Goal: Task Accomplishment & Management: Complete application form

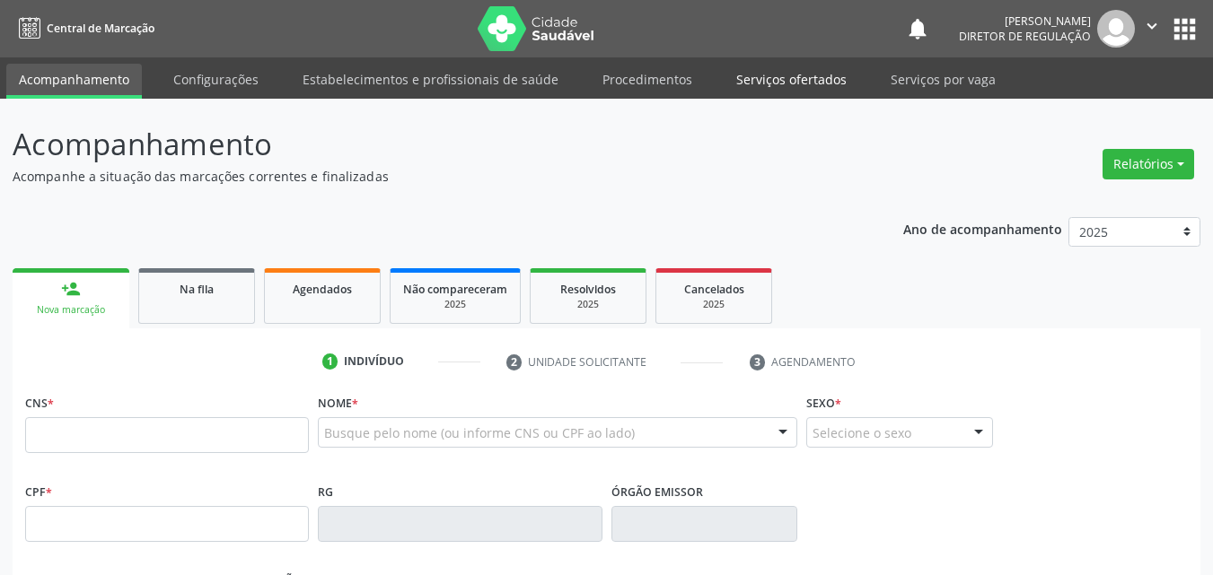
click at [814, 75] on link "Serviços ofertados" at bounding box center [792, 79] width 136 height 31
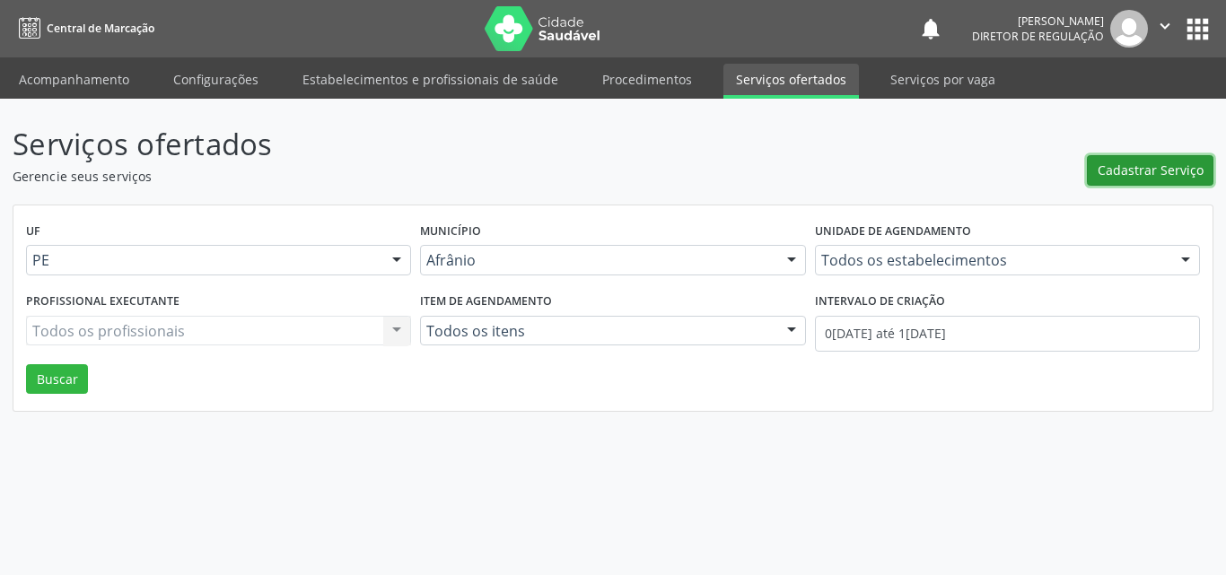
click at [1130, 168] on span "Cadastrar Serviço" at bounding box center [1151, 170] width 106 height 19
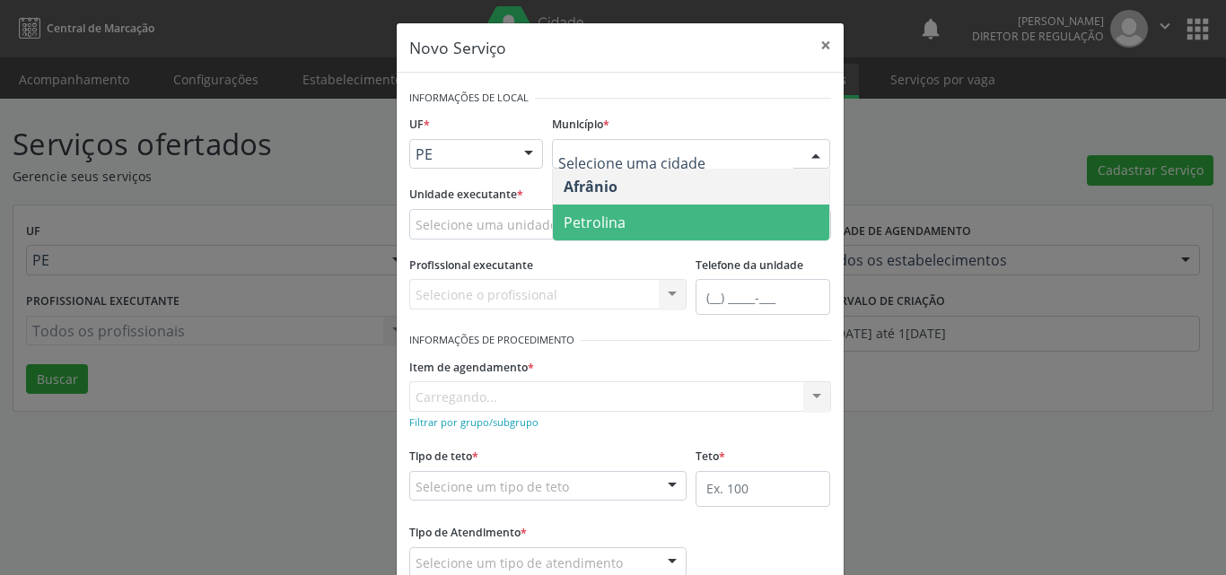
drag, startPoint x: 659, startPoint y: 221, endPoint x: 624, endPoint y: 224, distance: 35.1
click at [659, 222] on span "Petrolina" at bounding box center [691, 223] width 276 height 36
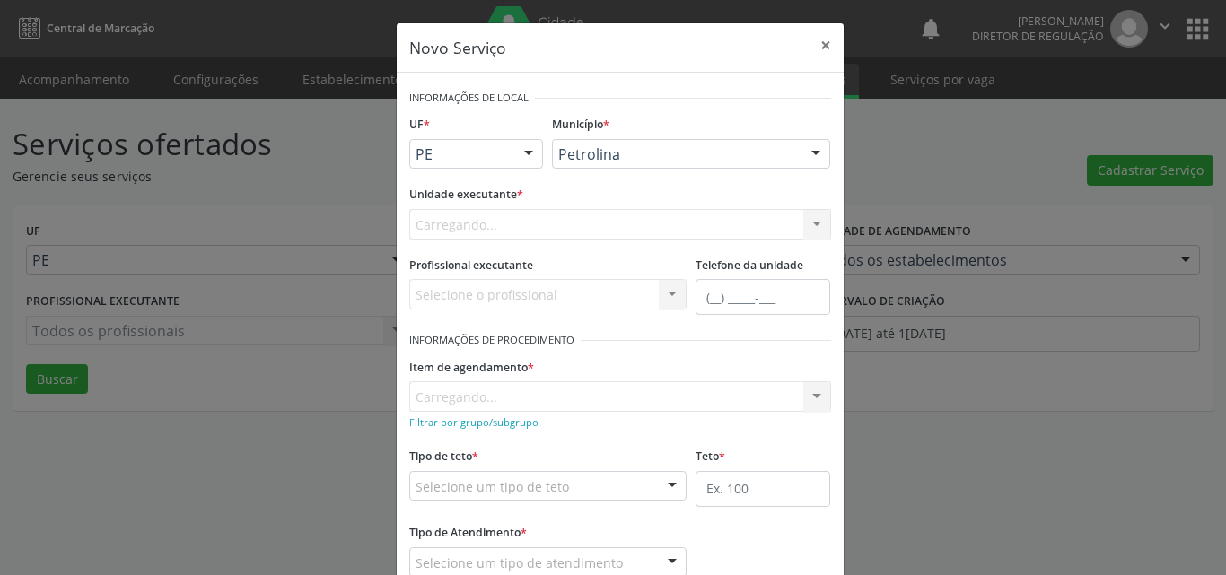
click at [522, 222] on div "Carregando... Academia da Saude de Afranio Academia da Saude do Bairro [PERSON_…" at bounding box center [620, 224] width 422 height 31
click at [519, 222] on div "Carregando... Academia da Saude de Afranio Academia da Saude do Bairro [PERSON_…" at bounding box center [620, 224] width 422 height 31
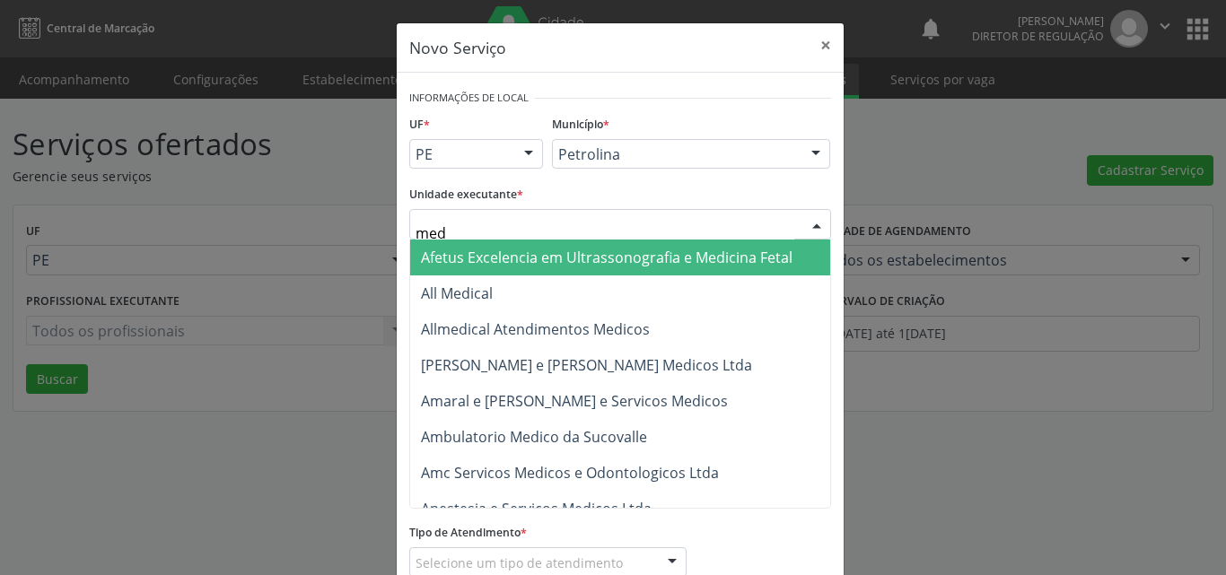
type input "med k"
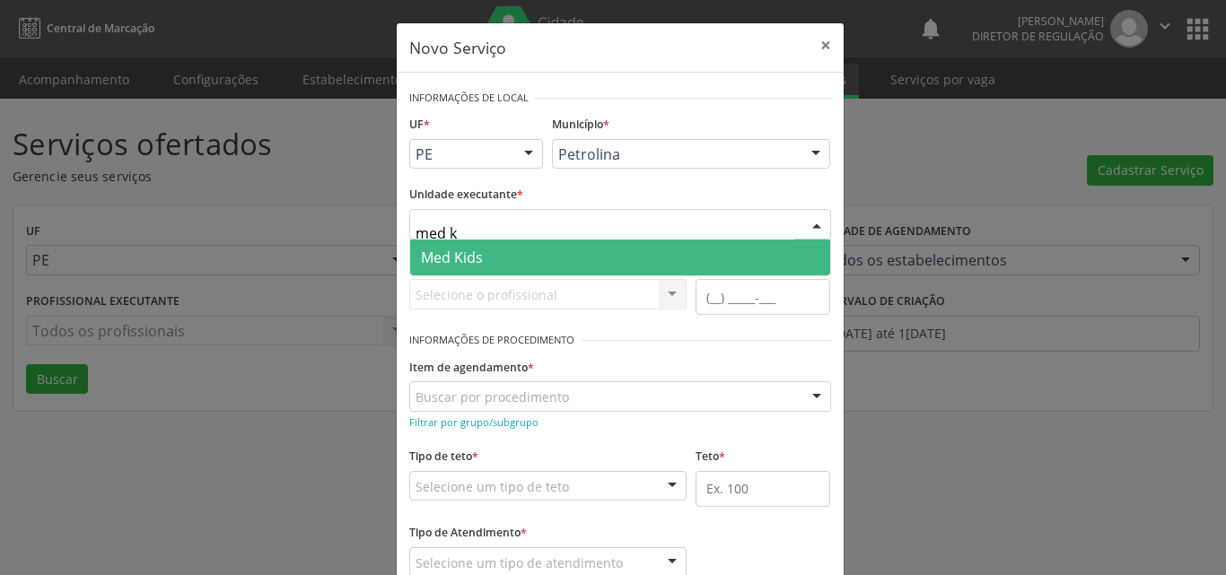
click at [514, 249] on span "Med Kids" at bounding box center [620, 258] width 420 height 36
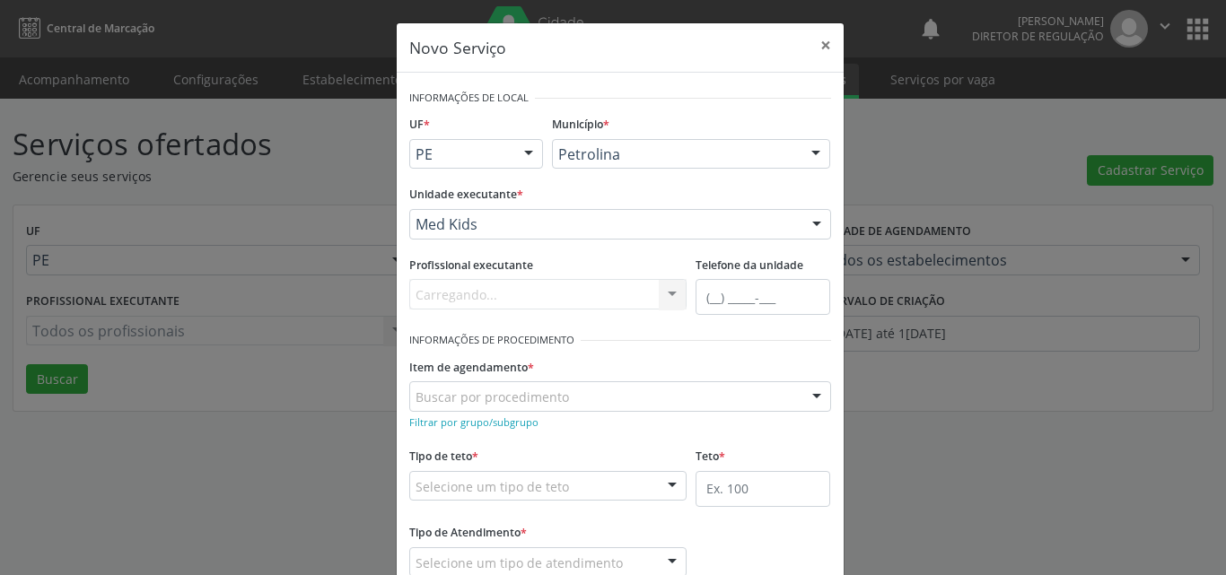
scroll to position [90, 0]
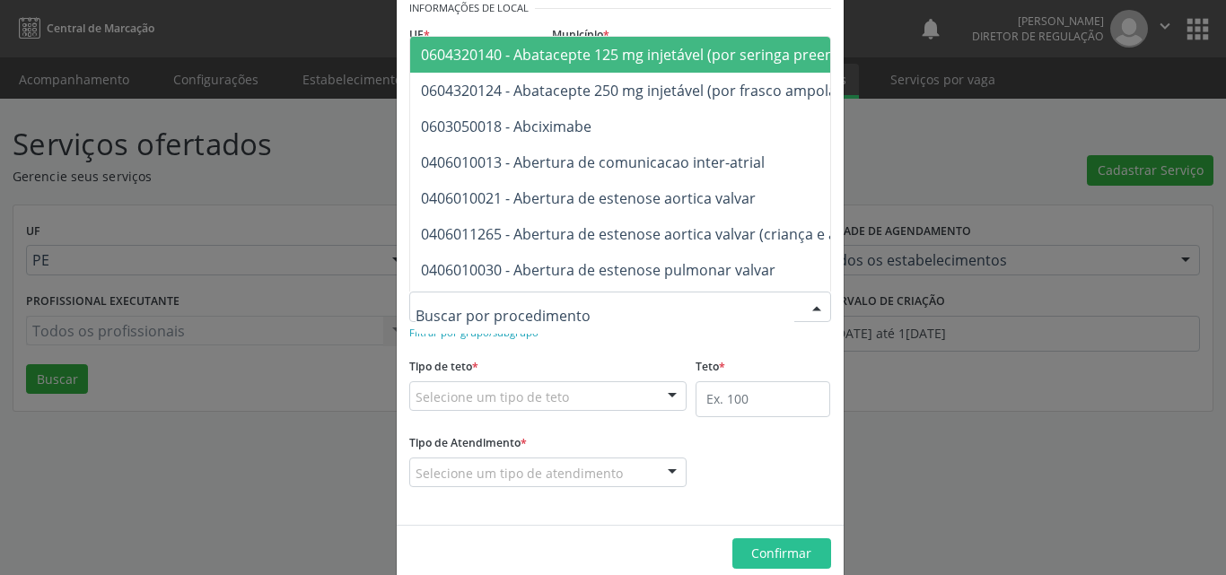
click at [566, 304] on div at bounding box center [620, 307] width 422 height 31
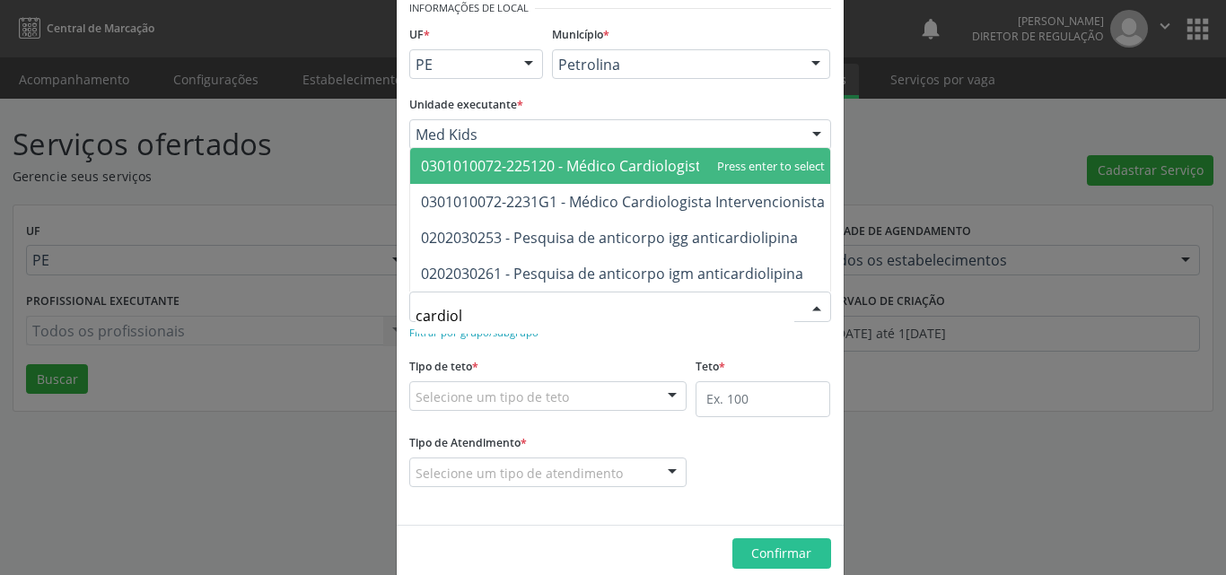
type input "cardiolo"
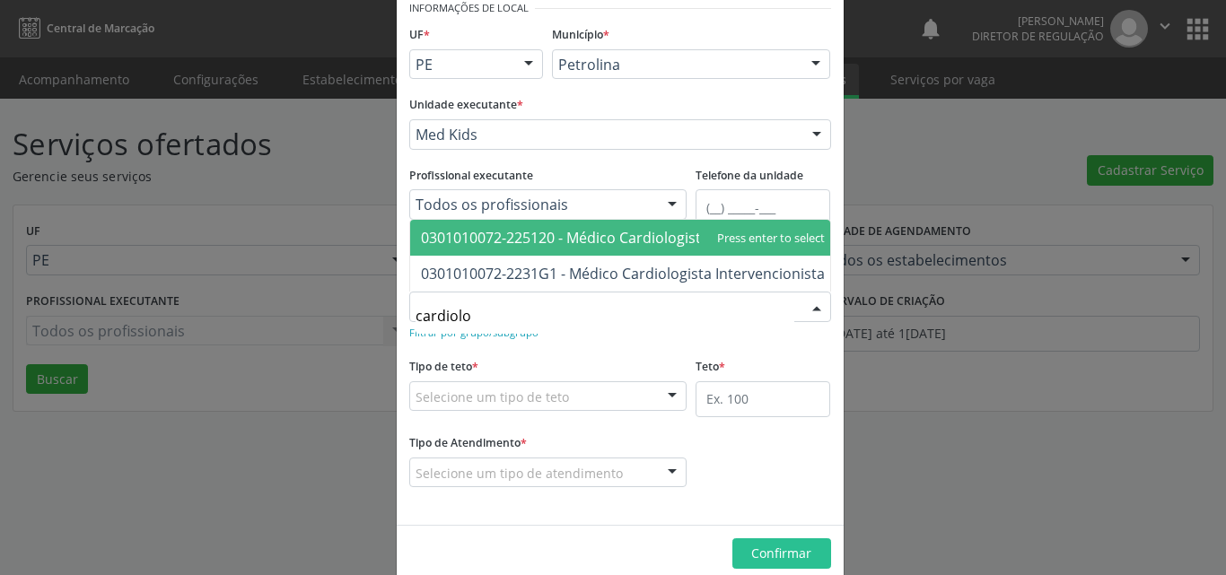
click at [583, 233] on span "0301010072-225120 - Médico Cardiologista" at bounding box center [565, 238] width 288 height 20
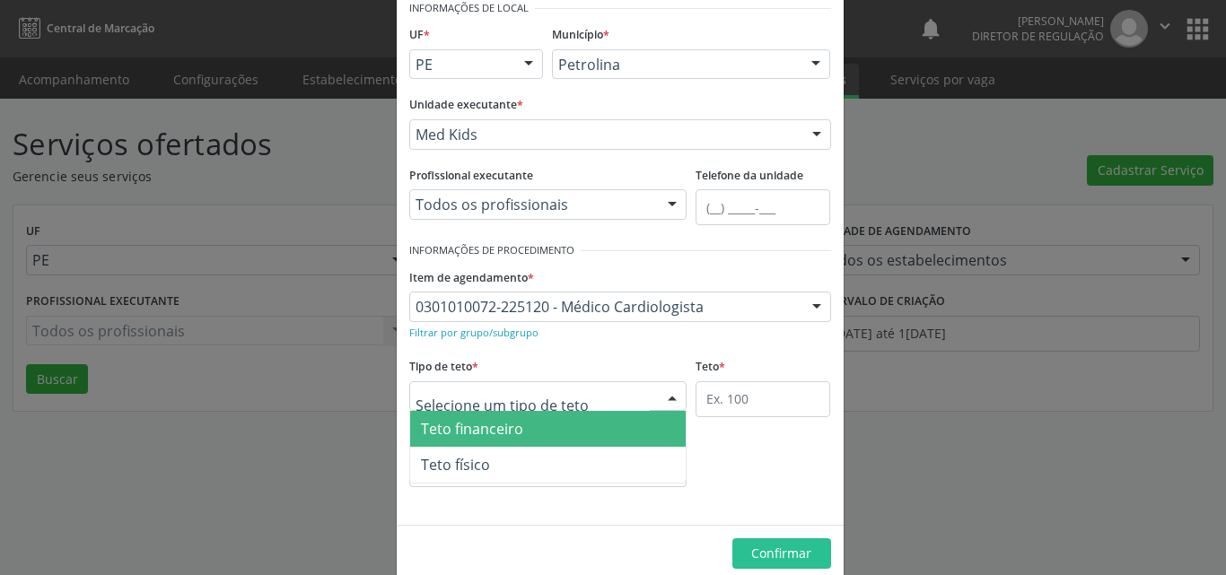
click at [561, 394] on div at bounding box center [548, 397] width 278 height 31
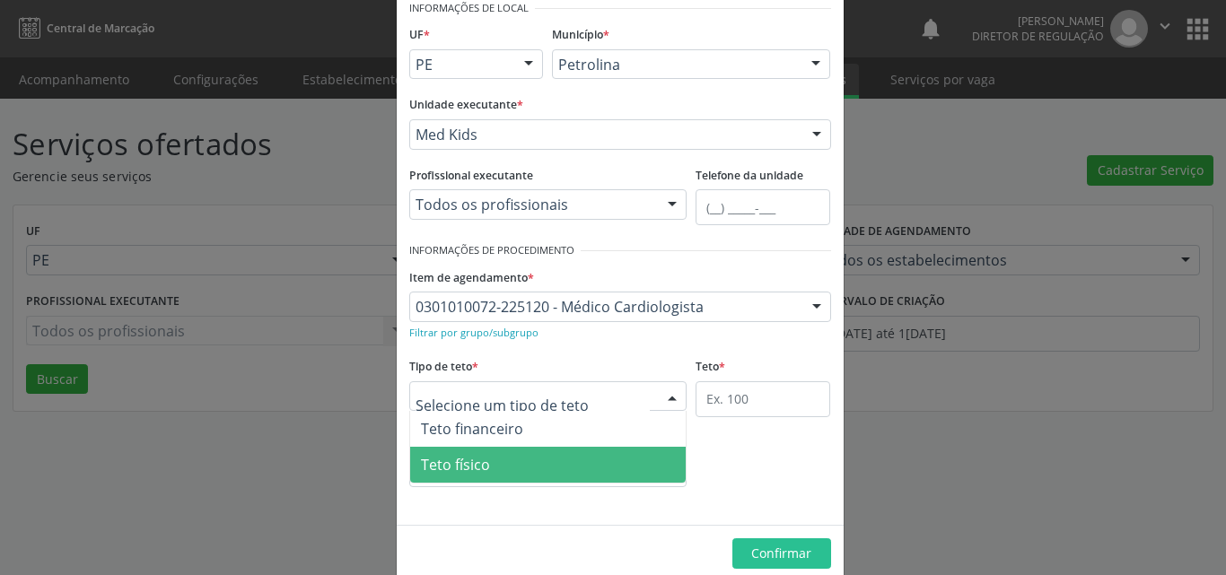
click at [565, 464] on span "Teto físico" at bounding box center [548, 465] width 276 height 36
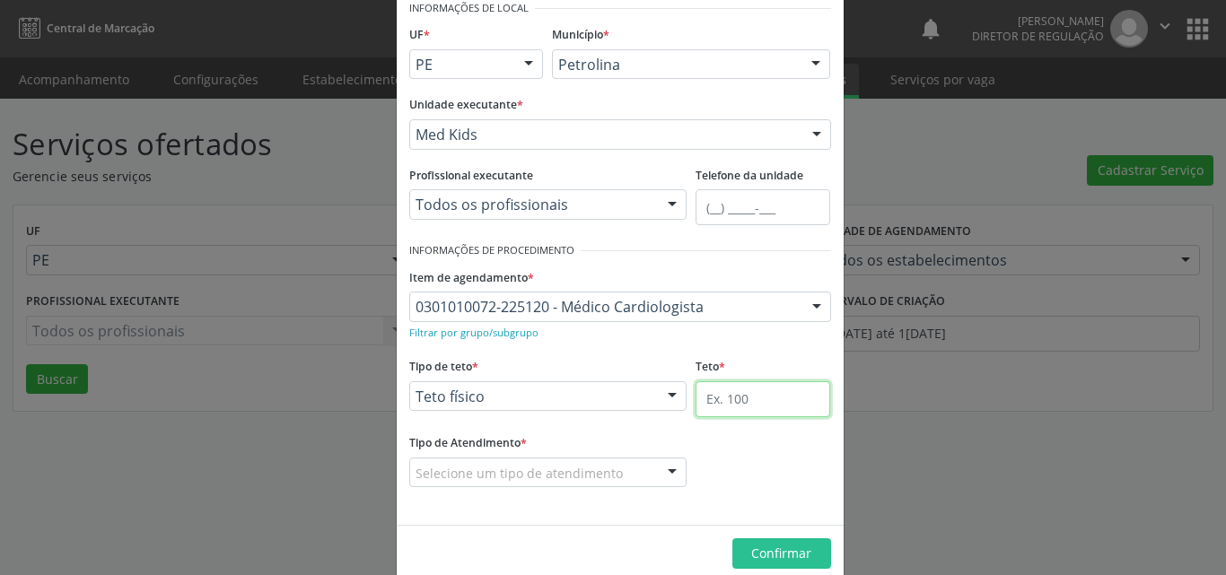
click at [755, 405] on input "text" at bounding box center [763, 400] width 135 height 36
type input "1"
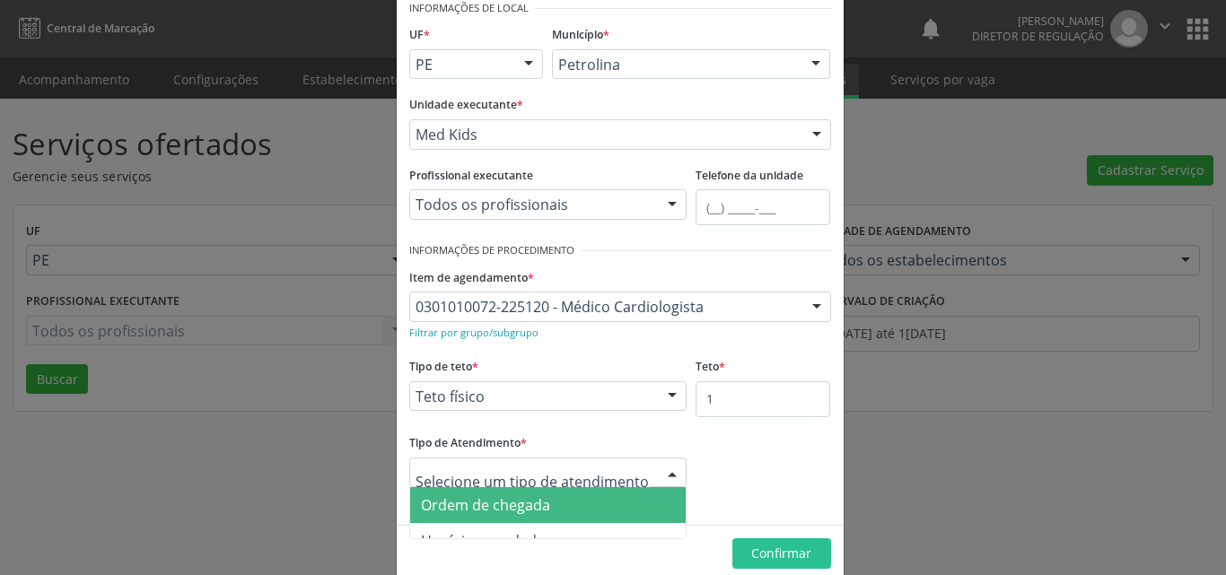
click at [609, 507] on span "Ordem de chegada" at bounding box center [548, 505] width 276 height 36
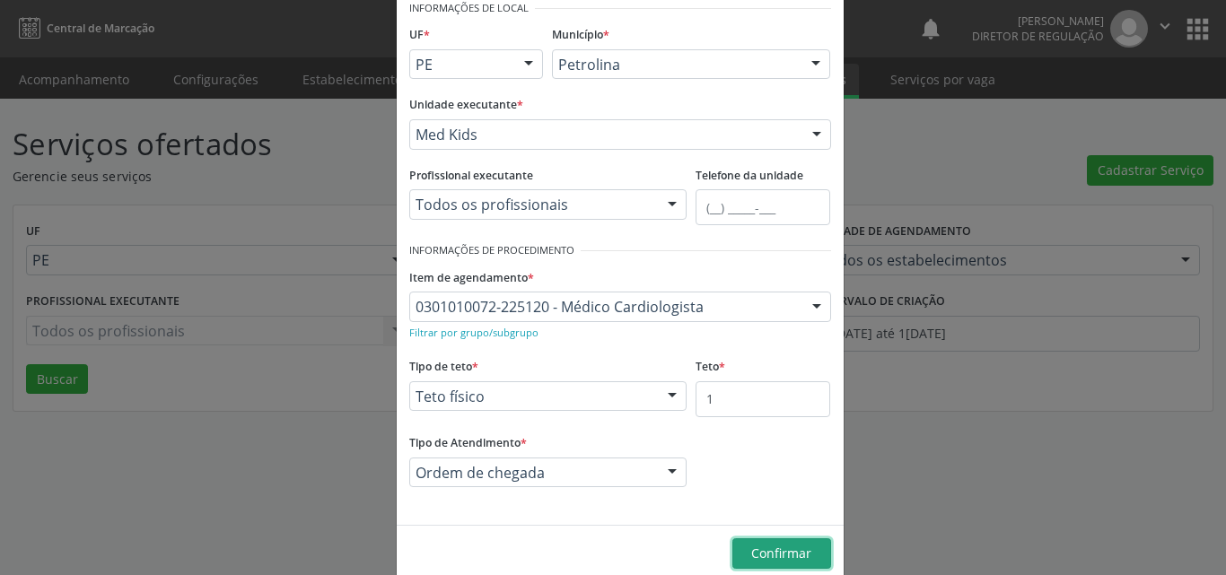
click at [759, 546] on span "Confirmar" at bounding box center [781, 553] width 60 height 17
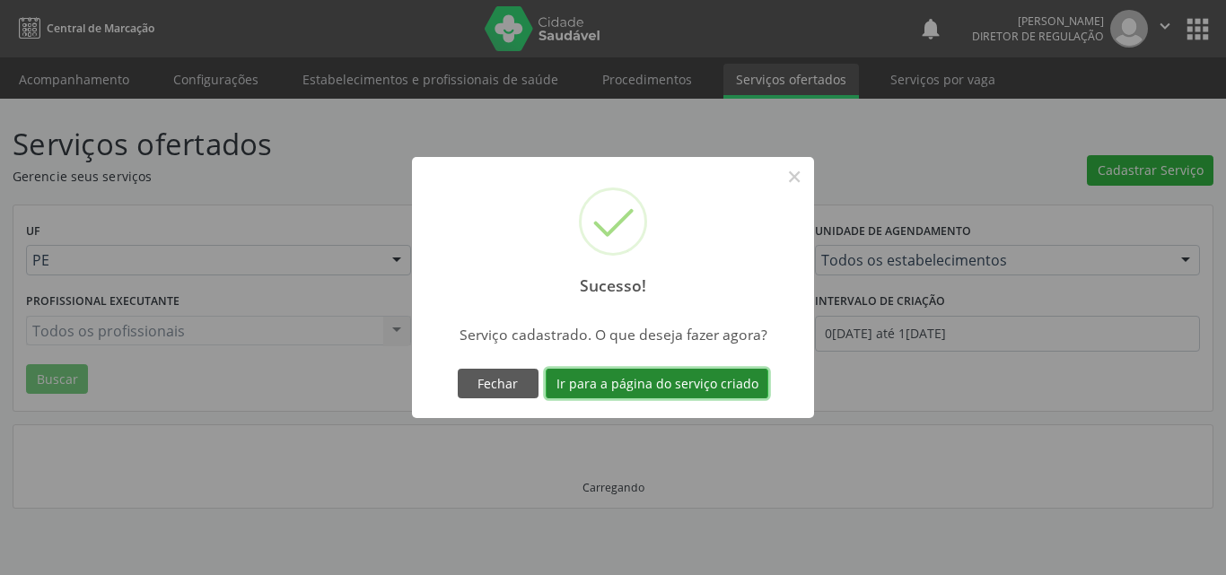
click at [695, 381] on button "Ir para a página do serviço criado" at bounding box center [657, 384] width 223 height 31
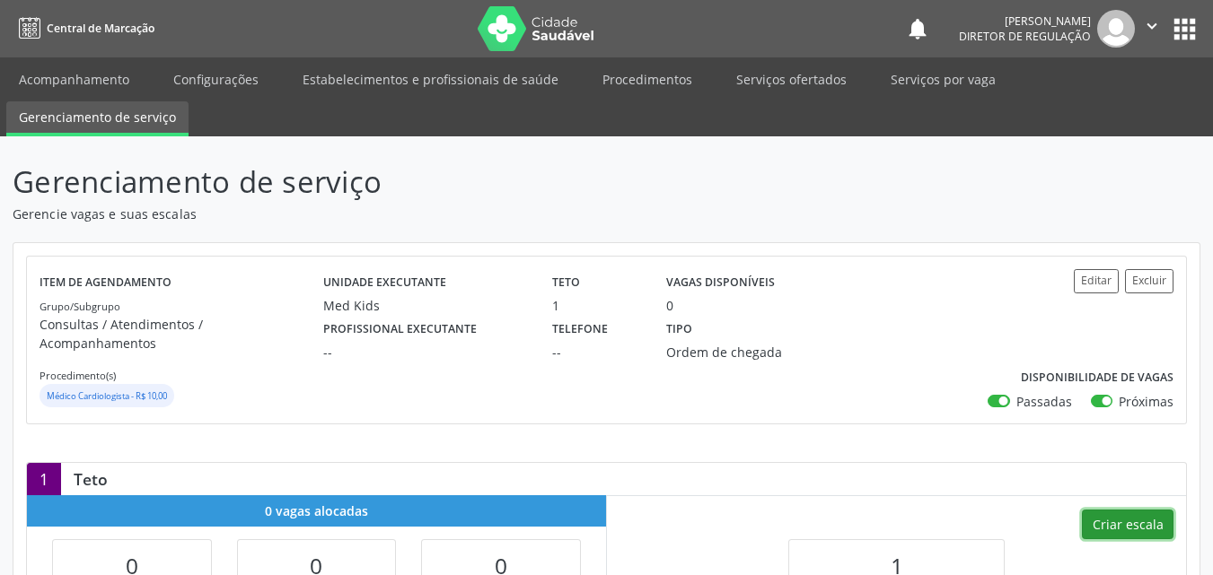
click at [1125, 510] on button "Criar escala" at bounding box center [1128, 525] width 92 height 31
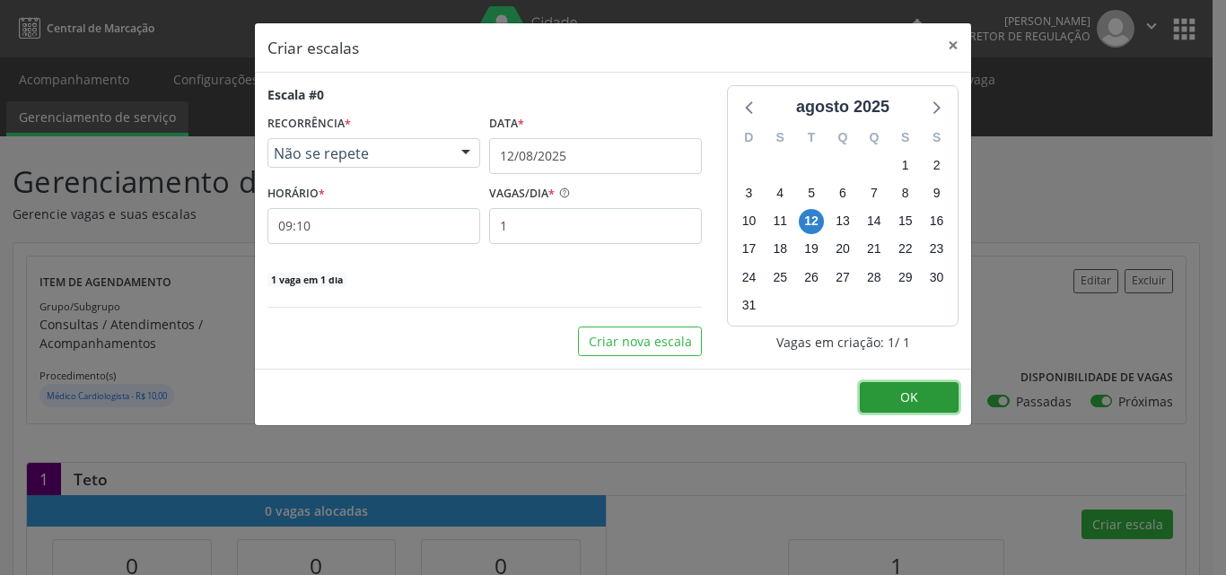
click at [908, 399] on span "OK" at bounding box center [909, 397] width 18 height 17
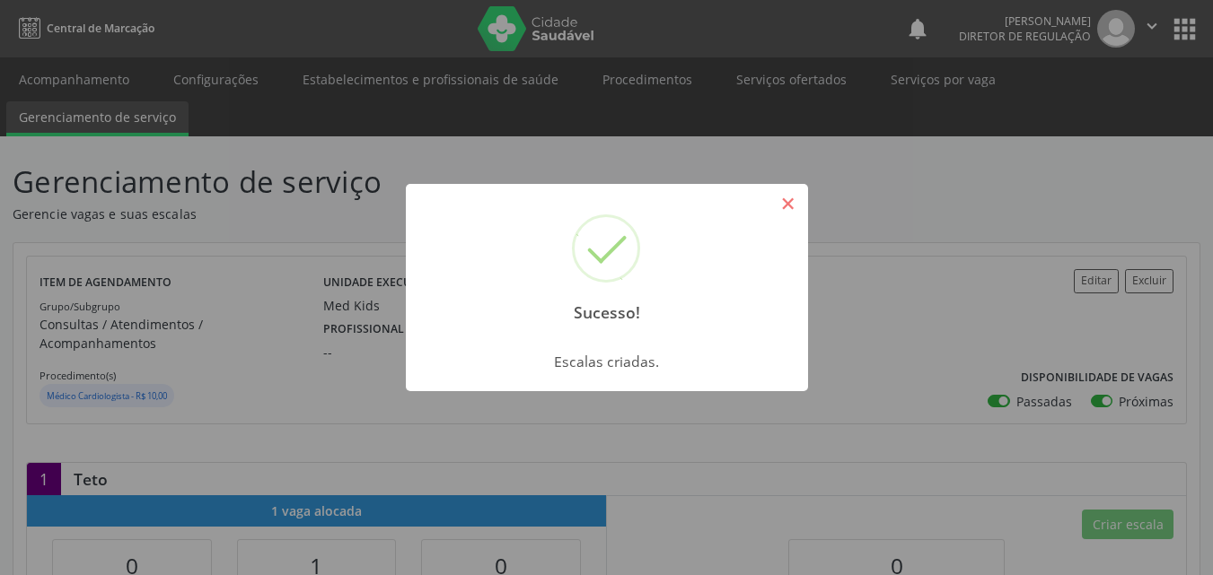
click at [791, 204] on button "×" at bounding box center [788, 204] width 31 height 31
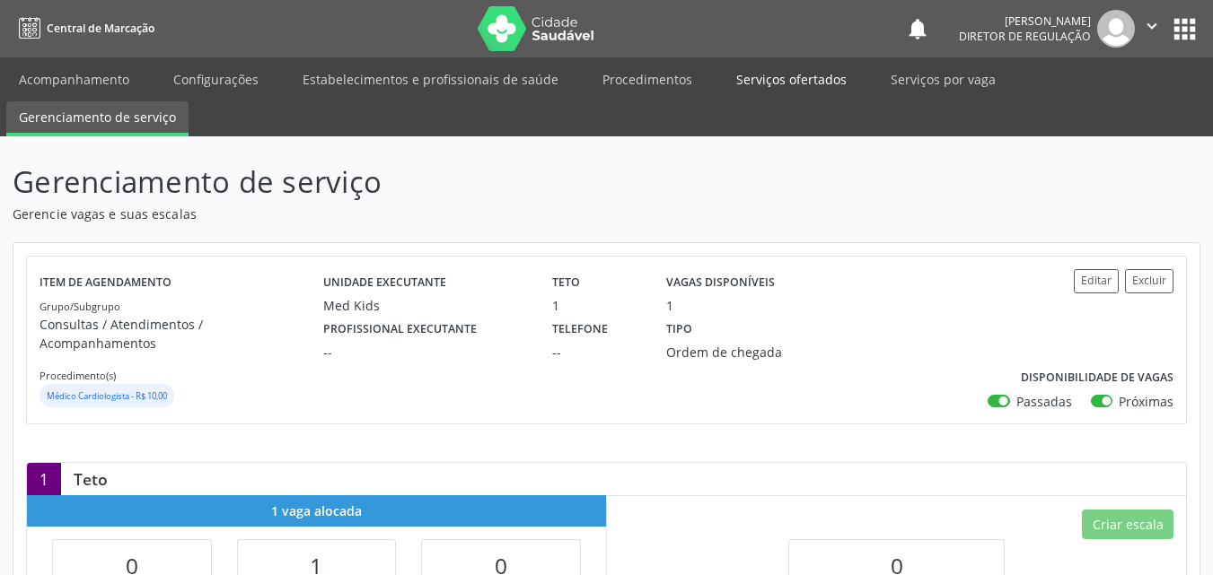
click at [778, 76] on link "Serviços ofertados" at bounding box center [792, 79] width 136 height 31
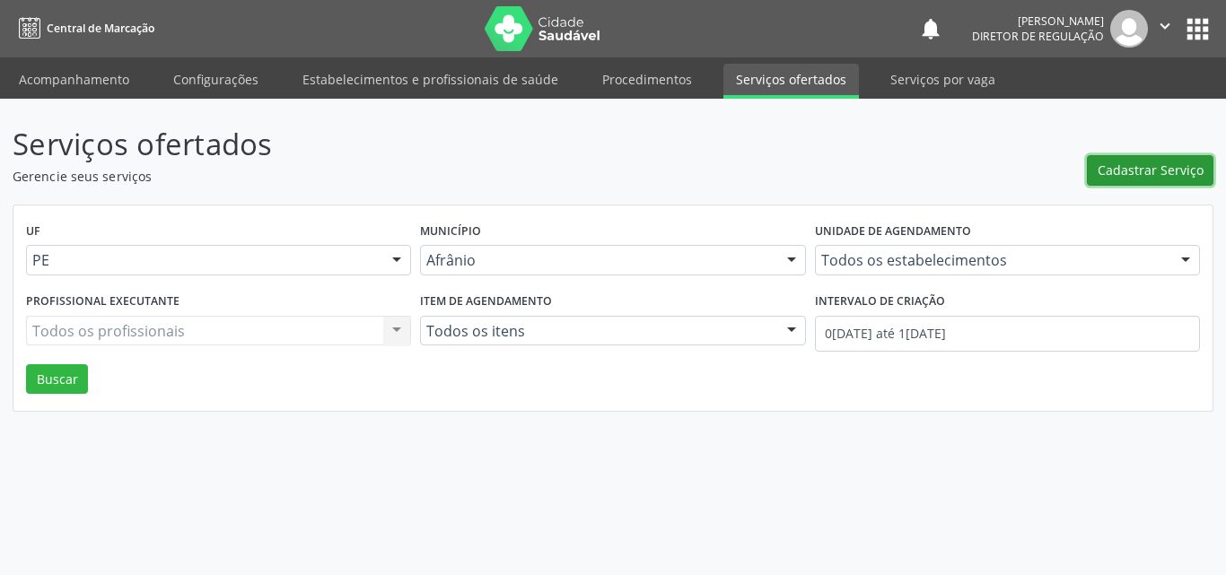
click at [1133, 162] on span "Cadastrar Serviço" at bounding box center [1151, 170] width 106 height 19
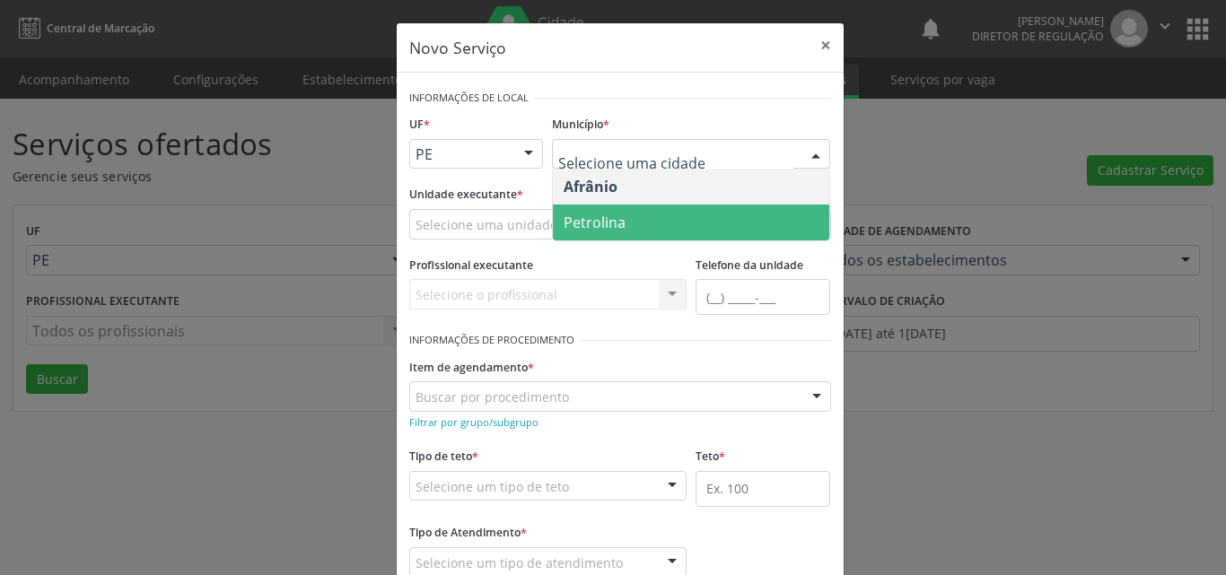
click at [647, 221] on span "Petrolina" at bounding box center [691, 223] width 276 height 36
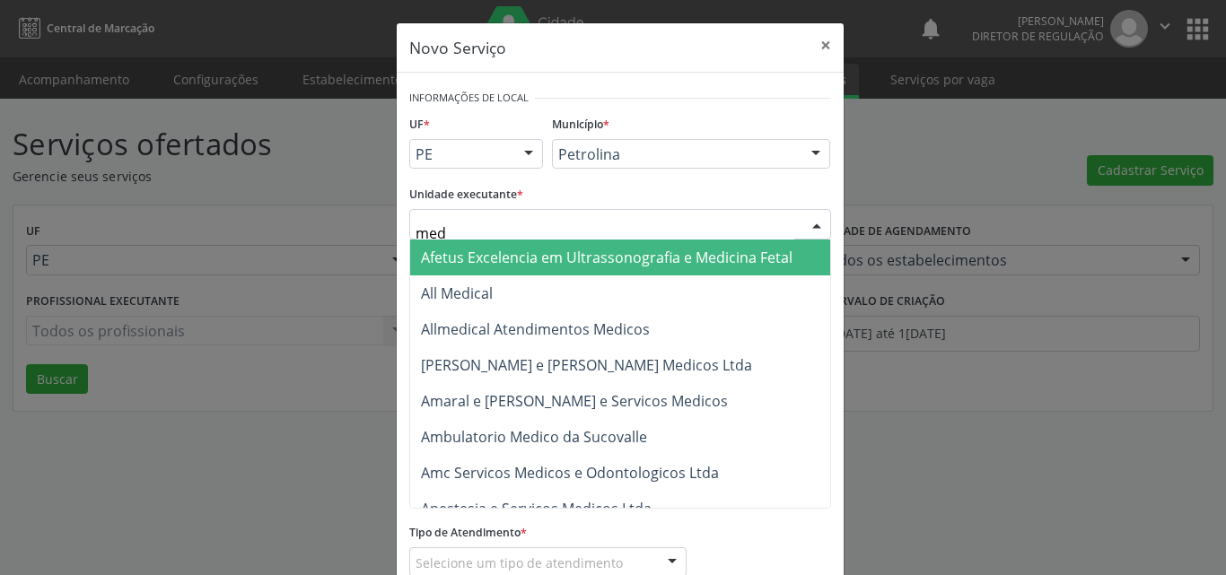
type input "med k"
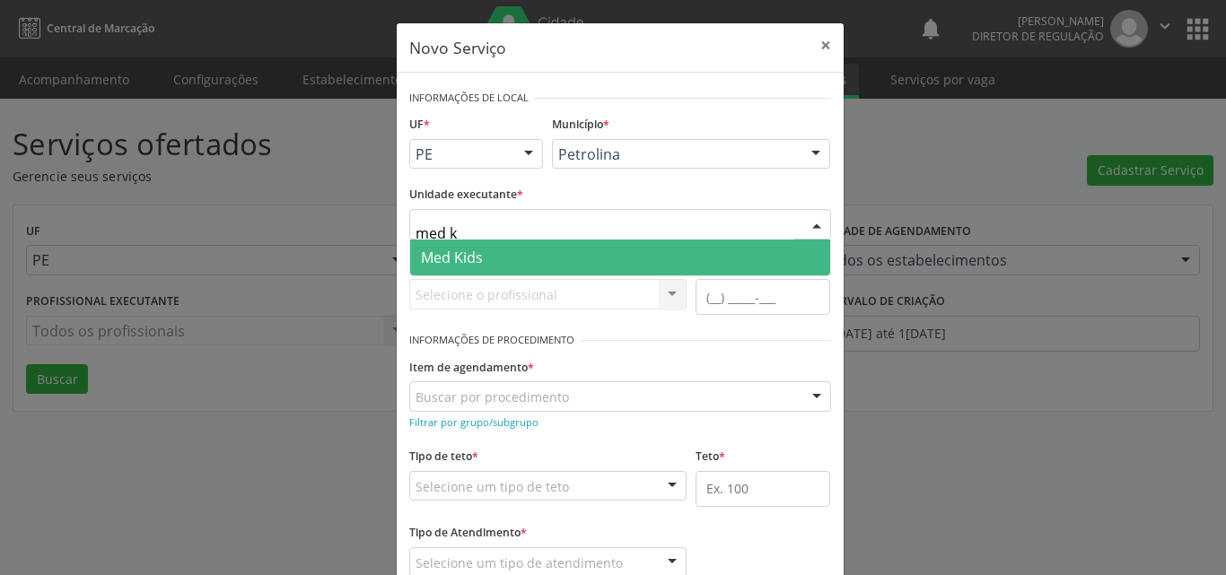
click at [519, 255] on span "Med Kids" at bounding box center [620, 258] width 420 height 36
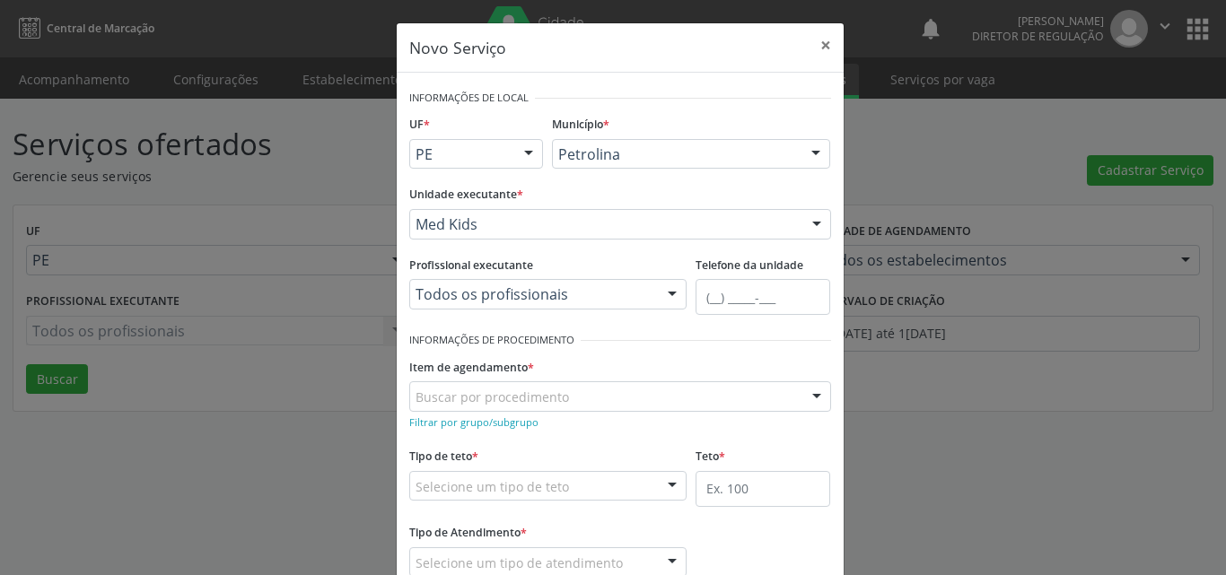
click at [574, 394] on div "Buscar por procedimento" at bounding box center [620, 397] width 422 height 31
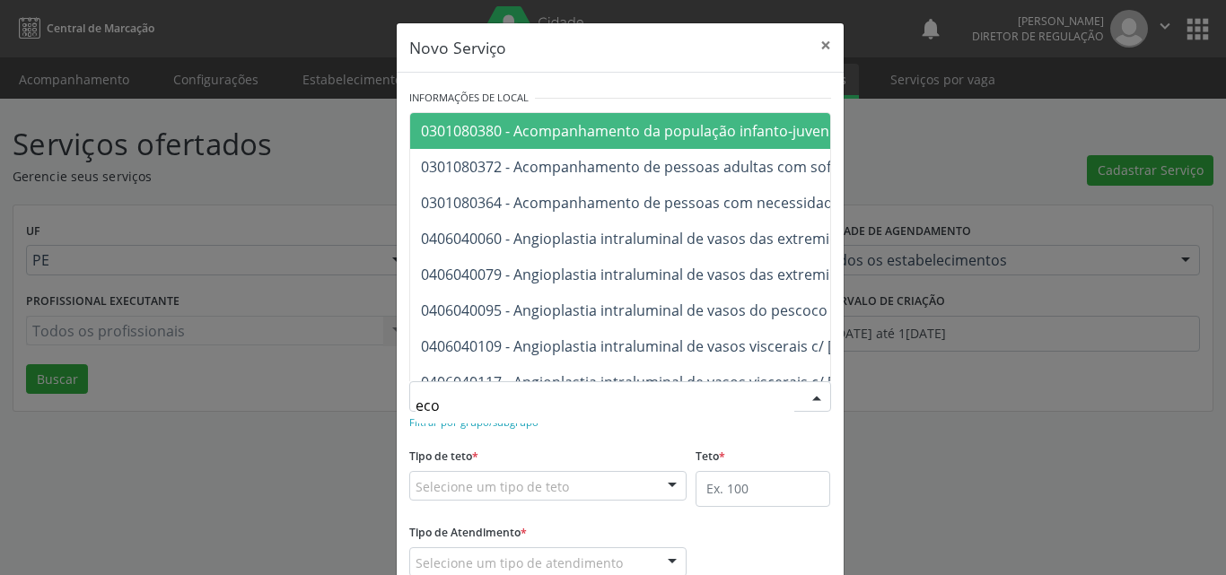
type input "ecoc"
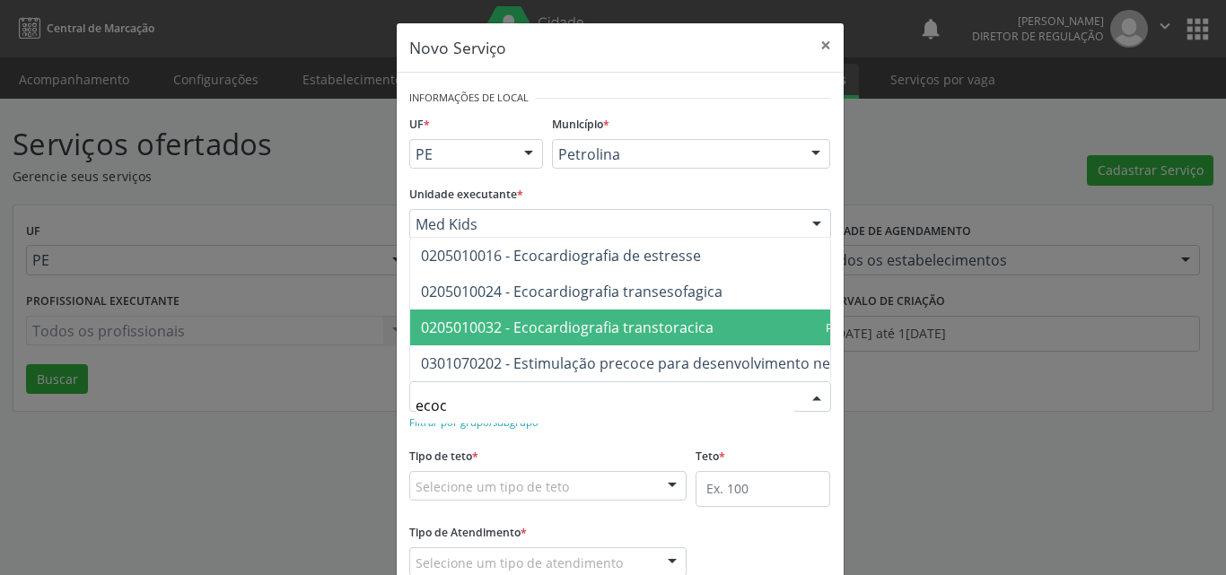
click at [652, 319] on span "0205010032 - Ecocardiografia transtoracica" at bounding box center [567, 328] width 293 height 20
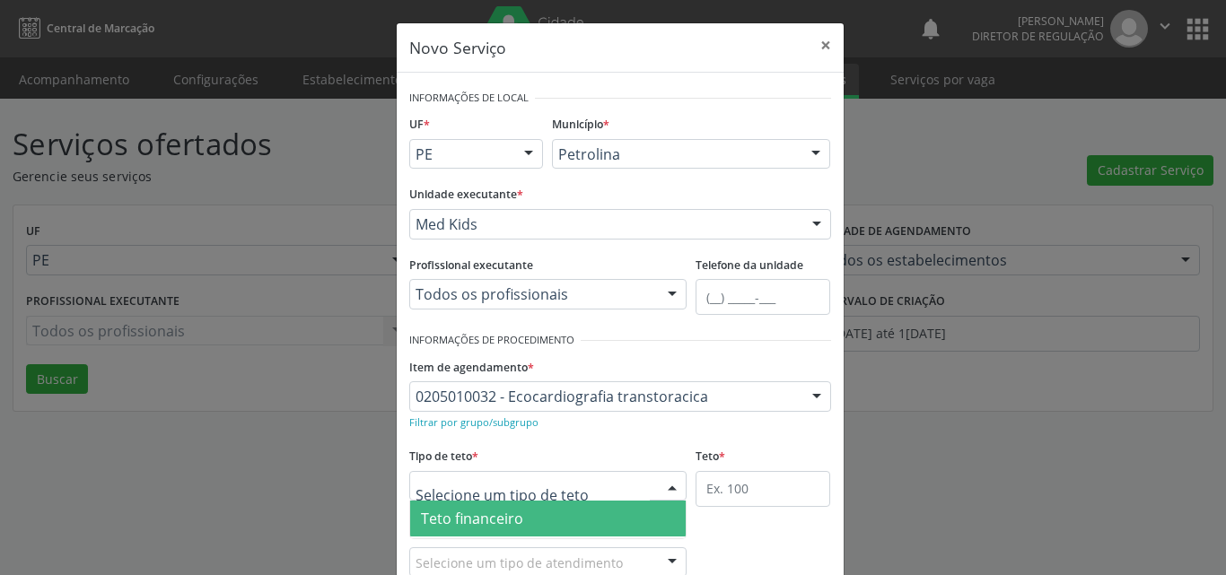
click at [594, 483] on div at bounding box center [548, 486] width 278 height 31
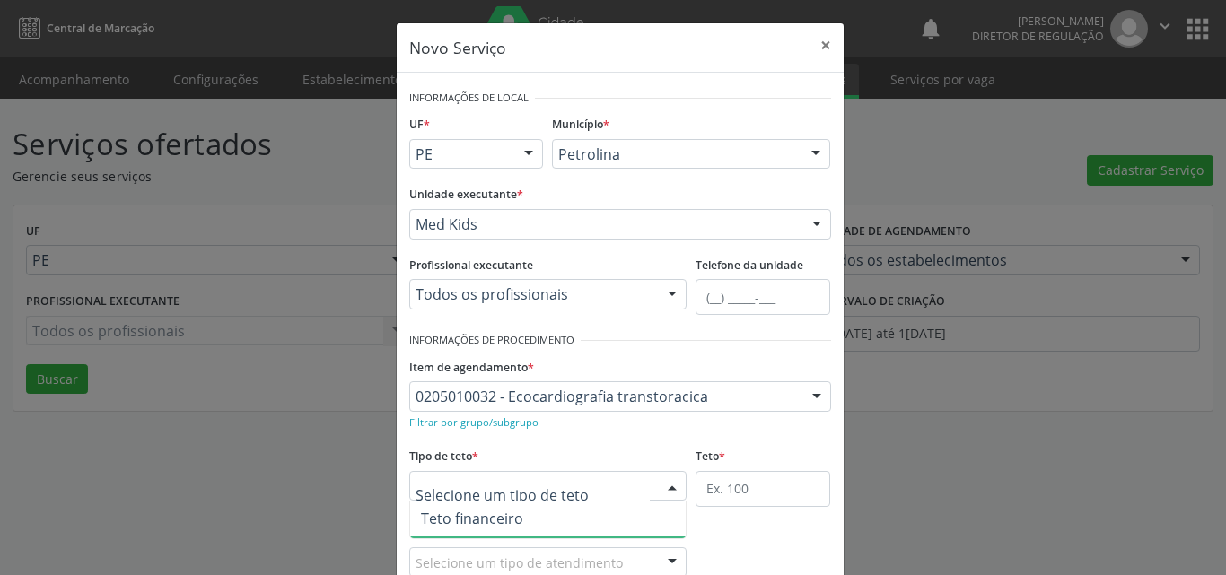
scroll to position [34, 0]
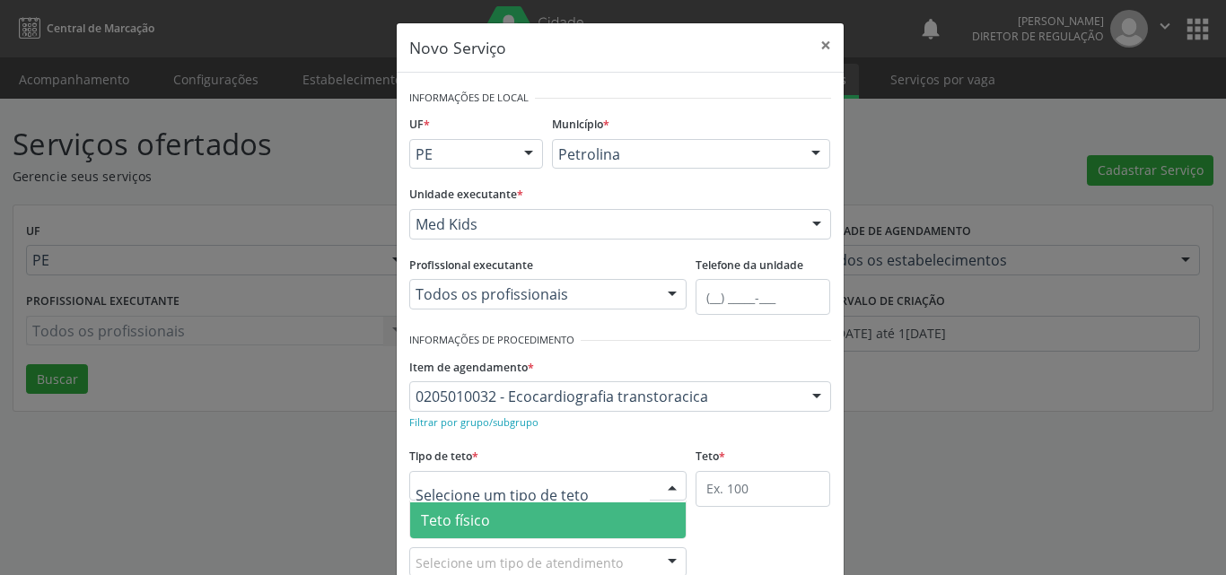
click at [571, 525] on span "Teto físico" at bounding box center [548, 521] width 276 height 36
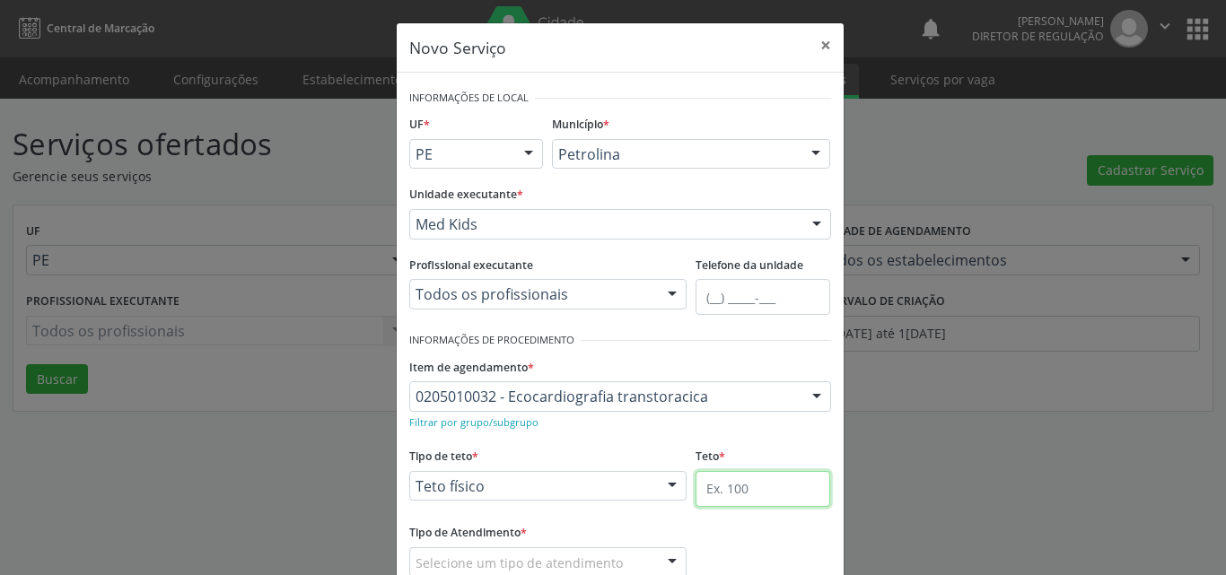
click at [819, 476] on input "text" at bounding box center [763, 489] width 135 height 36
type input "1"
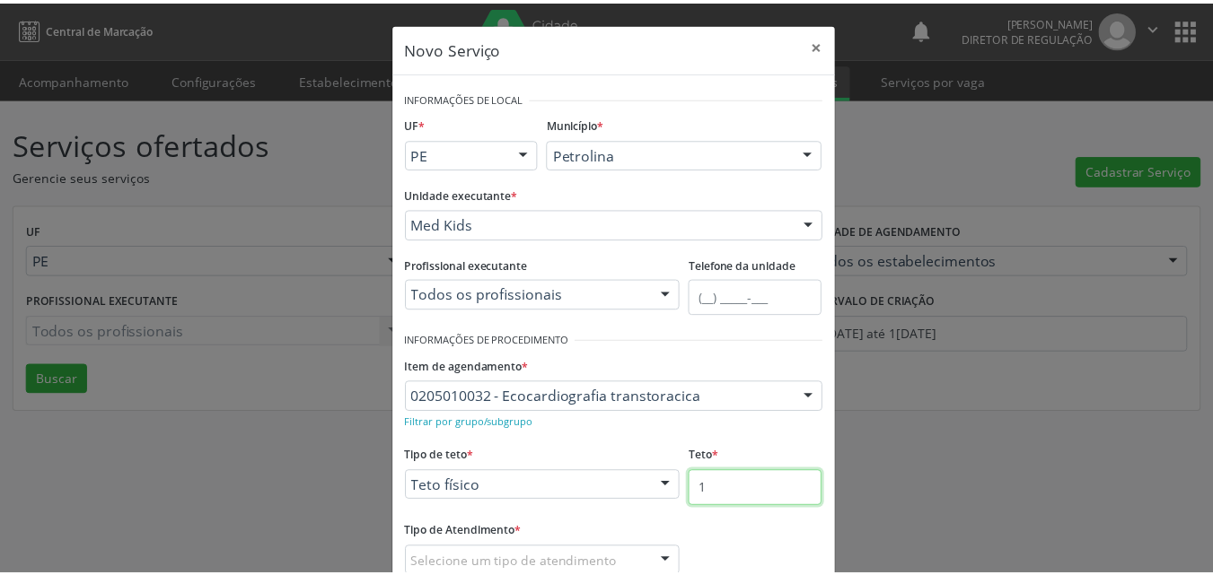
scroll to position [118, 0]
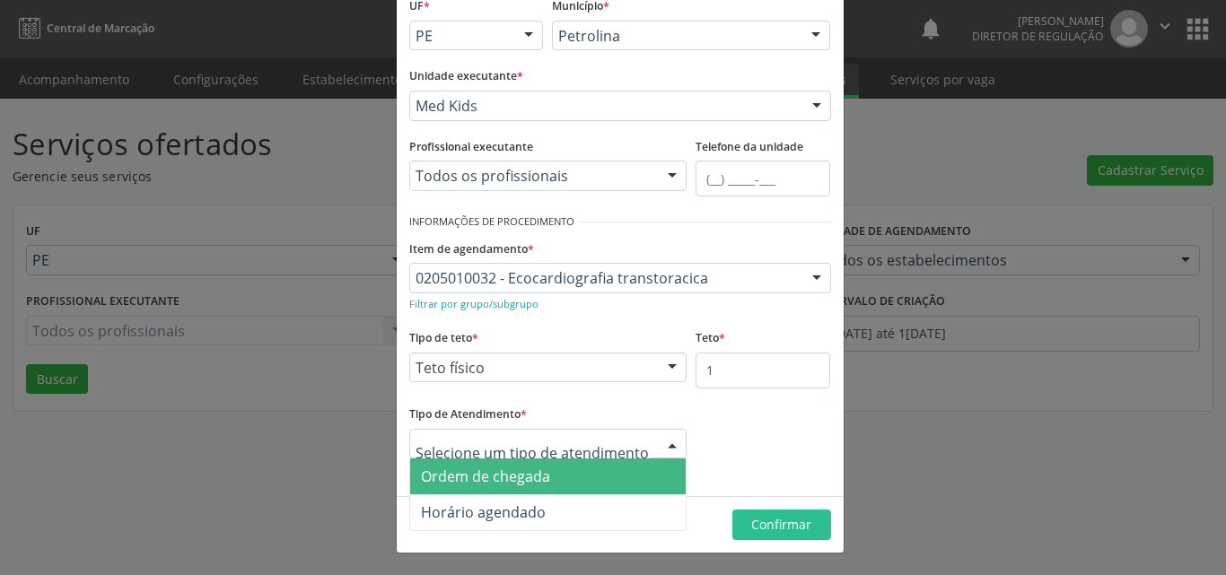
click at [557, 479] on span "Ordem de chegada" at bounding box center [548, 477] width 276 height 36
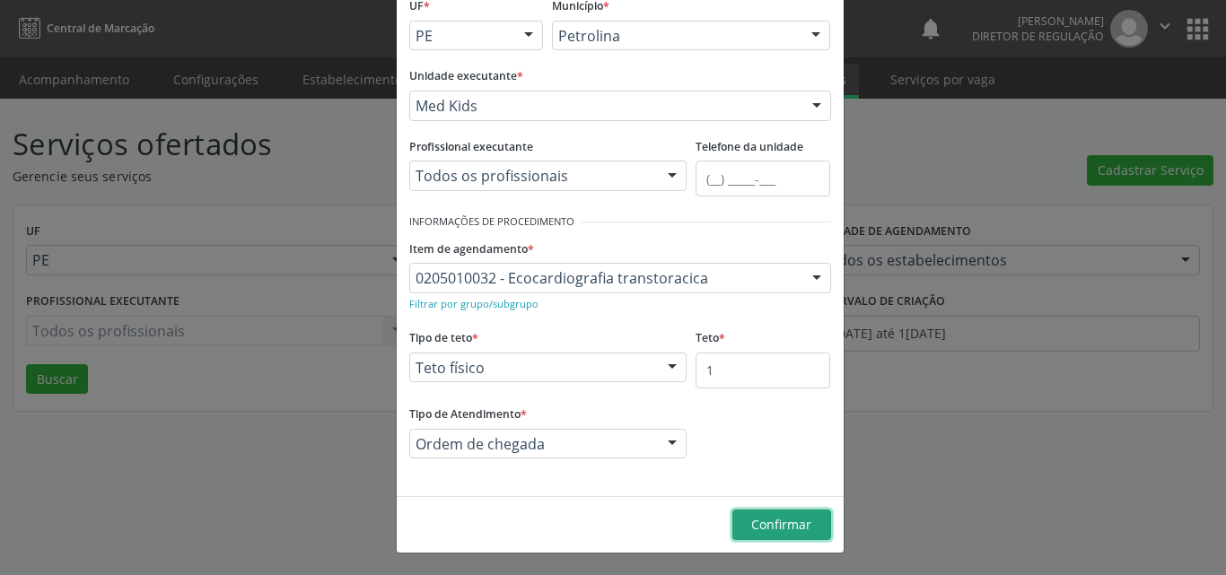
click at [759, 527] on span "Confirmar" at bounding box center [781, 524] width 60 height 17
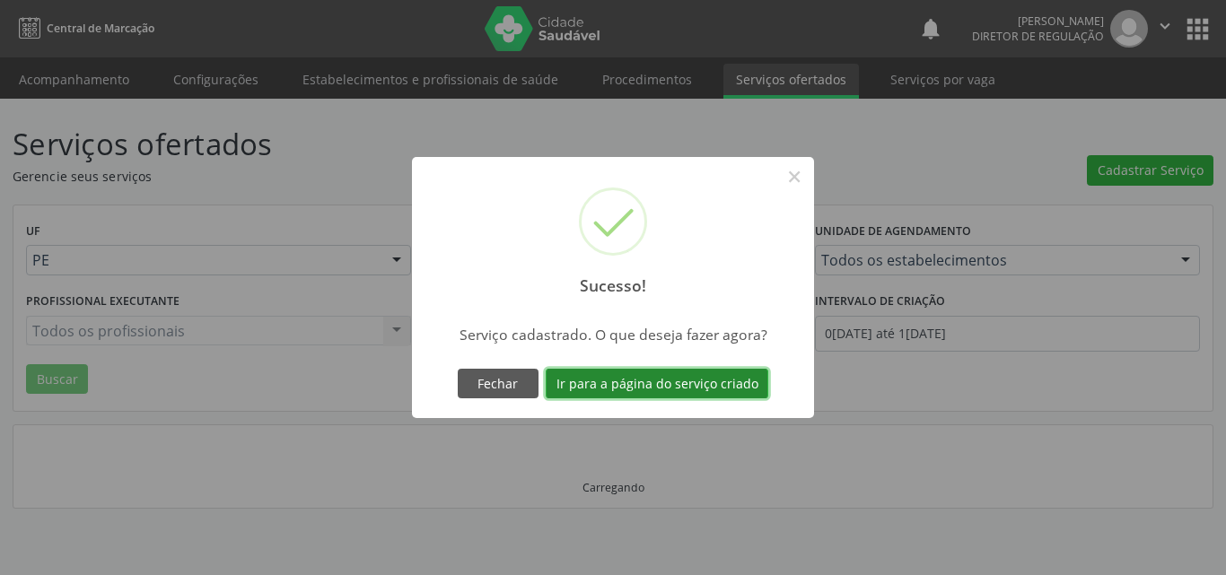
click at [695, 388] on button "Ir para a página do serviço criado" at bounding box center [657, 384] width 223 height 31
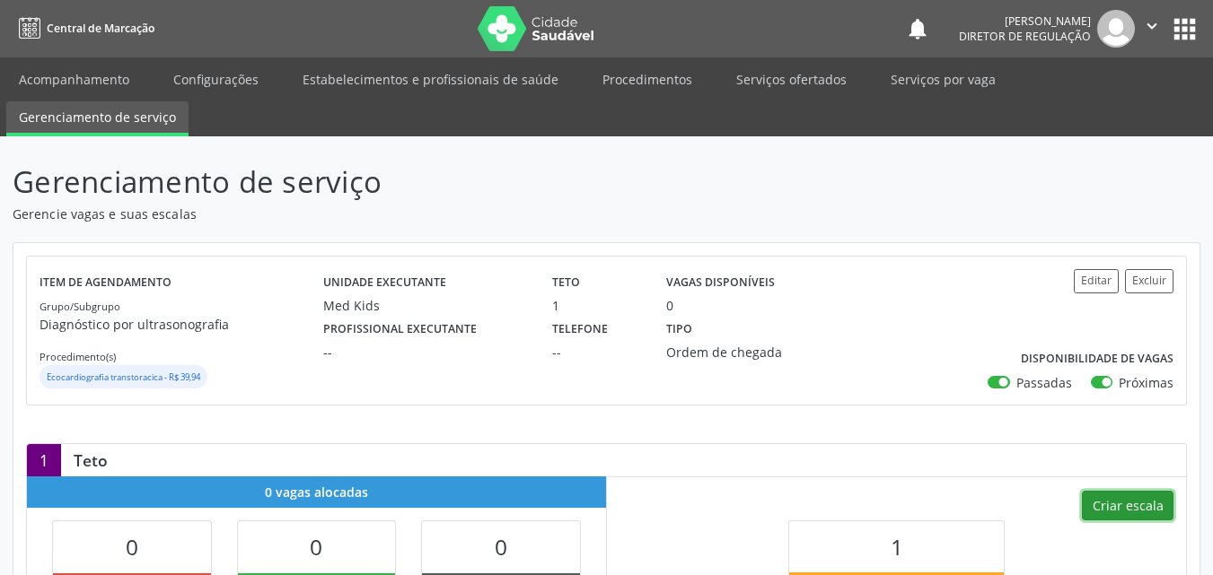
click at [1115, 505] on button "Criar escala" at bounding box center [1128, 506] width 92 height 31
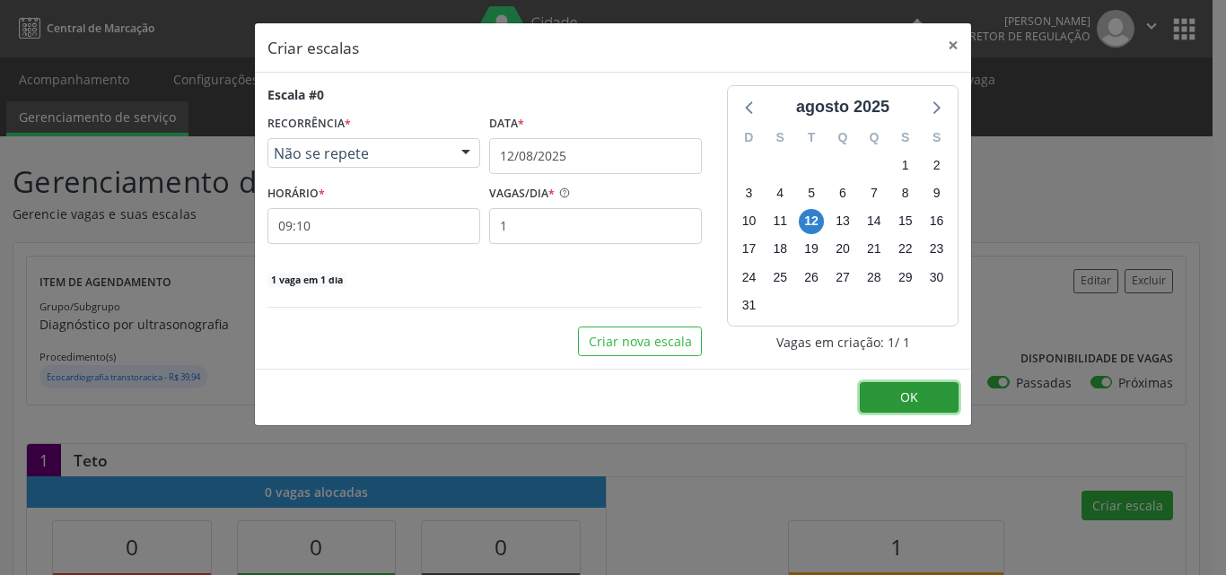
click at [920, 399] on button "OK" at bounding box center [909, 397] width 99 height 31
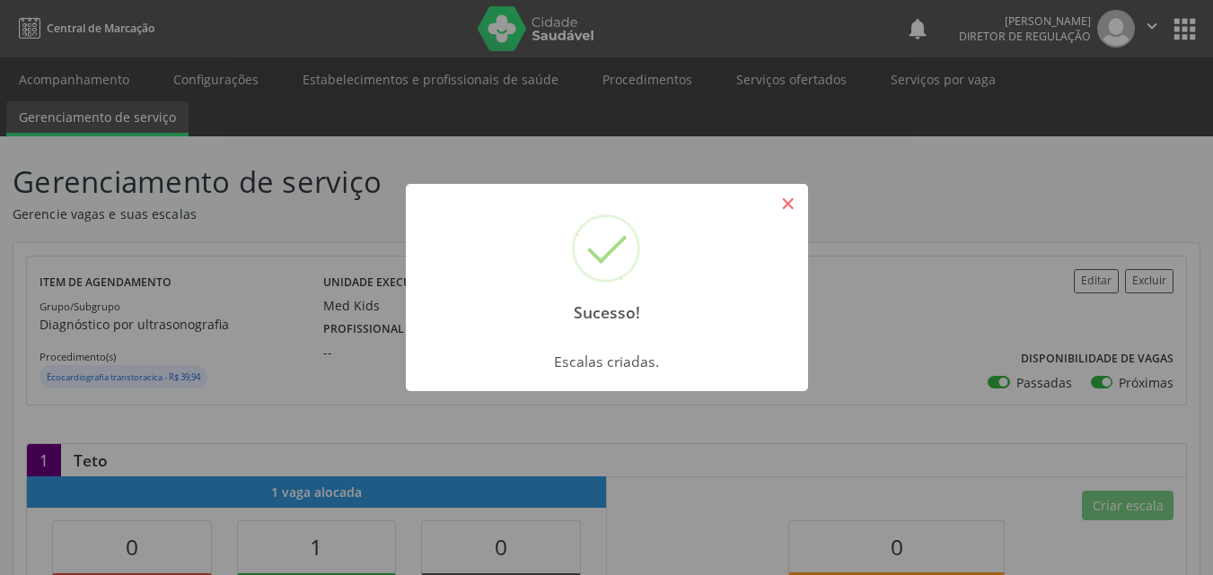
click at [792, 203] on button "×" at bounding box center [788, 204] width 31 height 31
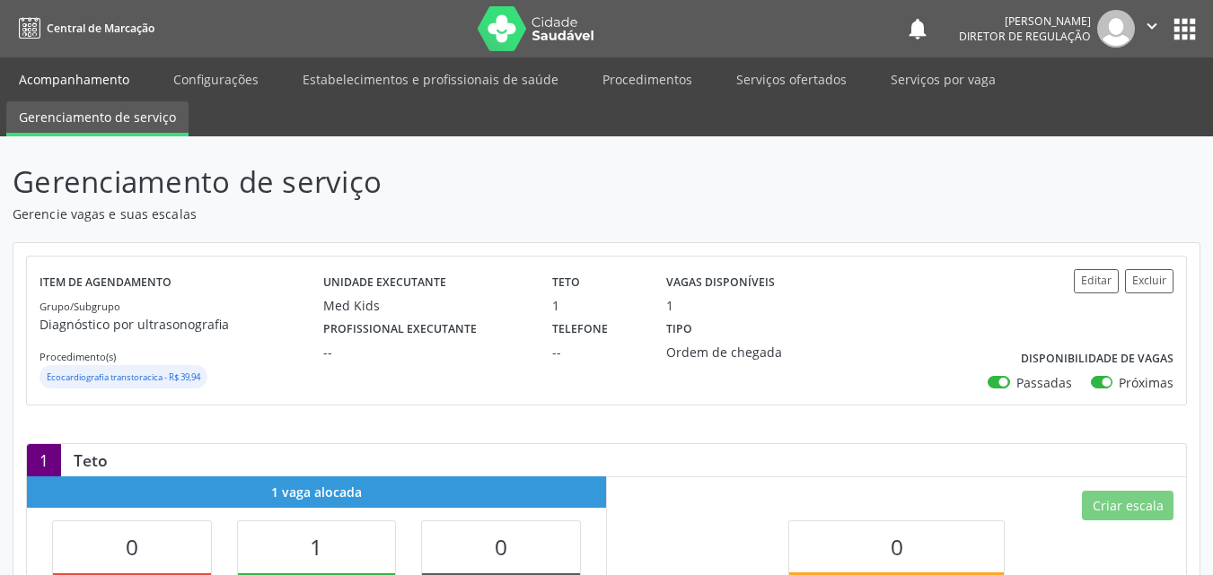
click at [100, 82] on link "Acompanhamento" at bounding box center [74, 79] width 136 height 31
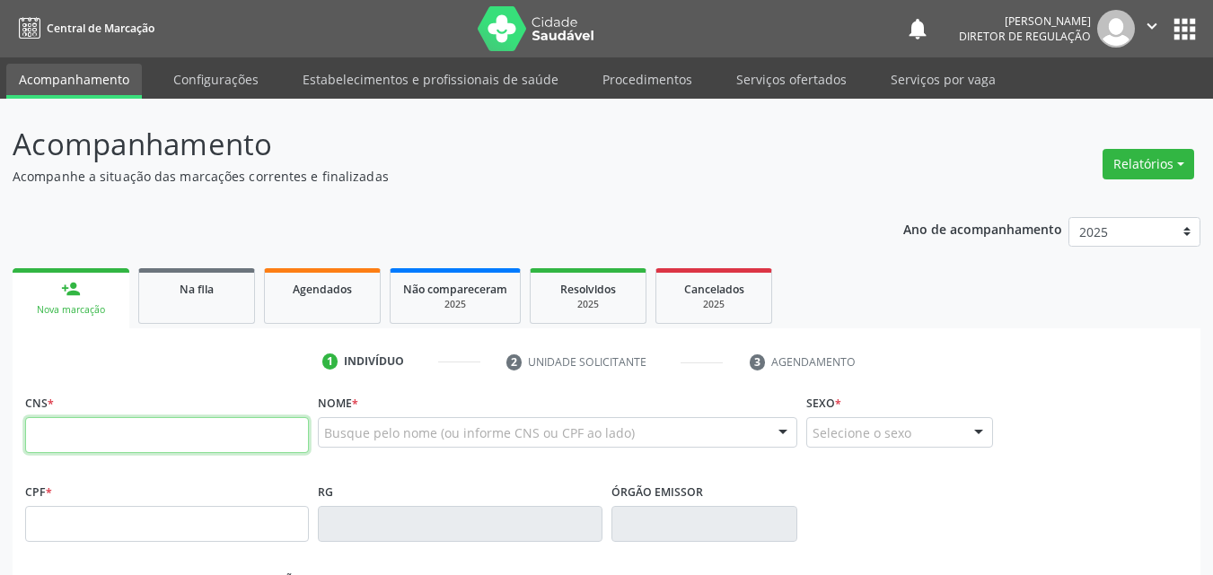
click at [157, 438] on input "text" at bounding box center [167, 435] width 284 height 36
type input "706 2090 8394 9666"
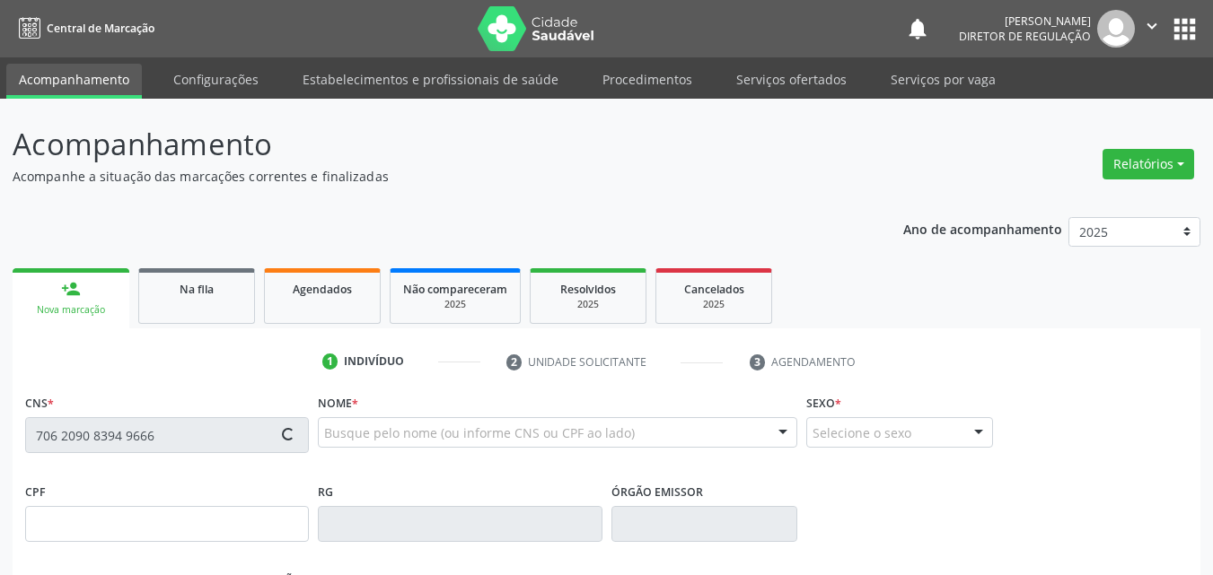
type input "175.936.484-35"
type input "14/03/2021"
type input "Francisca Kely da Silva Moura"
type input "(87) 98867-0877"
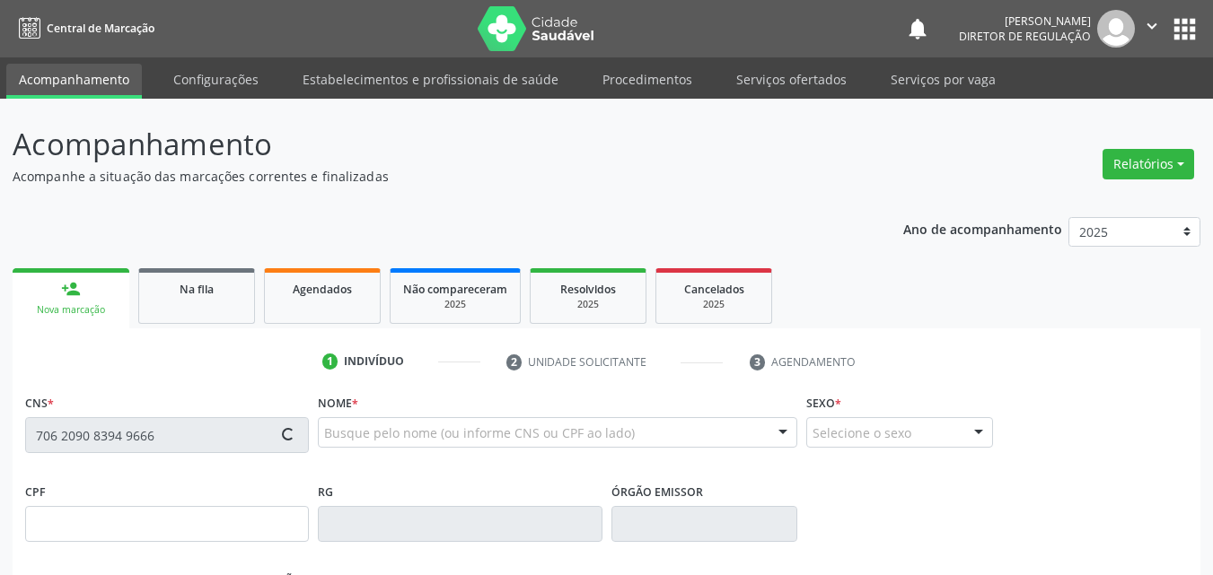
type input "112.499.424-62"
type input "1"
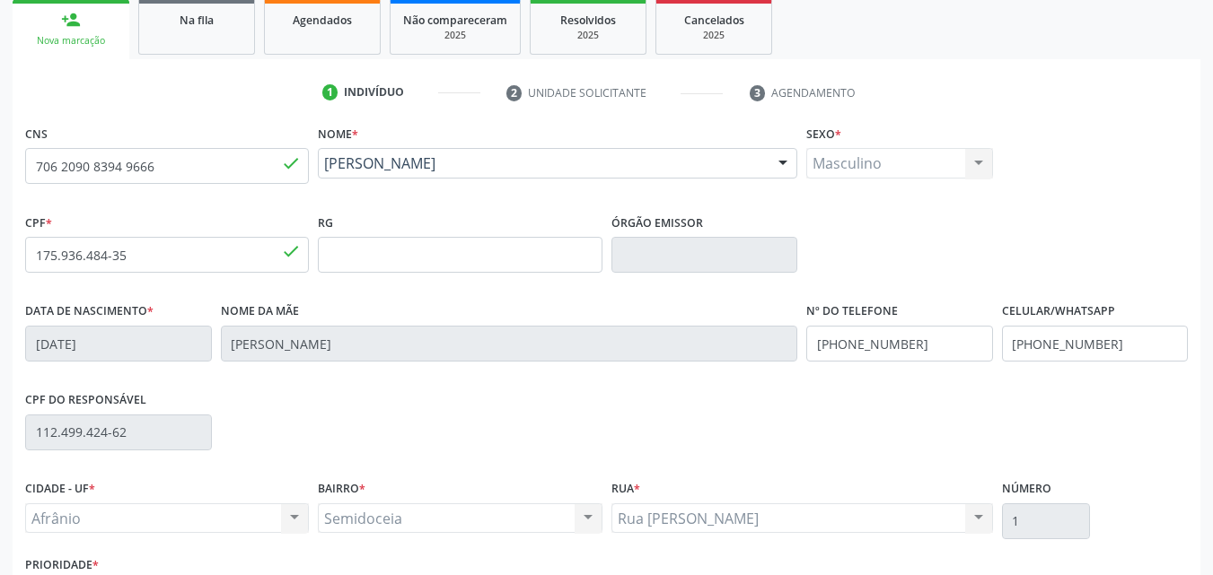
scroll to position [398, 0]
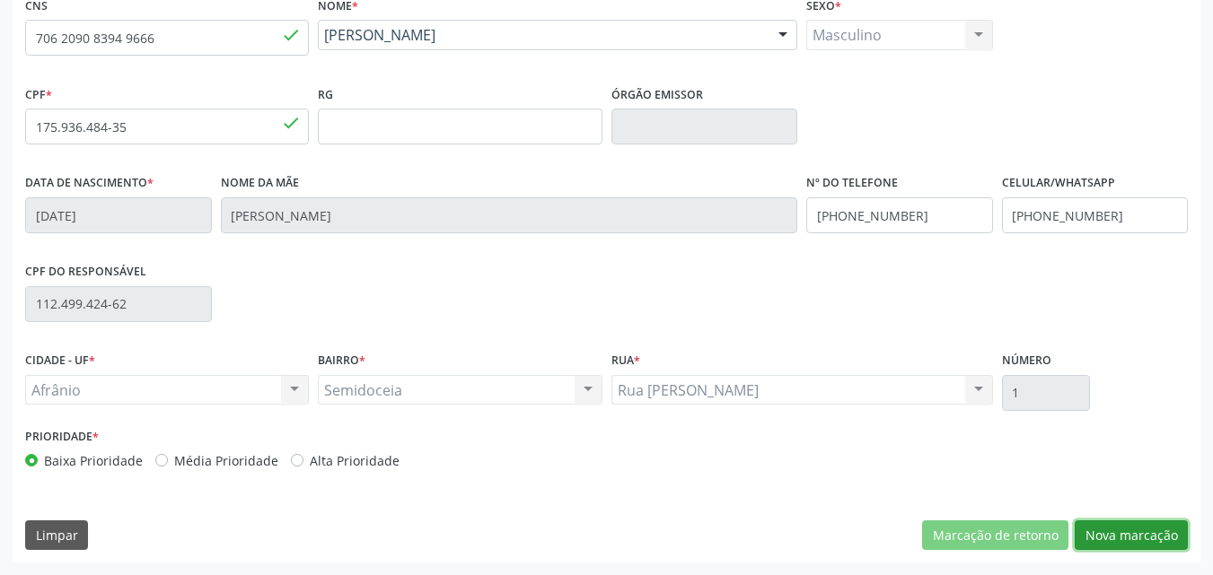
click at [1143, 537] on button "Nova marcação" at bounding box center [1131, 536] width 113 height 31
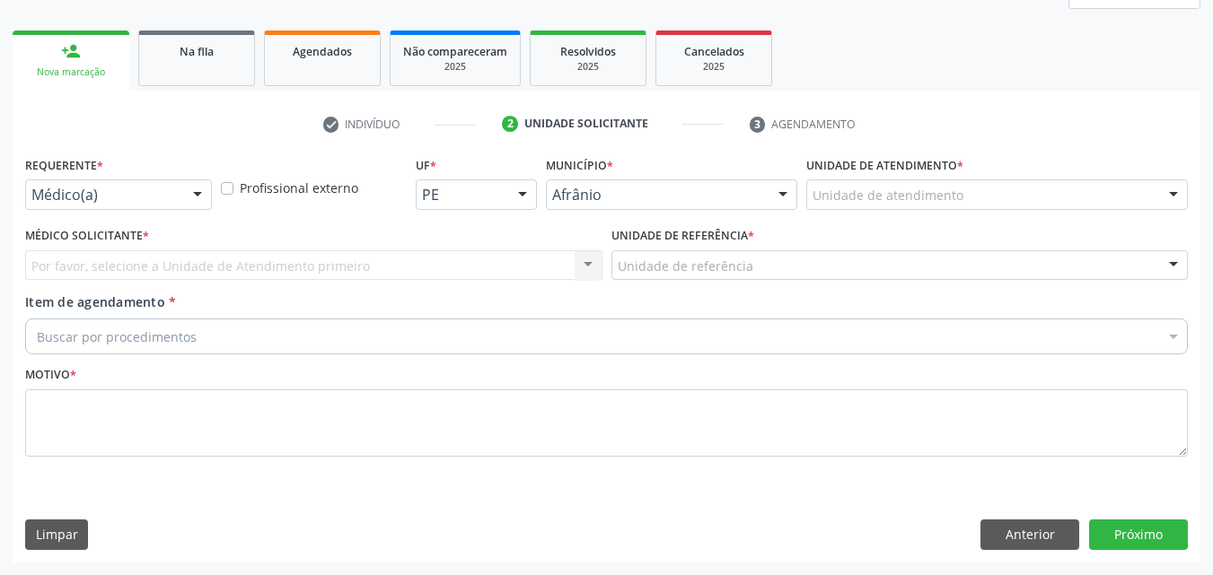
scroll to position [238, 0]
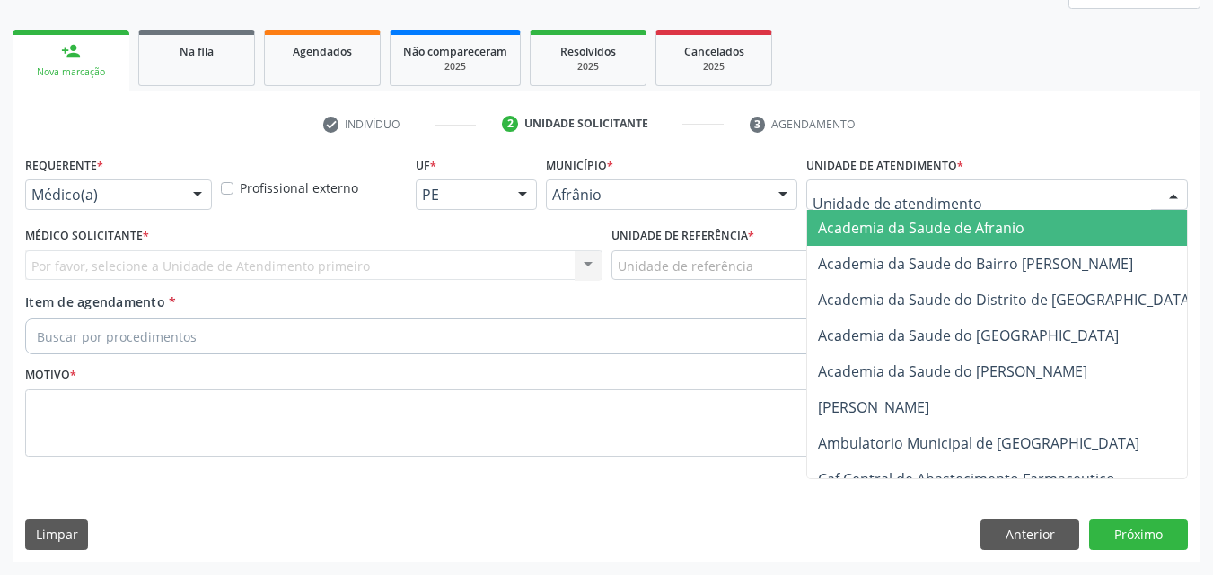
click at [967, 198] on div at bounding box center [997, 195] width 382 height 31
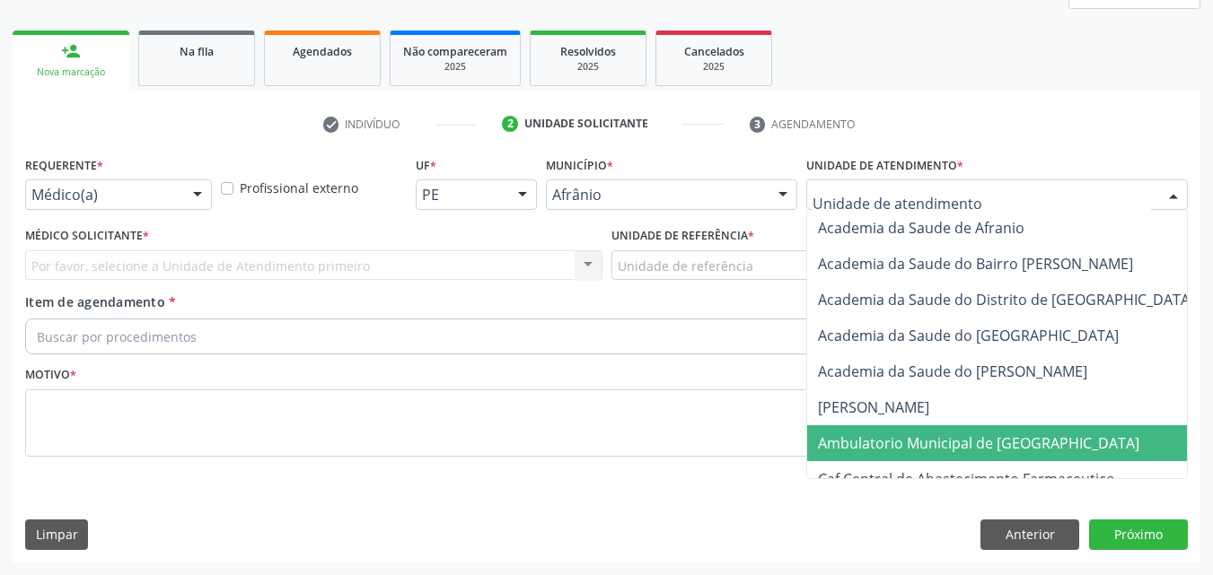
click at [986, 451] on span "Ambulatorio Municipal de [GEOGRAPHIC_DATA]" at bounding box center [978, 444] width 321 height 20
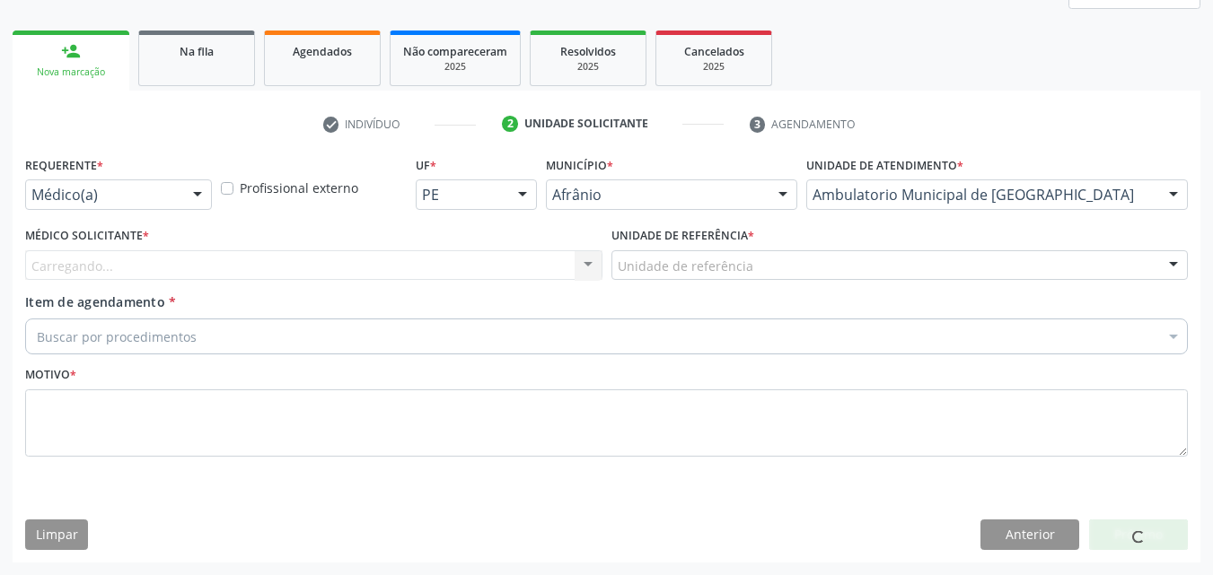
click at [770, 269] on div "Unidade de referência" at bounding box center [899, 265] width 577 height 31
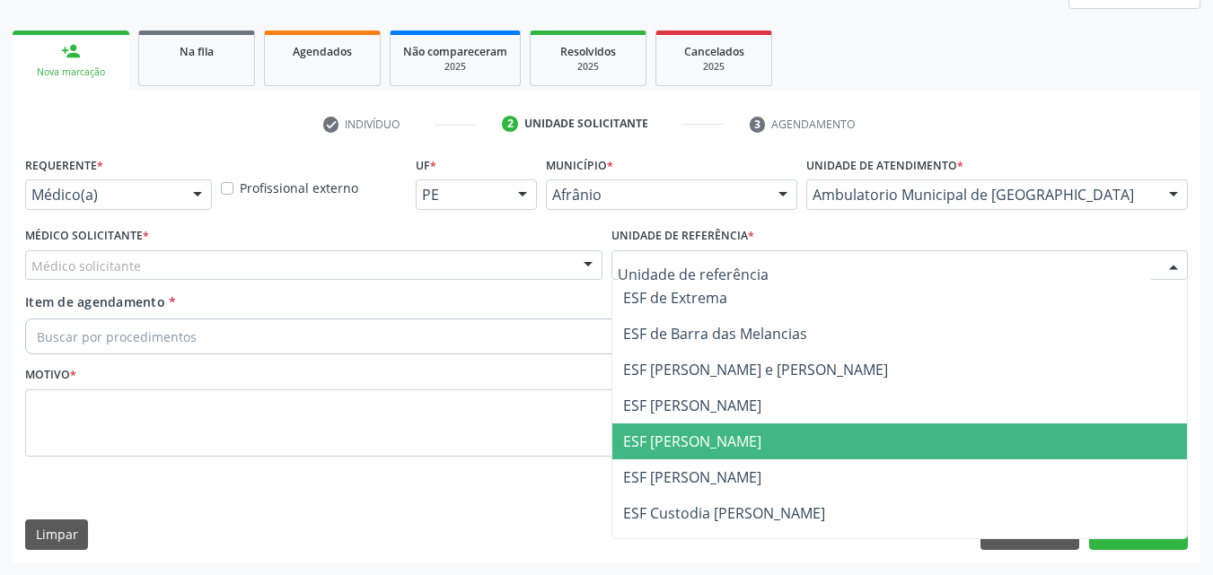
drag, startPoint x: 777, startPoint y: 440, endPoint x: 644, endPoint y: 397, distance: 139.7
click at [777, 441] on span "ESF [PERSON_NAME]" at bounding box center [899, 442] width 575 height 36
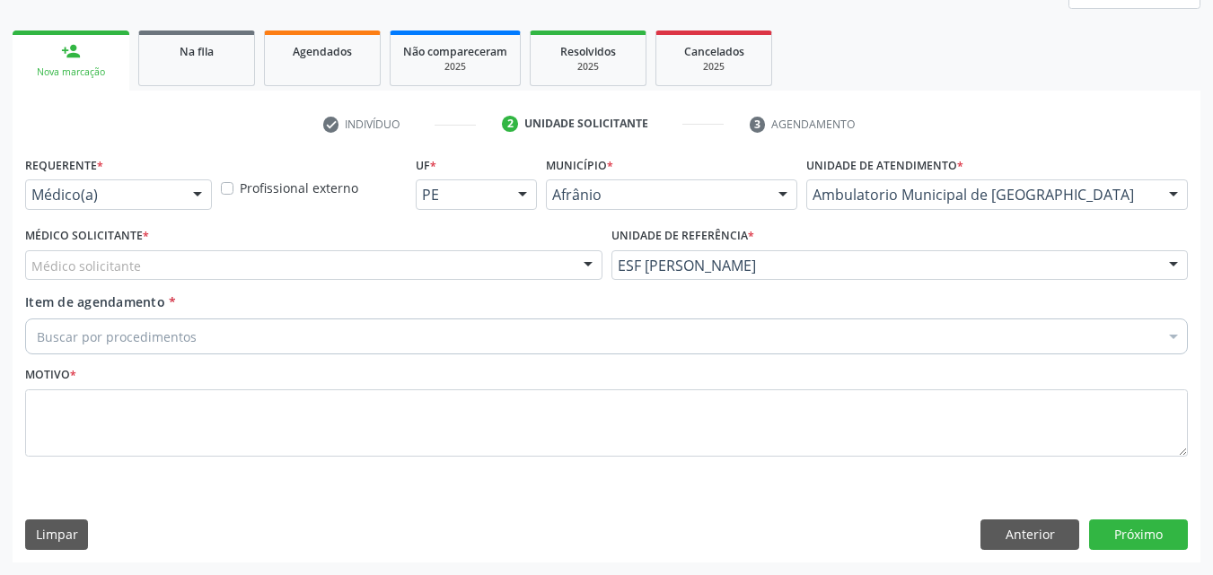
click at [512, 266] on div "Médico solicitante" at bounding box center [313, 265] width 577 height 31
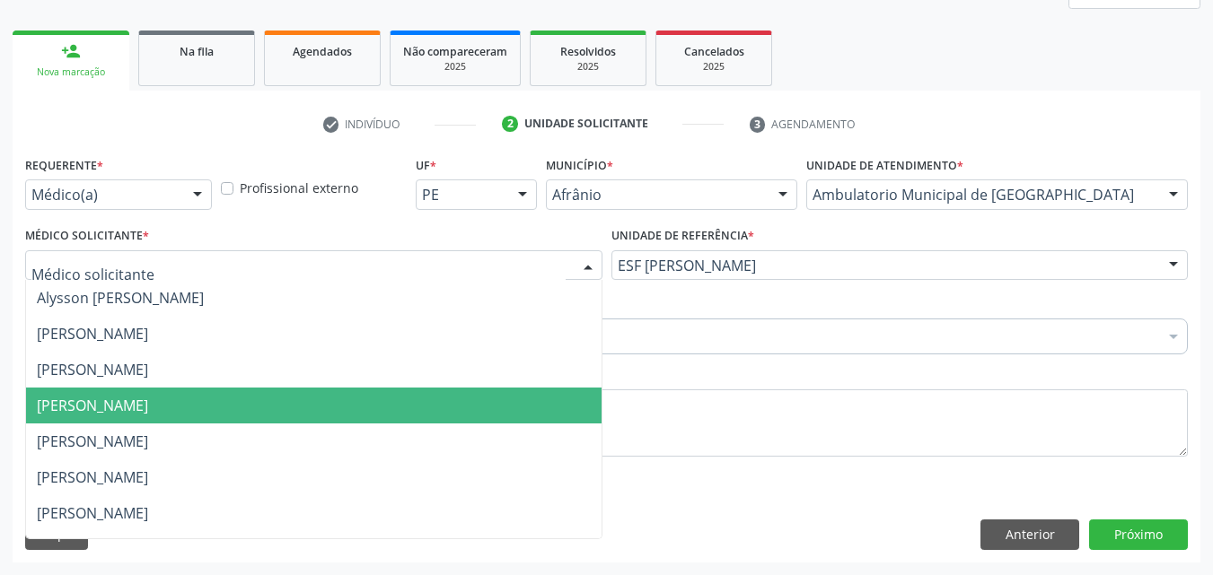
click at [492, 412] on span "[PERSON_NAME]" at bounding box center [313, 406] width 575 height 36
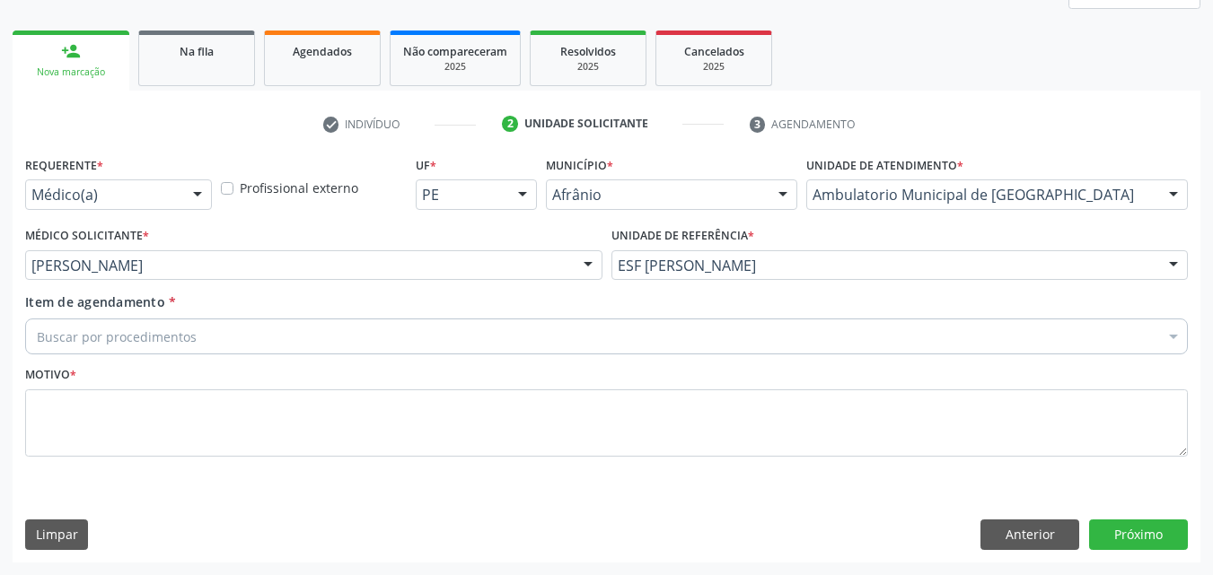
click at [353, 338] on div "Buscar por procedimentos" at bounding box center [606, 337] width 1163 height 36
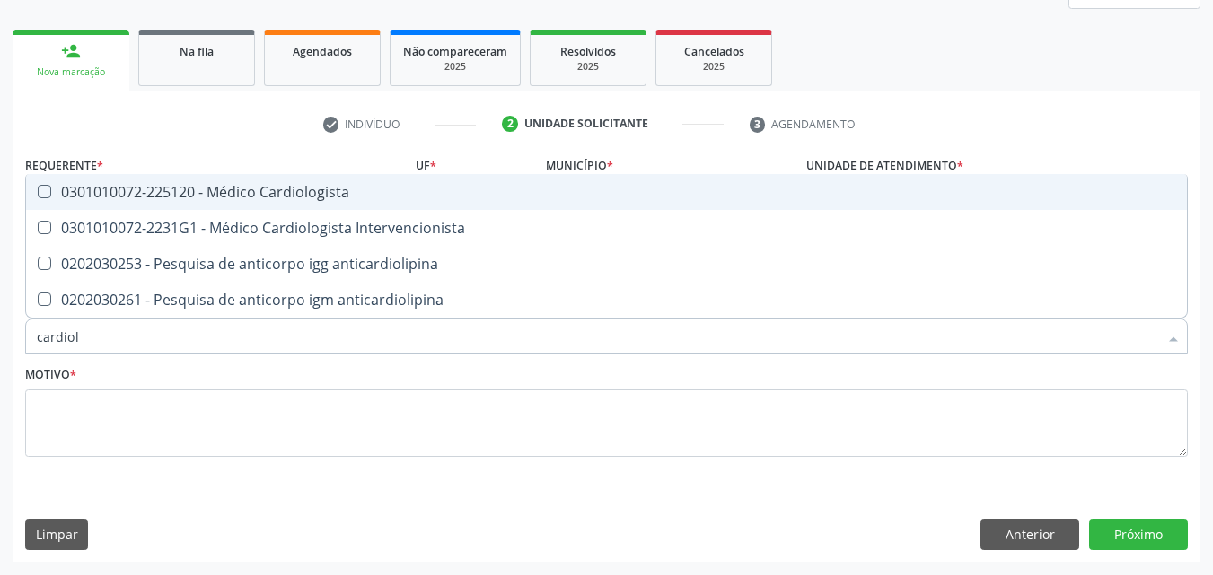
type input "cardiolo"
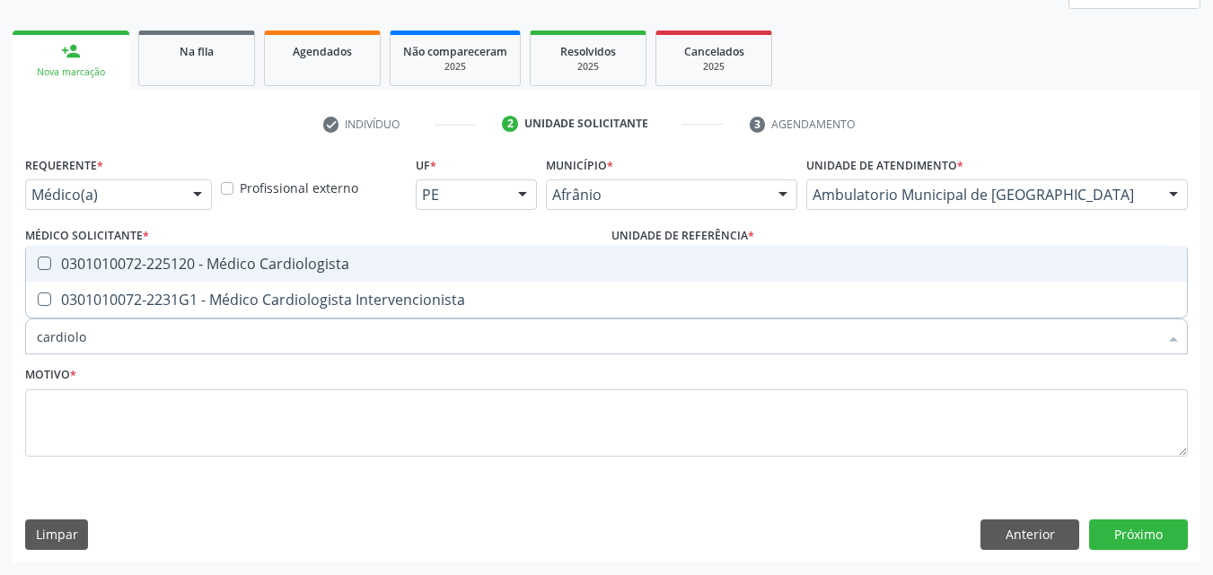
click at [355, 264] on div "0301010072-225120 - Médico Cardiologista" at bounding box center [606, 264] width 1139 height 14
checkbox Cardiologista "true"
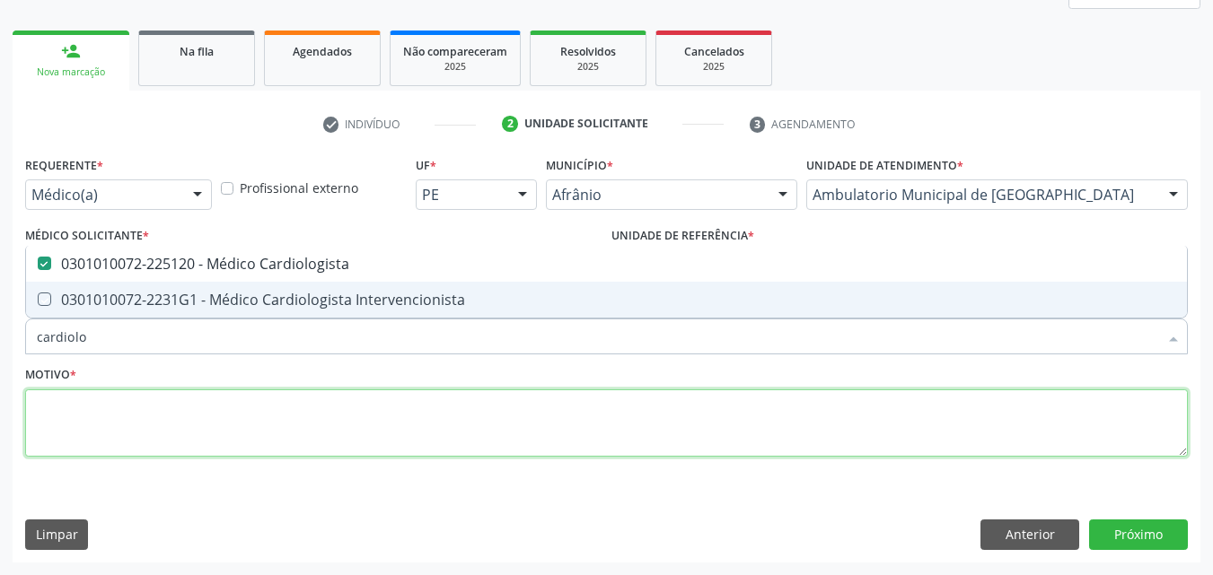
click at [329, 419] on textarea at bounding box center [606, 424] width 1163 height 68
checkbox Intervencionista "true"
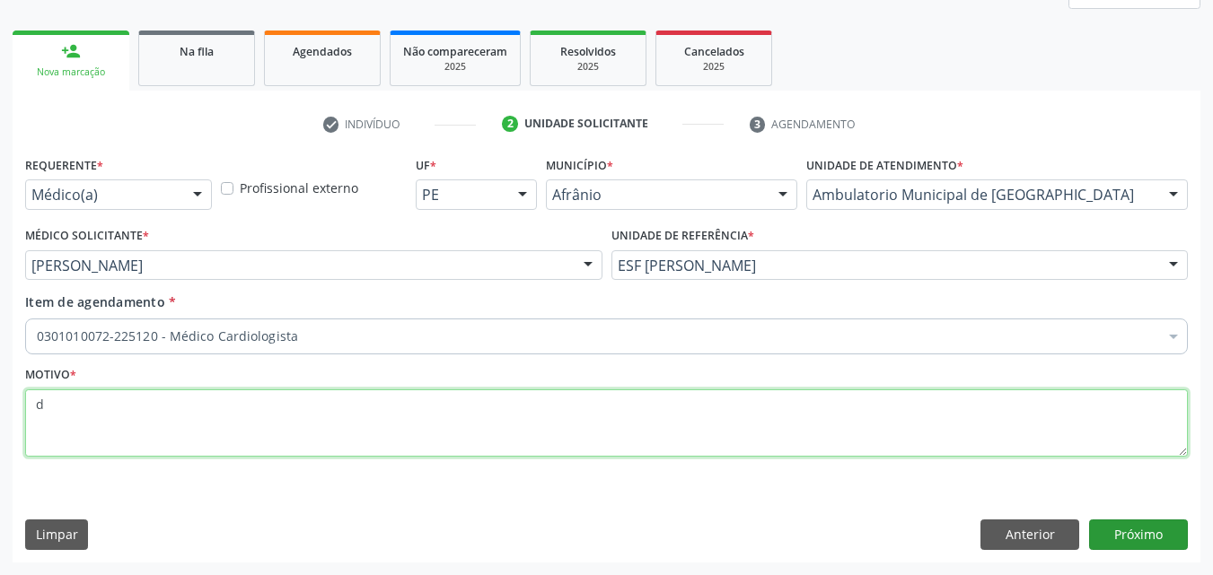
type textarea "d"
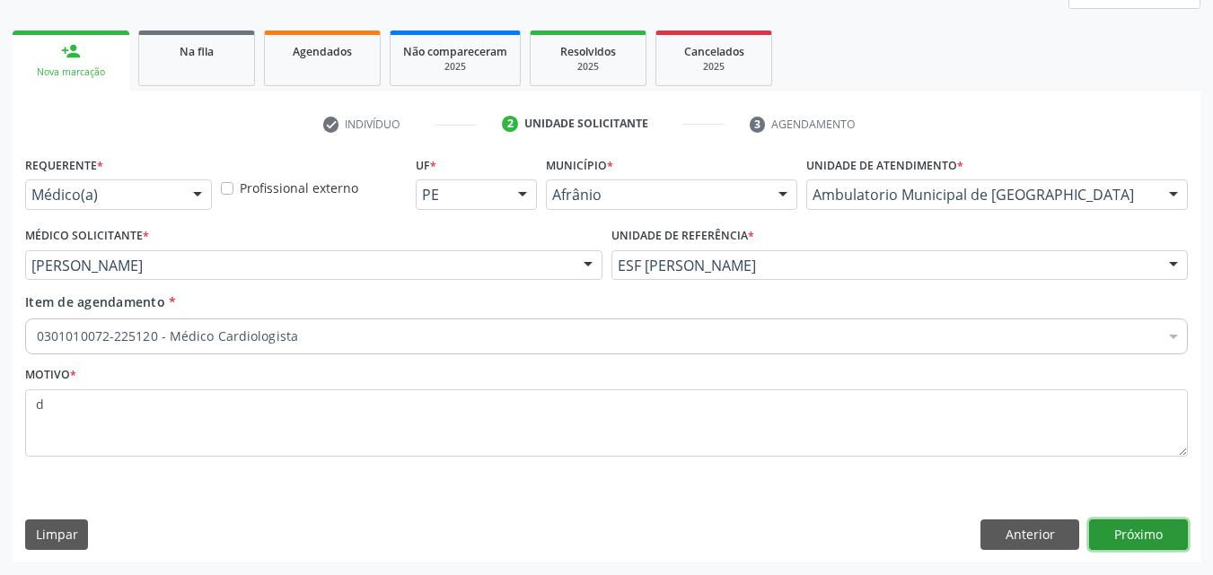
click at [1121, 534] on button "Próximo" at bounding box center [1138, 535] width 99 height 31
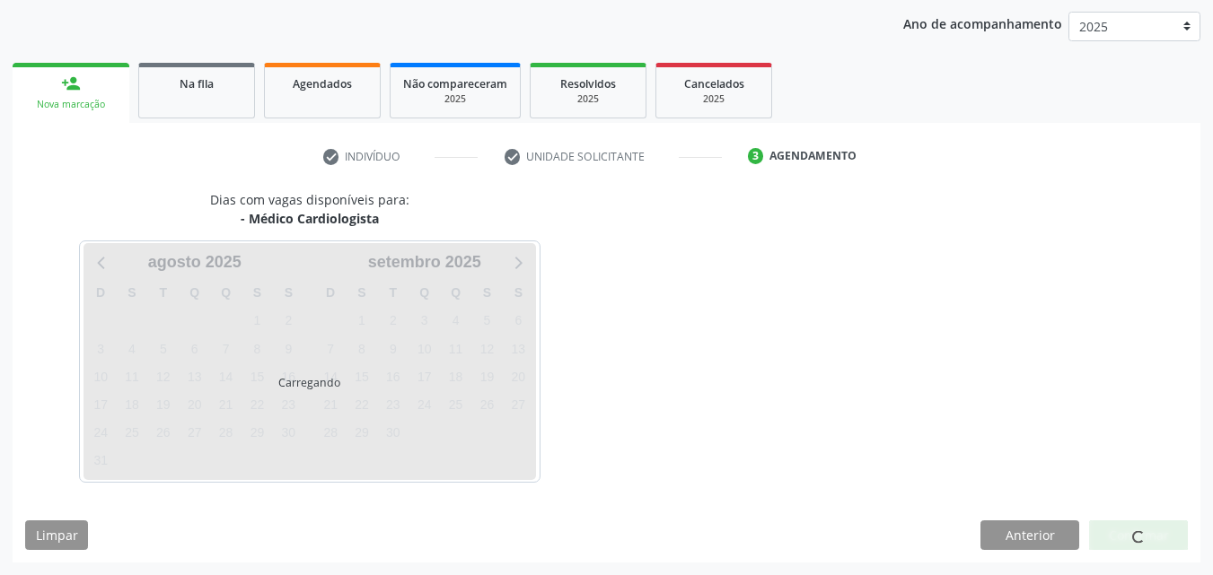
scroll to position [206, 0]
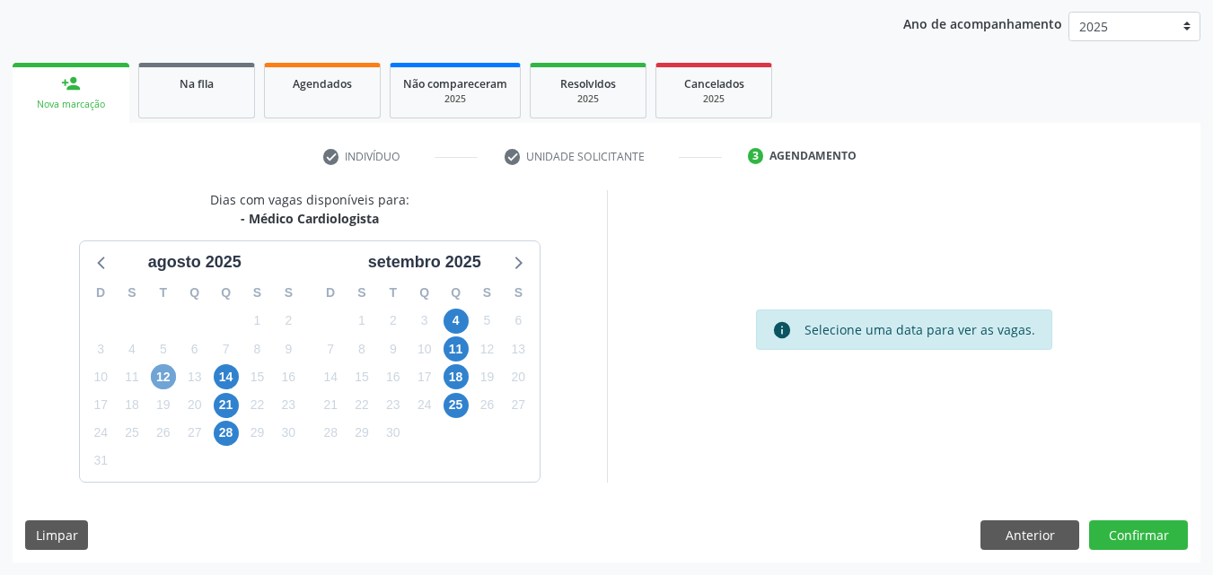
click at [164, 378] on span "12" at bounding box center [163, 376] width 25 height 25
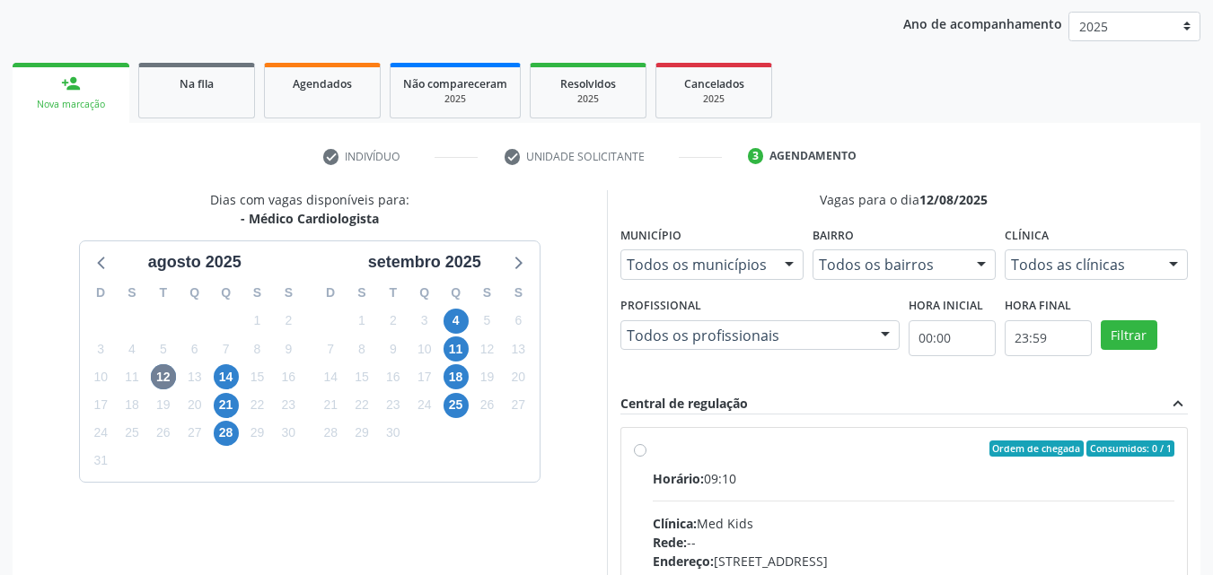
click at [692, 452] on div "Ordem de chegada Consumidos: 0 / 1" at bounding box center [914, 449] width 522 height 16
click at [646, 452] on input "Ordem de chegada Consumidos: 0 / 1 Horário: 09:10 Clínica: Med Kids Rede: -- En…" at bounding box center [640, 449] width 13 height 16
radio input "true"
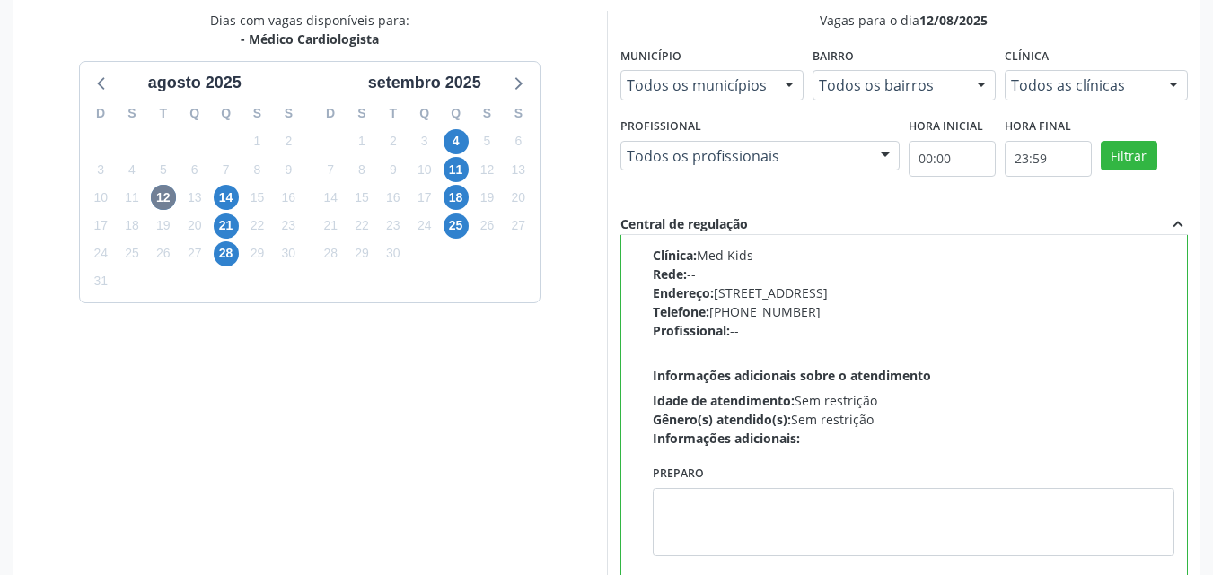
scroll to position [497, 0]
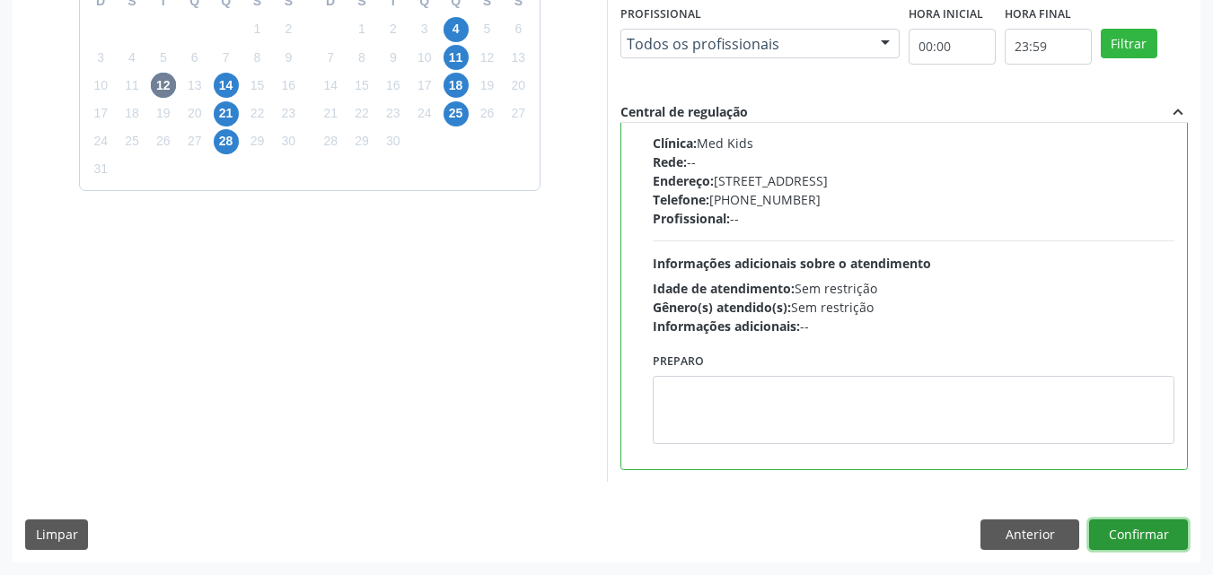
click at [1137, 532] on button "Confirmar" at bounding box center [1138, 535] width 99 height 31
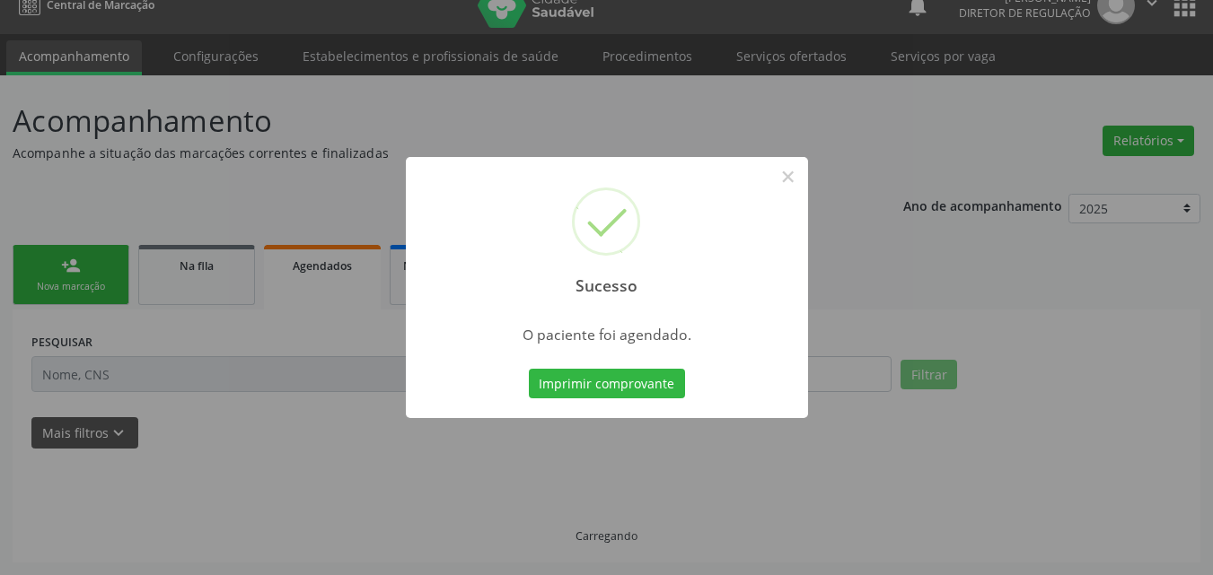
scroll to position [23, 0]
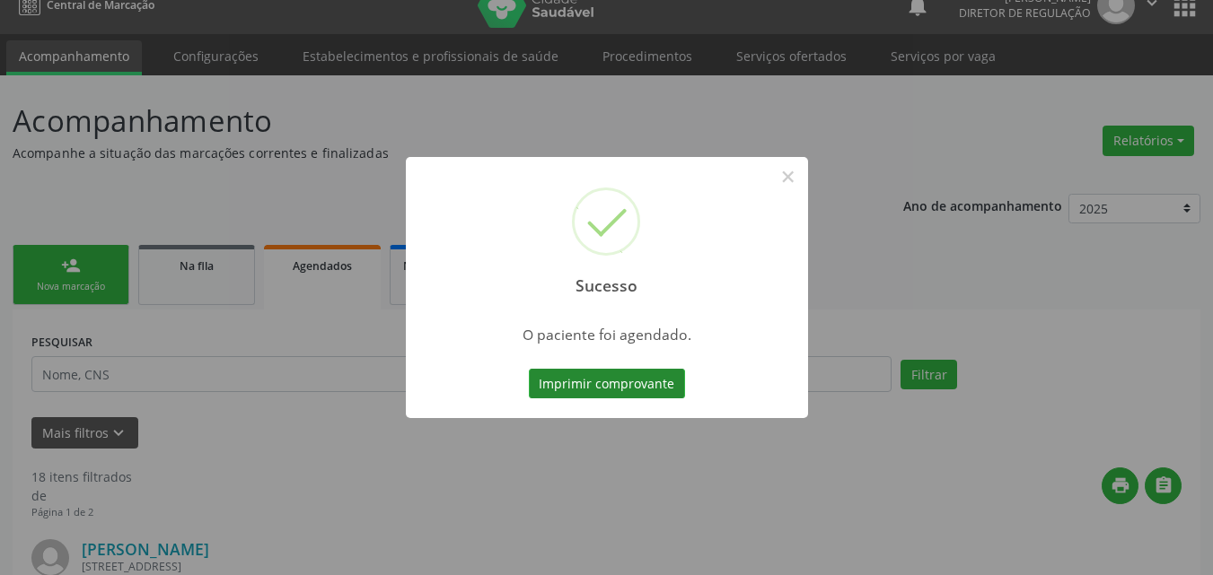
click at [636, 391] on button "Imprimir comprovante" at bounding box center [607, 384] width 156 height 31
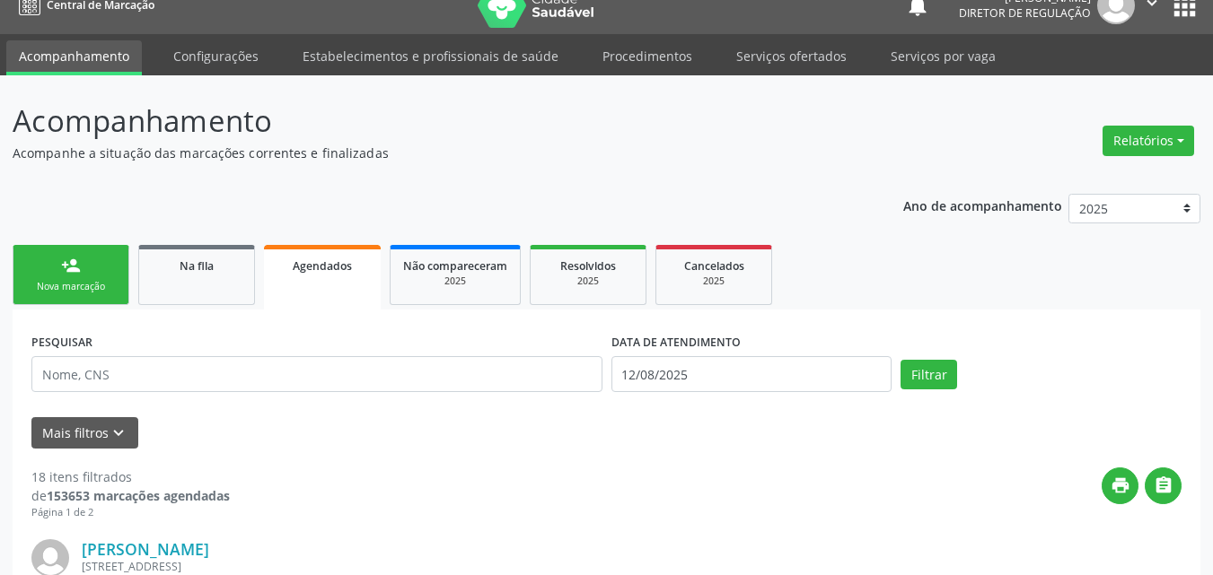
click at [97, 279] on link "person_add Nova marcação" at bounding box center [71, 275] width 117 height 60
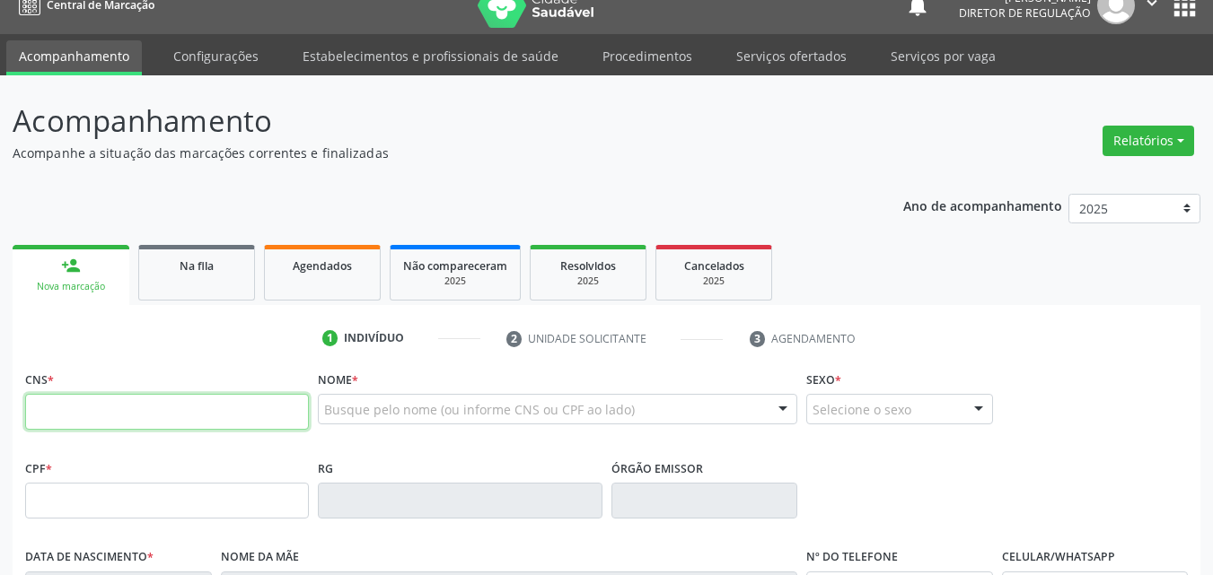
click at [220, 412] on input "text" at bounding box center [167, 412] width 284 height 36
type input "706 2090 8394 9666"
type input "175.936.484-35"
type input "14/03/2021"
type input "Francisca Kely da Silva Moura"
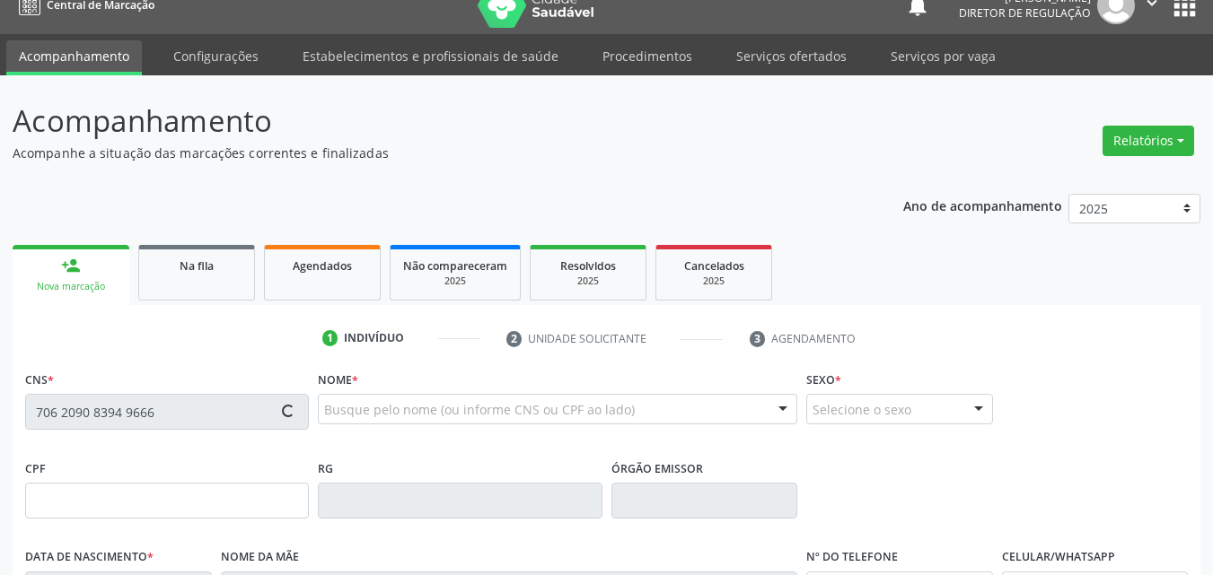
type input "(87) 98867-0877"
type input "112.499.424-62"
type input "1"
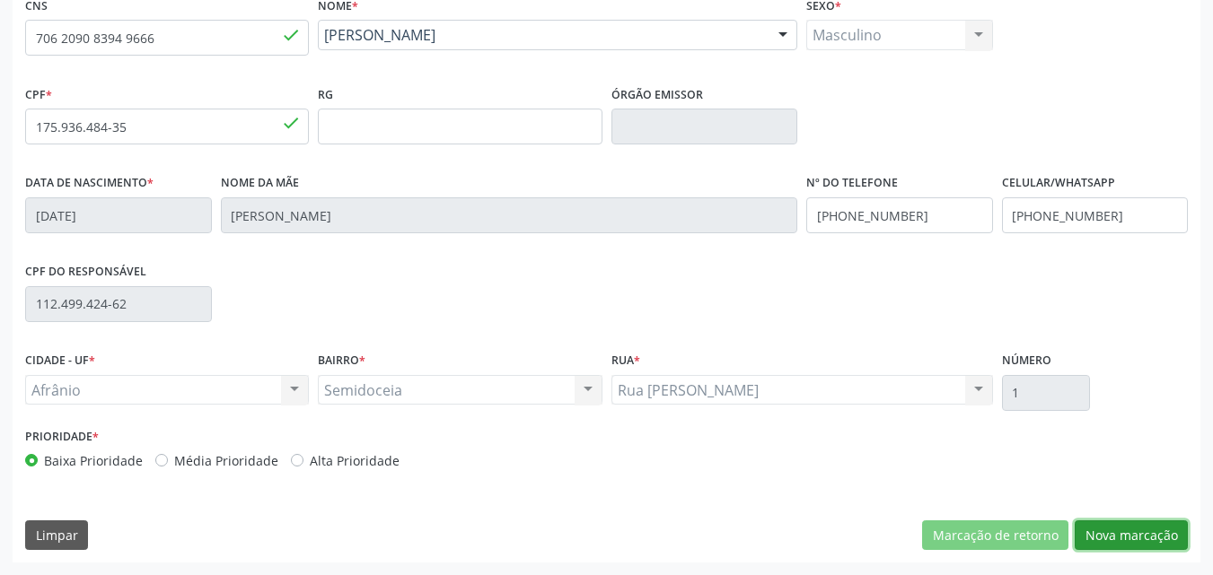
click at [1125, 535] on button "Nova marcação" at bounding box center [1131, 536] width 113 height 31
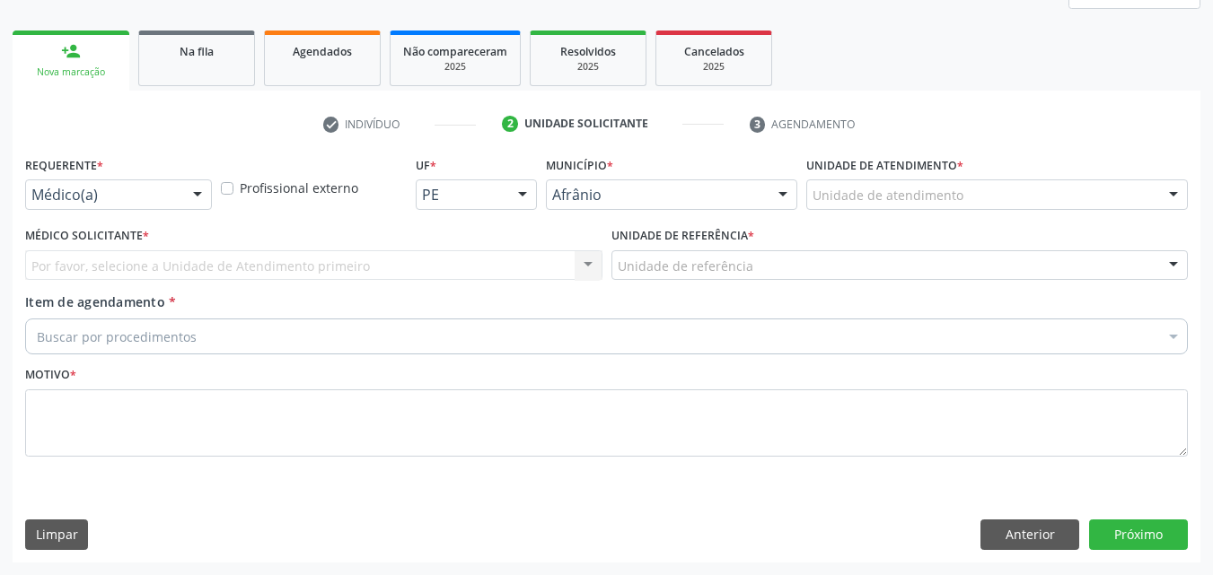
click at [968, 197] on div "Unidade de atendimento" at bounding box center [997, 195] width 382 height 31
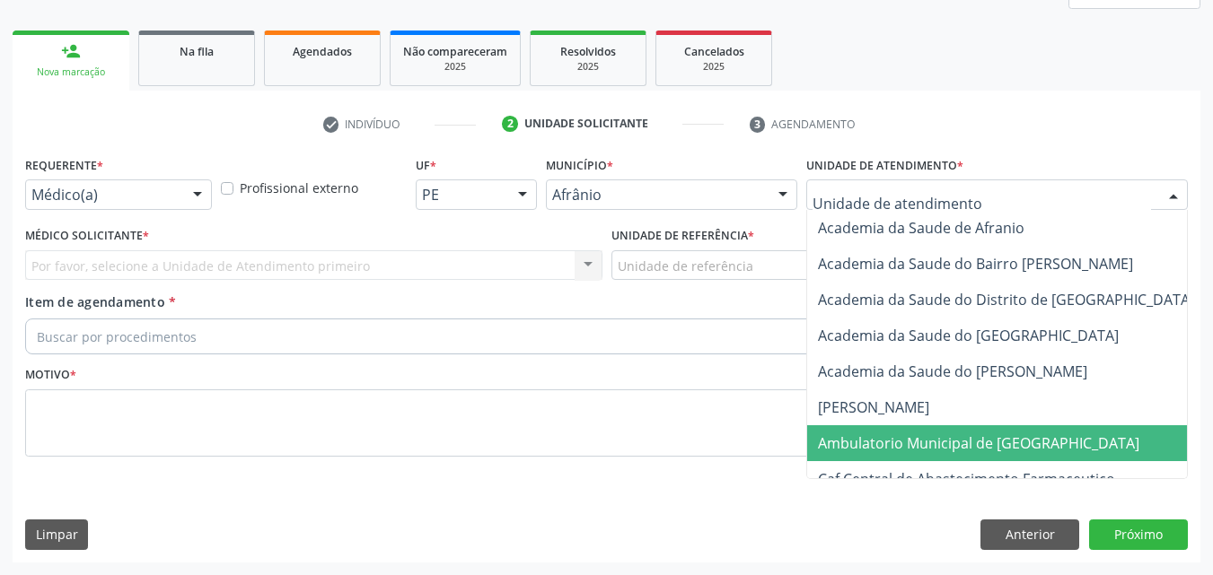
click at [980, 443] on span "Ambulatorio Municipal de [GEOGRAPHIC_DATA]" at bounding box center [978, 444] width 321 height 20
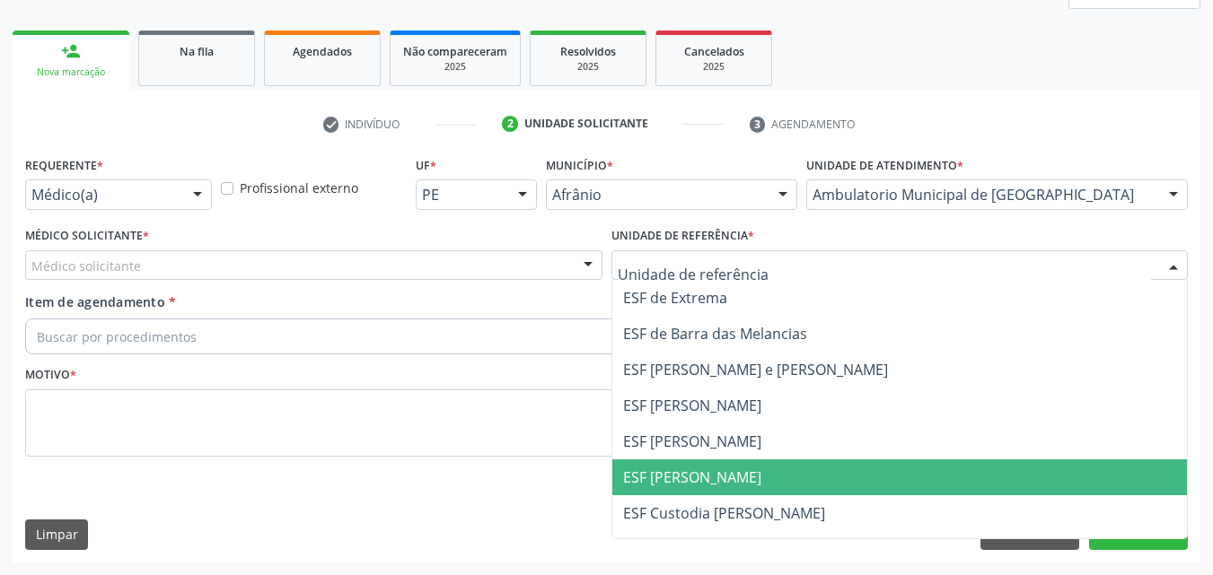
click at [768, 487] on span "ESF [PERSON_NAME]" at bounding box center [899, 478] width 575 height 36
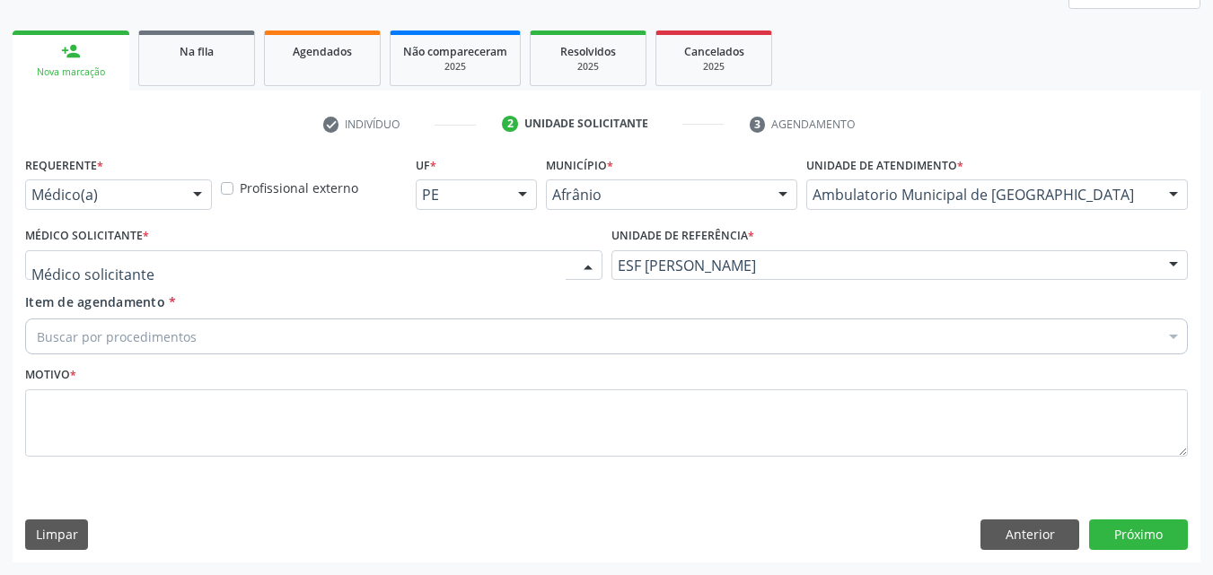
click at [310, 258] on div at bounding box center [313, 265] width 577 height 31
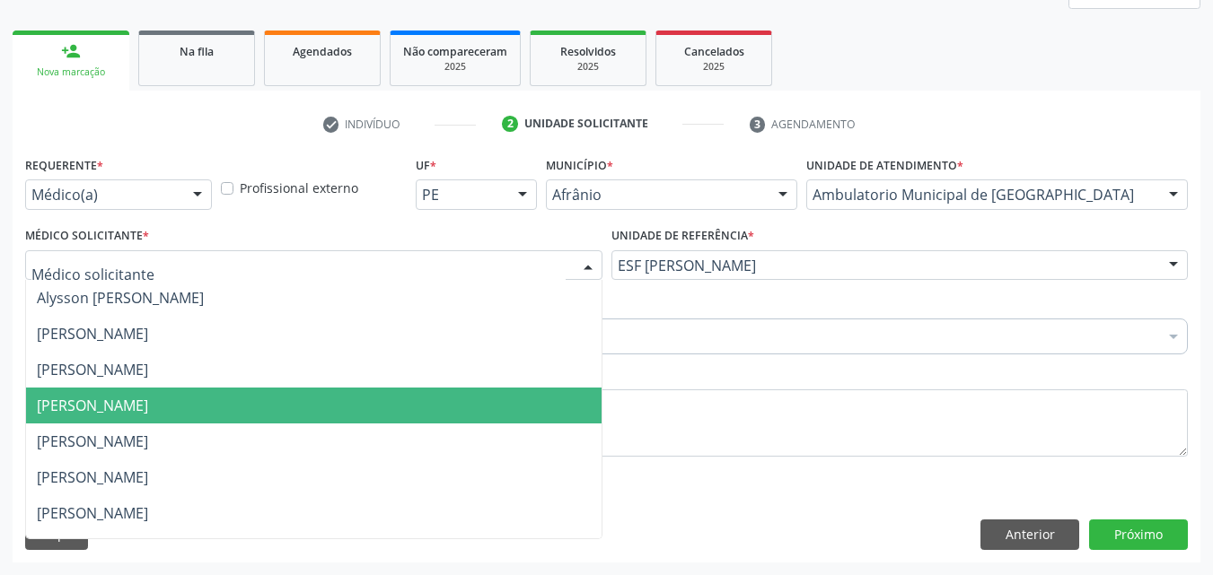
click at [306, 390] on span "[PERSON_NAME]" at bounding box center [313, 406] width 575 height 36
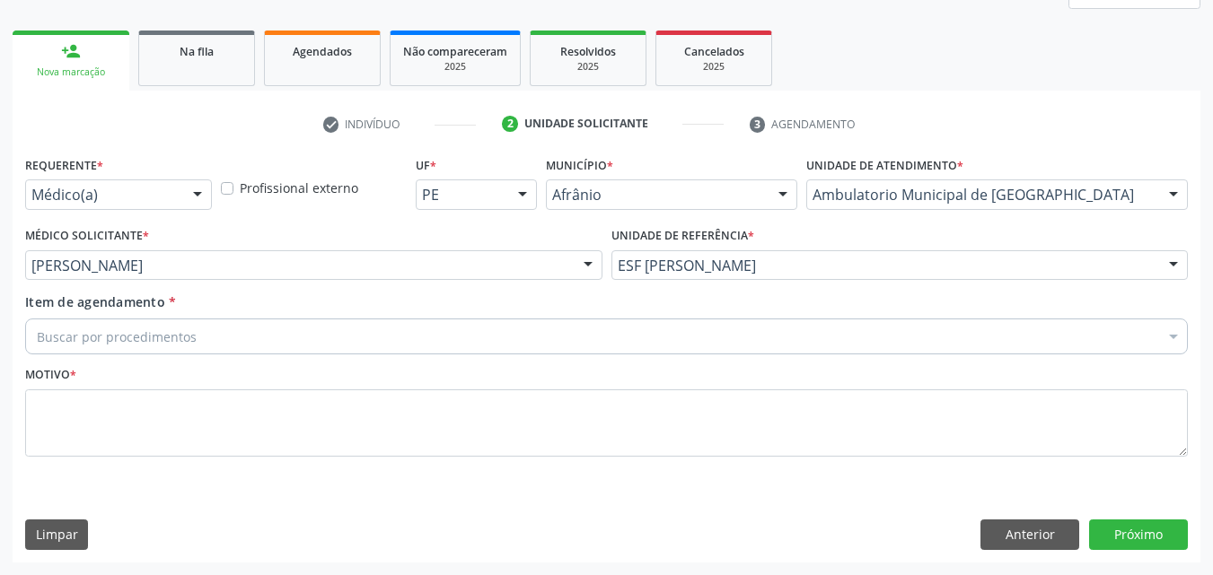
click at [236, 329] on div "Buscar por procedimentos" at bounding box center [606, 337] width 1163 height 36
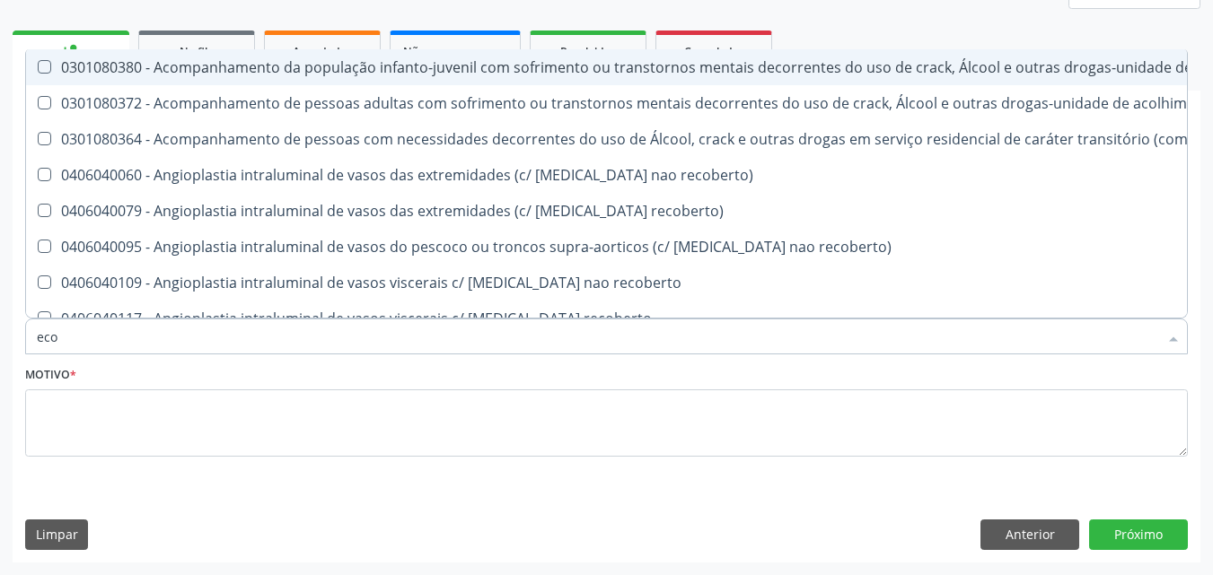
type input "ecoc"
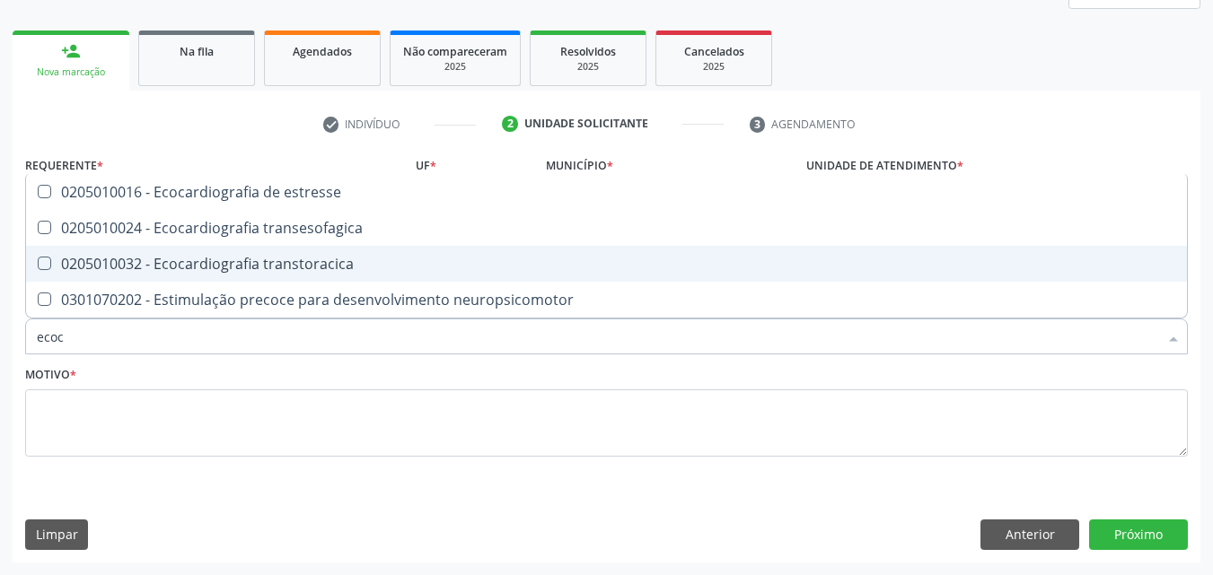
click at [254, 268] on div "0205010032 - Ecocardiografia transtoracica" at bounding box center [606, 264] width 1139 height 14
checkbox transtoracica "true"
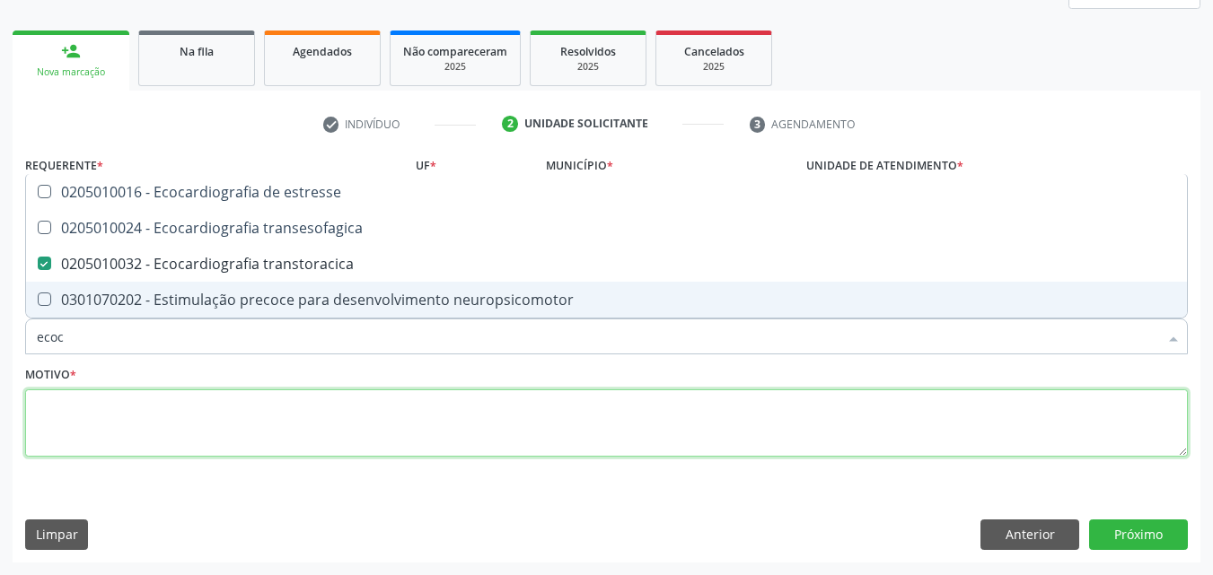
click at [248, 412] on textarea at bounding box center [606, 424] width 1163 height 68
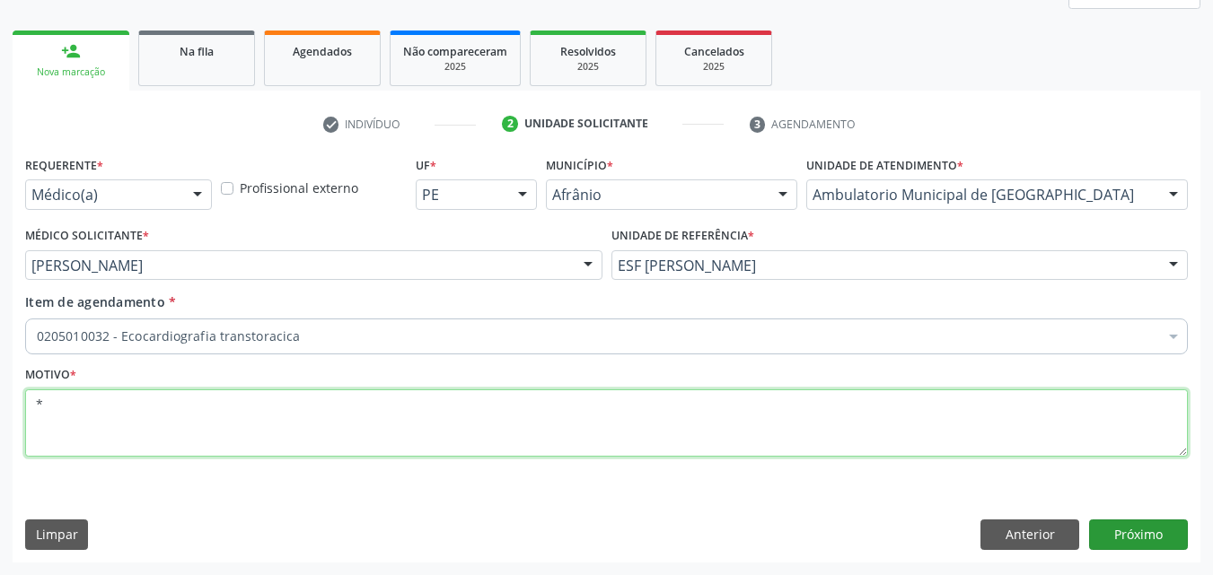
type textarea "*"
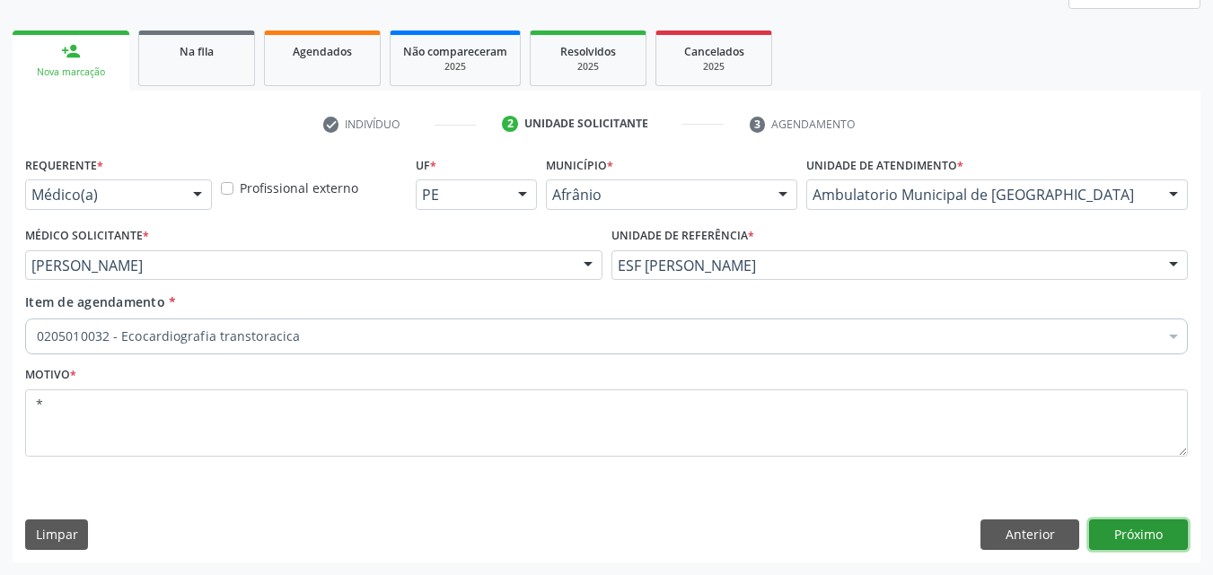
click at [1130, 532] on button "Próximo" at bounding box center [1138, 535] width 99 height 31
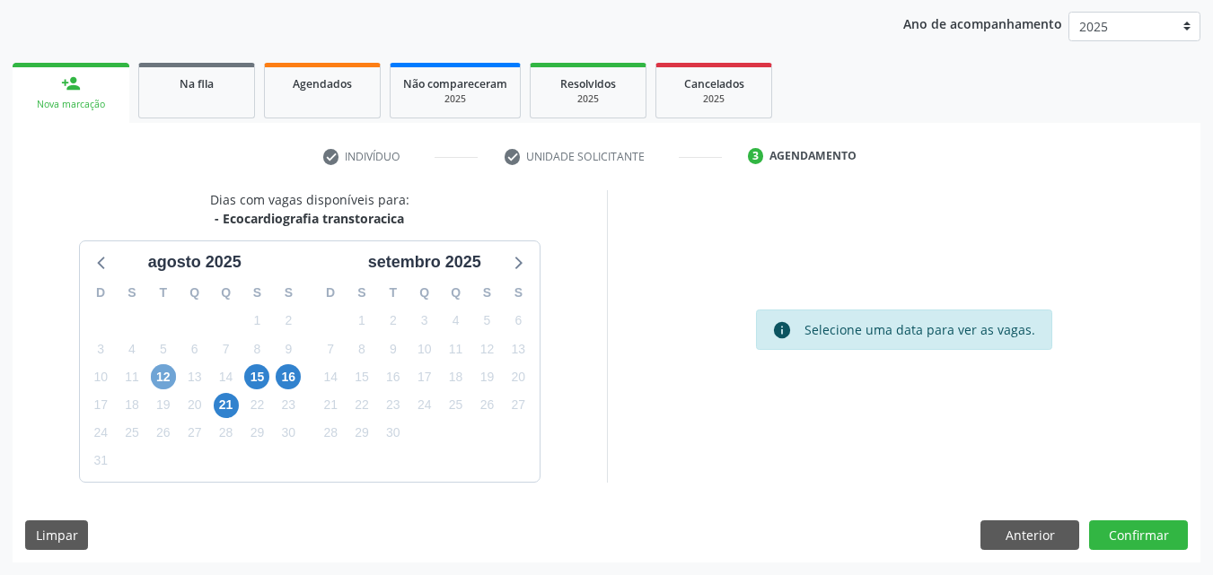
click at [163, 376] on span "12" at bounding box center [163, 376] width 25 height 25
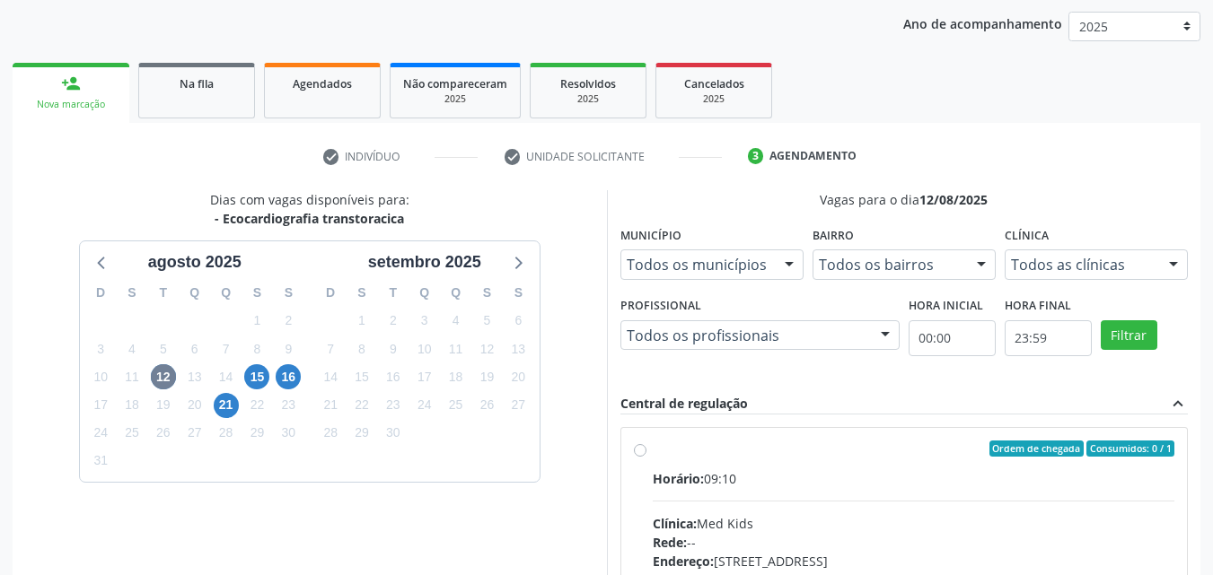
click at [773, 468] on label "Ordem de chegada Consumidos: 0 / 1 Horário: 09:10 Clínica: Med Kids Rede: -- En…" at bounding box center [914, 579] width 522 height 276
click at [646, 457] on input "Ordem de chegada Consumidos: 0 / 1 Horário: 09:10 Clínica: Med Kids Rede: -- En…" at bounding box center [640, 449] width 13 height 16
radio input "true"
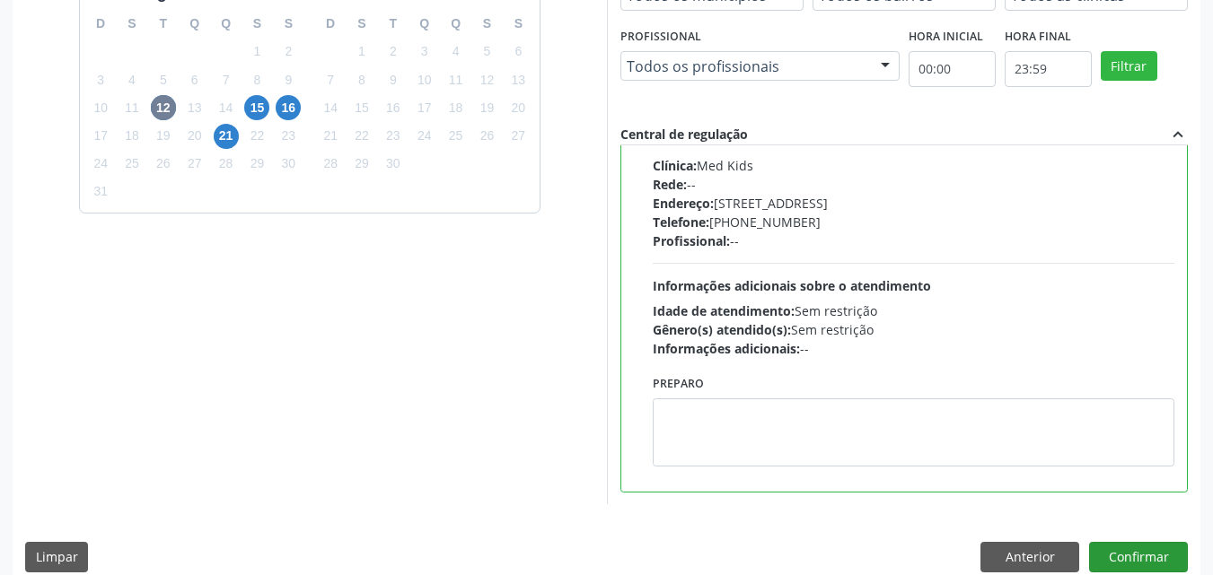
scroll to position [497, 0]
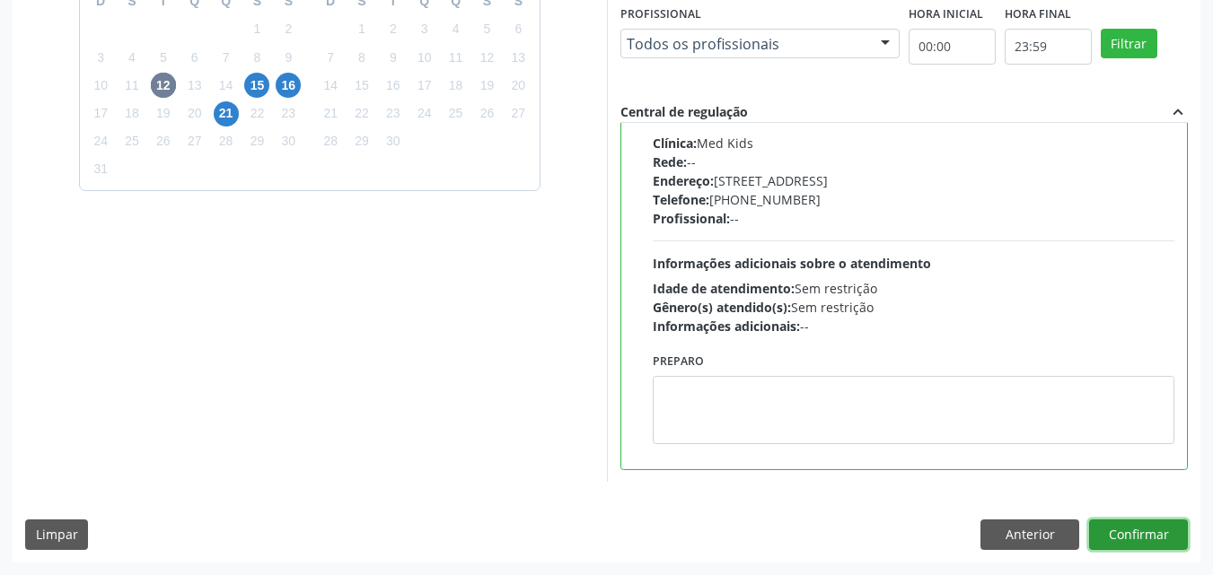
click at [1133, 535] on button "Confirmar" at bounding box center [1138, 535] width 99 height 31
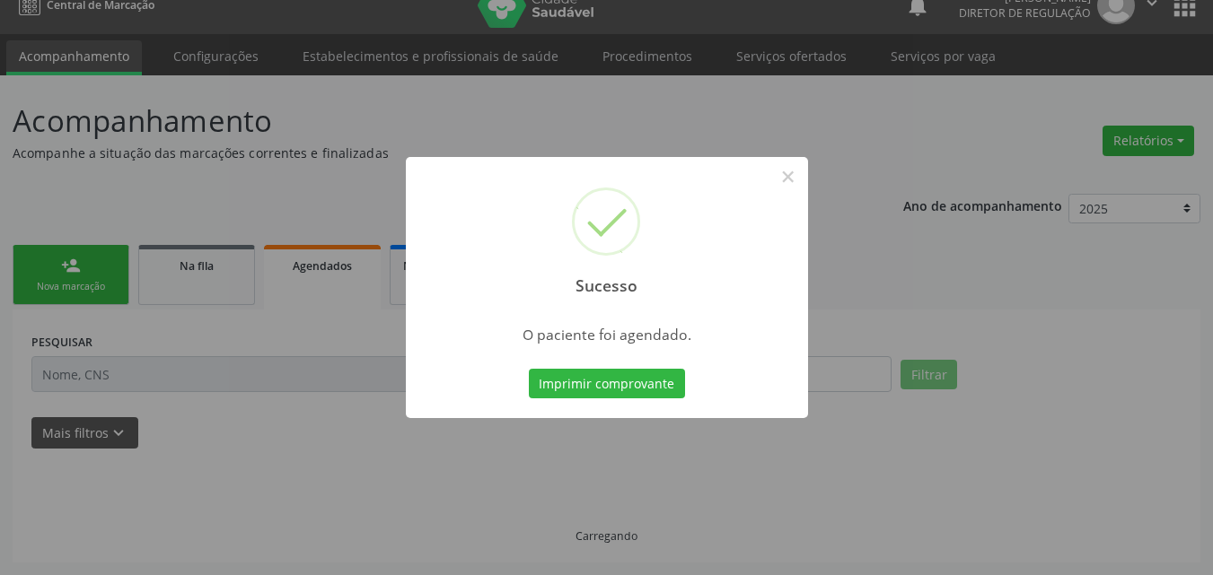
scroll to position [23, 0]
click at [666, 385] on button "Imprimir comprovante" at bounding box center [607, 384] width 156 height 31
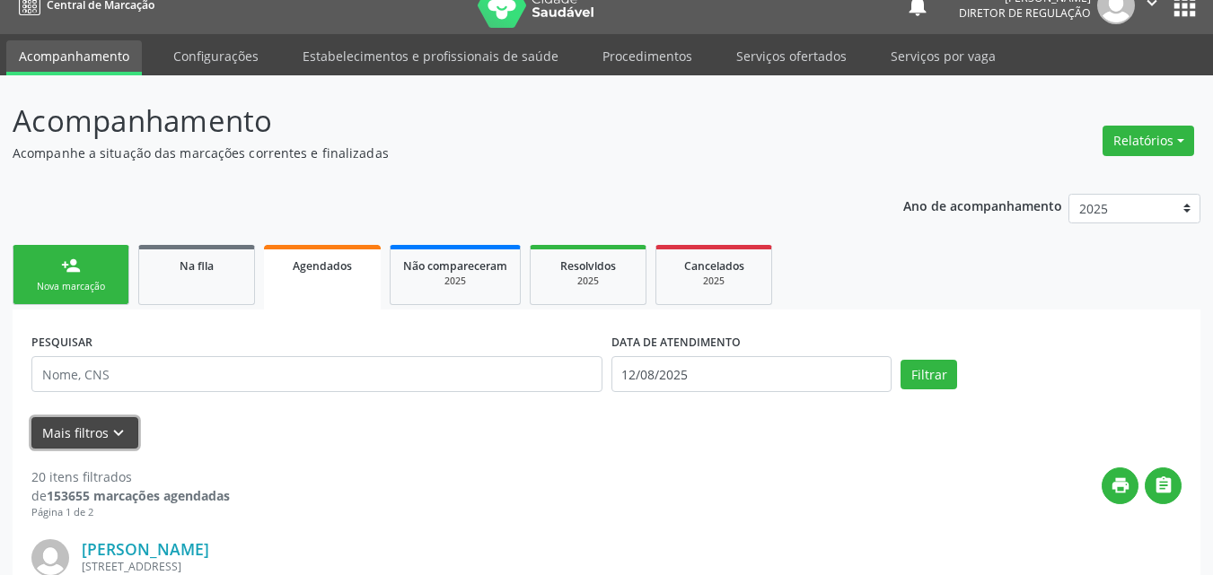
click at [113, 430] on icon "keyboard_arrow_down" at bounding box center [119, 434] width 20 height 20
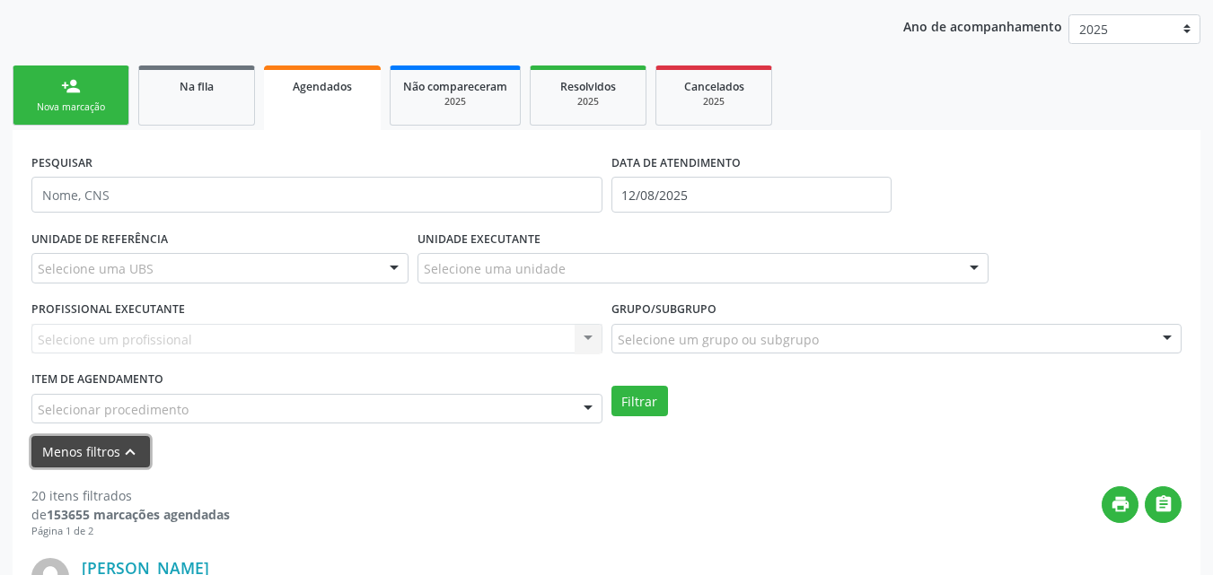
scroll to position [293, 0]
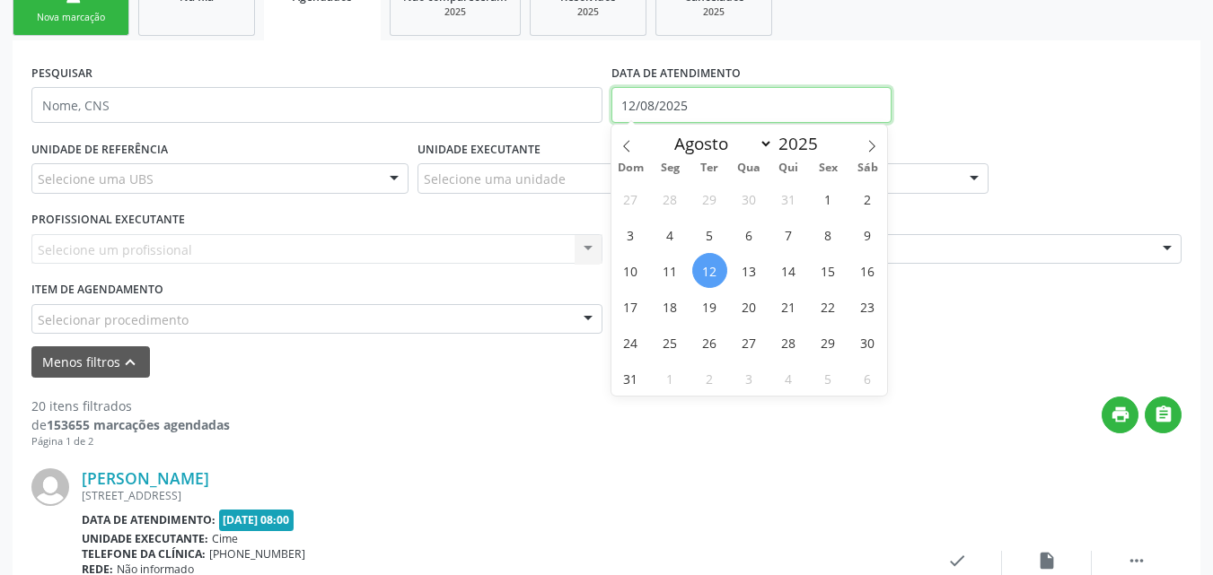
click at [698, 103] on input "12/08/2025" at bounding box center [751, 105] width 281 height 36
click at [636, 268] on span "10" at bounding box center [630, 270] width 35 height 35
type input "10/08/2025"
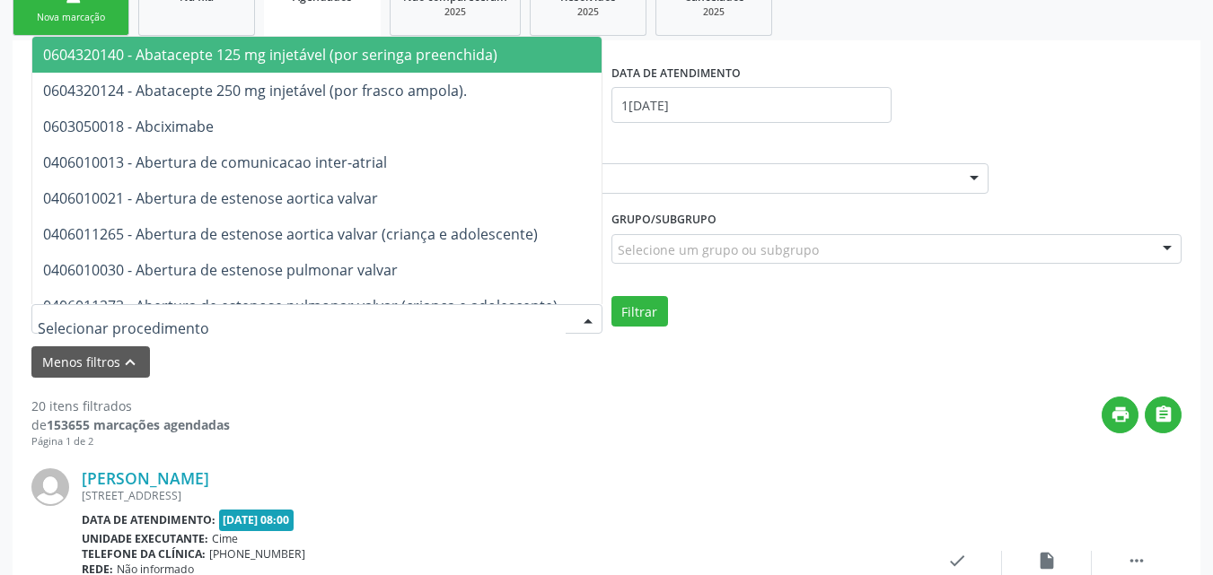
click at [253, 316] on div at bounding box center [316, 319] width 571 height 31
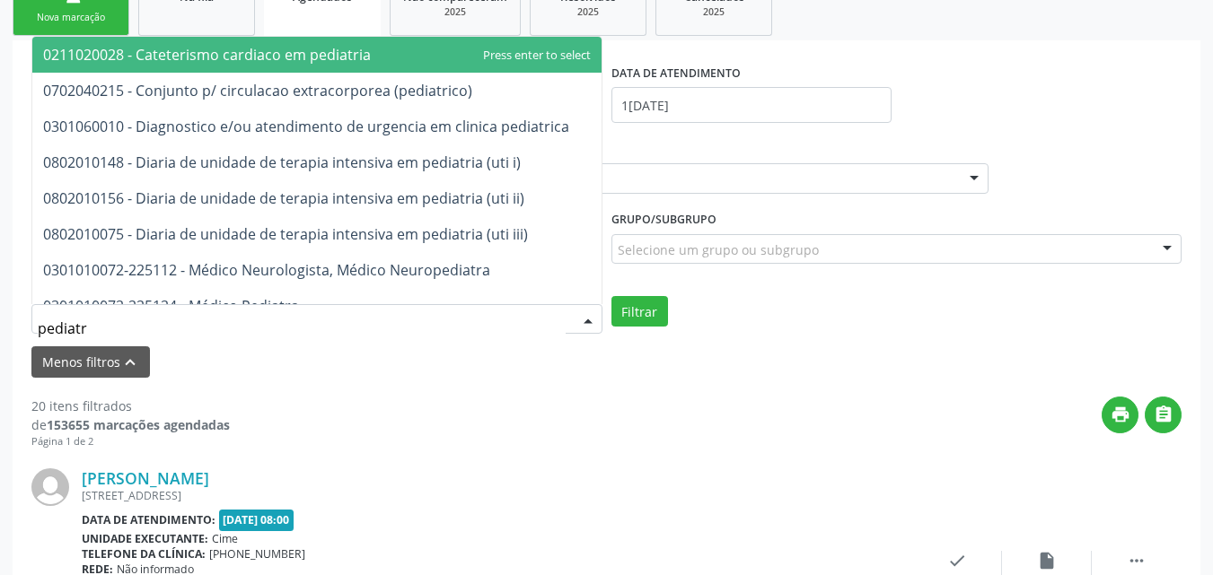
type input "pediatra"
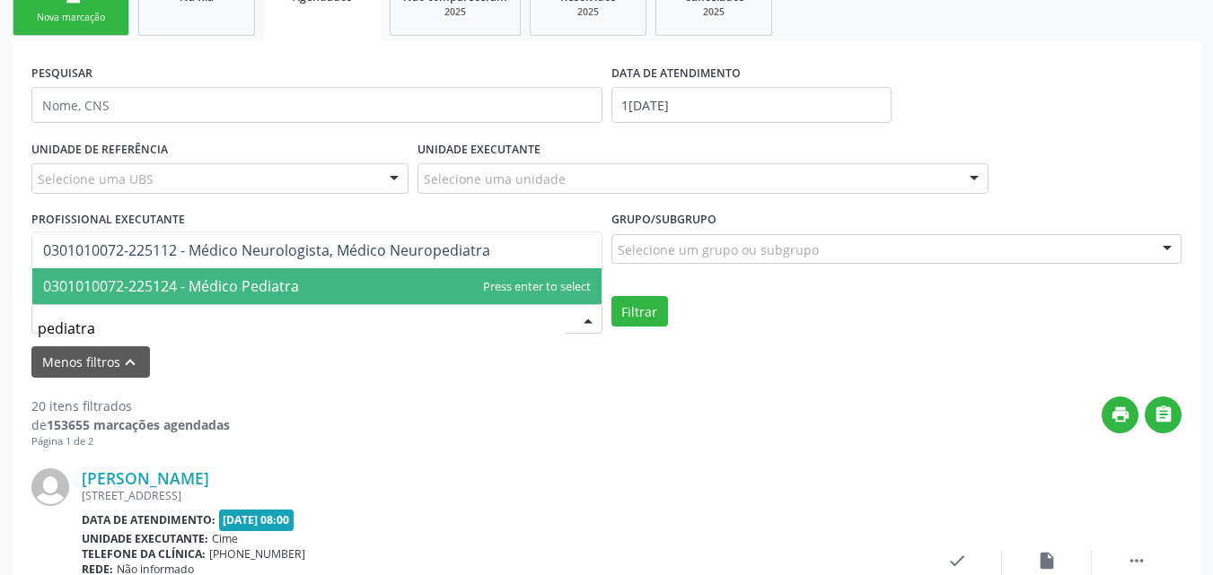
click at [264, 285] on span "0301010072-225124 - Médico Pediatra" at bounding box center [171, 286] width 256 height 20
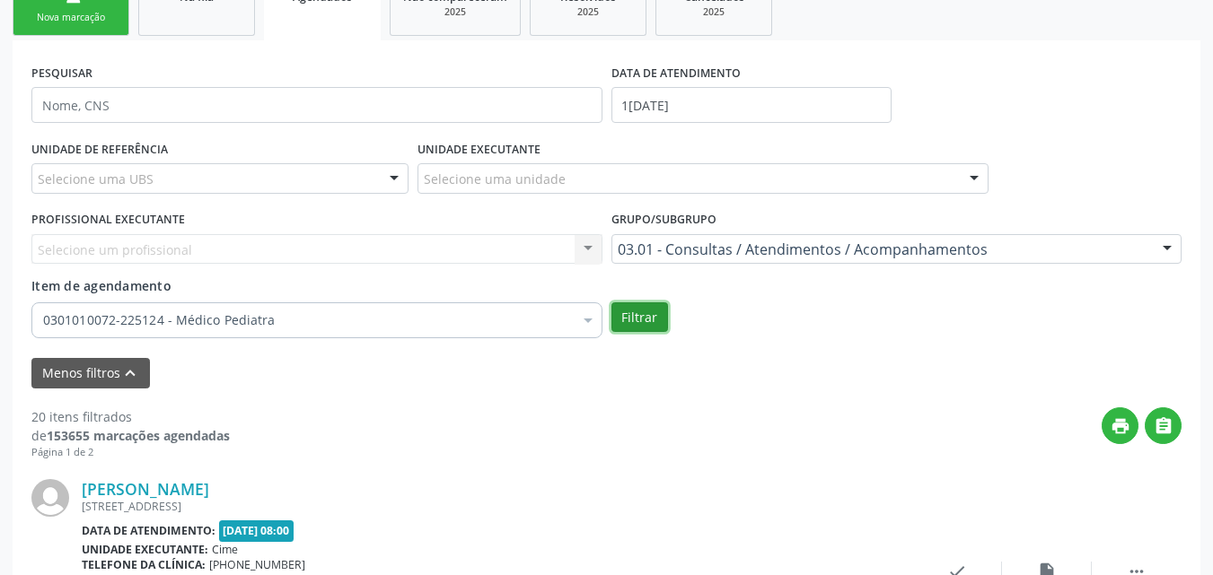
click at [641, 316] on button "Filtrar" at bounding box center [639, 318] width 57 height 31
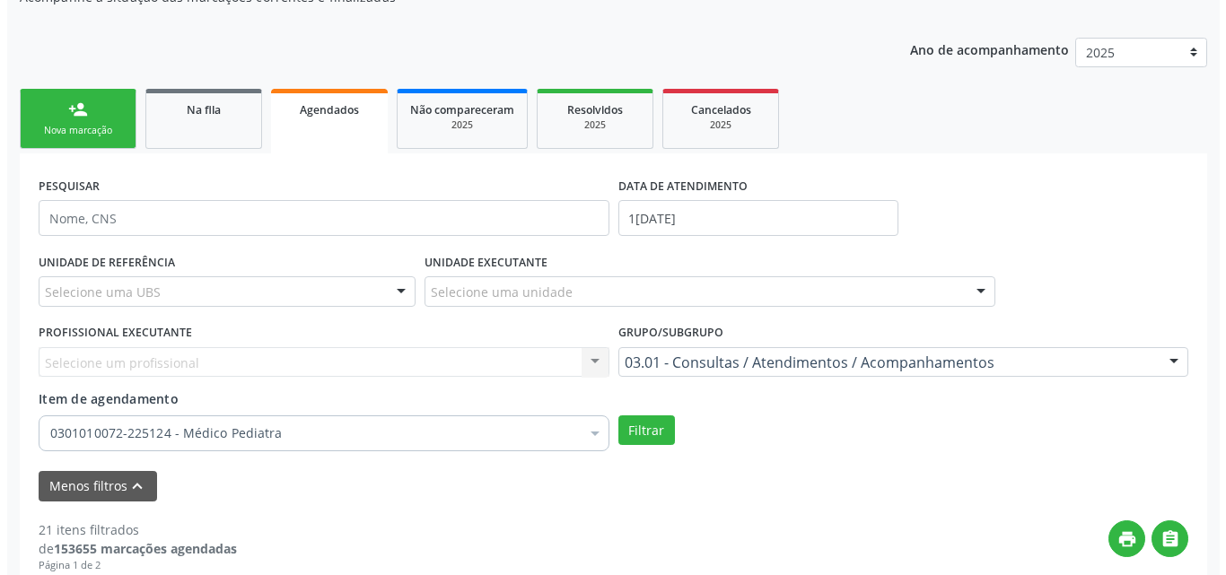
scroll to position [0, 0]
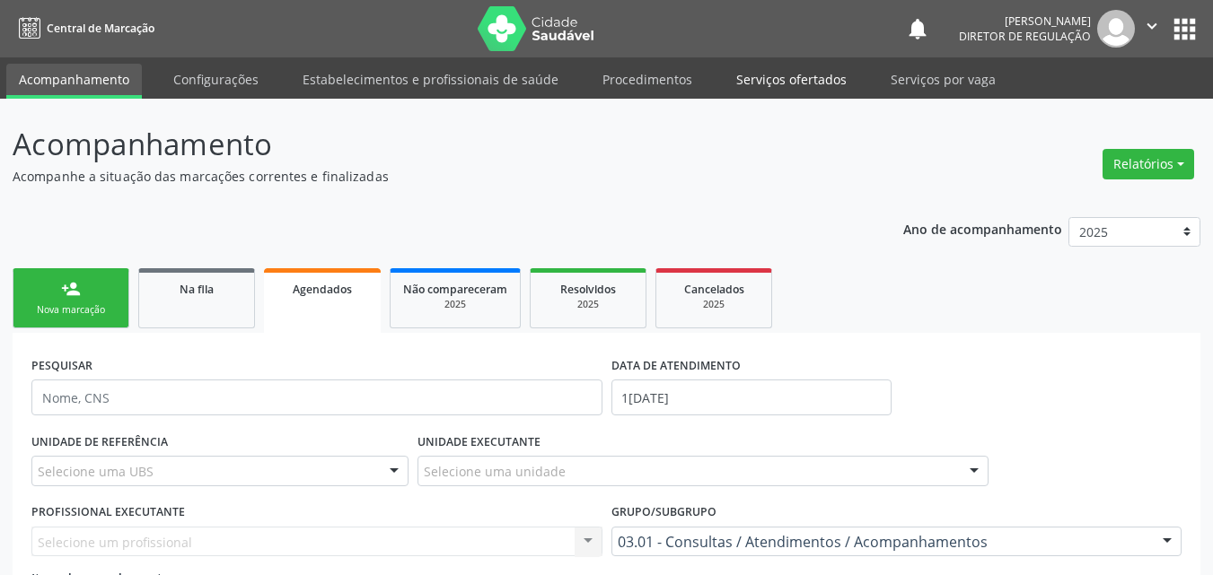
click at [793, 78] on link "Serviços ofertados" at bounding box center [792, 79] width 136 height 31
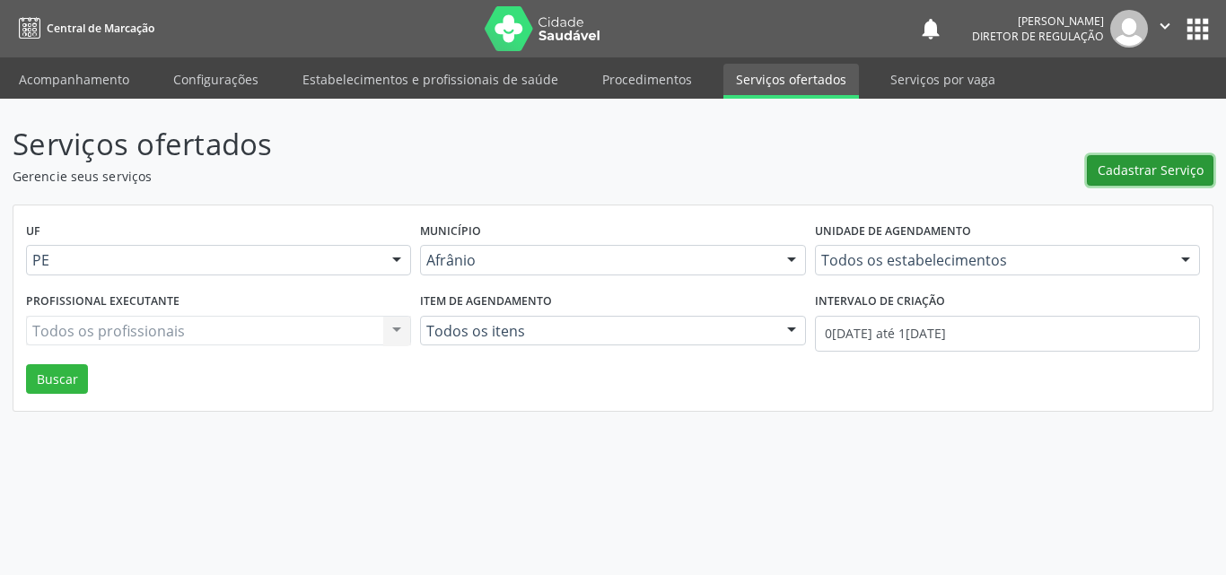
click at [1133, 171] on span "Cadastrar Serviço" at bounding box center [1151, 170] width 106 height 19
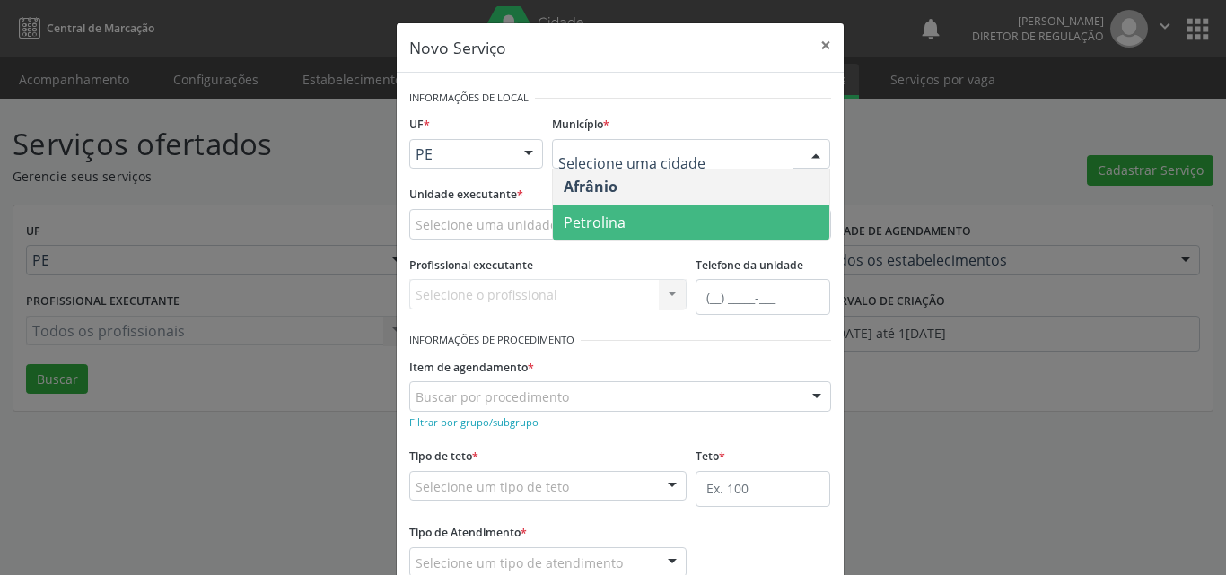
click at [655, 224] on span "Petrolina" at bounding box center [691, 223] width 276 height 36
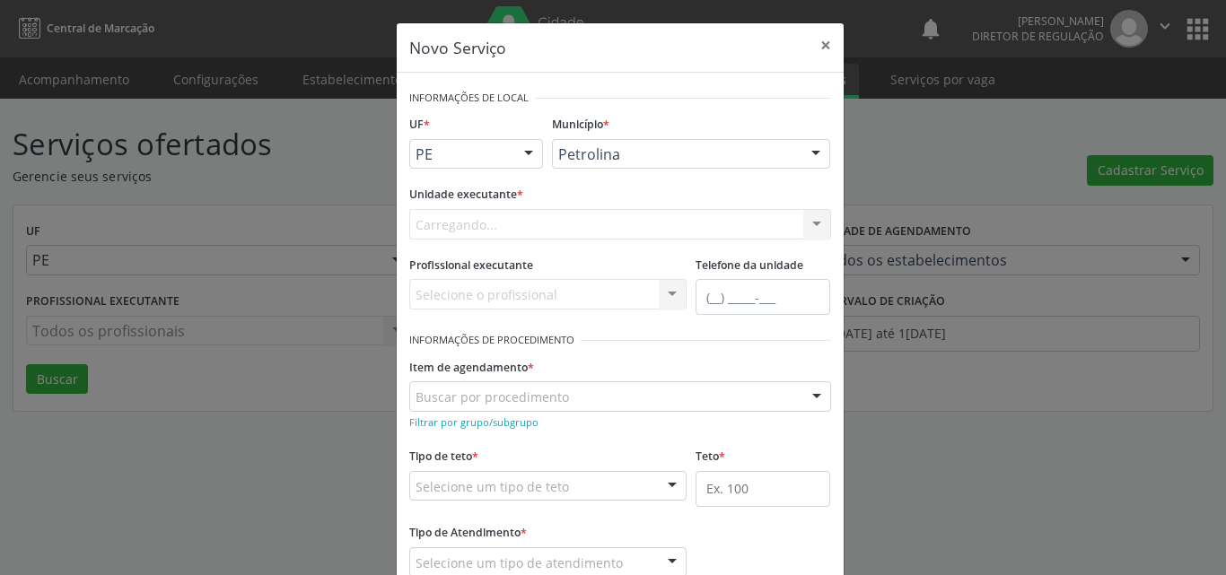
click at [567, 223] on div "Carregando... Academia da Saude de Afranio Academia da Saude do Bairro [PERSON_…" at bounding box center [620, 224] width 422 height 31
click at [566, 220] on div "Carregando... Academia da Saude de Afranio Academia da Saude do Bairro [PERSON_…" at bounding box center [620, 224] width 422 height 31
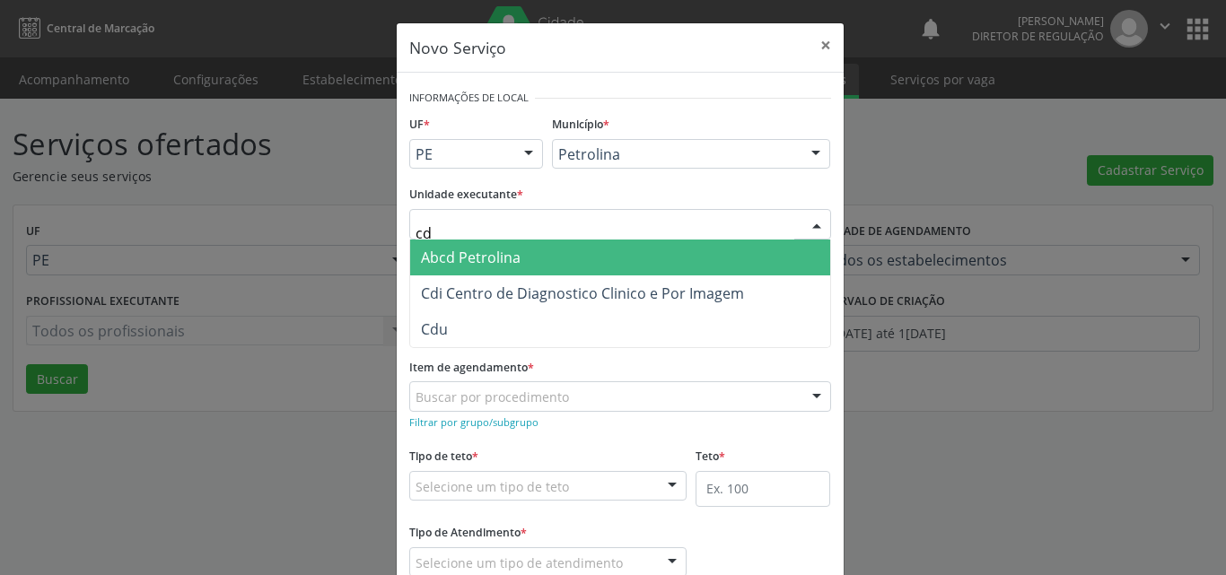
type input "cdi"
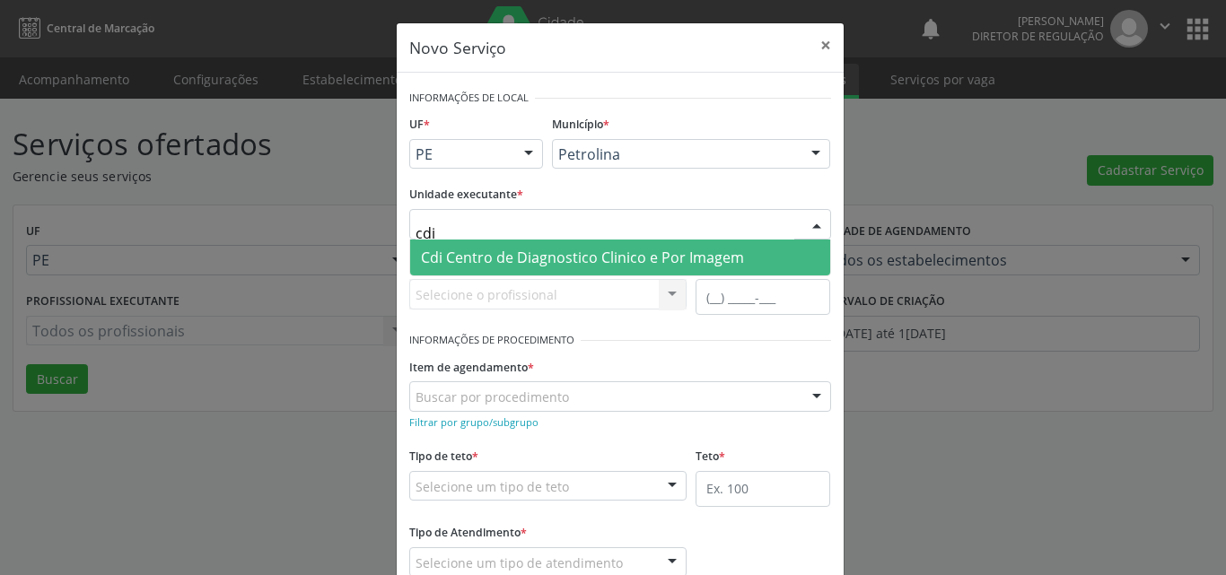
click at [611, 259] on span "Cdi Centro de Diagnostico Clinico e Por Imagem" at bounding box center [582, 258] width 323 height 20
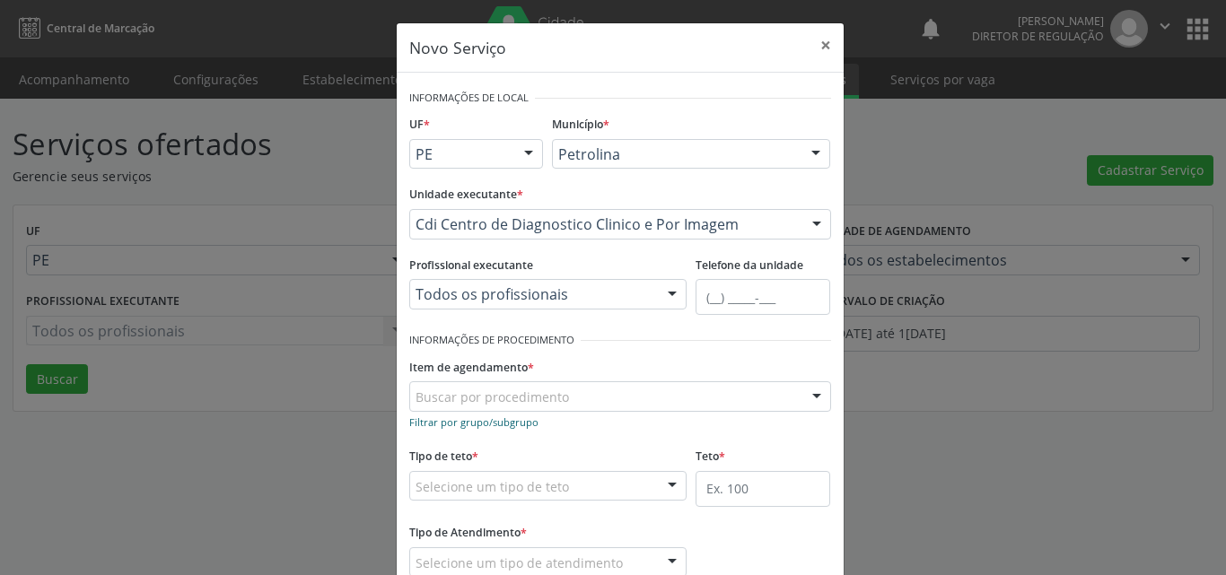
click at [475, 425] on small "Filtrar por grupo/subgrupo" at bounding box center [473, 422] width 129 height 13
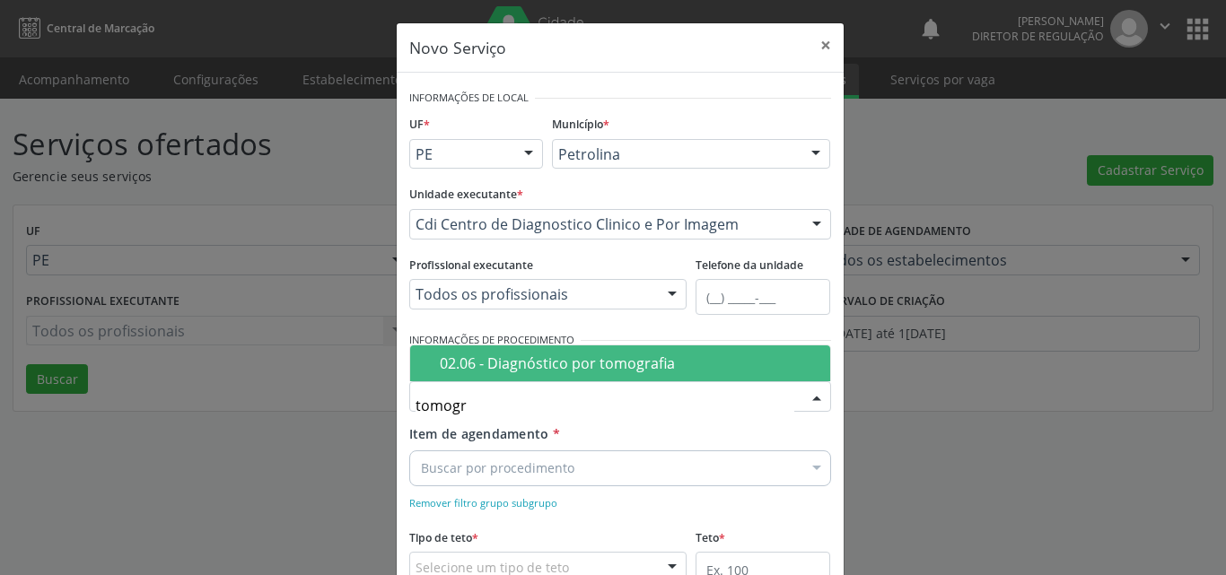
type input "tomogra"
click at [497, 364] on div "02.06 - Diagnóstico por tomografia" at bounding box center [630, 363] width 380 height 14
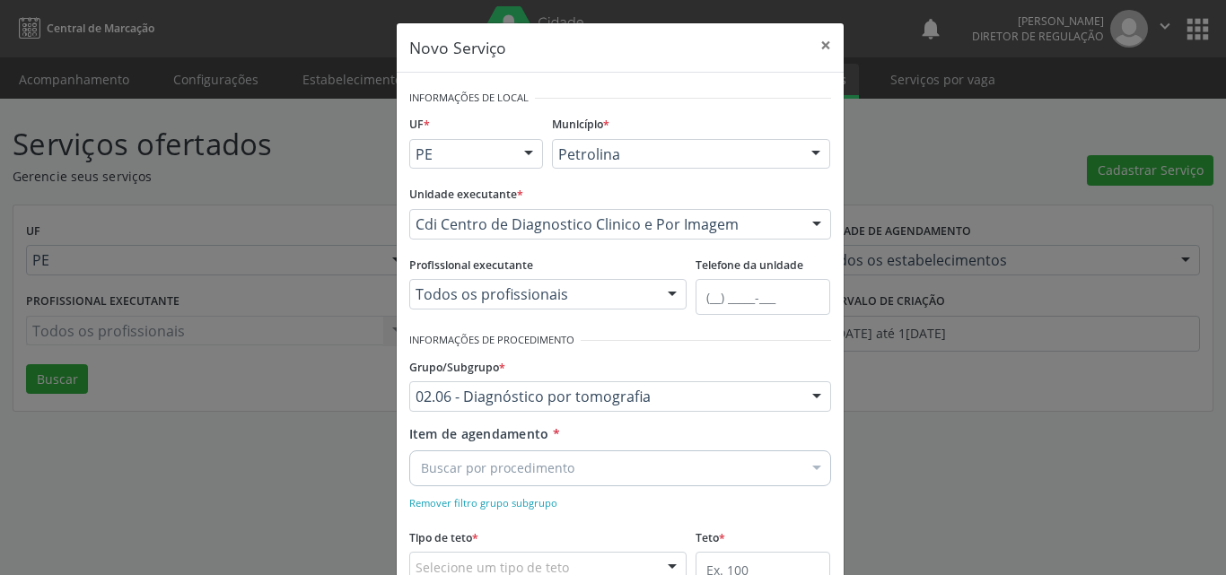
click at [581, 469] on div "Buscar por procedimento" at bounding box center [620, 469] width 422 height 36
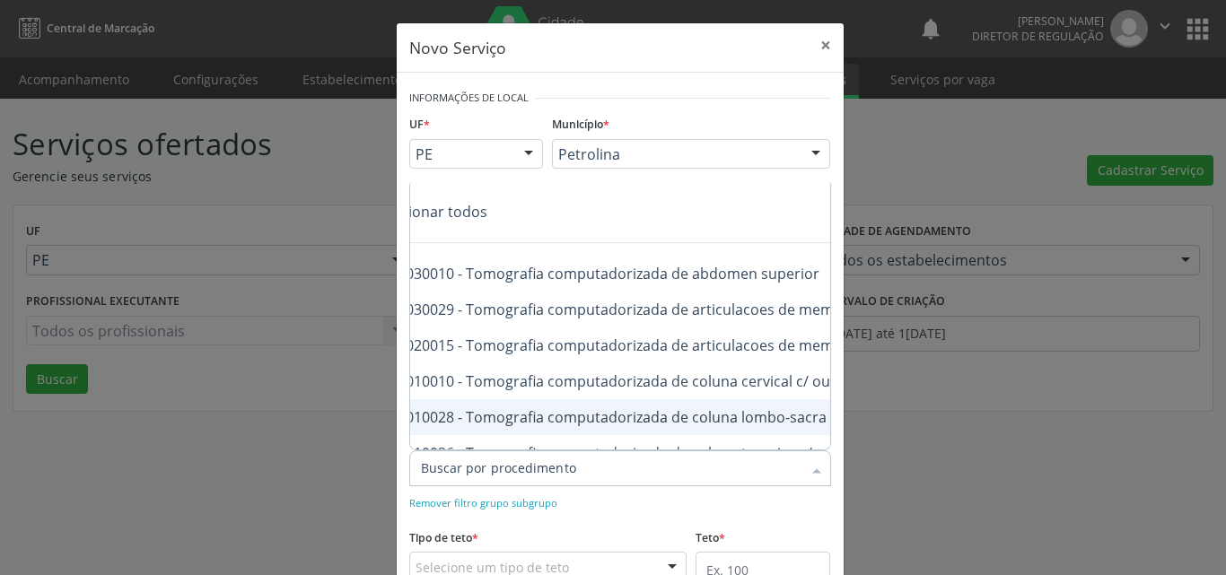
scroll to position [0, 108]
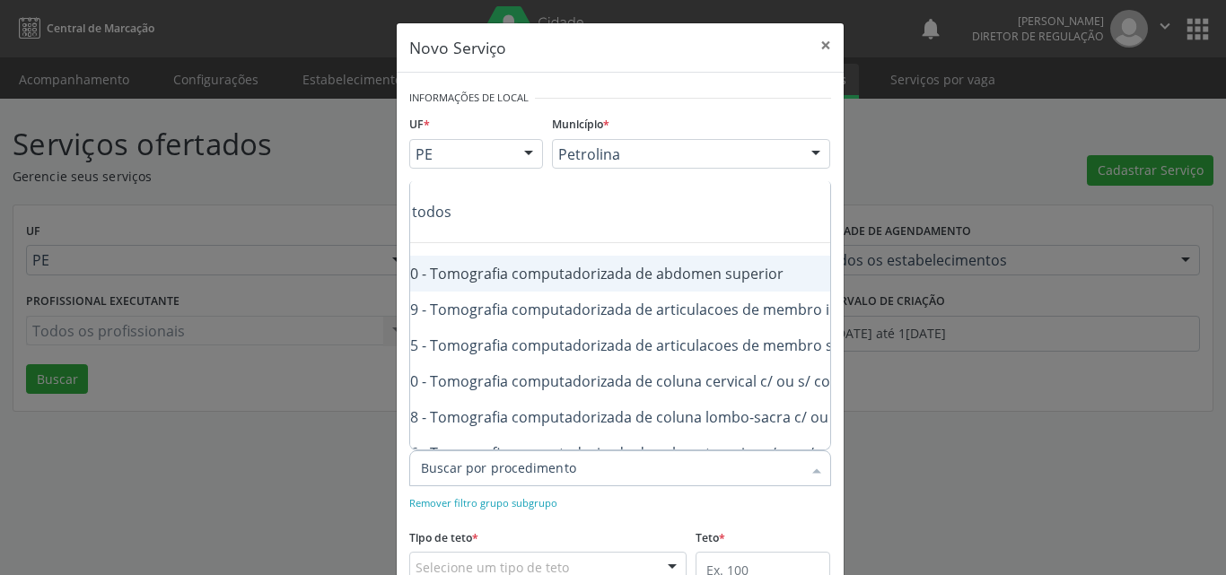
click at [731, 276] on div "0206030010 - Tomografia computadorizada de abdomen superior" at bounding box center [714, 274] width 803 height 14
checkbox superior "true"
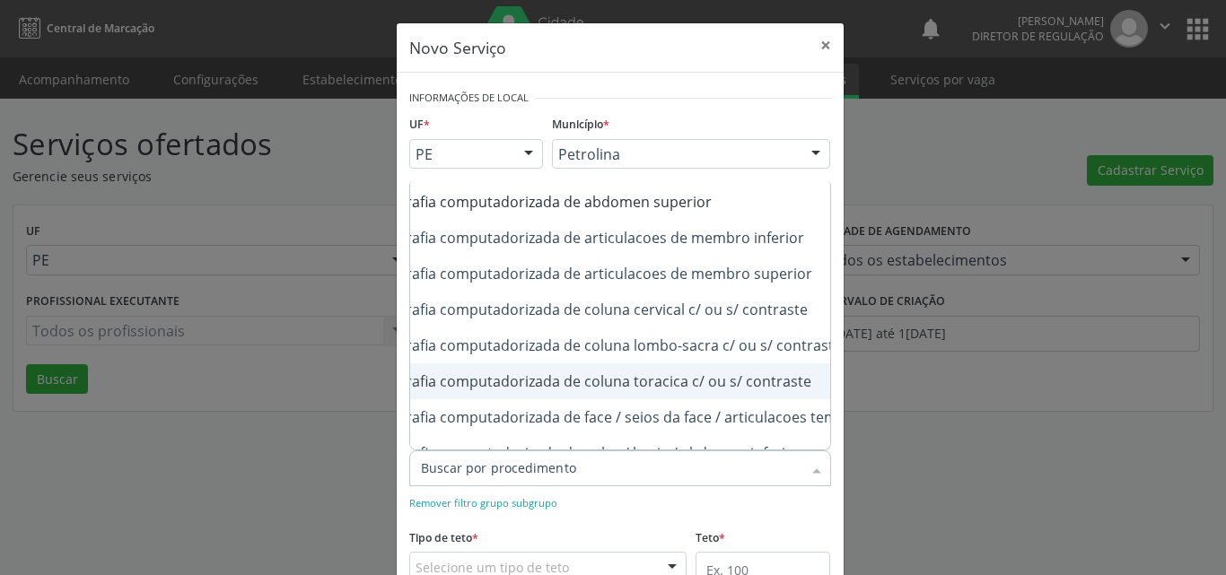
scroll to position [108, 180]
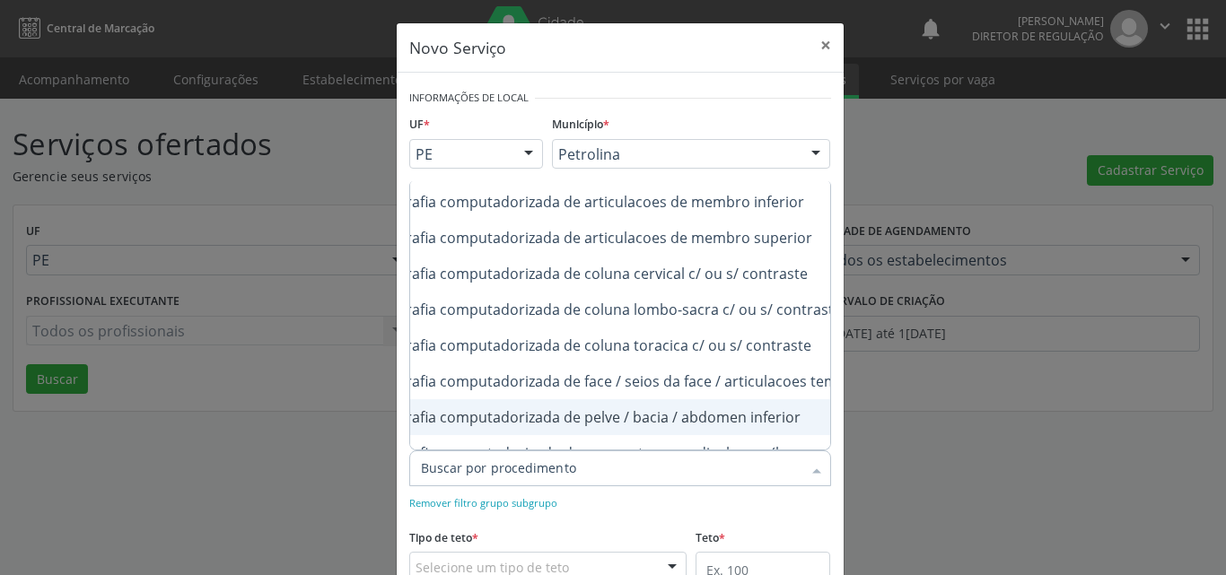
click at [790, 420] on div "0206030037 - Tomografia computadorizada de pelve / bacia / abdomen inferior" at bounding box center [642, 417] width 803 height 14
checkbox inferior "true"
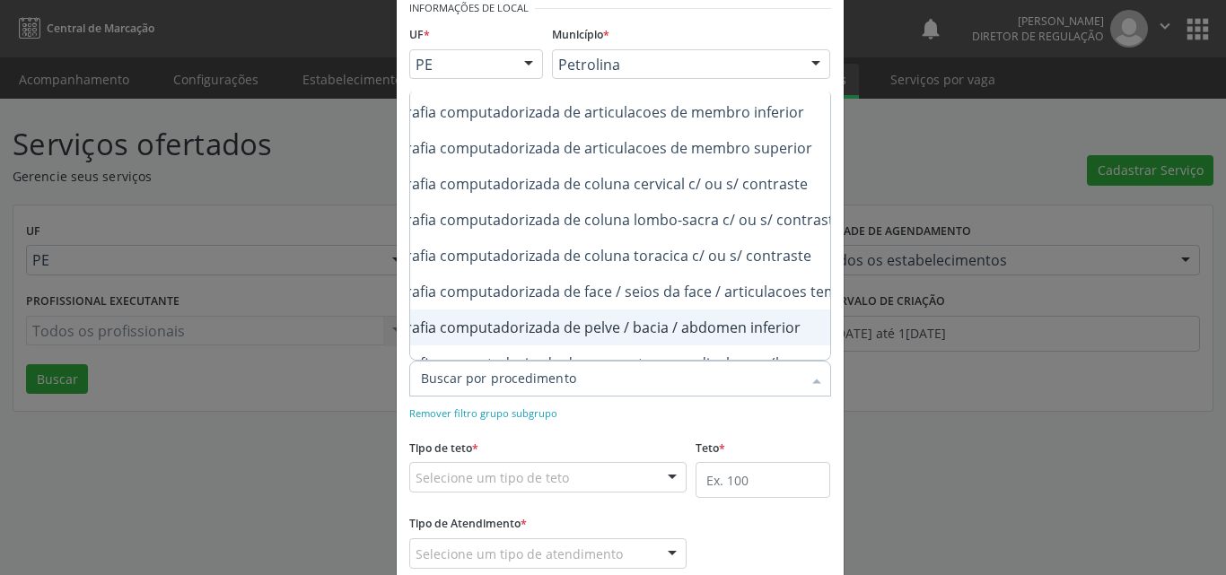
checkbox inferior "true"
checkbox superior "true"
checkbox inferior "false"
click at [565, 478] on div "Selecione um tipo de teto" at bounding box center [548, 477] width 278 height 31
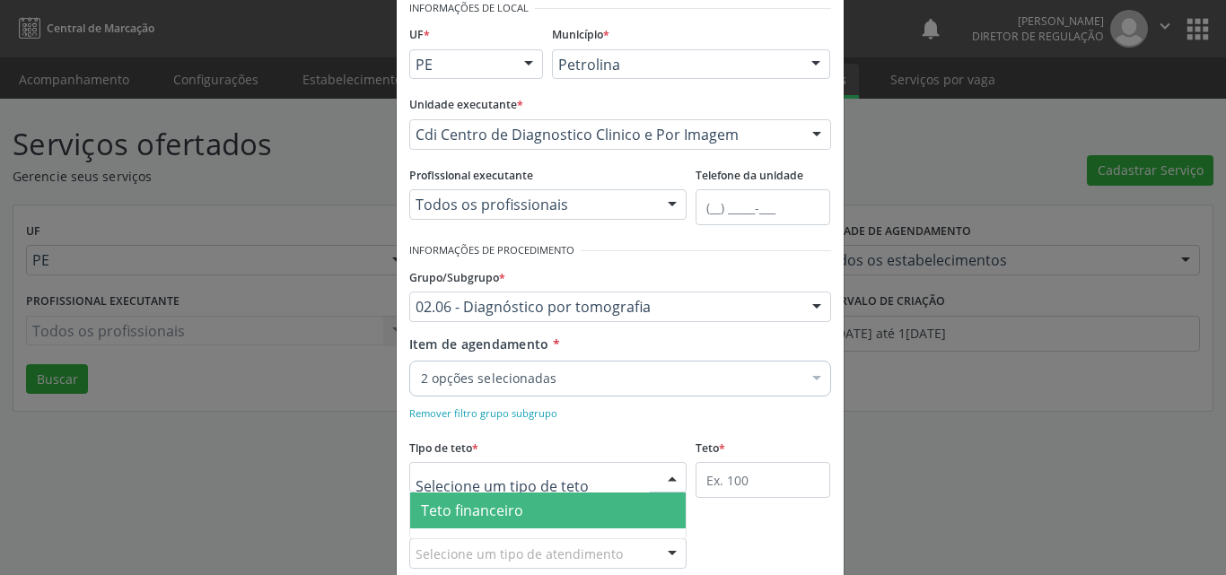
scroll to position [26, 0]
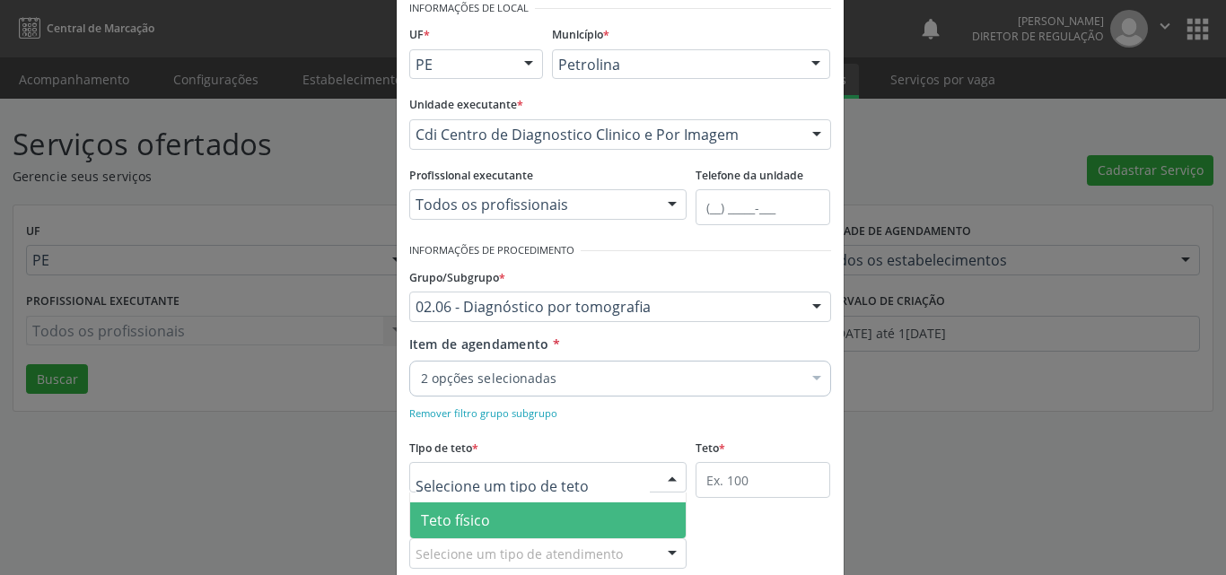
click at [536, 521] on span "Teto físico" at bounding box center [548, 521] width 276 height 36
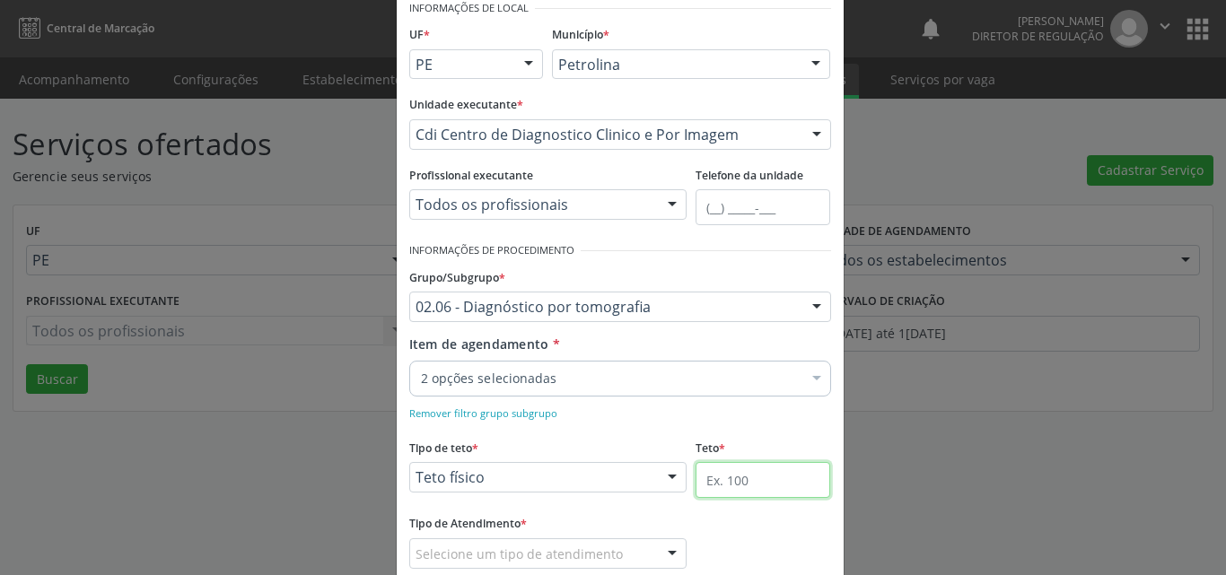
click at [747, 479] on input "text" at bounding box center [763, 480] width 135 height 36
type input "1"
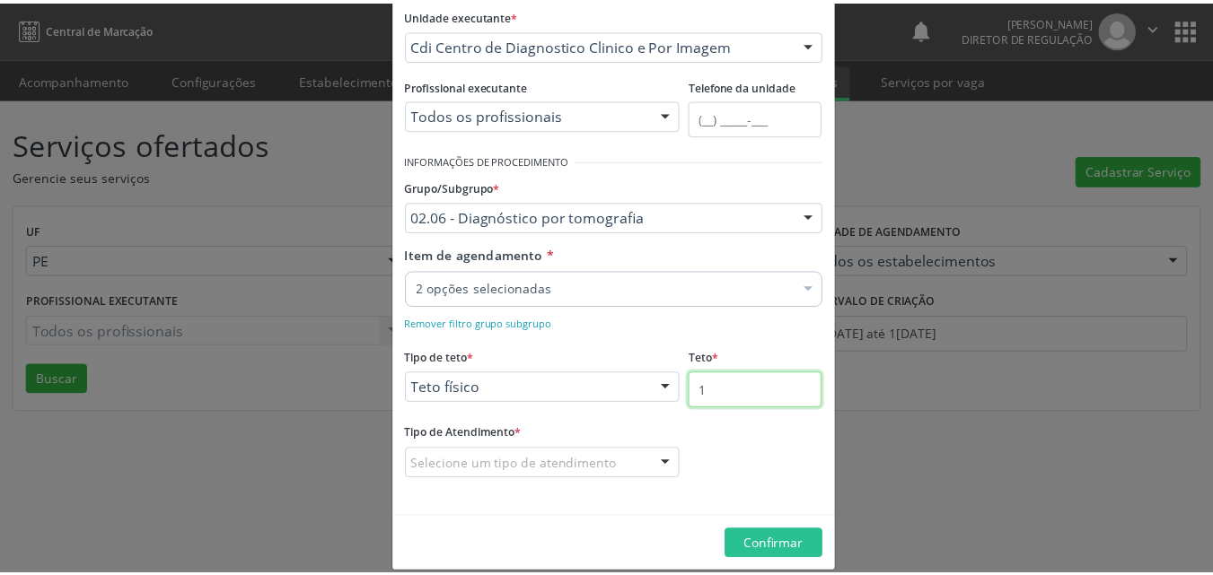
scroll to position [200, 0]
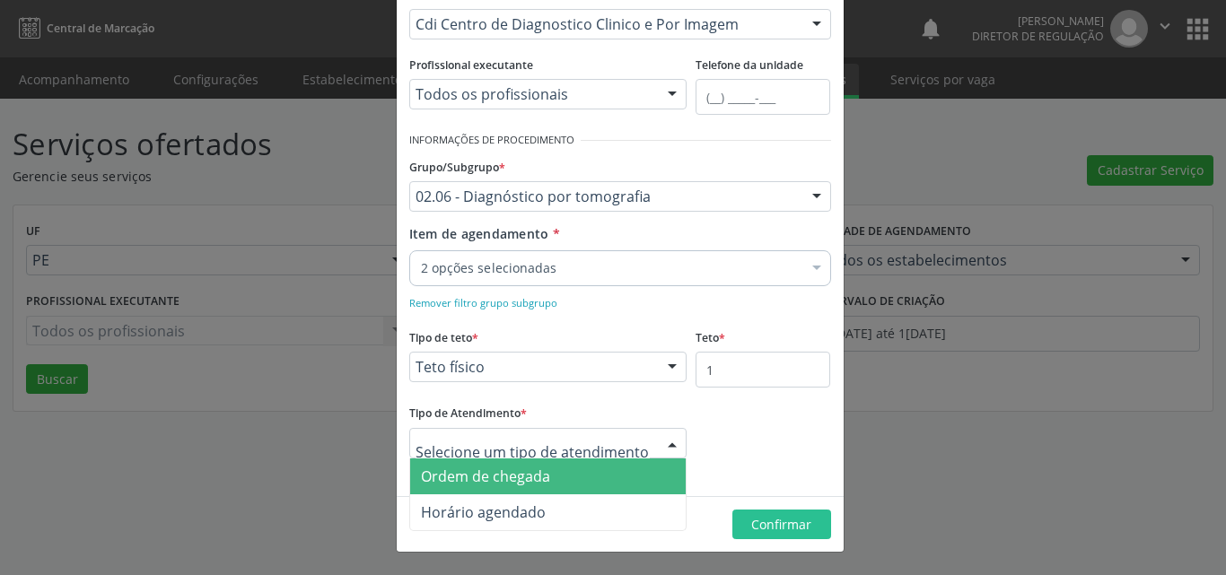
click at [540, 480] on span "Ordem de chegada" at bounding box center [485, 477] width 129 height 20
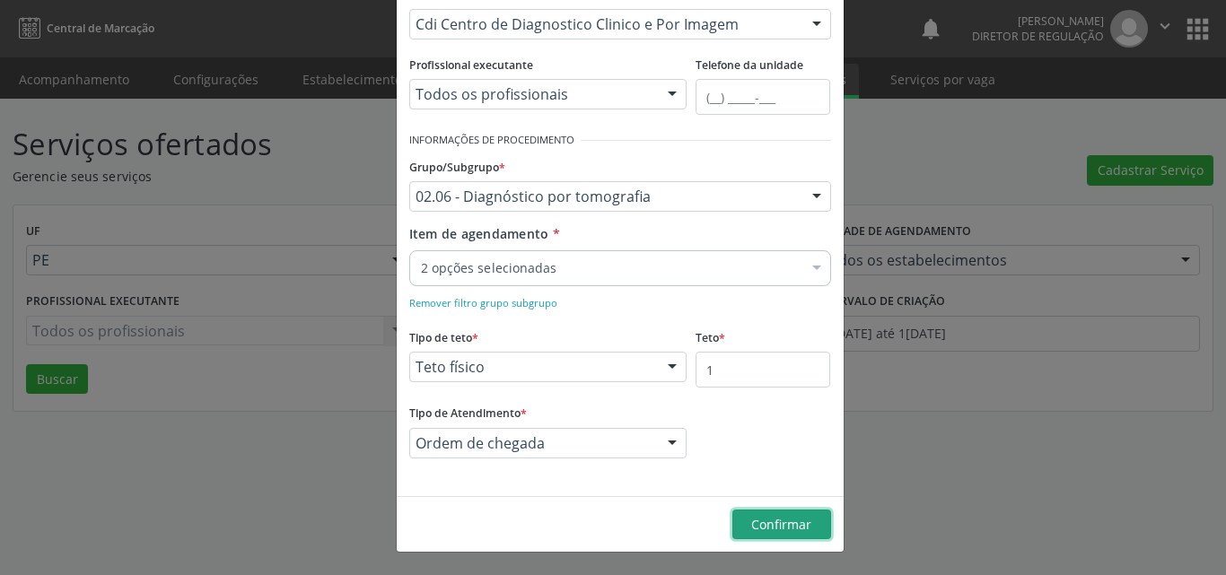
click at [752, 531] on span "Confirmar" at bounding box center [781, 524] width 60 height 17
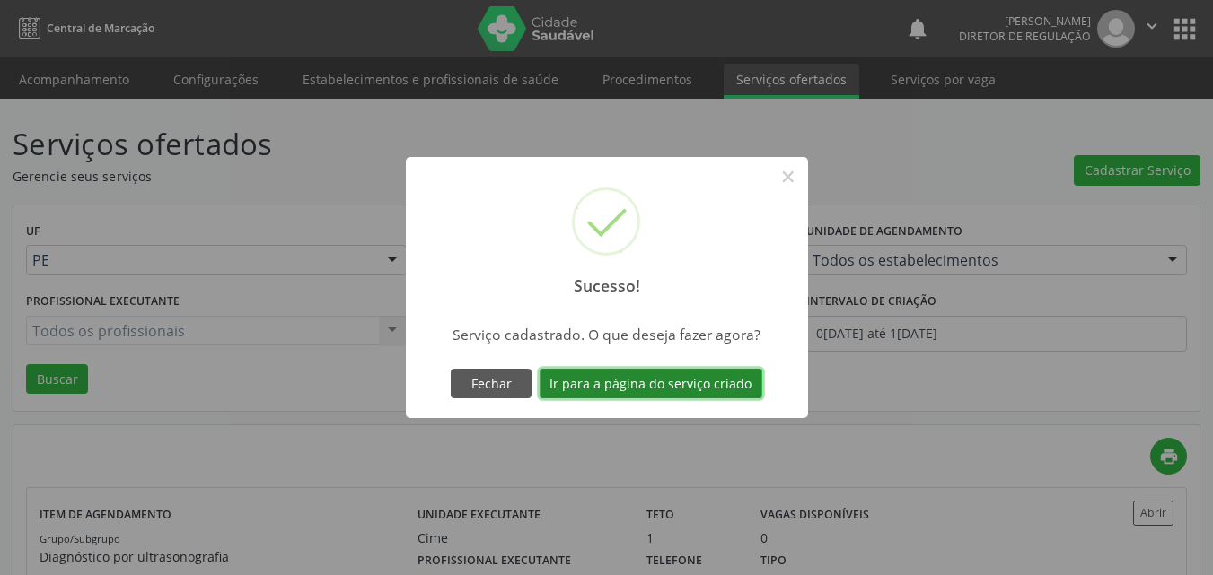
click at [676, 382] on button "Ir para a página do serviço criado" at bounding box center [651, 384] width 223 height 31
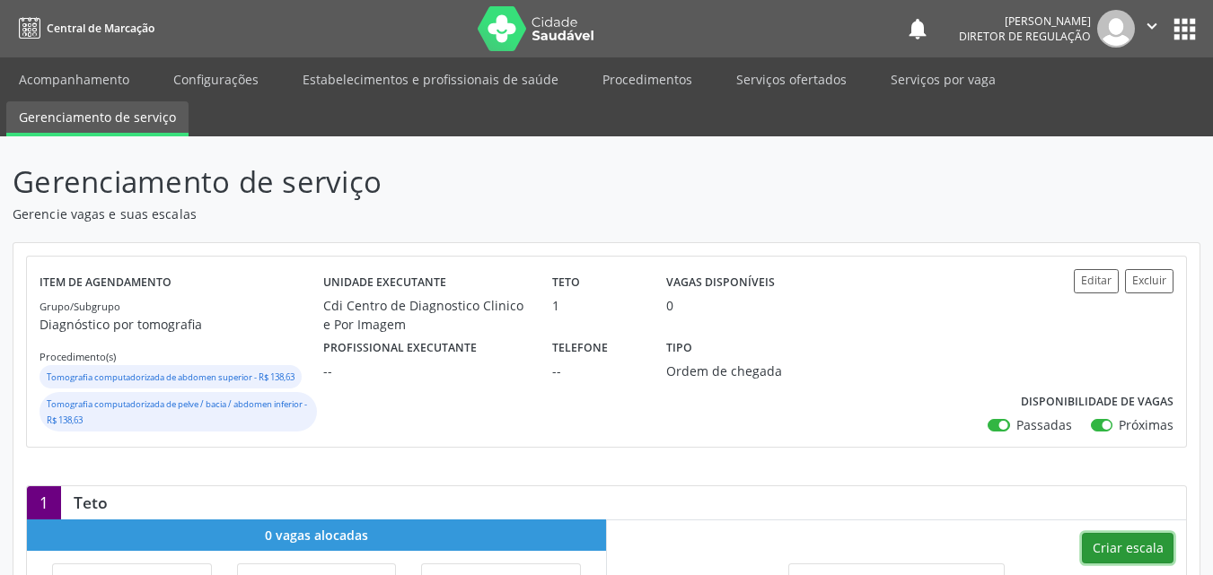
click at [1124, 547] on button "Criar escala" at bounding box center [1128, 548] width 92 height 31
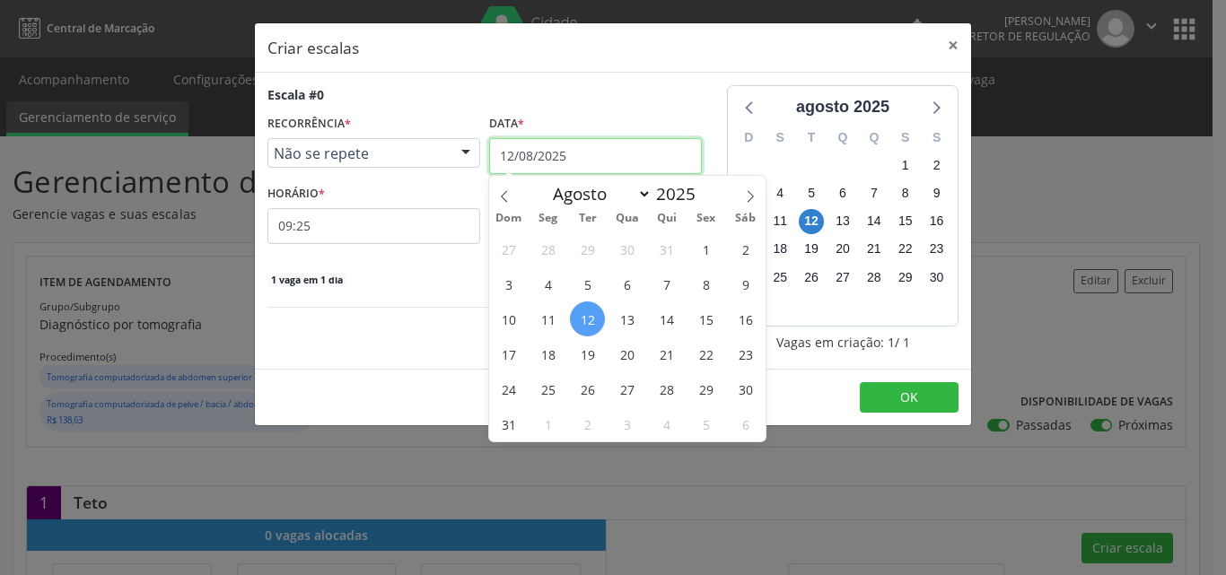
click at [627, 153] on input "12/08/2025" at bounding box center [595, 156] width 213 height 36
click at [632, 319] on span "13" at bounding box center [627, 319] width 35 height 35
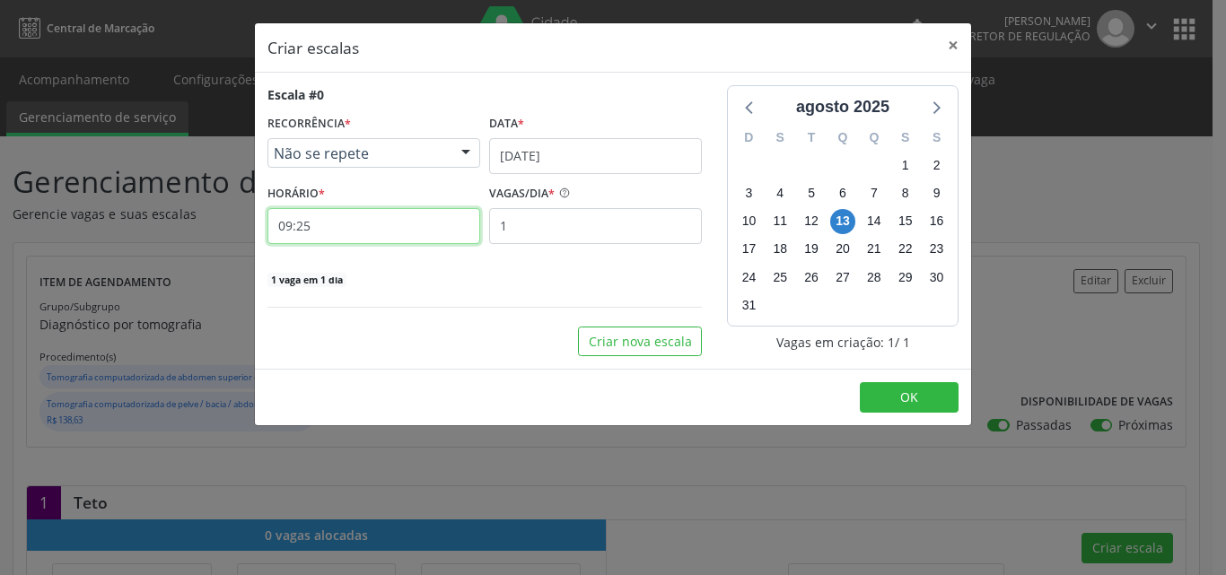
click at [420, 232] on input "09:25" at bounding box center [374, 226] width 213 height 36
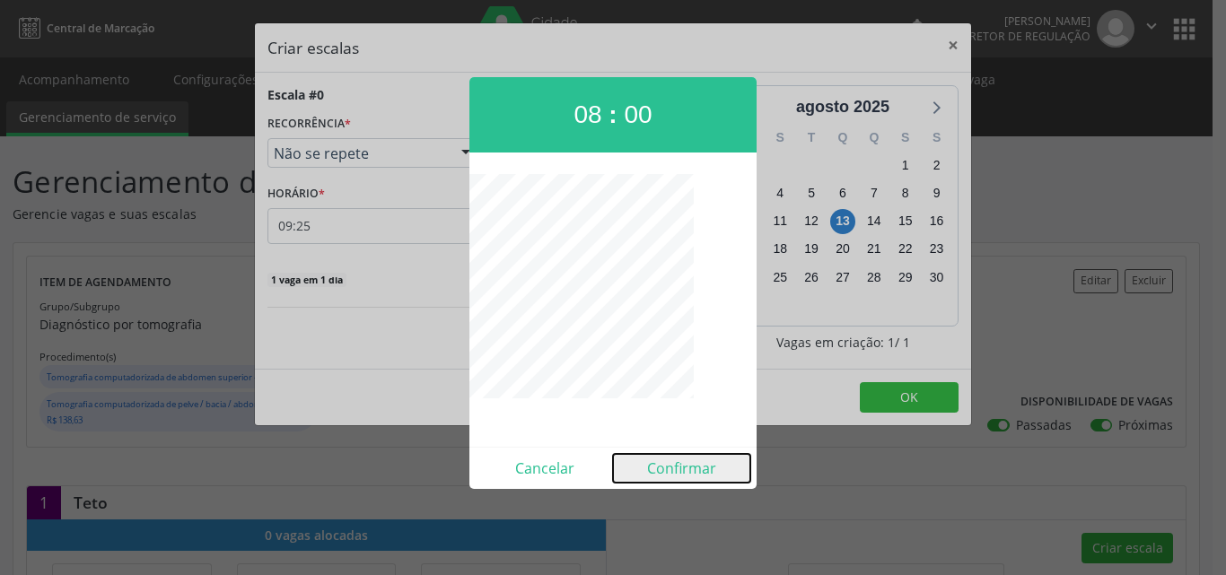
click at [678, 468] on button "Confirmar" at bounding box center [681, 468] width 137 height 29
type input "08:00"
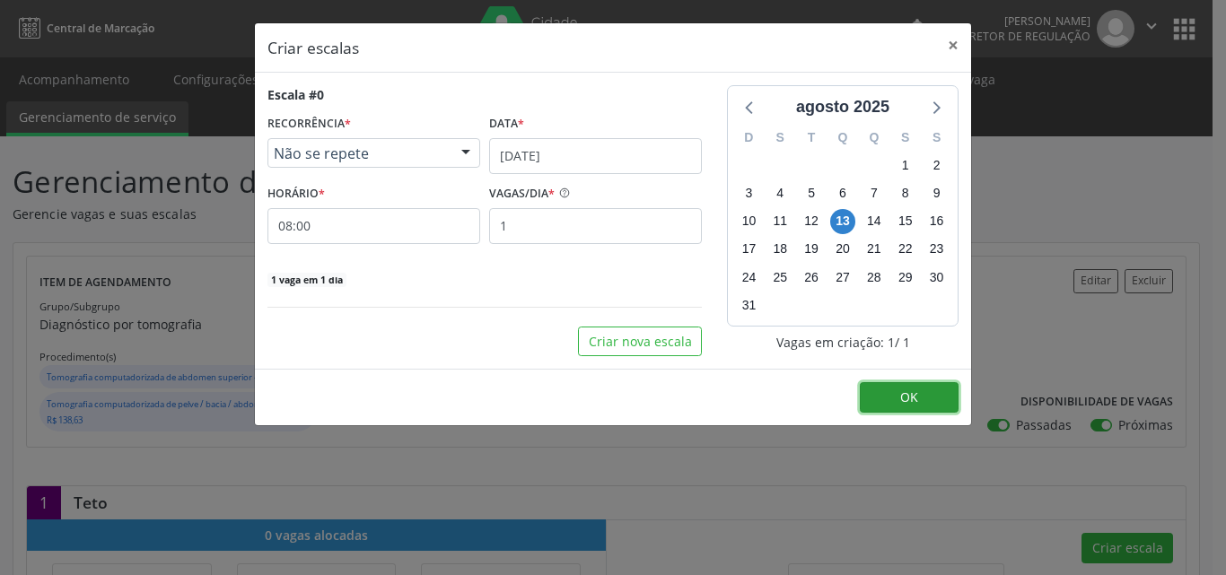
click at [913, 391] on span "OK" at bounding box center [909, 397] width 18 height 17
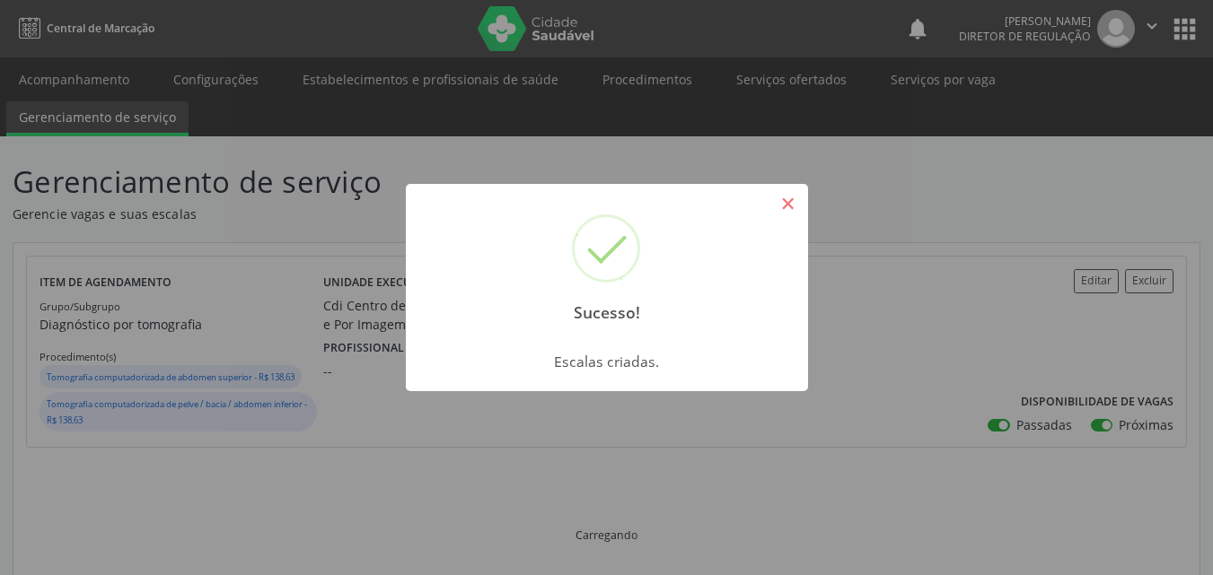
click at [791, 202] on button "×" at bounding box center [788, 204] width 31 height 31
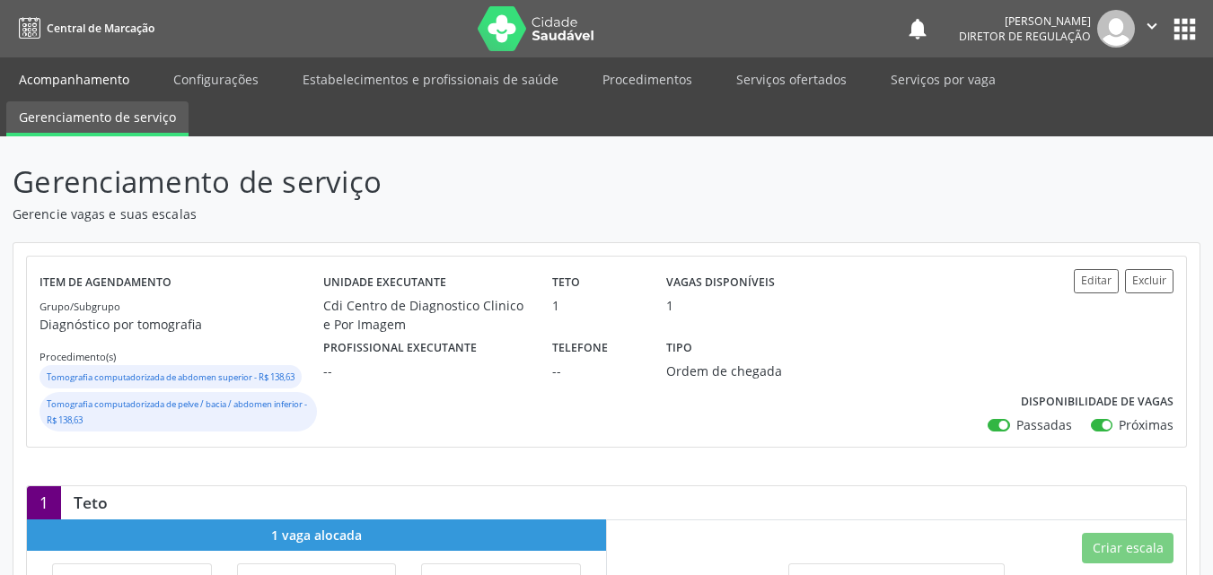
click at [99, 80] on link "Acompanhamento" at bounding box center [74, 79] width 136 height 31
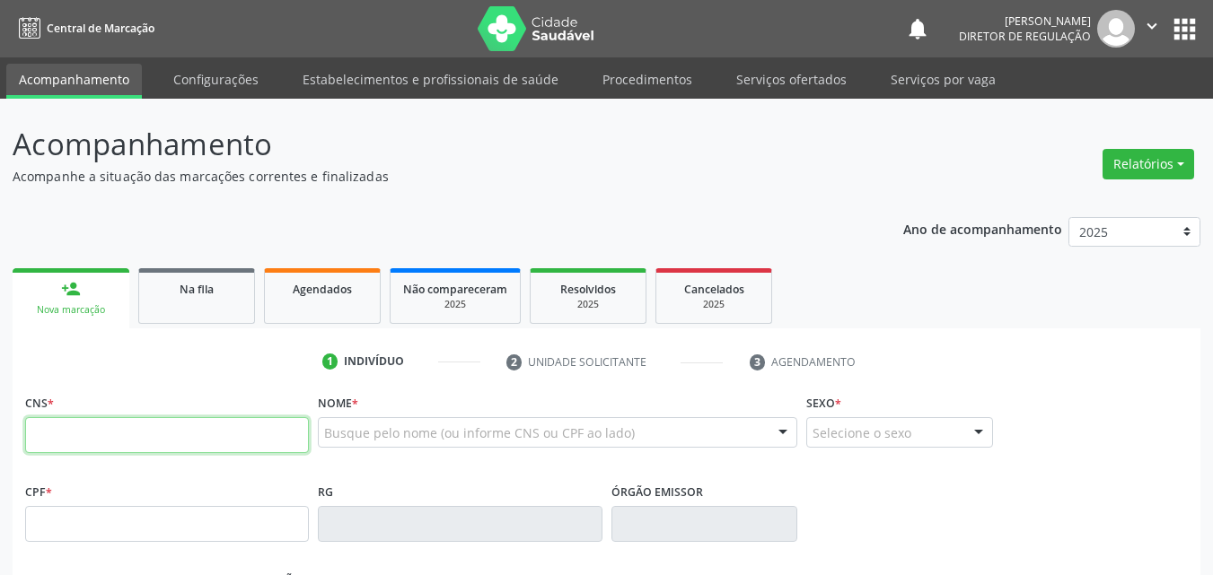
click at [263, 434] on input "text" at bounding box center [167, 435] width 284 height 36
type input "703 4072 3621 1813"
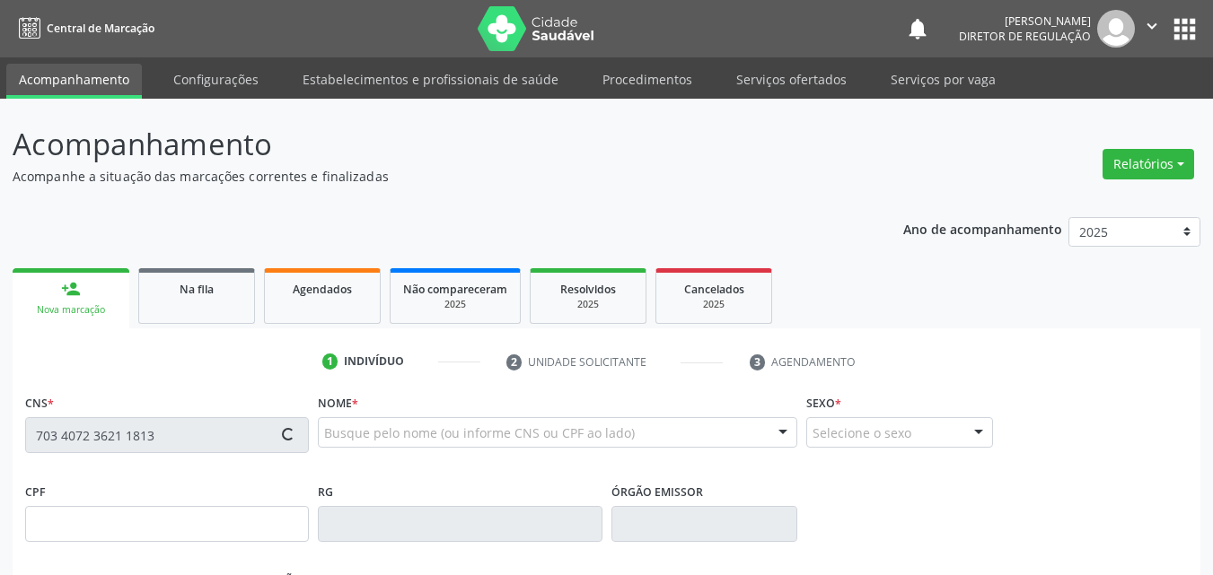
type input "050.055.494-39"
type input "07/05/1984"
type input "Arcanja Sebastiana de Sousa"
type input "(87) 98813-6919"
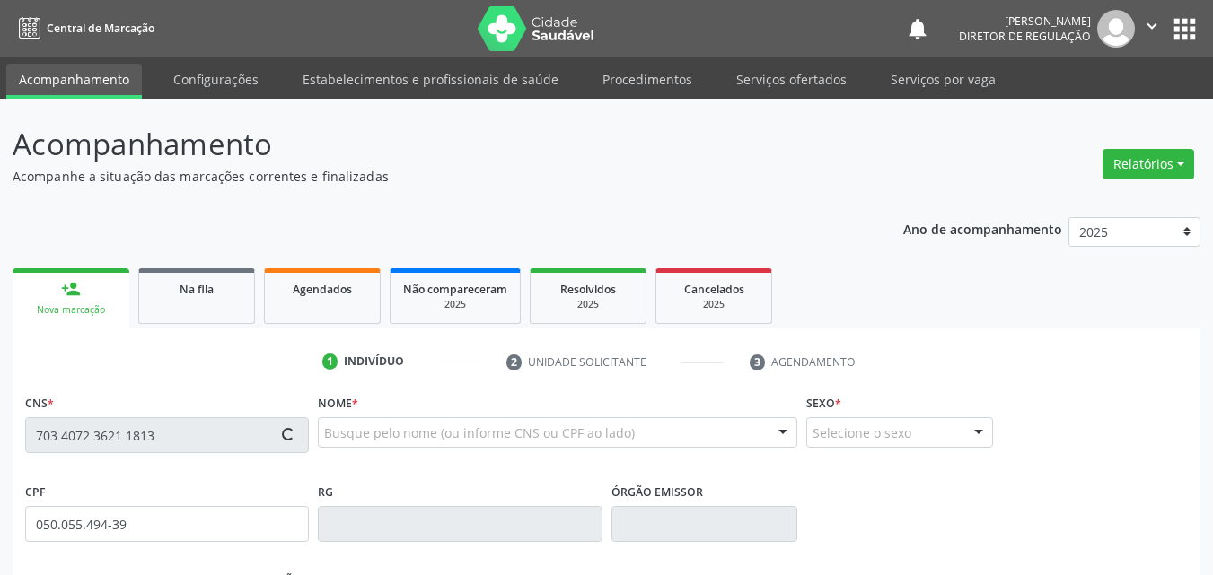
type input "076.543.104-12"
type input "105"
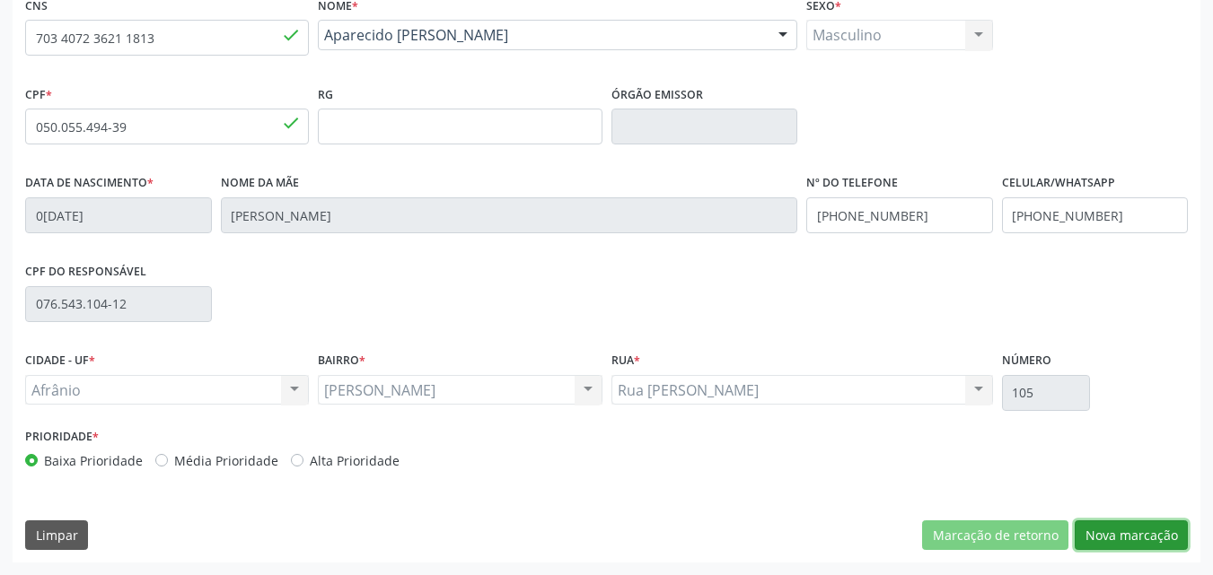
click at [1118, 533] on button "Nova marcação" at bounding box center [1131, 536] width 113 height 31
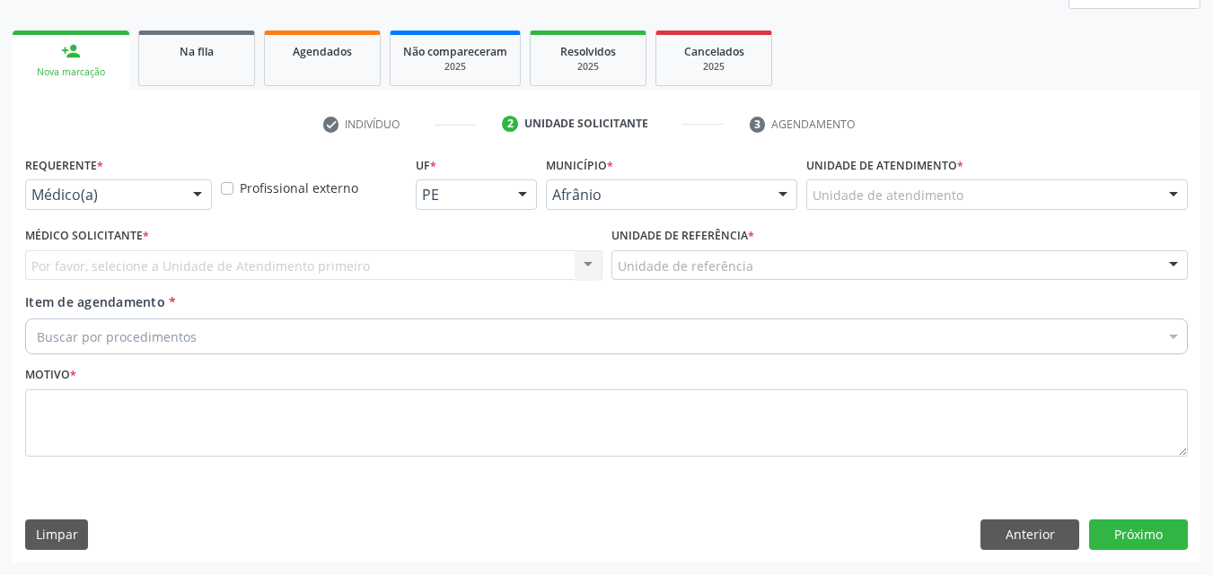
scroll to position [238, 0]
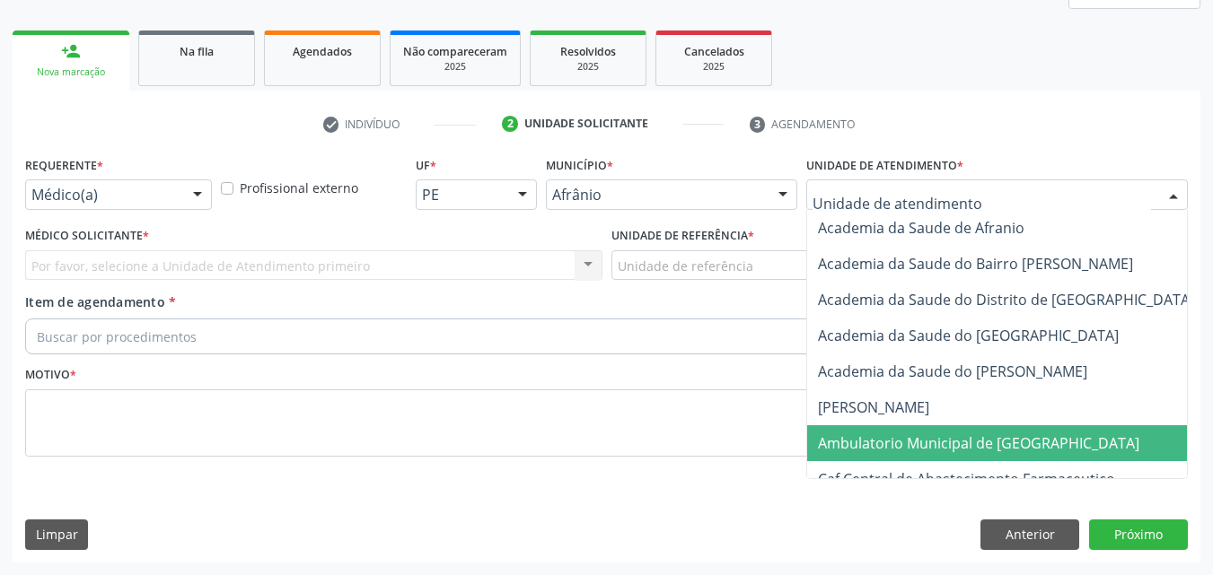
click at [933, 439] on span "Ambulatorio Municipal de [GEOGRAPHIC_DATA]" at bounding box center [978, 444] width 321 height 20
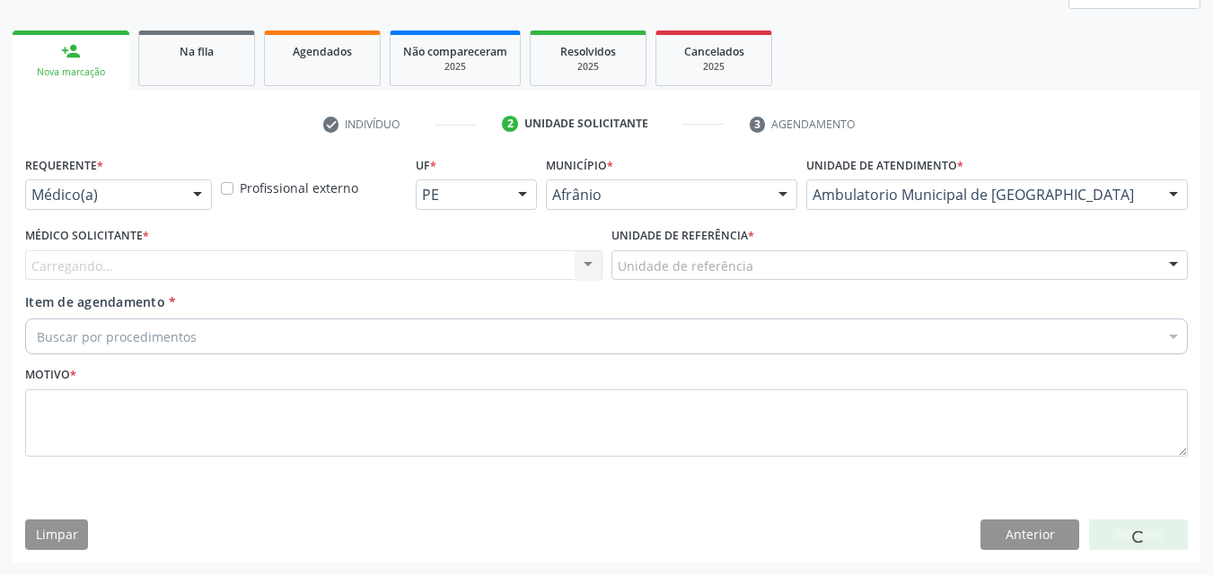
click at [754, 260] on div "Unidade de referência" at bounding box center [899, 265] width 577 height 31
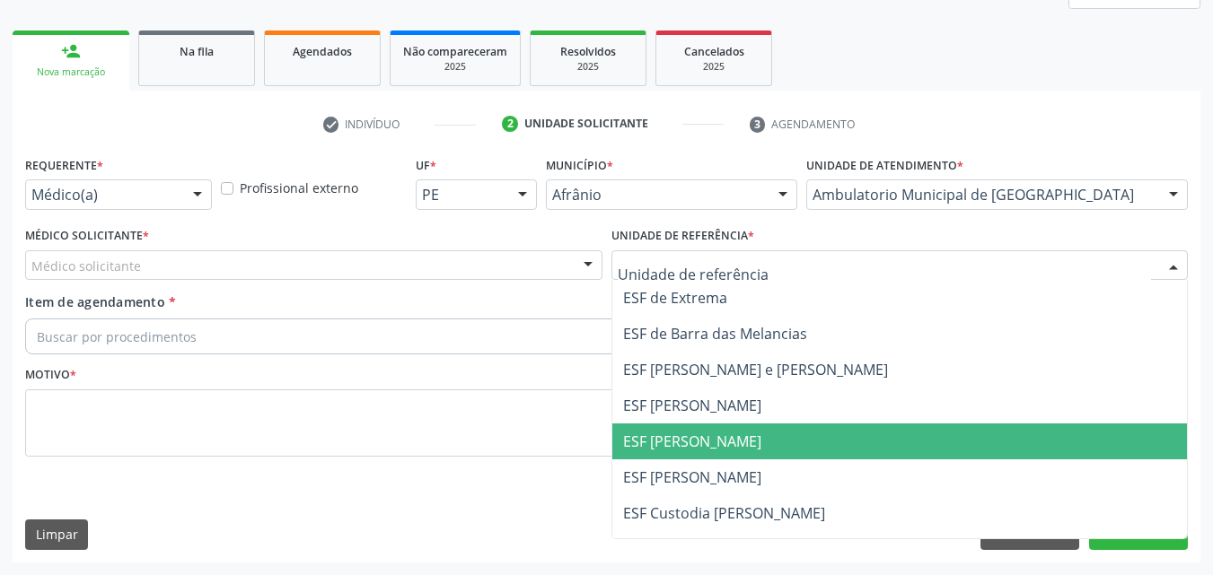
click at [718, 437] on span "ESF [PERSON_NAME]" at bounding box center [692, 442] width 138 height 20
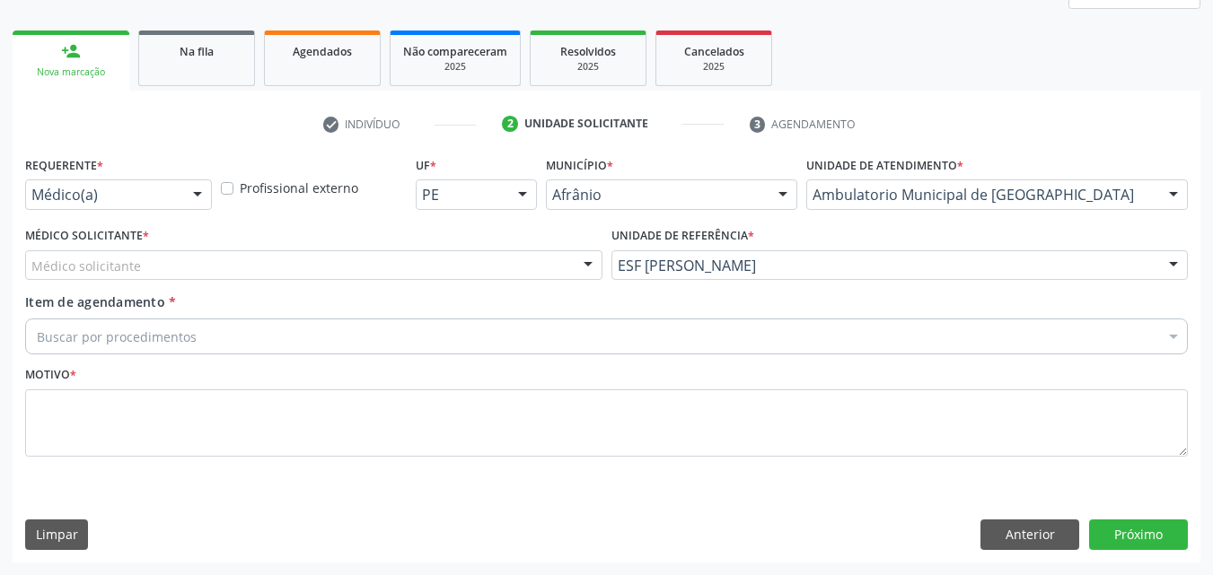
click at [408, 261] on div "Médico solicitante" at bounding box center [313, 265] width 577 height 31
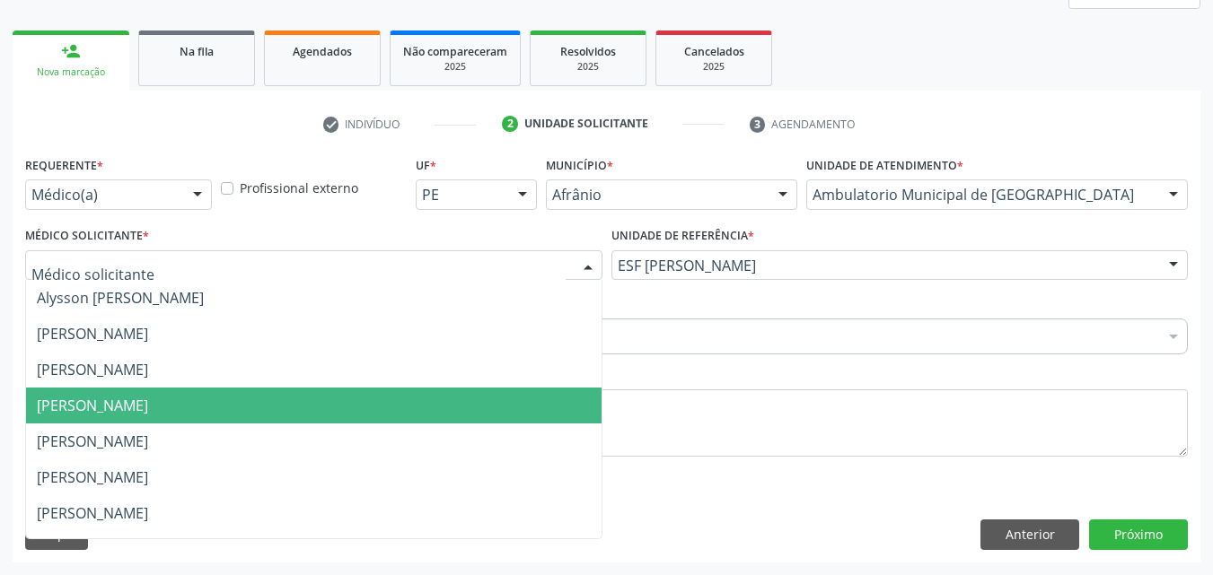
click at [406, 402] on span "[PERSON_NAME]" at bounding box center [313, 406] width 575 height 36
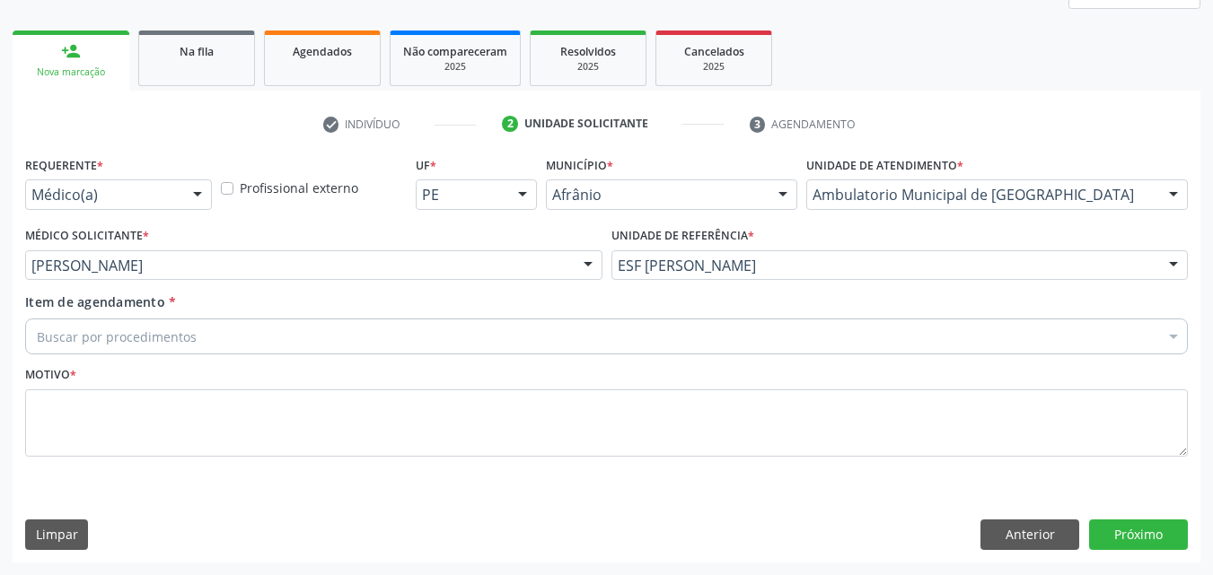
click at [259, 337] on div "Buscar por procedimentos" at bounding box center [606, 337] width 1163 height 36
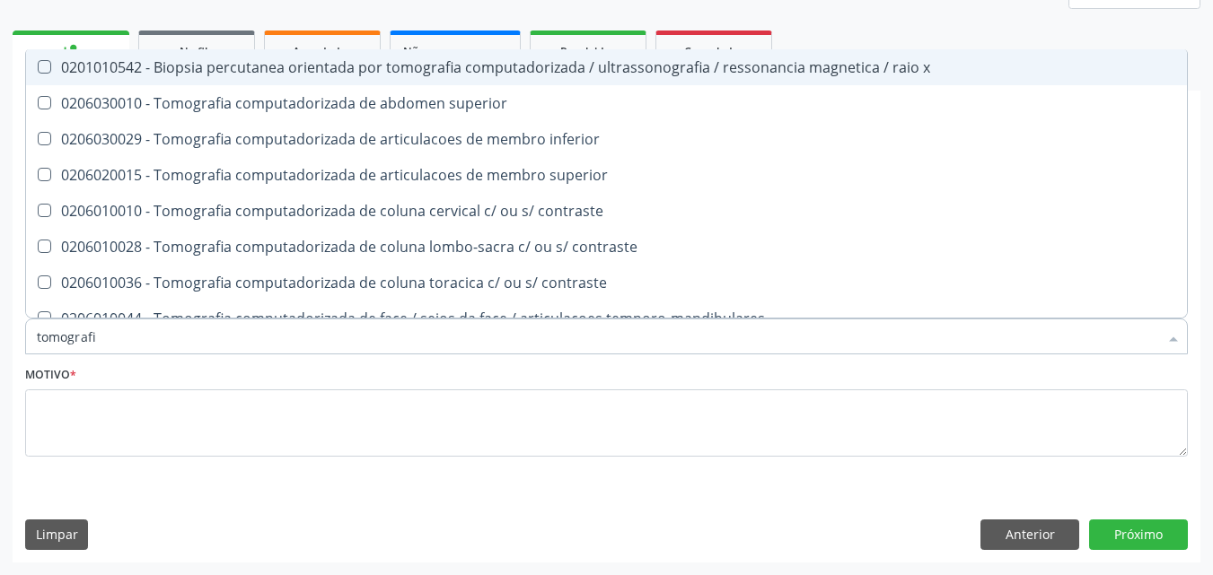
type input "tomografia"
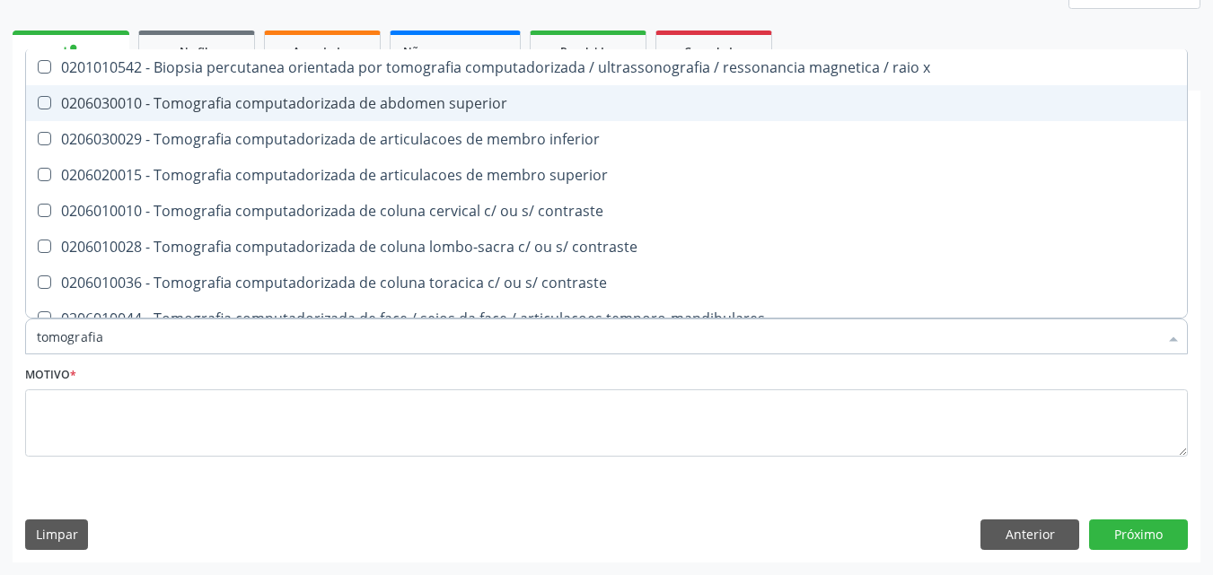
click at [352, 102] on div "0206030010 - Tomografia computadorizada de abdomen superior" at bounding box center [606, 103] width 1139 height 14
checkbox superior "true"
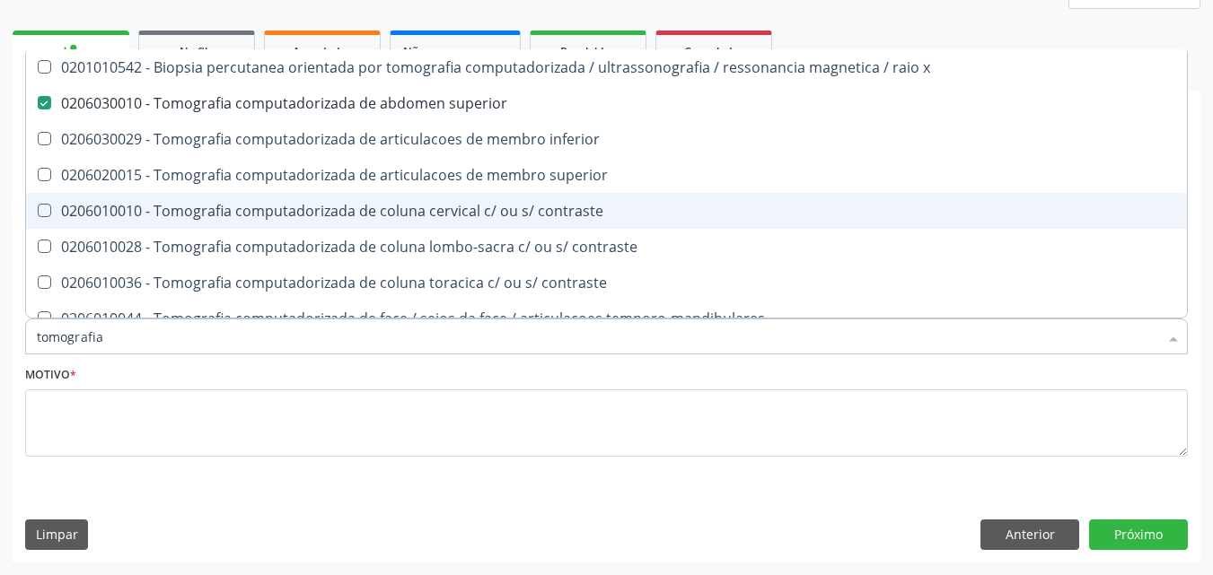
scroll to position [180, 0]
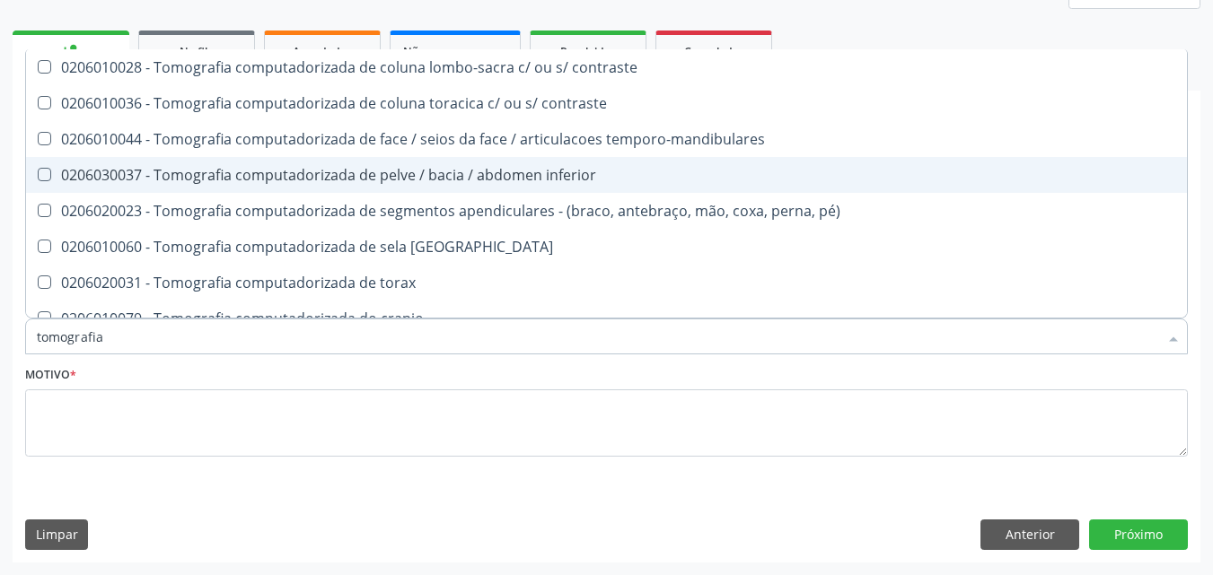
click at [505, 179] on div "0206030037 - Tomografia computadorizada de pelve / bacia / abdomen inferior" at bounding box center [606, 175] width 1139 height 14
checkbox inferior "true"
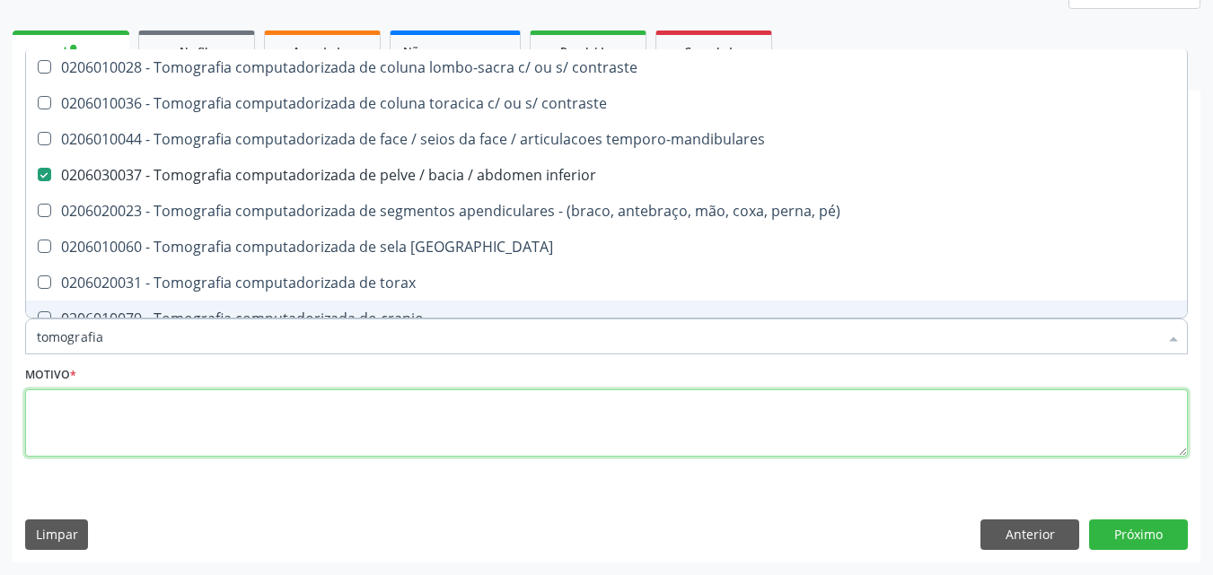
click at [455, 429] on textarea at bounding box center [606, 424] width 1163 height 68
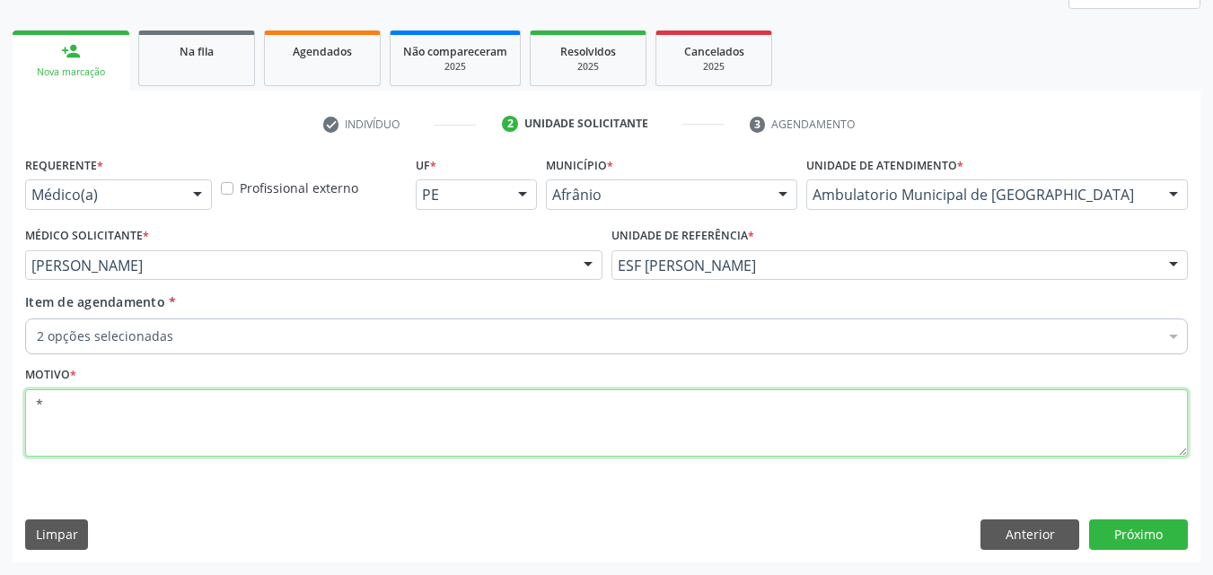
scroll to position [0, 0]
type textarea "*"
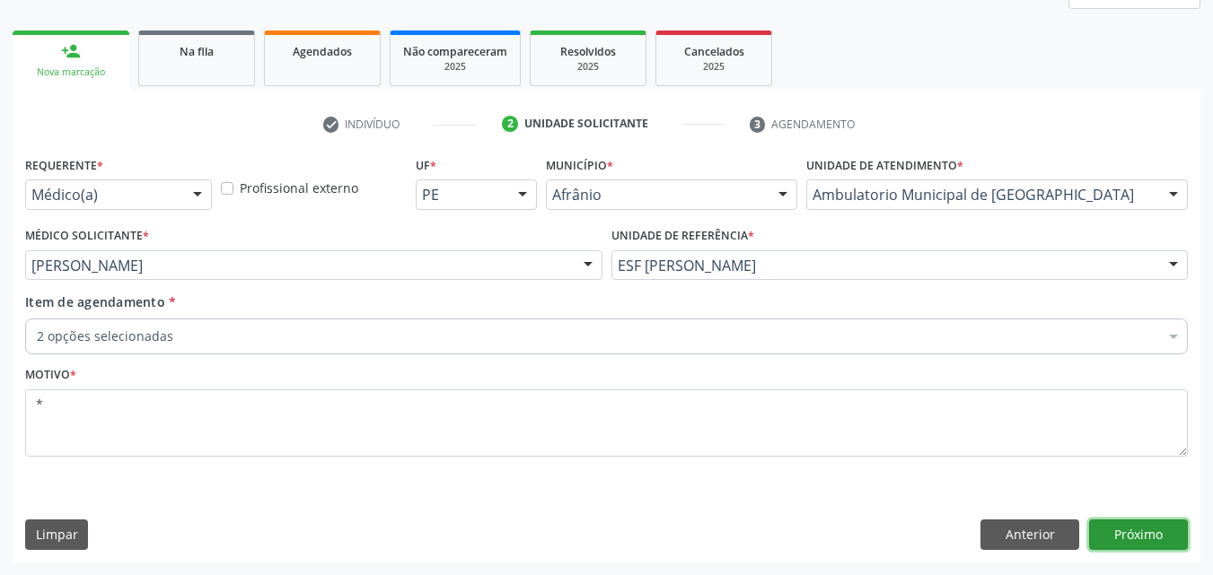
click at [1136, 537] on button "Próximo" at bounding box center [1138, 535] width 99 height 31
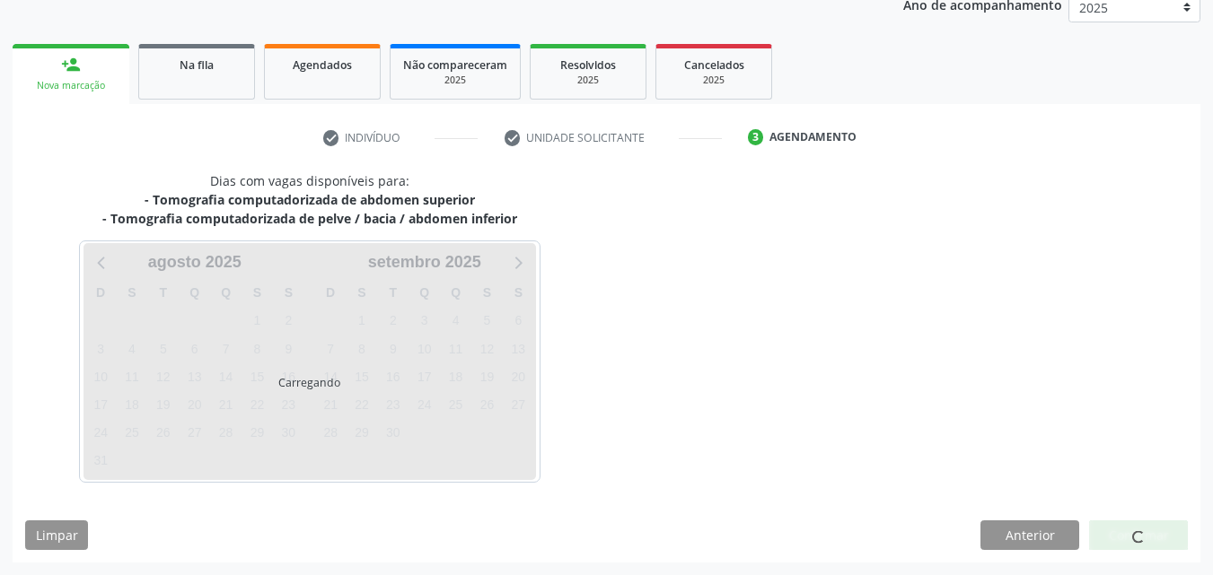
scroll to position [224, 0]
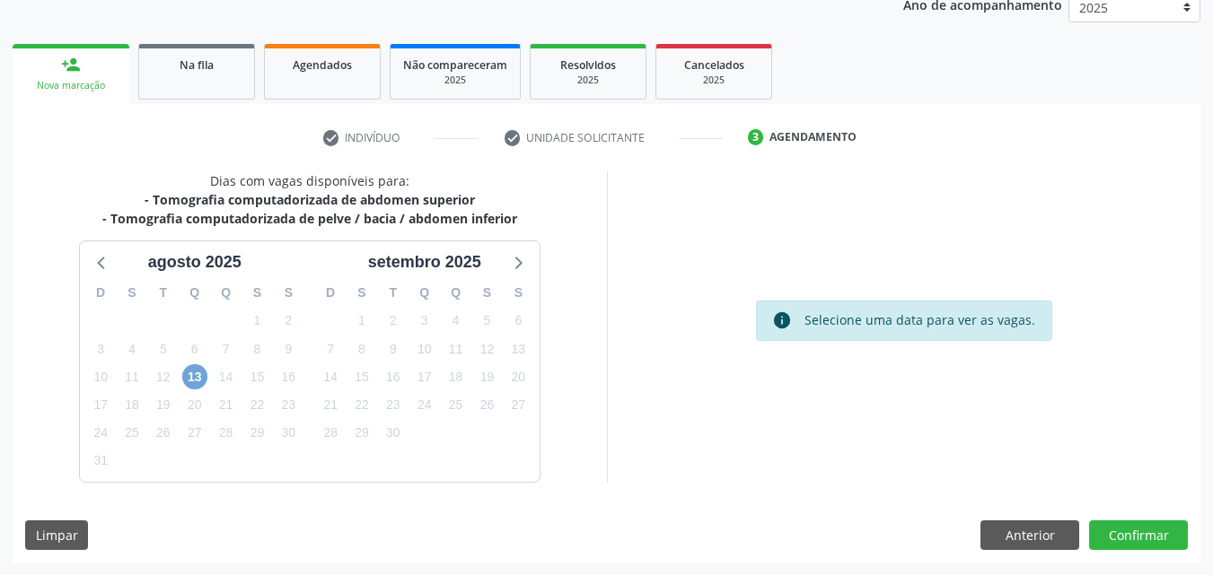
click at [197, 372] on span "13" at bounding box center [194, 376] width 25 height 25
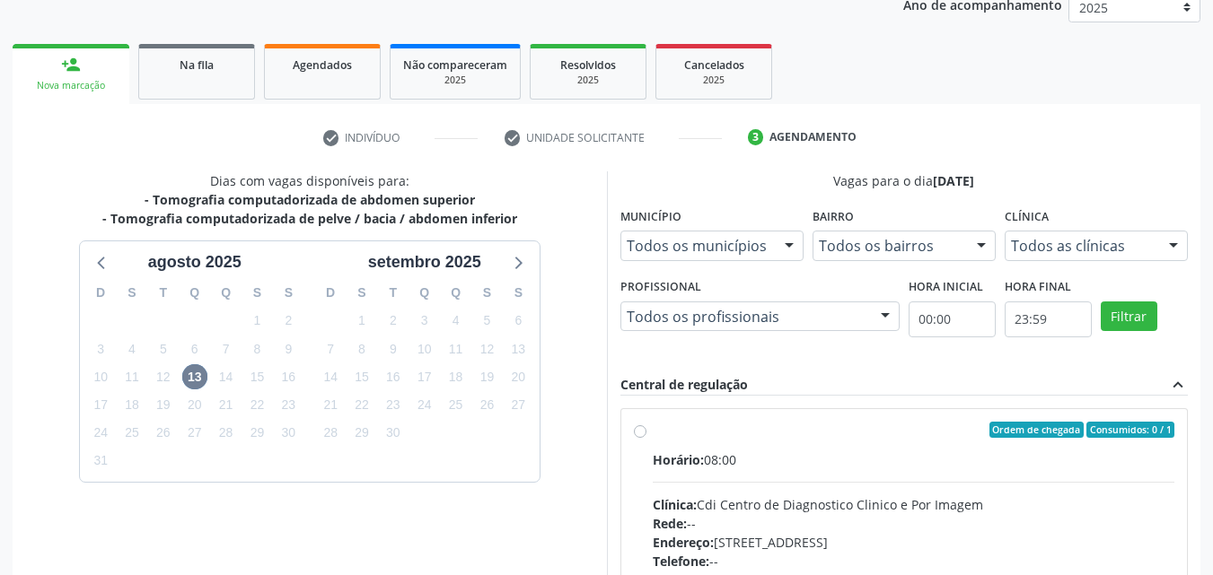
click at [653, 424] on div "Ordem de chegada Consumidos: 0 / 1" at bounding box center [914, 430] width 522 height 16
click at [646, 424] on input "Ordem de chegada Consumidos: 0 / 1 Horário: 08:00 Clínica: Cdi Centro de Diagno…" at bounding box center [640, 430] width 13 height 16
radio input "true"
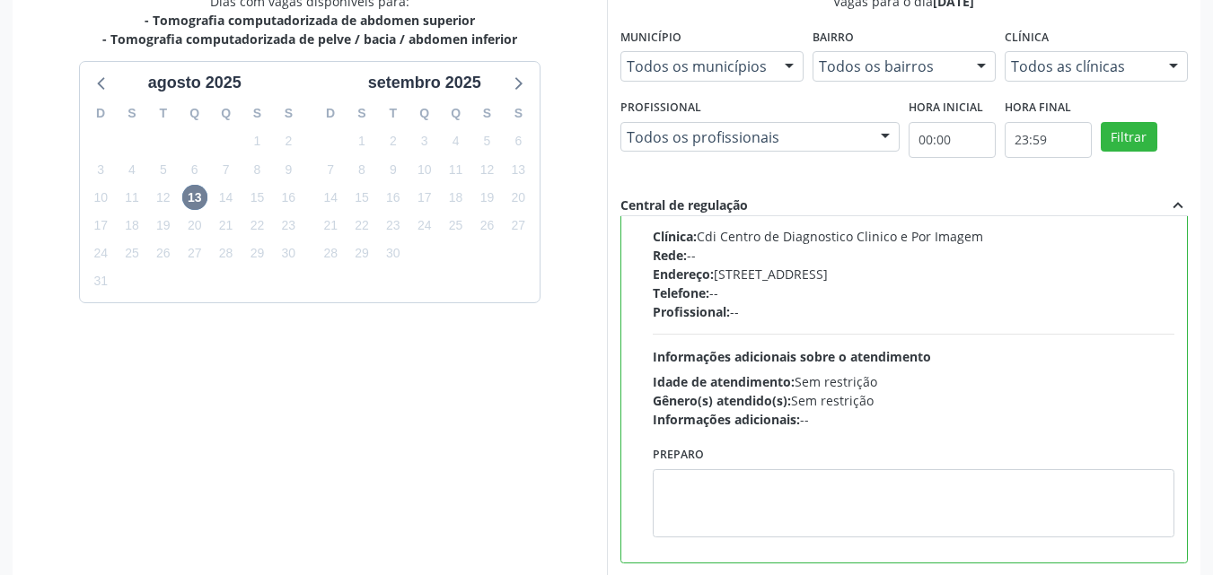
scroll to position [497, 0]
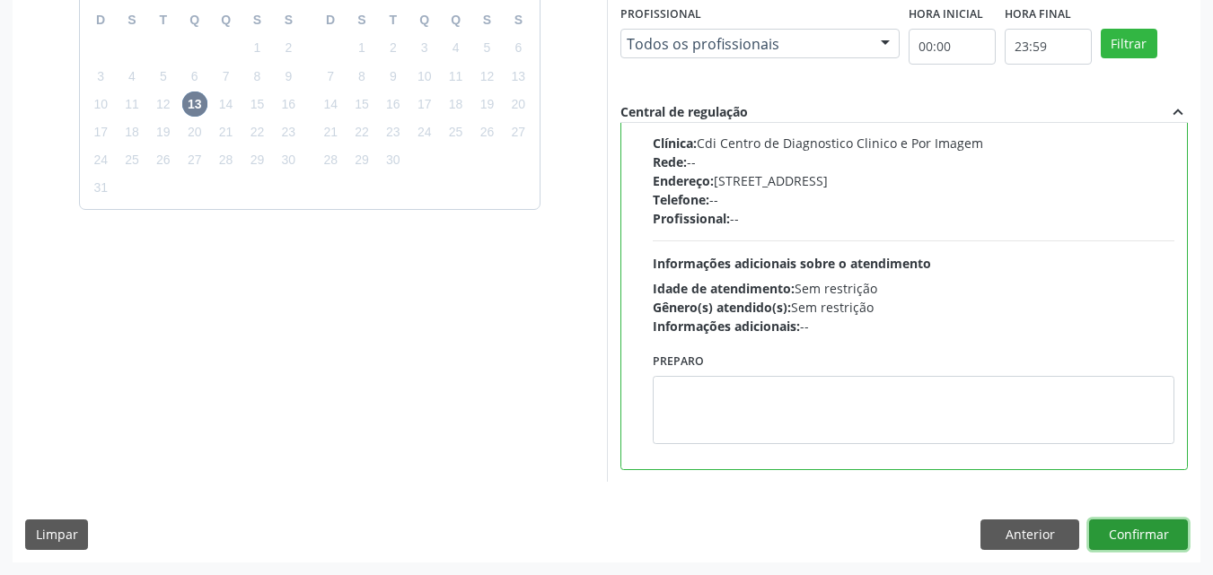
click at [1125, 535] on button "Confirmar" at bounding box center [1138, 535] width 99 height 31
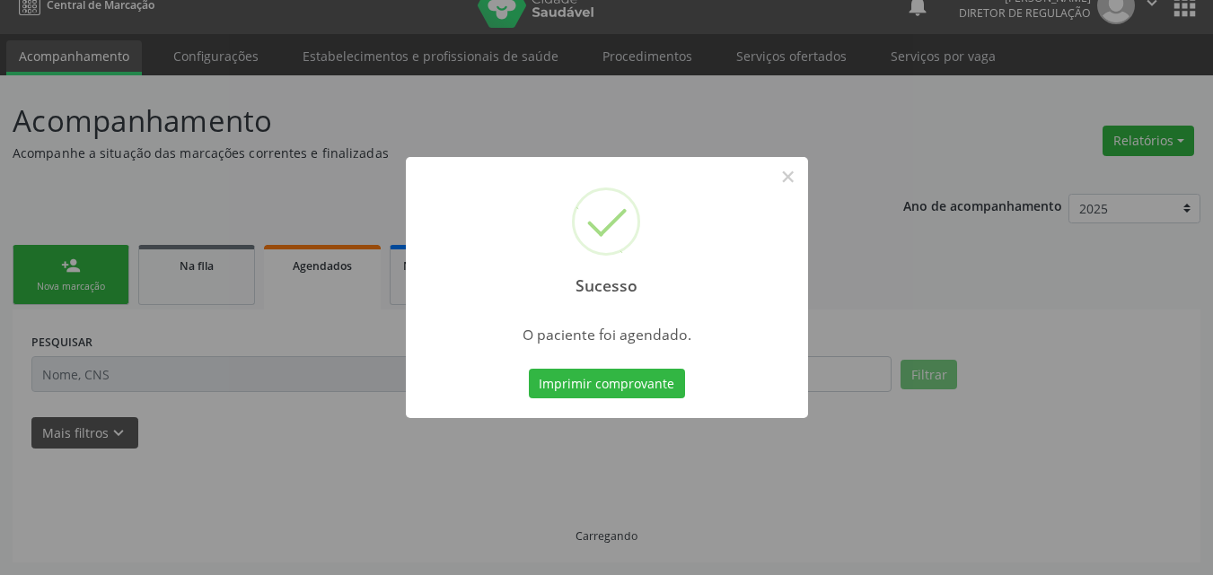
scroll to position [23, 0]
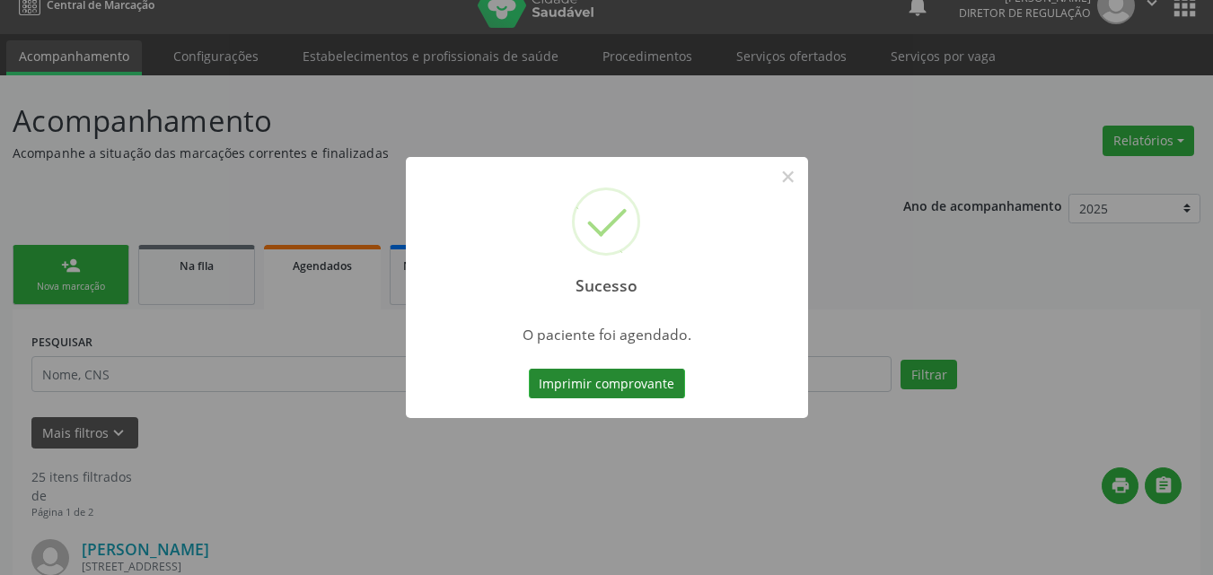
click at [663, 396] on button "Imprimir comprovante" at bounding box center [607, 384] width 156 height 31
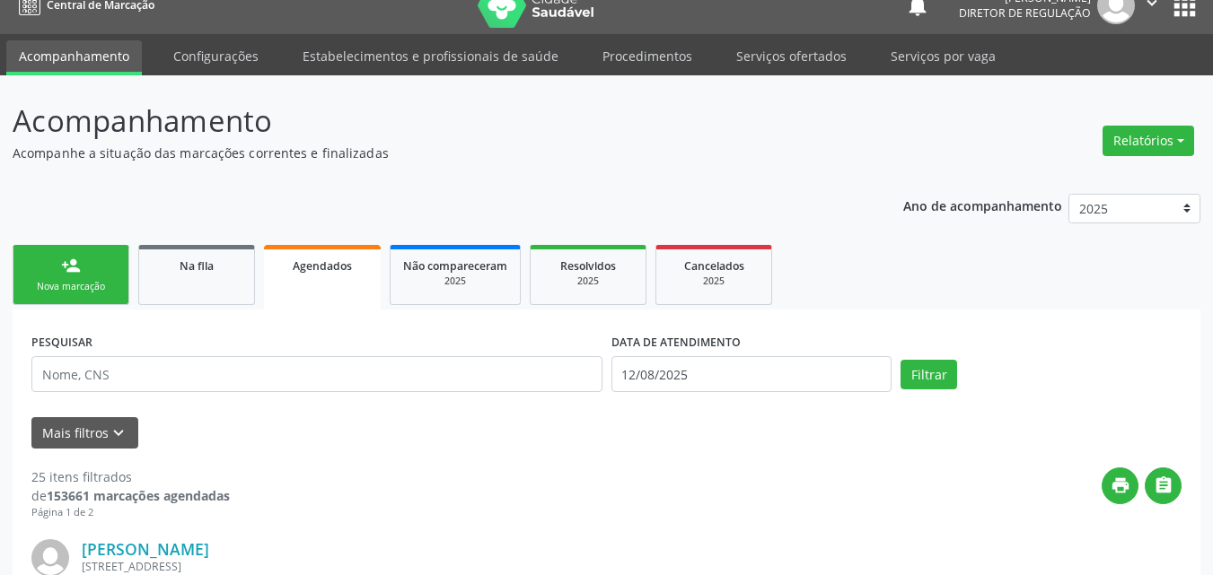
scroll to position [23, 0]
click at [789, 52] on link "Serviços ofertados" at bounding box center [792, 55] width 136 height 31
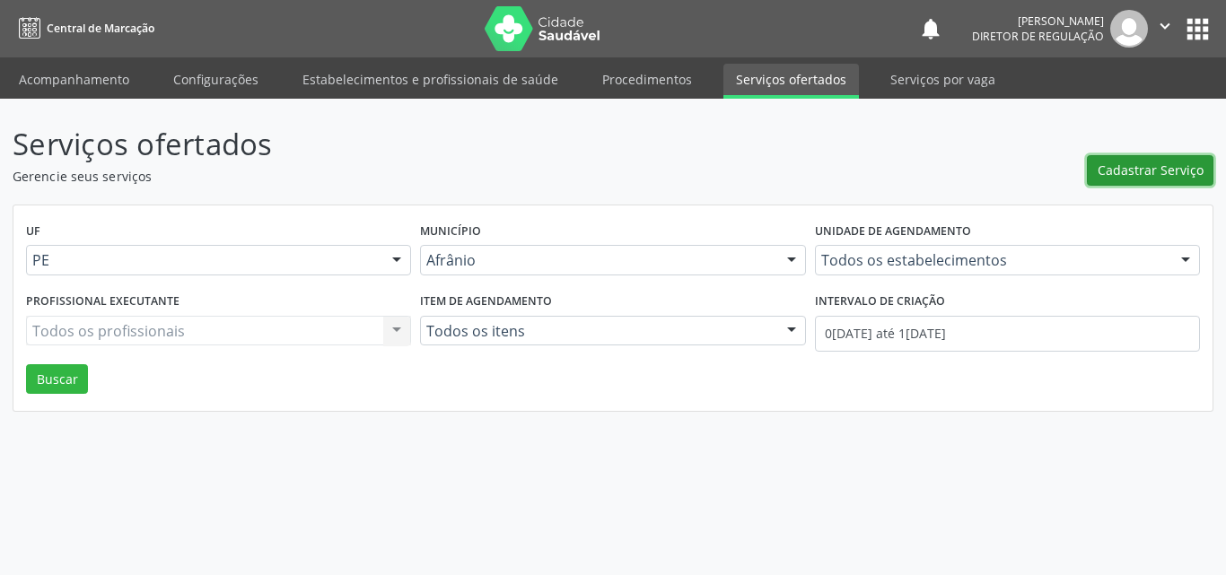
click at [1145, 168] on span "Cadastrar Serviço" at bounding box center [1151, 170] width 106 height 19
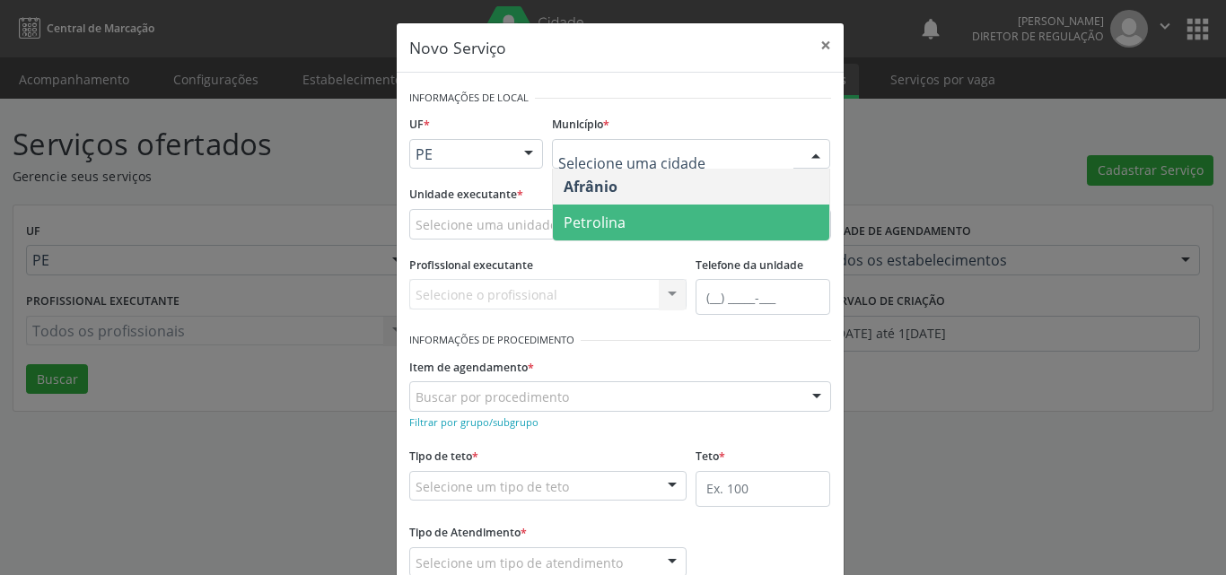
click at [624, 224] on span "Petrolina" at bounding box center [691, 223] width 276 height 36
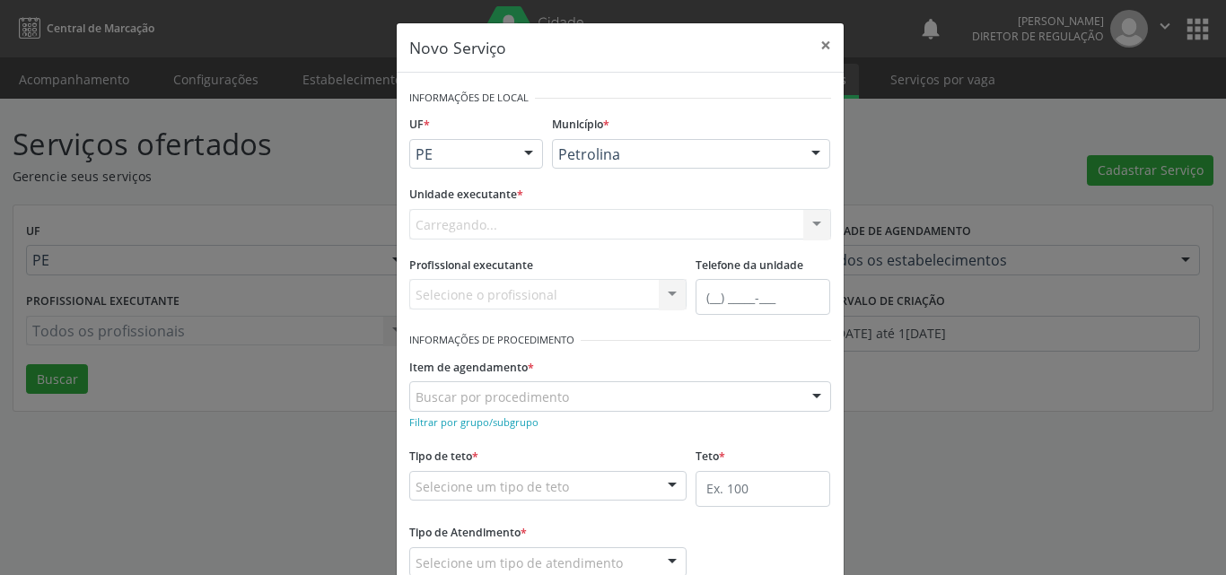
click at [499, 220] on div "Carregando... Academia da Saude de Afranio Academia da Saude do Bairro [PERSON_…" at bounding box center [620, 224] width 422 height 31
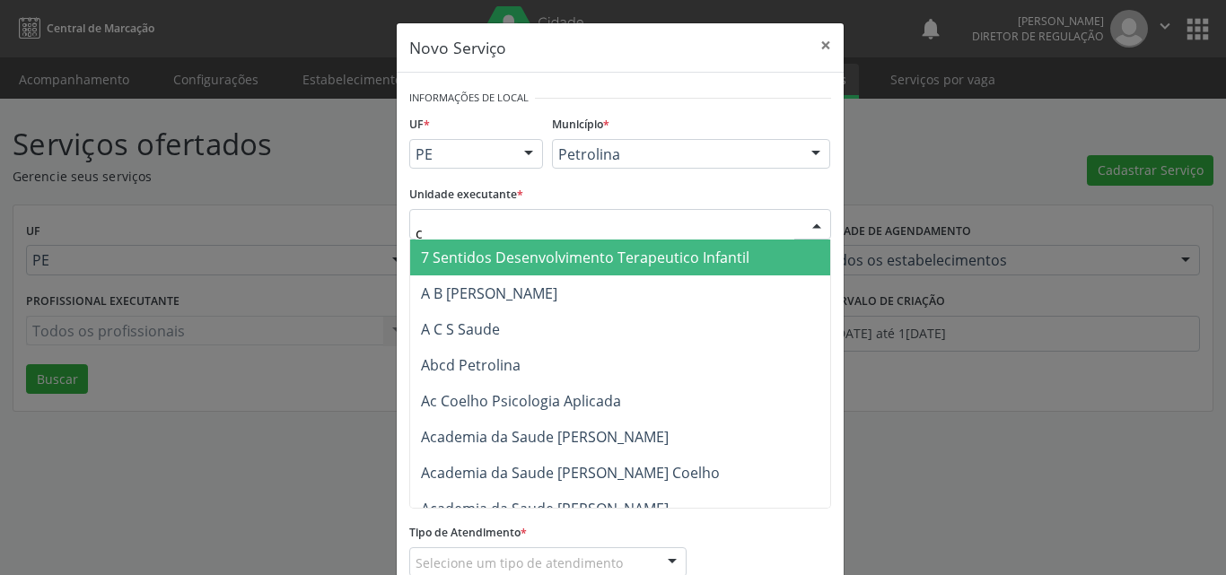
type input "cd"
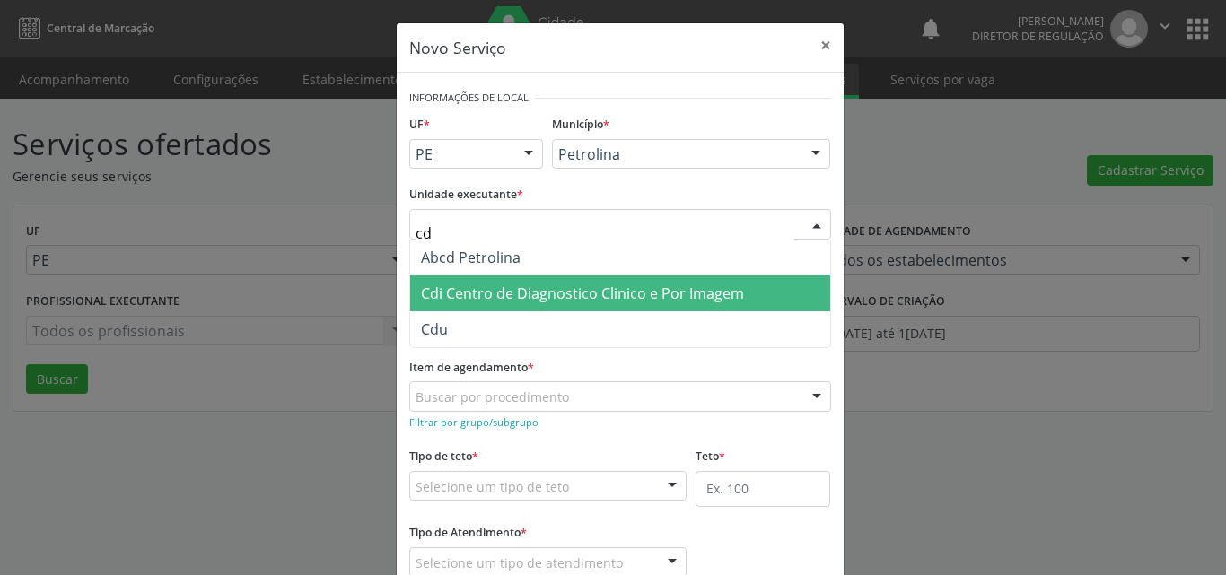
click at [503, 290] on span "Cdi Centro de Diagnostico Clinico e Por Imagem" at bounding box center [582, 294] width 323 height 20
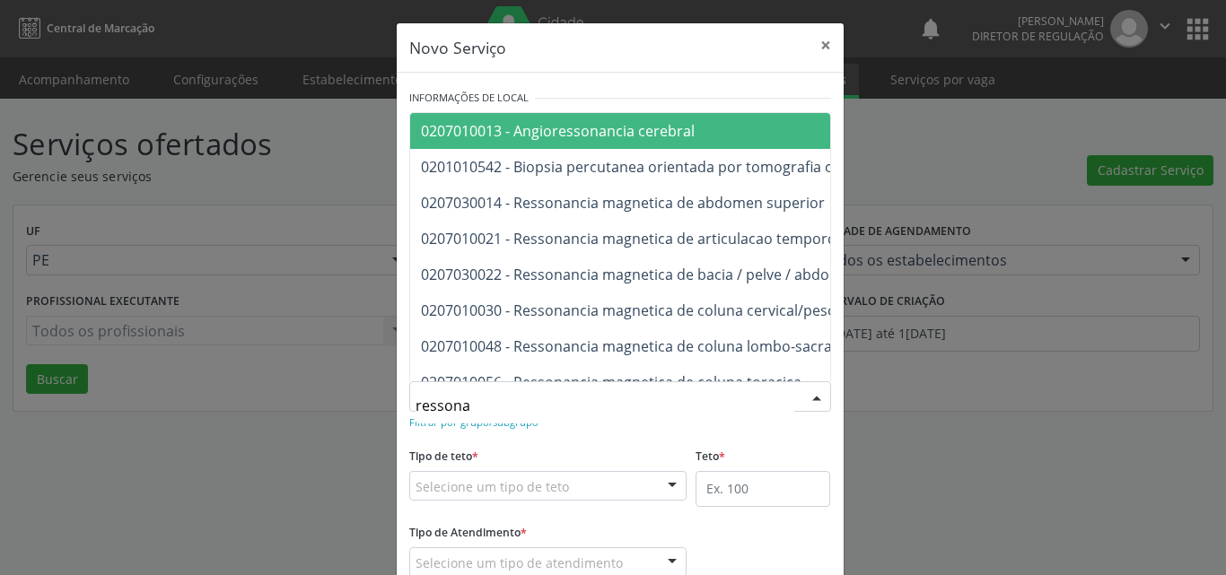
type input "ressonan"
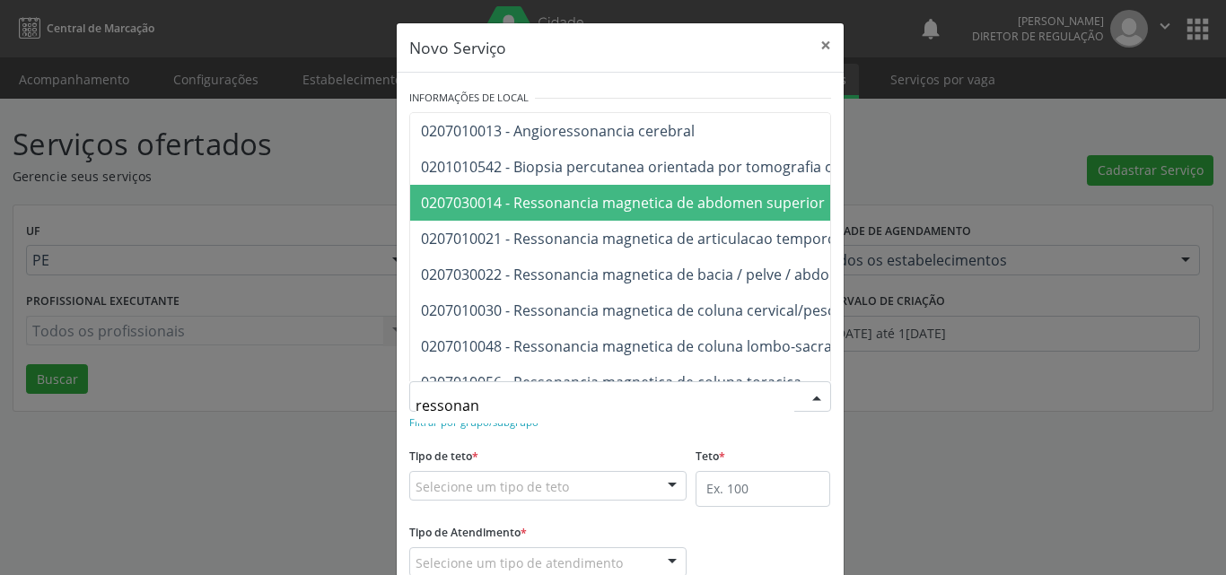
click at [594, 208] on span "0207030014 - Ressonancia magnetica de abdomen superior" at bounding box center [623, 203] width 404 height 20
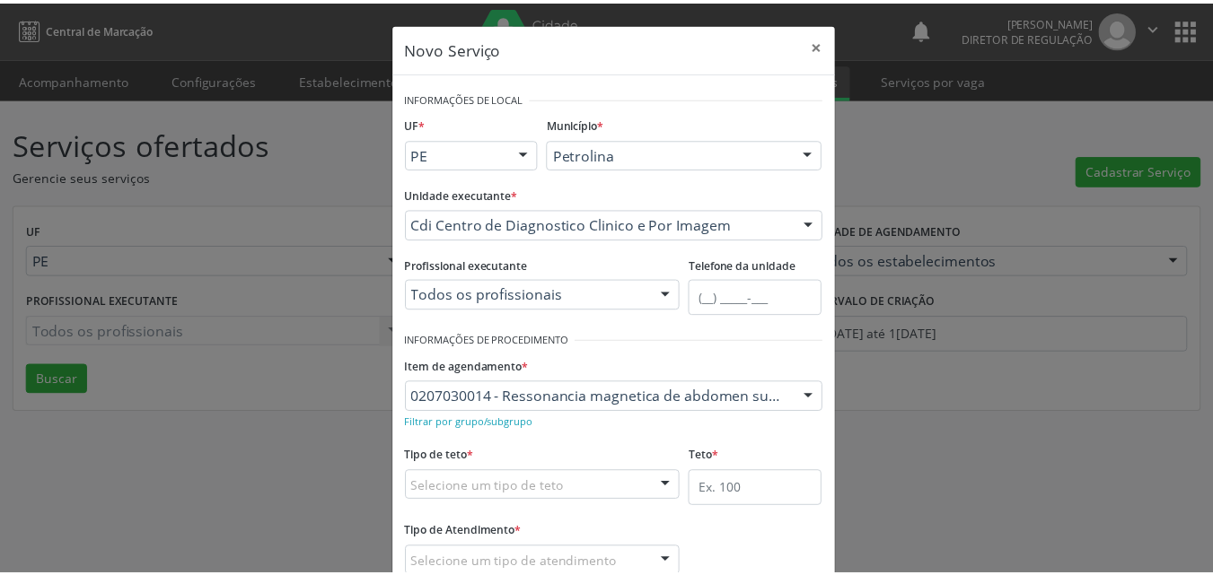
scroll to position [90, 0]
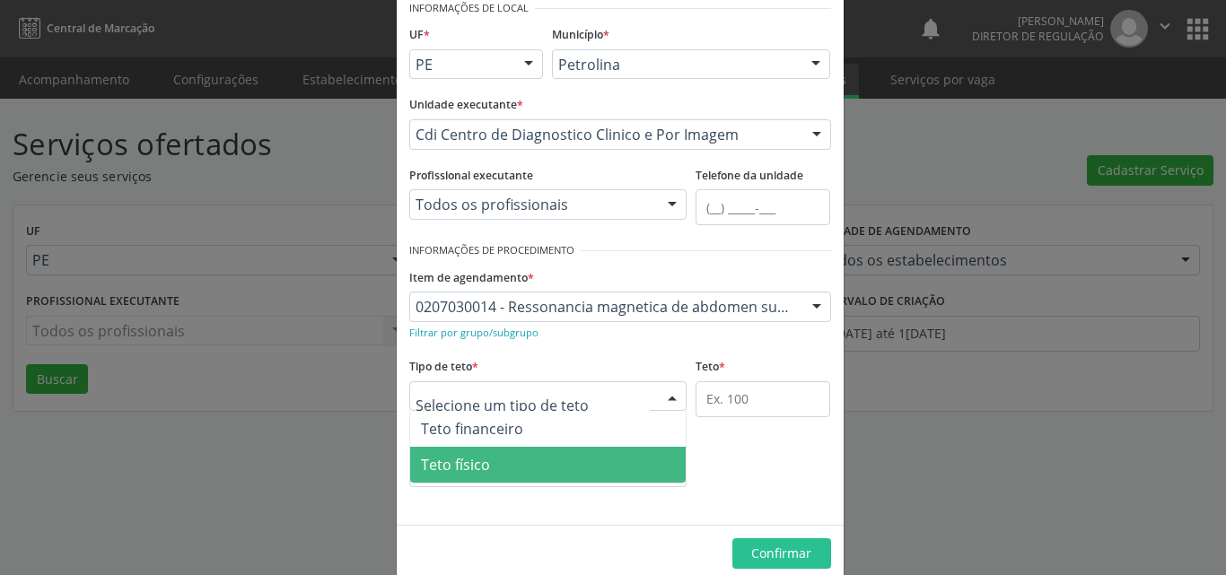
click at [535, 461] on span "Teto físico" at bounding box center [548, 465] width 276 height 36
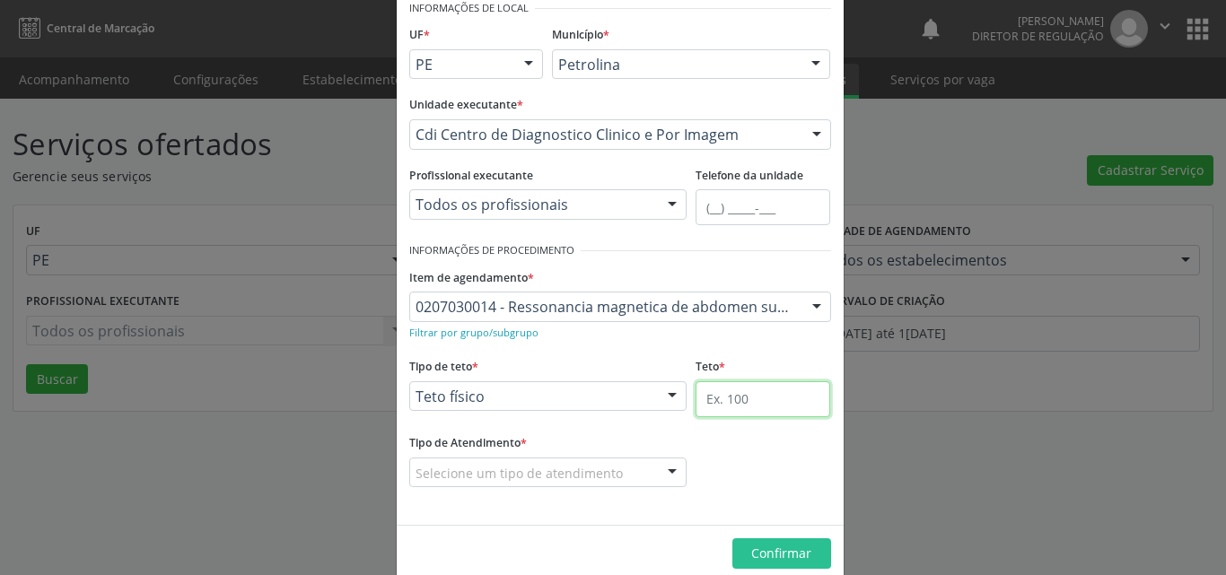
click at [734, 407] on input "text" at bounding box center [763, 400] width 135 height 36
type input "1"
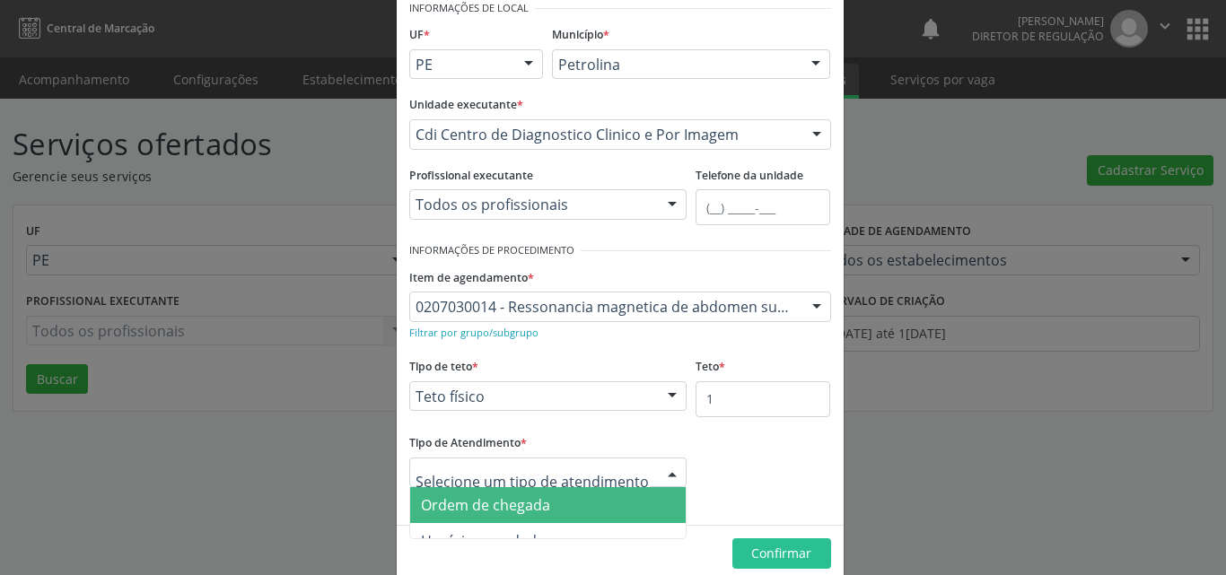
click at [615, 472] on div at bounding box center [548, 473] width 278 height 31
click at [597, 509] on span "Ordem de chegada" at bounding box center [548, 505] width 276 height 36
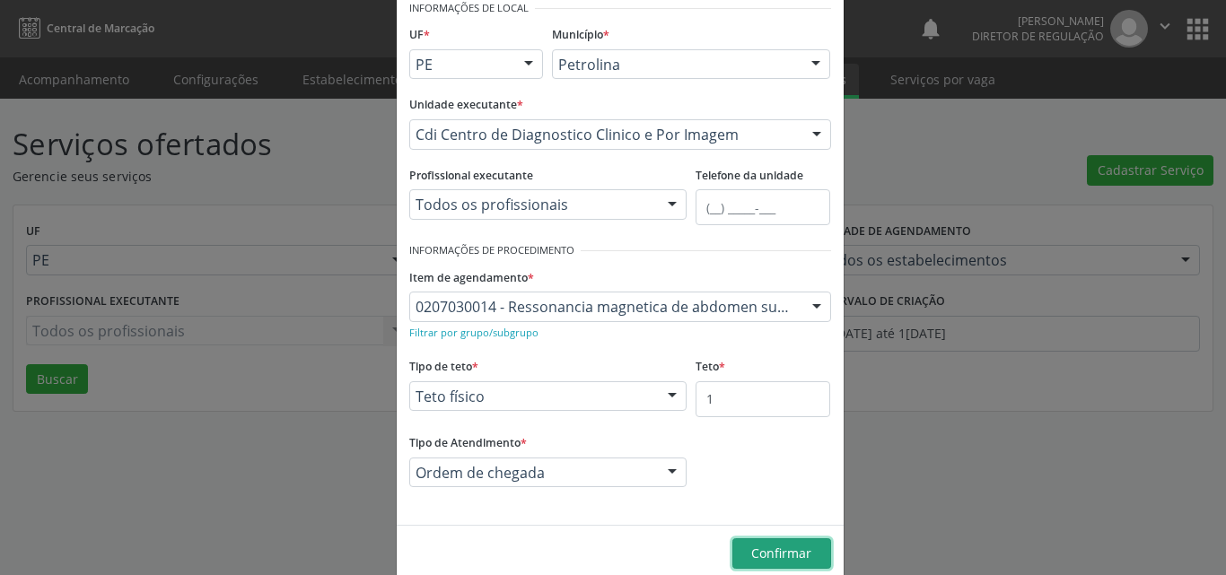
click at [736, 544] on button "Confirmar" at bounding box center [782, 554] width 99 height 31
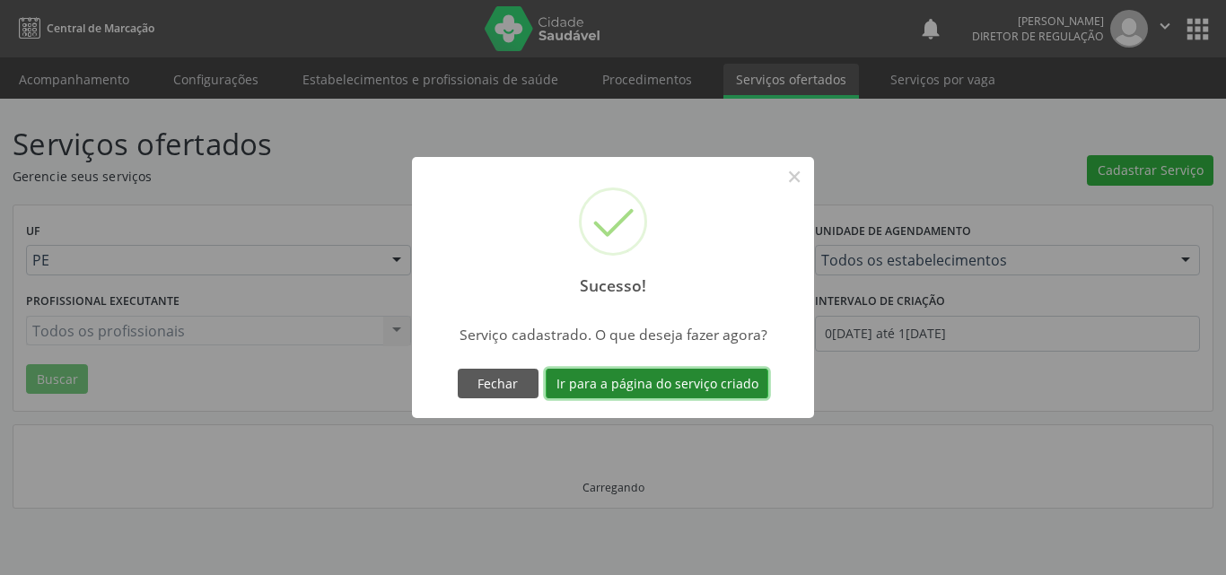
click at [692, 385] on button "Ir para a página do serviço criado" at bounding box center [657, 384] width 223 height 31
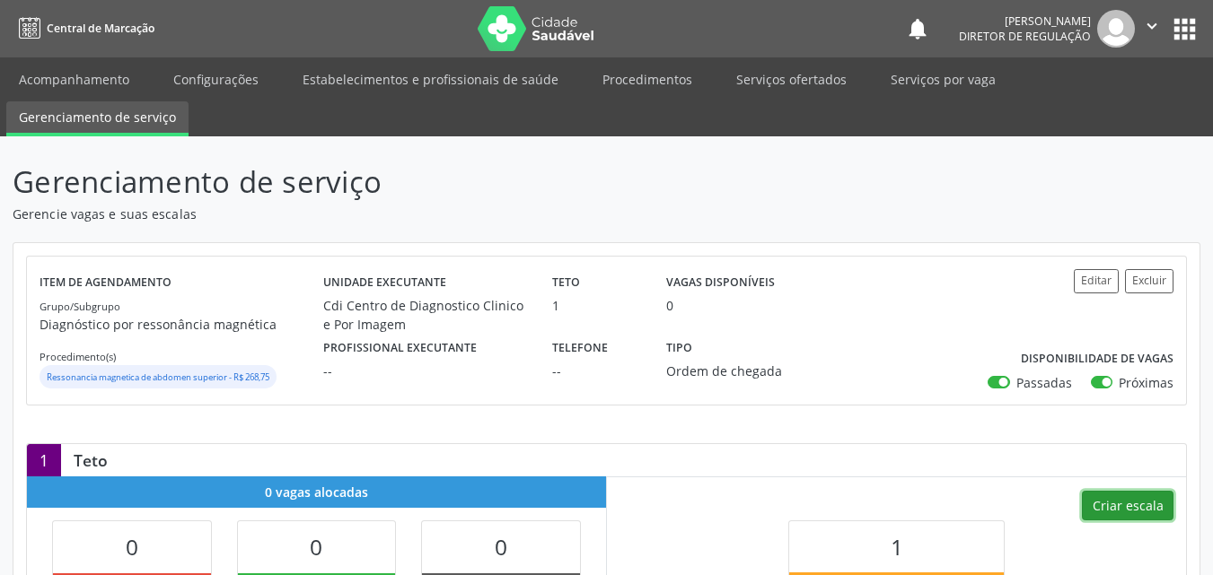
click at [1134, 508] on button "Criar escala" at bounding box center [1128, 506] width 92 height 31
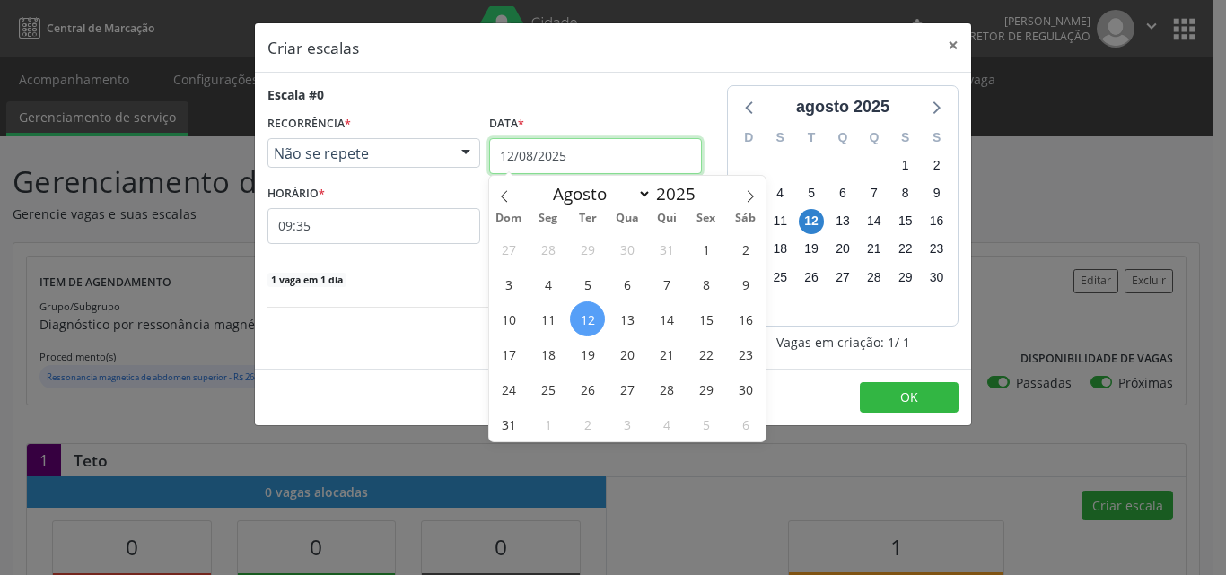
click at [632, 154] on input "12/08/2025" at bounding box center [595, 156] width 213 height 36
click at [661, 328] on span "14" at bounding box center [666, 319] width 35 height 35
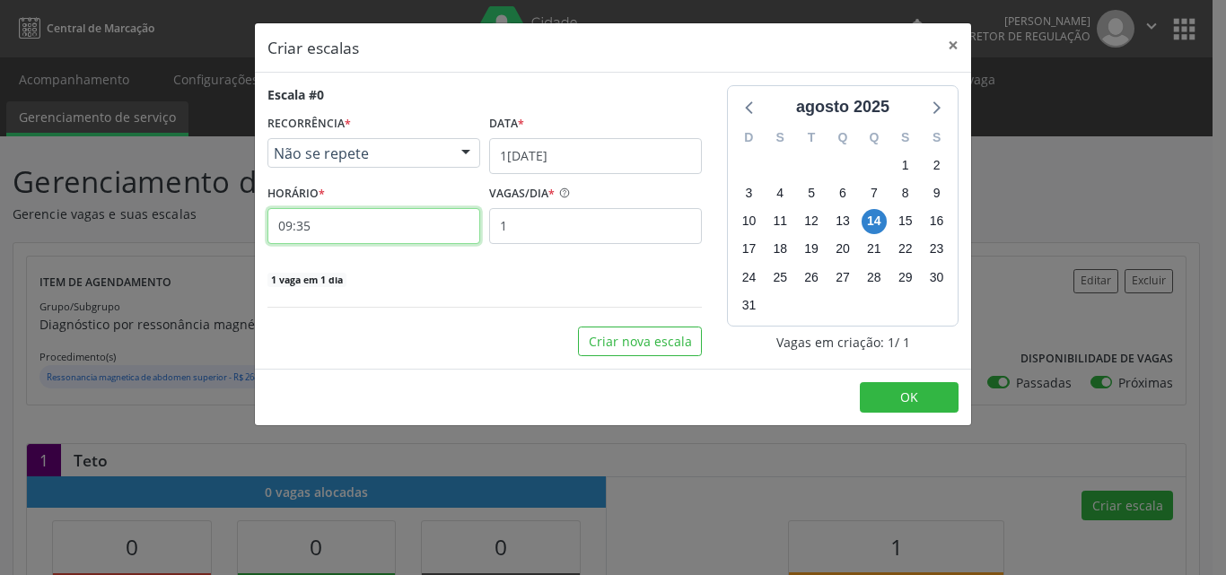
click at [355, 229] on input "09:35" at bounding box center [374, 226] width 213 height 36
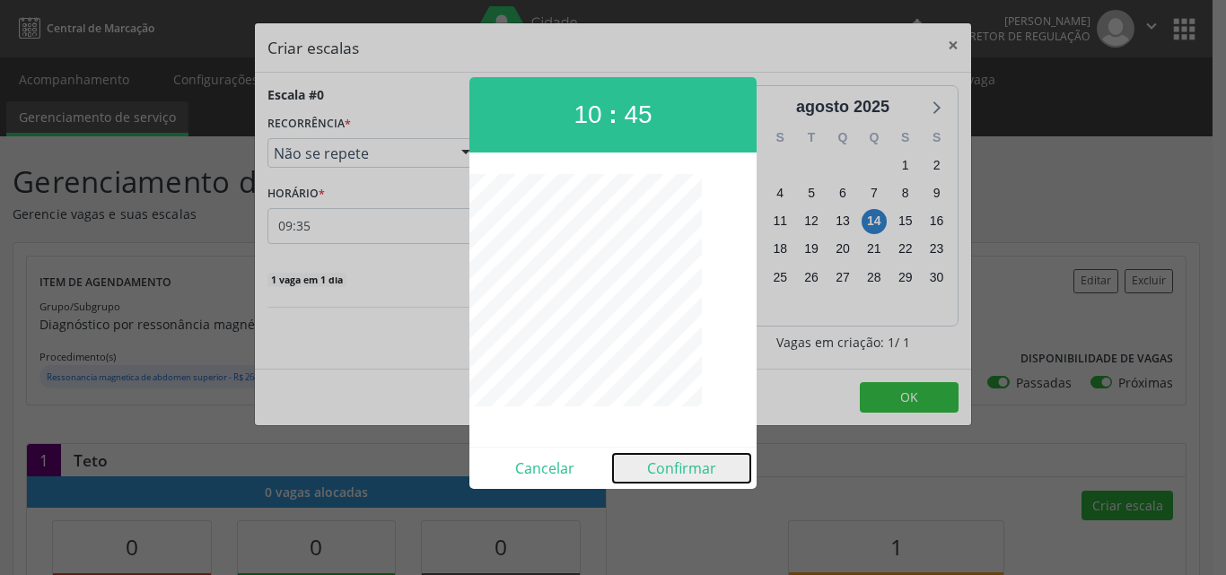
click at [689, 470] on button "Confirmar" at bounding box center [681, 468] width 137 height 29
type input "10:45"
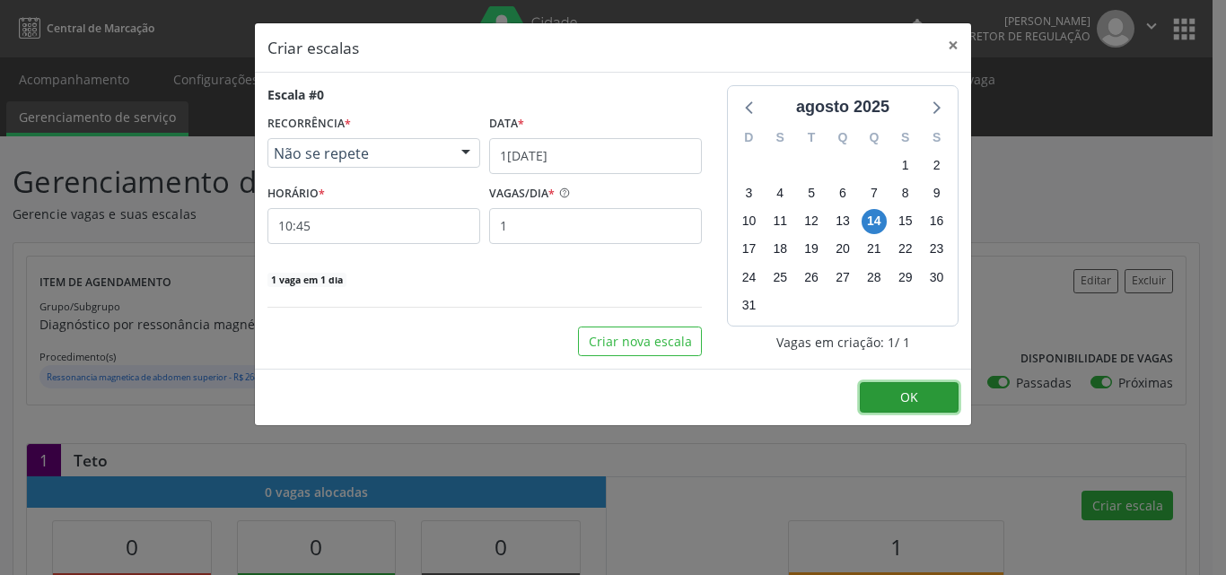
click at [932, 394] on button "OK" at bounding box center [909, 397] width 99 height 31
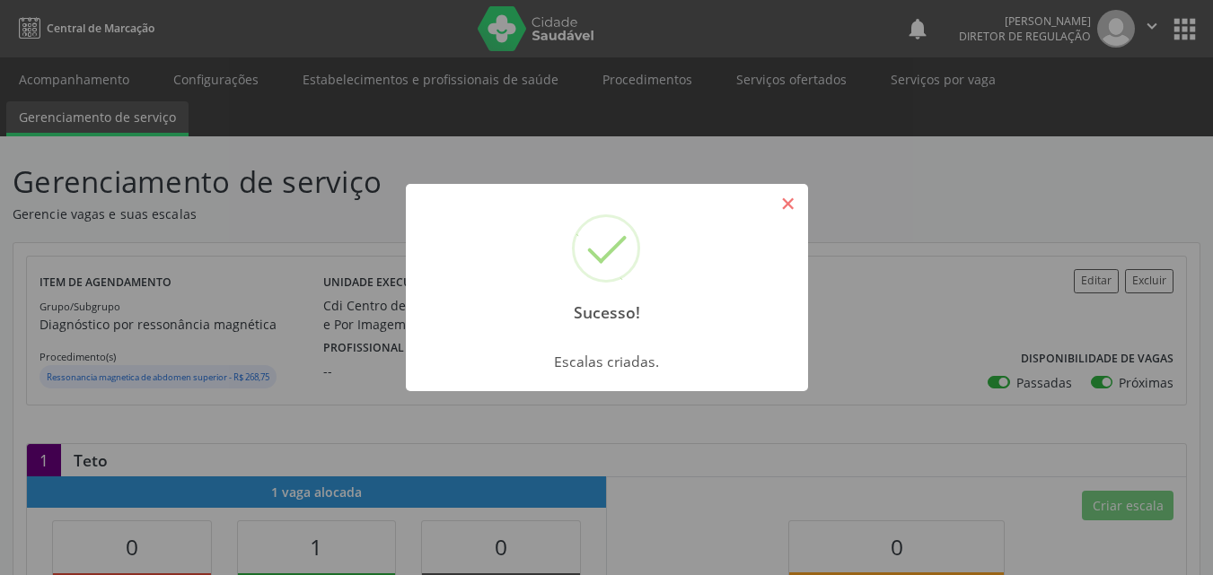
click at [797, 204] on button "×" at bounding box center [788, 204] width 31 height 31
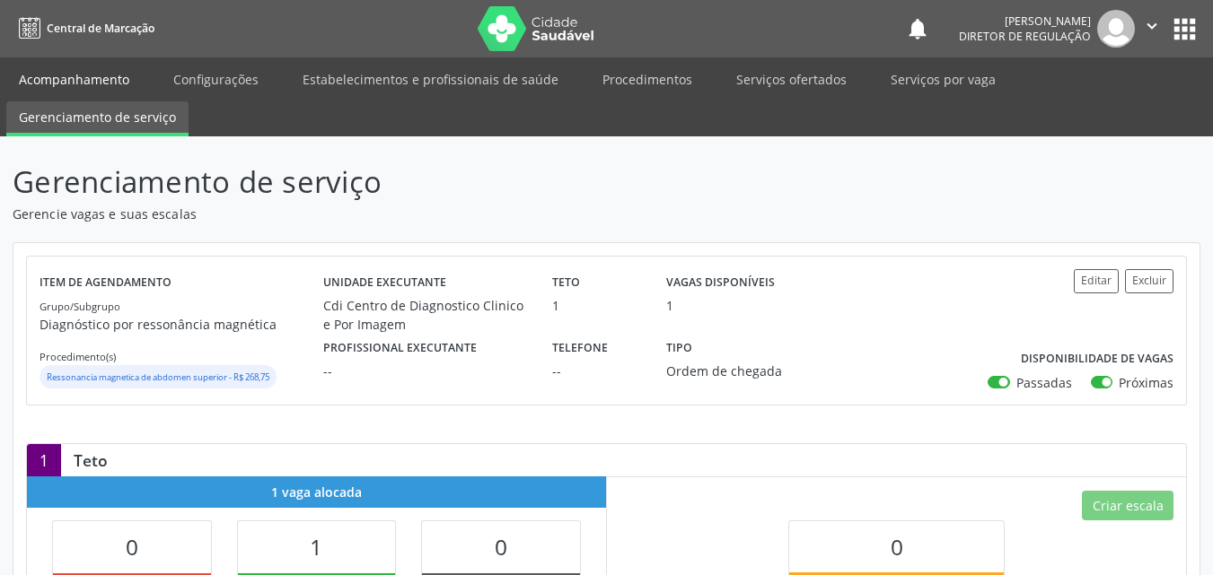
click at [98, 79] on link "Acompanhamento" at bounding box center [74, 79] width 136 height 31
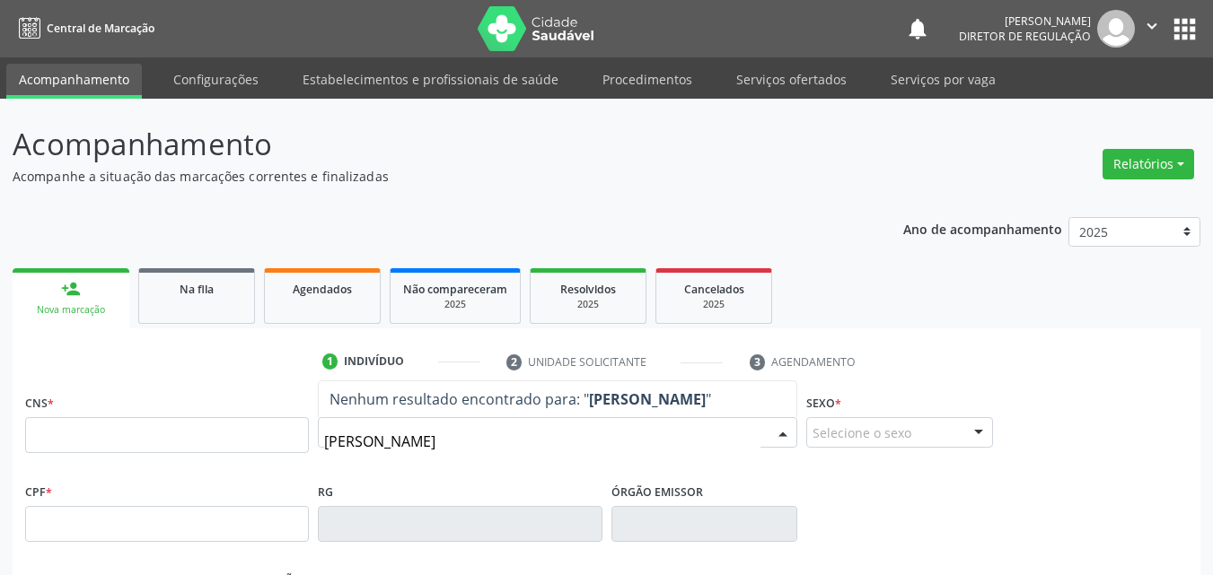
type input "[PERSON_NAME]"
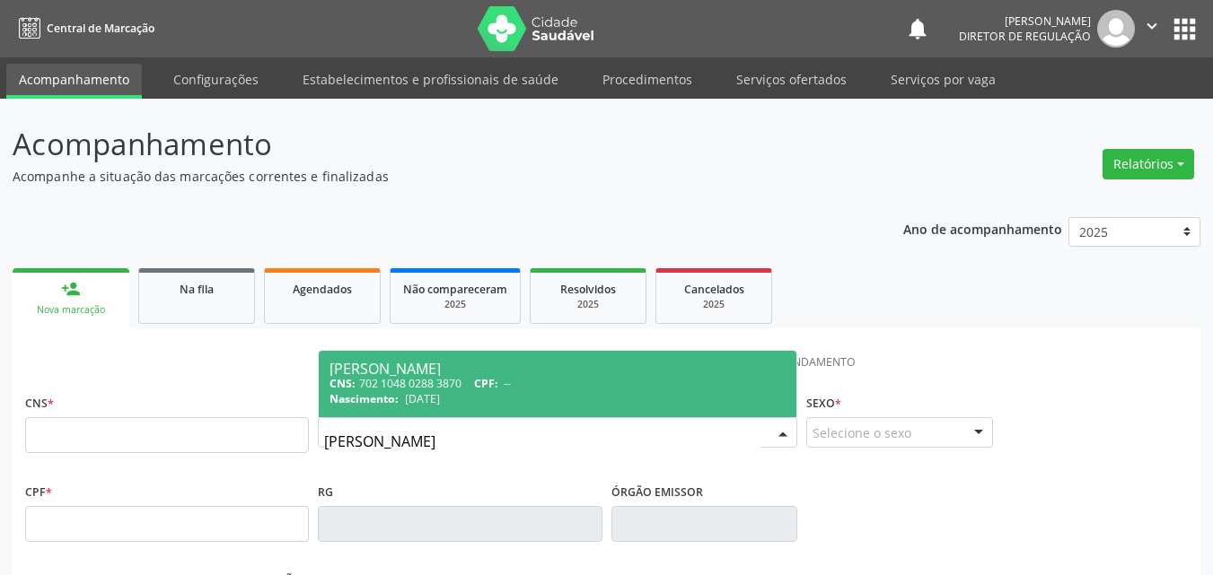
click at [530, 381] on div "CNS: 702 1048 0288 3870 CPF: --" at bounding box center [557, 383] width 456 height 15
type input "702 1048 0288 3870"
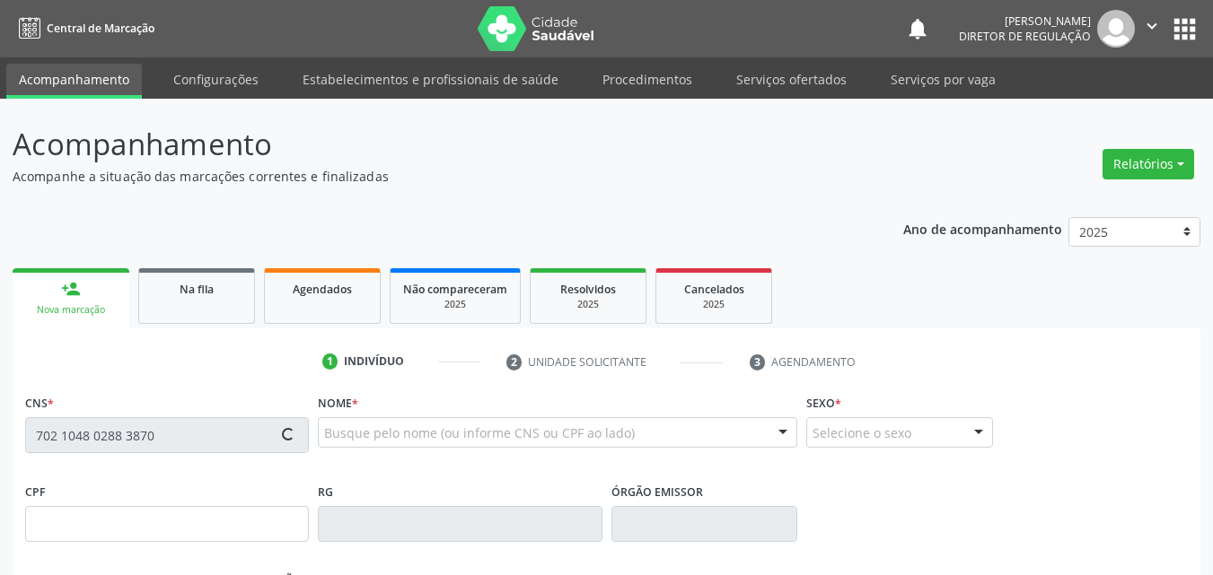
type input "[DATE]"
type input "[PERSON_NAME]"
type input "[PHONE_NUMBER]"
type input "S/N"
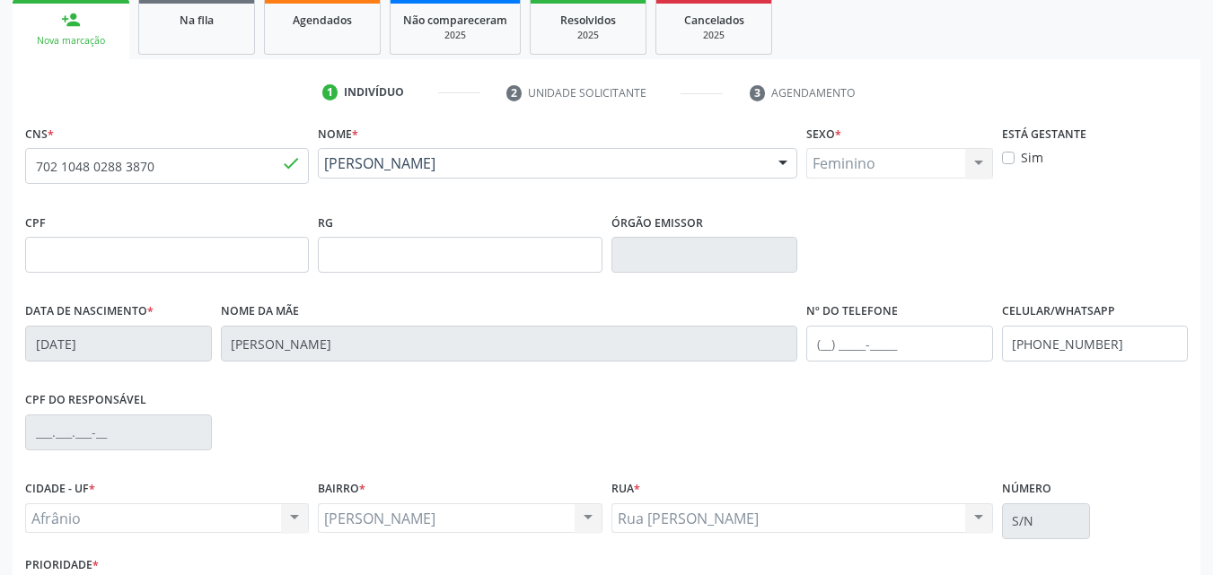
scroll to position [398, 0]
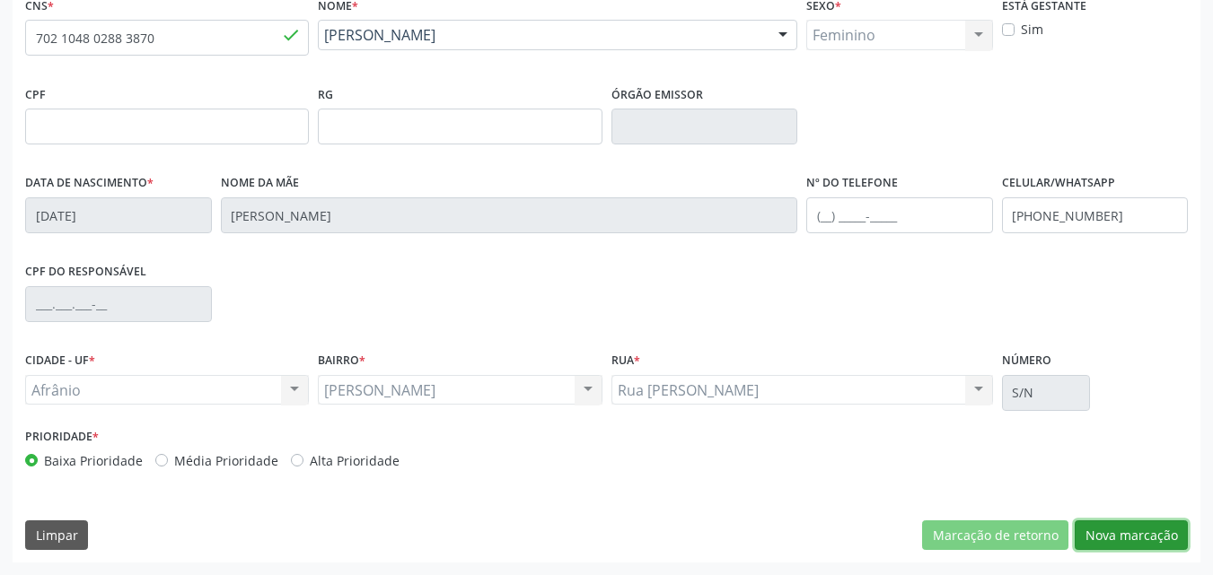
click at [1130, 537] on button "Nova marcação" at bounding box center [1131, 536] width 113 height 31
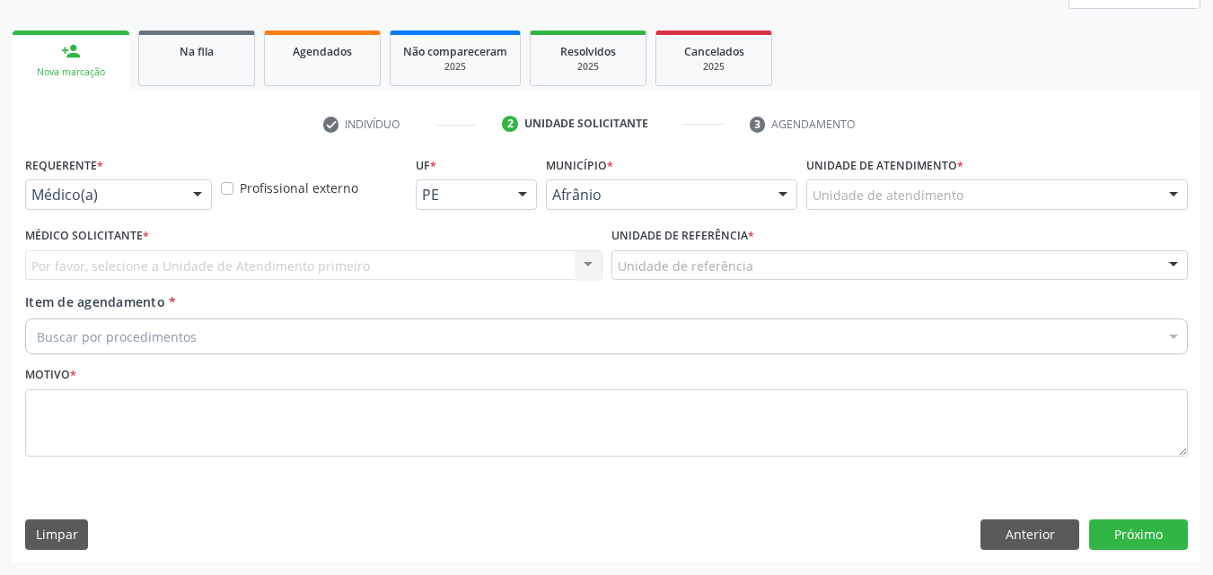
scroll to position [238, 0]
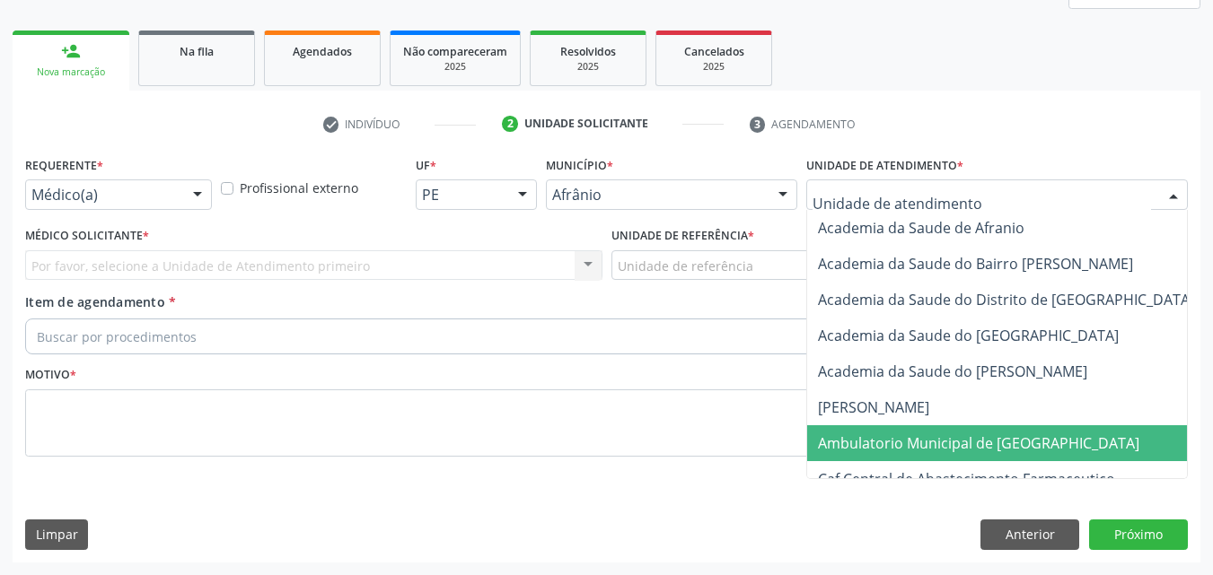
click at [884, 442] on span "Ambulatorio Municipal de [GEOGRAPHIC_DATA]" at bounding box center [978, 444] width 321 height 20
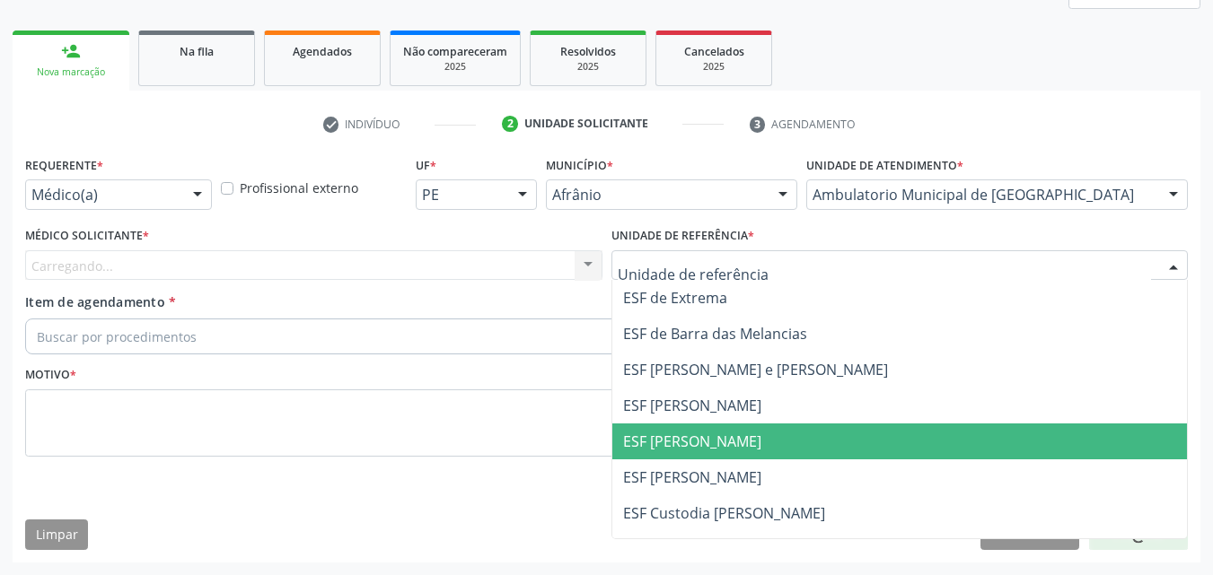
click at [708, 441] on span "ESF [PERSON_NAME]" at bounding box center [692, 442] width 138 height 20
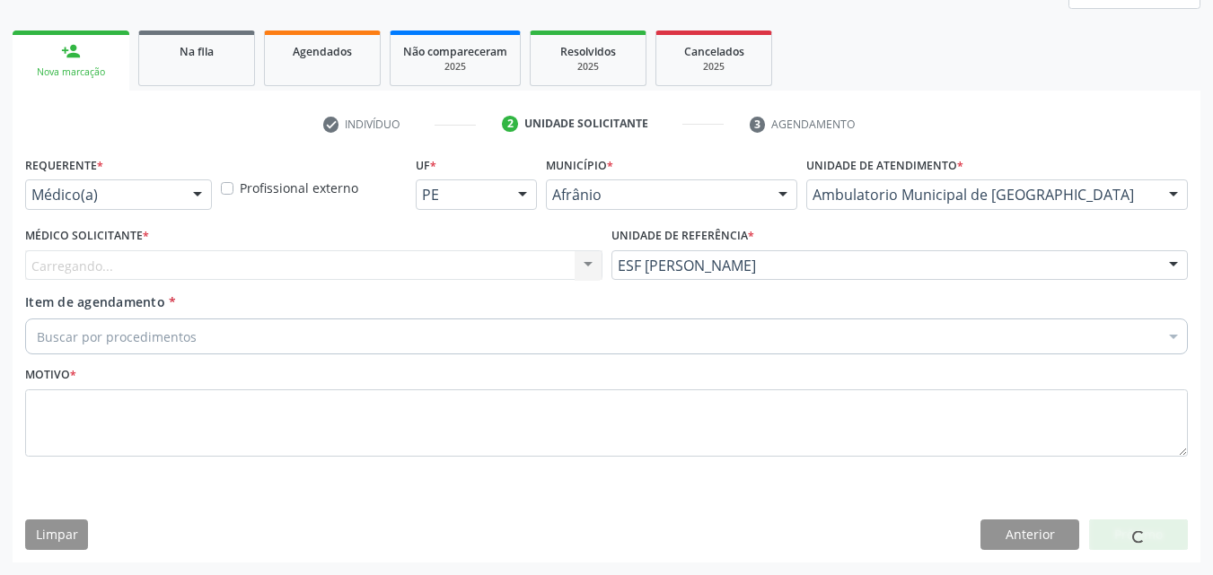
click at [521, 267] on div "Carregando... Nenhum resultado encontrado para: " " Não há nenhuma opção para s…" at bounding box center [313, 265] width 577 height 31
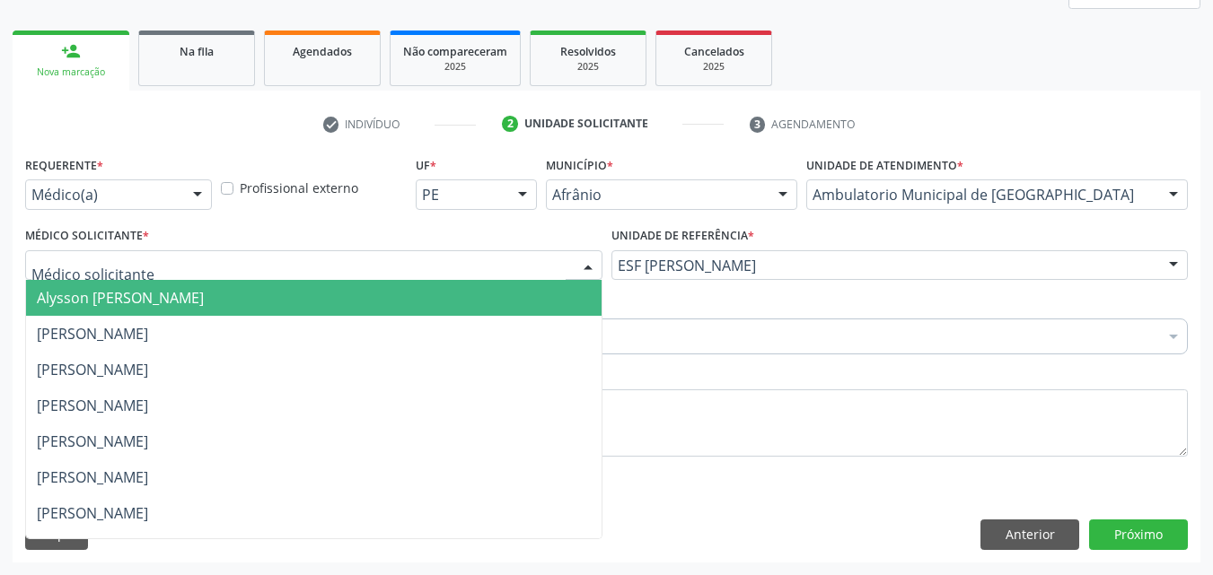
click at [355, 263] on div at bounding box center [313, 265] width 577 height 31
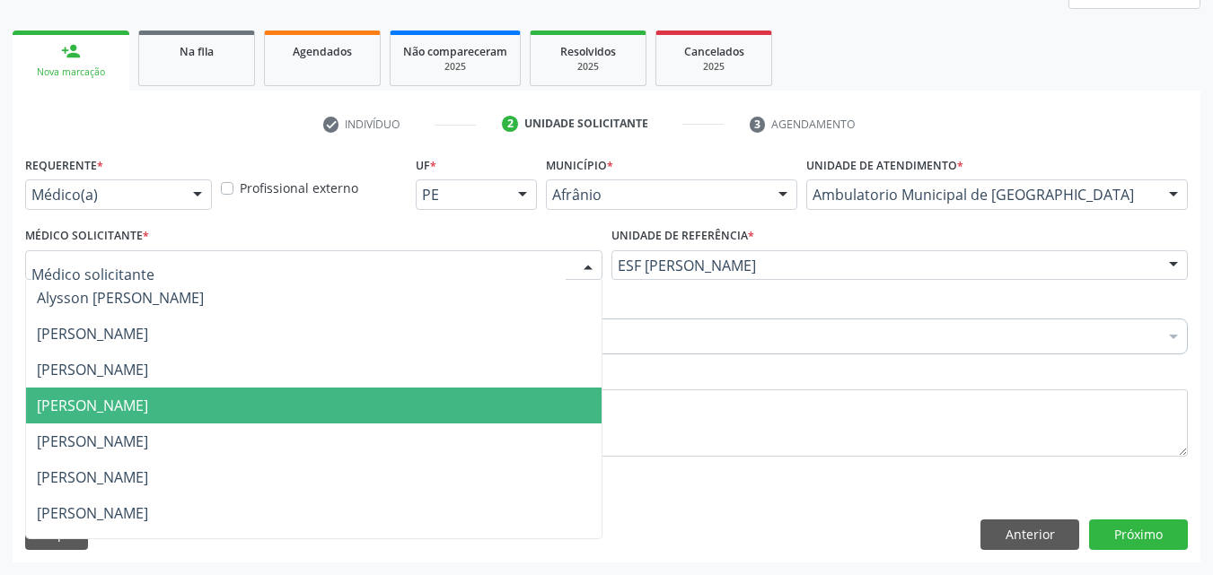
click at [343, 405] on span "[PERSON_NAME]" at bounding box center [313, 406] width 575 height 36
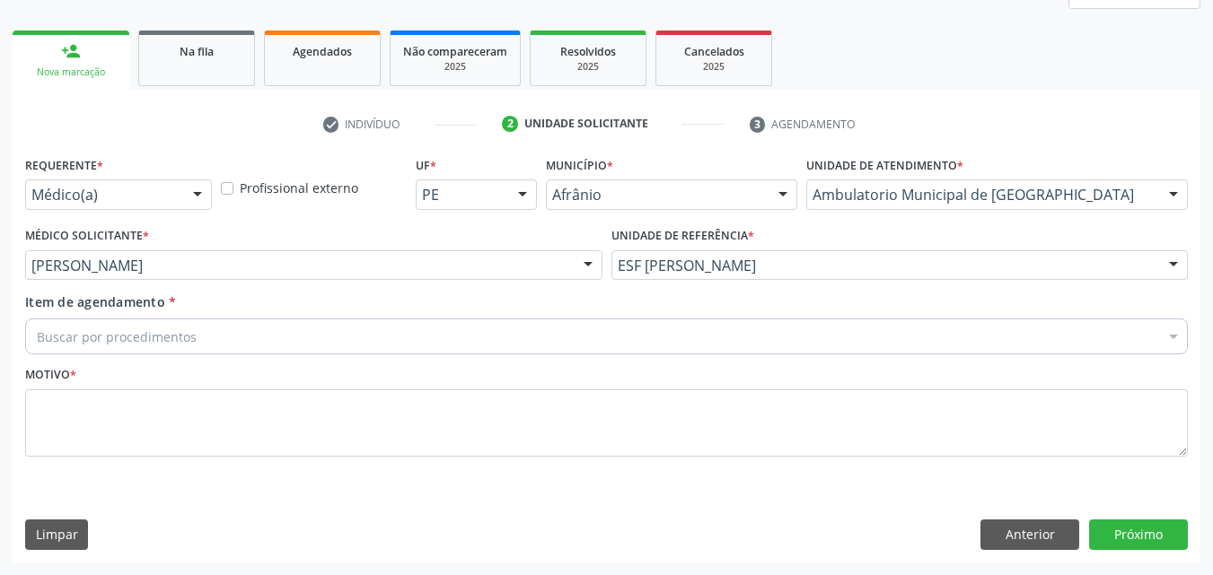
click at [276, 331] on div "Buscar por procedimentos" at bounding box center [606, 337] width 1163 height 36
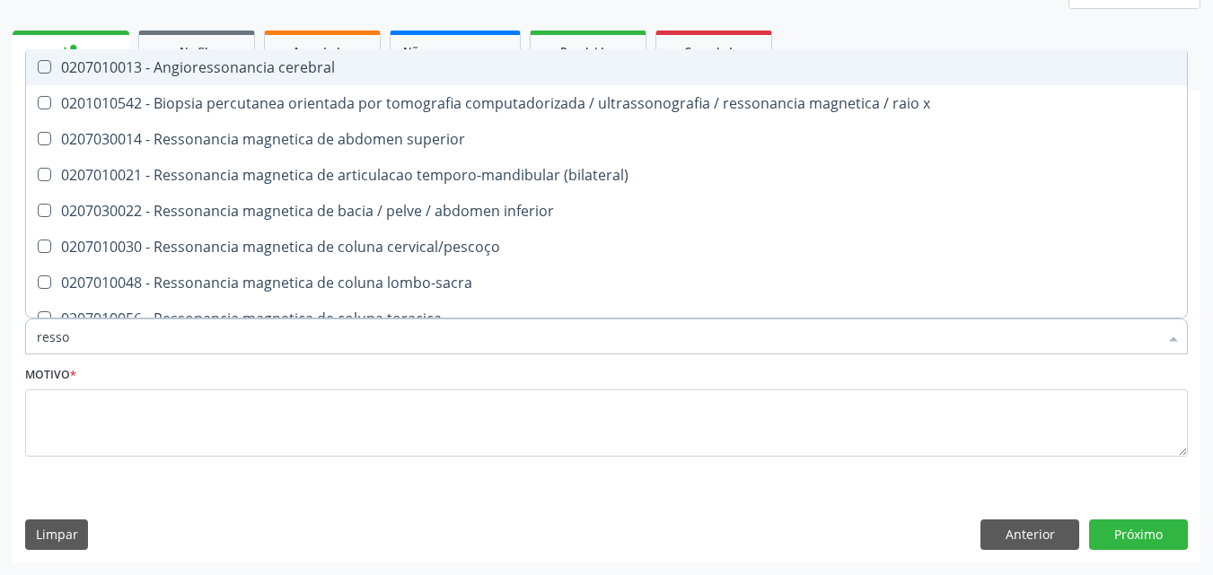
type input "resson"
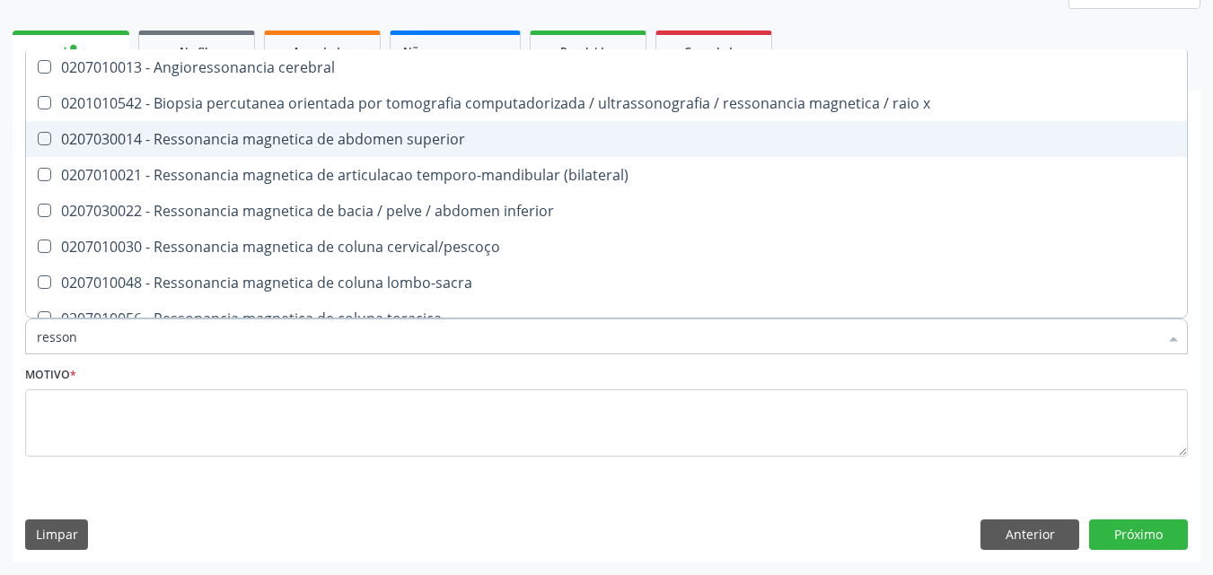
click at [278, 140] on div "0207030014 - Ressonancia magnetica de abdomen superior" at bounding box center [606, 139] width 1139 height 14
checkbox superior "true"
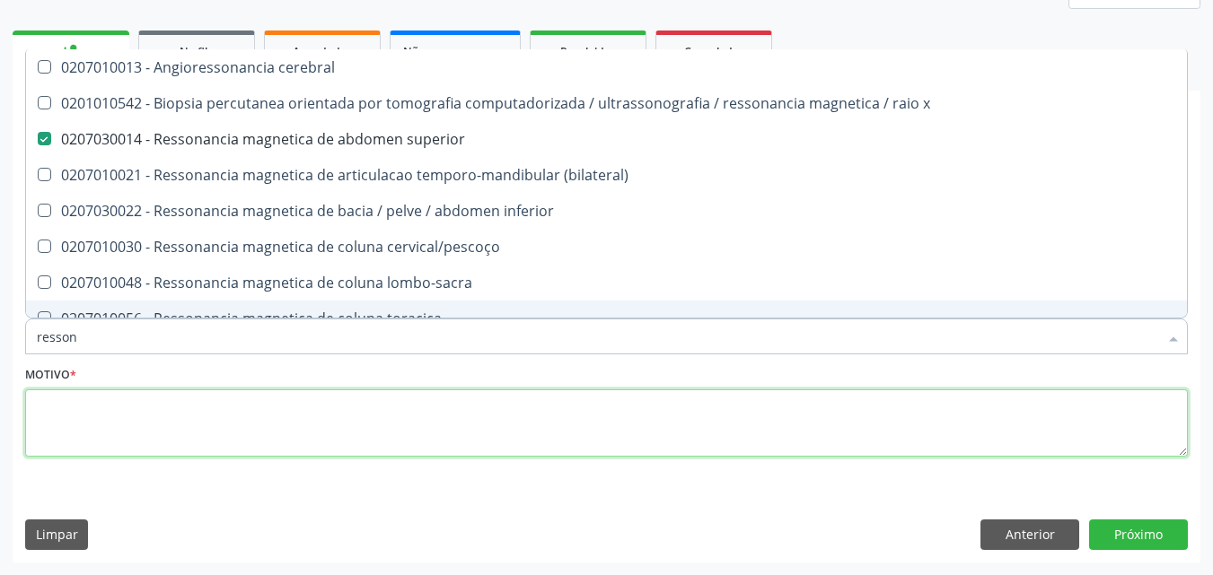
click at [313, 417] on textarea at bounding box center [606, 424] width 1163 height 68
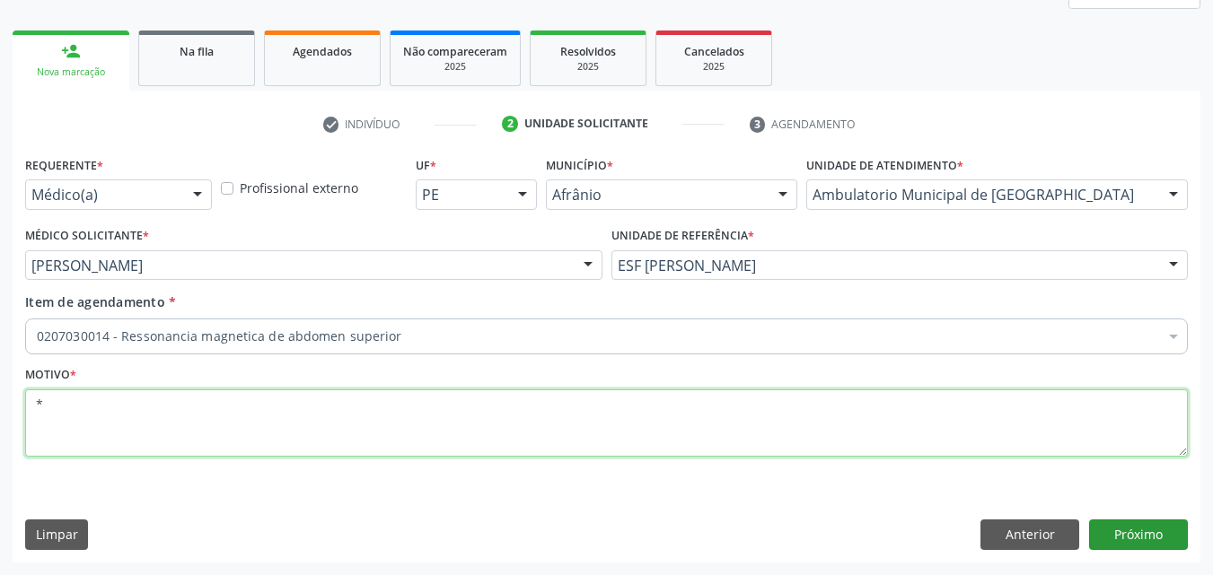
type textarea "*"
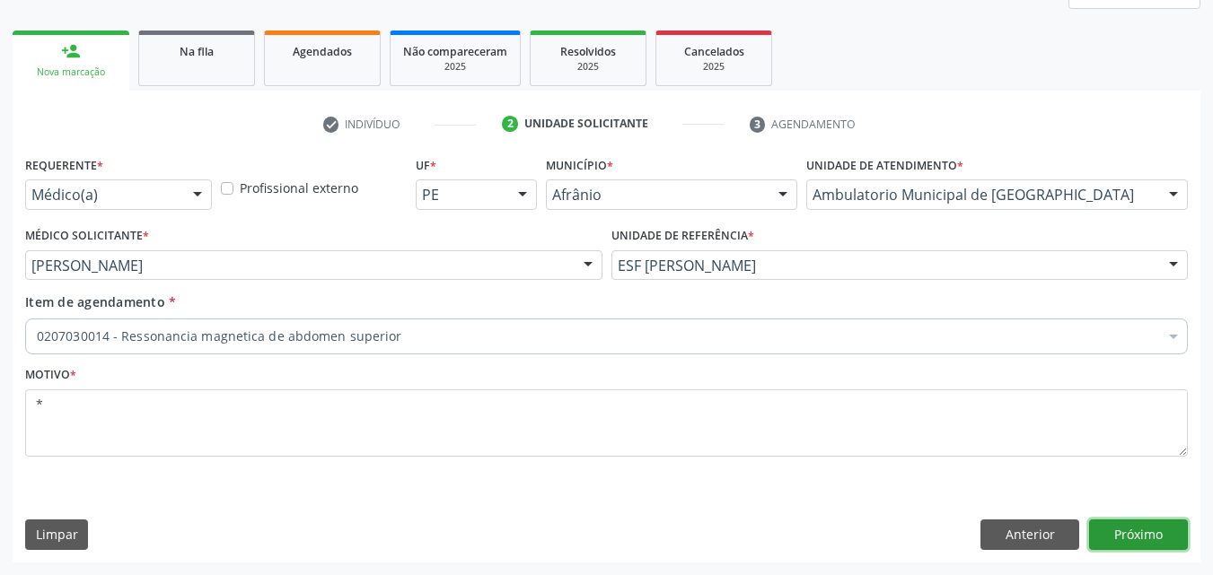
click at [1134, 533] on button "Próximo" at bounding box center [1138, 535] width 99 height 31
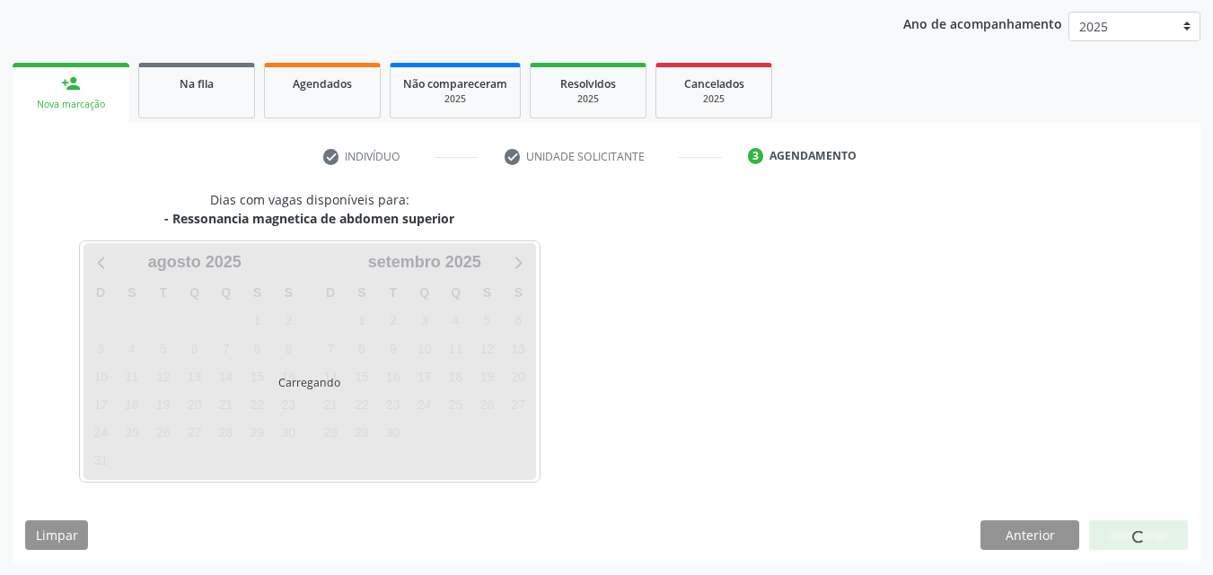
scroll to position [206, 0]
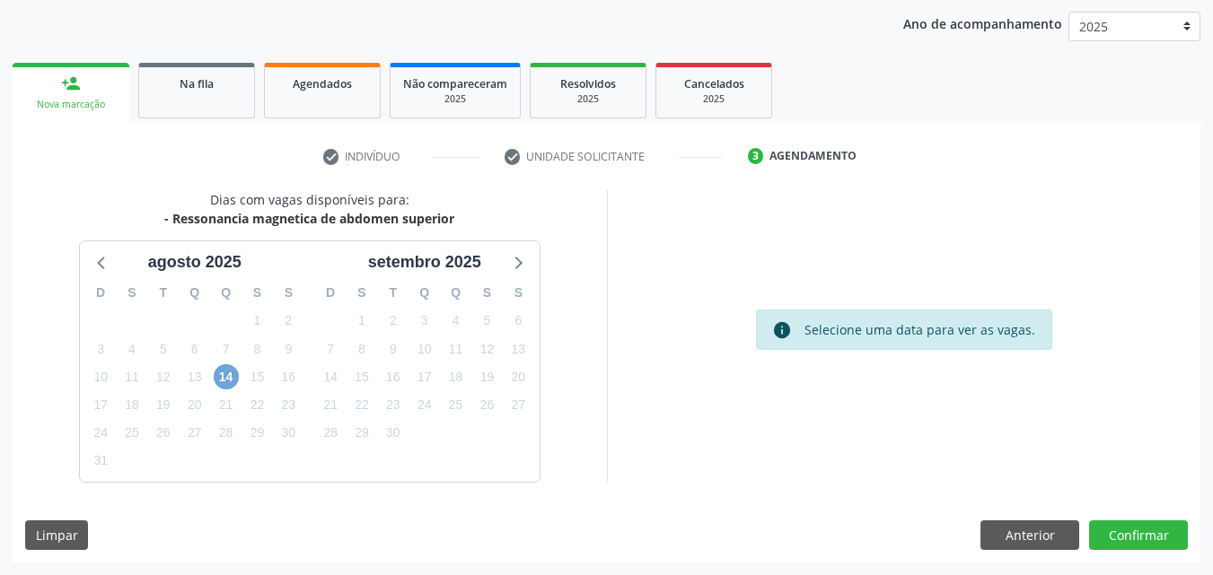
click at [223, 375] on span "14" at bounding box center [226, 376] width 25 height 25
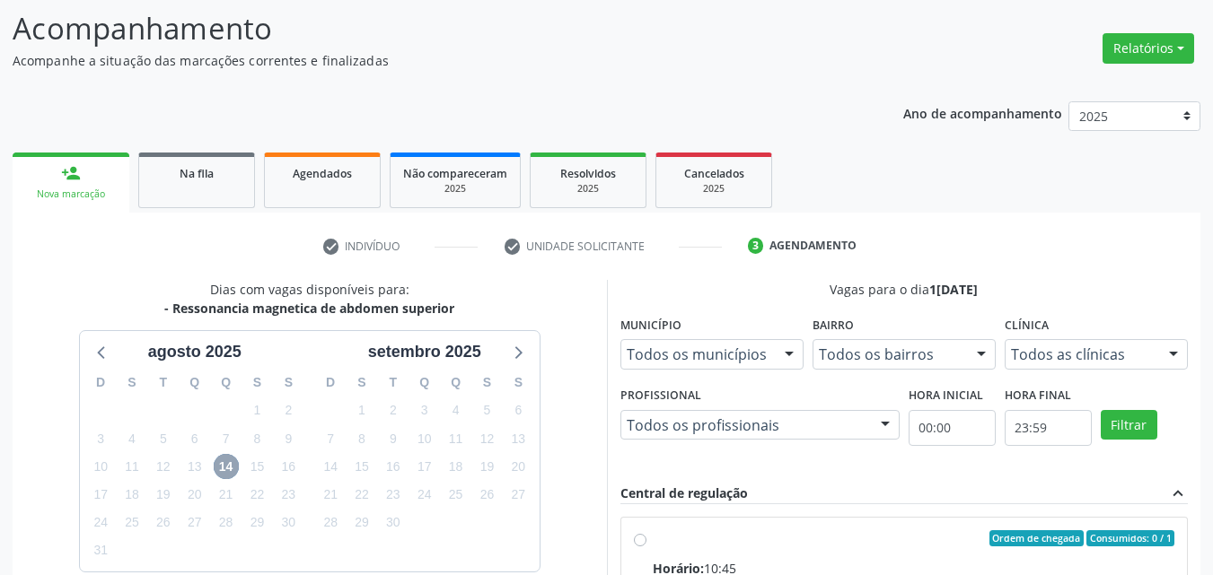
scroll to position [26, 0]
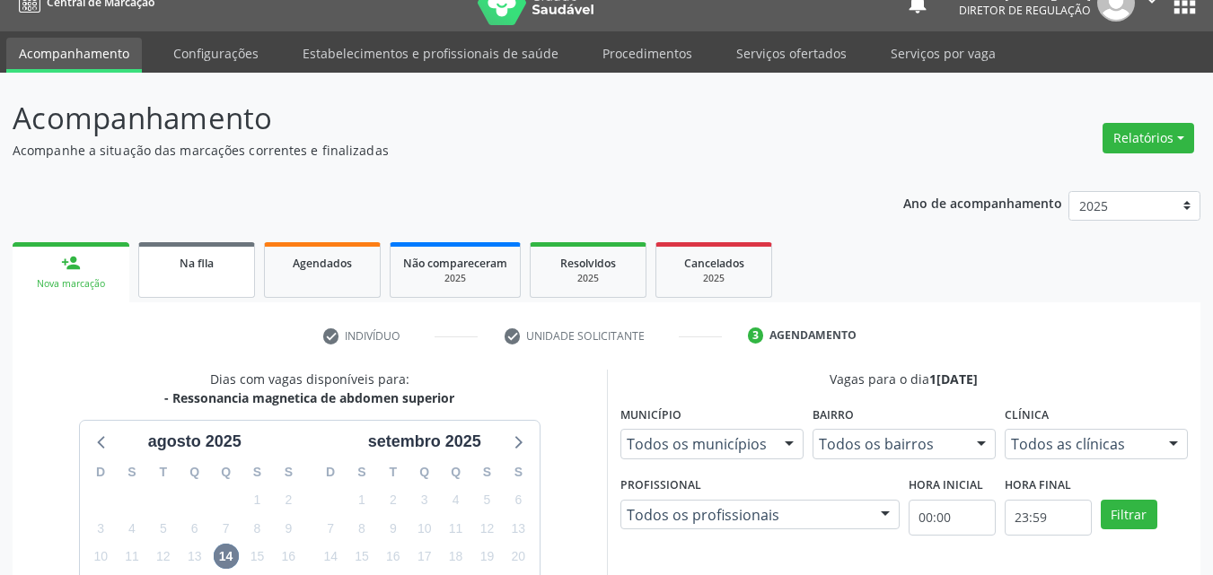
click at [217, 274] on link "Na fila" at bounding box center [196, 270] width 117 height 56
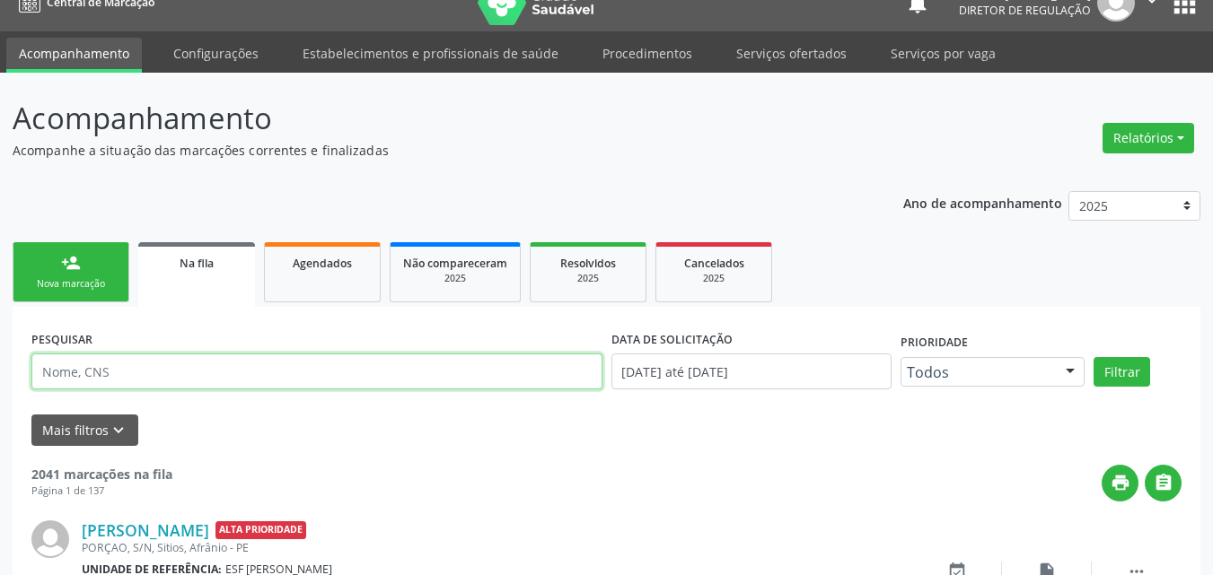
click at [230, 365] on input "text" at bounding box center [316, 372] width 571 height 36
type input "[PERSON_NAME]"
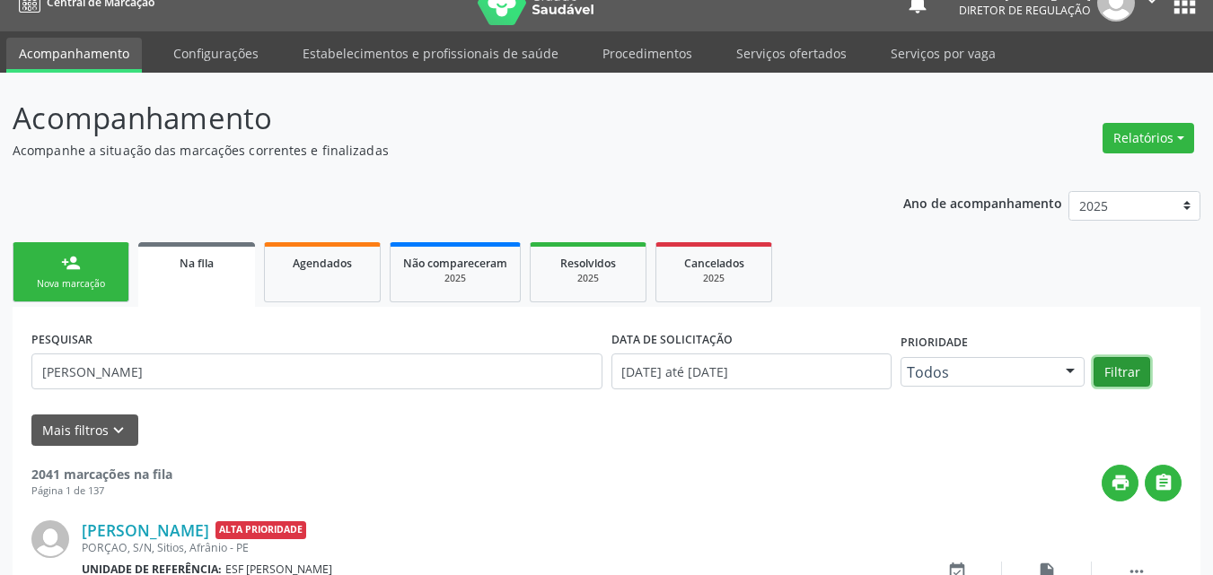
click at [1119, 373] on button "Filtrar" at bounding box center [1121, 372] width 57 height 31
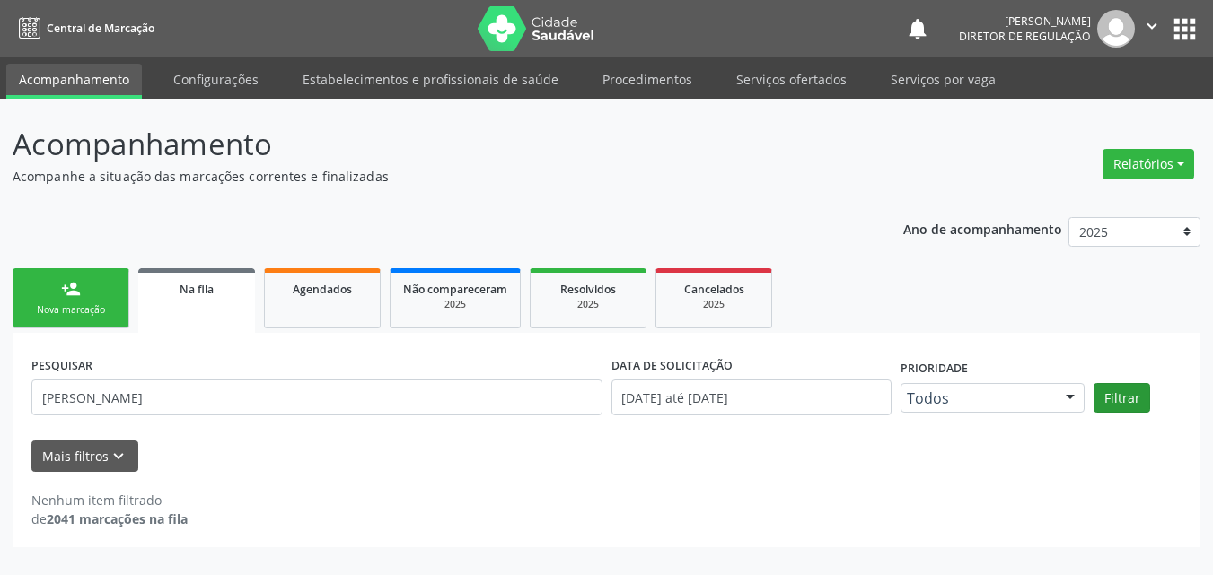
scroll to position [0, 0]
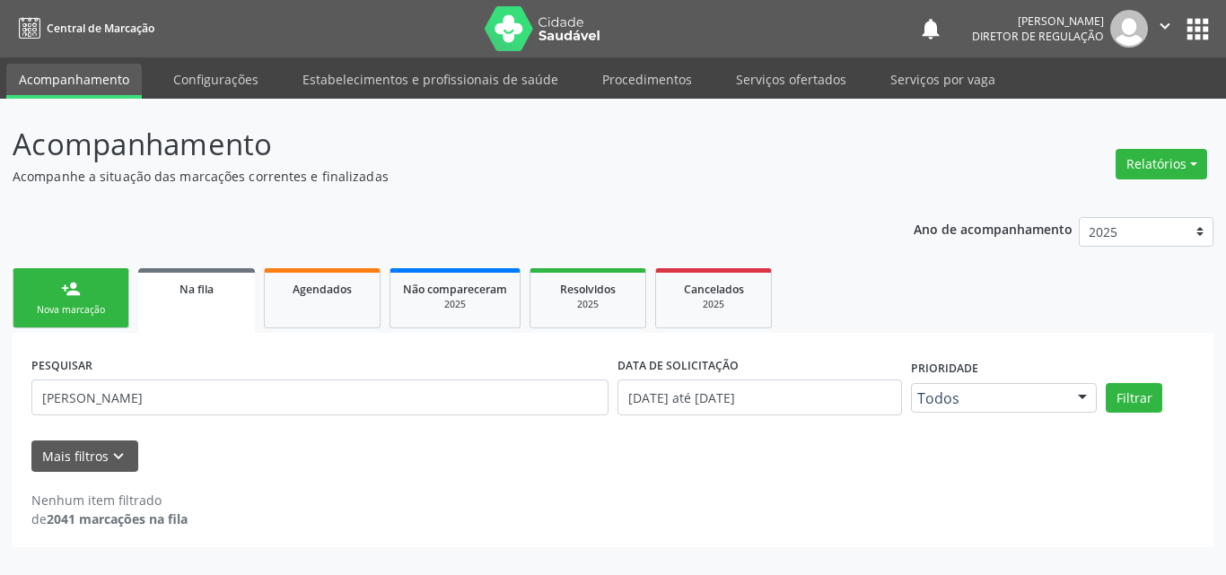
click at [102, 304] on div "Nova marcação" at bounding box center [71, 309] width 90 height 13
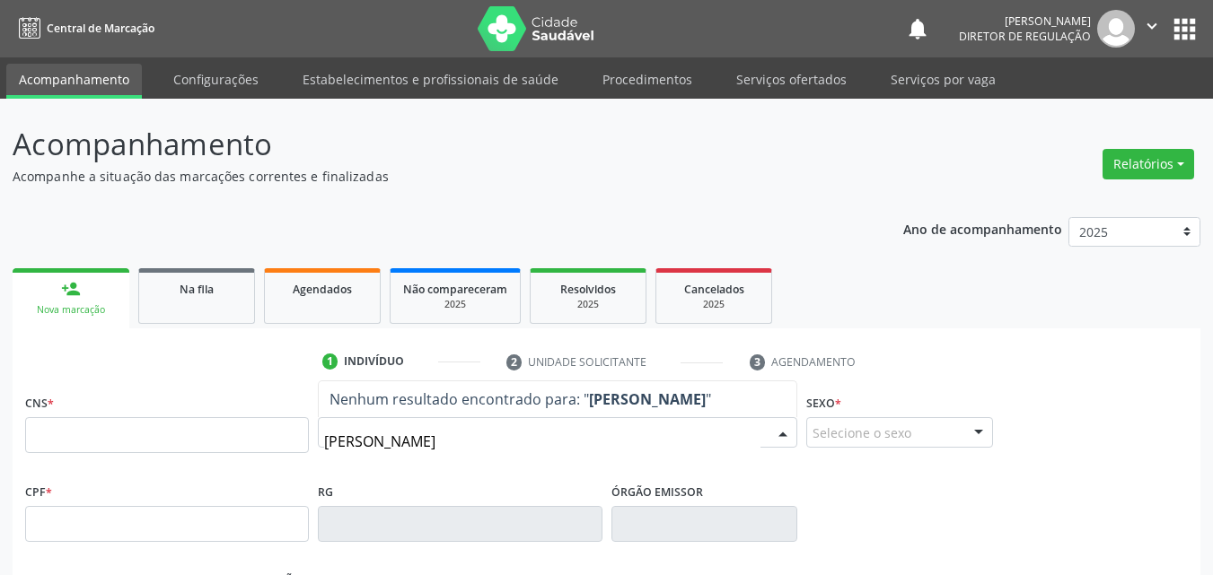
type input "[PERSON_NAME]"
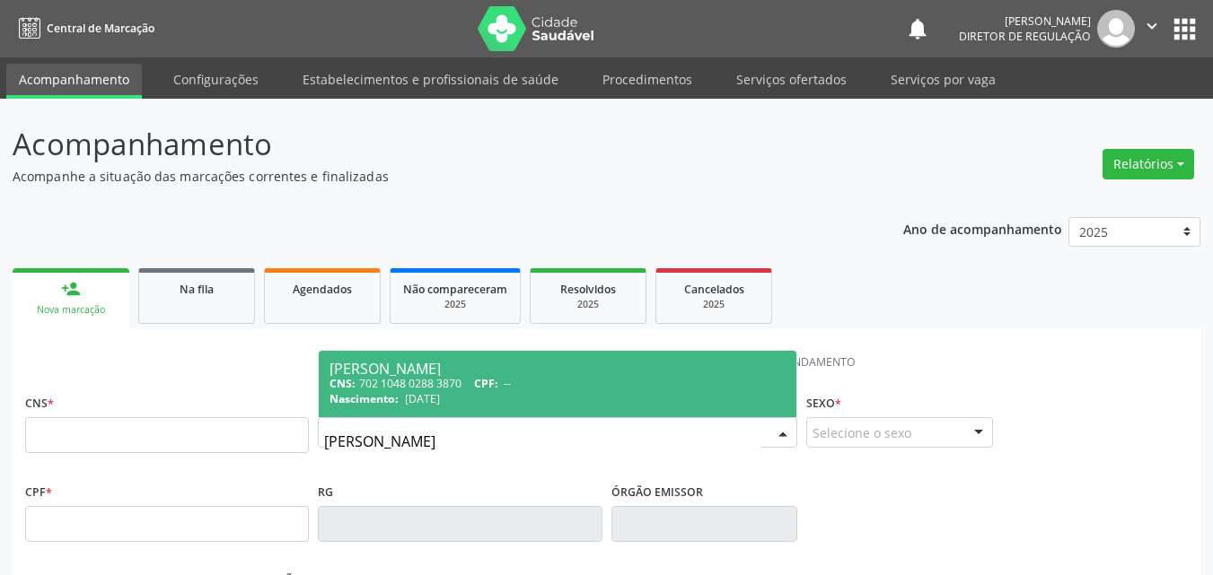
click at [408, 393] on span "[DATE]" at bounding box center [422, 398] width 35 height 15
type input "702 1048 0288 3870"
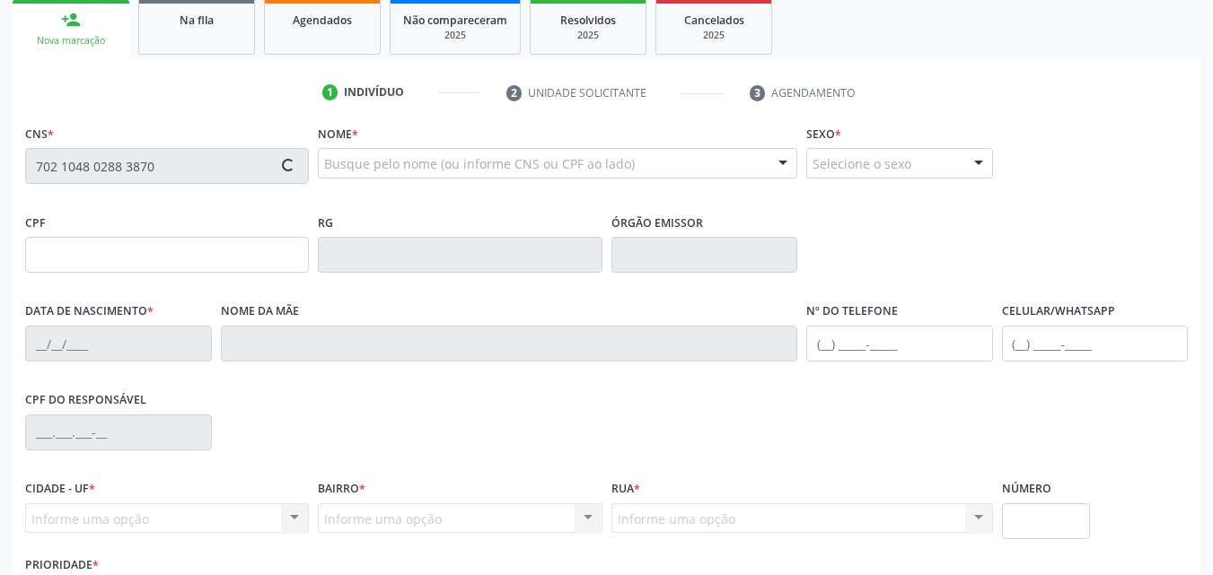
scroll to position [398, 0]
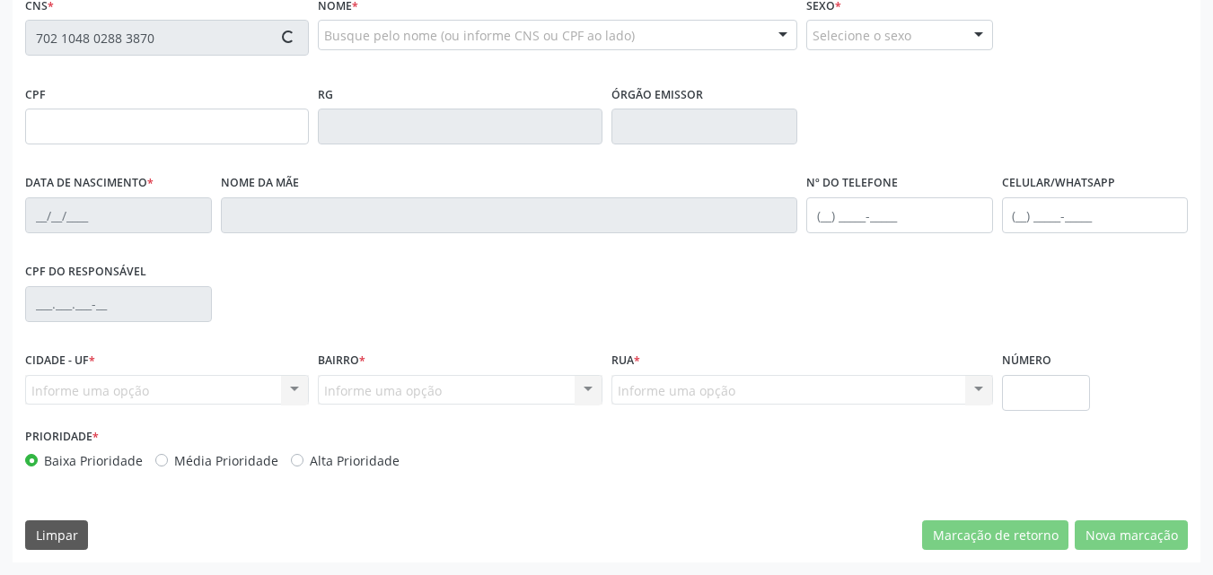
type input "[DATE]"
type input "[PERSON_NAME]"
type input "[PHONE_NUMBER]"
type input "S/N"
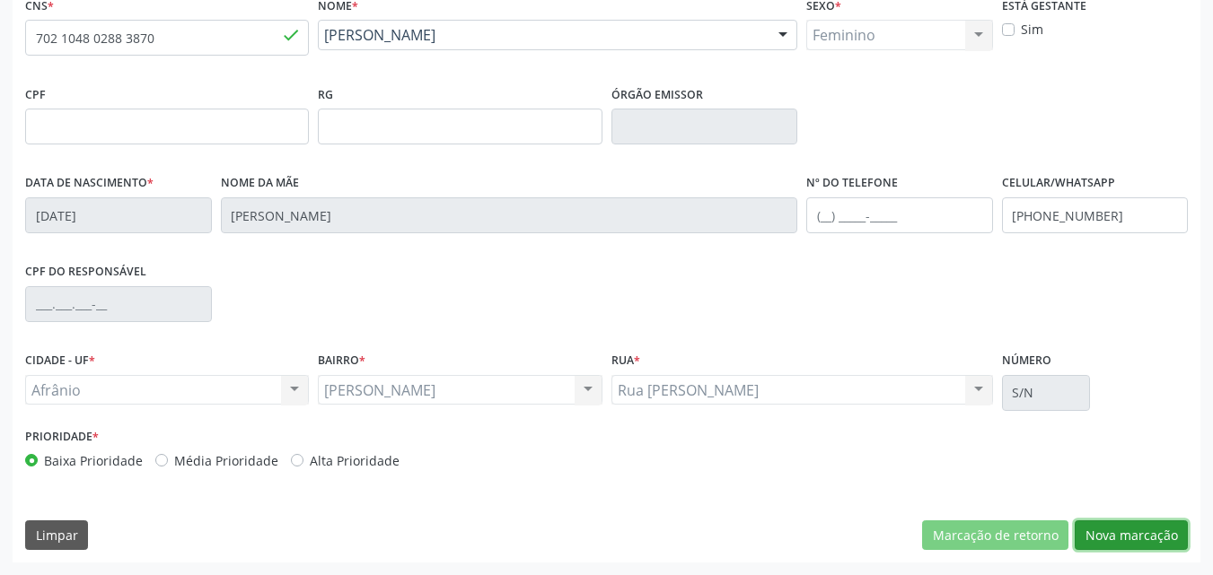
click at [1151, 532] on button "Nova marcação" at bounding box center [1131, 536] width 113 height 31
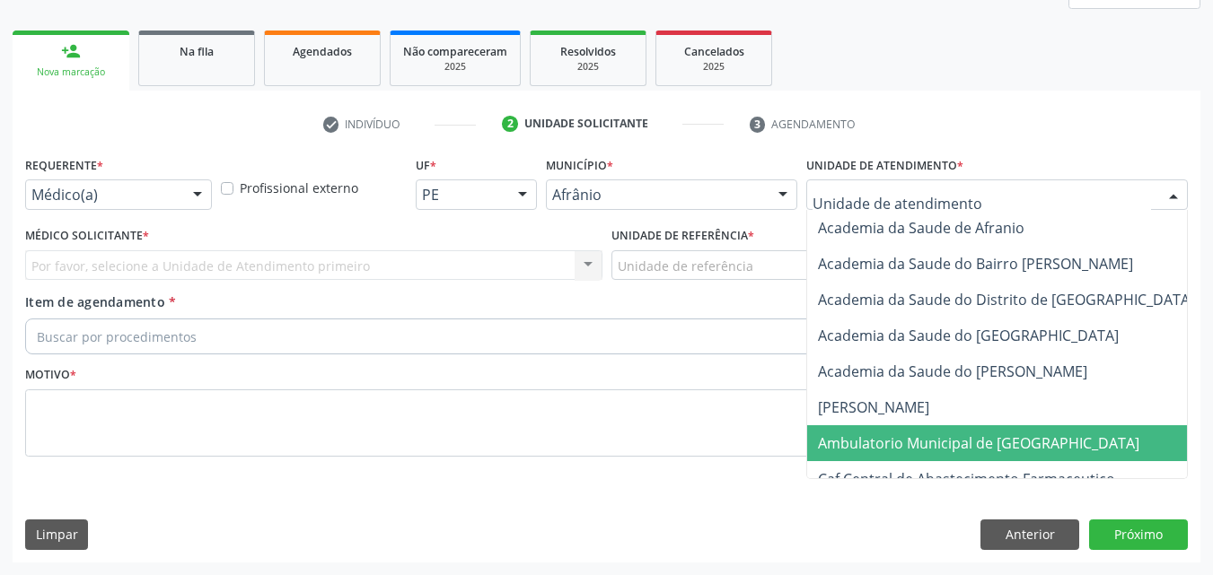
click at [929, 454] on span "Ambulatorio Municipal de [GEOGRAPHIC_DATA]" at bounding box center [1026, 444] width 438 height 36
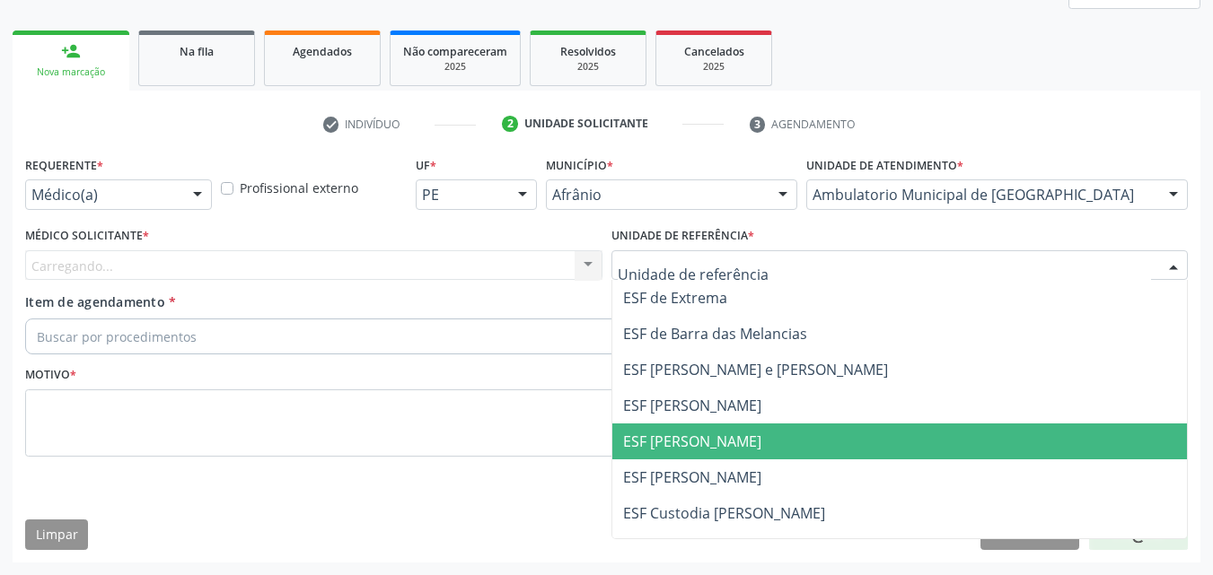
click at [729, 439] on span "ESF [PERSON_NAME]" at bounding box center [692, 442] width 138 height 20
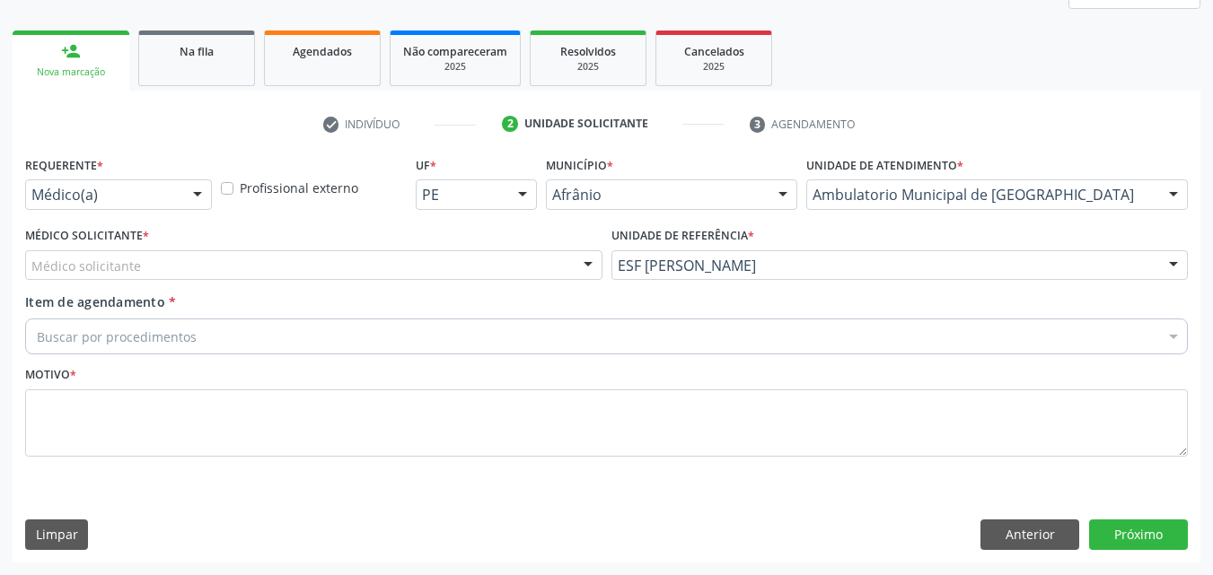
click at [457, 267] on div "Médico solicitante" at bounding box center [313, 265] width 577 height 31
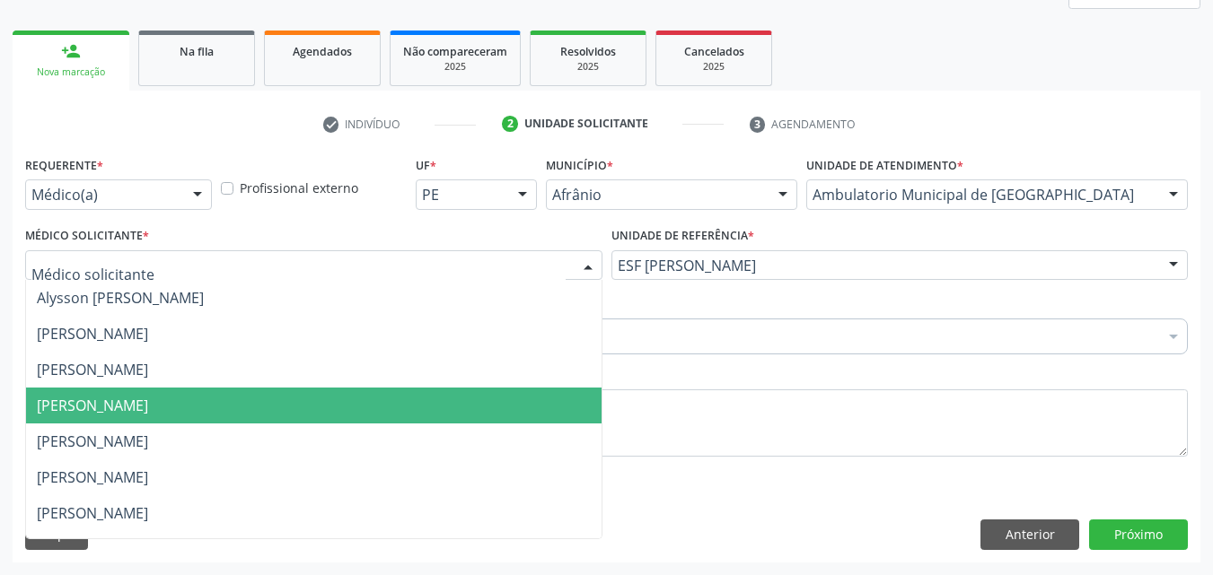
click at [446, 399] on span "[PERSON_NAME]" at bounding box center [313, 406] width 575 height 36
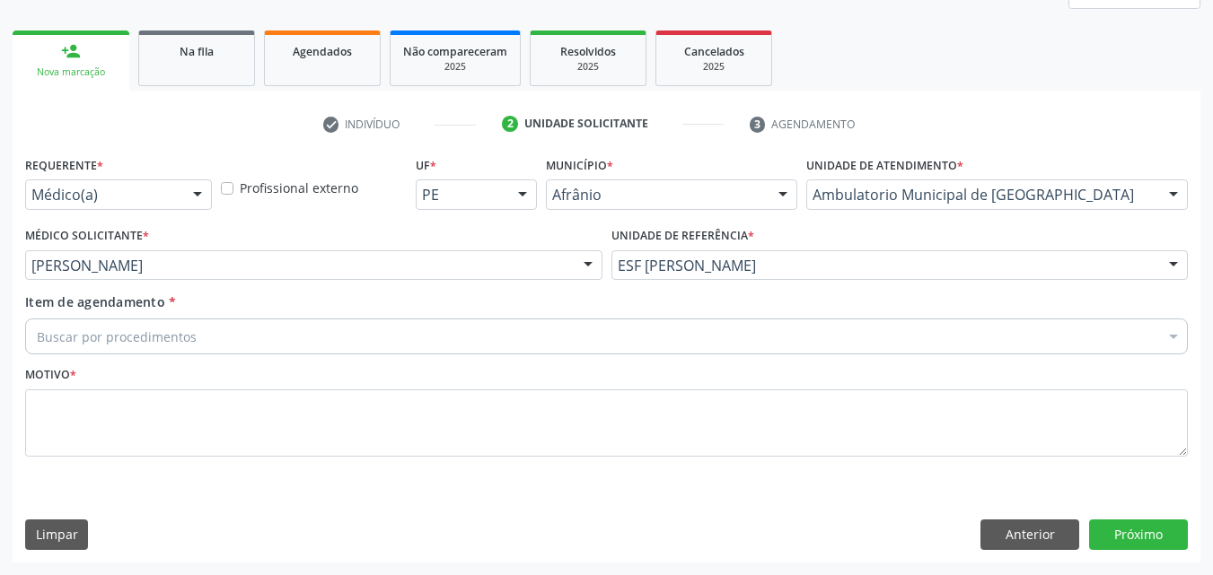
click at [315, 337] on div "Buscar por procedimentos" at bounding box center [606, 337] width 1163 height 36
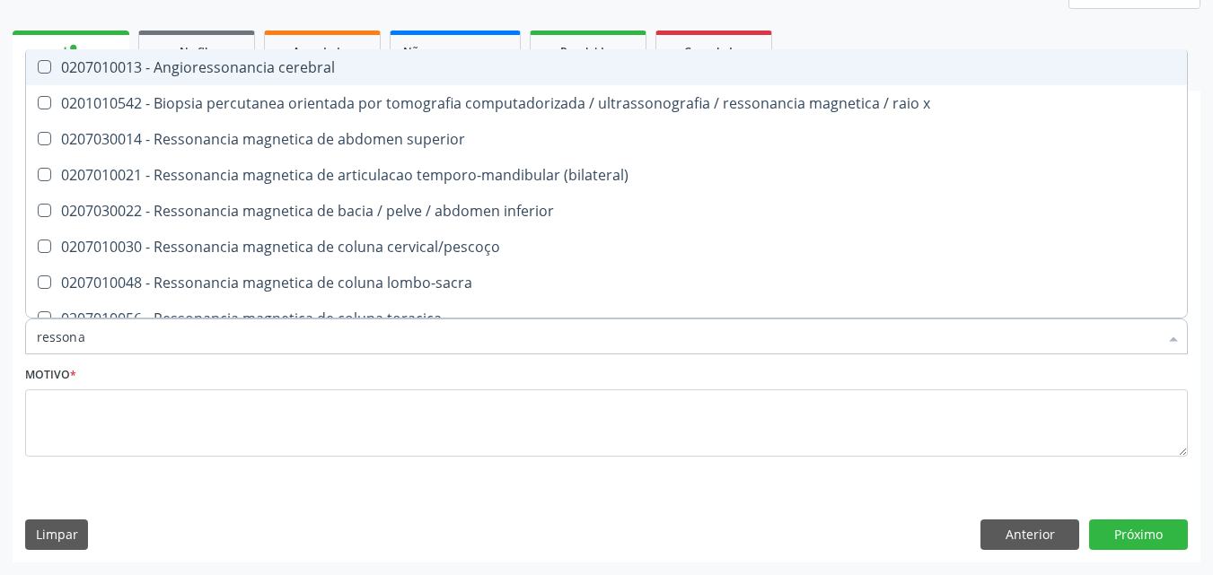
type input "ressonan"
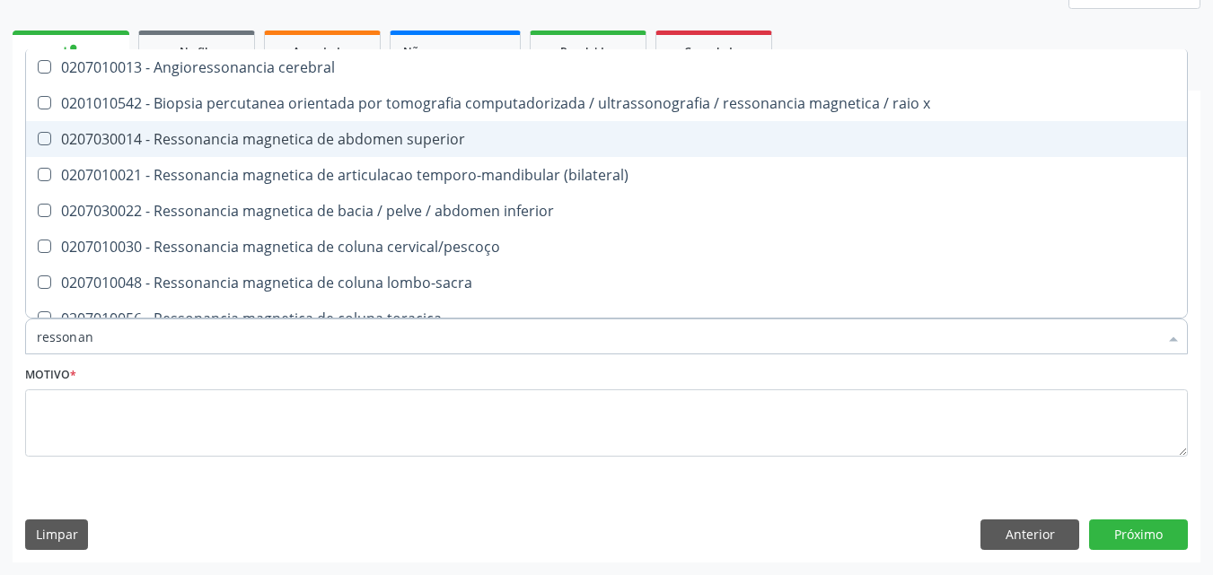
click at [372, 136] on div "0207030014 - Ressonancia magnetica de abdomen superior" at bounding box center [606, 139] width 1139 height 14
checkbox superior "true"
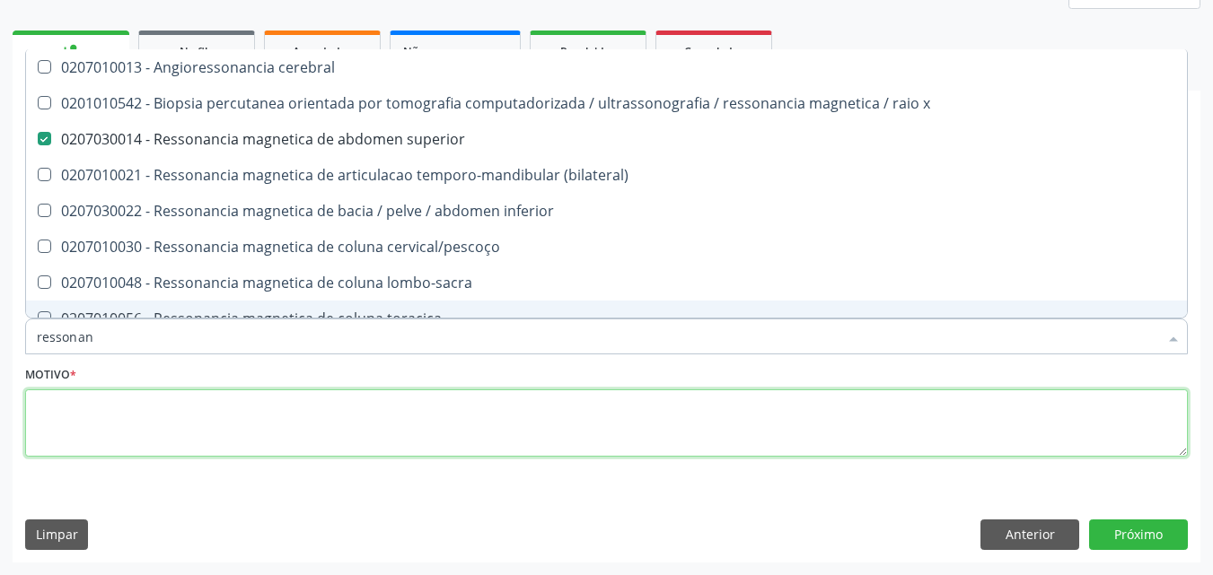
click at [363, 431] on textarea at bounding box center [606, 424] width 1163 height 68
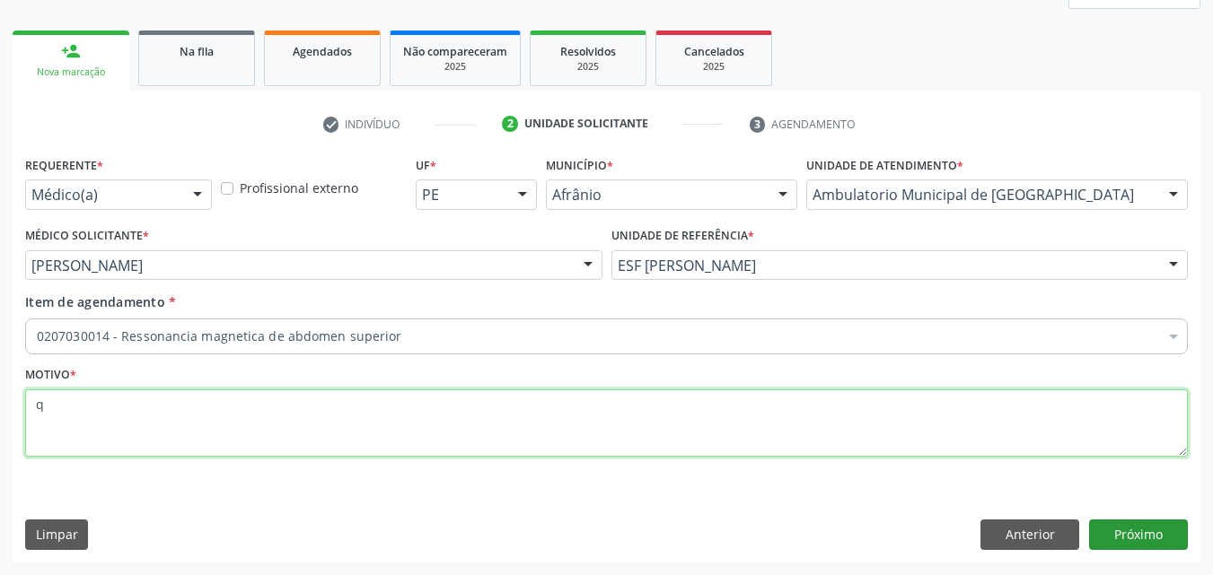
type textarea "q"
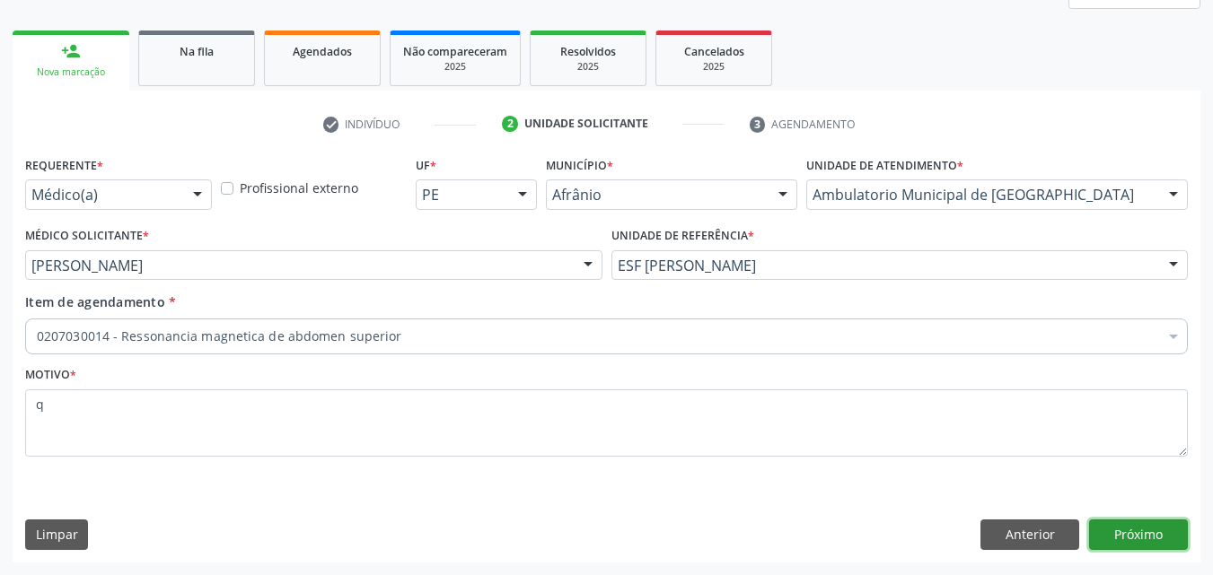
click at [1136, 526] on button "Próximo" at bounding box center [1138, 535] width 99 height 31
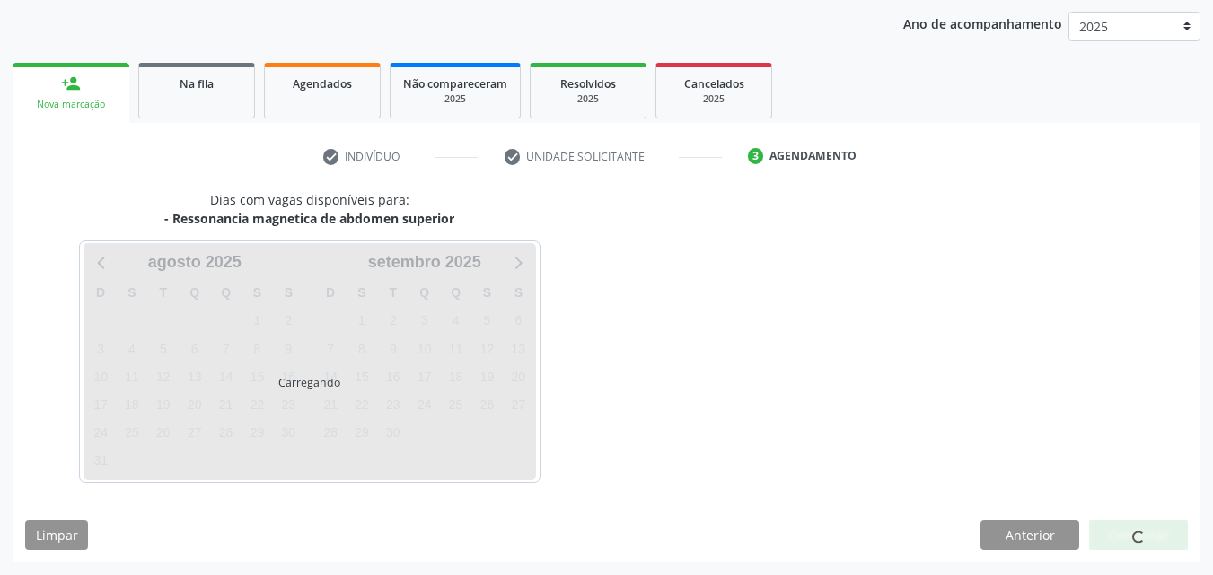
scroll to position [206, 0]
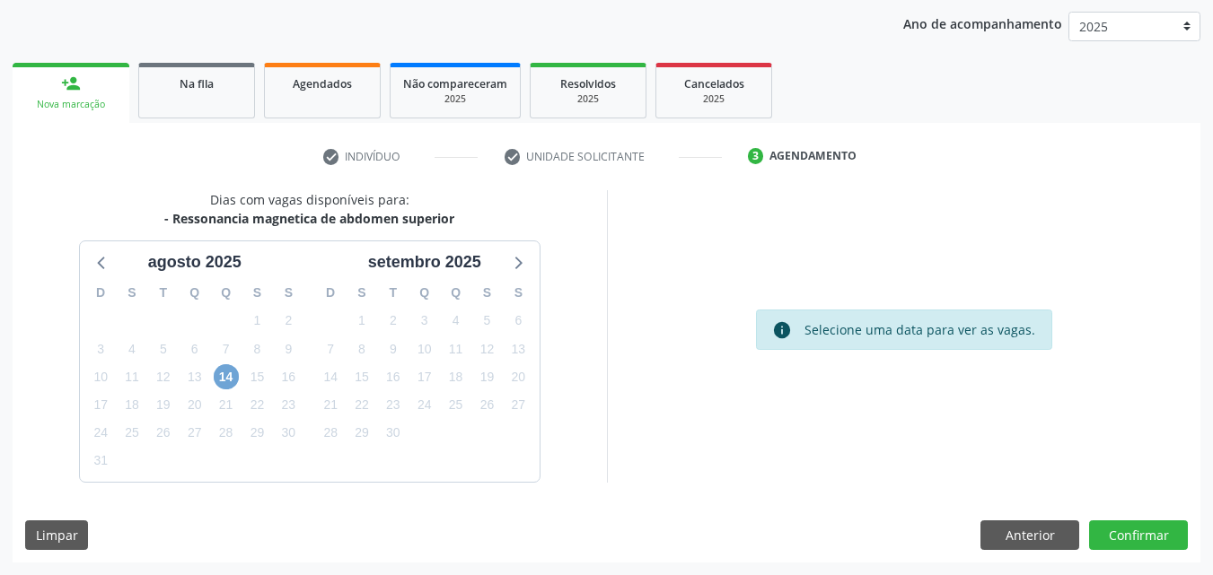
click at [224, 376] on span "14" at bounding box center [226, 376] width 25 height 25
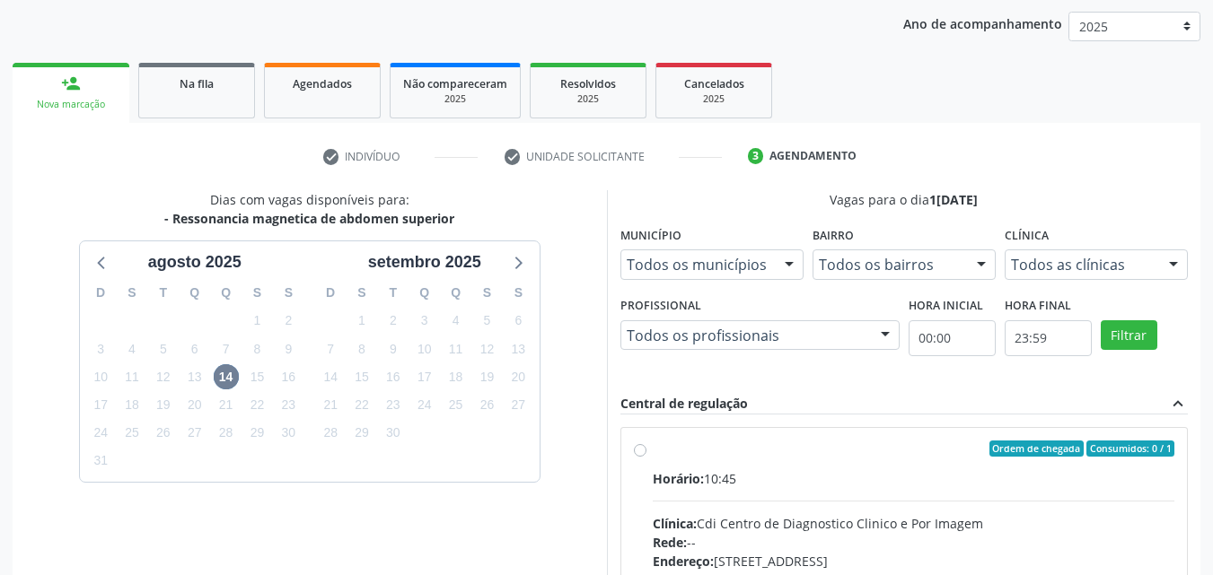
click at [759, 478] on div "Horário: 10:45" at bounding box center [914, 478] width 522 height 19
click at [646, 457] on input "Ordem de chegada Consumidos: 0 / 1 Horário: 10:45 Clínica: Cdi Centro de Diagno…" at bounding box center [640, 449] width 13 height 16
radio input "true"
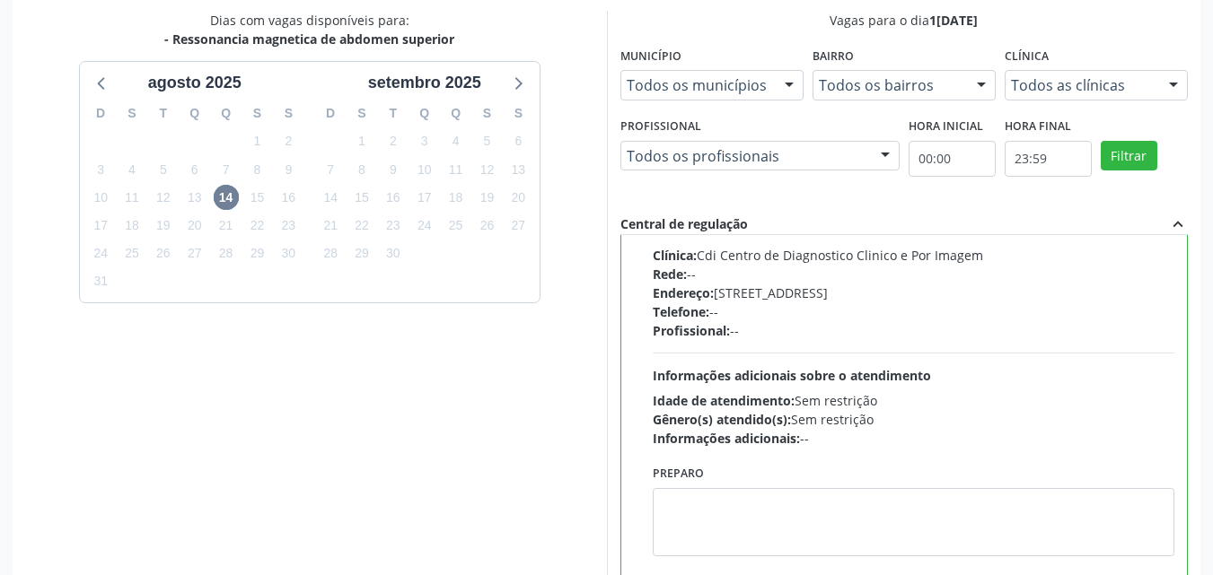
scroll to position [497, 0]
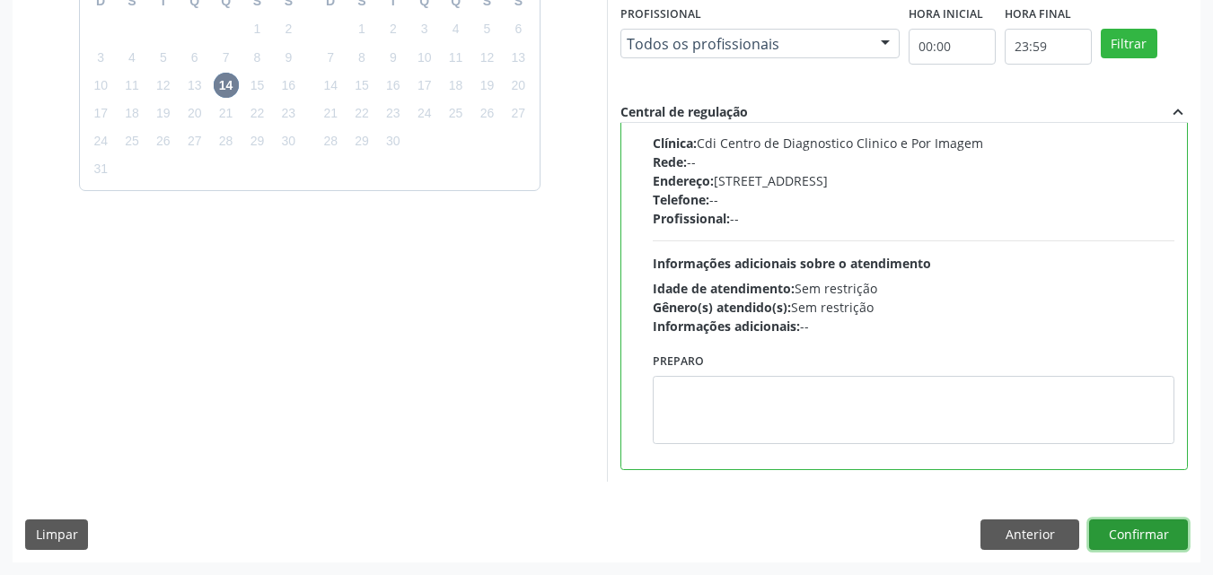
click at [1128, 529] on button "Confirmar" at bounding box center [1138, 535] width 99 height 31
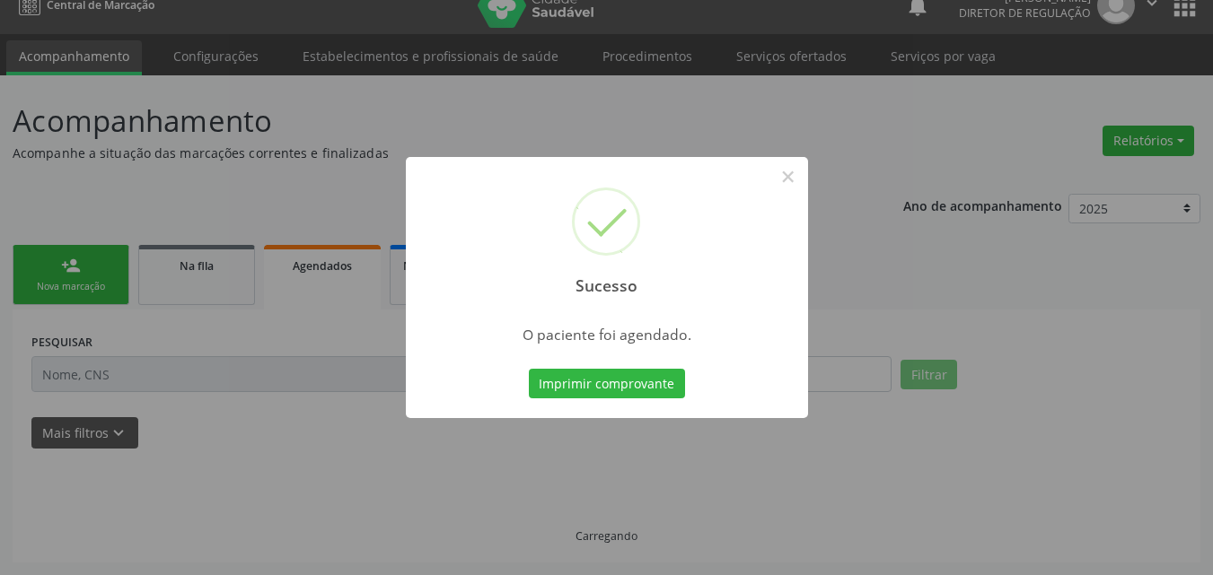
scroll to position [23, 0]
click at [641, 390] on button "Imprimir comprovante" at bounding box center [607, 384] width 156 height 31
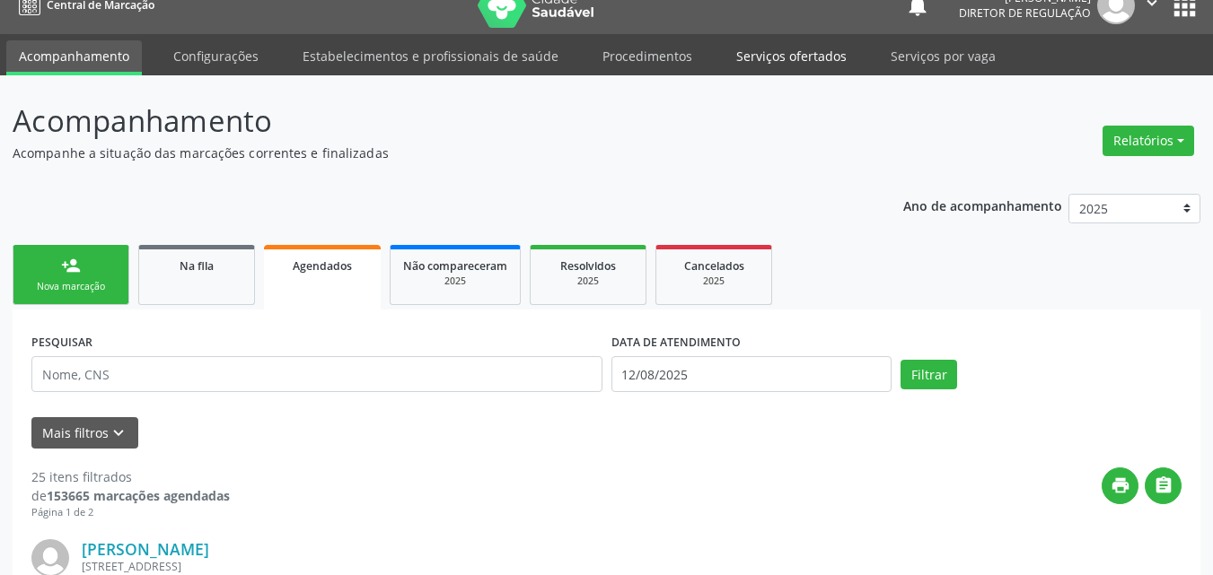
click at [787, 53] on link "Serviços ofertados" at bounding box center [792, 55] width 136 height 31
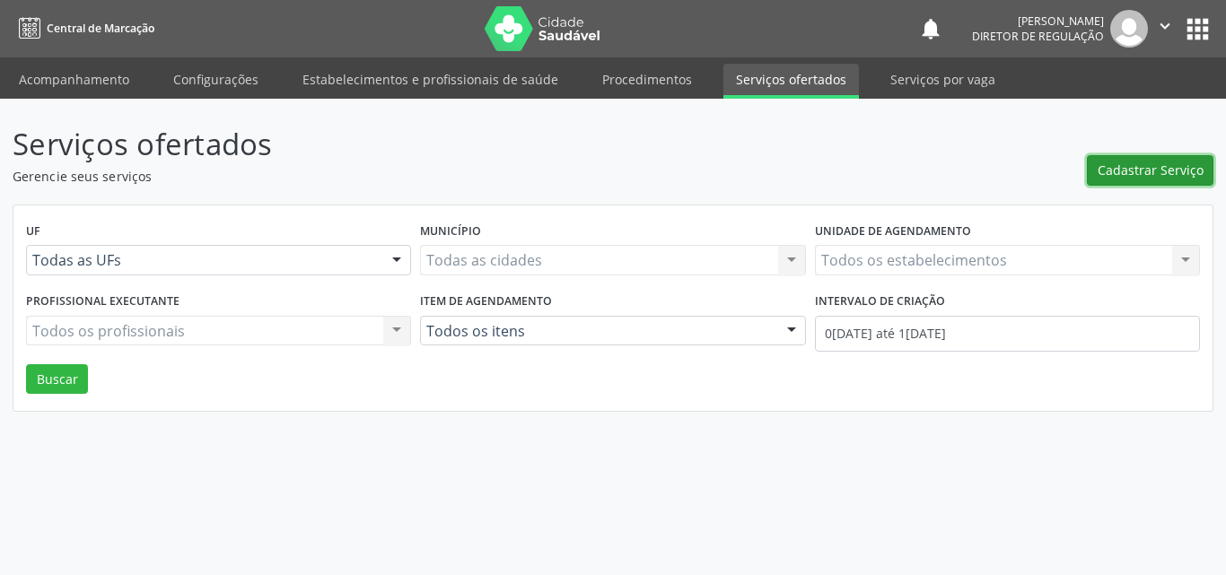
click at [1141, 164] on span "Cadastrar Serviço" at bounding box center [1151, 170] width 106 height 19
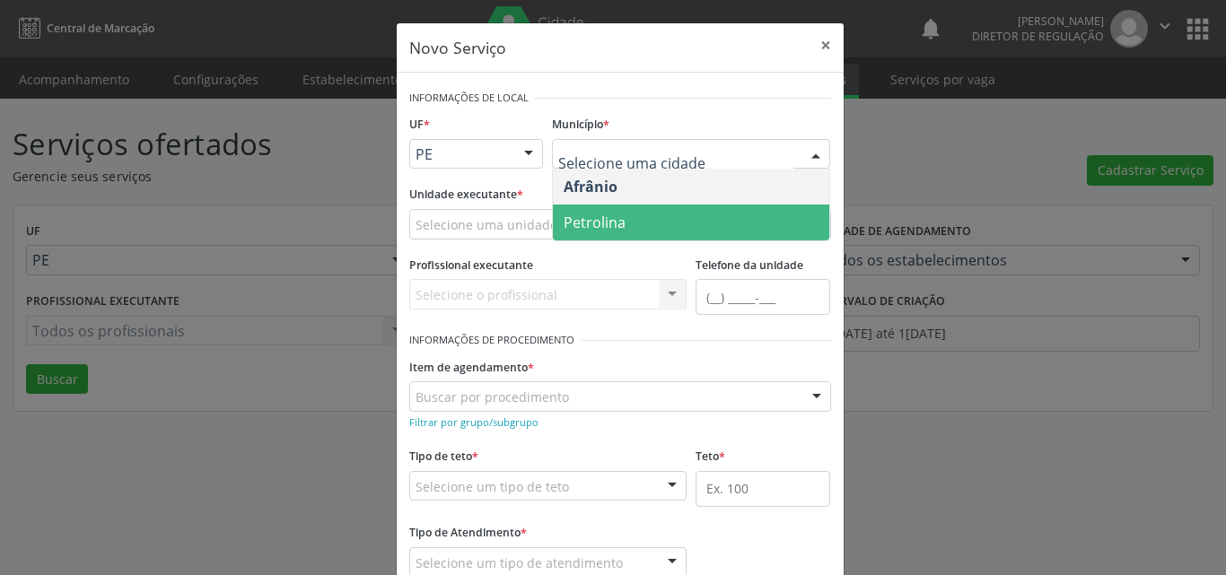
click at [680, 220] on span "Petrolina" at bounding box center [691, 223] width 276 height 36
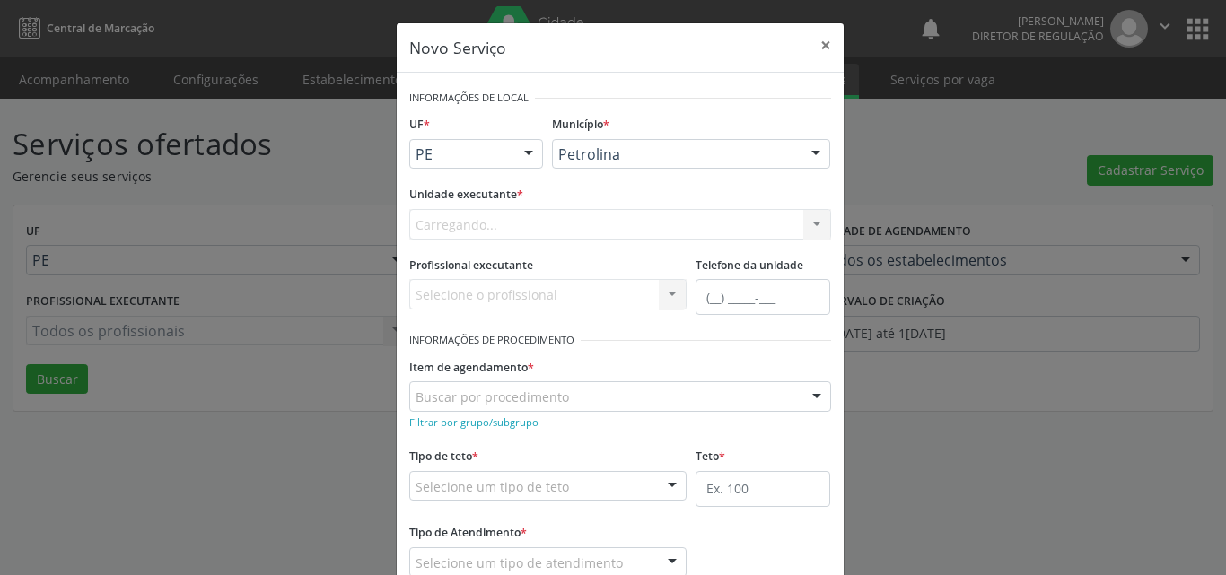
click at [553, 222] on div "Carregando... Academia da Saude de Afranio Academia da Saude do Bairro [PERSON_…" at bounding box center [620, 224] width 422 height 31
click at [537, 222] on div "Carregando... Academia da Saude de Afranio Academia da Saude do Bairro [PERSON_…" at bounding box center [620, 224] width 422 height 31
click at [516, 222] on div "Carregando... Academia da Saude de Afranio Academia da Saude do Bairro [PERSON_…" at bounding box center [620, 224] width 422 height 31
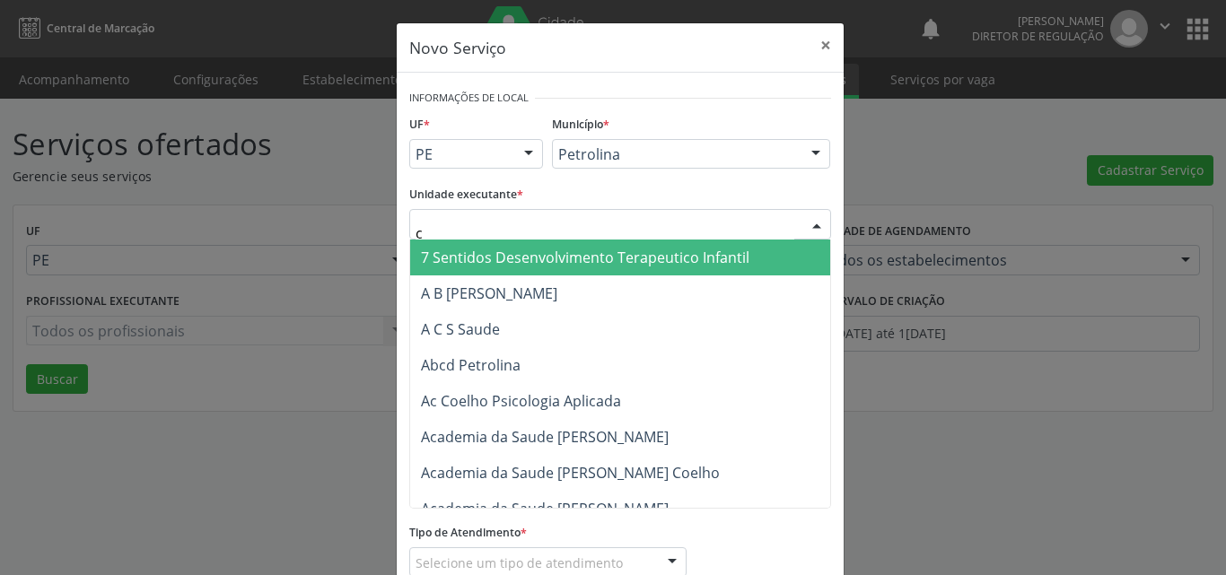
type input "cd"
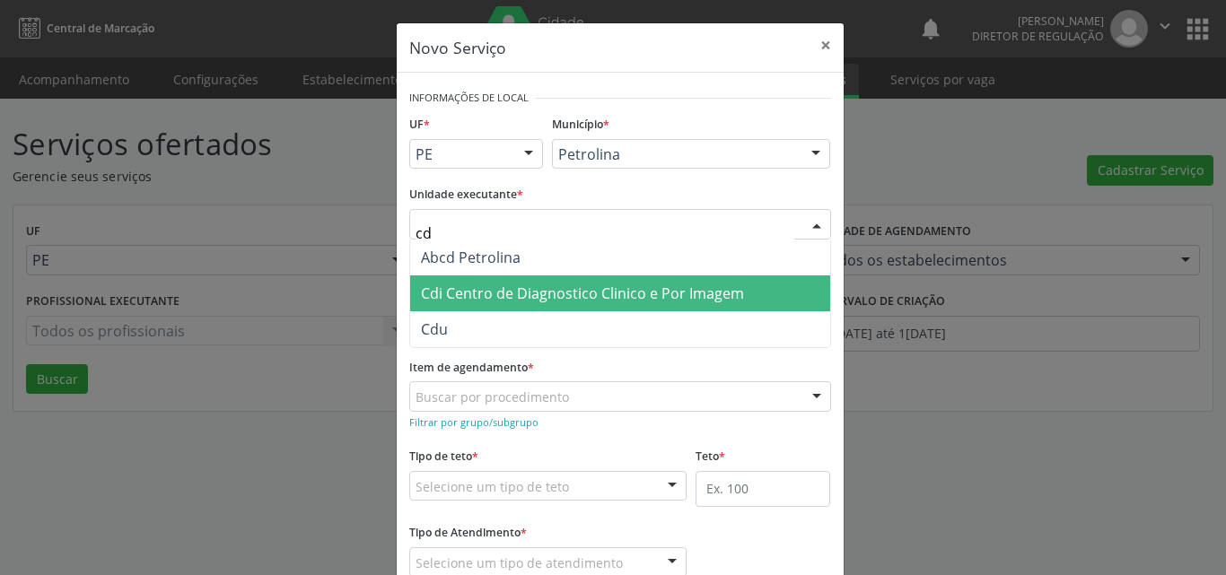
click at [545, 291] on span "Cdi Centro de Diagnostico Clinico e Por Imagem" at bounding box center [582, 294] width 323 height 20
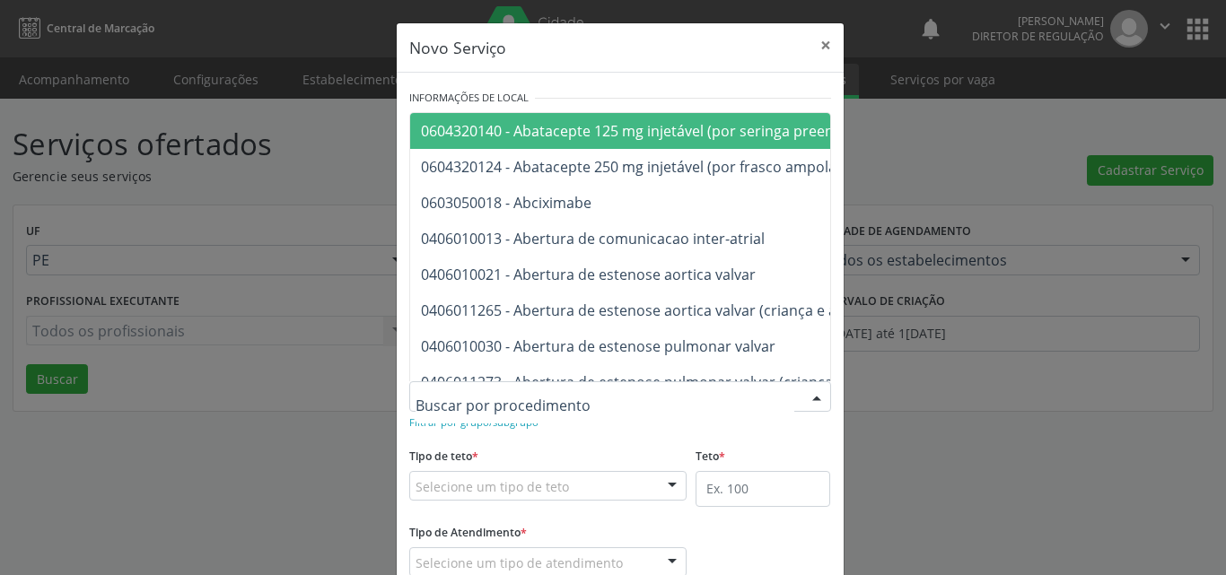
click at [564, 391] on div at bounding box center [620, 397] width 422 height 31
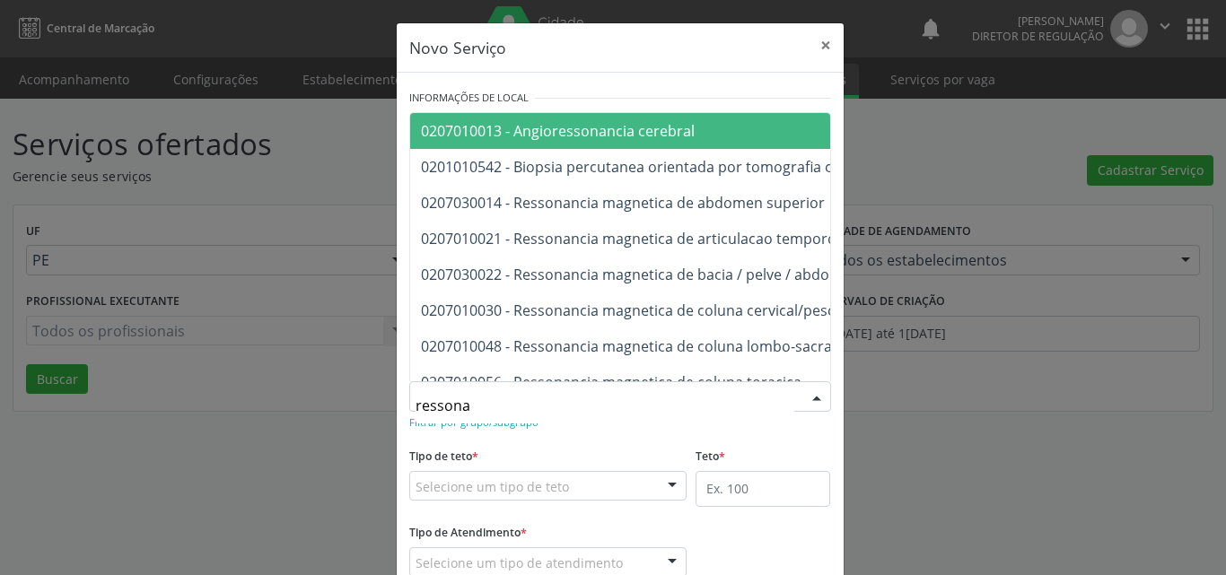
type input "ressonan"
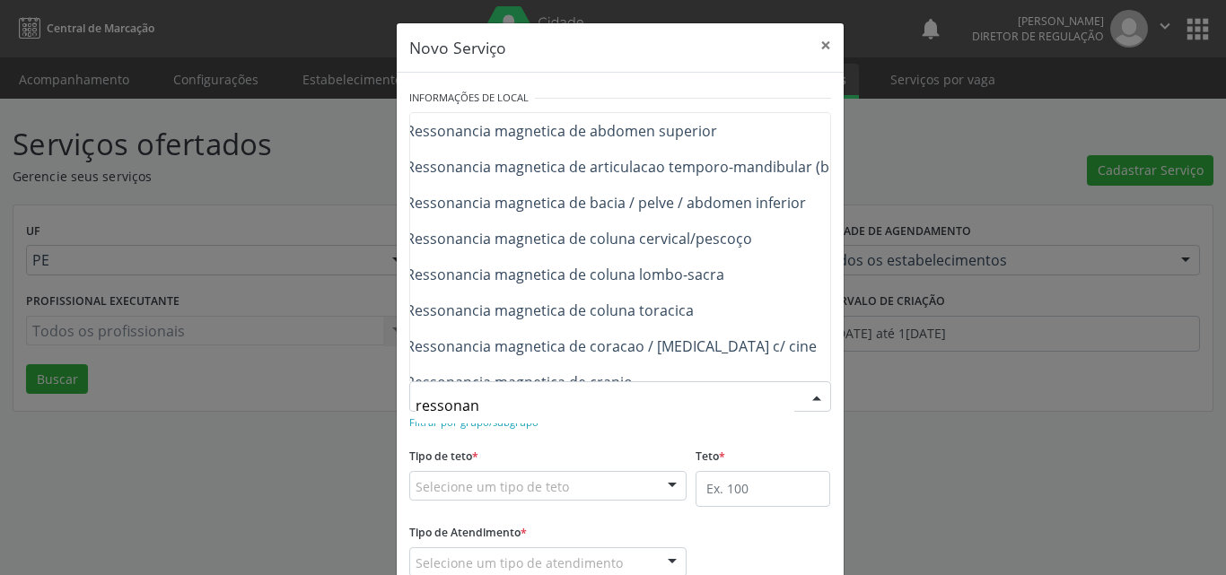
scroll to position [108, 108]
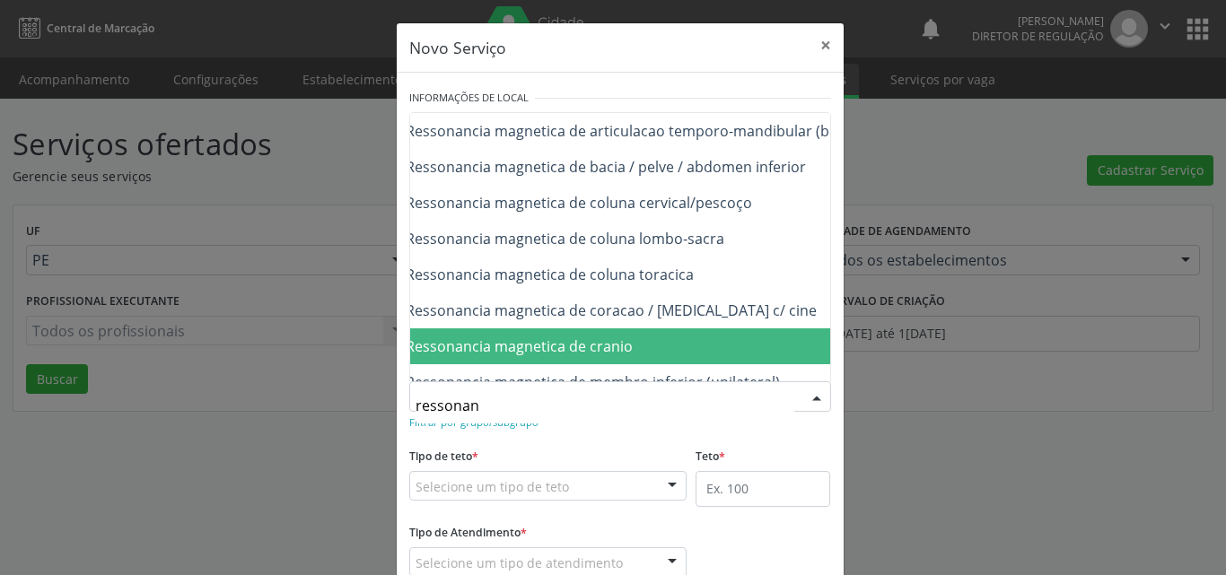
click at [745, 342] on span "0207010064 - Ressonancia magnetica de cranio" at bounding box center [748, 347] width 891 height 36
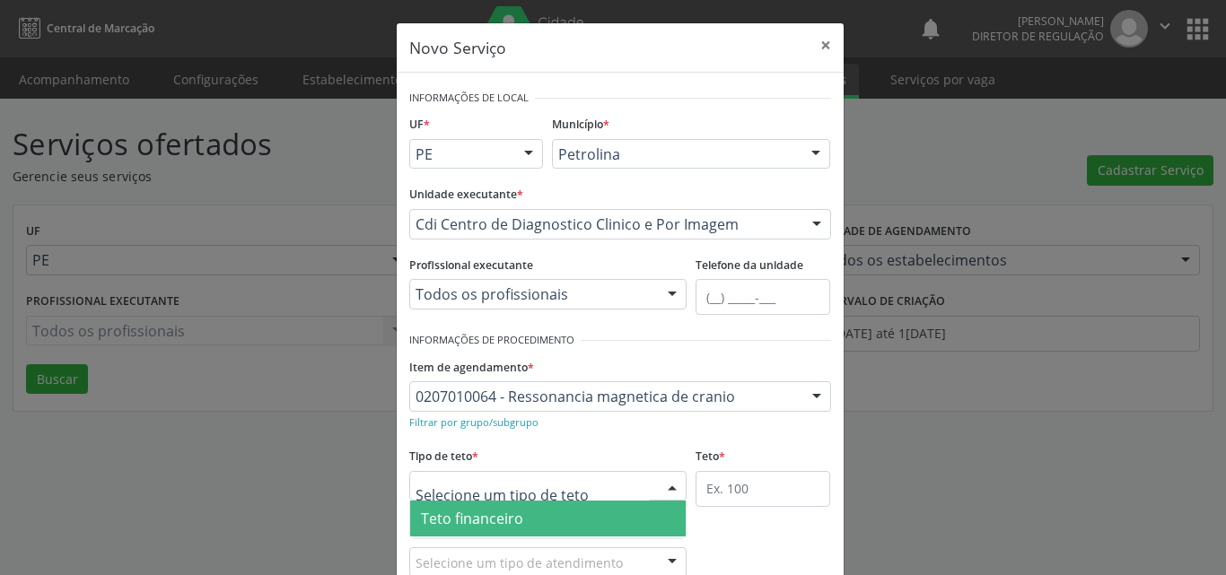
click at [579, 482] on div at bounding box center [548, 486] width 278 height 31
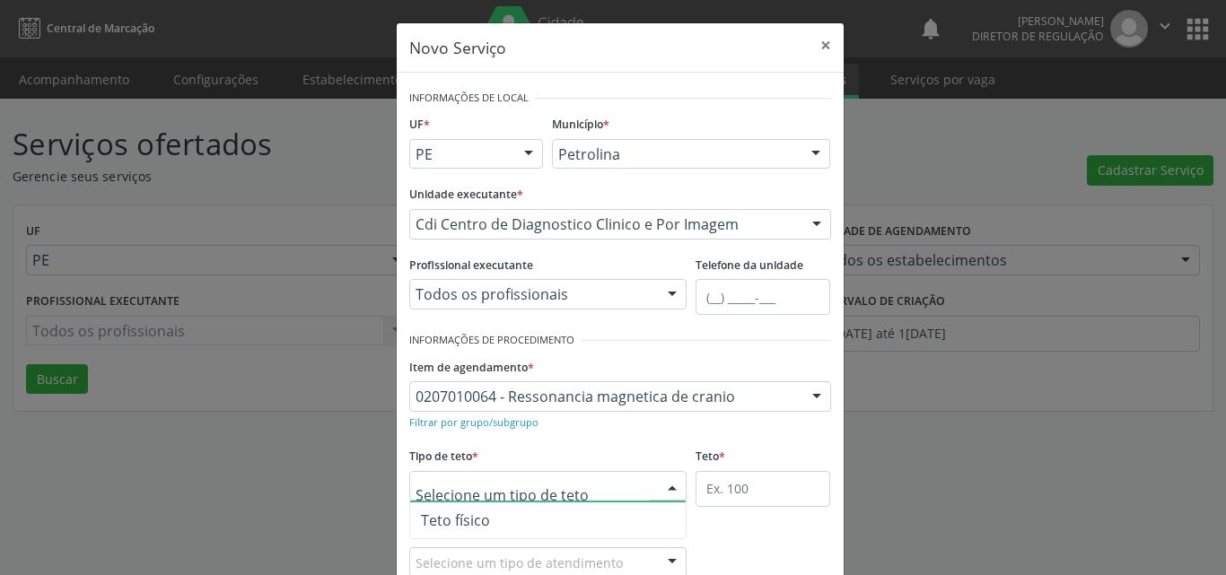
click at [566, 522] on span "Teto físico" at bounding box center [548, 521] width 276 height 36
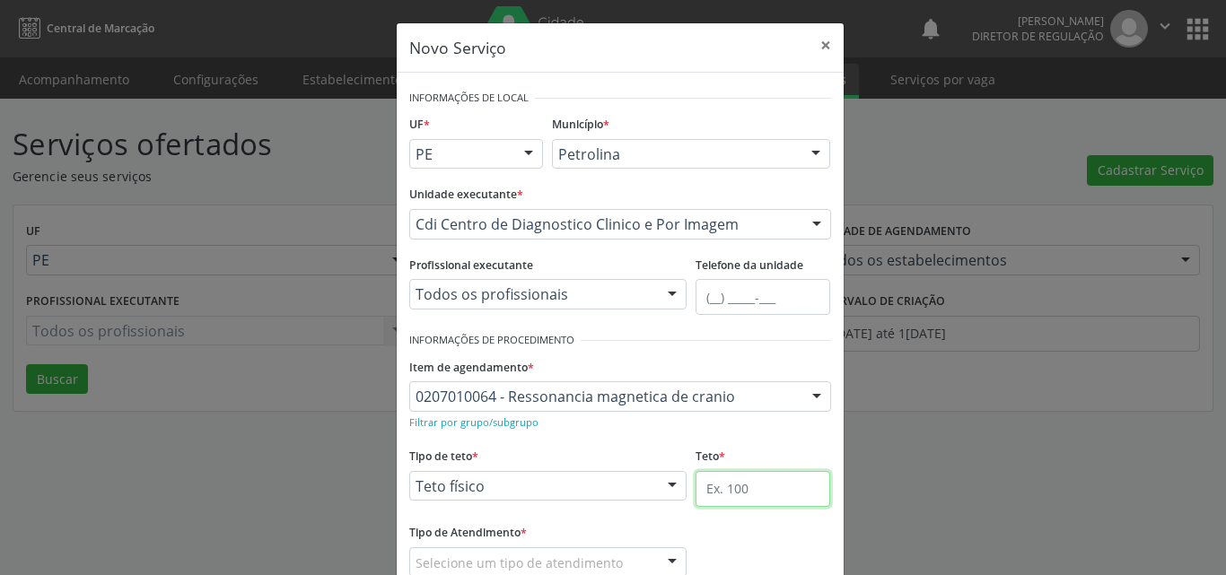
click at [731, 493] on input "text" at bounding box center [763, 489] width 135 height 36
type input "2"
click at [754, 490] on input "2" at bounding box center [763, 489] width 135 height 36
click at [749, 497] on input "2" at bounding box center [763, 489] width 135 height 36
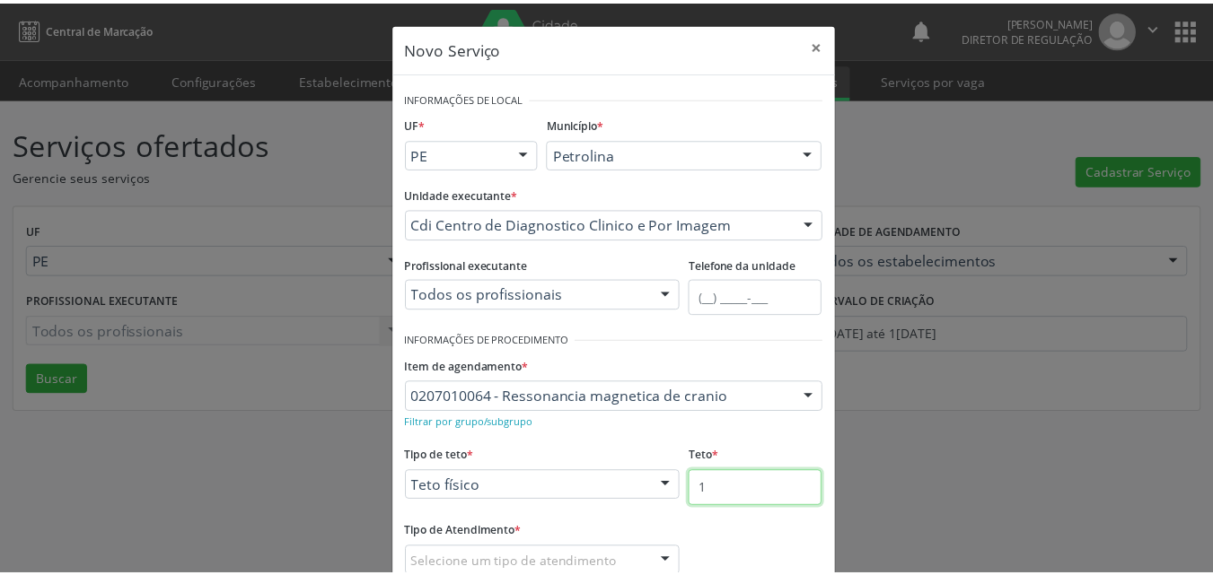
scroll to position [90, 0]
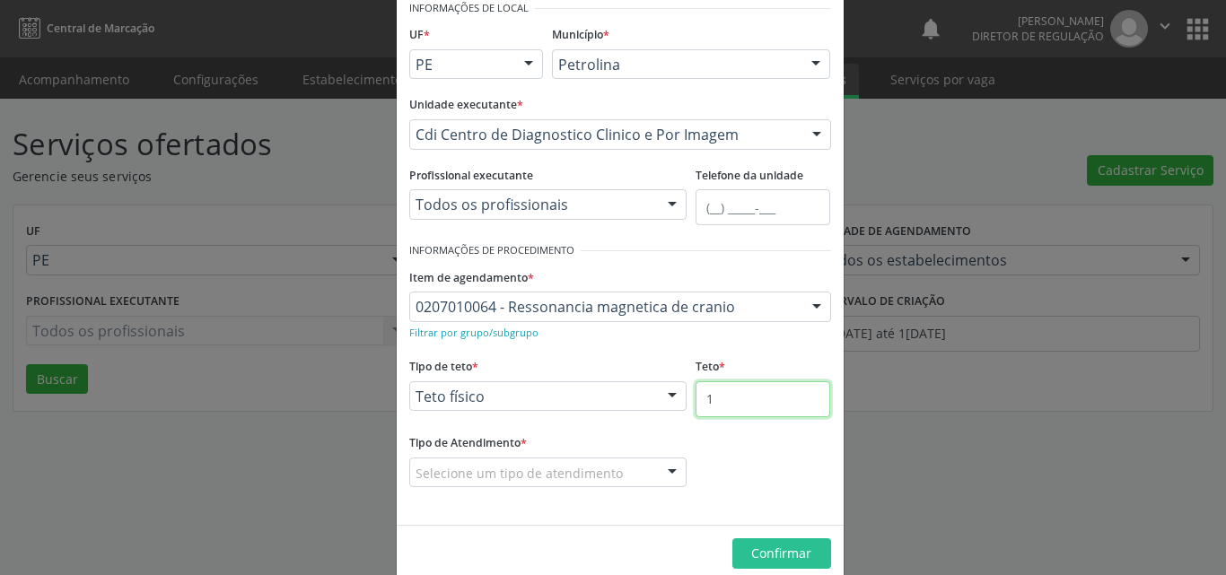
type input "1"
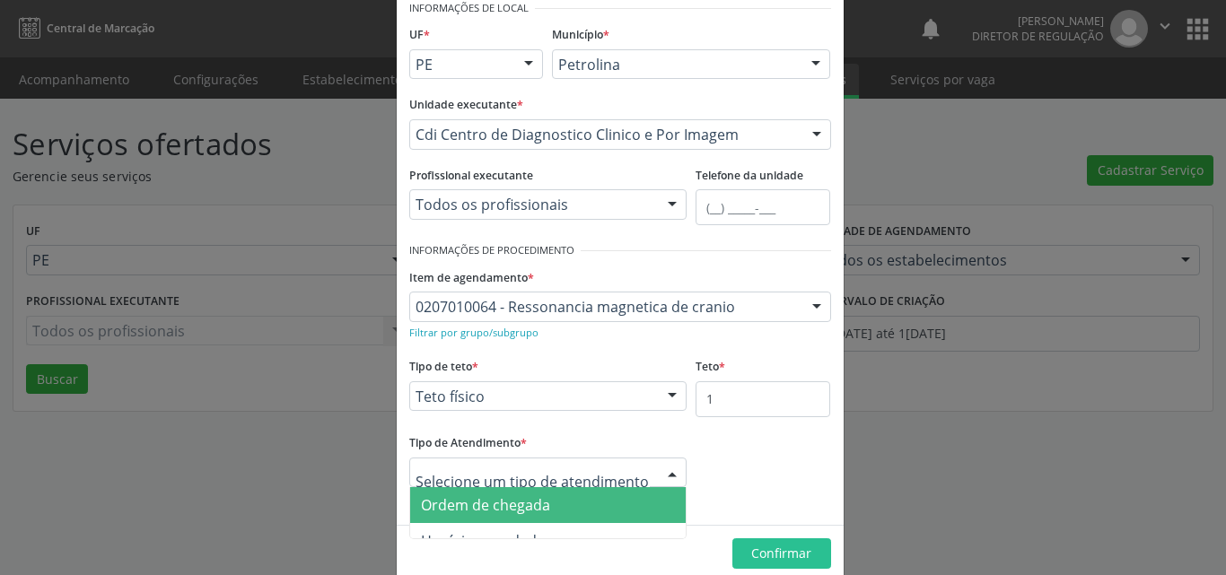
click at [557, 505] on span "Ordem de chegada" at bounding box center [548, 505] width 276 height 36
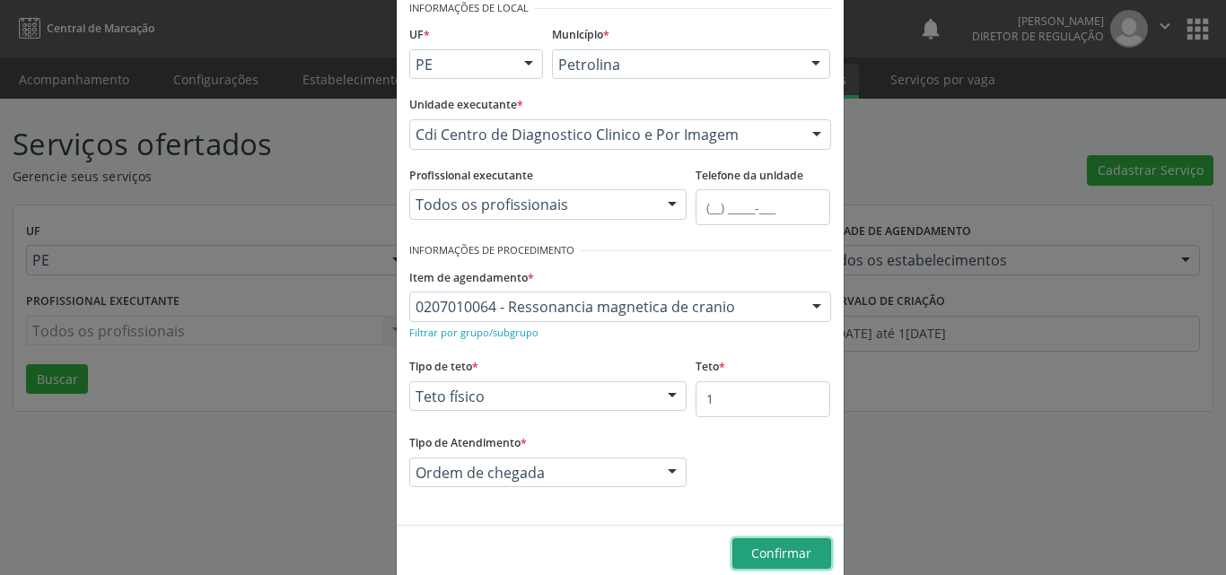
click at [768, 552] on span "Confirmar" at bounding box center [781, 553] width 60 height 17
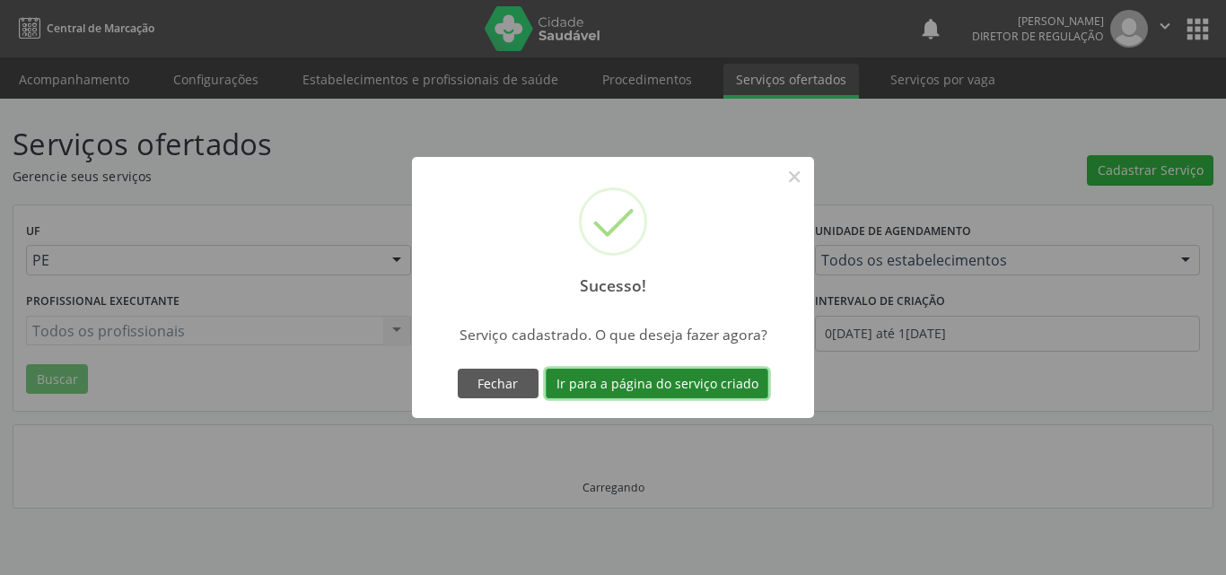
click at [715, 392] on button "Ir para a página do serviço criado" at bounding box center [657, 384] width 223 height 31
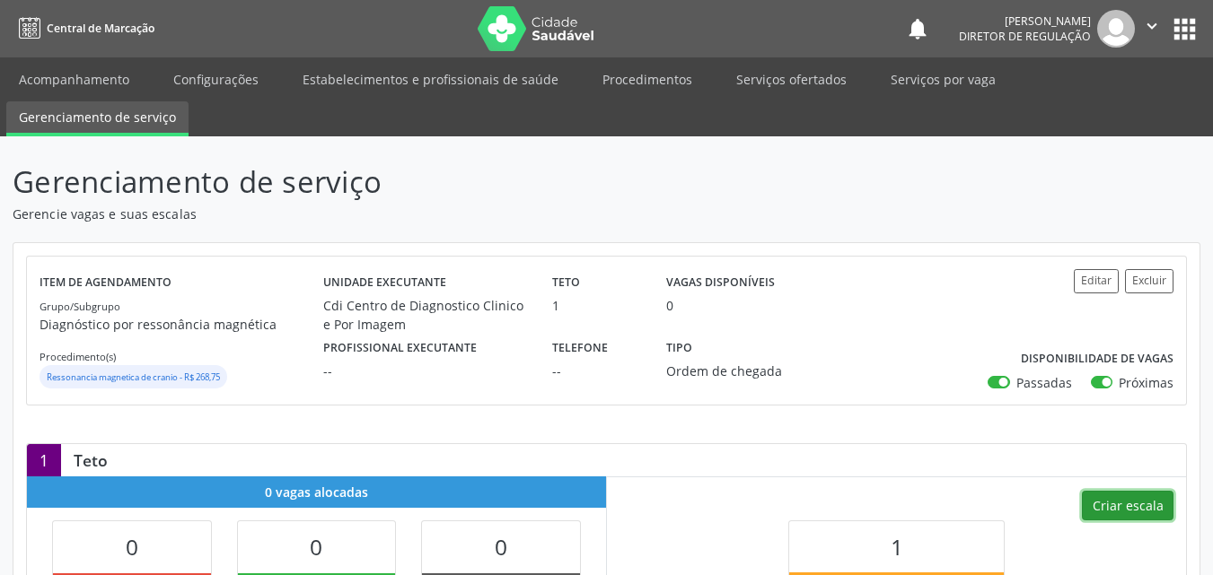
click at [1131, 501] on button "Criar escala" at bounding box center [1128, 506] width 92 height 31
select select "7"
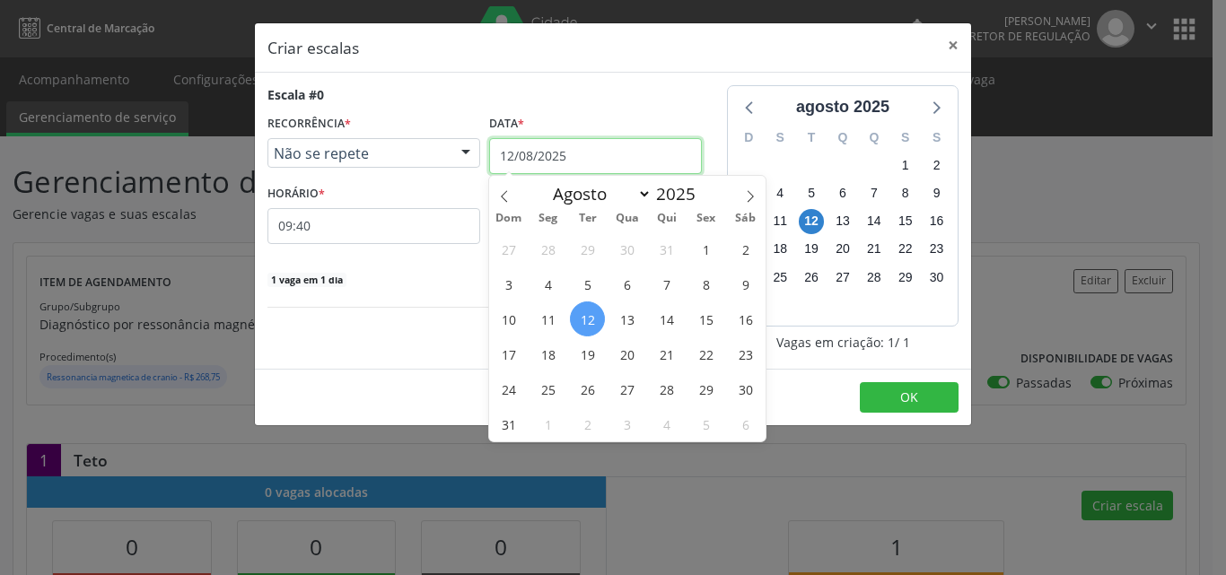
click at [606, 160] on input "12/08/2025" at bounding box center [595, 156] width 213 height 36
click at [586, 391] on span "26" at bounding box center [587, 389] width 35 height 35
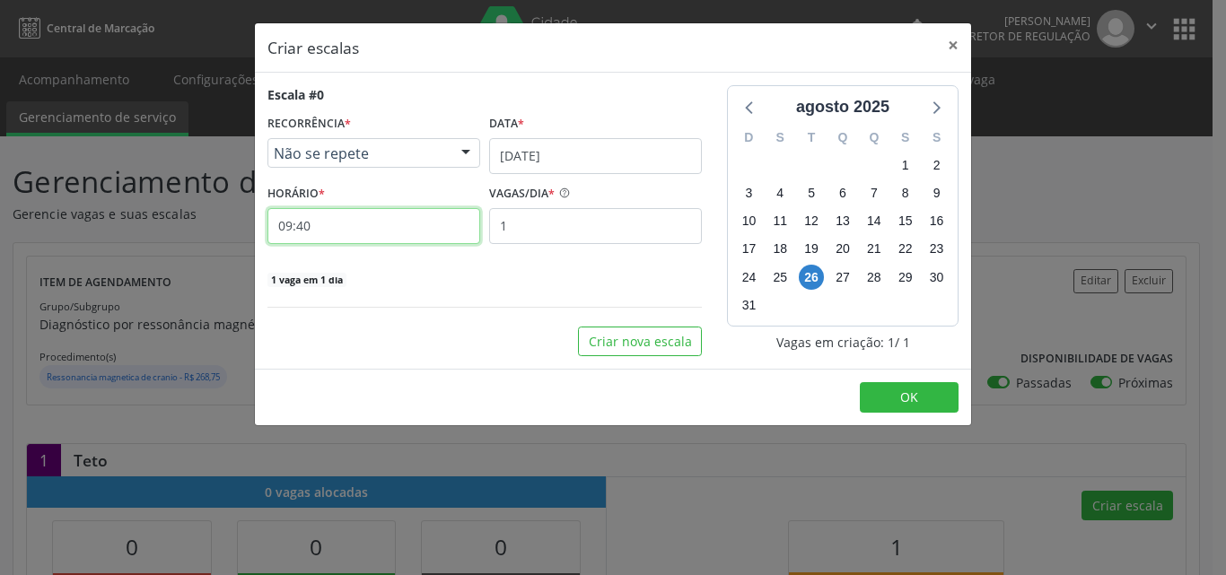
click at [403, 230] on input "09:40" at bounding box center [374, 226] width 213 height 36
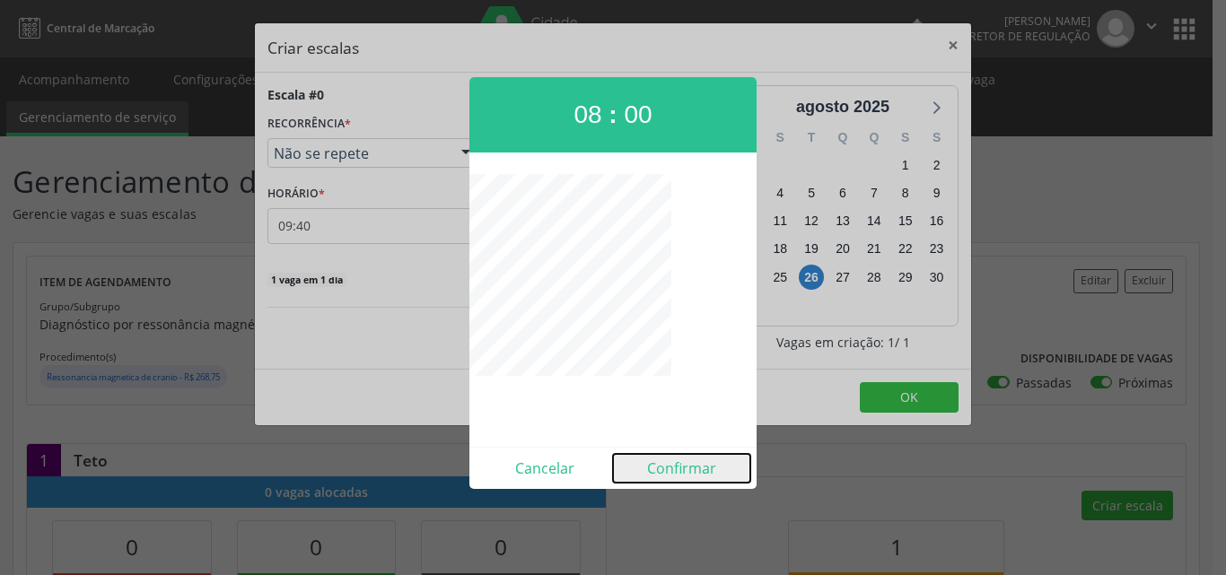
click at [677, 477] on button "Confirmar" at bounding box center [681, 468] width 137 height 29
type input "08:00"
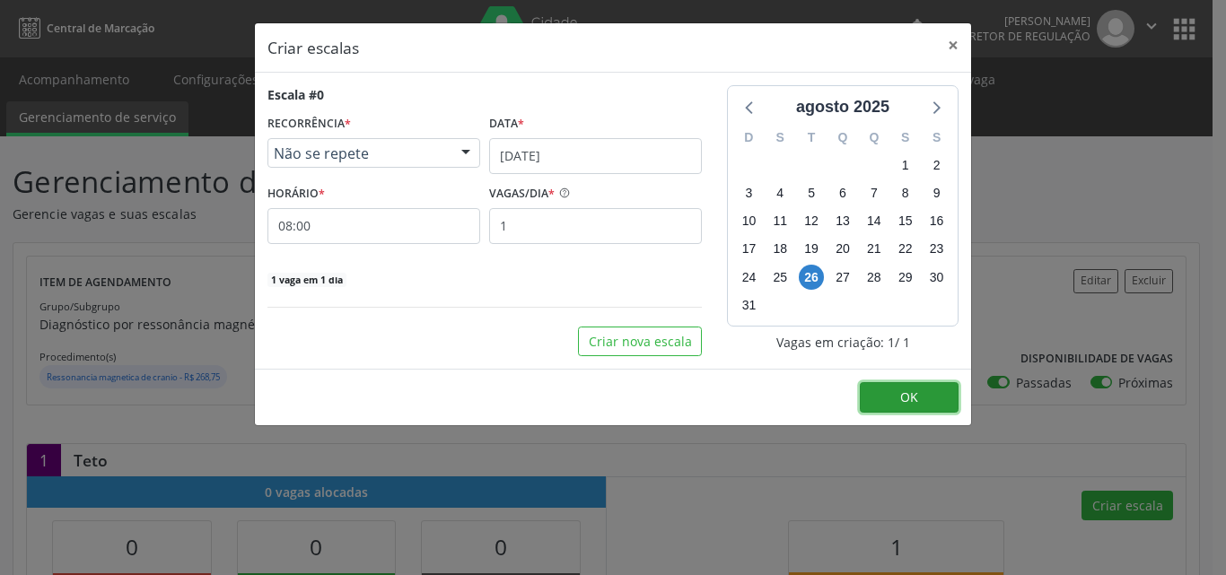
click at [892, 389] on button "OK" at bounding box center [909, 397] width 99 height 31
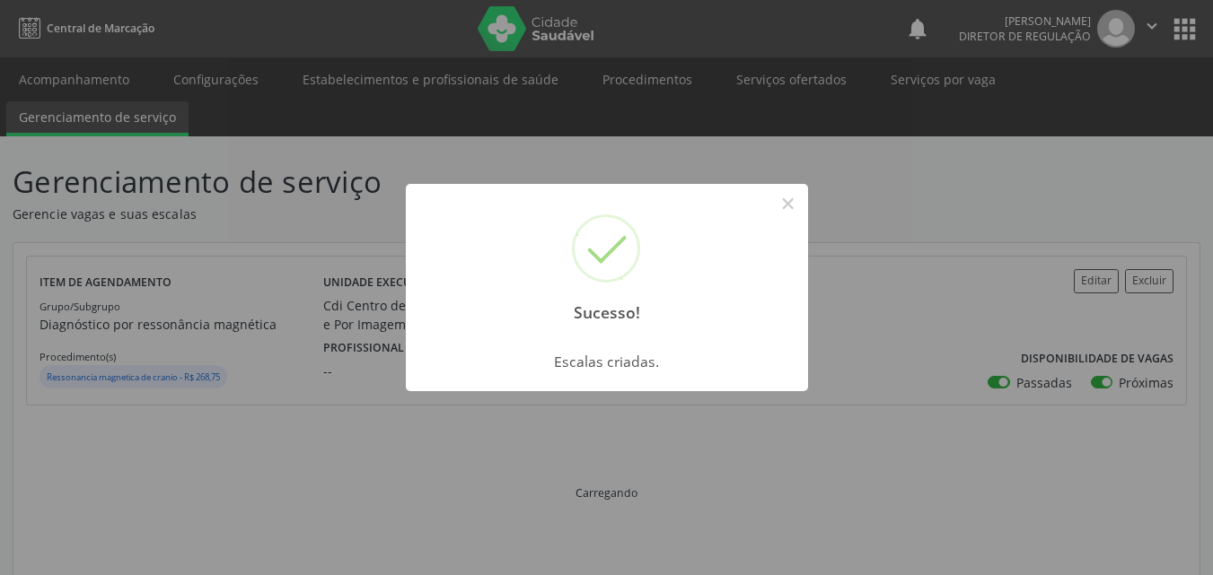
click at [804, 206] on div "Sucesso! ×" at bounding box center [607, 261] width 402 height 154
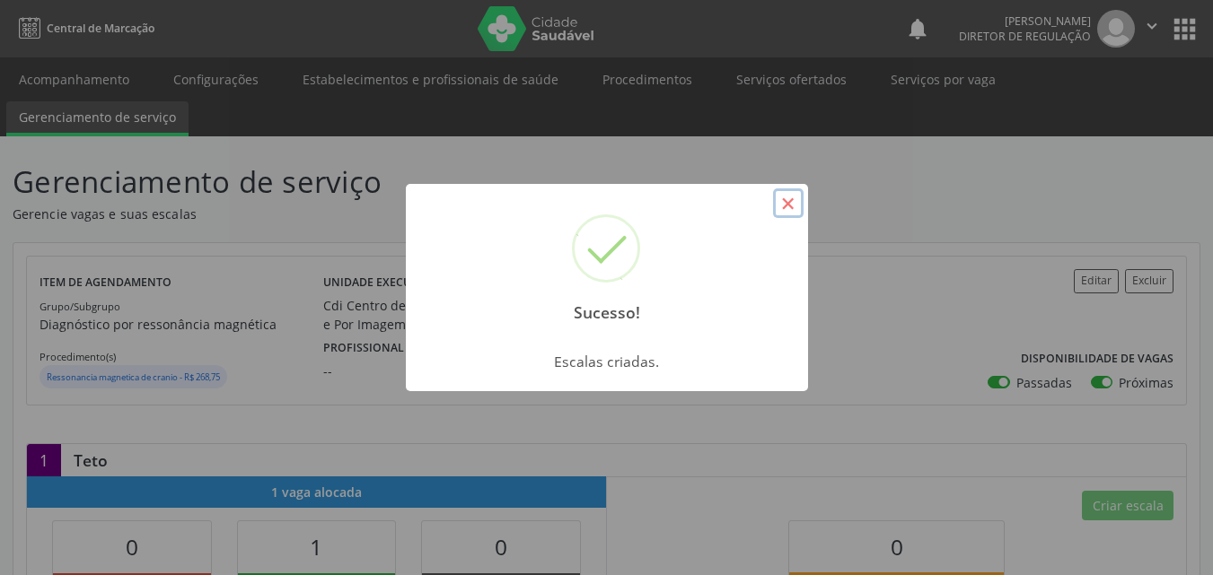
click at [796, 205] on button "×" at bounding box center [788, 204] width 31 height 31
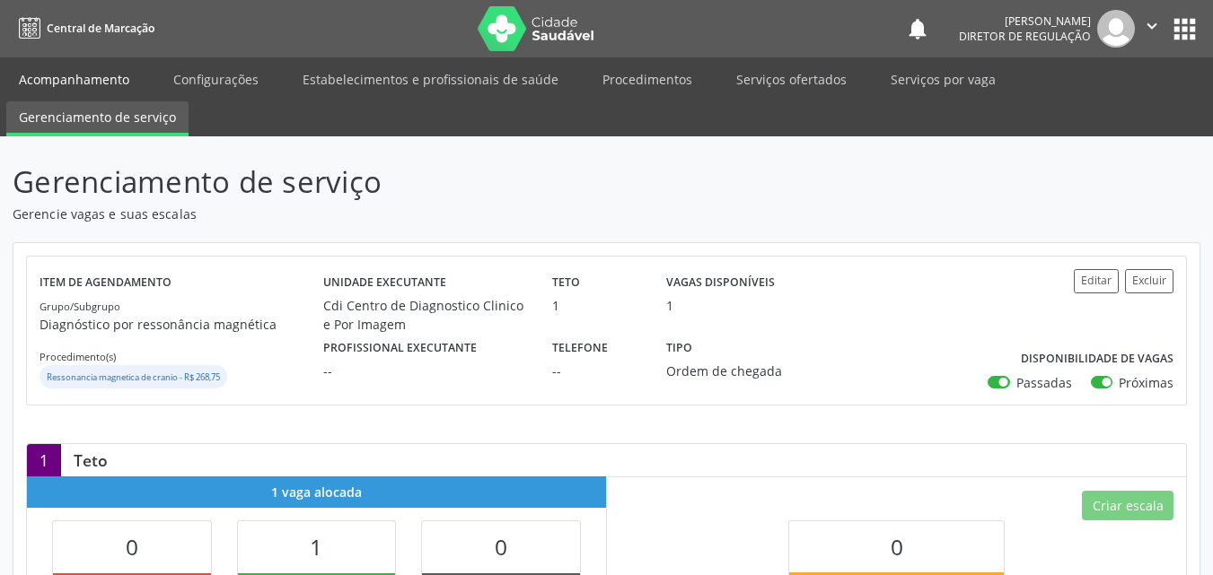
click at [111, 76] on link "Acompanhamento" at bounding box center [74, 79] width 136 height 31
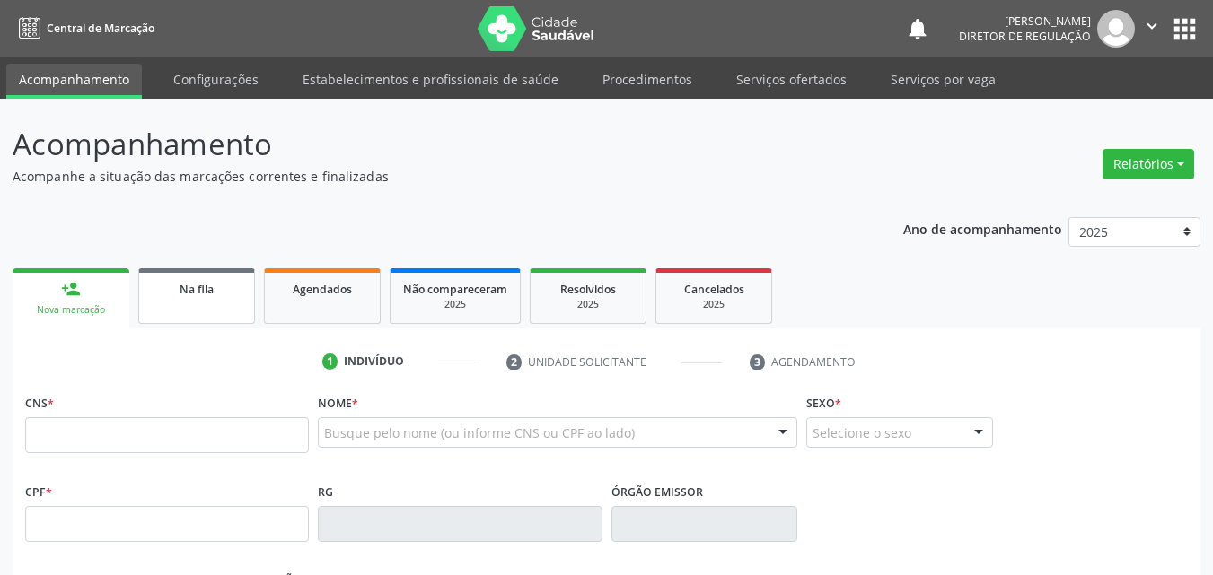
click at [227, 287] on div "Na fila" at bounding box center [197, 288] width 90 height 19
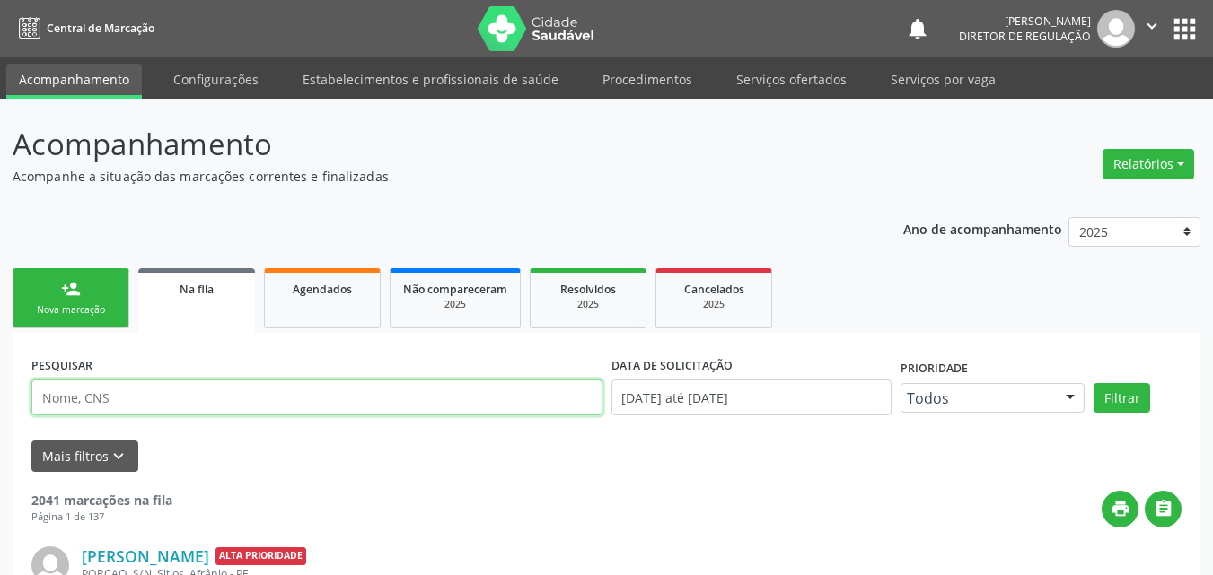
click at [220, 403] on input "text" at bounding box center [316, 398] width 571 height 36
type input "maria jose pereira"
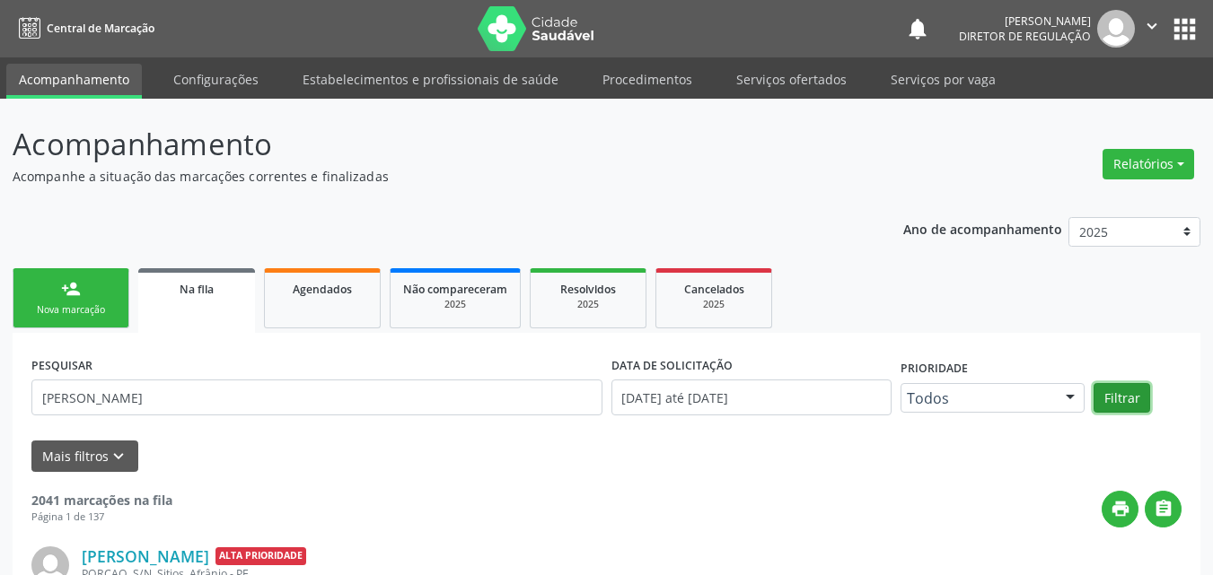
click at [1107, 396] on button "Filtrar" at bounding box center [1121, 398] width 57 height 31
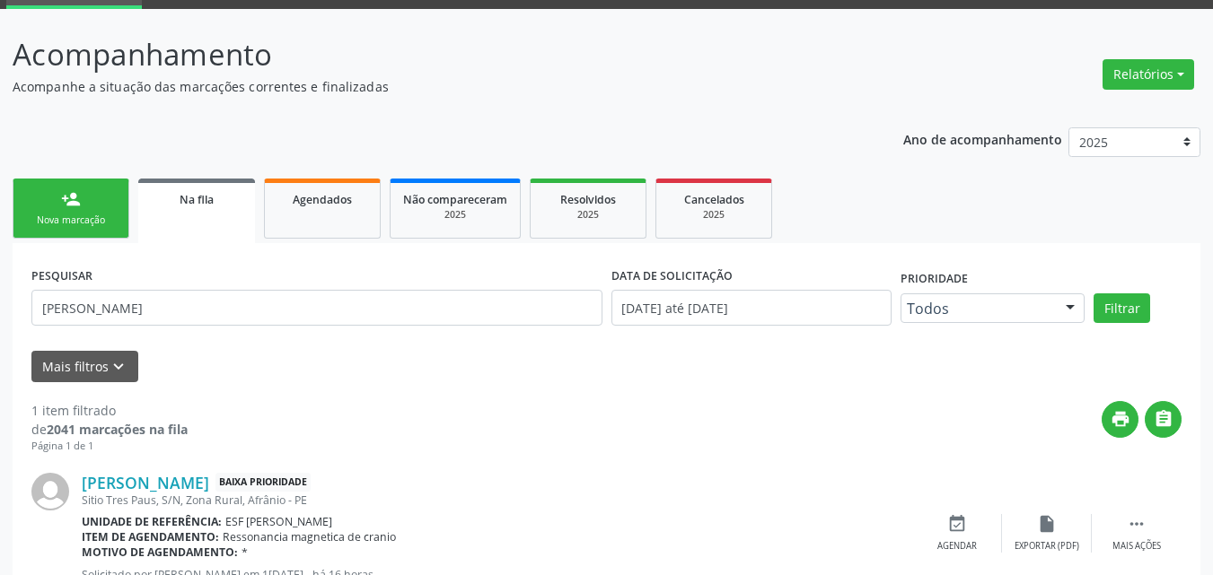
scroll to position [160, 0]
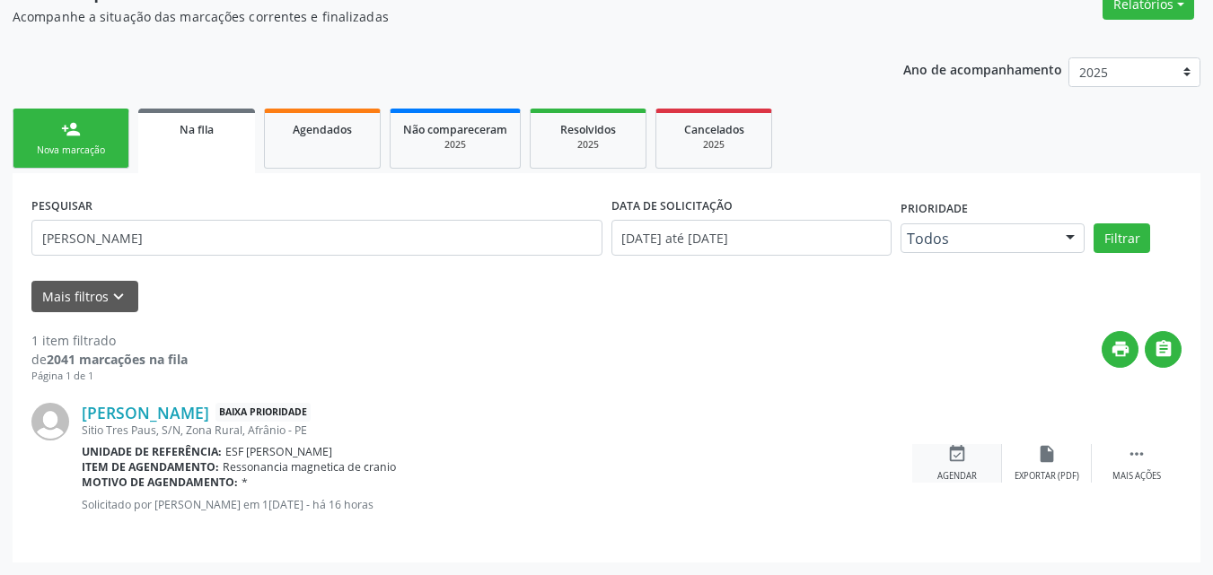
click at [960, 455] on icon "event_available" at bounding box center [957, 454] width 20 height 20
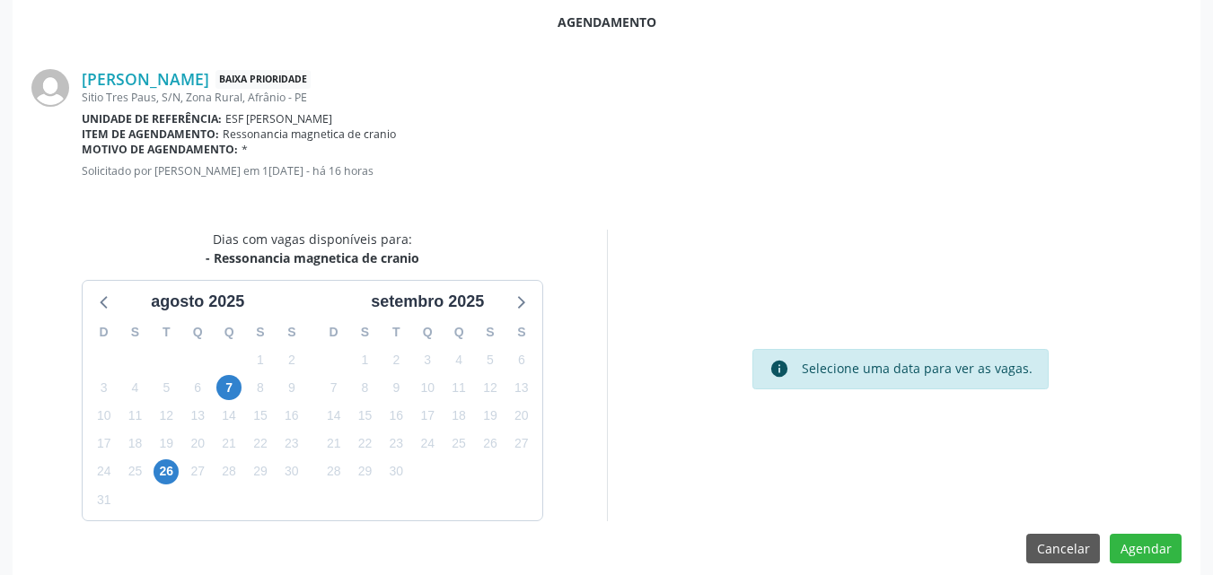
scroll to position [359, 0]
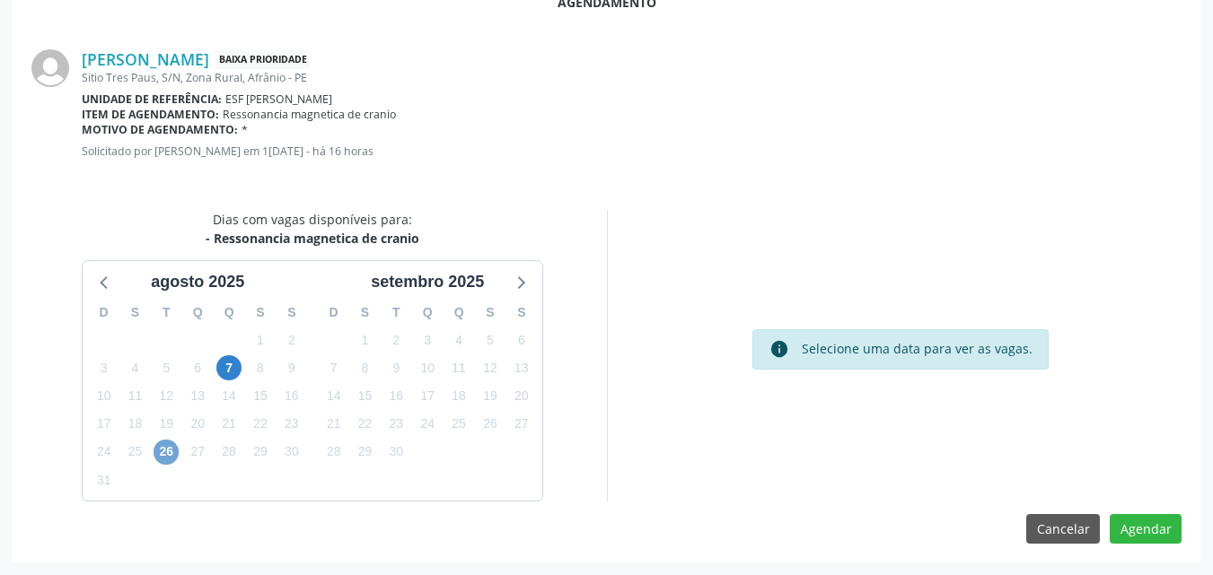
click at [159, 453] on span "26" at bounding box center [166, 452] width 25 height 25
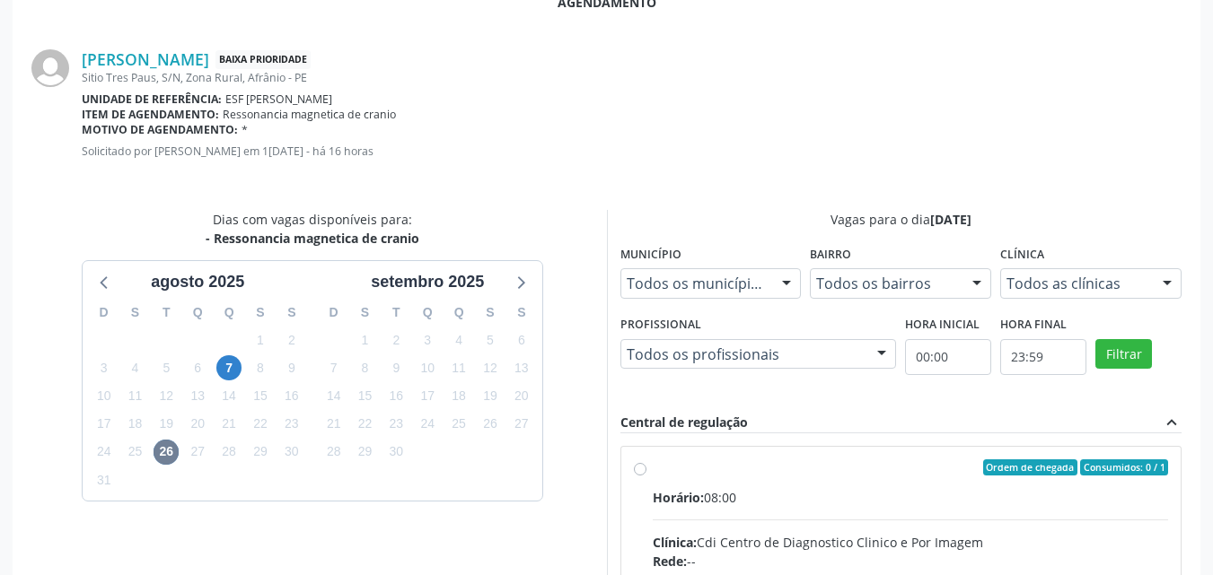
click at [719, 469] on div "Ordem de chegada Consumidos: 0 / 1" at bounding box center [911, 468] width 516 height 16
click at [646, 469] on input "Ordem de chegada Consumidos: 0 / 1 Horário: 08:00 Clínica: Cdi Centro de Diagno…" at bounding box center [640, 468] width 13 height 16
radio input "true"
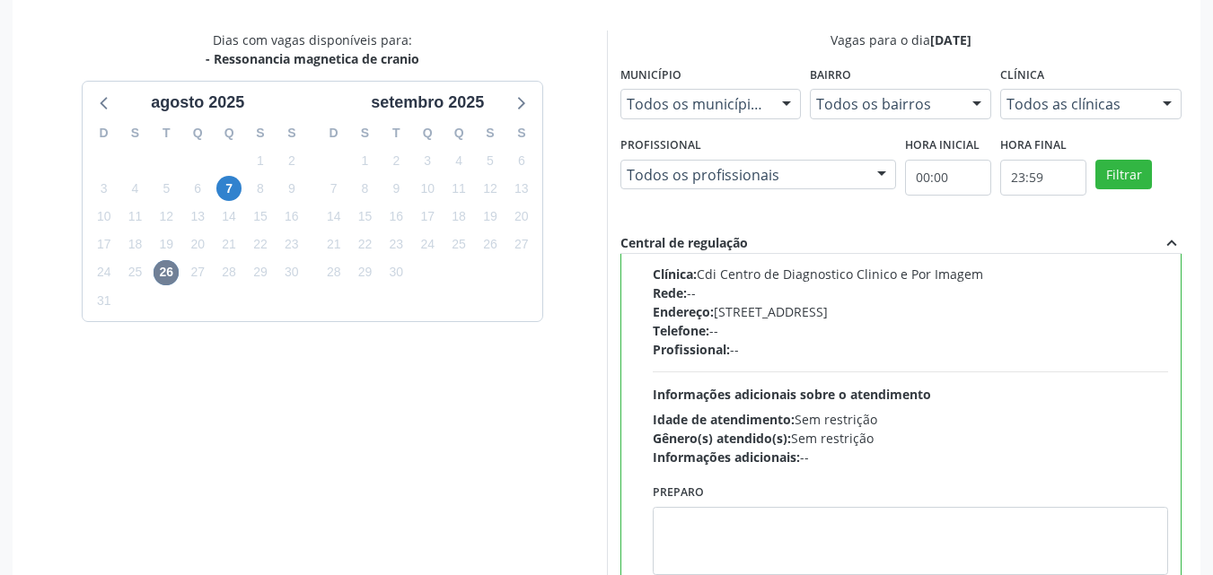
scroll to position [651, 0]
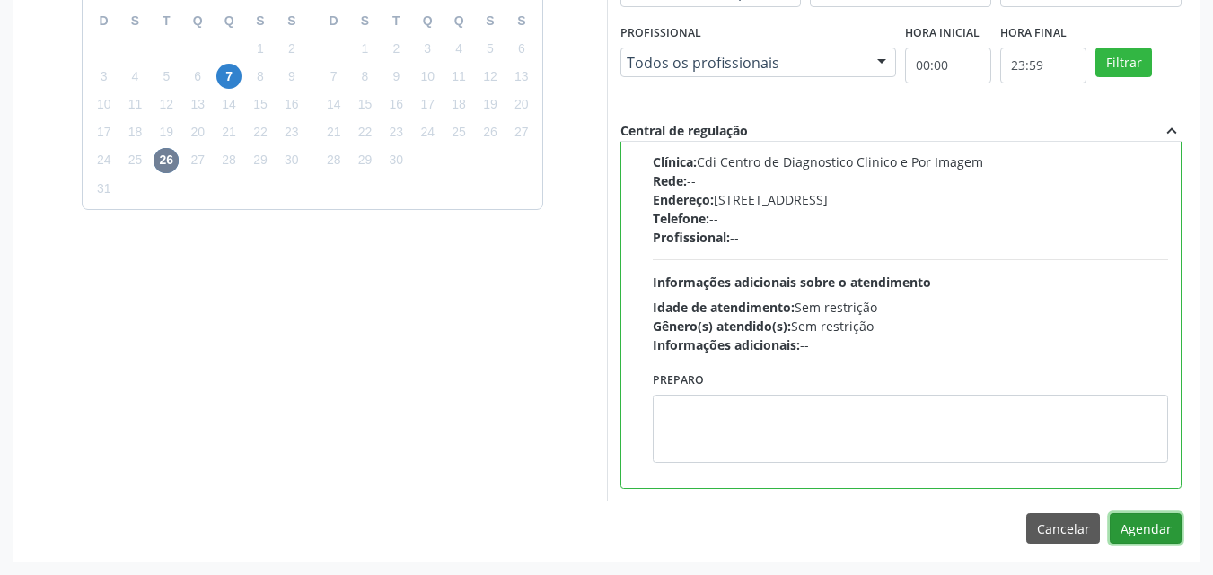
click at [1150, 531] on button "Agendar" at bounding box center [1146, 528] width 72 height 31
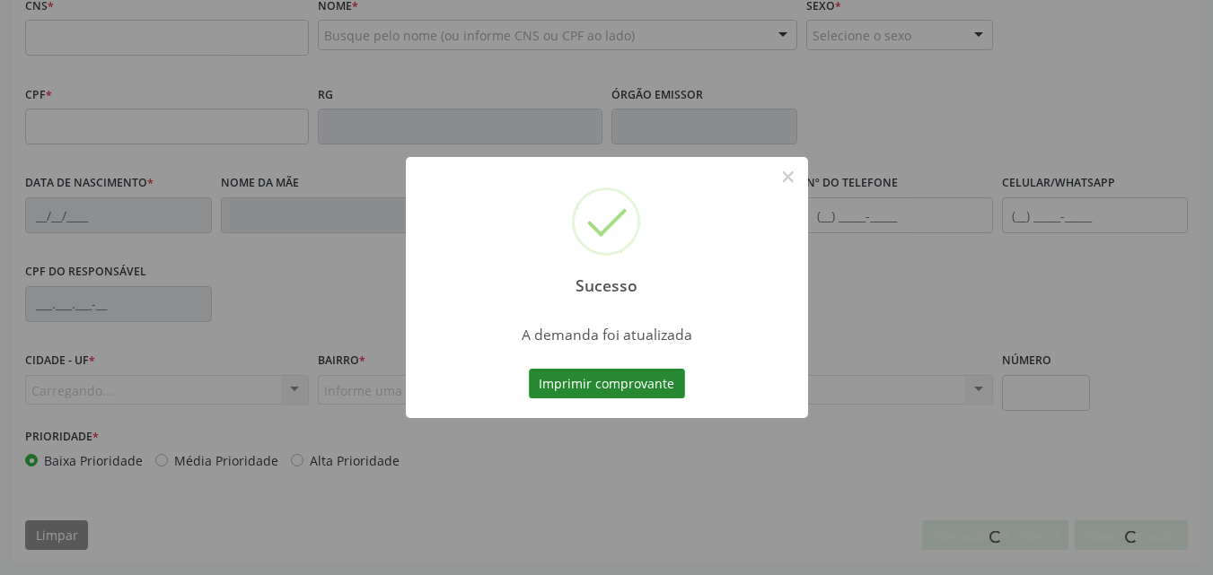
scroll to position [398, 0]
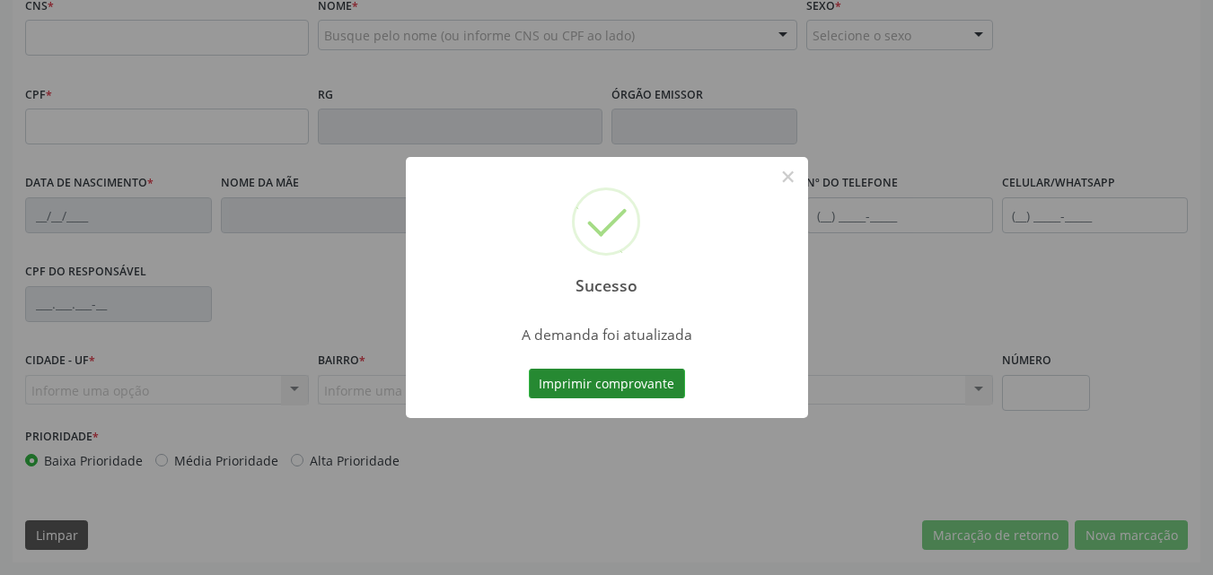
click at [614, 384] on button "Imprimir comprovante" at bounding box center [607, 384] width 156 height 31
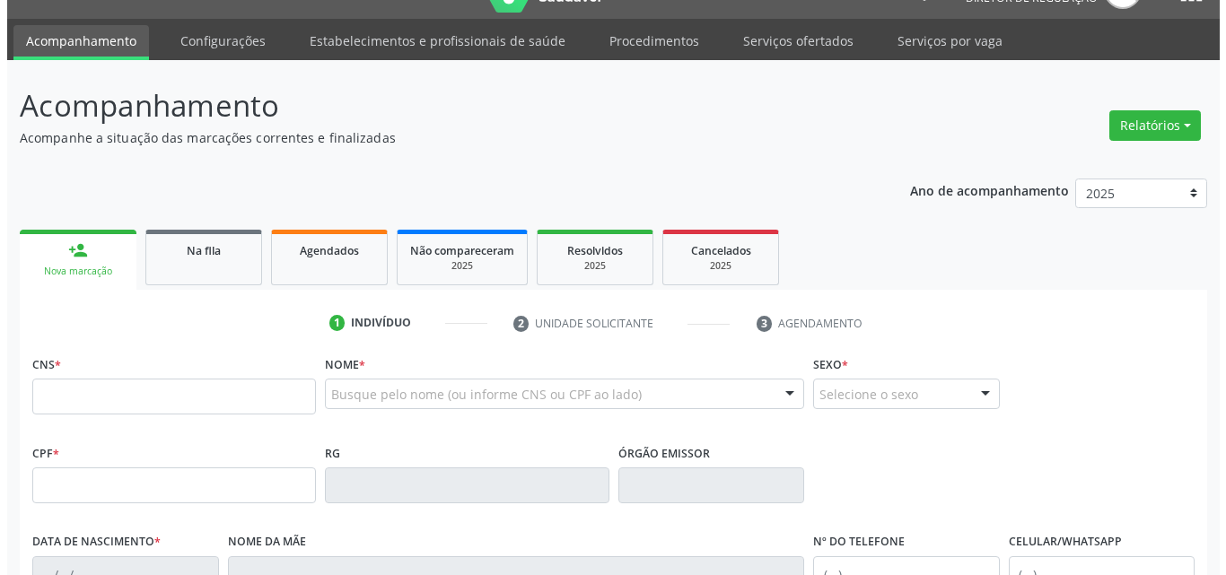
scroll to position [0, 0]
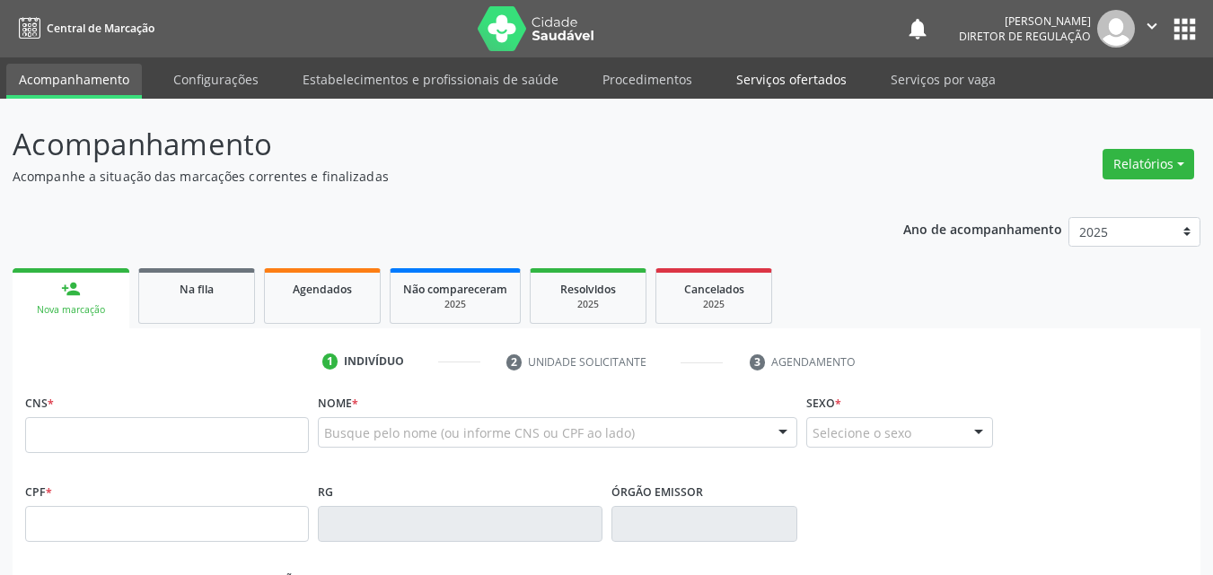
click at [795, 75] on link "Serviços ofertados" at bounding box center [792, 79] width 136 height 31
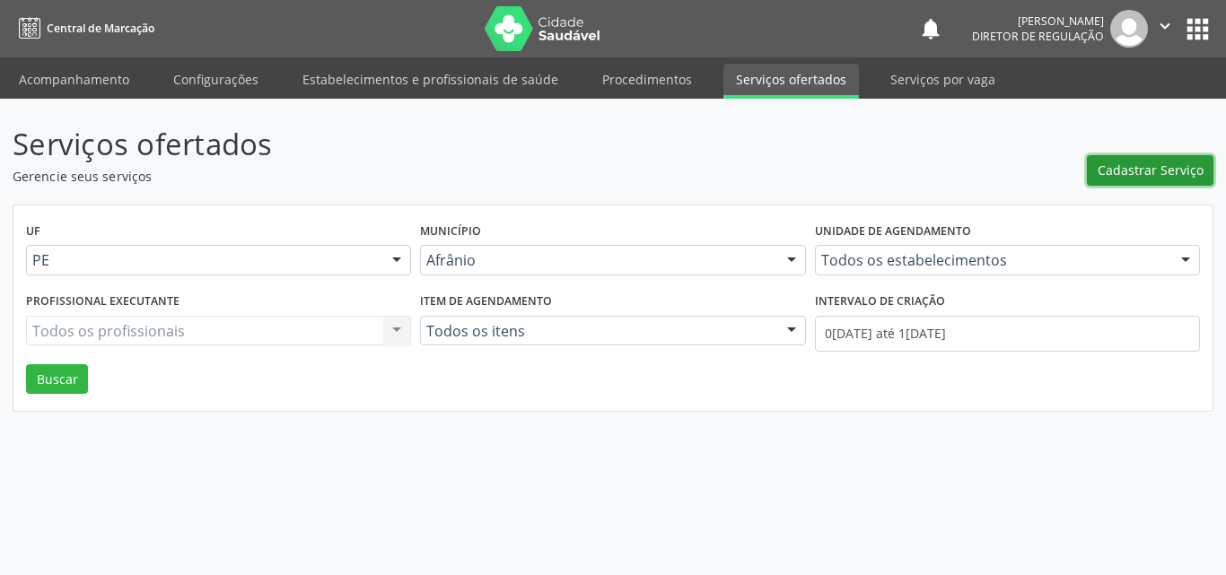
click at [1175, 166] on span "Cadastrar Serviço" at bounding box center [1151, 170] width 106 height 19
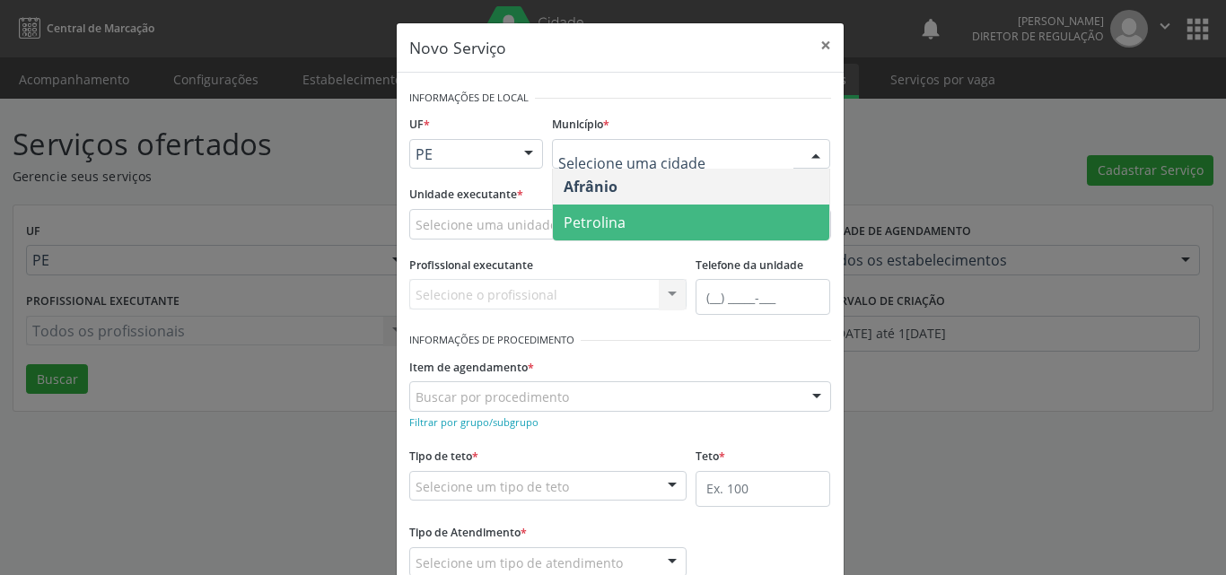
click at [648, 231] on span "Petrolina" at bounding box center [691, 223] width 276 height 36
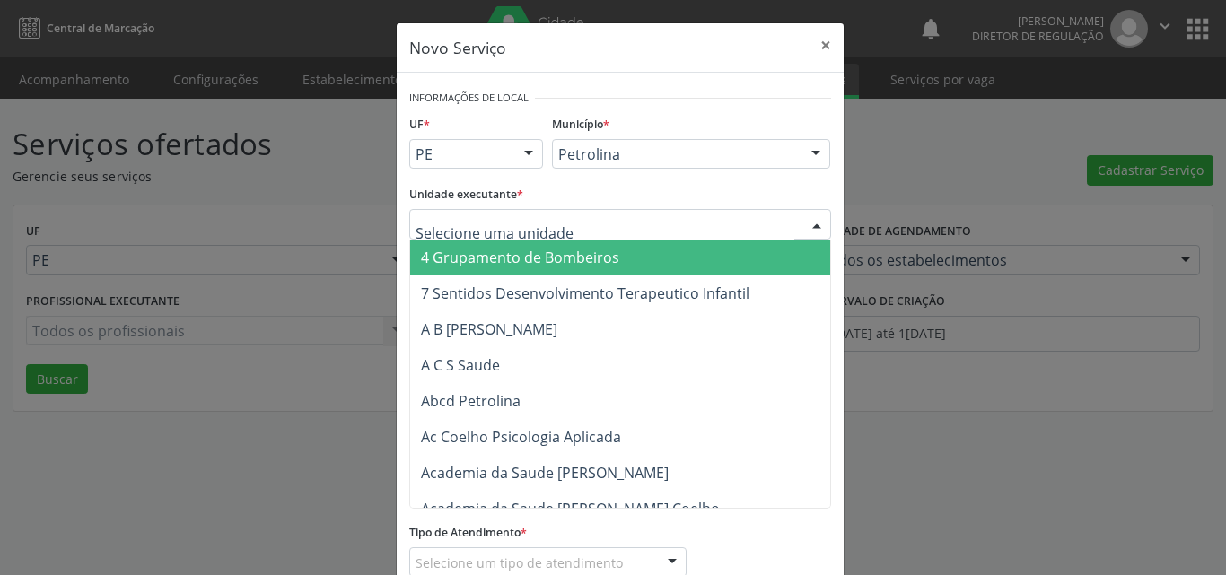
click at [570, 220] on div at bounding box center [620, 224] width 422 height 31
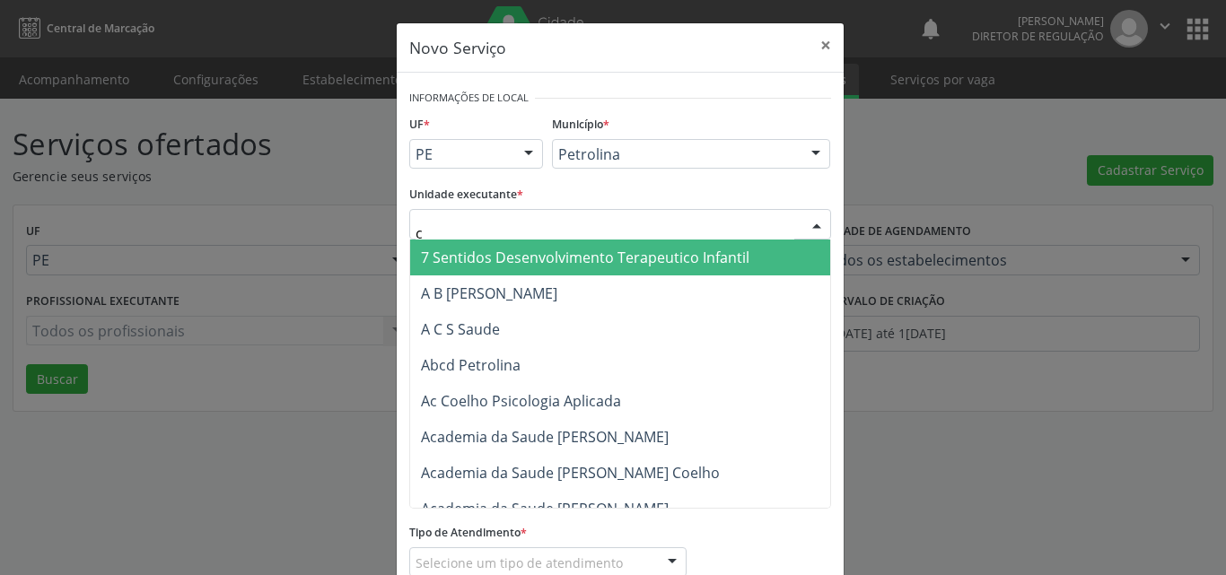
type input "cd"
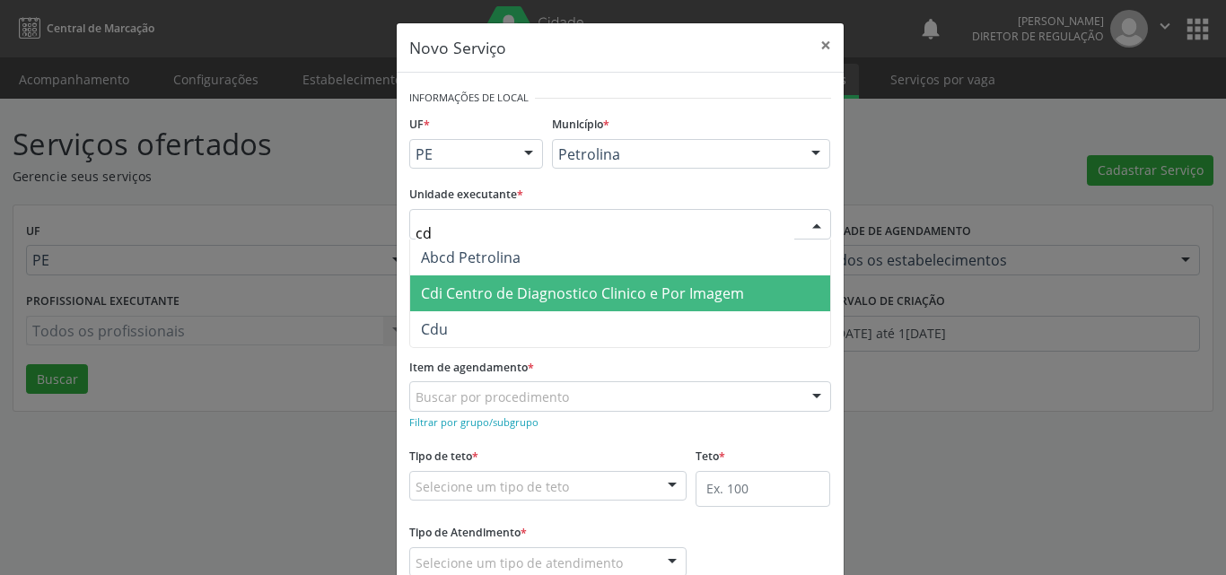
click at [572, 294] on span "Cdi Centro de Diagnostico Clinico e Por Imagem" at bounding box center [582, 294] width 323 height 20
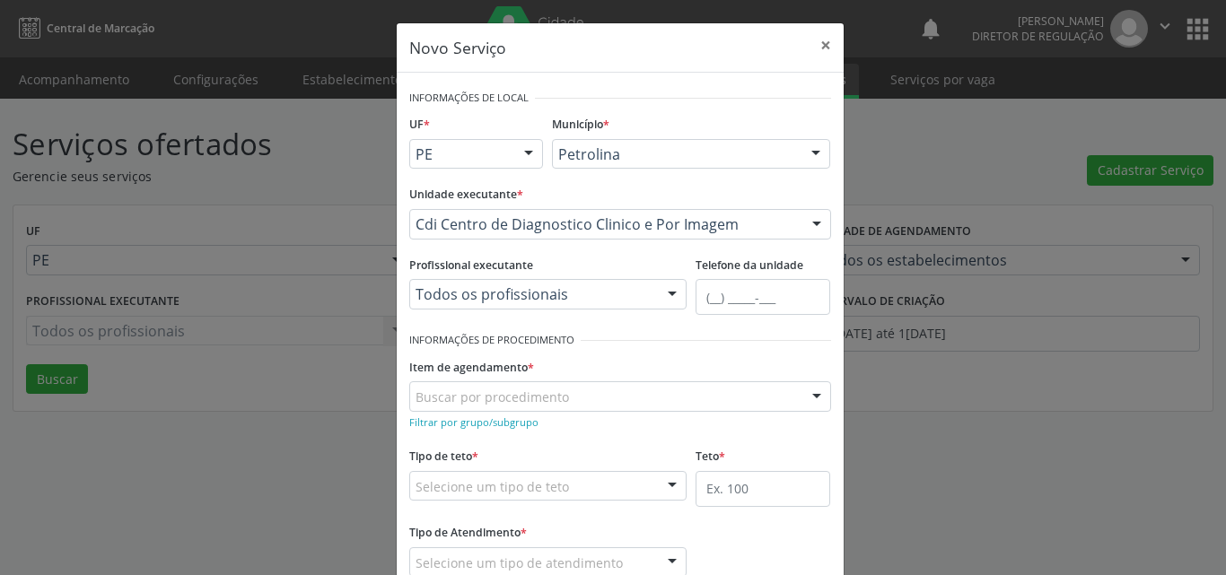
click at [577, 398] on div "Buscar por procedimento" at bounding box center [620, 397] width 422 height 31
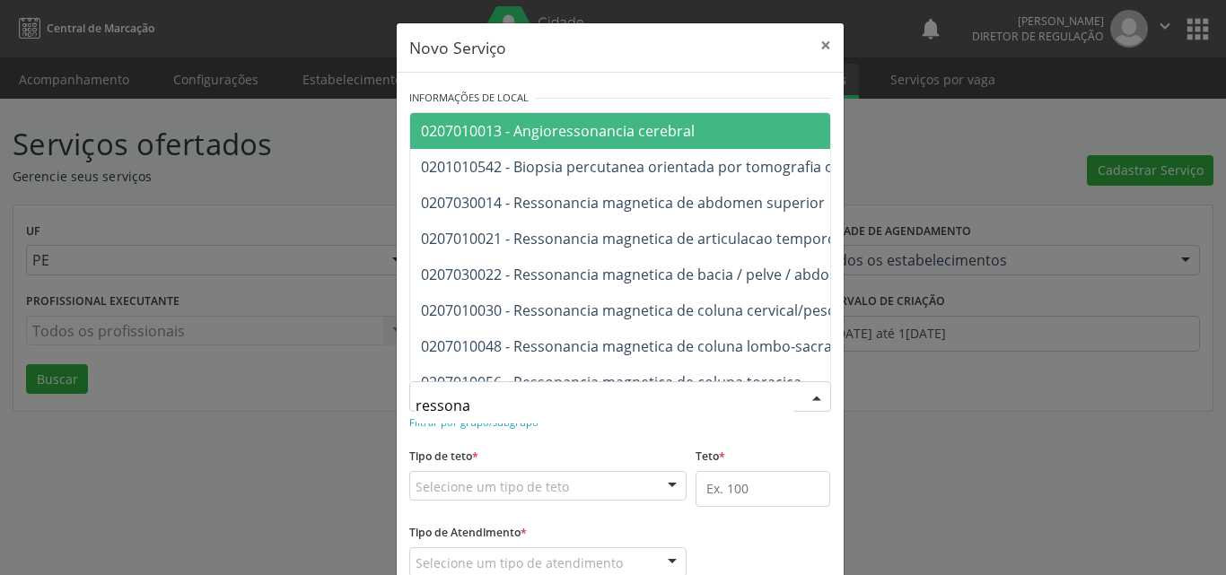
type input "ressonan"
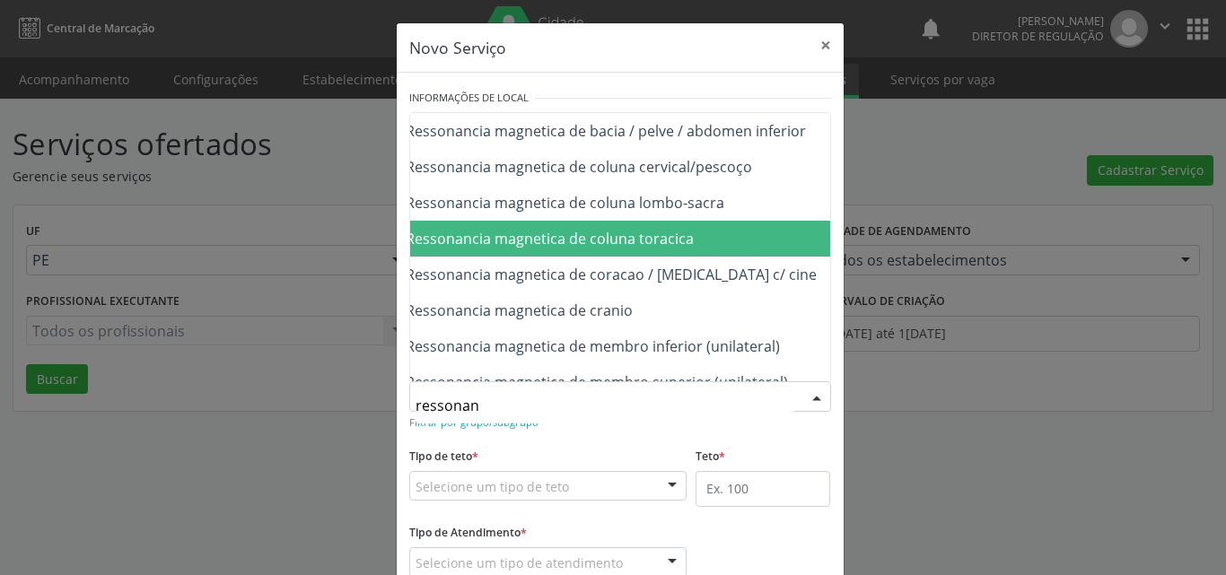
scroll to position [180, 108]
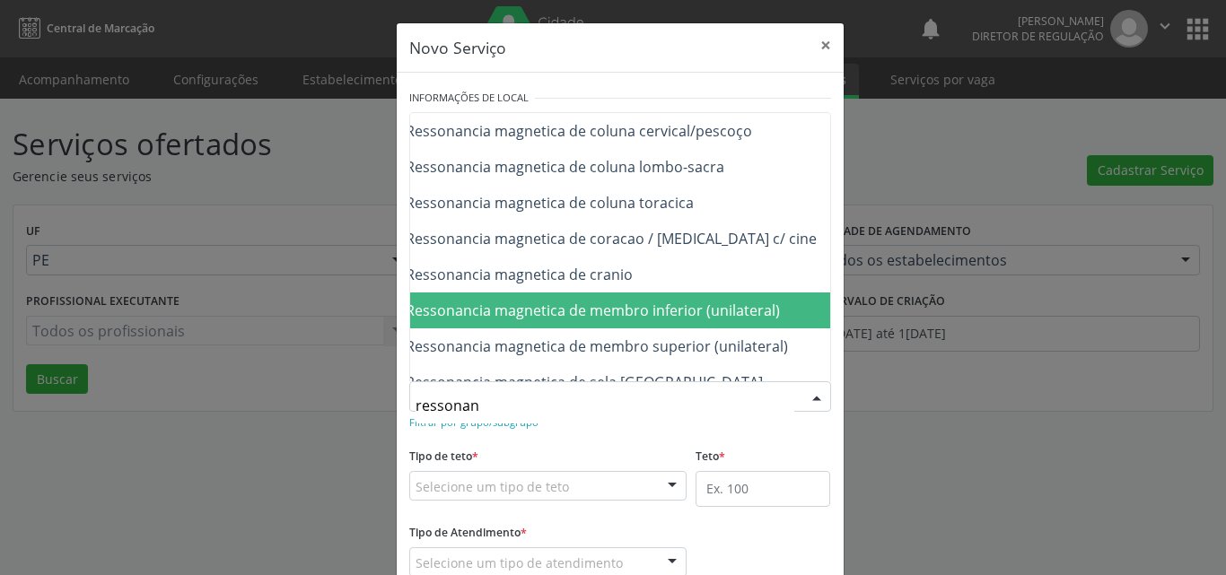
click at [724, 314] on span "0207030030 - Ressonancia magnetica de membro inferior (unilateral)" at bounding box center [546, 311] width 467 height 20
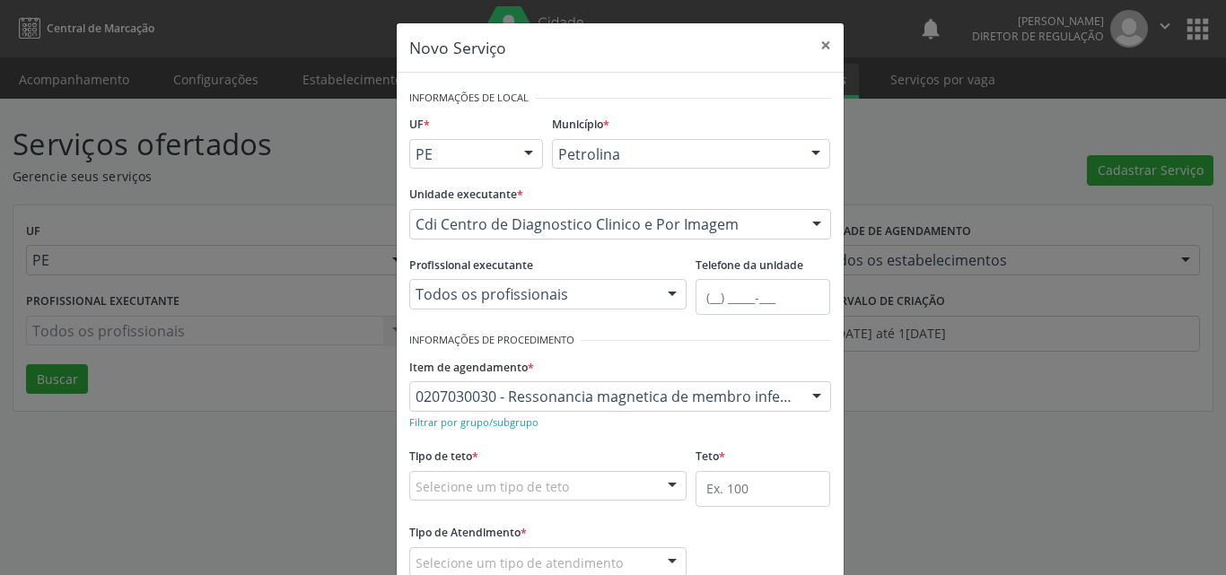
click at [601, 481] on div "Selecione um tipo de teto" at bounding box center [548, 486] width 278 height 31
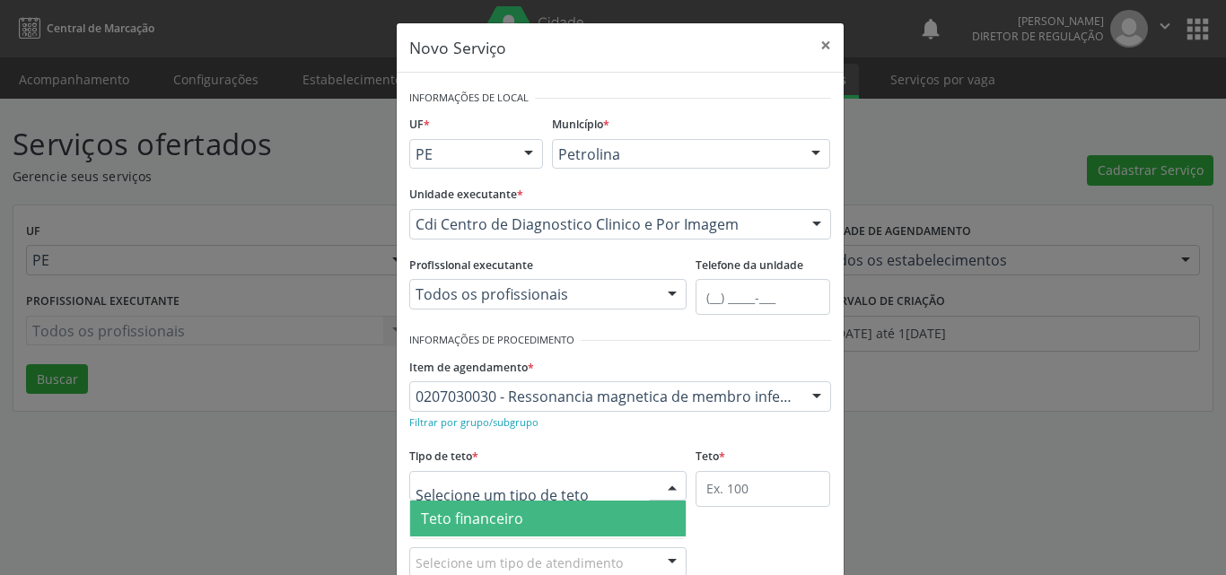
scroll to position [34, 0]
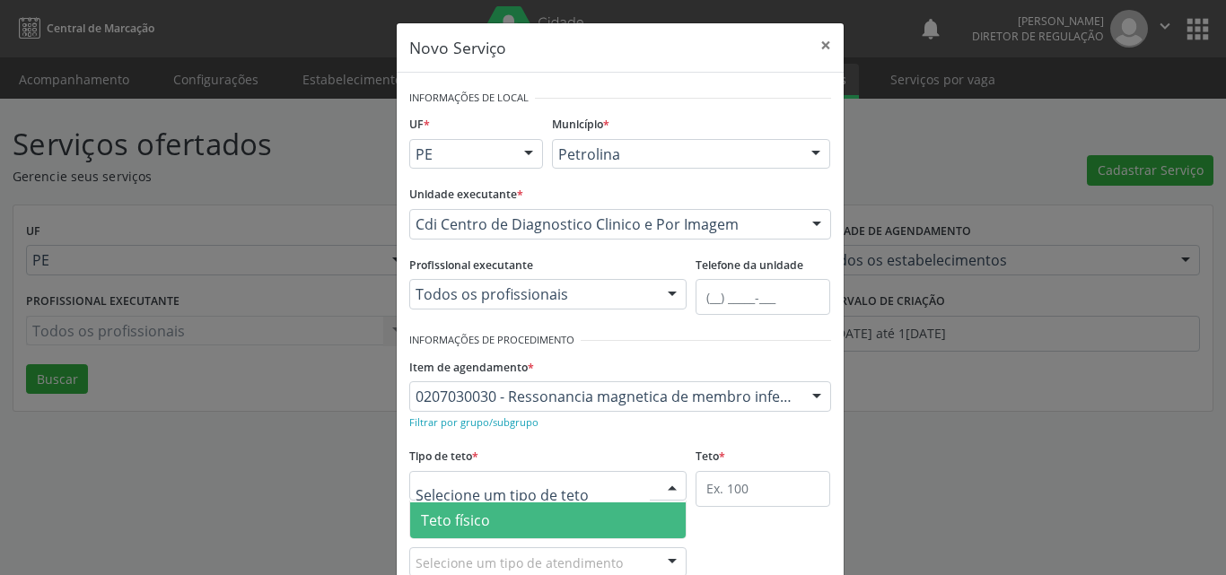
click at [592, 513] on span "Teto físico" at bounding box center [548, 521] width 276 height 36
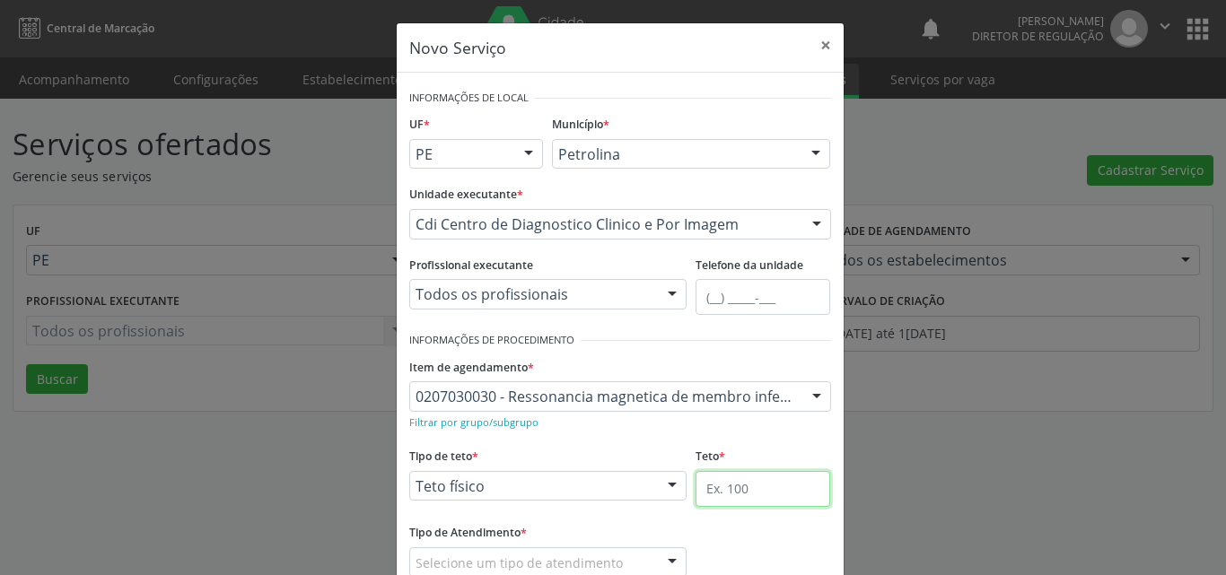
click at [763, 489] on input "text" at bounding box center [763, 489] width 135 height 36
type input "1"
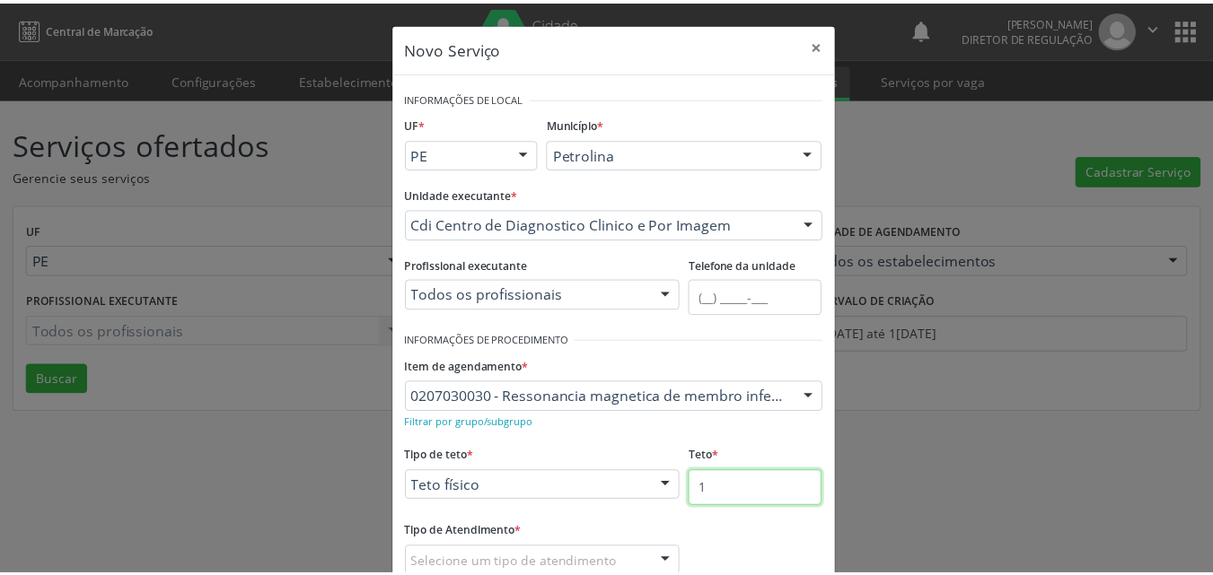
scroll to position [90, 0]
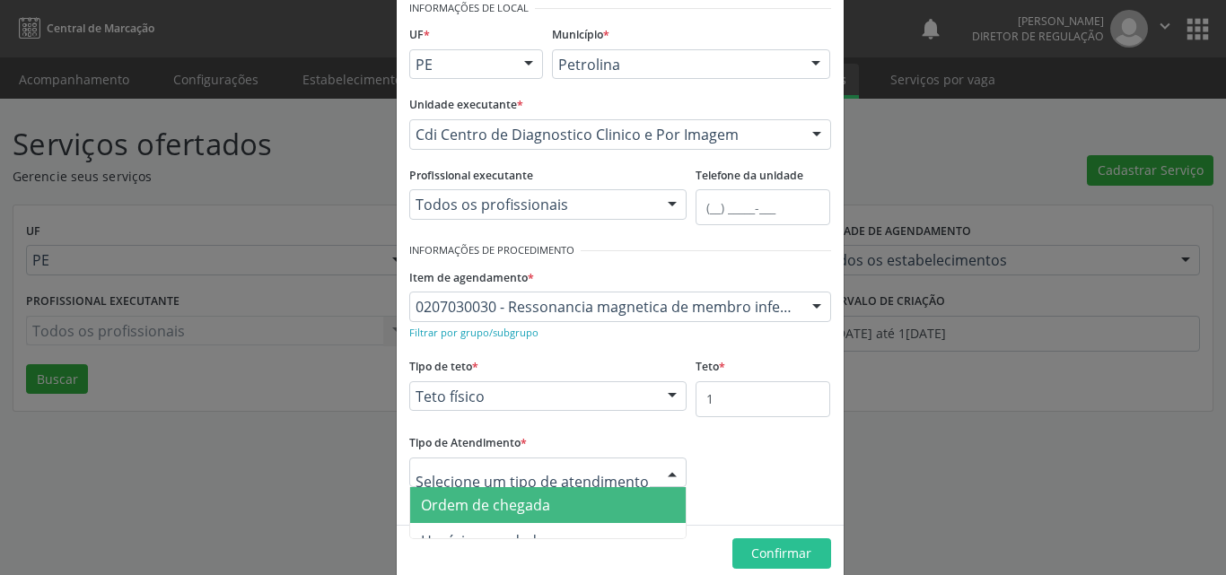
click at [565, 509] on span "Ordem de chegada" at bounding box center [548, 505] width 276 height 36
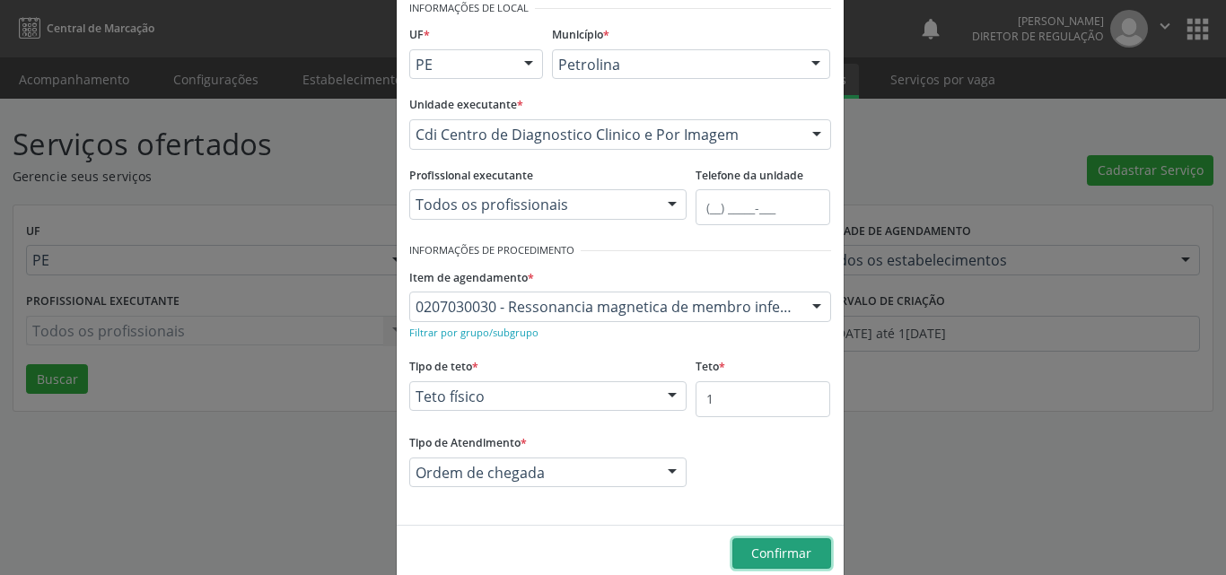
click at [775, 553] on span "Confirmar" at bounding box center [781, 553] width 60 height 17
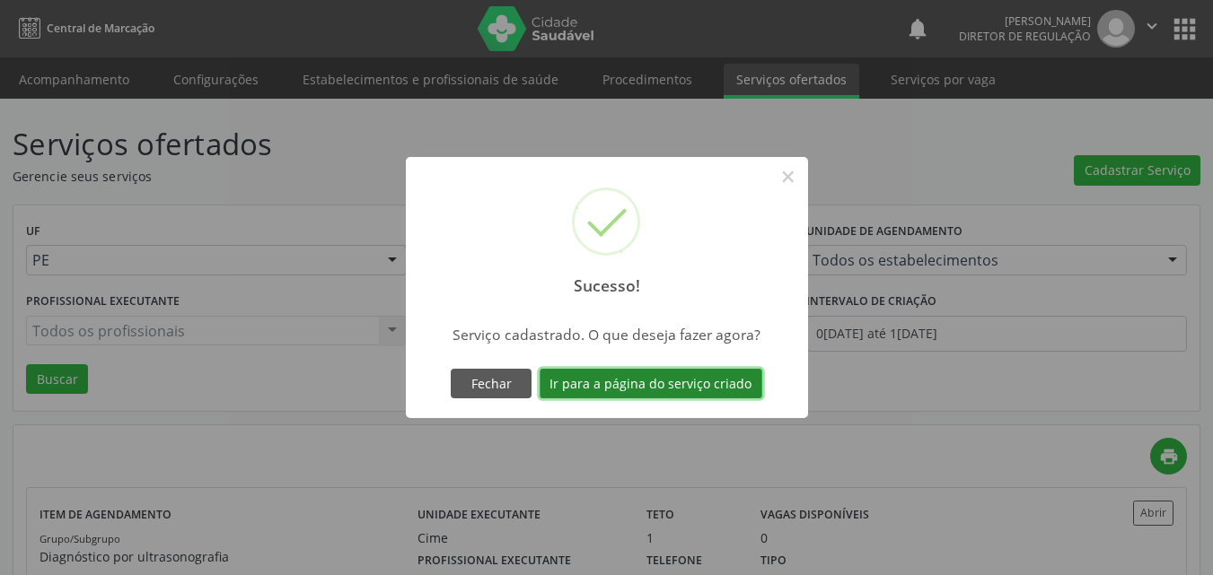
click at [718, 388] on button "Ir para a página do serviço criado" at bounding box center [651, 384] width 223 height 31
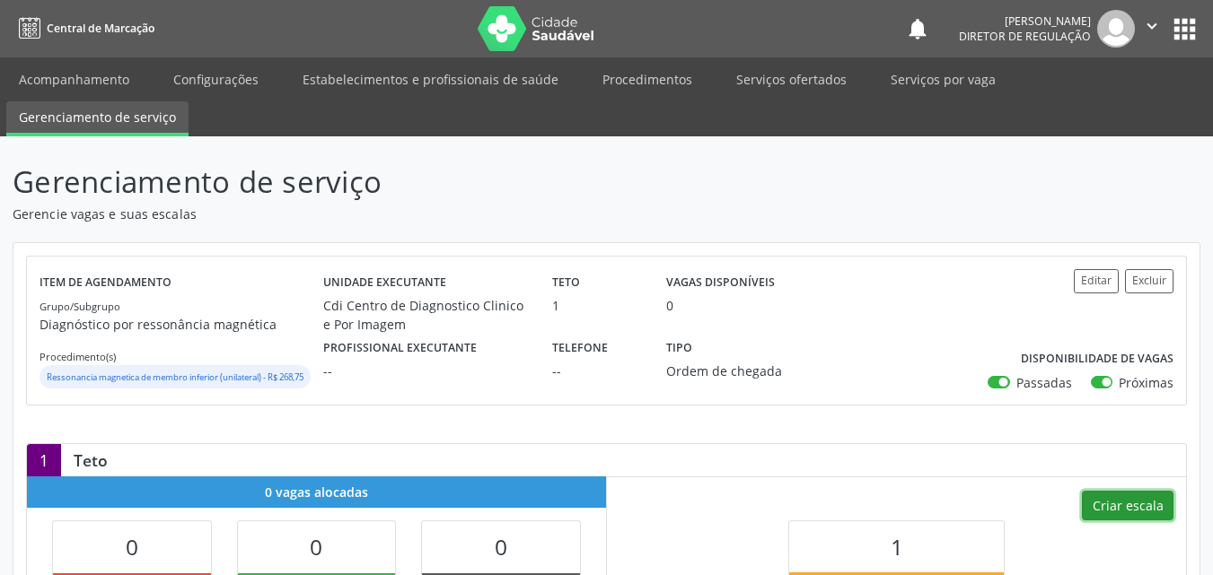
click at [1135, 522] on button "Criar escala" at bounding box center [1128, 506] width 92 height 31
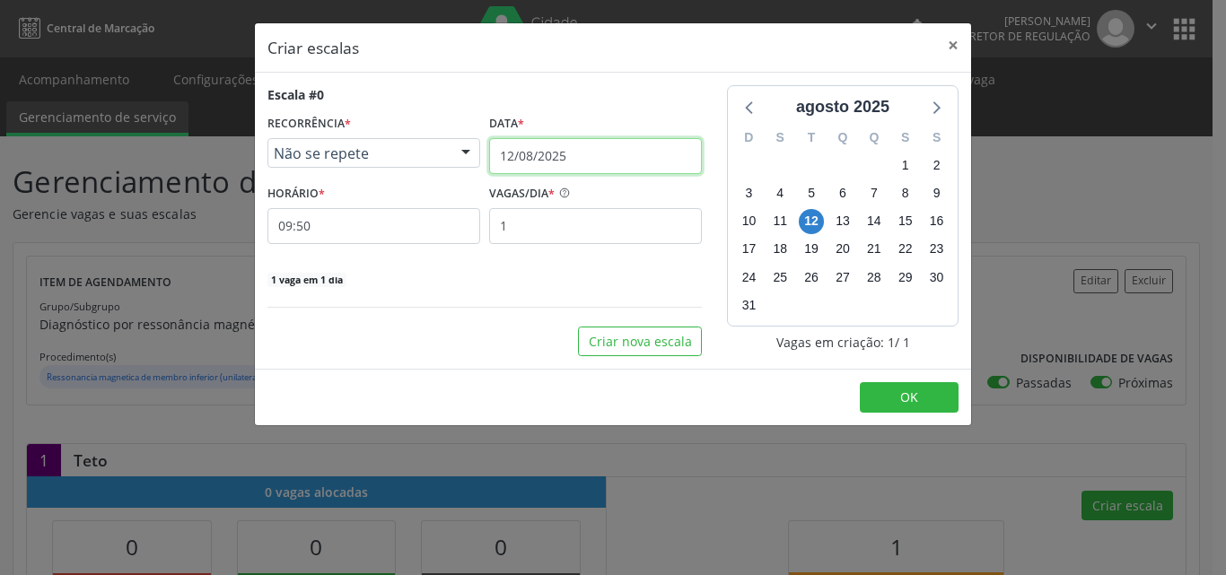
click at [586, 156] on input "12/08/2025" at bounding box center [595, 156] width 213 height 36
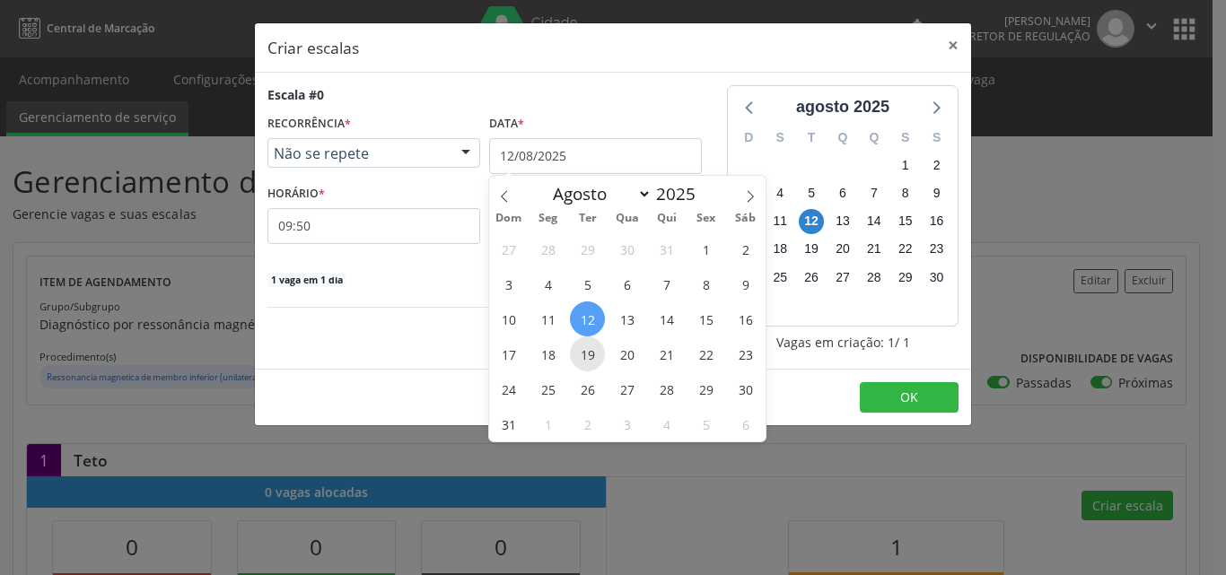
click at [586, 355] on span "19" at bounding box center [587, 354] width 35 height 35
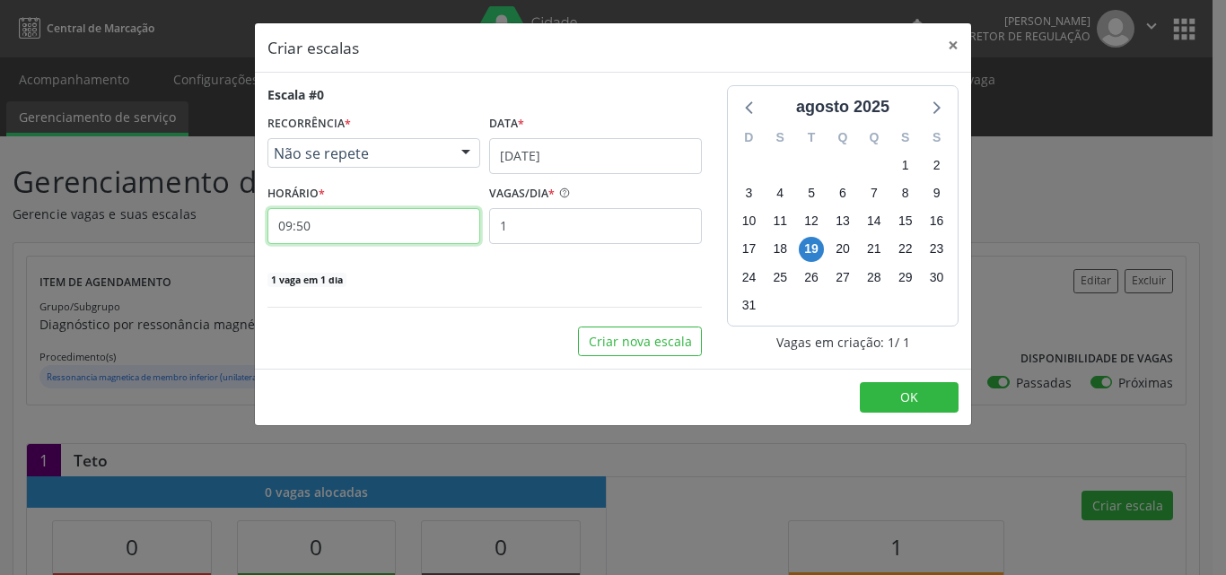
click at [375, 234] on input "09:50" at bounding box center [374, 226] width 213 height 36
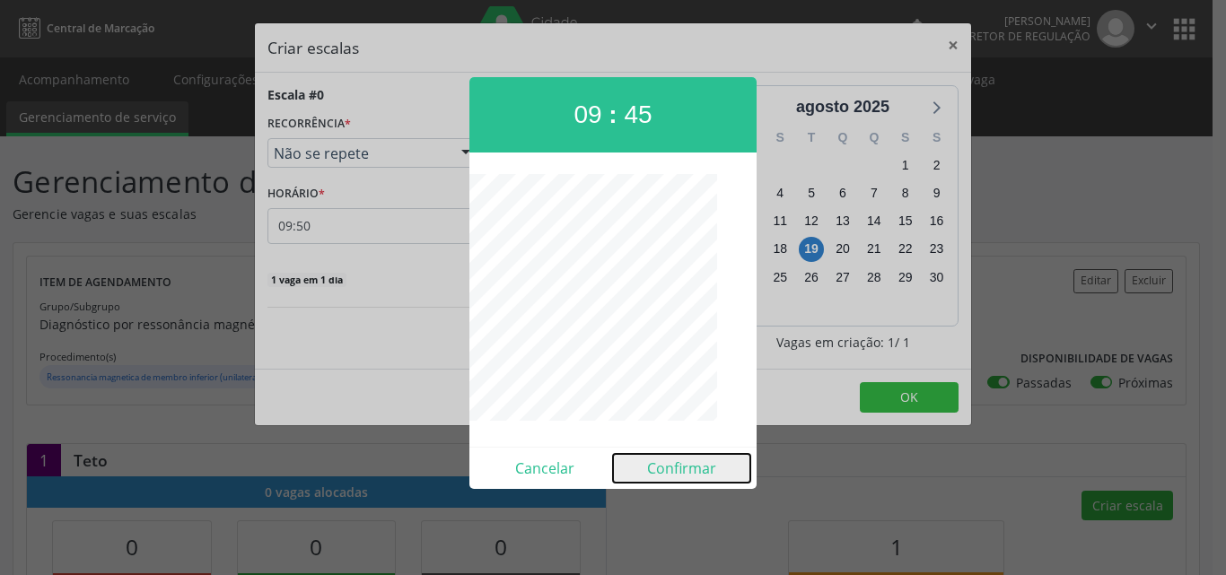
click at [696, 474] on button "Confirmar" at bounding box center [681, 468] width 137 height 29
type input "09:45"
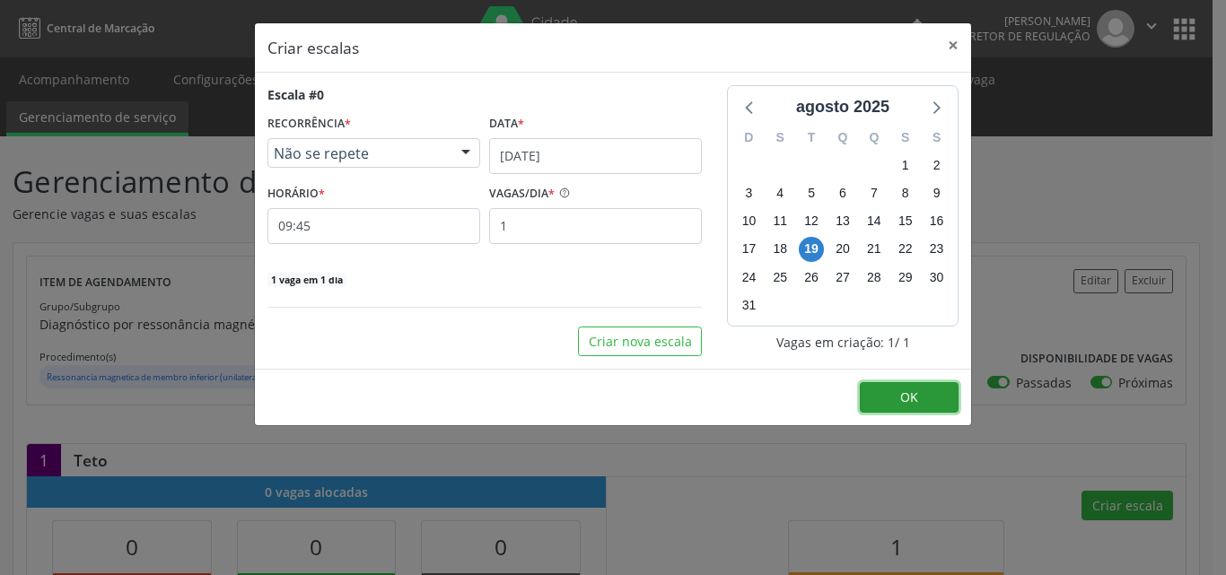
click at [913, 394] on span "OK" at bounding box center [909, 397] width 18 height 17
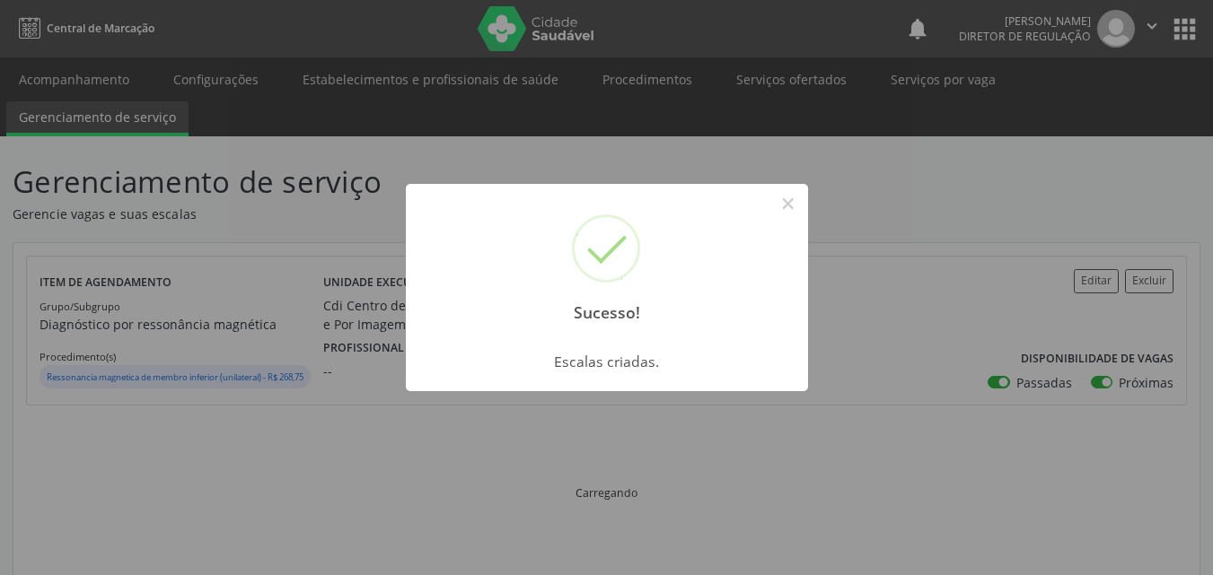
click at [787, 203] on button "×" at bounding box center [788, 204] width 31 height 31
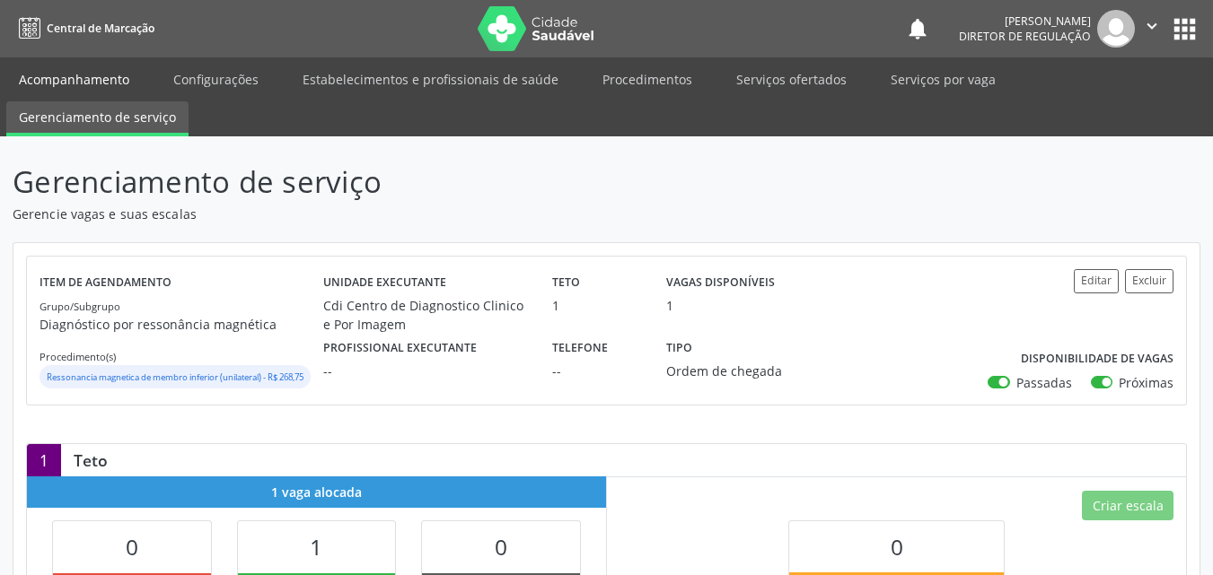
click at [115, 75] on link "Acompanhamento" at bounding box center [74, 79] width 136 height 31
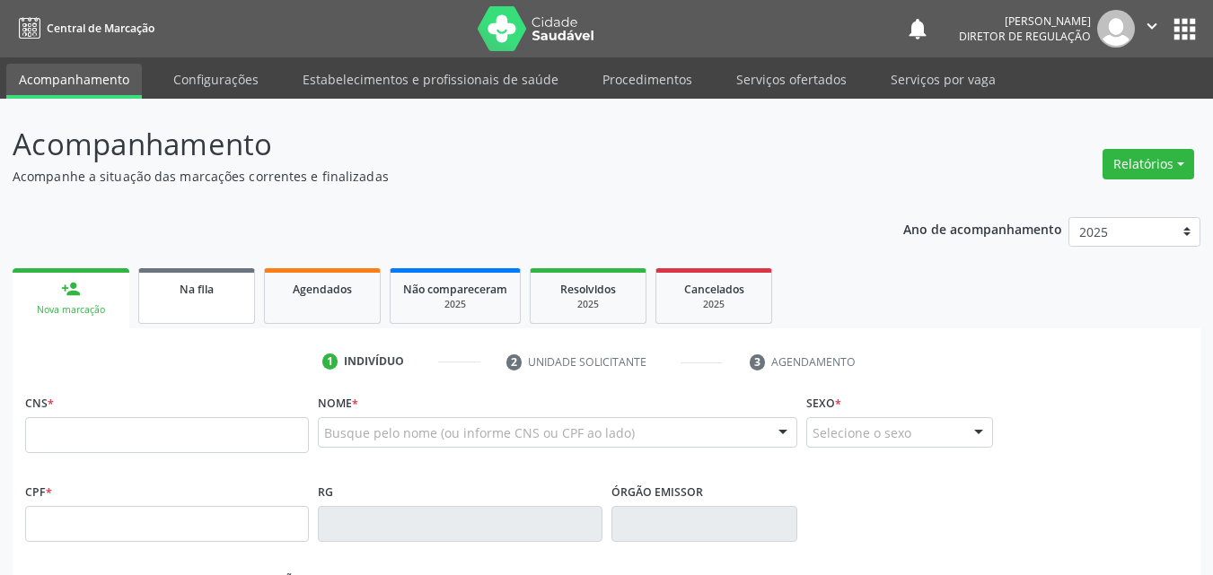
click at [204, 305] on link "Na fila" at bounding box center [196, 296] width 117 height 56
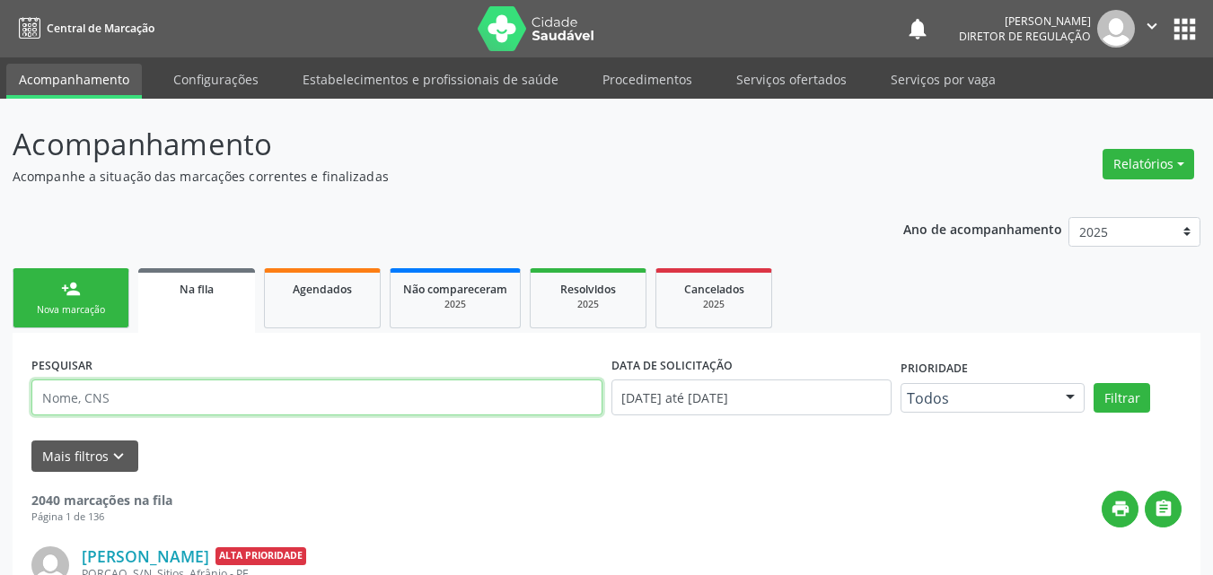
click at [238, 404] on input "text" at bounding box center [316, 398] width 571 height 36
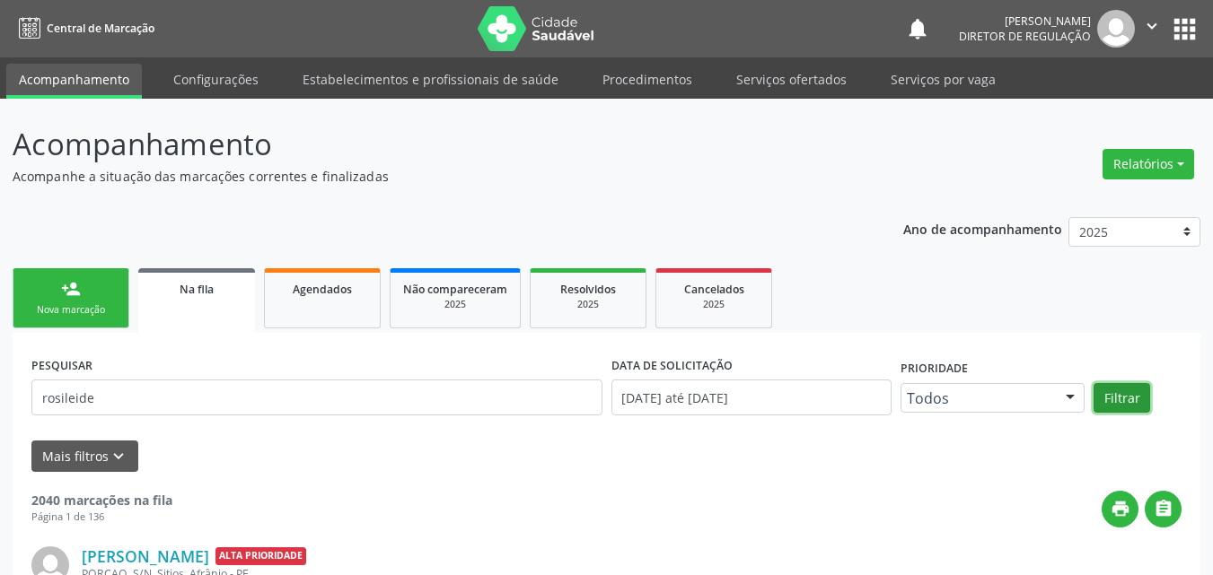
click at [1119, 396] on button "Filtrar" at bounding box center [1121, 398] width 57 height 31
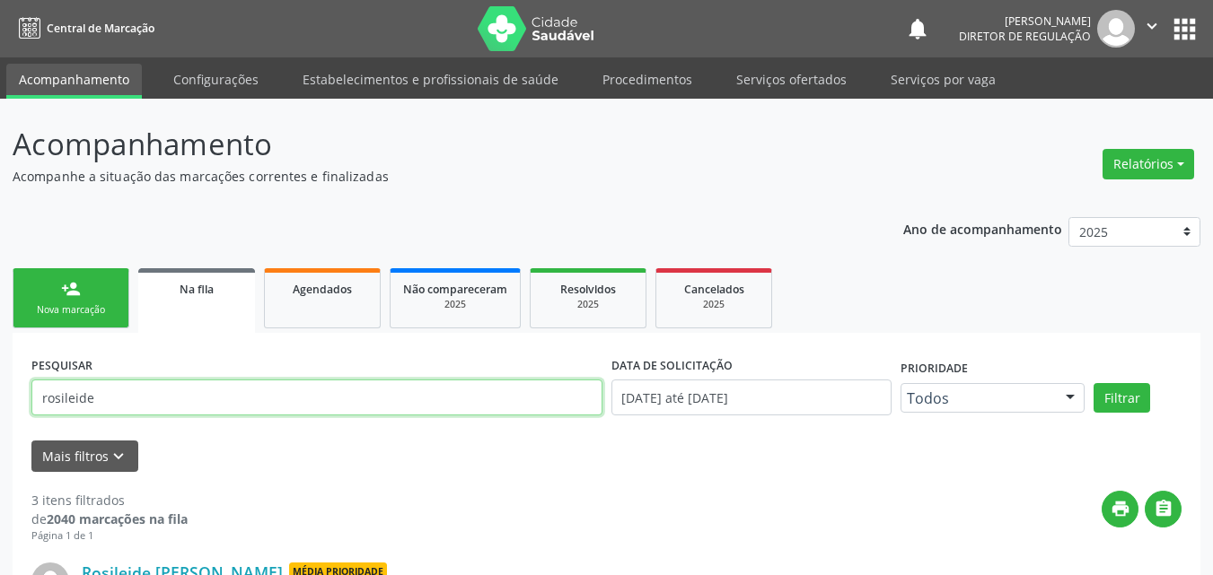
click at [173, 405] on input "rosileide" at bounding box center [316, 398] width 571 height 36
type input "r"
type input "704008850077669"
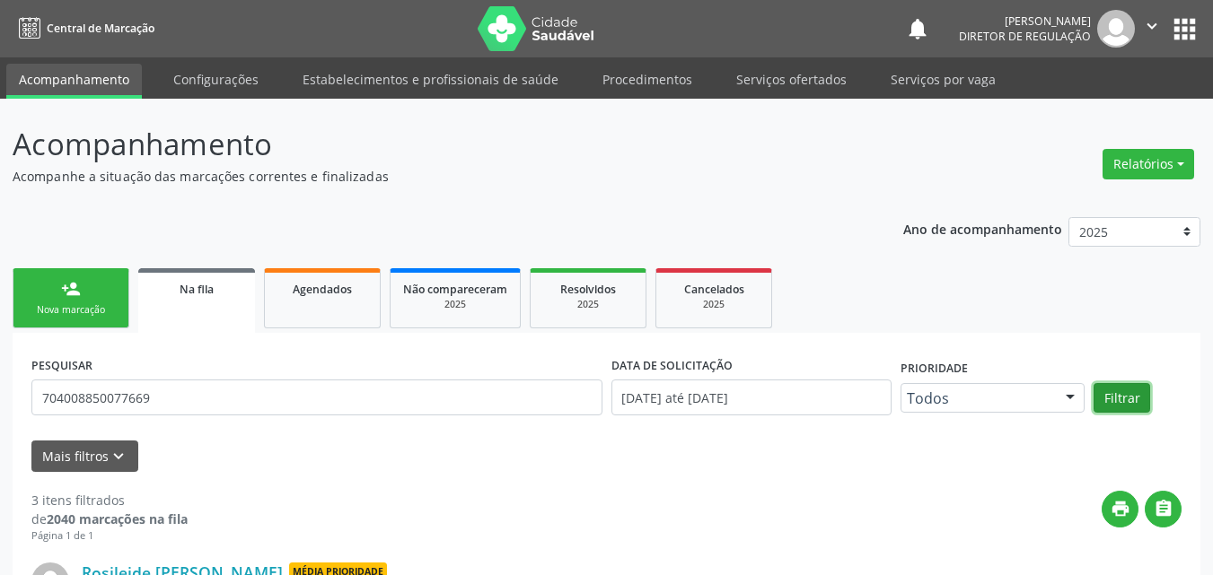
click at [1127, 399] on button "Filtrar" at bounding box center [1121, 398] width 57 height 31
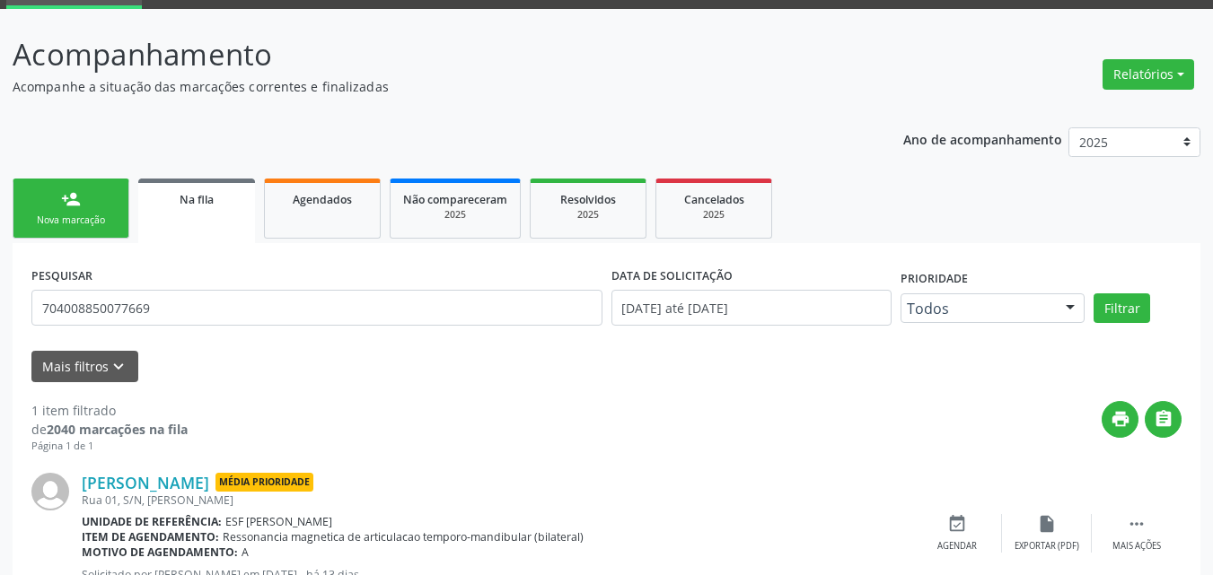
scroll to position [160, 0]
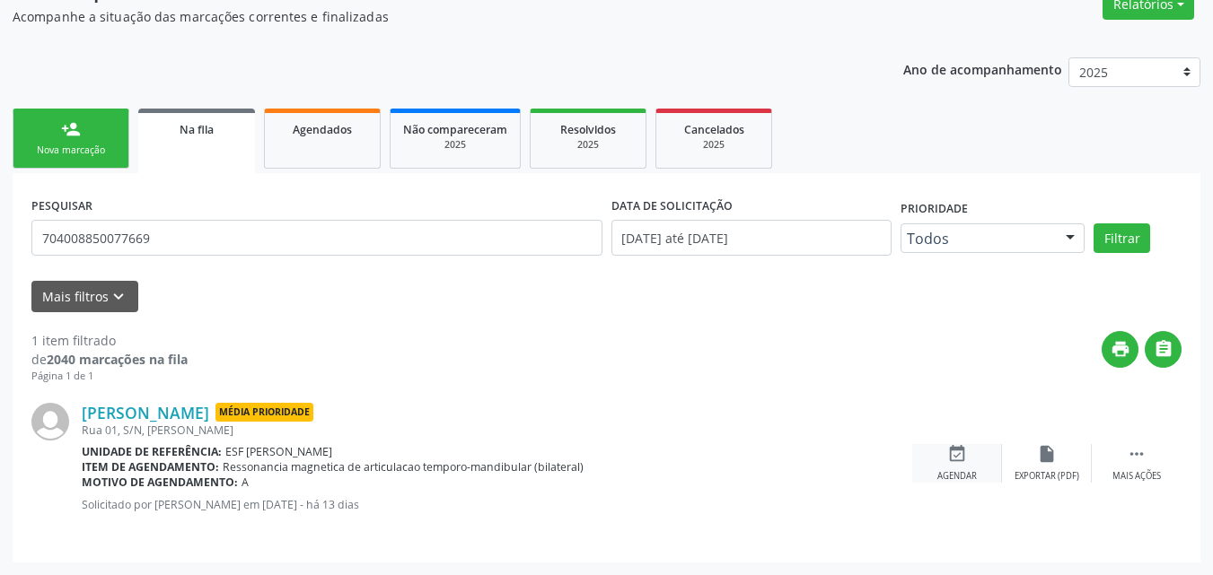
click at [954, 457] on icon "event_available" at bounding box center [957, 454] width 20 height 20
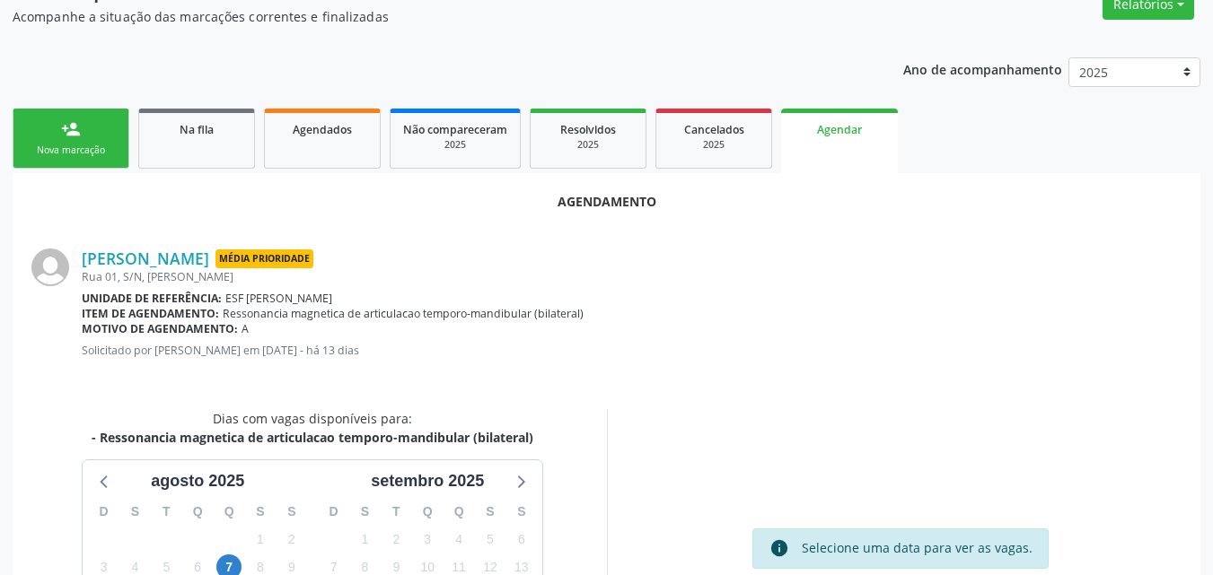
scroll to position [250, 0]
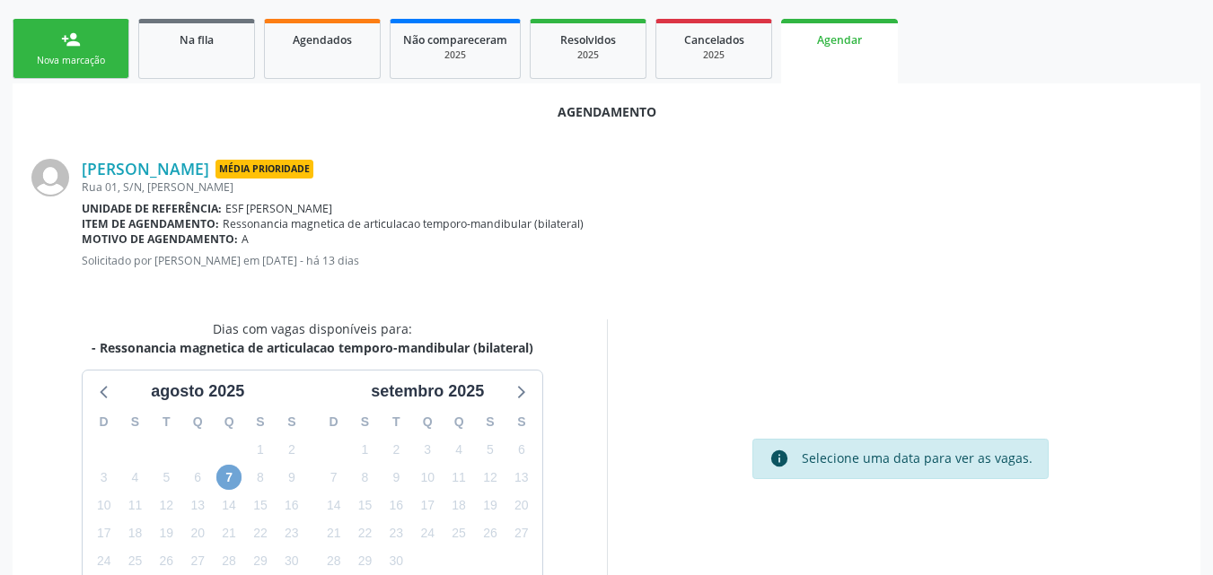
click at [232, 483] on span "7" at bounding box center [228, 477] width 25 height 25
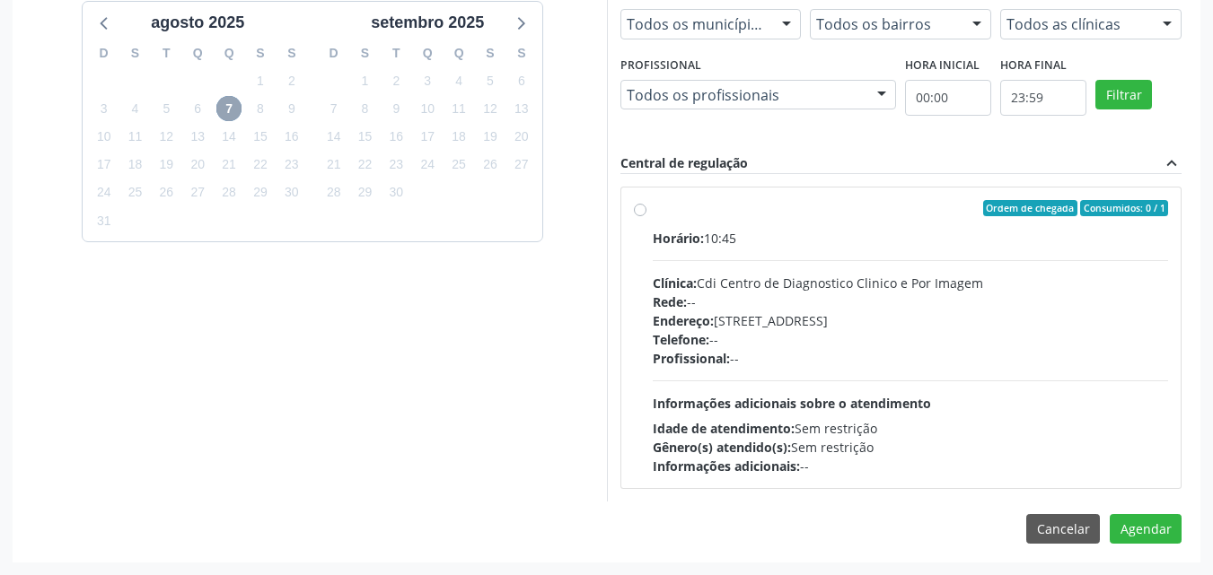
scroll to position [439, 0]
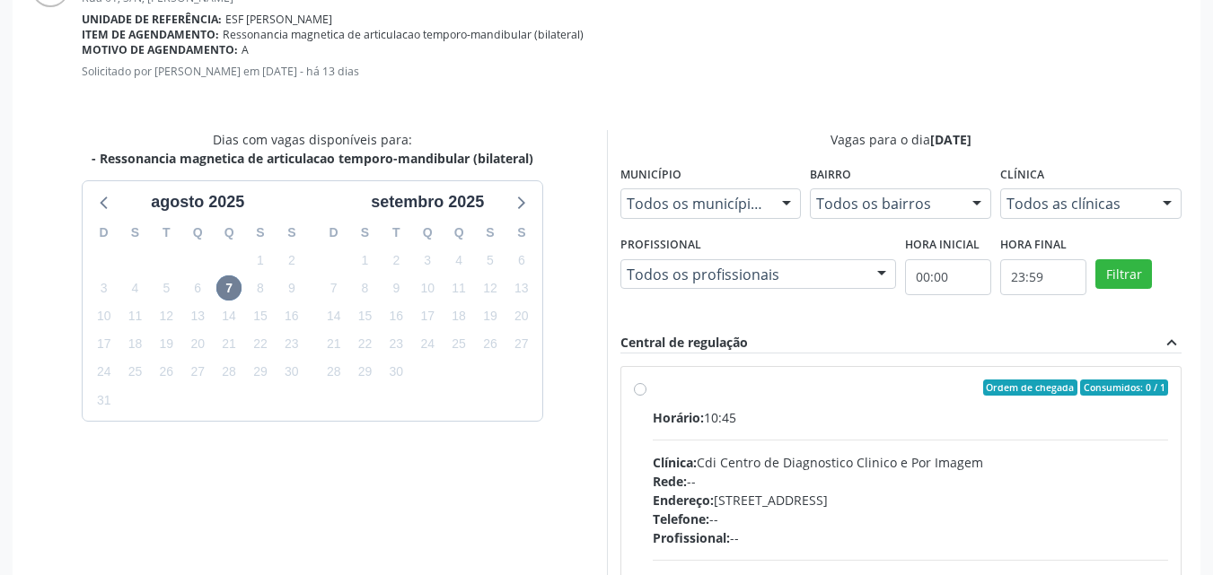
click at [579, 407] on div "Dias com vagas disponíveis para: - Ressonancia magnetica de articulacao temporo…" at bounding box center [313, 405] width 588 height 551
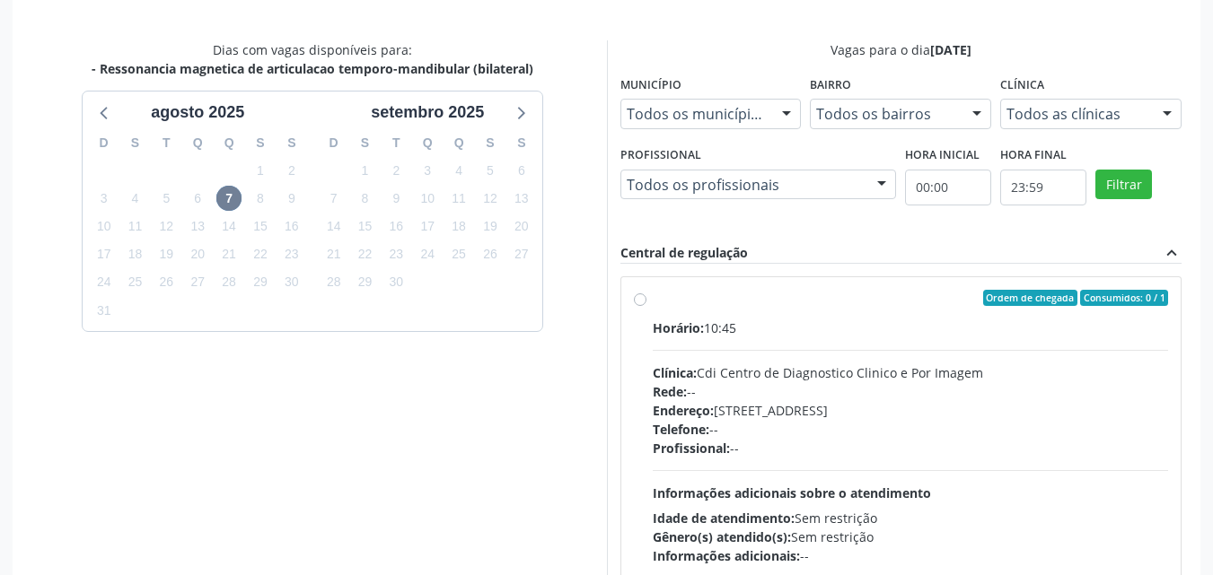
scroll to position [619, 0]
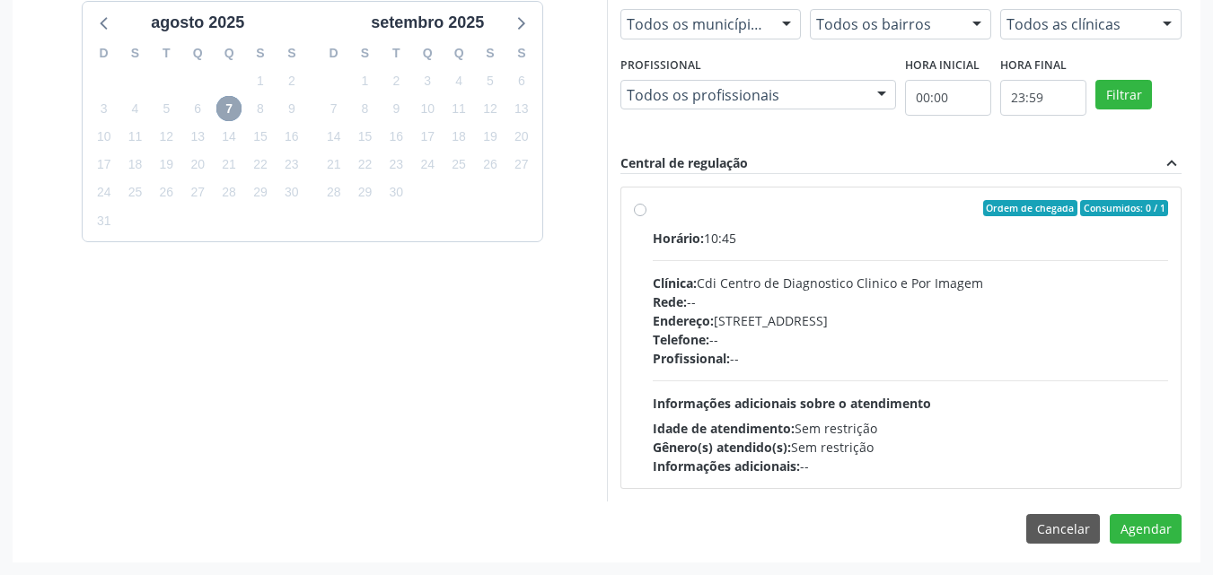
click at [222, 110] on span "7" at bounding box center [228, 108] width 25 height 25
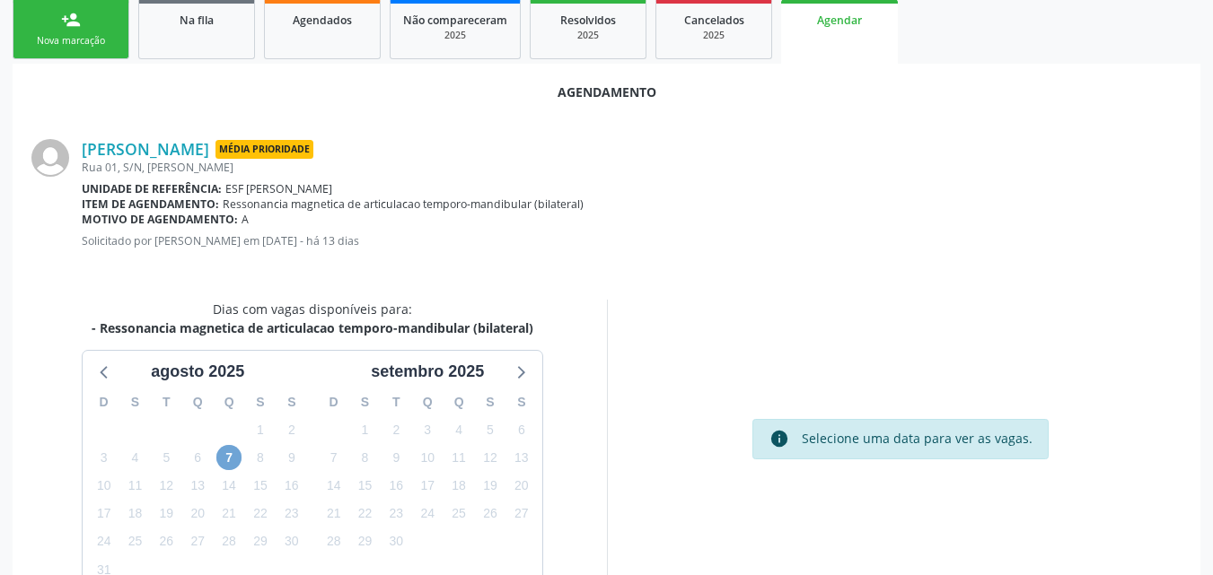
scroll to position [359, 0]
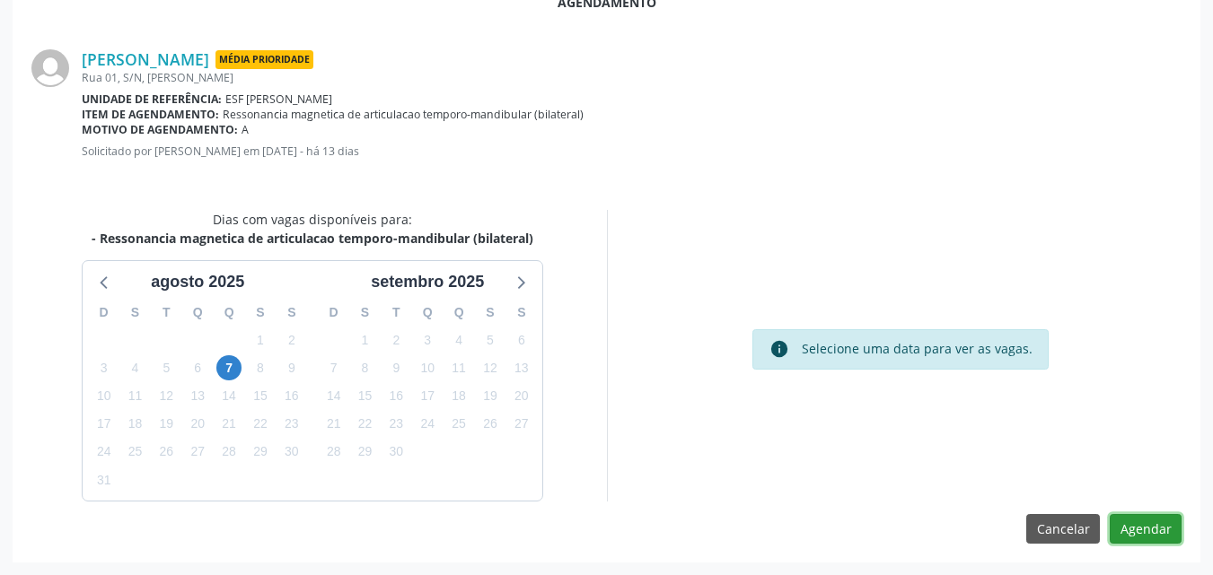
click at [1133, 529] on button "Agendar" at bounding box center [1146, 529] width 72 height 31
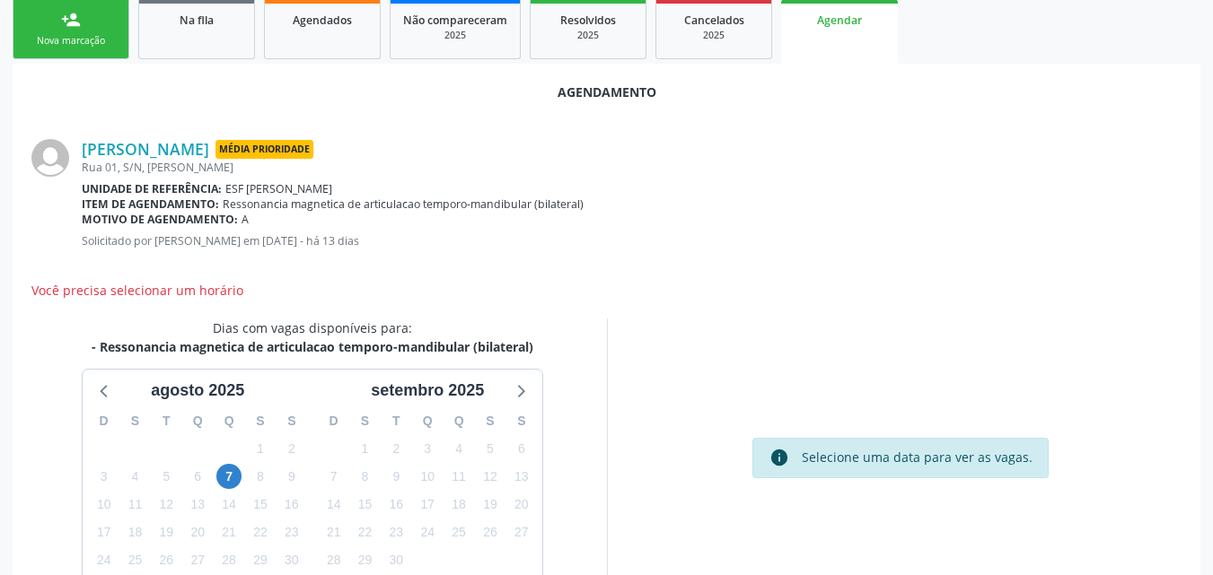
scroll to position [180, 0]
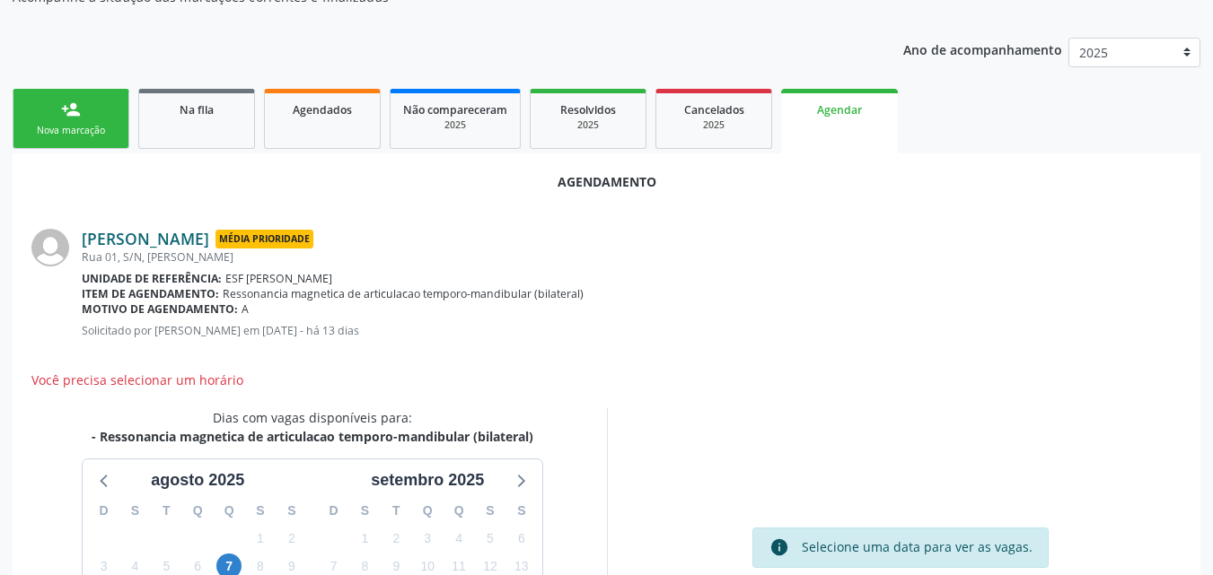
click at [209, 241] on link "Rozileide Moreira Amorim" at bounding box center [145, 239] width 127 height 20
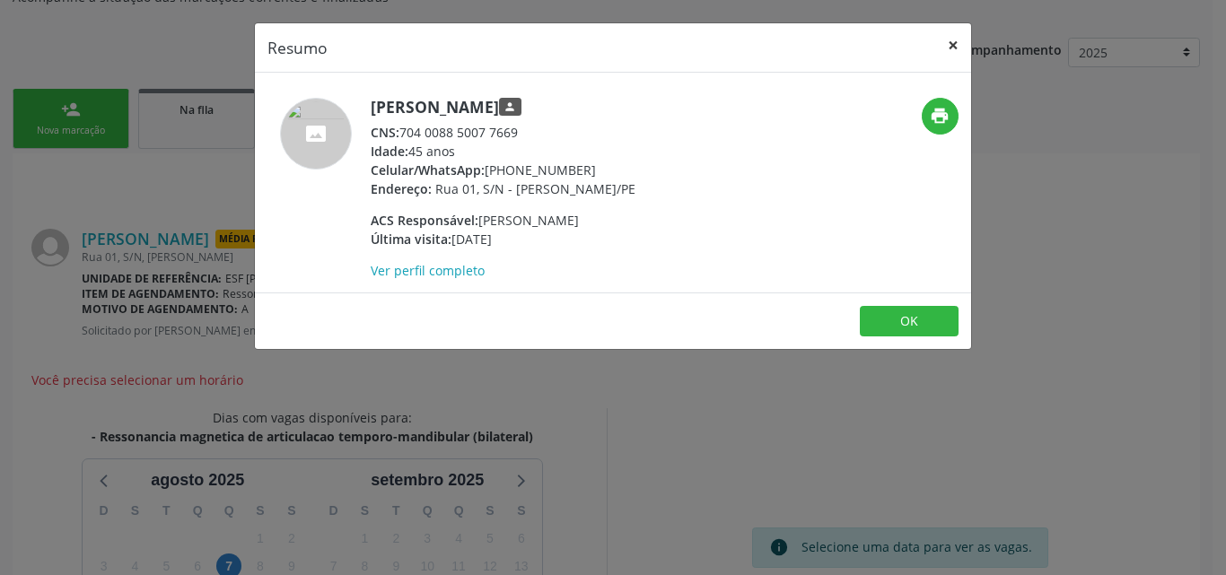
click at [957, 43] on button "×" at bounding box center [953, 45] width 36 height 44
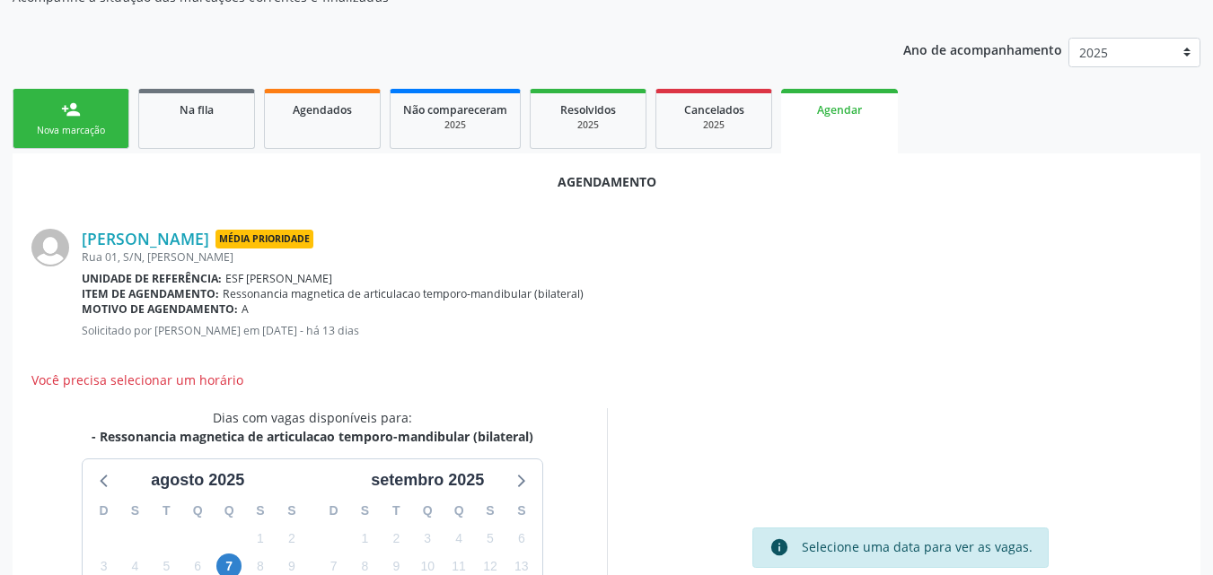
click at [95, 115] on link "person_add Nova marcação" at bounding box center [71, 119] width 117 height 60
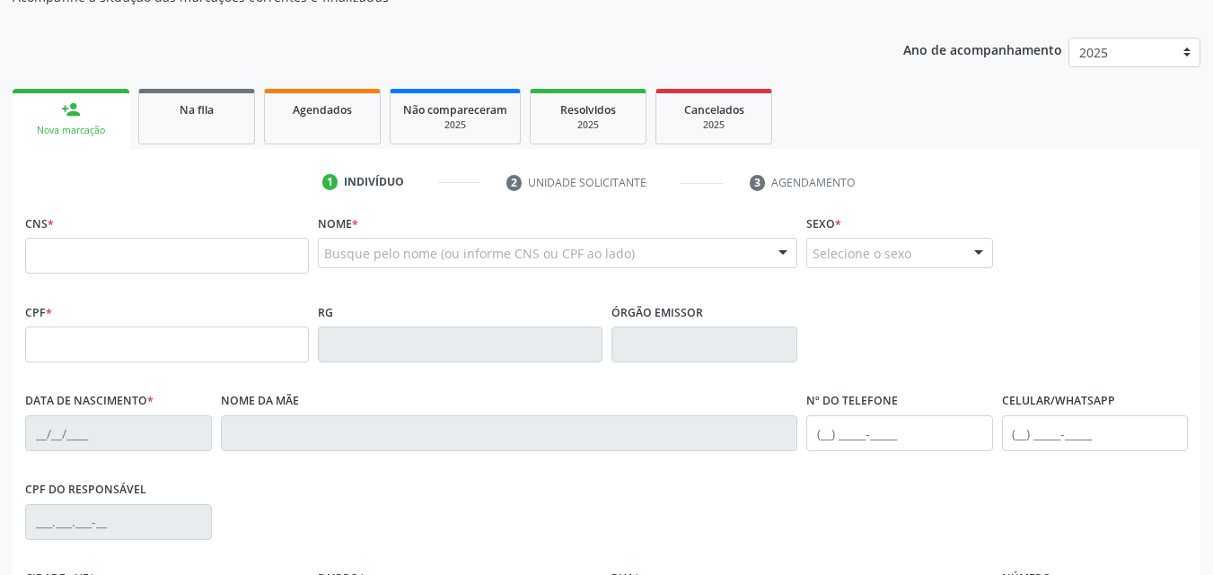
scroll to position [180, 0]
click at [235, 257] on input "text" at bounding box center [167, 256] width 284 height 36
type input "704 0088 5007 7669"
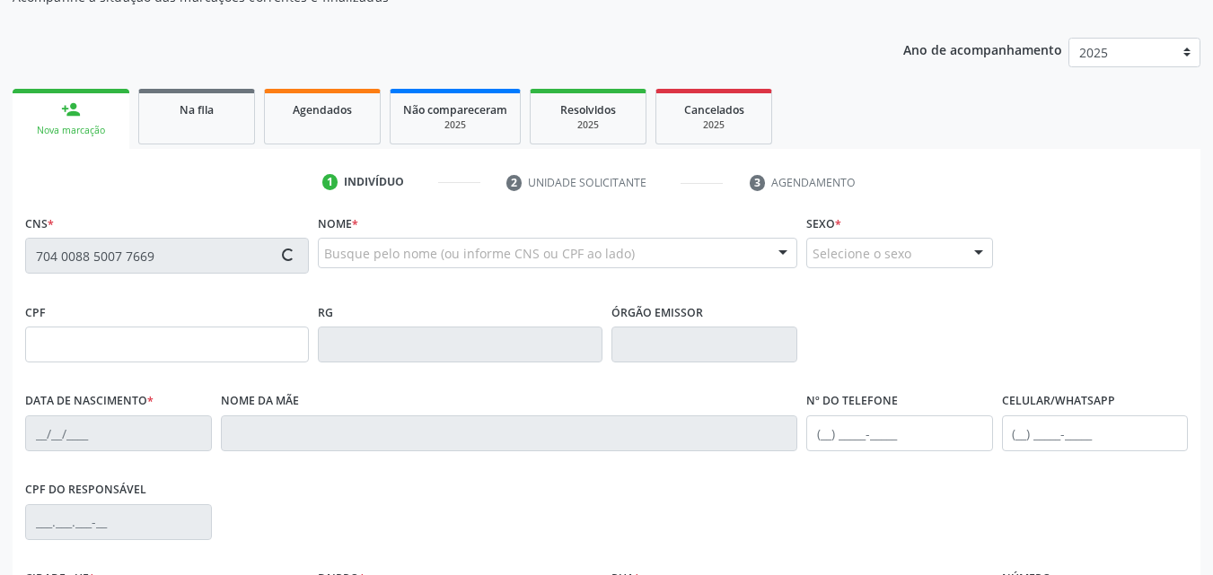
type input "036.096.414-10"
type input "10/05/1980"
type input "Arlinda Moreira Amorim"
type input "(87) 98833-3978"
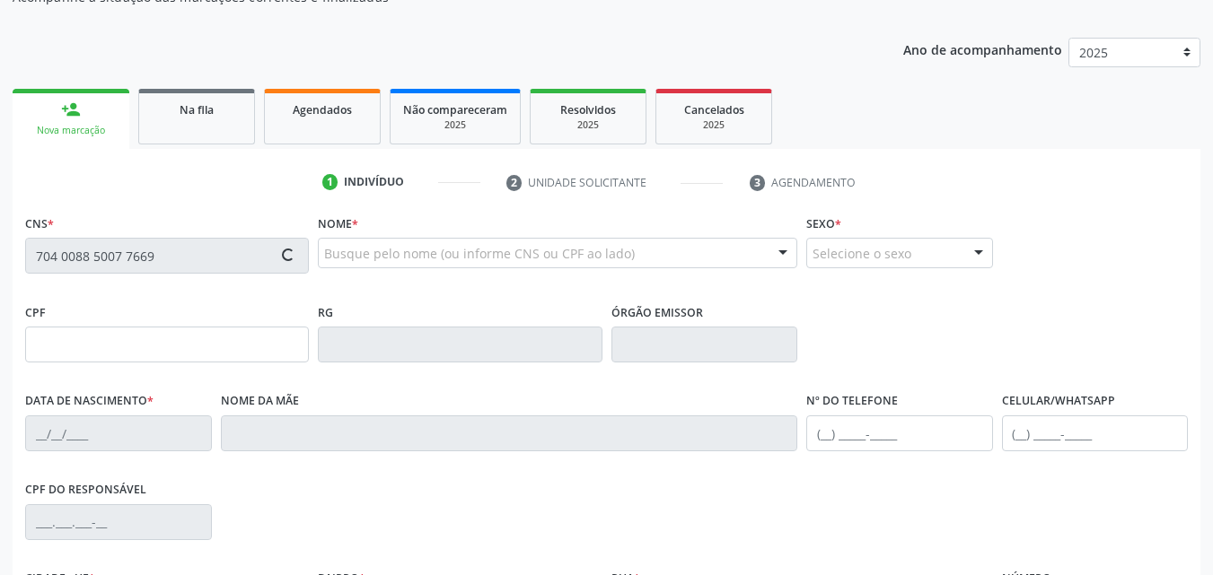
type input "S/N"
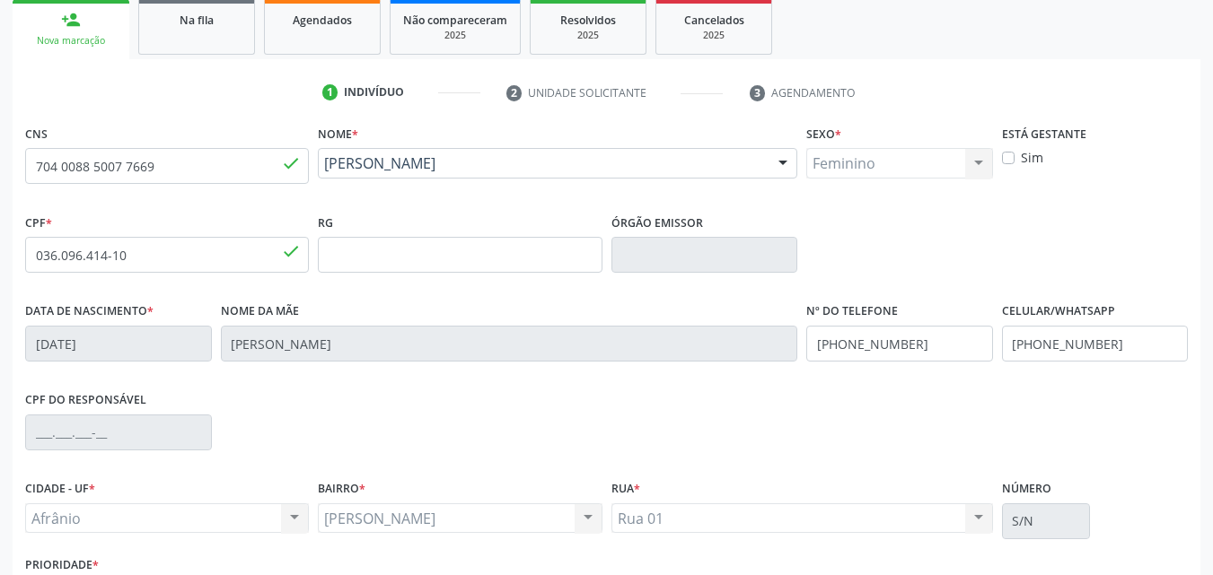
scroll to position [398, 0]
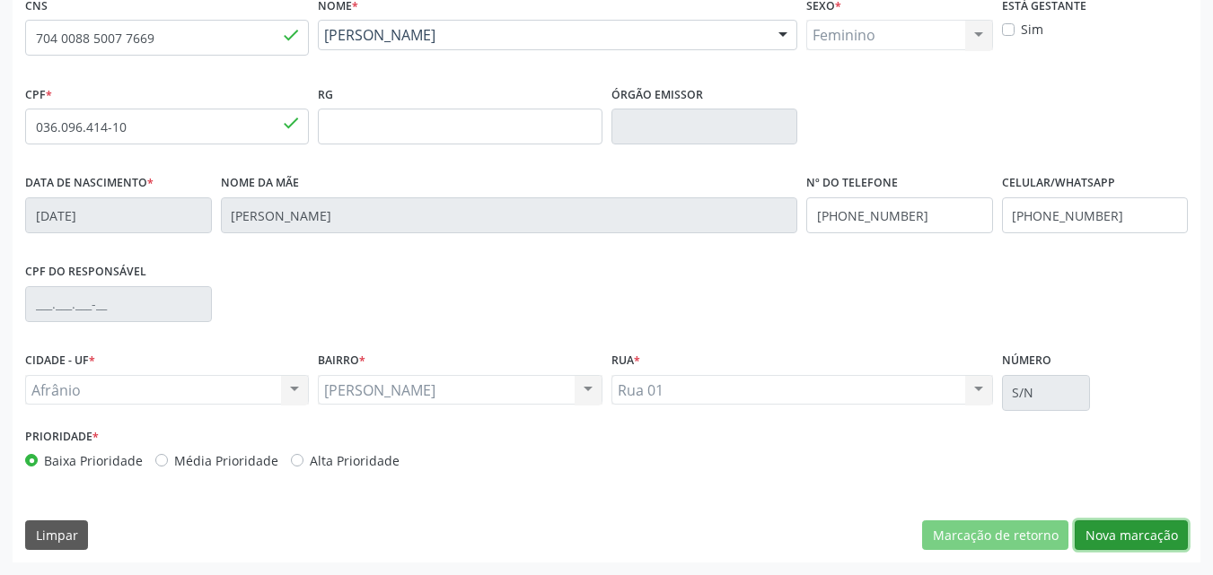
click at [1133, 526] on button "Nova marcação" at bounding box center [1131, 536] width 113 height 31
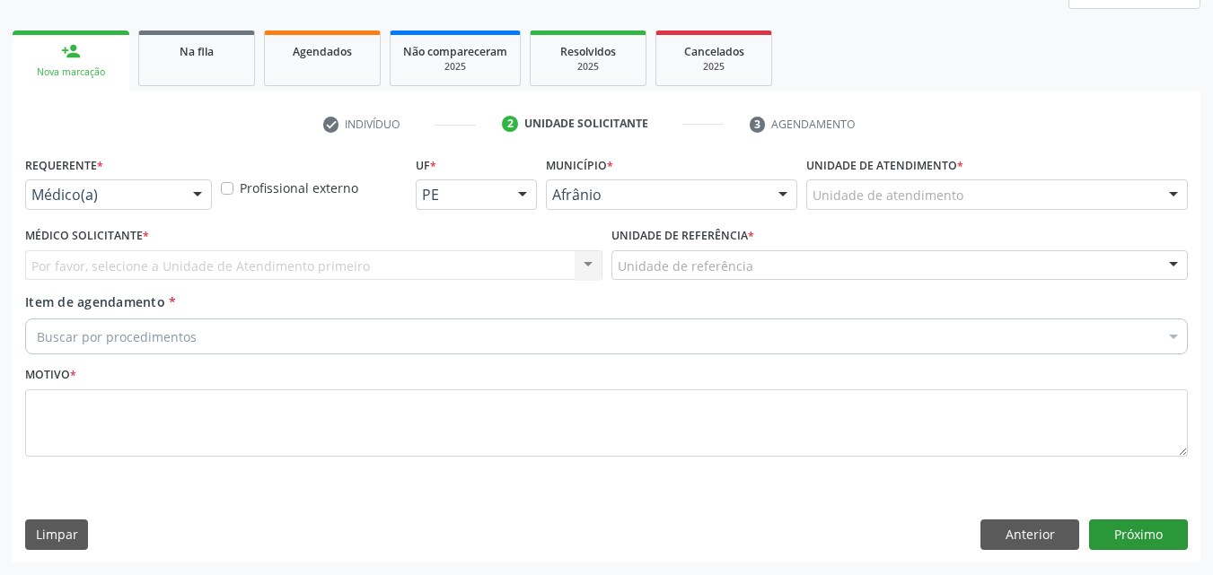
scroll to position [238, 0]
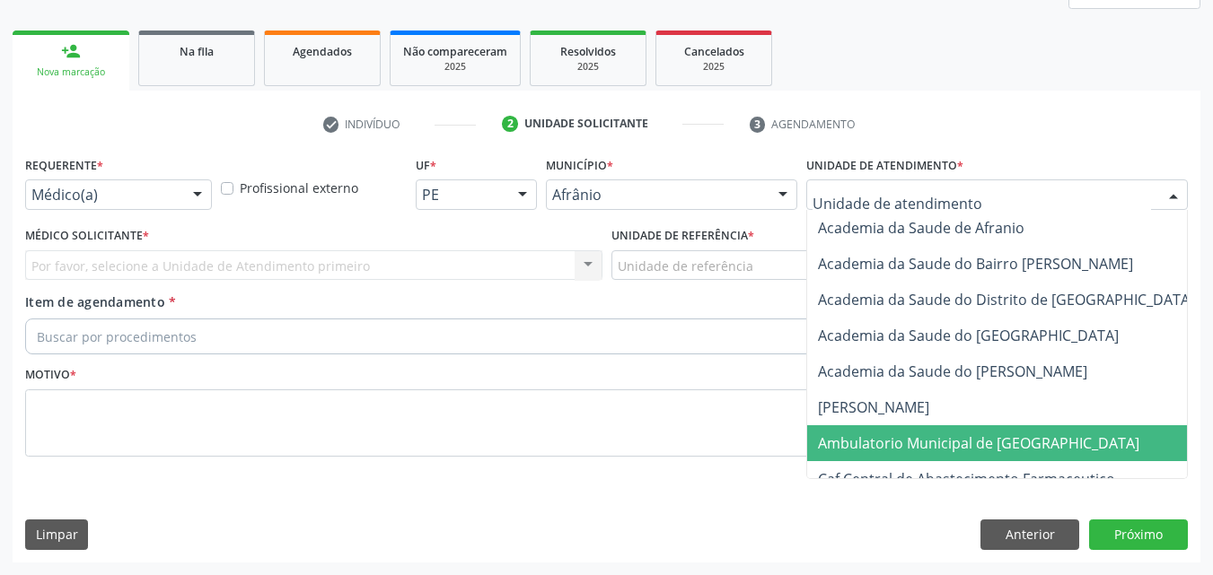
click at [903, 450] on span "Ambulatorio Municipal de [GEOGRAPHIC_DATA]" at bounding box center [978, 444] width 321 height 20
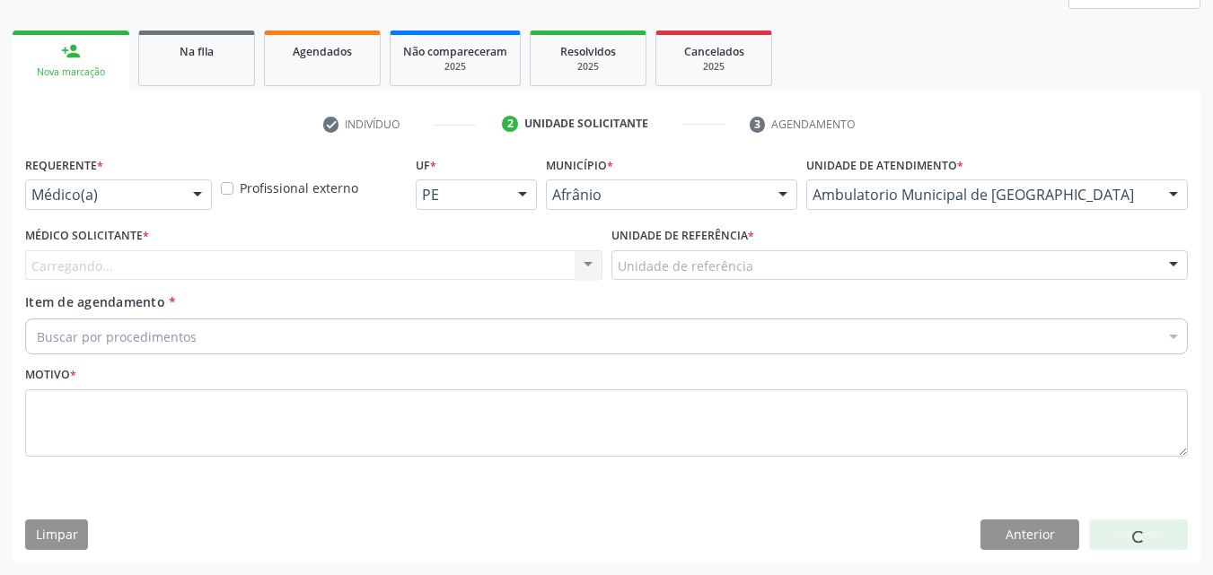
click at [794, 259] on div "Unidade de referência" at bounding box center [899, 265] width 577 height 31
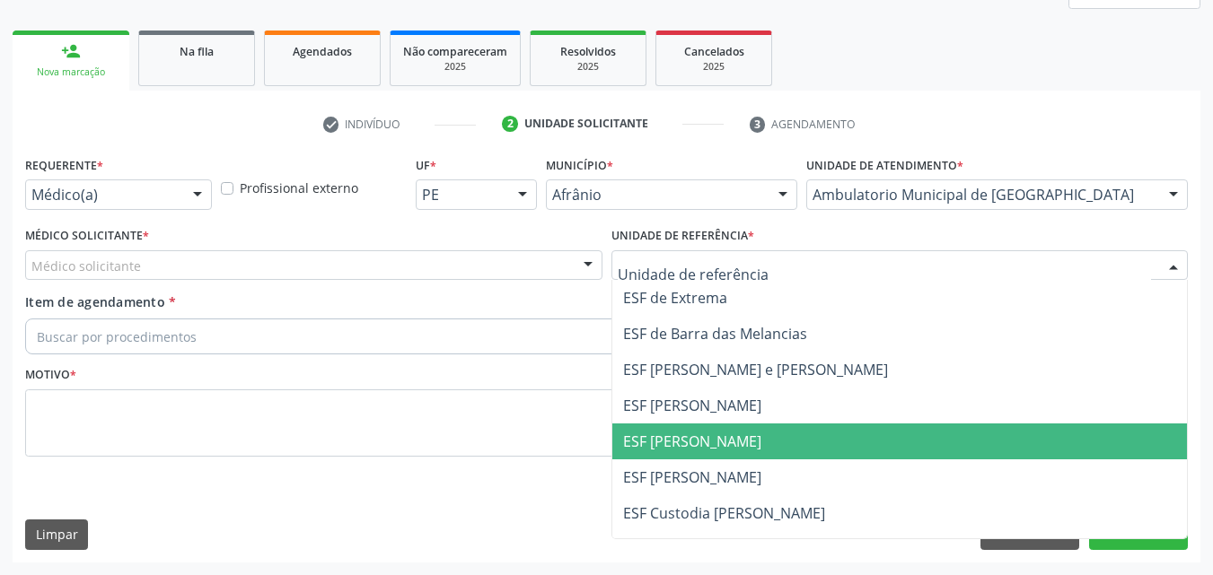
drag, startPoint x: 771, startPoint y: 451, endPoint x: 753, endPoint y: 443, distance: 19.7
click at [770, 451] on span "ESF [PERSON_NAME]" at bounding box center [899, 442] width 575 height 36
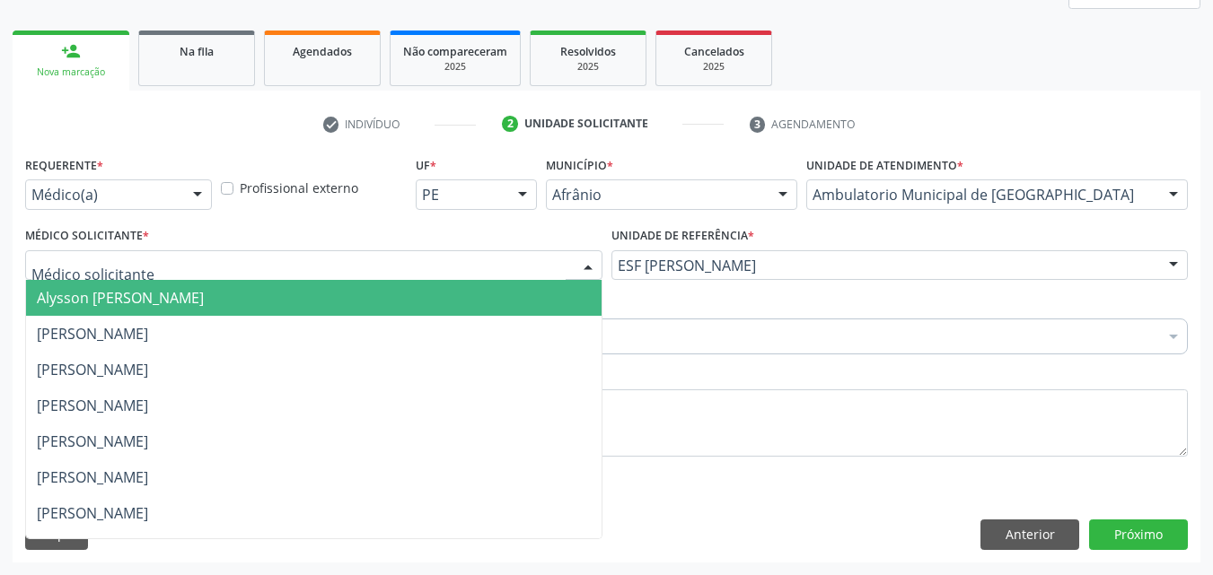
click at [504, 260] on div at bounding box center [313, 265] width 577 height 31
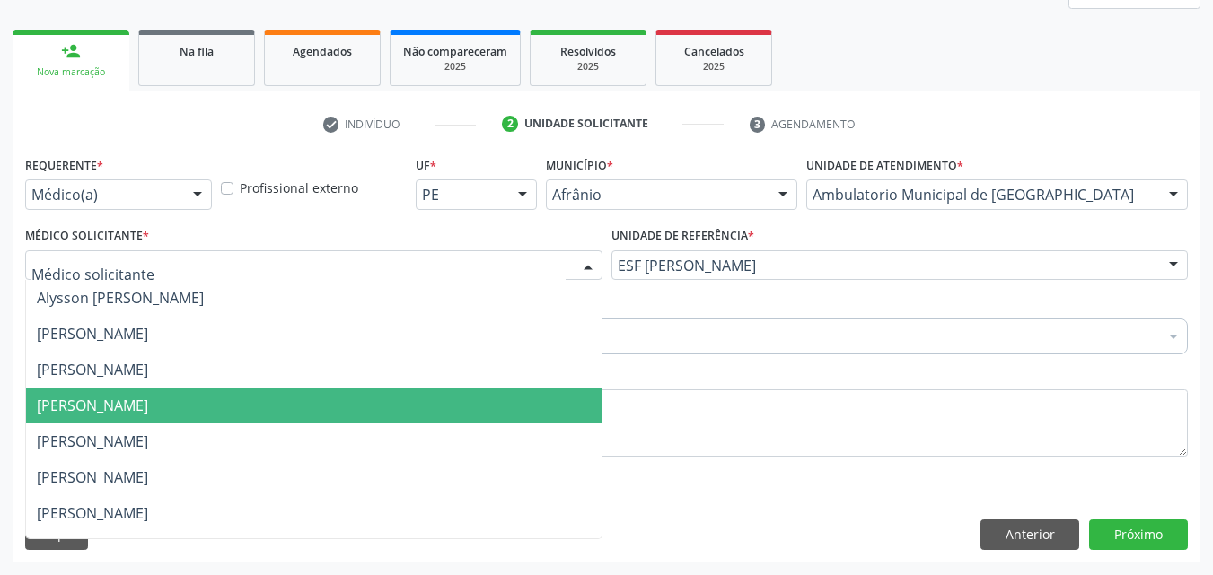
click at [478, 405] on span "[PERSON_NAME]" at bounding box center [313, 406] width 575 height 36
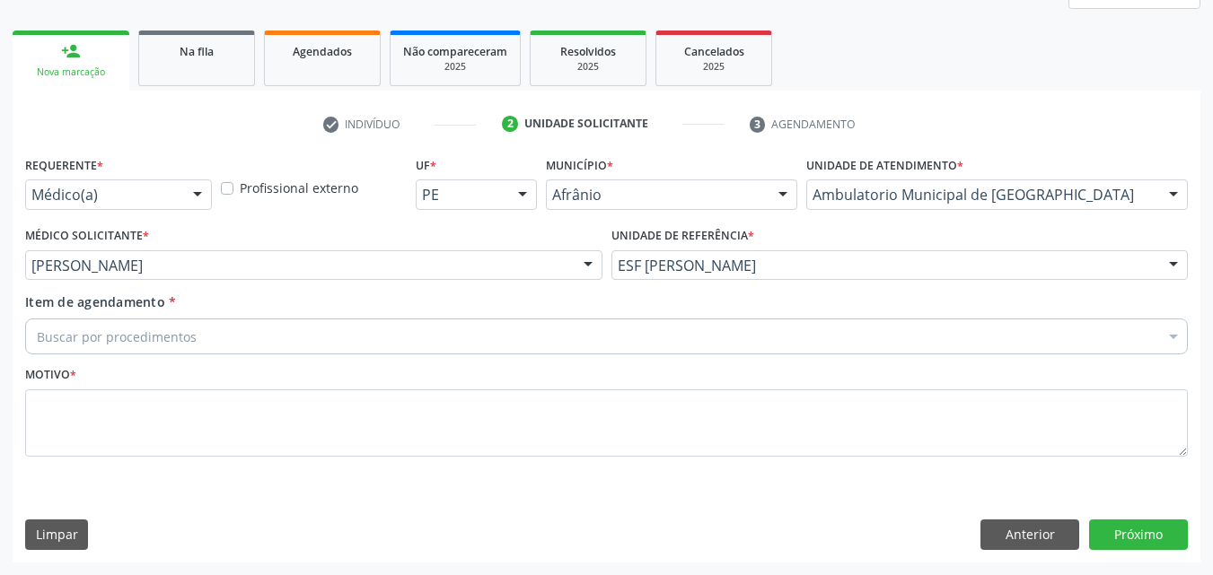
click at [316, 336] on div "Buscar por procedimentos" at bounding box center [606, 337] width 1163 height 36
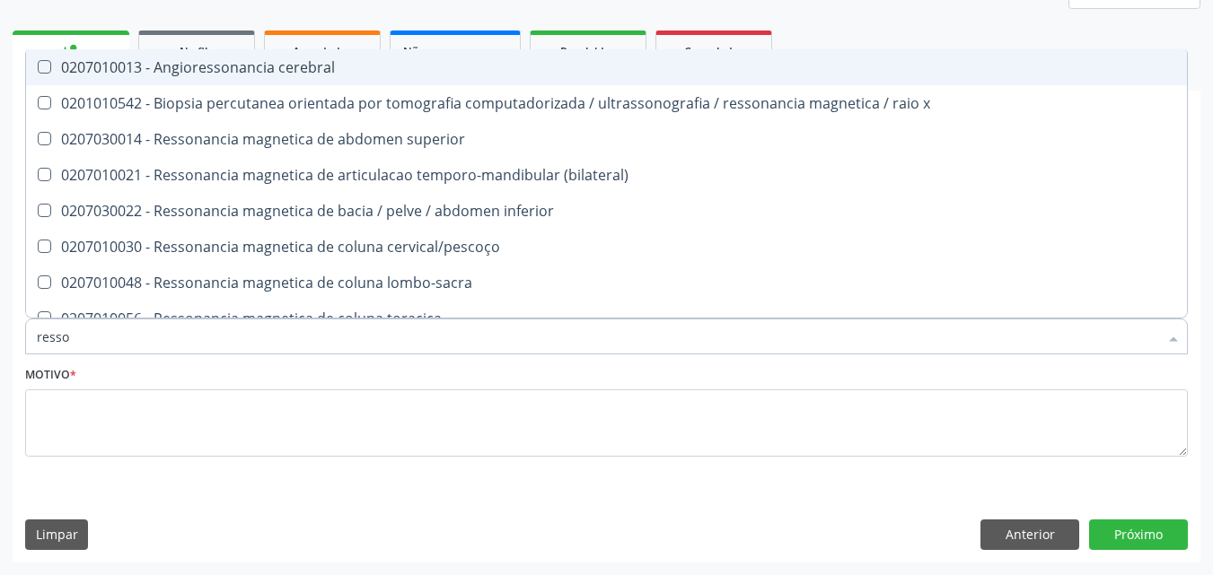
type input "resson"
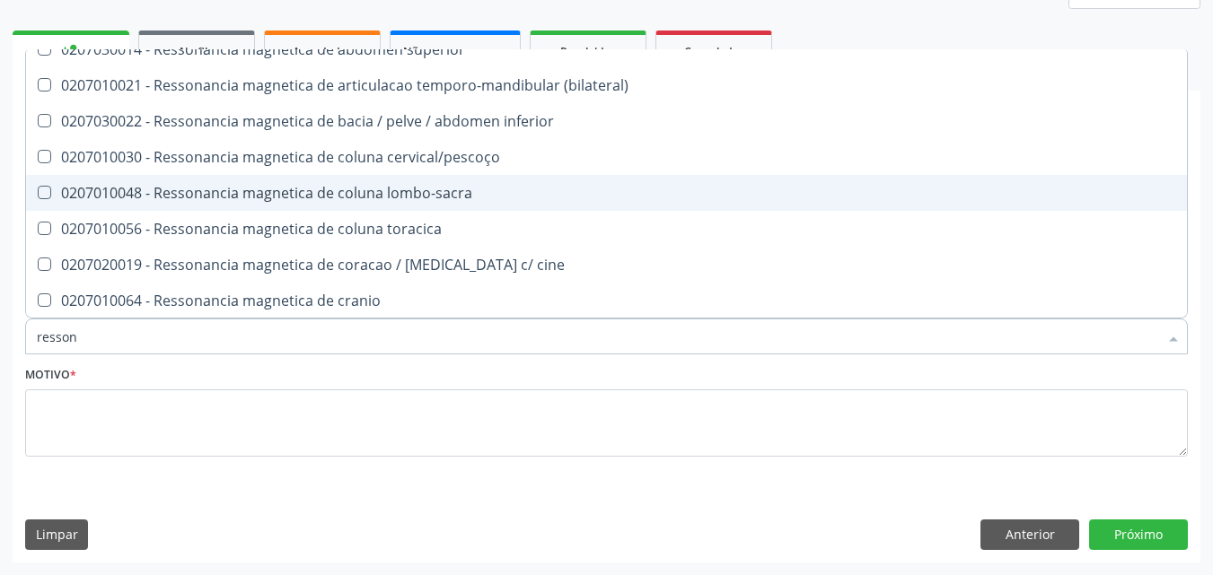
scroll to position [180, 0]
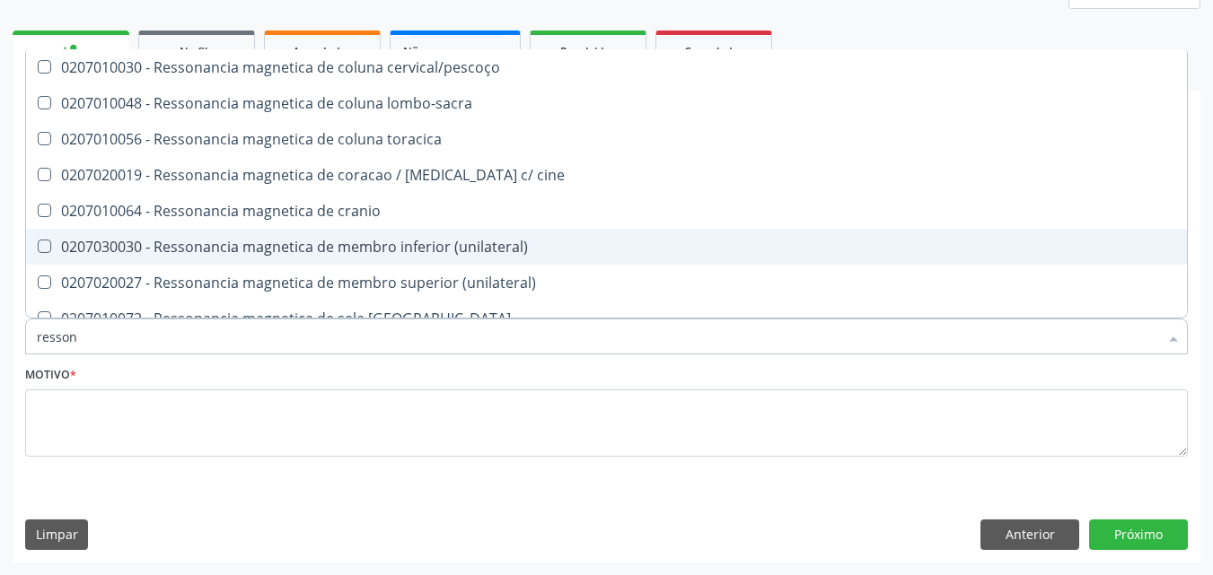
click at [503, 245] on div "0207030030 - Ressonancia magnetica de membro inferior (unilateral)" at bounding box center [606, 247] width 1139 height 14
checkbox \(unilateral\) "true"
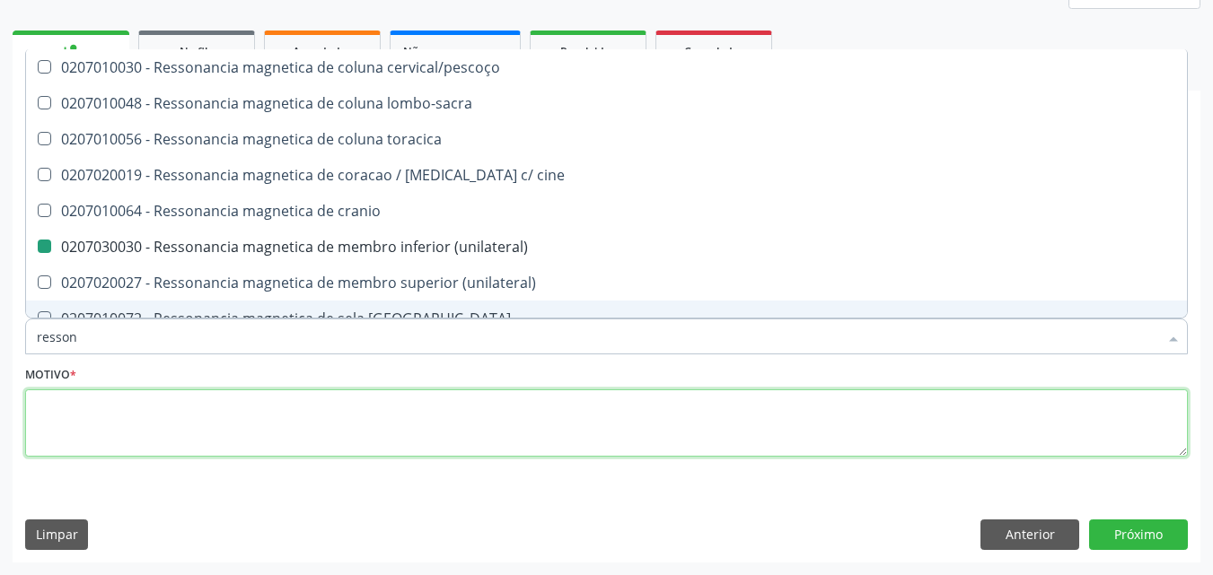
click at [452, 407] on textarea at bounding box center [606, 424] width 1163 height 68
checkbox x "true"
checkbox \(unilateral\) "false"
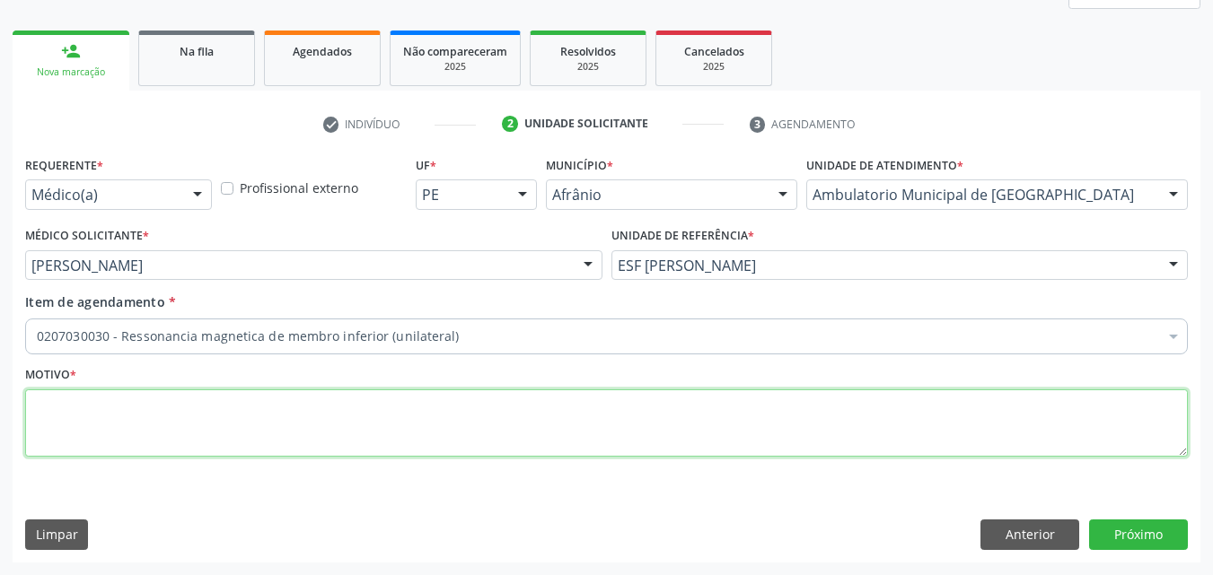
scroll to position [0, 0]
type textarea "*"
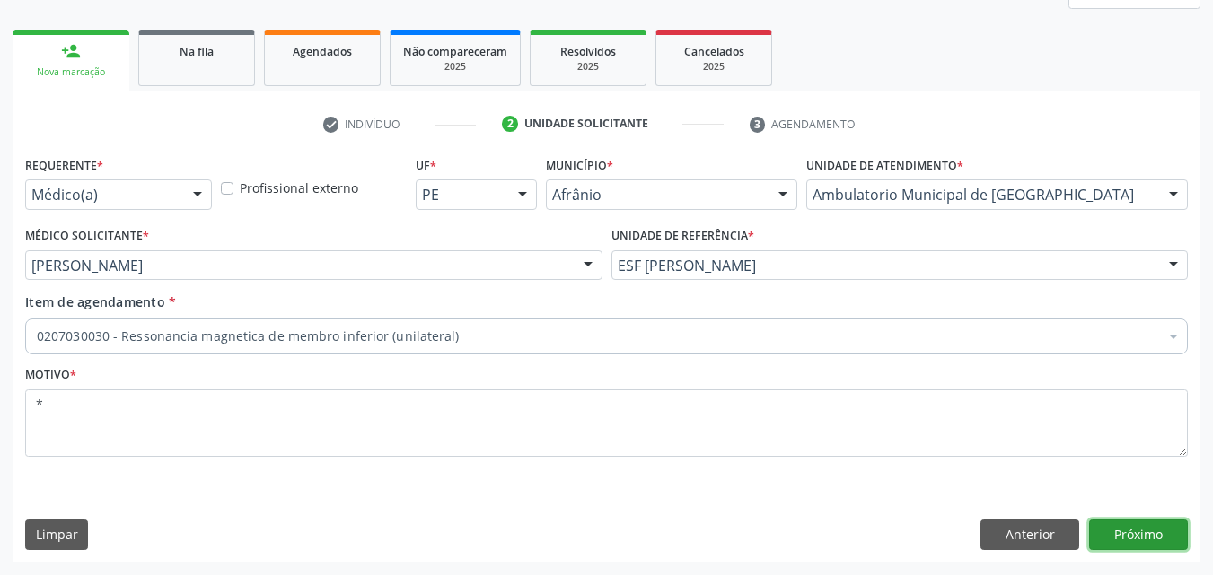
click at [1144, 536] on button "Próximo" at bounding box center [1138, 535] width 99 height 31
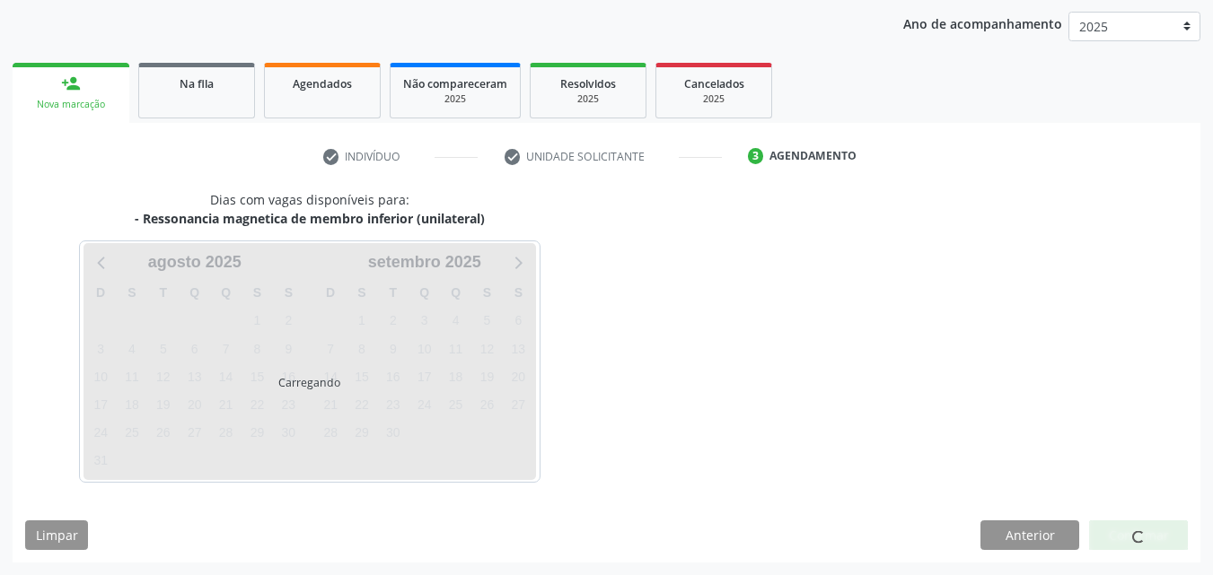
scroll to position [206, 0]
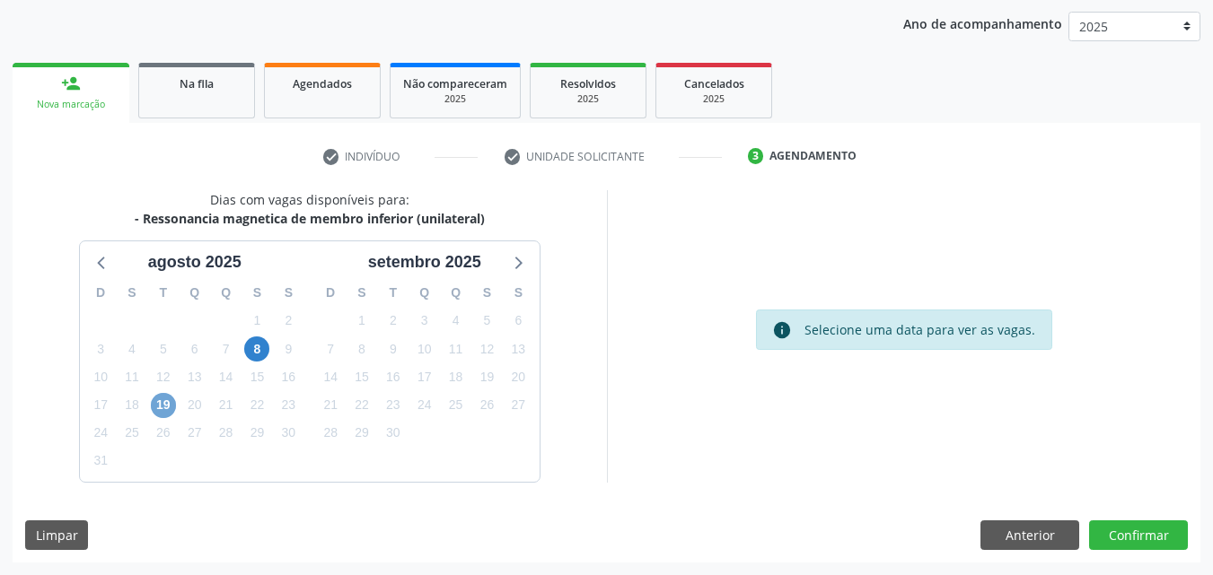
click at [165, 403] on span "19" at bounding box center [163, 405] width 25 height 25
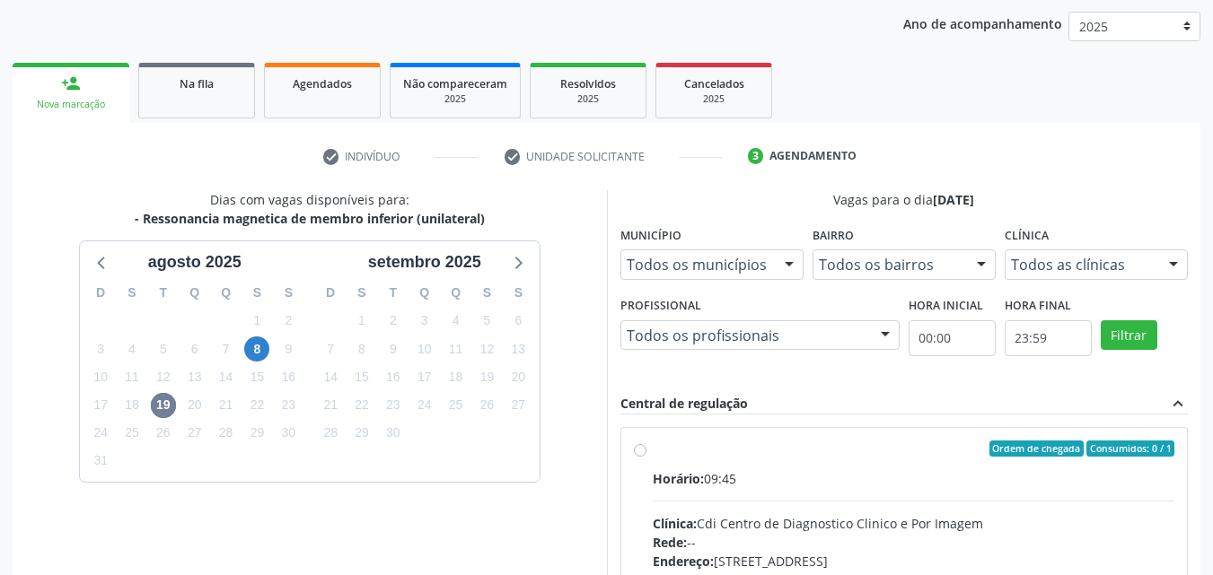
click at [733, 461] on label "Ordem de chegada Consumidos: 0 / 1 Horário: 09:45 Clínica: Cdi Centro de Diagno…" at bounding box center [914, 579] width 522 height 276
click at [646, 457] on input "Ordem de chegada Consumidos: 0 / 1 Horário: 09:45 Clínica: Cdi Centro de Diagno…" at bounding box center [640, 449] width 13 height 16
radio input "true"
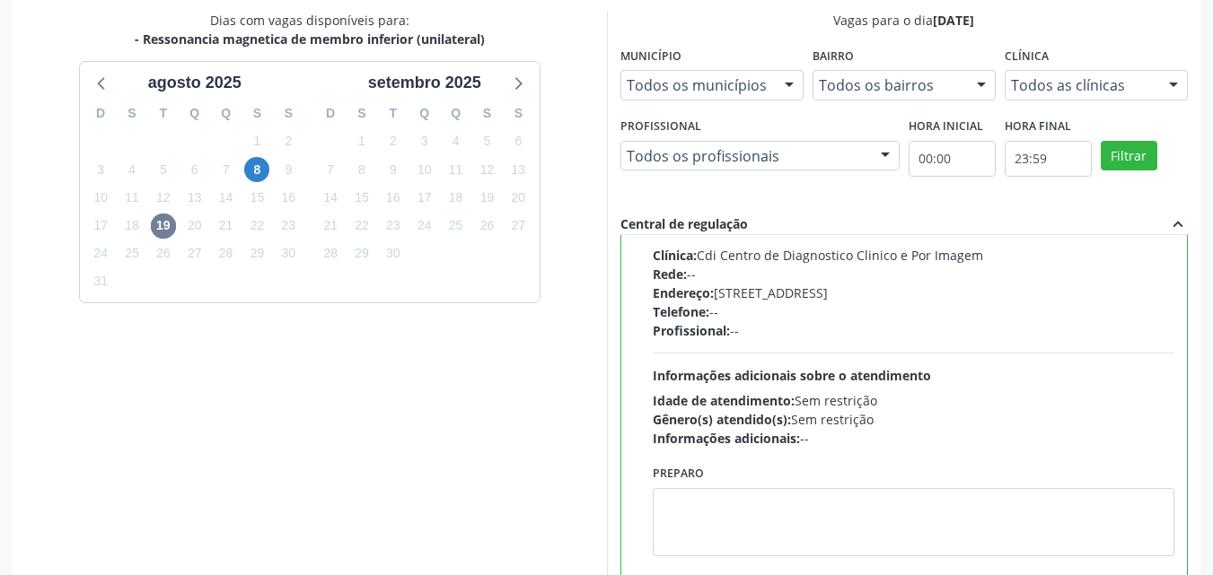
scroll to position [497, 0]
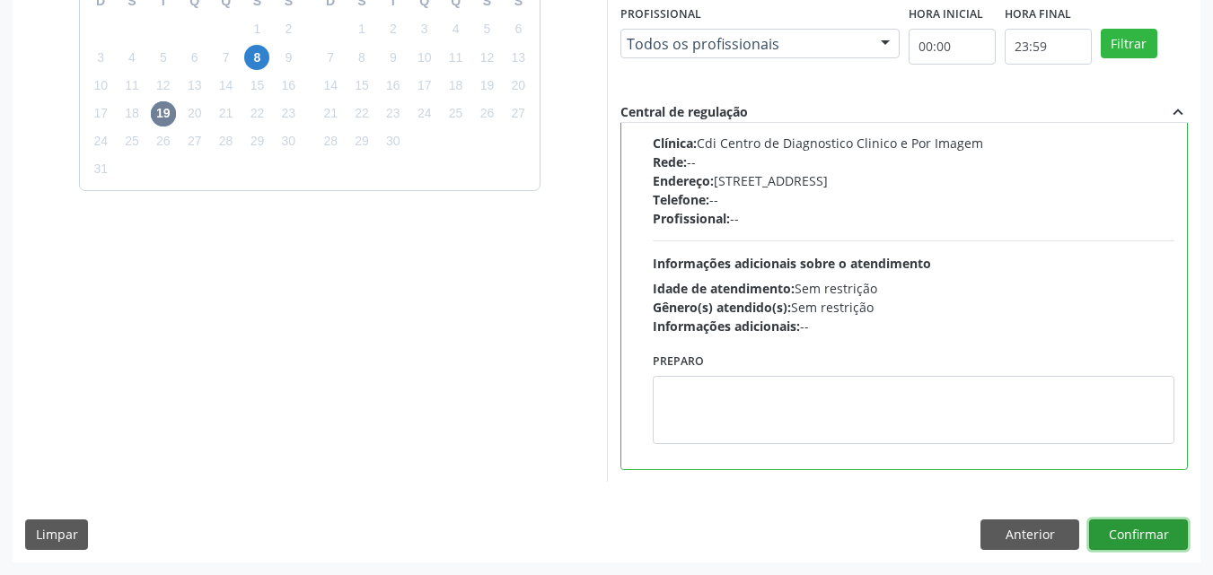
click at [1127, 538] on button "Confirmar" at bounding box center [1138, 535] width 99 height 31
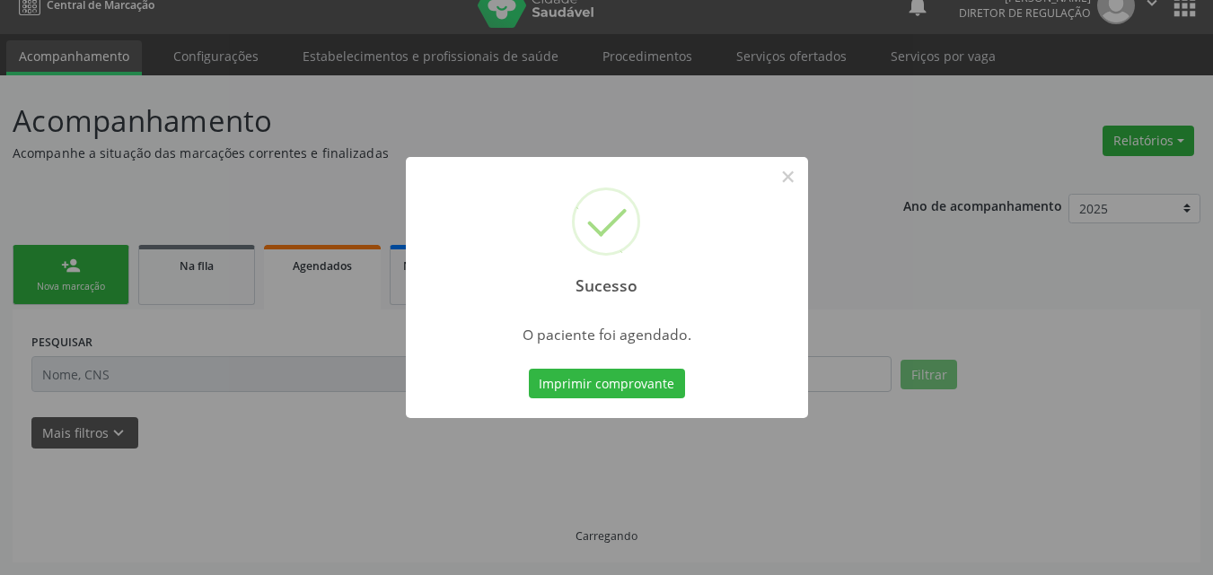
scroll to position [23, 0]
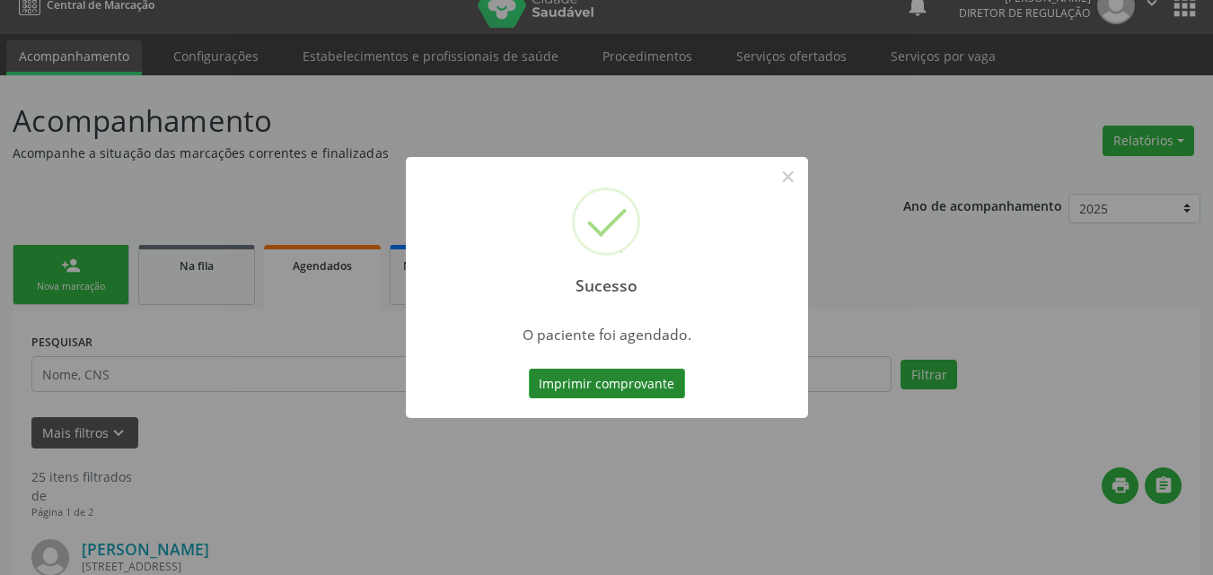
click at [627, 386] on button "Imprimir comprovante" at bounding box center [607, 384] width 156 height 31
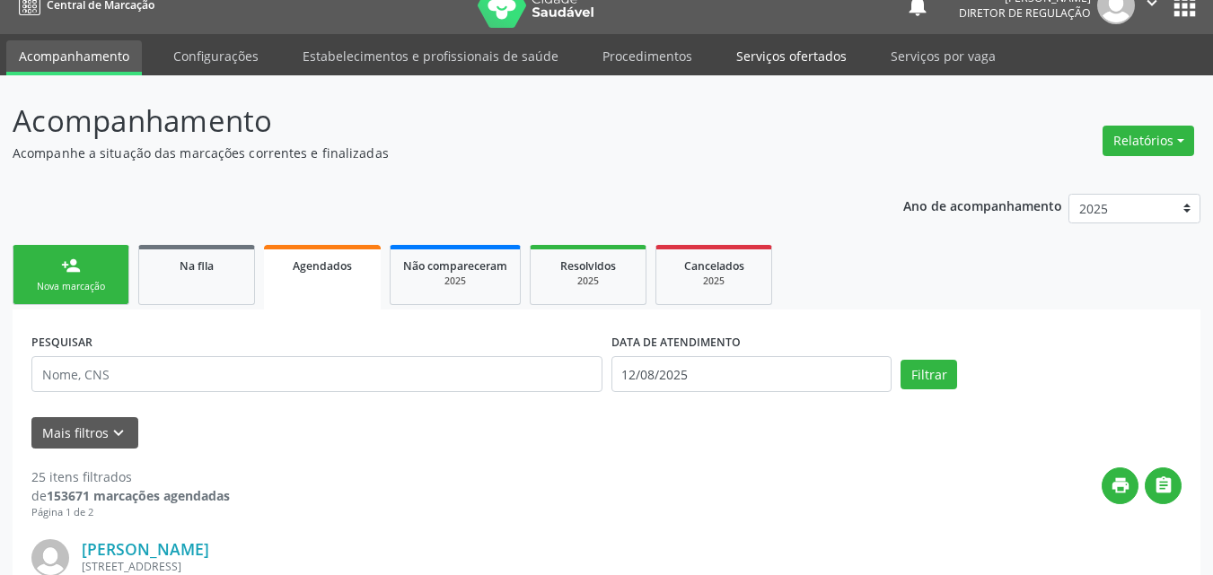
click at [777, 62] on link "Serviços ofertados" at bounding box center [792, 55] width 136 height 31
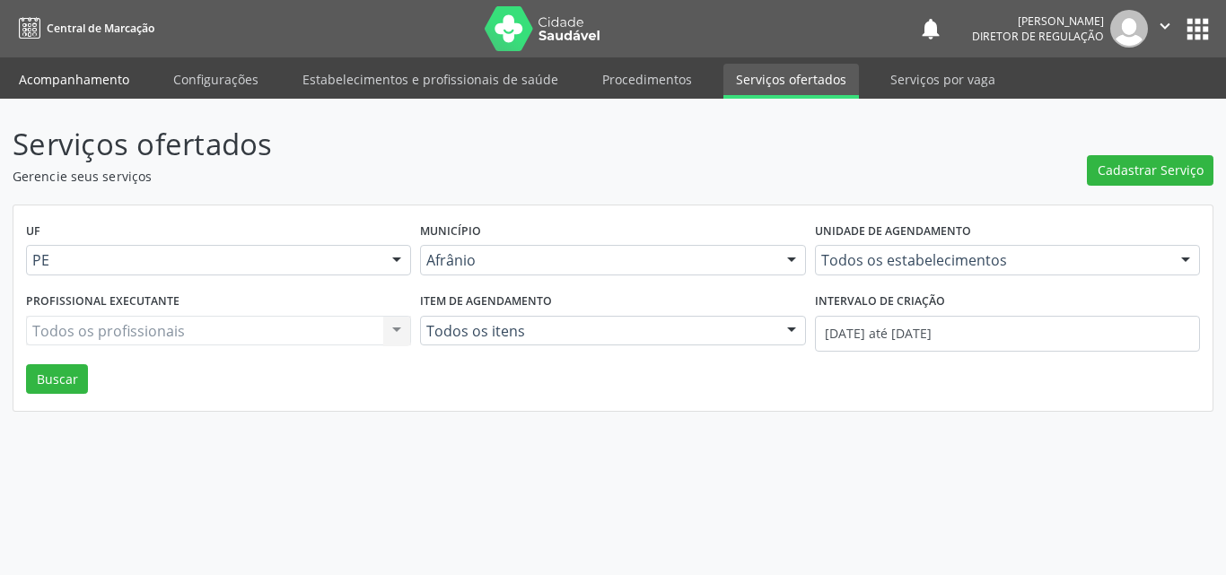
click at [125, 76] on link "Acompanhamento" at bounding box center [74, 79] width 136 height 31
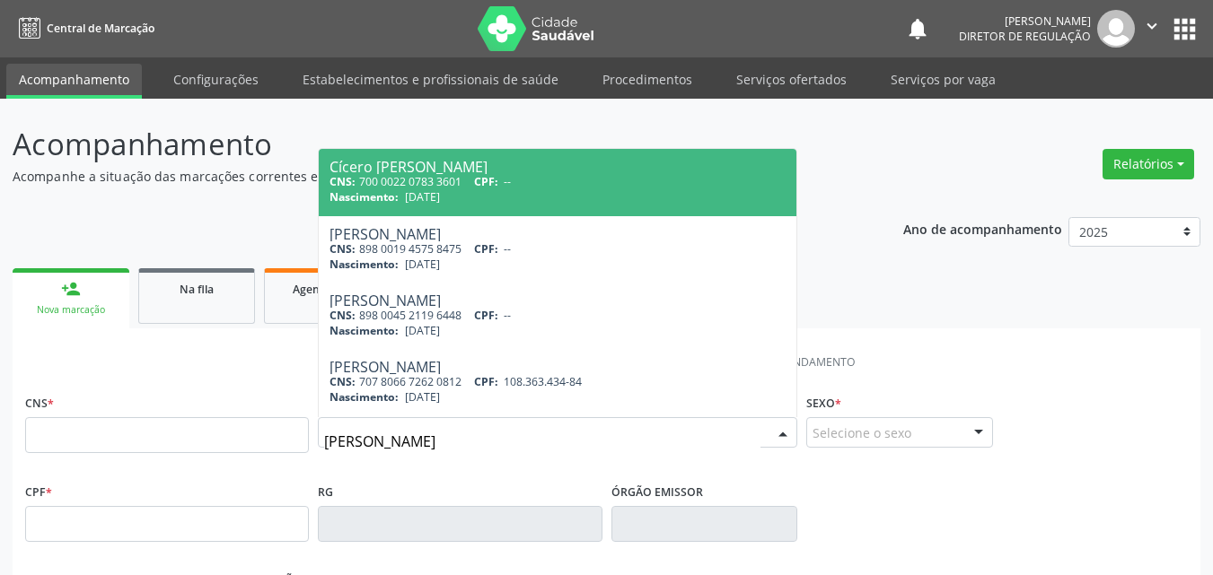
type input "renato coelho"
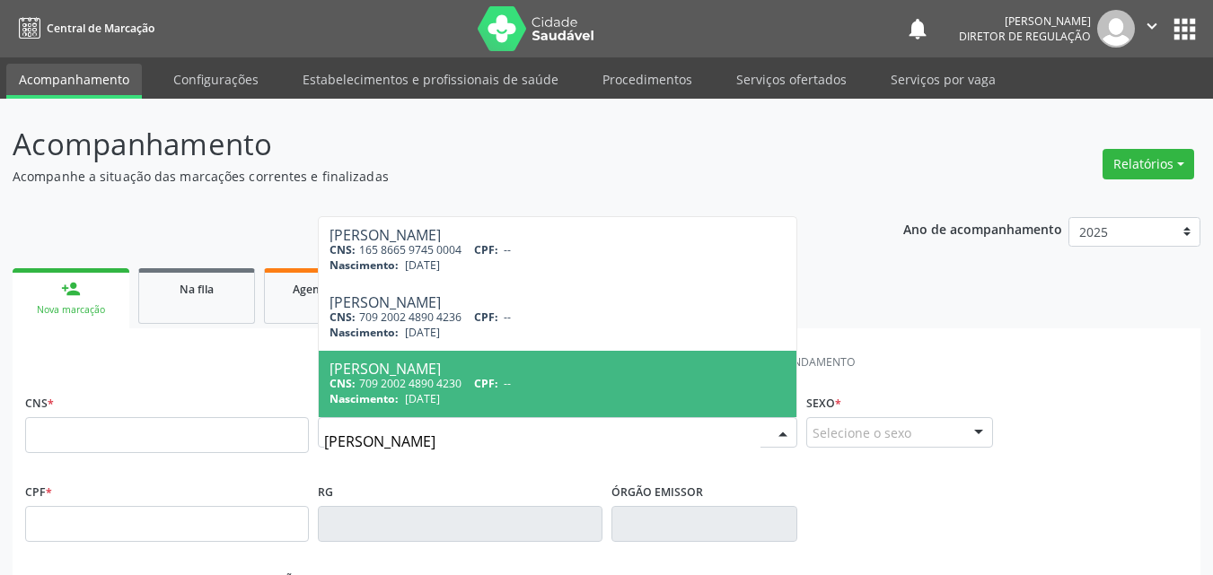
click at [392, 387] on div "CNS: 709 2002 4890 4230 CPF: --" at bounding box center [557, 383] width 456 height 15
type input "709 2002 4890 4230"
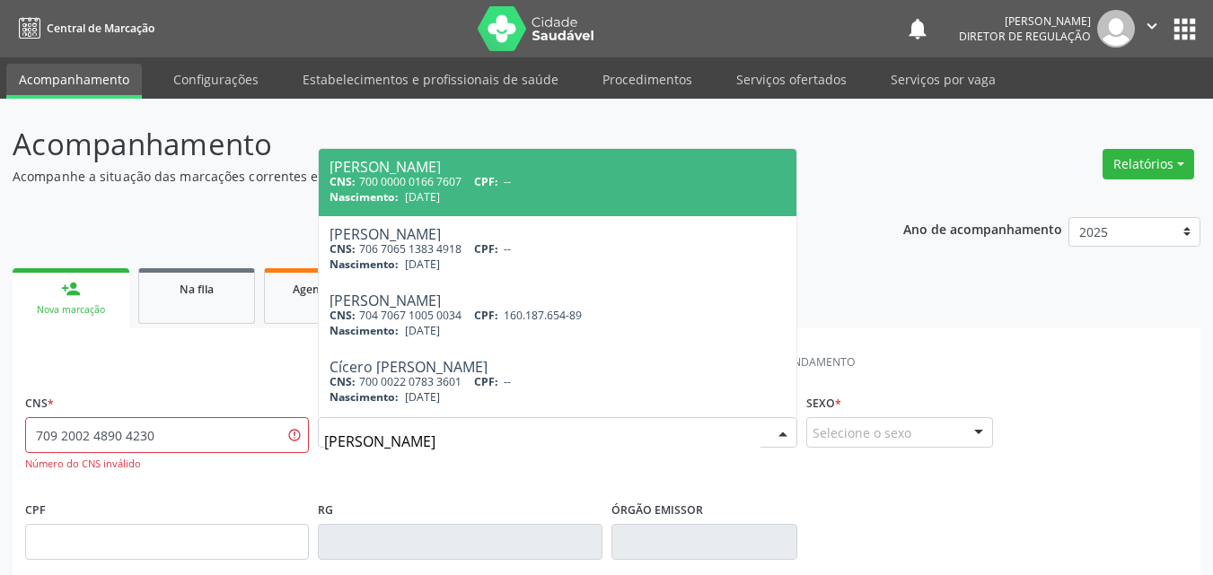
type input "renato coelho"
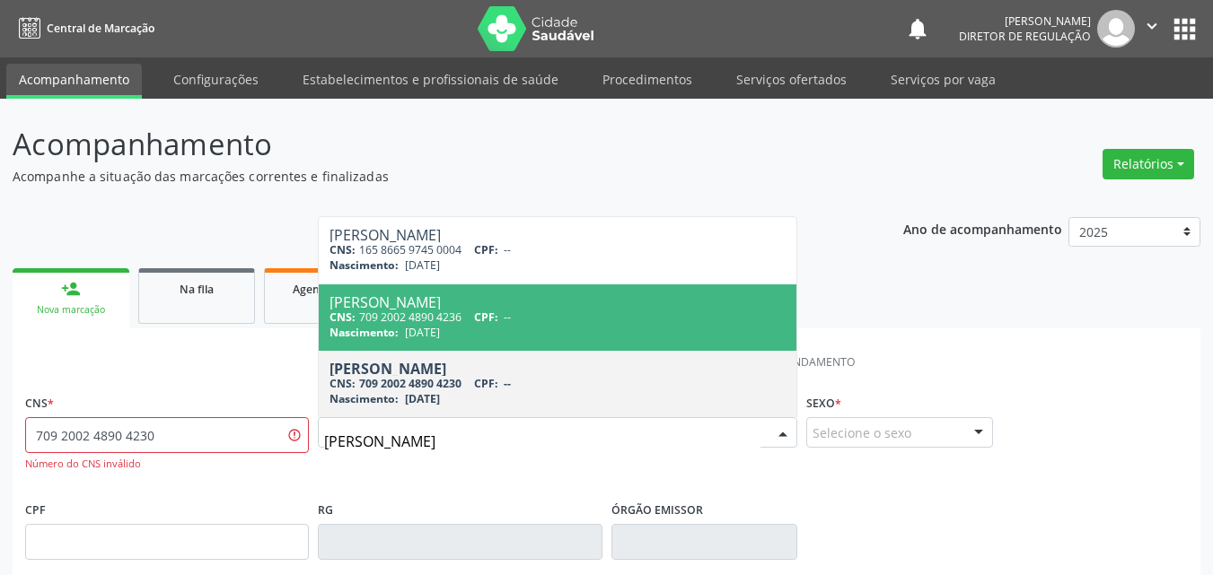
click at [422, 329] on span "24/10/1980" at bounding box center [422, 332] width 35 height 15
type input "709 2002 4890 4236"
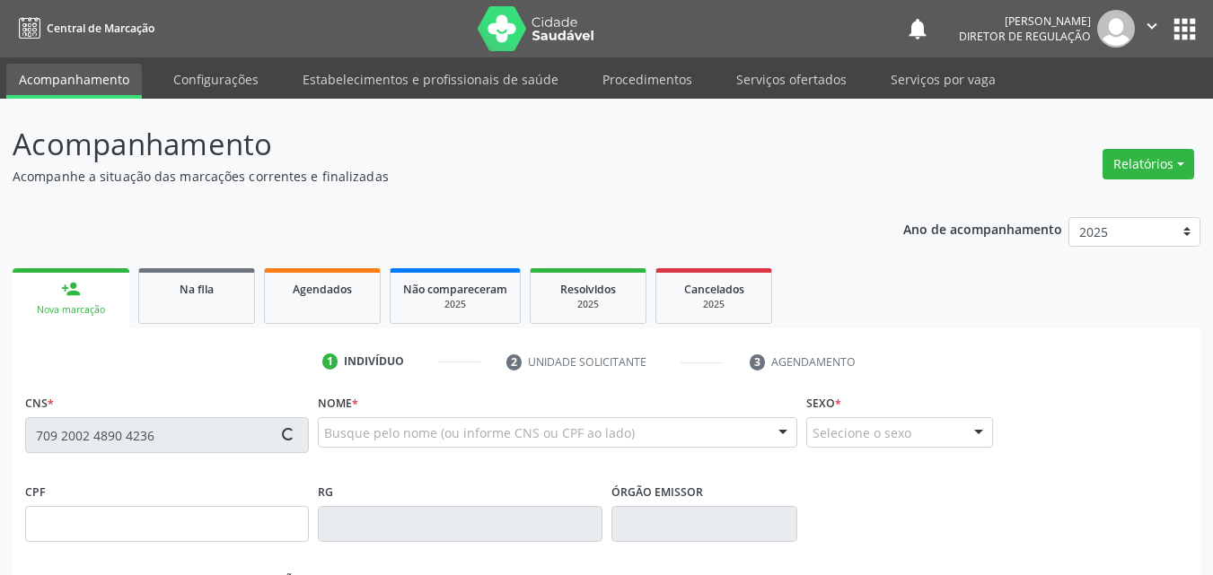
type input "24/10/1980"
type input "Balbina Benigna dos Santos C."
type input "(87) 98822-7932"
type input "S/N"
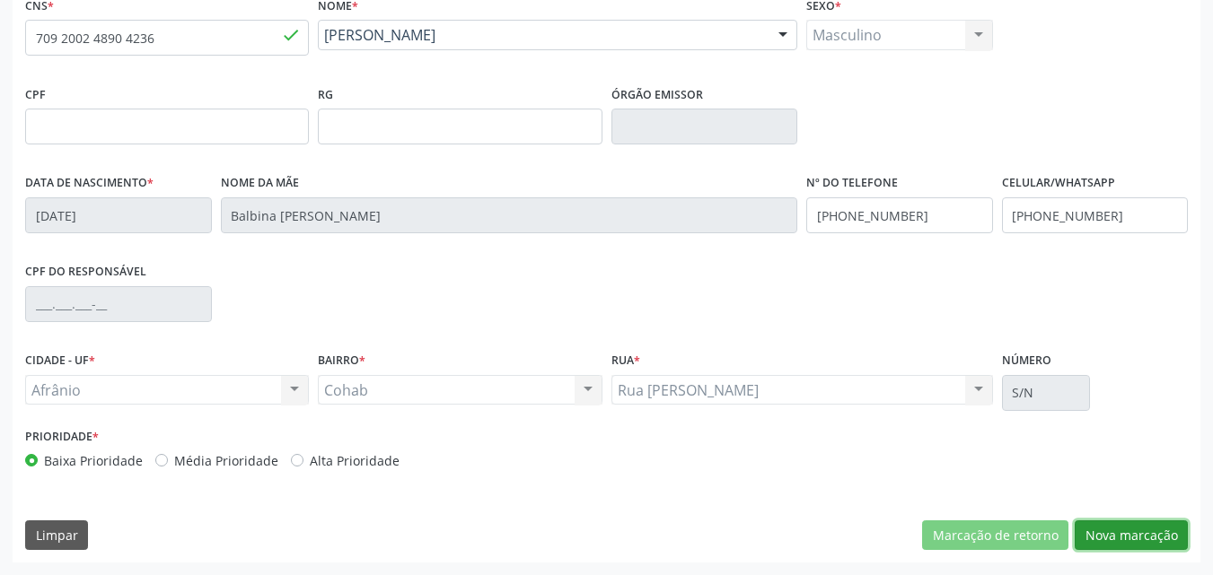
click at [1153, 539] on button "Nova marcação" at bounding box center [1131, 536] width 113 height 31
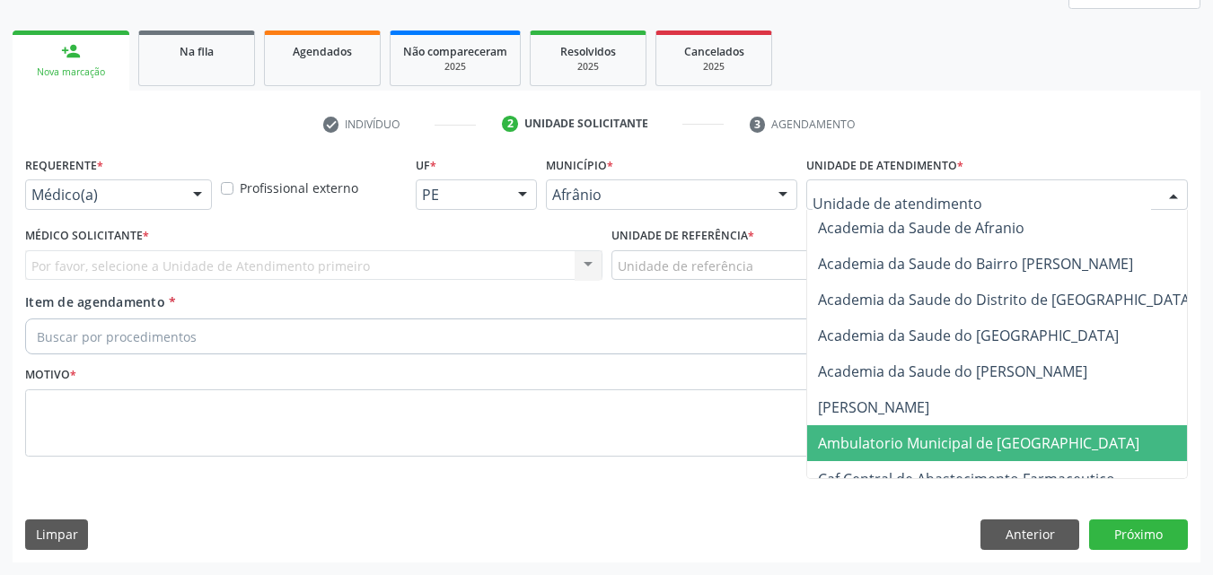
click at [908, 446] on span "Ambulatorio Municipal de [GEOGRAPHIC_DATA]" at bounding box center [978, 444] width 321 height 20
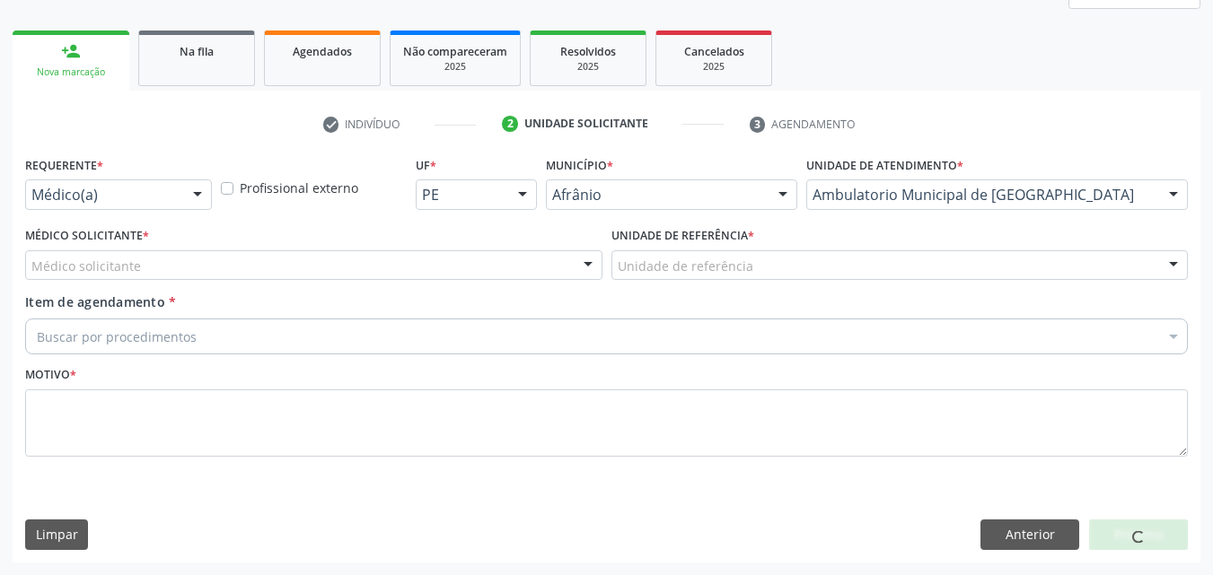
click at [757, 267] on div "Unidade de referência" at bounding box center [899, 265] width 577 height 31
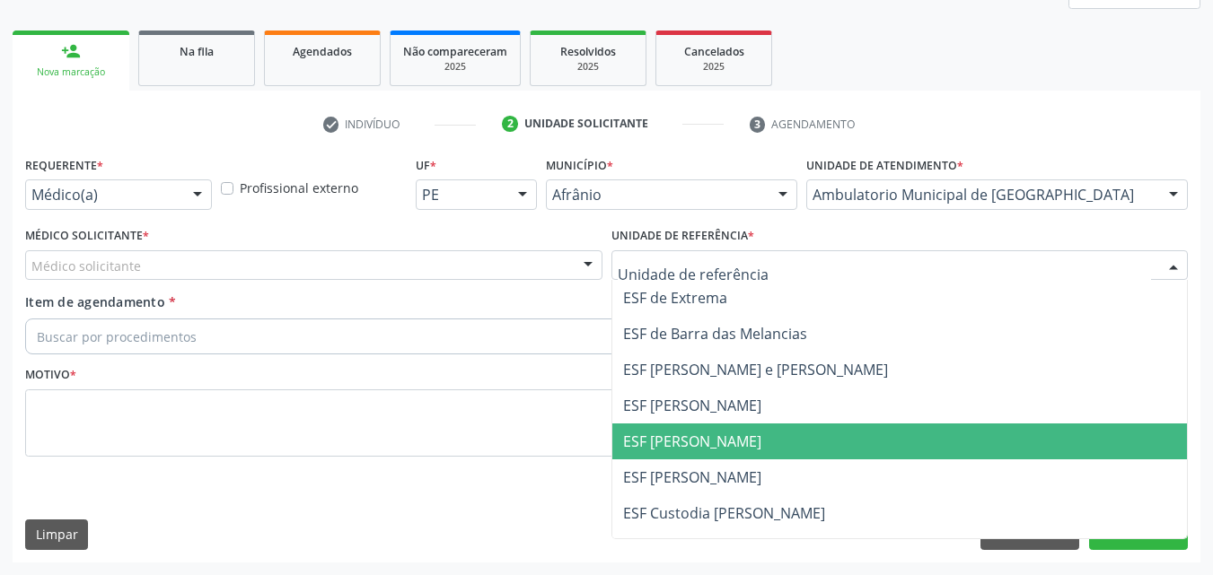
click at [749, 445] on span "ESF [PERSON_NAME]" at bounding box center [899, 442] width 575 height 36
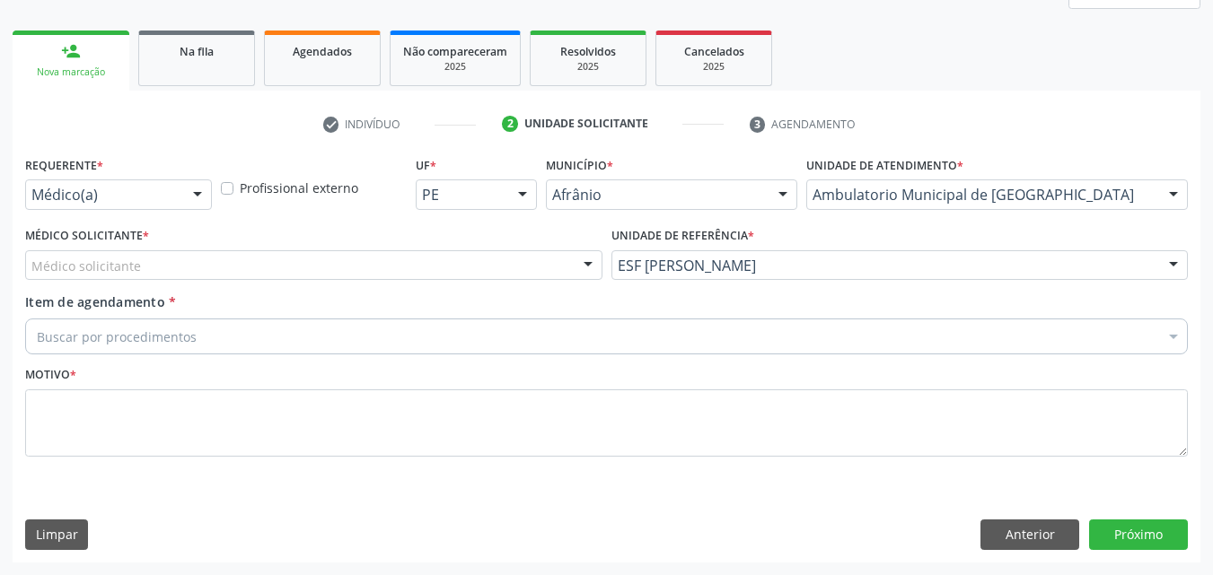
click at [428, 254] on div "Médico solicitante" at bounding box center [313, 265] width 577 height 31
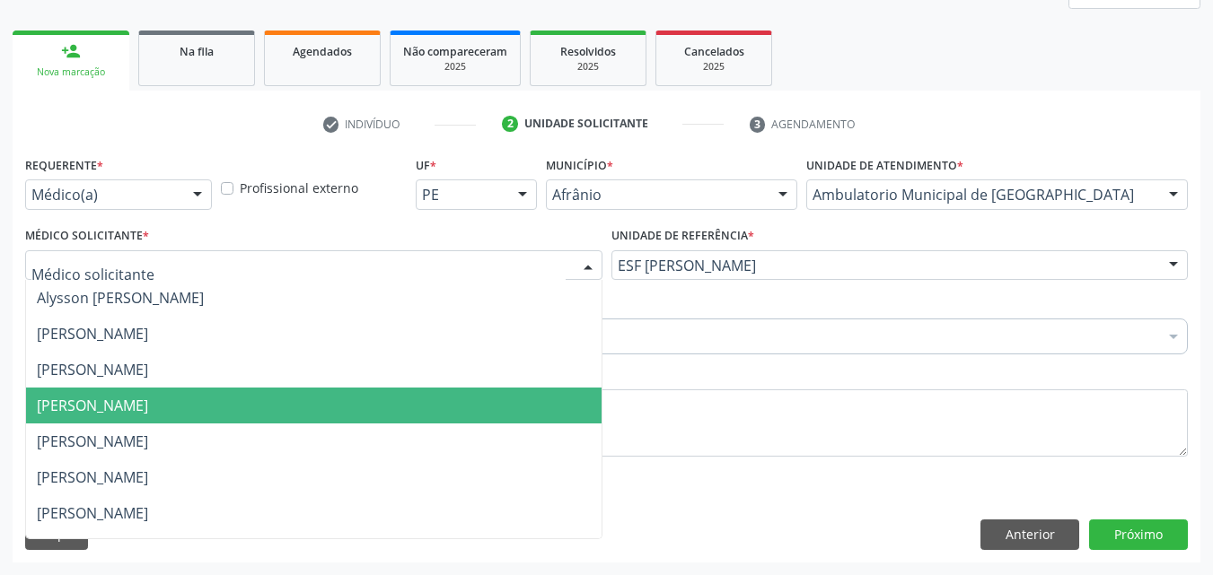
click at [350, 400] on span "[PERSON_NAME]" at bounding box center [313, 406] width 575 height 36
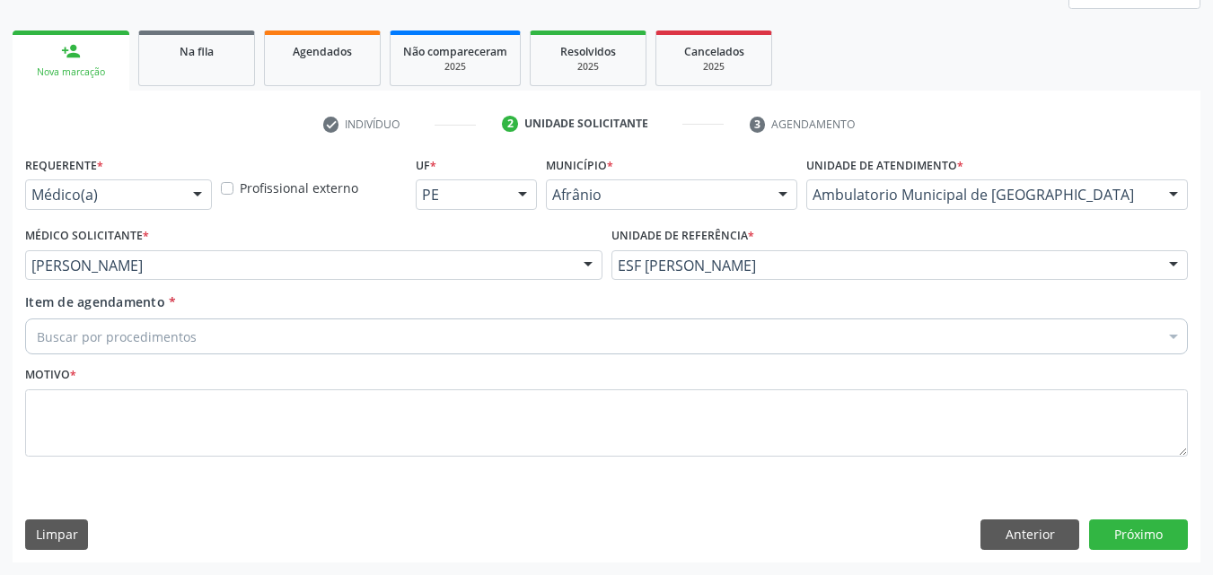
click at [292, 336] on div "Buscar por procedimentos" at bounding box center [606, 337] width 1163 height 36
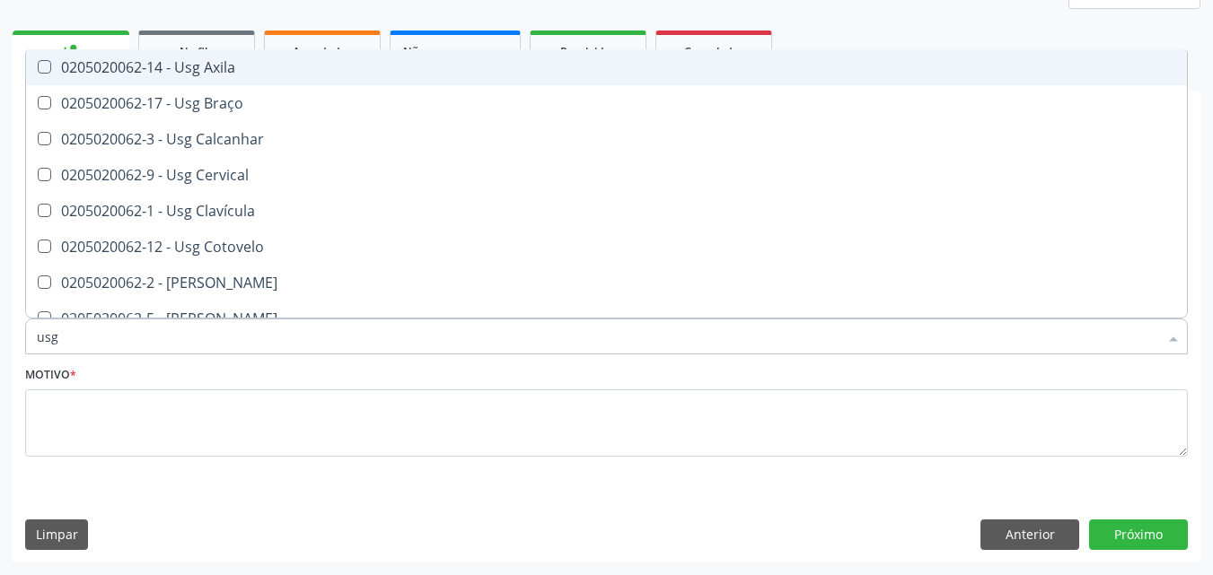
type input "usg p"
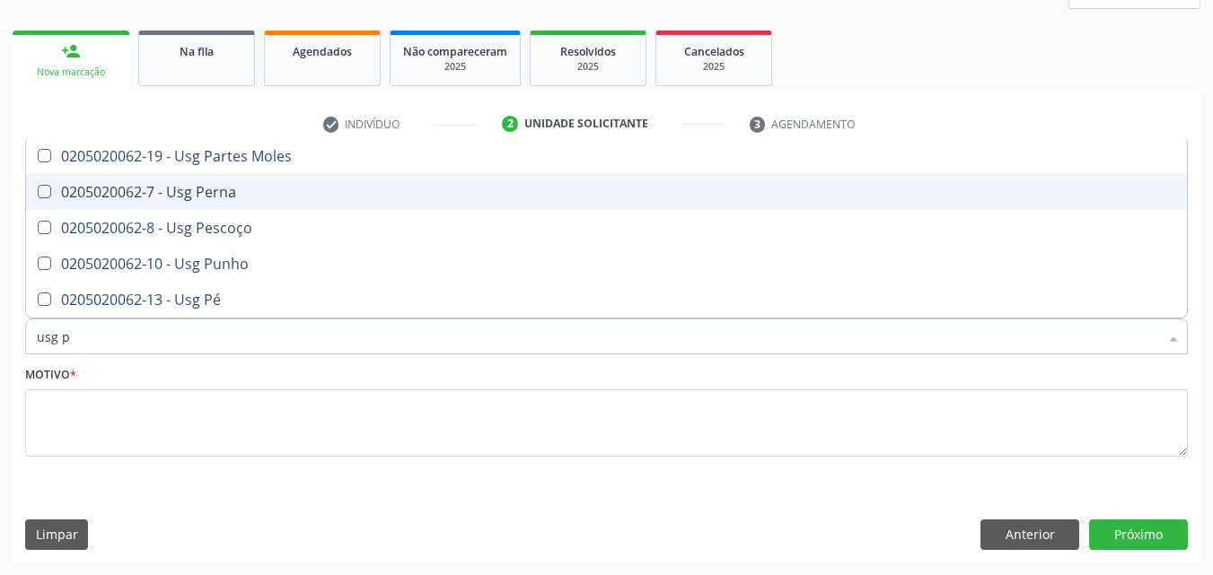
click at [288, 195] on div "0205020062-7 - Usg Perna" at bounding box center [606, 192] width 1139 height 14
checkbox Perna "true"
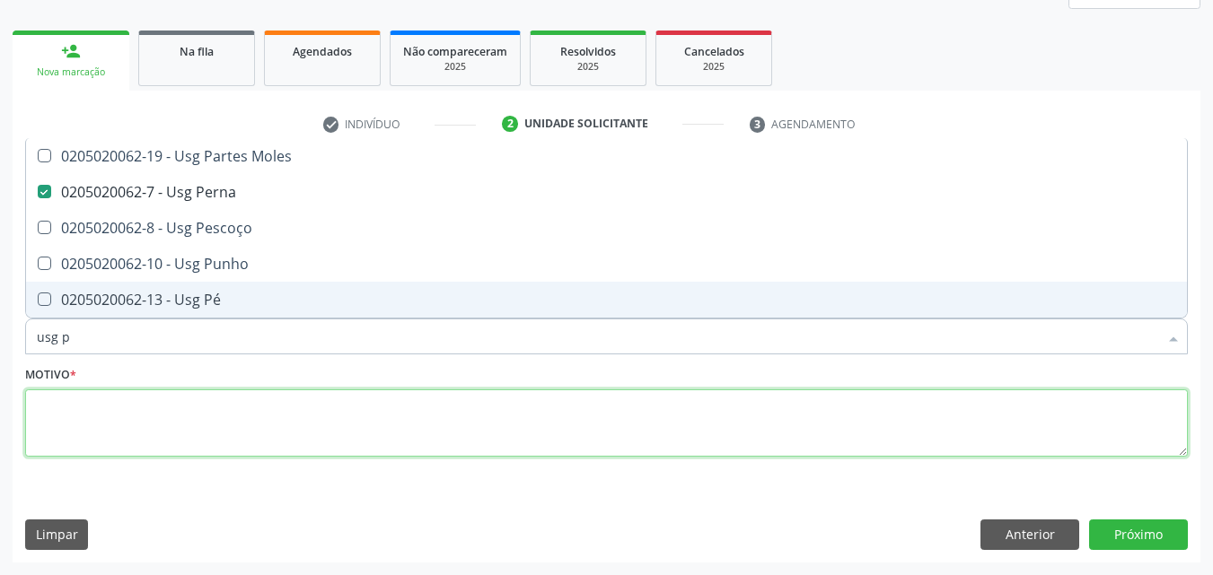
click at [382, 415] on textarea at bounding box center [606, 424] width 1163 height 68
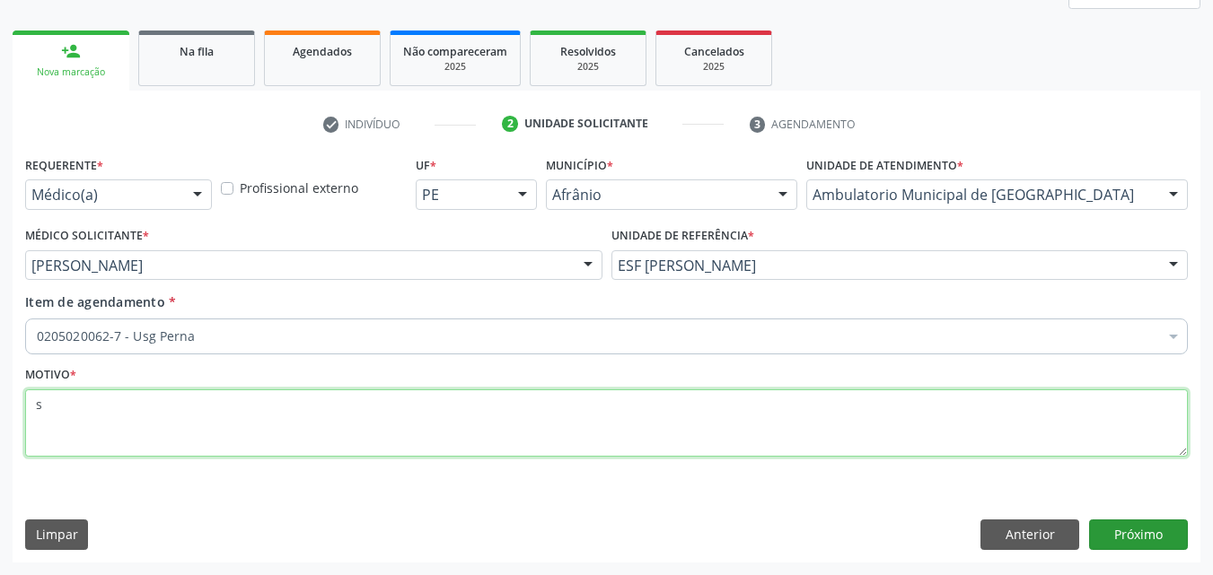
type textarea "s"
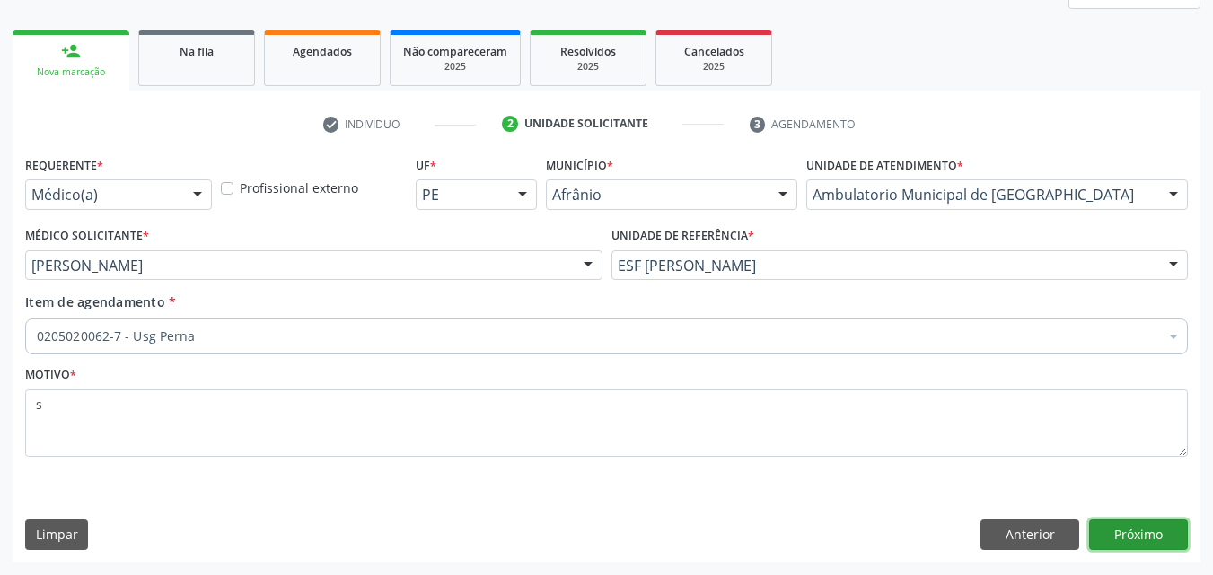
click at [1148, 534] on button "Próximo" at bounding box center [1138, 535] width 99 height 31
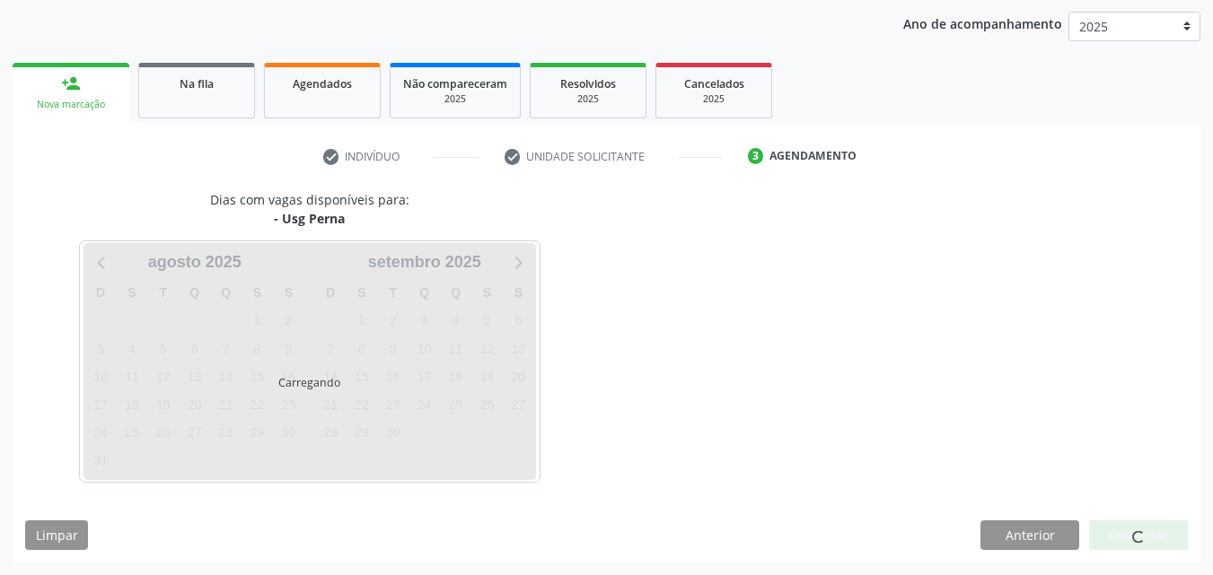
scroll to position [206, 0]
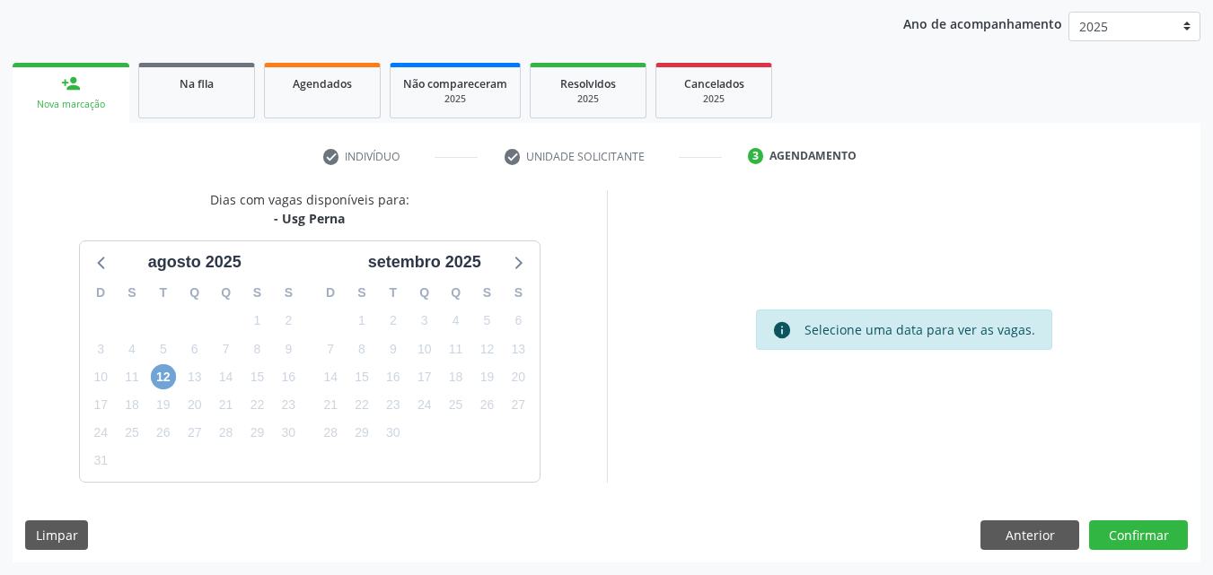
click at [160, 370] on span "12" at bounding box center [163, 376] width 25 height 25
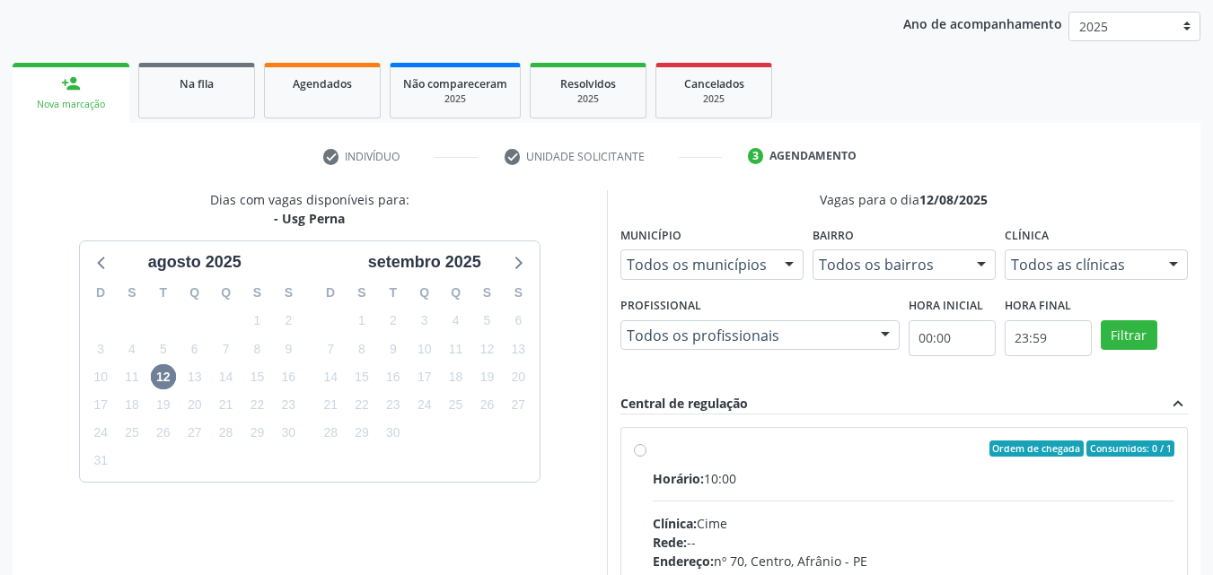
drag, startPoint x: 657, startPoint y: 451, endPoint x: 646, endPoint y: 430, distance: 23.3
click at [656, 449] on div "Ordem de chegada Consumidos: 0 / 1" at bounding box center [914, 449] width 522 height 16
click at [646, 449] on input "Ordem de chegada Consumidos: 0 / 1 Horário: 10:00 Clínica: Cime Rede: -- Endere…" at bounding box center [640, 449] width 13 height 16
radio input "true"
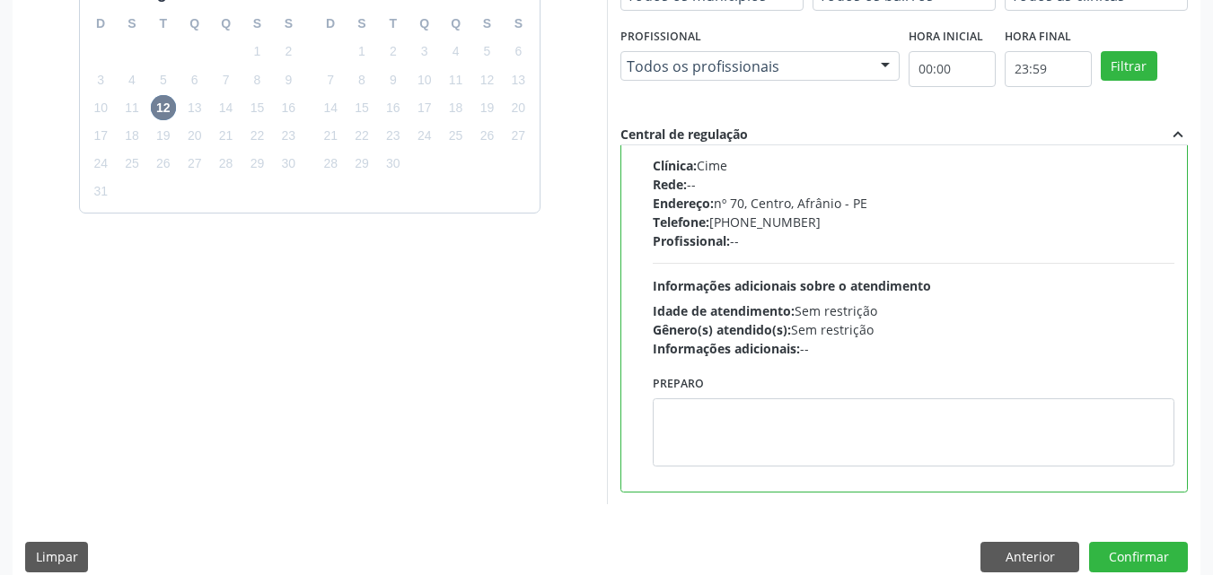
scroll to position [497, 0]
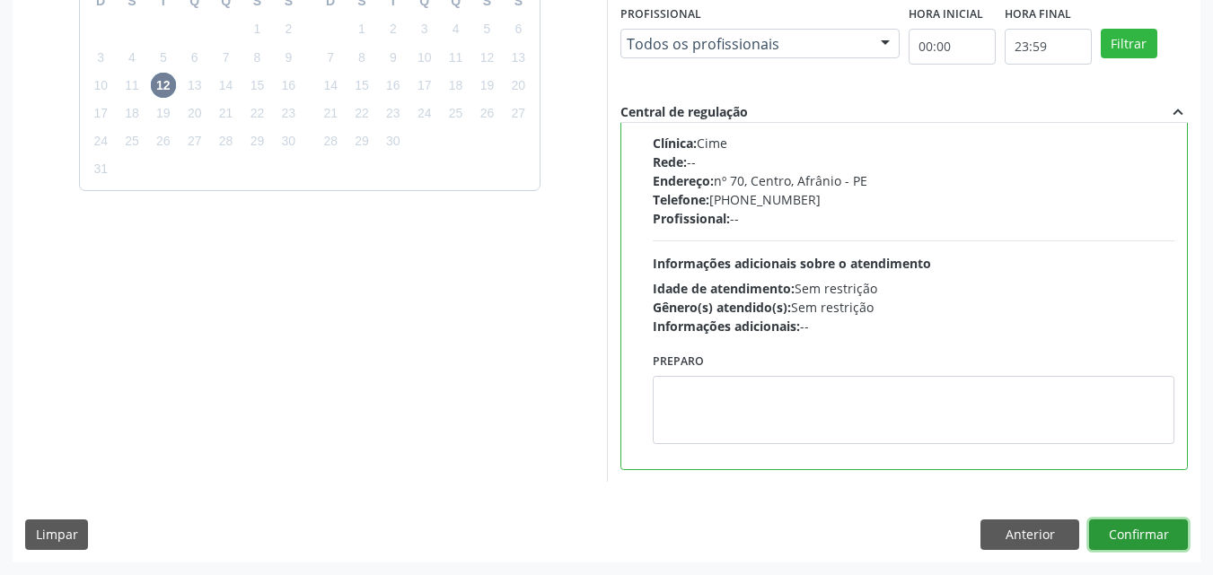
click at [1129, 538] on button "Confirmar" at bounding box center [1138, 535] width 99 height 31
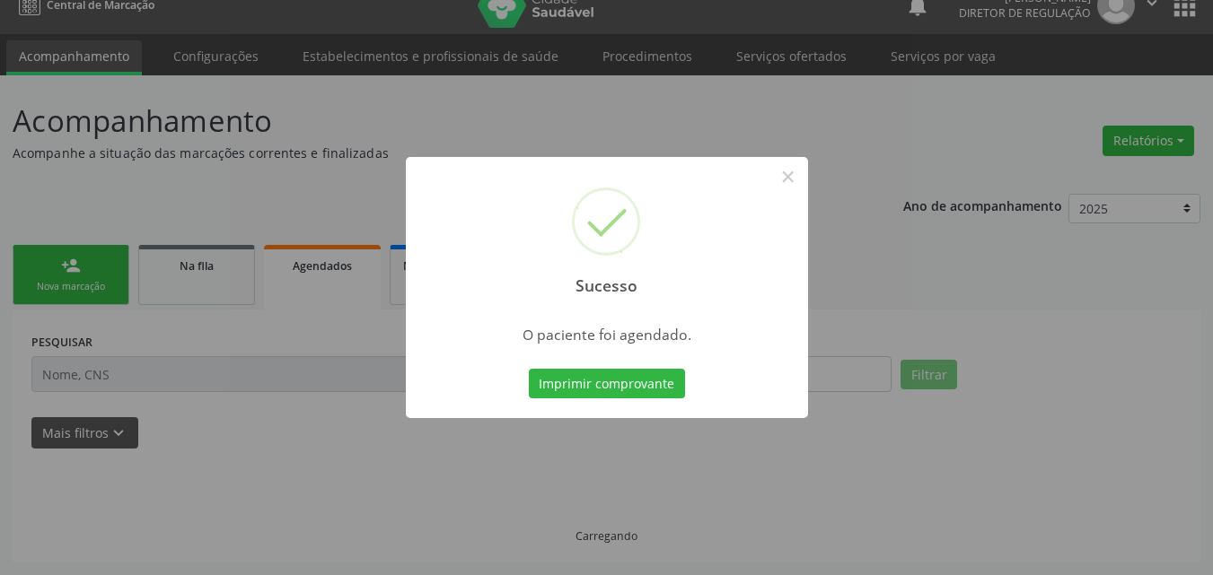
scroll to position [23, 0]
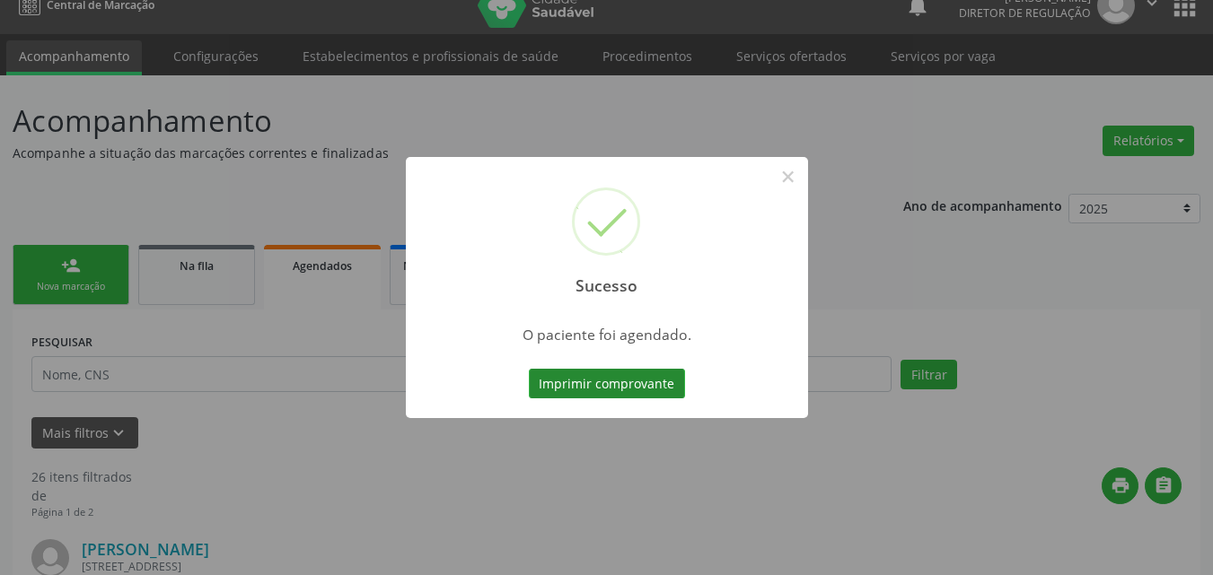
click at [645, 381] on button "Imprimir comprovante" at bounding box center [607, 384] width 156 height 31
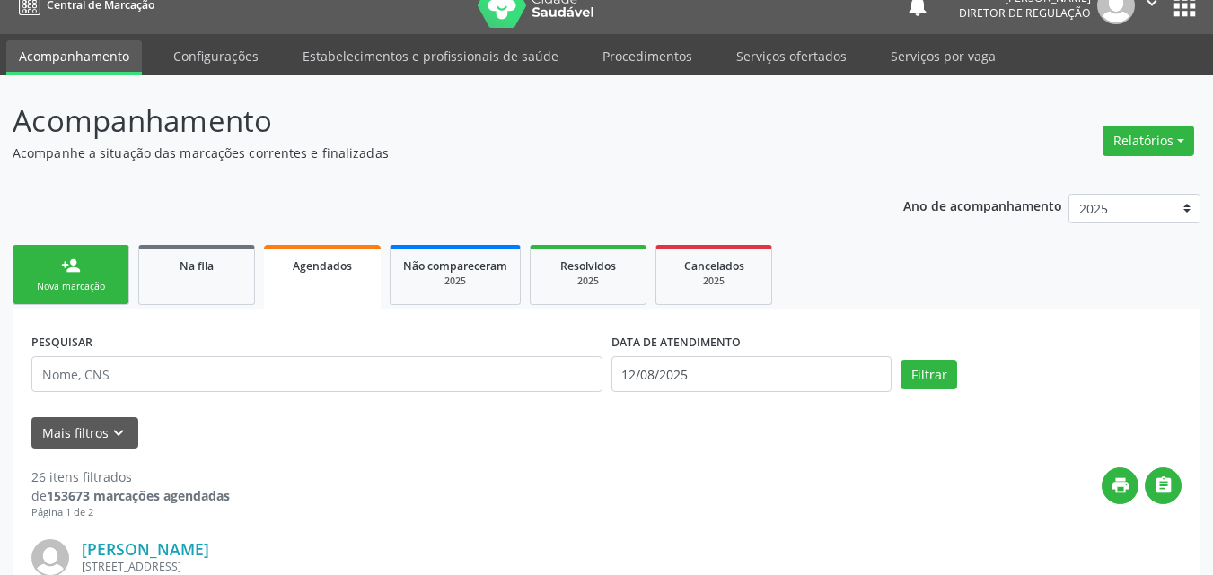
click at [112, 271] on link "person_add Nova marcação" at bounding box center [71, 275] width 117 height 60
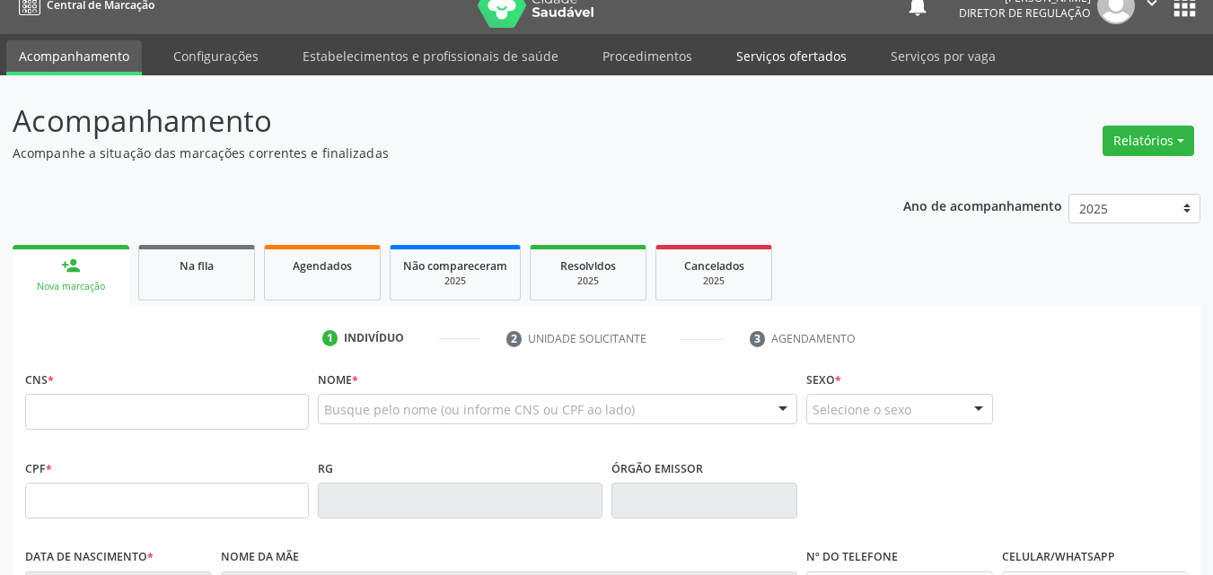
click at [807, 59] on link "Serviços ofertados" at bounding box center [792, 55] width 136 height 31
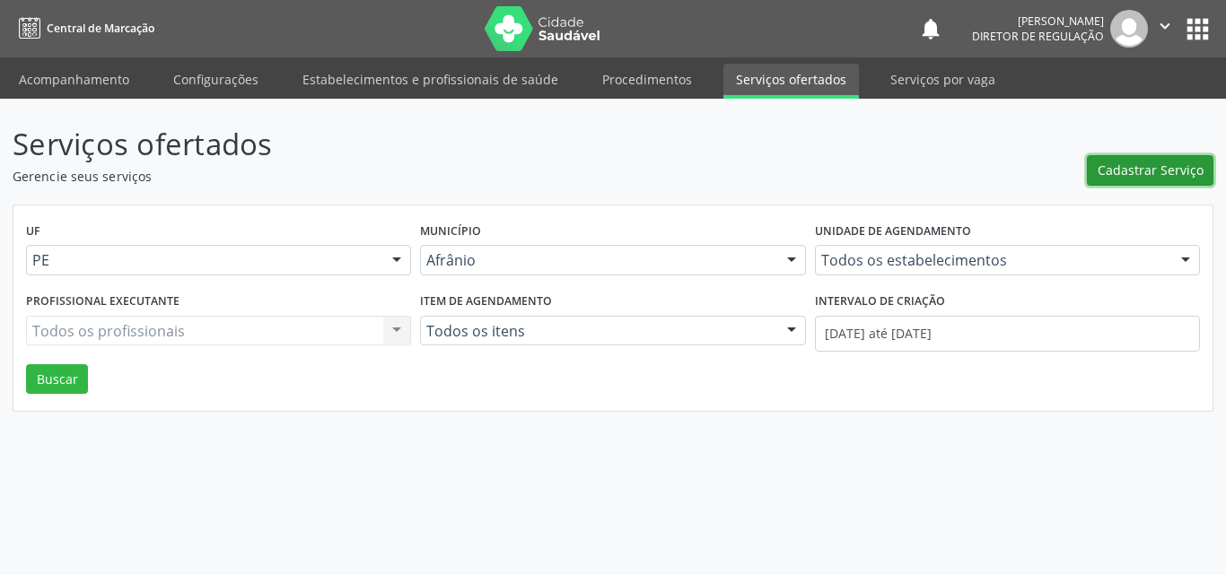
click at [1141, 162] on span "Cadastrar Serviço" at bounding box center [1151, 170] width 106 height 19
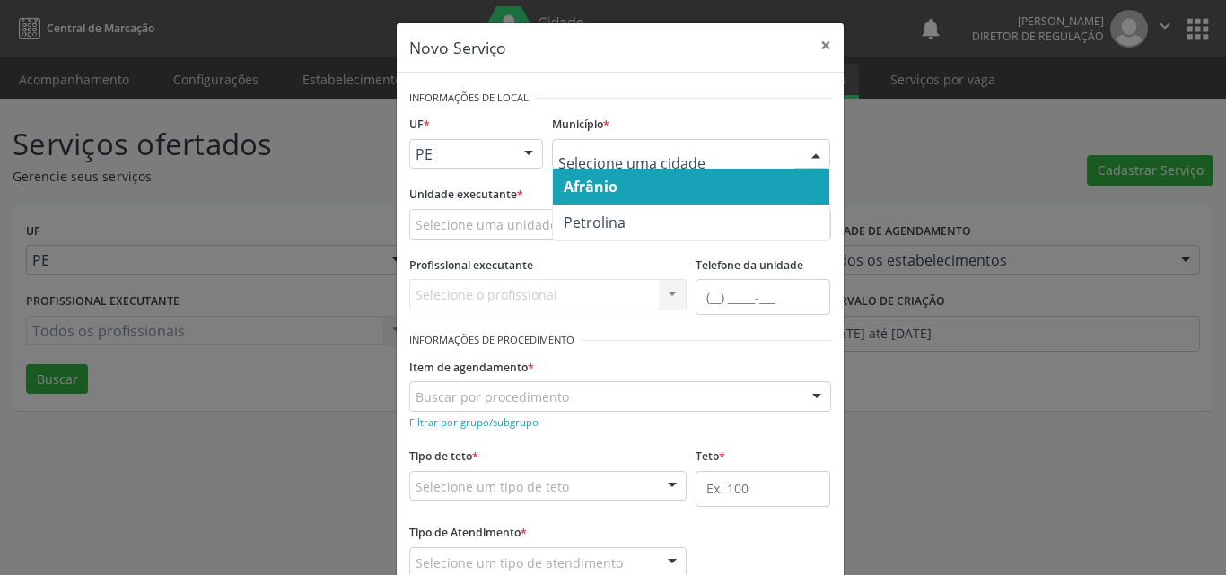
click at [653, 184] on span "Afrânio" at bounding box center [691, 187] width 276 height 36
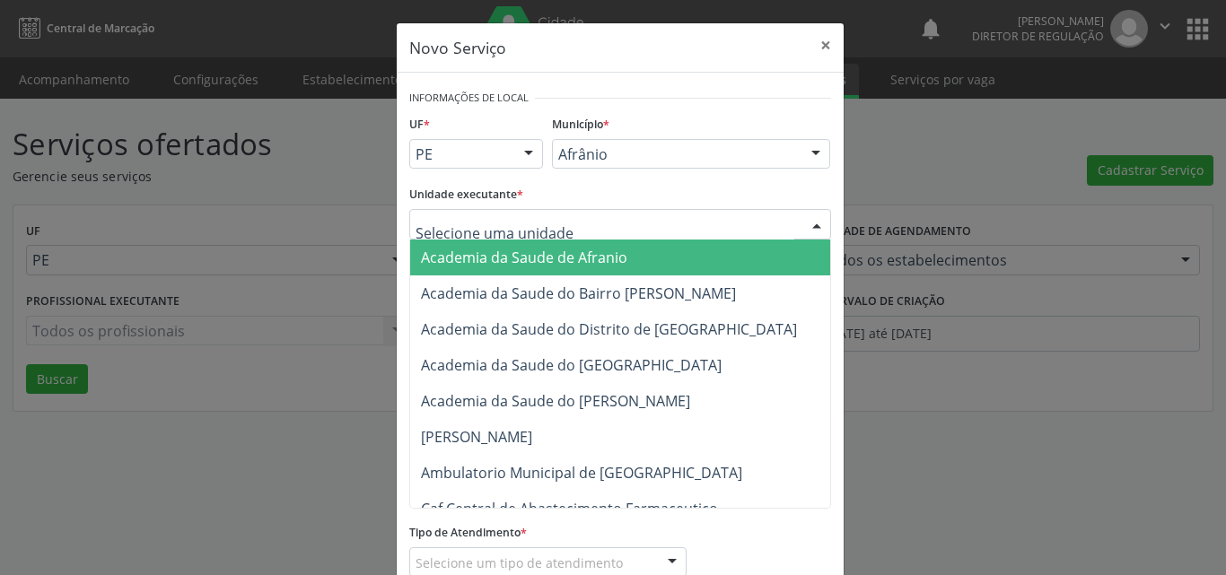
click at [596, 226] on div at bounding box center [620, 224] width 422 height 31
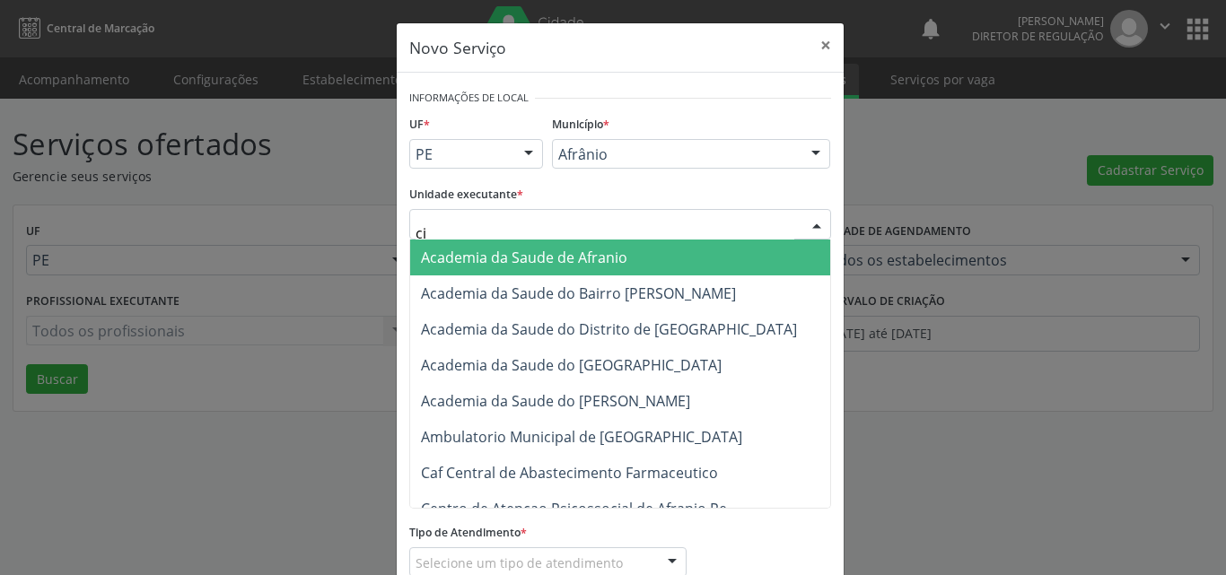
type input "cim"
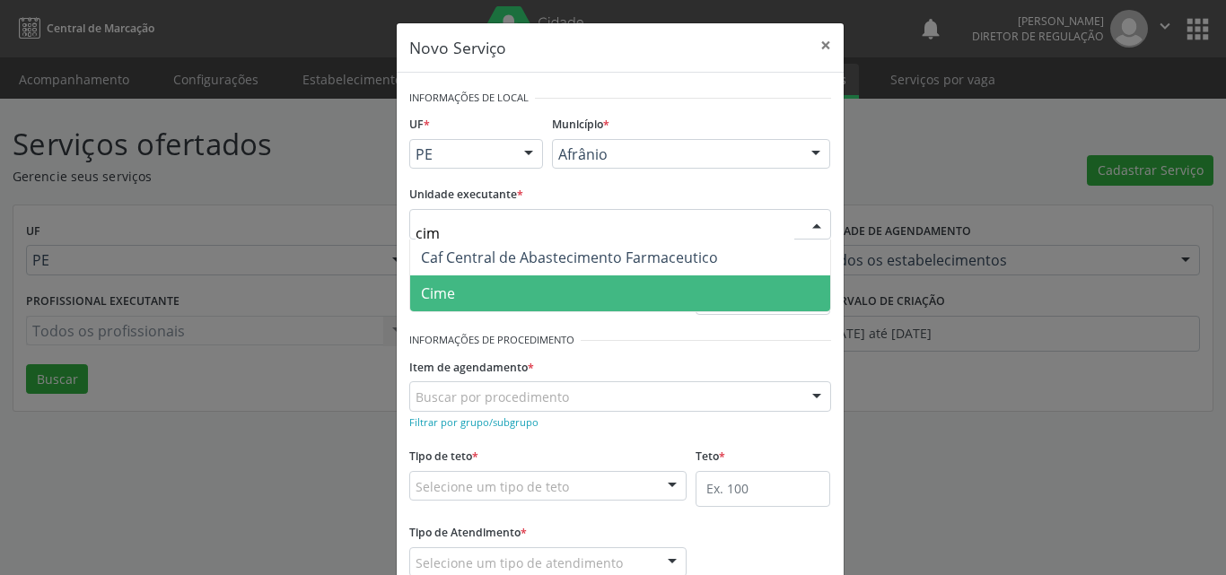
click at [545, 292] on span "Cime" at bounding box center [620, 294] width 420 height 36
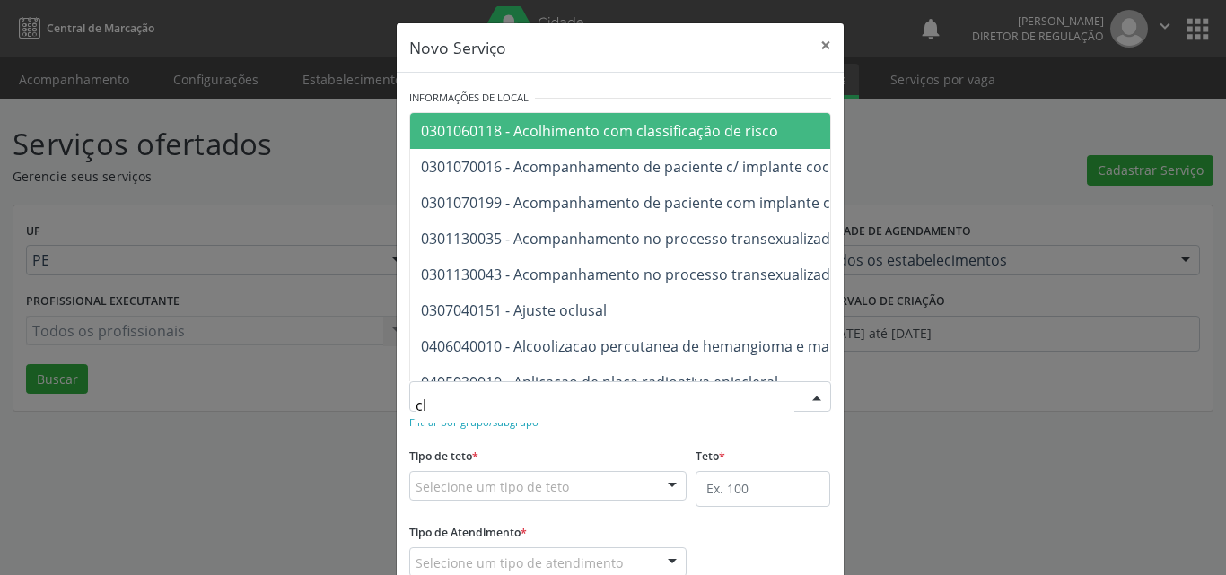
type input "c"
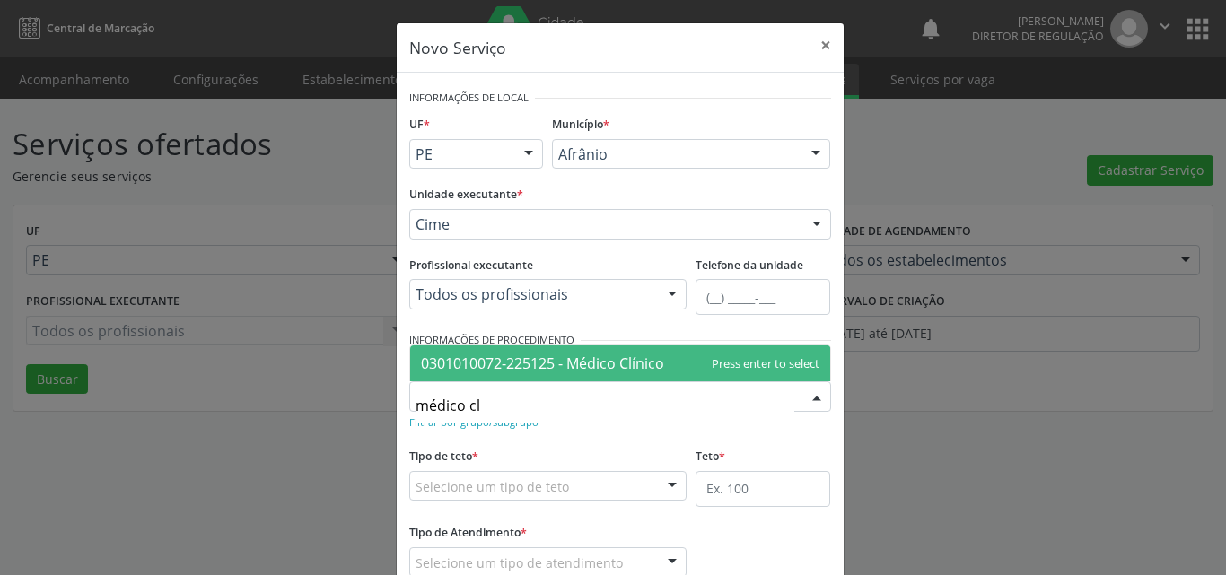
type input "médico c"
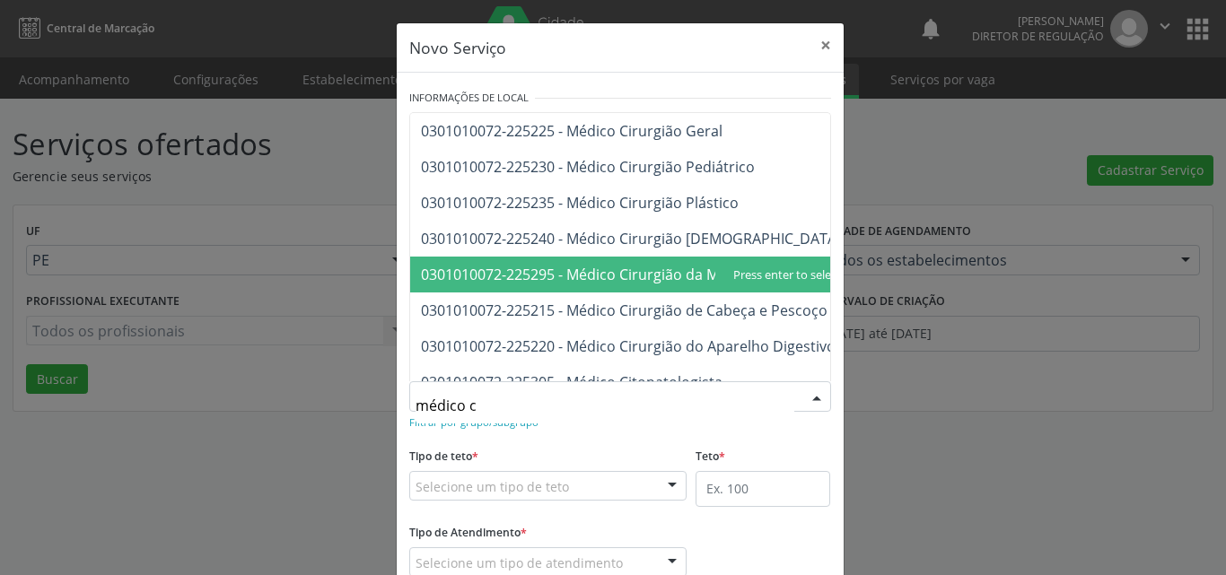
scroll to position [269, 0]
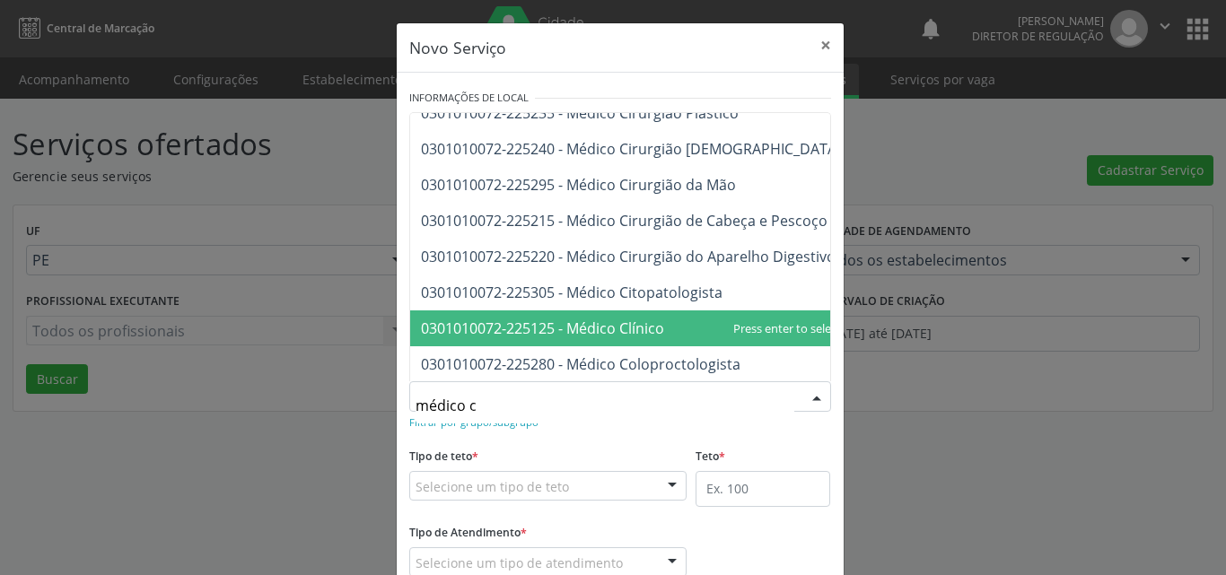
click at [678, 320] on span "0301010072-225125 - Médico Clínico" at bounding box center [631, 329] width 442 height 36
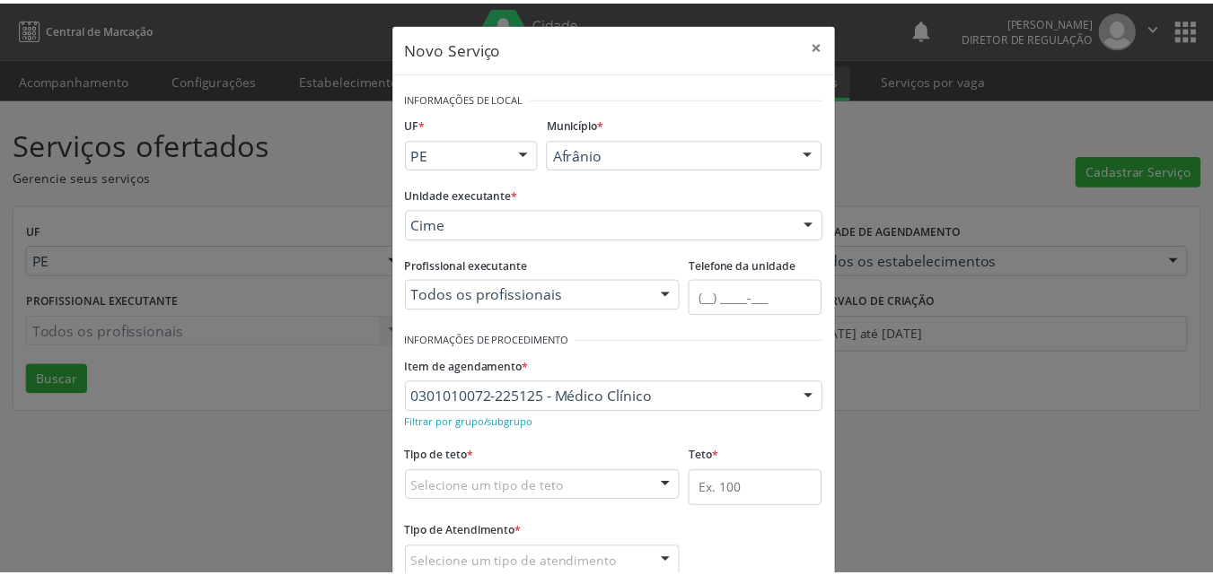
scroll to position [90, 0]
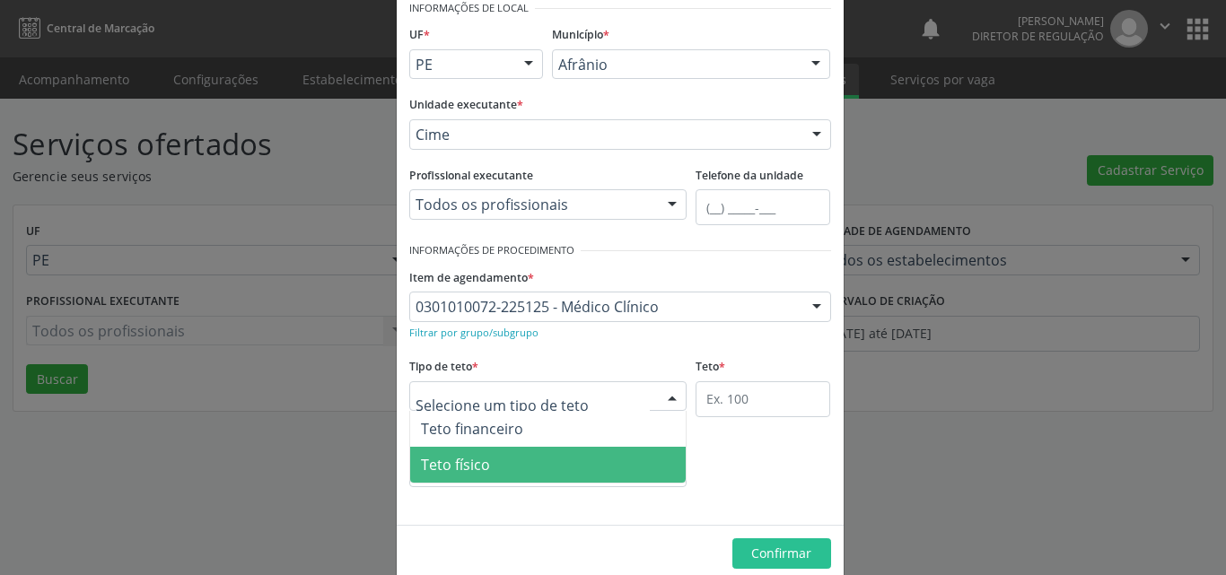
click at [540, 473] on span "Teto físico" at bounding box center [548, 465] width 276 height 36
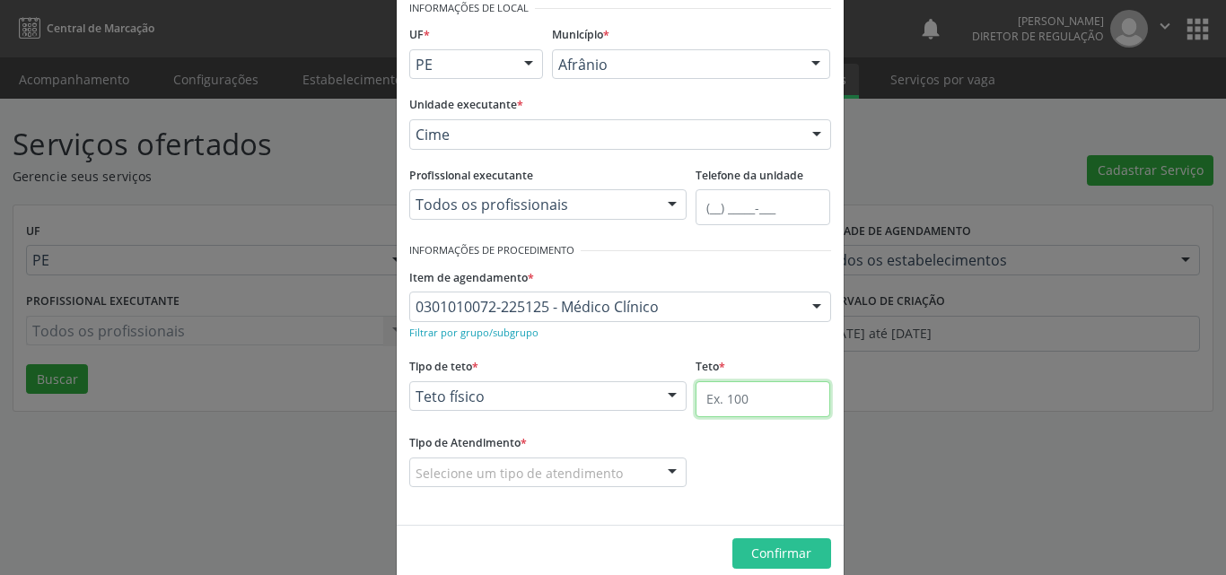
click at [746, 401] on input "text" at bounding box center [763, 400] width 135 height 36
type input "1"
click at [624, 466] on div "Selecione um tipo de atendimento" at bounding box center [548, 473] width 278 height 31
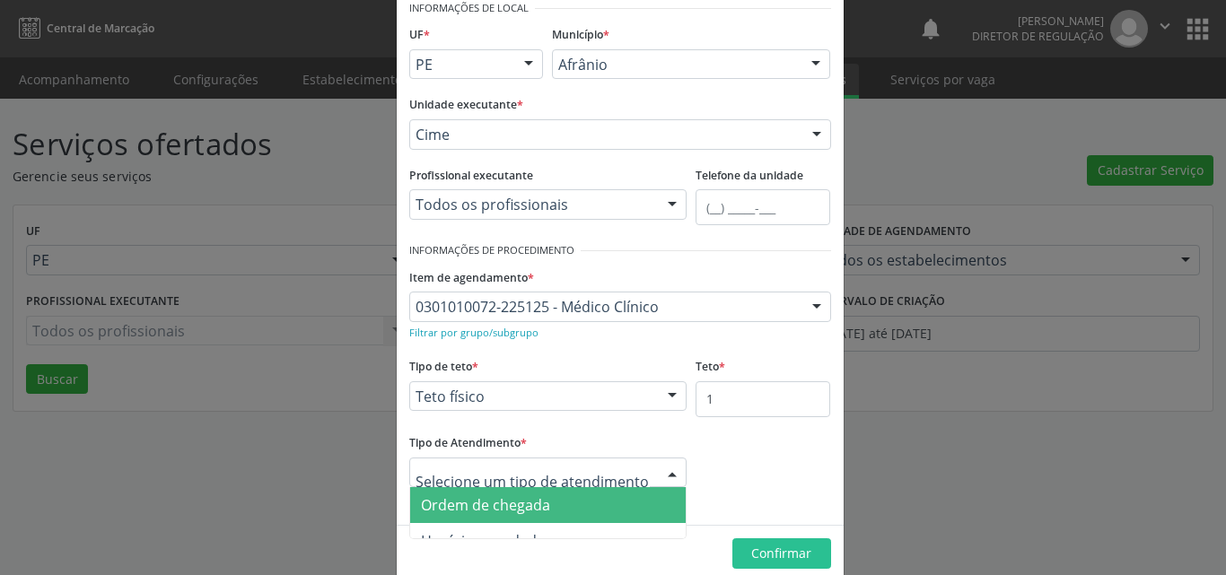
click at [600, 502] on span "Ordem de chegada" at bounding box center [548, 505] width 276 height 36
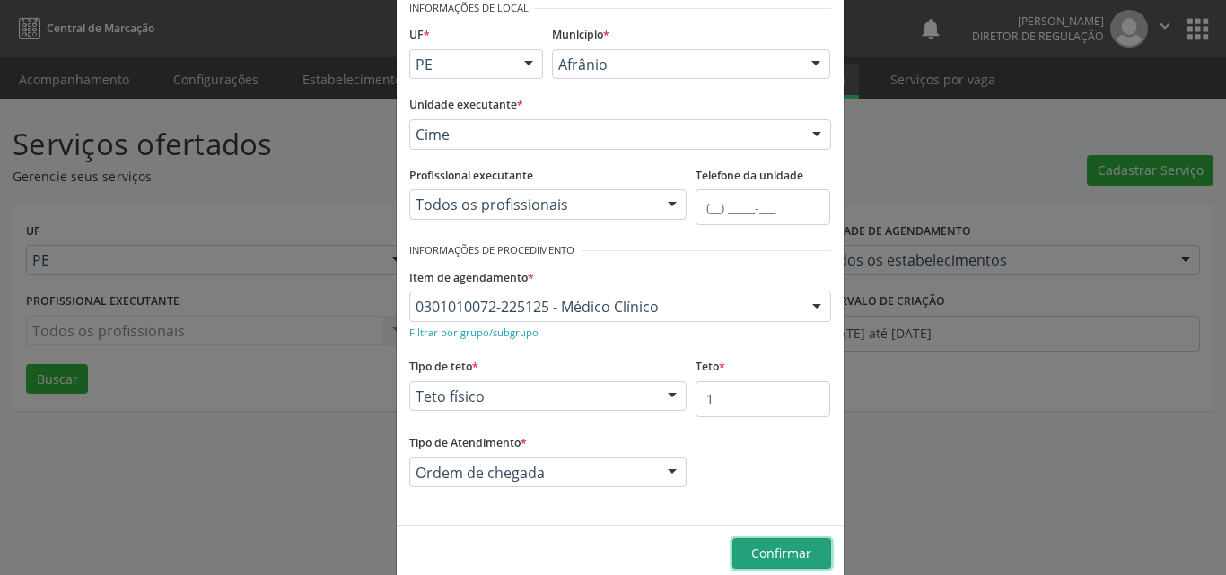
click at [785, 557] on span "Confirmar" at bounding box center [781, 553] width 60 height 17
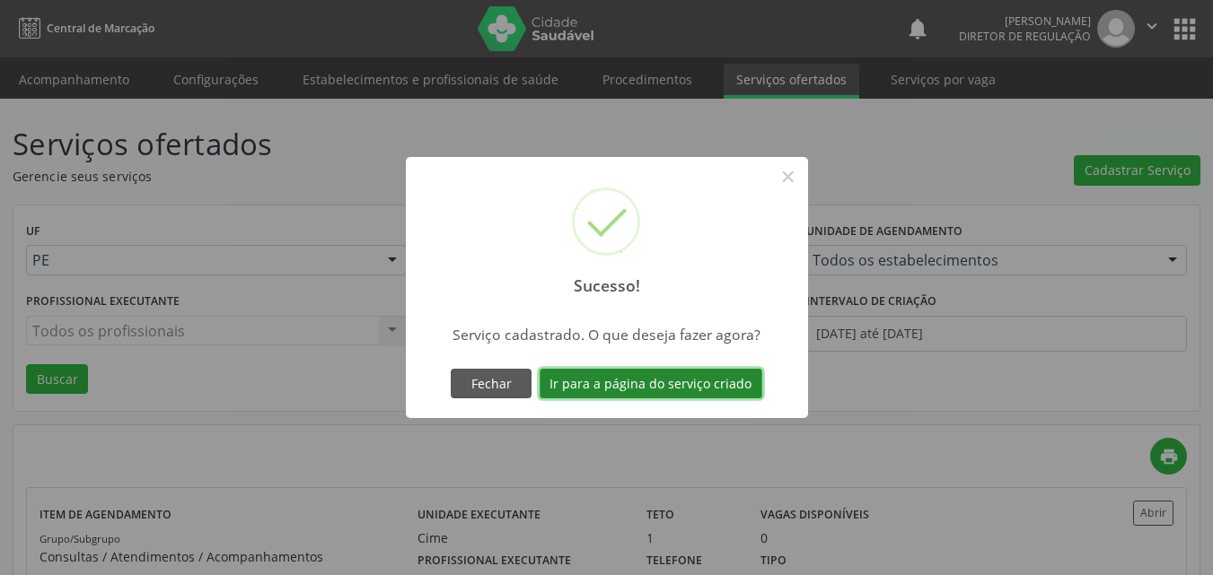
click at [677, 383] on button "Ir para a página do serviço criado" at bounding box center [651, 384] width 223 height 31
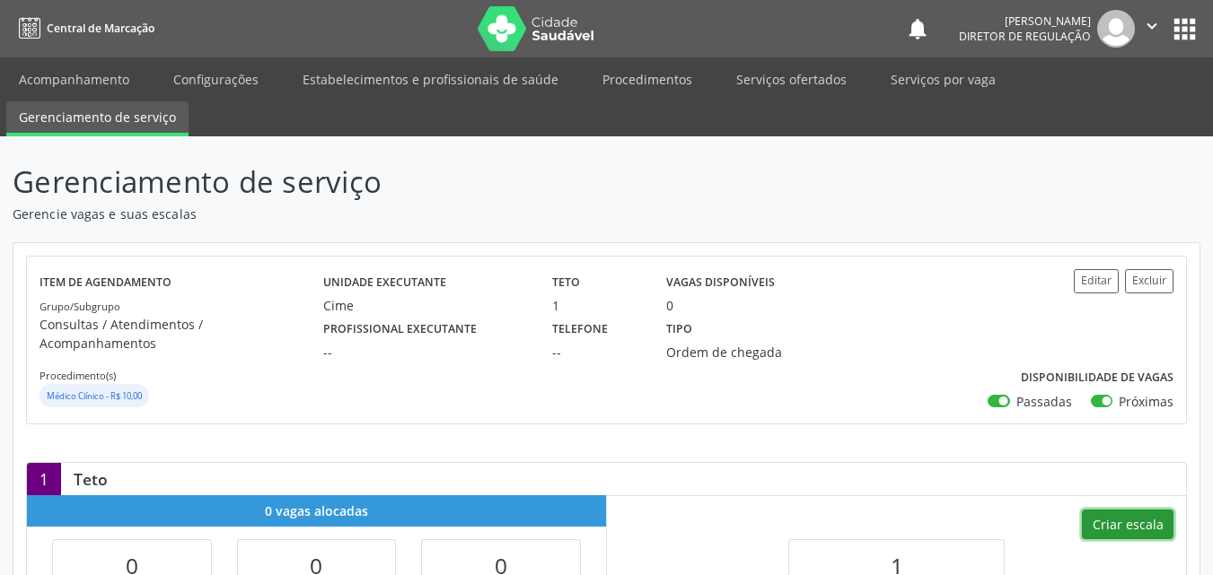
click at [1103, 513] on button "Criar escala" at bounding box center [1128, 525] width 92 height 31
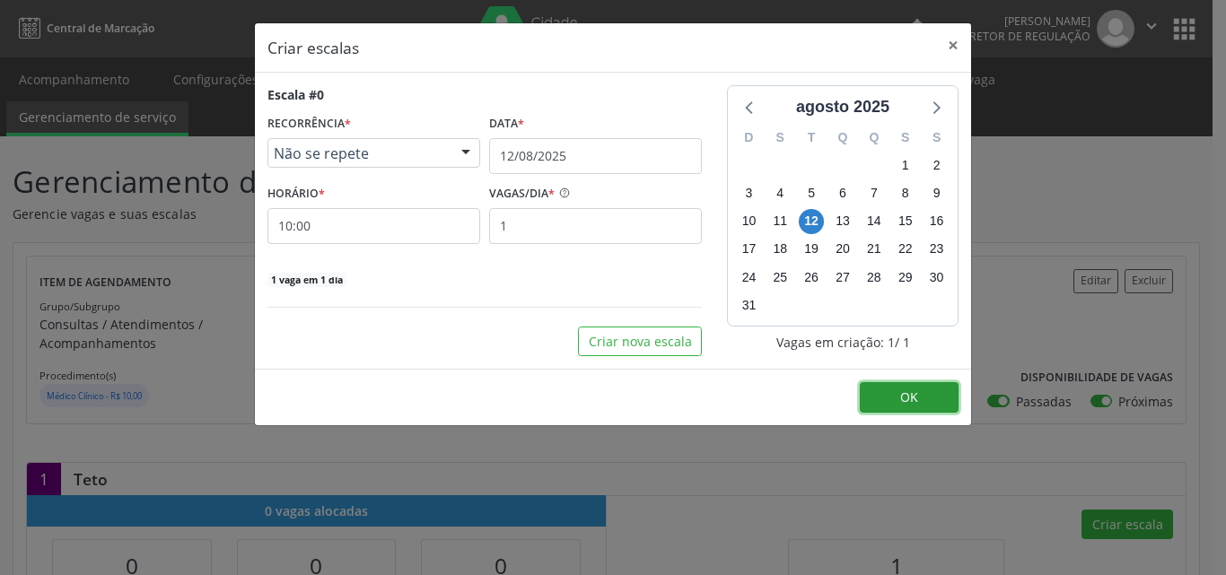
click at [908, 394] on span "OK" at bounding box center [909, 397] width 18 height 17
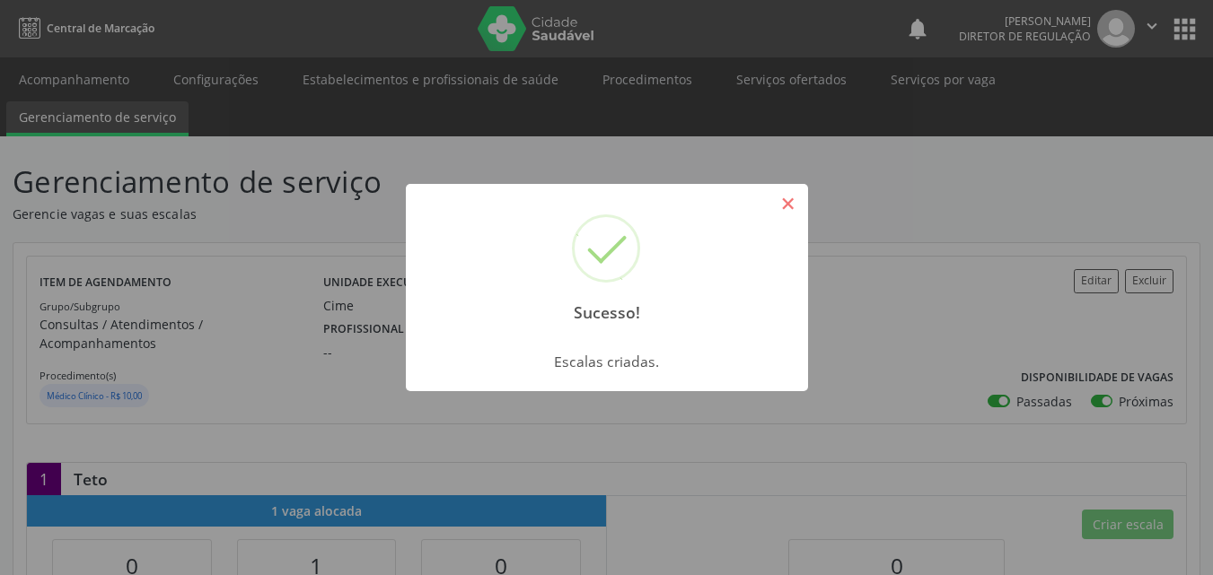
click at [782, 206] on button "×" at bounding box center [788, 204] width 31 height 31
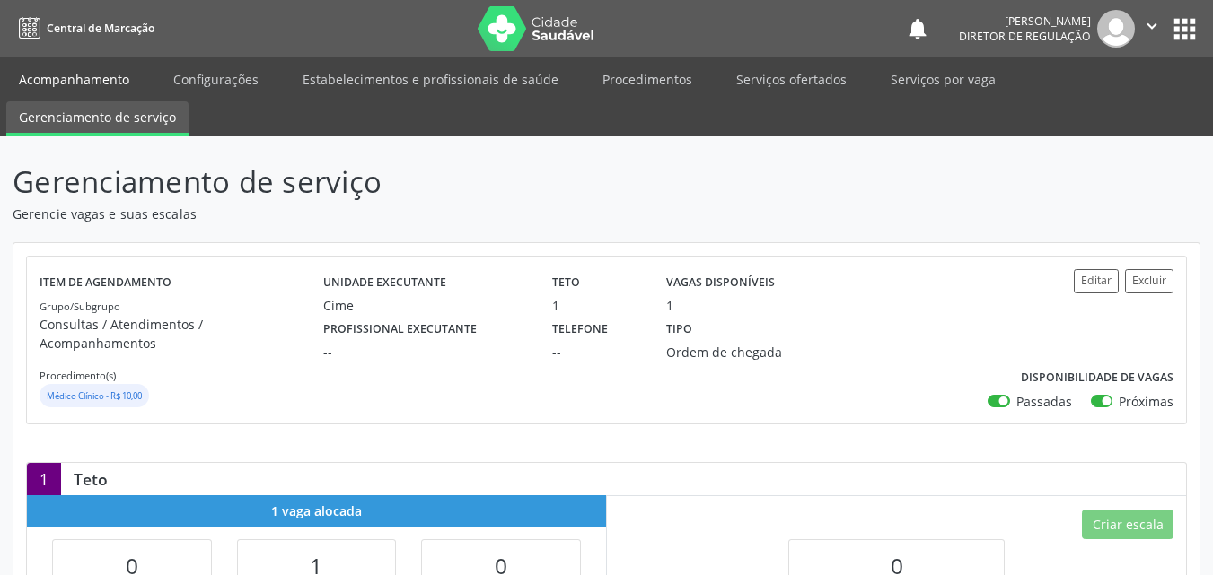
click at [113, 79] on link "Acompanhamento" at bounding box center [74, 79] width 136 height 31
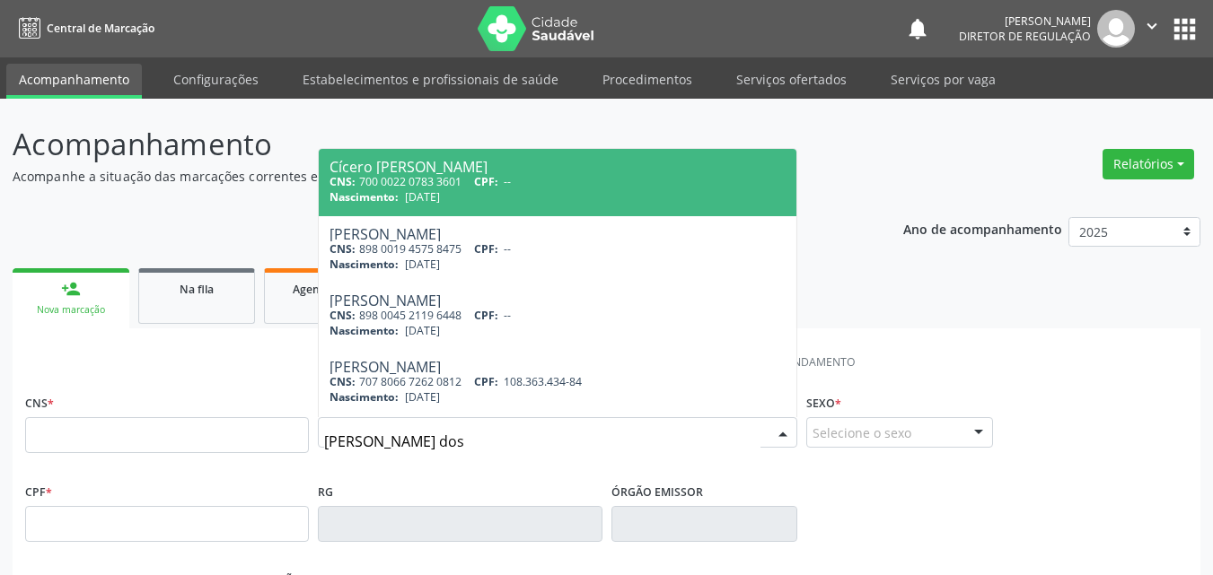
type input "renato coelho dos"
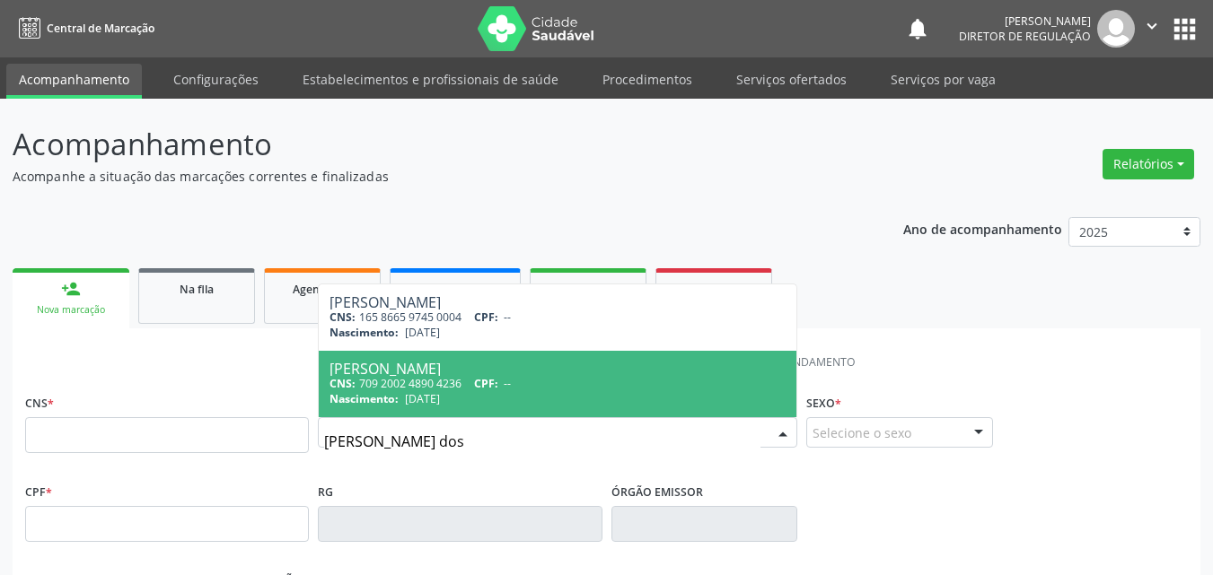
click at [393, 391] on span "Nascimento:" at bounding box center [363, 398] width 69 height 15
type input "709 2002 4890 4236"
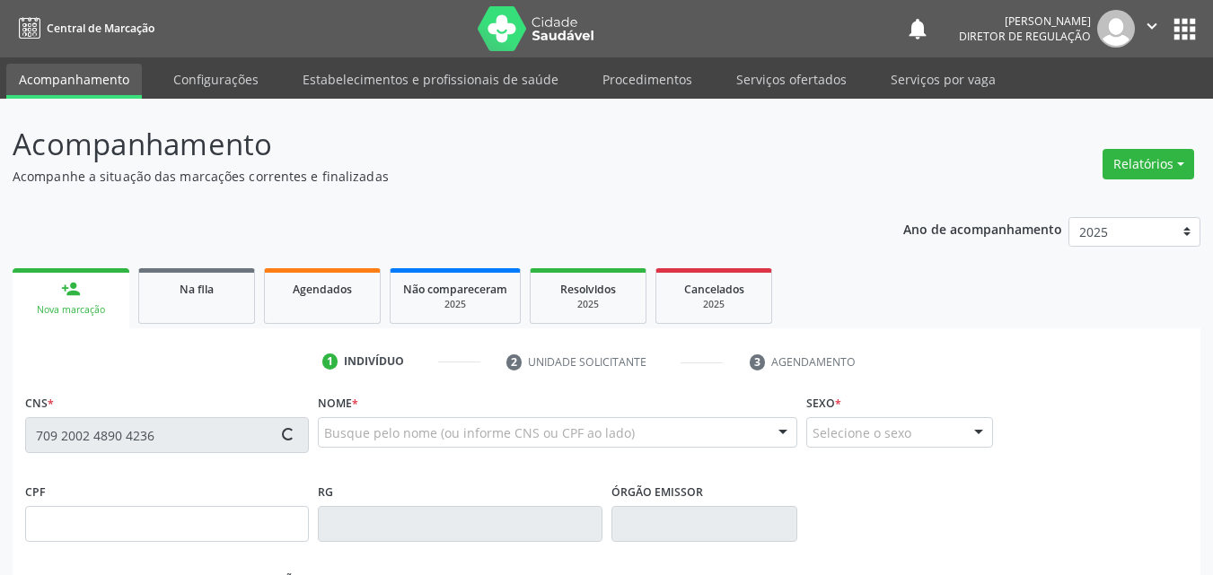
type input "24/10/1980"
type input "Balbina Benigna dos Santos C."
type input "(87) 98822-7932"
type input "S/N"
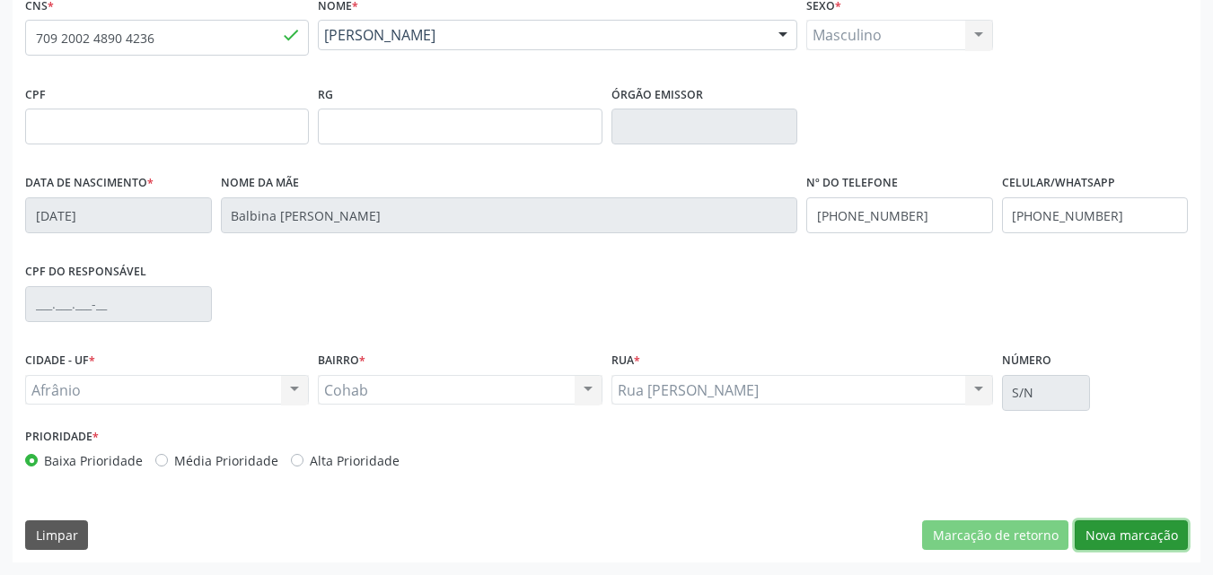
click at [1123, 535] on button "Nova marcação" at bounding box center [1131, 536] width 113 height 31
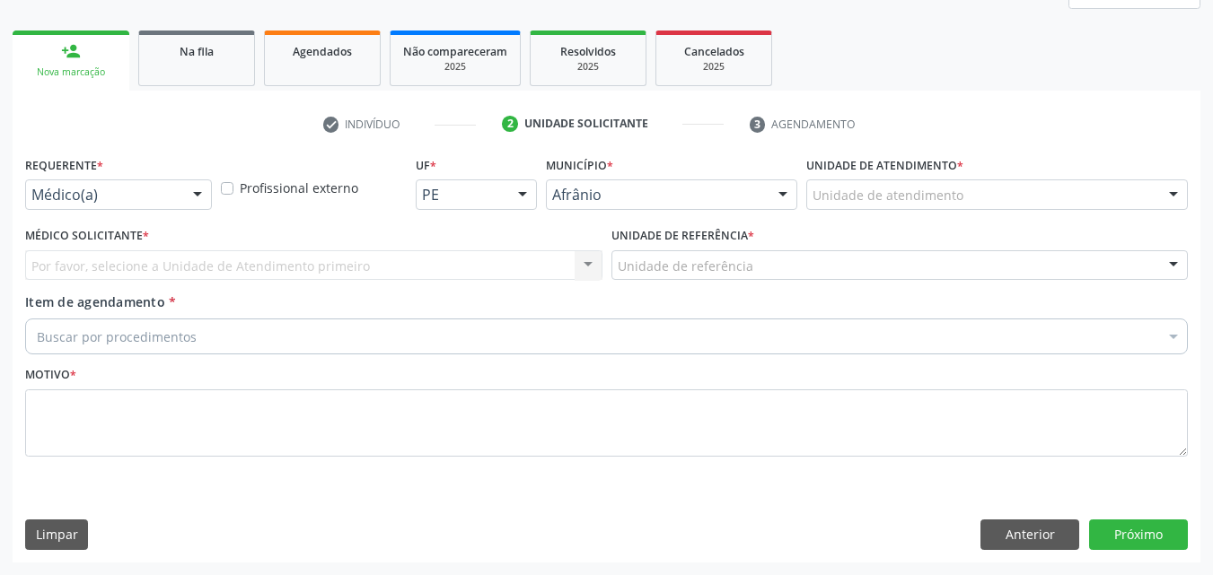
scroll to position [238, 0]
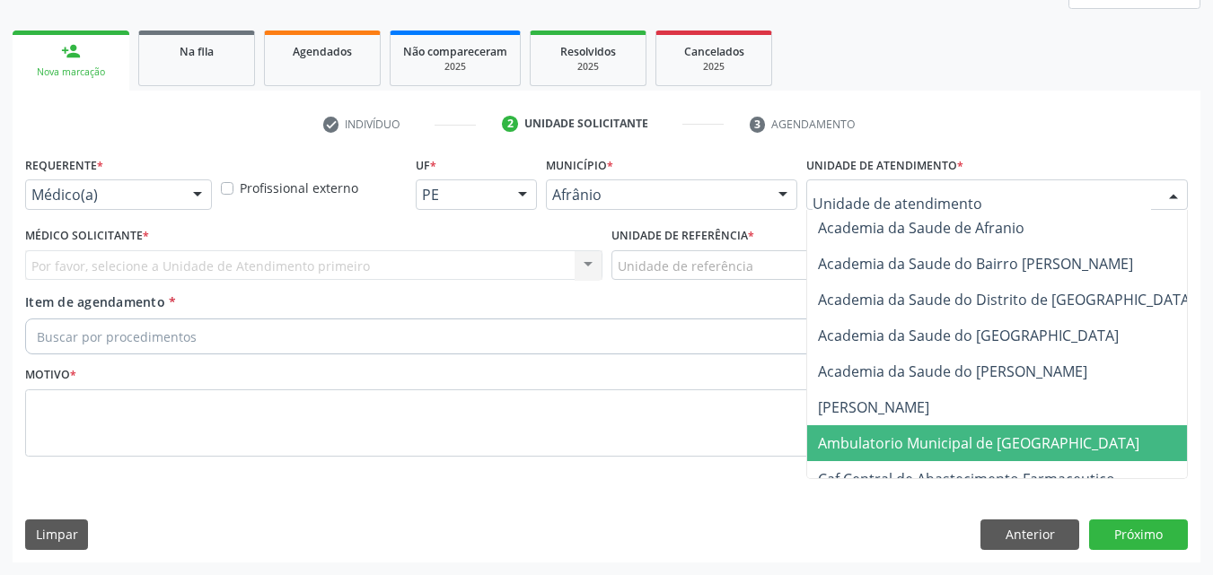
click at [948, 439] on span "Ambulatorio Municipal de [GEOGRAPHIC_DATA]" at bounding box center [978, 444] width 321 height 20
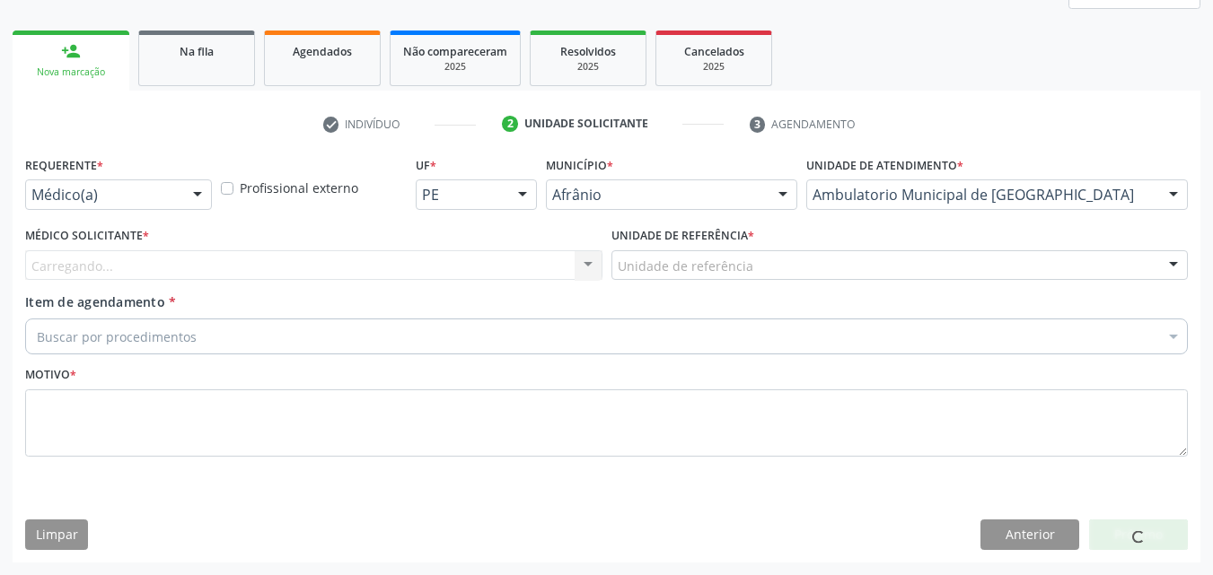
click at [749, 260] on div "Unidade de referência" at bounding box center [899, 265] width 577 height 31
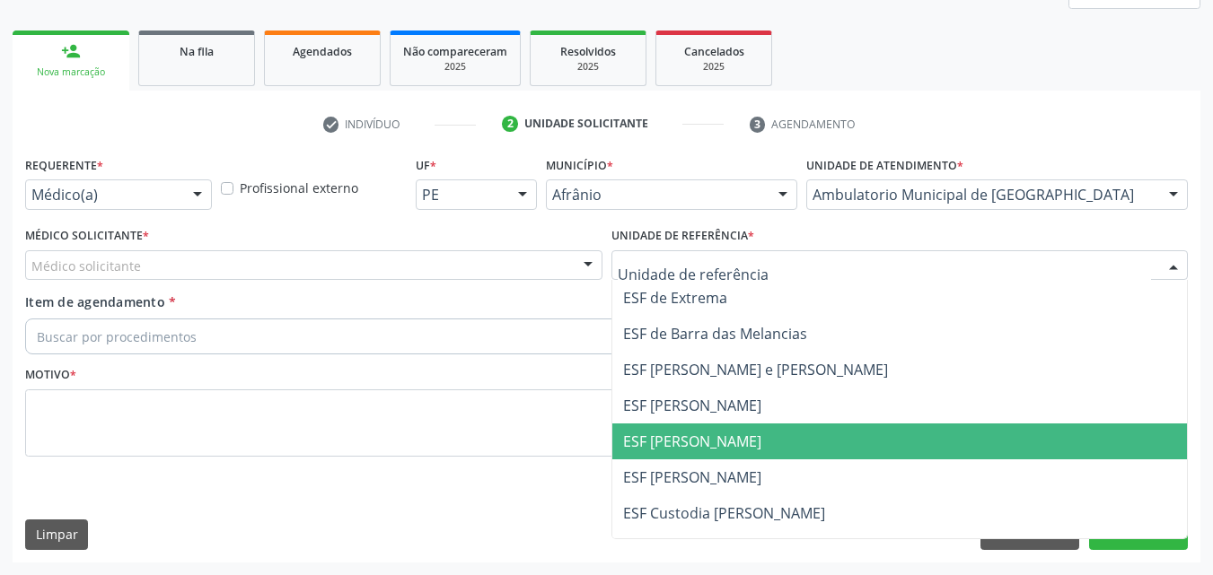
drag, startPoint x: 748, startPoint y: 437, endPoint x: 671, endPoint y: 412, distance: 80.3
click at [748, 438] on span "ESF [PERSON_NAME]" at bounding box center [899, 442] width 575 height 36
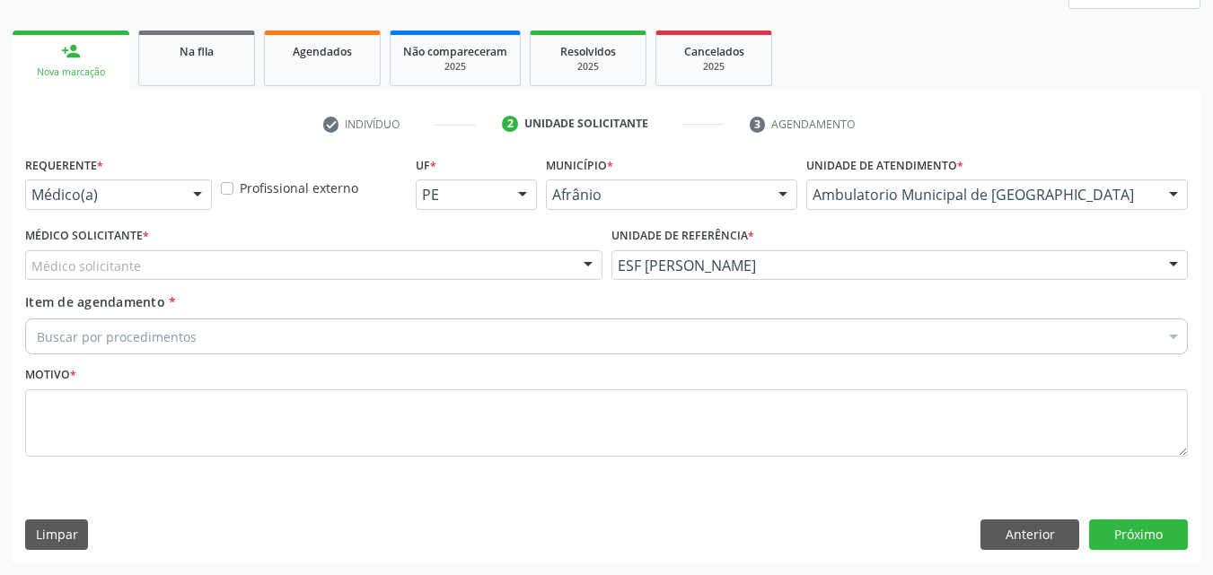
click at [509, 257] on div "Médico solicitante" at bounding box center [313, 265] width 577 height 31
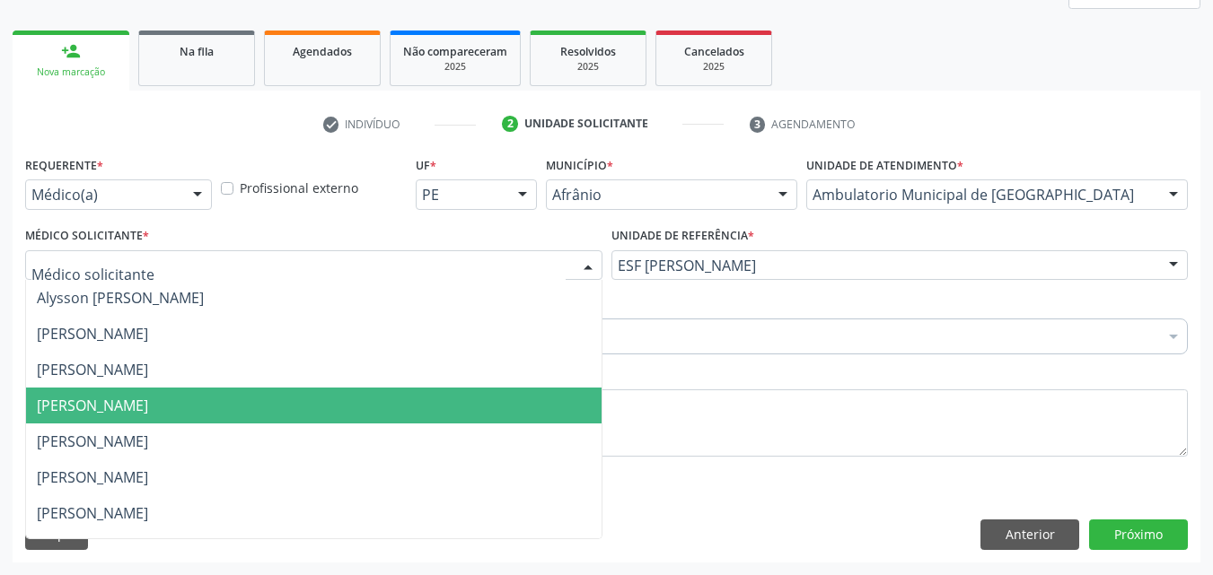
click at [483, 406] on span "[PERSON_NAME]" at bounding box center [313, 406] width 575 height 36
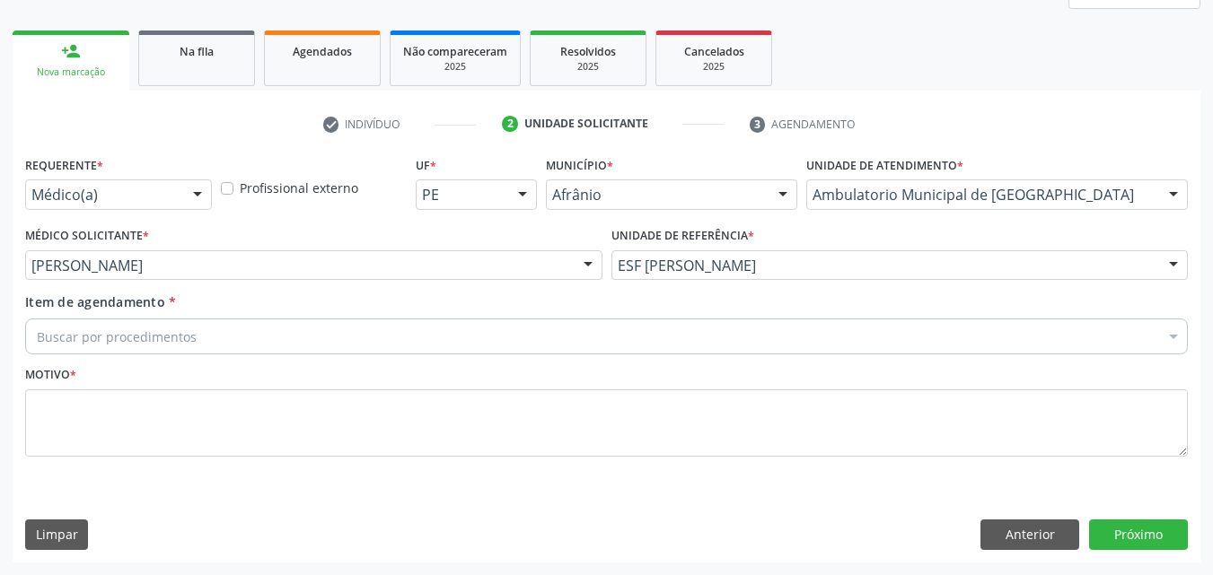
click at [333, 334] on div "Buscar por procedimentos" at bounding box center [606, 337] width 1163 height 36
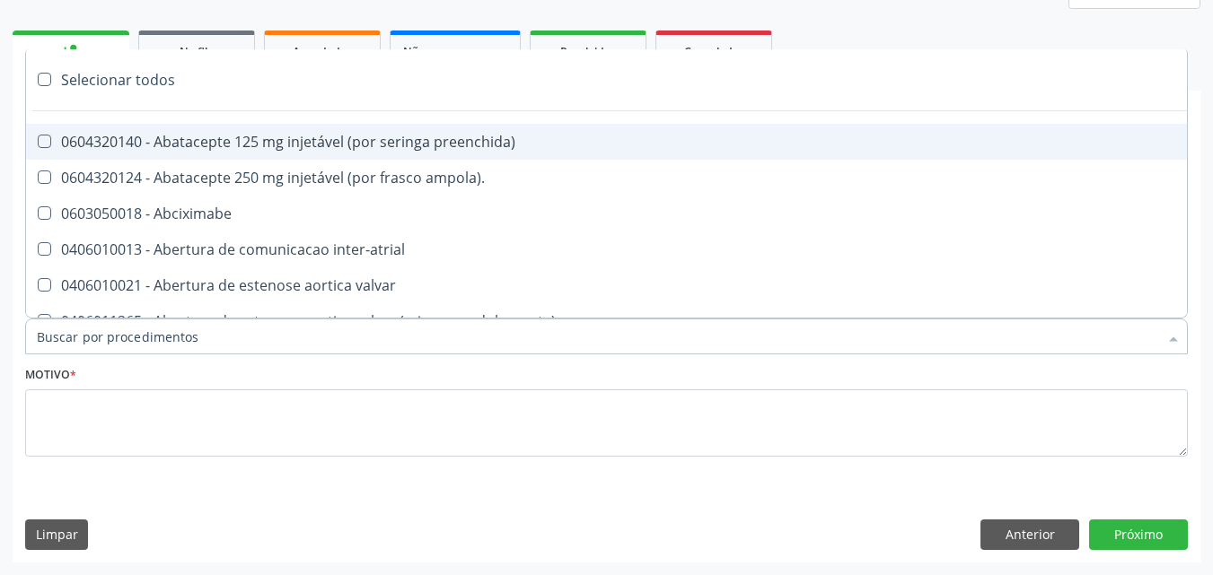
type input "n"
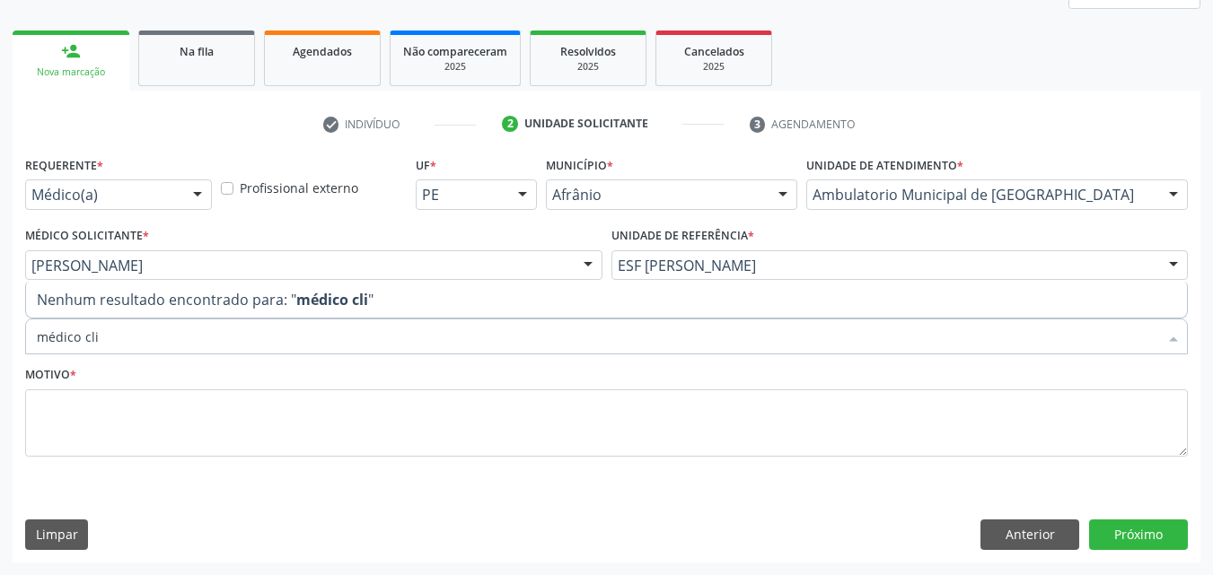
type input "médico cl"
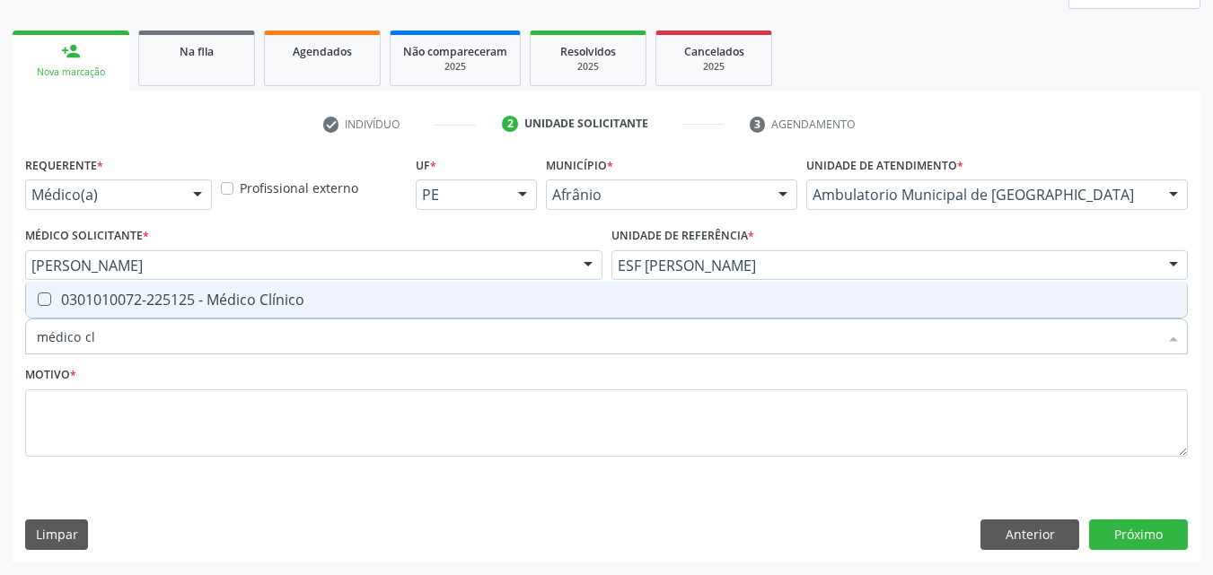
click at [330, 302] on div "0301010072-225125 - Médico Clínico" at bounding box center [606, 300] width 1139 height 14
checkbox Clínico "true"
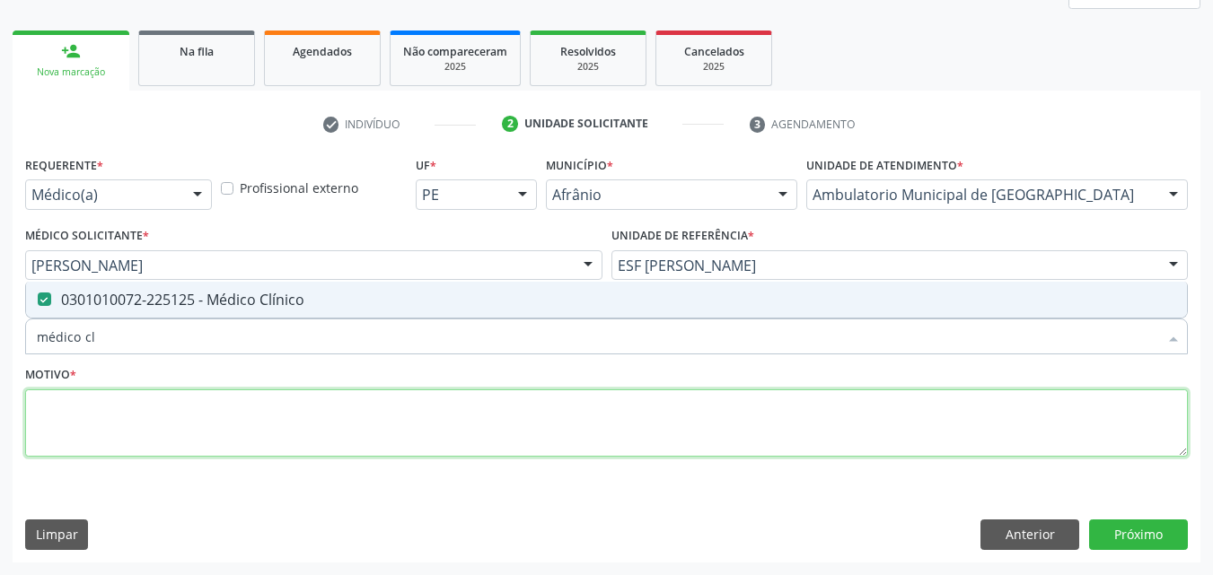
click at [323, 418] on textarea at bounding box center [606, 424] width 1163 height 68
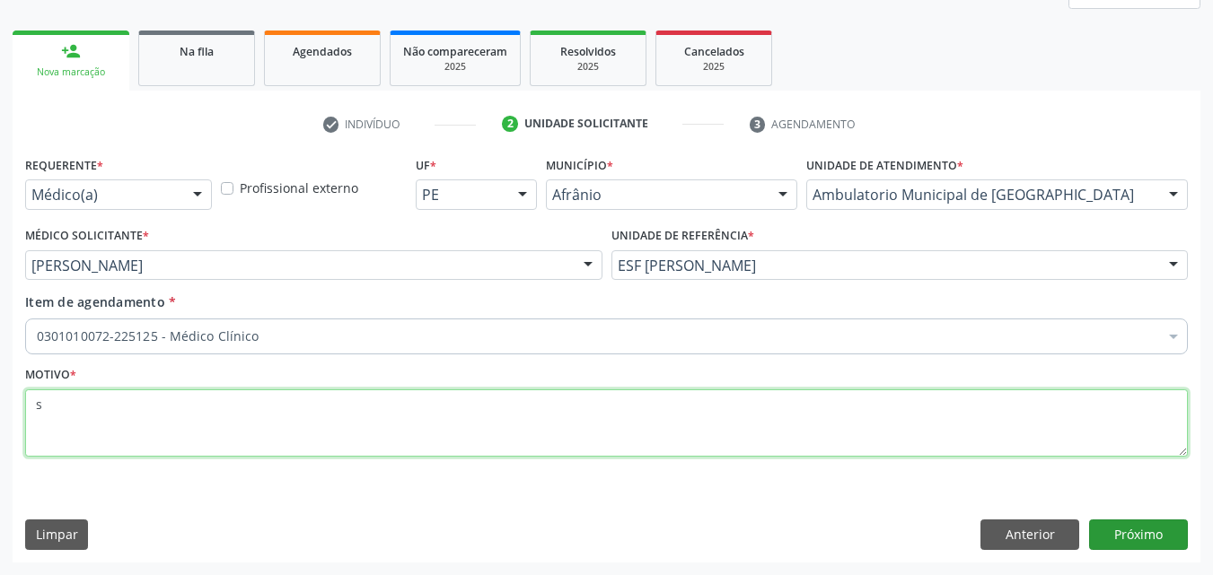
type textarea "s"
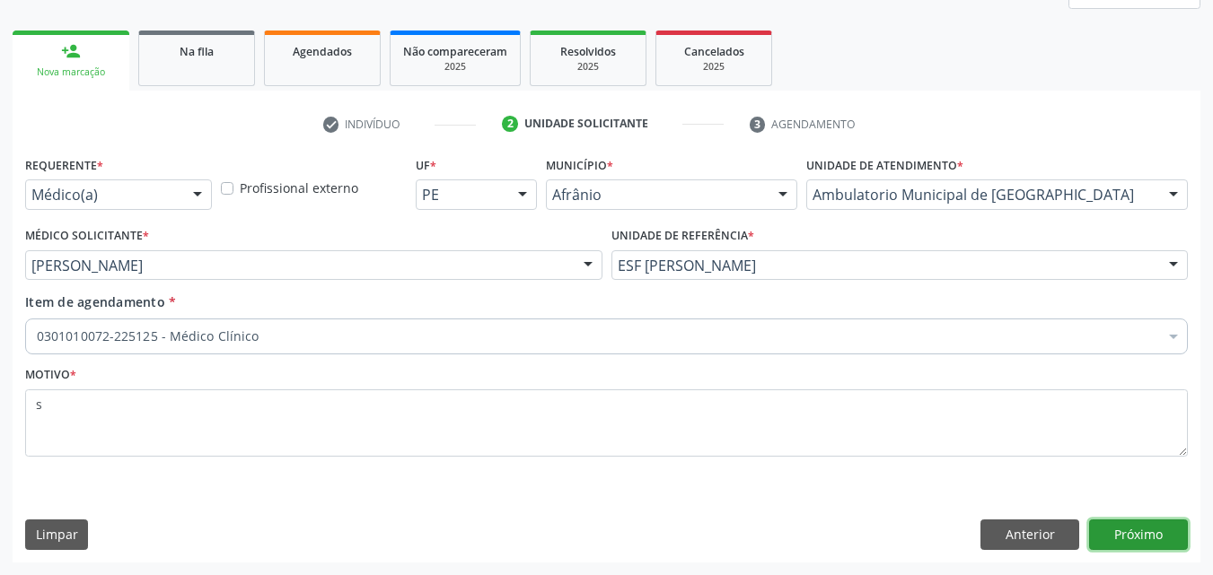
click at [1150, 535] on button "Próximo" at bounding box center [1138, 535] width 99 height 31
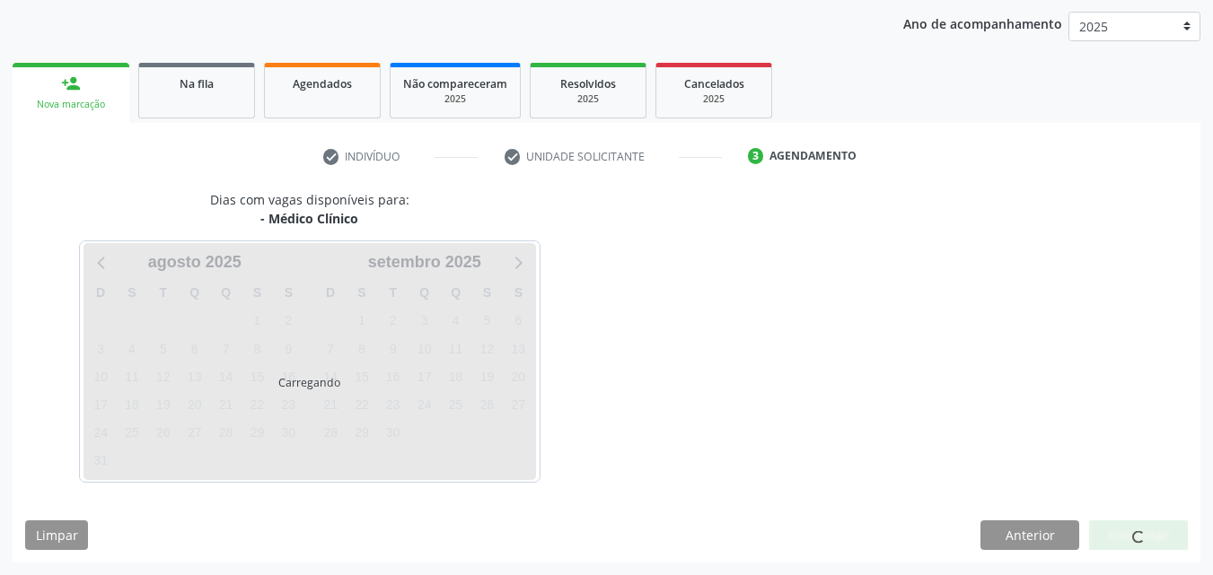
scroll to position [206, 0]
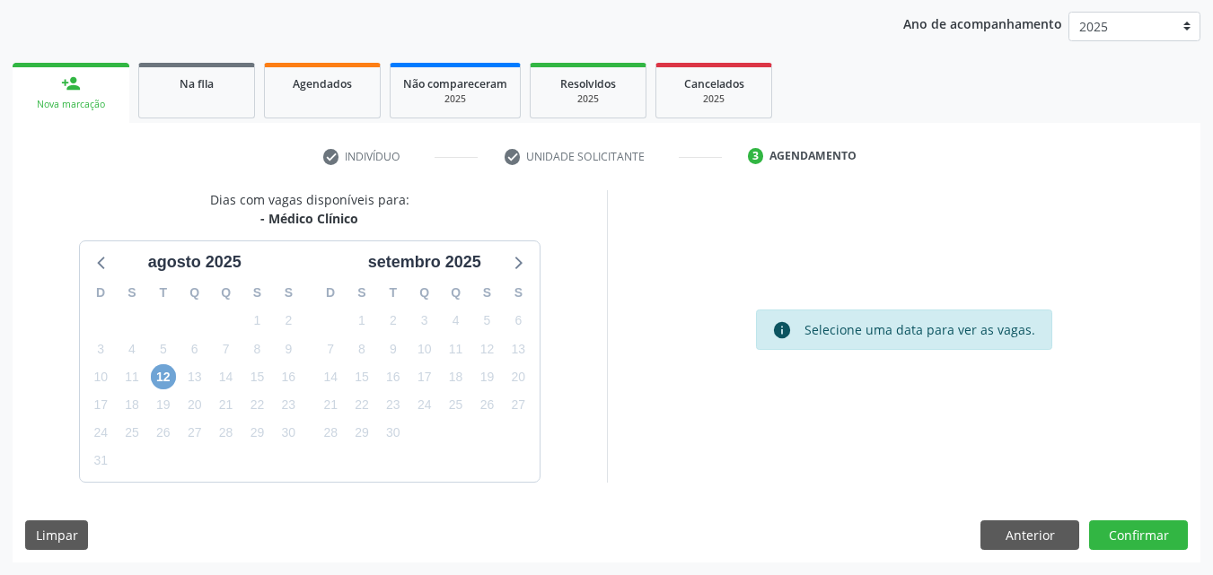
click at [159, 375] on span "12" at bounding box center [163, 376] width 25 height 25
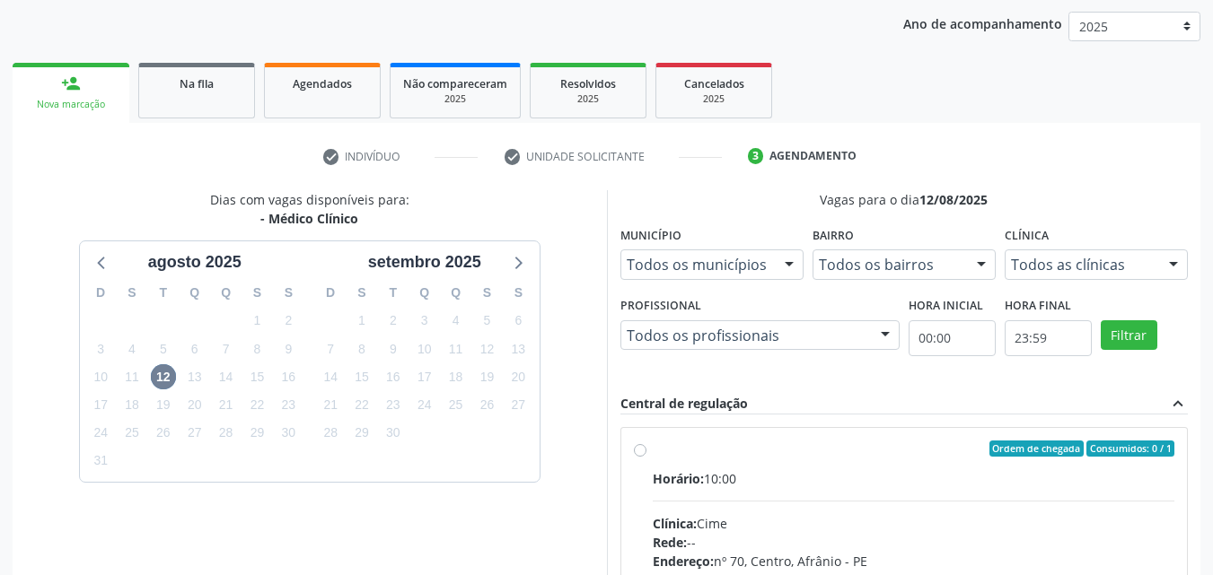
click at [702, 455] on label "Ordem de chegada Consumidos: 0 / 1 Horário: 10:00 Clínica: Cime Rede: -- Endere…" at bounding box center [914, 579] width 522 height 276
radio input "true"
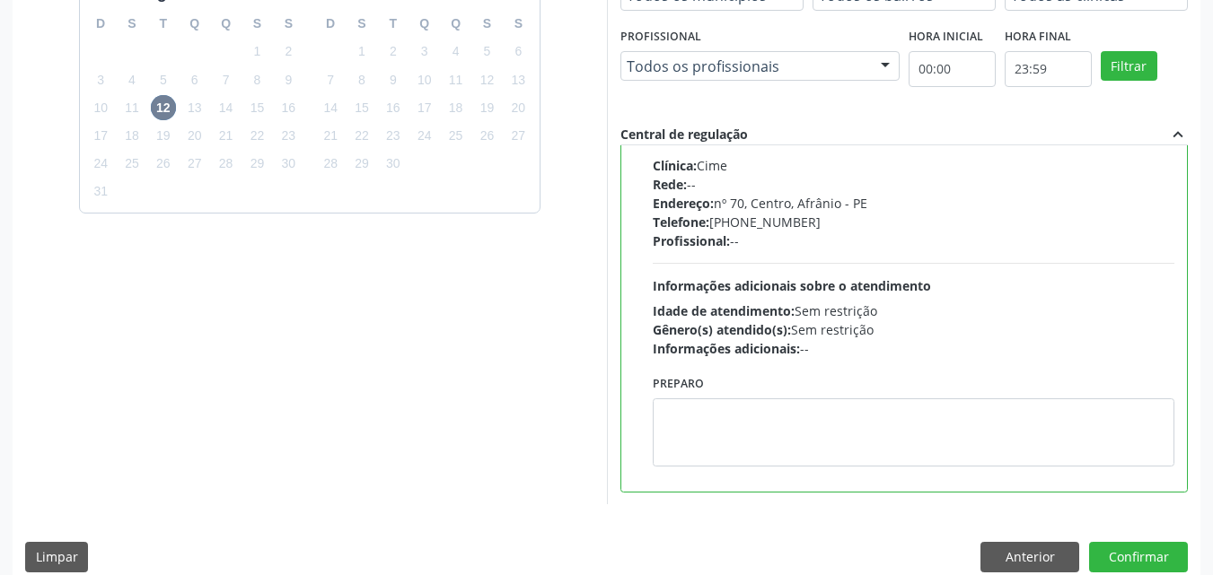
scroll to position [497, 0]
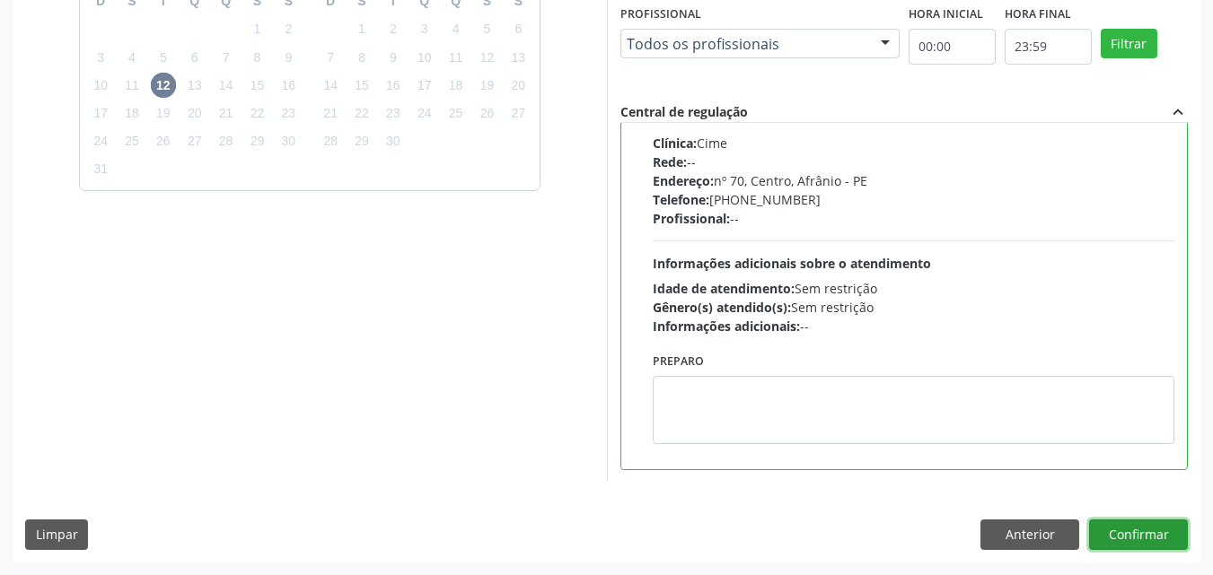
click at [1132, 533] on button "Confirmar" at bounding box center [1138, 535] width 99 height 31
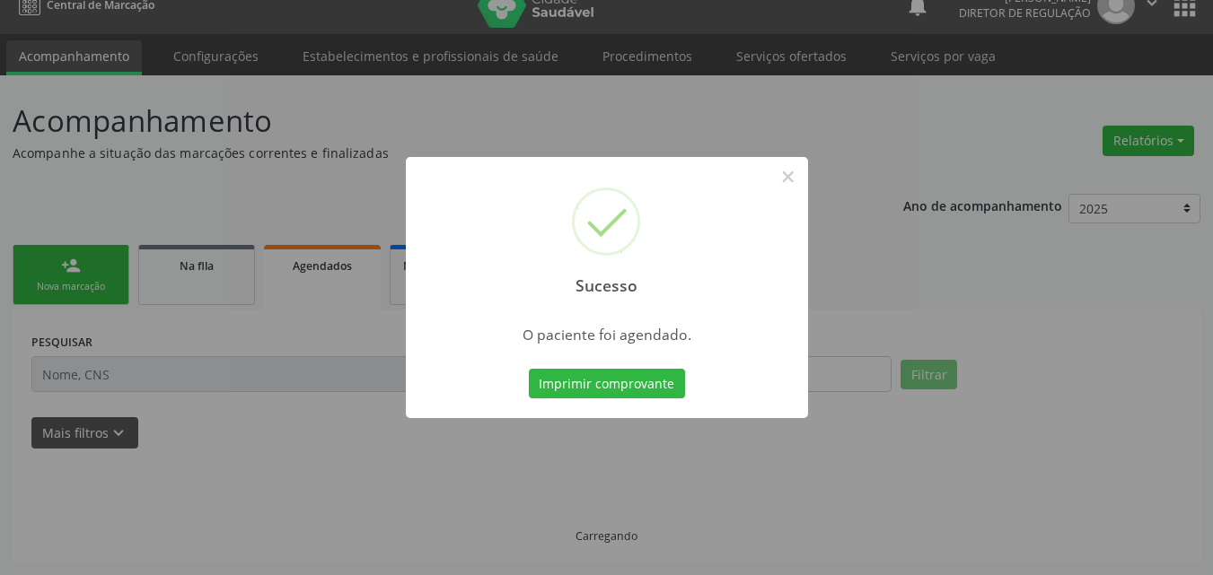
scroll to position [23, 0]
click at [636, 380] on button "Imprimir comprovante" at bounding box center [607, 384] width 156 height 31
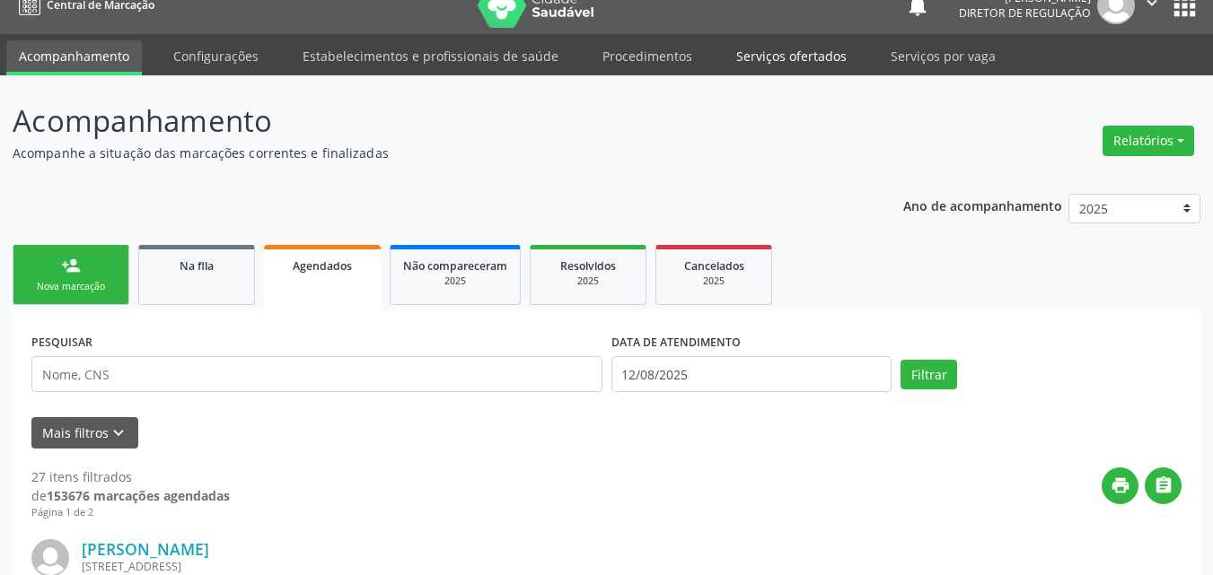
click at [793, 55] on link "Serviços ofertados" at bounding box center [792, 55] width 136 height 31
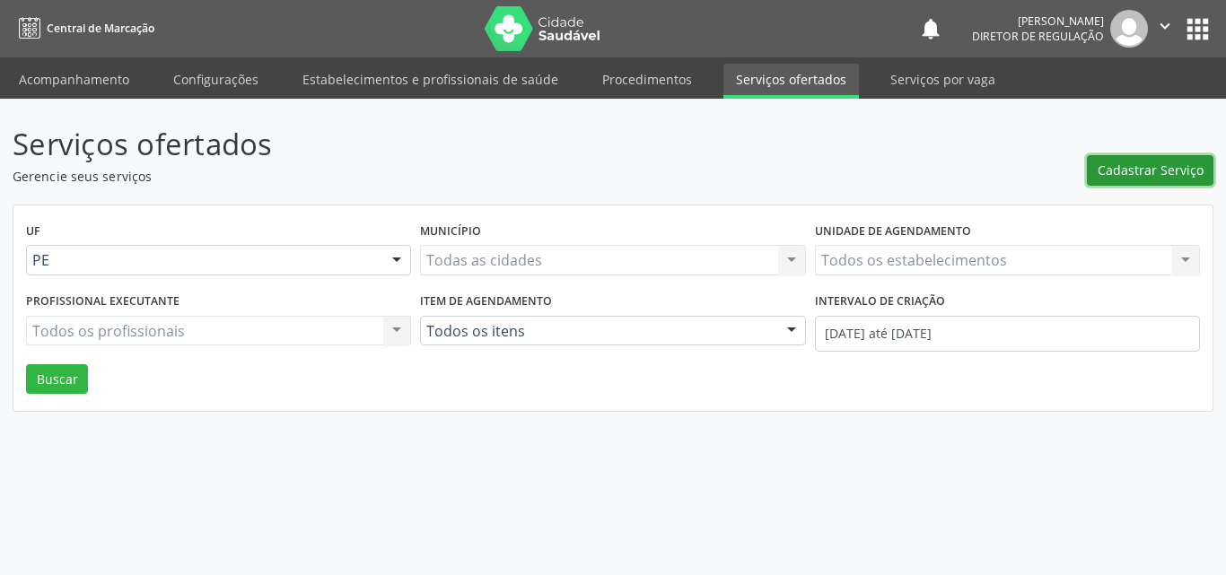
click at [1163, 171] on span "Cadastrar Serviço" at bounding box center [1151, 170] width 106 height 19
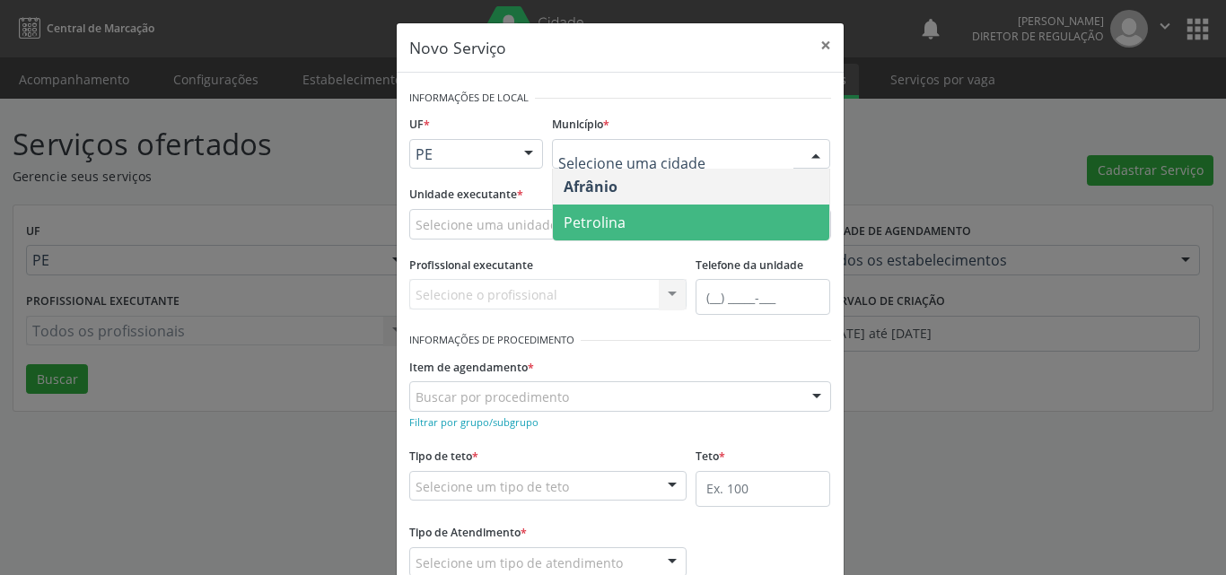
click at [617, 223] on span "Petrolina" at bounding box center [595, 223] width 62 height 20
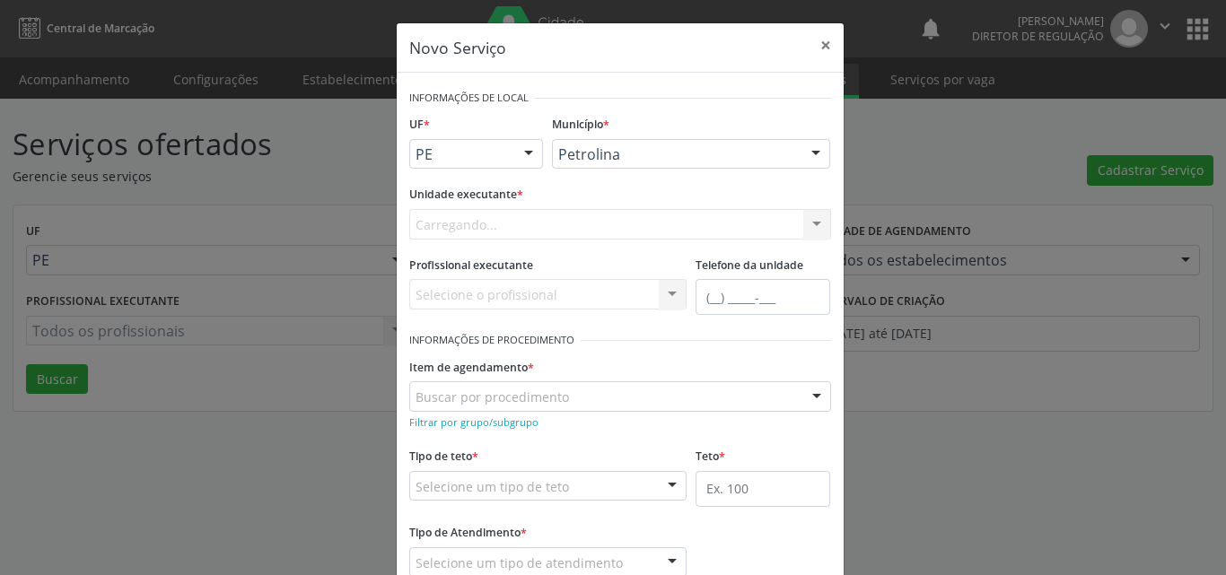
click at [581, 223] on div "Carregando... Academia da Saude de Afranio Academia da Saude do Bairro [PERSON_…" at bounding box center [620, 224] width 422 height 31
click at [581, 223] on div "Selecione uma unidade" at bounding box center [620, 224] width 422 height 31
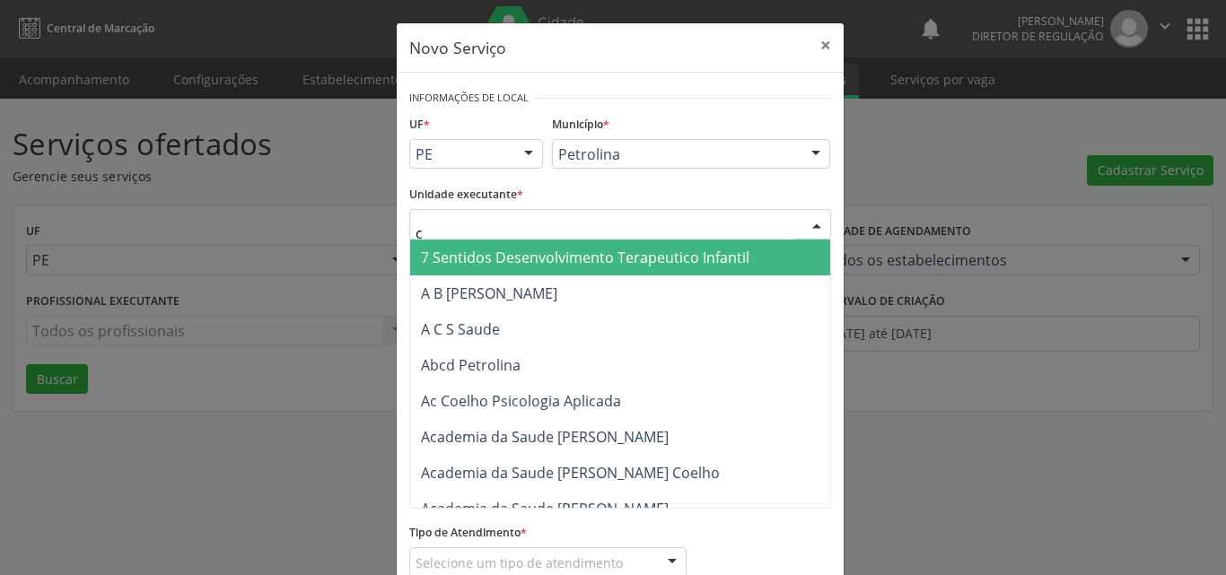
type input "cd"
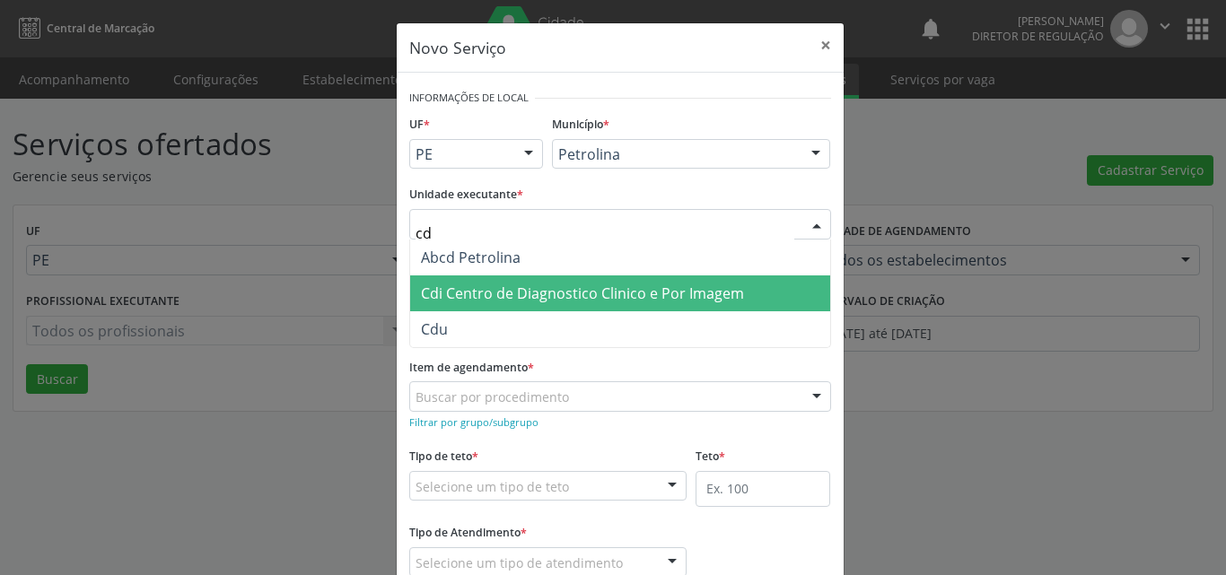
click at [544, 279] on span "Cdi Centro de Diagnostico Clinico e Por Imagem" at bounding box center [620, 294] width 420 height 36
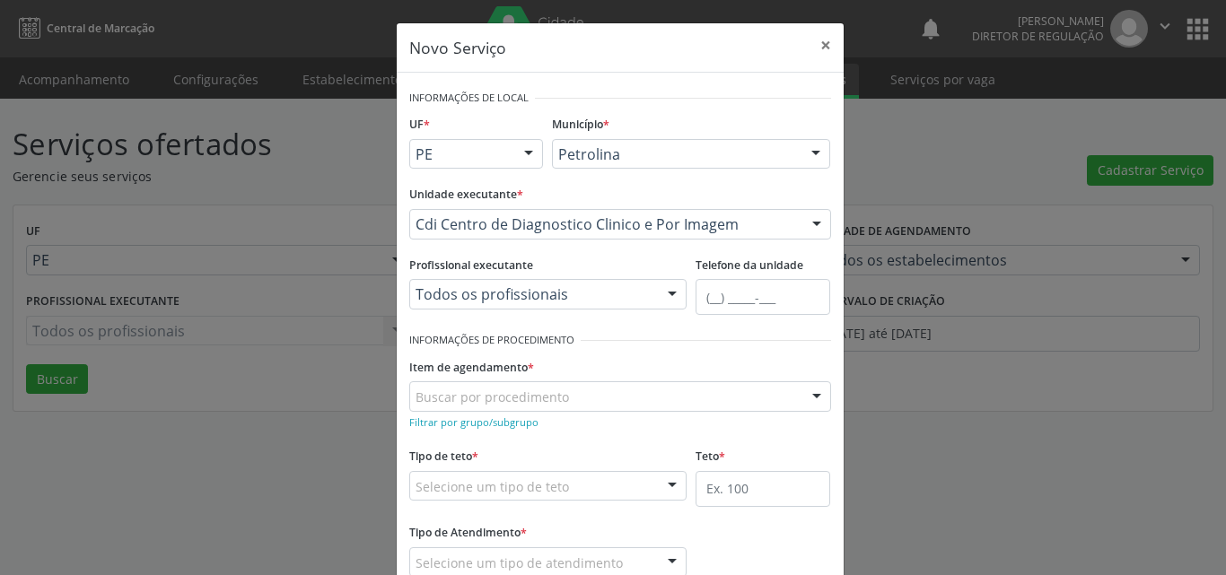
click at [585, 399] on div "Buscar por procedimento" at bounding box center [620, 397] width 422 height 31
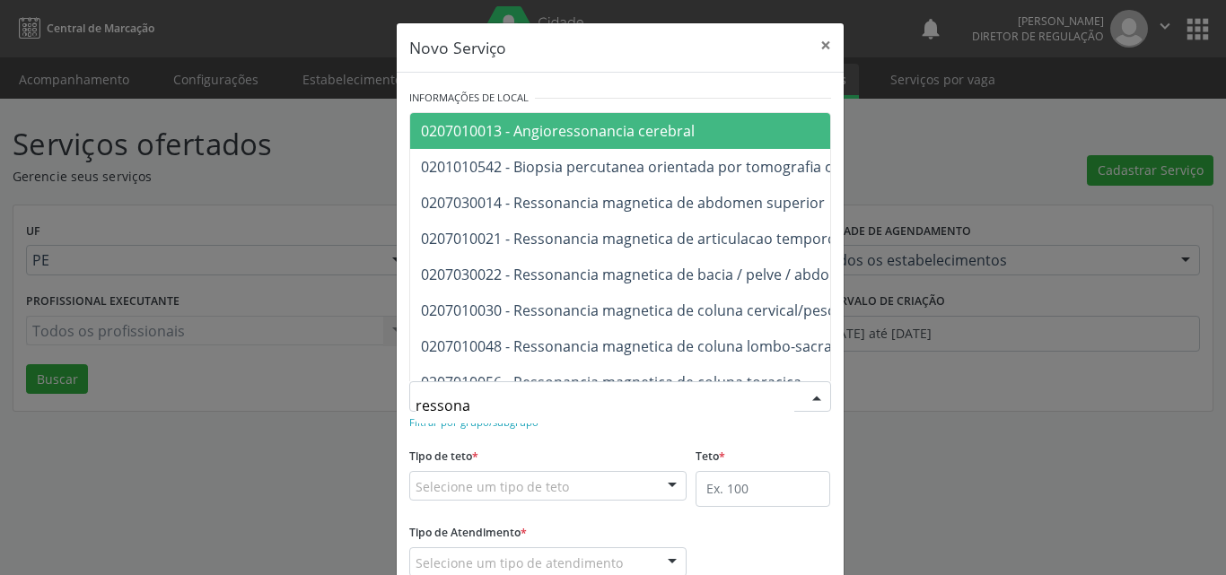
type input "ressonan"
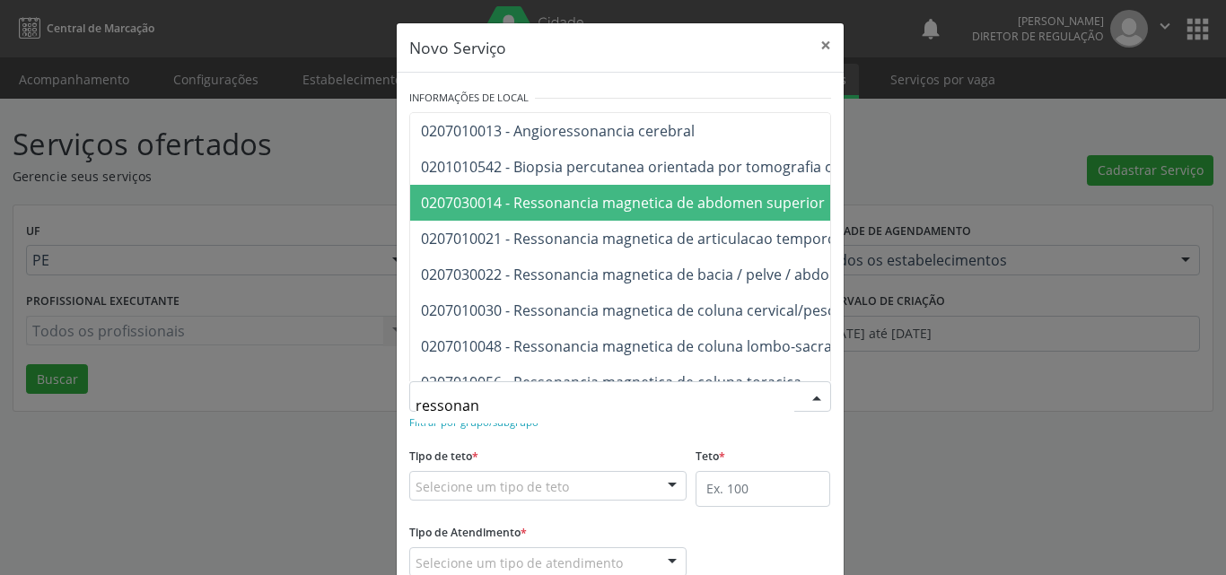
click at [642, 206] on span "0207030014 - Ressonancia magnetica de abdomen superior" at bounding box center [623, 203] width 404 height 20
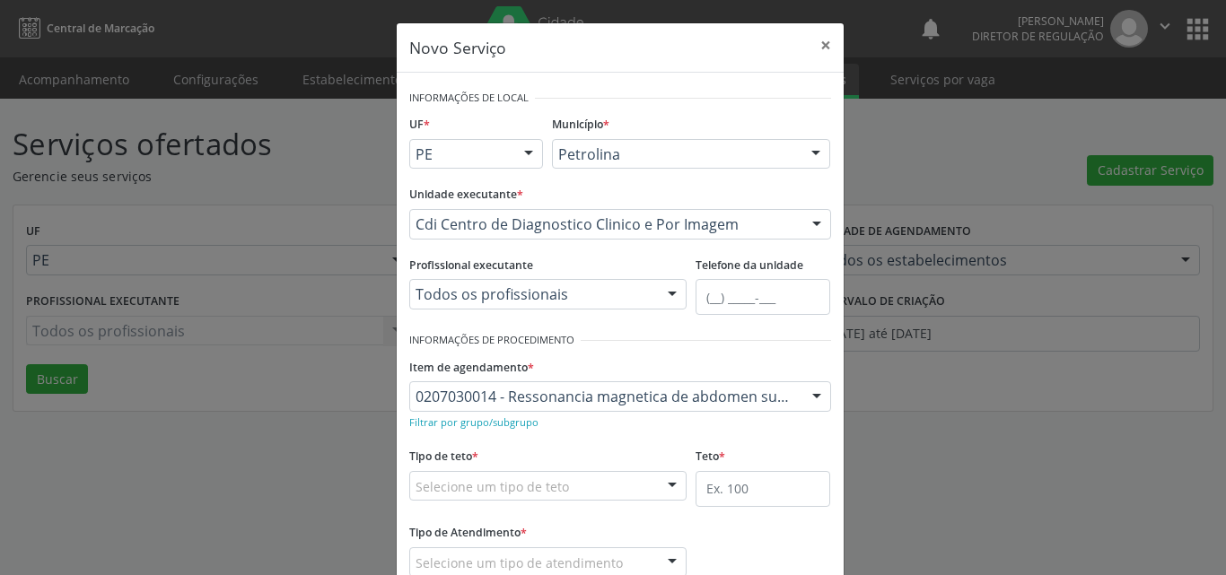
click at [575, 487] on div "Selecione um tipo de teto" at bounding box center [548, 486] width 278 height 31
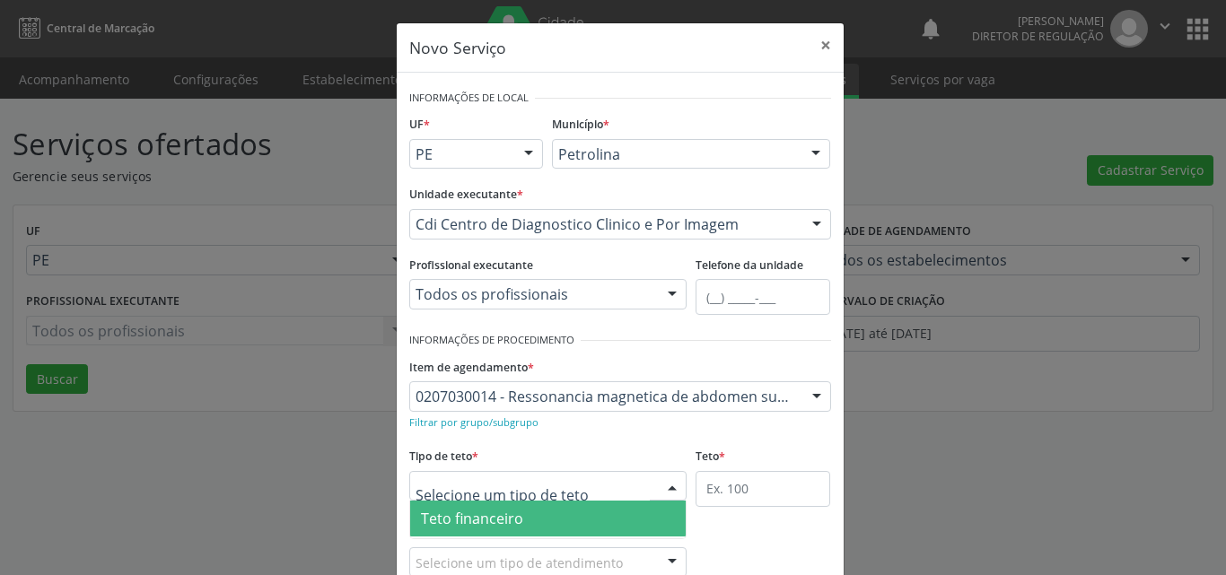
scroll to position [34, 0]
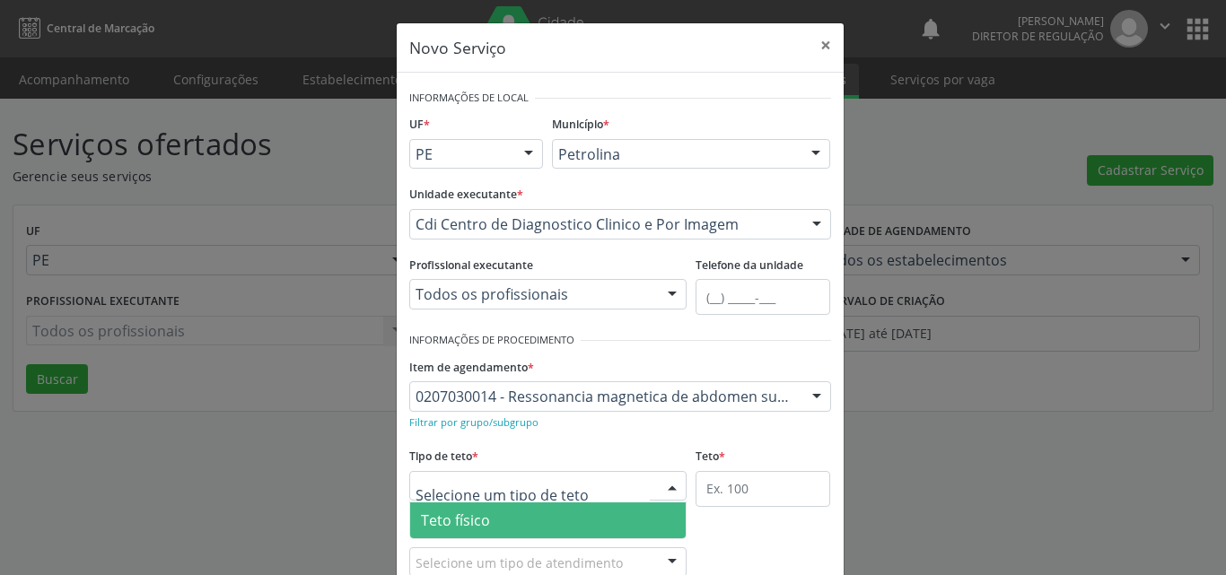
click at [560, 524] on span "Teto físico" at bounding box center [548, 521] width 276 height 36
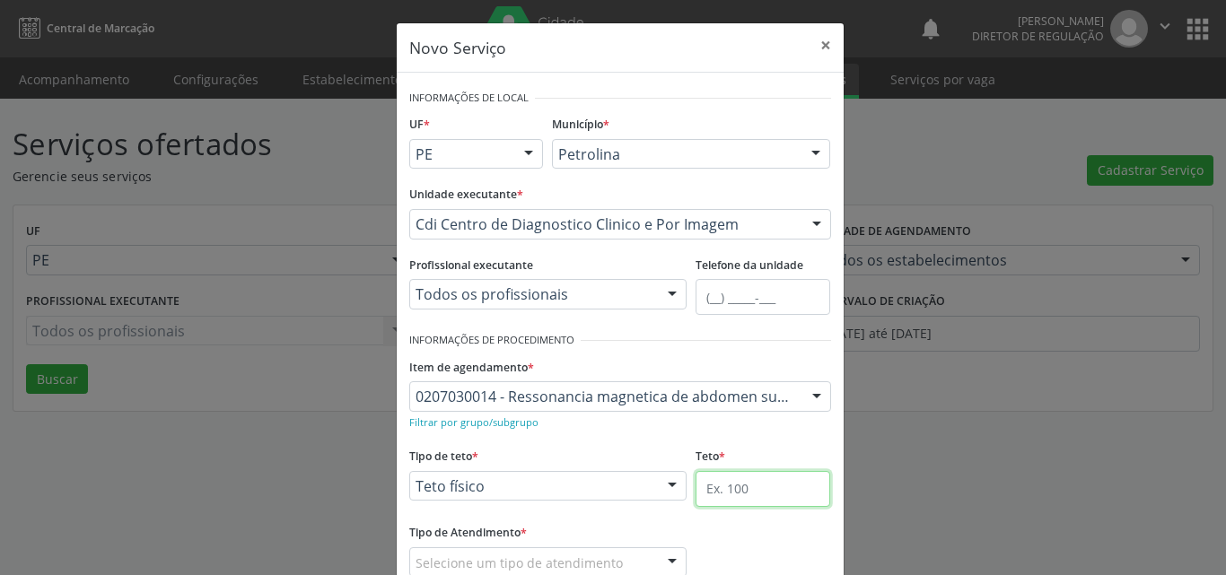
click at [734, 496] on input "text" at bounding box center [763, 489] width 135 height 36
type input "1"
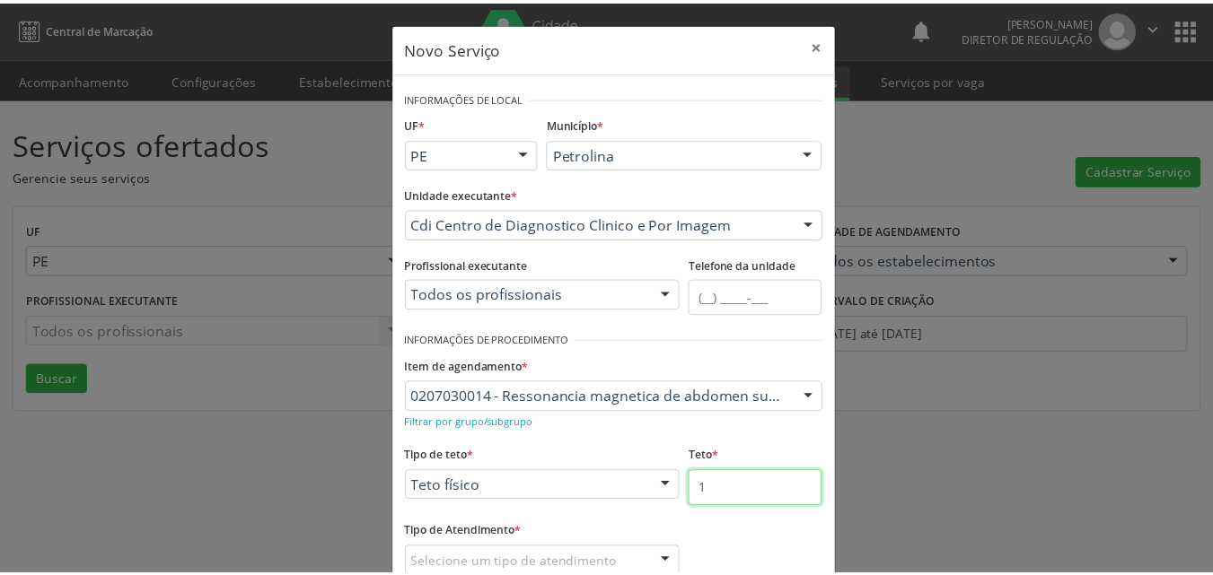
scroll to position [118, 0]
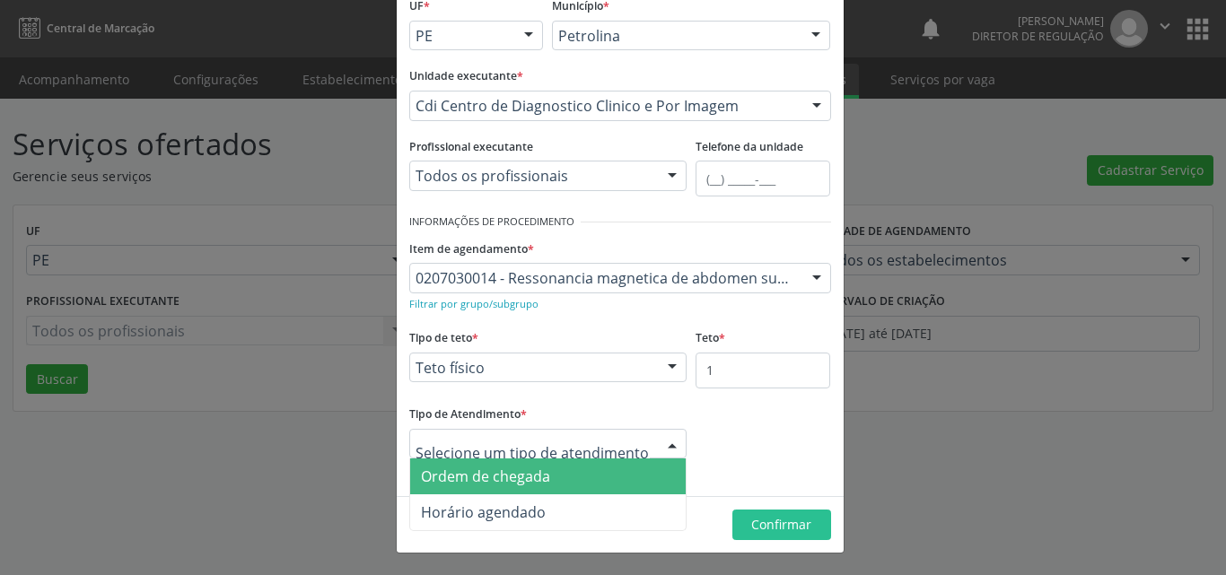
click at [513, 469] on span "Ordem de chegada" at bounding box center [485, 477] width 129 height 20
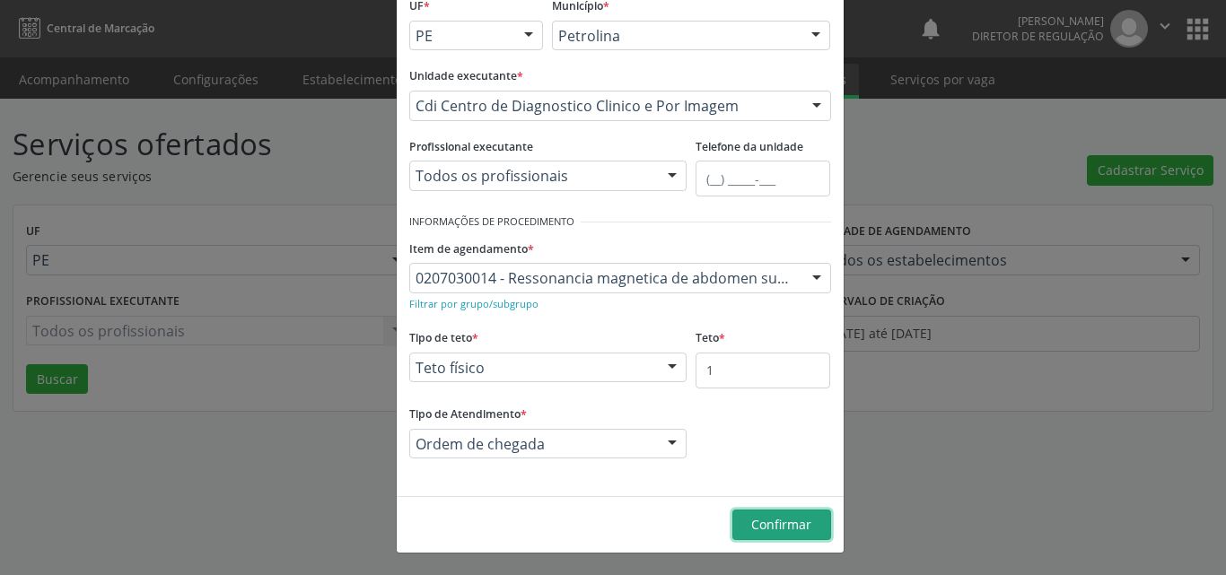
click at [756, 528] on span "Confirmar" at bounding box center [781, 524] width 60 height 17
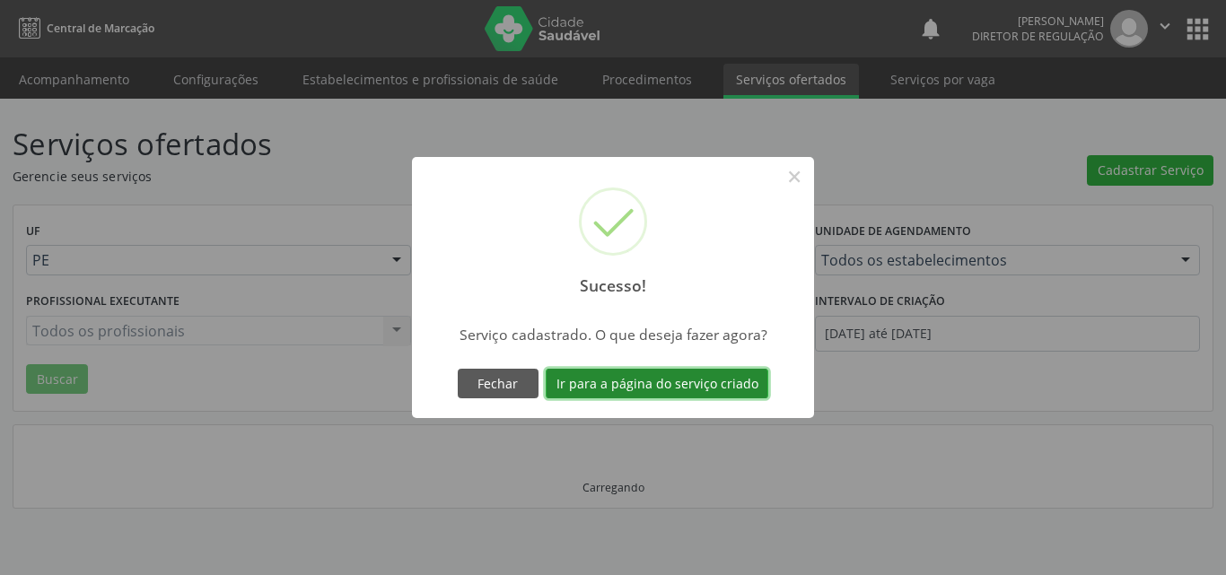
click at [706, 391] on button "Ir para a página do serviço criado" at bounding box center [657, 384] width 223 height 31
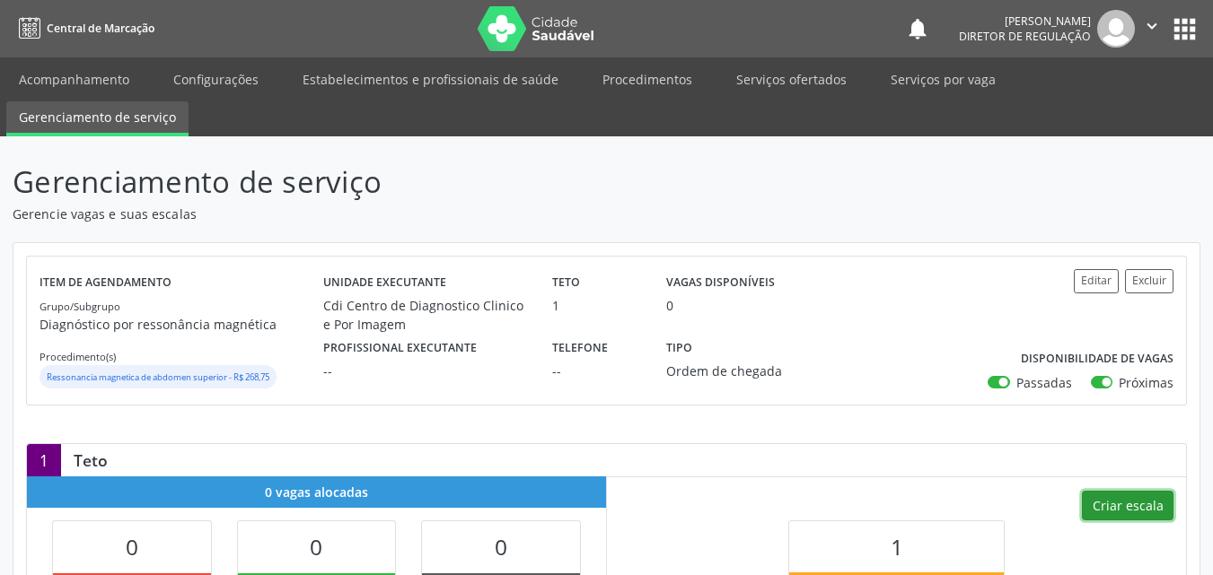
click at [1115, 506] on button "Criar escala" at bounding box center [1128, 506] width 92 height 31
select select "7"
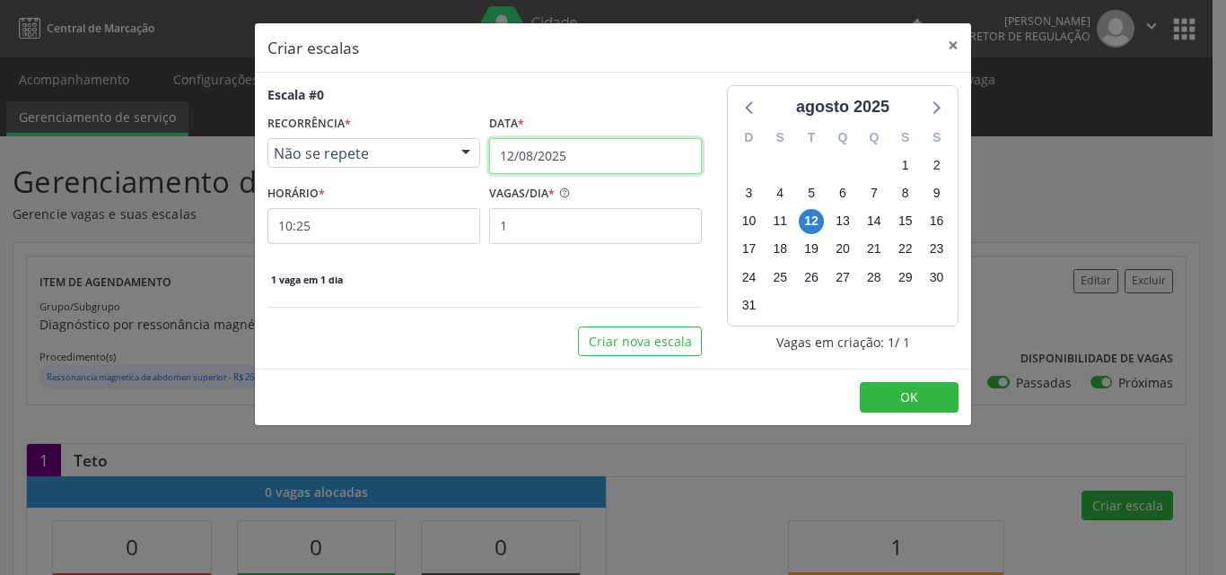
click at [582, 148] on input "12/08/2025" at bounding box center [595, 156] width 213 height 36
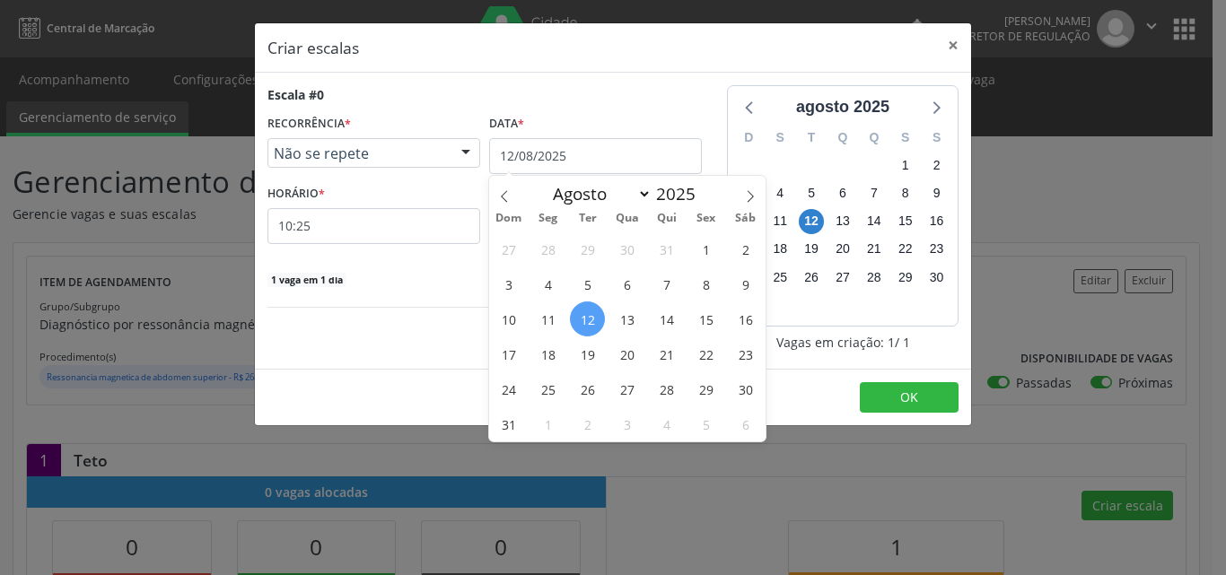
click at [589, 353] on span "19" at bounding box center [587, 354] width 35 height 35
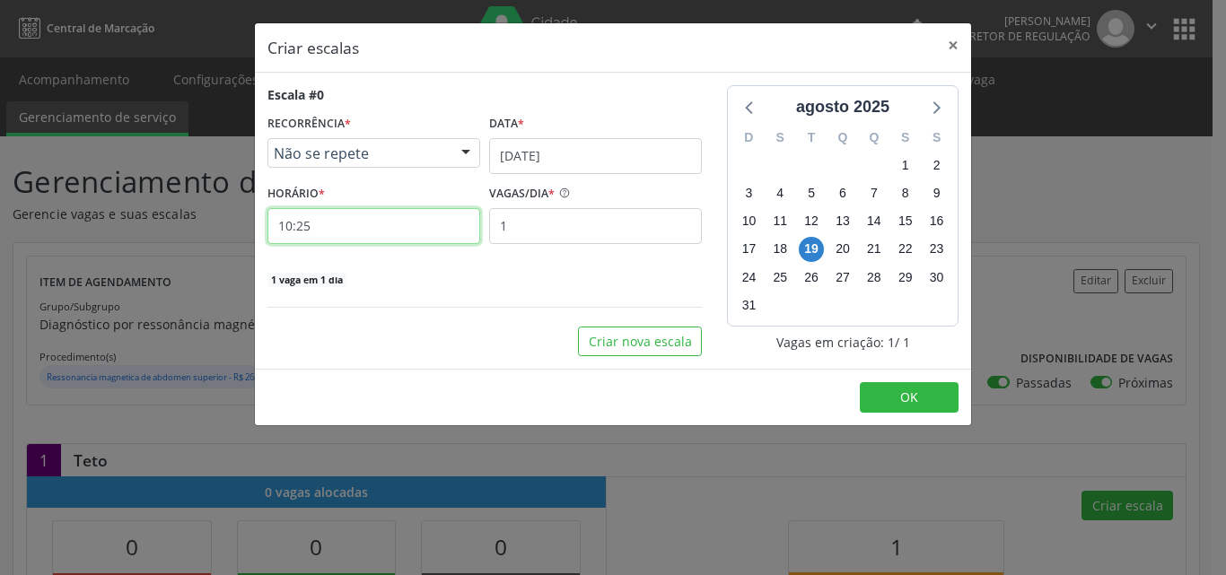
click at [373, 220] on input "10:25" at bounding box center [374, 226] width 213 height 36
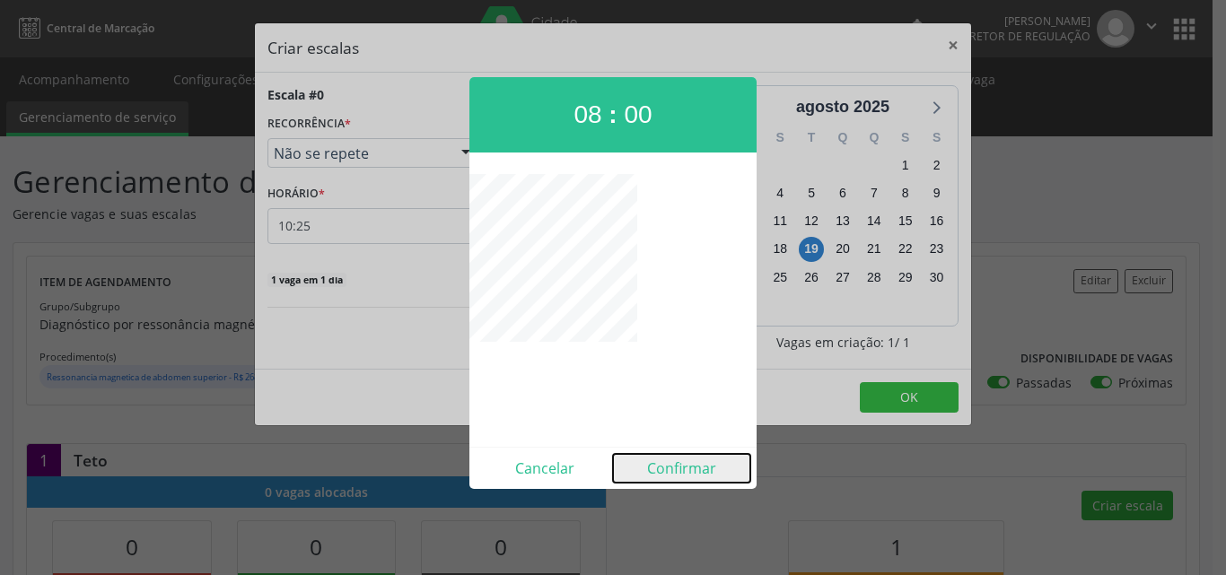
click at [692, 477] on button "Confirmar" at bounding box center [681, 468] width 137 height 29
type input "08:00"
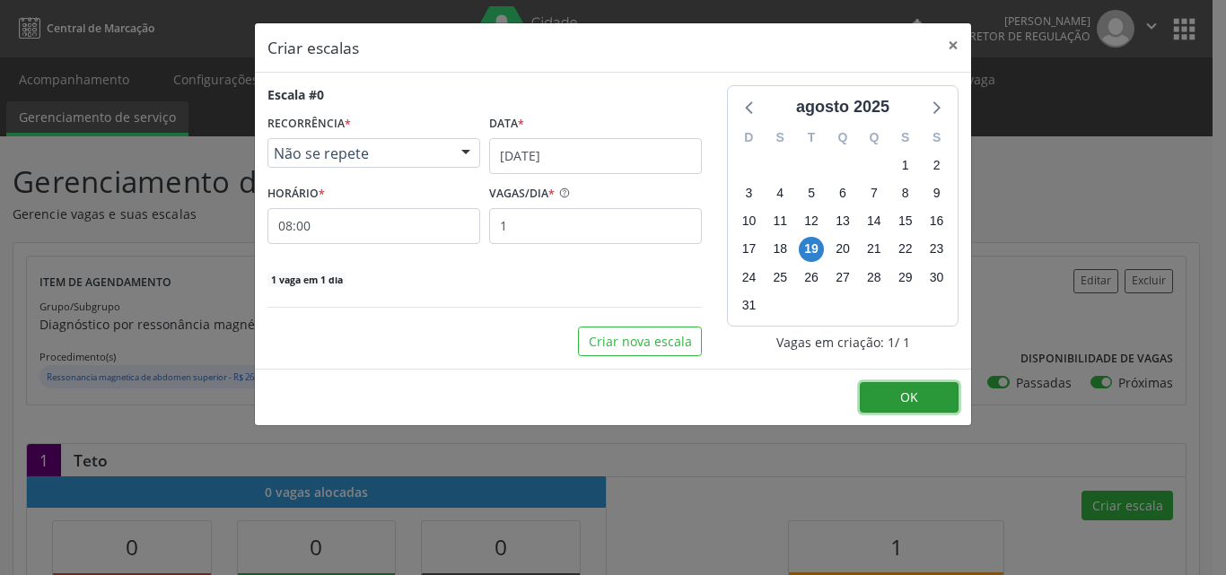
click at [927, 395] on button "OK" at bounding box center [909, 397] width 99 height 31
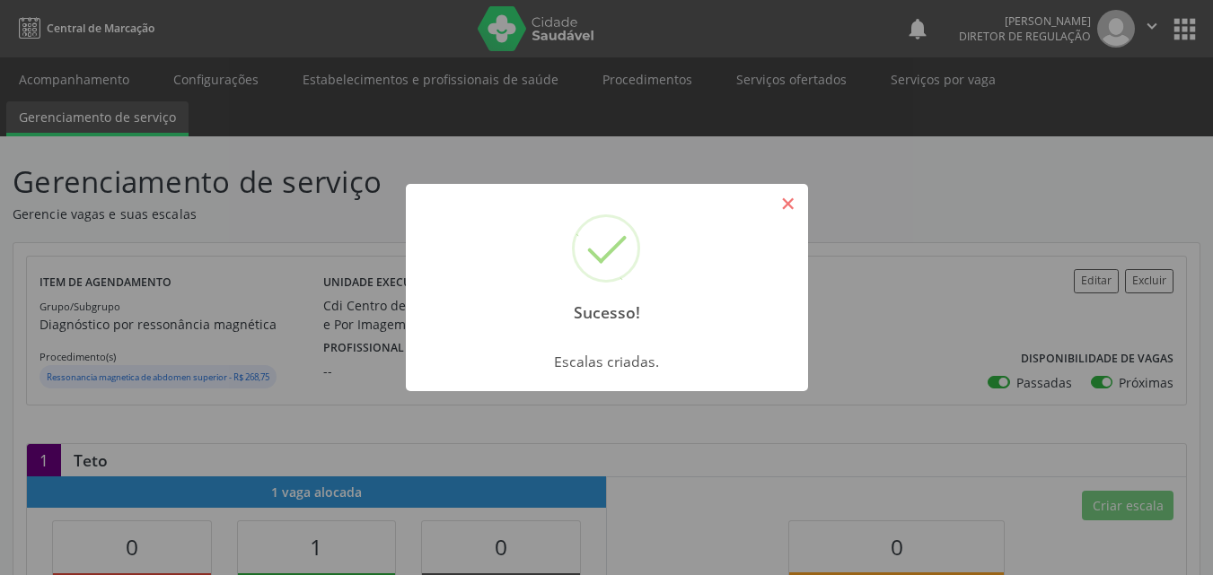
click at [782, 196] on button "×" at bounding box center [788, 204] width 31 height 31
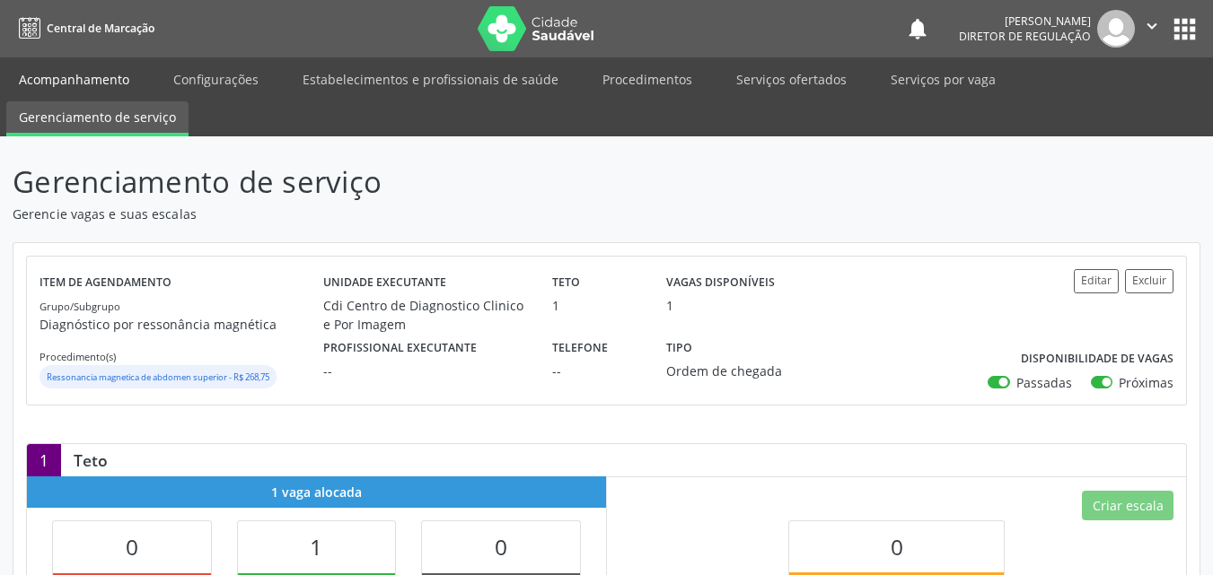
click at [85, 73] on link "Acompanhamento" at bounding box center [74, 79] width 136 height 31
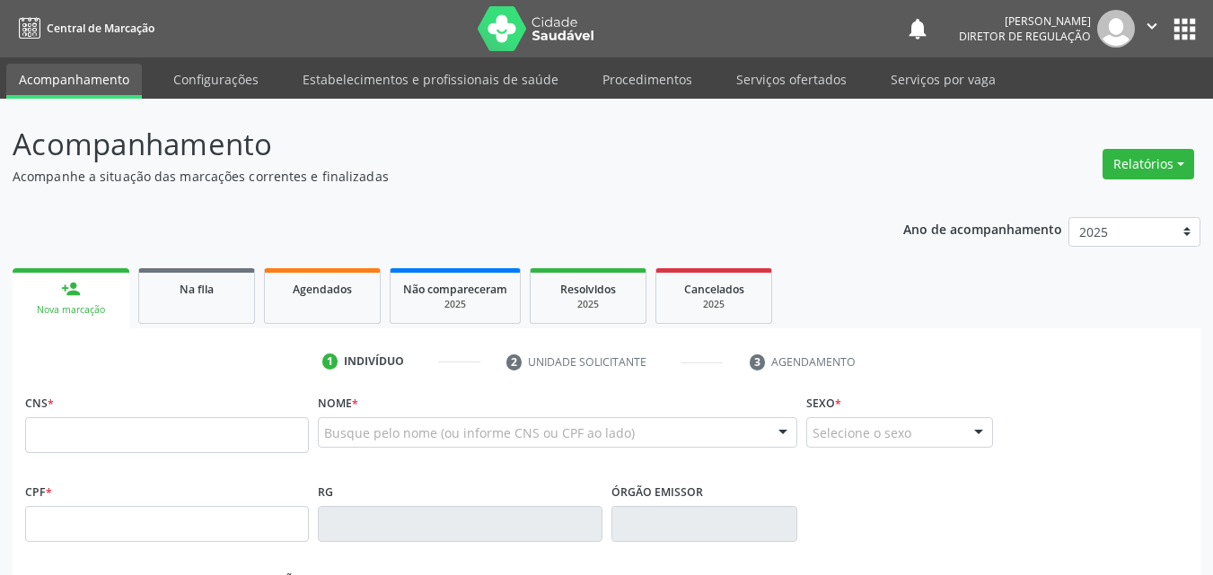
click at [203, 242] on div "Ano de acompanhamento 2025 2024 2023 2022 2021 2020 2019 2018 person_add Nova m…" at bounding box center [607, 583] width 1188 height 757
click at [209, 291] on span "Na fila" at bounding box center [197, 289] width 34 height 15
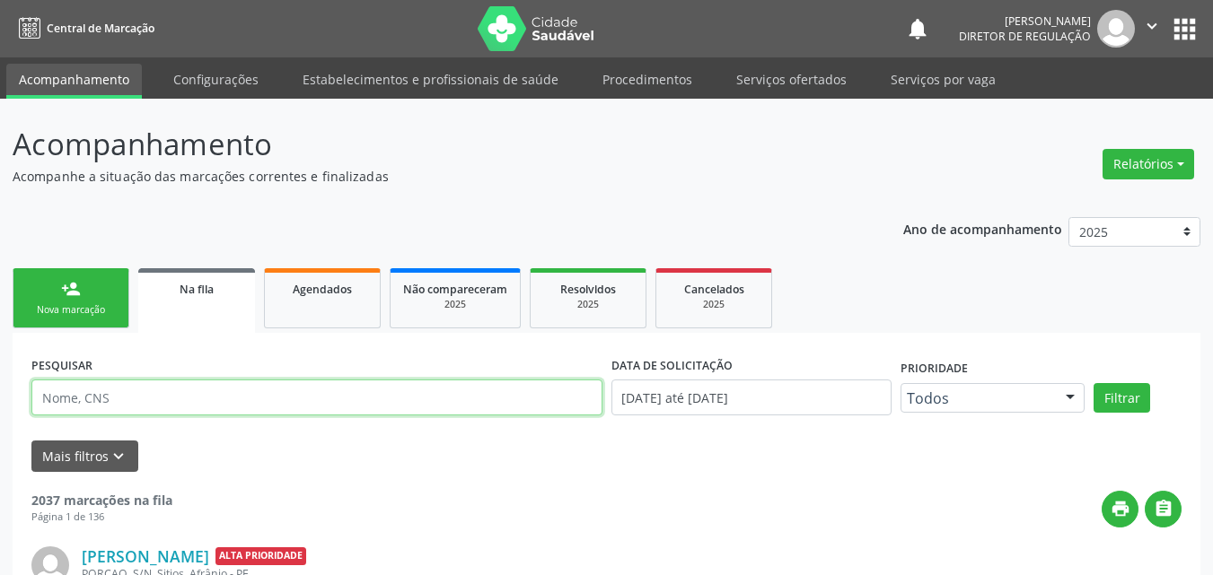
click at [214, 395] on input "text" at bounding box center [316, 398] width 571 height 36
type input "ana a"
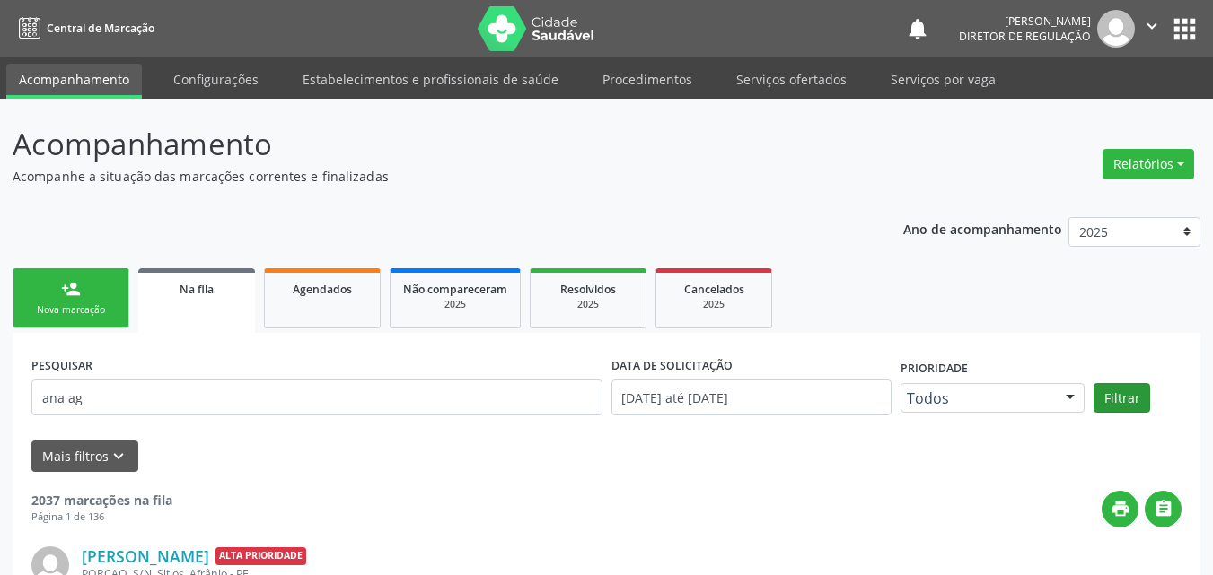
type input "ana ag"
click at [1118, 399] on button "Filtrar" at bounding box center [1121, 398] width 57 height 31
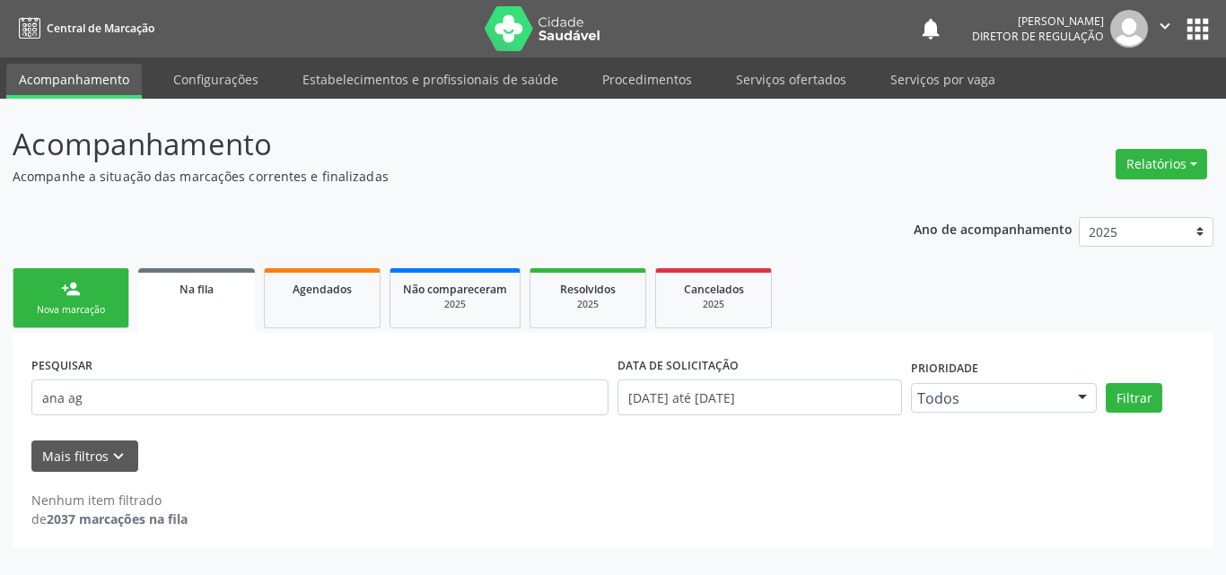
click at [97, 297] on link "person_add Nova marcação" at bounding box center [71, 298] width 117 height 60
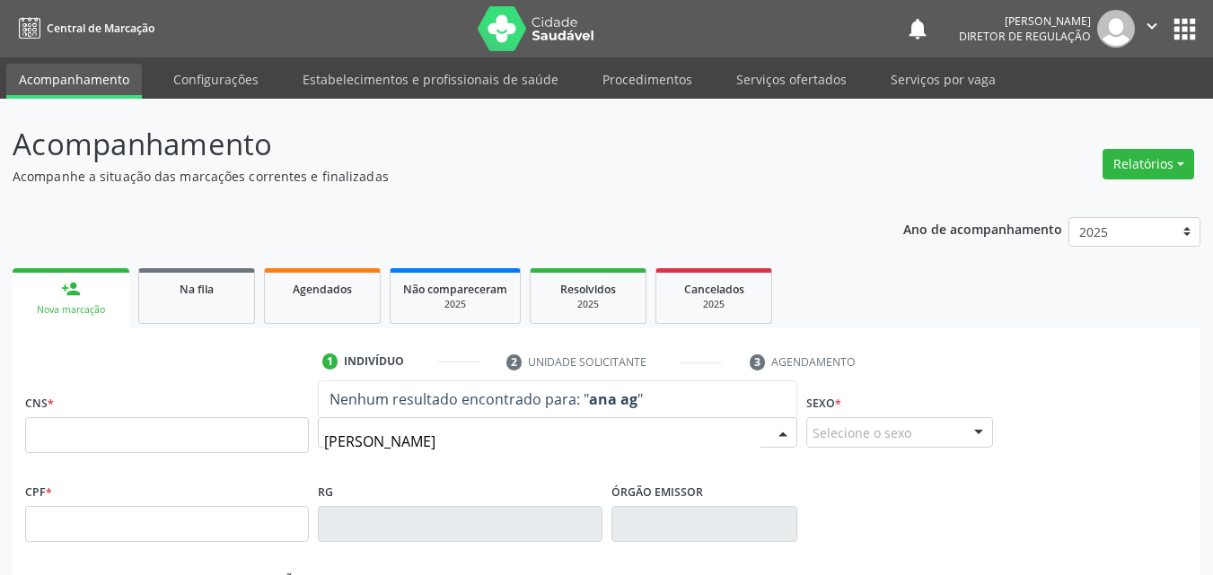
type input "[PERSON_NAME]"
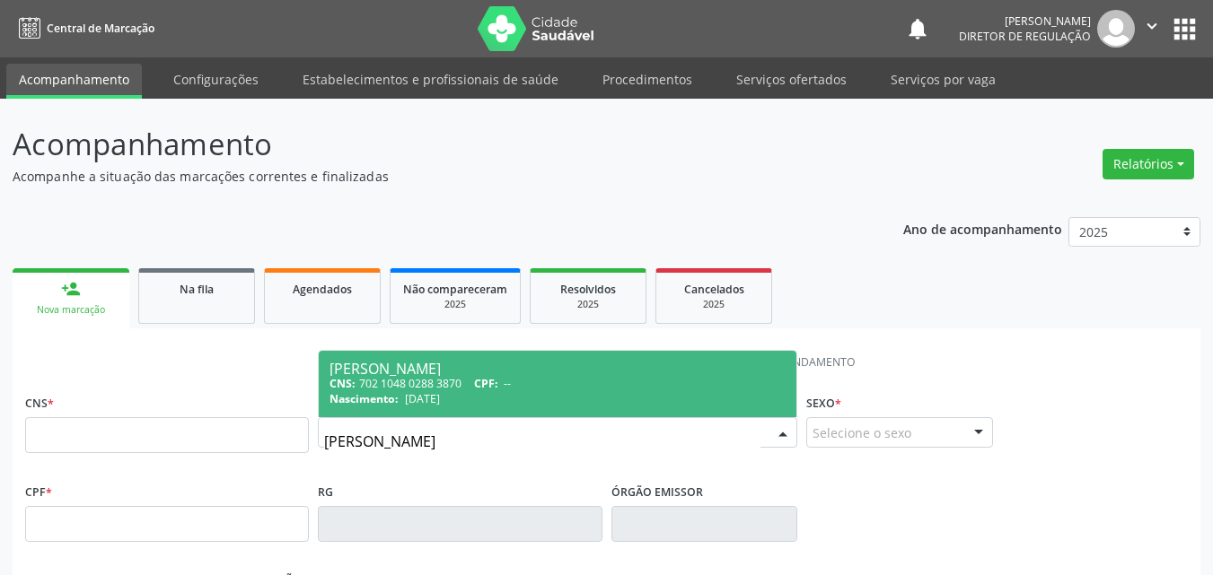
click at [444, 367] on div "[PERSON_NAME]" at bounding box center [557, 369] width 456 height 14
type input "702 1048 0288 3870"
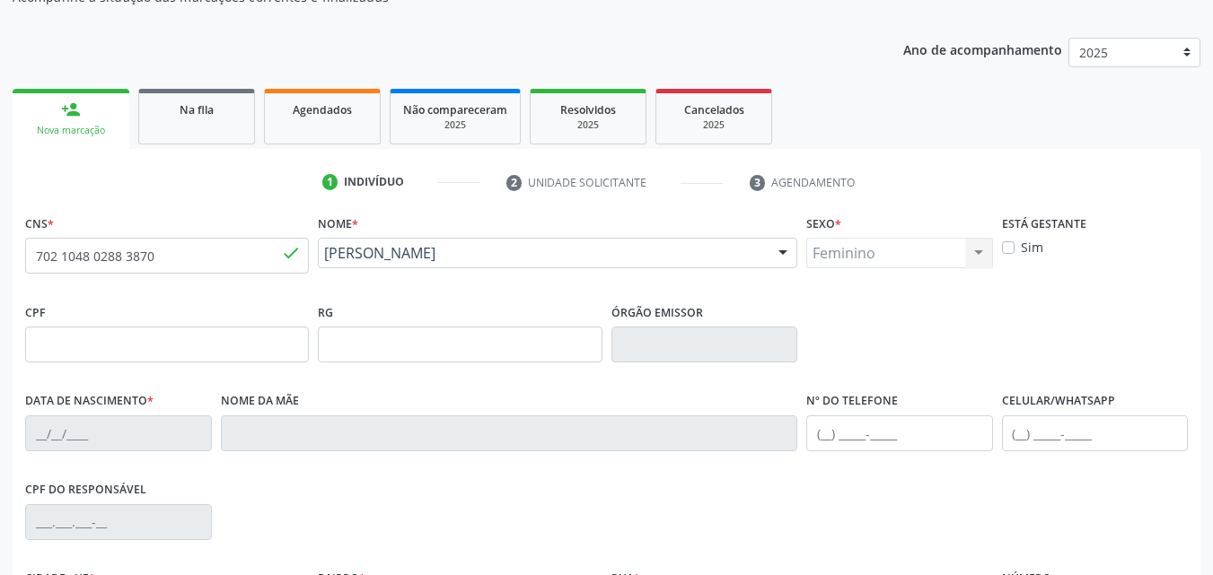
type input "[DATE]"
type input "[PERSON_NAME]"
type input "[PHONE_NUMBER]"
type input "S/N"
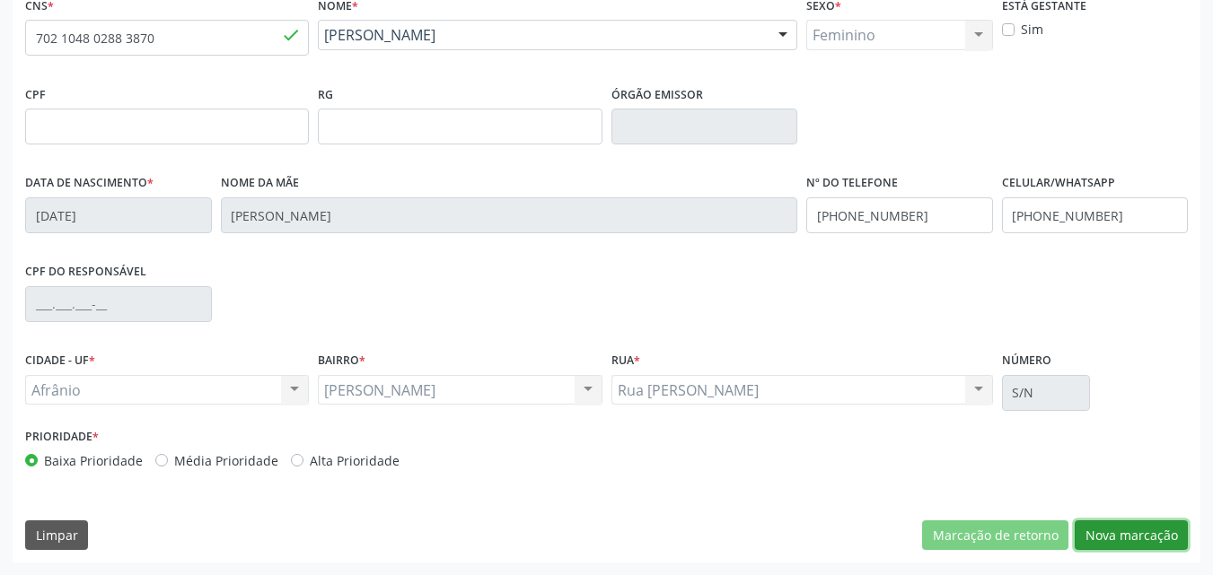
click at [1122, 531] on button "Nova marcação" at bounding box center [1131, 536] width 113 height 31
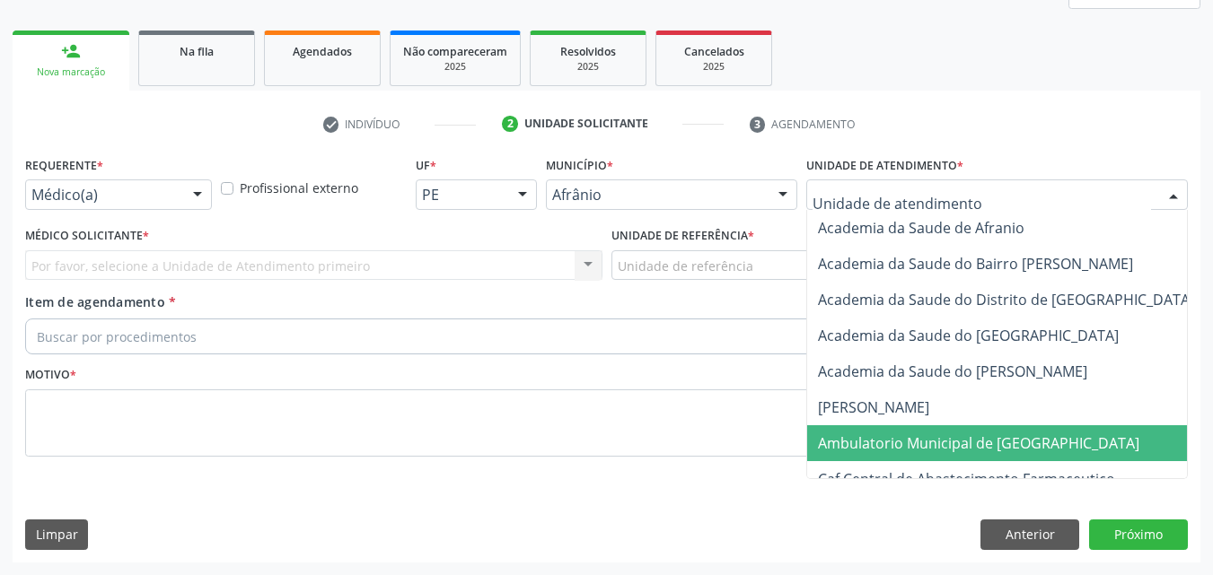
click at [908, 443] on span "Ambulatorio Municipal de [GEOGRAPHIC_DATA]" at bounding box center [978, 444] width 321 height 20
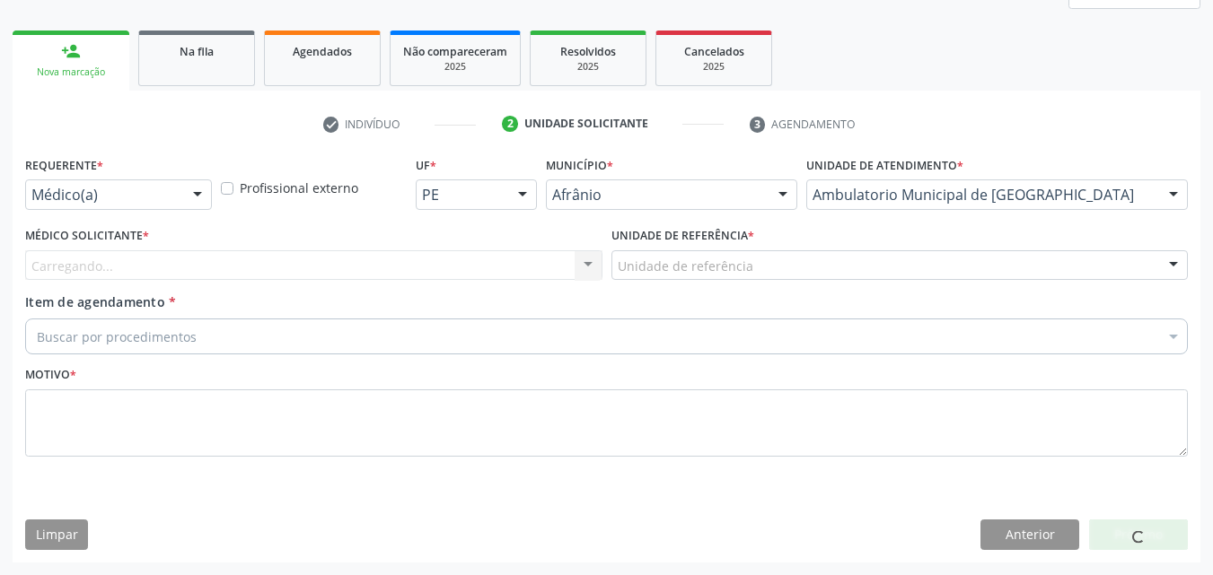
click at [777, 268] on div "Unidade de referência" at bounding box center [899, 265] width 577 height 31
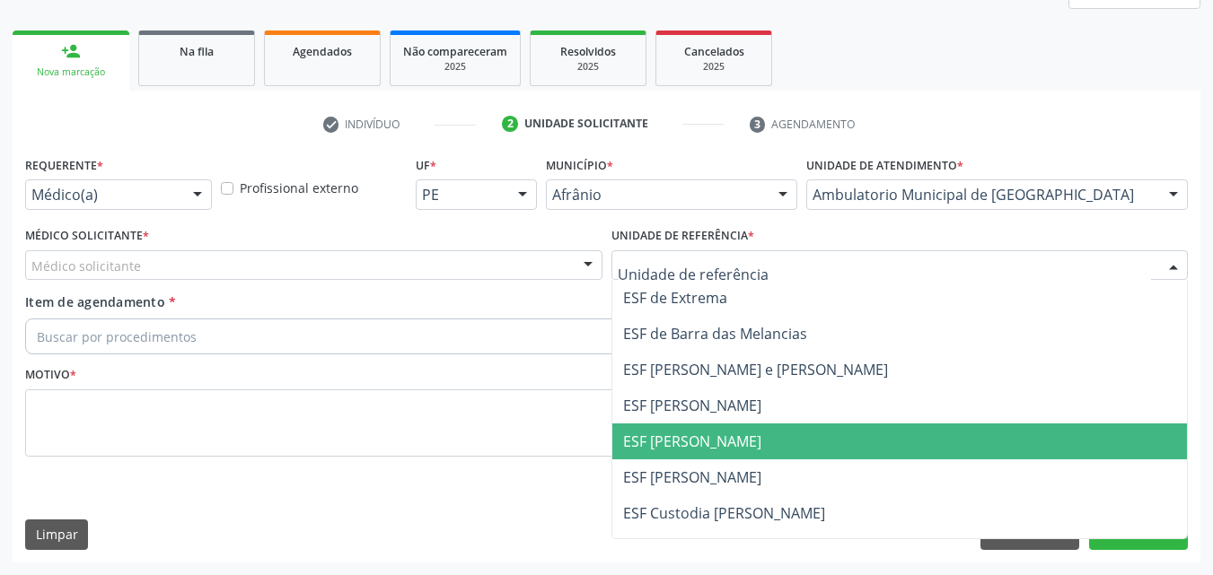
click at [731, 438] on span "ESF [PERSON_NAME]" at bounding box center [692, 442] width 138 height 20
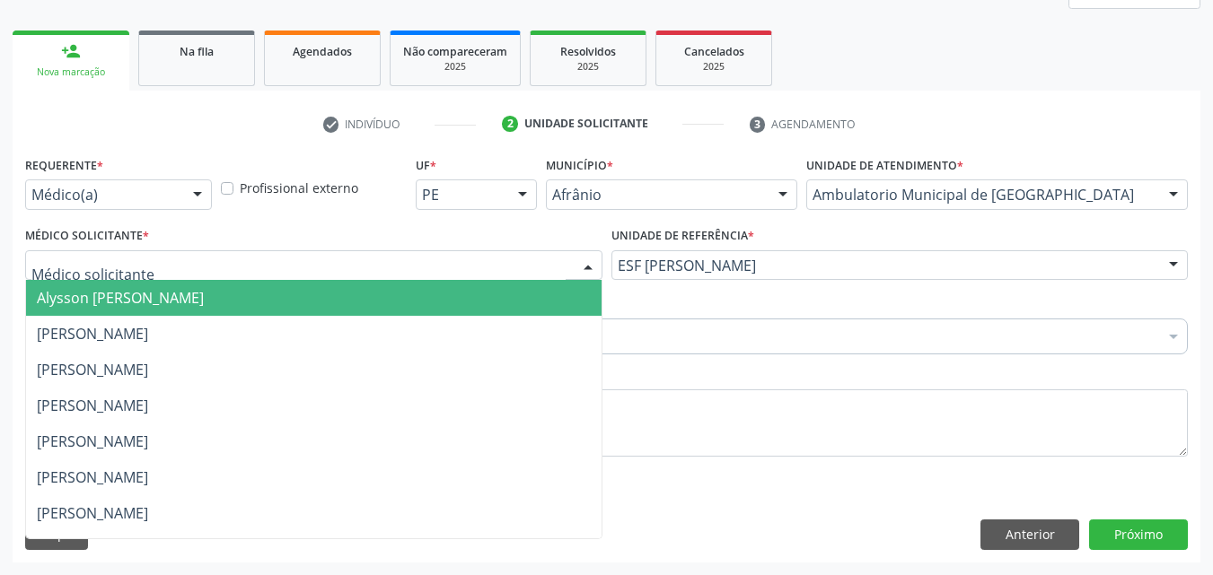
click at [451, 261] on div at bounding box center [313, 265] width 577 height 31
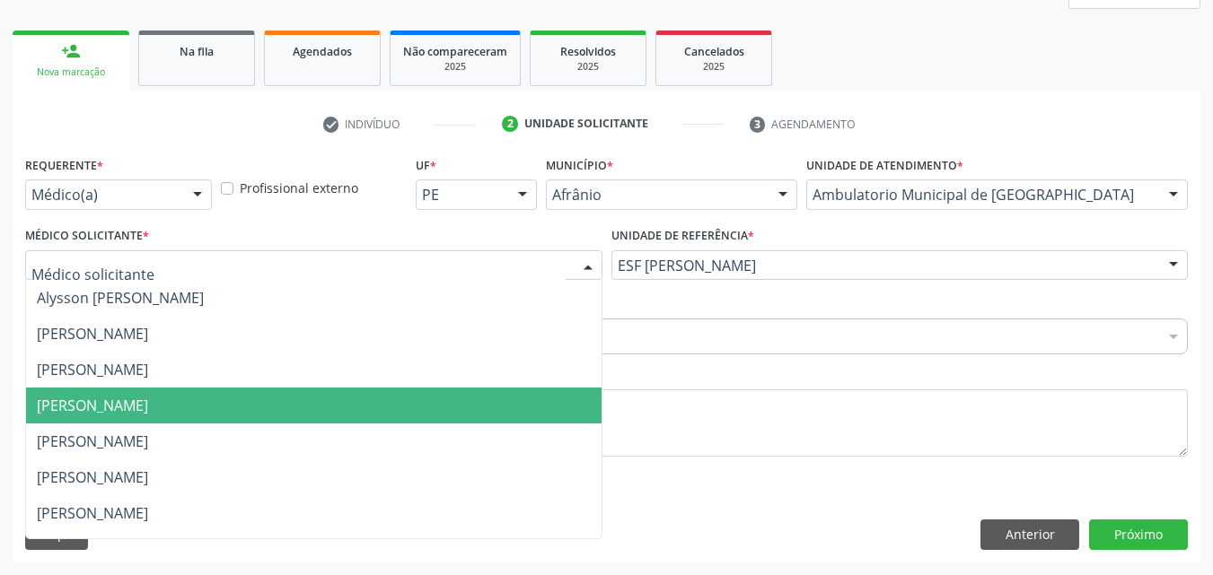
click at [414, 407] on span "[PERSON_NAME]" at bounding box center [313, 406] width 575 height 36
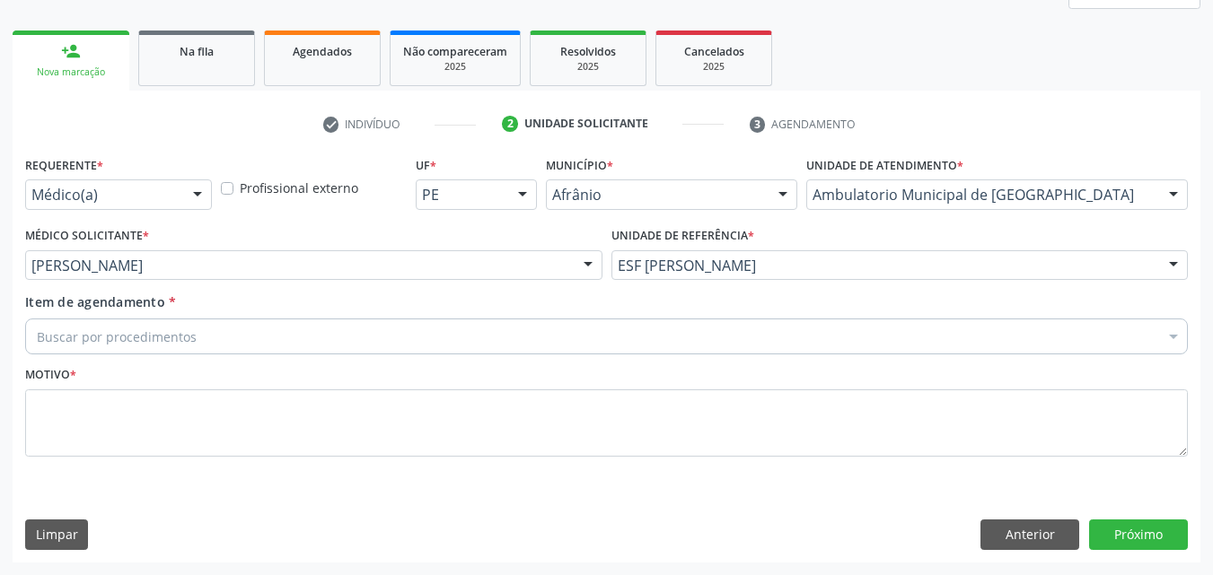
click at [322, 335] on div "Buscar por procedimentos" at bounding box center [606, 337] width 1163 height 36
type input "ressonan"
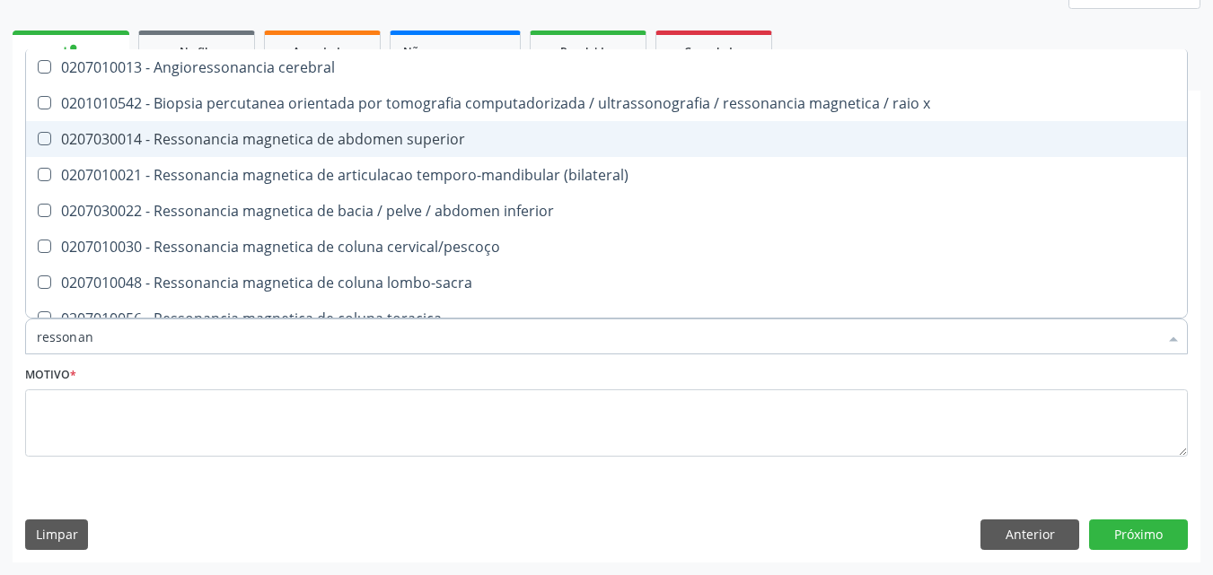
click at [326, 135] on div "0207030014 - Ressonancia magnetica de abdomen superior" at bounding box center [606, 139] width 1139 height 14
checkbox superior "true"
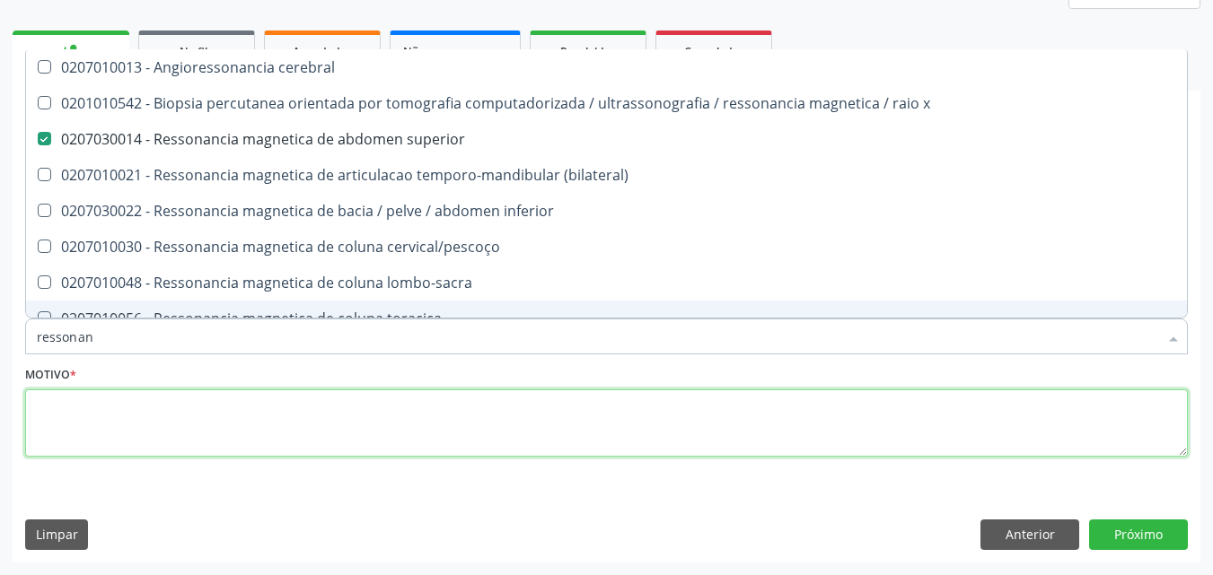
click at [287, 408] on textarea at bounding box center [606, 424] width 1163 height 68
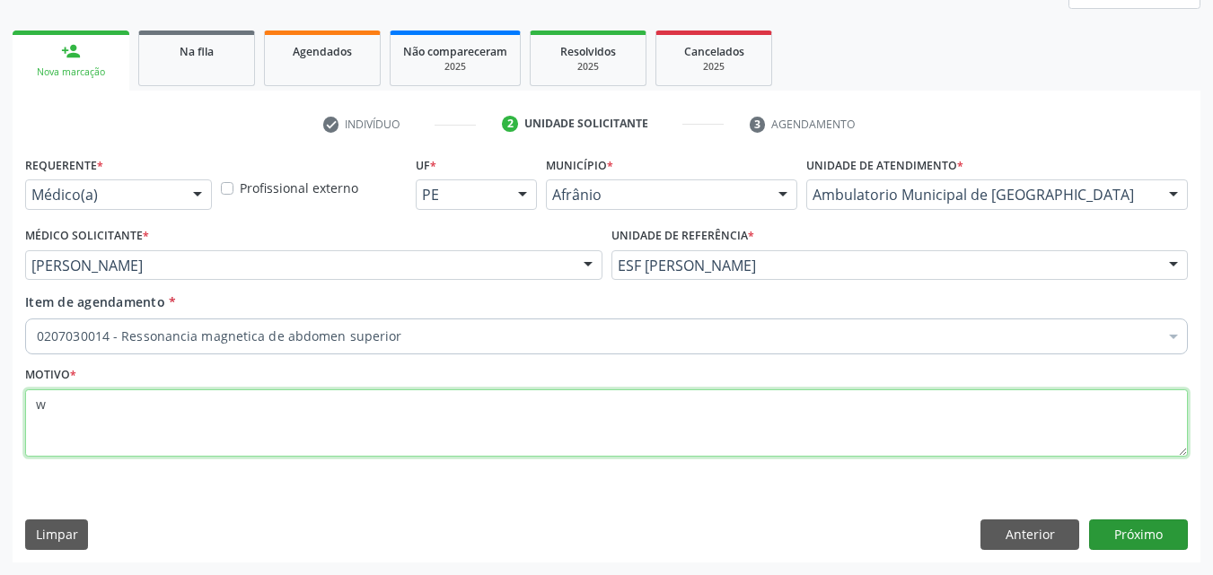
type textarea "w"
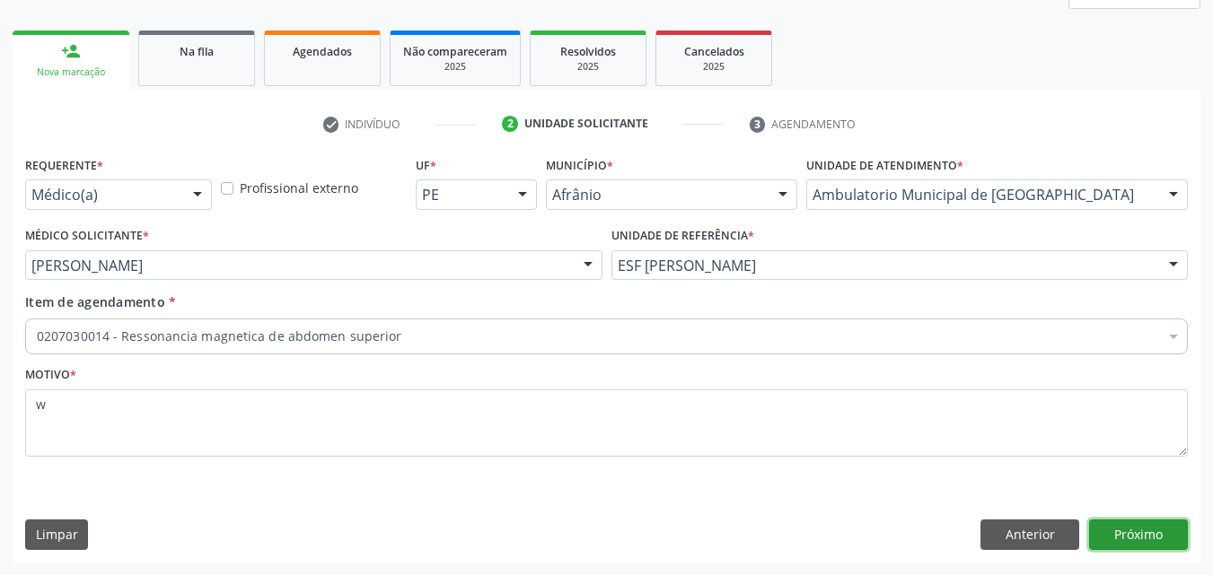
click at [1134, 535] on button "Próximo" at bounding box center [1138, 535] width 99 height 31
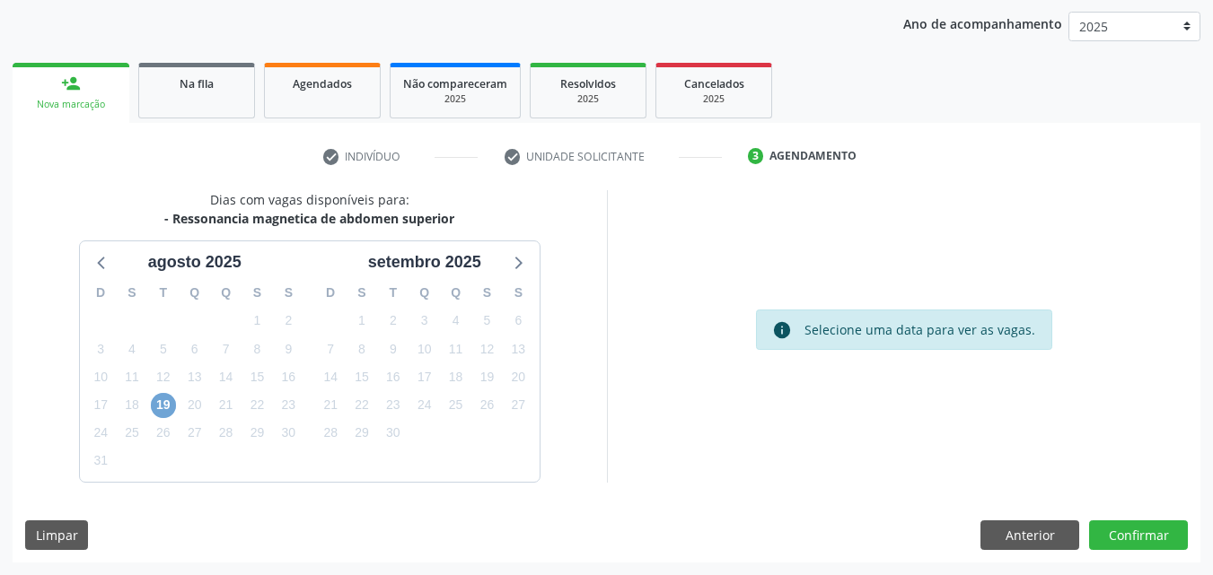
click at [158, 408] on span "19" at bounding box center [163, 405] width 25 height 25
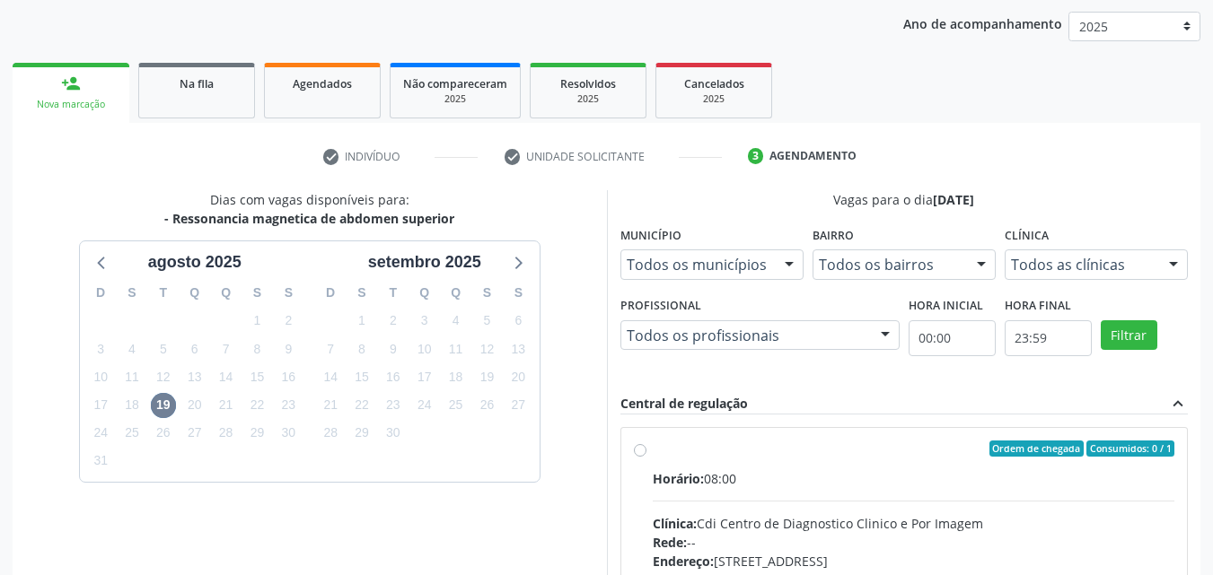
click at [637, 457] on div "Ordem de chegada Consumidos: 0 / 1 Horário: 08:00 Clínica: Cdi Centro de Diagno…" at bounding box center [904, 579] width 541 height 276
radio input "true"
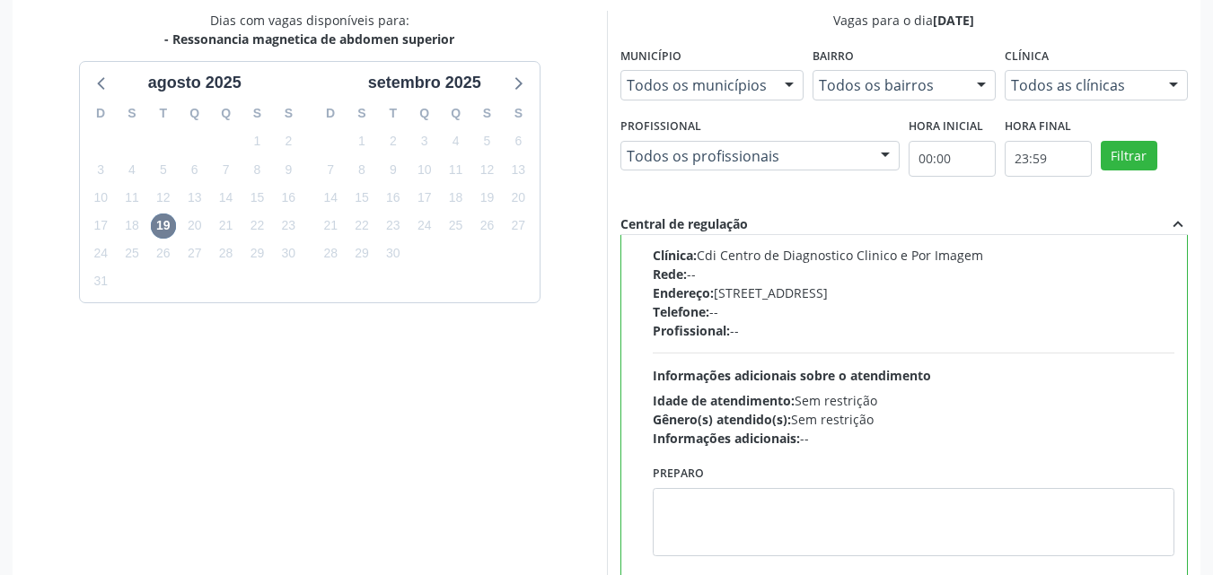
scroll to position [497, 0]
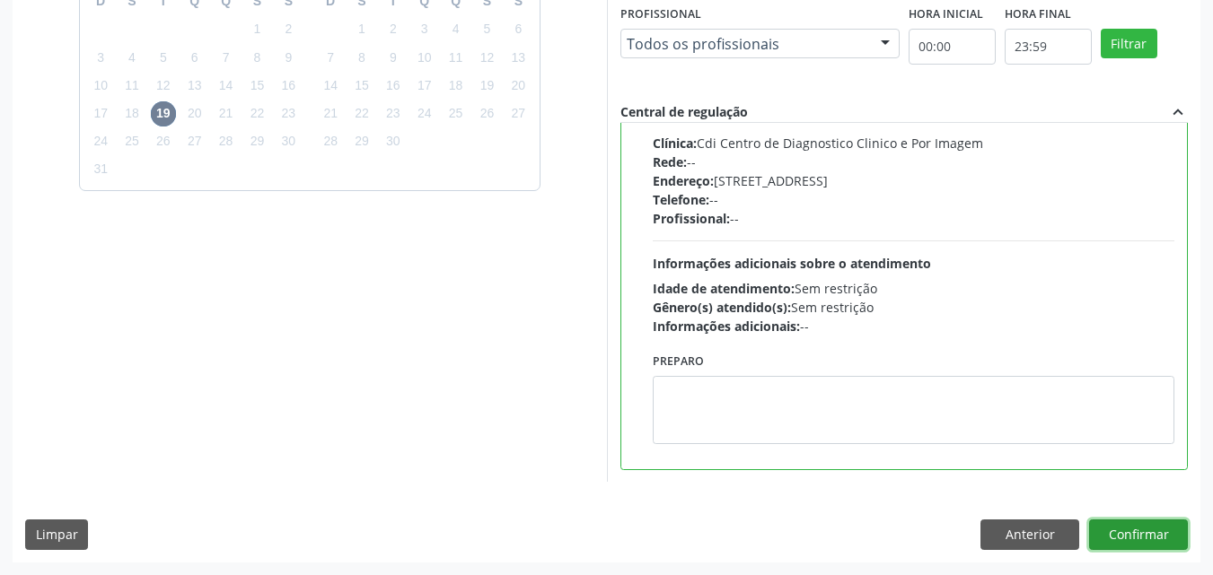
click at [1140, 531] on button "Confirmar" at bounding box center [1138, 535] width 99 height 31
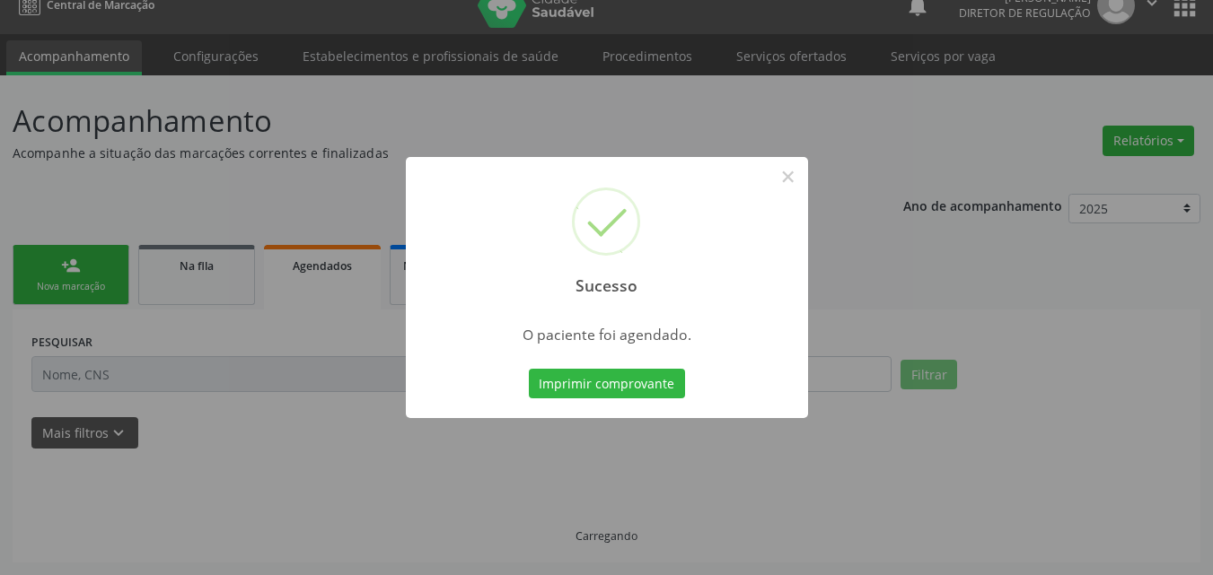
scroll to position [23, 0]
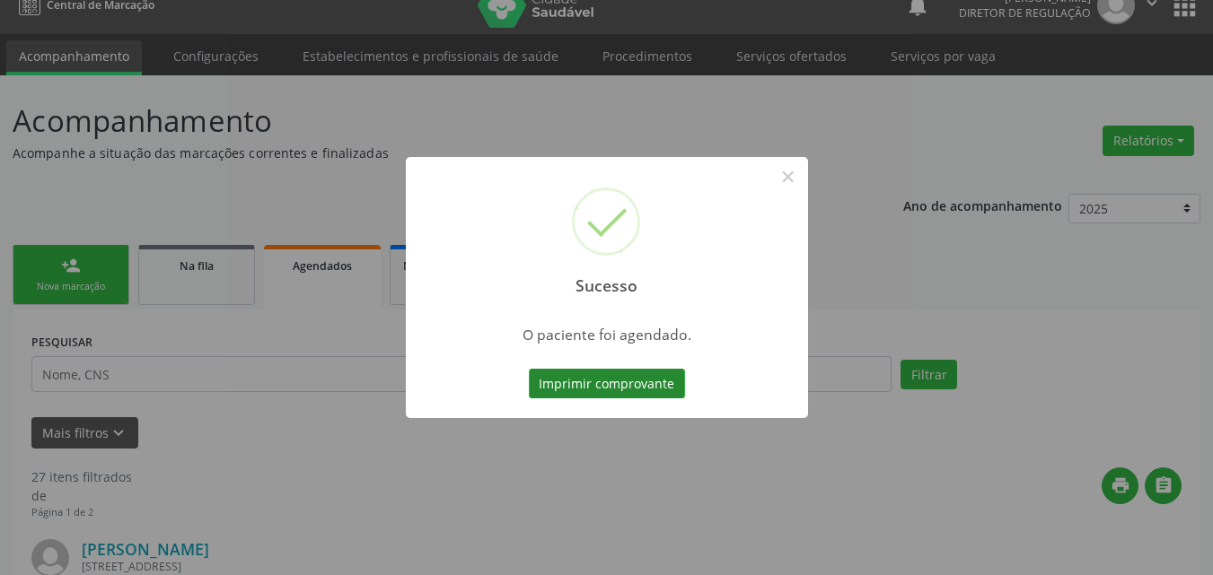
click at [666, 377] on button "Imprimir comprovante" at bounding box center [607, 384] width 156 height 31
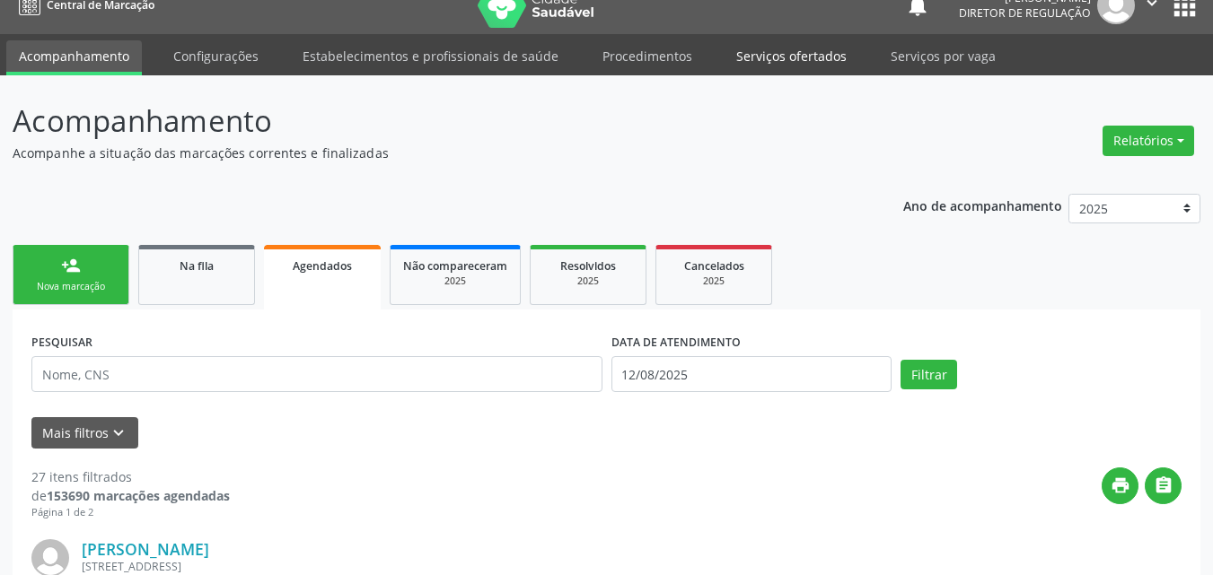
click at [786, 62] on link "Serviços ofertados" at bounding box center [792, 55] width 136 height 31
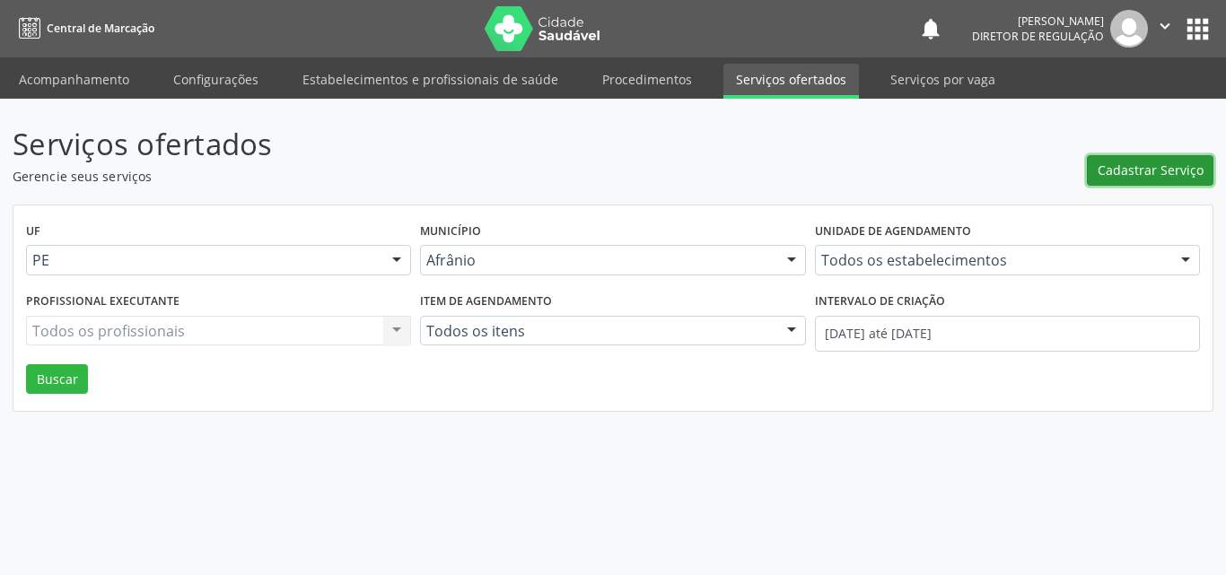
click at [1151, 168] on span "Cadastrar Serviço" at bounding box center [1151, 170] width 106 height 19
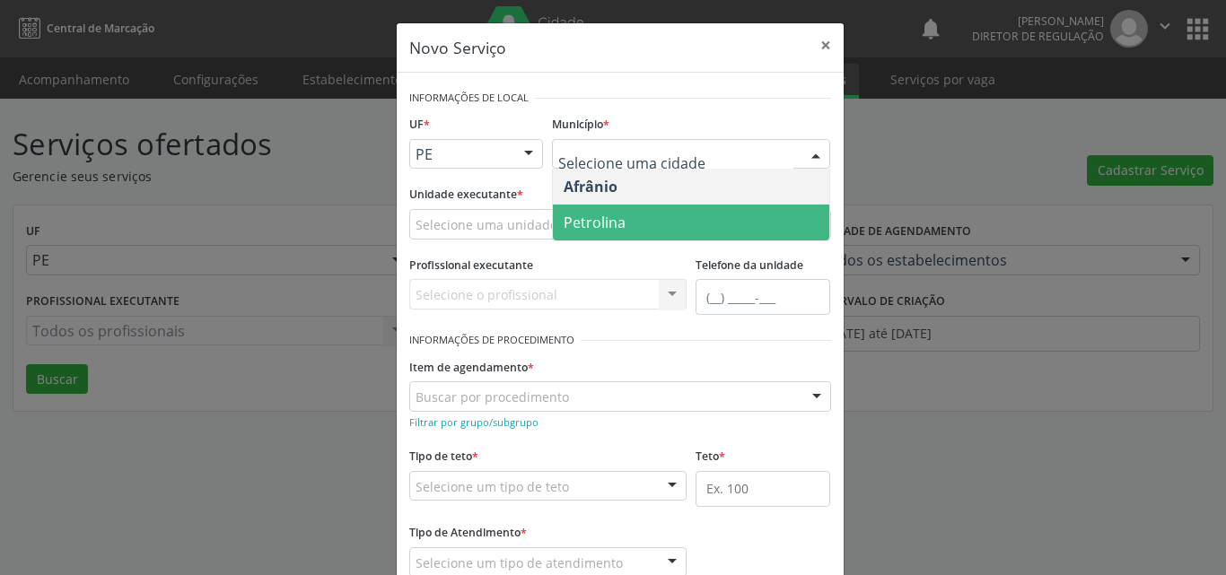
click at [687, 229] on span "Petrolina" at bounding box center [691, 223] width 276 height 36
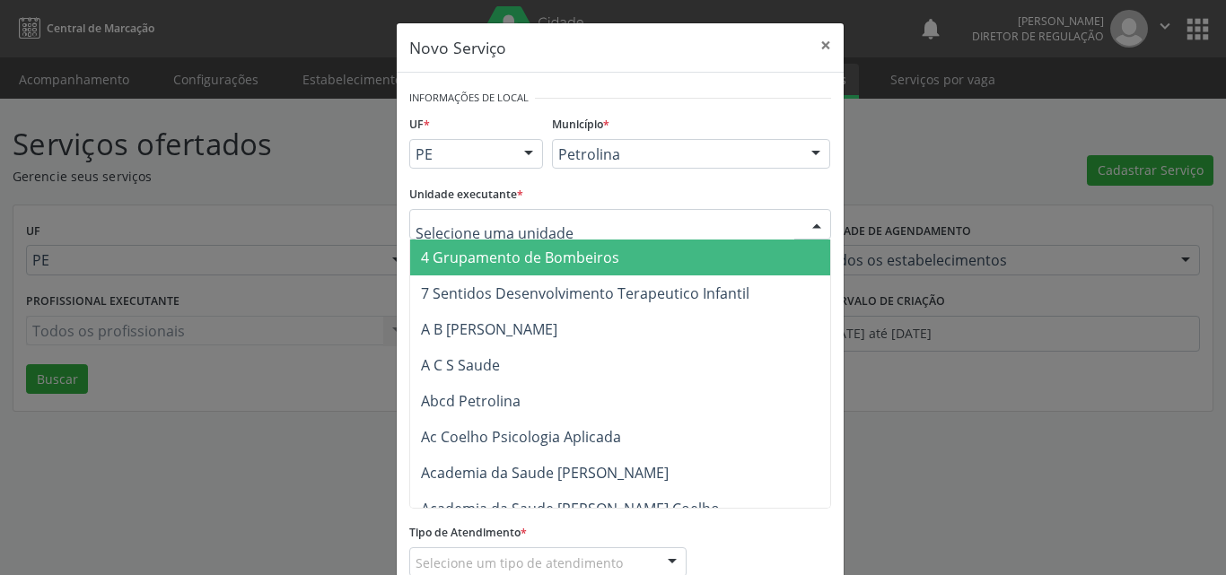
click at [590, 222] on div at bounding box center [620, 224] width 422 height 31
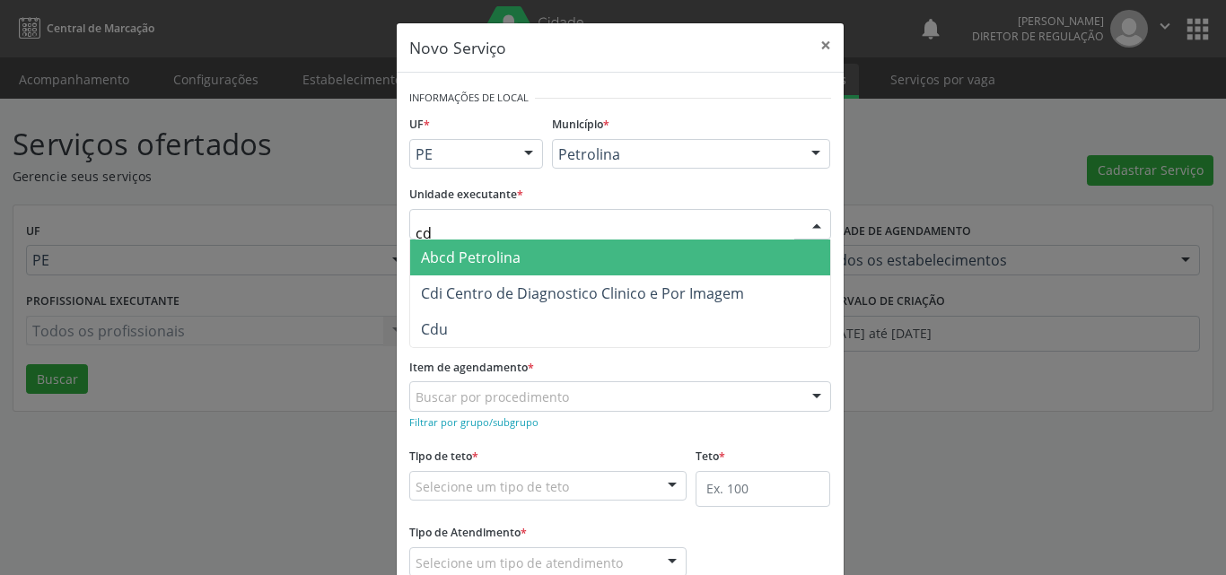
type input "cdi"
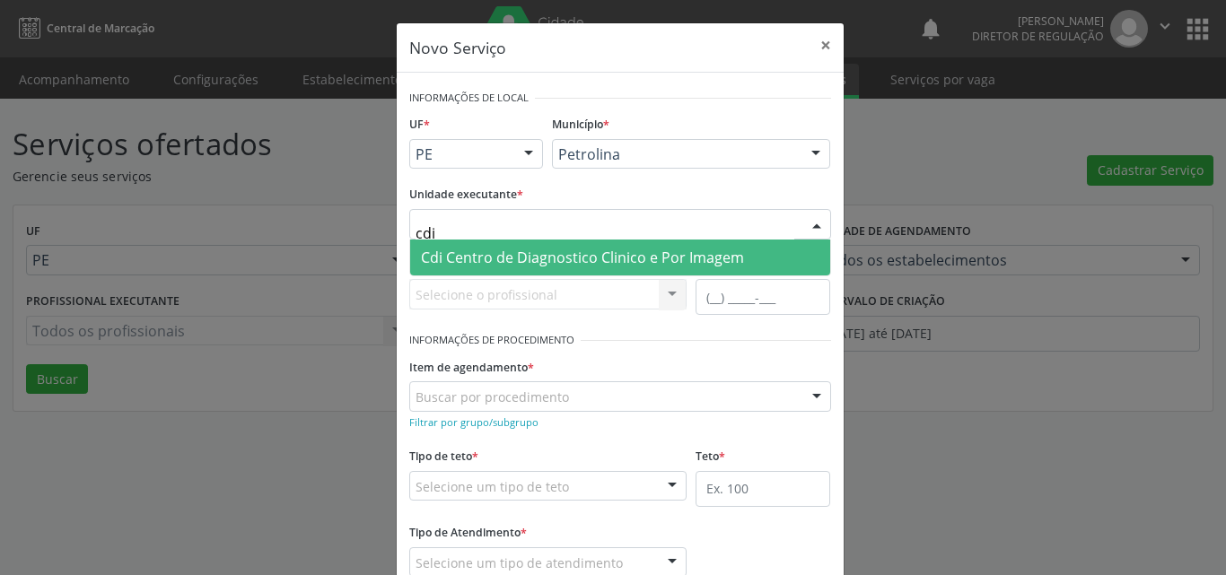
click at [594, 246] on span "Cdi Centro de Diagnostico Clinico e Por Imagem" at bounding box center [620, 258] width 420 height 36
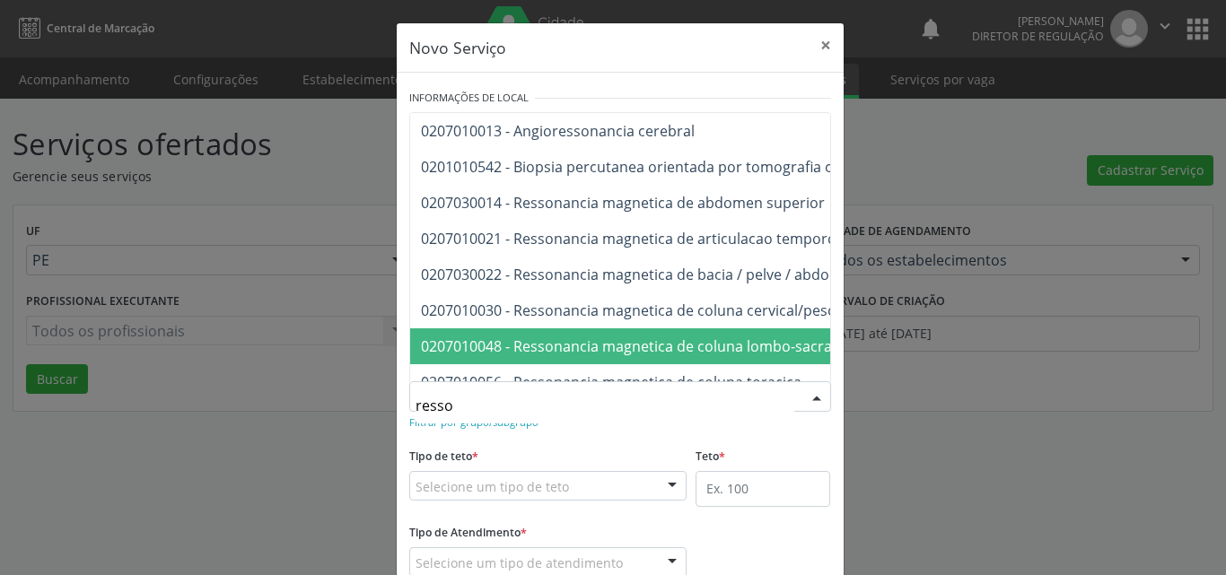
type input "resson"
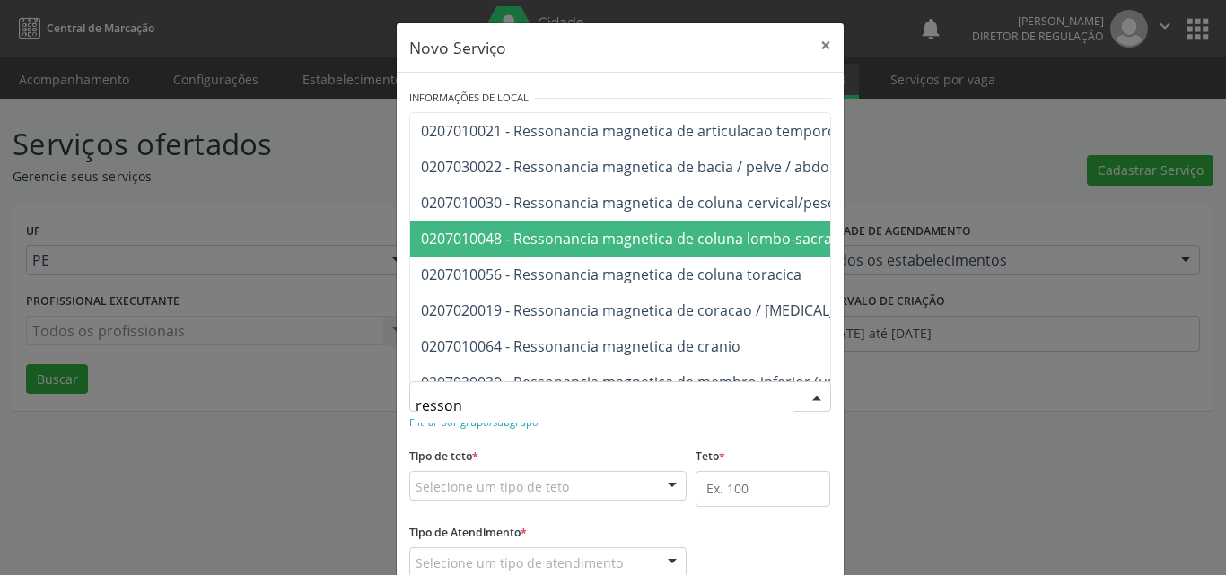
scroll to position [144, 0]
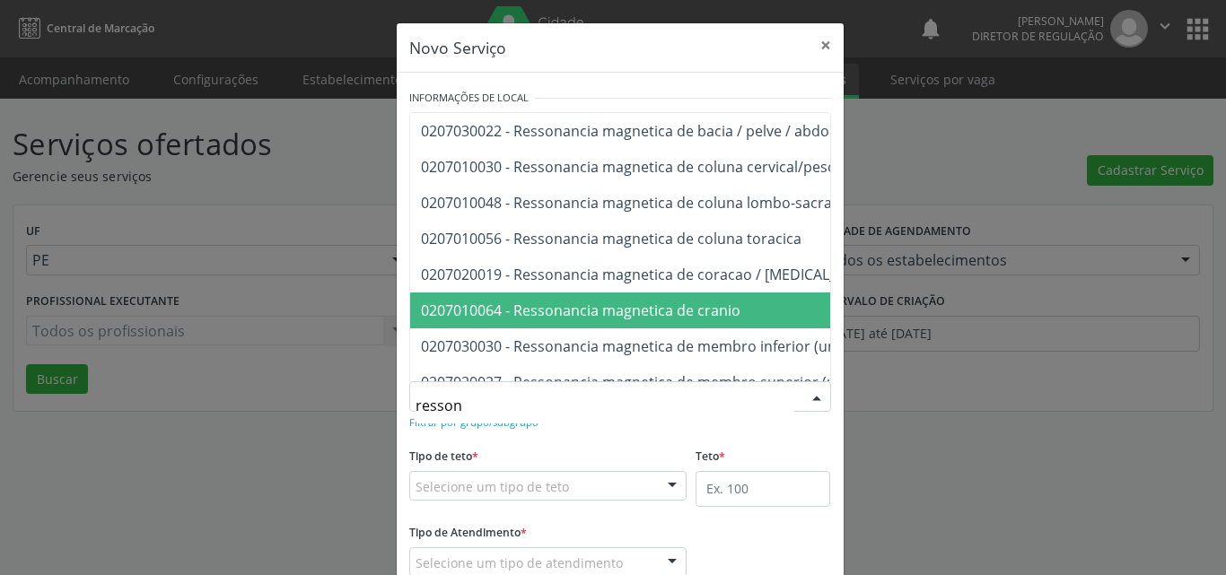
click at [750, 312] on span "0207010064 - Ressonancia magnetica de cranio" at bounding box center [855, 311] width 891 height 36
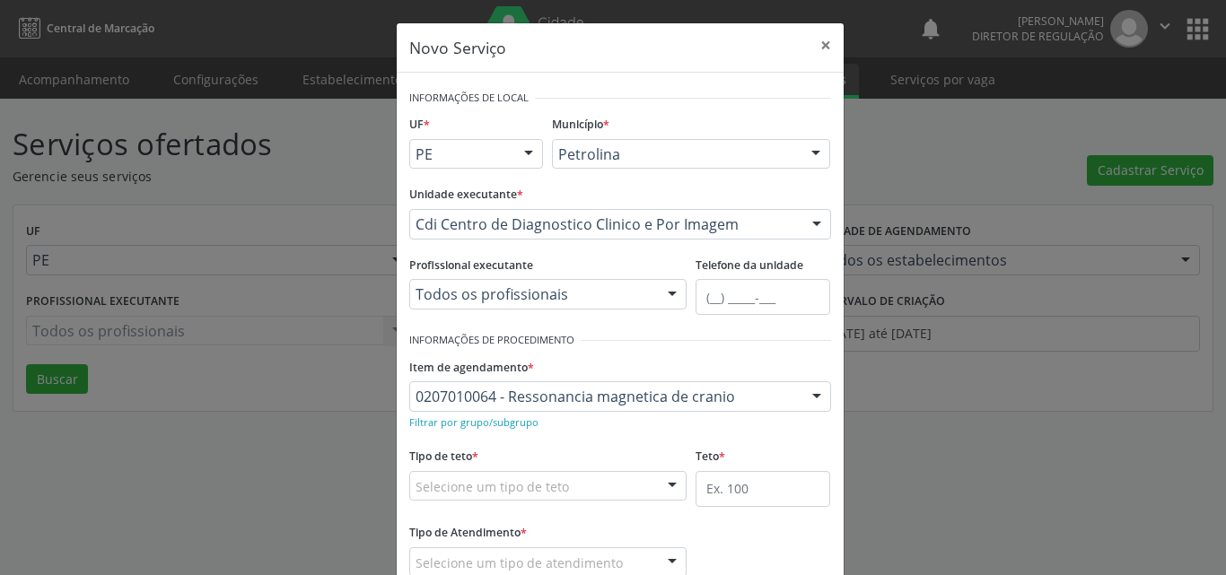
click at [625, 490] on div "Selecione um tipo de teto" at bounding box center [548, 486] width 278 height 31
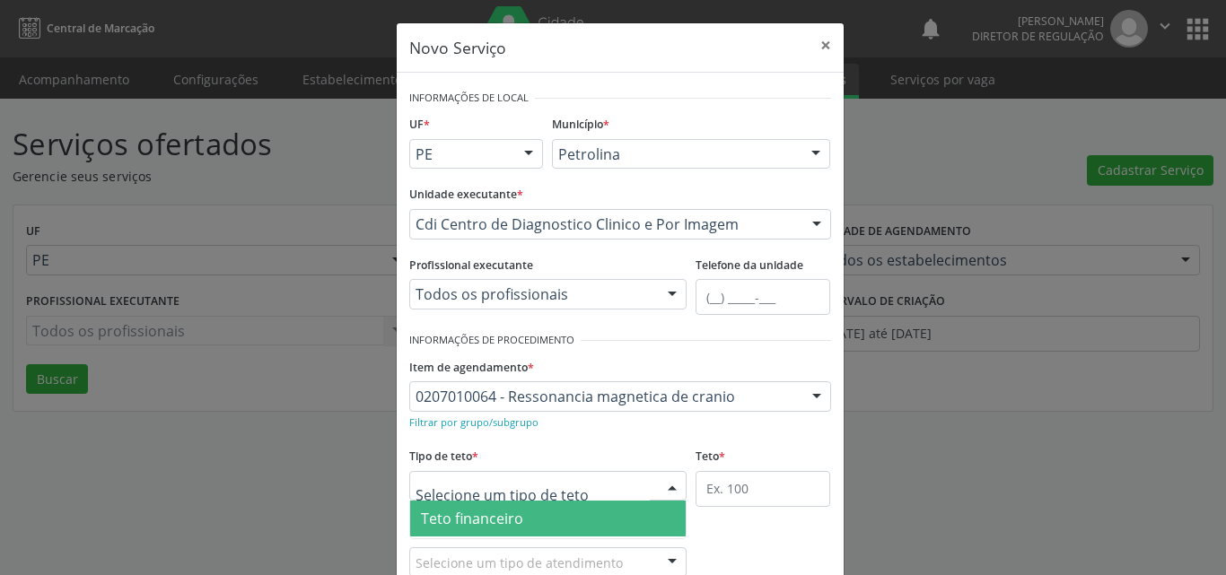
scroll to position [34, 0]
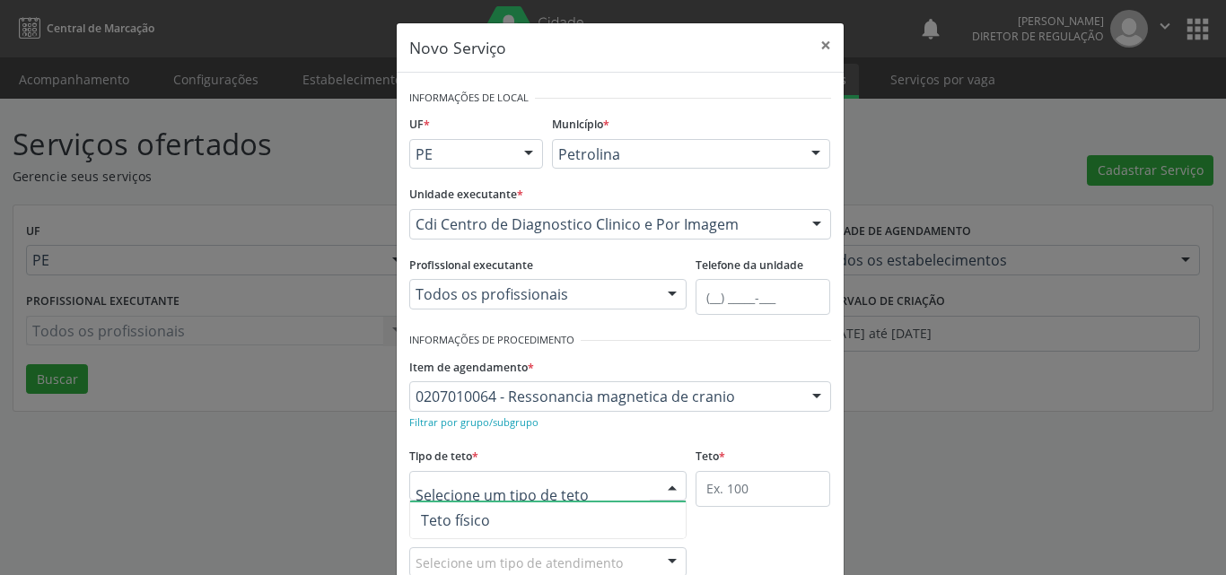
drag, startPoint x: 513, startPoint y: 521, endPoint x: 524, endPoint y: 518, distance: 11.1
click at [514, 521] on span "Teto físico" at bounding box center [548, 521] width 276 height 36
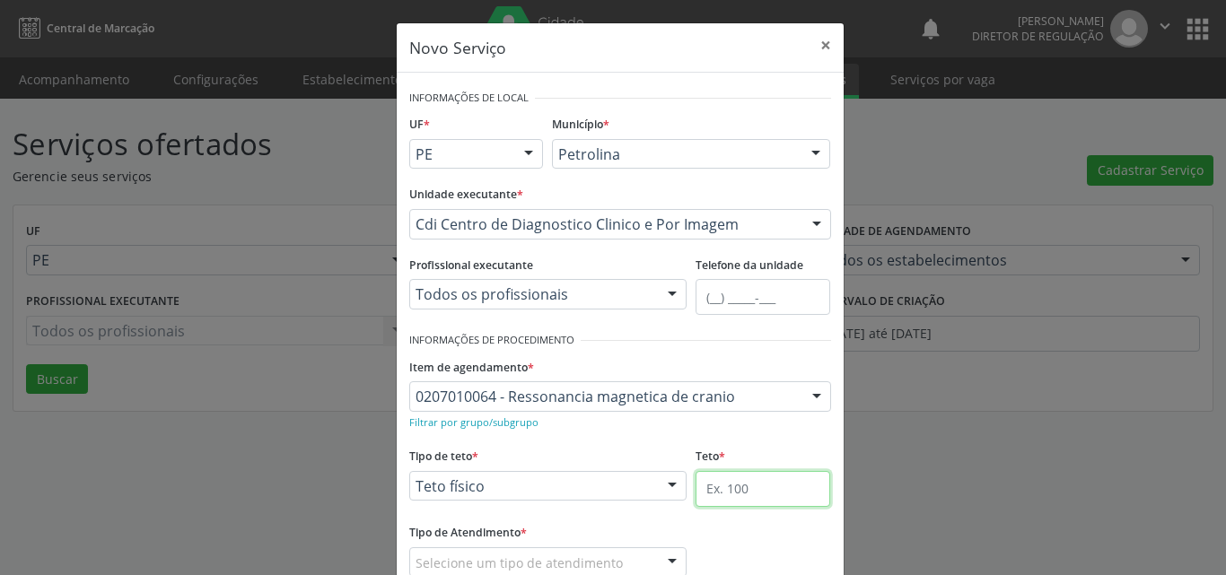
click at [721, 489] on input "text" at bounding box center [763, 489] width 135 height 36
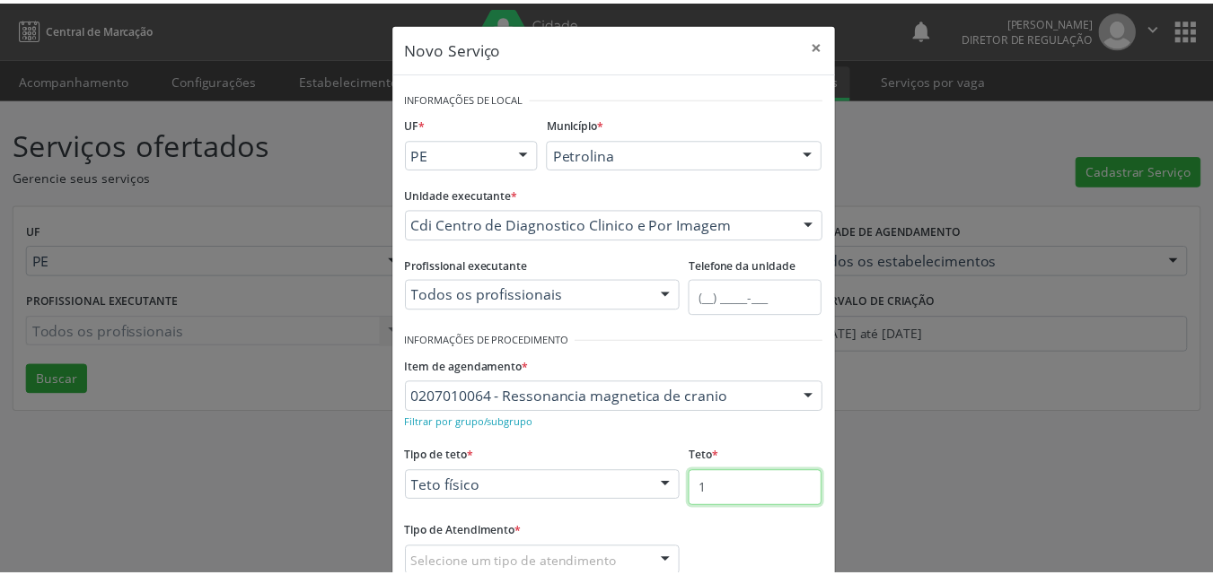
scroll to position [118, 0]
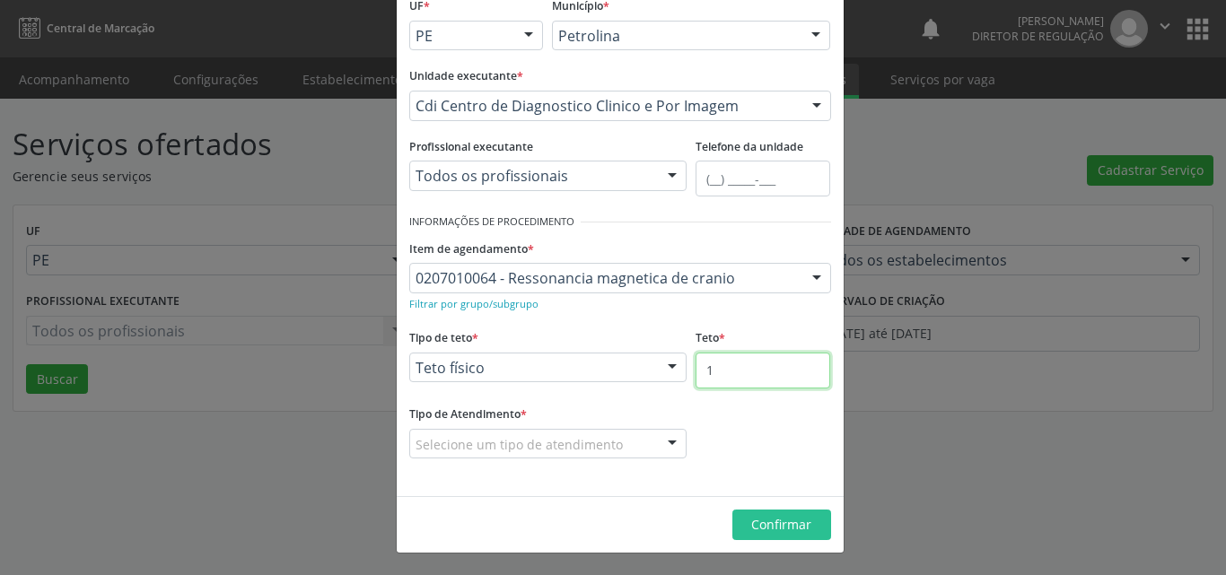
type input "1"
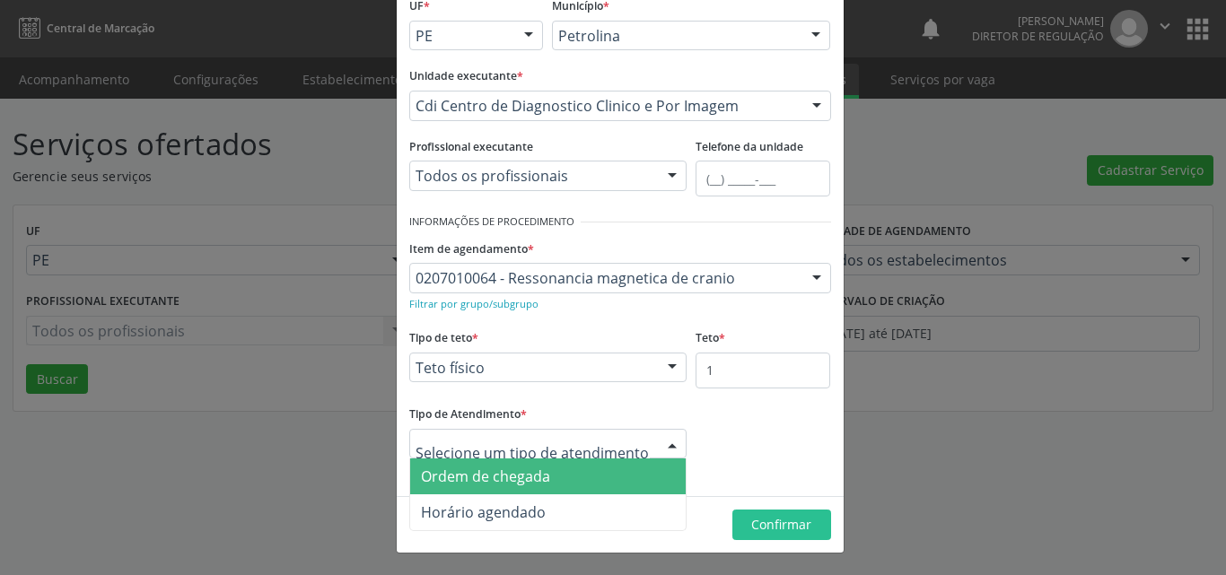
click at [557, 474] on span "Ordem de chegada" at bounding box center [548, 477] width 276 height 36
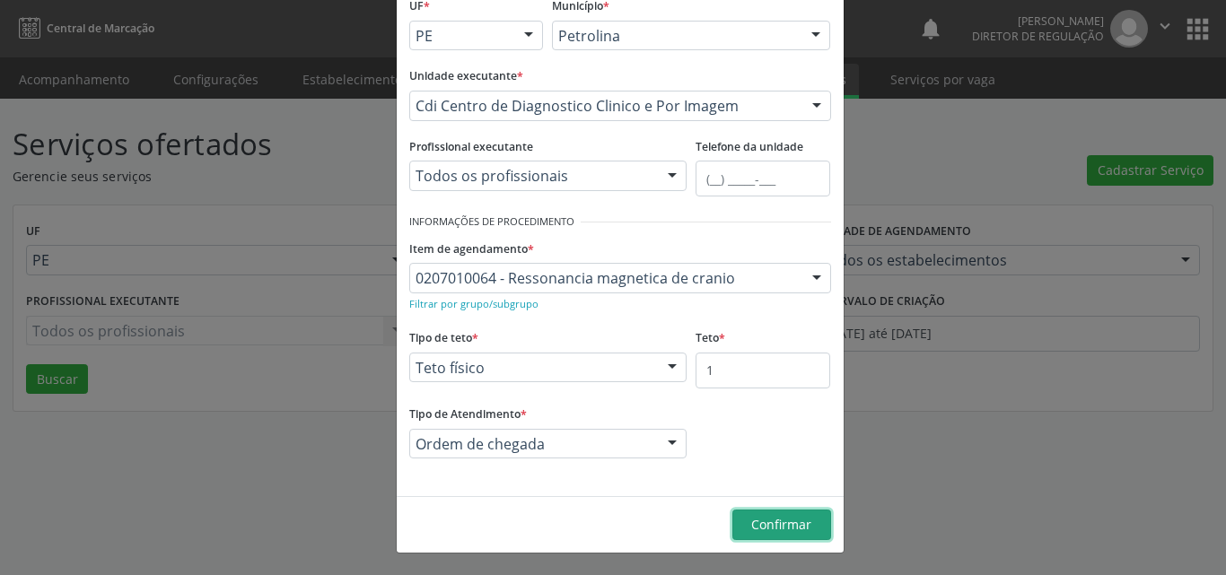
click at [768, 526] on span "Confirmar" at bounding box center [781, 524] width 60 height 17
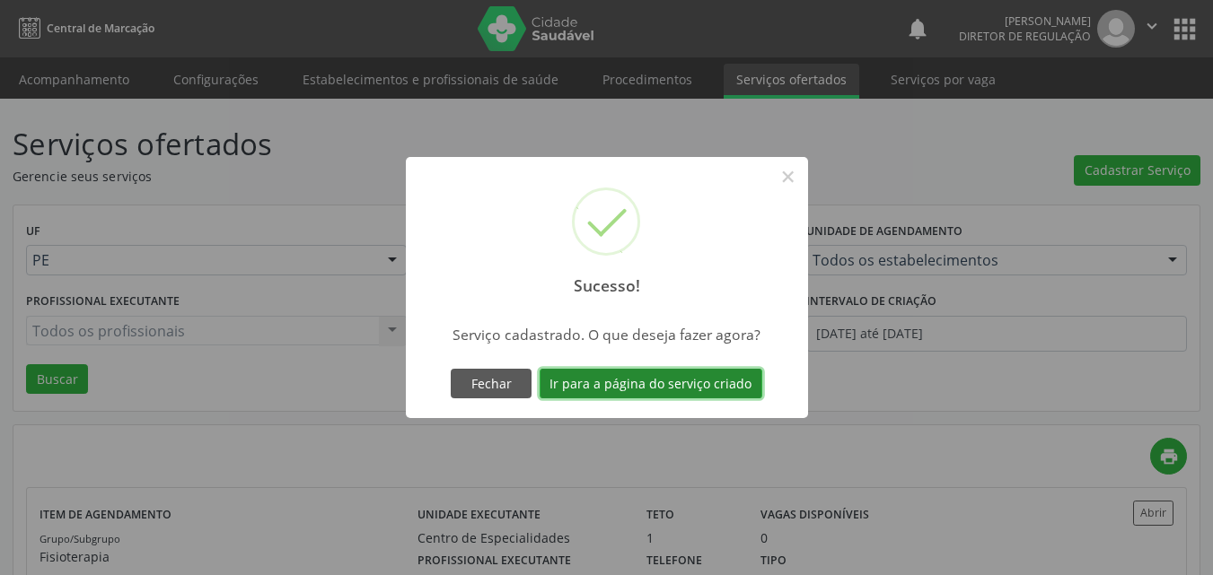
click at [689, 386] on button "Ir para a página do serviço criado" at bounding box center [651, 384] width 223 height 31
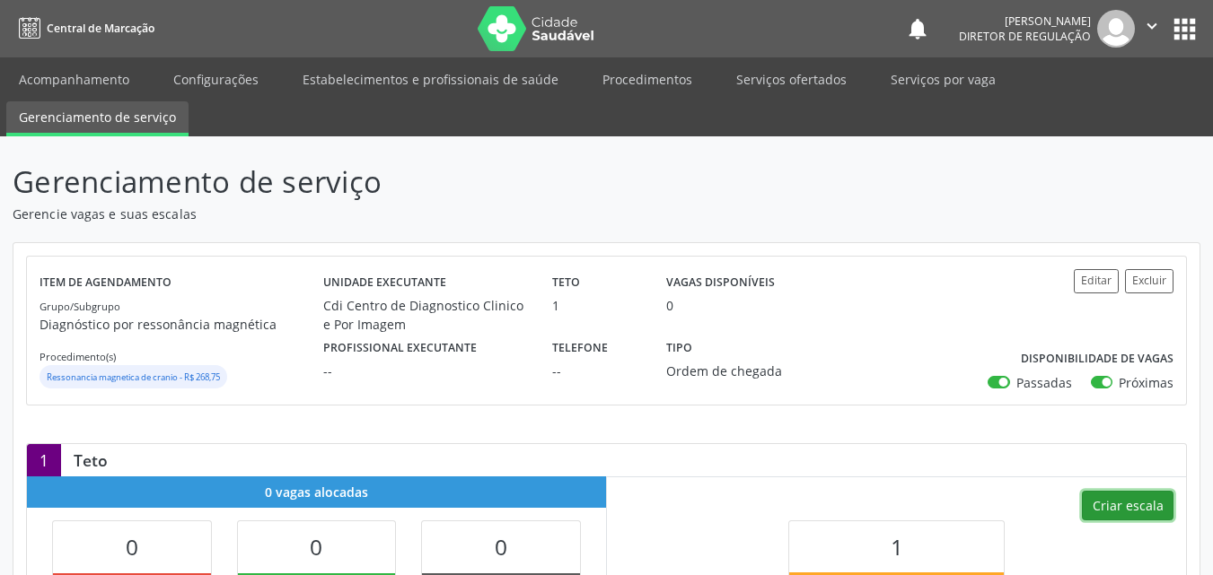
click at [1144, 502] on button "Criar escala" at bounding box center [1128, 506] width 92 height 31
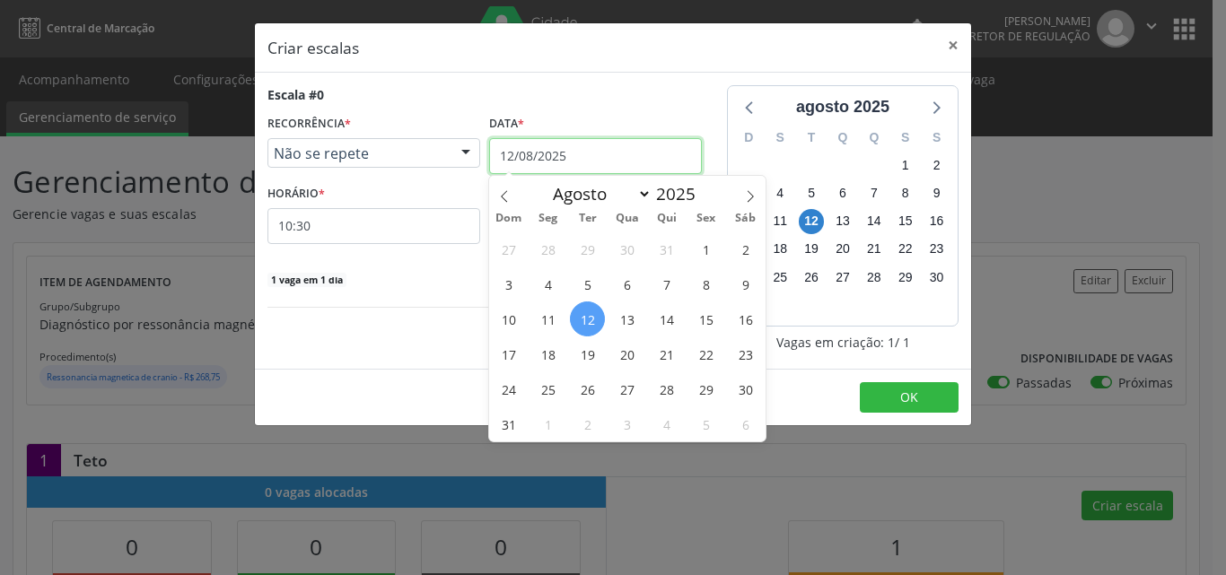
click at [583, 152] on input "12/08/2025" at bounding box center [595, 156] width 213 height 36
click at [592, 357] on span "19" at bounding box center [587, 354] width 35 height 35
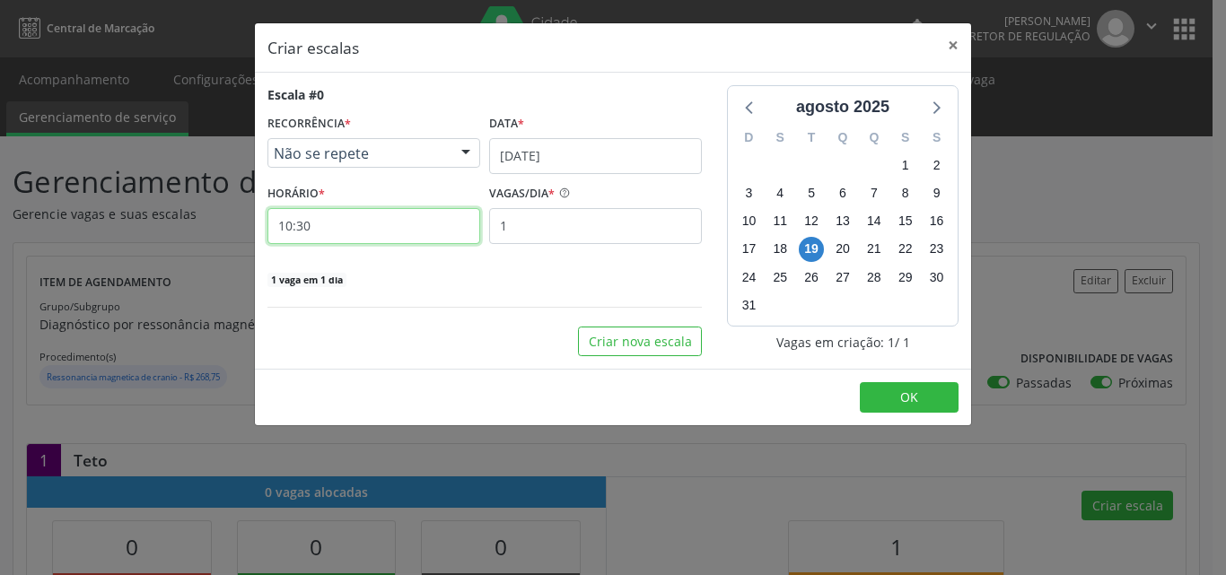
click at [411, 231] on input "10:30" at bounding box center [374, 226] width 213 height 36
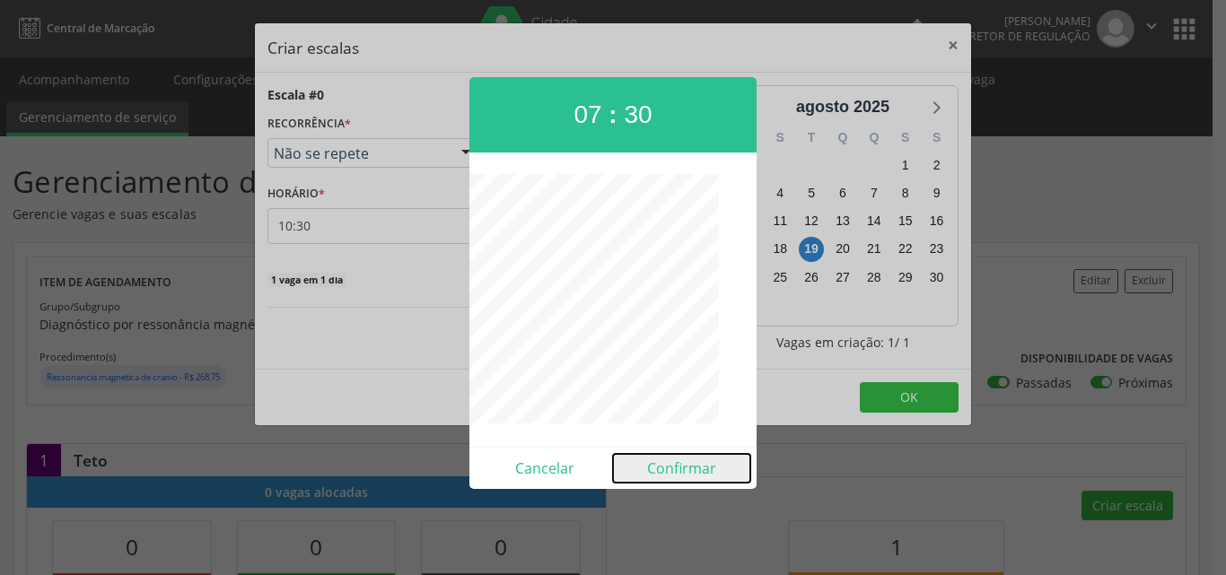
click at [678, 469] on button "Confirmar" at bounding box center [681, 468] width 137 height 29
type input "07:30"
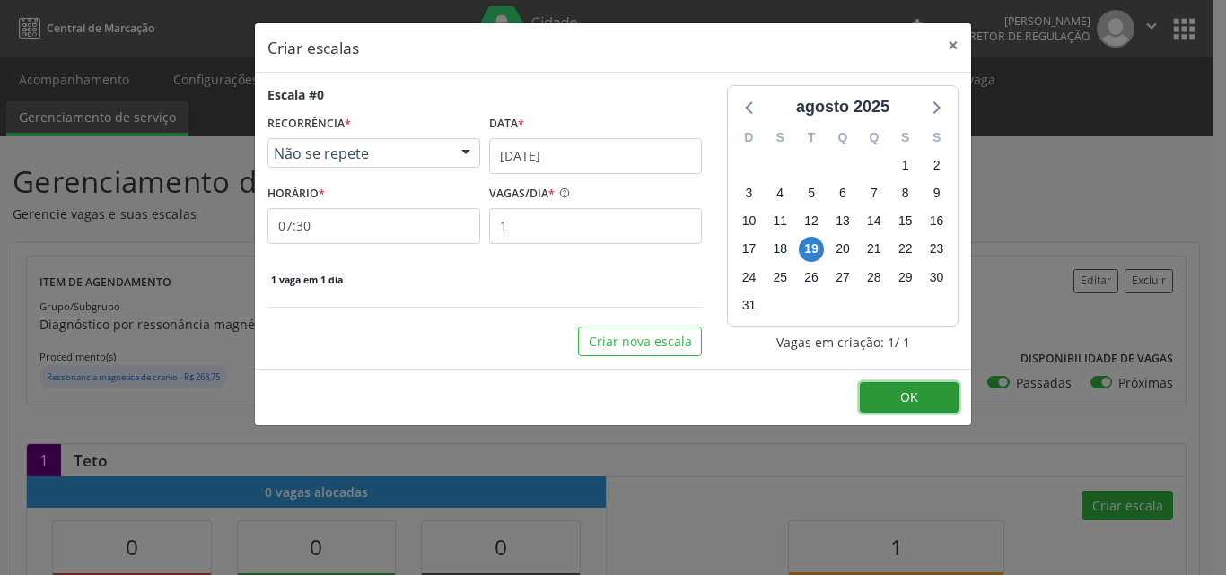
click at [925, 391] on button "OK" at bounding box center [909, 397] width 99 height 31
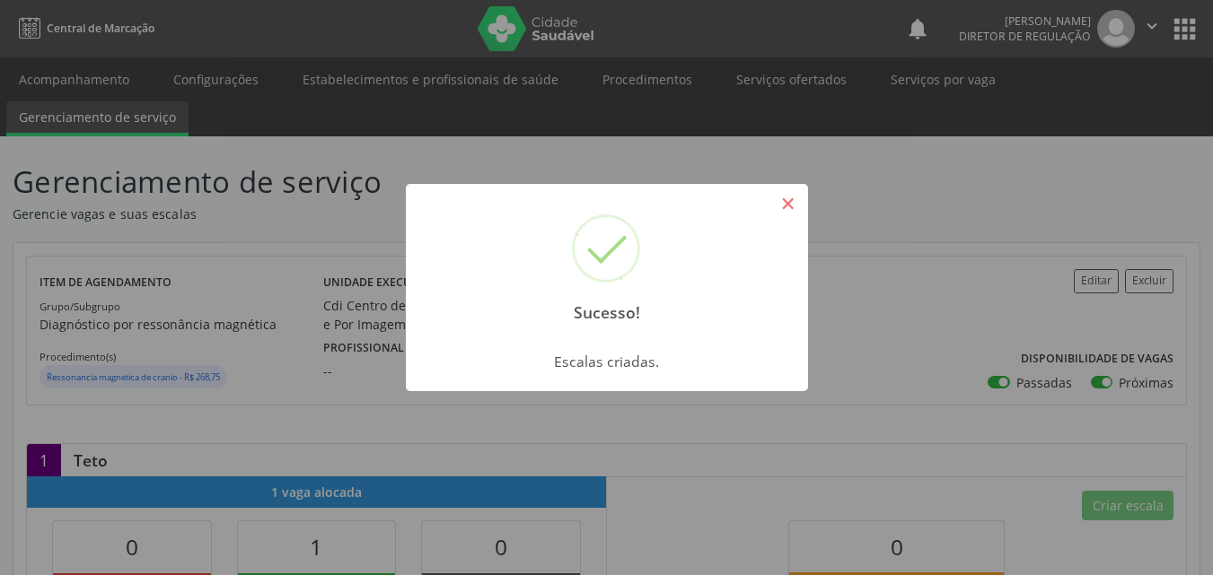
click at [795, 201] on button "×" at bounding box center [788, 204] width 31 height 31
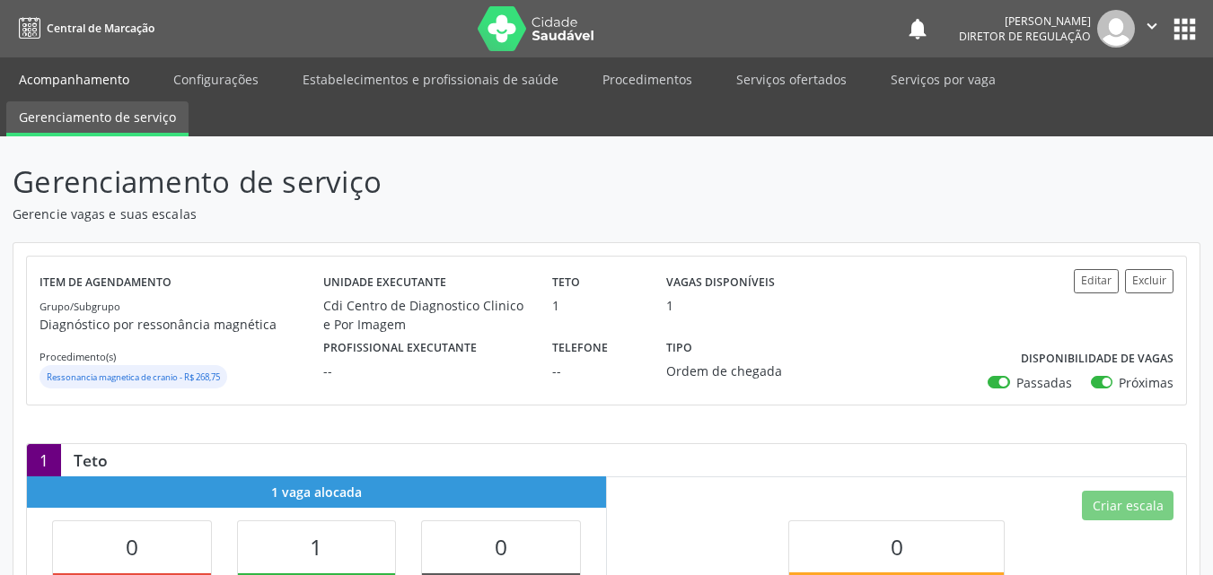
click at [110, 81] on link "Acompanhamento" at bounding box center [74, 79] width 136 height 31
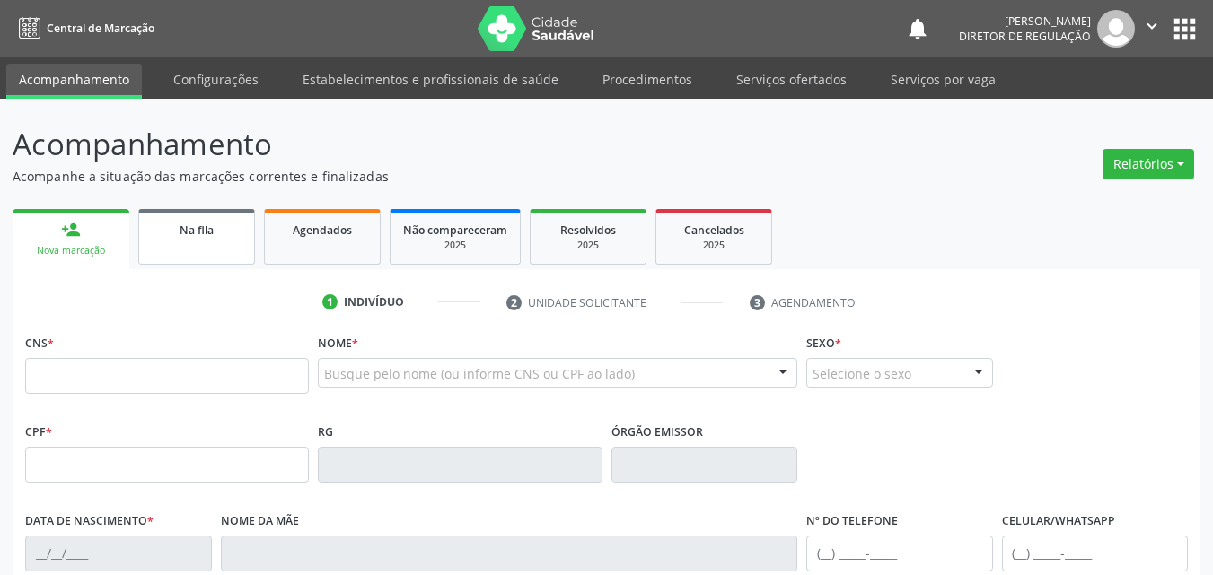
click at [236, 250] on link "Na fila" at bounding box center [196, 237] width 117 height 56
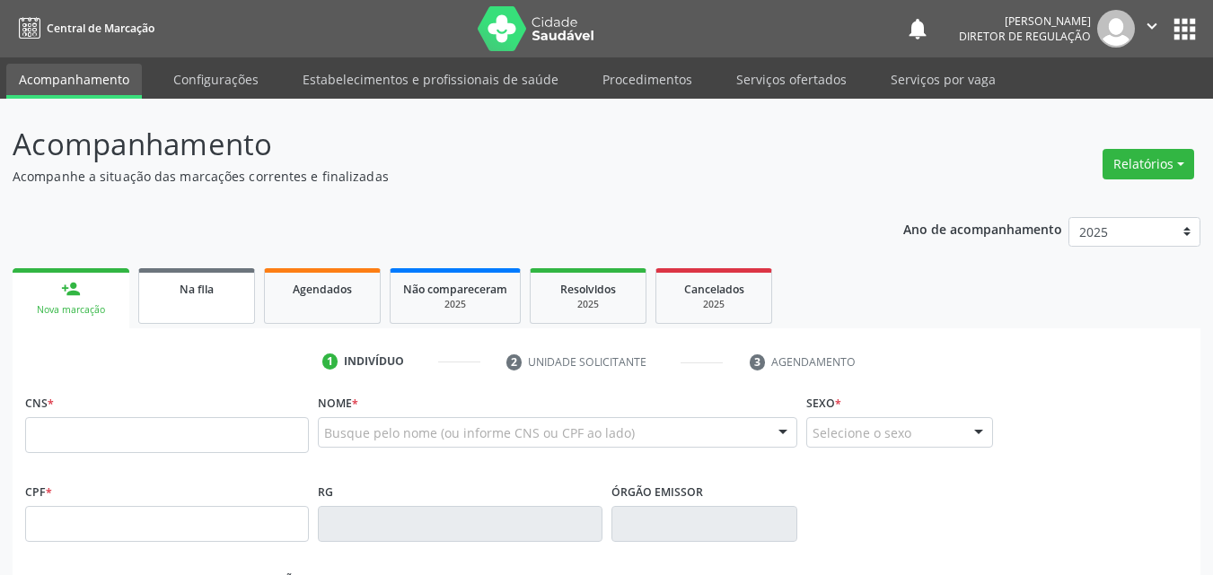
click at [200, 312] on link "Na fila" at bounding box center [196, 296] width 117 height 56
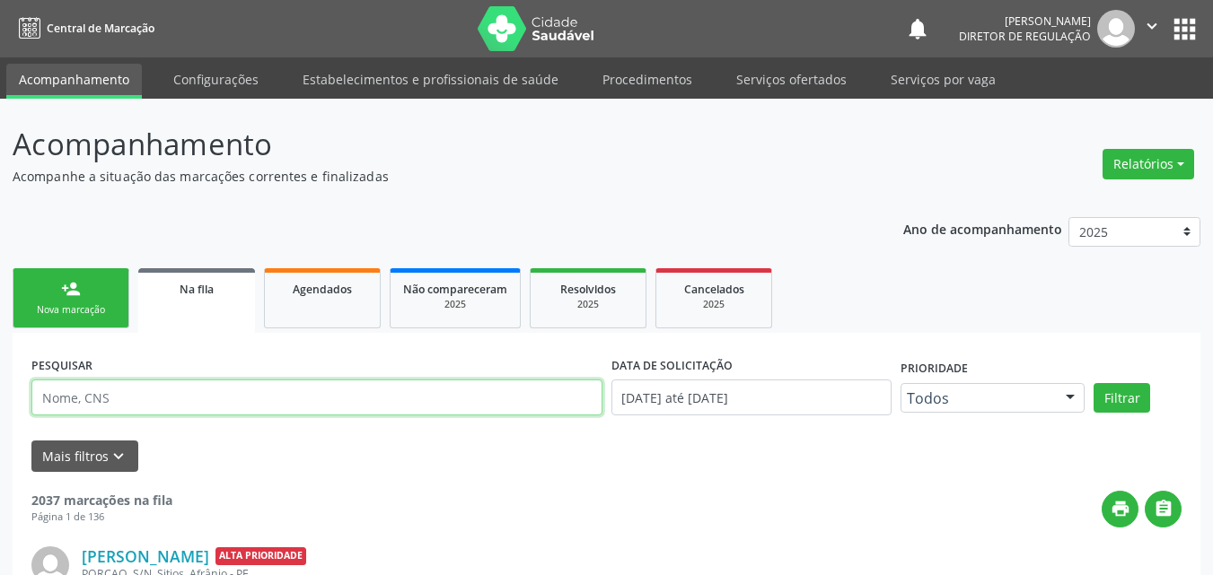
click at [155, 395] on input "text" at bounding box center [316, 398] width 571 height 36
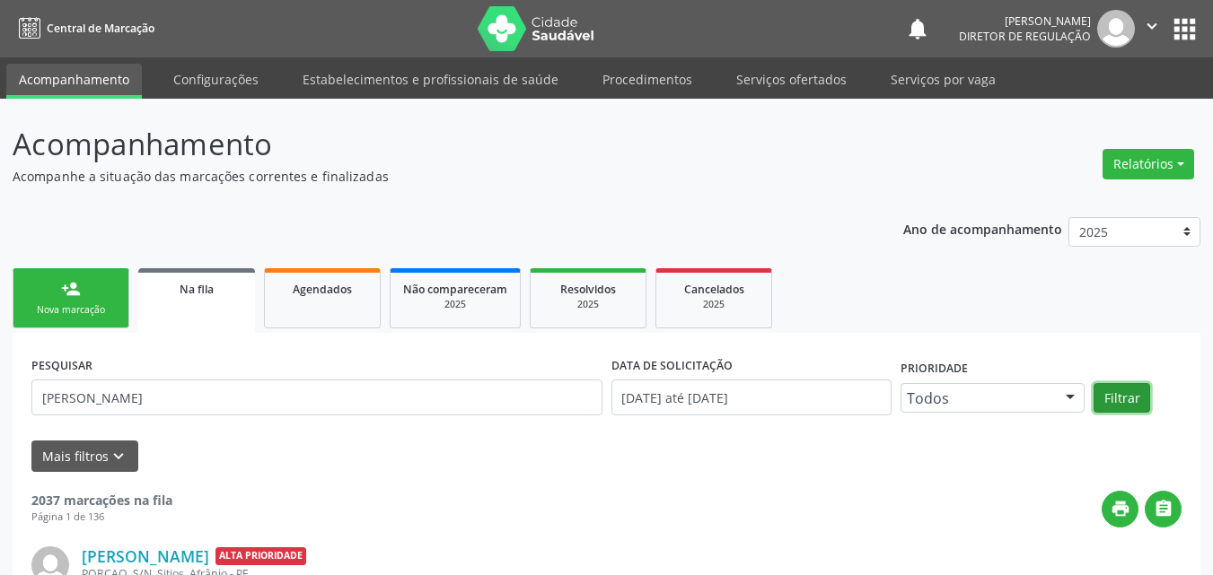
click at [1121, 397] on button "Filtrar" at bounding box center [1121, 398] width 57 height 31
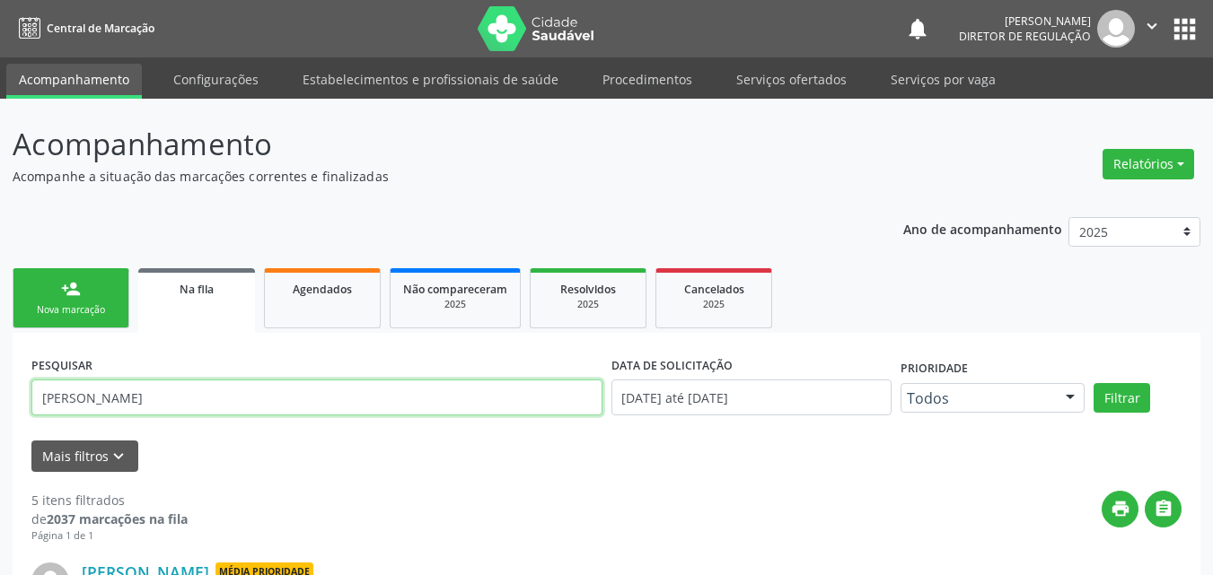
click at [159, 398] on input "[PERSON_NAME]" at bounding box center [316, 398] width 571 height 36
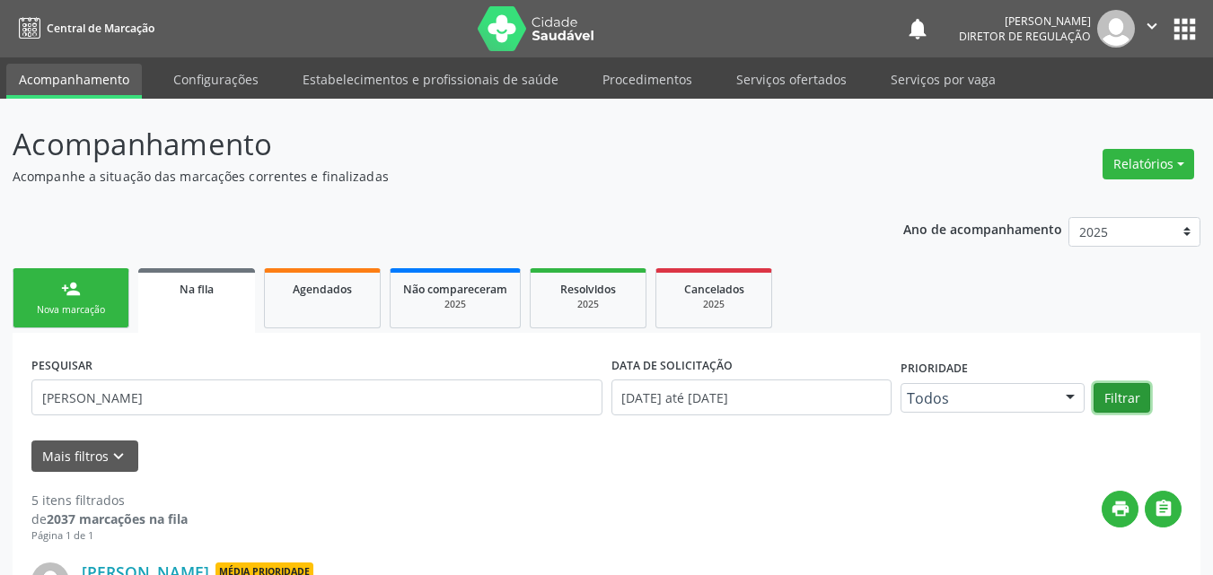
click at [1124, 400] on button "Filtrar" at bounding box center [1121, 398] width 57 height 31
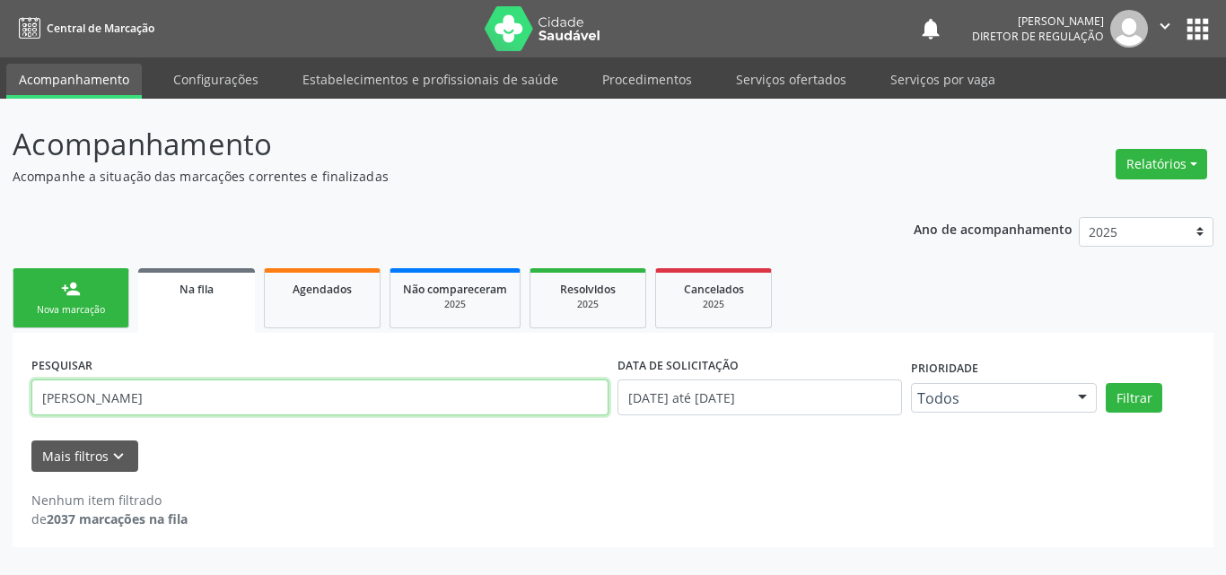
click at [59, 398] on input "[PERSON_NAME]" at bounding box center [319, 398] width 577 height 36
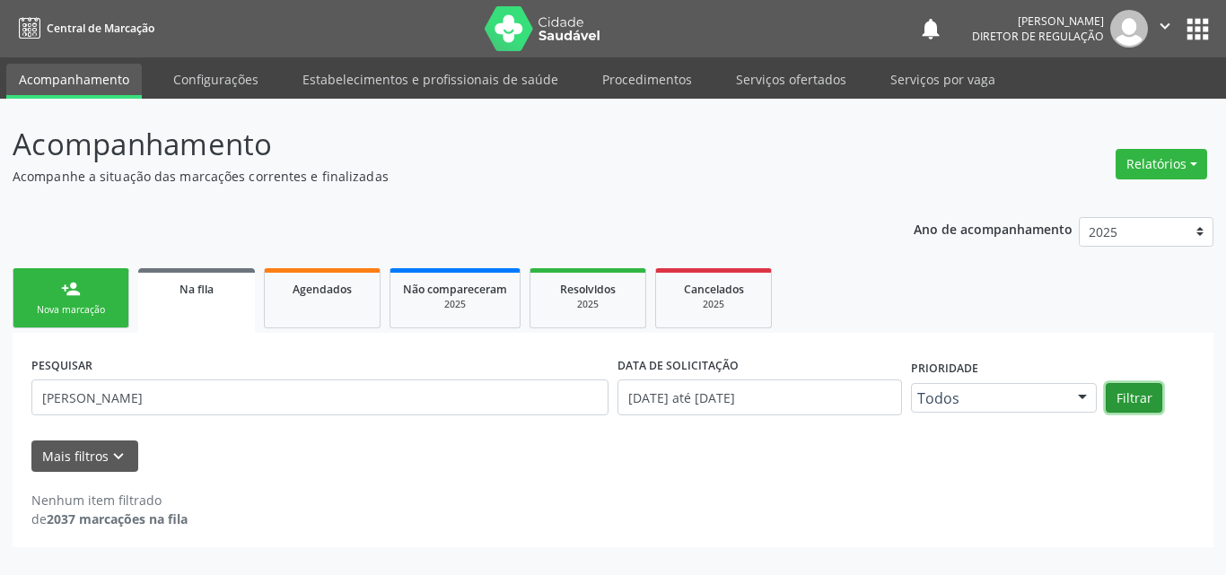
click at [1124, 397] on button "Filtrar" at bounding box center [1134, 398] width 57 height 31
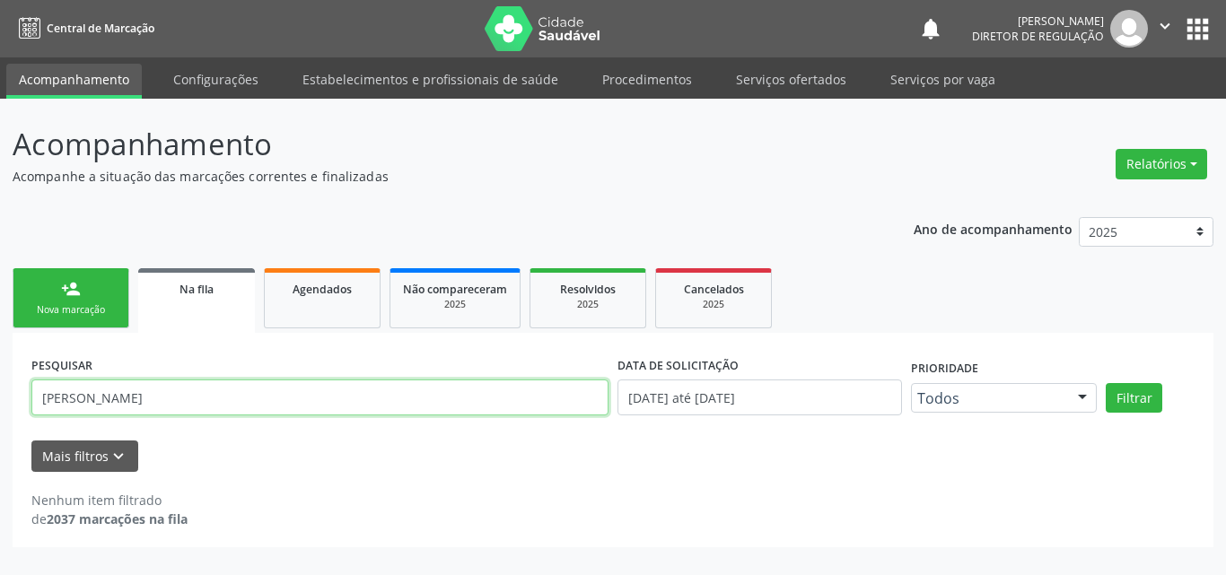
click at [488, 396] on input "[PERSON_NAME]" at bounding box center [319, 398] width 577 height 36
type input "e"
type input "702000398632686"
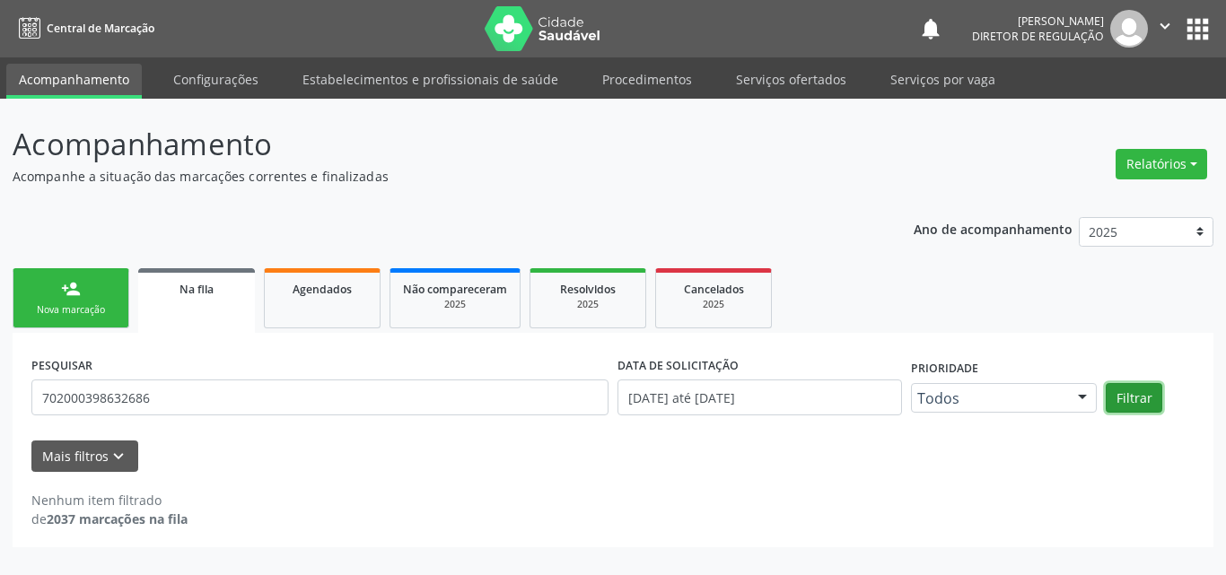
click at [1139, 392] on button "Filtrar" at bounding box center [1134, 398] width 57 height 31
click at [102, 303] on div "Nova marcação" at bounding box center [71, 309] width 90 height 13
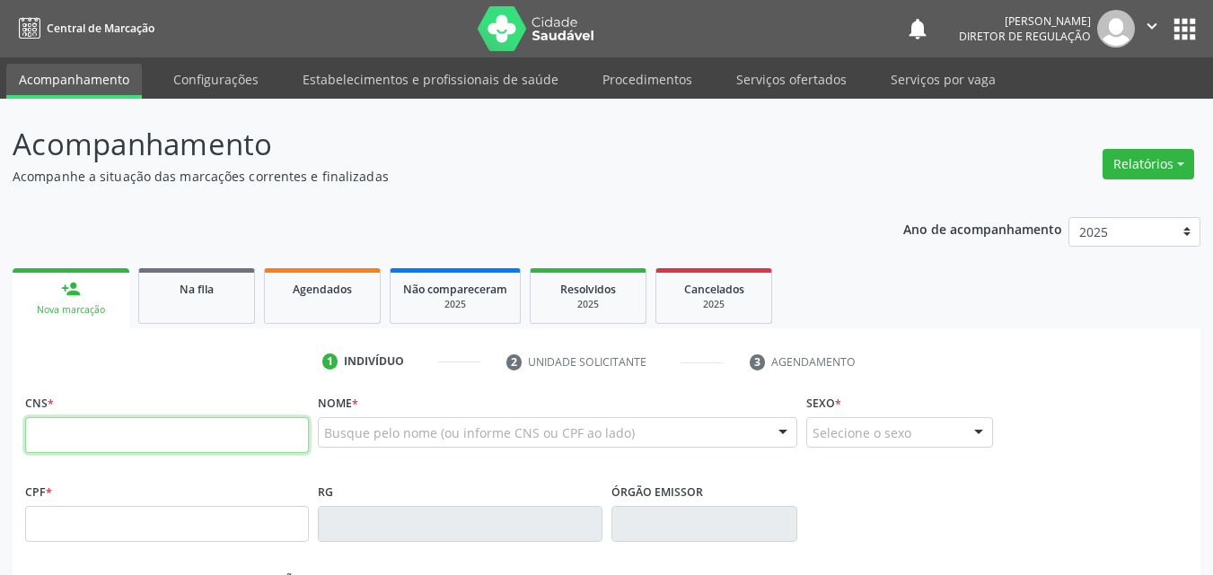
click at [241, 435] on input "text" at bounding box center [167, 435] width 284 height 36
click at [247, 439] on input "text" at bounding box center [167, 435] width 284 height 36
type input "702 0003 9863 2686"
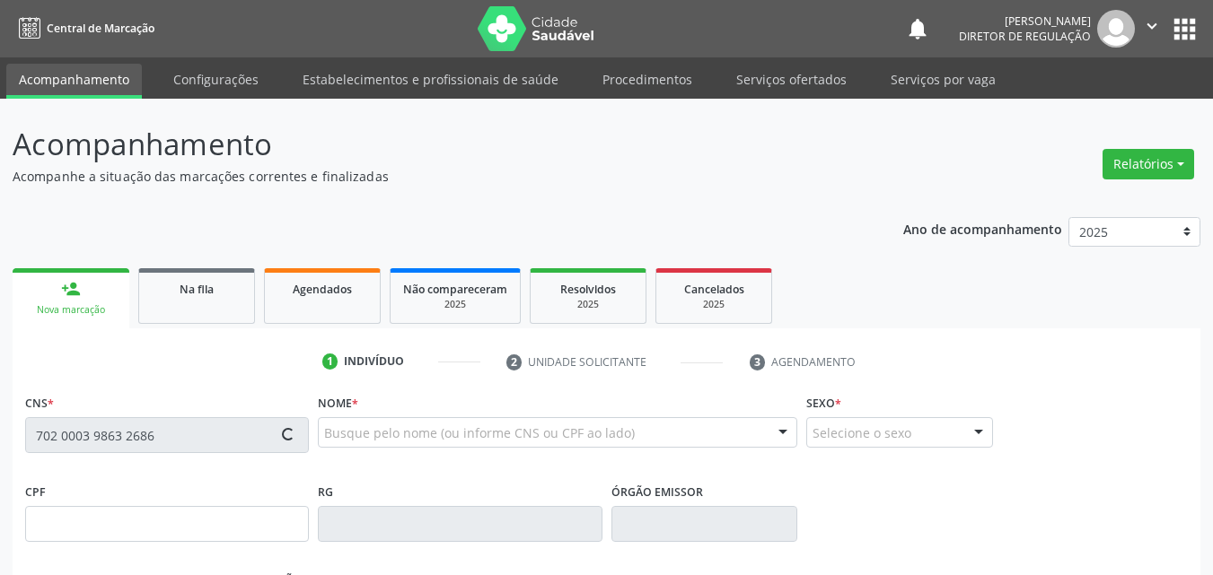
type input "000.468.164-96"
type input "[DATE]"
type input "Kenia Conceicao Damasceno"
type input "[PHONE_NUMBER]"
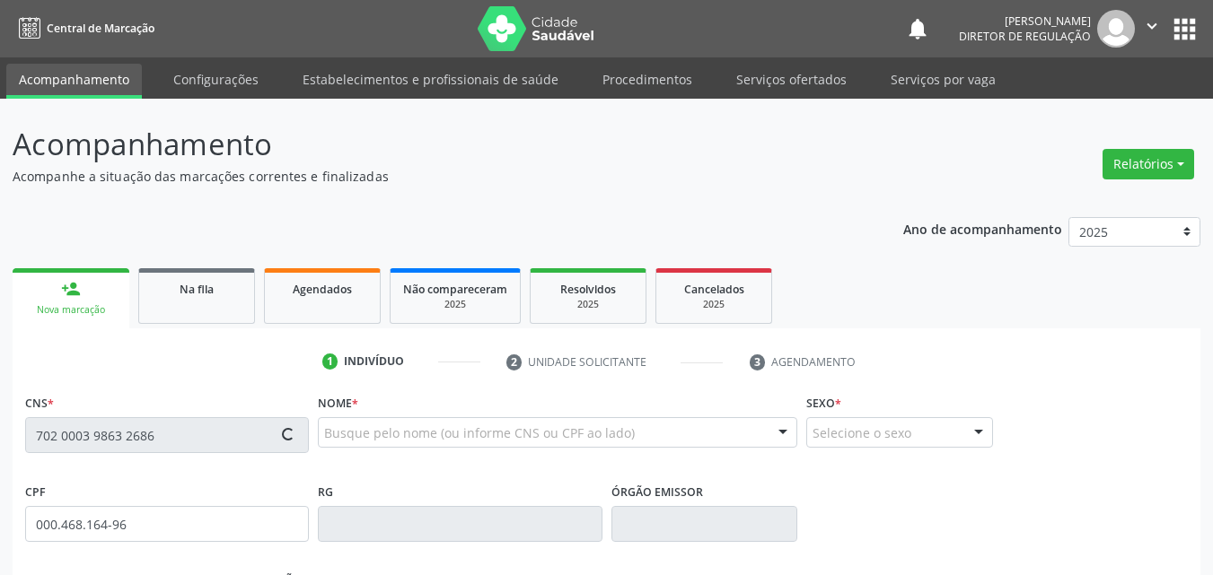
type input "117.692.874-00"
type input "S/N"
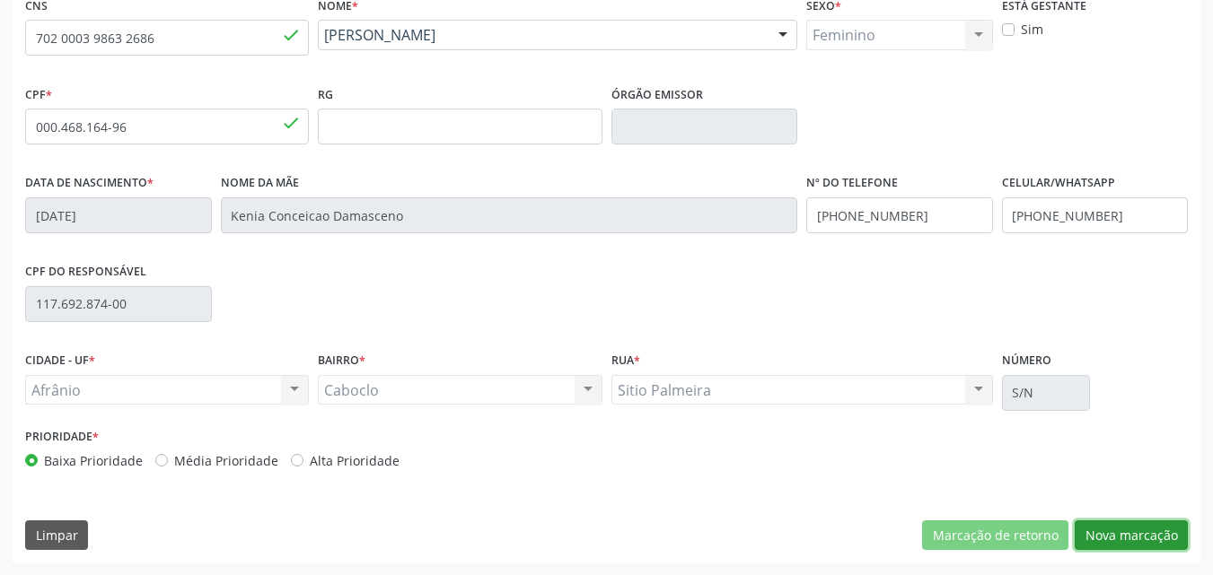
click at [1134, 535] on button "Nova marcação" at bounding box center [1131, 536] width 113 height 31
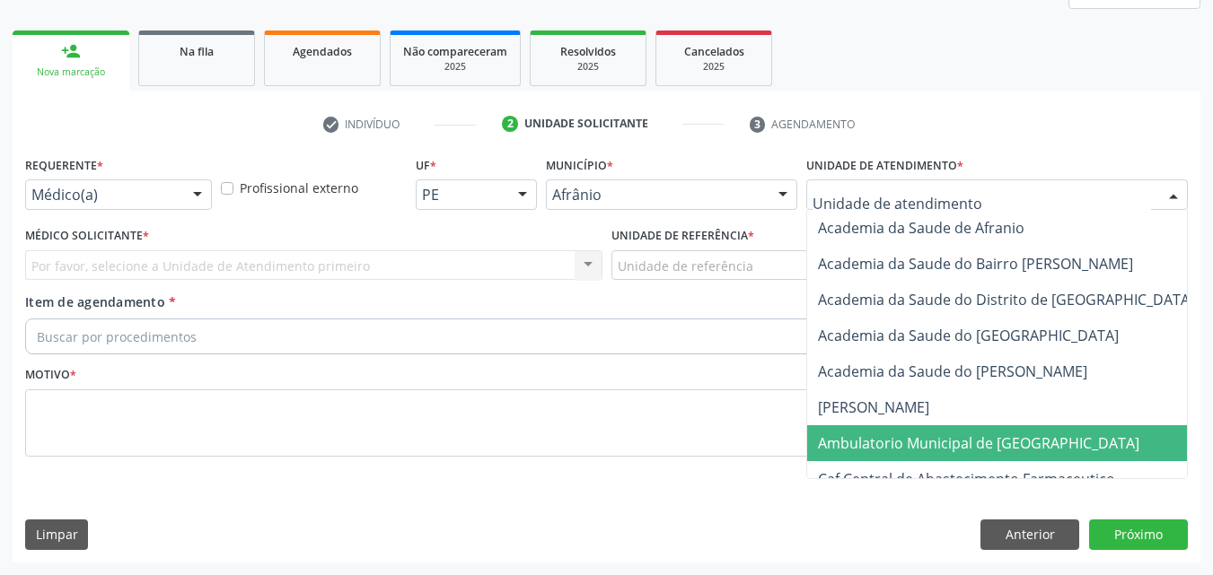
click at [968, 442] on span "Ambulatorio Municipal de [GEOGRAPHIC_DATA]" at bounding box center [978, 444] width 321 height 20
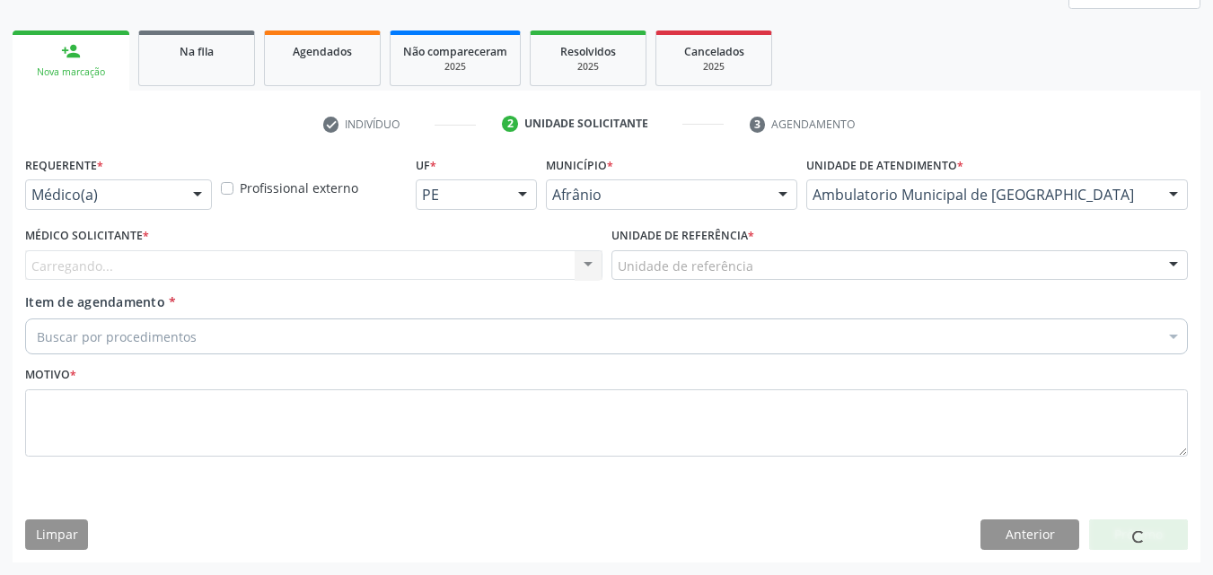
click at [785, 267] on div "Unidade de referência" at bounding box center [899, 265] width 577 height 31
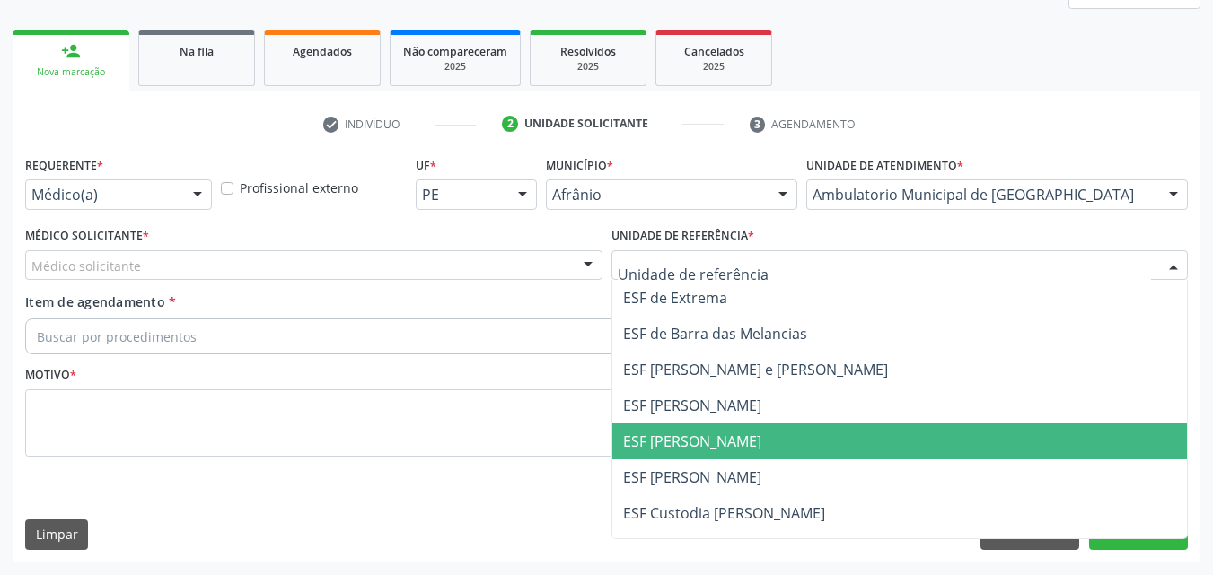
click at [758, 443] on span "ESF [PERSON_NAME]" at bounding box center [899, 442] width 575 height 36
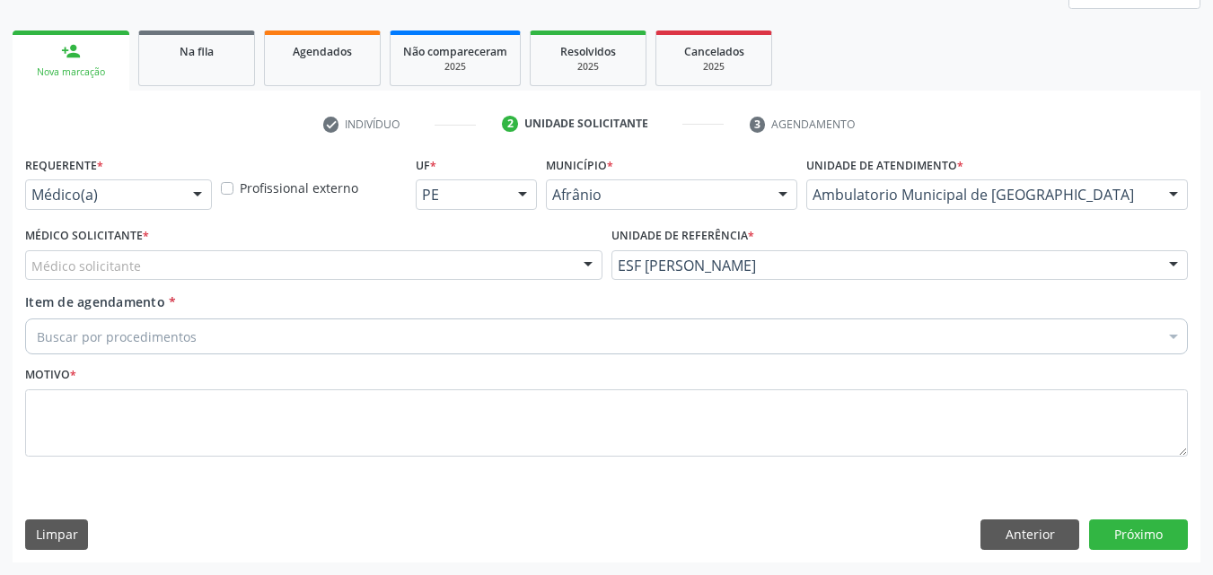
click at [377, 264] on div "Médico solicitante" at bounding box center [313, 265] width 577 height 31
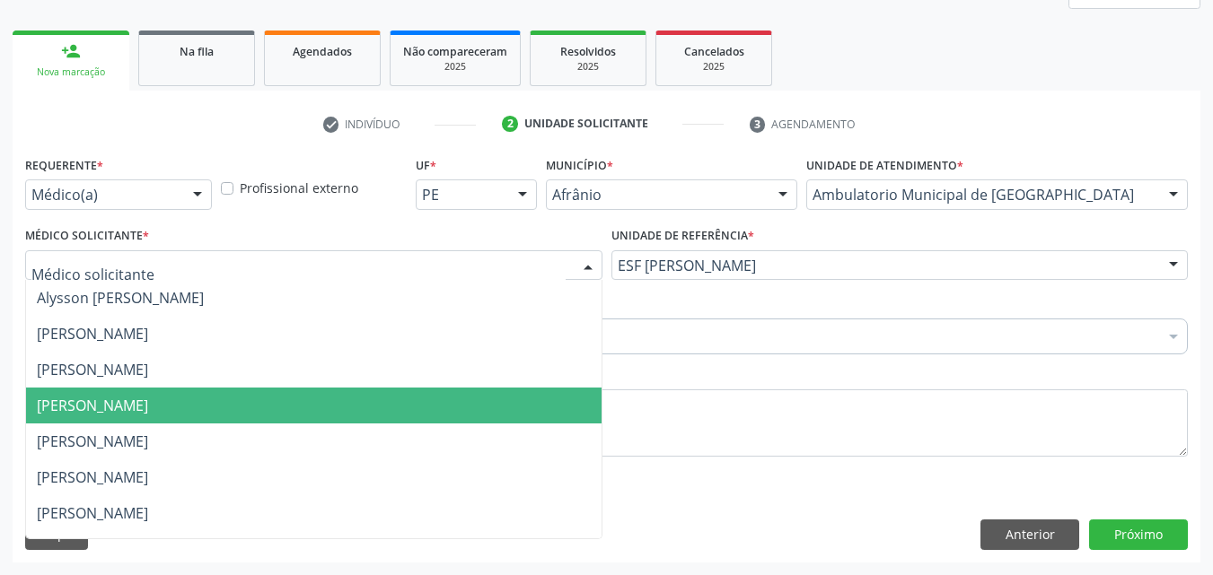
click at [346, 395] on span "[PERSON_NAME]" at bounding box center [313, 406] width 575 height 36
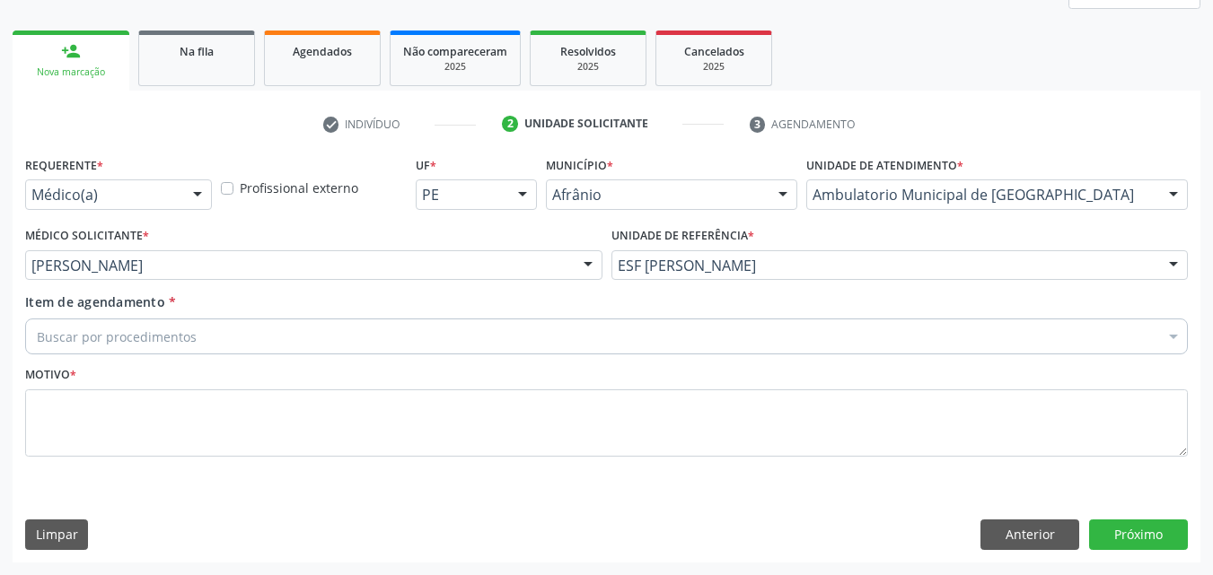
click at [241, 335] on div "Buscar por procedimentos" at bounding box center [606, 337] width 1163 height 36
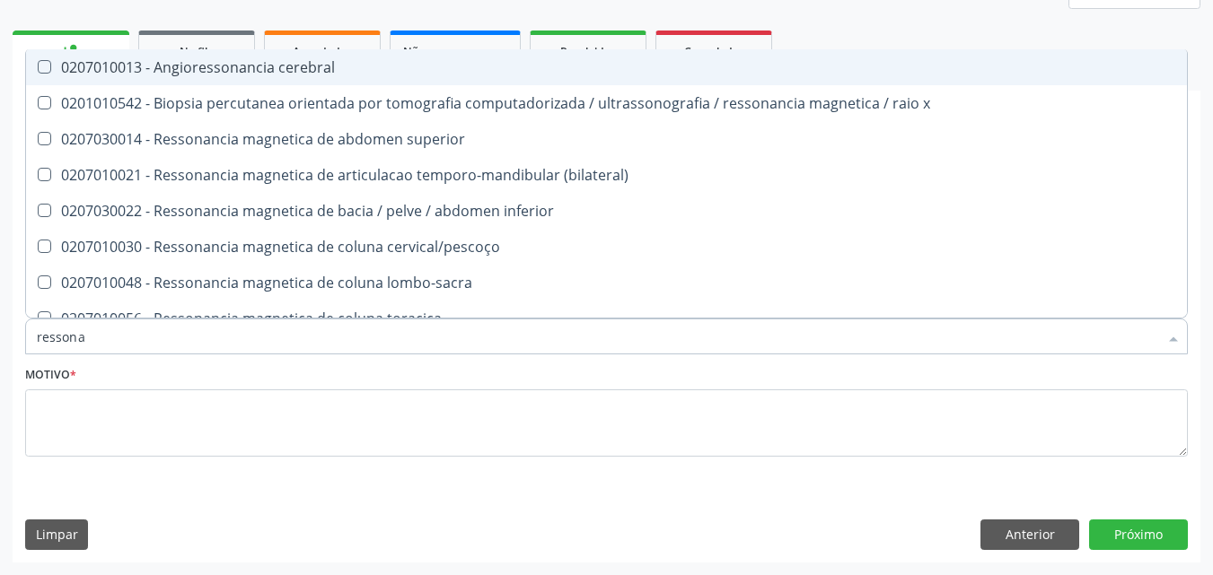
type input "ressonan"
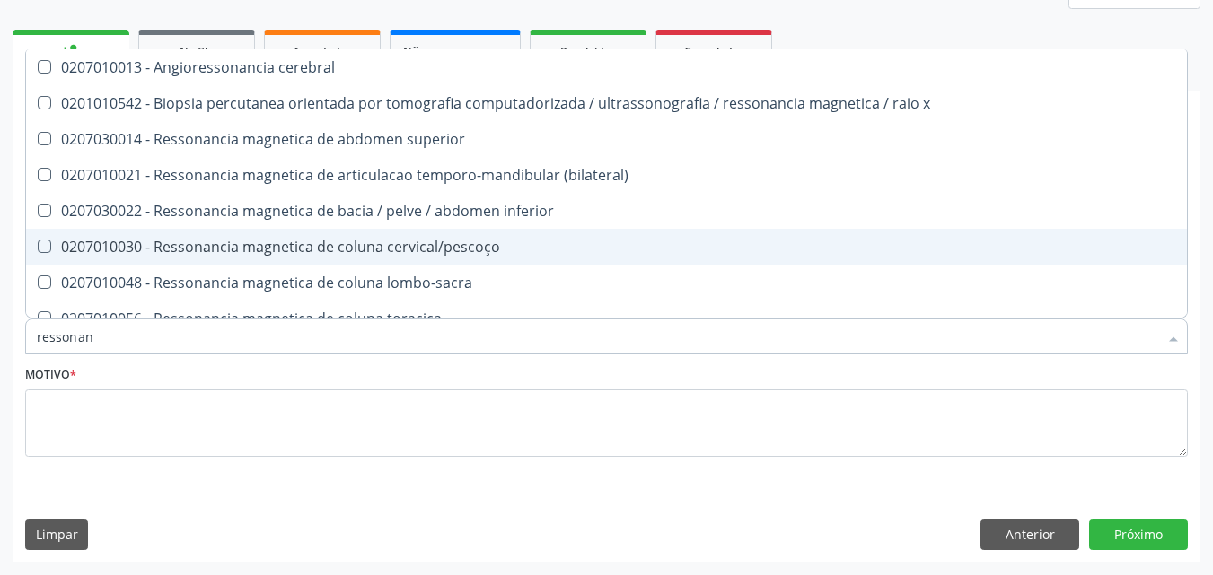
scroll to position [180, 0]
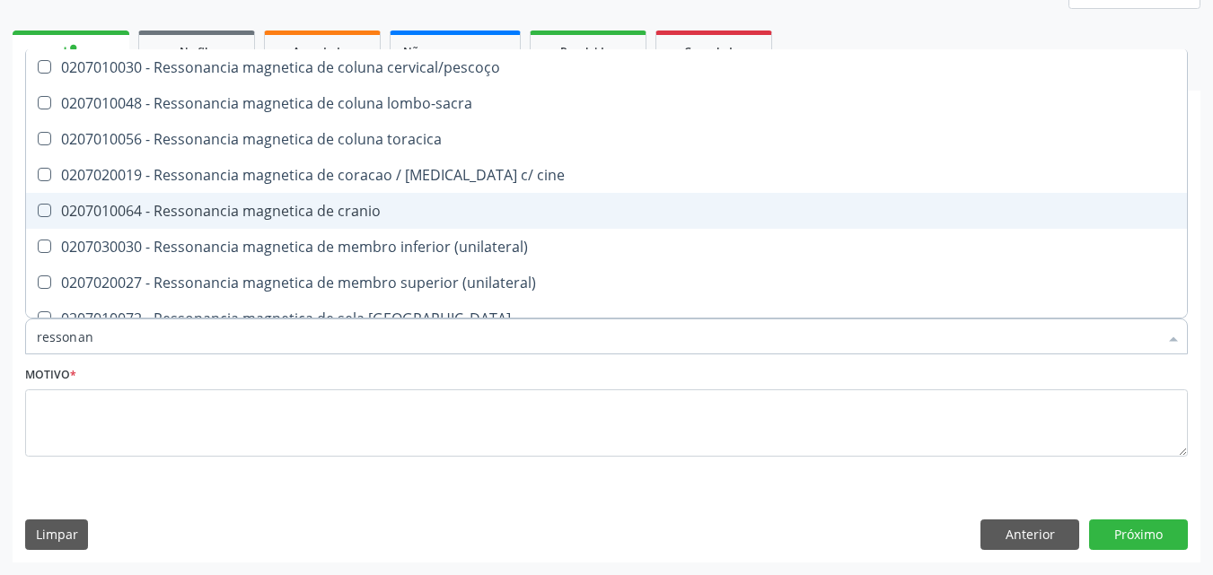
click at [395, 218] on div "0207010064 - Ressonancia magnetica de cranio" at bounding box center [606, 211] width 1139 height 14
checkbox cranio "true"
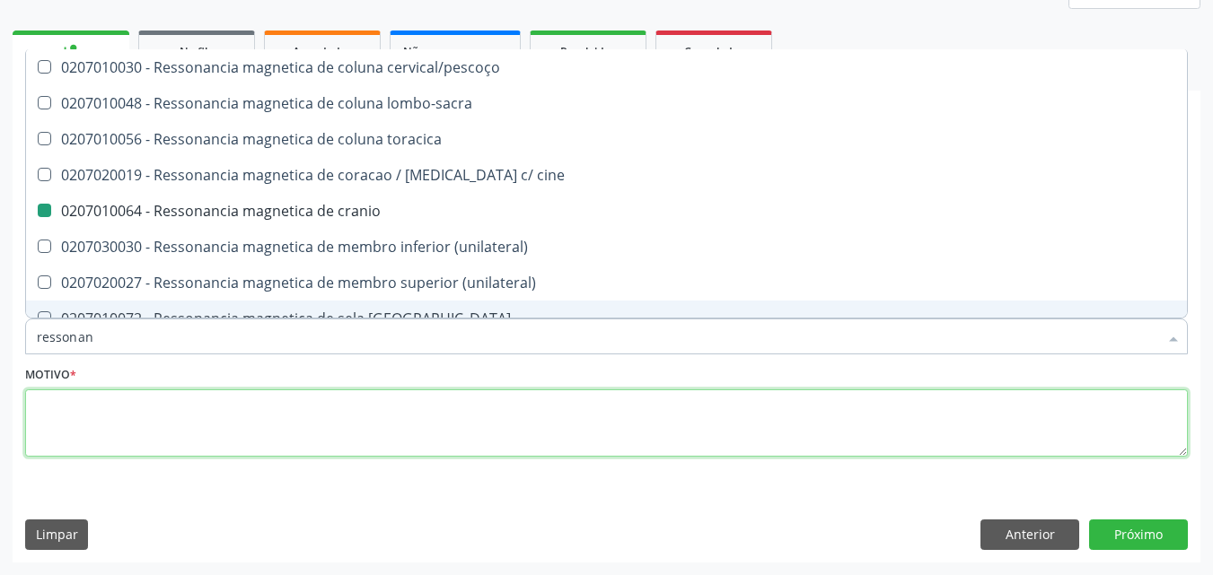
click at [364, 419] on textarea at bounding box center [606, 424] width 1163 height 68
checkbox x "true"
checkbox cranio "false"
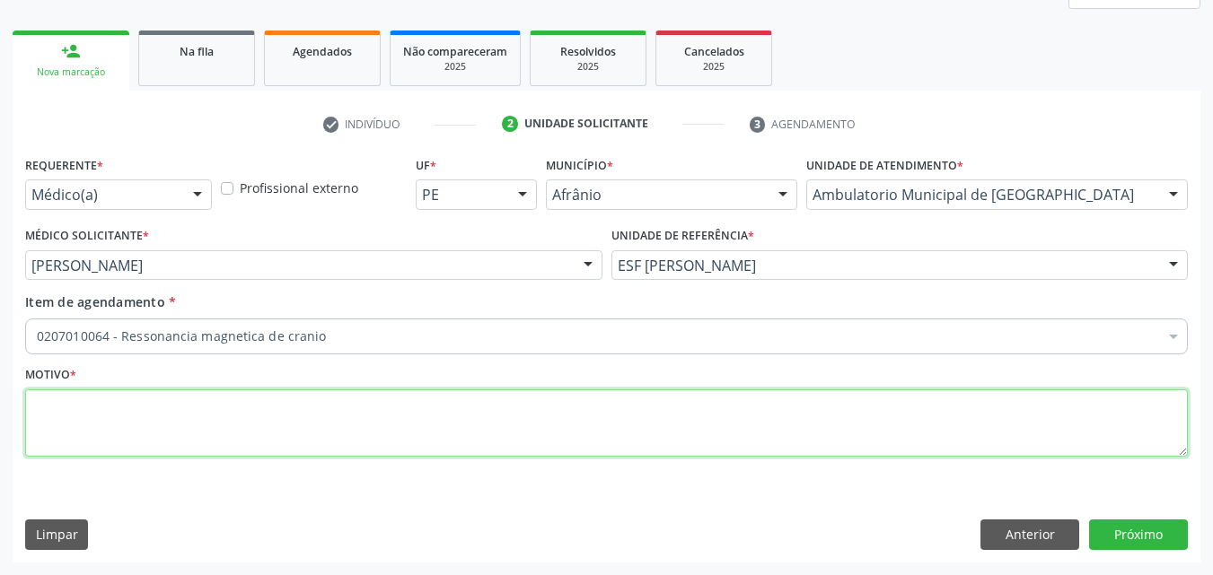
scroll to position [0, 0]
type textarea "*"
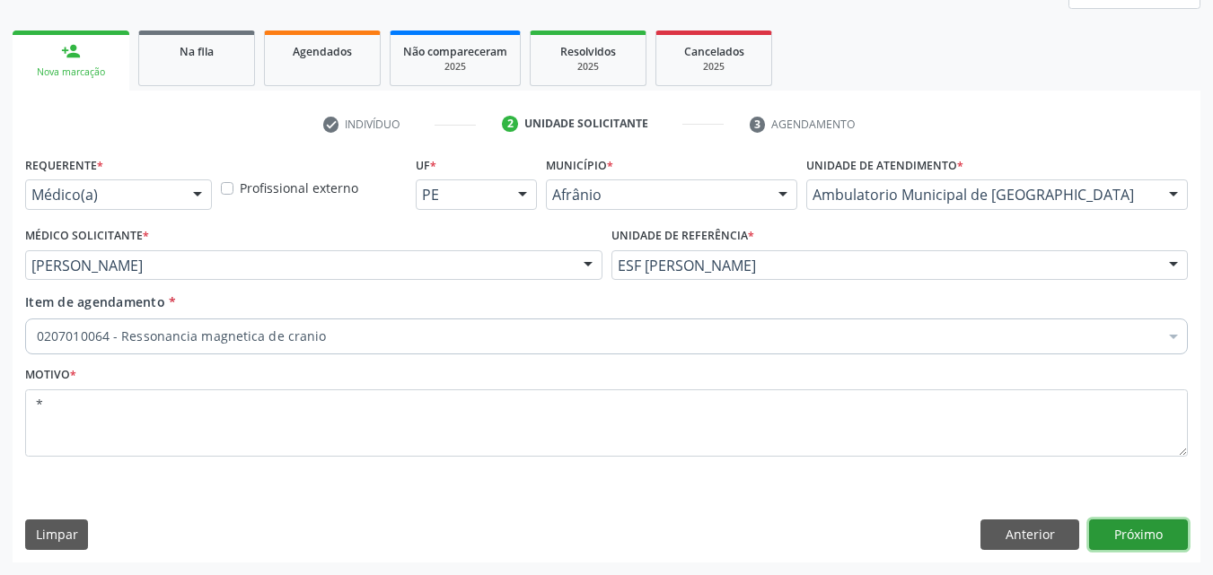
click at [1138, 531] on button "Próximo" at bounding box center [1138, 535] width 99 height 31
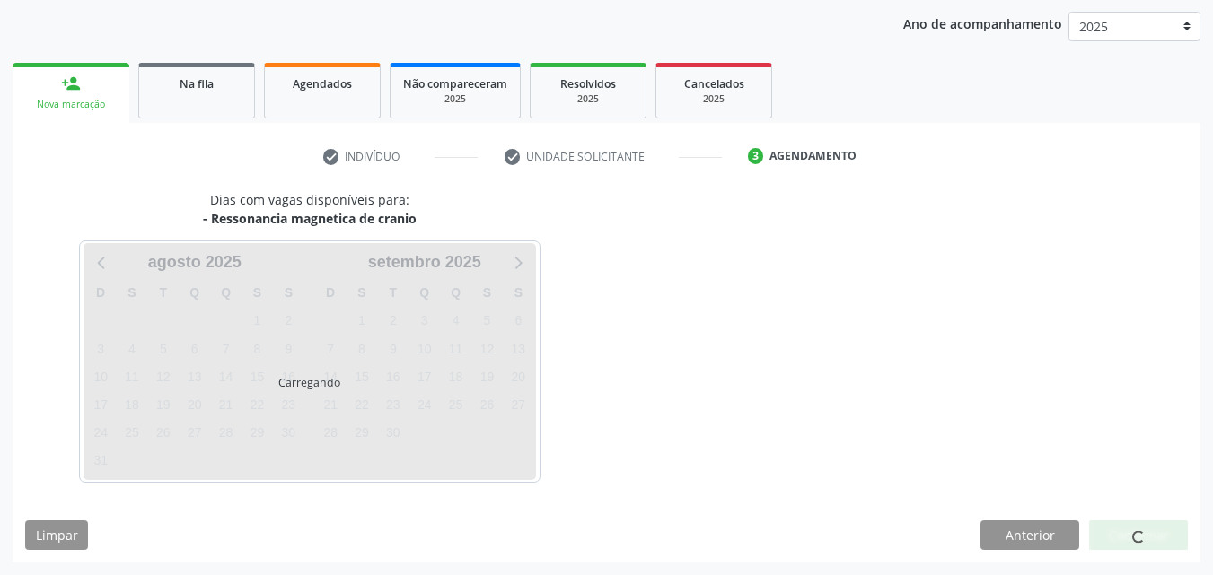
scroll to position [206, 0]
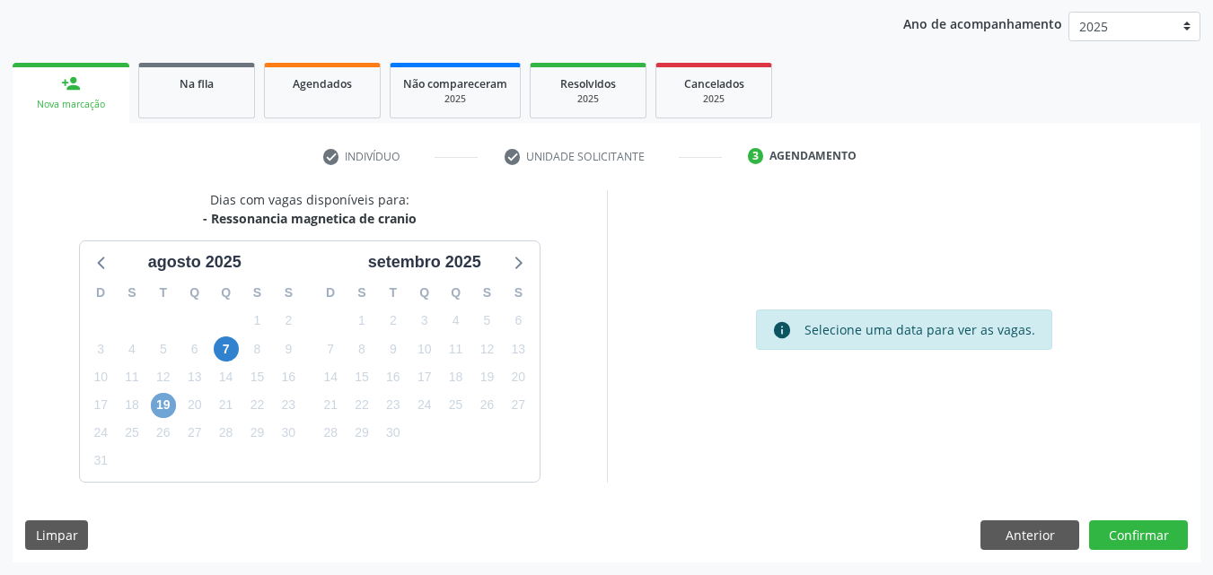
click at [161, 406] on span "19" at bounding box center [163, 405] width 25 height 25
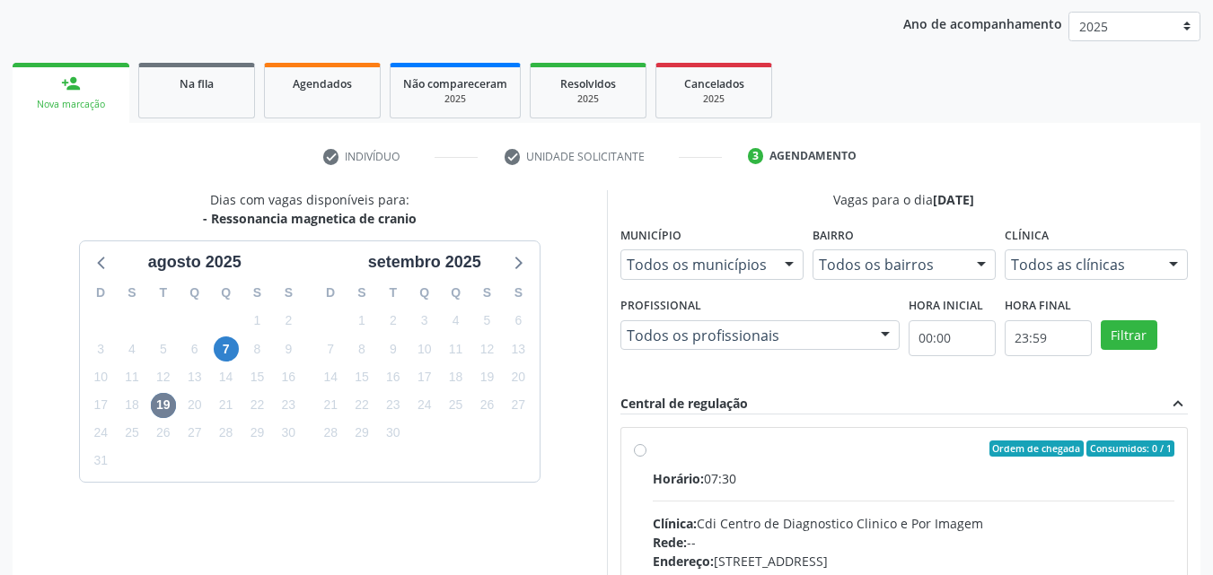
click at [733, 445] on div "Ordem de chegada Consumidos: 0 / 1" at bounding box center [914, 449] width 522 height 16
click at [646, 445] on input "Ordem de chegada Consumidos: 0 / 1 Horário: 07:30 Clínica: Cdi Centro de Diagno…" at bounding box center [640, 449] width 13 height 16
radio input "true"
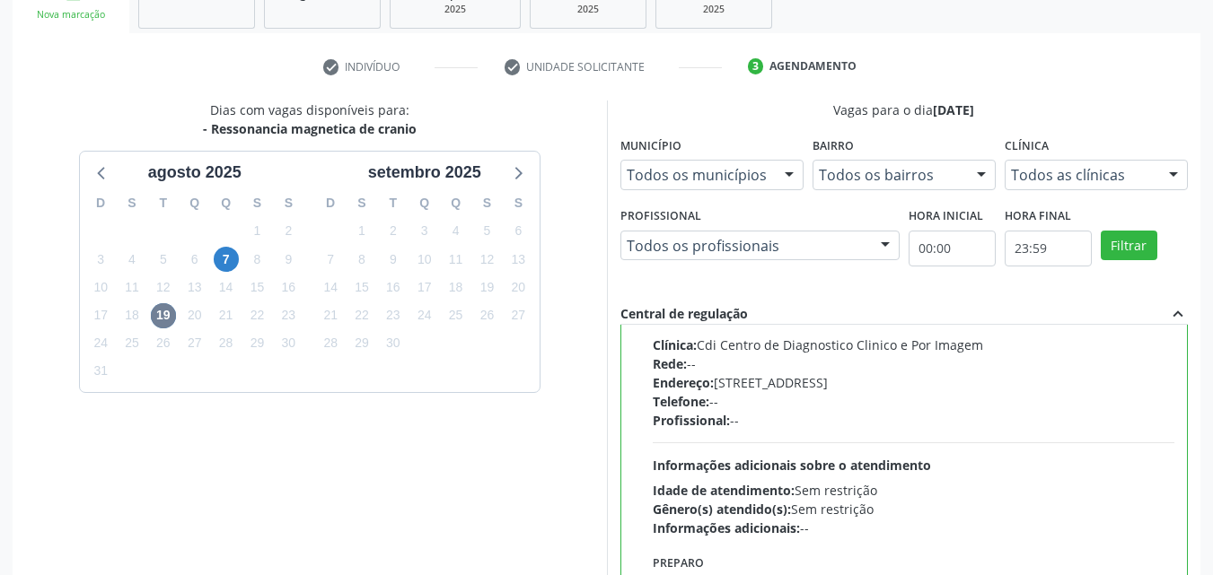
scroll to position [497, 0]
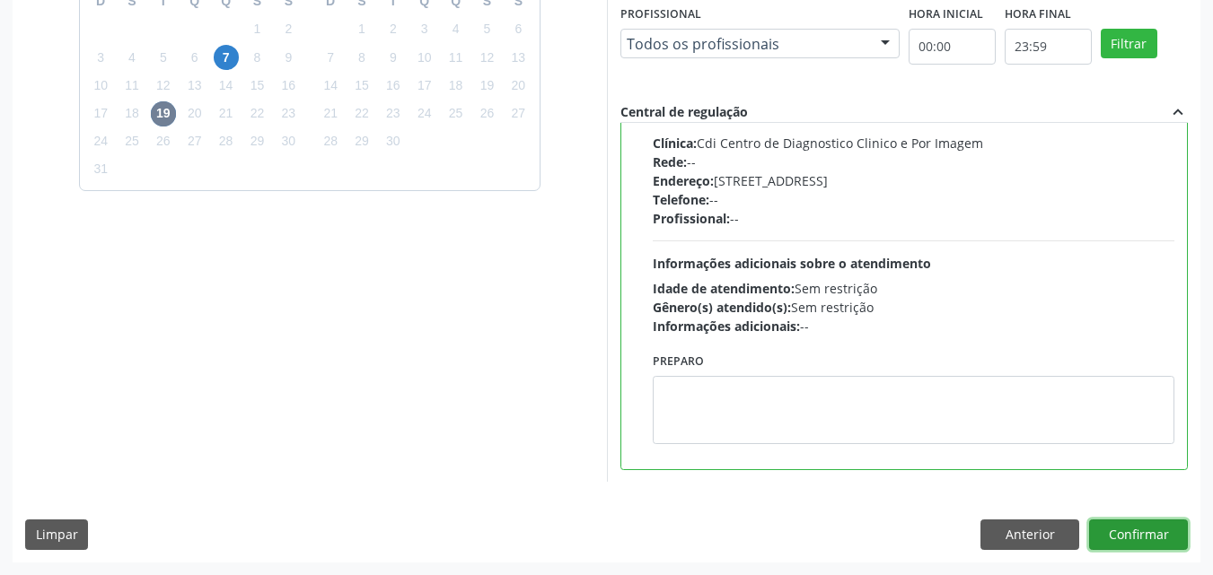
click at [1140, 532] on button "Confirmar" at bounding box center [1138, 535] width 99 height 31
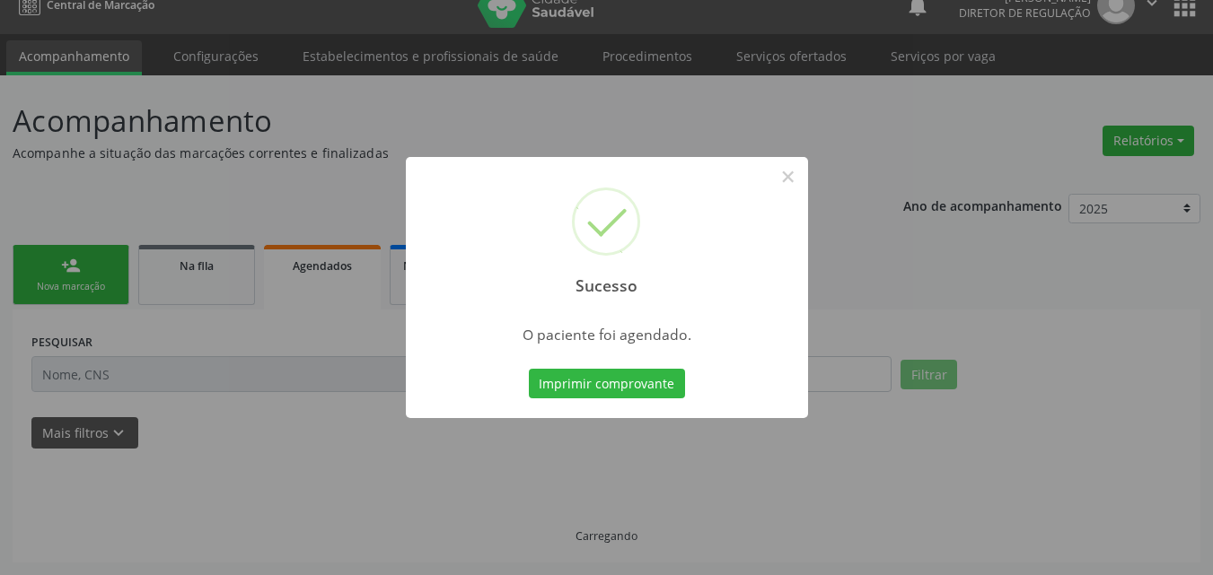
scroll to position [23, 0]
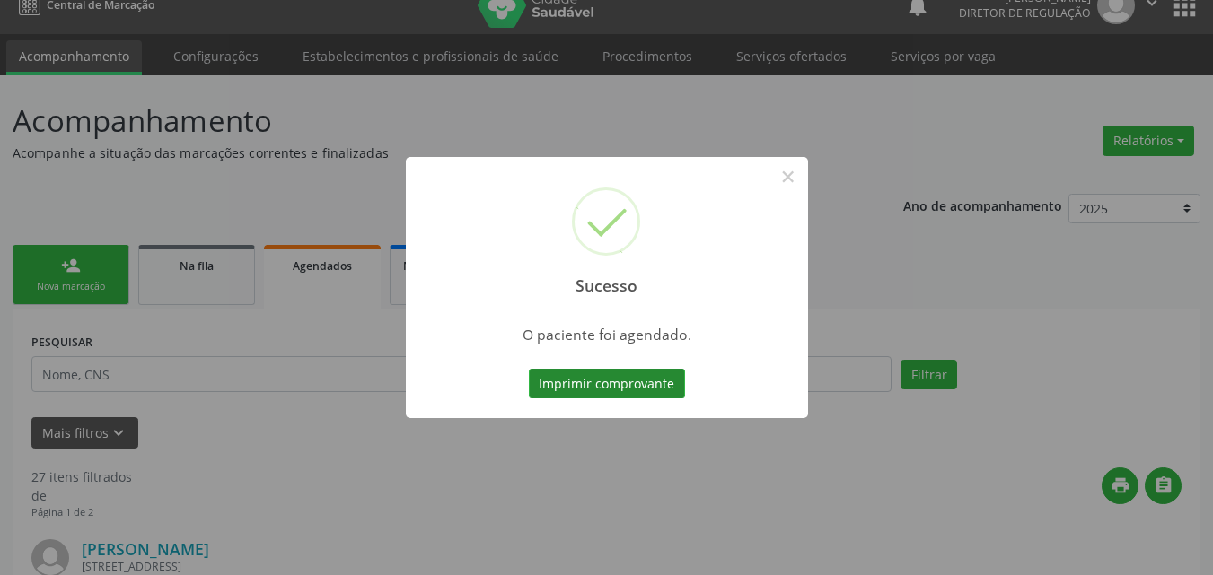
click at [611, 382] on button "Imprimir comprovante" at bounding box center [607, 384] width 156 height 31
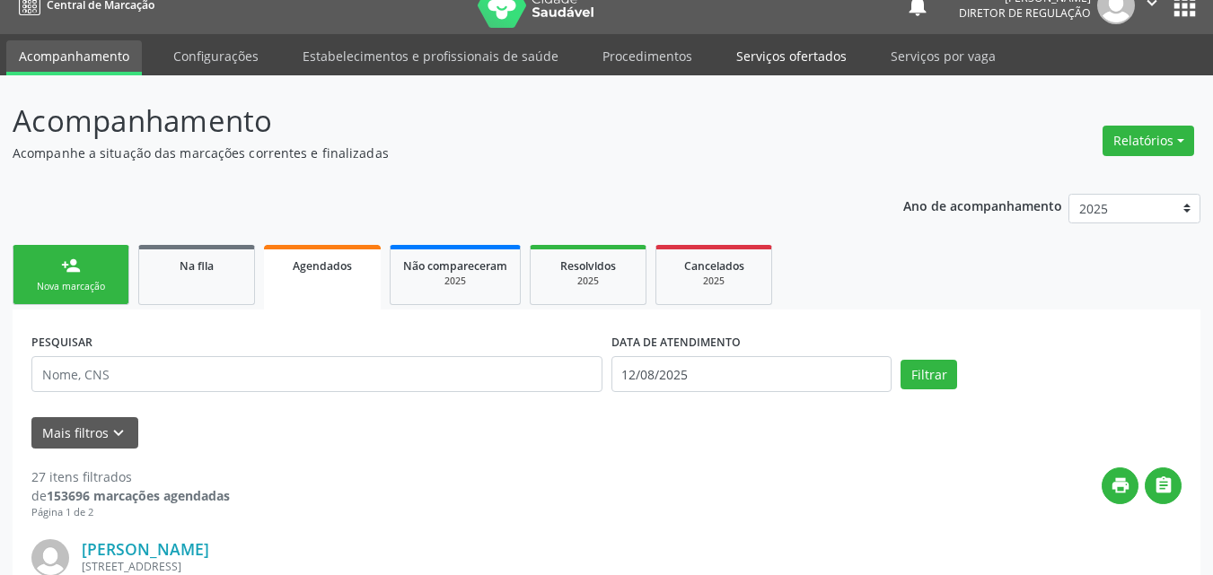
click at [794, 50] on link "Serviços ofertados" at bounding box center [792, 55] width 136 height 31
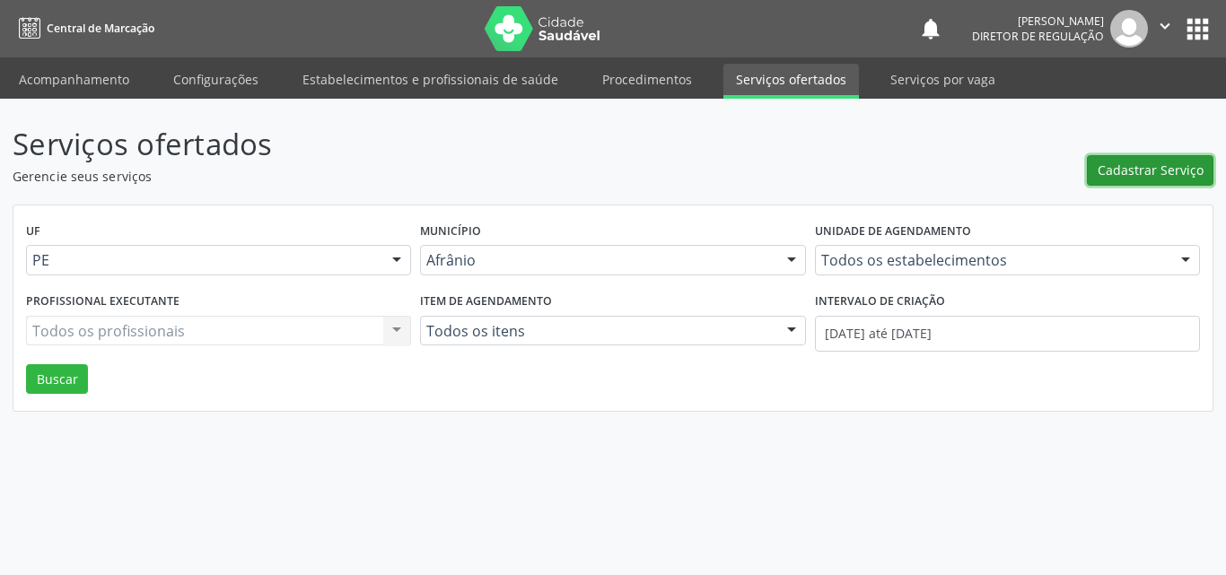
click at [1128, 168] on span "Cadastrar Serviço" at bounding box center [1151, 170] width 106 height 19
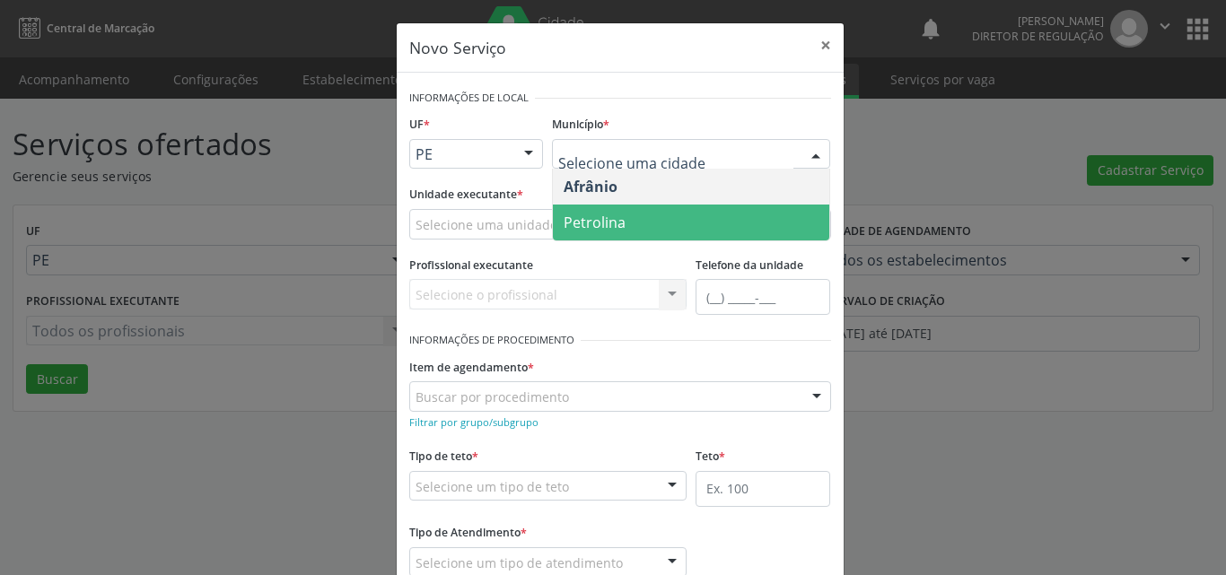
click at [630, 228] on span "Petrolina" at bounding box center [691, 223] width 276 height 36
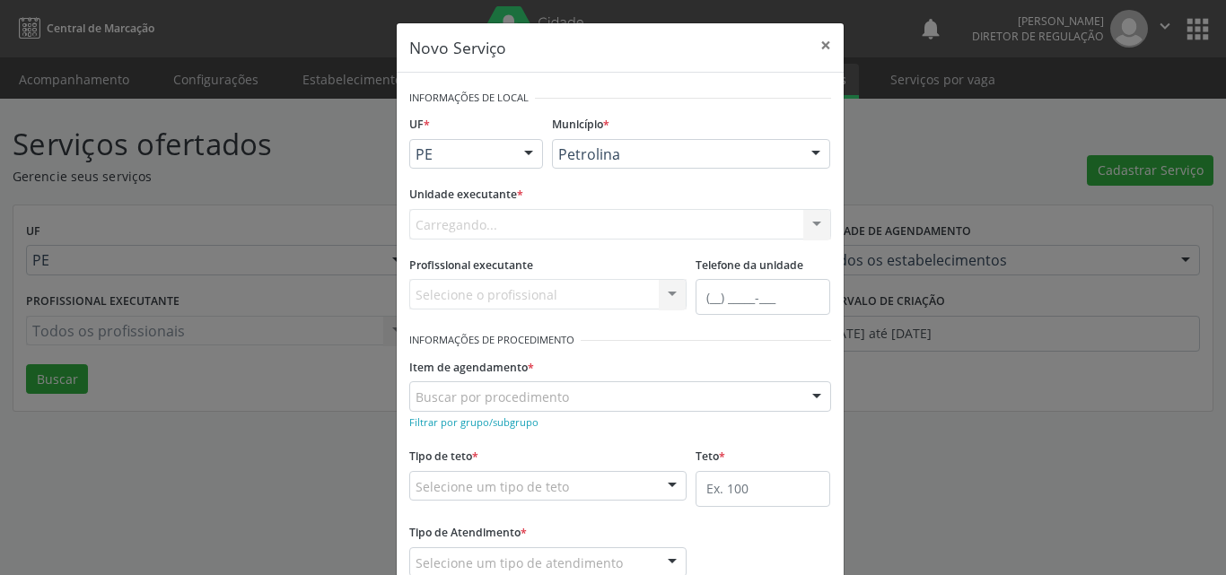
click at [550, 224] on div "Carregando... Academia da Saude de Afranio Academia da Saude do Bairro [PERSON_…" at bounding box center [620, 224] width 422 height 31
click at [548, 221] on div "Selecione uma unidade" at bounding box center [620, 224] width 422 height 31
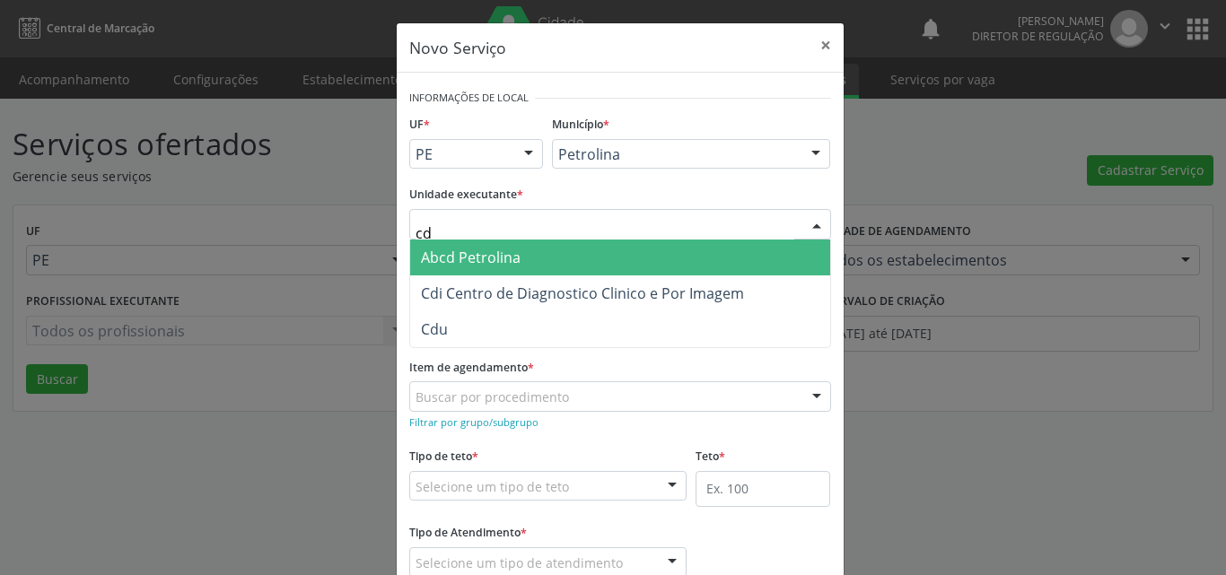
type input "cdi"
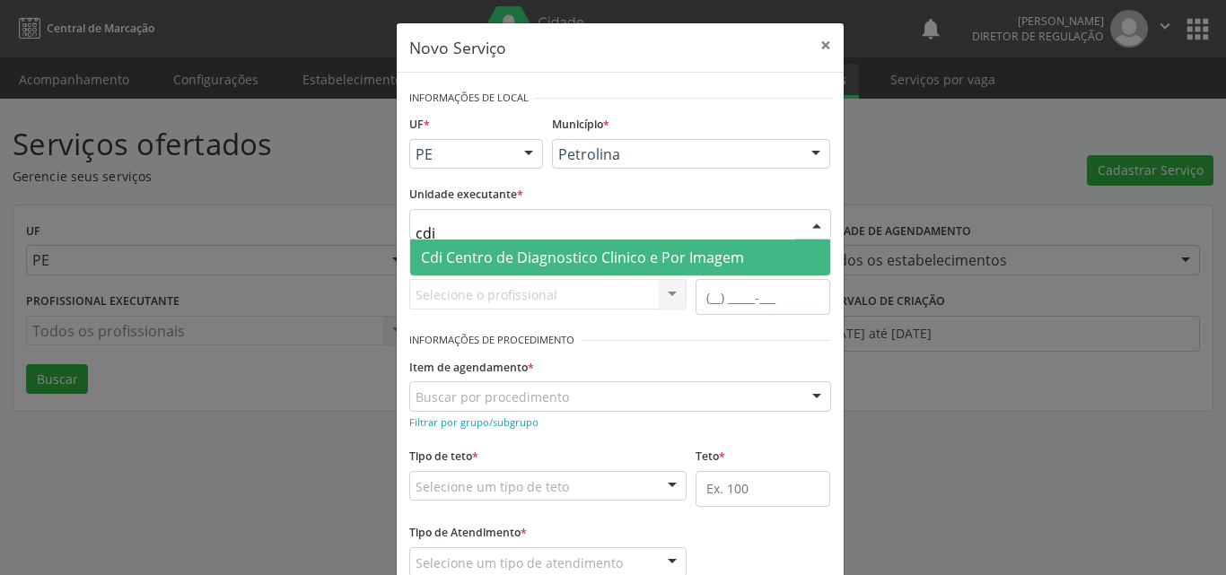
click at [533, 263] on span "Cdi Centro de Diagnostico Clinico e Por Imagem" at bounding box center [582, 258] width 323 height 20
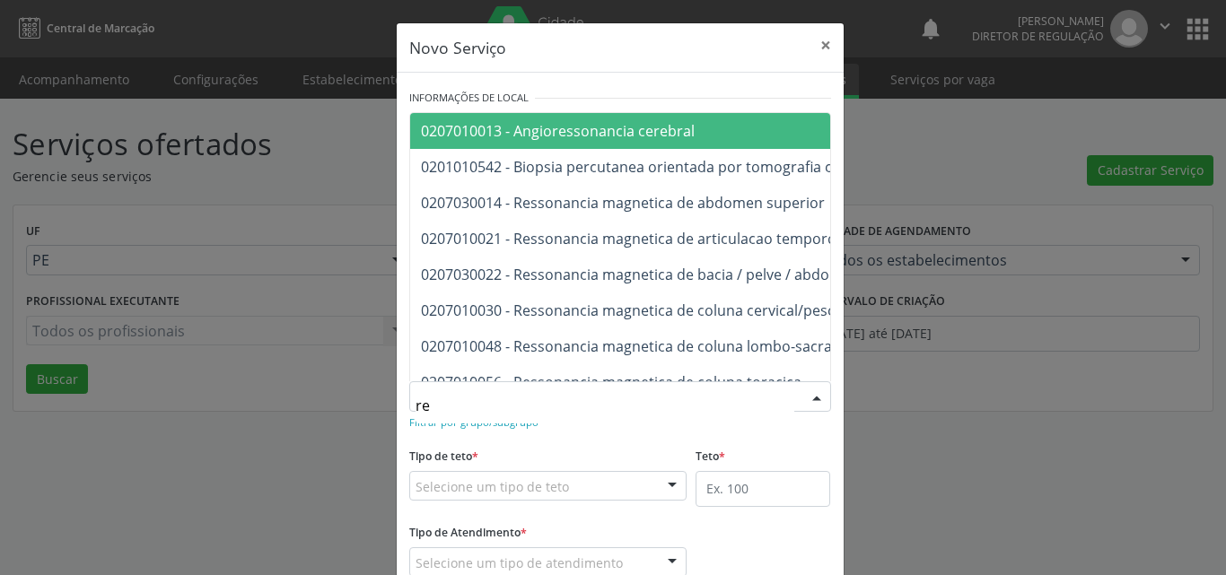
type input "r"
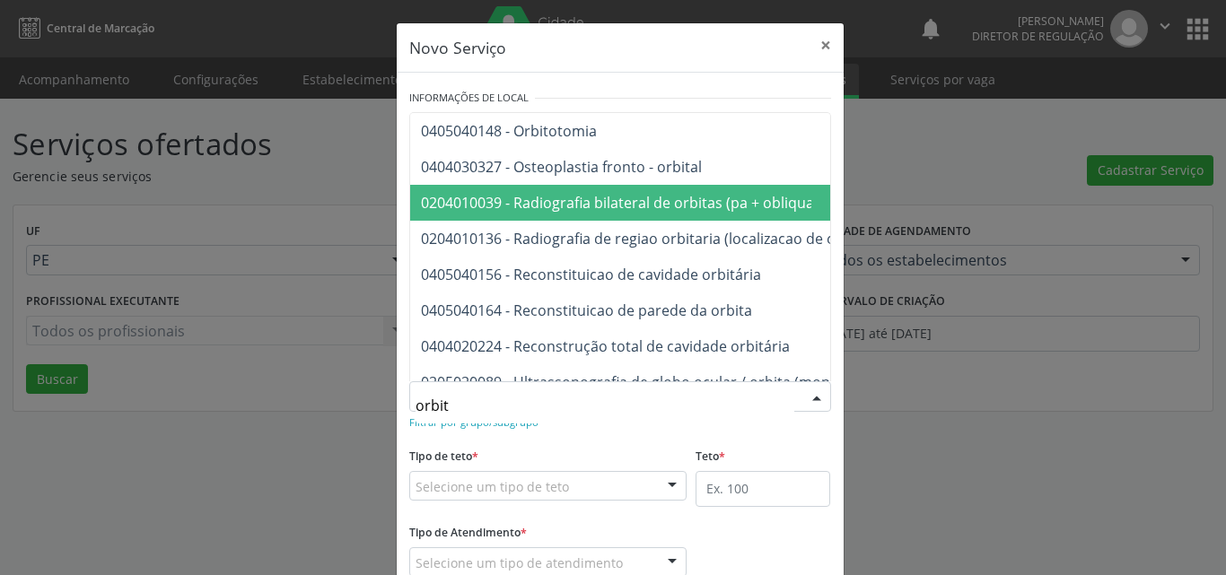
scroll to position [176, 0]
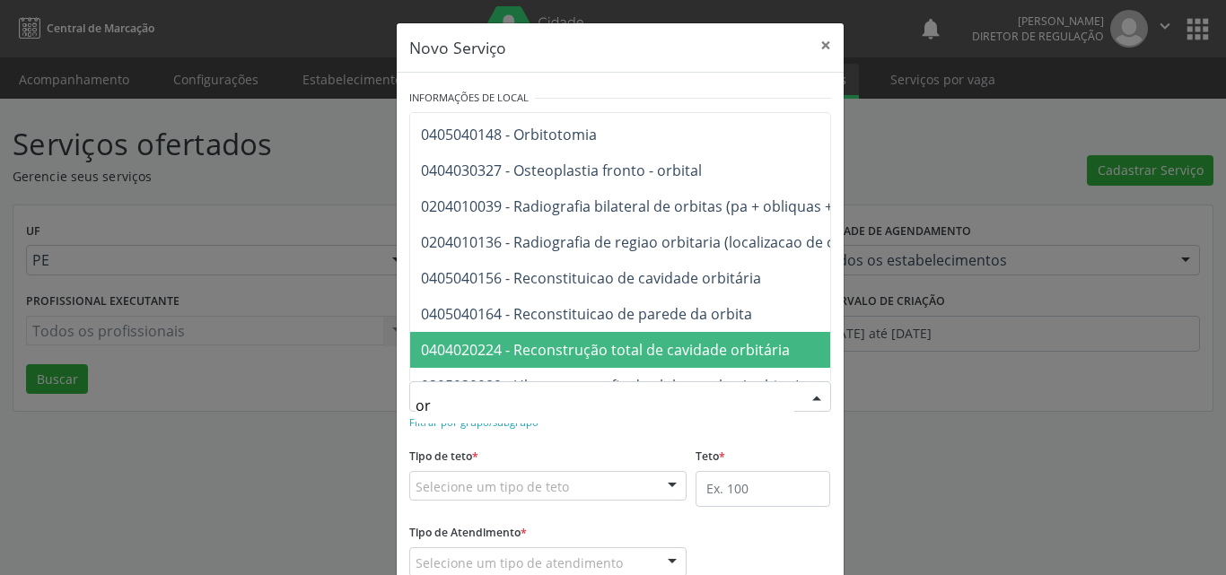
type input "o"
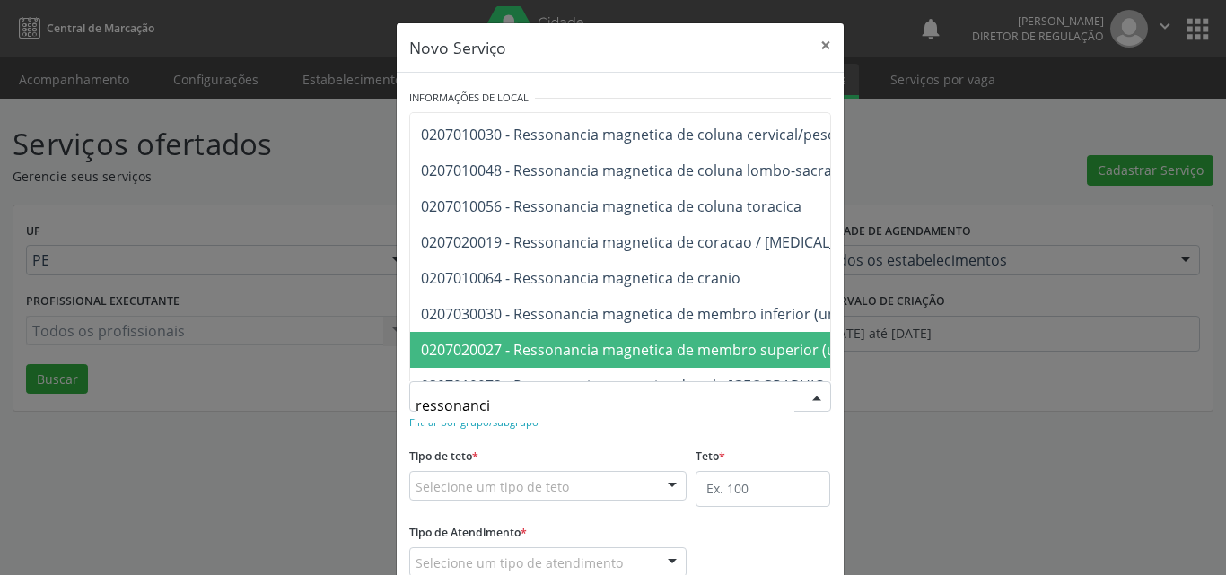
type input "ressonancia"
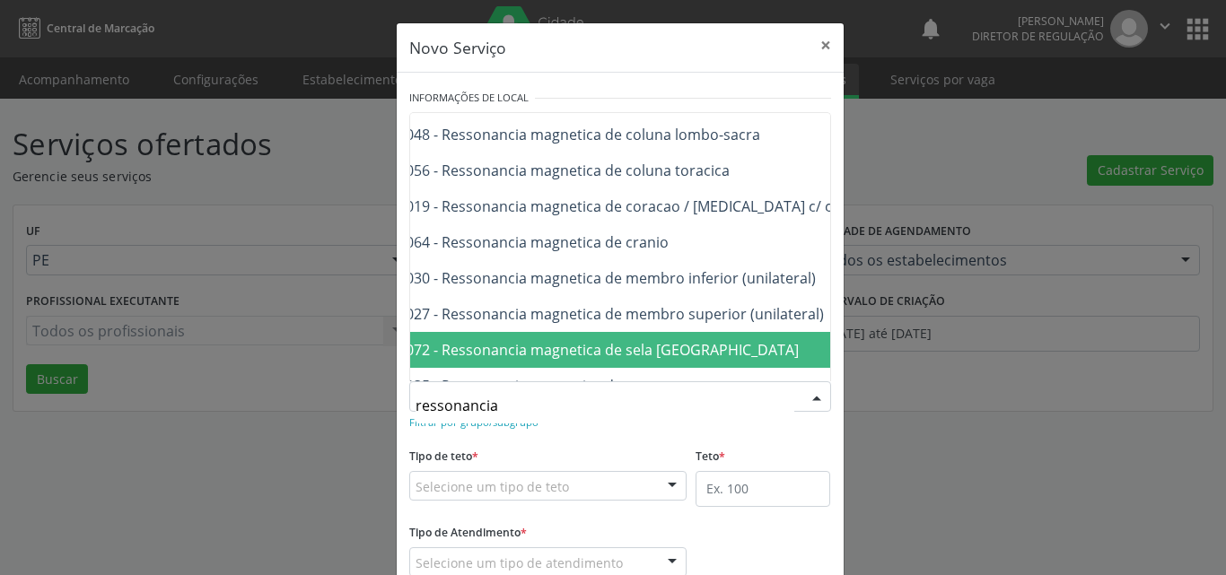
scroll to position [212, 108]
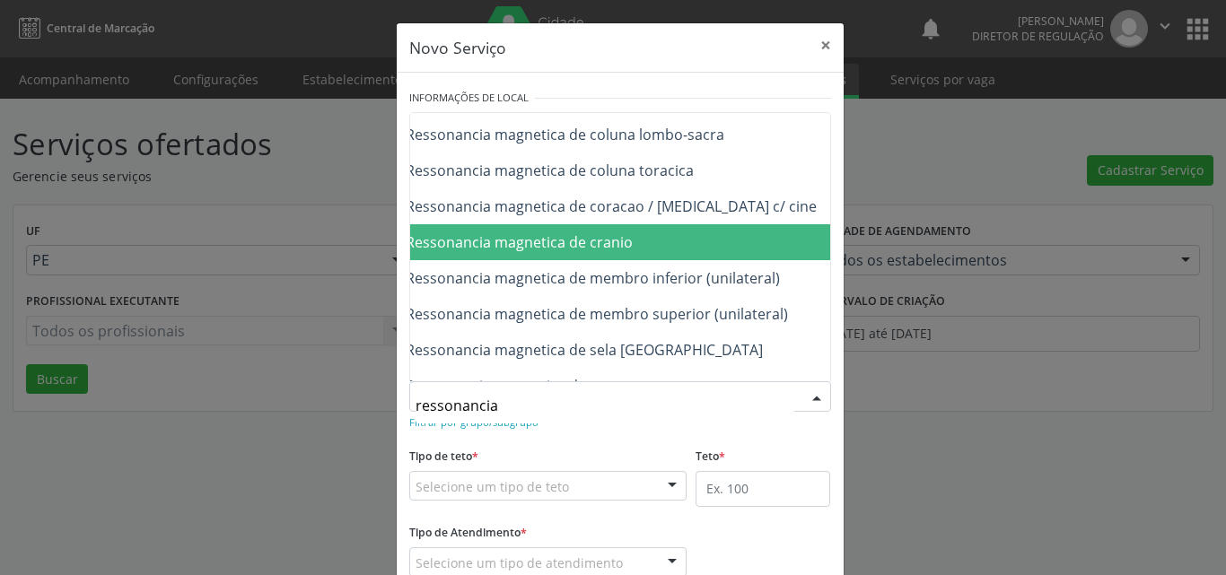
click at [601, 239] on span "0207010064 - Ressonancia magnetica de cranio" at bounding box center [473, 243] width 320 height 20
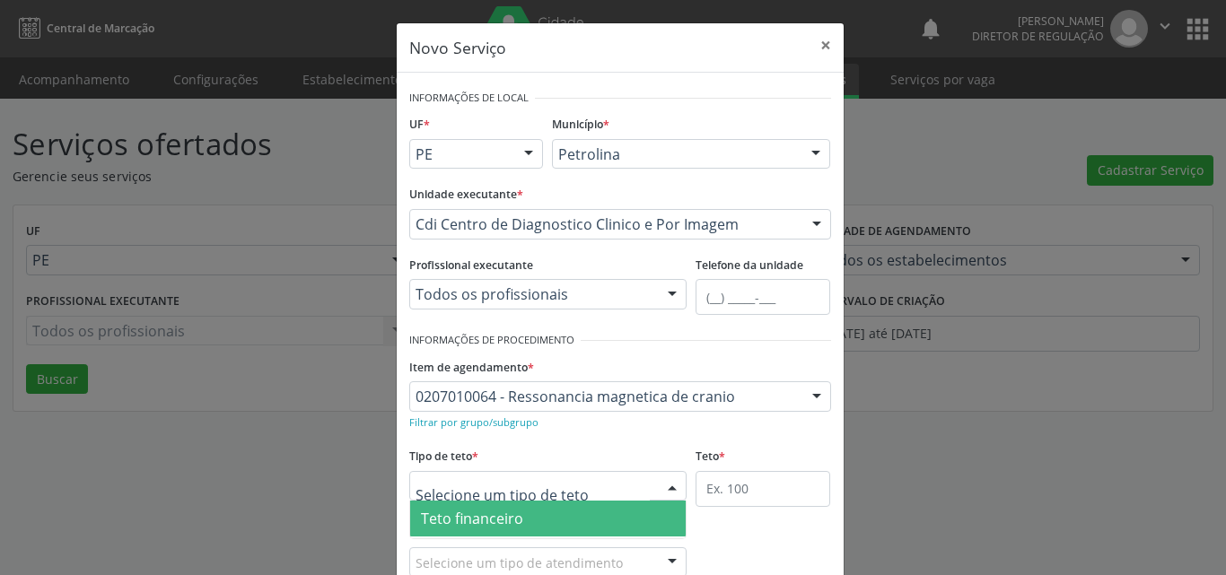
click at [572, 486] on div at bounding box center [548, 486] width 278 height 31
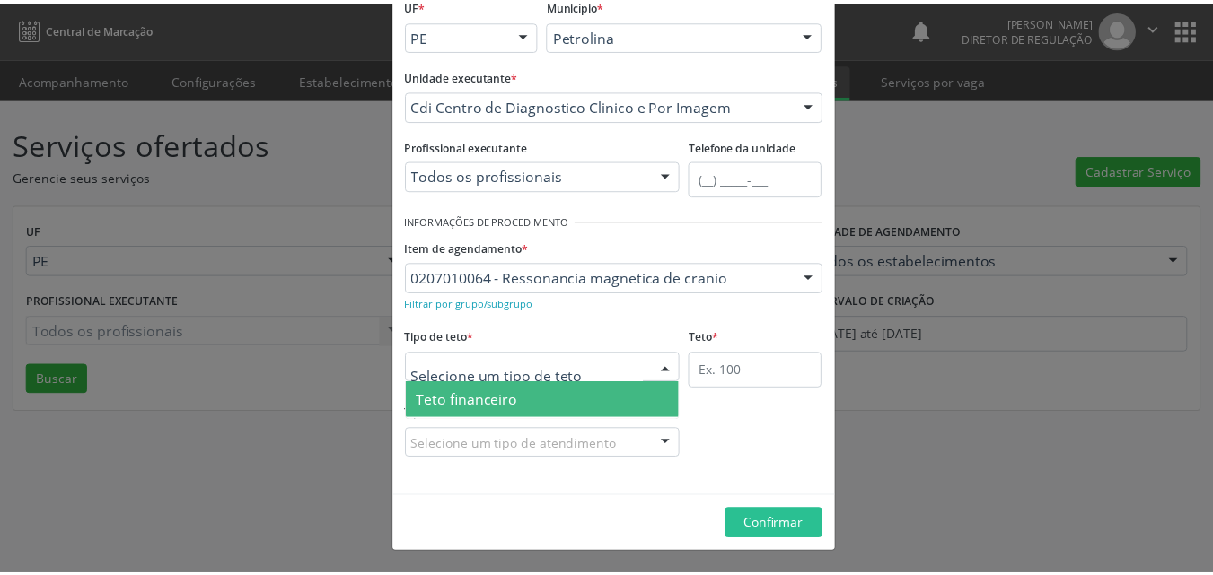
scroll to position [34, 0]
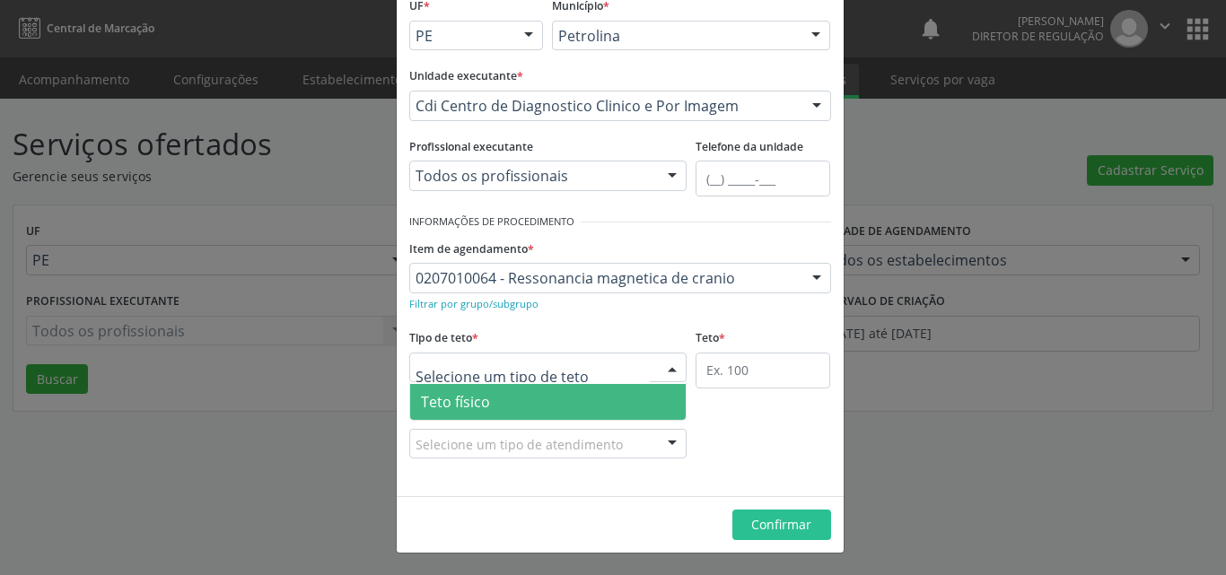
click at [556, 404] on span "Teto físico" at bounding box center [548, 402] width 276 height 36
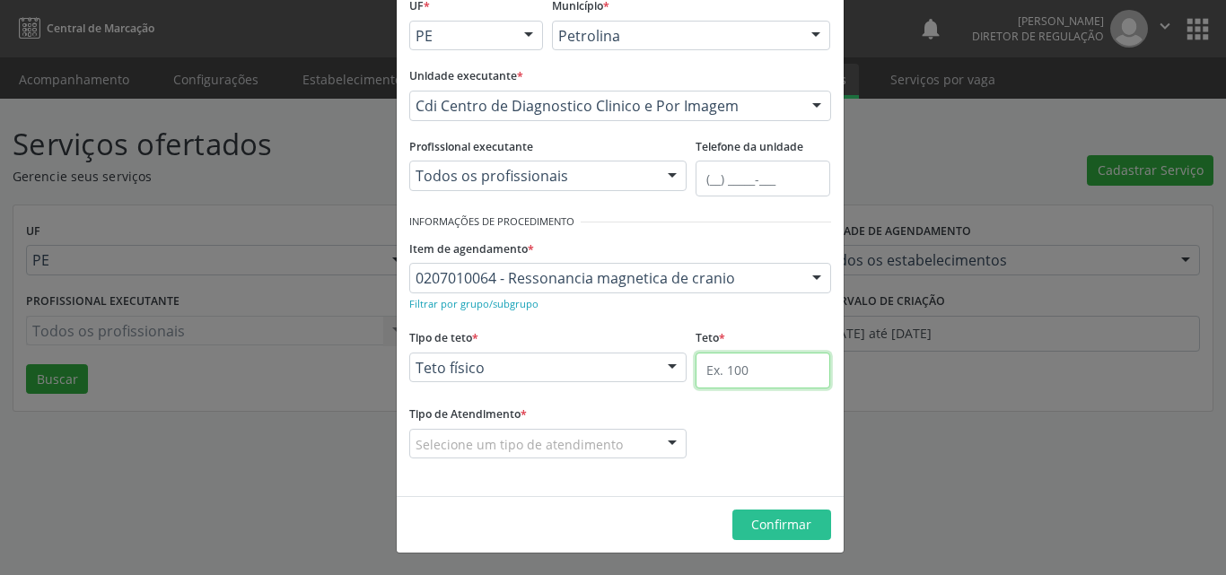
click at [721, 375] on input "text" at bounding box center [763, 371] width 135 height 36
type input "1"
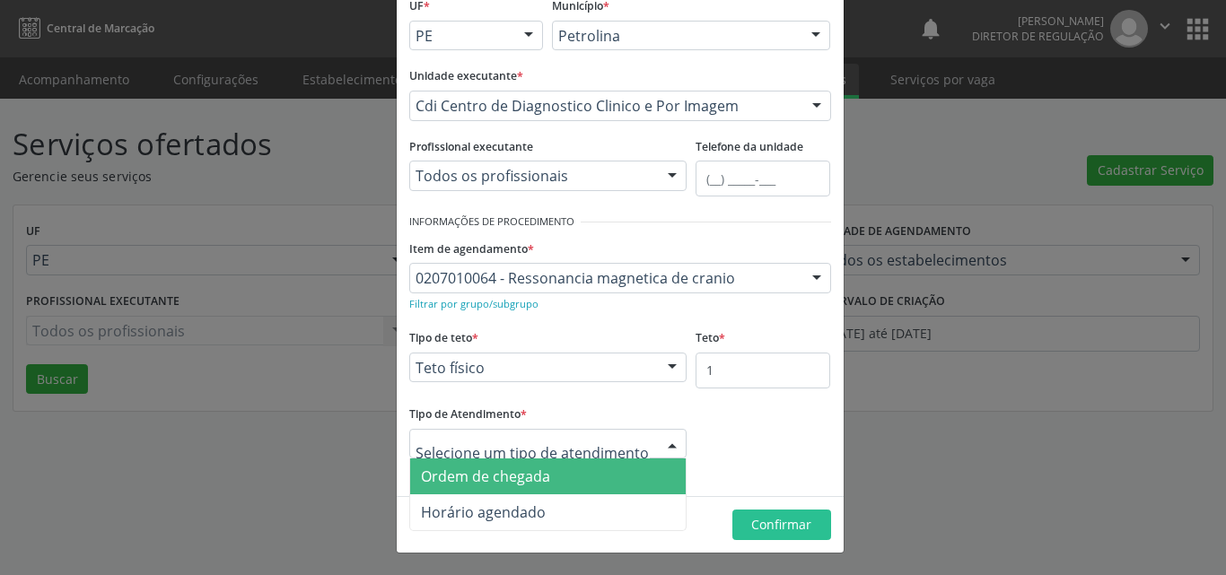
click at [644, 444] on div at bounding box center [548, 444] width 278 height 31
click at [602, 483] on span "Ordem de chegada" at bounding box center [548, 477] width 276 height 36
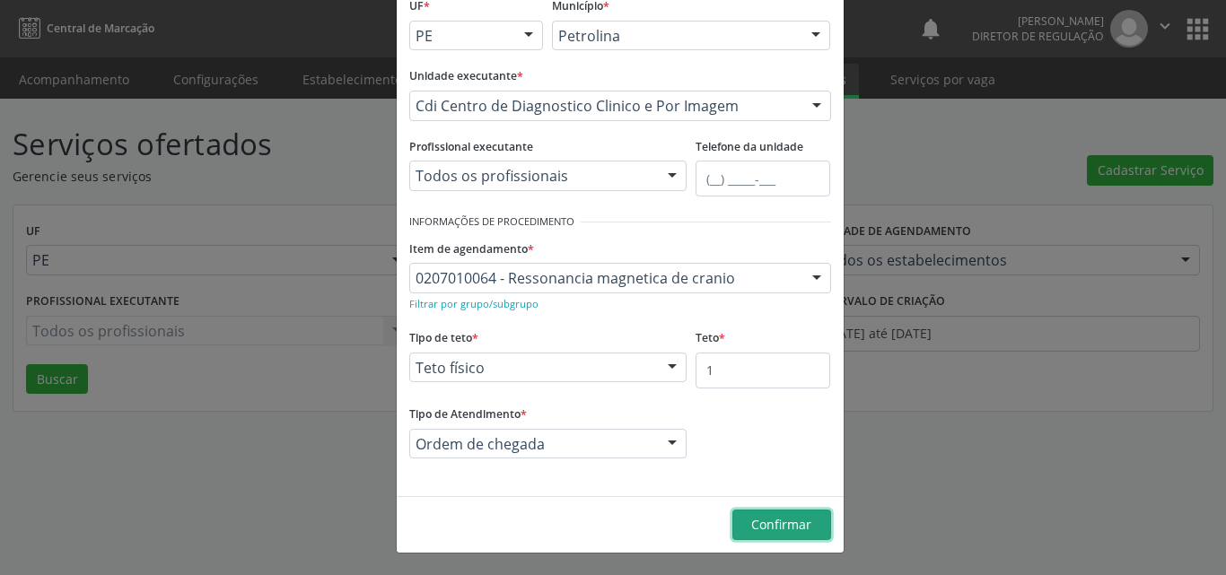
click at [754, 522] on span "Confirmar" at bounding box center [781, 524] width 60 height 17
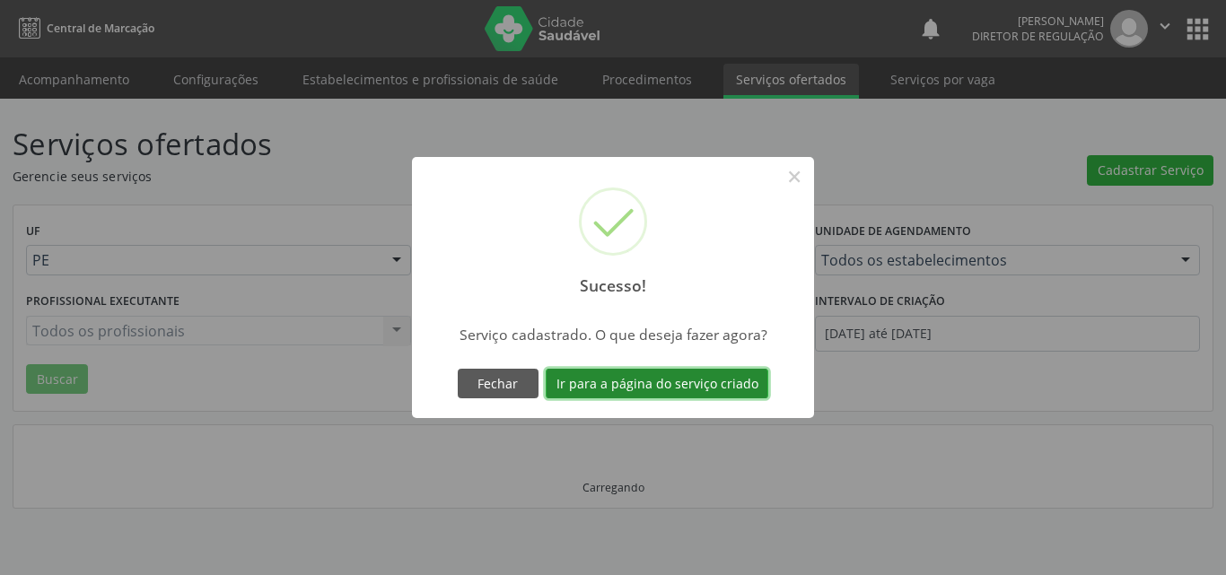
click at [665, 377] on button "Ir para a página do serviço criado" at bounding box center [657, 384] width 223 height 31
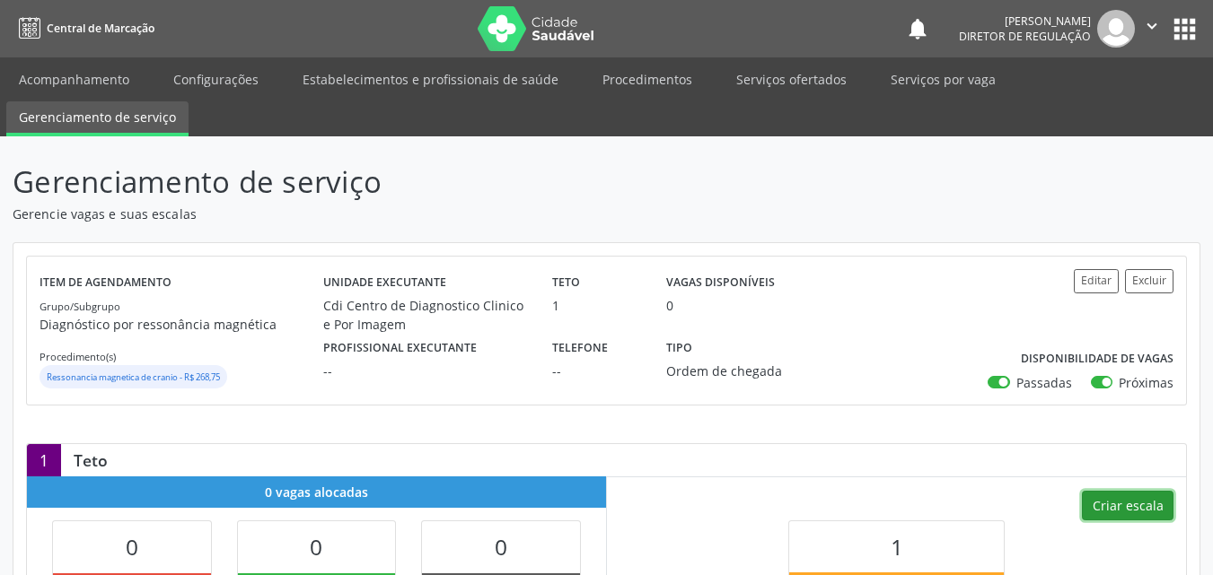
click at [1130, 508] on button "Criar escala" at bounding box center [1128, 506] width 92 height 31
select select "7"
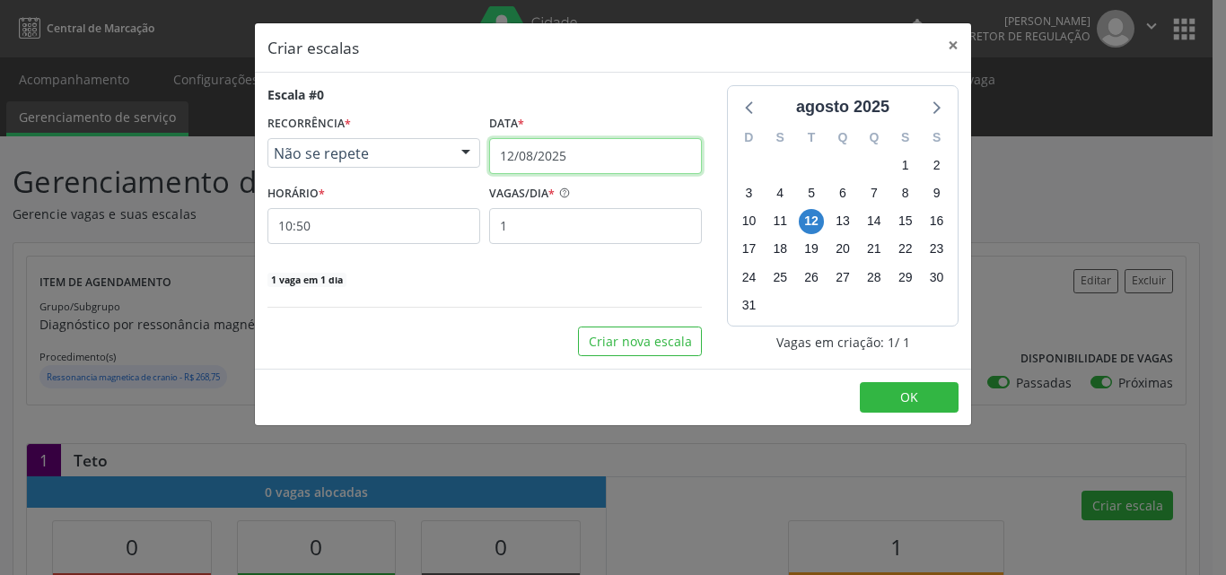
click at [604, 155] on input "12/08/2025" at bounding box center [595, 156] width 213 height 36
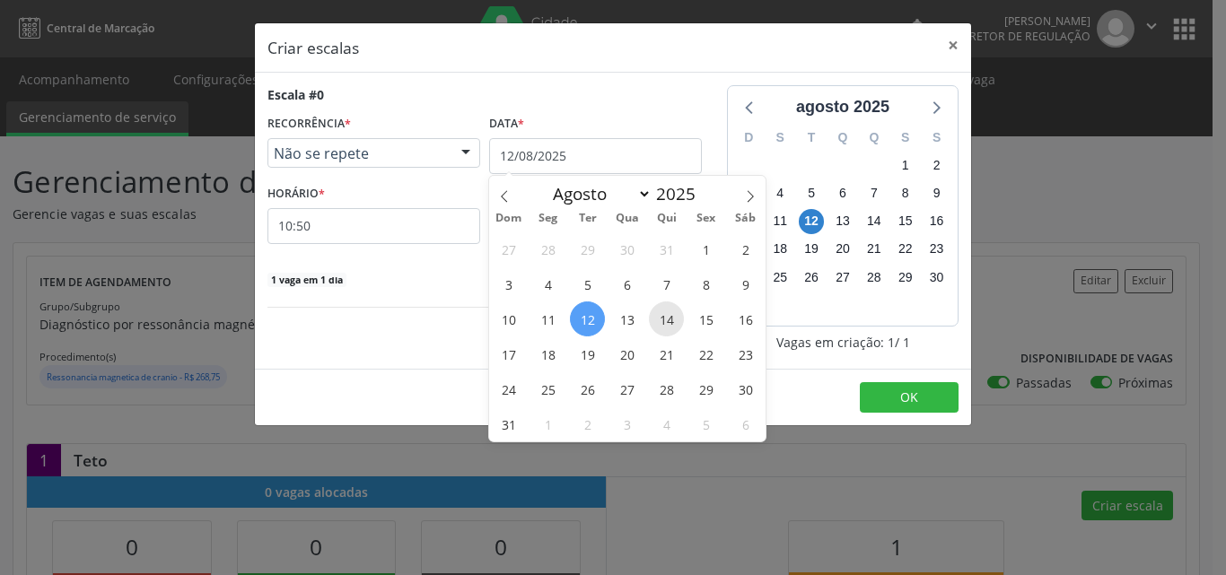
click at [675, 321] on span "14" at bounding box center [666, 319] width 35 height 35
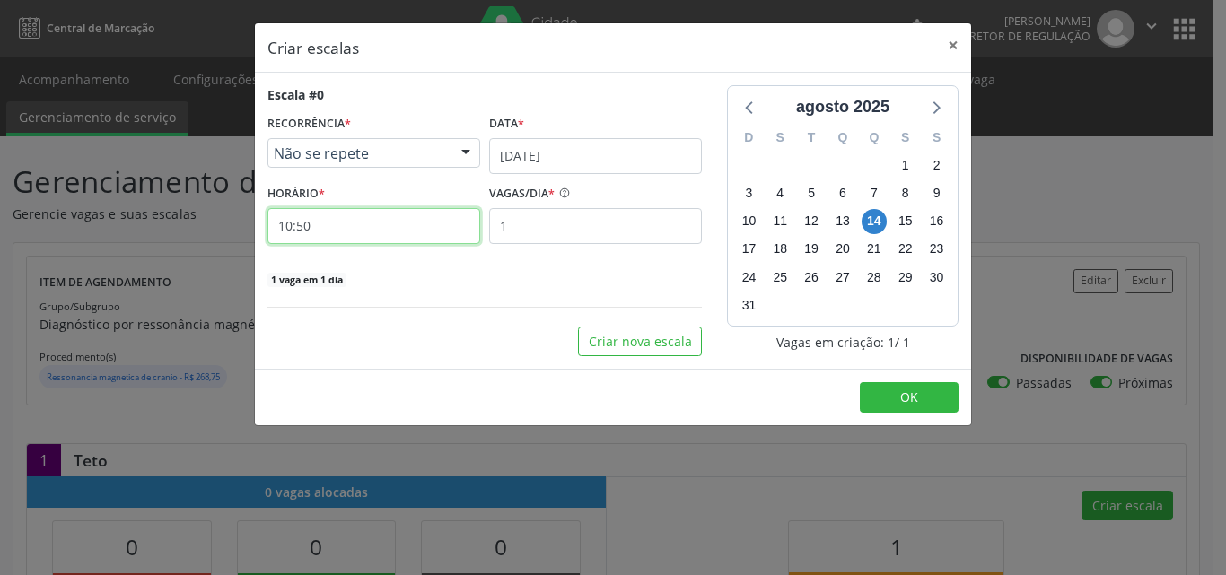
click at [376, 221] on input "10:50" at bounding box center [374, 226] width 213 height 36
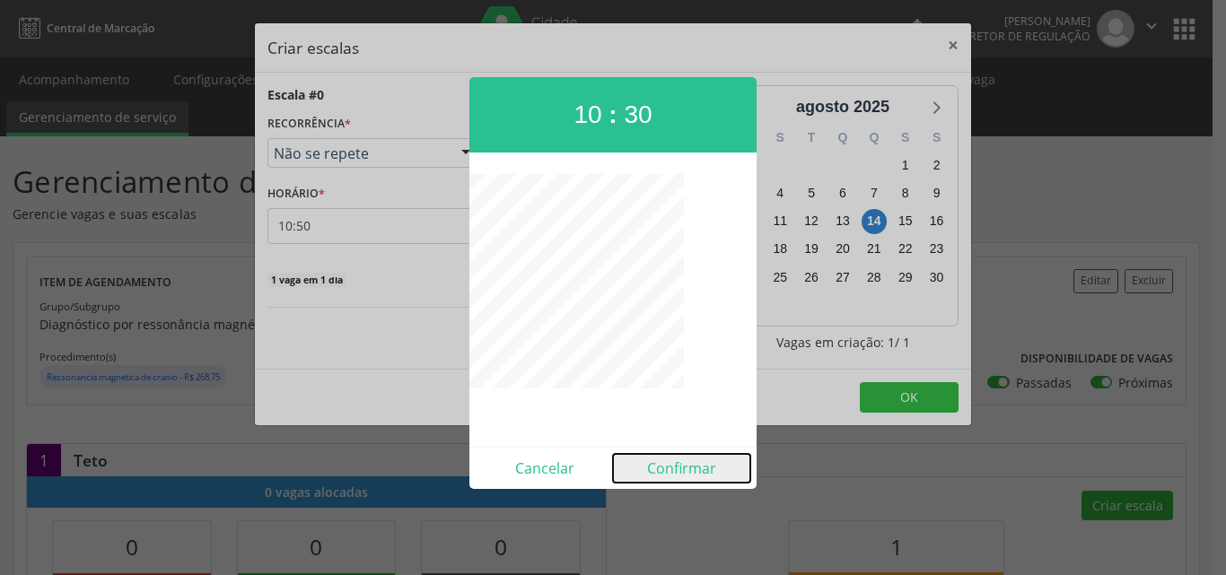
click at [671, 468] on button "Confirmar" at bounding box center [681, 468] width 137 height 29
type input "10:30"
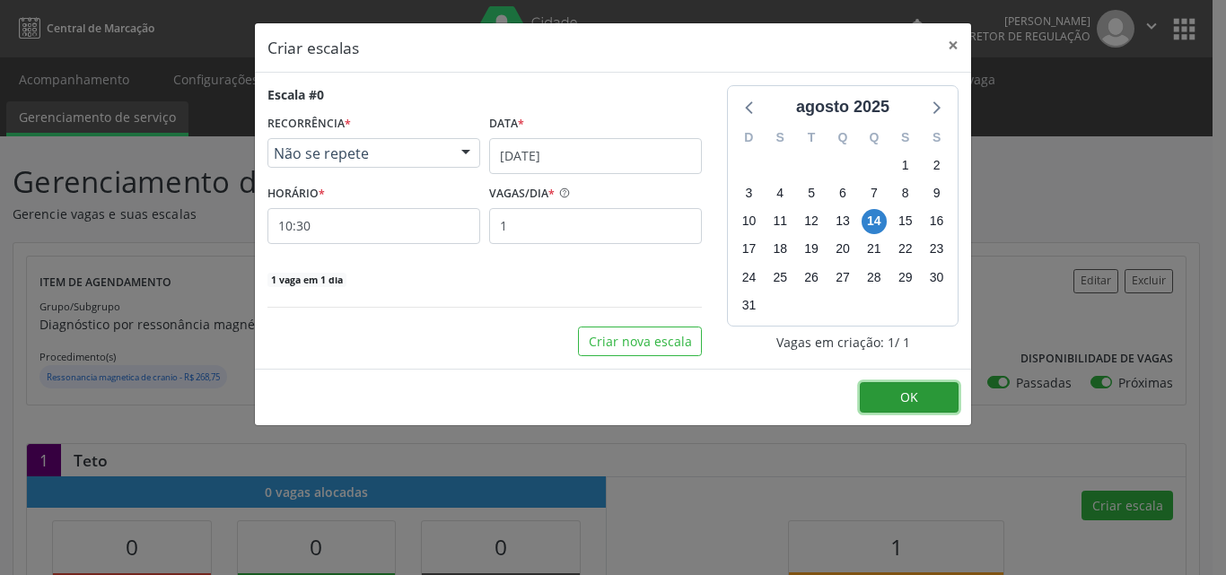
click at [911, 396] on span "OK" at bounding box center [909, 397] width 18 height 17
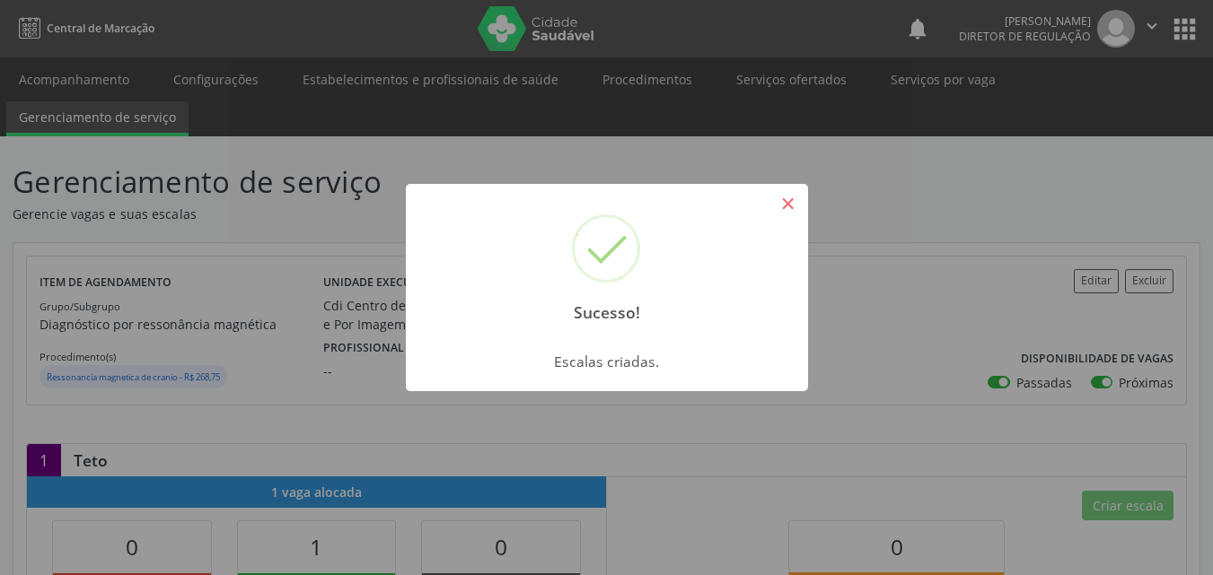
click at [790, 207] on button "×" at bounding box center [788, 204] width 31 height 31
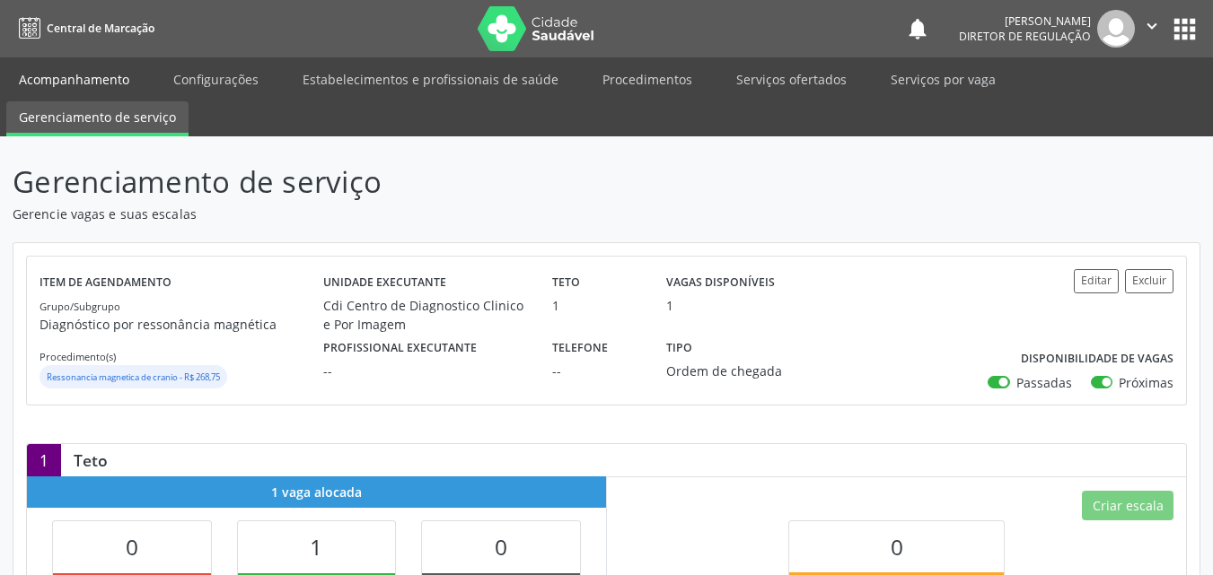
click at [127, 77] on link "Acompanhamento" at bounding box center [74, 79] width 136 height 31
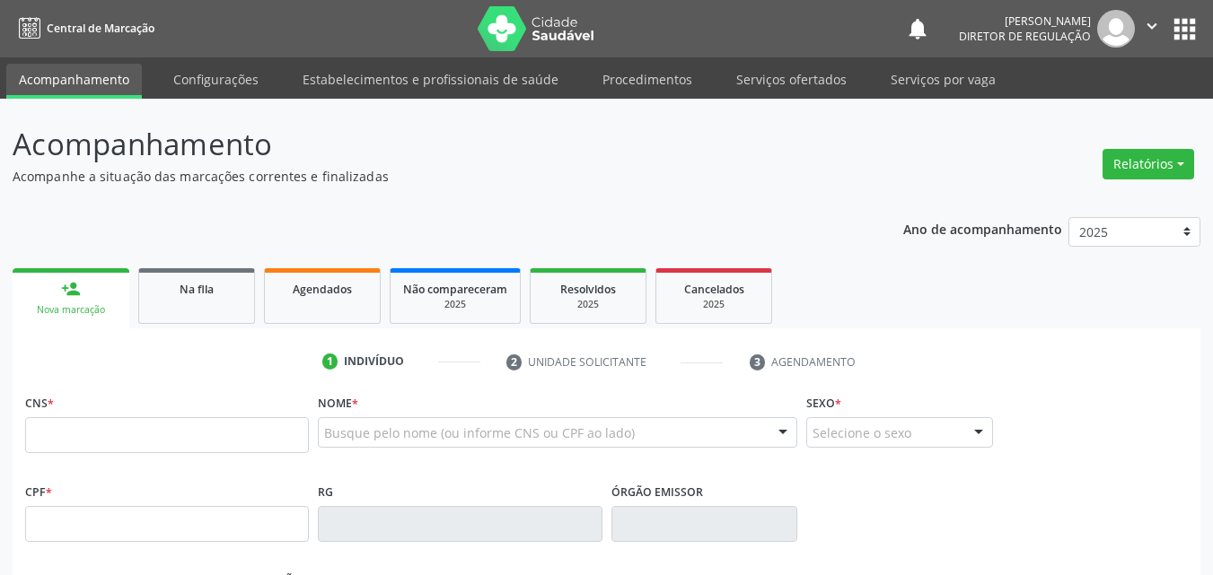
click at [113, 78] on link "Acompanhamento" at bounding box center [74, 81] width 136 height 35
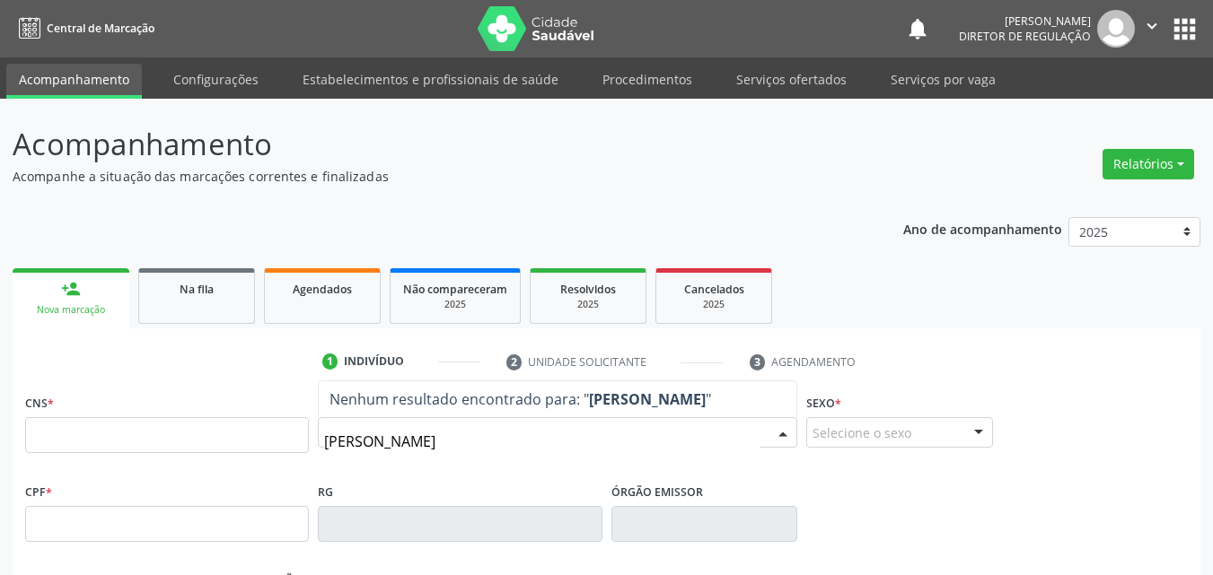
type input "anny mic"
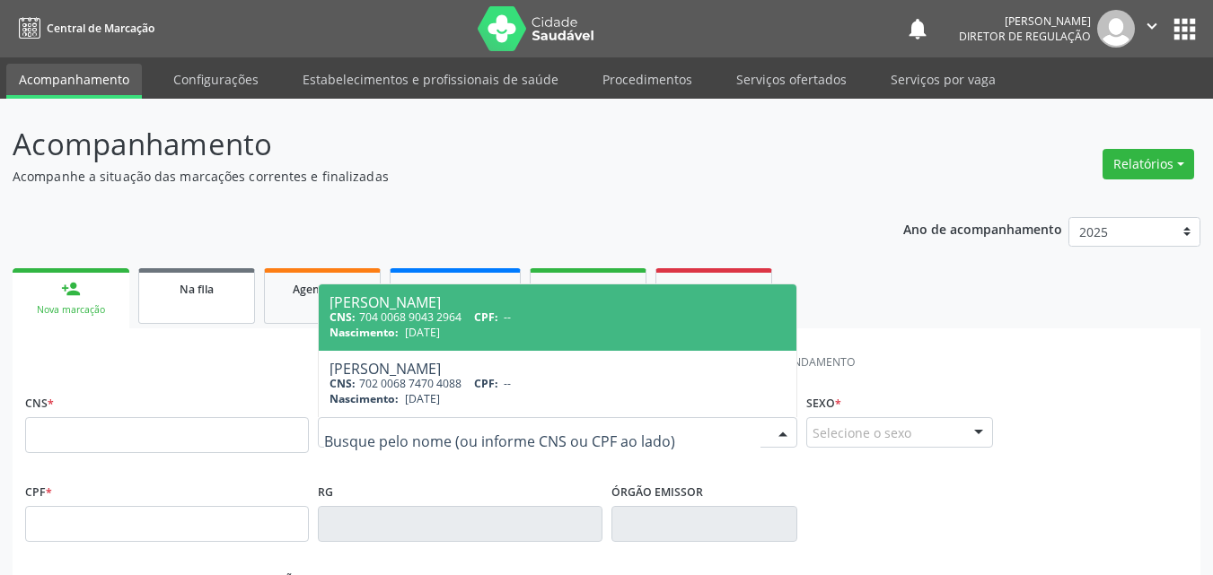
click at [195, 306] on link "Na fila" at bounding box center [196, 296] width 117 height 56
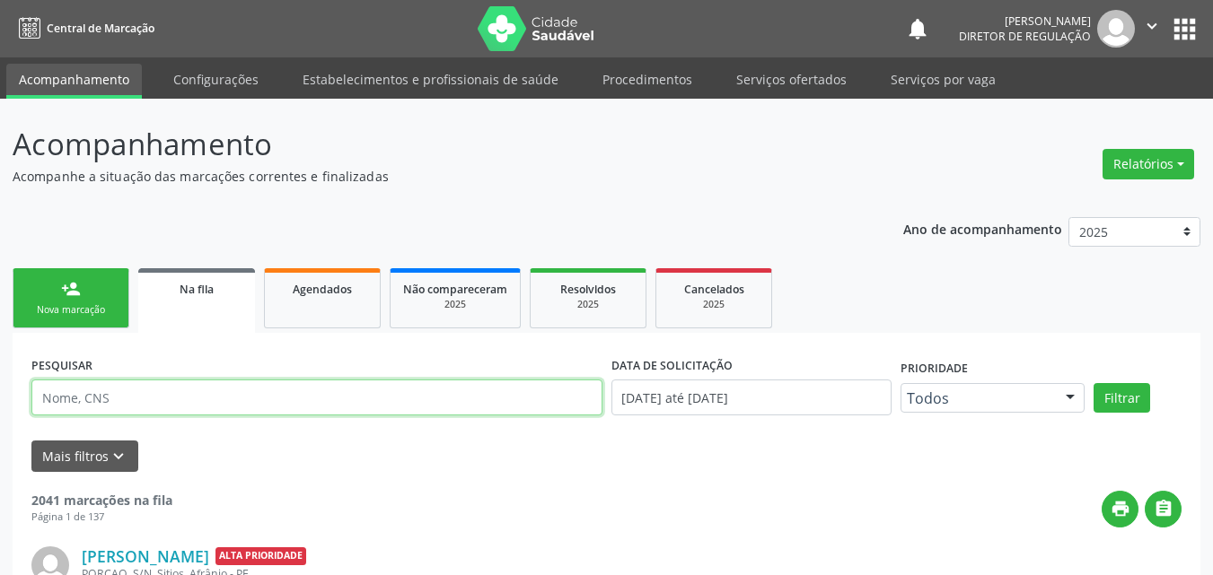
click at [241, 401] on input "text" at bounding box center [316, 398] width 571 height 36
type input "anny mich"
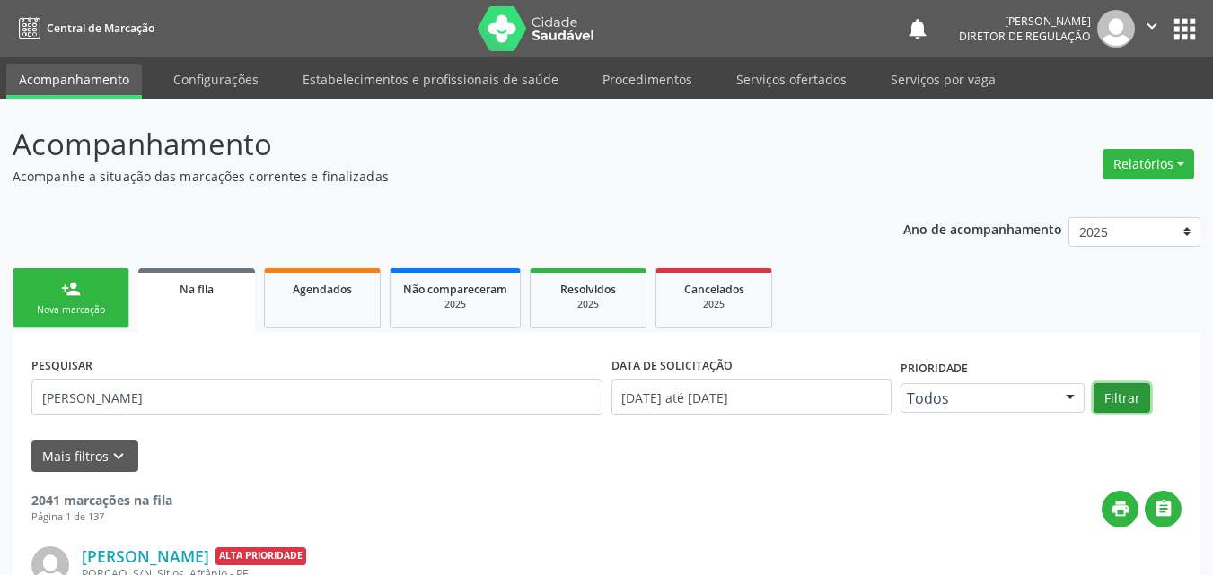
click at [1122, 395] on button "Filtrar" at bounding box center [1121, 398] width 57 height 31
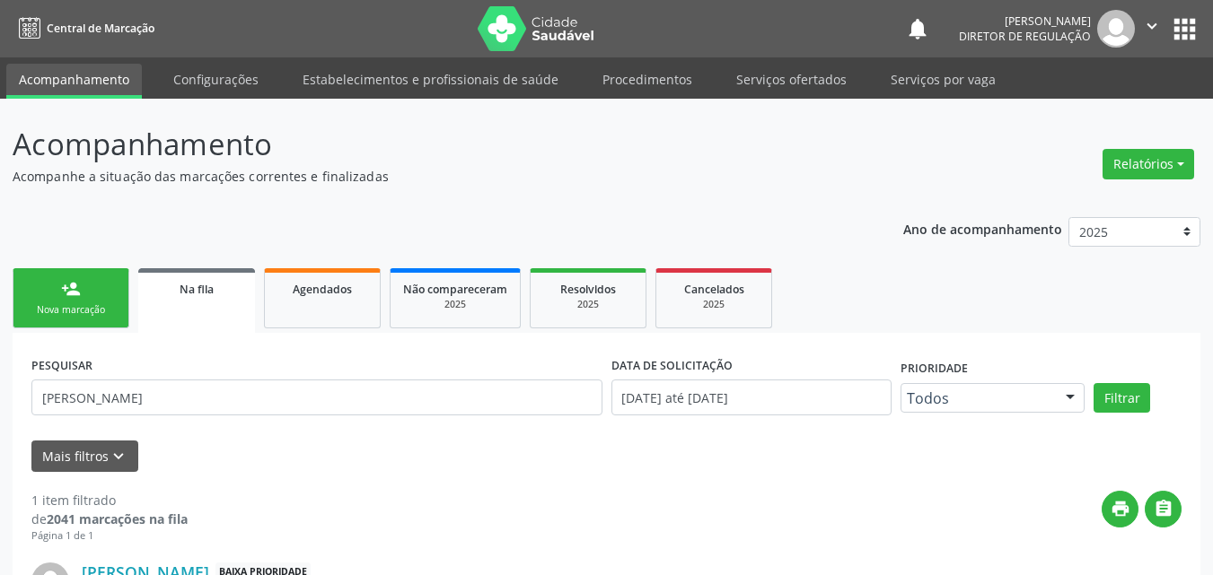
click at [80, 306] on div "Nova marcação" at bounding box center [71, 309] width 90 height 13
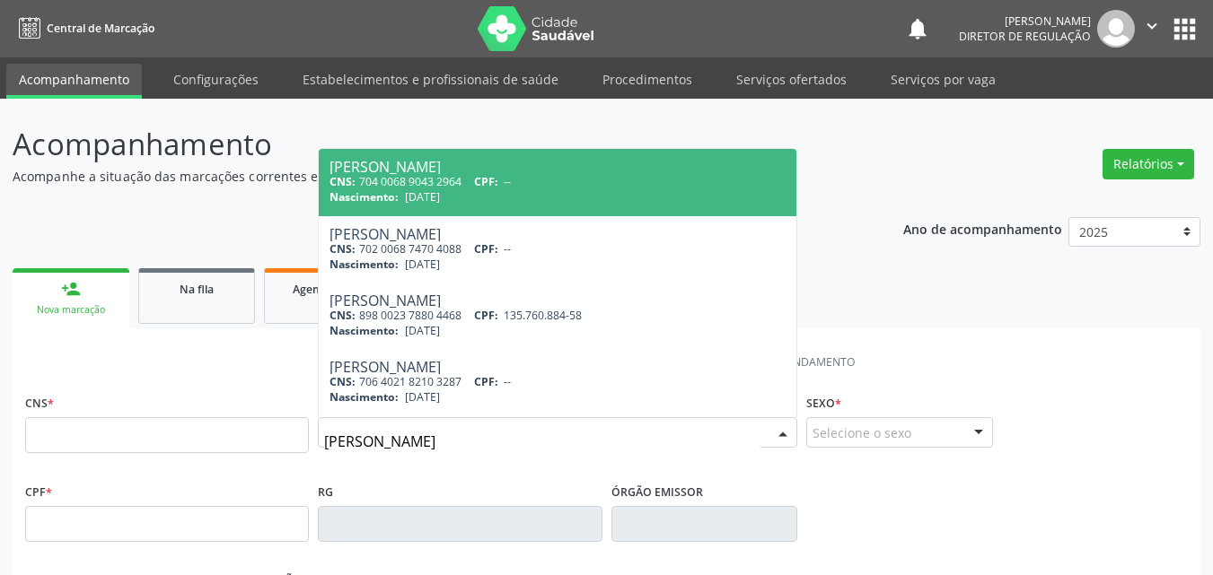
type input "anny miche"
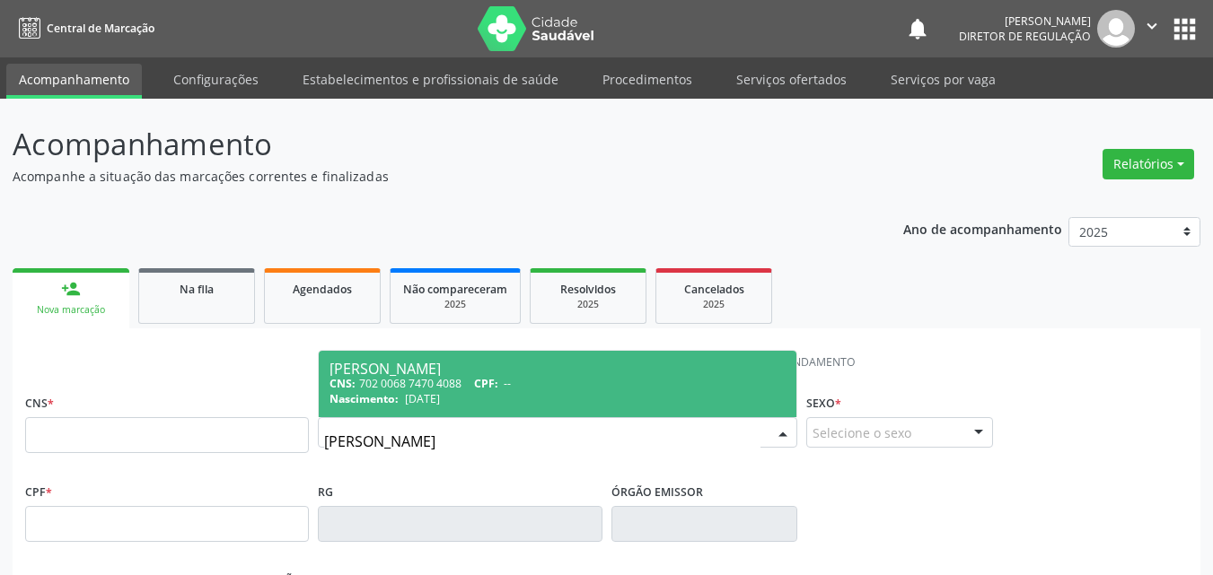
click at [417, 390] on div "CNS: 702 0068 7470 4088 CPF: --" at bounding box center [557, 383] width 456 height 15
type input "702 0068 7470 4088"
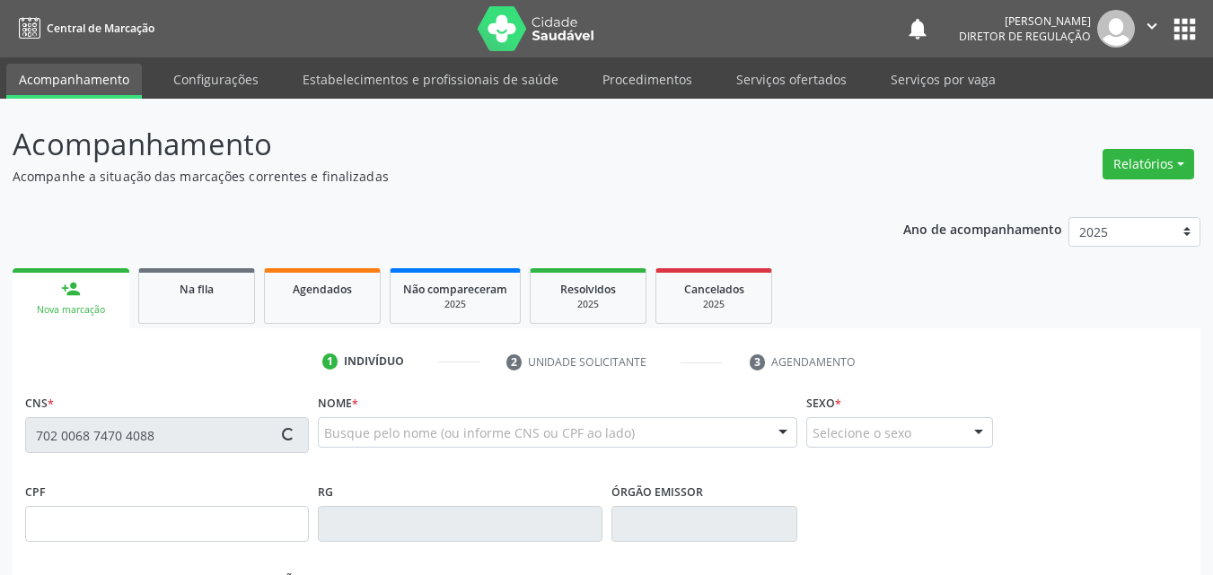
type input "30/08/2008"
type input "Maria Jose de Macedo Souza"
type input "(87) 98839-6360"
type input "S/N"
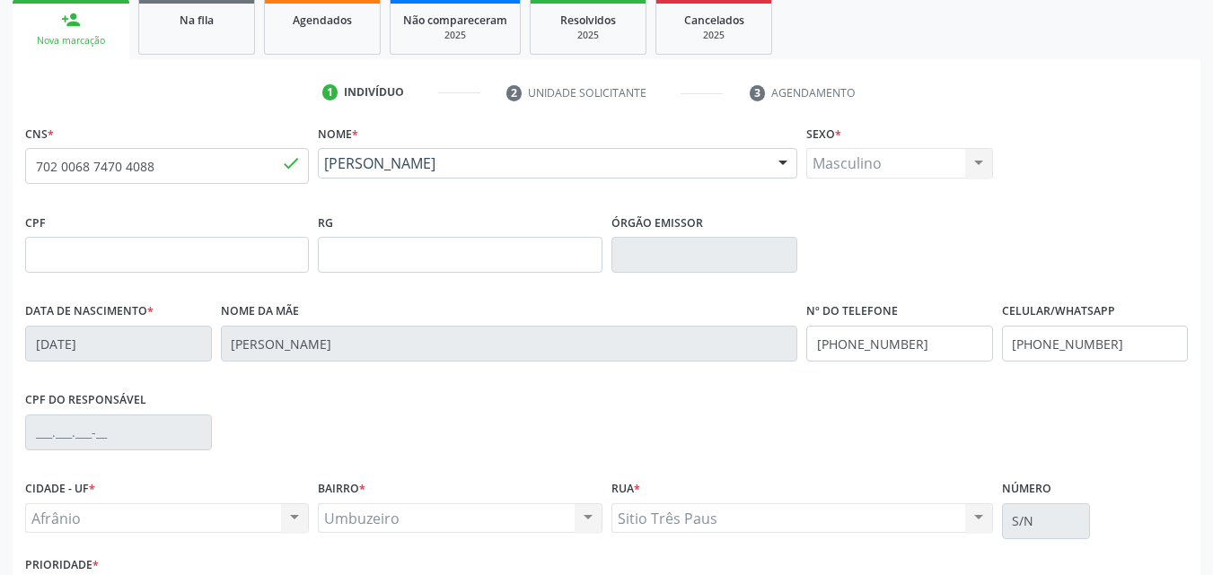
scroll to position [398, 0]
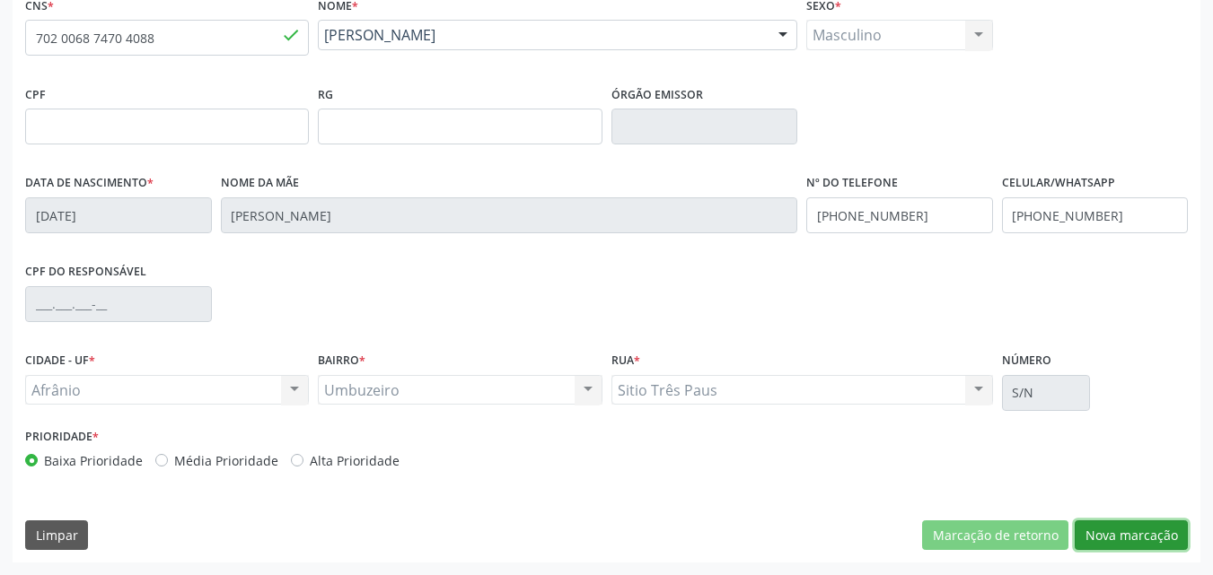
click at [1151, 534] on button "Nova marcação" at bounding box center [1131, 536] width 113 height 31
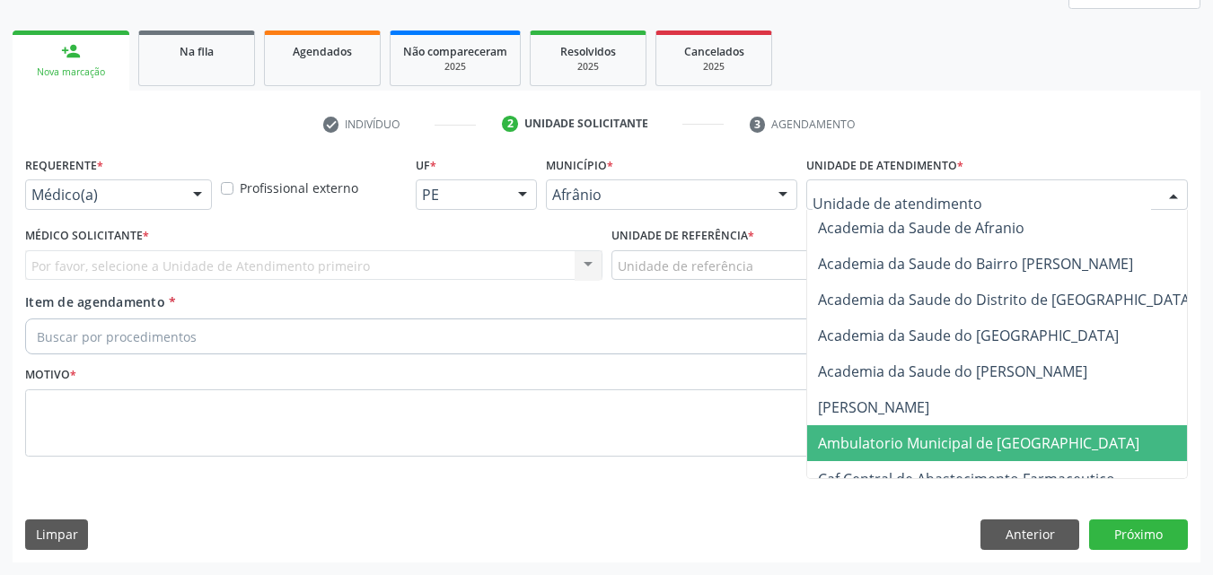
click at [912, 443] on span "Ambulatorio Municipal de [GEOGRAPHIC_DATA]" at bounding box center [978, 444] width 321 height 20
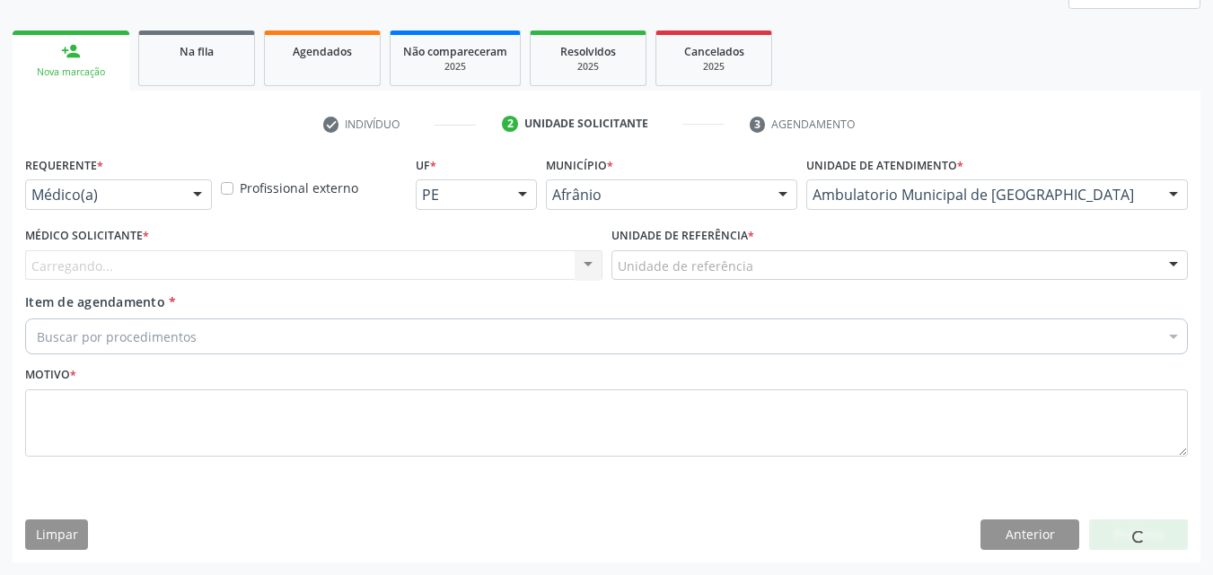
click at [729, 253] on div "Unidade de referência" at bounding box center [899, 265] width 577 height 31
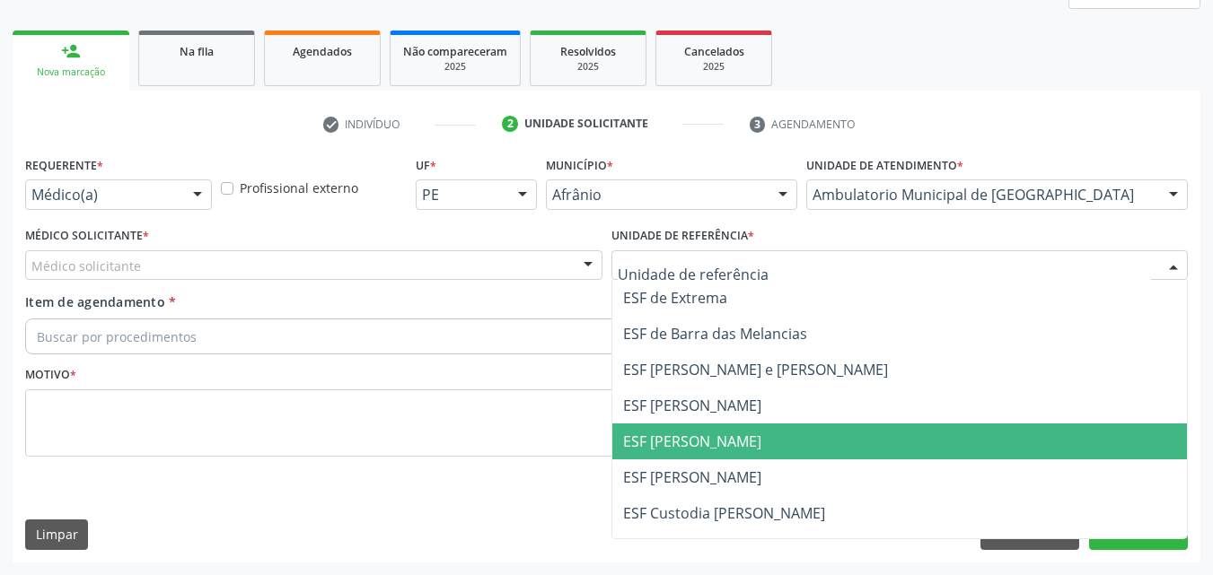
drag, startPoint x: 747, startPoint y: 438, endPoint x: 613, endPoint y: 429, distance: 134.1
click at [745, 438] on span "ESF [PERSON_NAME]" at bounding box center [899, 442] width 575 height 36
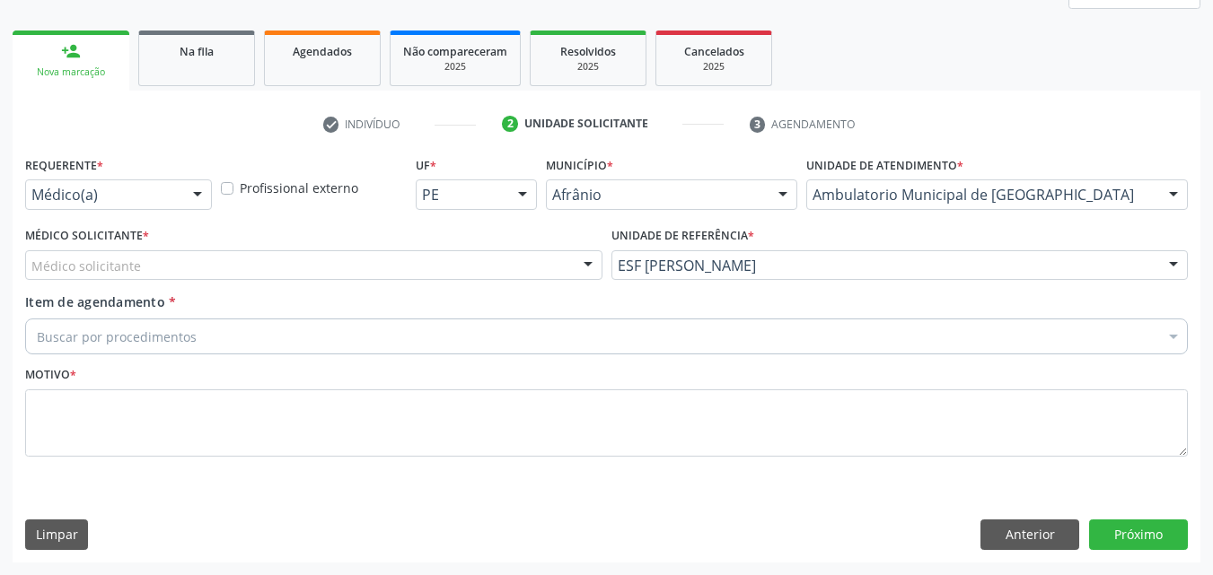
click at [415, 266] on div "Médico solicitante" at bounding box center [313, 265] width 577 height 31
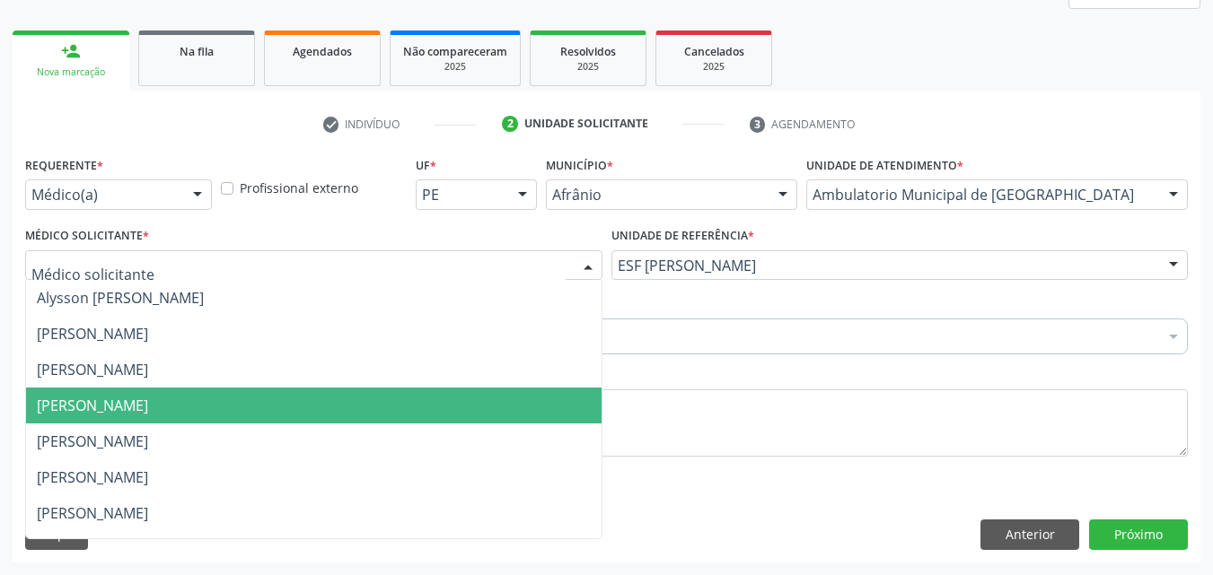
click at [390, 399] on span "[PERSON_NAME]" at bounding box center [313, 406] width 575 height 36
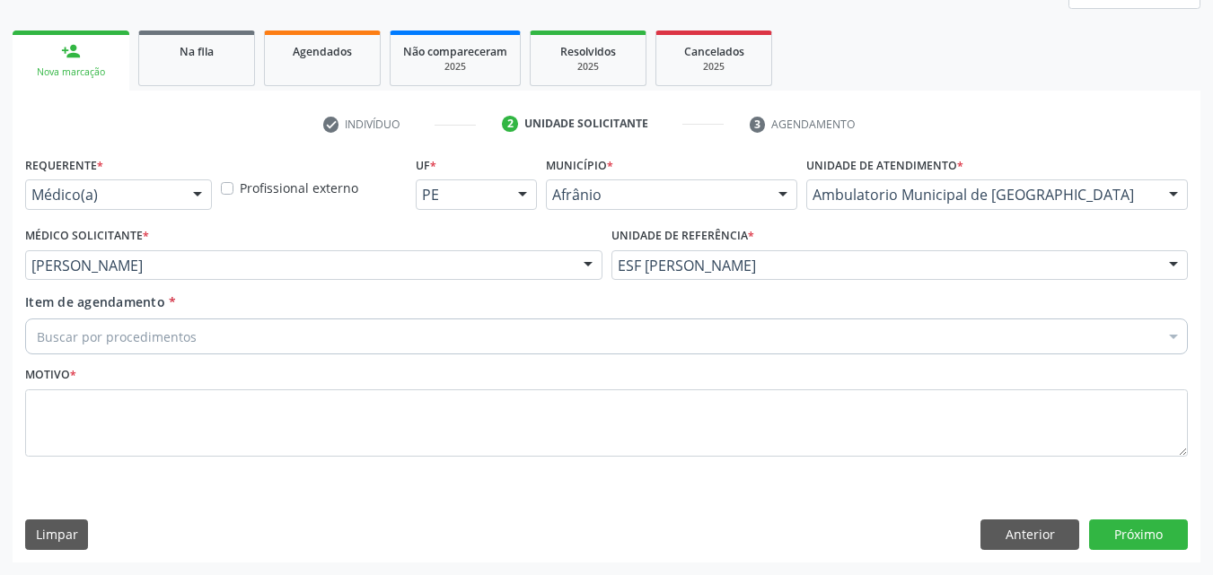
click at [282, 336] on div "Buscar por procedimentos" at bounding box center [606, 337] width 1163 height 36
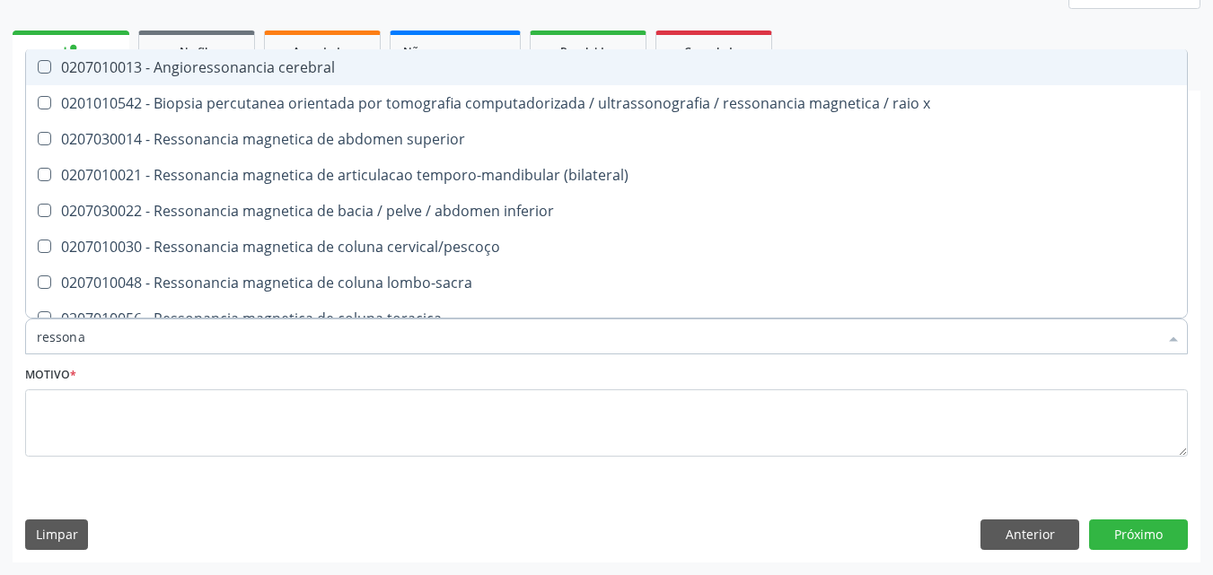
type input "ressonan"
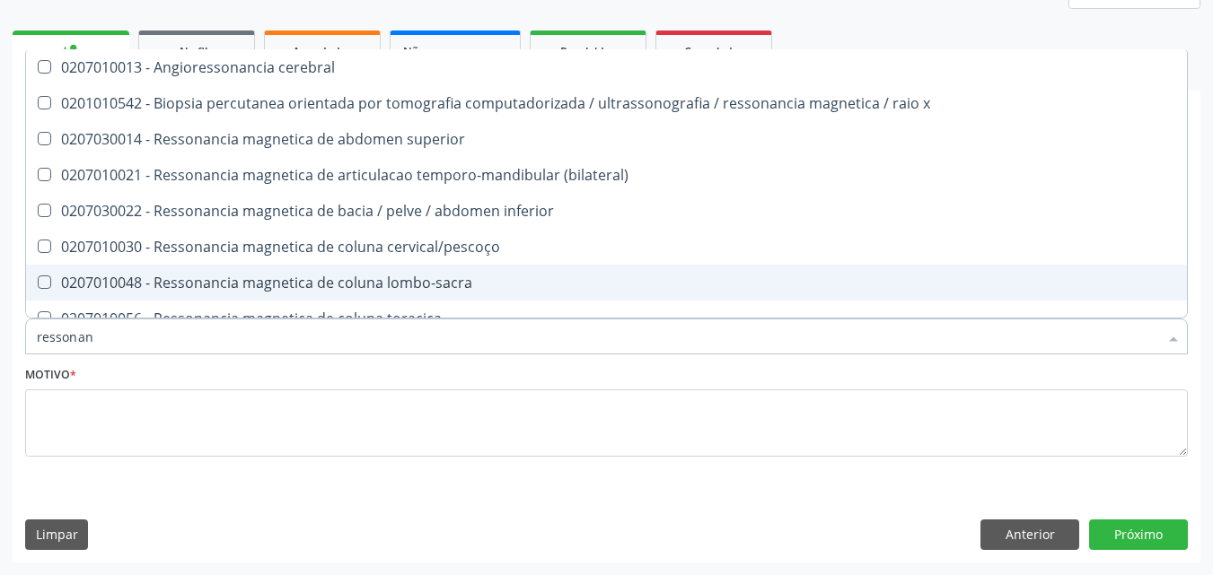
scroll to position [90, 0]
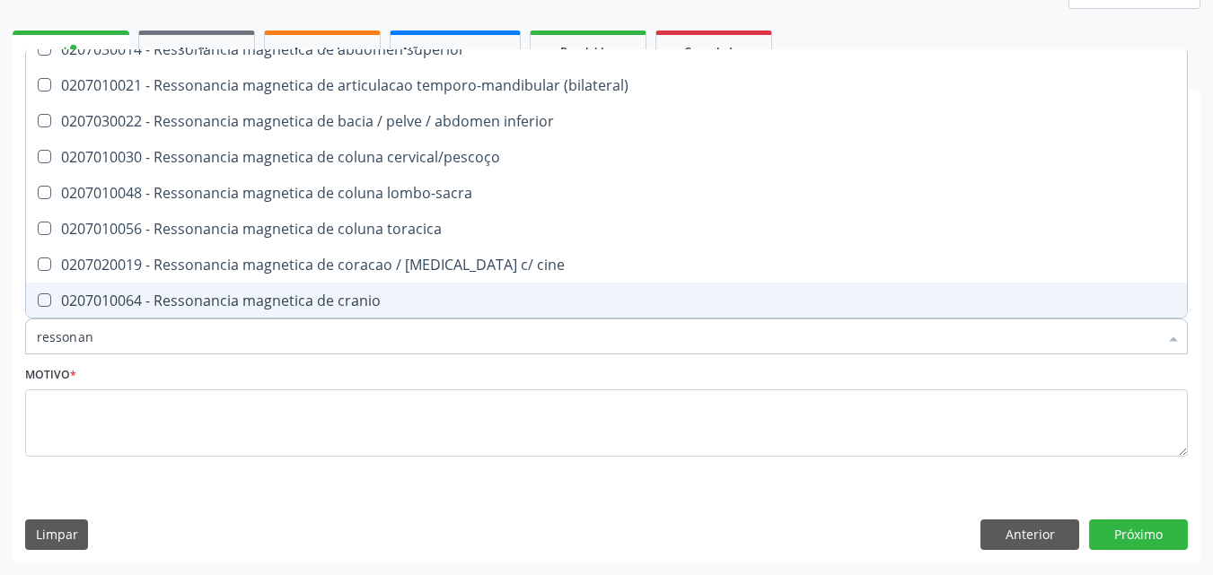
click at [373, 299] on div "0207010064 - Ressonancia magnetica de cranio" at bounding box center [606, 301] width 1139 height 14
checkbox cranio "true"
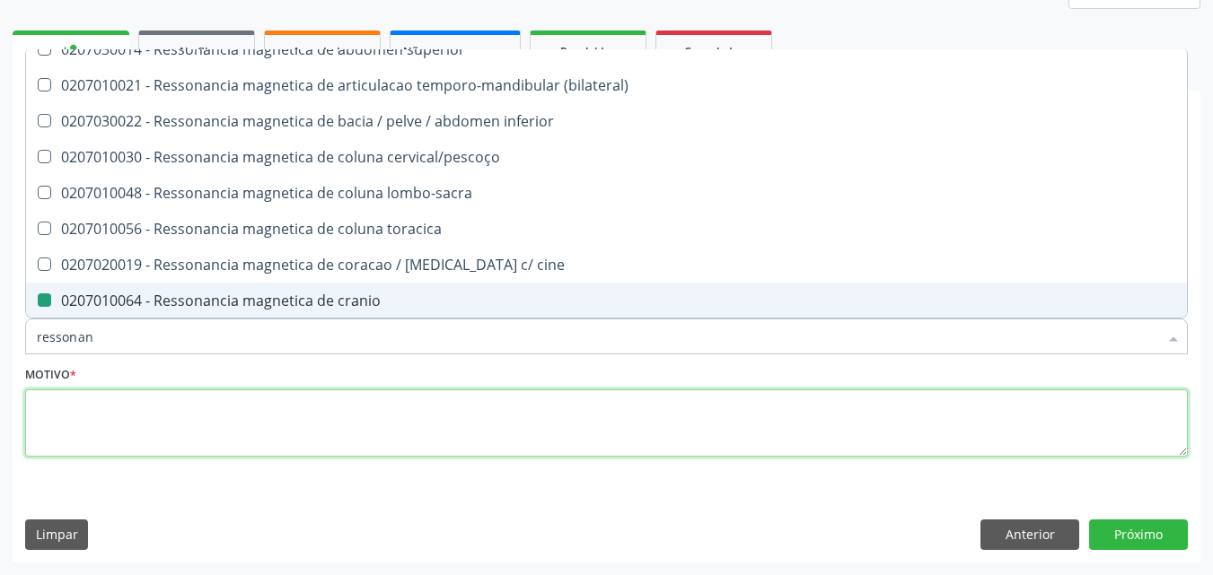
click at [370, 424] on textarea at bounding box center [606, 424] width 1163 height 68
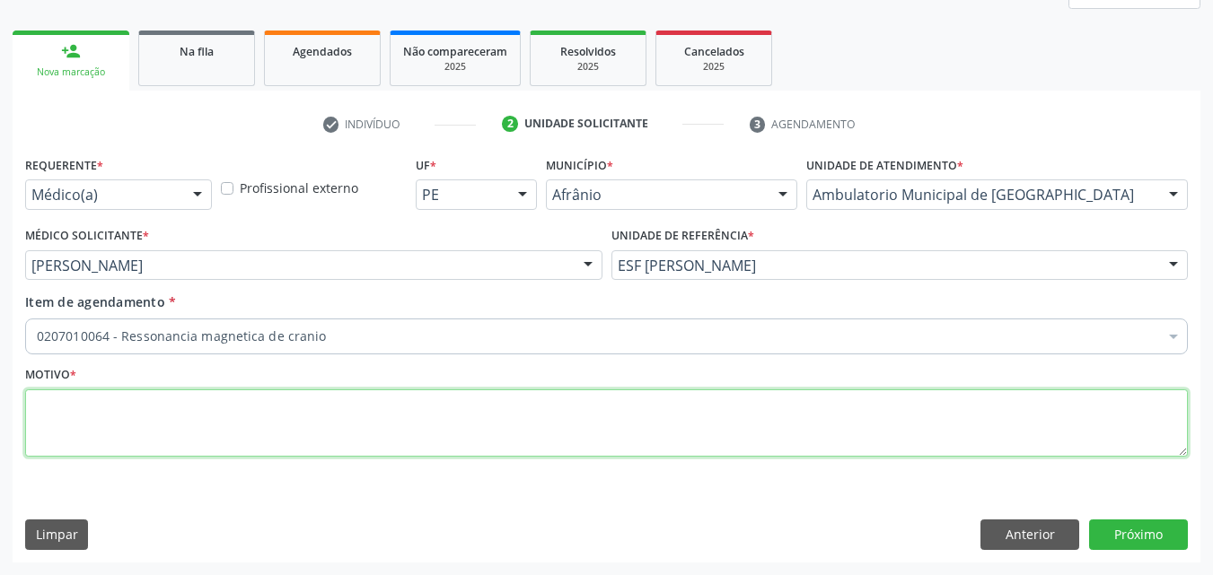
scroll to position [0, 0]
type textarea "*"
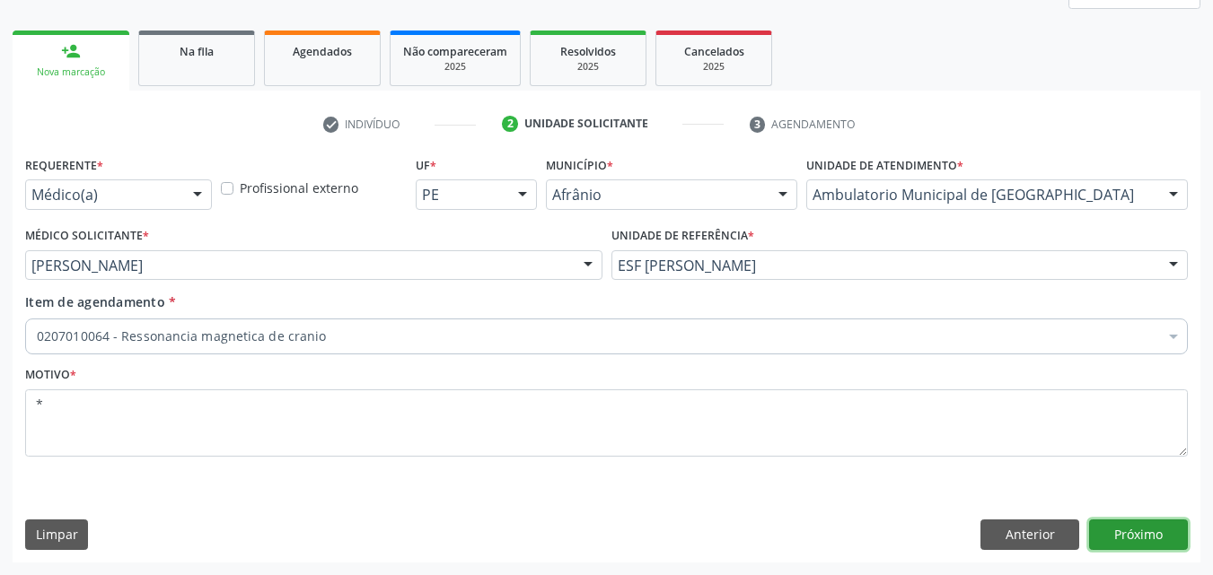
click at [1141, 530] on button "Próximo" at bounding box center [1138, 535] width 99 height 31
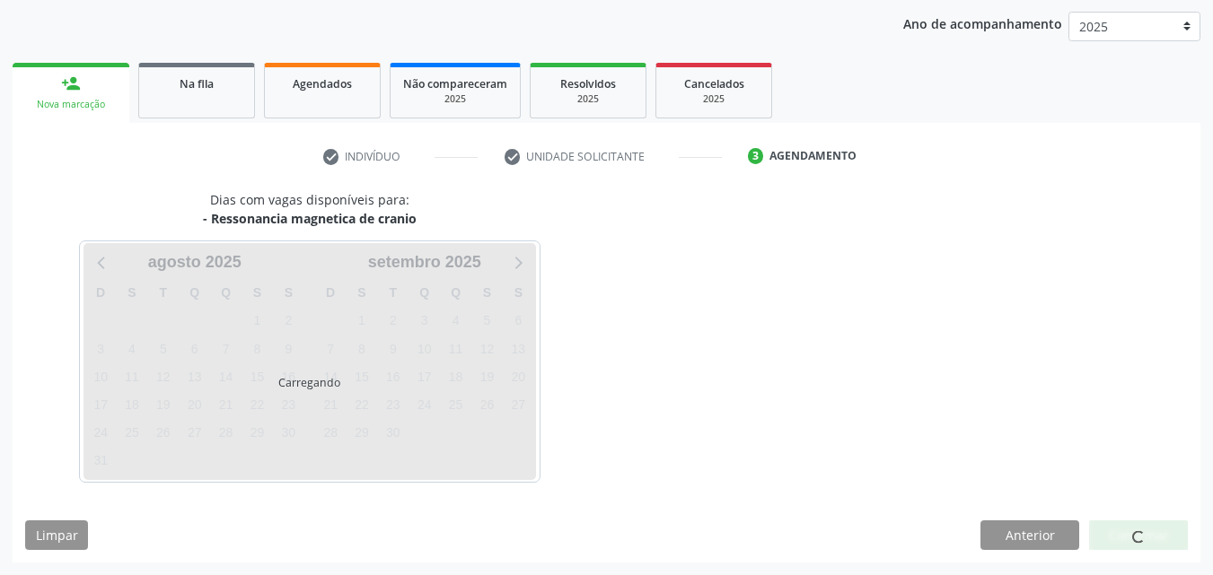
scroll to position [206, 0]
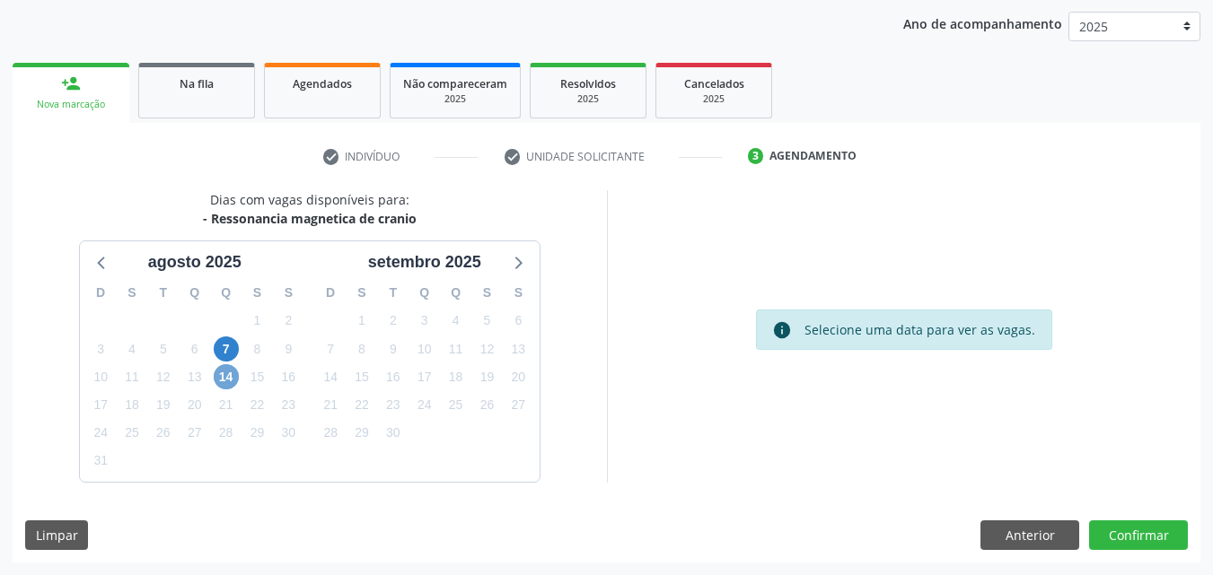
click at [226, 376] on span "14" at bounding box center [226, 376] width 25 height 25
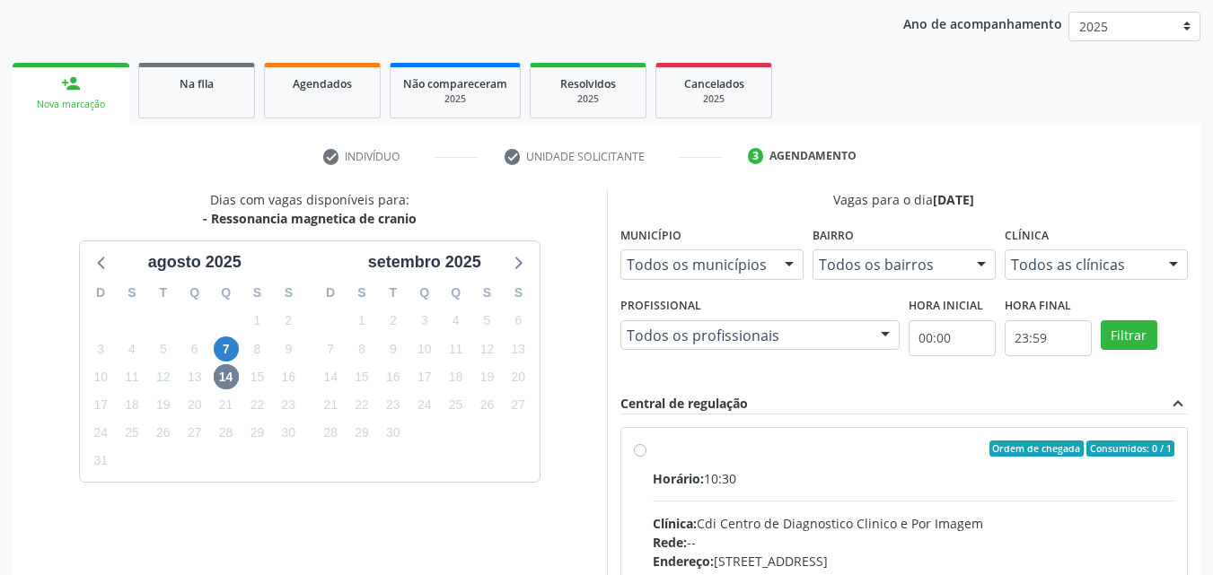
click at [699, 455] on div "Ordem de chegada Consumidos: 0 / 1" at bounding box center [914, 449] width 522 height 16
click at [646, 455] on input "Ordem de chegada Consumidos: 0 / 1 Horário: 10:30 Clínica: Cdi Centro de Diagno…" at bounding box center [640, 449] width 13 height 16
radio input "true"
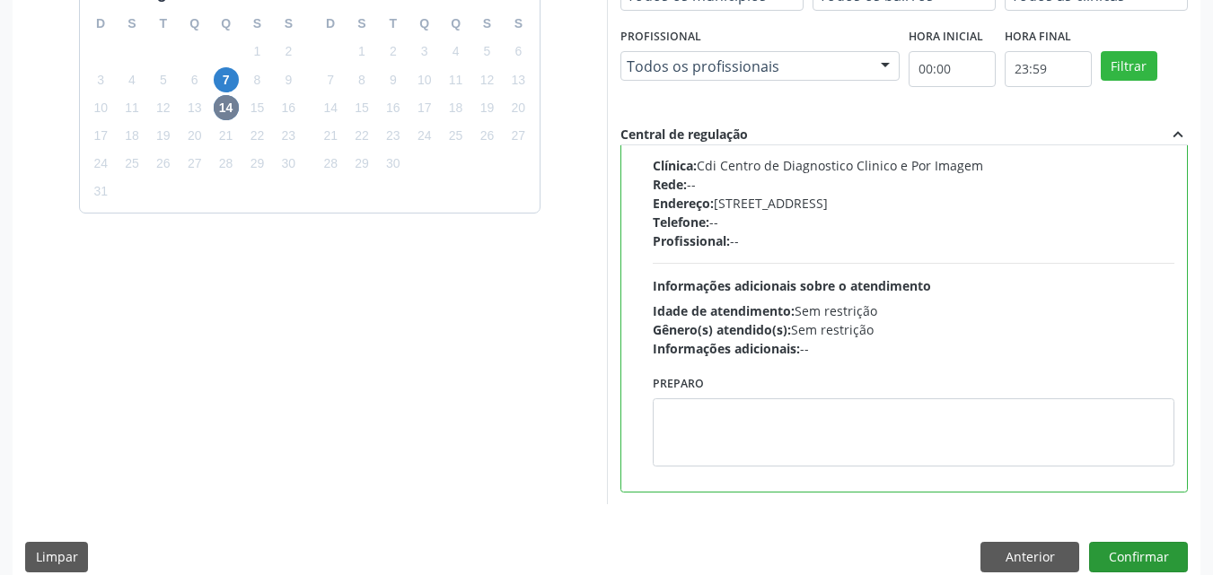
scroll to position [497, 0]
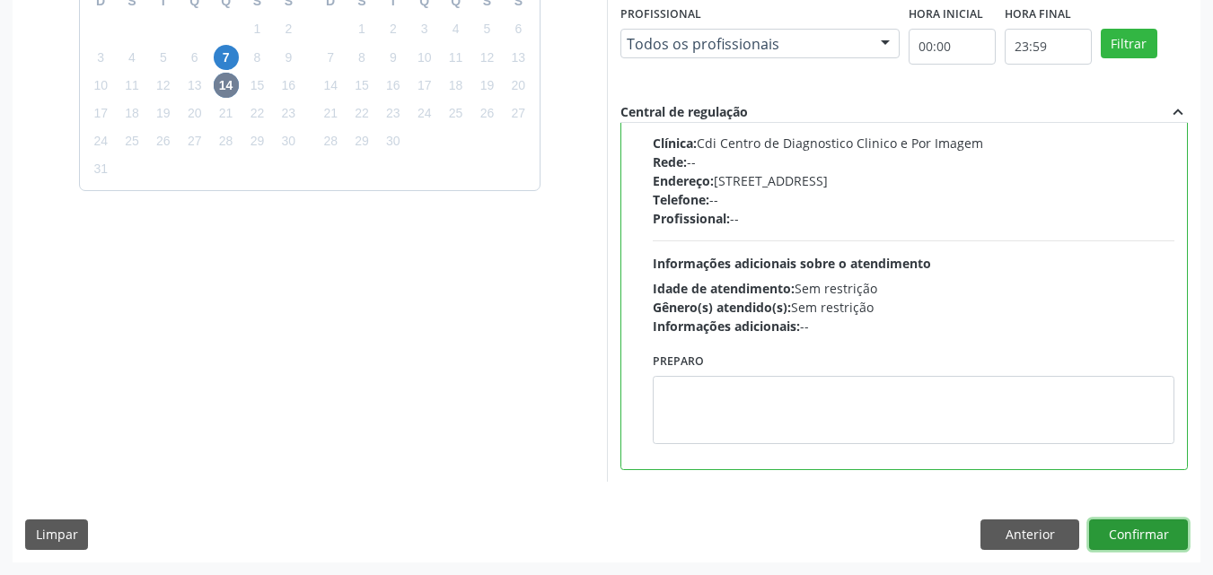
click at [1145, 538] on button "Confirmar" at bounding box center [1138, 535] width 99 height 31
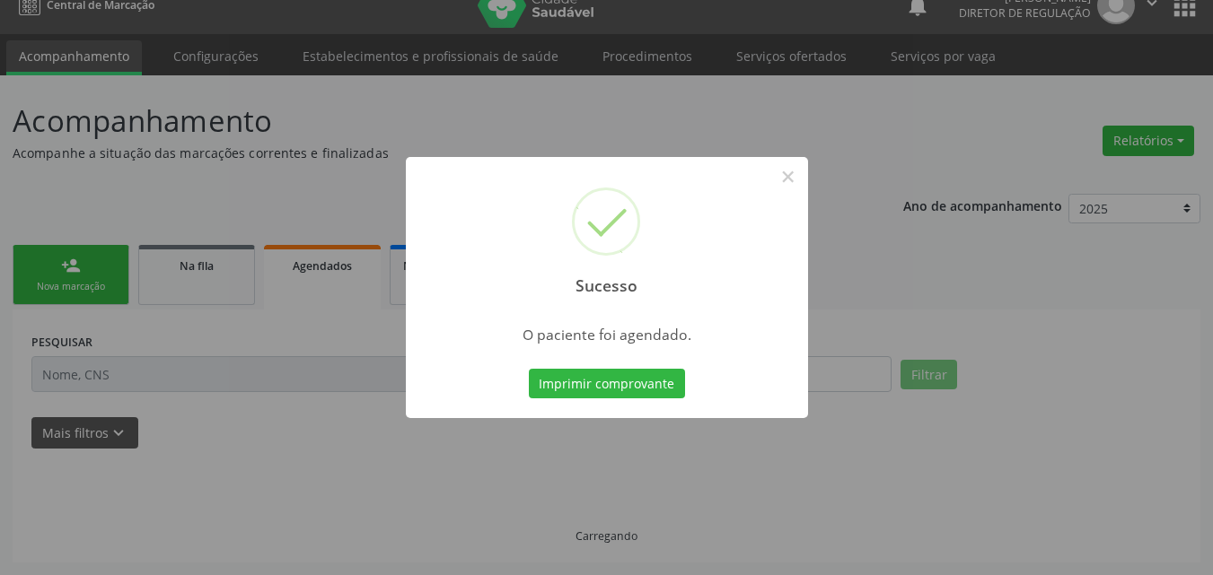
scroll to position [23, 0]
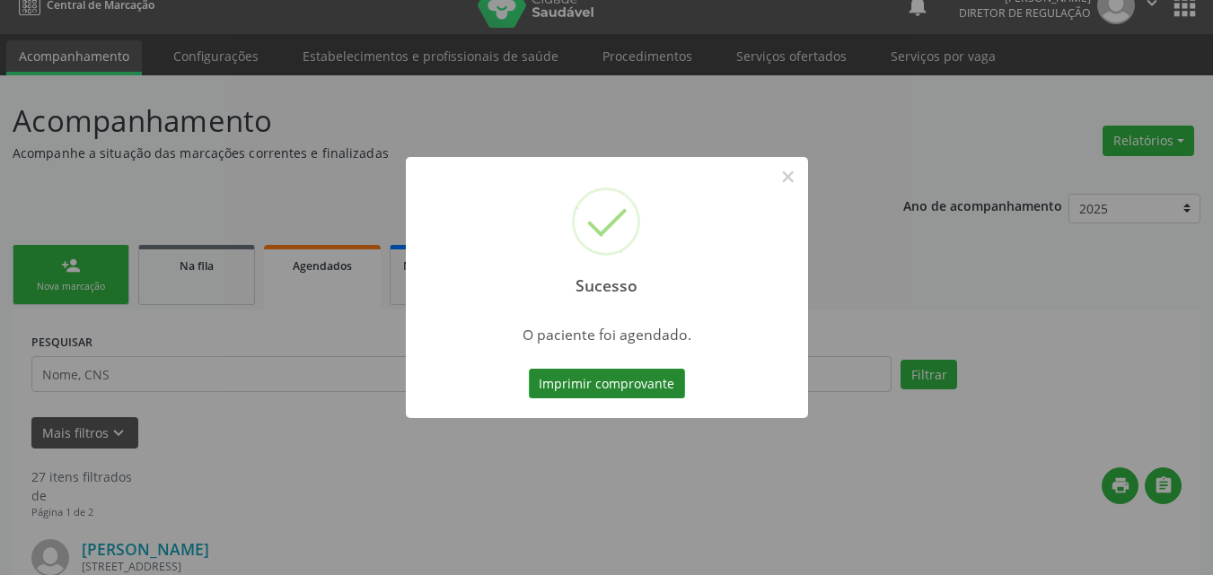
click at [605, 385] on button "Imprimir comprovante" at bounding box center [607, 384] width 156 height 31
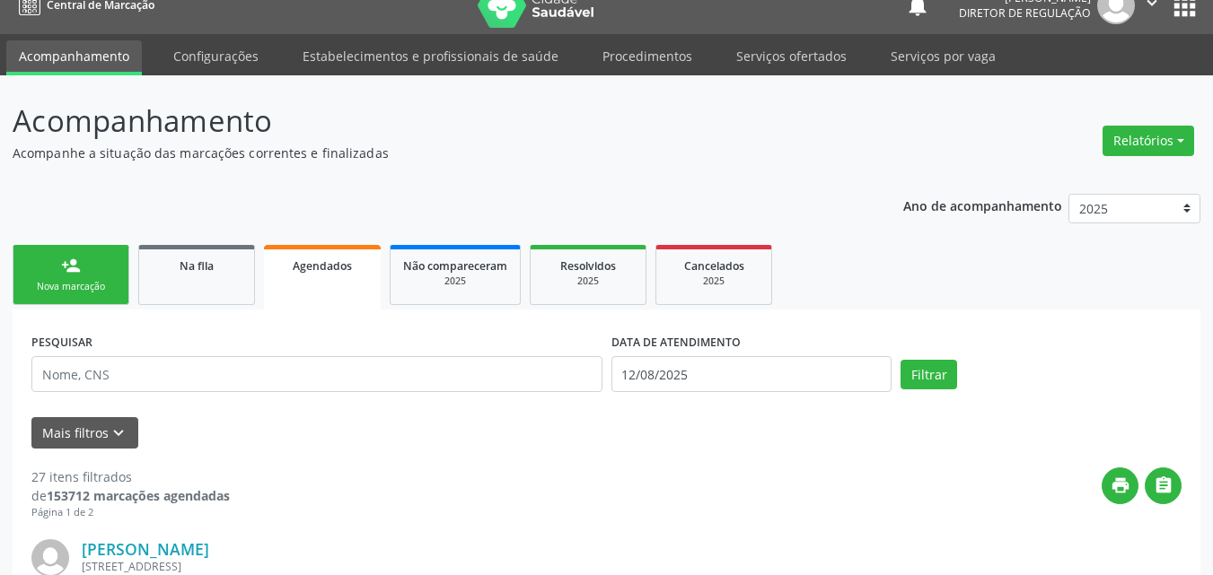
scroll to position [23, 0]
click at [87, 285] on div "Nova marcação" at bounding box center [71, 286] width 90 height 13
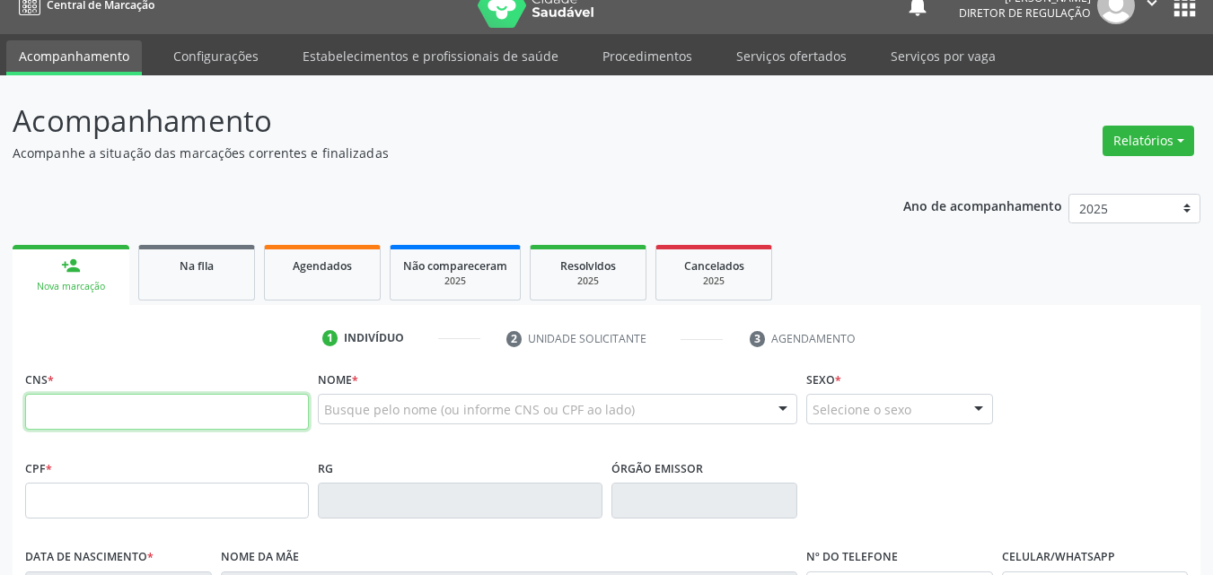
click at [263, 412] on input "text" at bounding box center [167, 412] width 284 height 36
type input "700 0013 1396 6503"
type input "027.410.694-92"
type input "19/04/1978"
type input "Alaide Maria da Silva"
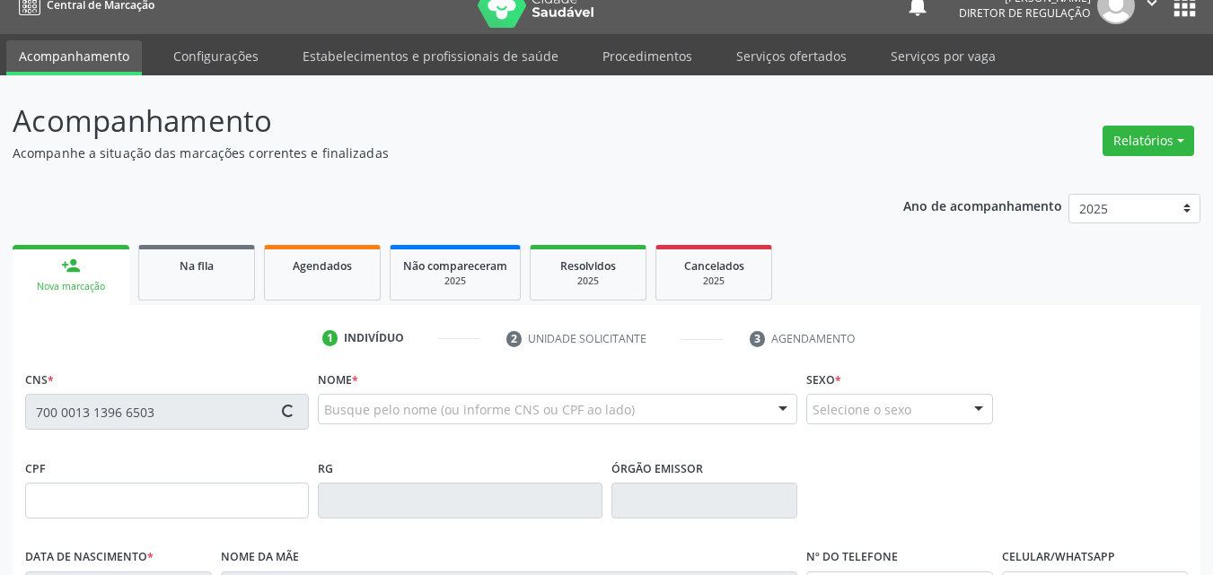
type input "(87) 98849-1210"
type input "059.436.504-07"
type input "105"
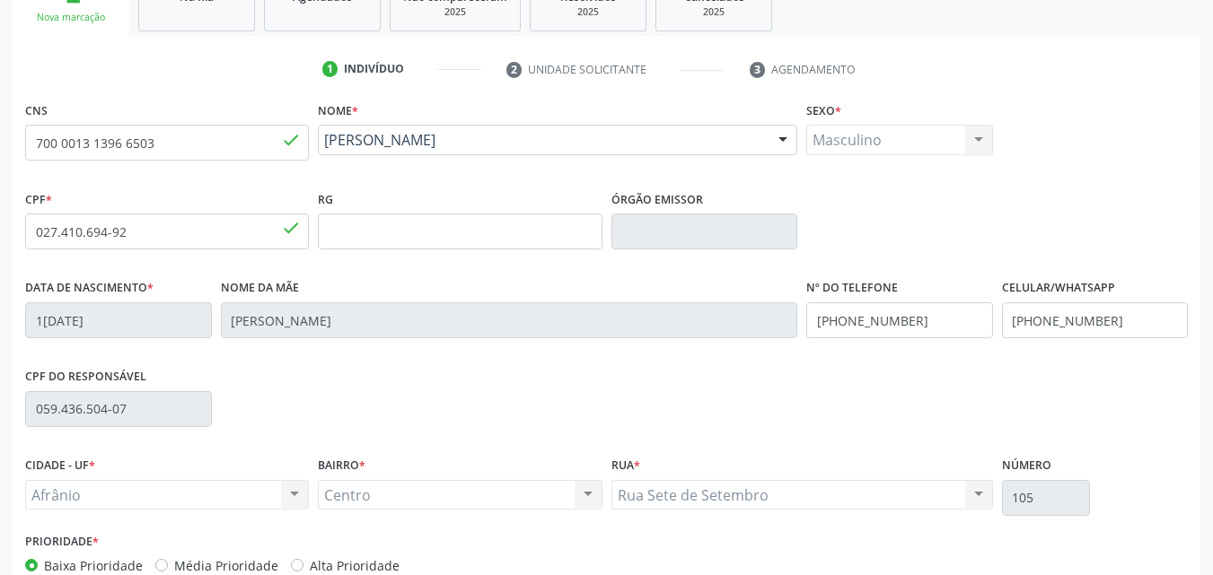
scroll to position [398, 0]
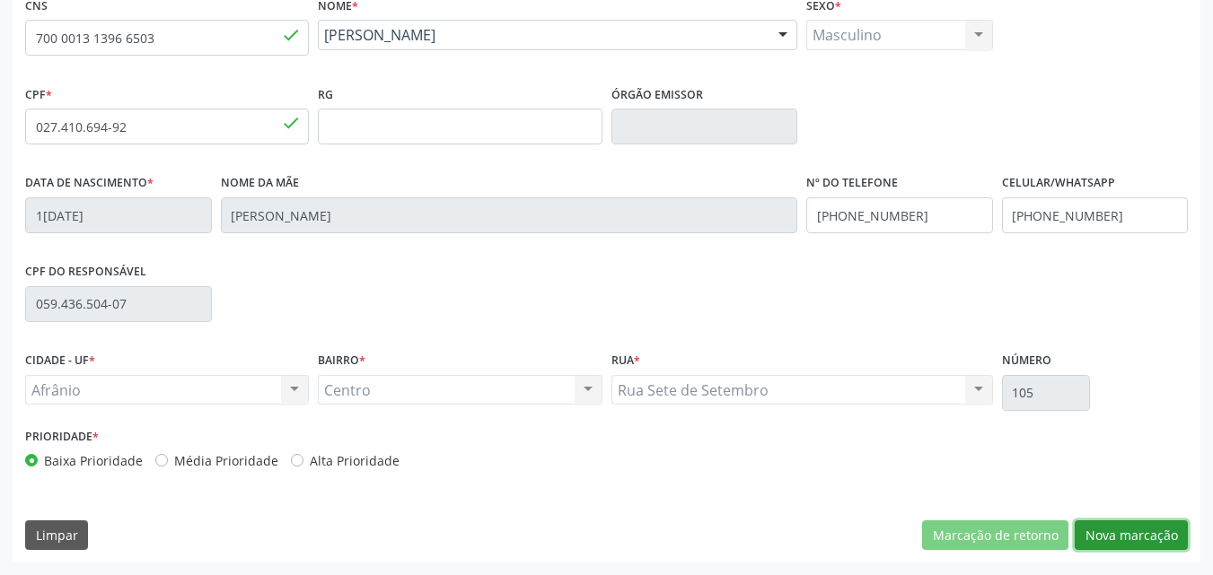
click at [1129, 540] on button "Nova marcação" at bounding box center [1131, 536] width 113 height 31
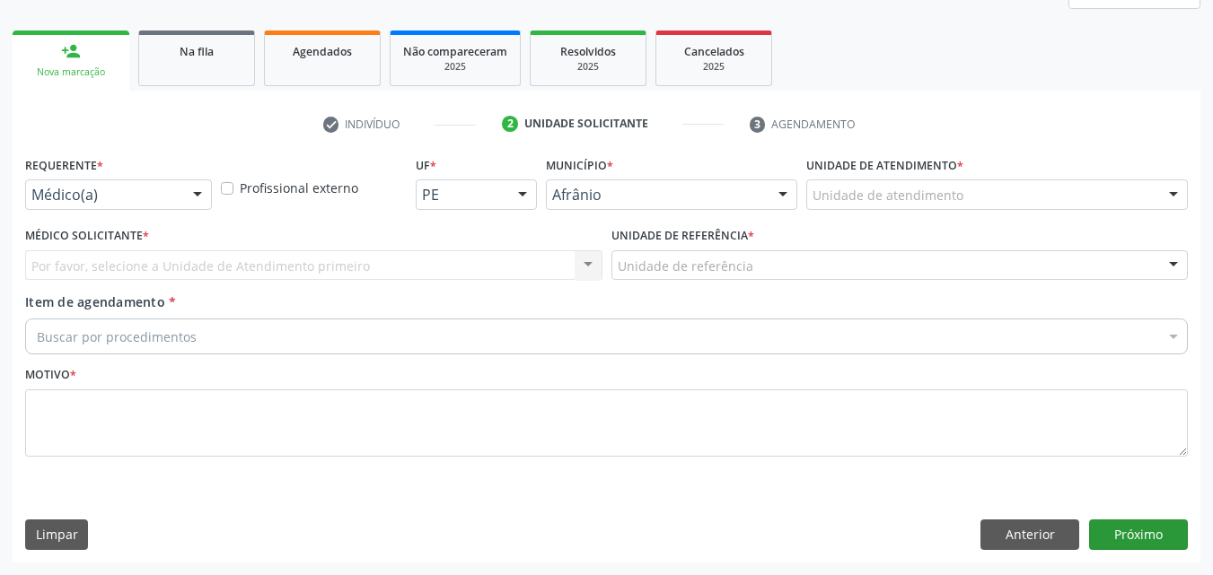
scroll to position [238, 0]
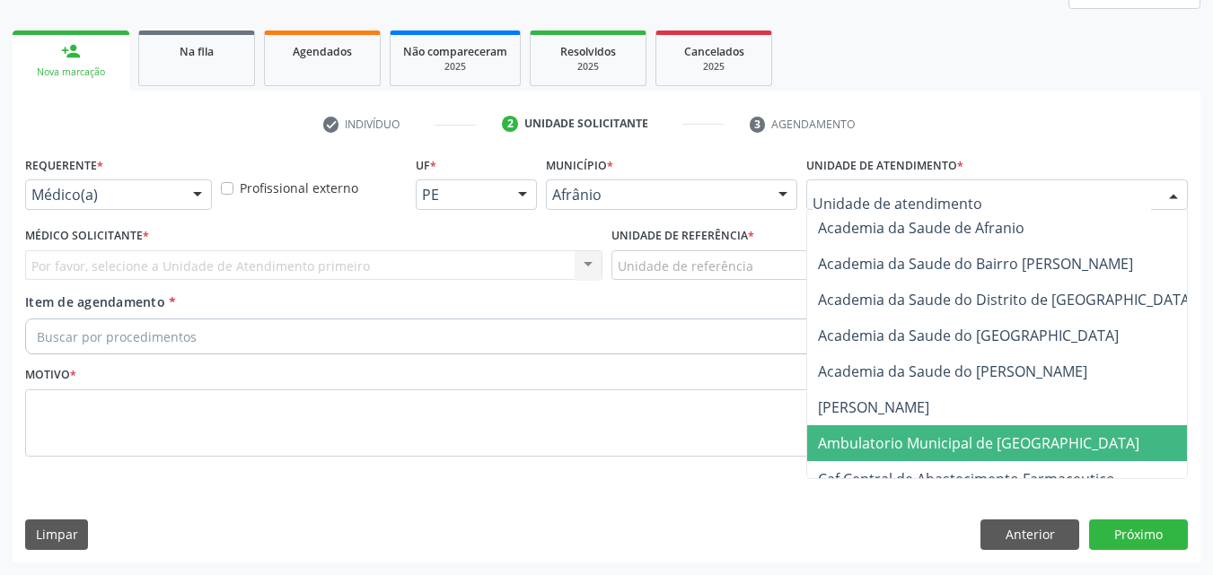
click at [970, 435] on span "Ambulatorio Municipal de [GEOGRAPHIC_DATA]" at bounding box center [978, 444] width 321 height 20
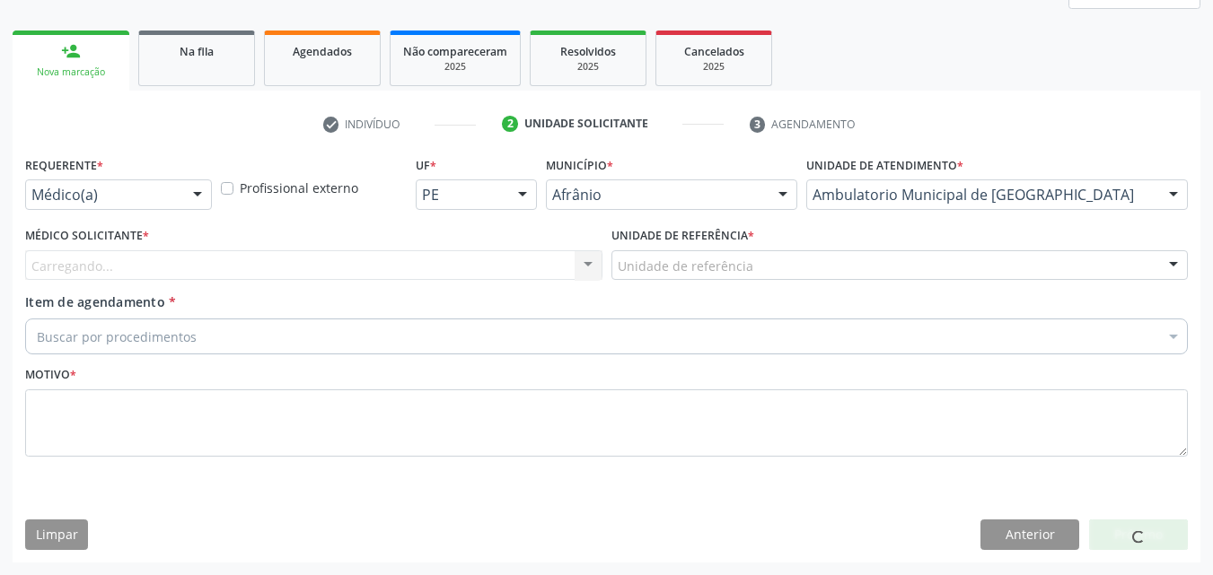
click at [774, 263] on div "Unidade de referência" at bounding box center [899, 265] width 577 height 31
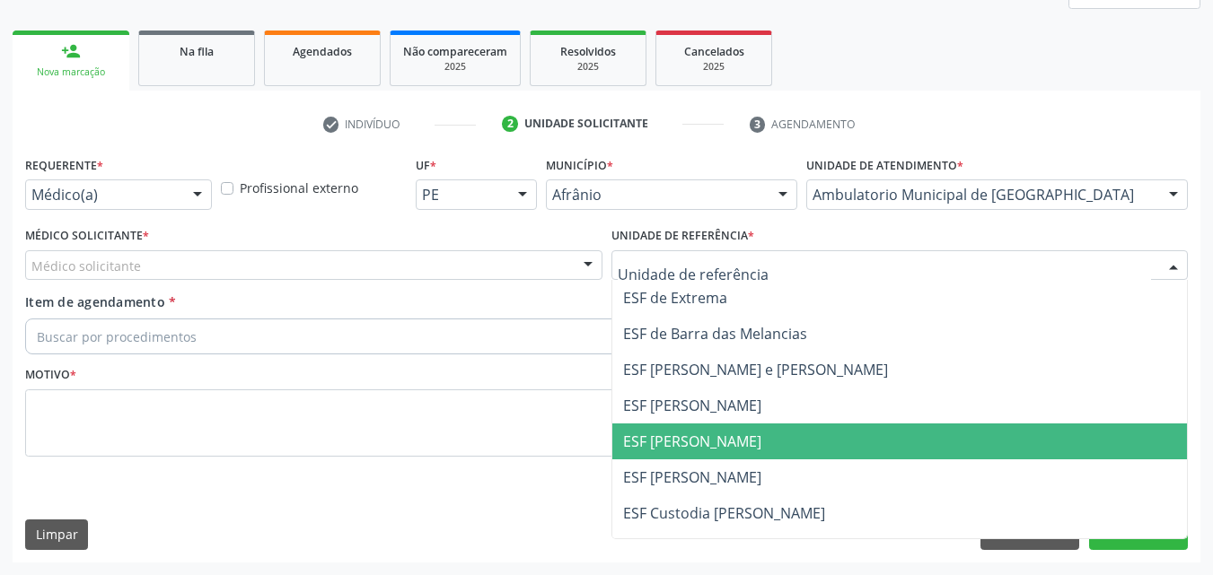
click at [759, 434] on span "ESF [PERSON_NAME]" at bounding box center [899, 442] width 575 height 36
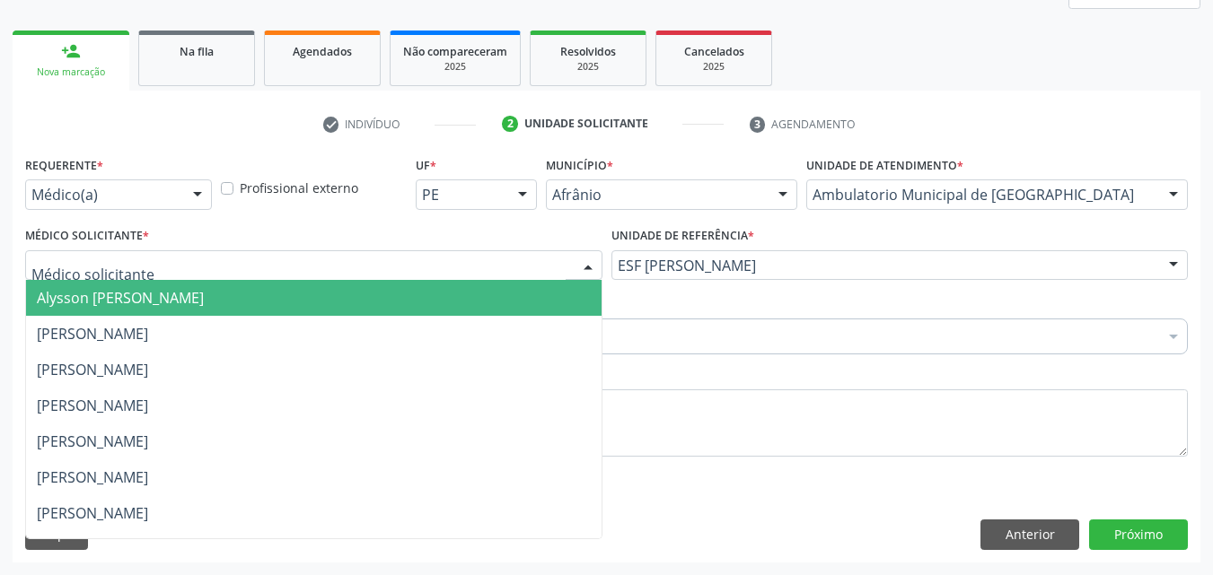
click at [513, 262] on div at bounding box center [313, 265] width 577 height 31
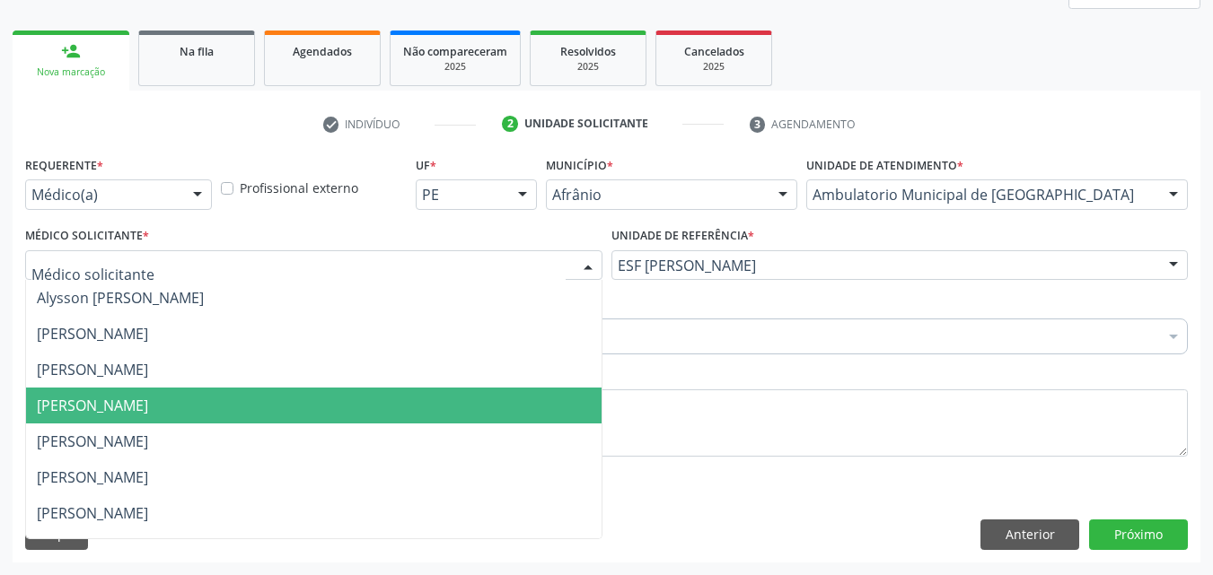
click at [505, 422] on span "[PERSON_NAME]" at bounding box center [313, 406] width 575 height 36
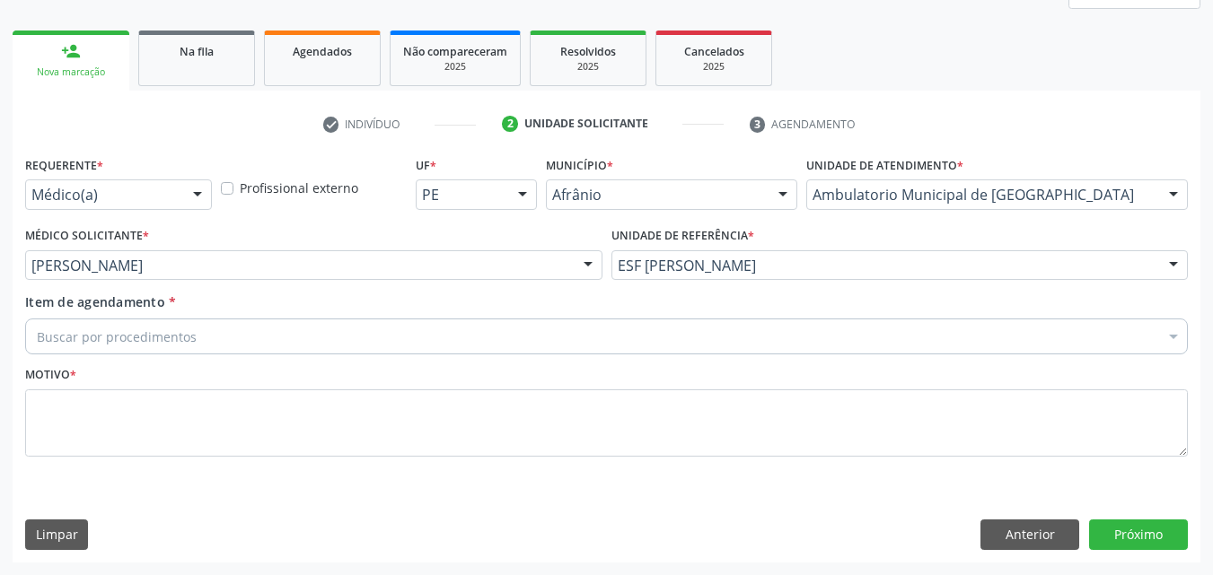
click at [378, 329] on div "Buscar por procedimentos" at bounding box center [606, 337] width 1163 height 36
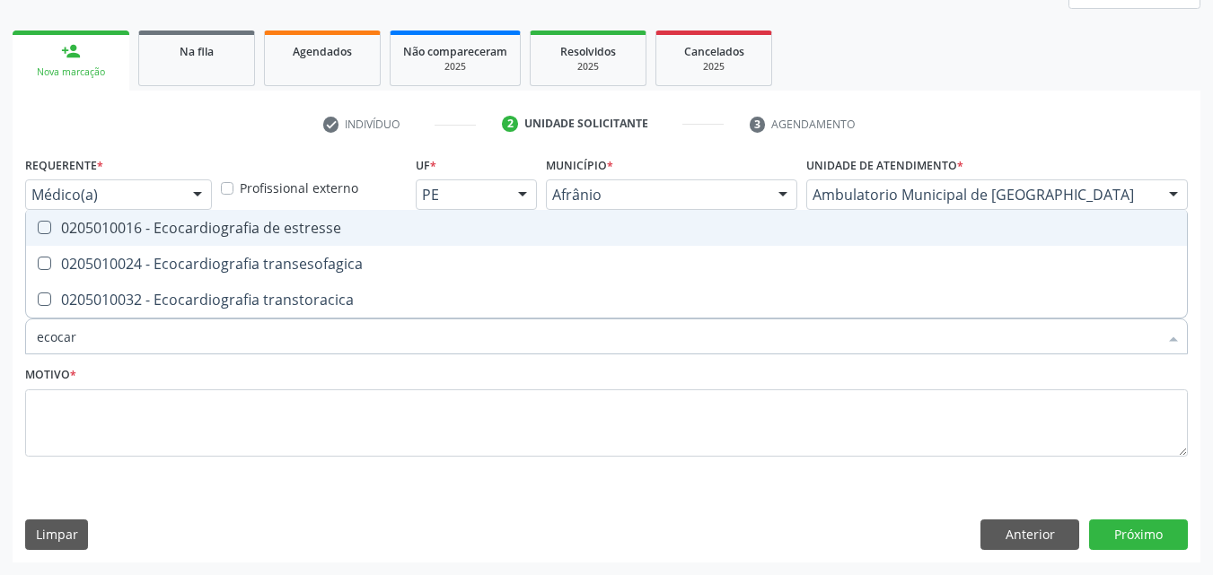
type input "ecocard"
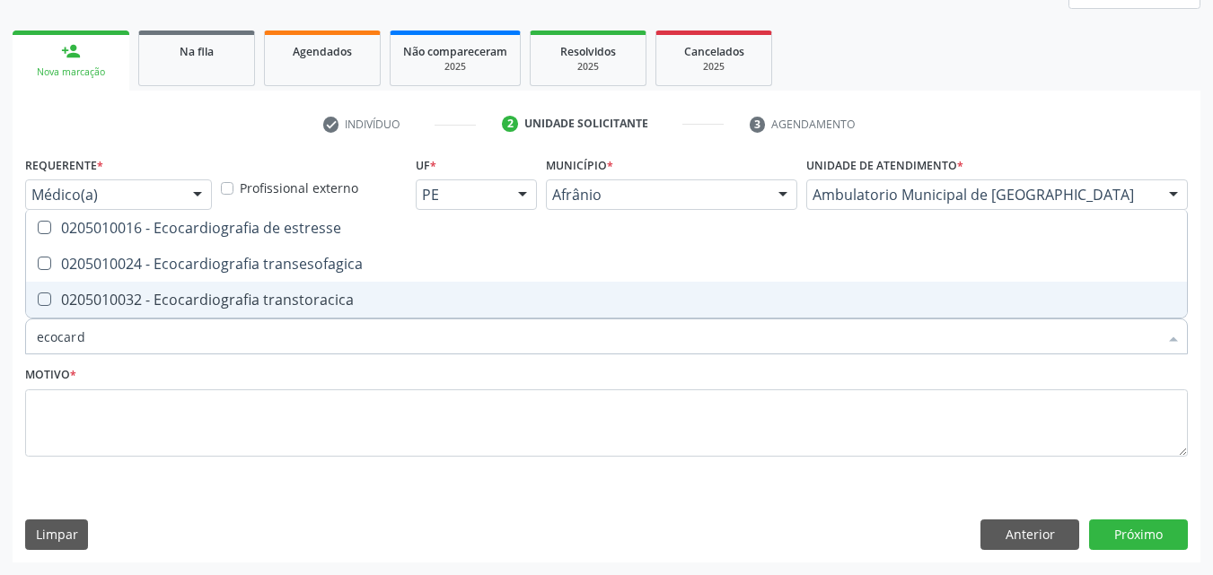
click at [379, 301] on div "0205010032 - Ecocardiografia transtoracica" at bounding box center [606, 300] width 1139 height 14
checkbox transtoracica "true"
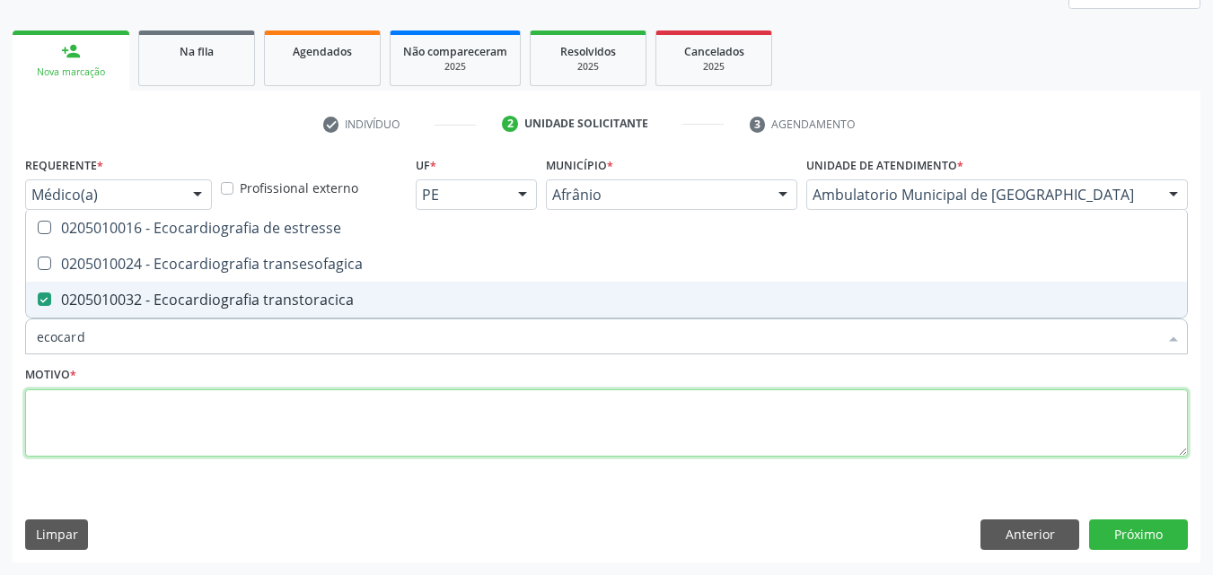
click at [390, 404] on textarea at bounding box center [606, 424] width 1163 height 68
checkbox transesofagica "true"
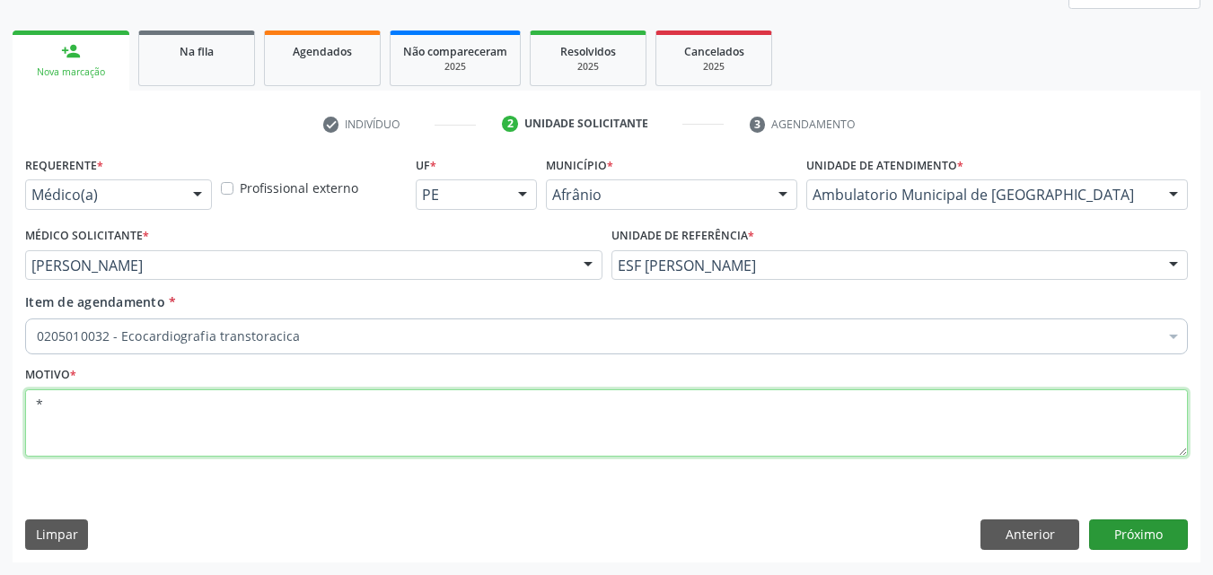
type textarea "*"
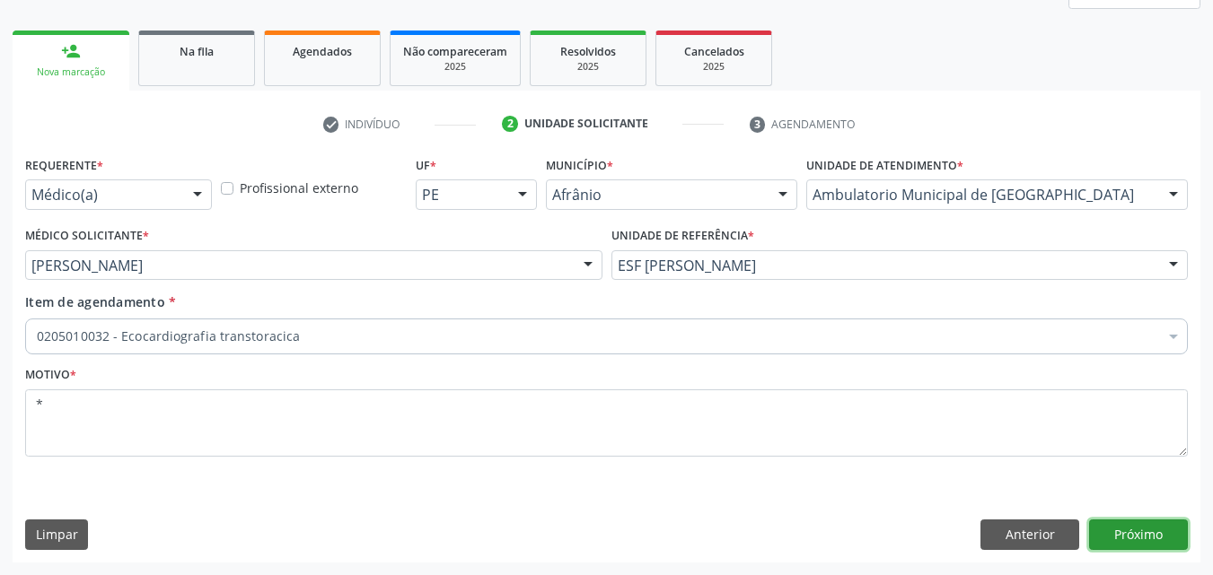
click at [1131, 531] on button "Próximo" at bounding box center [1138, 535] width 99 height 31
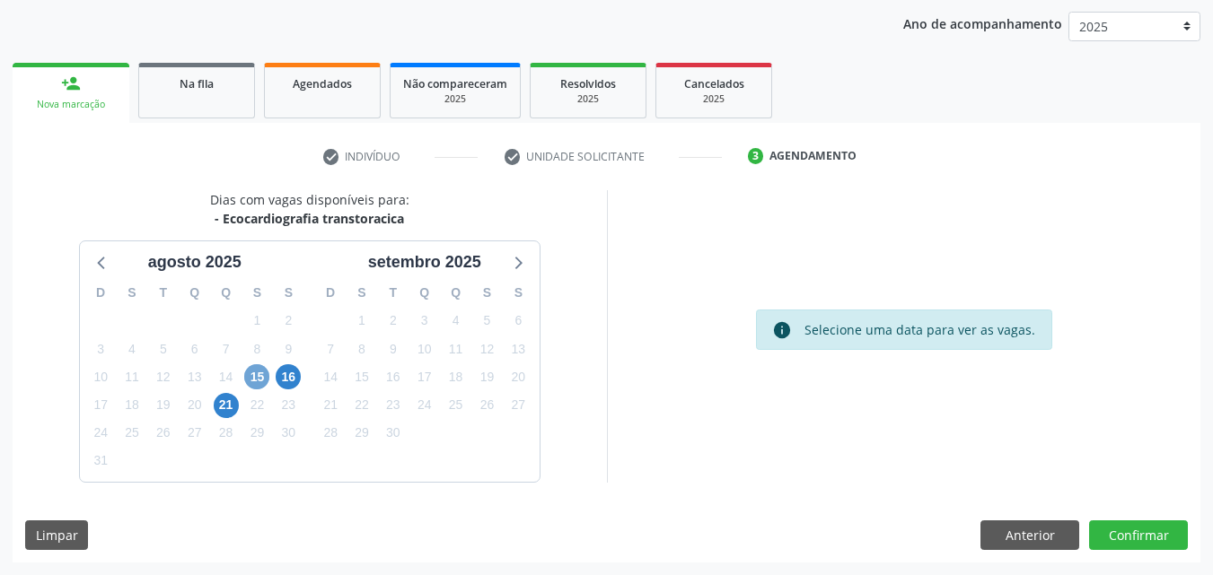
click at [258, 375] on span "15" at bounding box center [256, 376] width 25 height 25
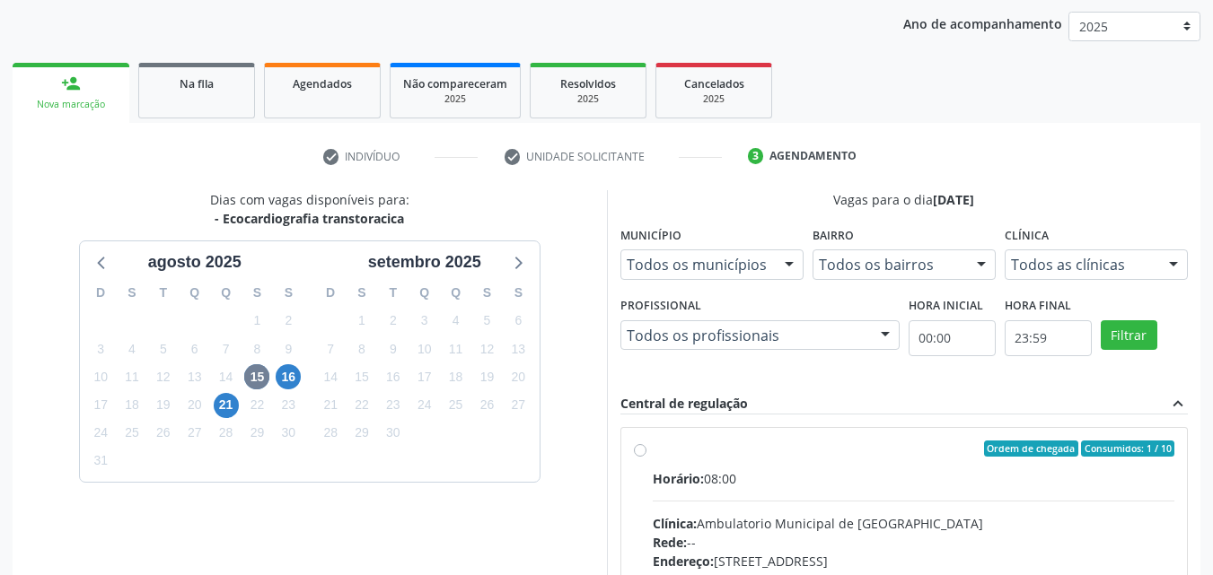
click at [713, 465] on label "Ordem de chegada Consumidos: 1 / 10 Horário: 08:00 Clínica: Ambulatorio Municip…" at bounding box center [914, 579] width 522 height 276
click at [646, 457] on input "Ordem de chegada Consumidos: 1 / 10 Horário: 08:00 Clínica: Ambulatorio Municip…" at bounding box center [640, 449] width 13 height 16
radio input "true"
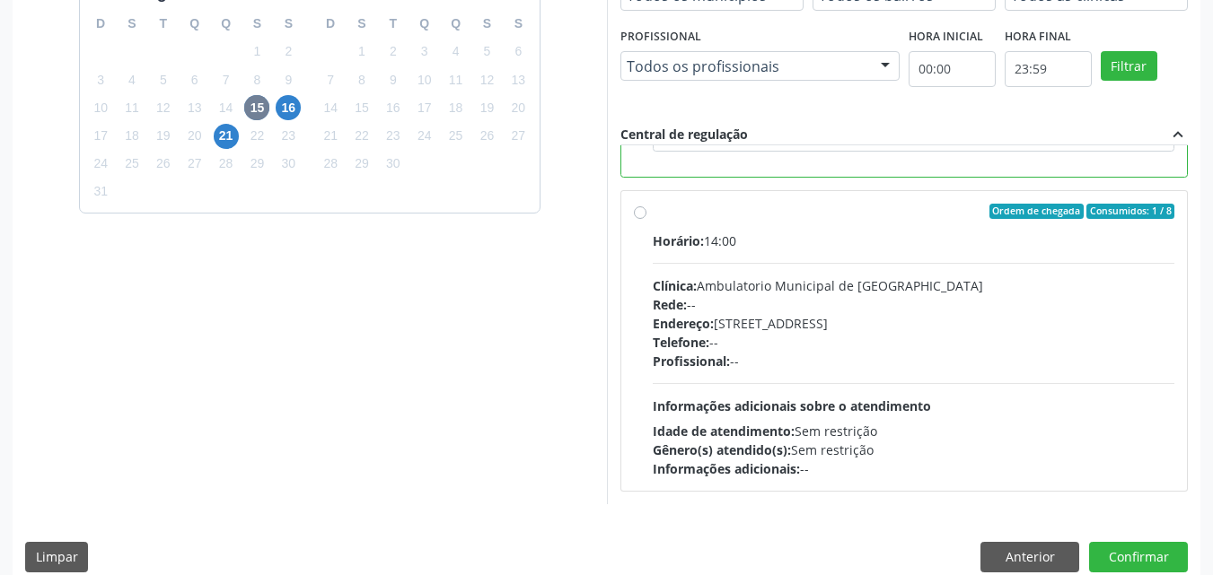
scroll to position [497, 0]
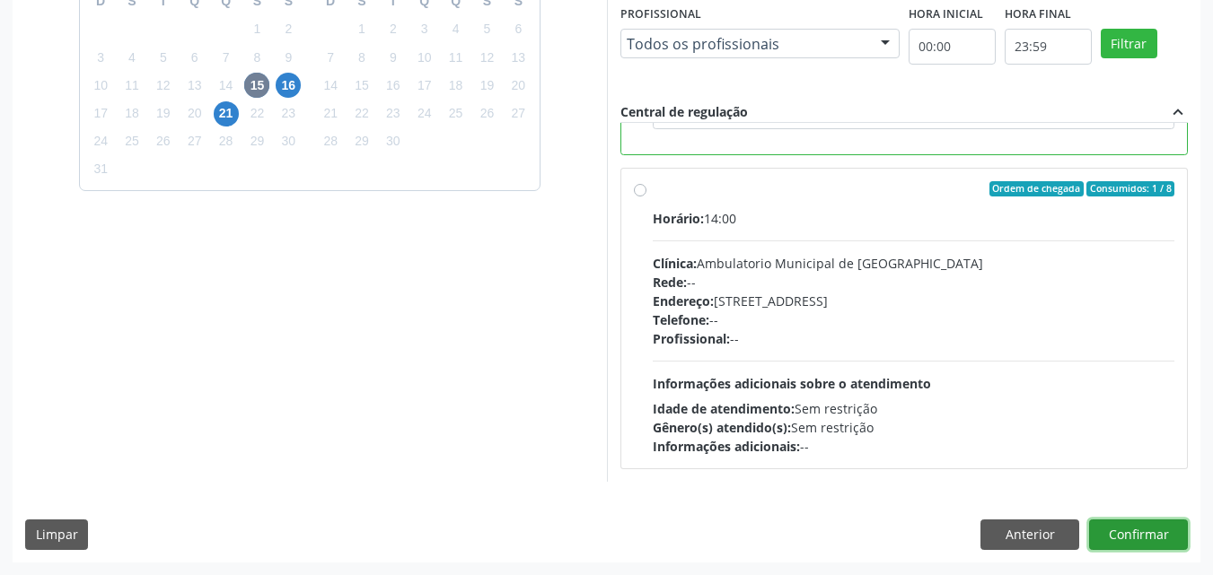
click at [1145, 536] on button "Confirmar" at bounding box center [1138, 535] width 99 height 31
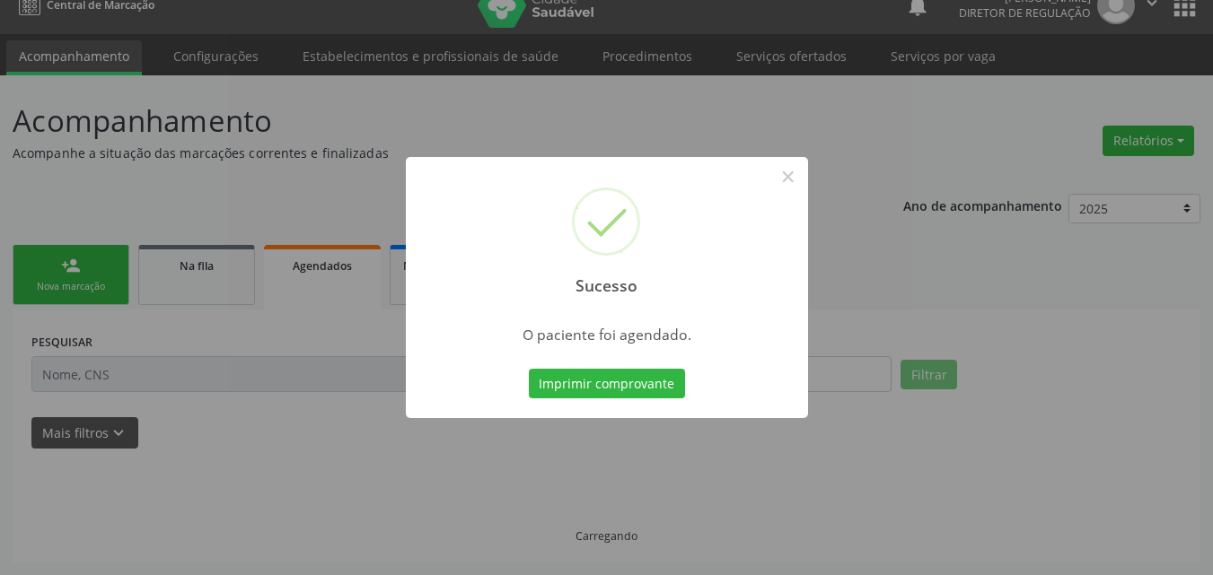
scroll to position [23, 0]
click at [641, 387] on button "Imprimir comprovante" at bounding box center [607, 384] width 156 height 31
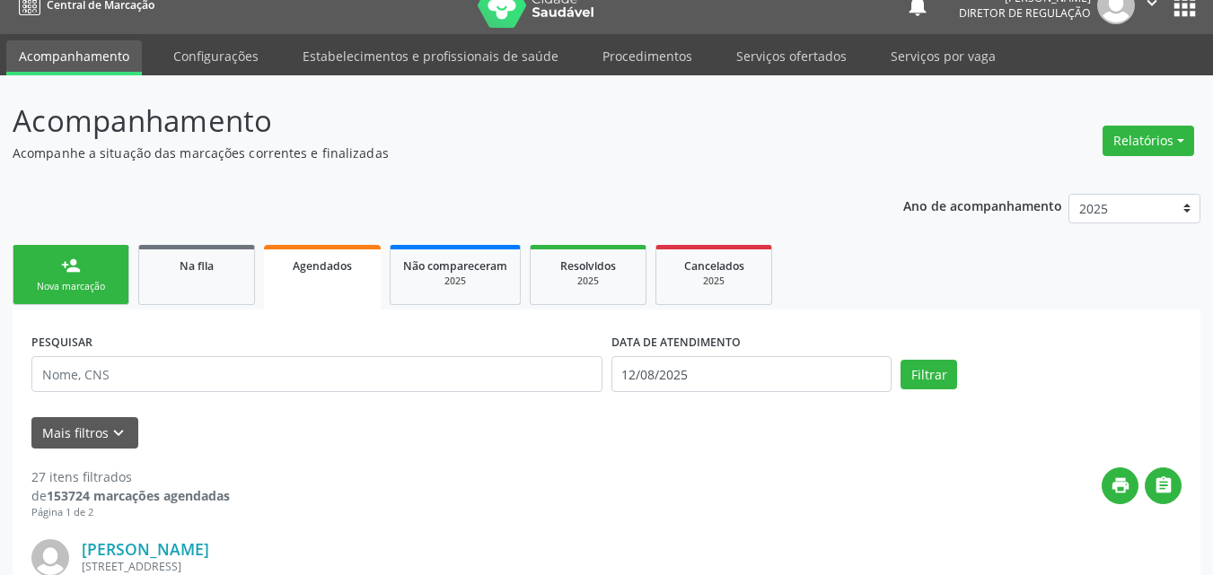
click at [115, 283] on div "Nova marcação" at bounding box center [71, 286] width 90 height 13
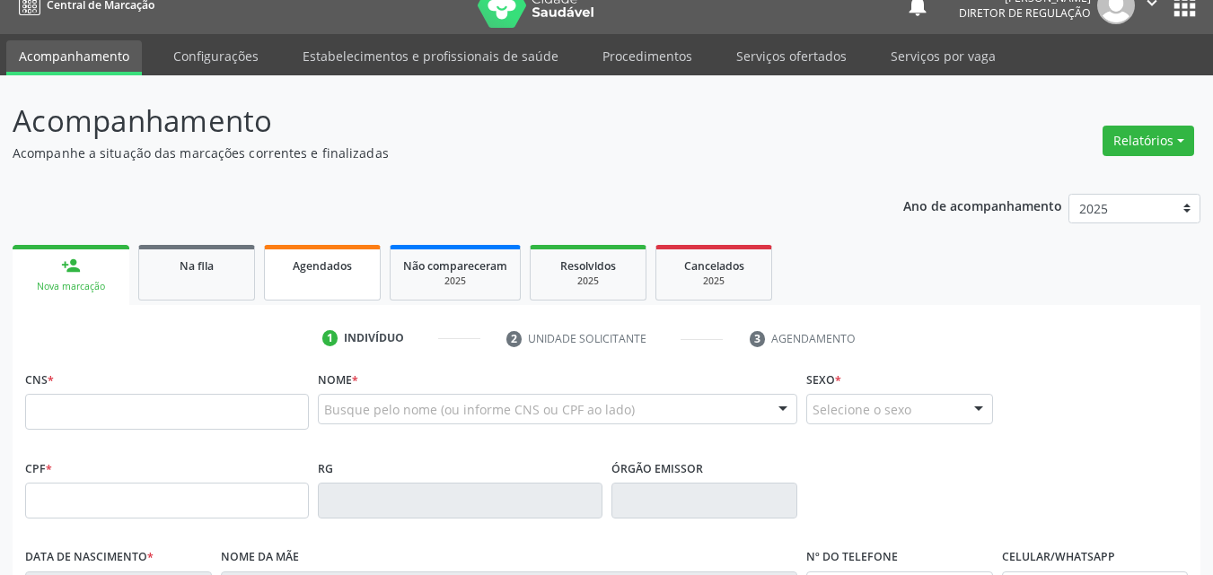
click at [314, 266] on span "Agendados" at bounding box center [322, 266] width 59 height 15
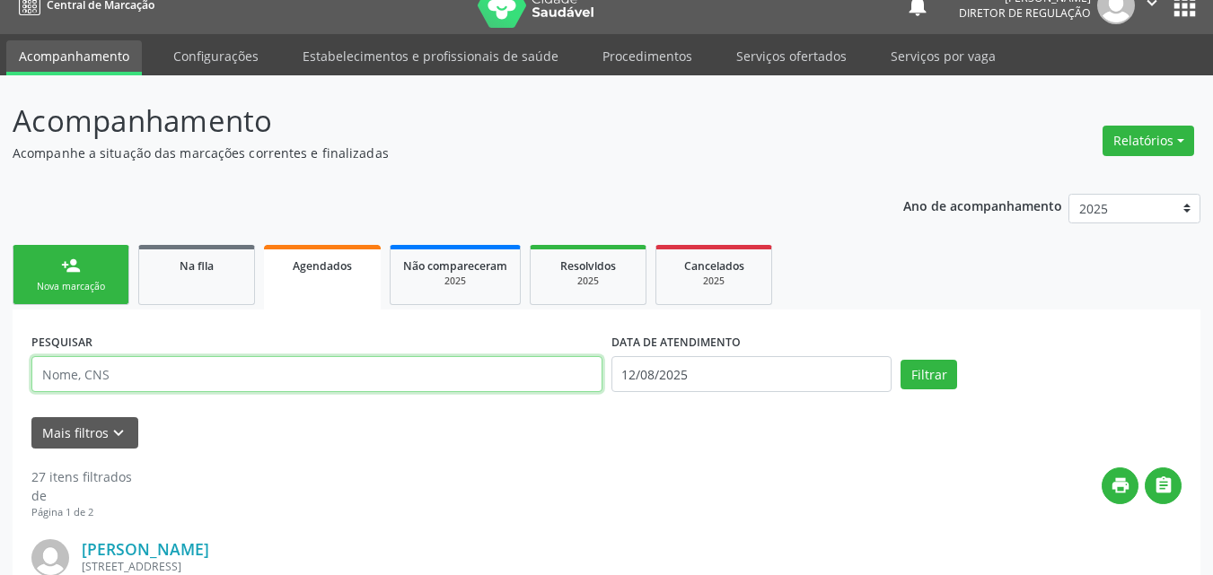
click at [306, 373] on input "text" at bounding box center [316, 374] width 571 height 36
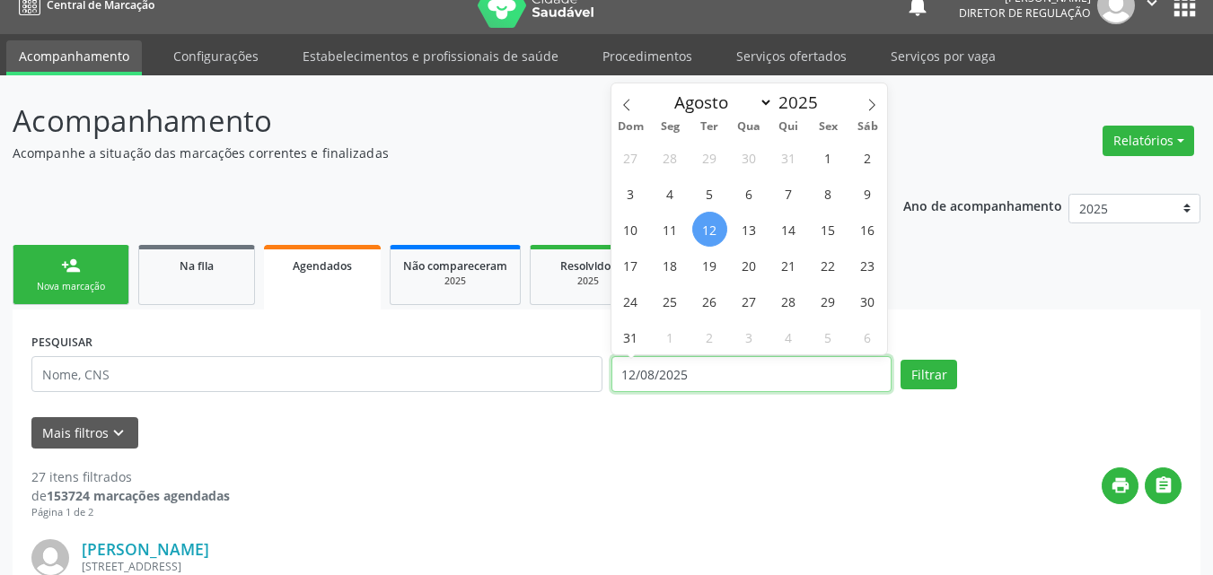
click at [740, 373] on input "12/08/2025" at bounding box center [751, 374] width 281 height 36
click at [793, 264] on span "21" at bounding box center [788, 265] width 35 height 35
type input "21/08/2025"
click at [793, 264] on span "21" at bounding box center [788, 265] width 35 height 35
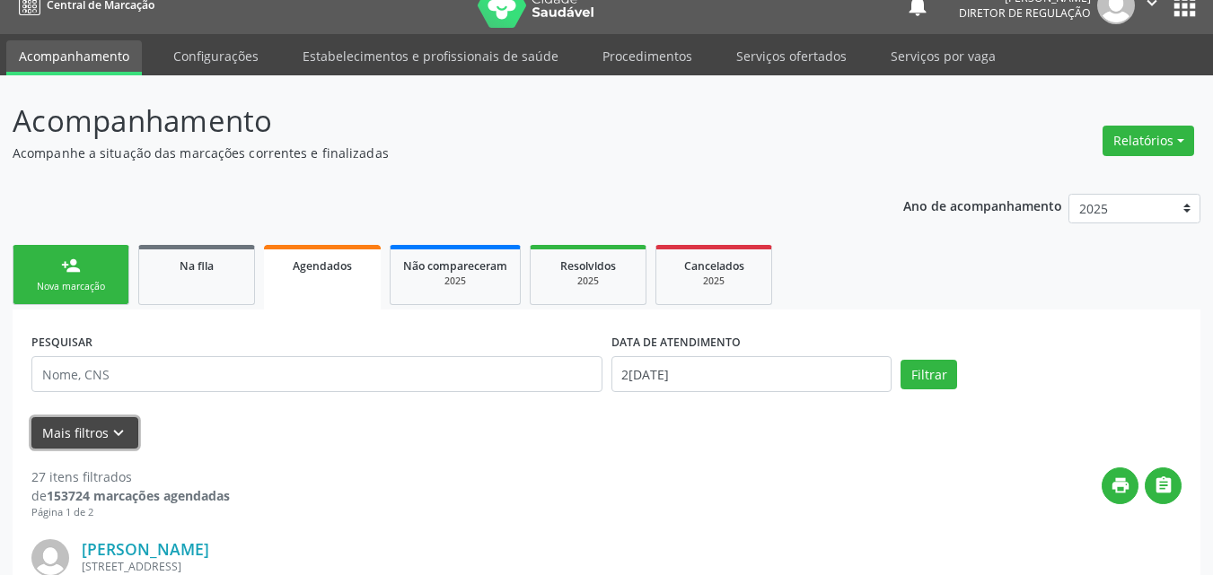
click at [109, 439] on icon "keyboard_arrow_down" at bounding box center [119, 434] width 20 height 20
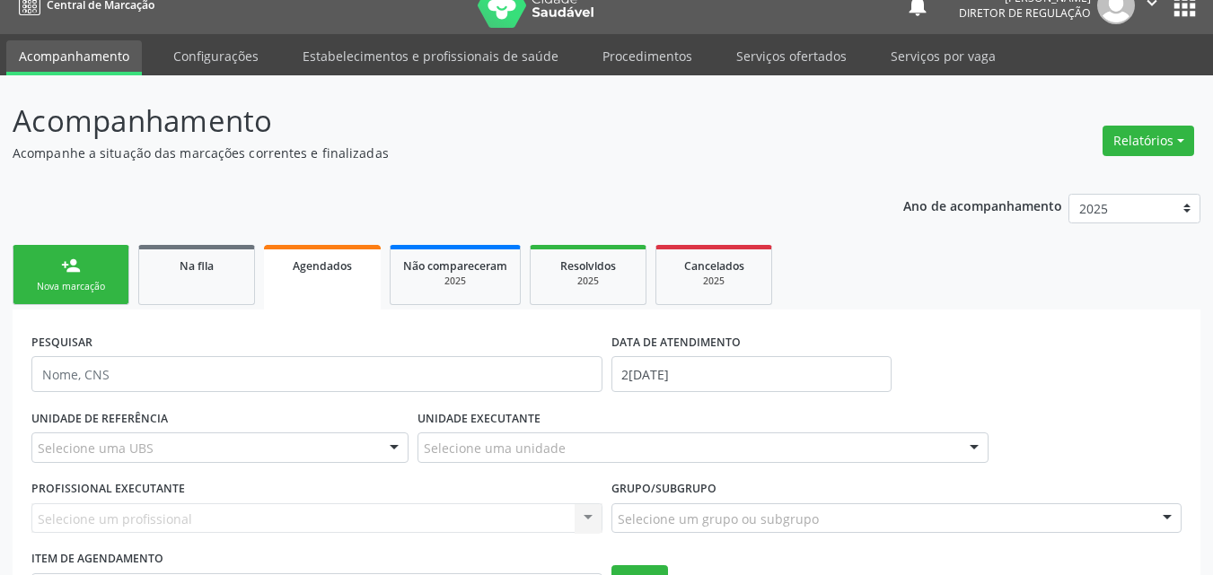
scroll to position [203, 0]
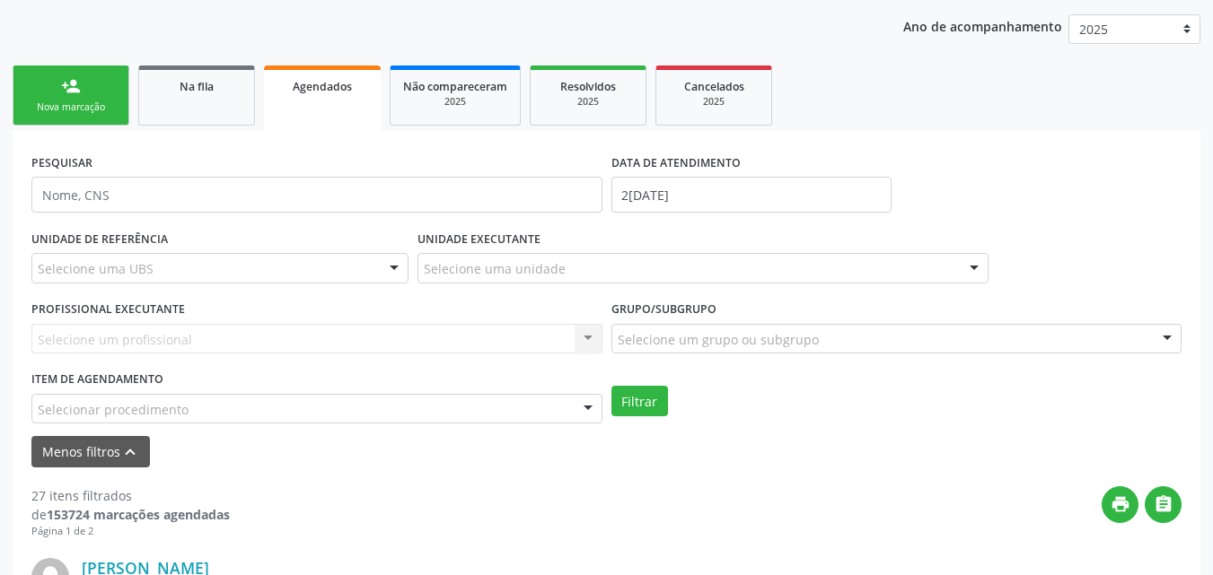
click at [224, 411] on div "Selecionar procedimento" at bounding box center [316, 409] width 571 height 31
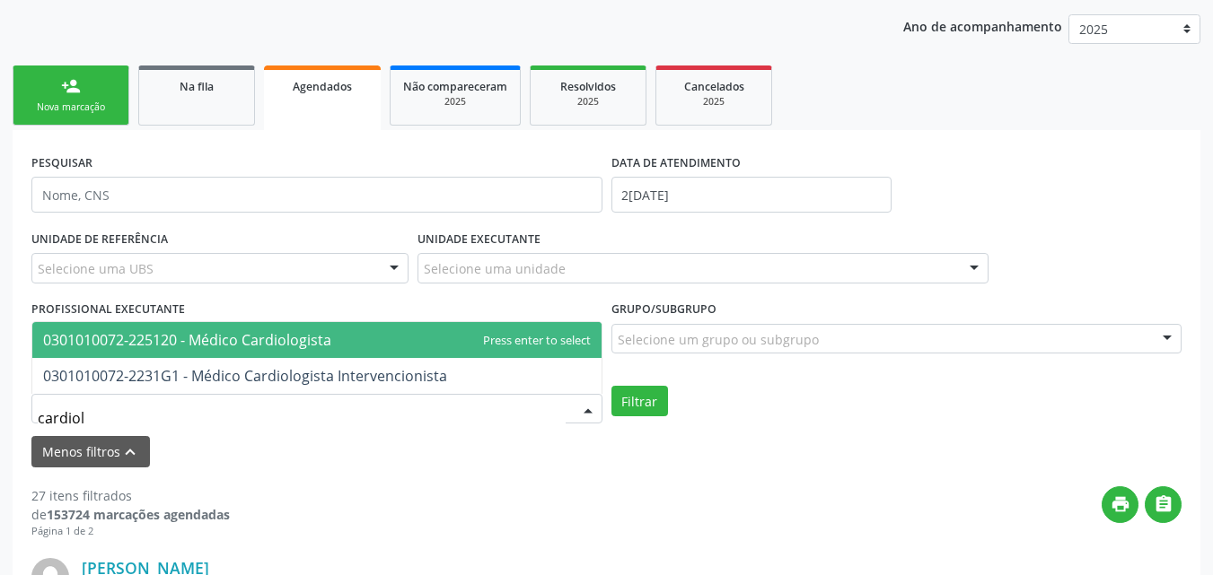
type input "cardiolo"
click at [148, 338] on span "0301010072-225120 - Médico Cardiologista" at bounding box center [187, 340] width 288 height 20
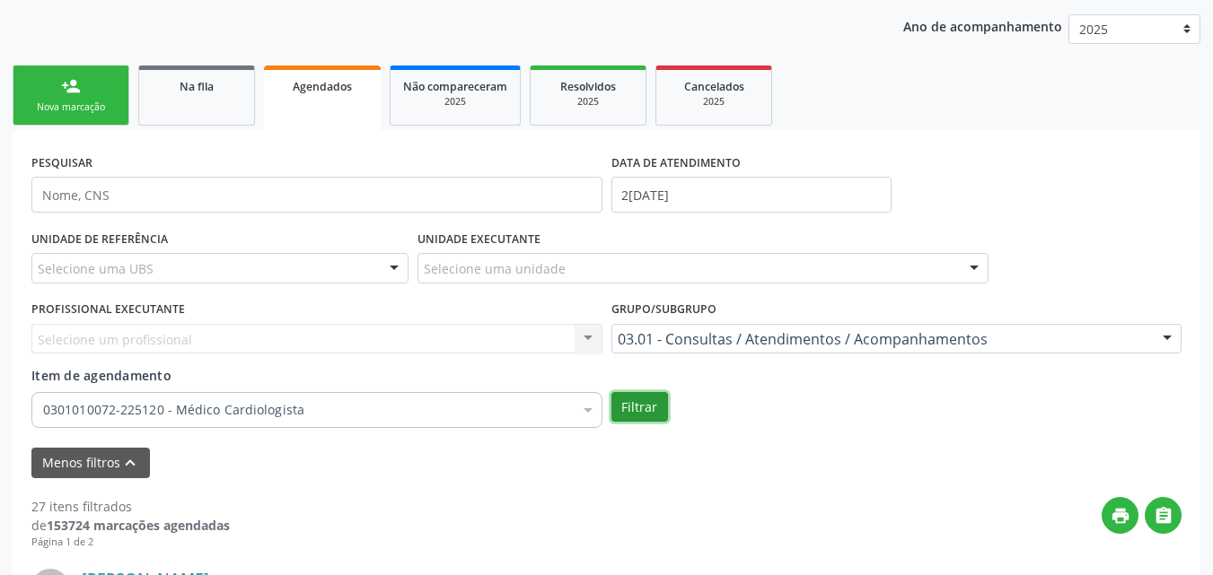
click at [646, 413] on button "Filtrar" at bounding box center [639, 407] width 57 height 31
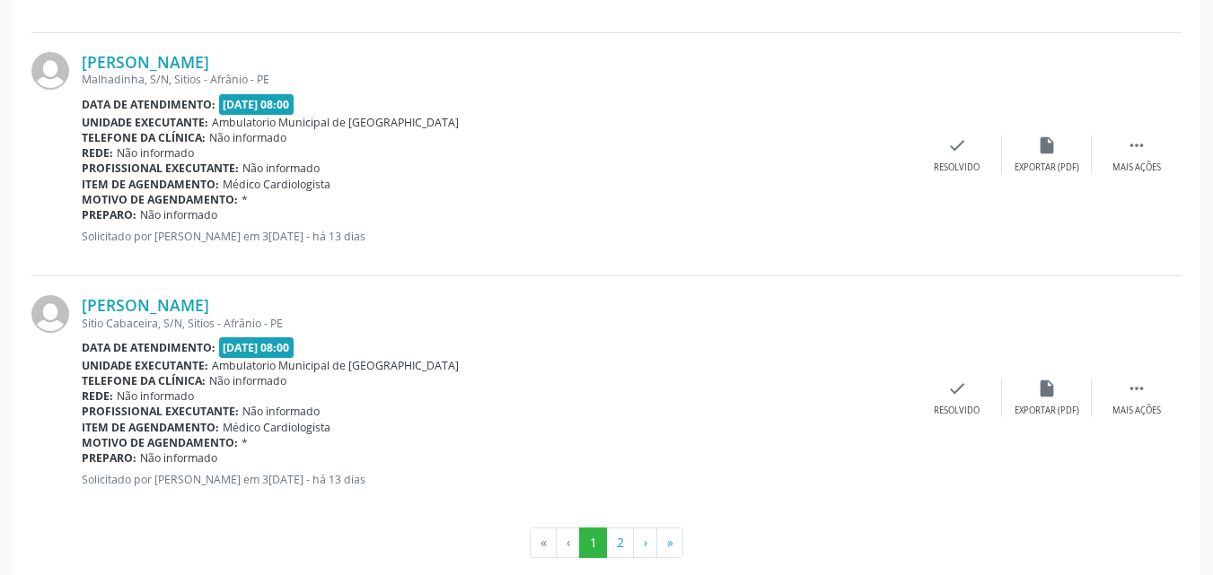
scroll to position [3910, 0]
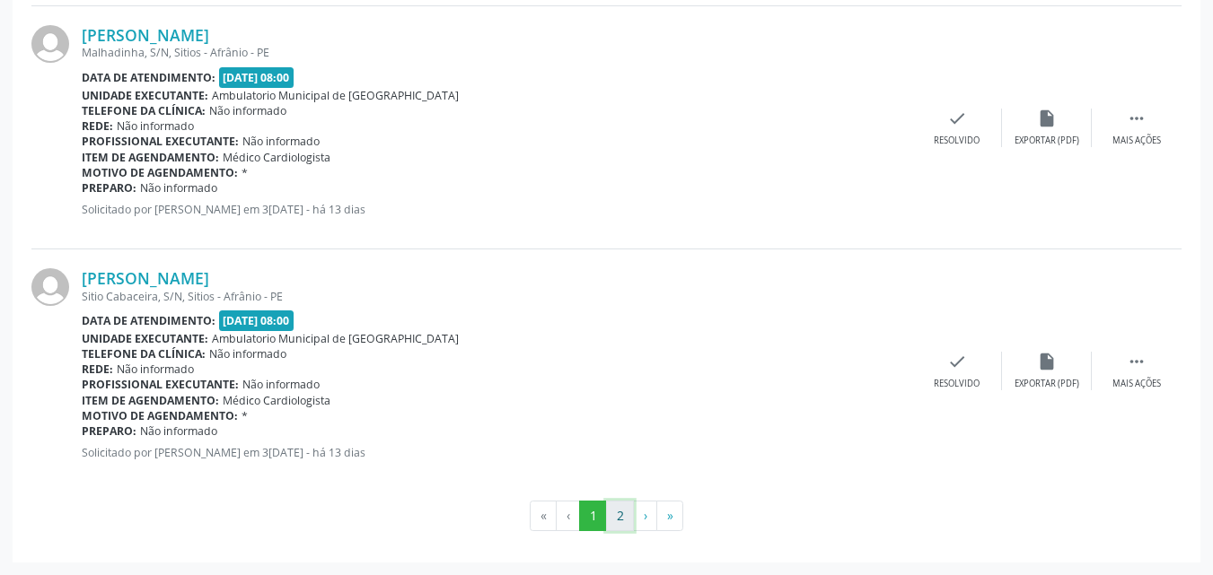
click at [622, 522] on button "2" at bounding box center [620, 516] width 28 height 31
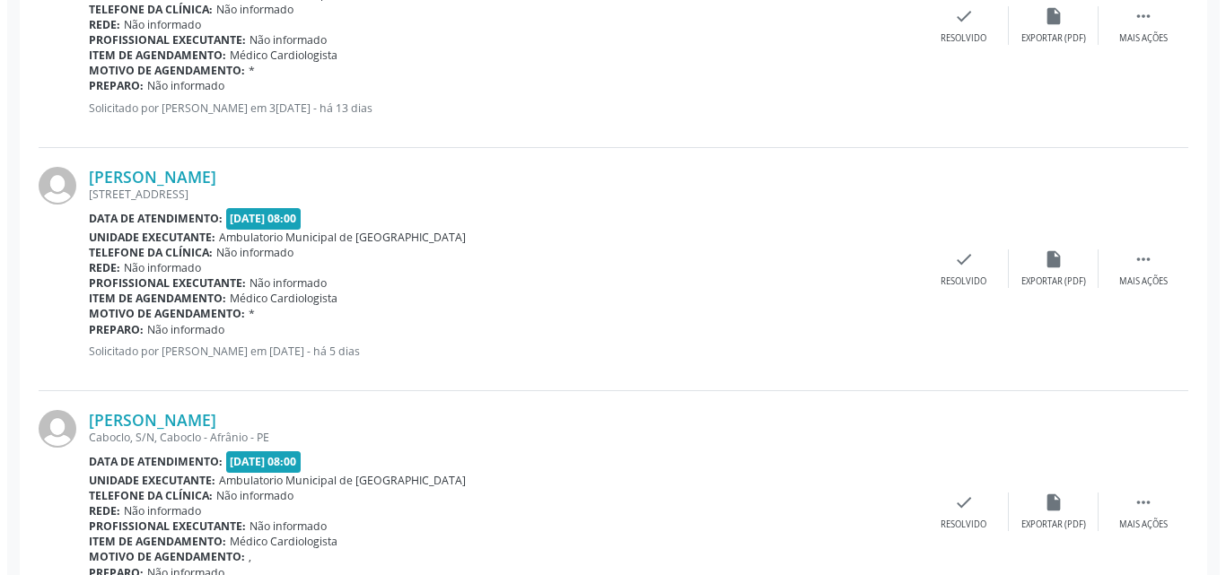
scroll to position [2949, 0]
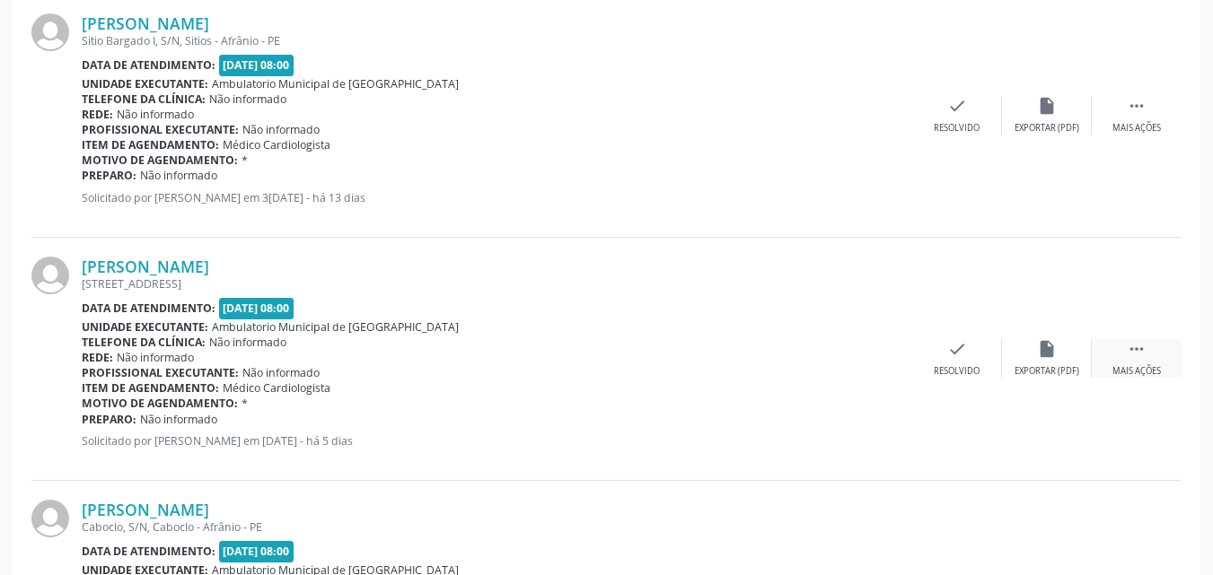
click at [1131, 349] on icon "" at bounding box center [1137, 349] width 20 height 20
click at [870, 352] on icon "cancel" at bounding box center [867, 349] width 20 height 20
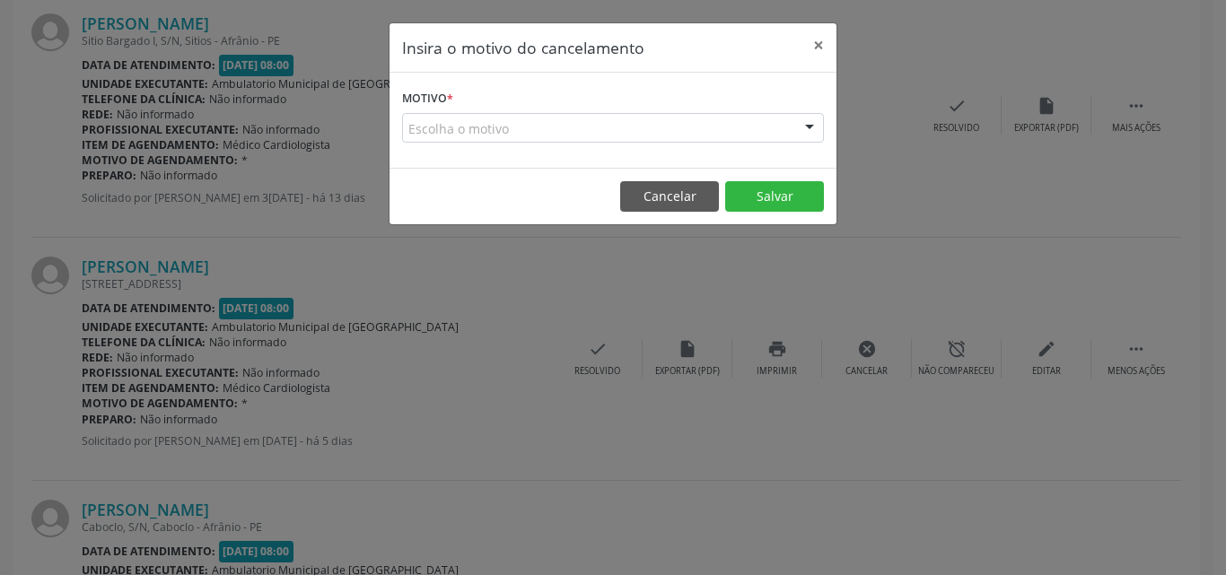
click at [617, 129] on div "Escolha o motivo" at bounding box center [613, 128] width 422 height 31
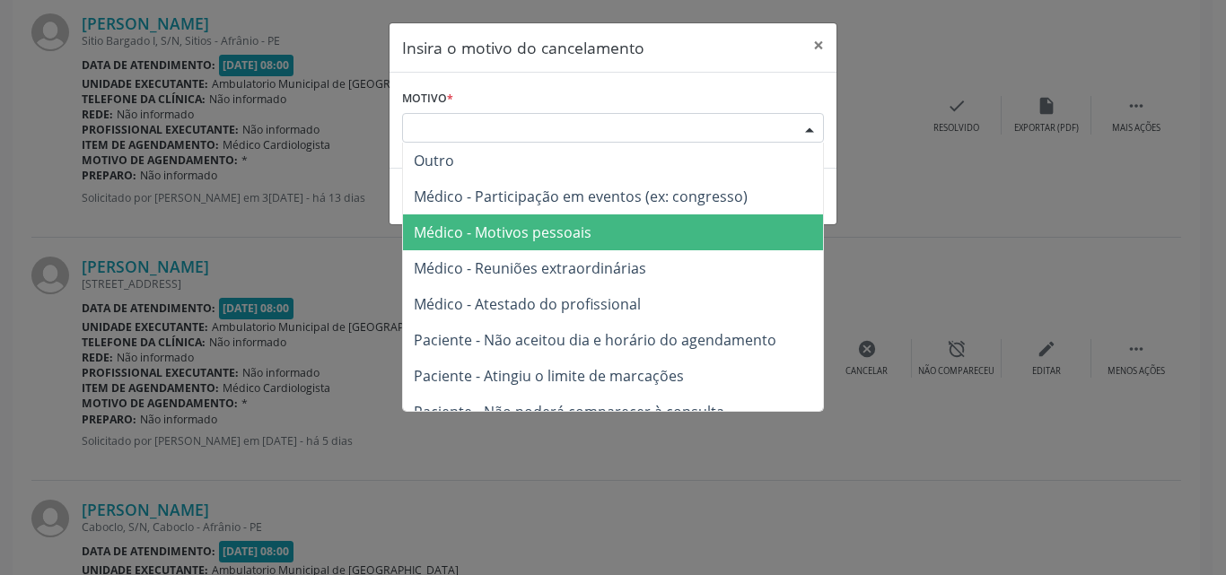
click at [580, 234] on span "Médico - Motivos pessoais" at bounding box center [503, 233] width 178 height 20
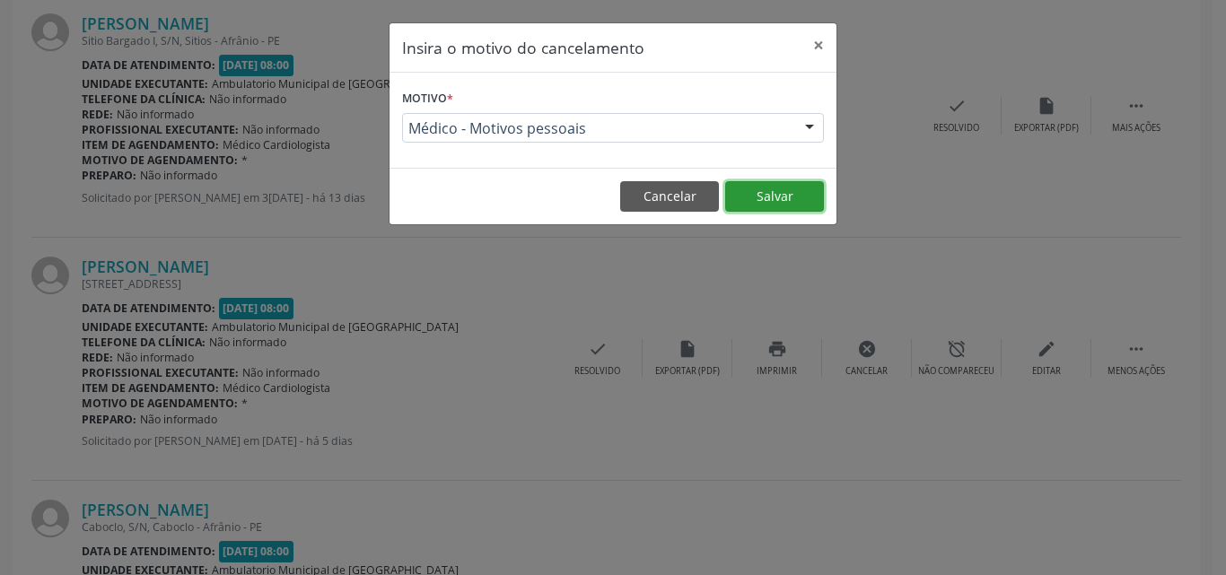
click at [780, 198] on button "Salvar" at bounding box center [774, 196] width 99 height 31
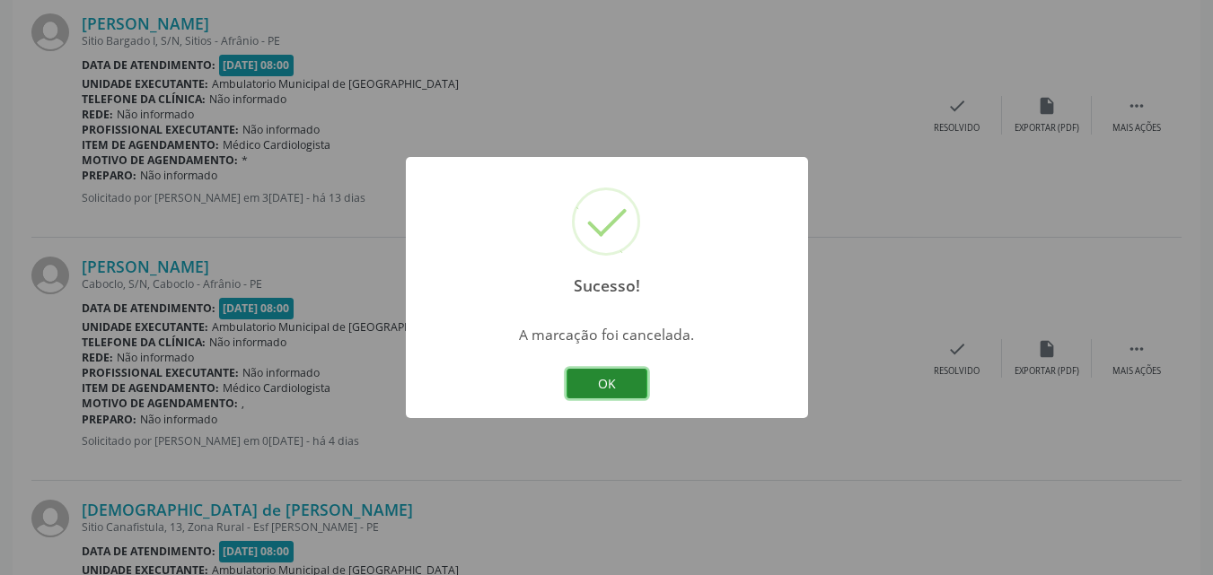
click at [627, 384] on button "OK" at bounding box center [606, 384] width 81 height 31
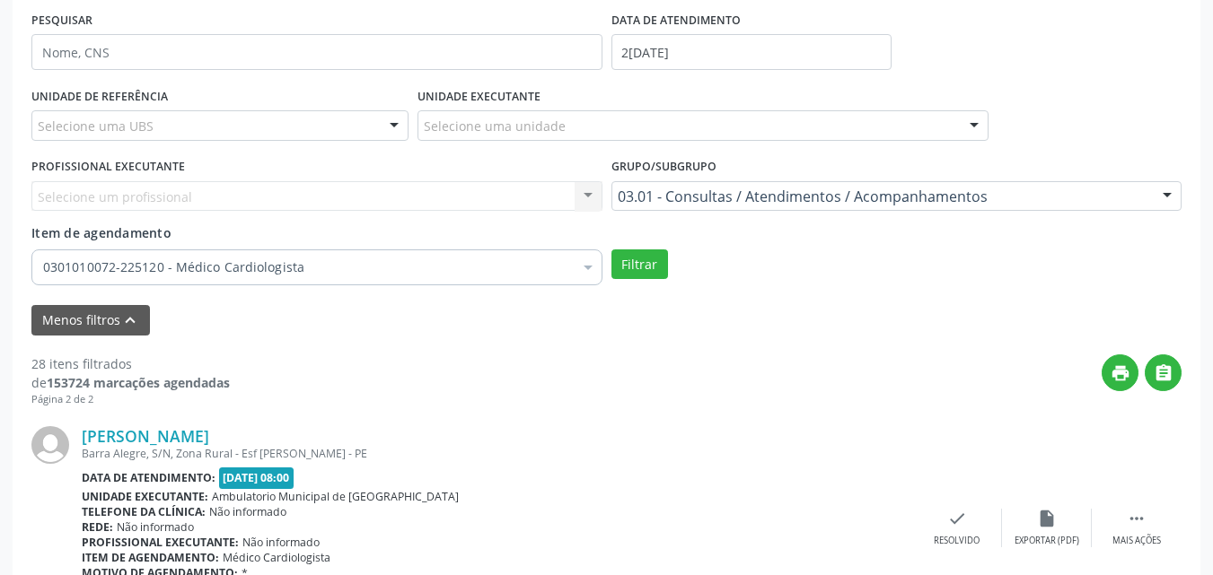
scroll to position [0, 0]
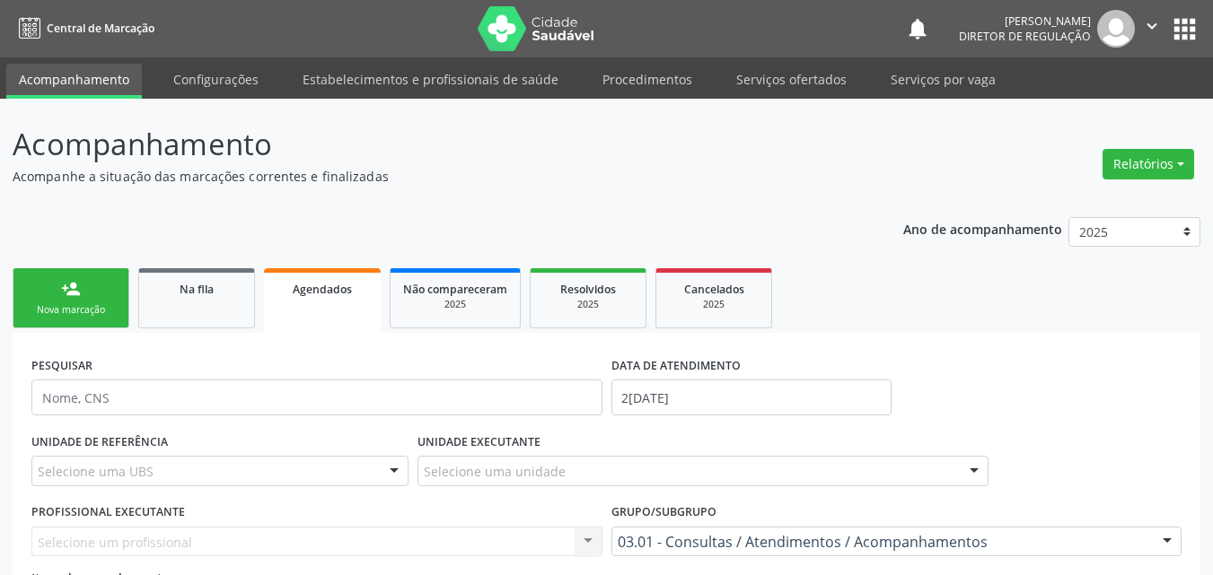
click at [88, 307] on div "Nova marcação" at bounding box center [71, 309] width 90 height 13
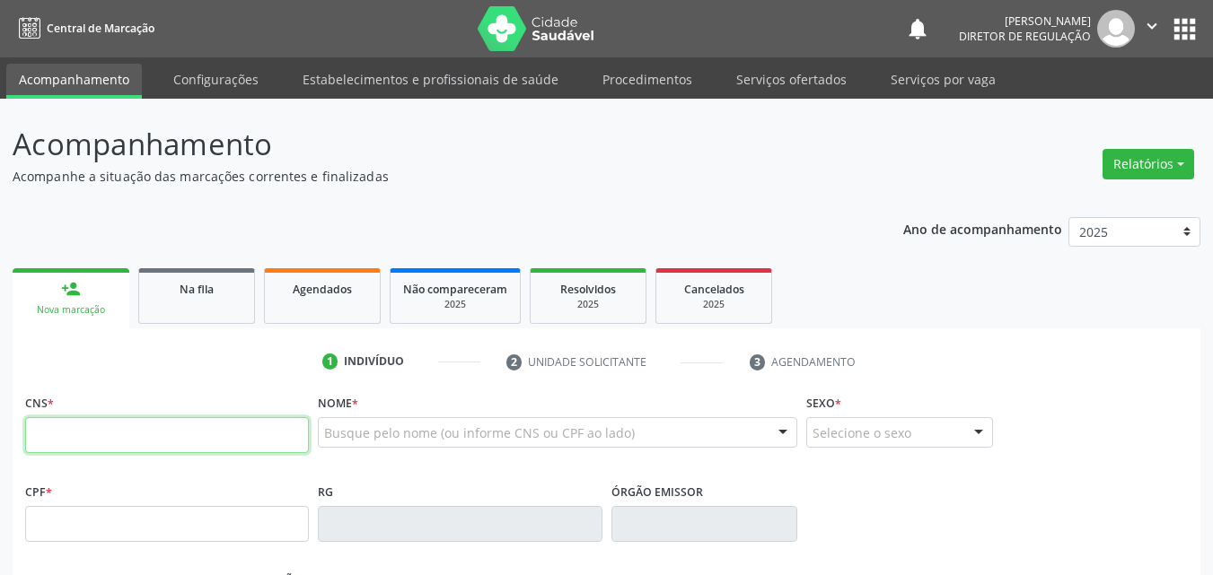
click at [233, 437] on input "text" at bounding box center [167, 435] width 284 height 36
type input "700 0013 1396 6503"
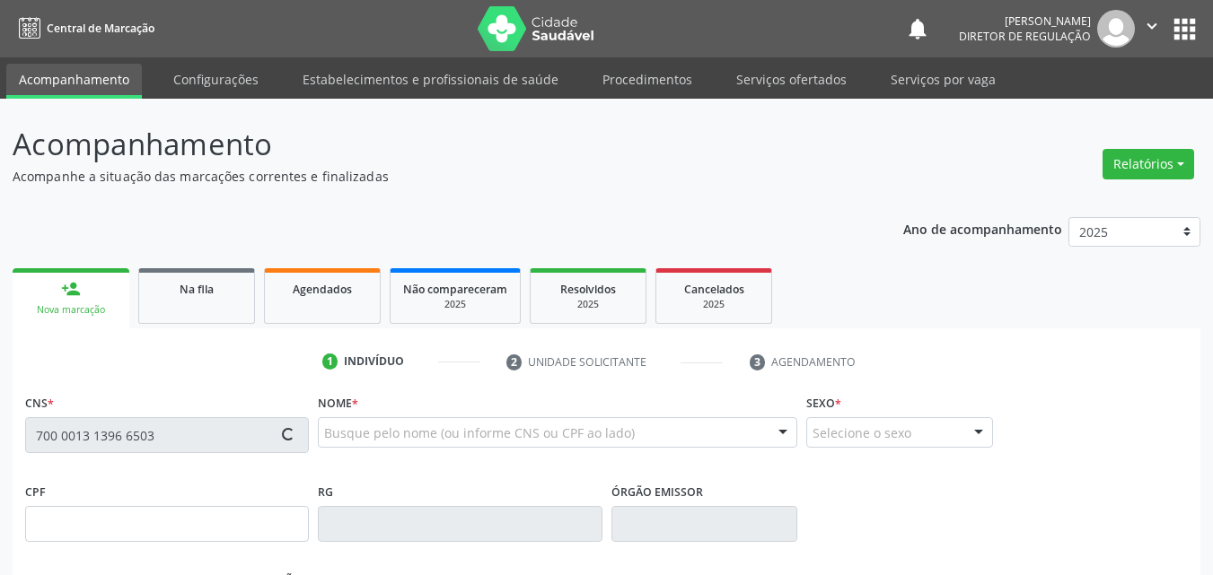
type input "027.410.694-92"
type input "19/04/1978"
type input "Alaide Maria da Silva"
type input "(87) 98849-1210"
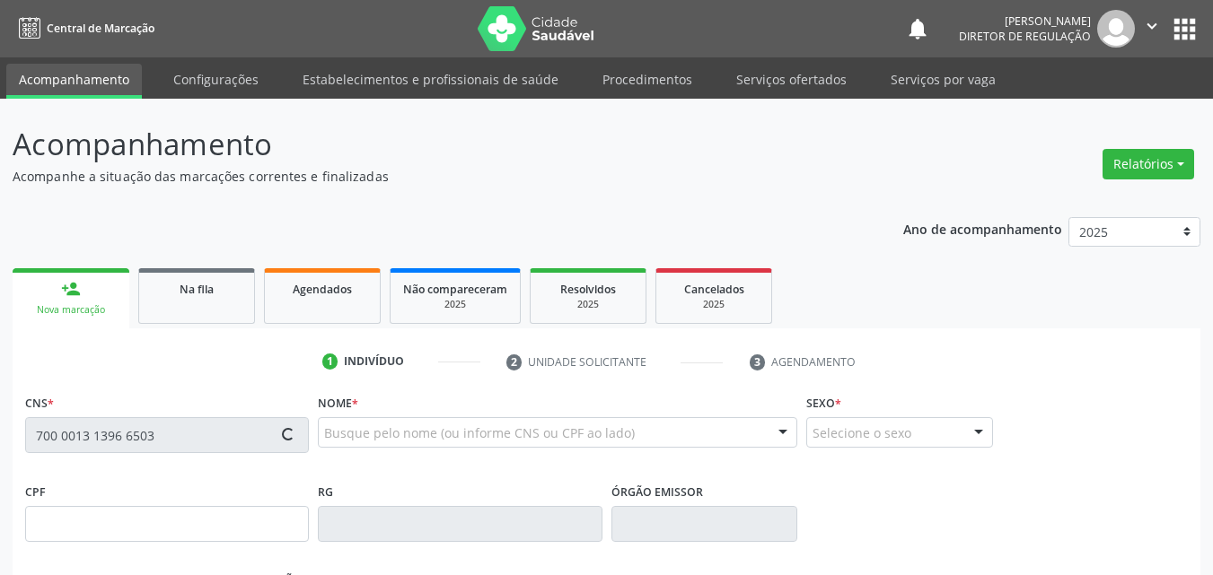
type input "059.436.504-07"
type input "105"
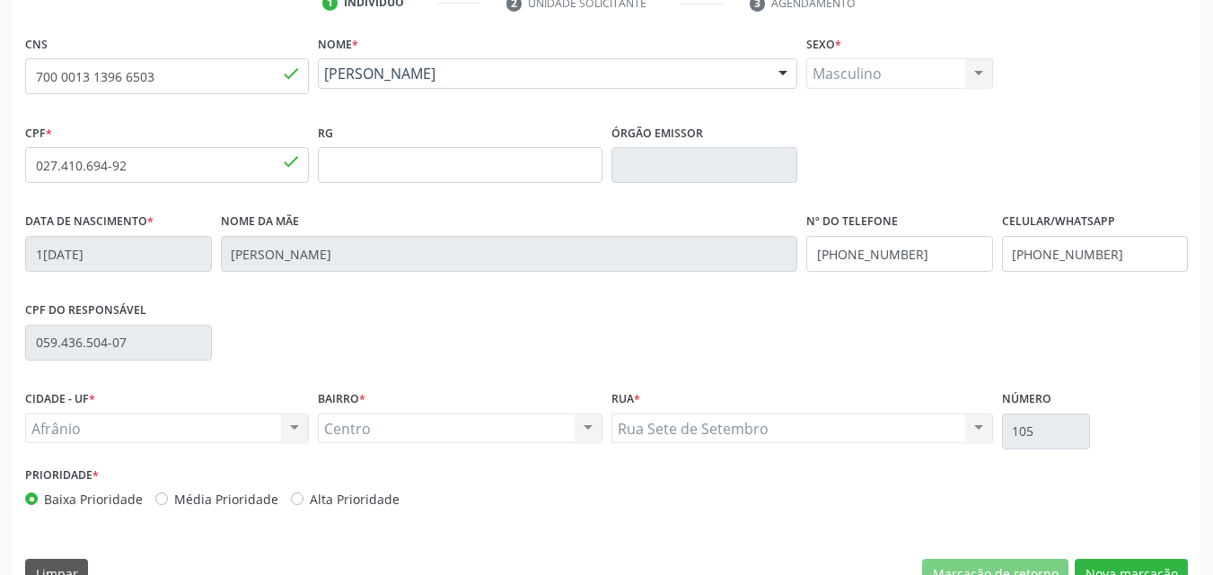
scroll to position [398, 0]
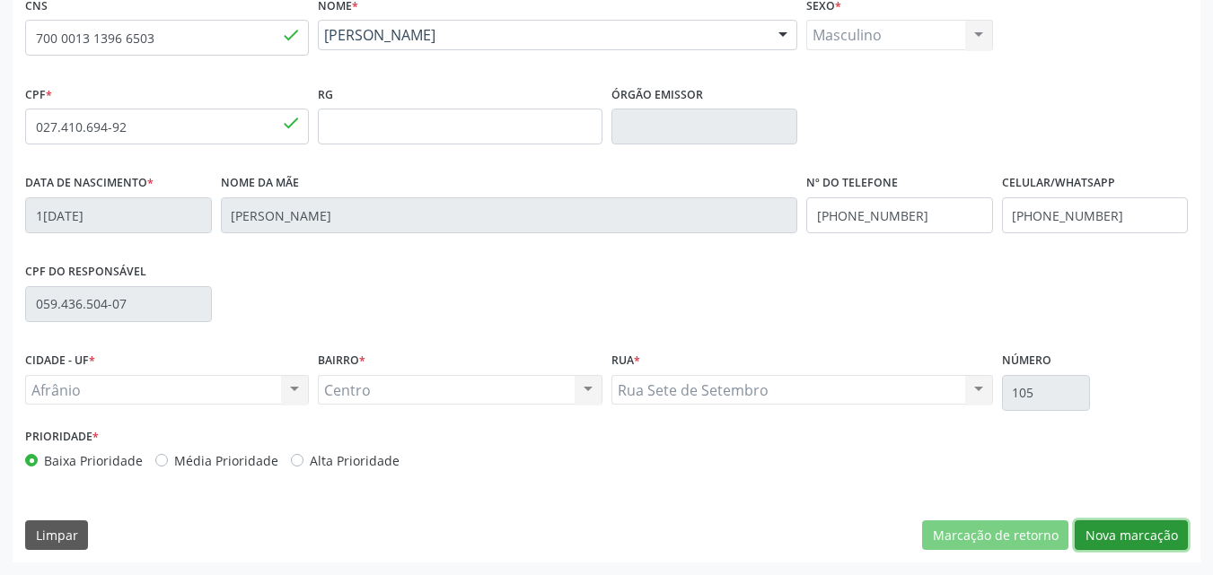
click at [1132, 537] on button "Nova marcação" at bounding box center [1131, 536] width 113 height 31
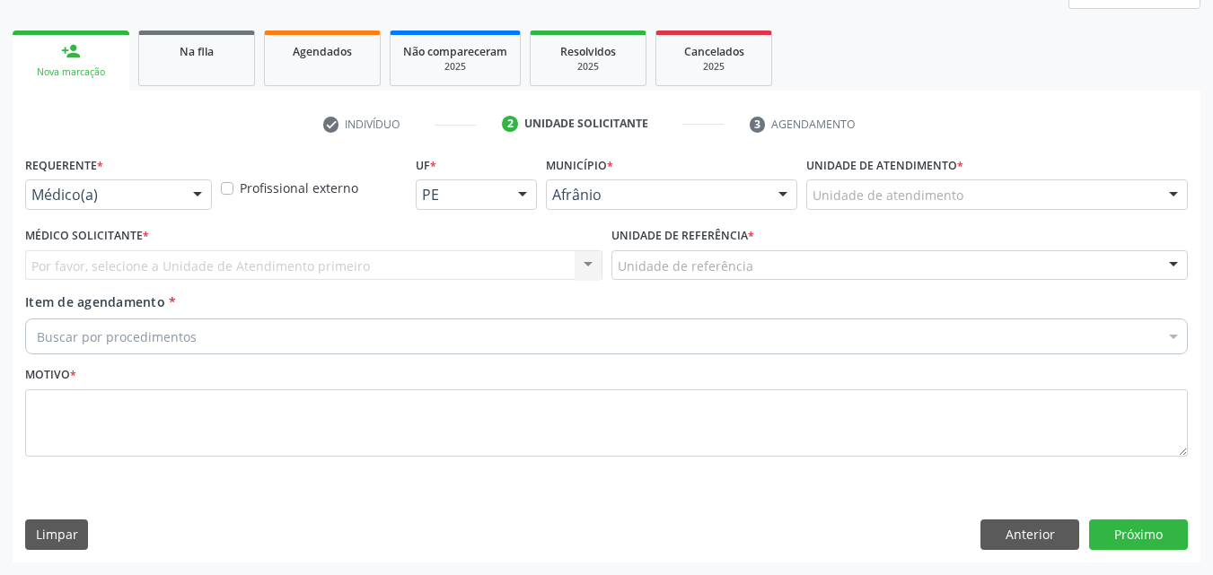
scroll to position [238, 0]
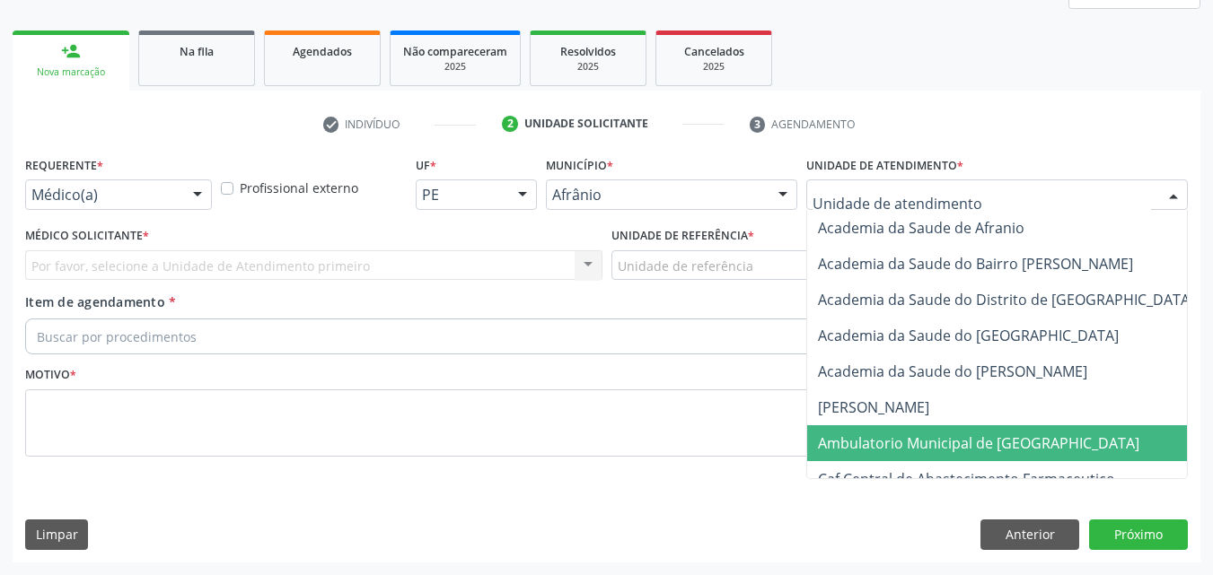
click at [917, 440] on span "Ambulatorio Municipal de [GEOGRAPHIC_DATA]" at bounding box center [978, 444] width 321 height 20
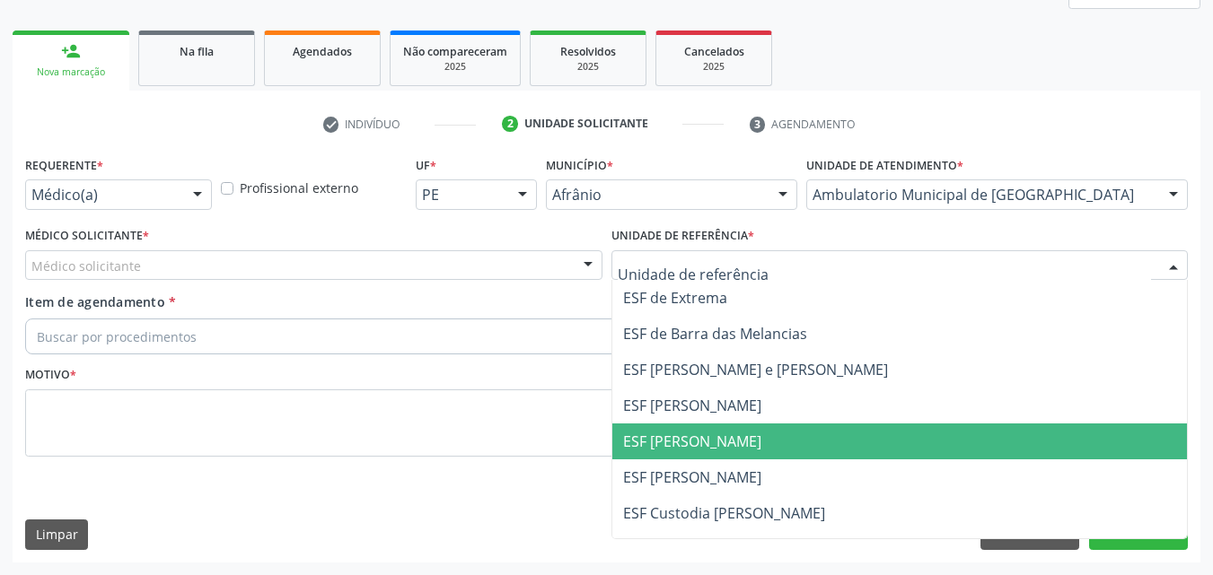
click at [725, 437] on span "ESF [PERSON_NAME]" at bounding box center [692, 442] width 138 height 20
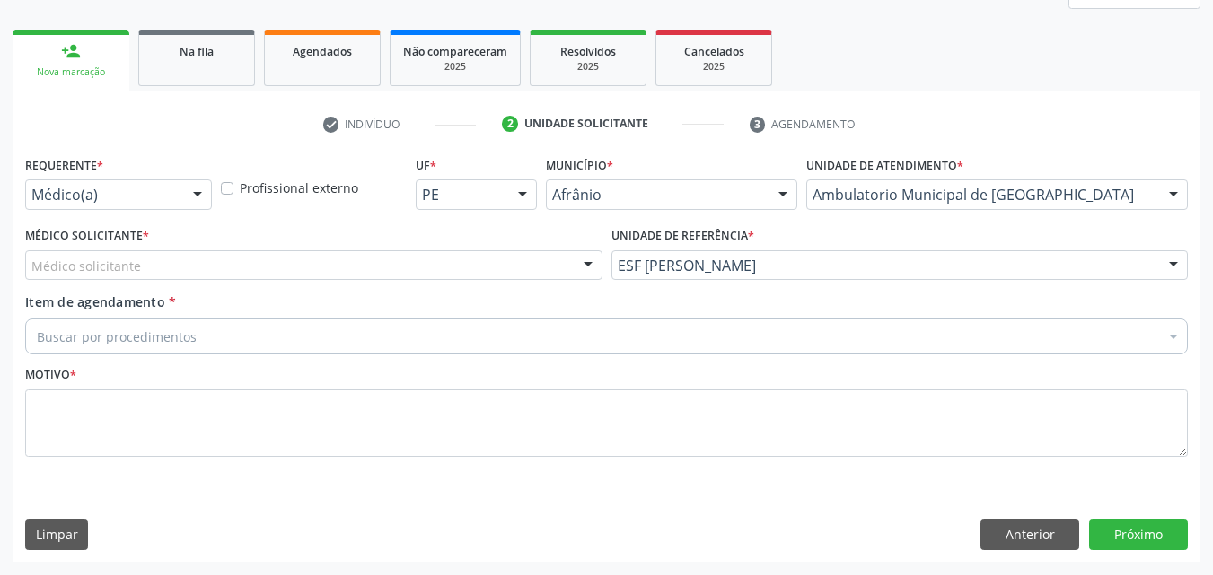
click at [468, 265] on div "Médico solicitante" at bounding box center [313, 265] width 577 height 31
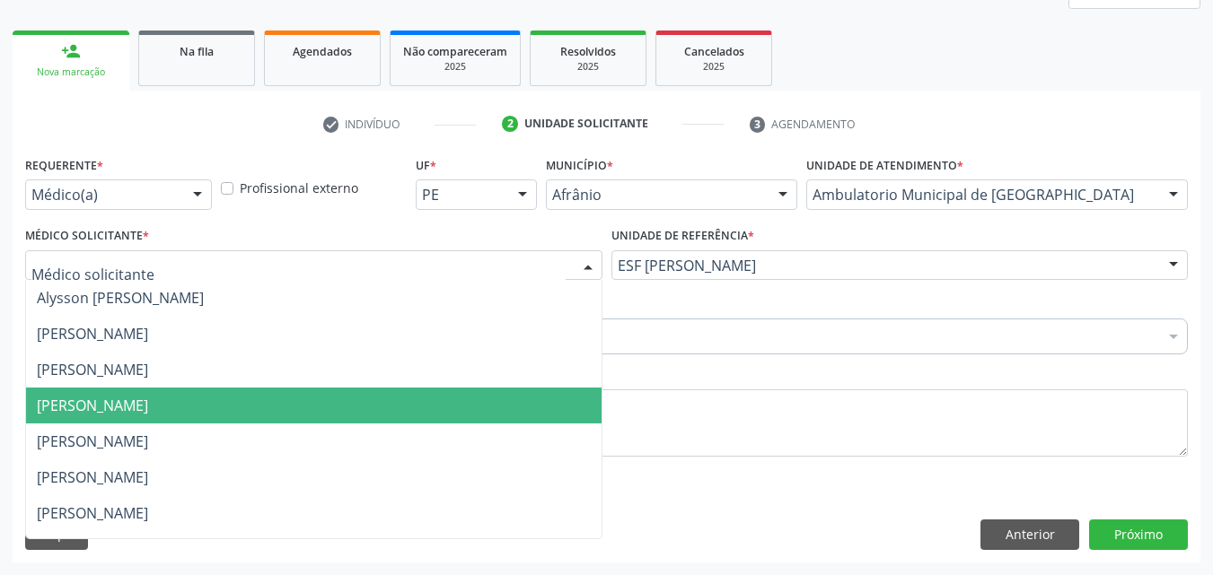
click at [369, 406] on span "[PERSON_NAME]" at bounding box center [313, 406] width 575 height 36
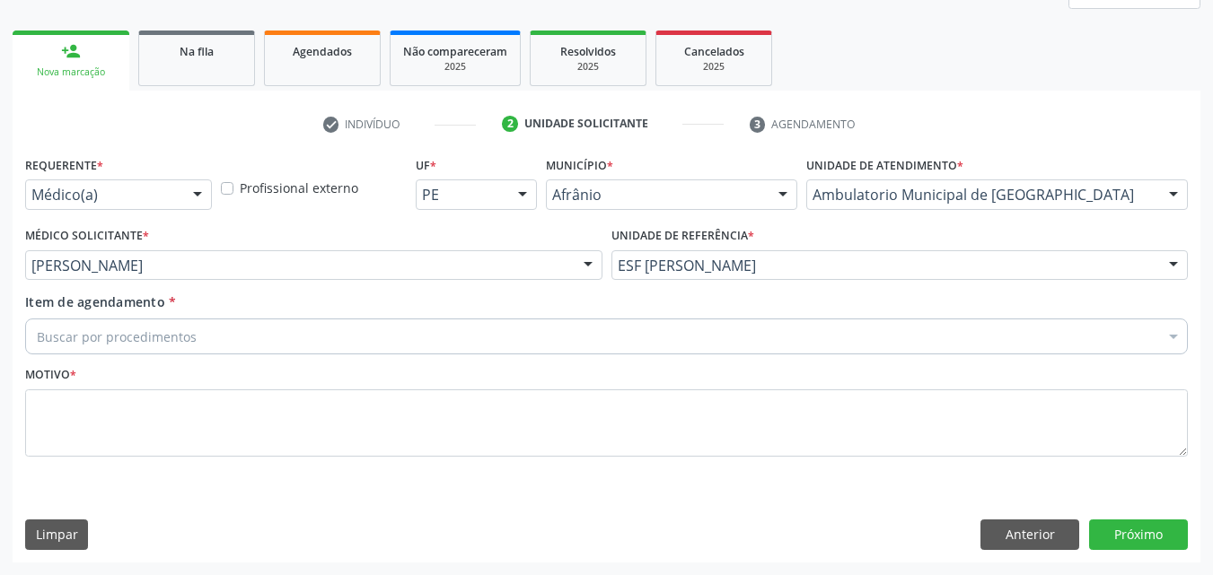
click at [253, 329] on div "Buscar por procedimentos" at bounding box center [606, 337] width 1163 height 36
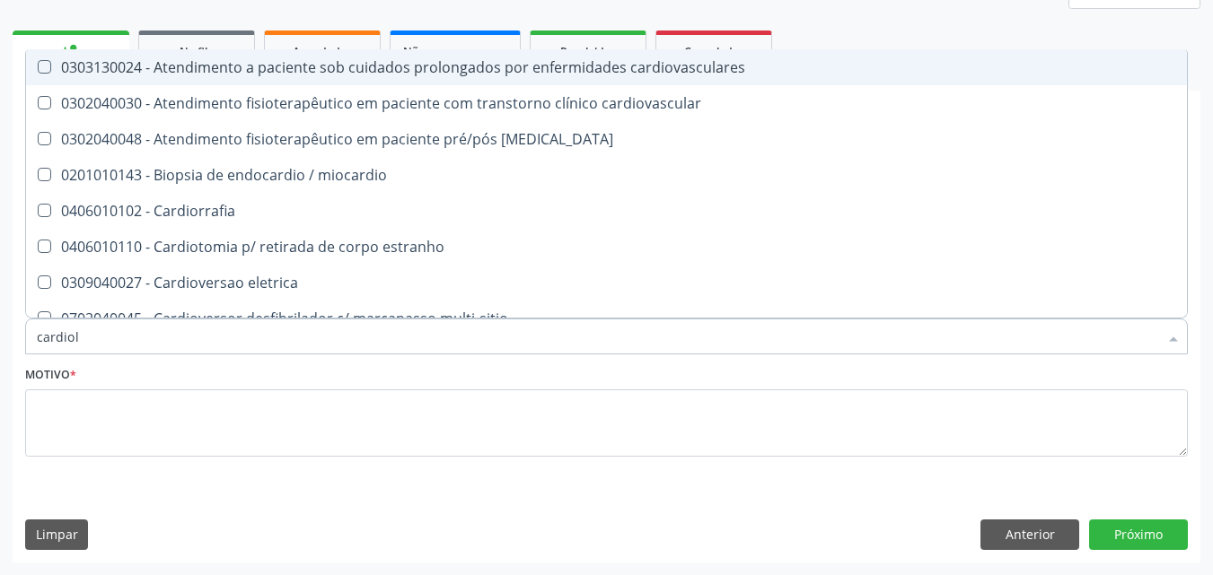
type input "cardiolo"
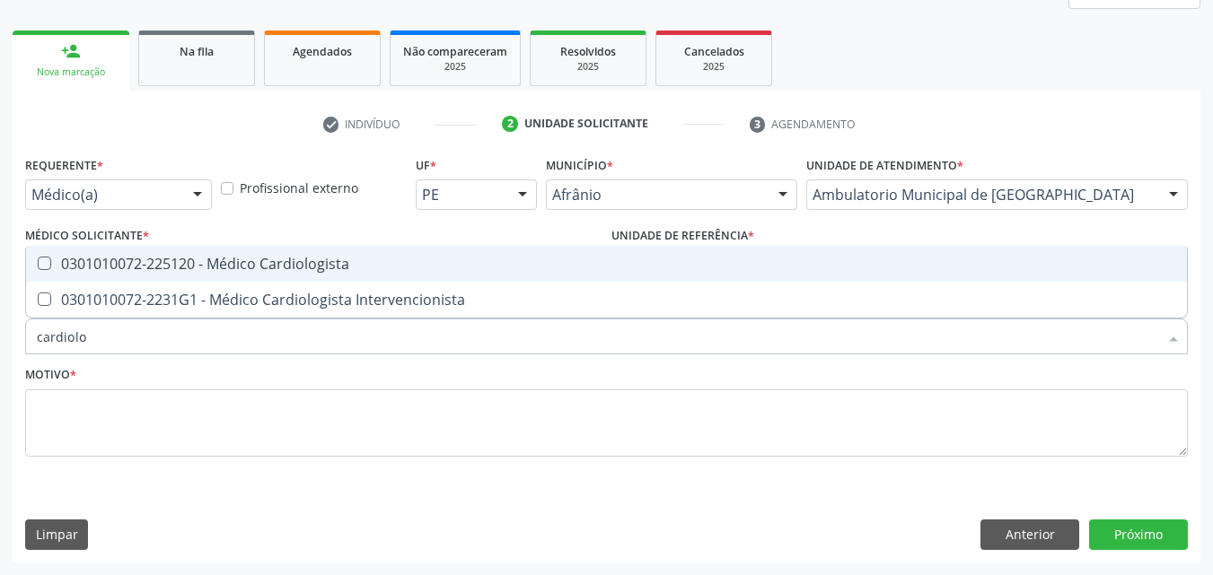
click at [205, 266] on div "0301010072-225120 - Médico Cardiologista" at bounding box center [606, 264] width 1139 height 14
checkbox Cardiologista "true"
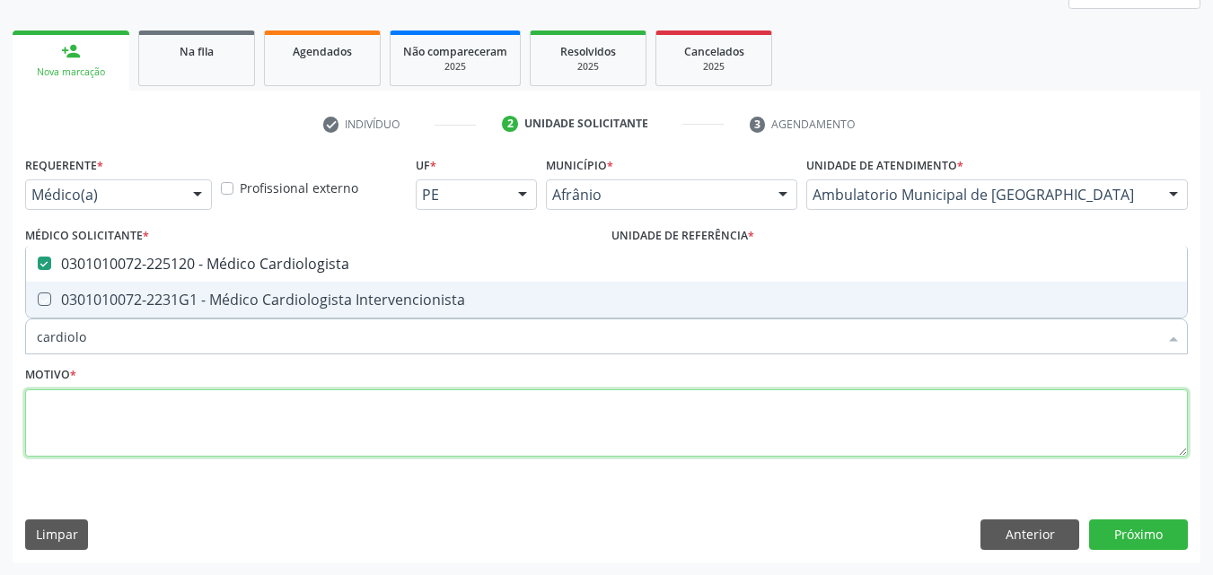
click at [172, 426] on textarea at bounding box center [606, 424] width 1163 height 68
checkbox Intervencionista "true"
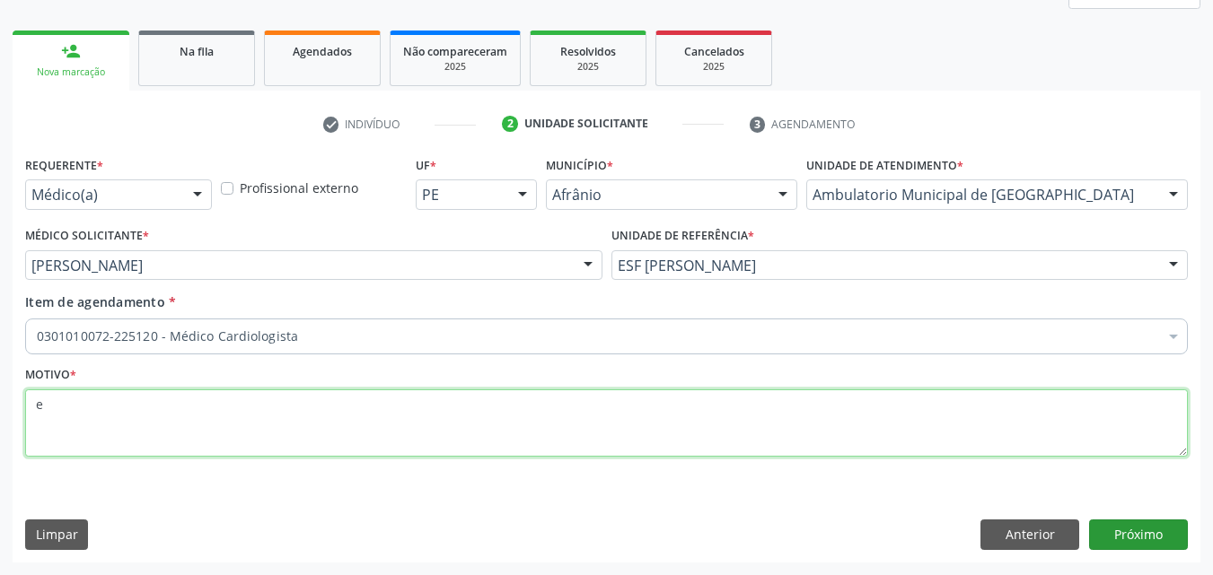
type textarea "e"
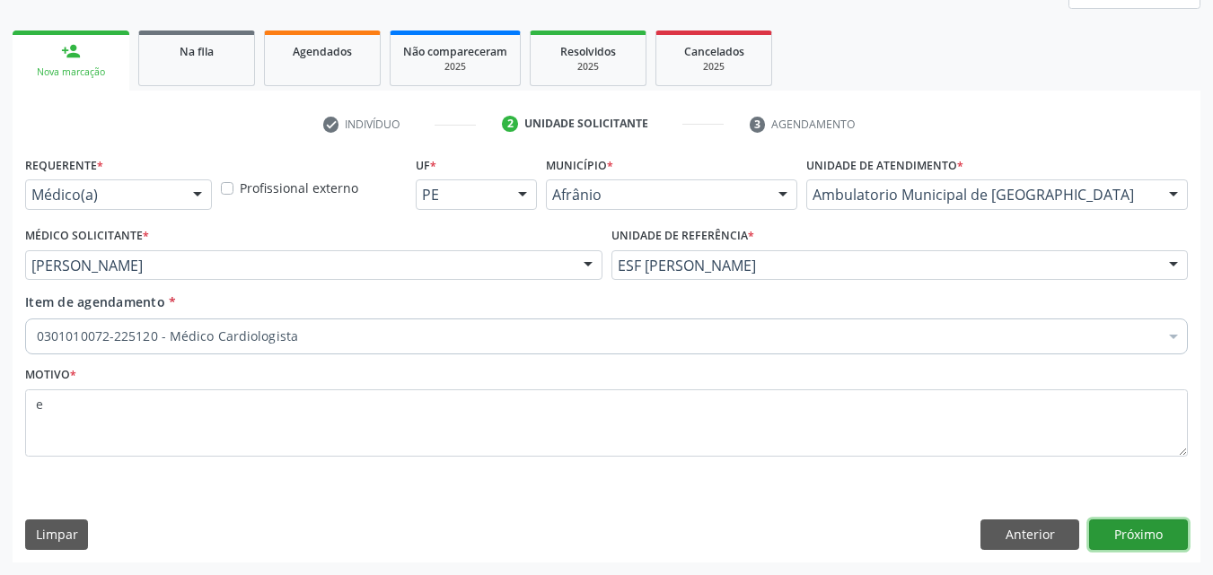
click at [1104, 536] on button "Próximo" at bounding box center [1138, 535] width 99 height 31
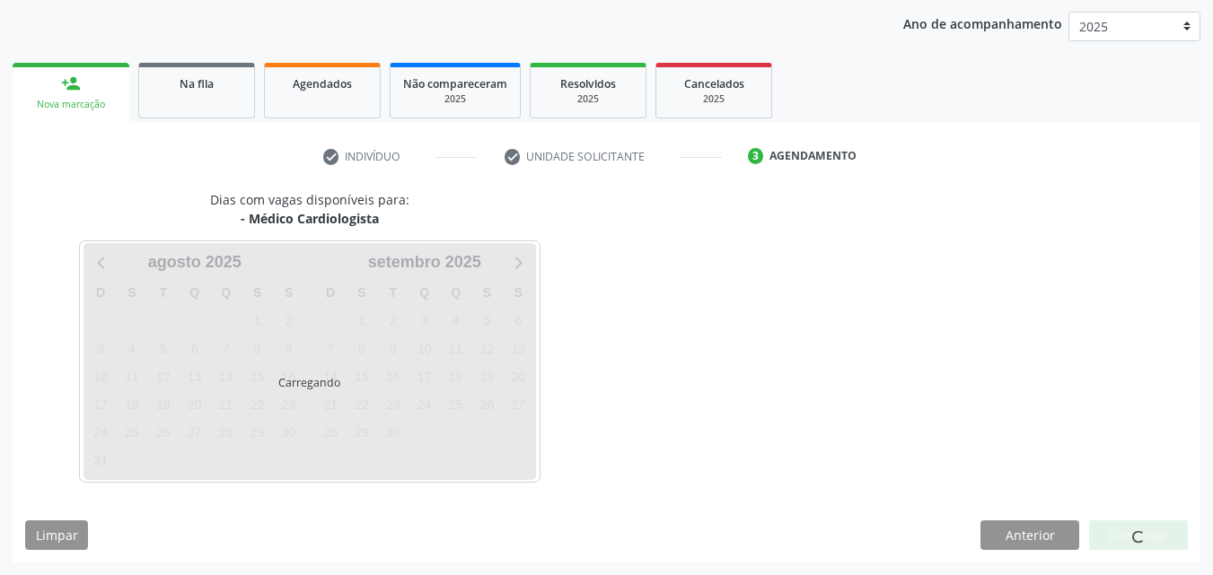
scroll to position [206, 0]
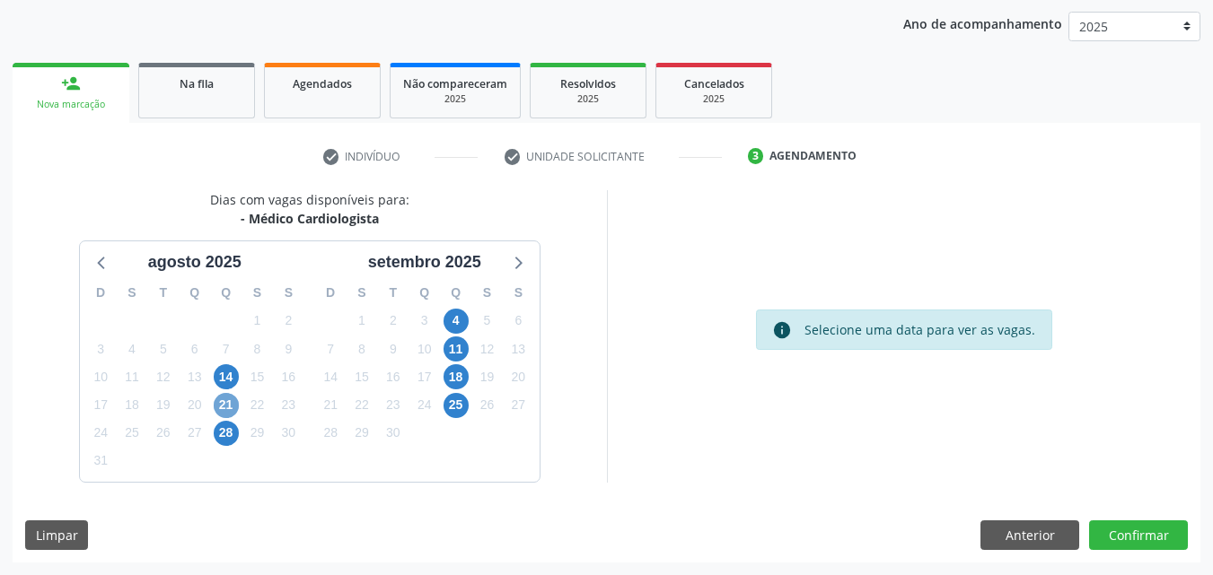
click at [227, 406] on span "21" at bounding box center [226, 405] width 25 height 25
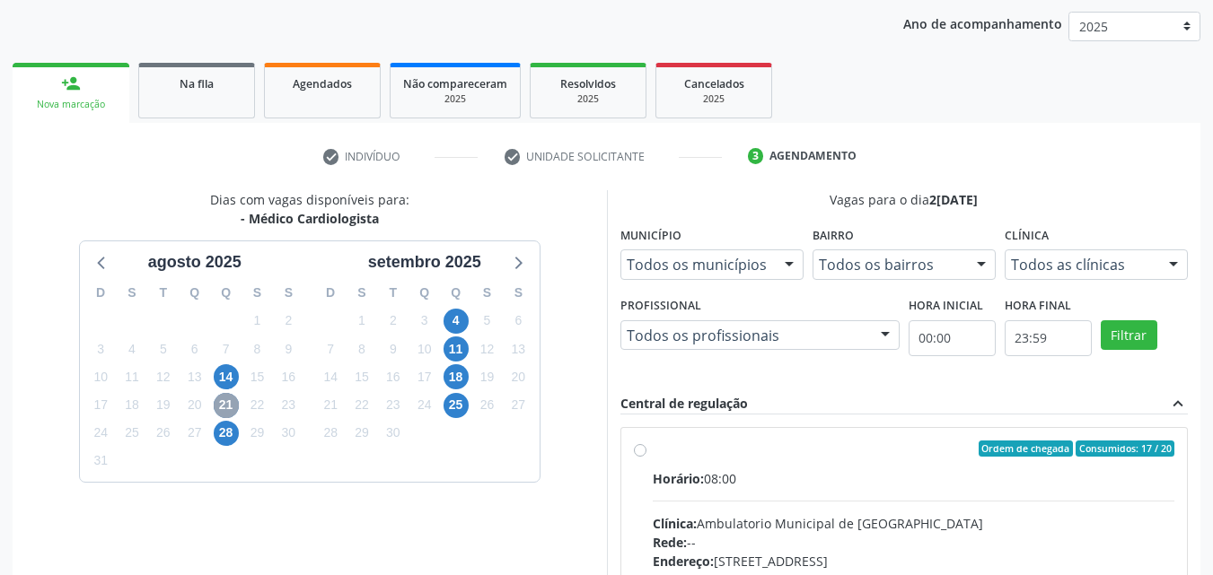
scroll to position [465, 0]
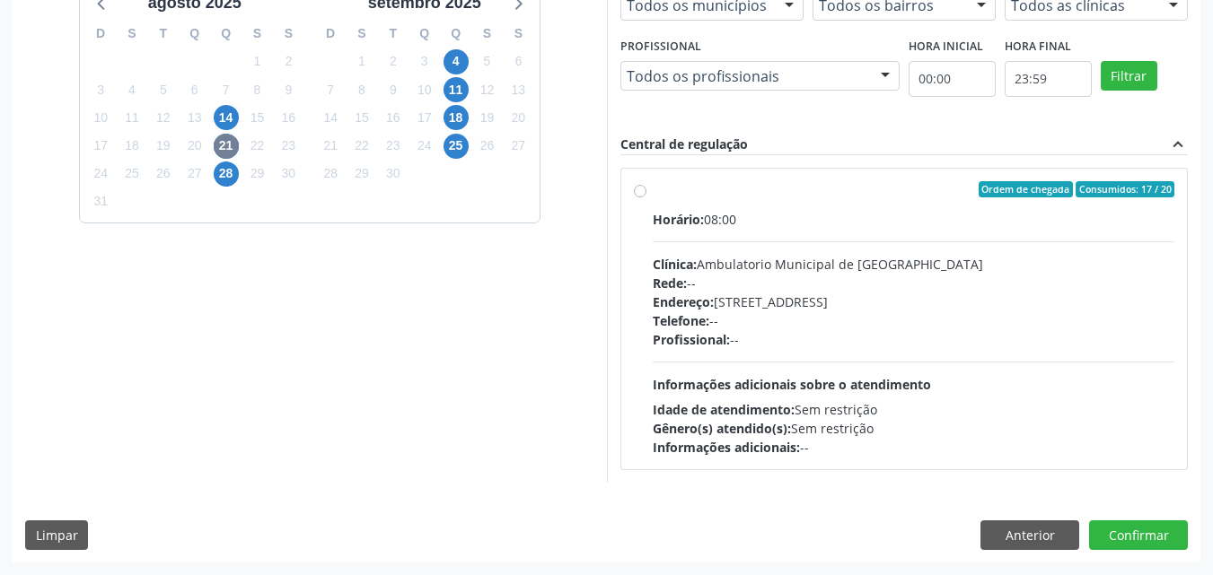
click at [682, 198] on label "Ordem de chegada Consumidos: 17 / 20 Horário: 08:00 Clínica: Ambulatorio Munici…" at bounding box center [914, 319] width 522 height 276
click at [646, 197] on input "Ordem de chegada Consumidos: 17 / 20 Horário: 08:00 Clínica: Ambulatorio Munici…" at bounding box center [640, 189] width 13 height 16
radio input "true"
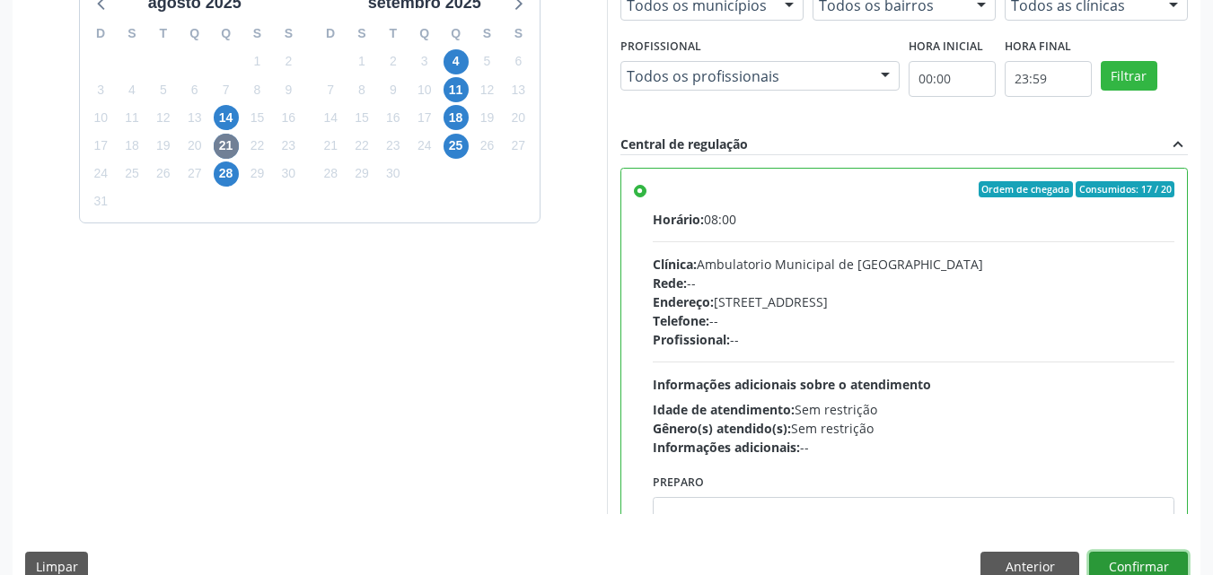
click at [1151, 563] on button "Confirmar" at bounding box center [1138, 567] width 99 height 31
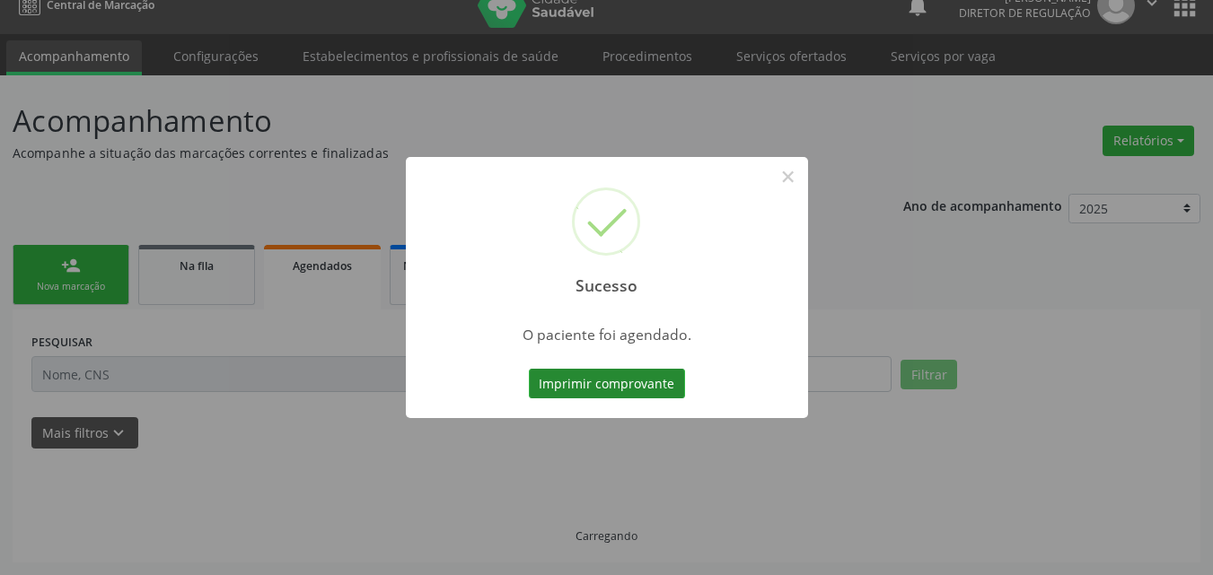
scroll to position [23, 0]
click at [622, 377] on button "Imprimir comprovante" at bounding box center [607, 384] width 156 height 31
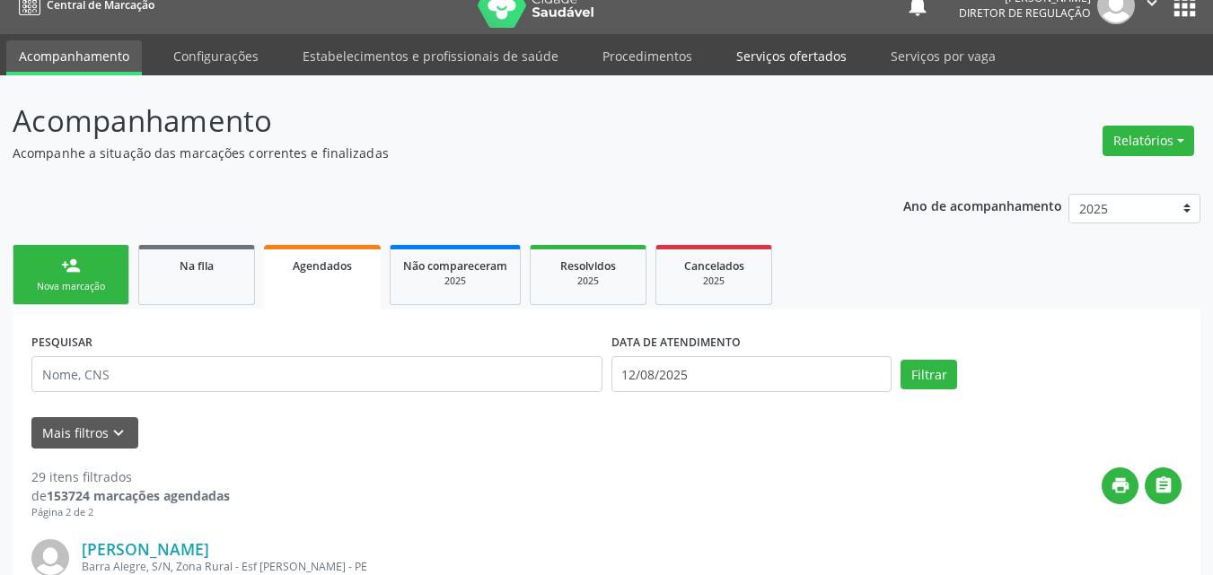
click at [814, 55] on link "Serviços ofertados" at bounding box center [792, 55] width 136 height 31
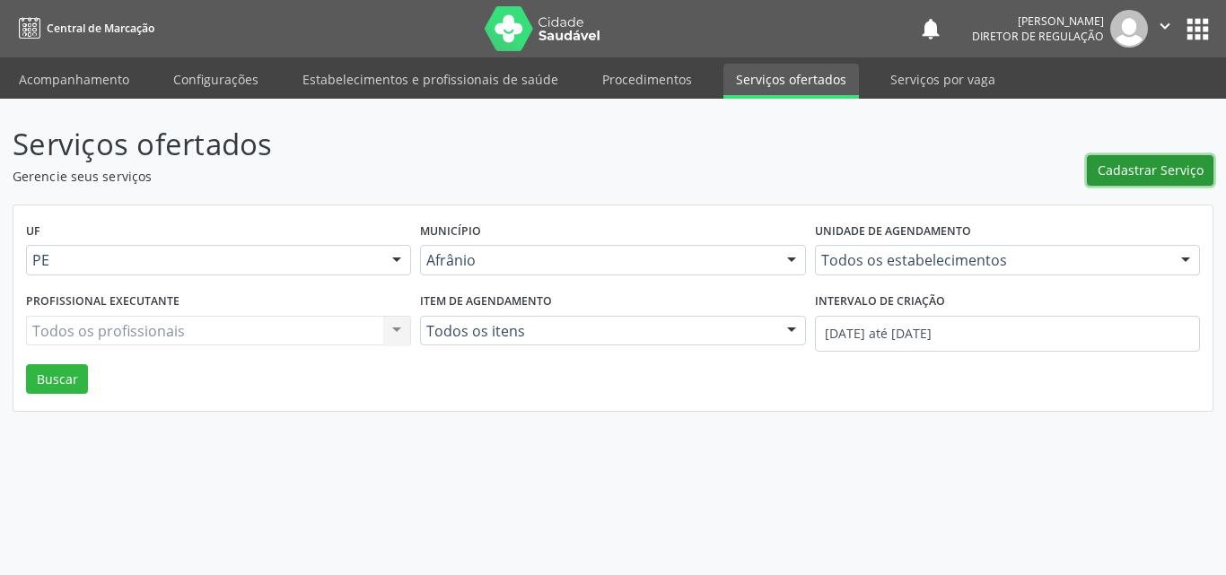
click at [1149, 168] on span "Cadastrar Serviço" at bounding box center [1151, 170] width 106 height 19
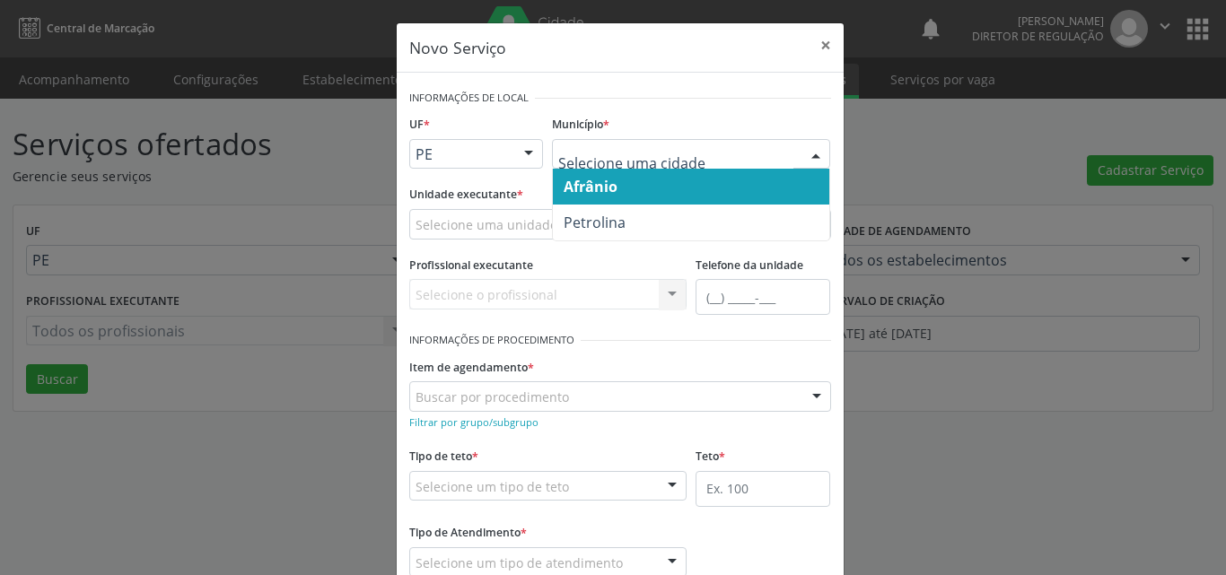
click at [599, 155] on input "text" at bounding box center [675, 163] width 235 height 36
click at [651, 171] on span "Afrânio" at bounding box center [691, 187] width 276 height 36
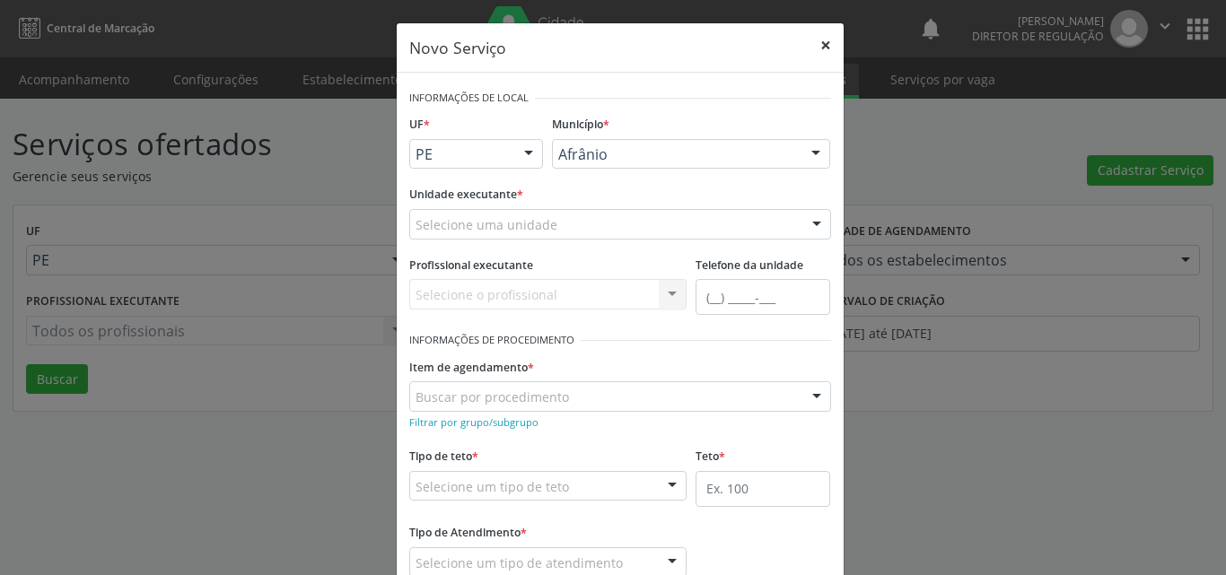
click at [827, 45] on button "×" at bounding box center [826, 45] width 36 height 44
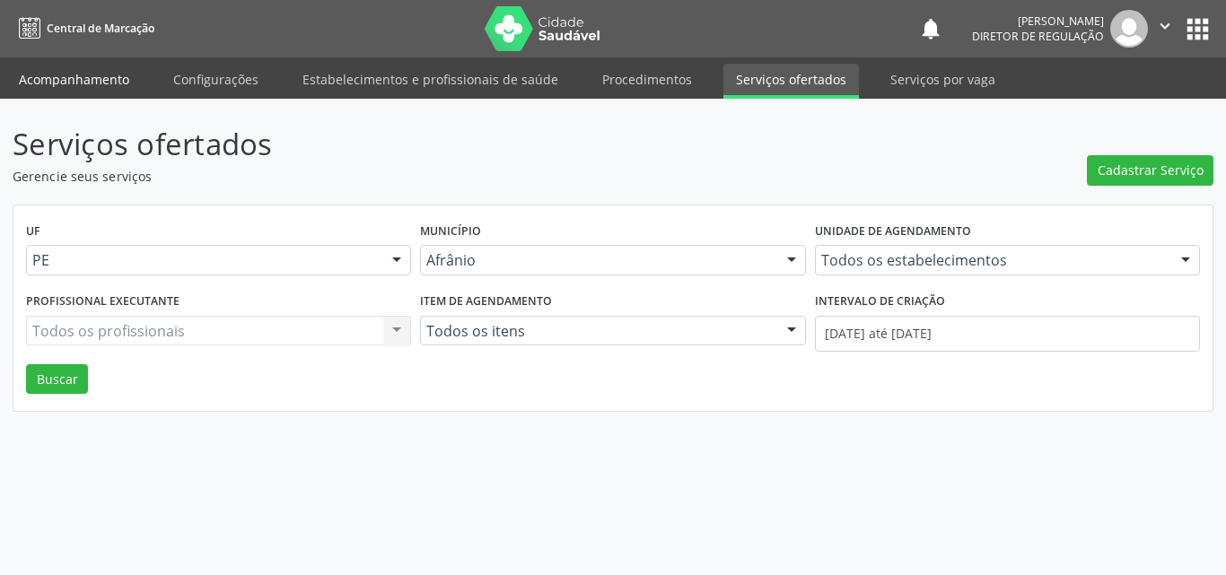
click at [107, 77] on link "Acompanhamento" at bounding box center [74, 79] width 136 height 31
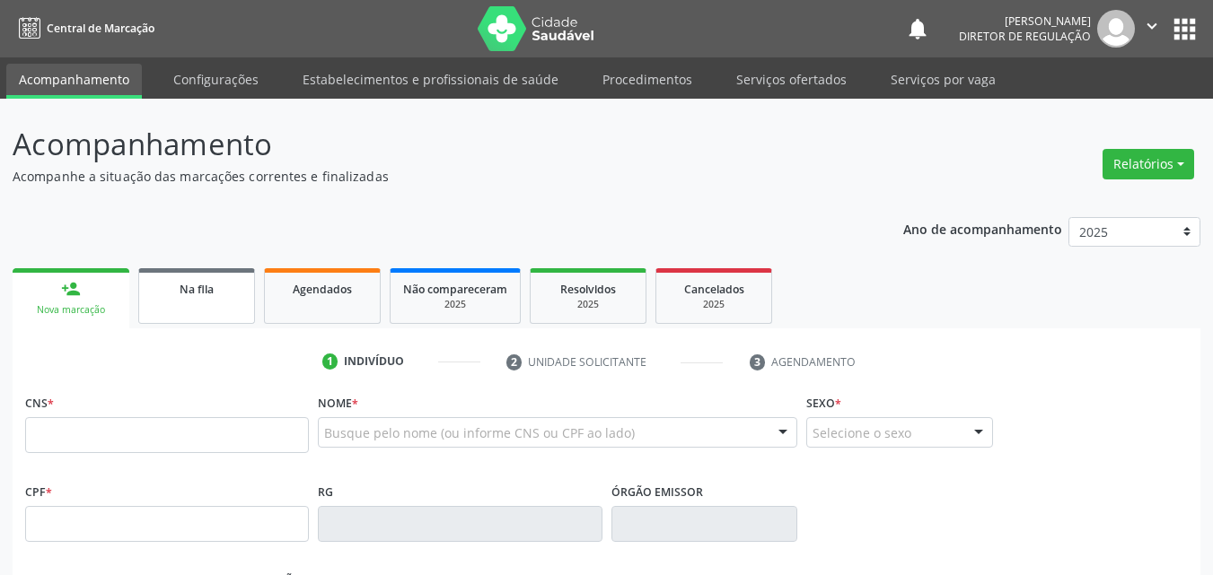
click at [230, 284] on div "Na fila" at bounding box center [197, 288] width 90 height 19
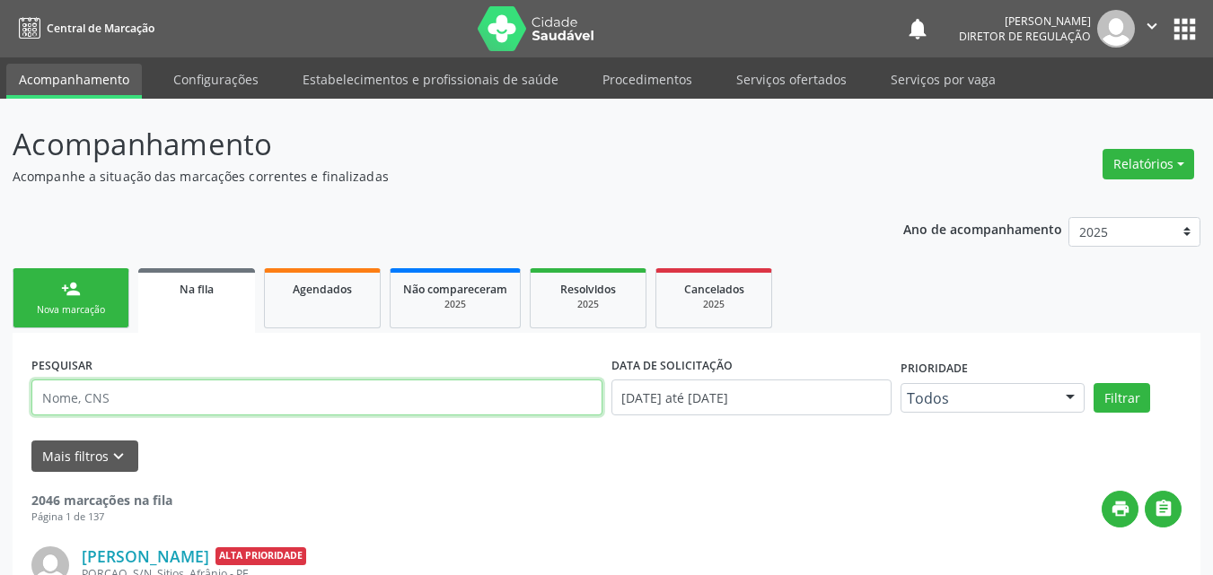
click at [248, 399] on input "text" at bounding box center [316, 398] width 571 height 36
type input "pedro rodrigues"
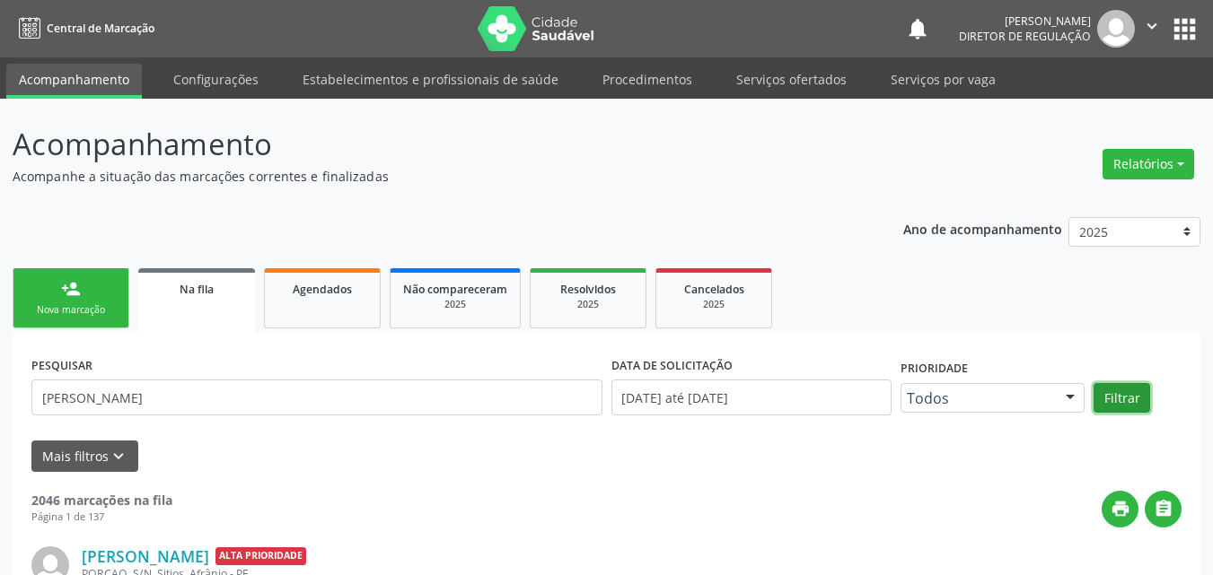
click at [1116, 394] on button "Filtrar" at bounding box center [1121, 398] width 57 height 31
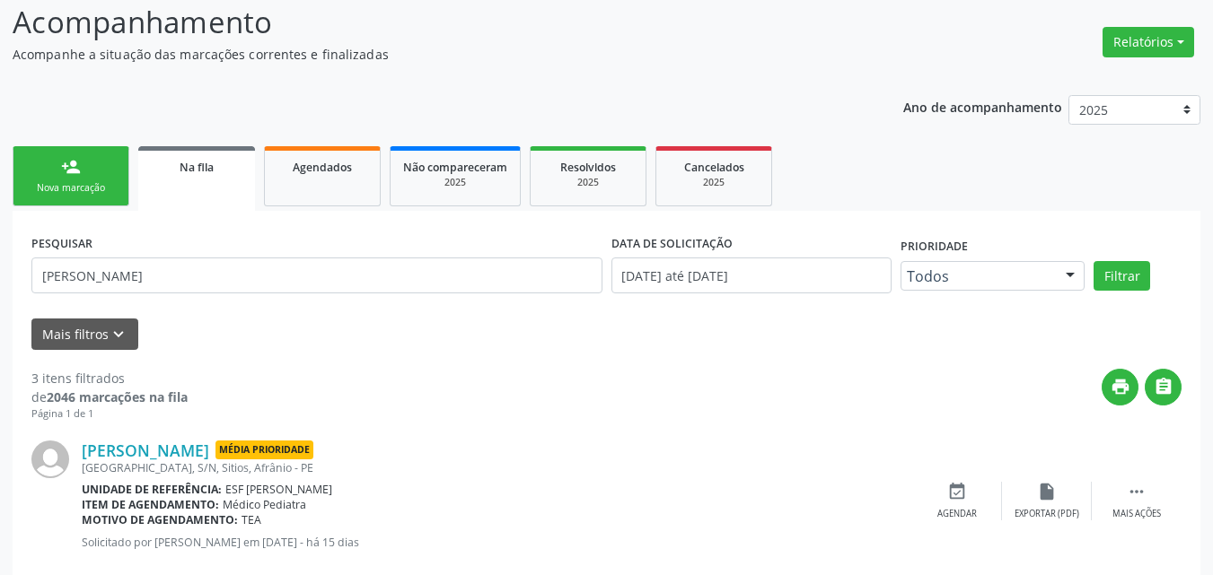
scroll to position [32, 0]
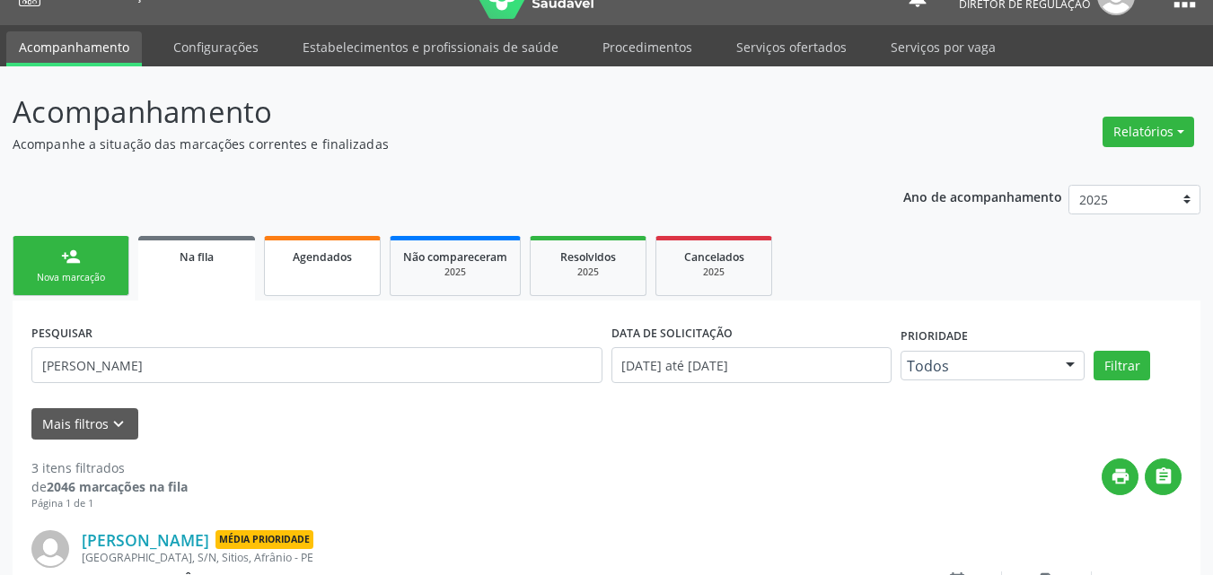
click at [298, 264] on span "Agendados" at bounding box center [322, 257] width 59 height 15
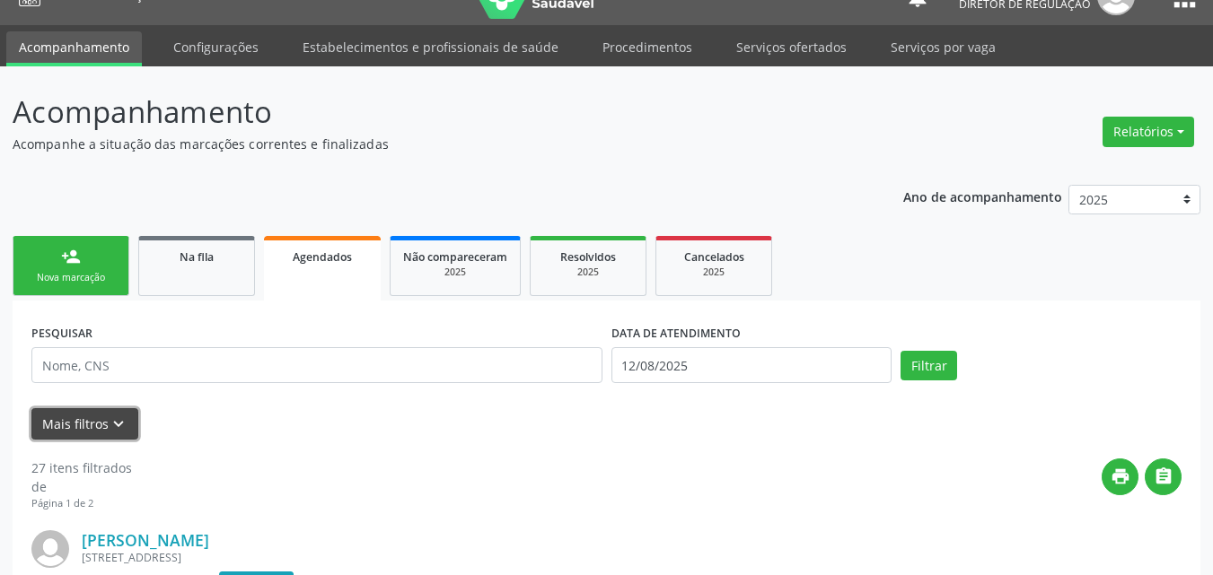
click at [124, 419] on icon "keyboard_arrow_down" at bounding box center [119, 425] width 20 height 20
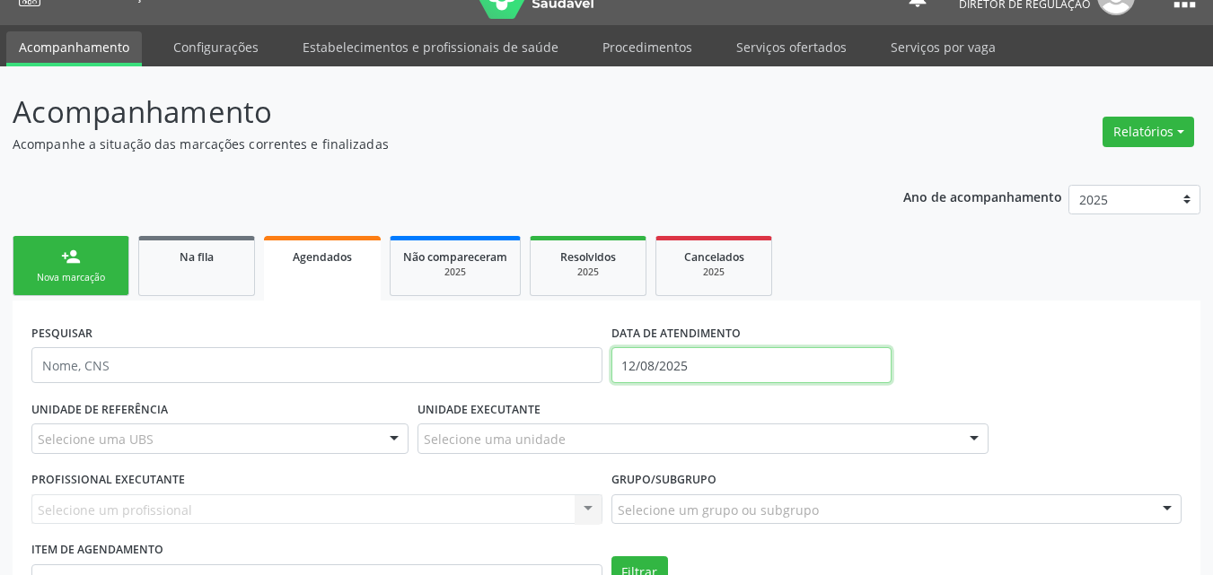
click at [712, 359] on input "12/08/2025" at bounding box center [751, 365] width 281 height 36
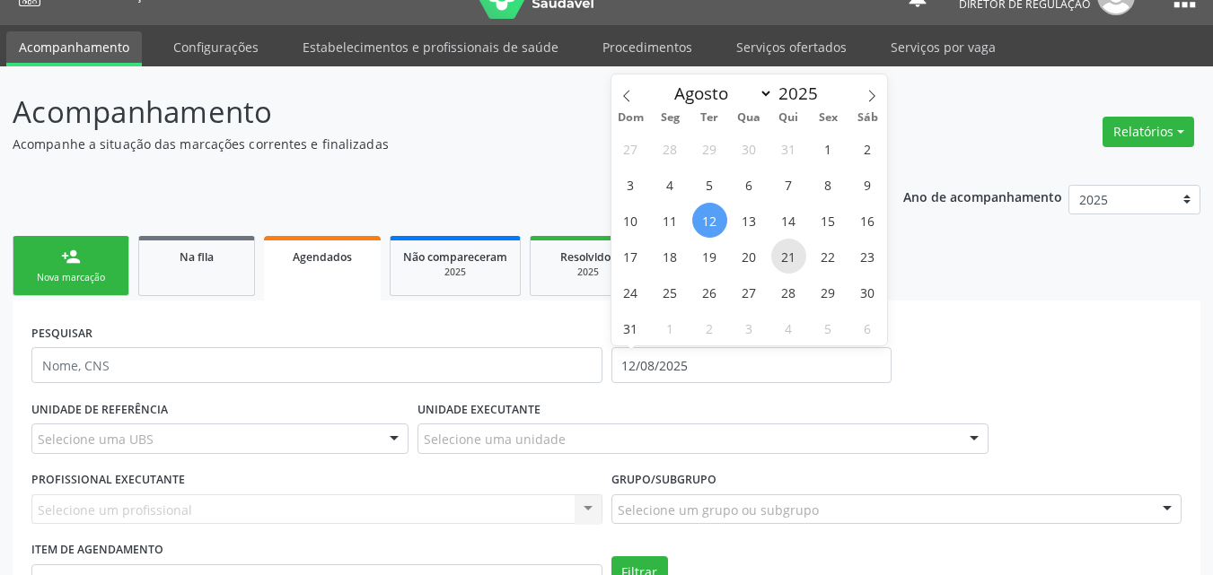
click at [783, 259] on span "21" at bounding box center [788, 256] width 35 height 35
type input "21/08/2025"
click at [783, 259] on span "21" at bounding box center [788, 256] width 35 height 35
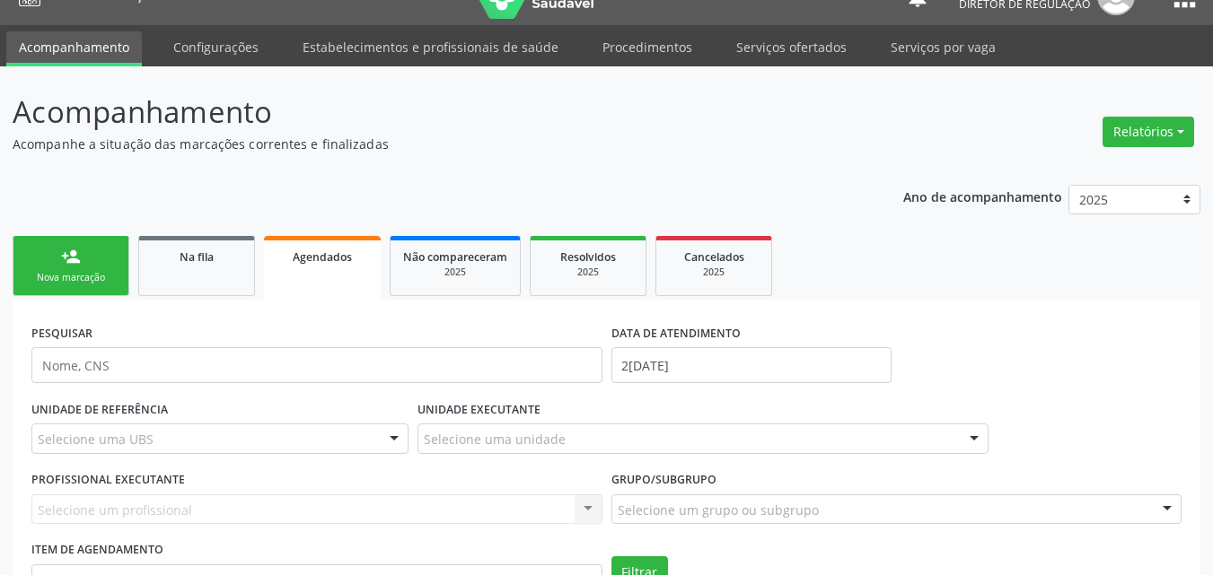
scroll to position [122, 0]
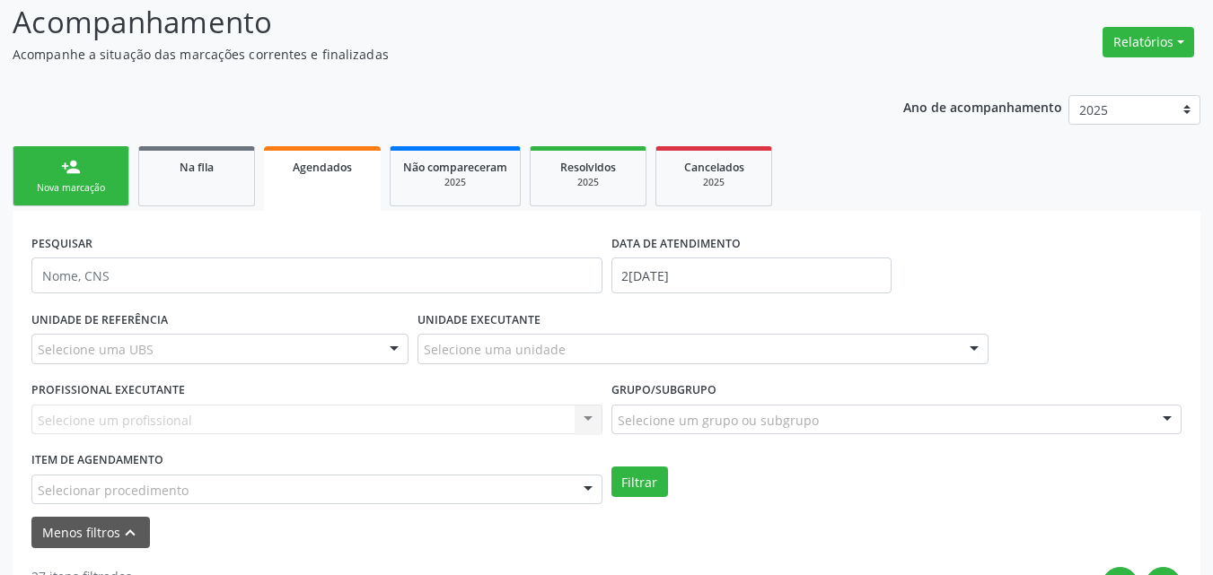
click at [225, 491] on div "Selecionar procedimento" at bounding box center [316, 490] width 571 height 31
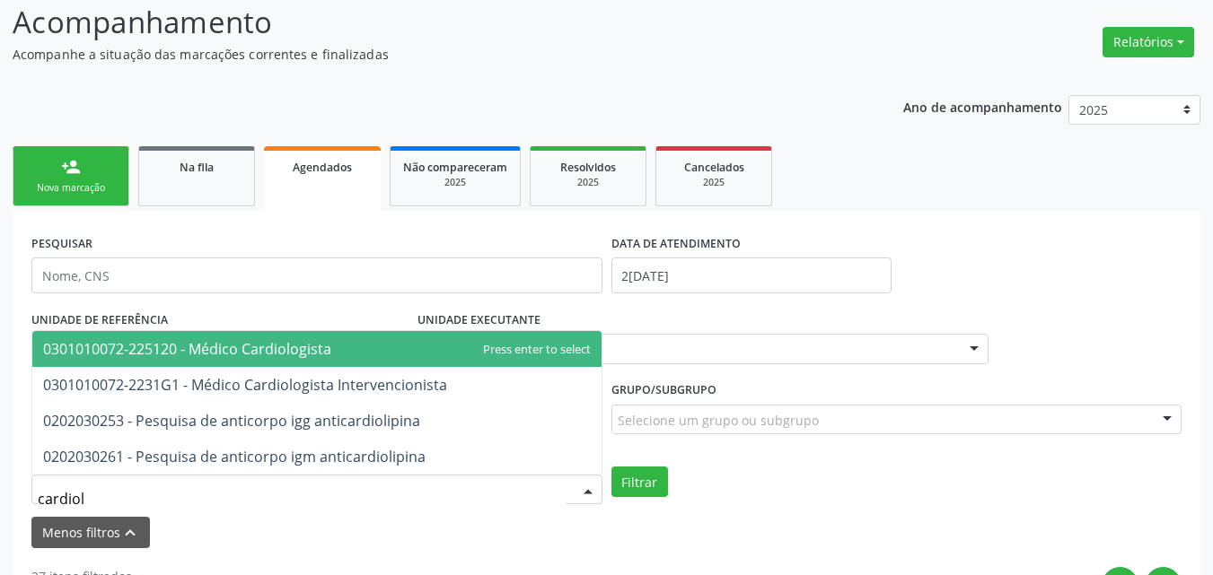
type input "cardiolo"
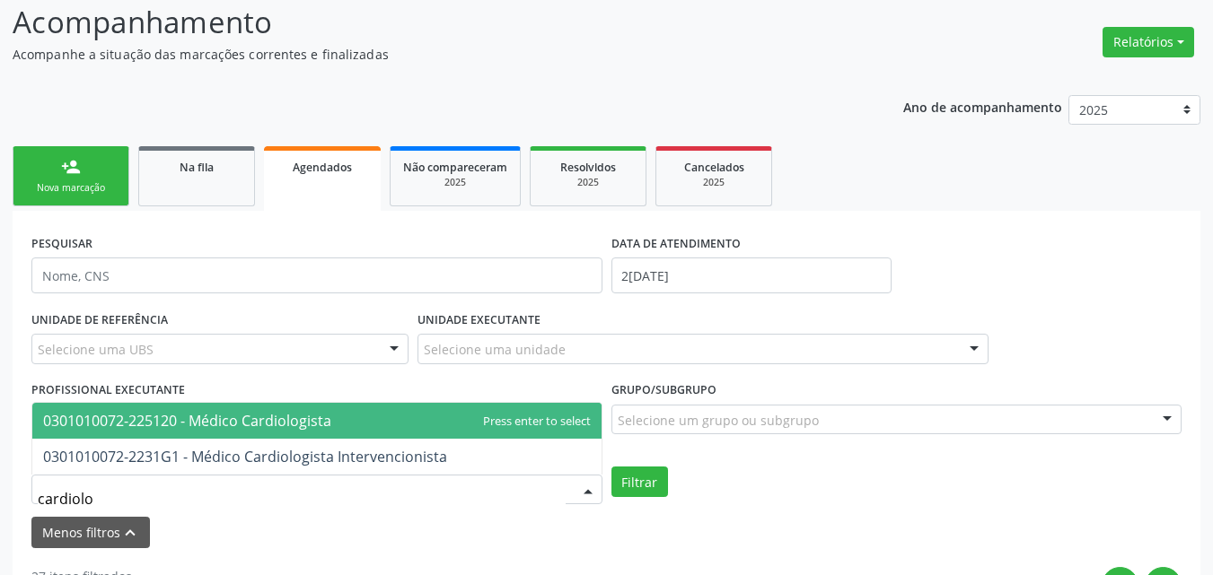
click at [216, 421] on span "0301010072-225120 - Médico Cardiologista" at bounding box center [187, 421] width 288 height 20
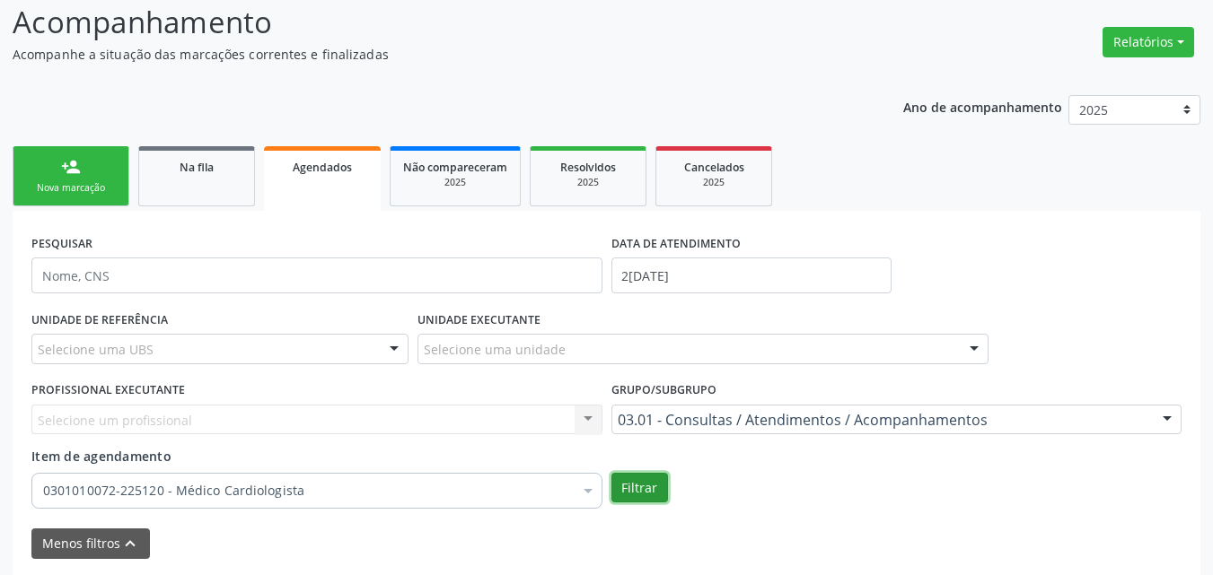
click at [645, 494] on button "Filtrar" at bounding box center [639, 488] width 57 height 31
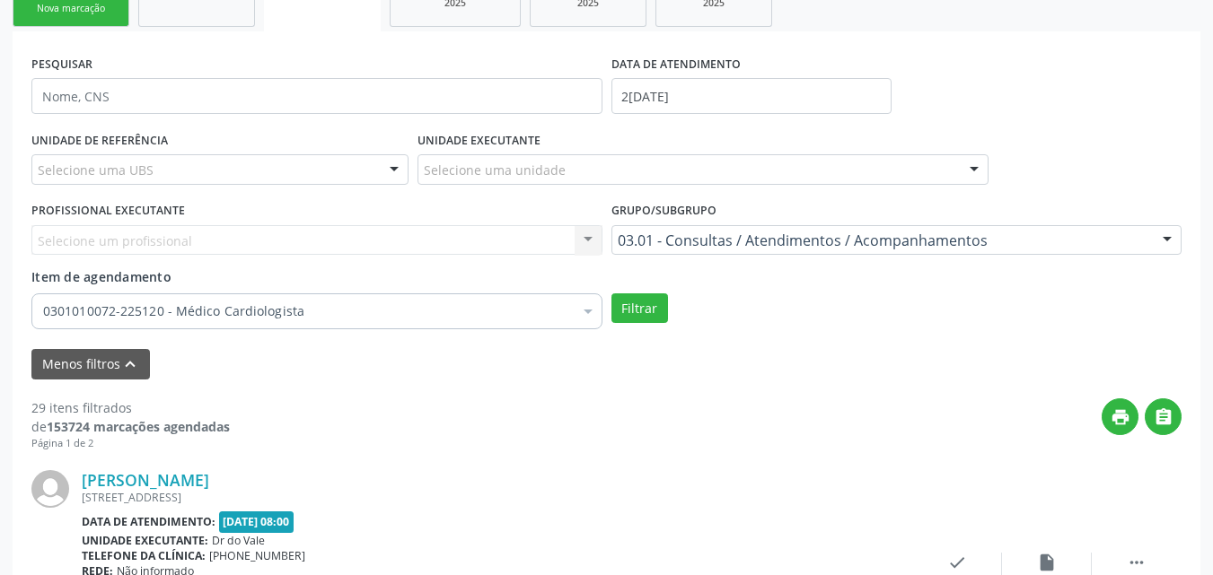
scroll to position [212, 0]
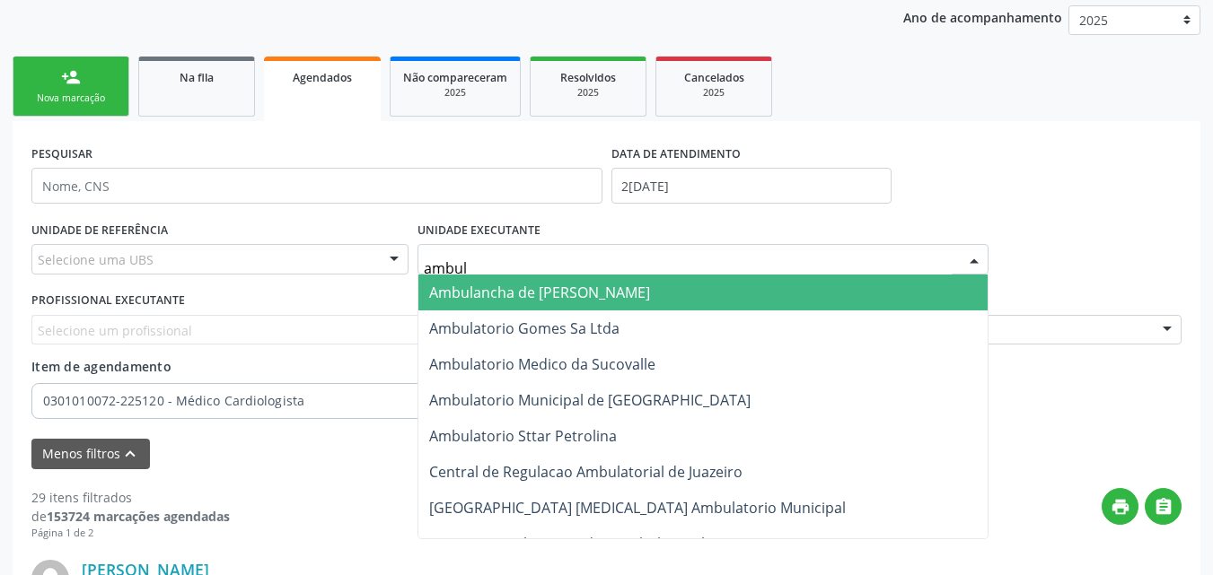
type input "ambula"
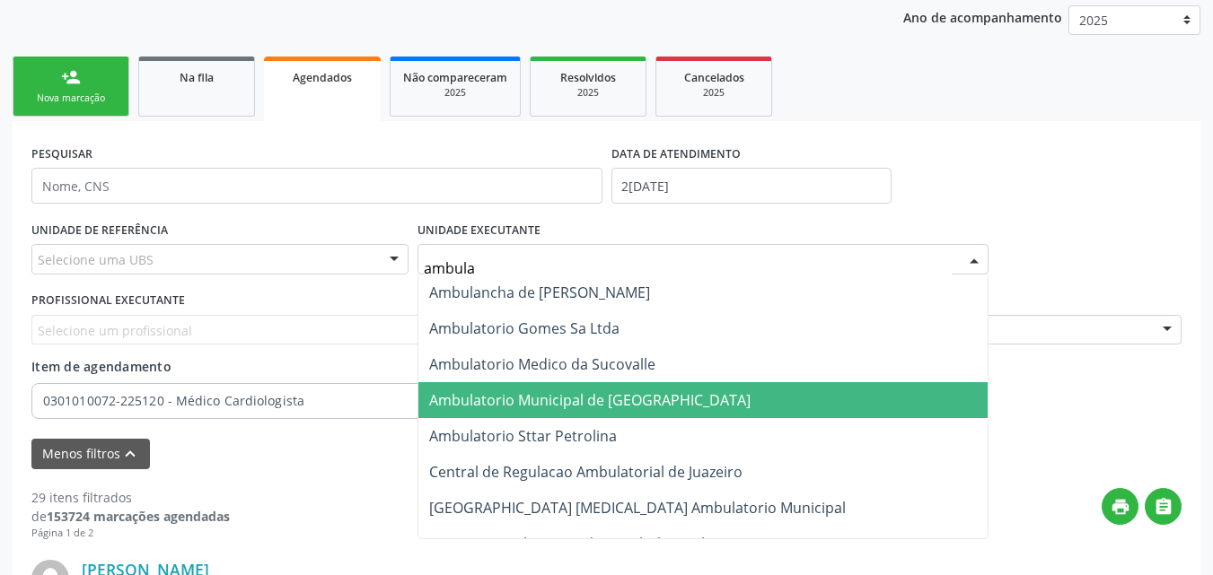
click at [512, 392] on span "Ambulatorio Municipal de [GEOGRAPHIC_DATA]" at bounding box center [589, 401] width 321 height 20
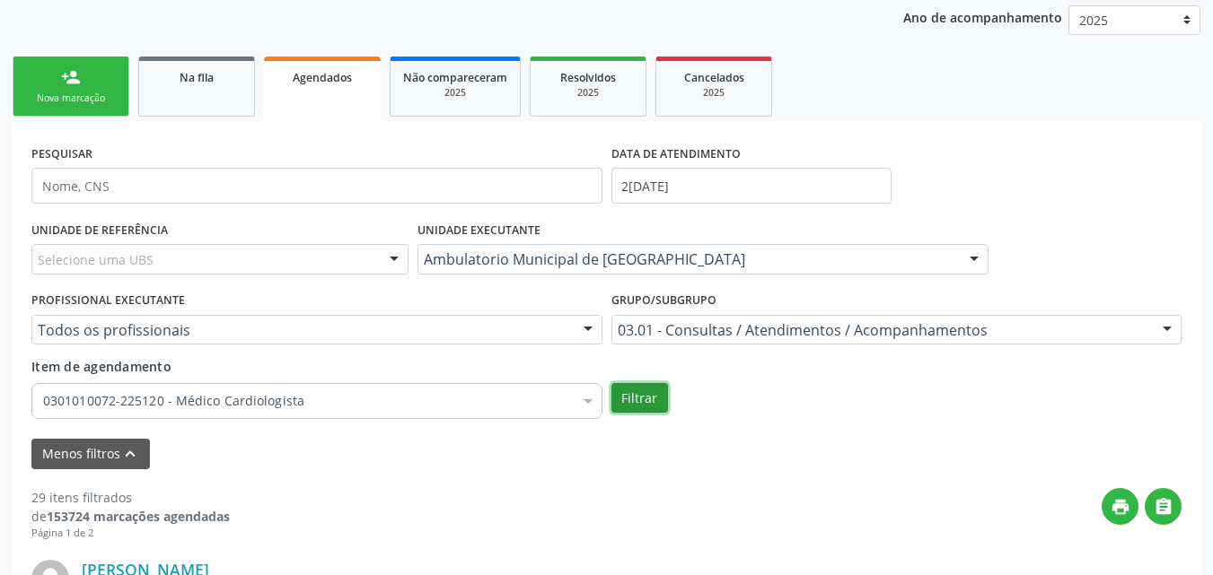
click at [633, 397] on button "Filtrar" at bounding box center [639, 398] width 57 height 31
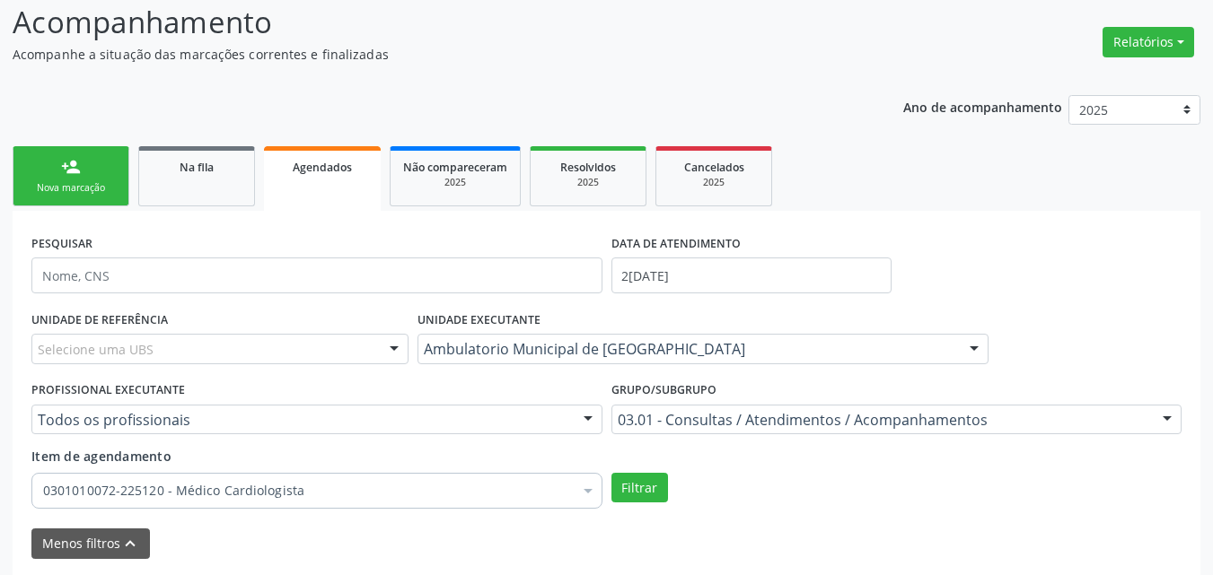
click at [118, 178] on link "person_add Nova marcação" at bounding box center [71, 176] width 117 height 60
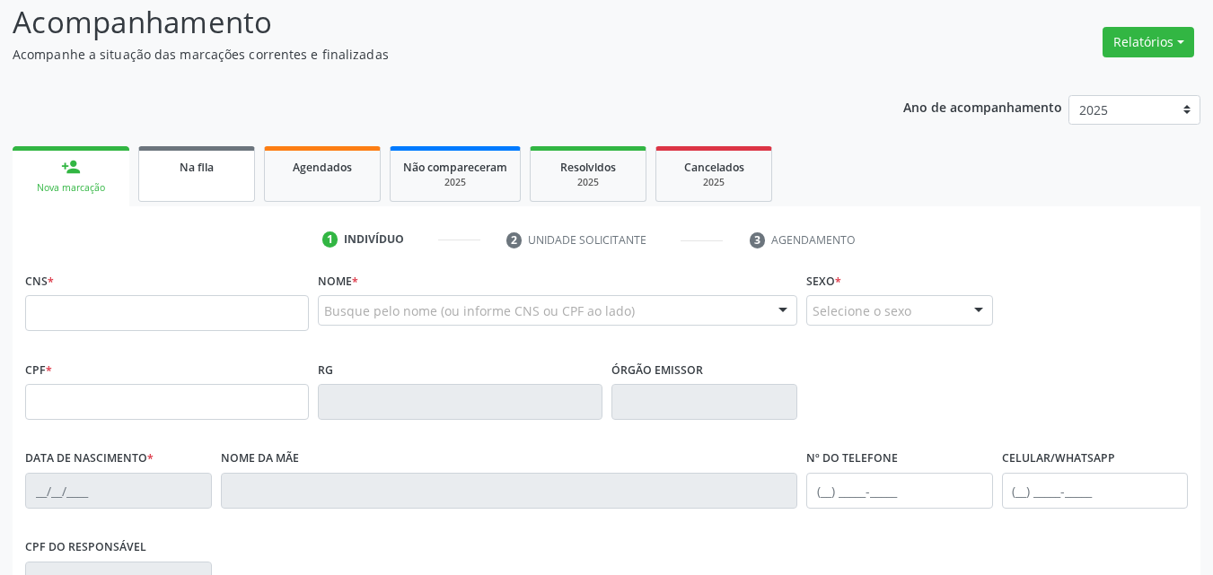
click at [209, 182] on link "Na fila" at bounding box center [196, 174] width 117 height 56
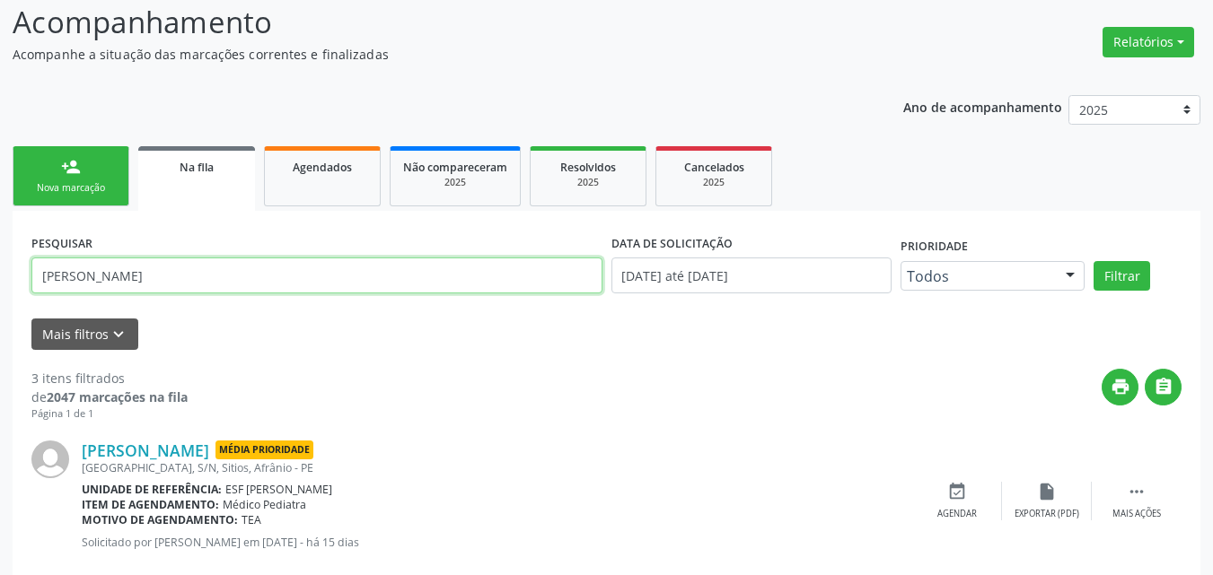
click at [173, 277] on input "pedro rodrigues" at bounding box center [316, 276] width 571 height 36
type input "p"
type input "700906952598797"
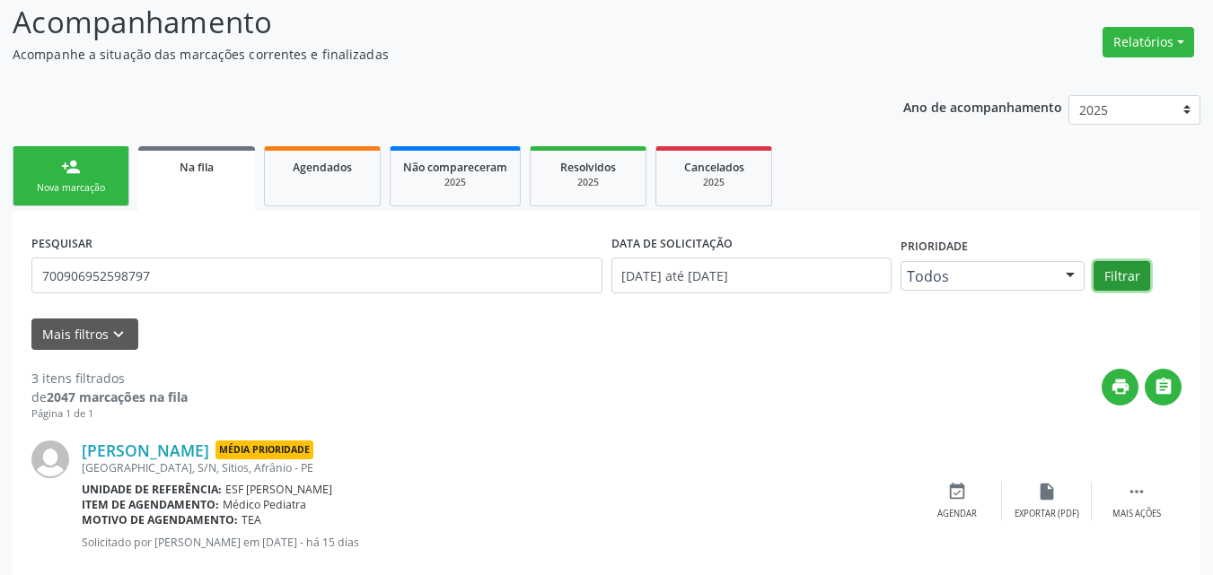
click at [1110, 276] on button "Filtrar" at bounding box center [1121, 276] width 57 height 31
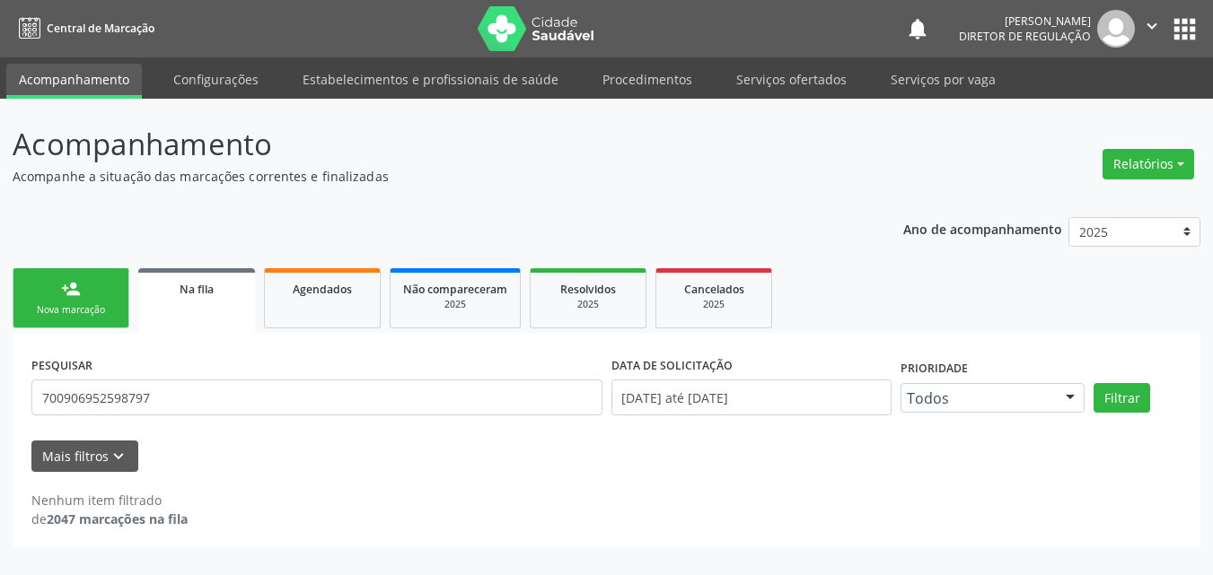
scroll to position [0, 0]
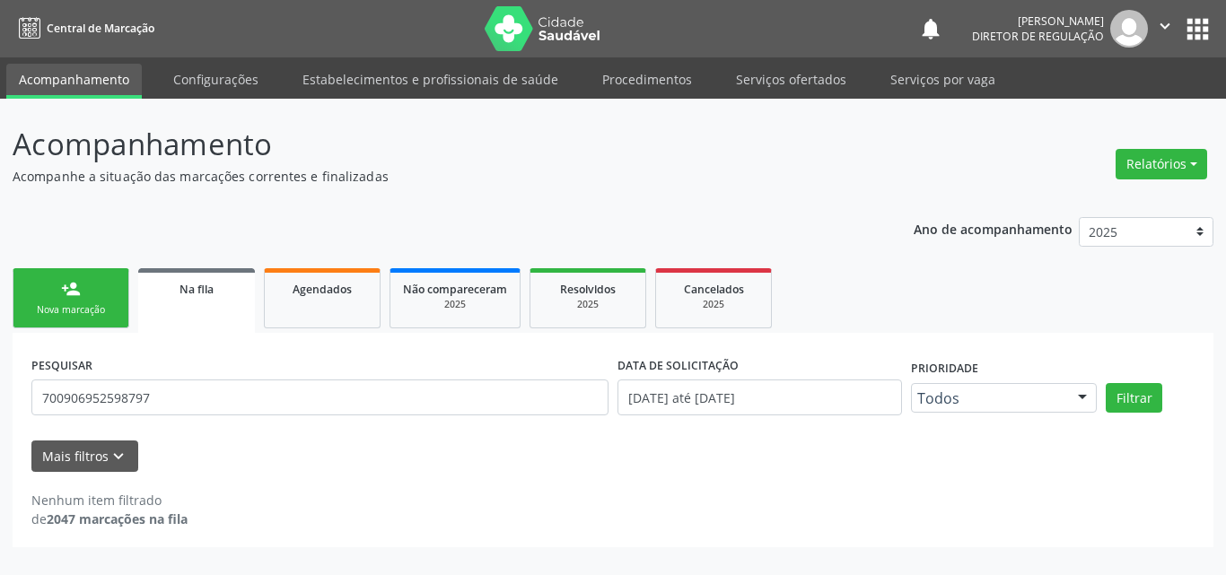
click at [110, 297] on link "person_add Nova marcação" at bounding box center [71, 298] width 117 height 60
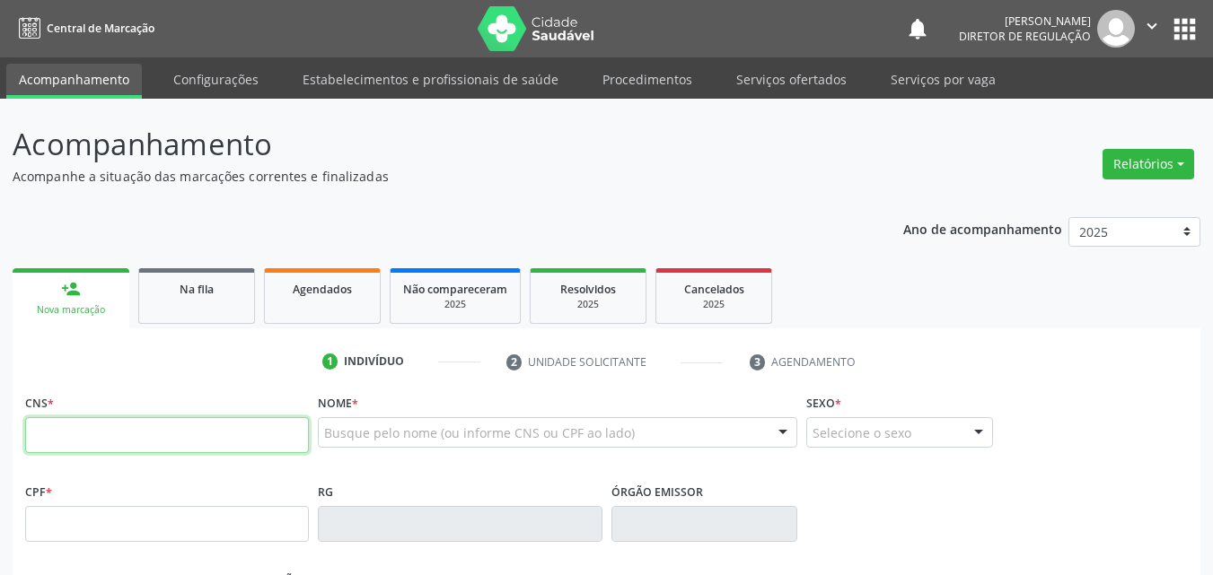
click at [284, 439] on input "text" at bounding box center [167, 435] width 284 height 36
type input "700 9069 5259 8797"
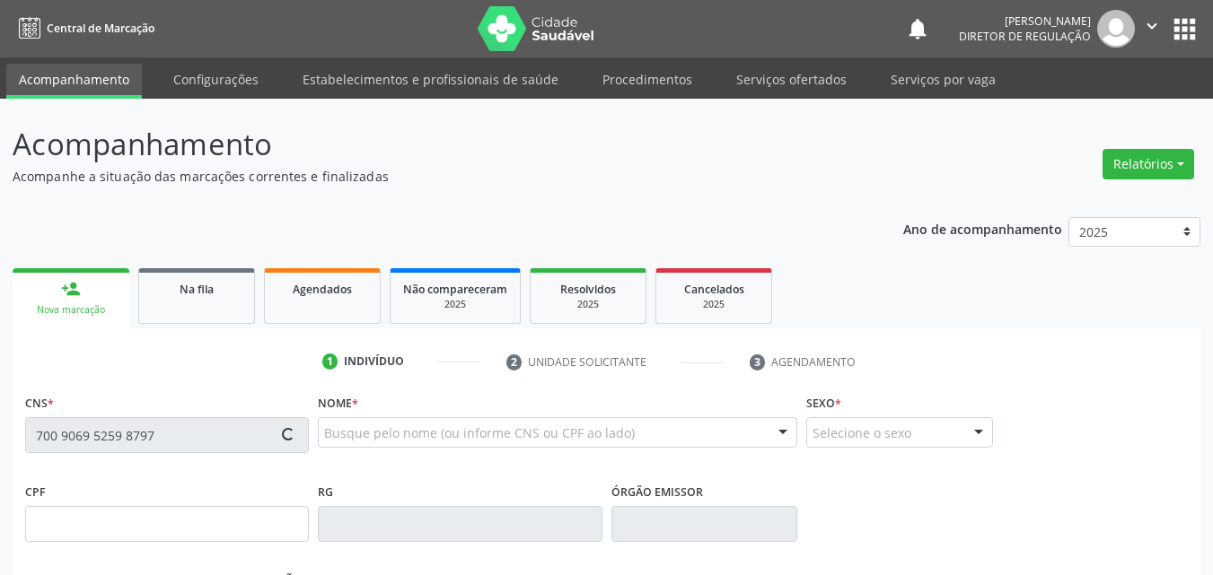
type input "10/02/1960"
type input "S/N"
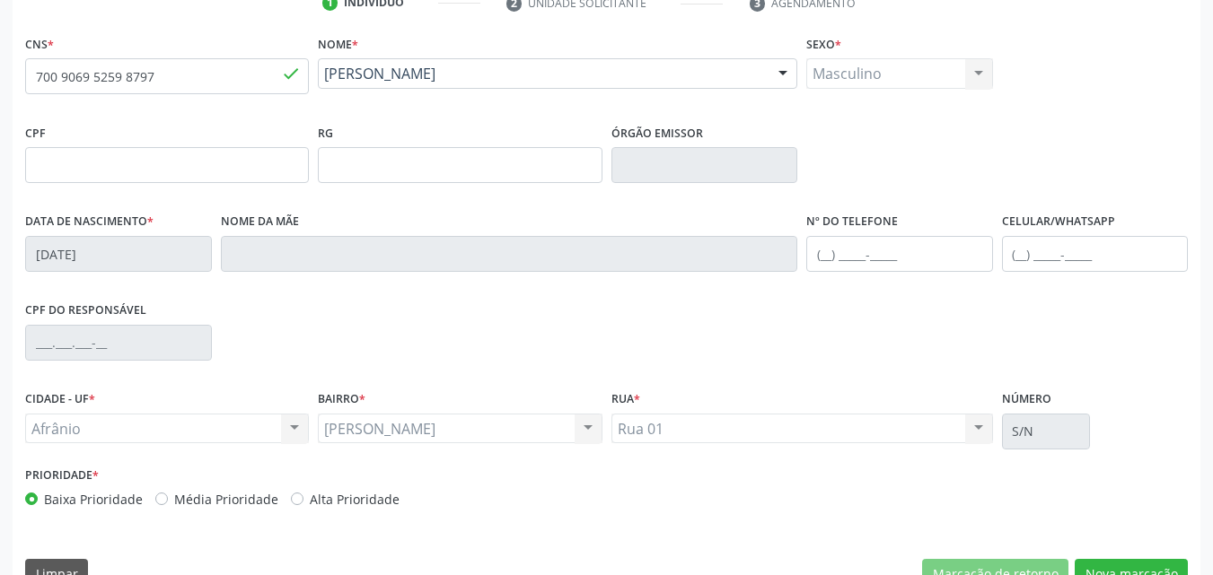
scroll to position [398, 0]
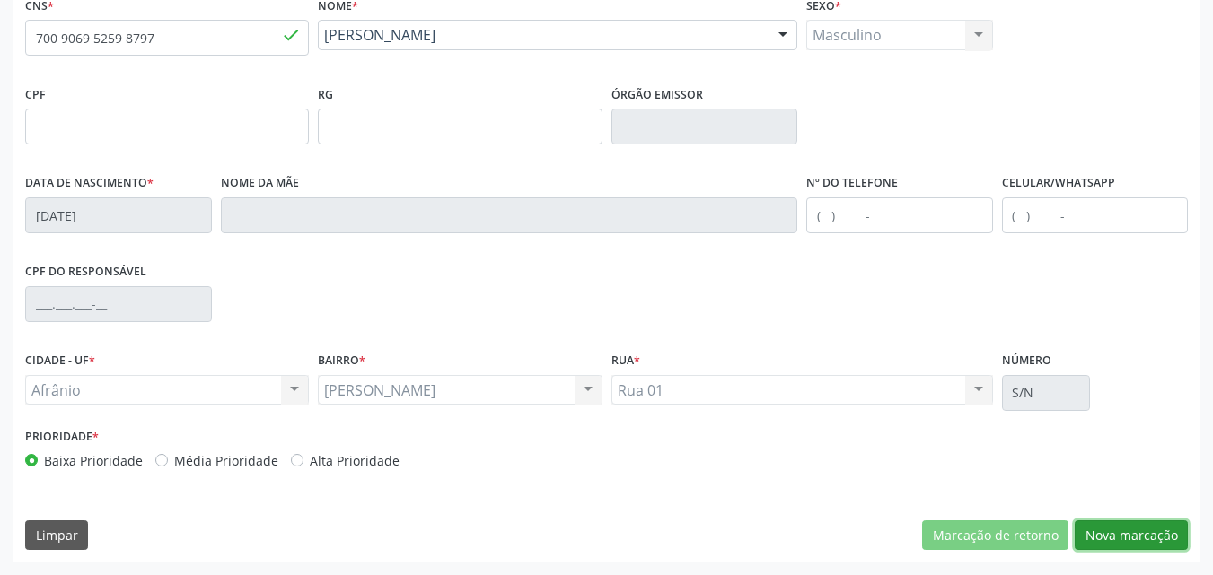
click at [1113, 539] on button "Nova marcação" at bounding box center [1131, 536] width 113 height 31
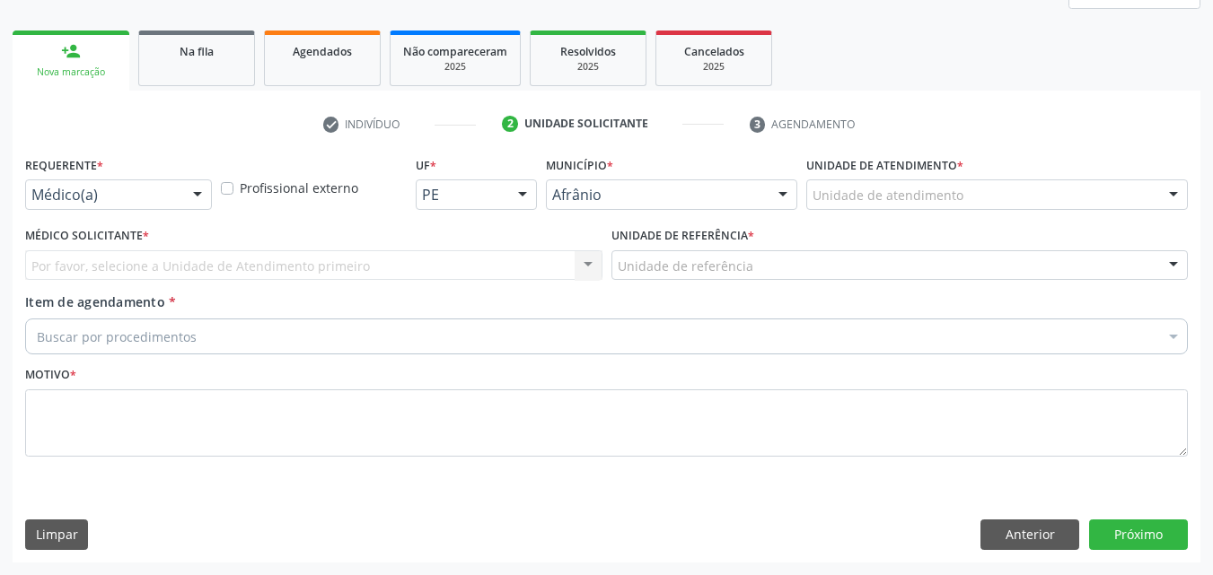
scroll to position [238, 0]
click at [961, 189] on div "Unidade de atendimento" at bounding box center [997, 195] width 382 height 31
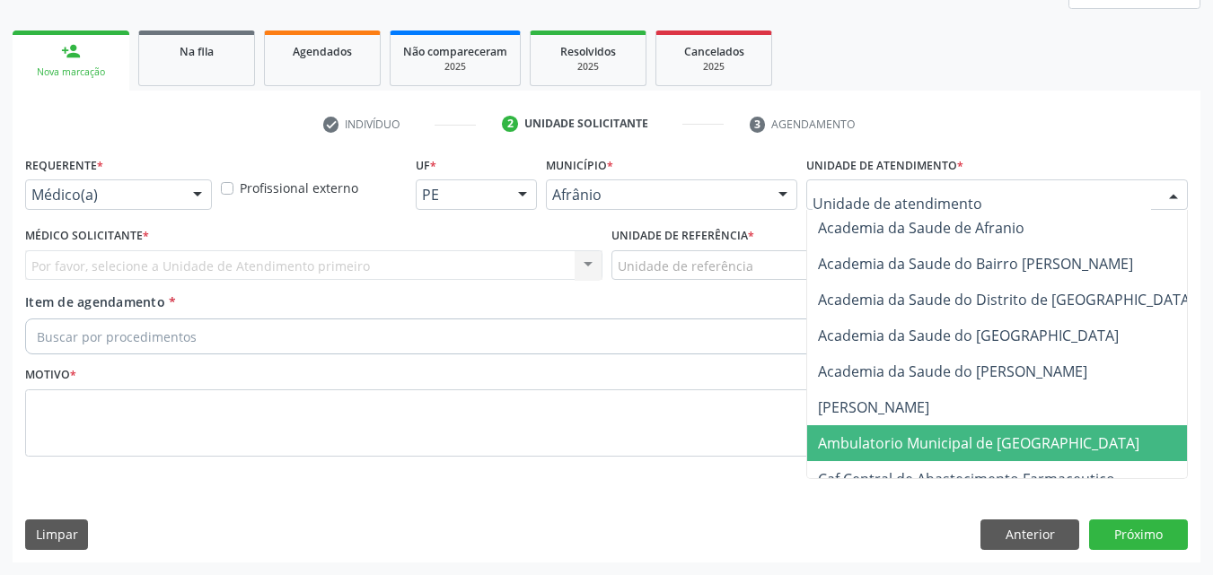
click at [952, 436] on span "Ambulatorio Municipal de [GEOGRAPHIC_DATA]" at bounding box center [978, 444] width 321 height 20
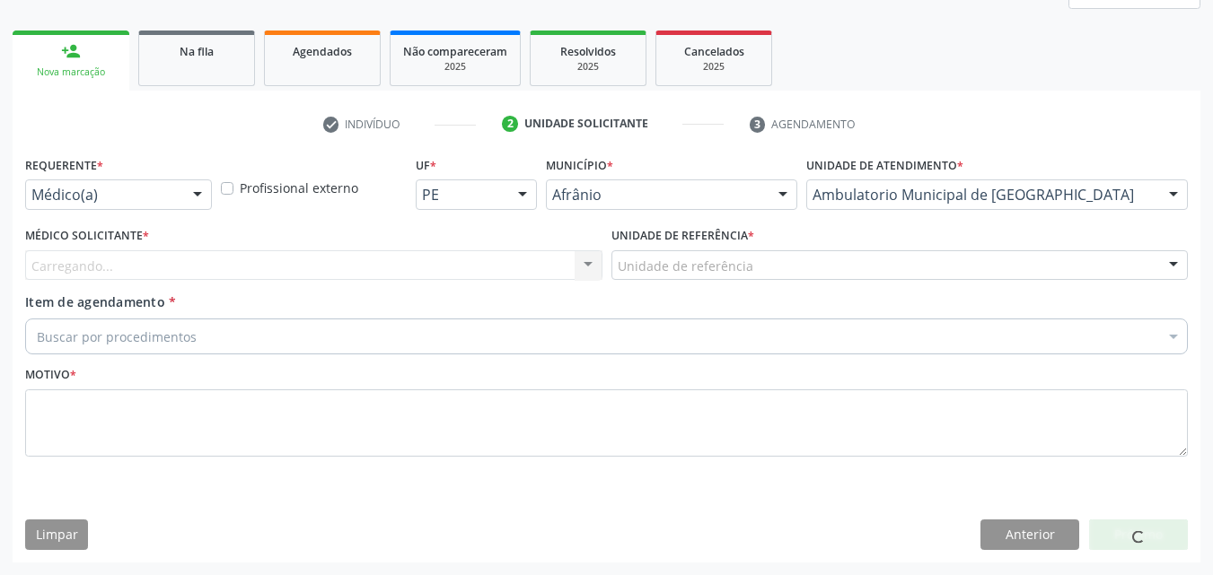
click at [770, 272] on div "Unidade de referência" at bounding box center [899, 265] width 577 height 31
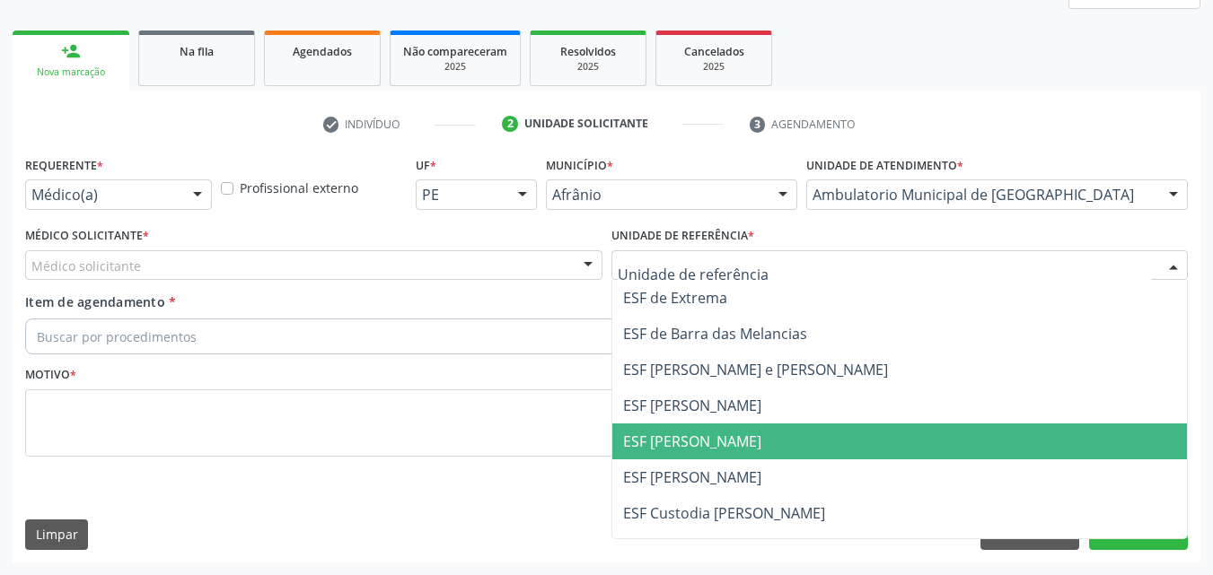
click at [772, 447] on span "ESF [PERSON_NAME]" at bounding box center [899, 442] width 575 height 36
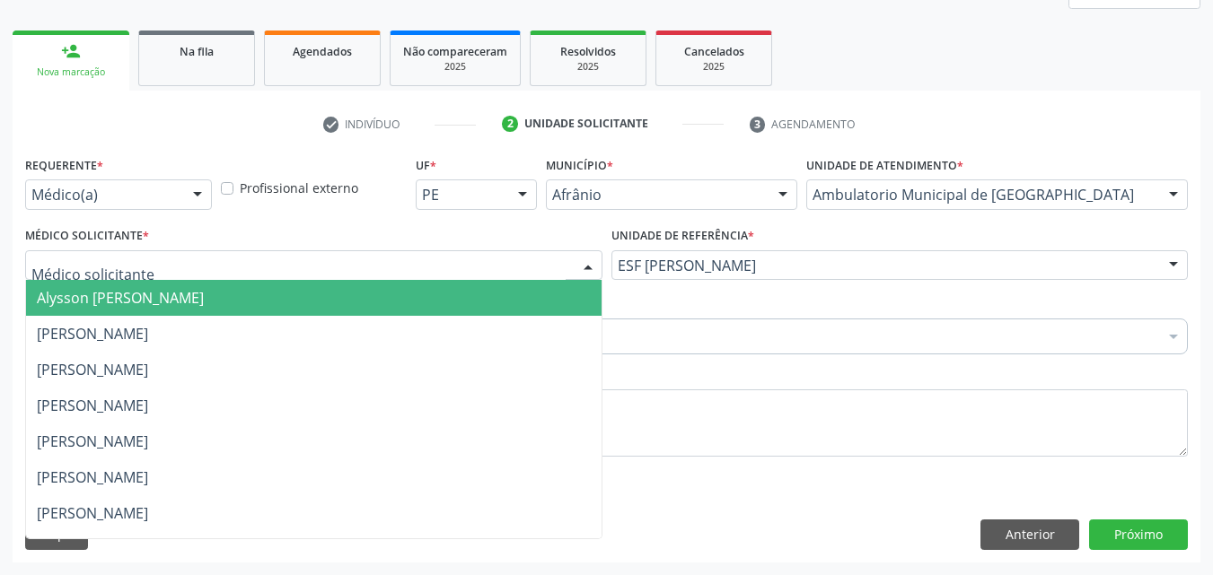
click at [379, 262] on div at bounding box center [313, 265] width 577 height 31
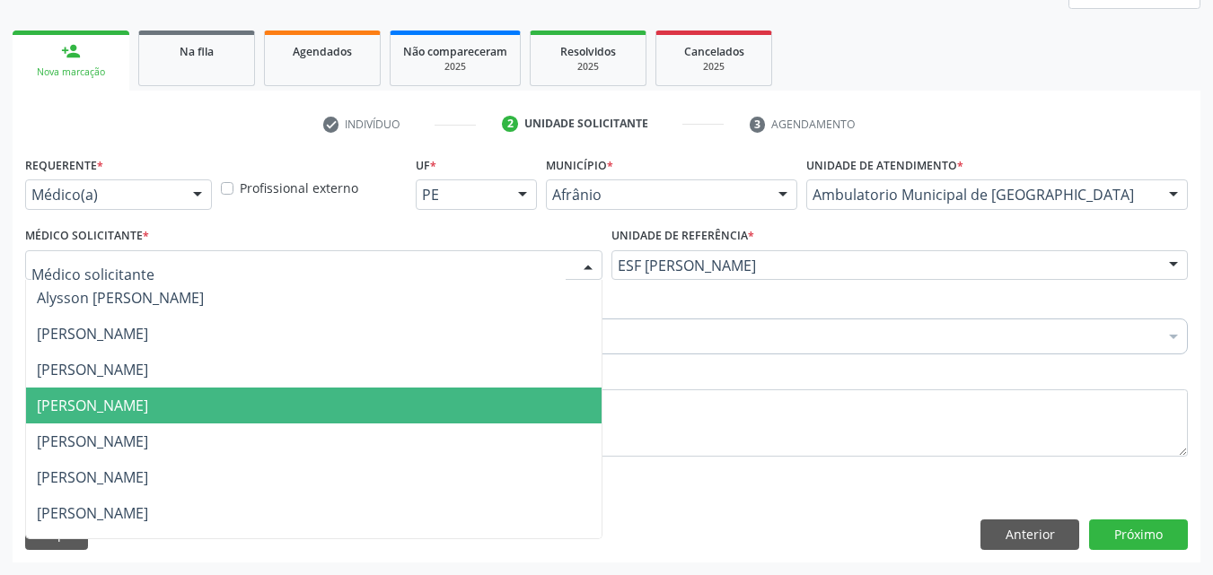
click at [392, 402] on span "[PERSON_NAME]" at bounding box center [313, 406] width 575 height 36
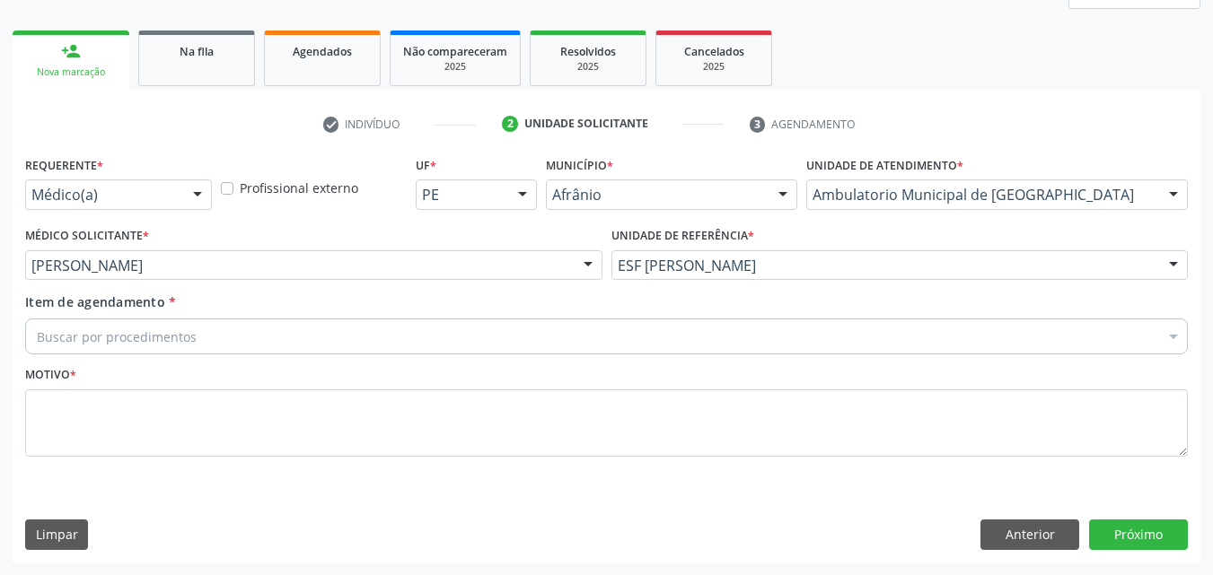
click at [289, 334] on div "Buscar por procedimentos" at bounding box center [606, 337] width 1163 height 36
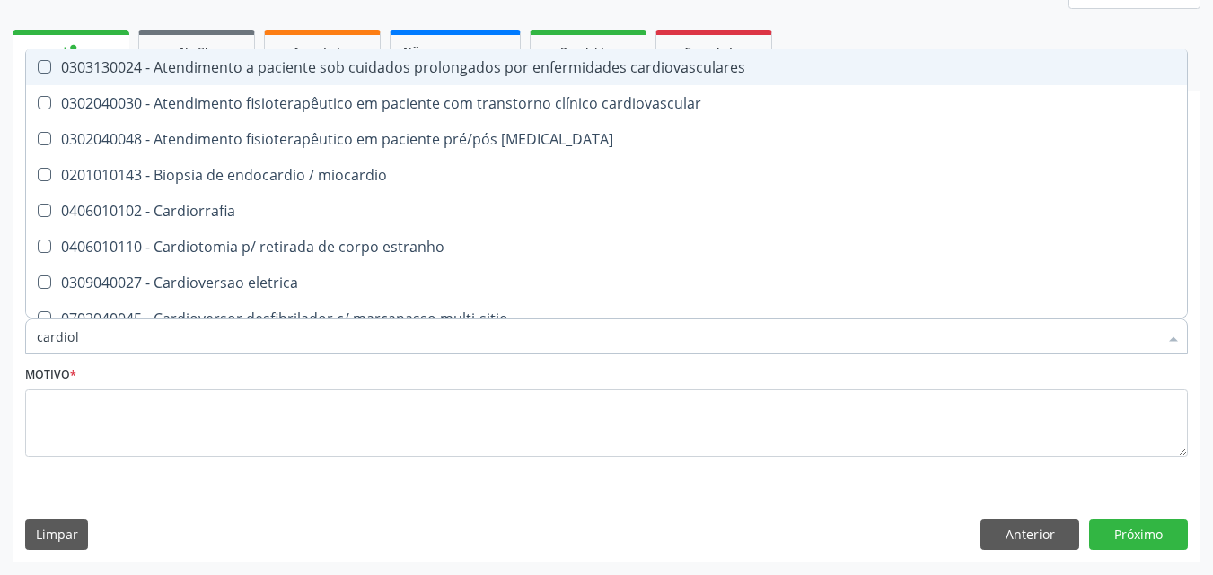
type input "cardiolo"
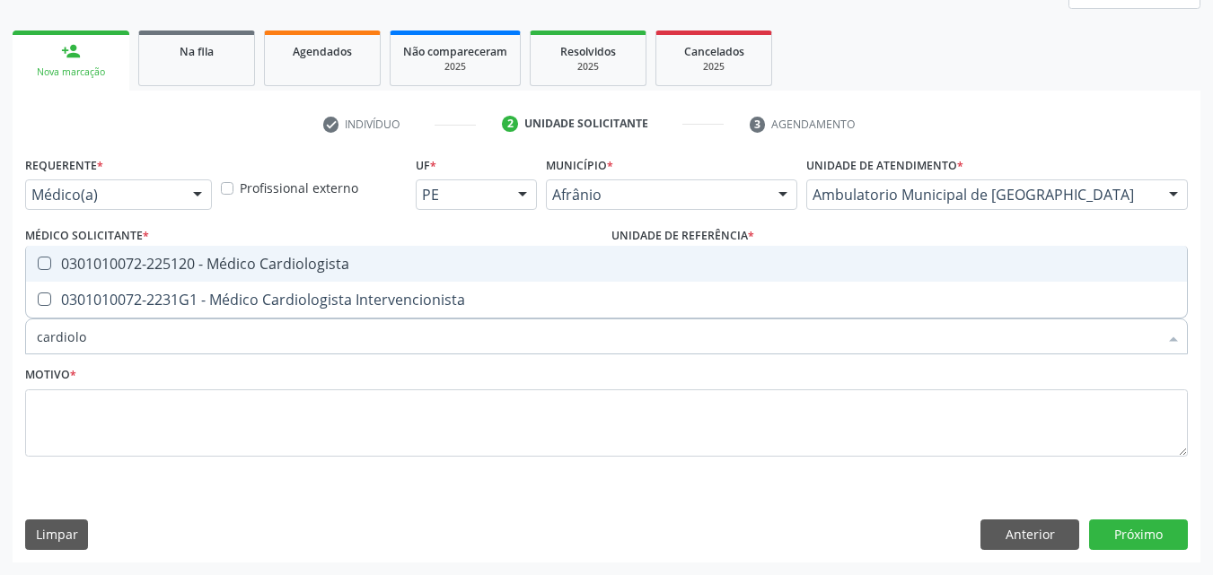
click at [432, 262] on div "0301010072-225120 - Médico Cardiologista" at bounding box center [606, 264] width 1139 height 14
checkbox Cardiologista "true"
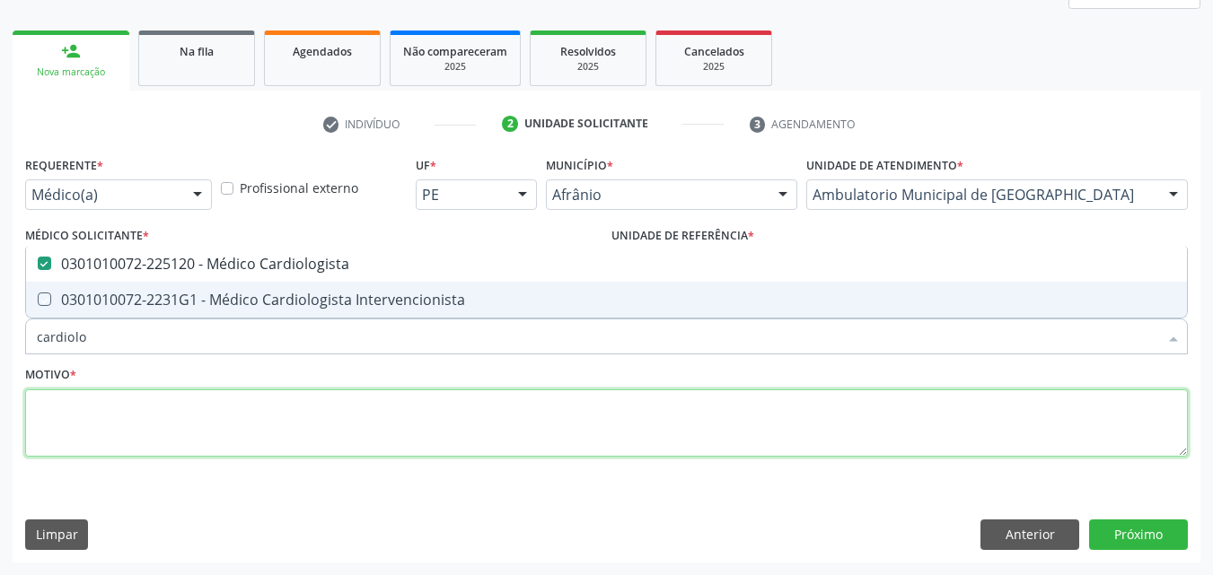
click at [451, 428] on textarea at bounding box center [606, 424] width 1163 height 68
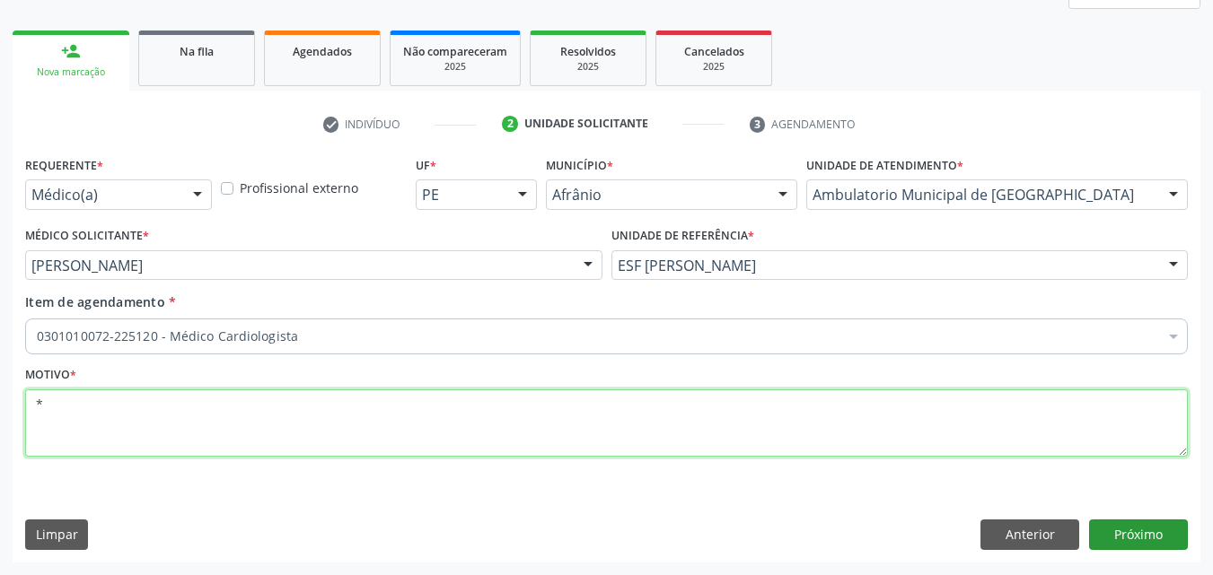
type textarea "*"
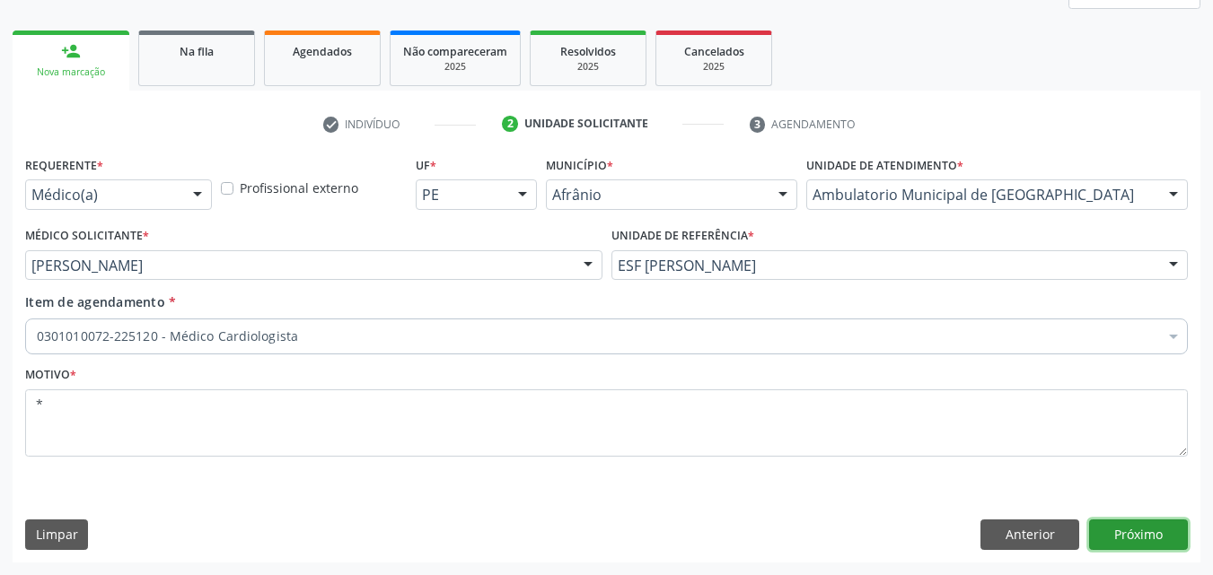
click at [1135, 537] on button "Próximo" at bounding box center [1138, 535] width 99 height 31
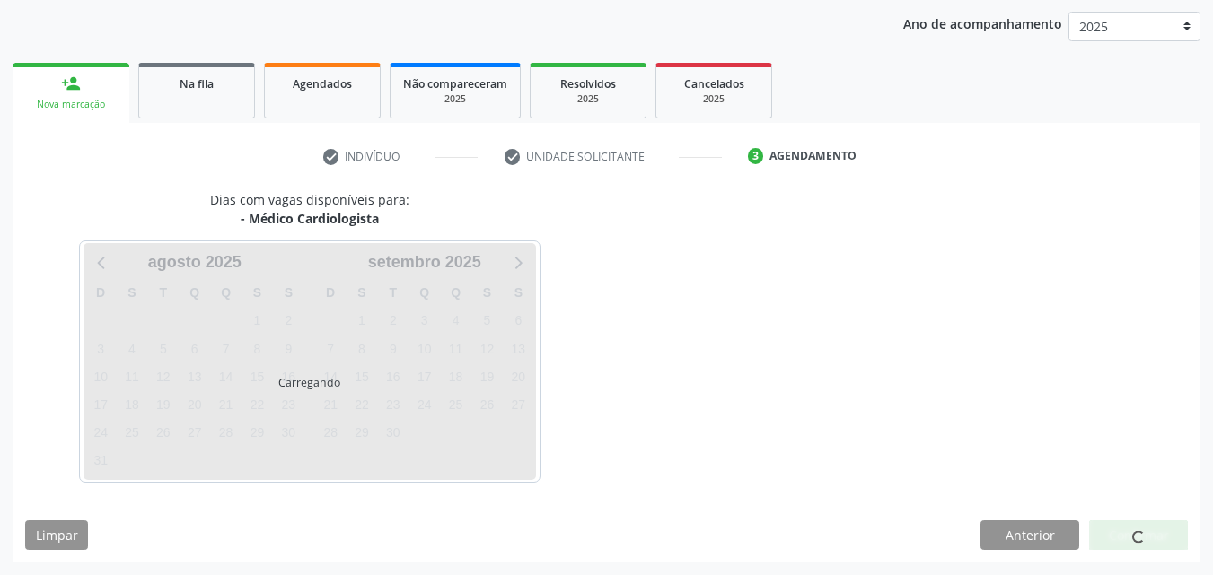
scroll to position [206, 0]
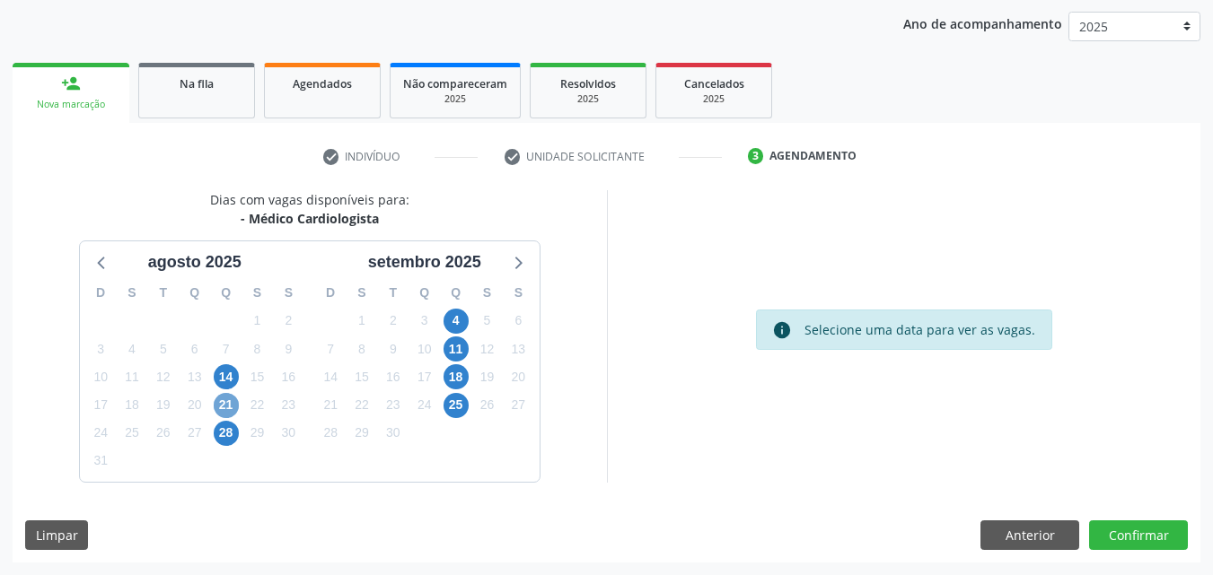
click at [223, 400] on span "21" at bounding box center [226, 405] width 25 height 25
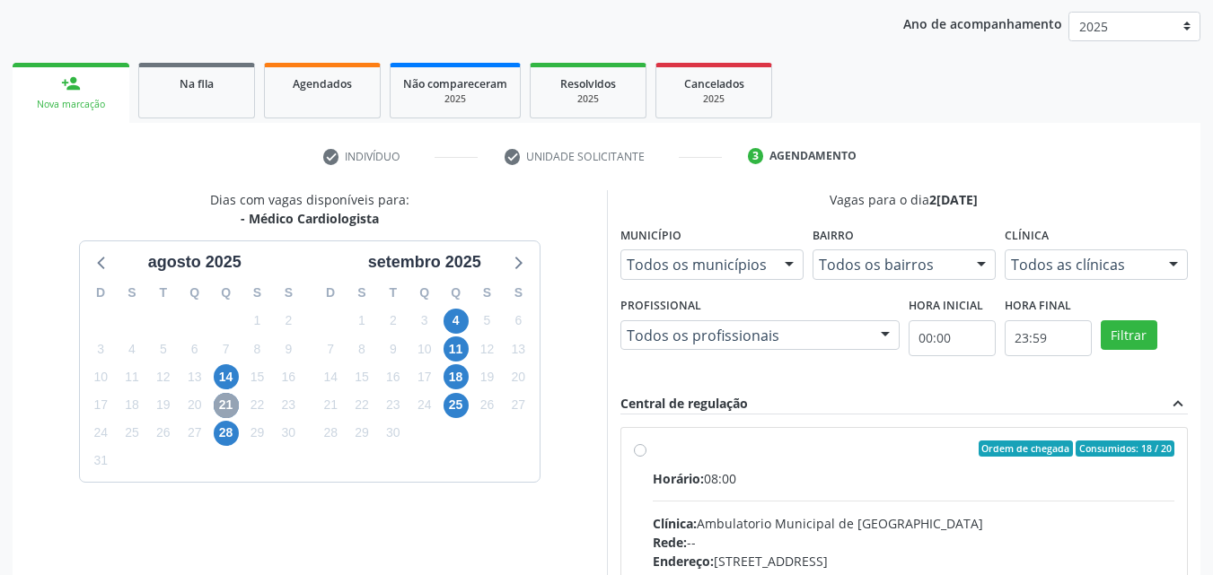
scroll to position [295, 0]
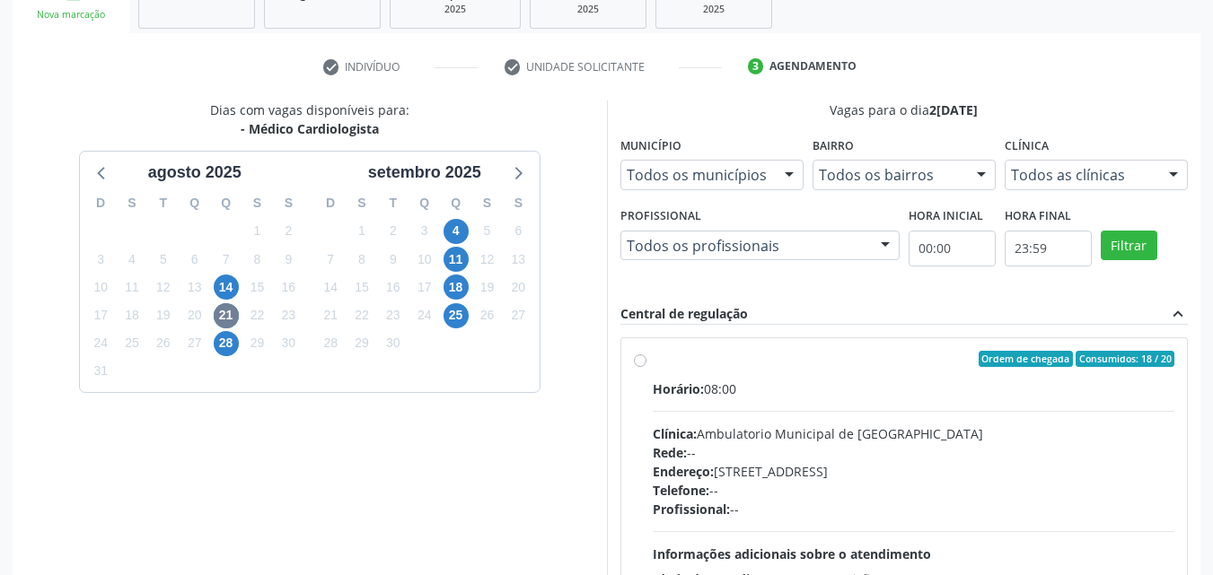
click at [653, 362] on label "Ordem de chegada Consumidos: 18 / 20 Horário: 08:00 Clínica: Ambulatorio Munici…" at bounding box center [914, 489] width 522 height 276
click at [638, 362] on input "Ordem de chegada Consumidos: 18 / 20 Horário: 08:00 Clínica: Ambulatorio Munici…" at bounding box center [640, 359] width 13 height 16
radio input "true"
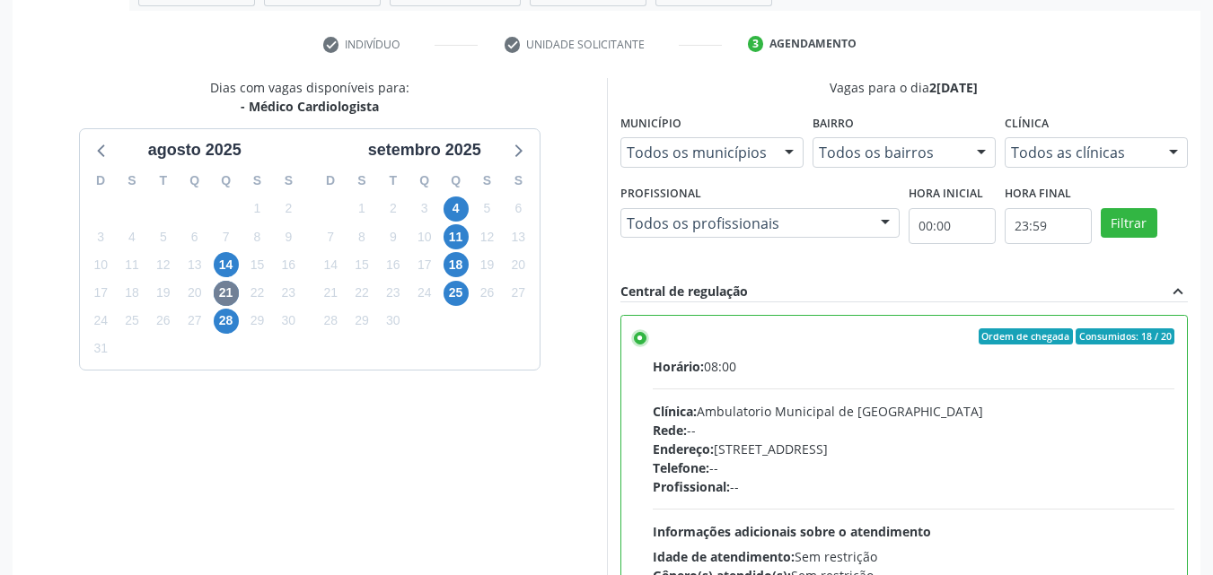
scroll to position [497, 0]
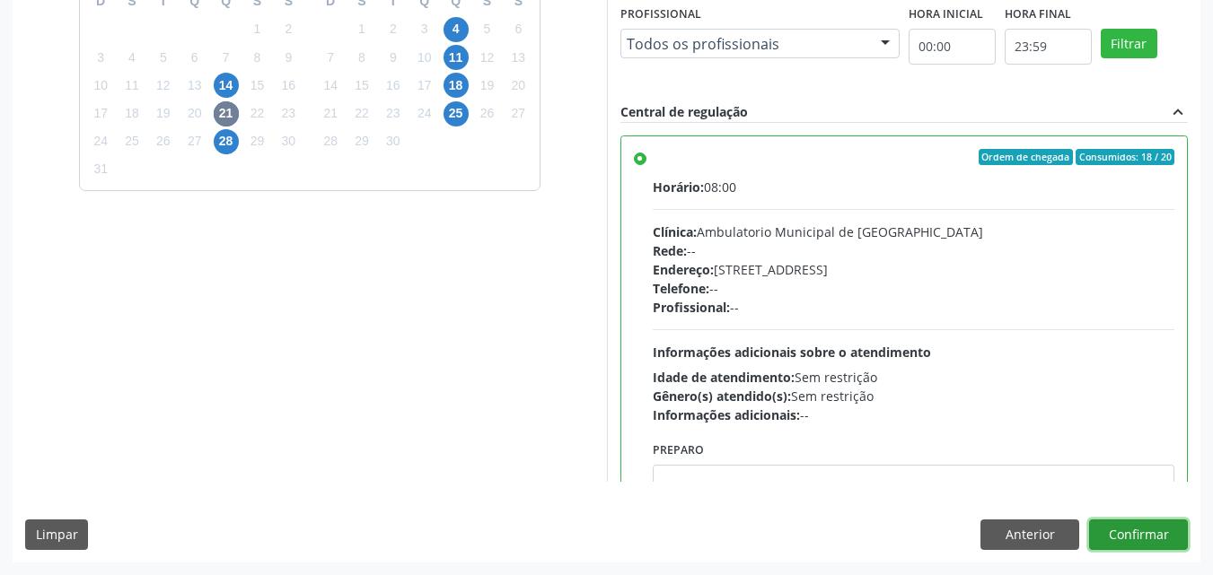
click at [1154, 530] on button "Confirmar" at bounding box center [1138, 535] width 99 height 31
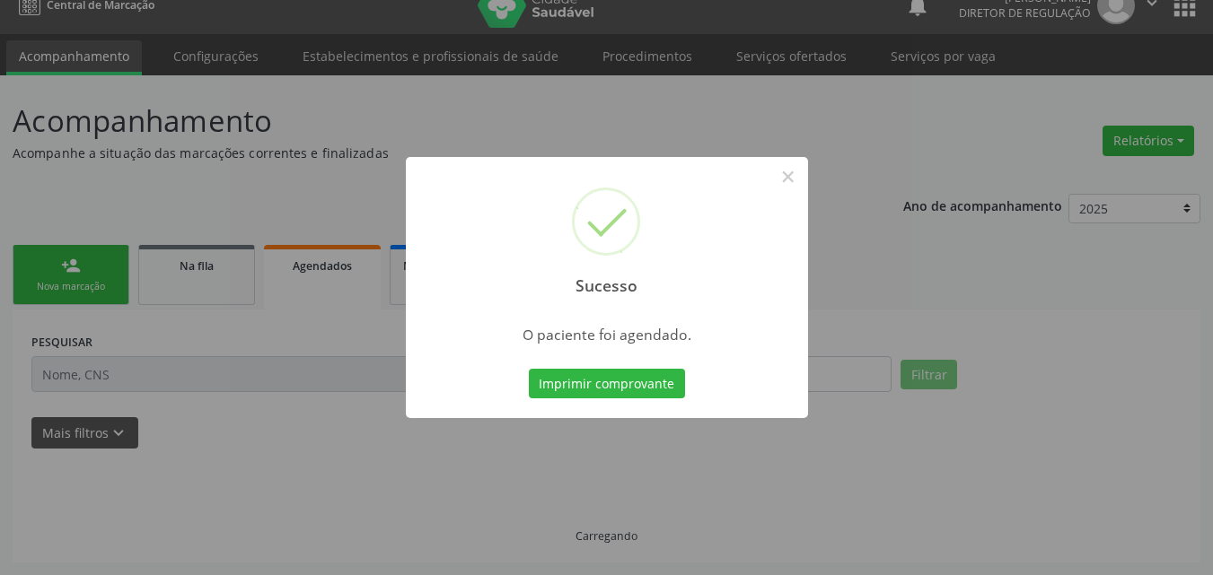
scroll to position [23, 0]
click at [641, 382] on button "Imprimir comprovante" at bounding box center [607, 384] width 156 height 31
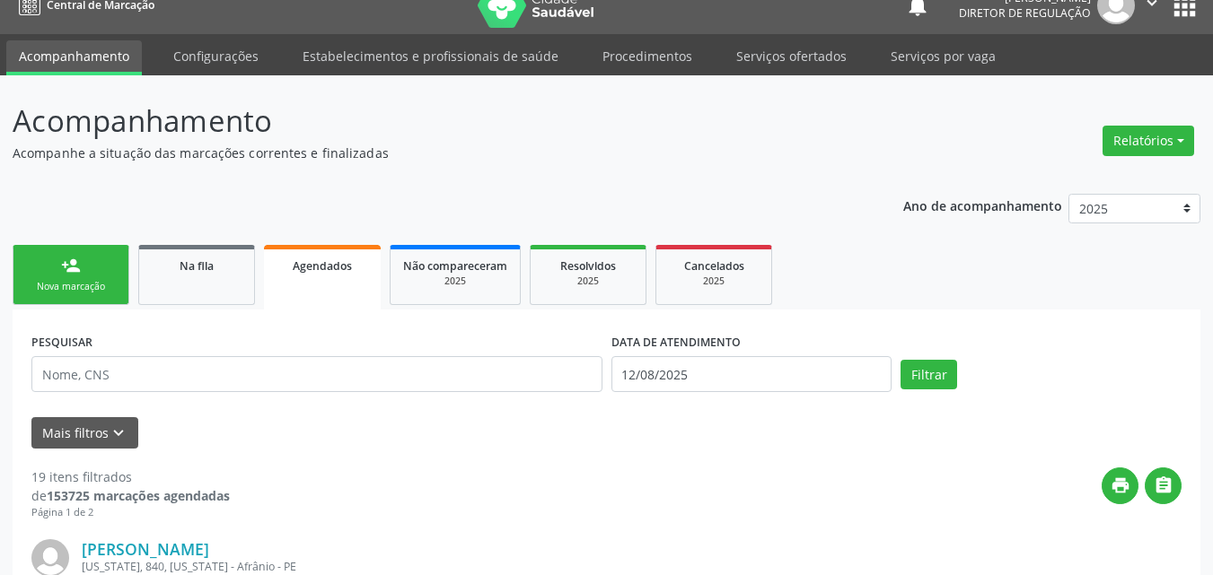
scroll to position [23, 0]
click at [101, 282] on div "Nova marcação" at bounding box center [71, 286] width 90 height 13
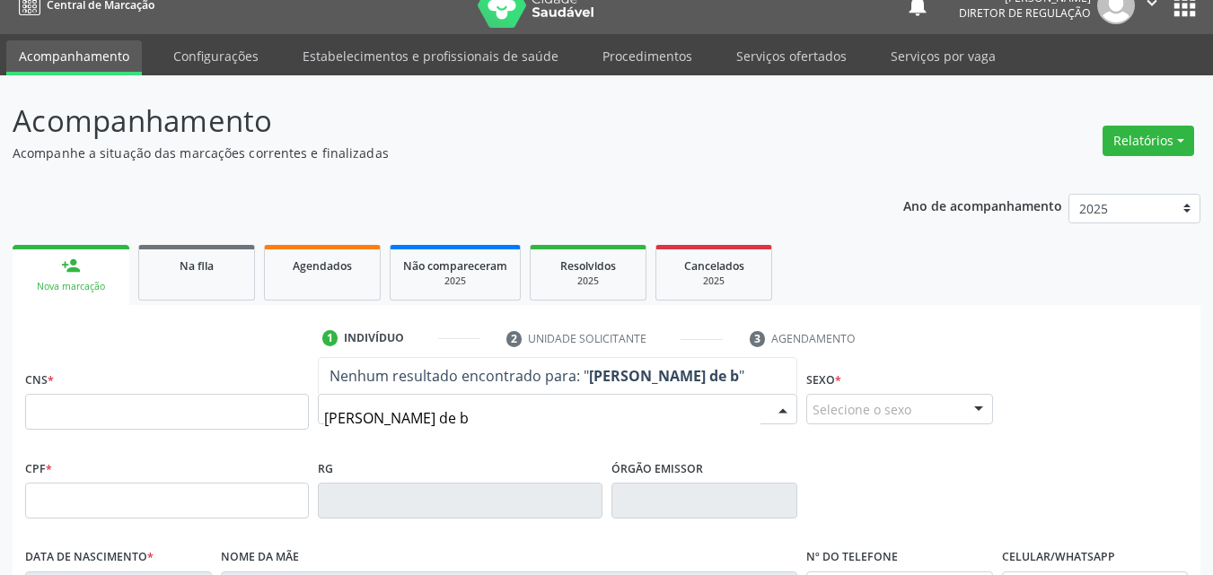
click at [345, 417] on input "[PERSON_NAME] de b" at bounding box center [542, 418] width 436 height 36
type input "[PERSON_NAME] de b"
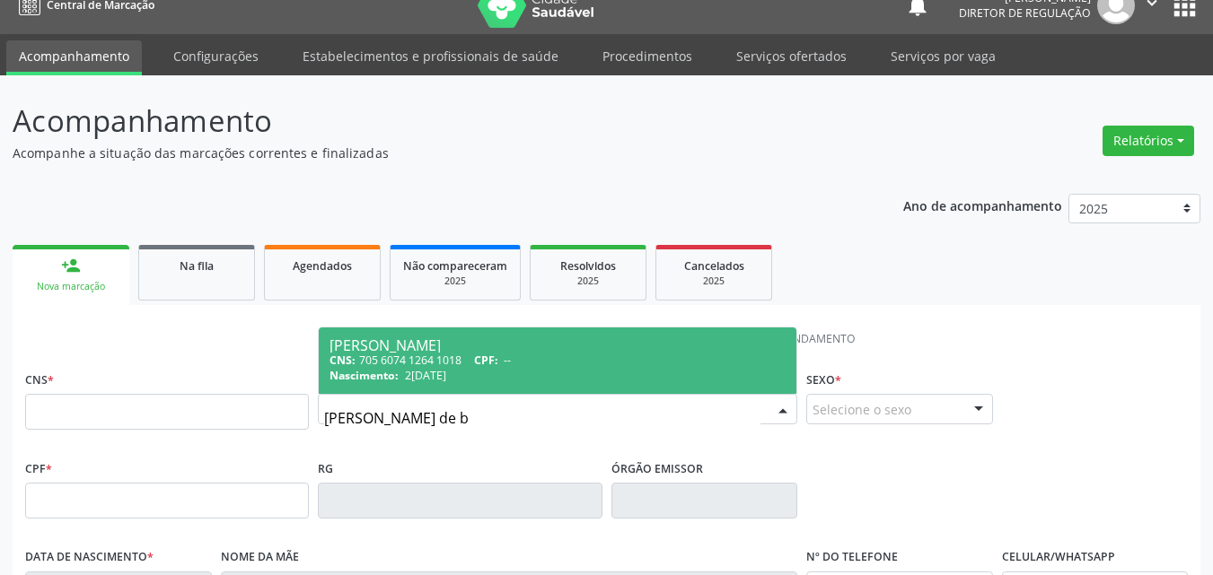
click at [559, 367] on div "CNS: 705 6074 1264 1018 CPF: --" at bounding box center [557, 360] width 456 height 15
type input "705 6074 1264 1018"
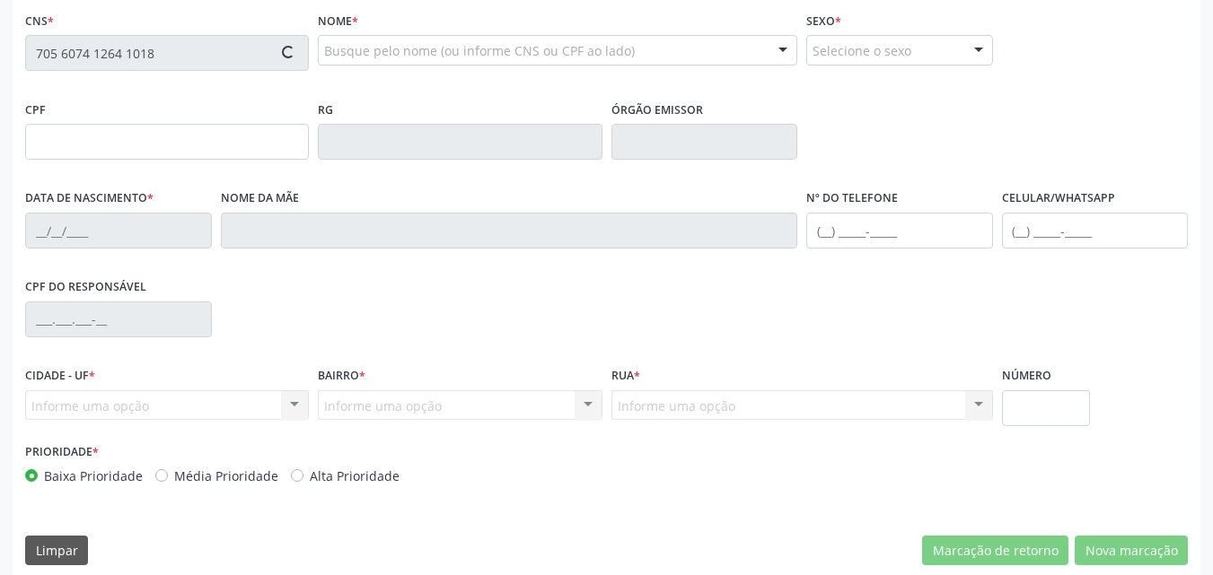
scroll to position [398, 0]
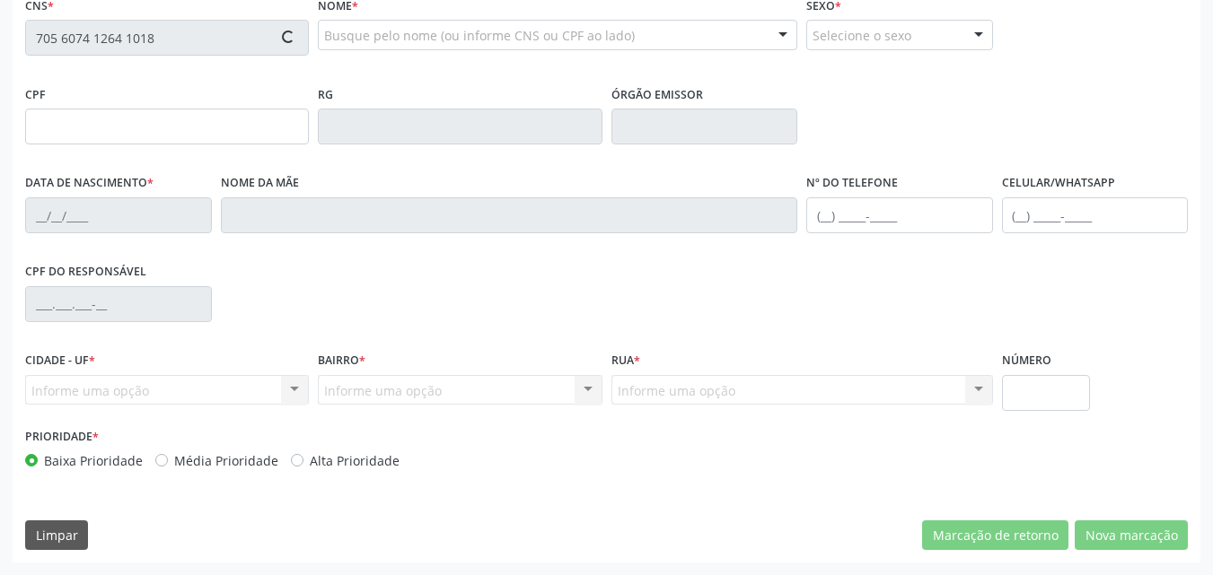
type input "2[DATE]"
type input "[PHONE_NUMBER]"
type input "S/N"
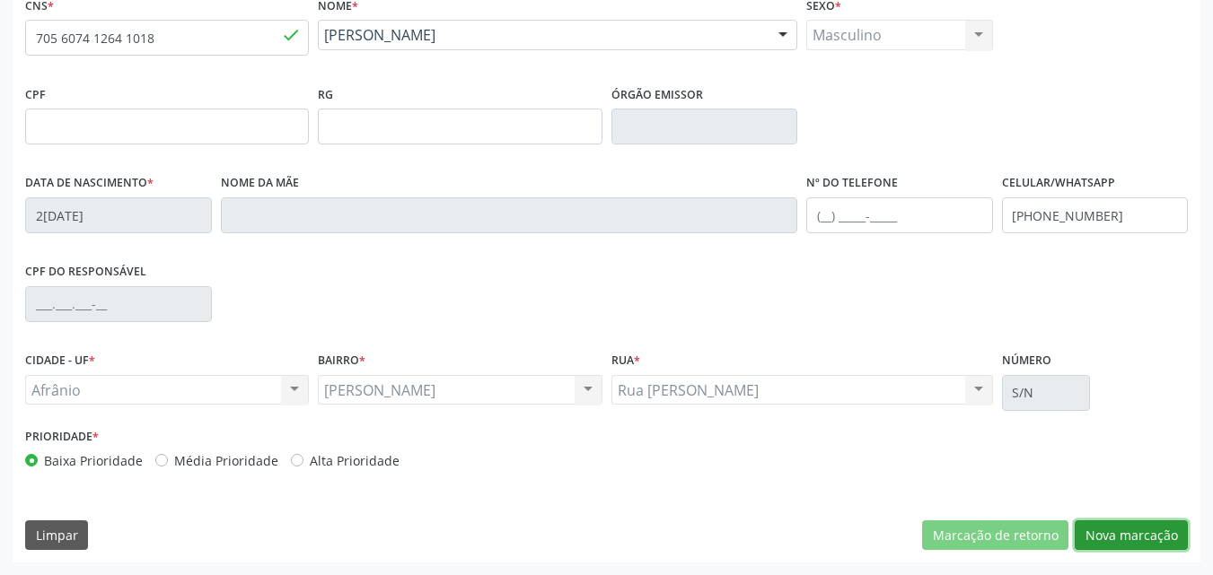
click at [1144, 535] on button "Nova marcação" at bounding box center [1131, 536] width 113 height 31
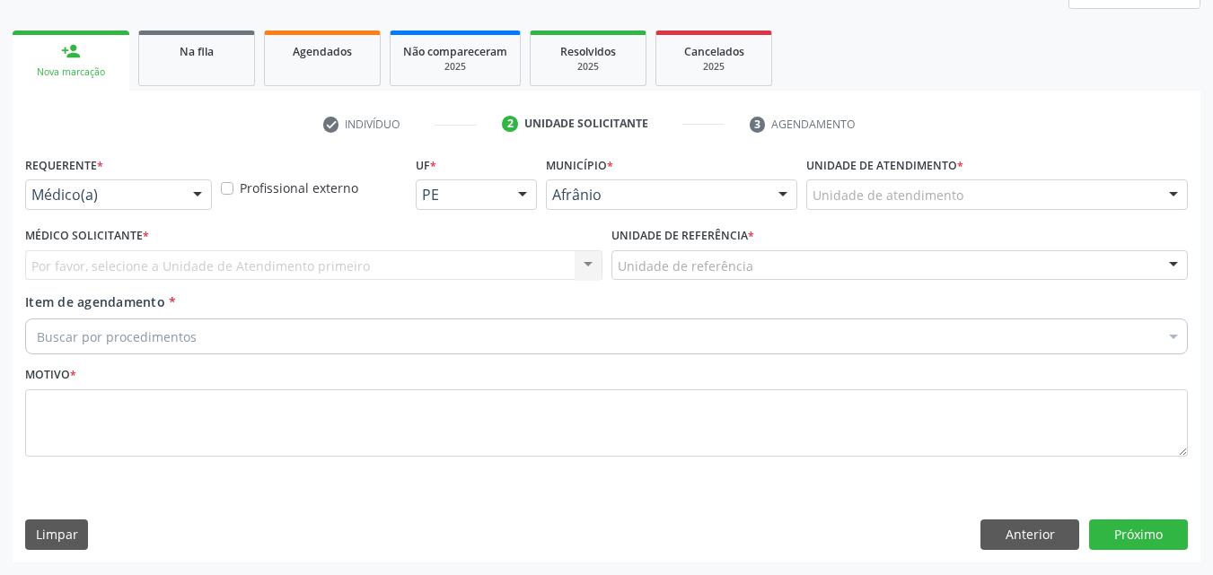
click at [962, 192] on div "Unidade de atendimento" at bounding box center [997, 195] width 382 height 31
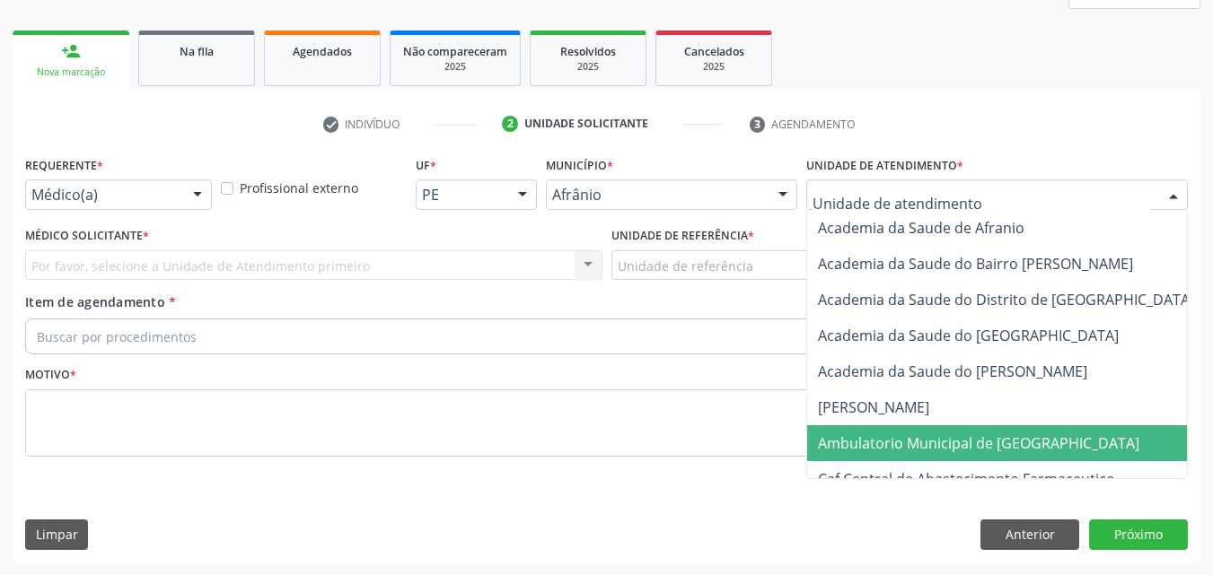
click at [972, 443] on span "Ambulatorio Municipal de [GEOGRAPHIC_DATA]" at bounding box center [978, 444] width 321 height 20
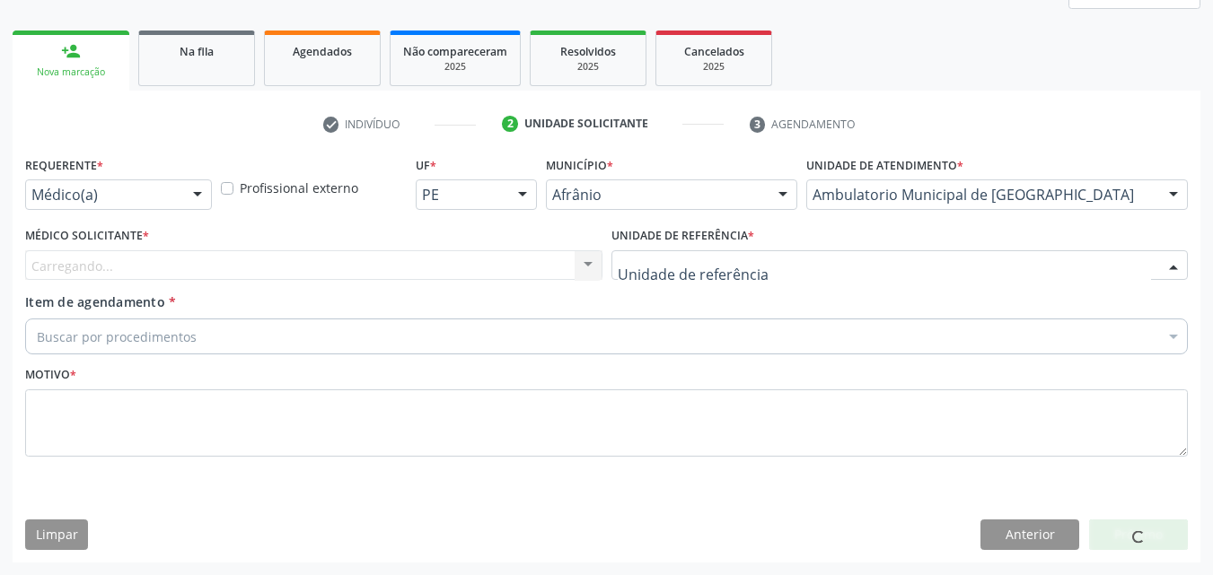
click at [760, 254] on div at bounding box center [899, 265] width 577 height 31
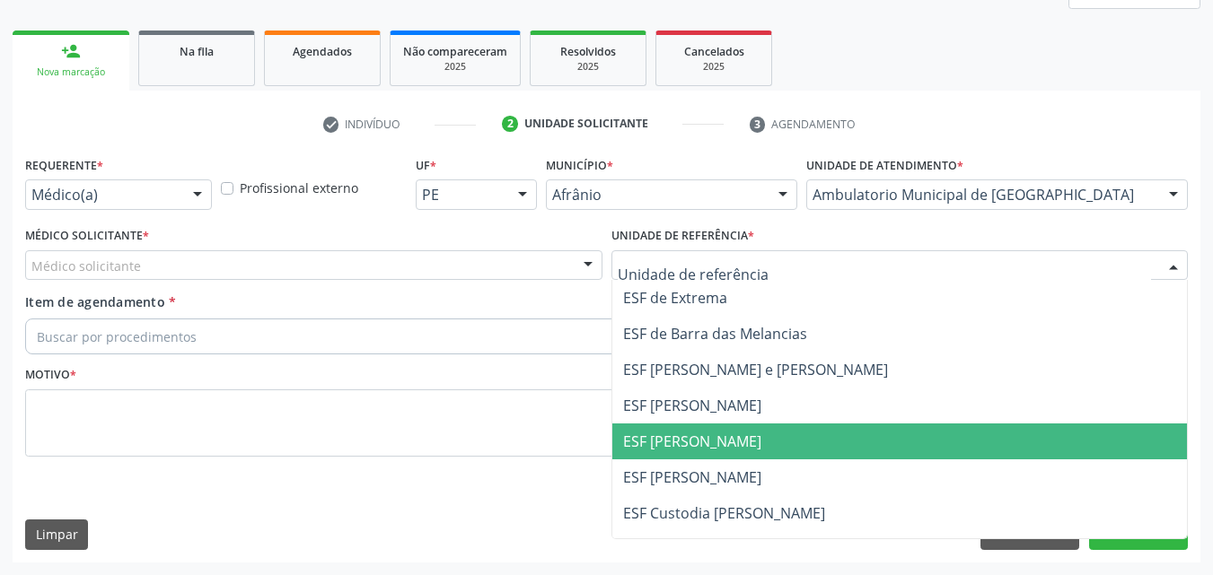
click at [730, 441] on span "ESF [PERSON_NAME]" at bounding box center [692, 442] width 138 height 20
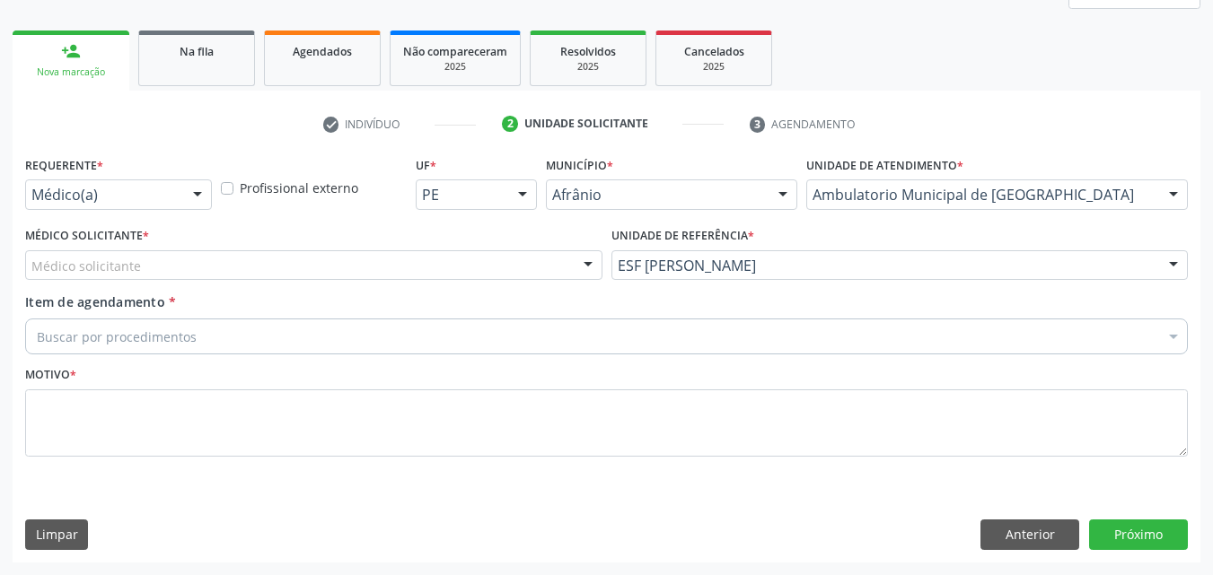
click at [504, 259] on div "Médico solicitante" at bounding box center [313, 265] width 577 height 31
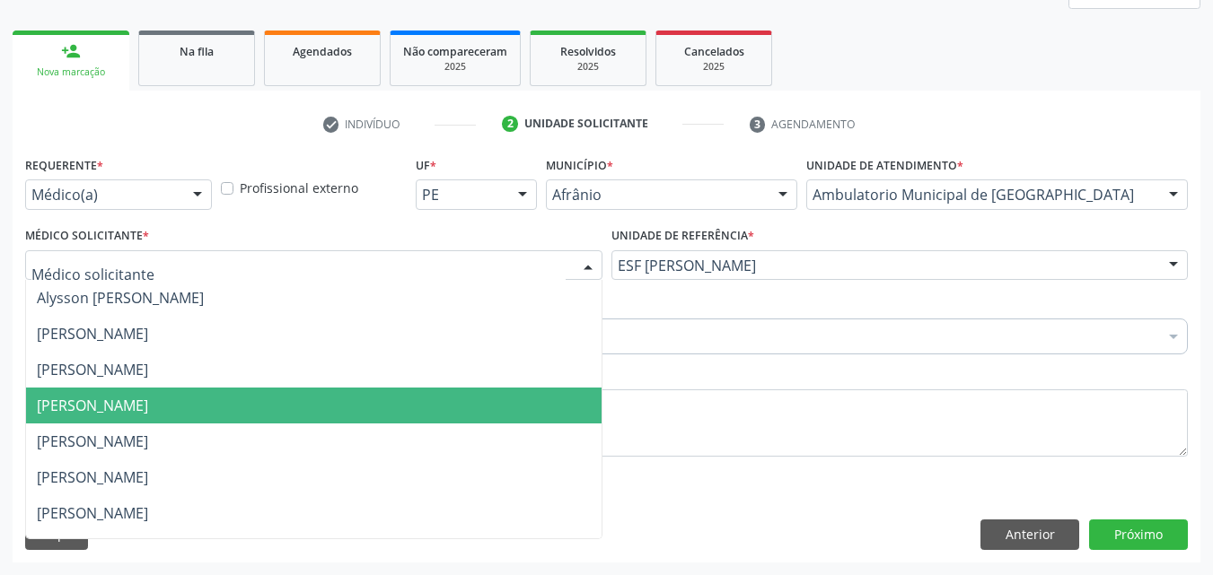
drag, startPoint x: 469, startPoint y: 403, endPoint x: 348, endPoint y: 347, distance: 133.4
click at [468, 402] on span "[PERSON_NAME]" at bounding box center [313, 406] width 575 height 36
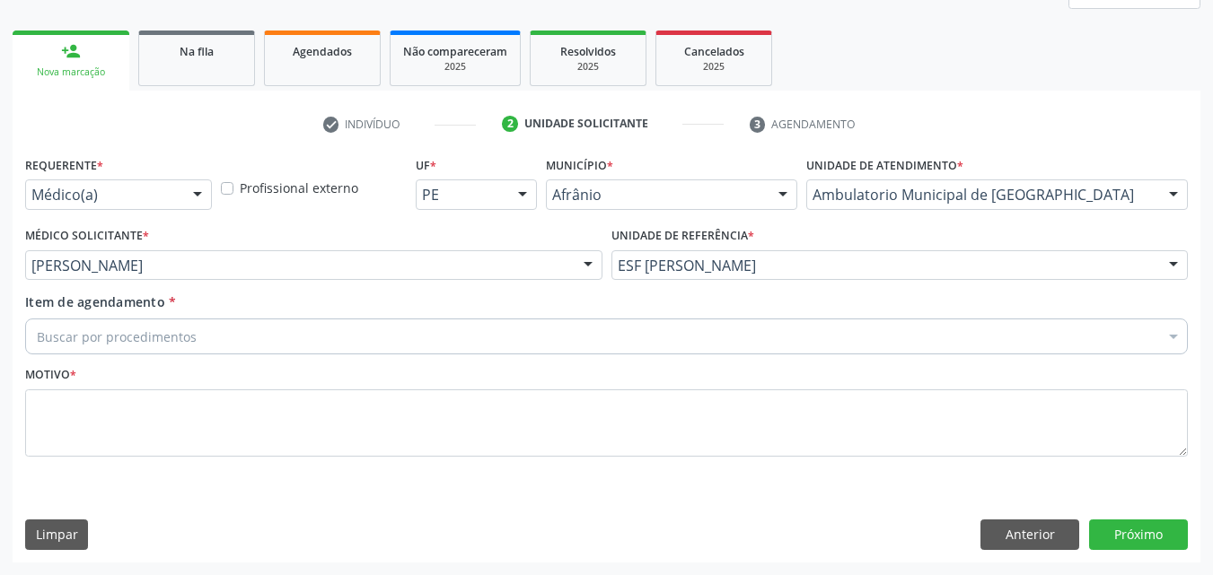
click at [302, 340] on div "Buscar por procedimentos" at bounding box center [606, 337] width 1163 height 36
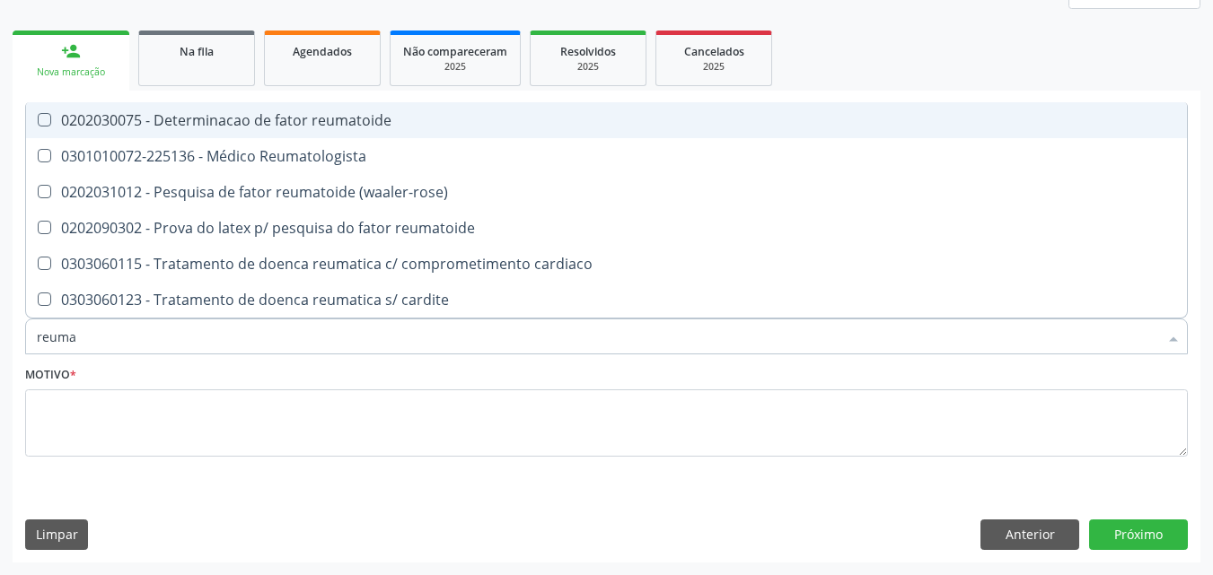
type input "reumat"
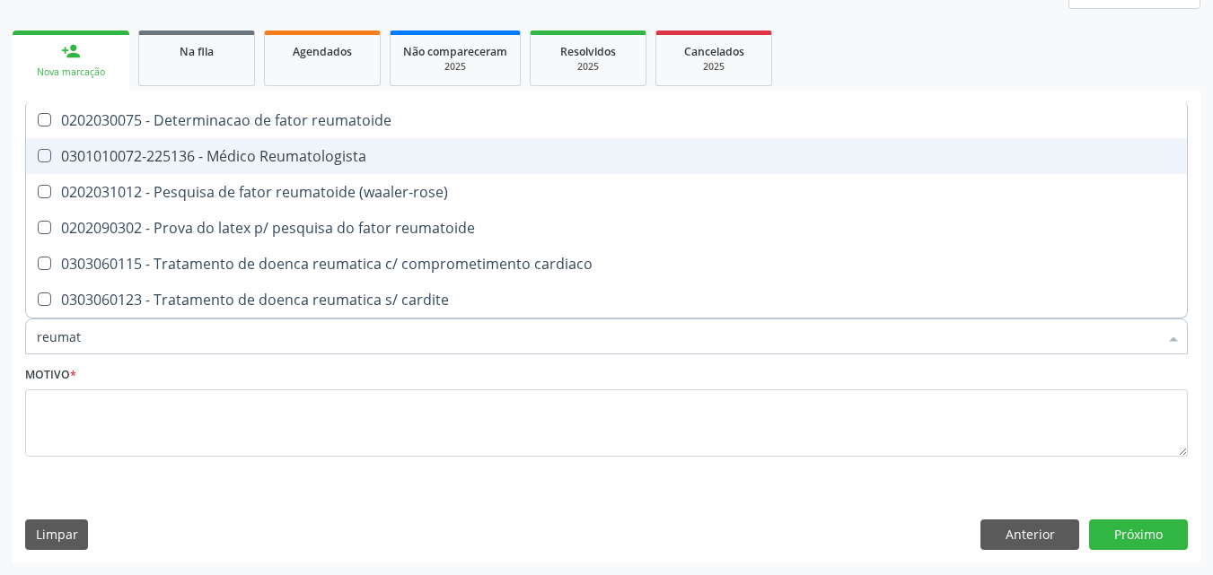
click at [361, 159] on div "0301010072-225136 - Médico Reumatologista" at bounding box center [606, 156] width 1139 height 14
checkbox Reumatologista "true"
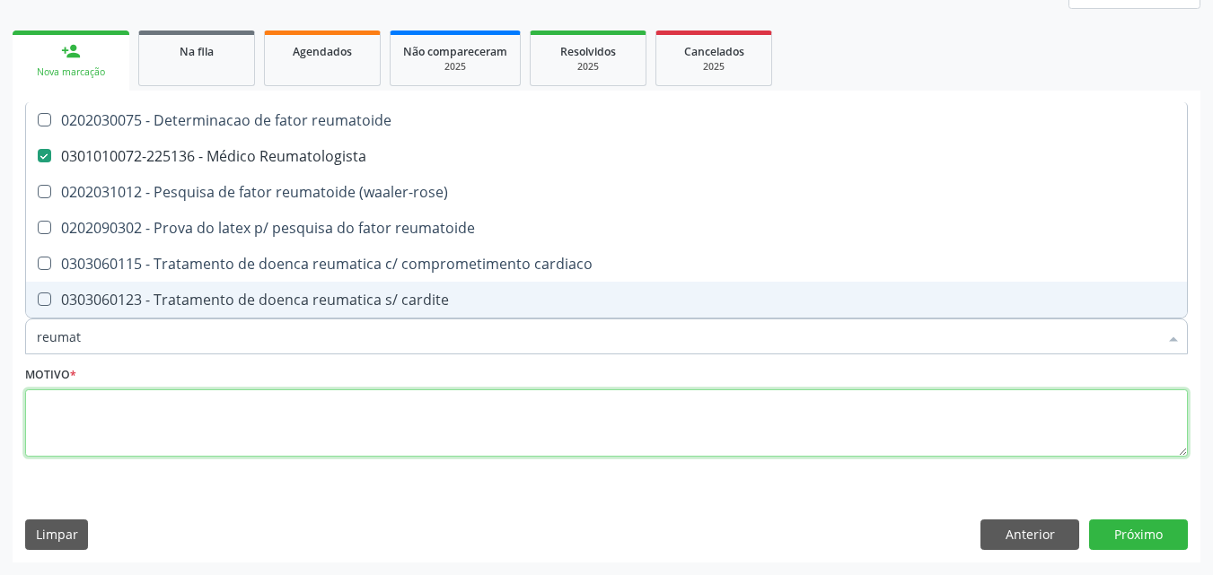
click at [439, 418] on textarea at bounding box center [606, 424] width 1163 height 68
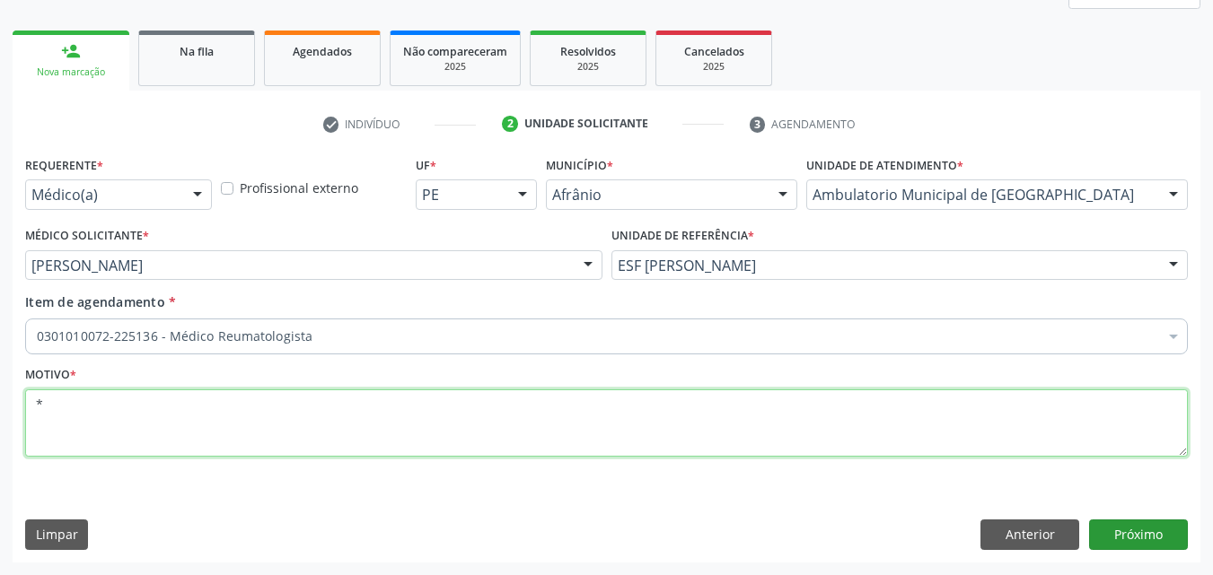
type textarea "*"
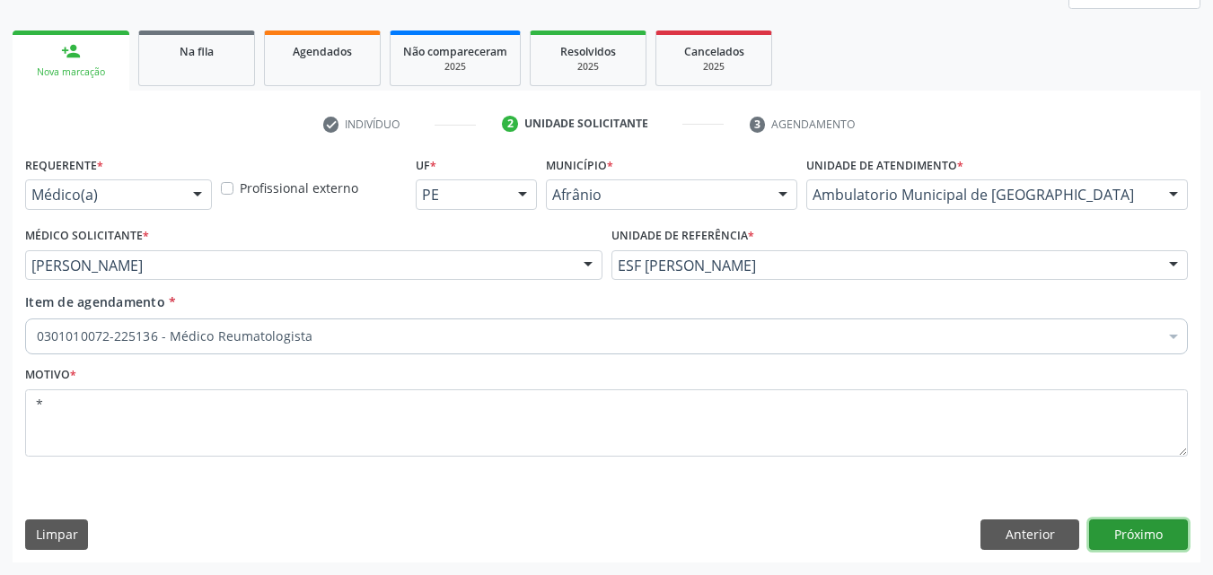
click at [1134, 534] on button "Próximo" at bounding box center [1138, 535] width 99 height 31
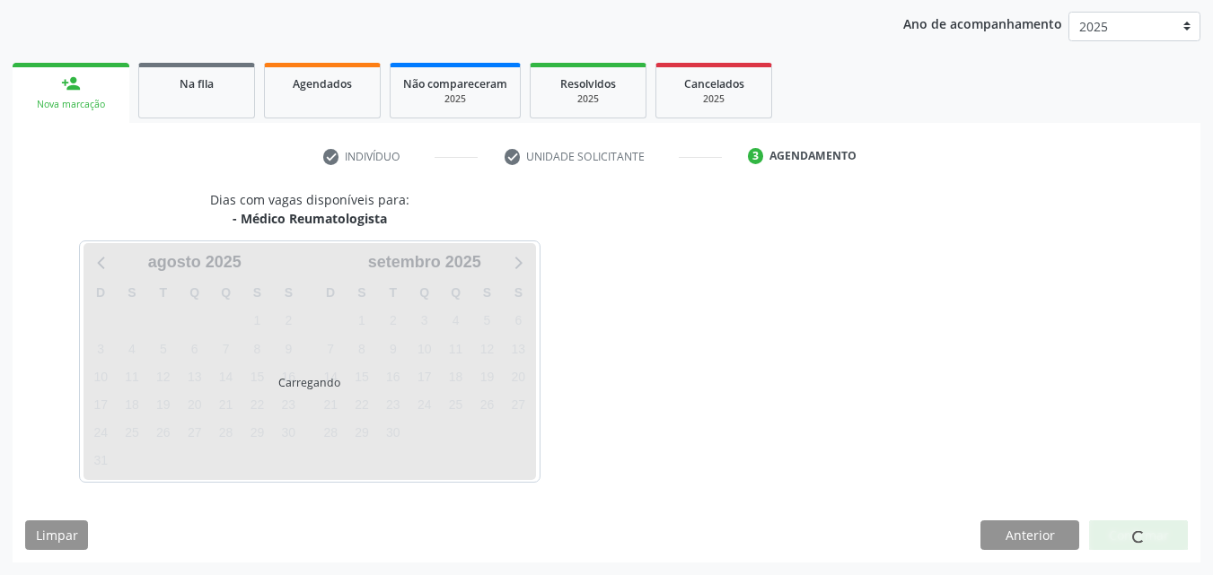
scroll to position [206, 0]
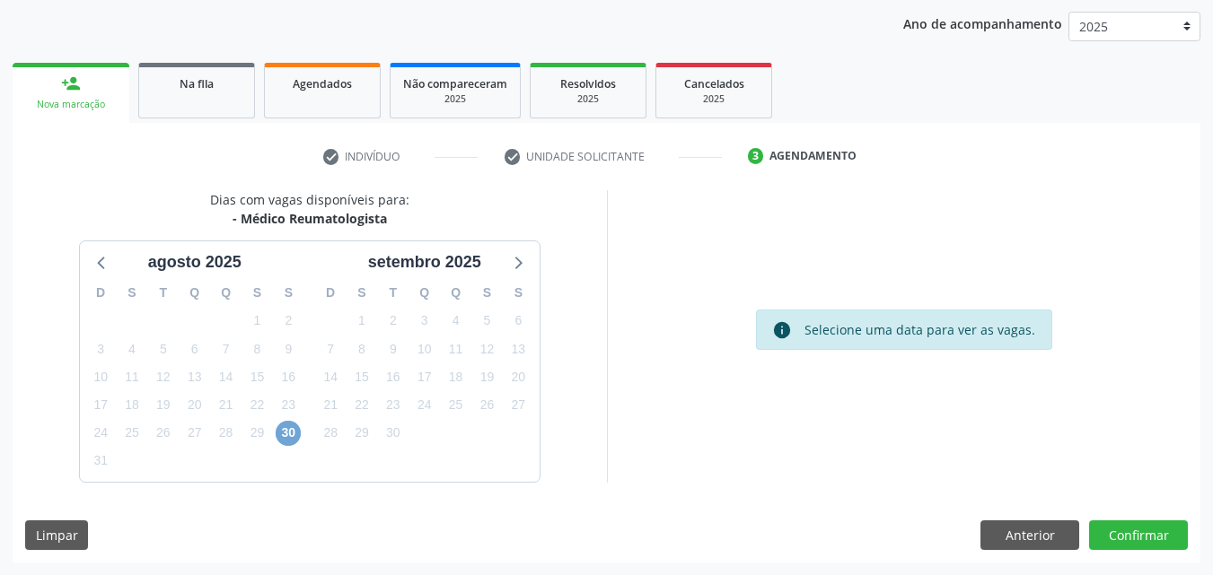
click at [295, 427] on span "30" at bounding box center [288, 433] width 25 height 25
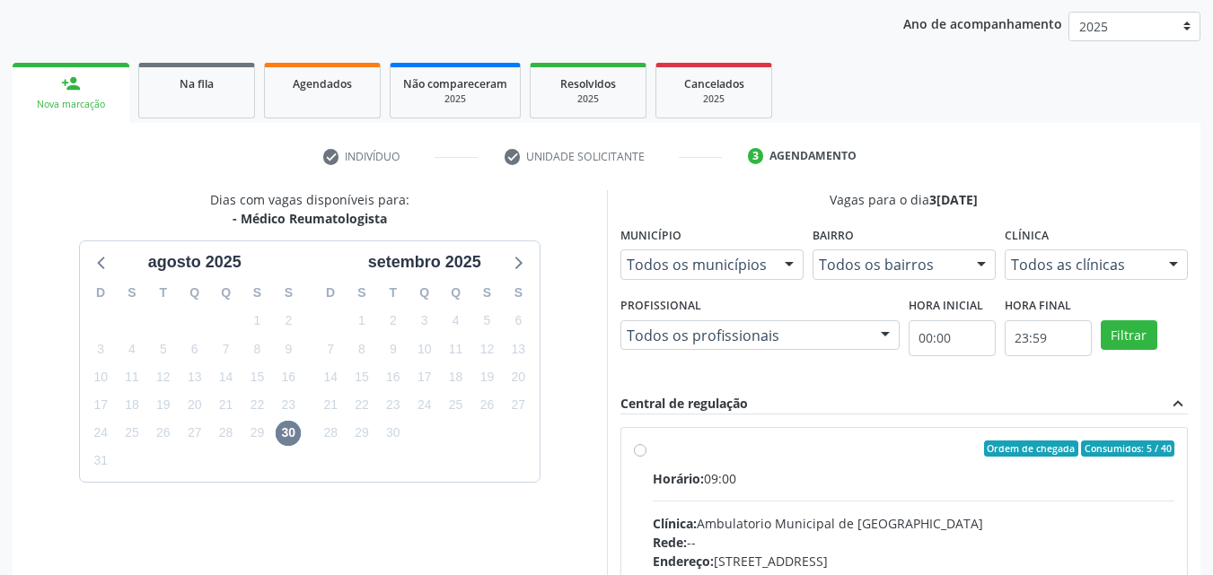
click at [740, 453] on div "Ordem de chegada Consumidos: 5 / 40" at bounding box center [914, 449] width 522 height 16
click at [646, 453] on input "Ordem de chegada Consumidos: 5 / 40 Horário: 09:00 Clínica: Ambulatorio Municip…" at bounding box center [640, 449] width 13 height 16
radio input "true"
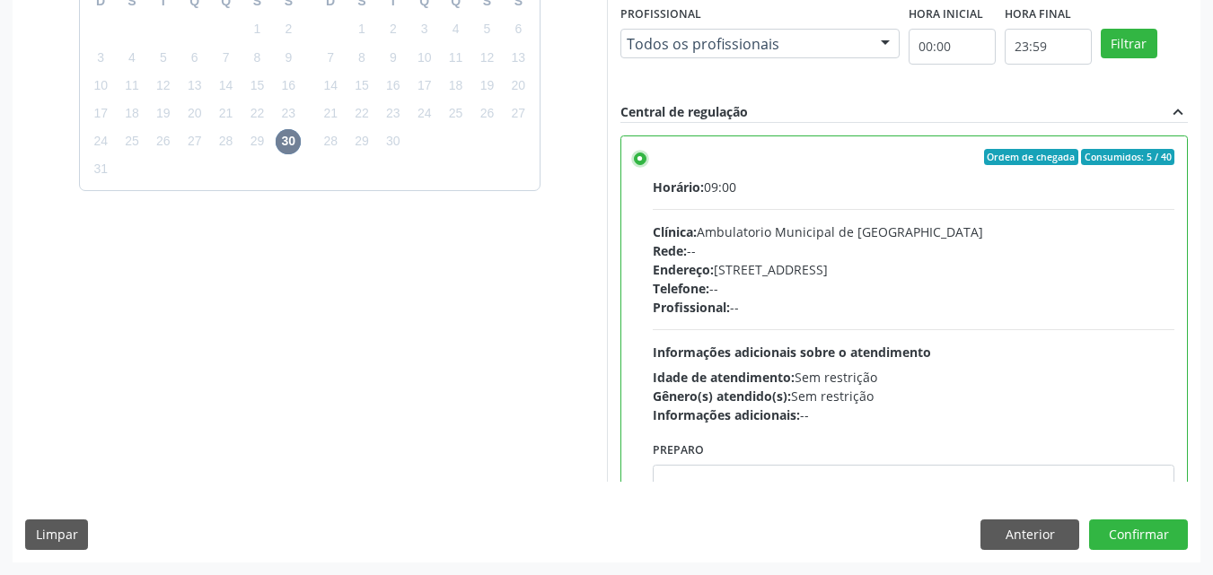
scroll to position [89, 0]
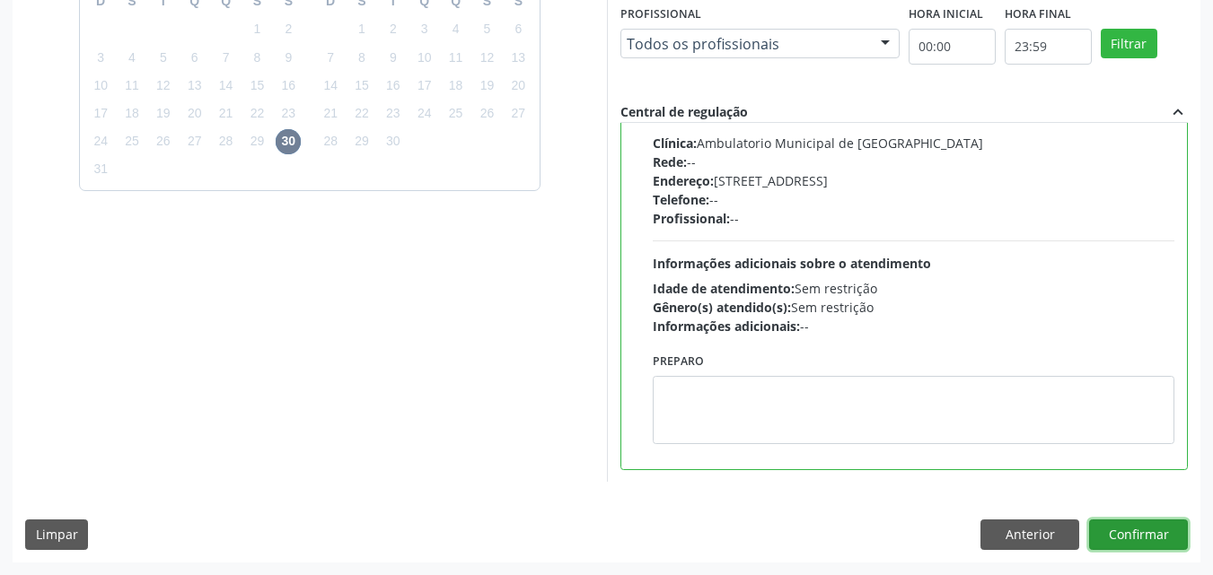
click at [1160, 529] on button "Confirmar" at bounding box center [1138, 535] width 99 height 31
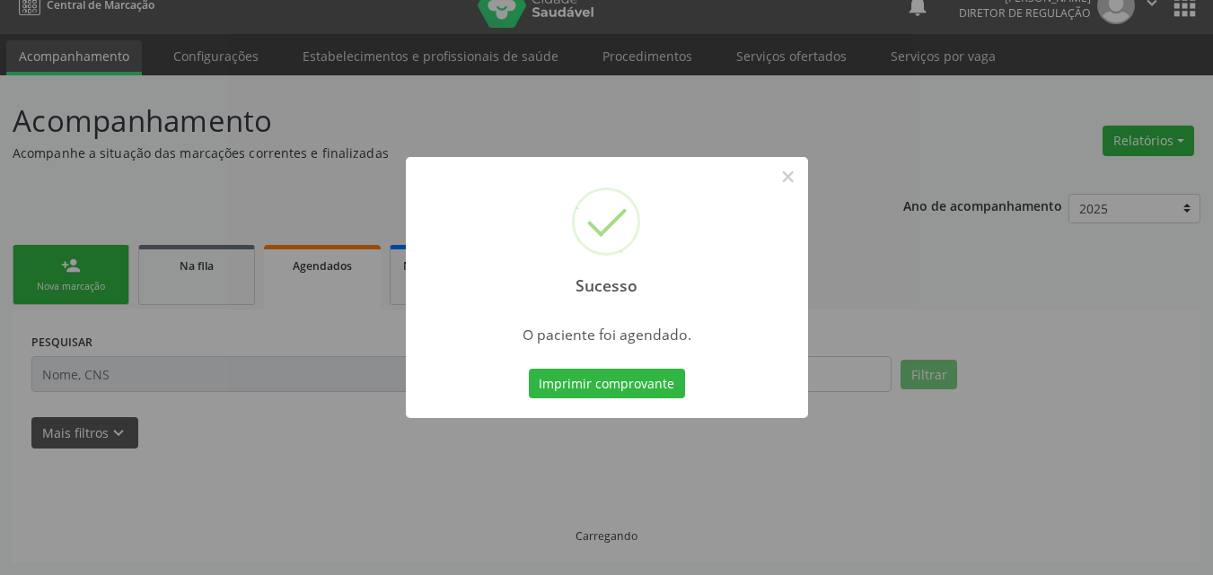
scroll to position [0, 0]
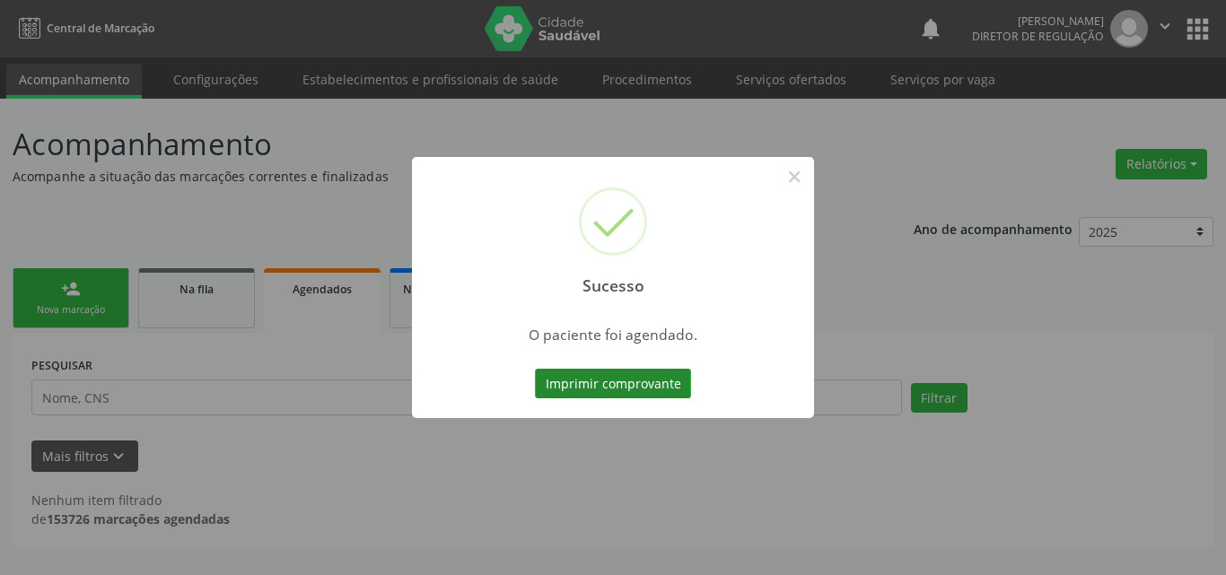
click at [671, 390] on button "Imprimir comprovante" at bounding box center [613, 384] width 156 height 31
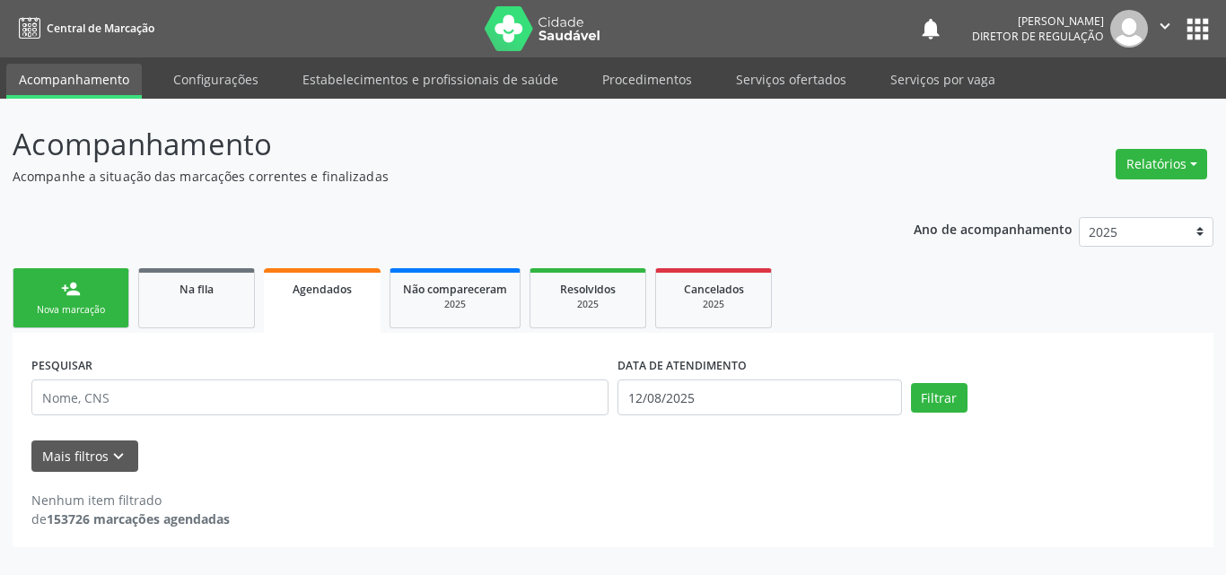
click at [112, 302] on link "person_add Nova marcação" at bounding box center [71, 298] width 117 height 60
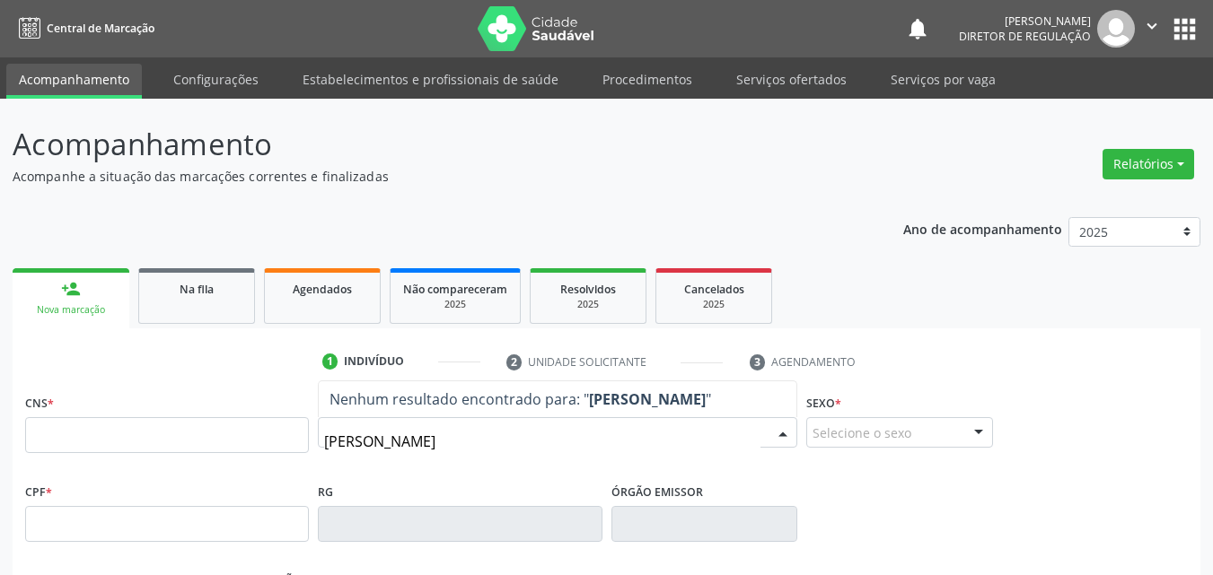
click at [375, 443] on input "carmen lu" at bounding box center [542, 442] width 436 height 36
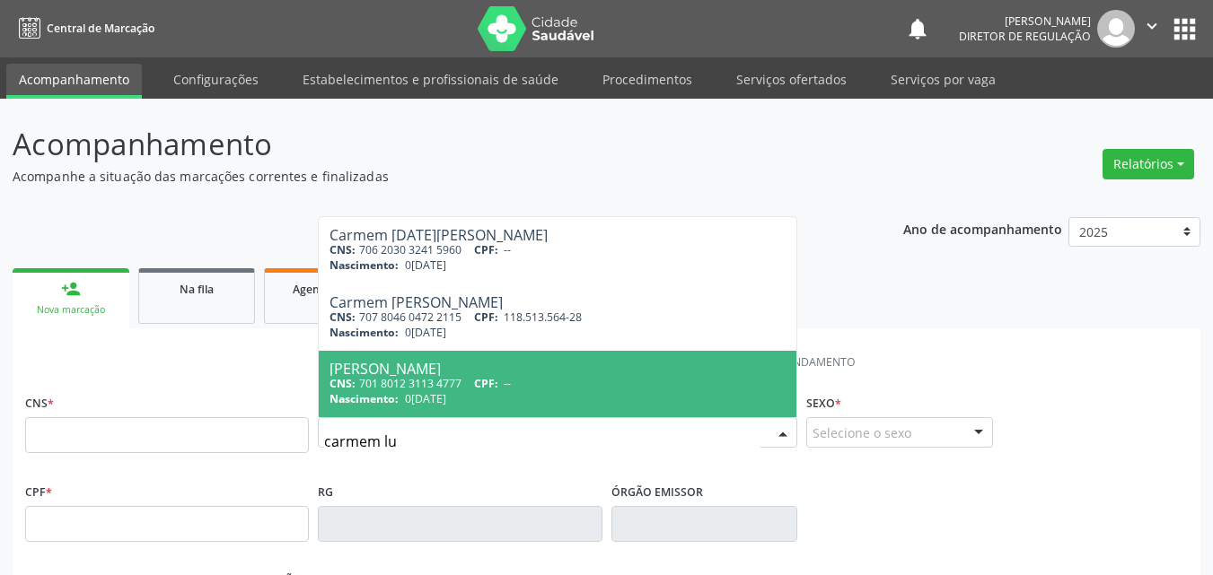
scroll to position [180, 0]
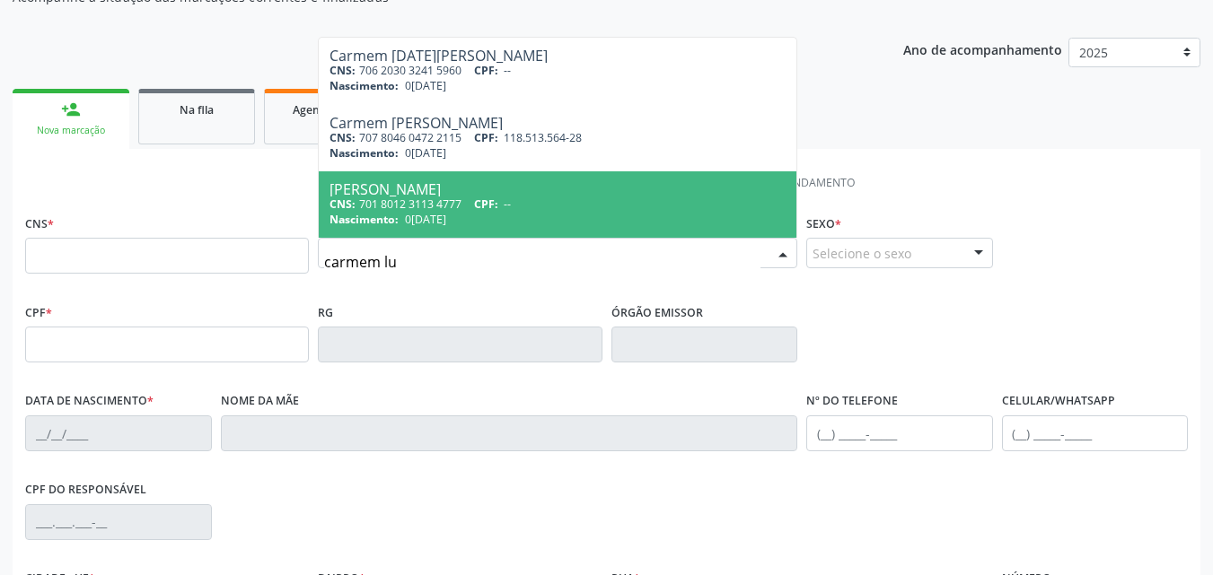
click at [426, 264] on input "carmem lu" at bounding box center [542, 262] width 436 height 36
type input "c"
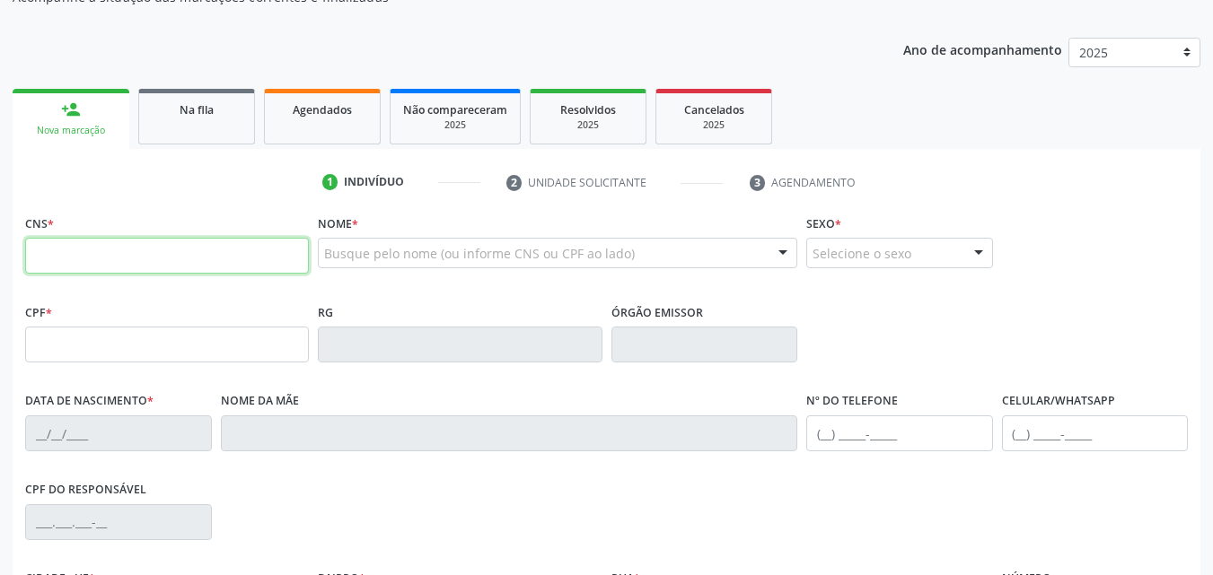
drag, startPoint x: 138, startPoint y: 243, endPoint x: 150, endPoint y: 254, distance: 15.9
click at [144, 250] on input "text" at bounding box center [167, 256] width 284 height 36
click at [67, 256] on input "705 0549 4980 753" at bounding box center [167, 256] width 284 height 36
type input "705 0054 9498 0753"
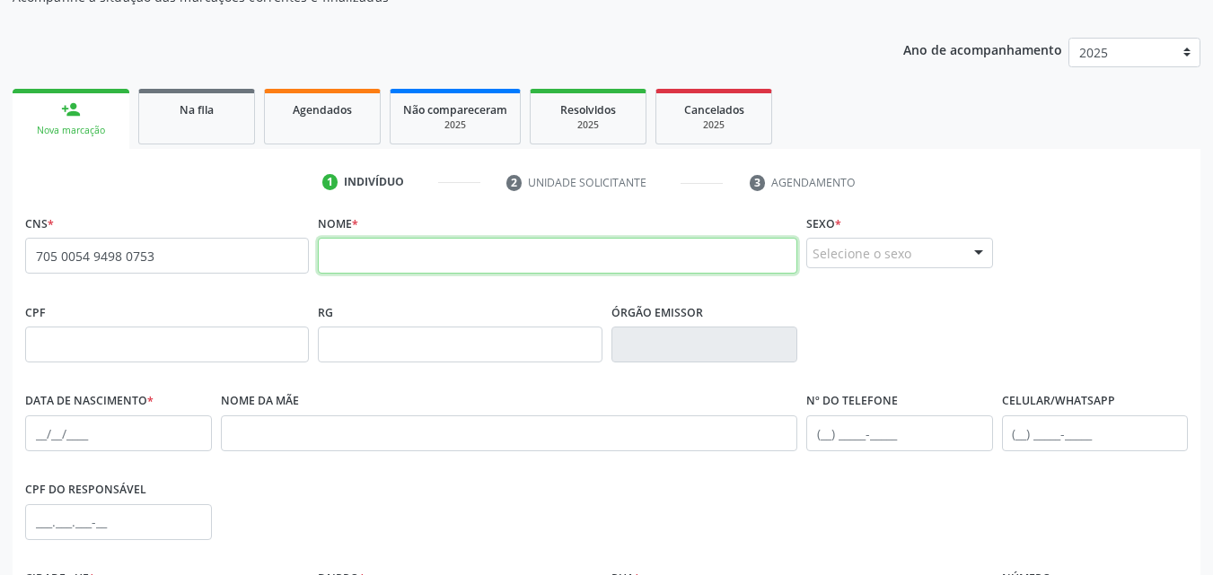
click at [399, 255] on input "text" at bounding box center [557, 256] width 479 height 36
click at [334, 254] on input "carmenm lucia da silva passos" at bounding box center [557, 256] width 479 height 36
click at [389, 254] on input "Carmenm lucia da silva passos" at bounding box center [557, 256] width 479 height 36
type input "Carmem Lucia da Silva Passos"
click at [856, 256] on div "Selecione o sexo" at bounding box center [899, 253] width 187 height 31
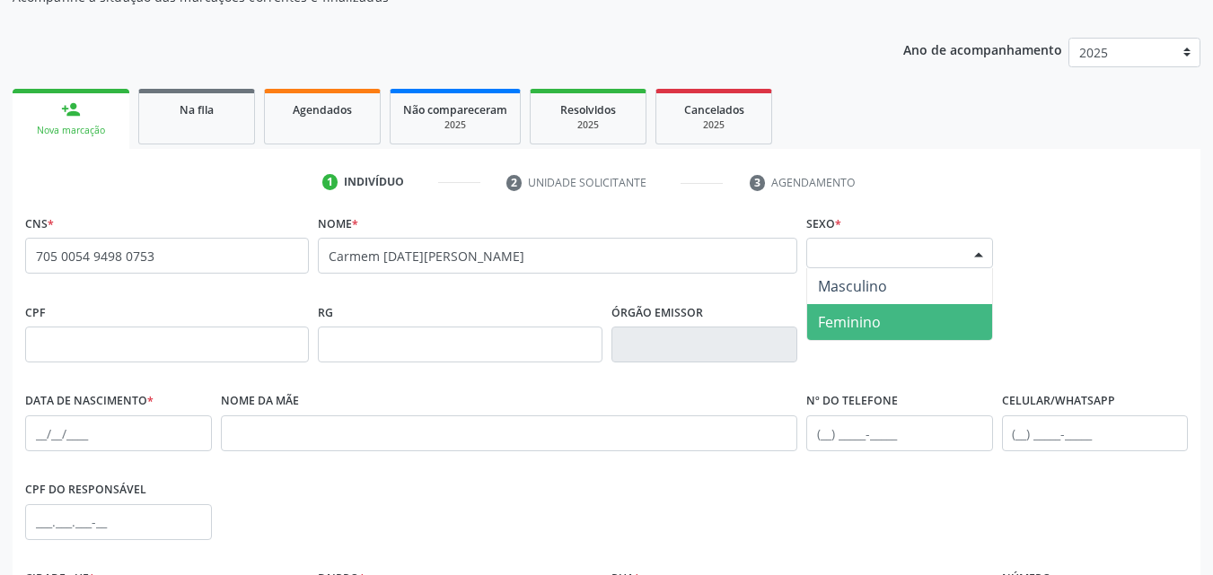
click at [873, 325] on span "Feminino" at bounding box center [849, 322] width 63 height 20
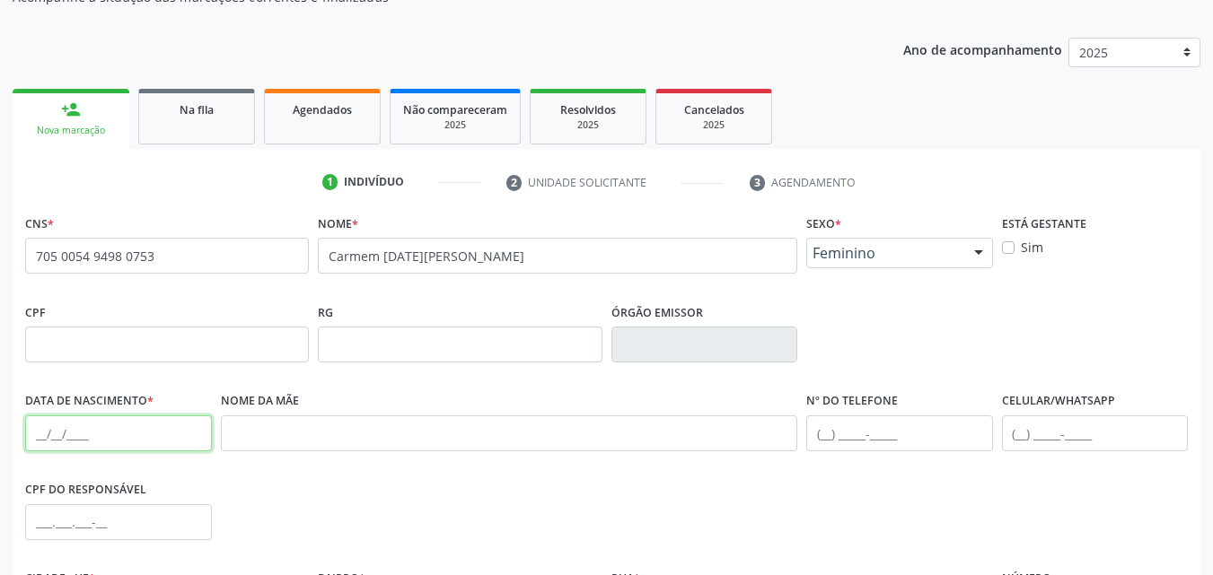
click at [75, 439] on input "text" at bounding box center [118, 434] width 187 height 36
type input "17/05/1975"
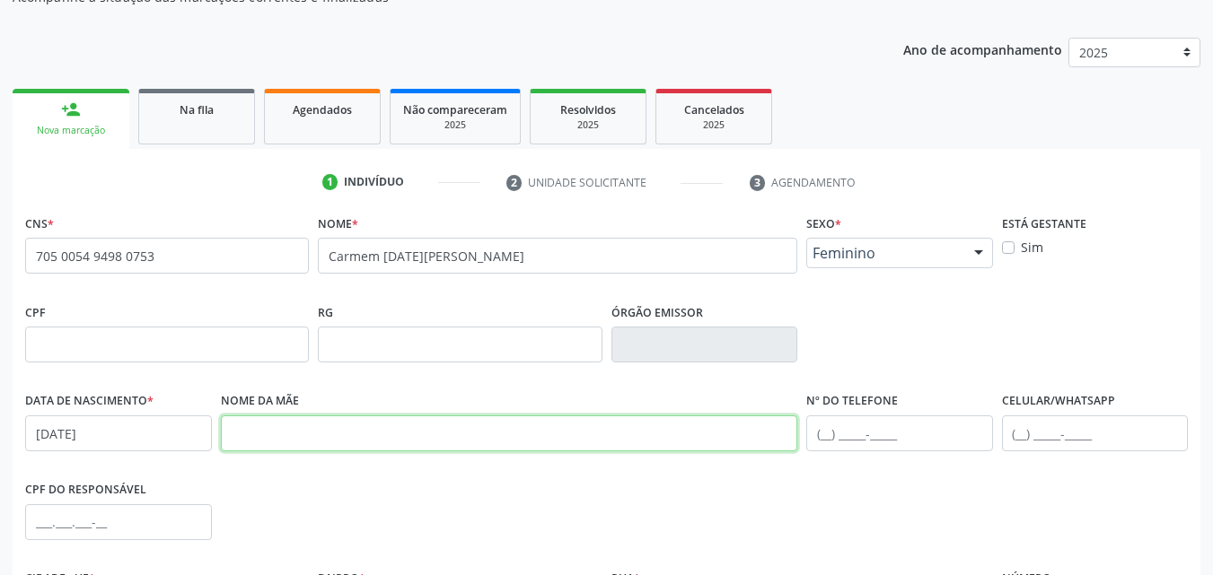
click at [271, 443] on input "text" at bounding box center [509, 434] width 577 height 36
type input "Cleonice da Silva Passos"
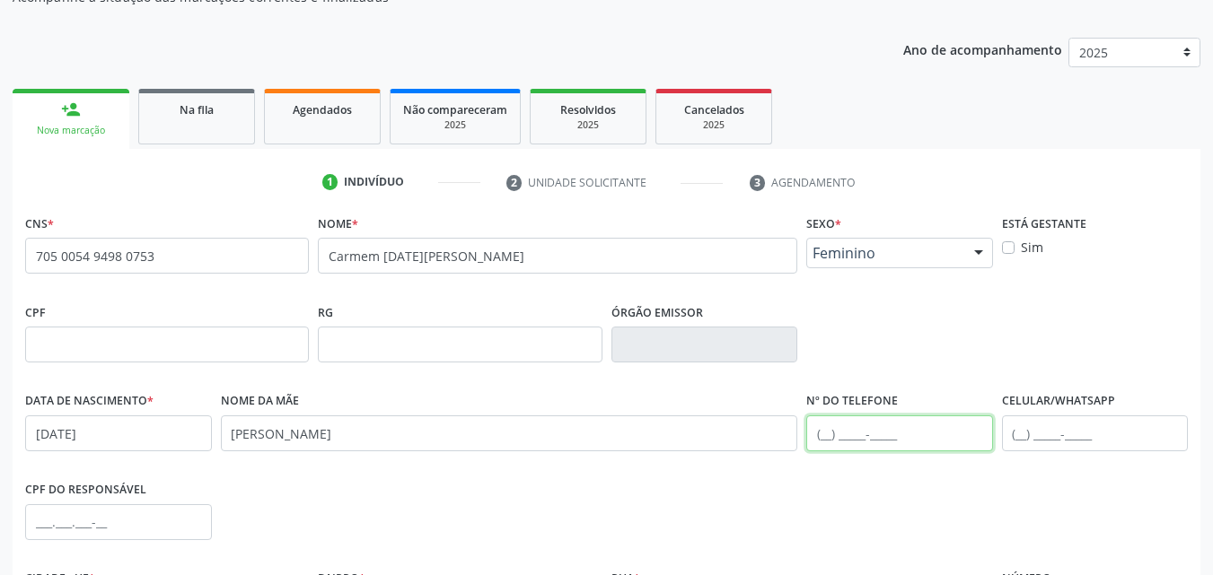
click at [828, 431] on input "text" at bounding box center [899, 434] width 187 height 36
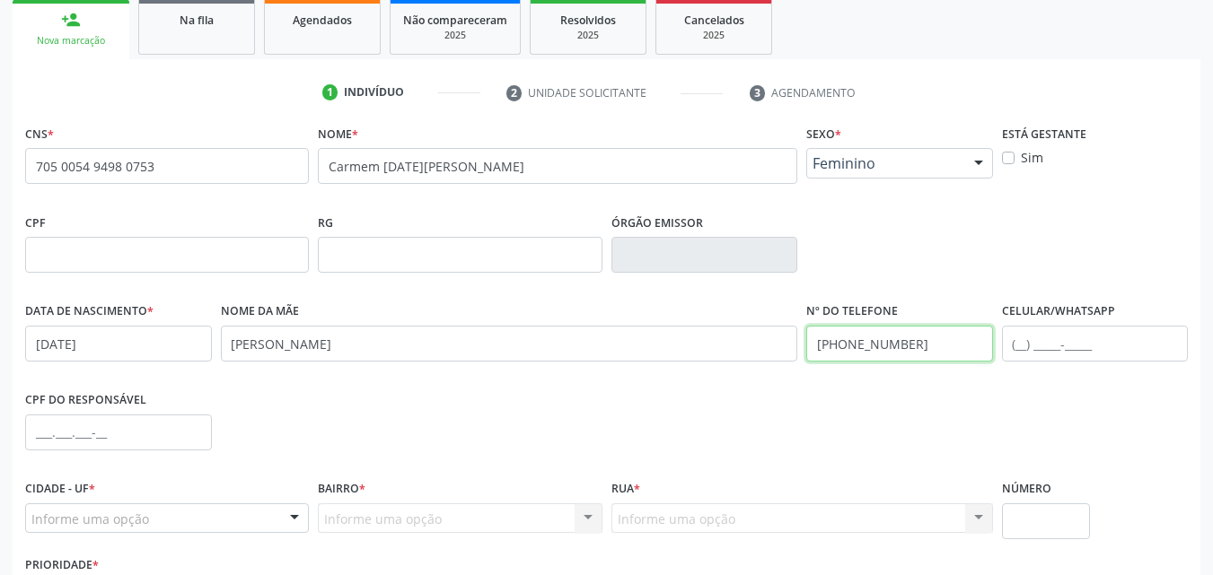
scroll to position [398, 0]
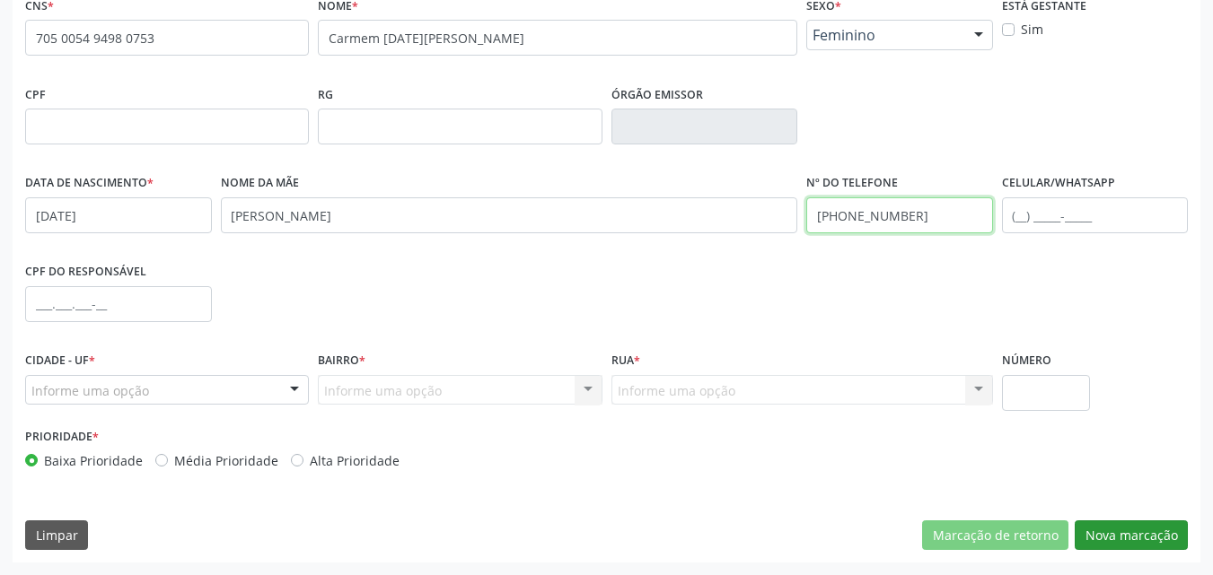
type input "(87) 98145-0915"
click at [1122, 531] on button "Nova marcação" at bounding box center [1131, 536] width 113 height 31
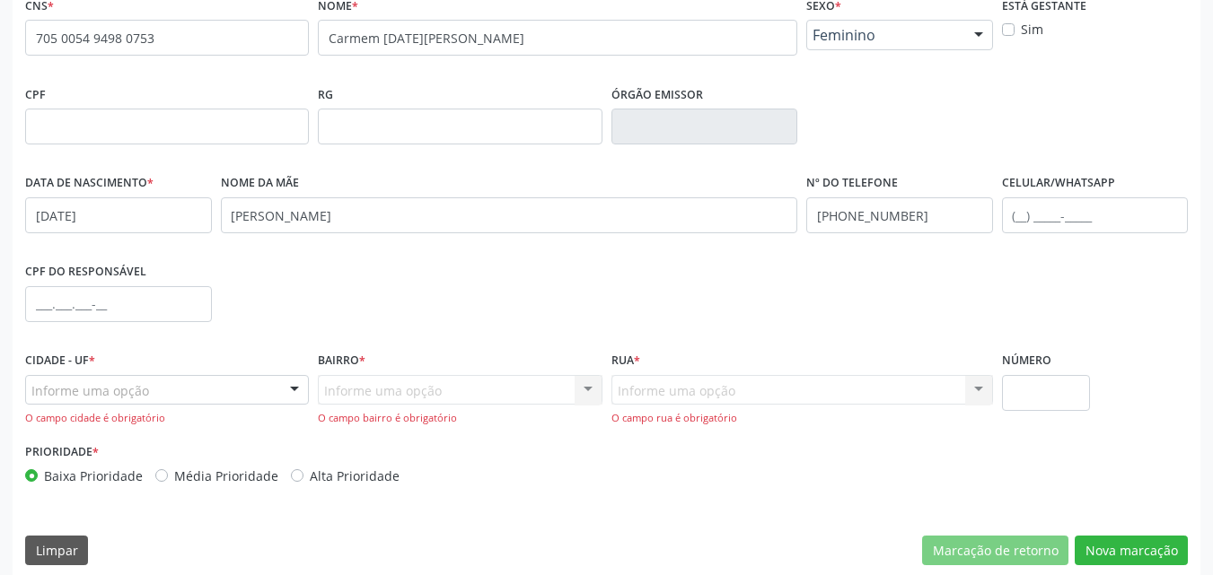
click at [201, 391] on div "Informe uma opção" at bounding box center [167, 390] width 284 height 31
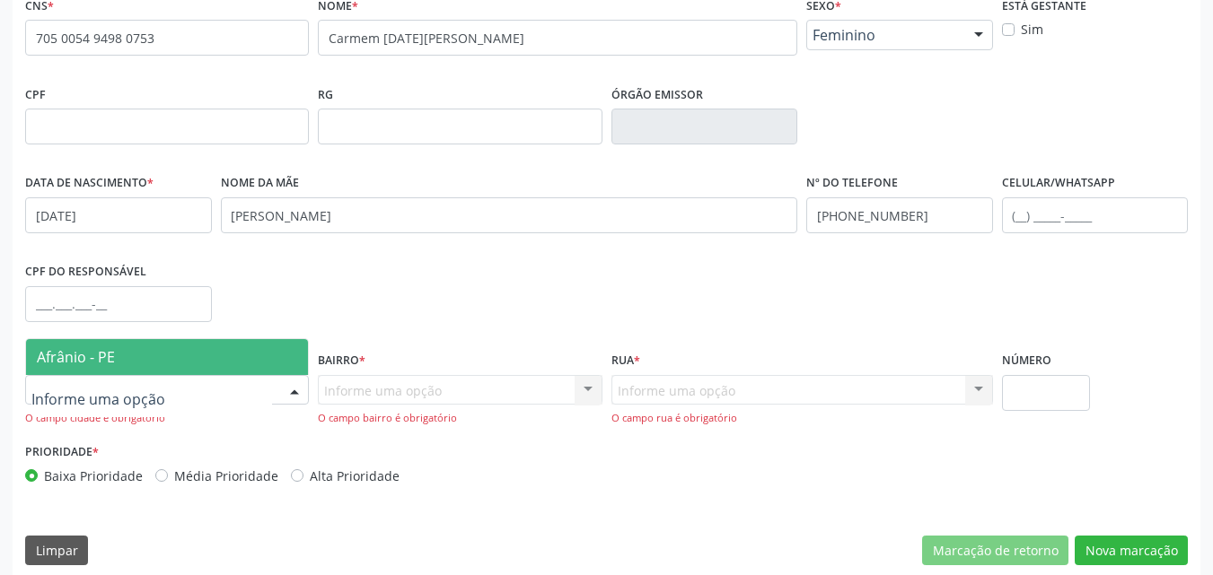
click at [180, 345] on span "Afrânio - PE" at bounding box center [167, 357] width 282 height 36
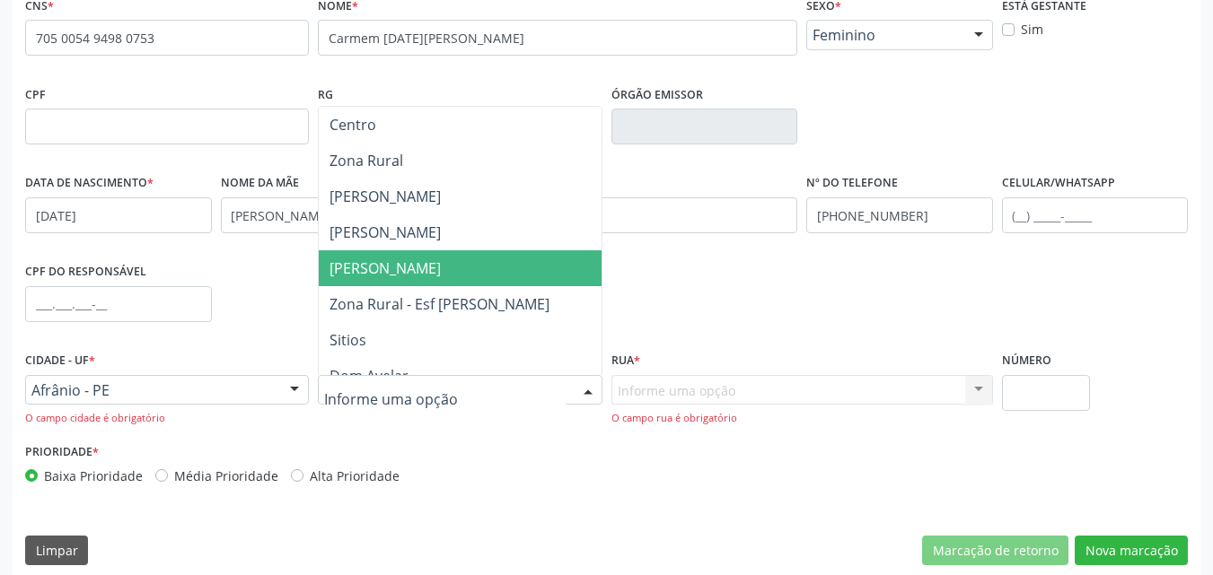
click at [434, 273] on span "[PERSON_NAME]" at bounding box center [460, 268] width 282 height 36
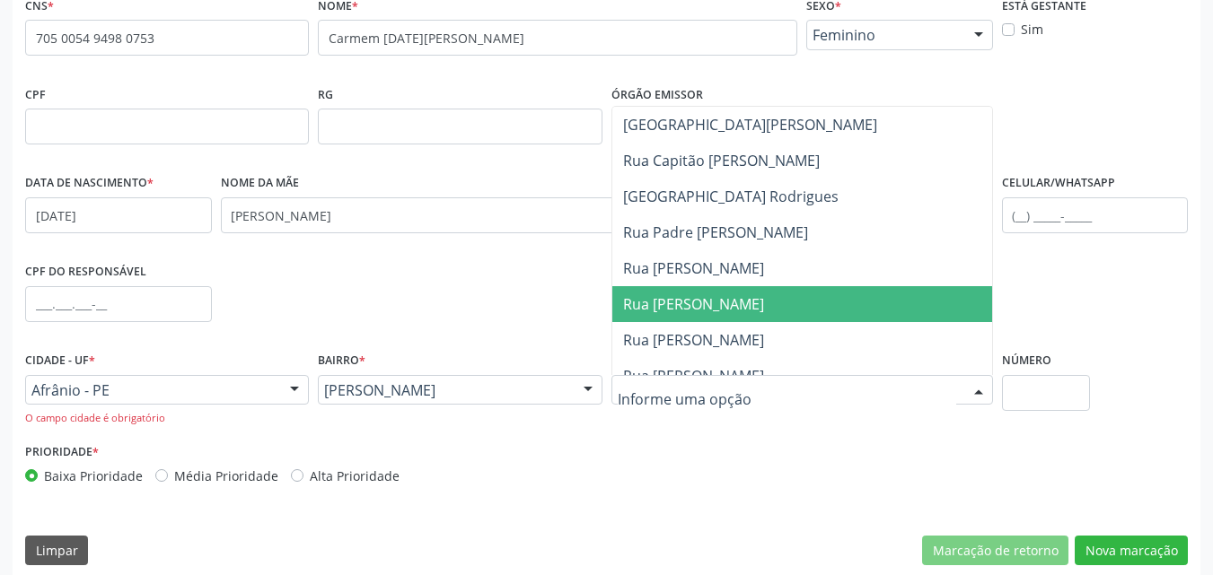
click at [764, 306] on span "Rua Marcos Ferreira Gomes" at bounding box center [693, 304] width 141 height 20
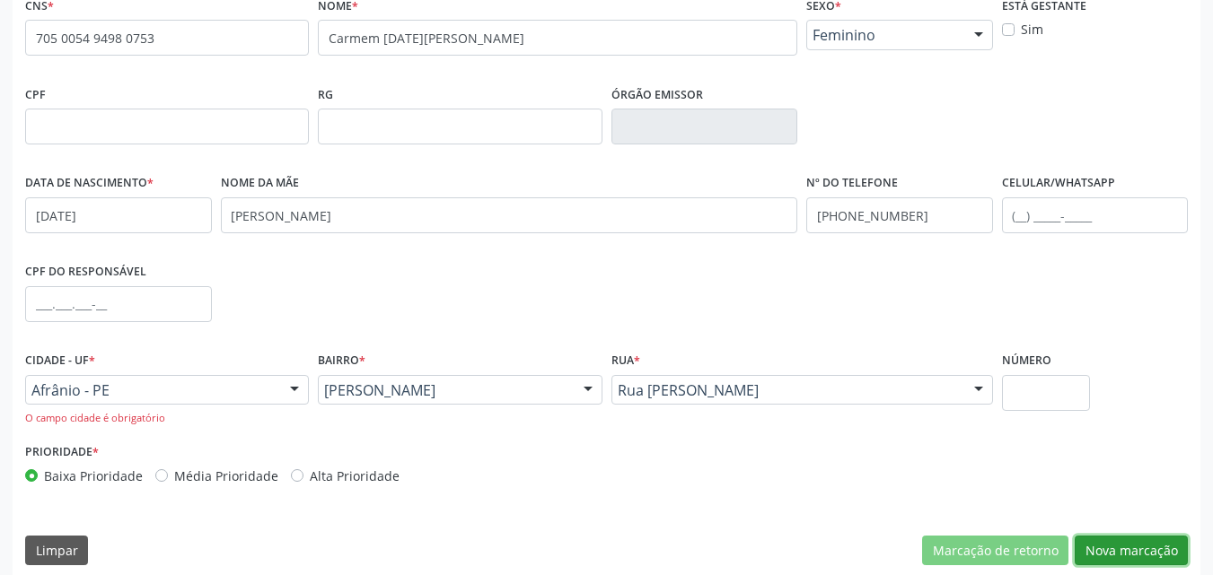
click at [1136, 552] on button "Nova marcação" at bounding box center [1131, 551] width 113 height 31
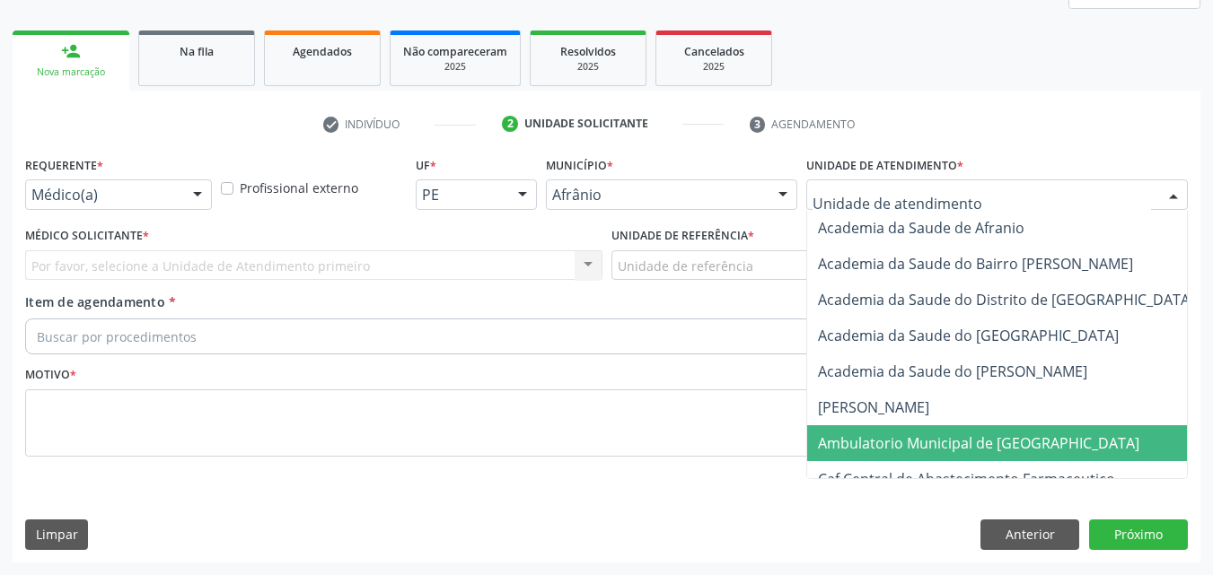
click at [907, 441] on span "Ambulatorio Municipal de [GEOGRAPHIC_DATA]" at bounding box center [978, 444] width 321 height 20
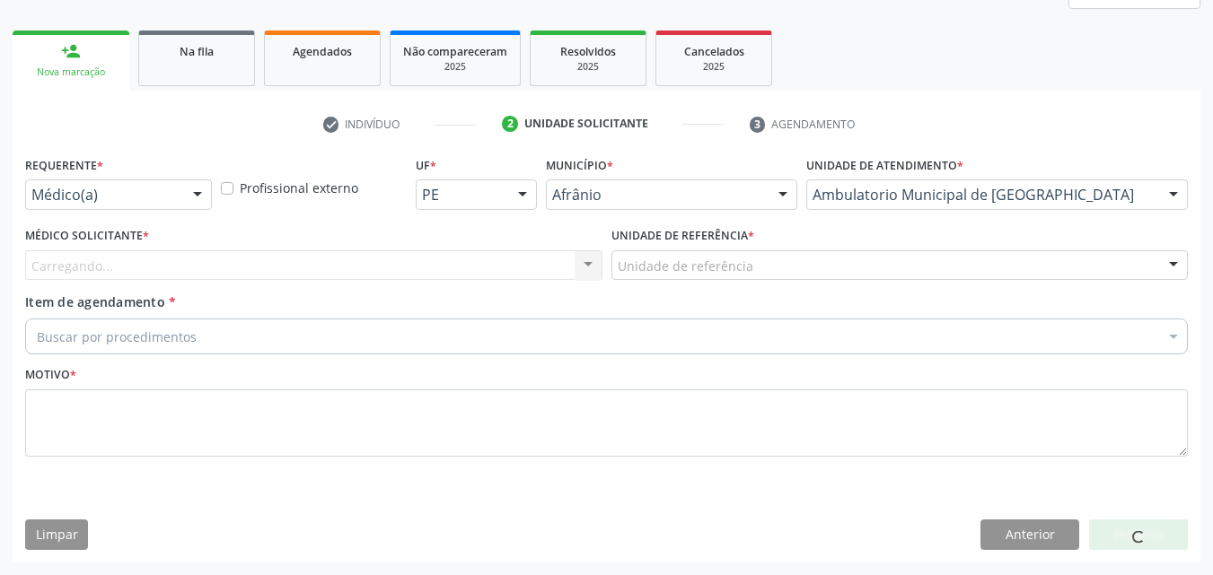
click at [760, 259] on div "Unidade de referência" at bounding box center [899, 265] width 577 height 31
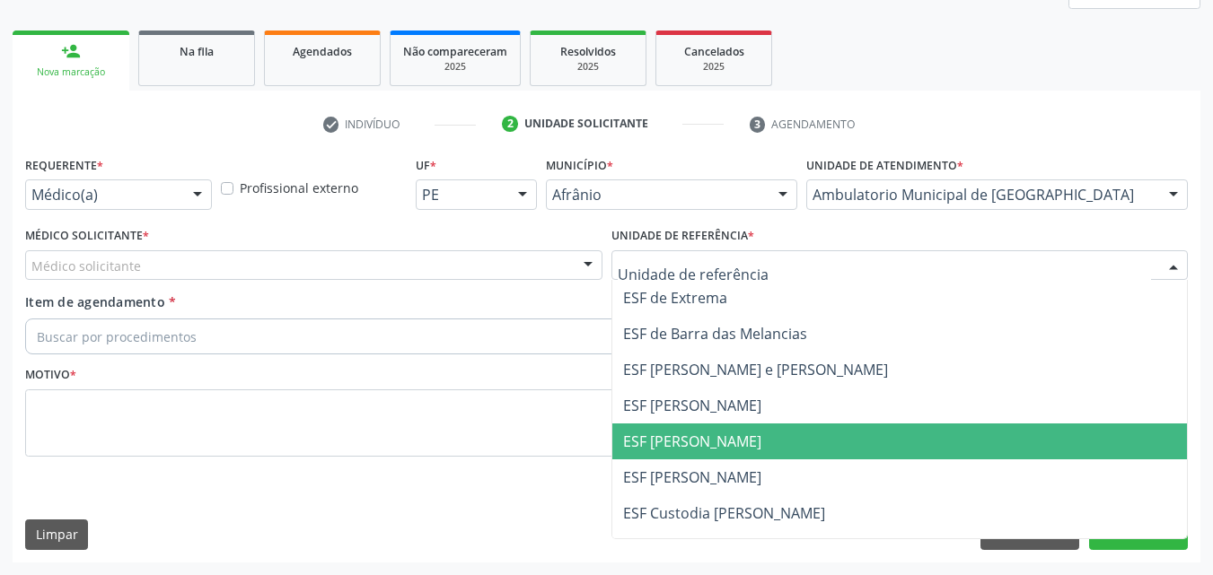
click at [727, 438] on span "ESF [PERSON_NAME]" at bounding box center [692, 442] width 138 height 20
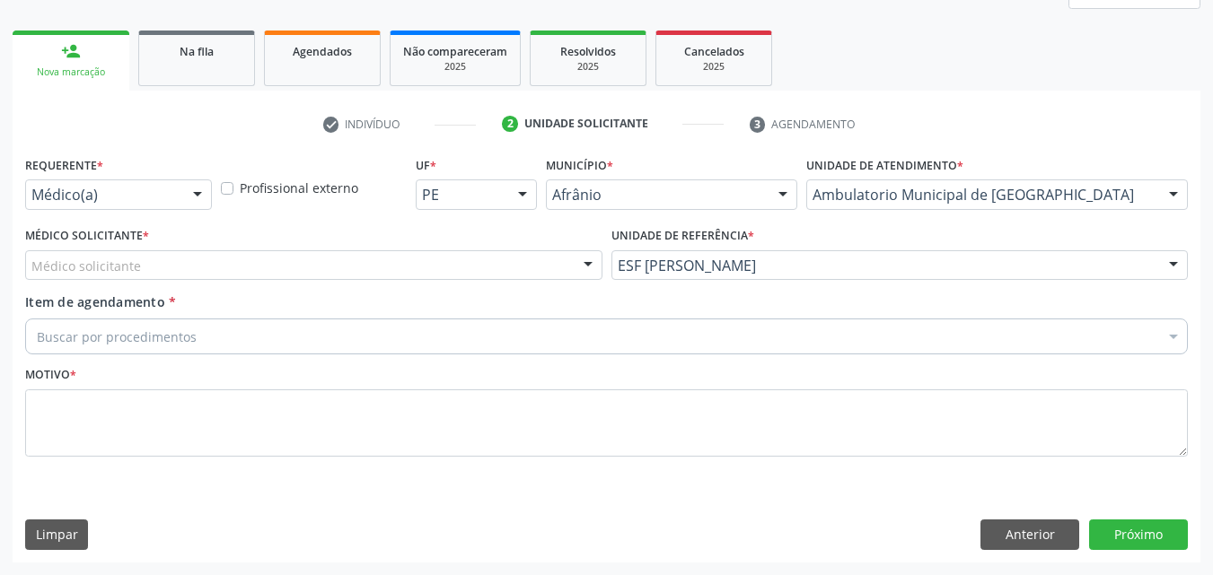
click at [446, 262] on div "Médico solicitante" at bounding box center [313, 265] width 577 height 31
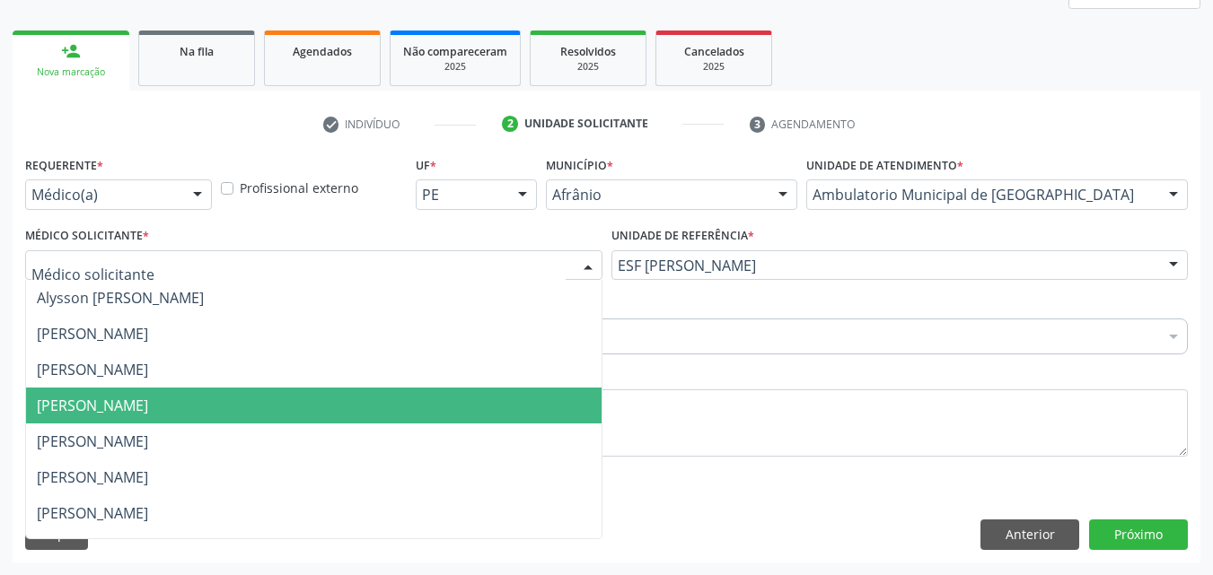
click at [423, 397] on span "[PERSON_NAME]" at bounding box center [313, 406] width 575 height 36
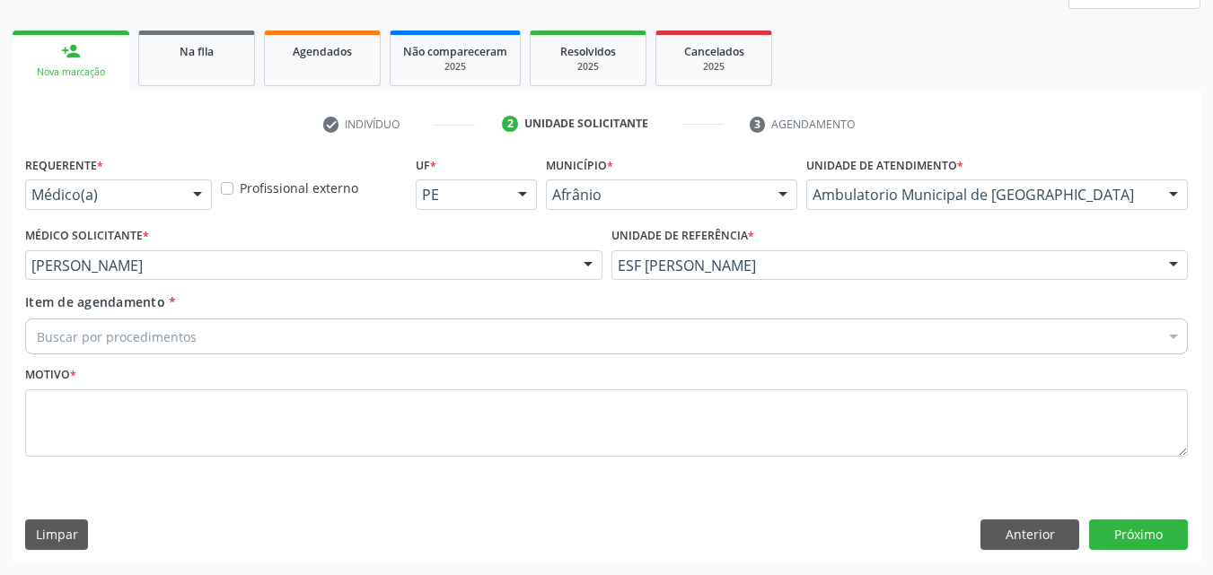
click at [245, 324] on div "Buscar por procedimentos" at bounding box center [606, 337] width 1163 height 36
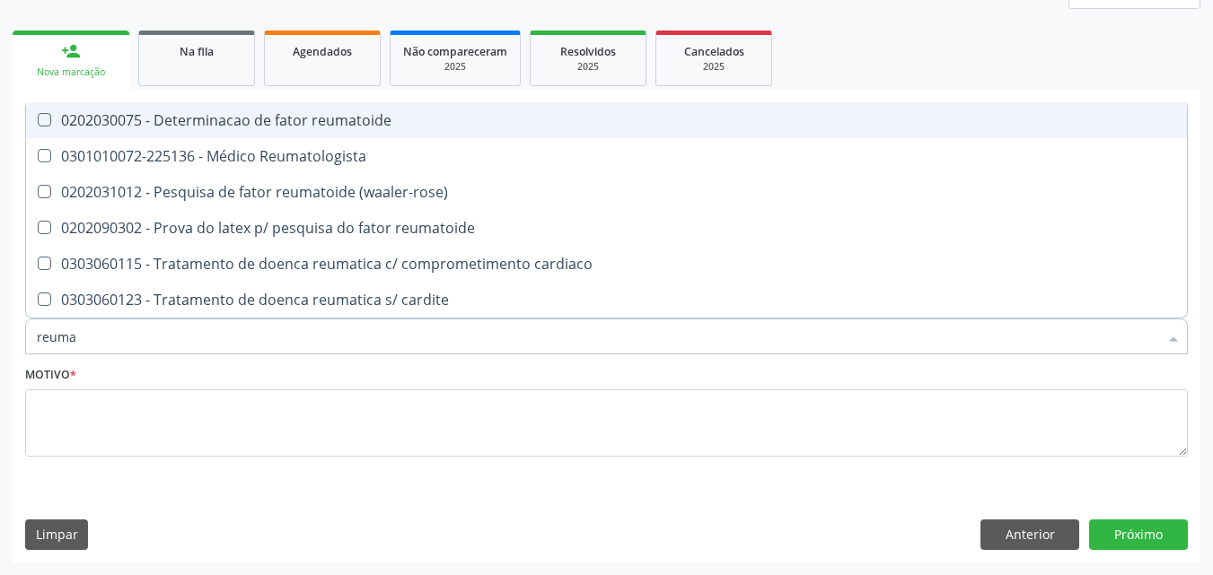
type input "reumat"
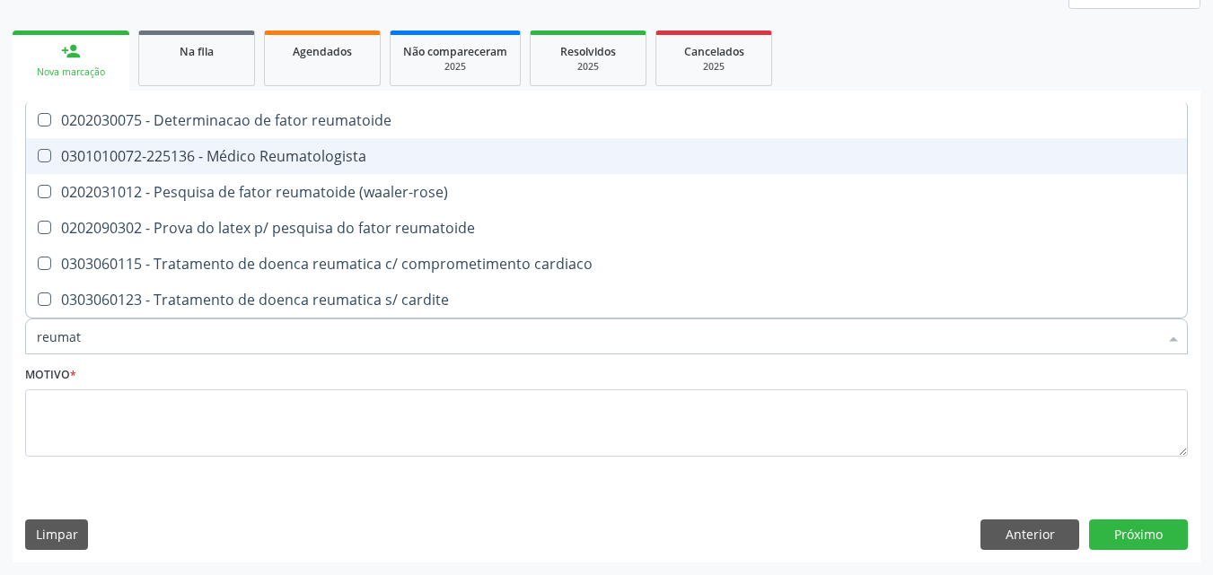
click at [273, 150] on div "0301010072-225136 - Médico Reumatologista" at bounding box center [606, 156] width 1139 height 14
checkbox Reumatologista "true"
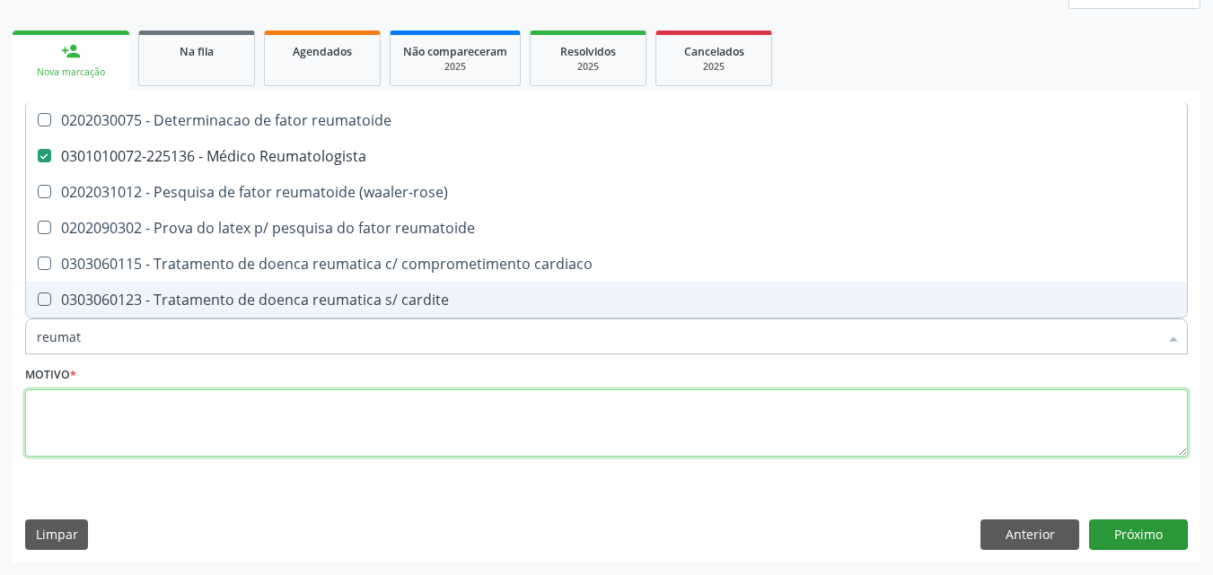
click at [244, 439] on textarea at bounding box center [606, 424] width 1163 height 68
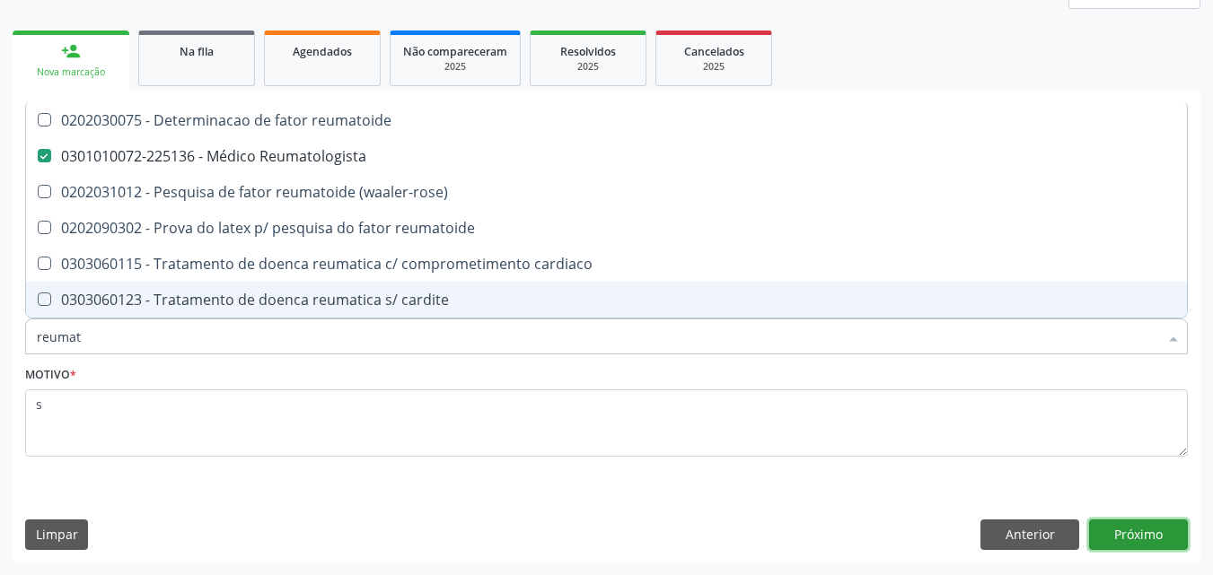
click at [1137, 535] on button "Próximo" at bounding box center [1138, 535] width 99 height 31
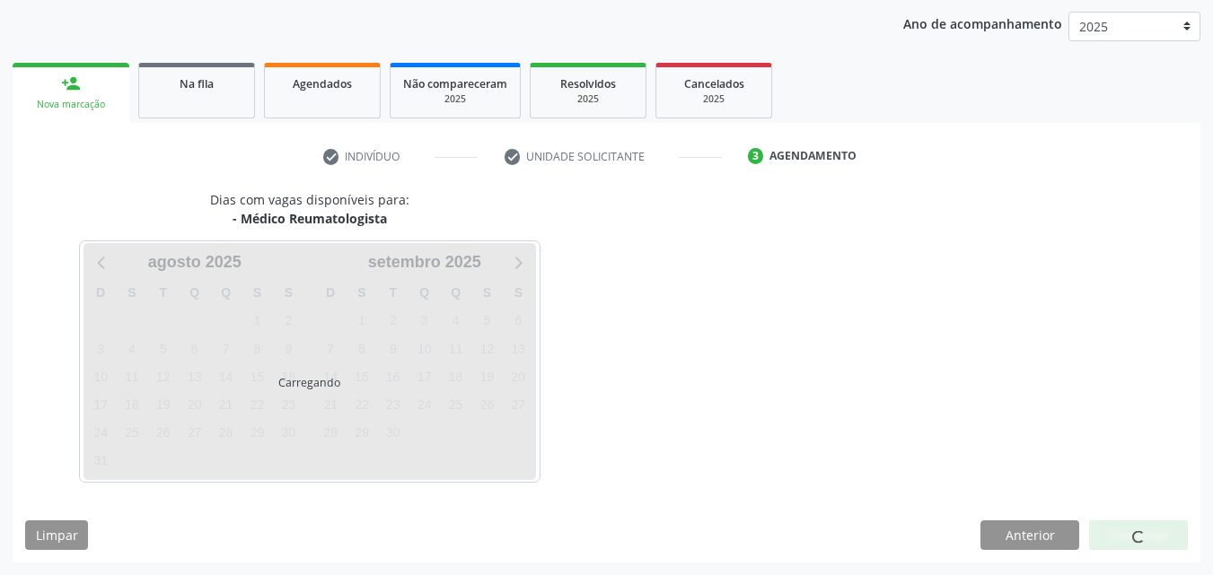
scroll to position [206, 0]
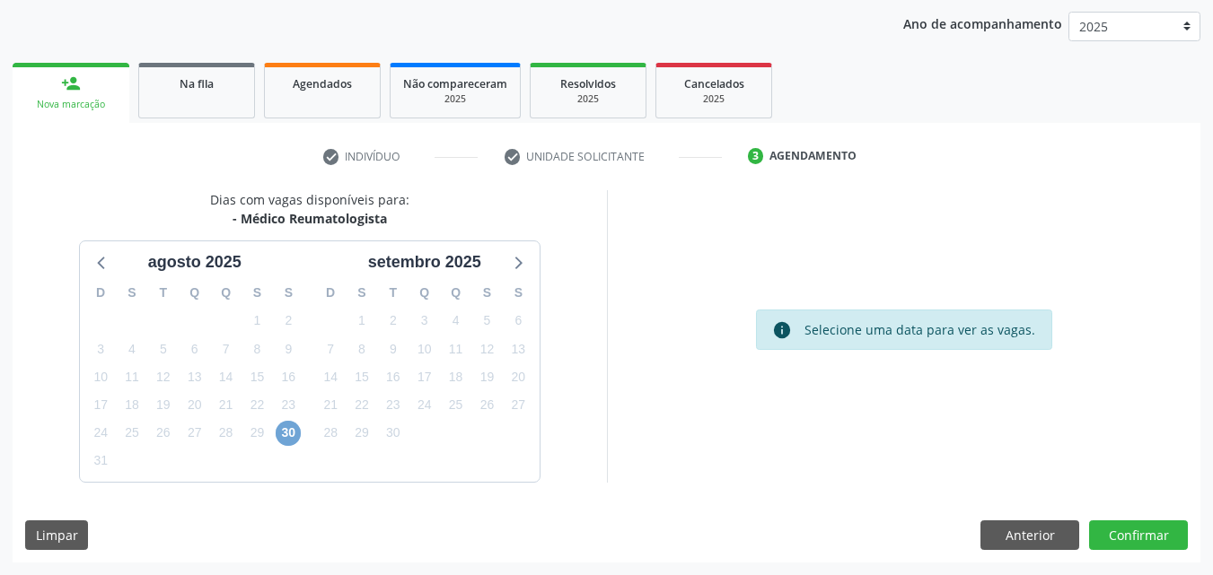
click at [293, 433] on span "30" at bounding box center [288, 433] width 25 height 25
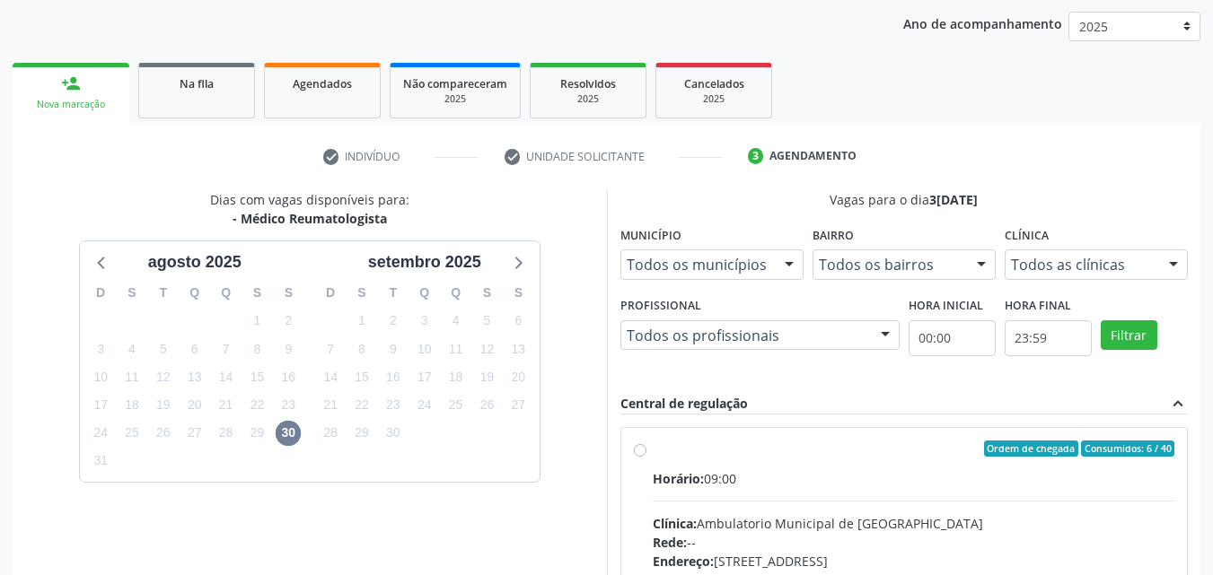
click at [724, 453] on div "Ordem de chegada Consumidos: 6 / 40" at bounding box center [914, 449] width 522 height 16
click at [646, 453] on input "Ordem de chegada Consumidos: 6 / 40 Horário: 09:00 Clínica: Ambulatorio Municip…" at bounding box center [640, 449] width 13 height 16
radio input "true"
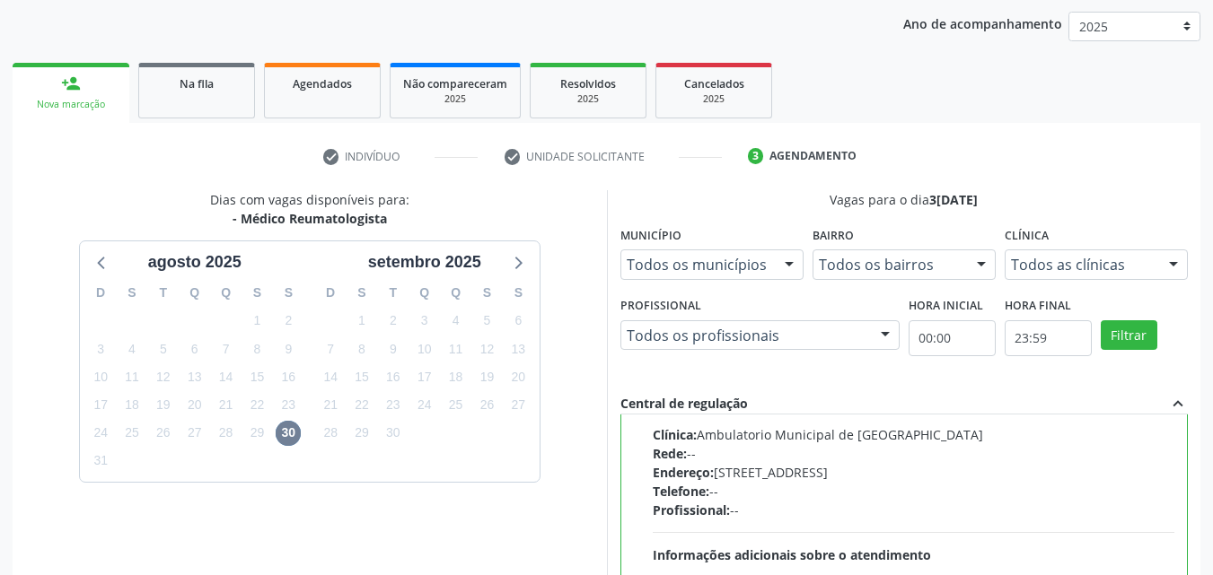
scroll to position [497, 0]
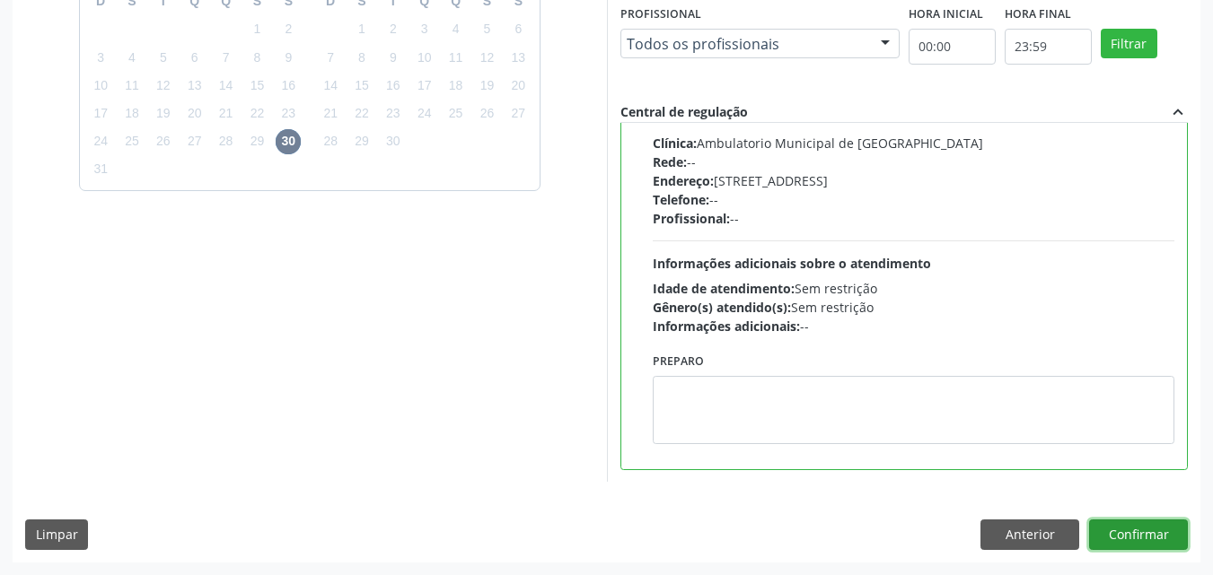
click at [1136, 538] on button "Confirmar" at bounding box center [1138, 535] width 99 height 31
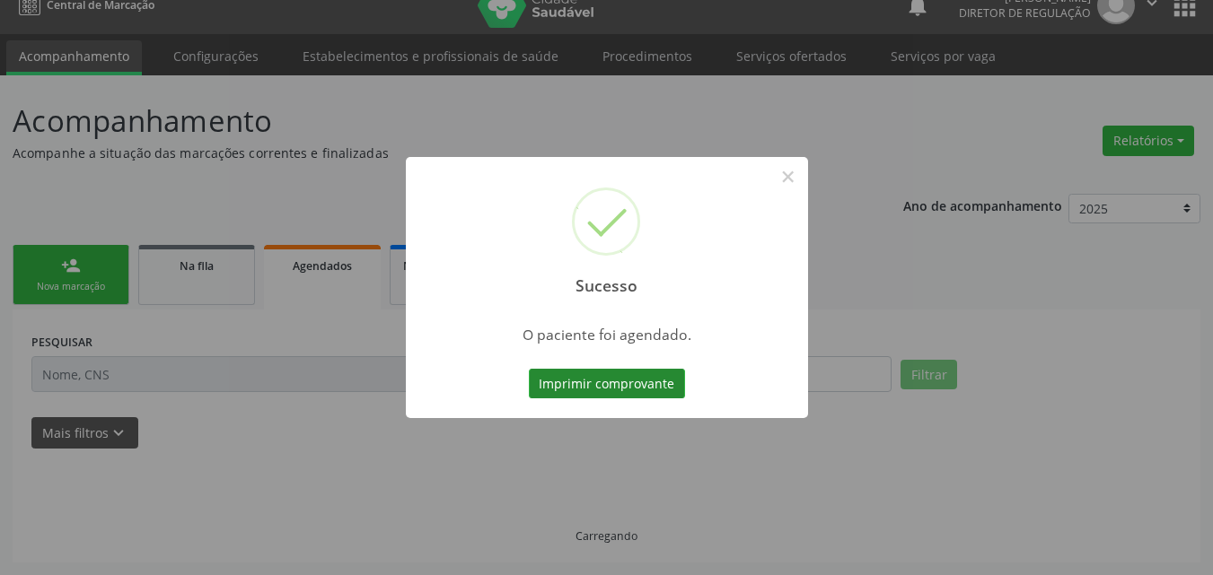
scroll to position [0, 0]
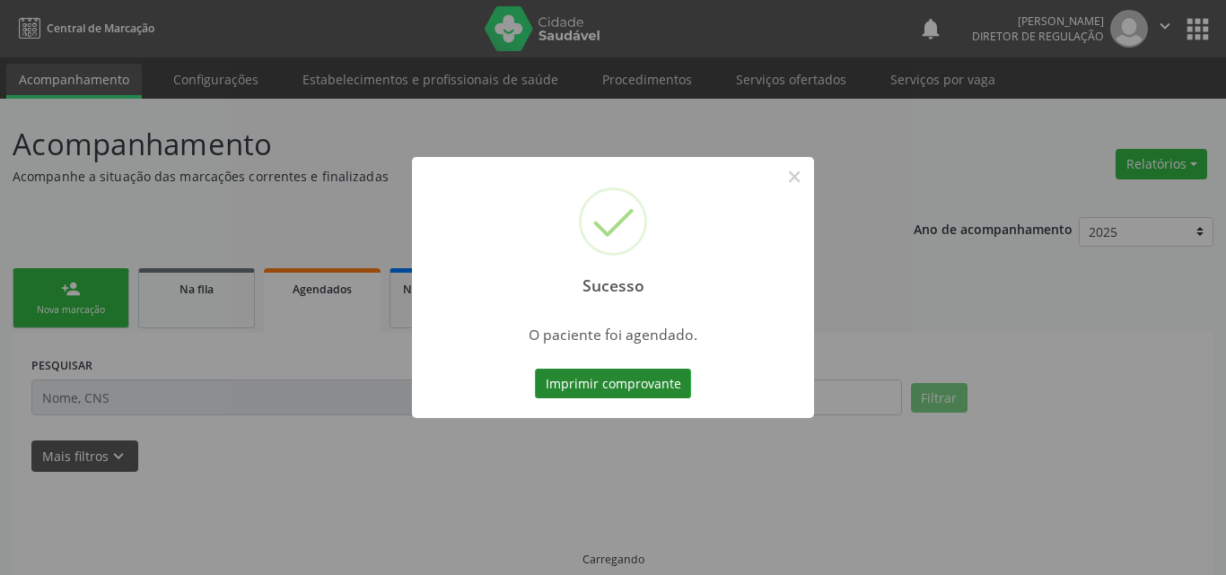
click at [671, 390] on button "Imprimir comprovante" at bounding box center [613, 384] width 156 height 31
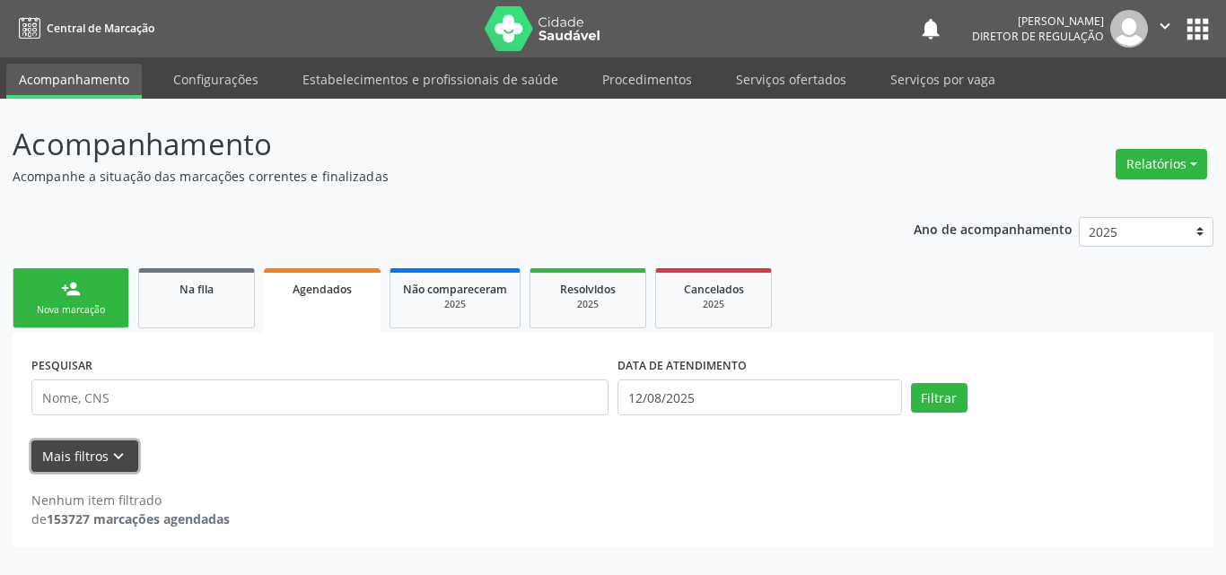
click at [116, 451] on icon "keyboard_arrow_down" at bounding box center [119, 457] width 20 height 20
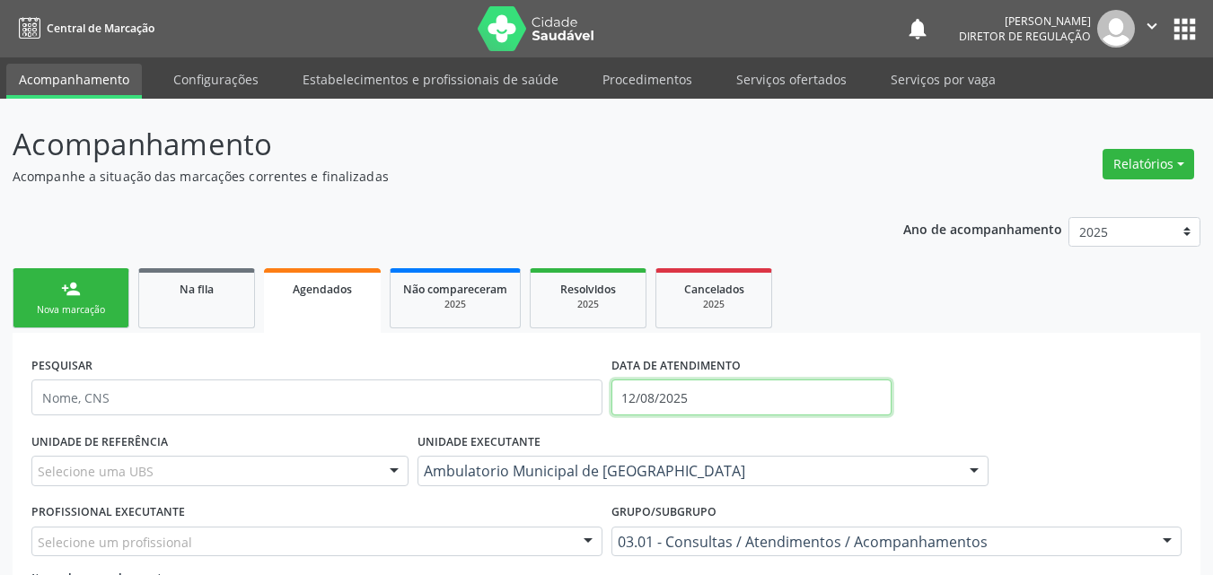
click at [715, 397] on input "12/08/2025" at bounding box center [751, 398] width 281 height 36
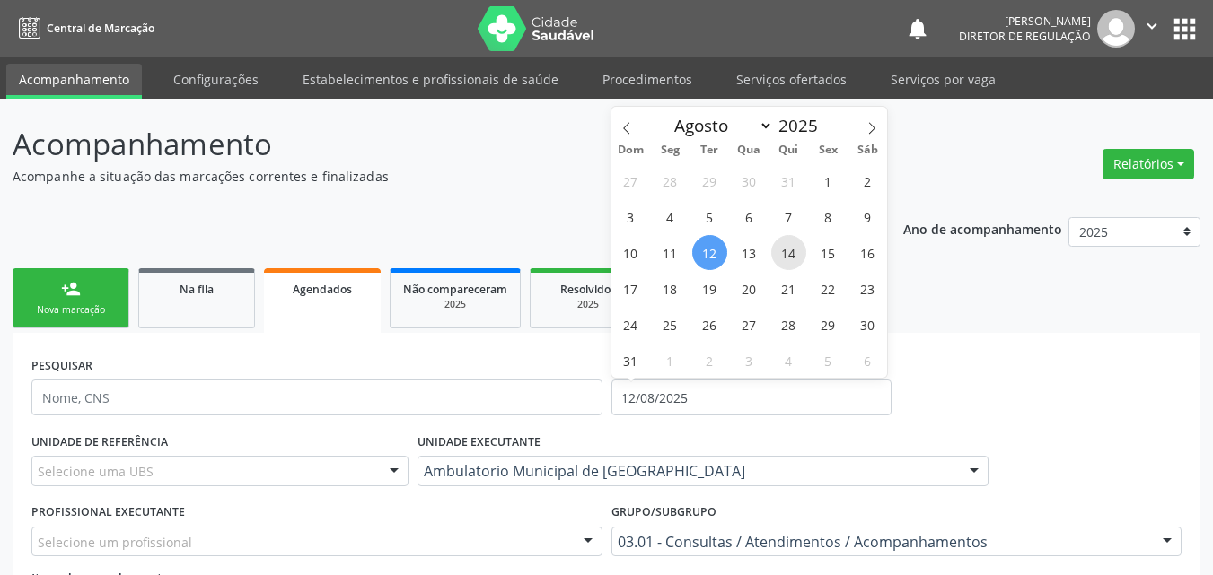
click at [794, 253] on span "14" at bounding box center [788, 252] width 35 height 35
type input "14/08/2025"
click at [794, 253] on span "14" at bounding box center [788, 252] width 35 height 35
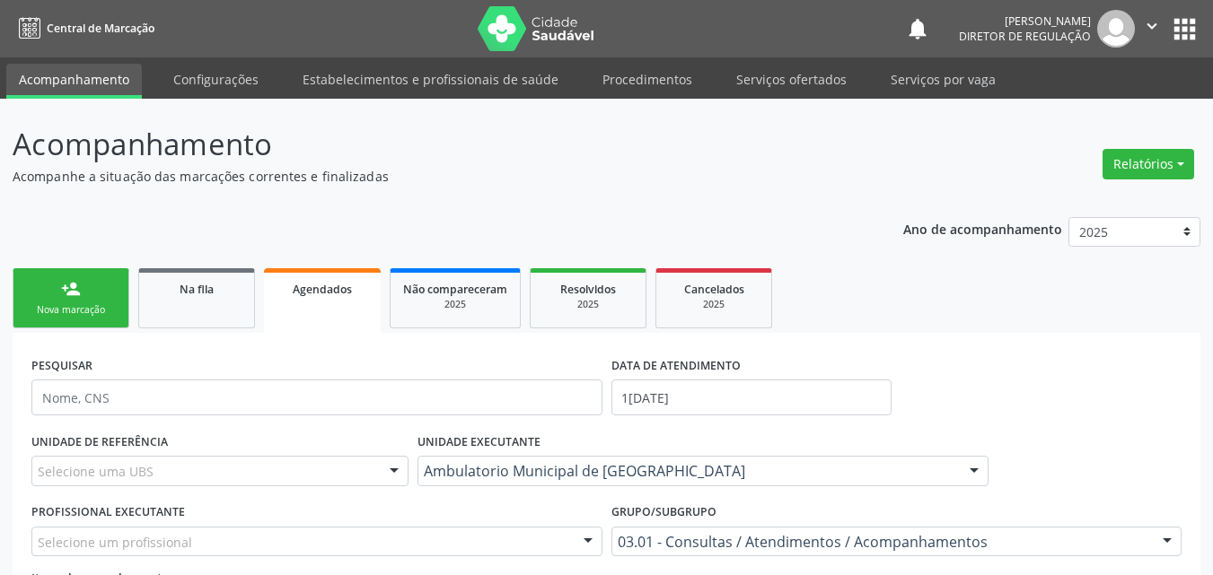
scroll to position [90, 0]
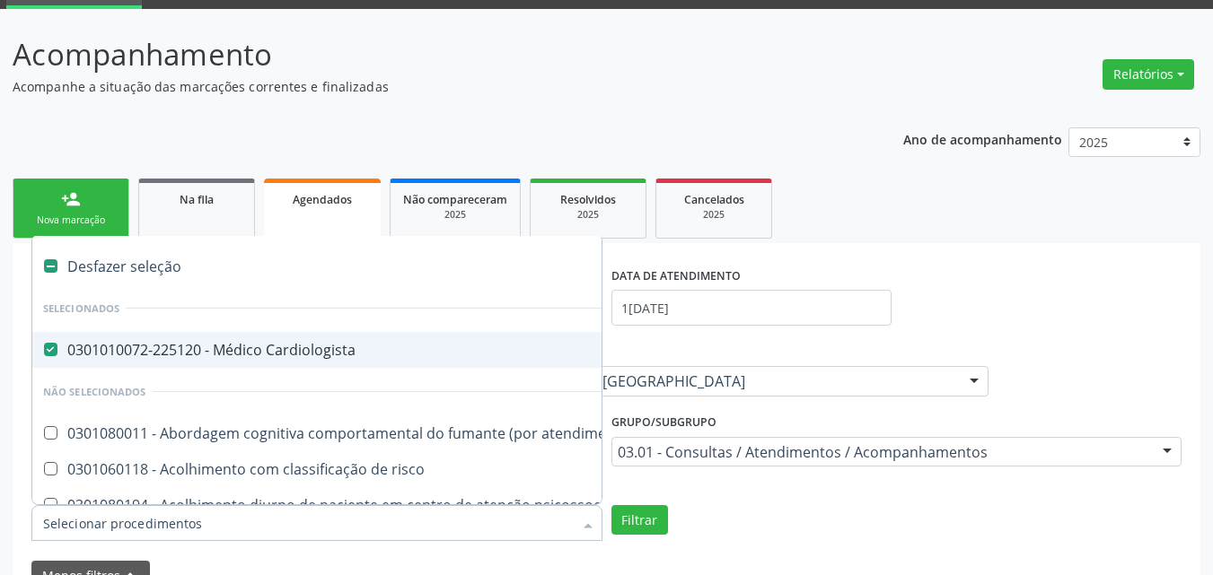
click at [68, 348] on div "0301010072-225120 - Médico Cardiologista" at bounding box center [980, 350] width 1875 height 14
checkbox Cardiologista "false"
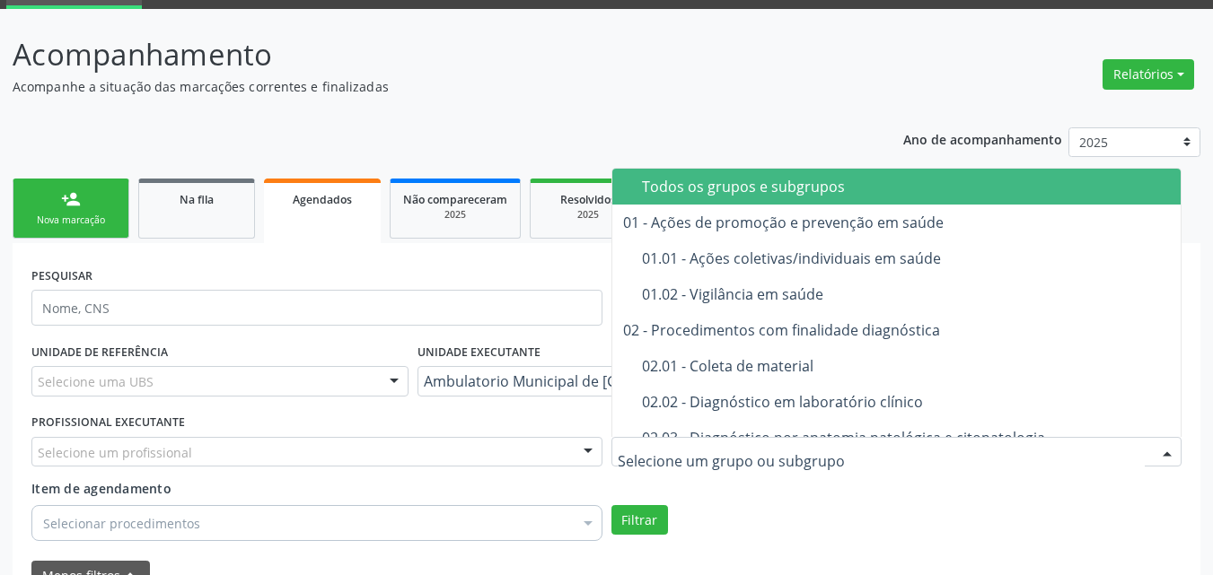
click at [768, 188] on div "Todos os grupos e subgrupos" at bounding box center [945, 187] width 607 height 14
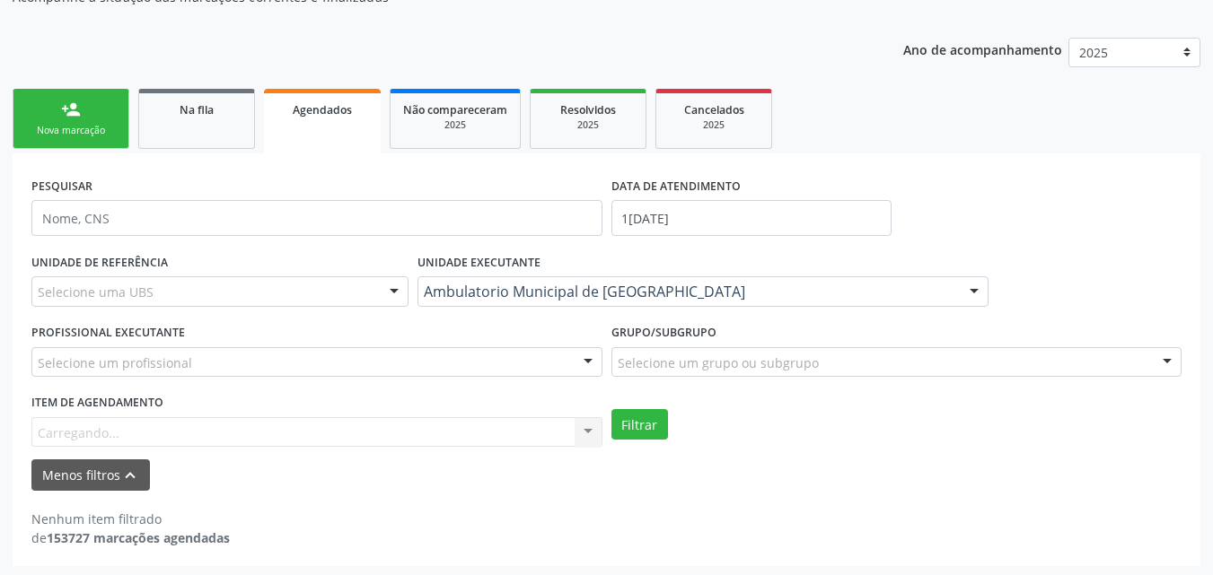
scroll to position [183, 0]
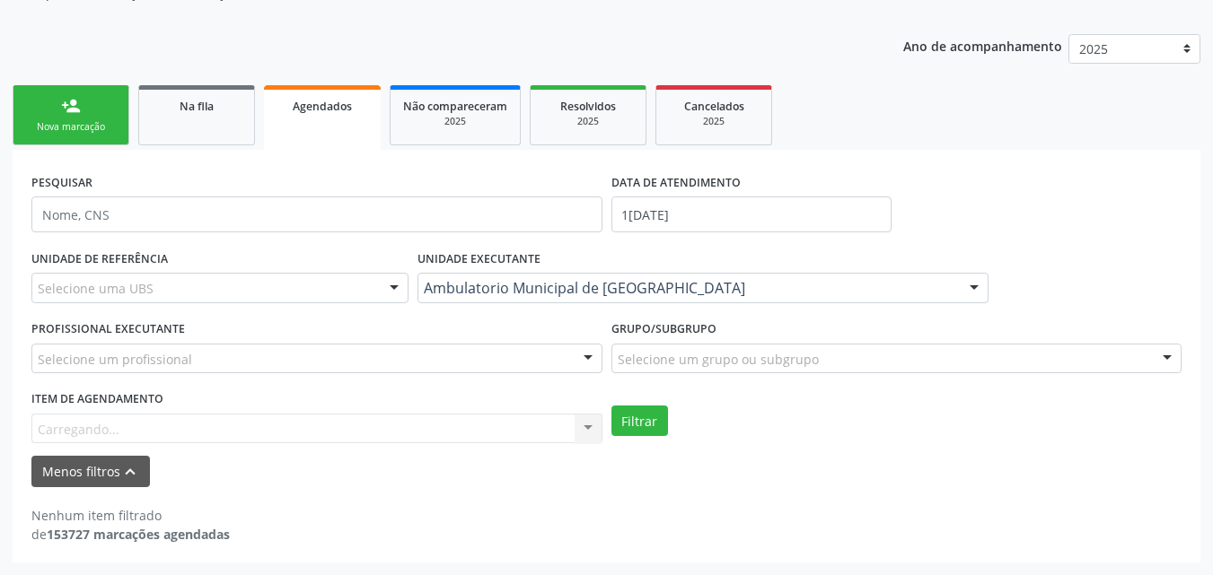
click at [207, 421] on div "Item de agendamento Carregando... No elements found. Consider changing the sear…" at bounding box center [316, 414] width 571 height 57
click at [203, 430] on div "Carregando..." at bounding box center [316, 429] width 571 height 31
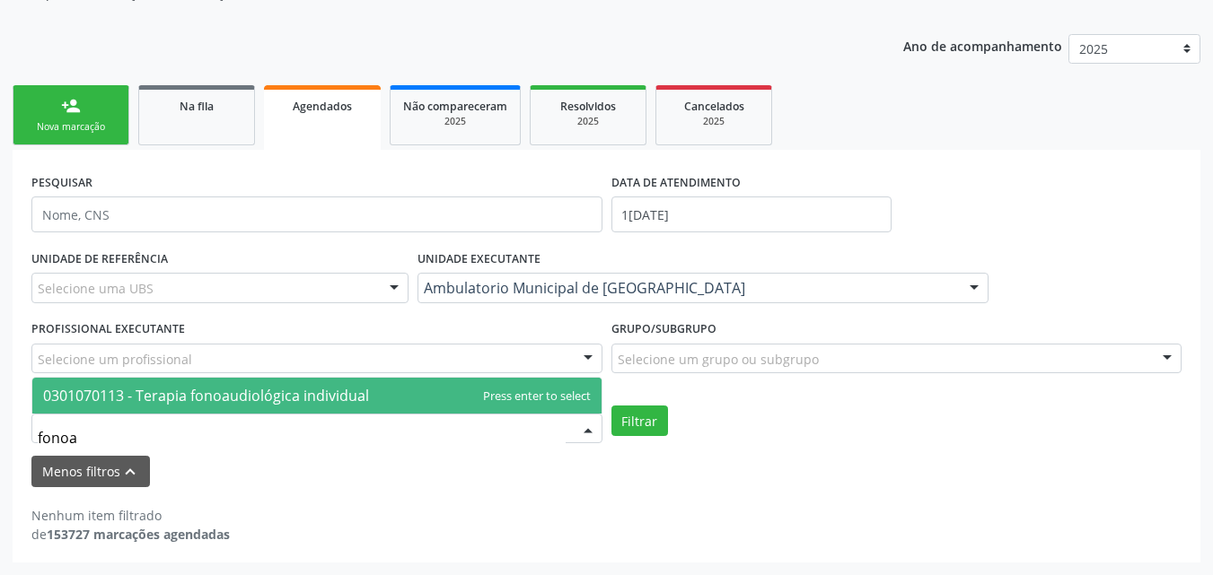
type input "fonoau"
click at [200, 389] on span "0301070113 - Terapia fonoaudiológica individual" at bounding box center [206, 396] width 326 height 20
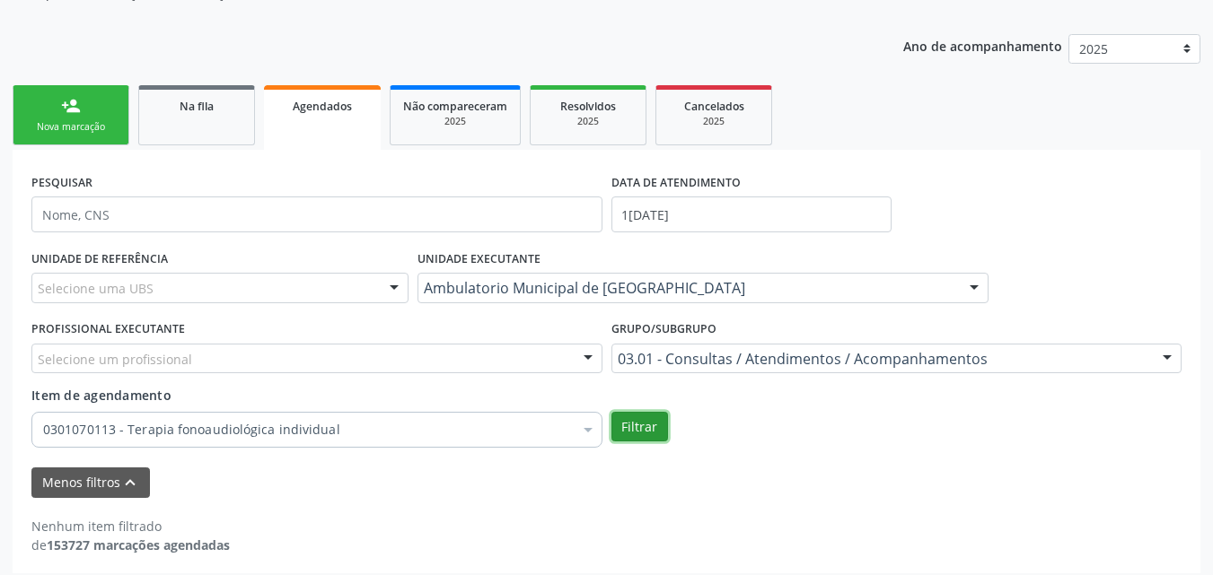
click at [637, 430] on button "Filtrar" at bounding box center [639, 427] width 57 height 31
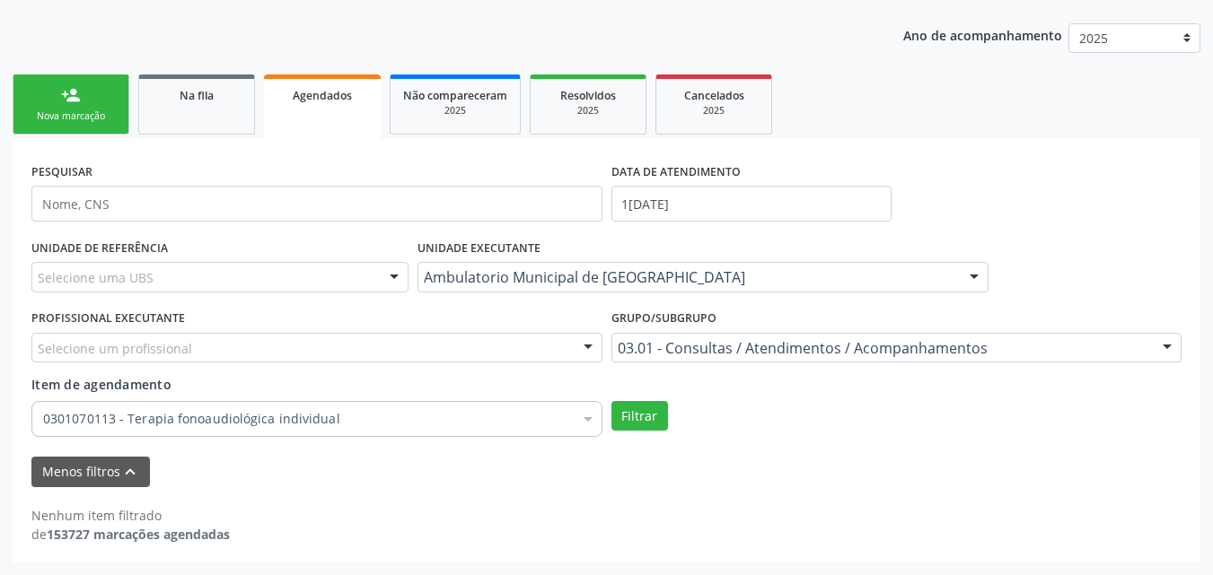
click at [667, 266] on div "Ambulatorio Municipal de [GEOGRAPHIC_DATA]" at bounding box center [702, 277] width 571 height 31
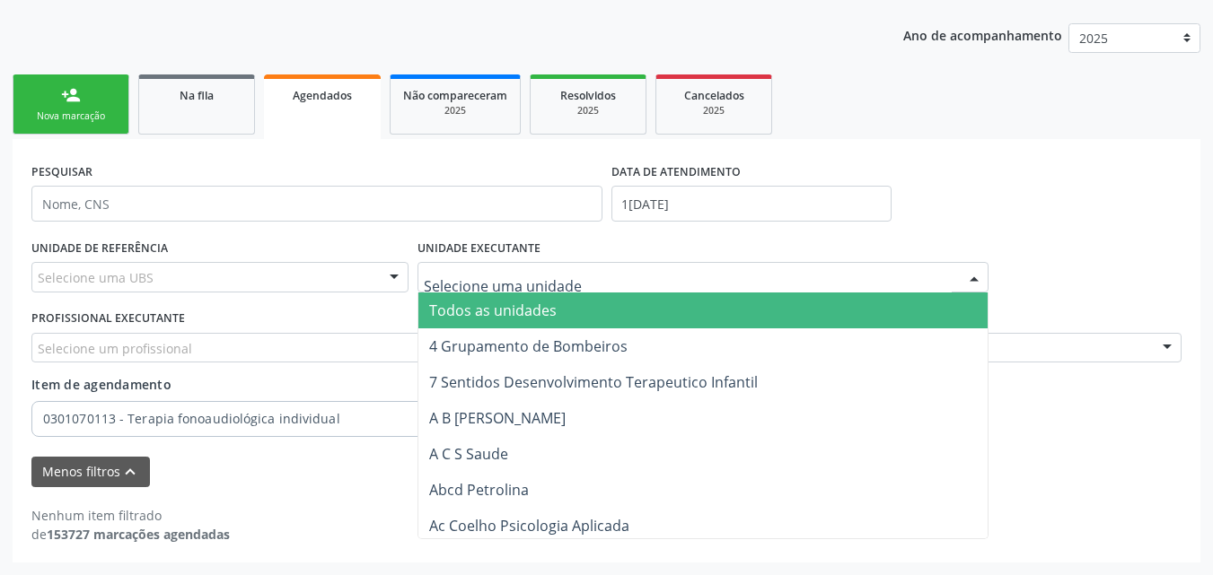
click at [603, 310] on span "Todos as unidades" at bounding box center [702, 311] width 569 height 36
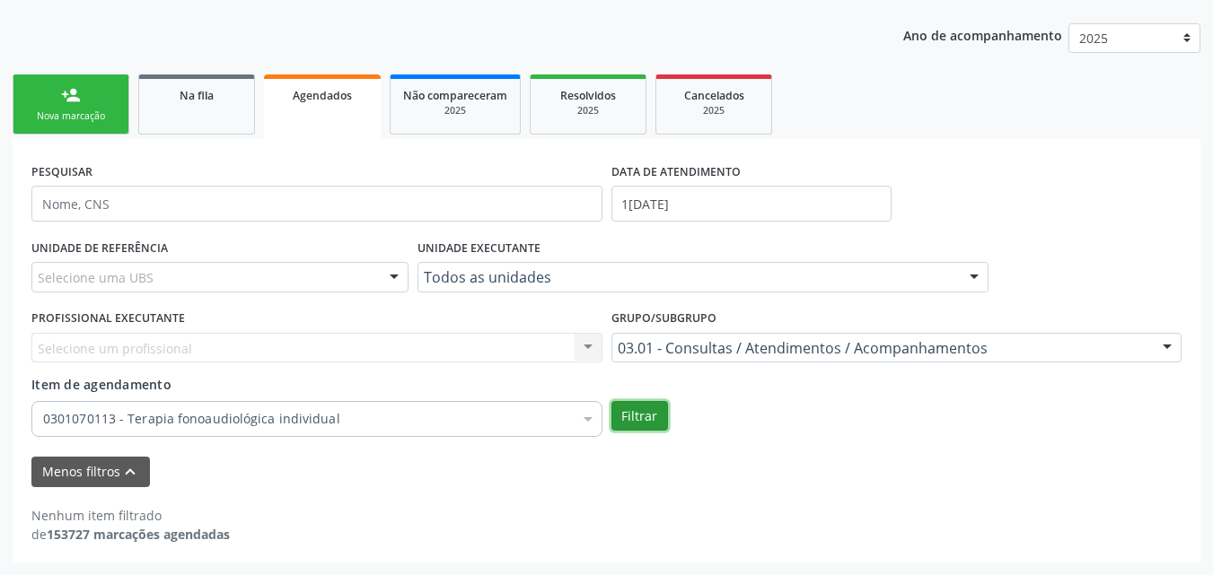
click at [639, 419] on button "Filtrar" at bounding box center [639, 416] width 57 height 31
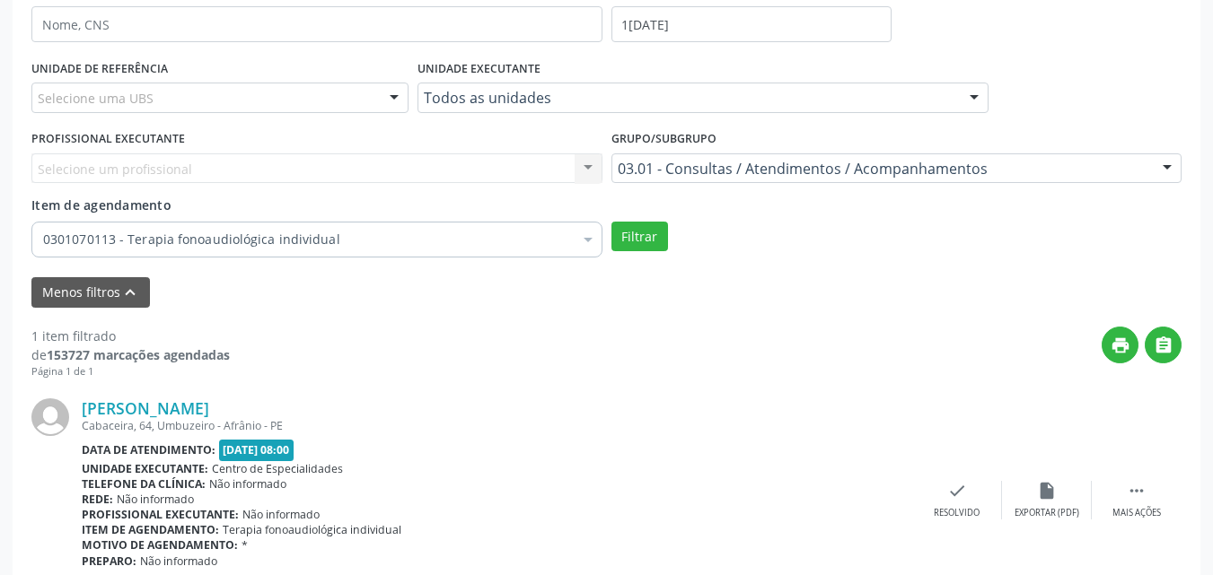
scroll to position [452, 0]
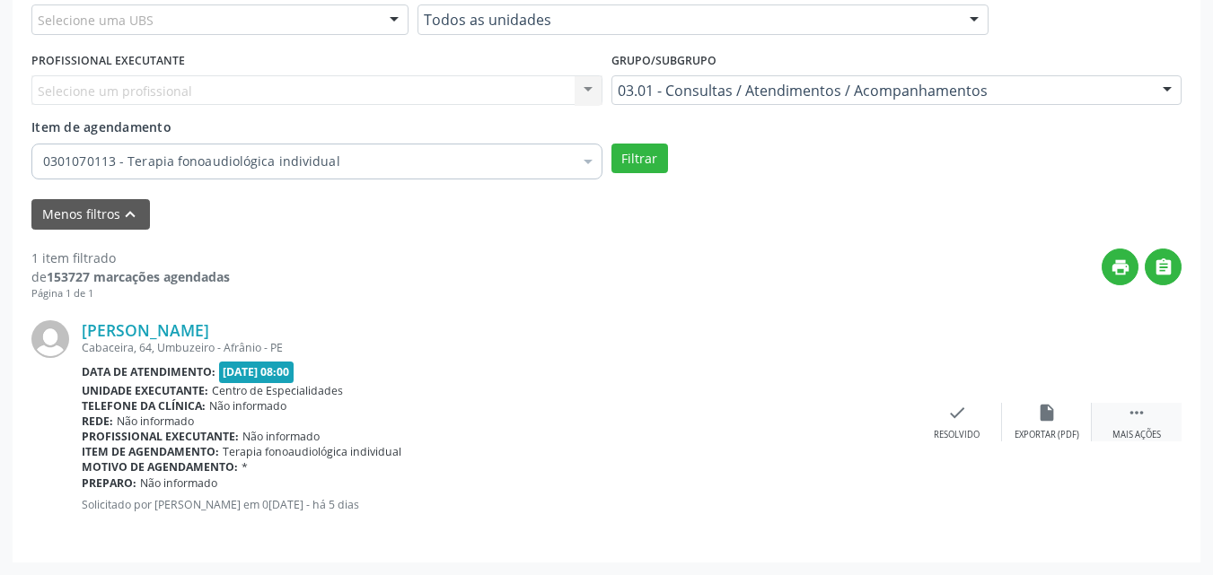
click at [1136, 411] on icon "" at bounding box center [1137, 413] width 20 height 20
click at [784, 425] on div "print Imprimir" at bounding box center [778, 422] width 90 height 39
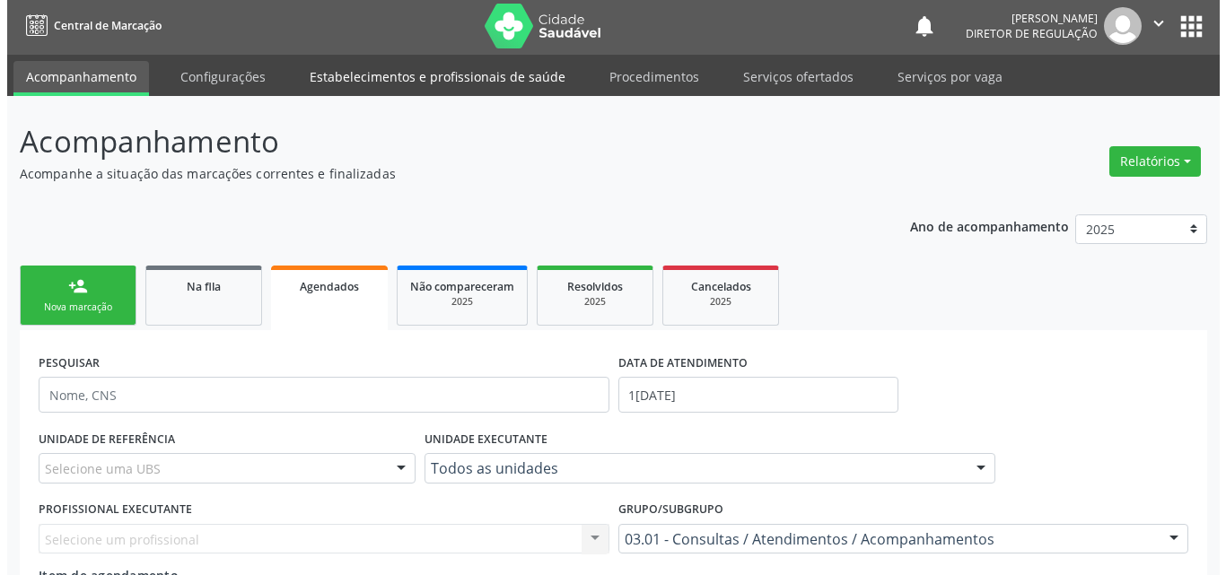
scroll to position [0, 0]
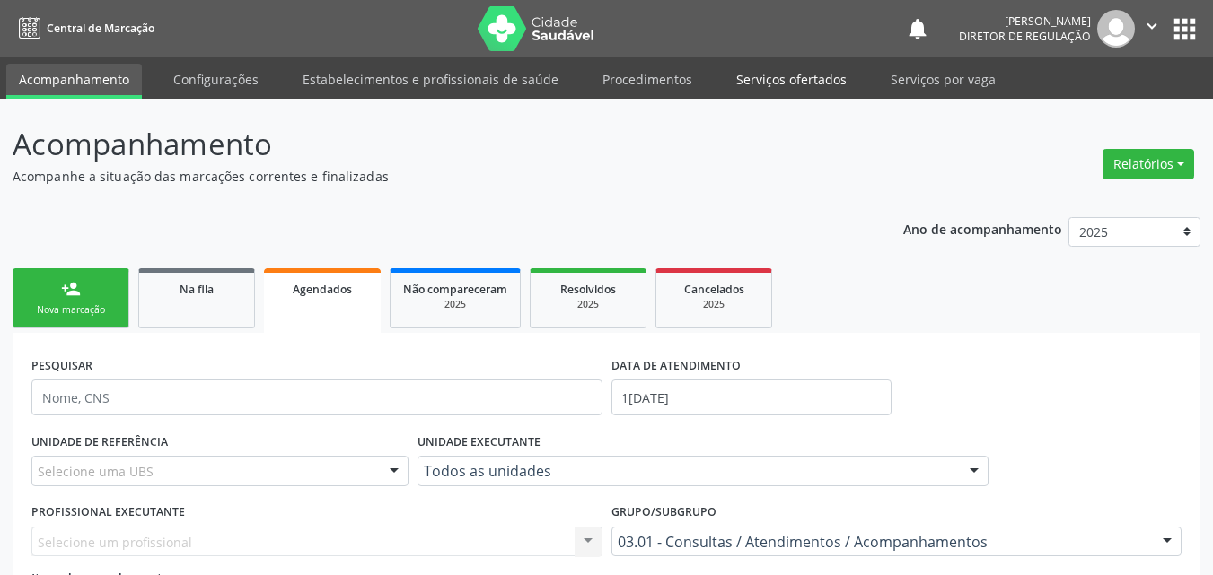
click at [813, 75] on link "Serviços ofertados" at bounding box center [792, 79] width 136 height 31
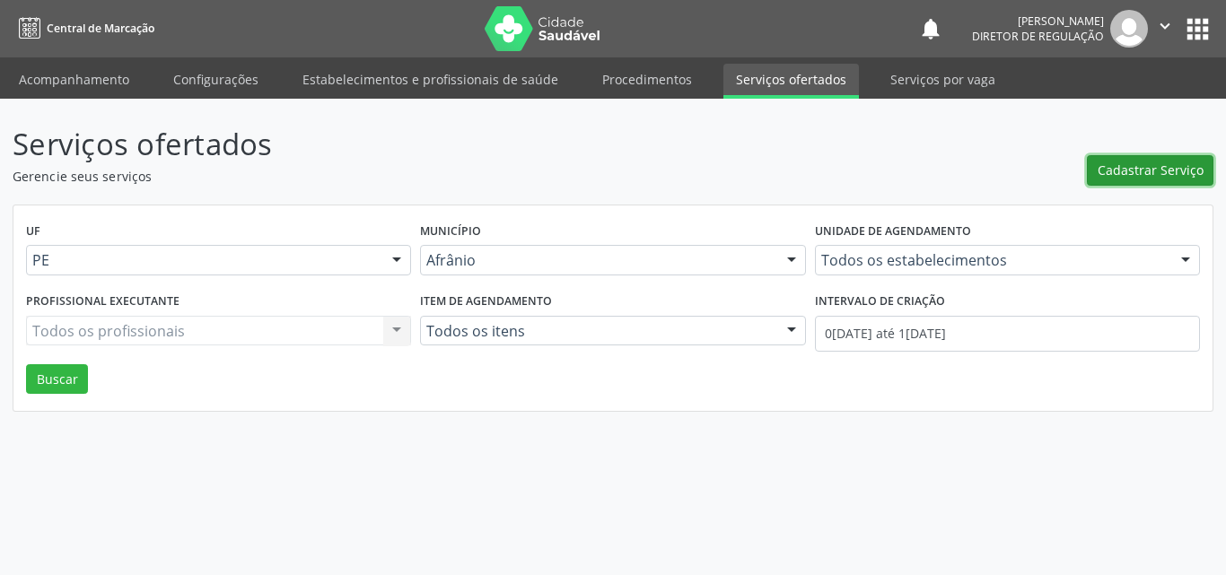
click at [1113, 169] on span "Cadastrar Serviço" at bounding box center [1151, 170] width 106 height 19
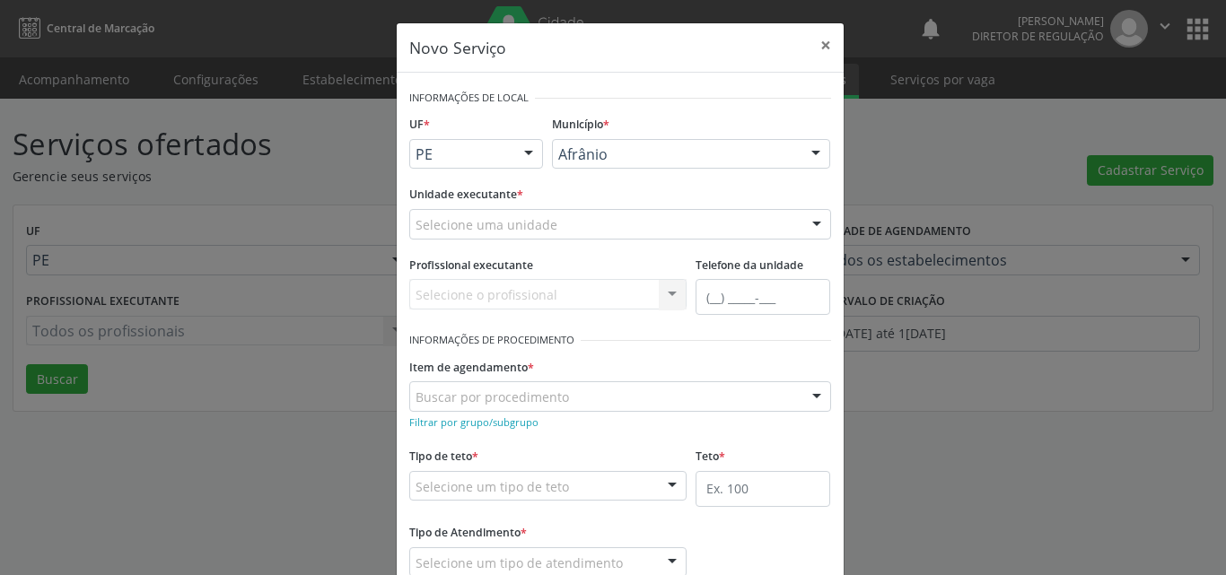
click at [0, 0] on span "Petrolina" at bounding box center [0, 0] width 0 height 0
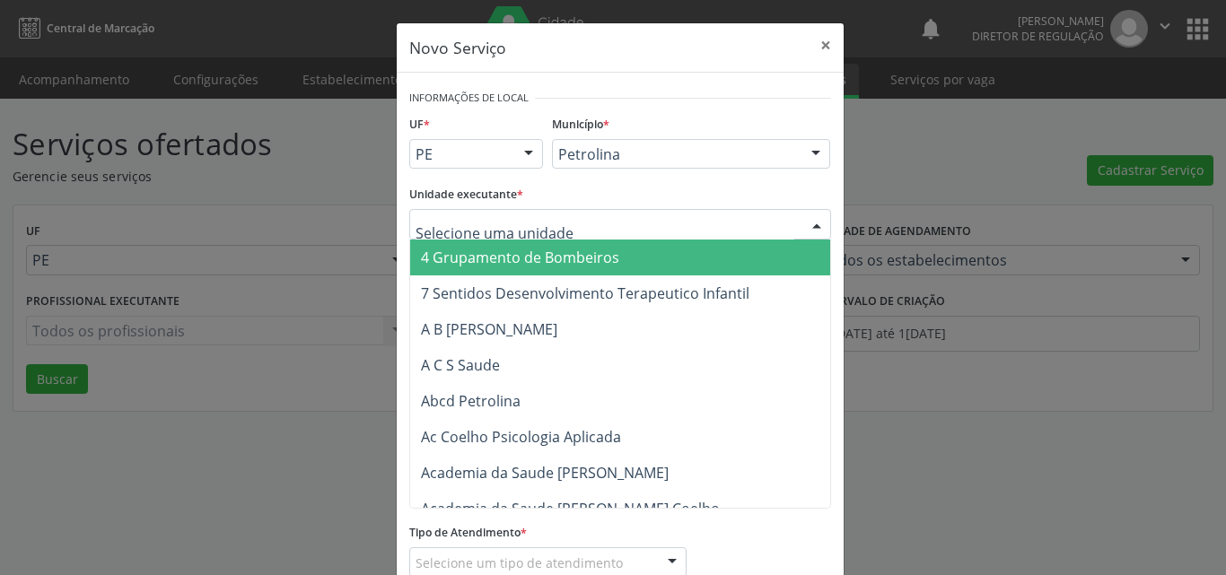
click at [562, 218] on div at bounding box center [620, 224] width 422 height 31
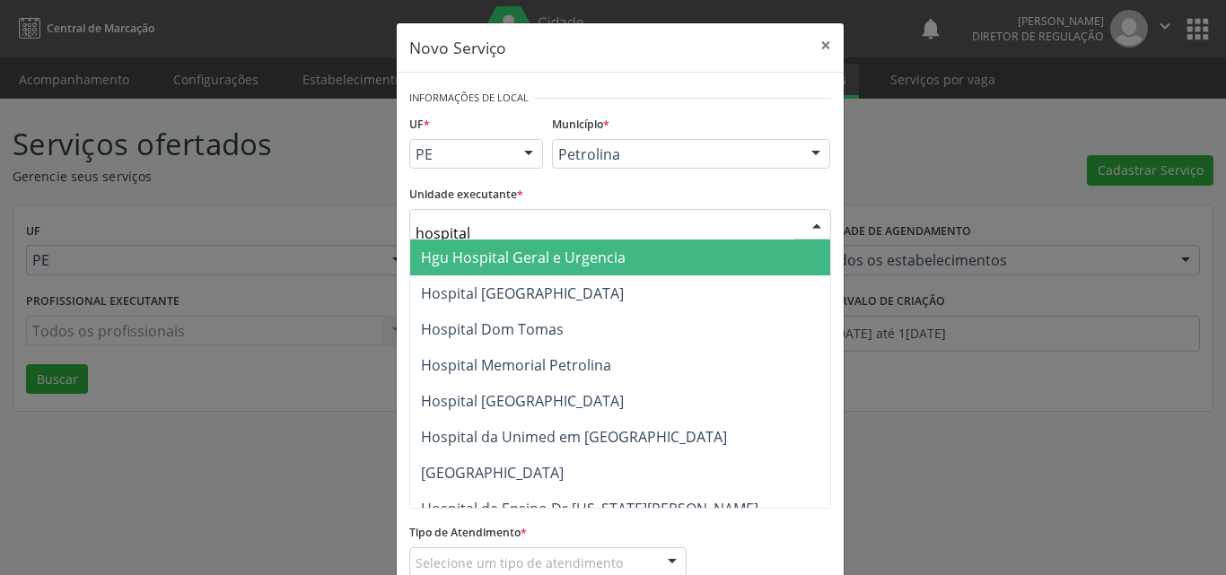
type input "hospital d"
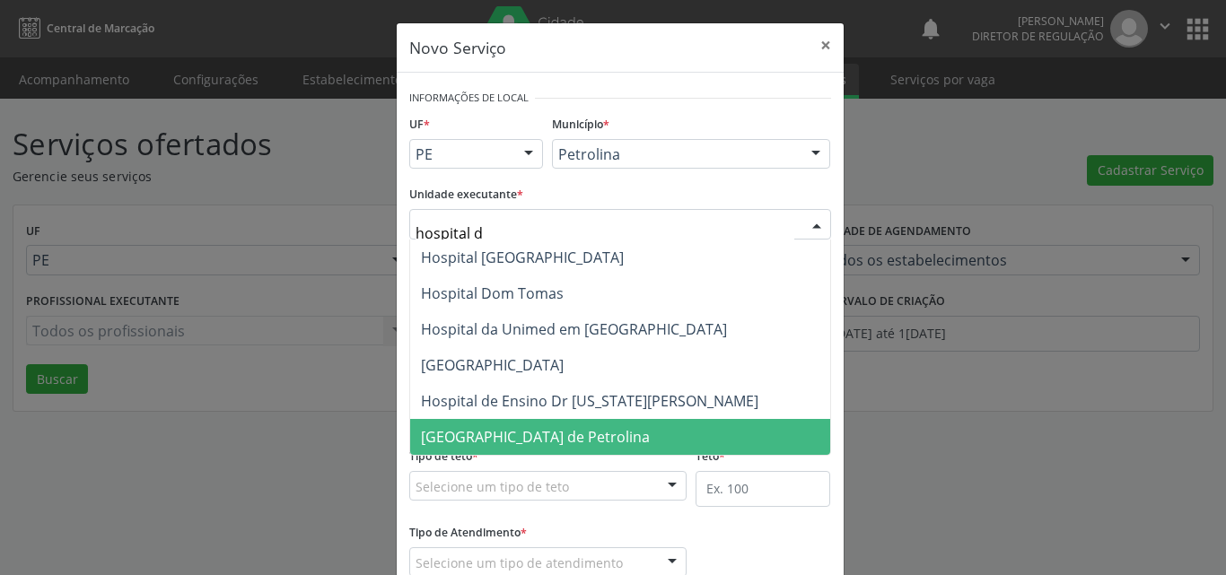
click at [612, 433] on span "[GEOGRAPHIC_DATA] de Petrolina" at bounding box center [535, 437] width 229 height 20
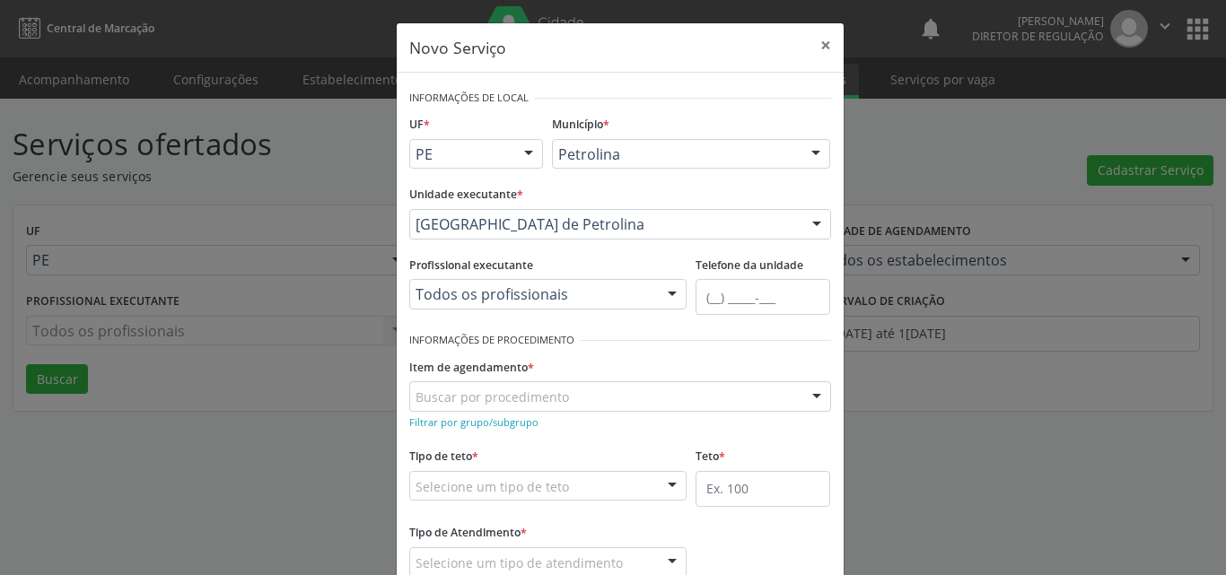
click at [559, 397] on div "Buscar por procedimento" at bounding box center [620, 397] width 422 height 31
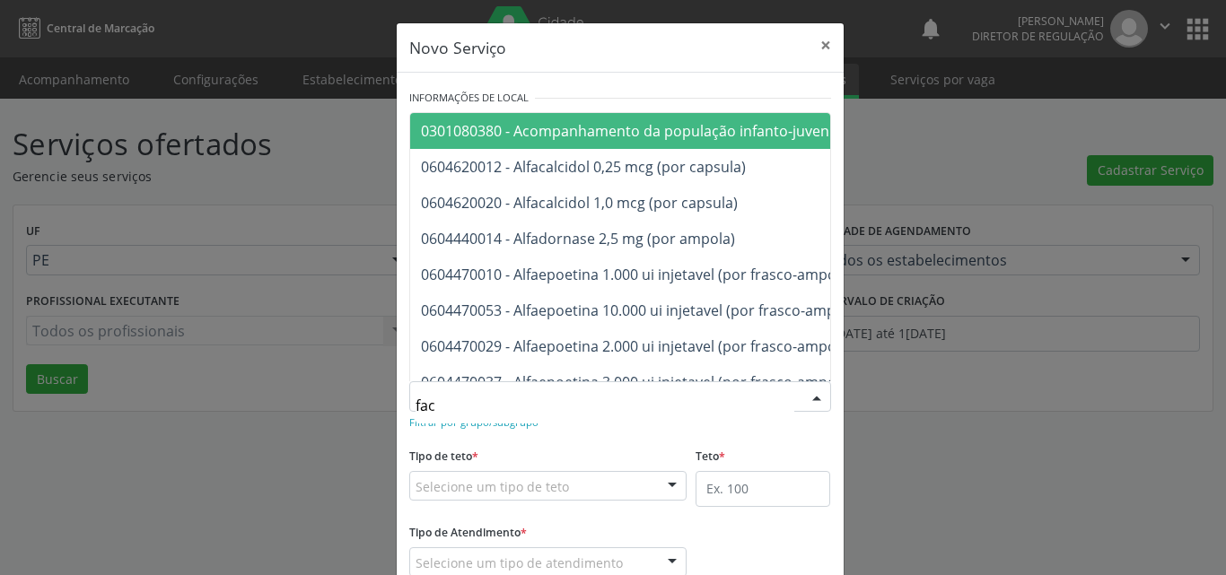
type input "faco"
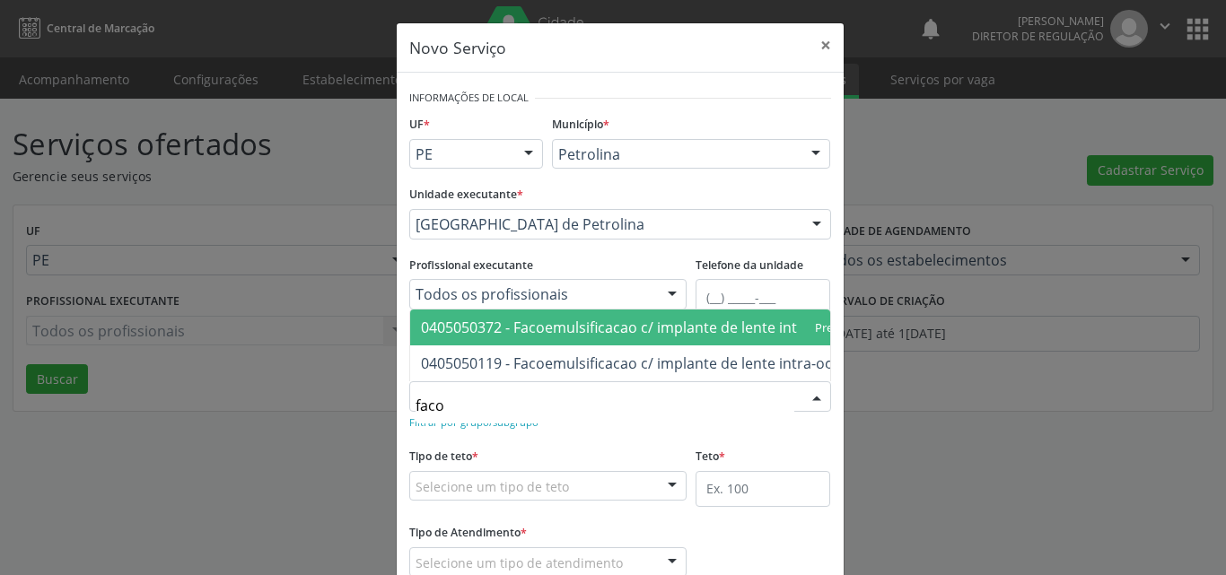
click at [589, 318] on span "0405050372 - Facoemulsificacao c/ implante de lente intra-ocular dobravel" at bounding box center [672, 328] width 502 height 20
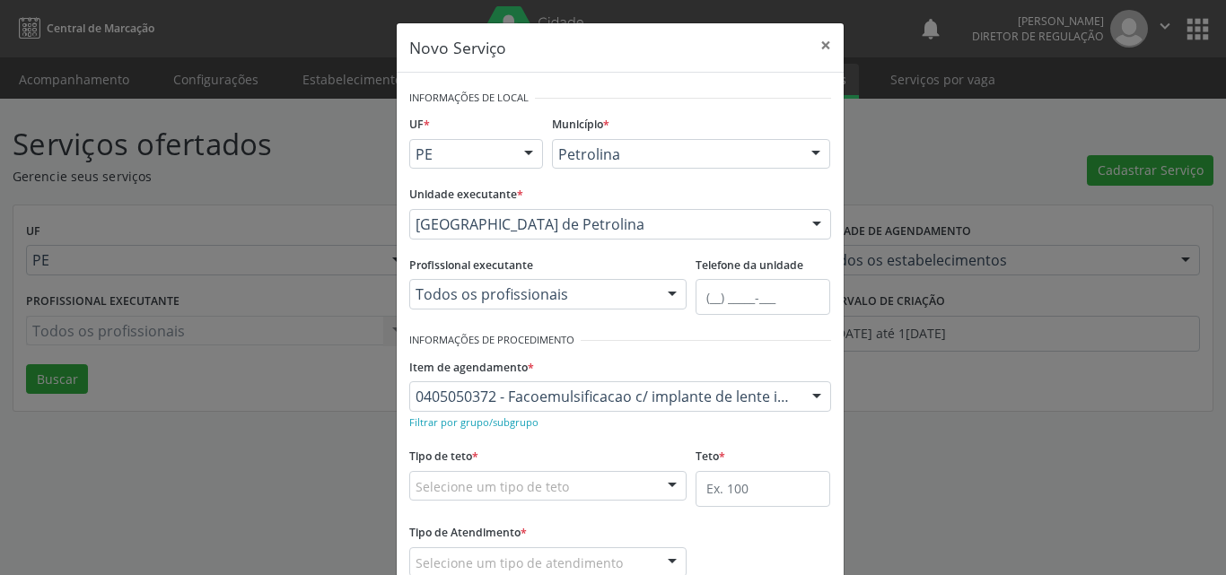
scroll to position [118, 0]
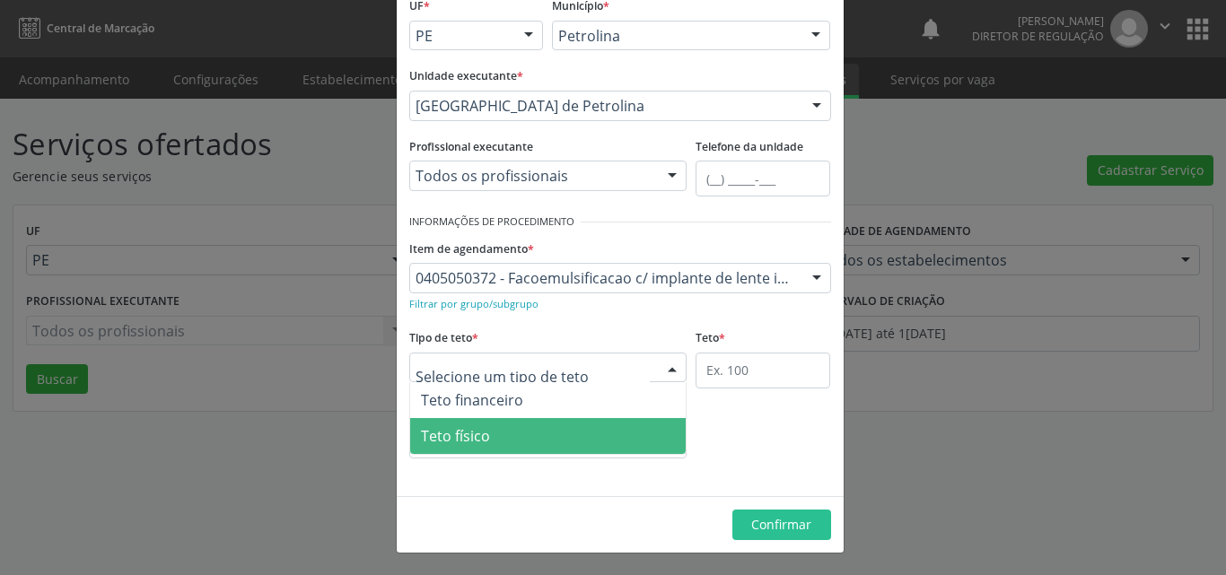
click at [539, 443] on span "Teto físico" at bounding box center [548, 436] width 276 height 36
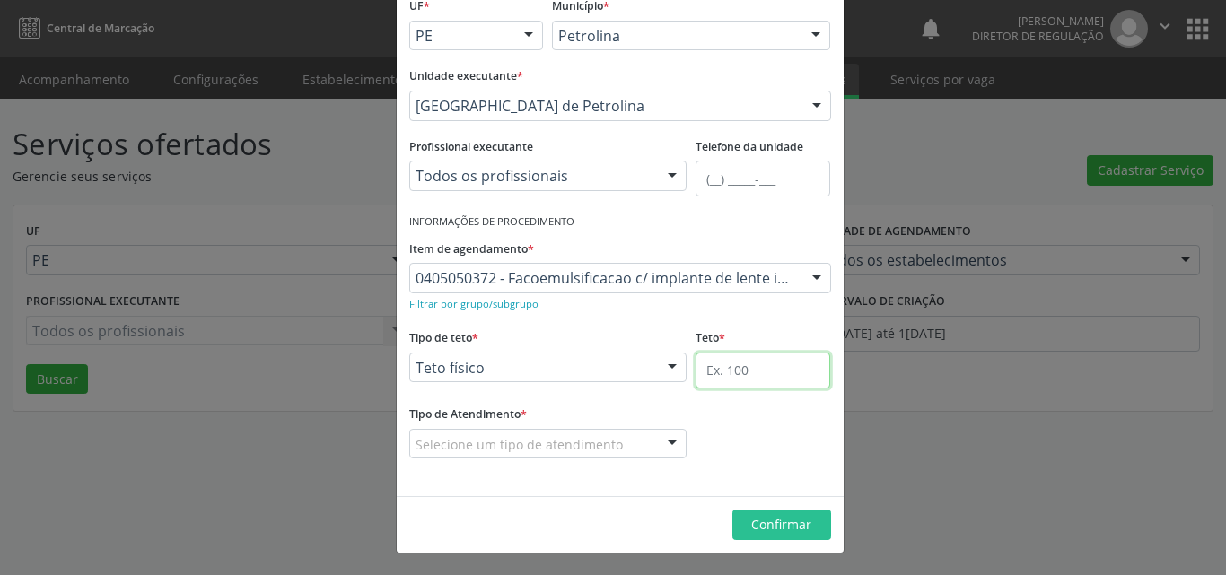
click at [738, 366] on input "text" at bounding box center [763, 371] width 135 height 36
type input "1"
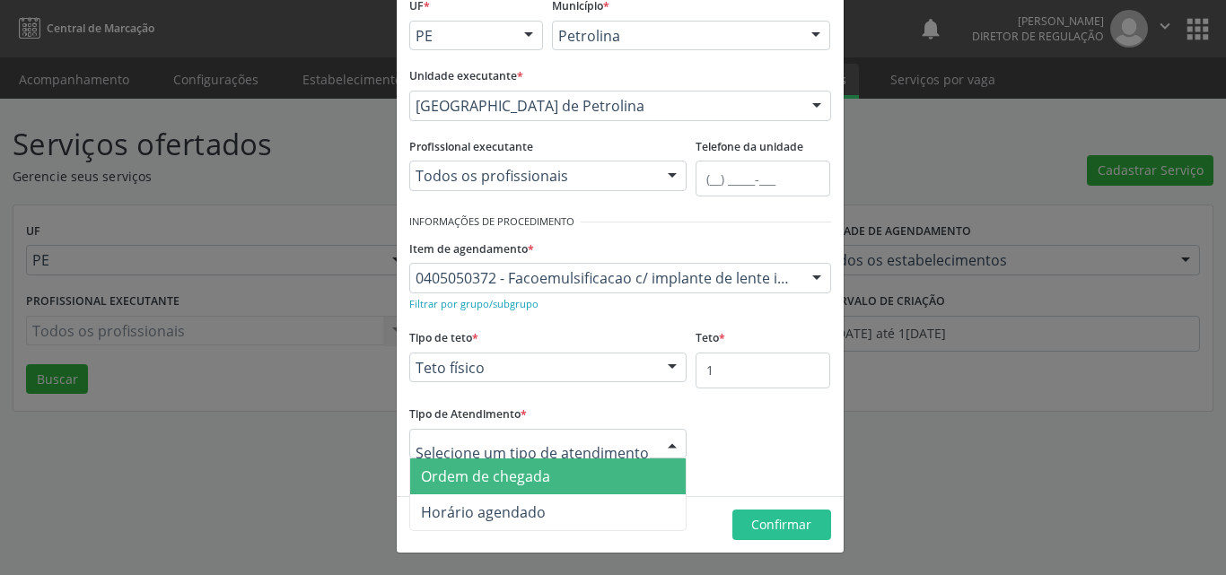
click at [574, 476] on span "Ordem de chegada" at bounding box center [548, 477] width 276 height 36
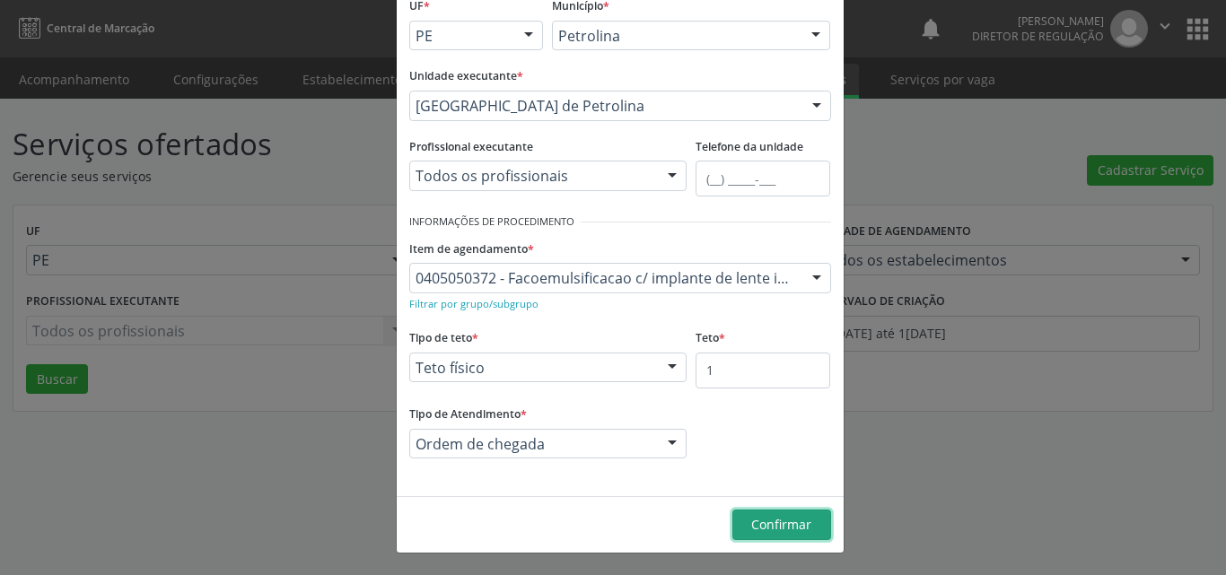
click at [772, 523] on span "Confirmar" at bounding box center [781, 524] width 60 height 17
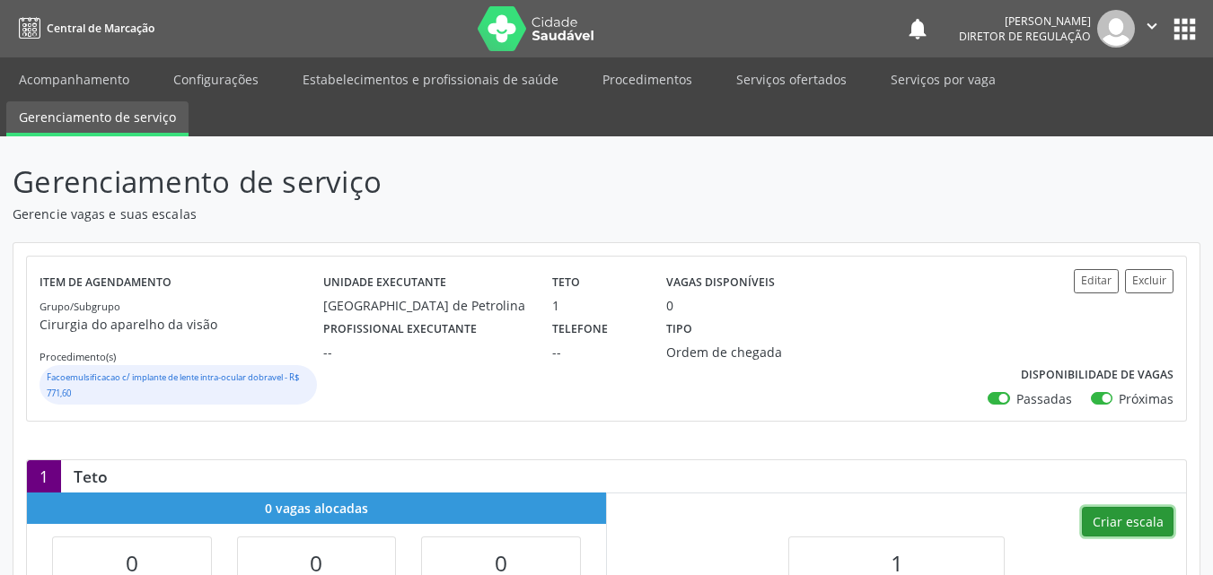
click at [1128, 522] on button "Criar escala" at bounding box center [1128, 522] width 92 height 31
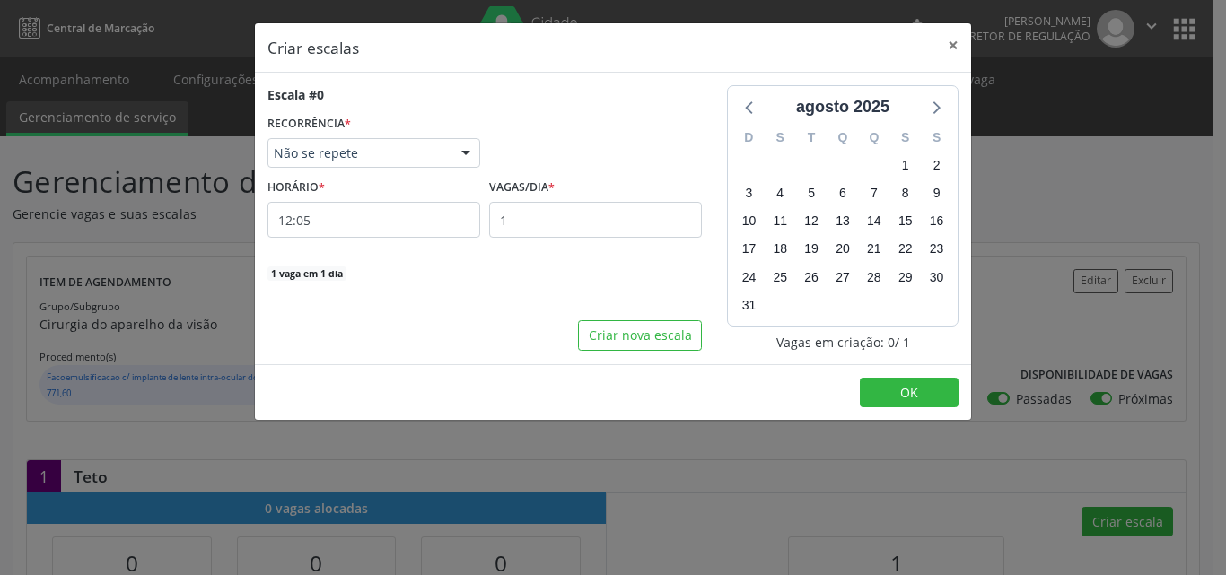
select select "7"
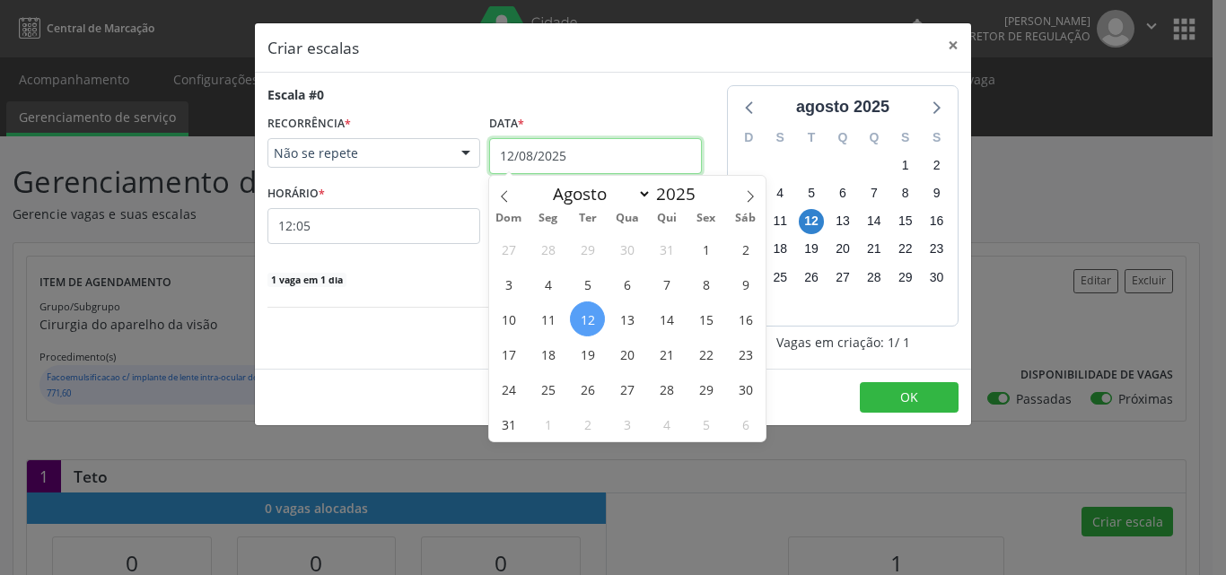
click at [597, 156] on input "12/08/2025" at bounding box center [595, 156] width 213 height 36
click at [631, 324] on span "13" at bounding box center [627, 319] width 35 height 35
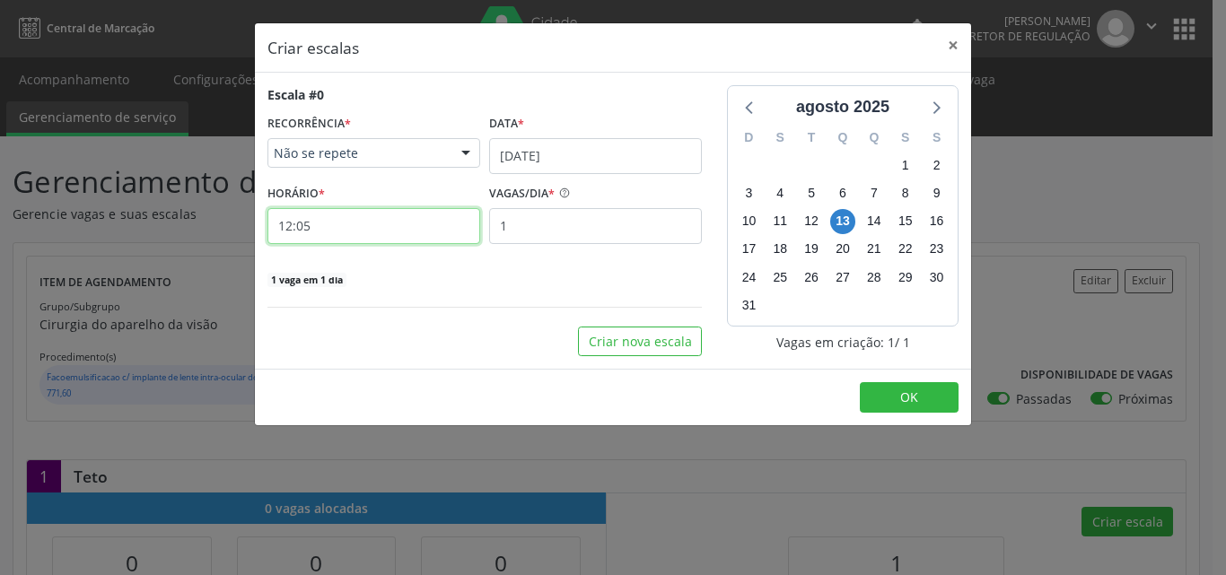
click at [346, 231] on input "12:05" at bounding box center [374, 226] width 213 height 36
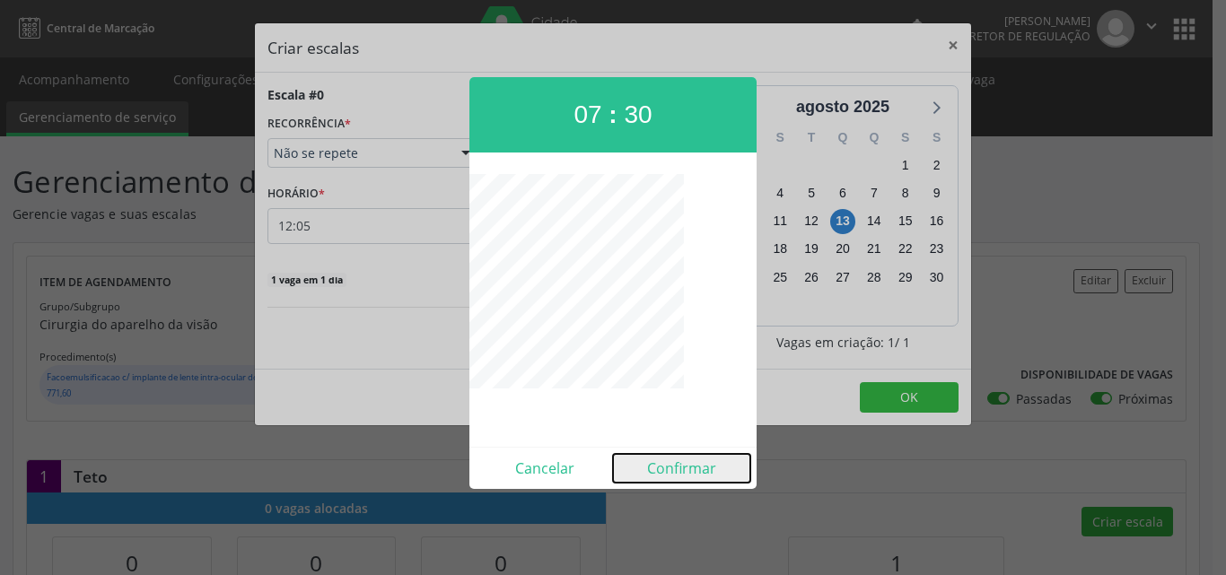
click at [675, 474] on button "Confirmar" at bounding box center [681, 468] width 137 height 29
type input "07:30"
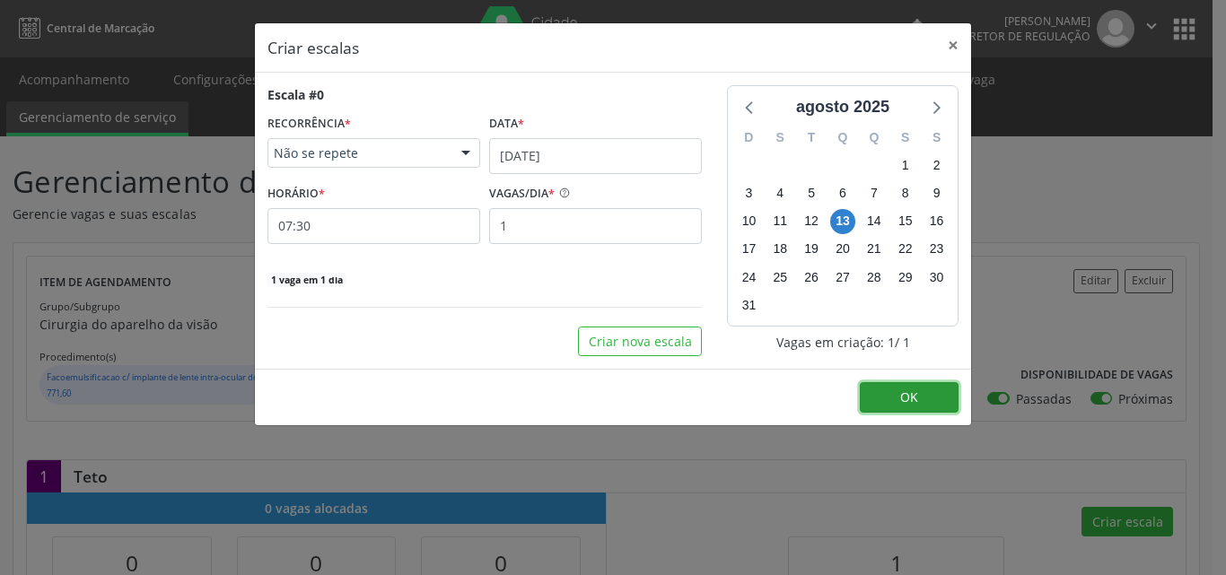
click at [901, 396] on span "OK" at bounding box center [909, 397] width 18 height 17
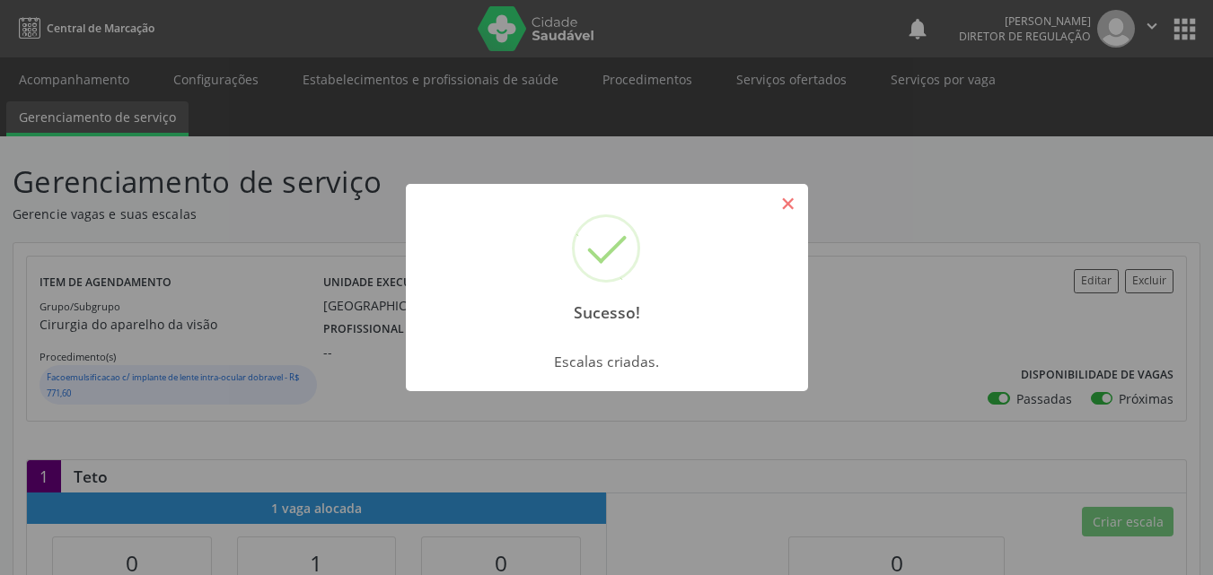
click at [790, 203] on button "×" at bounding box center [788, 204] width 31 height 31
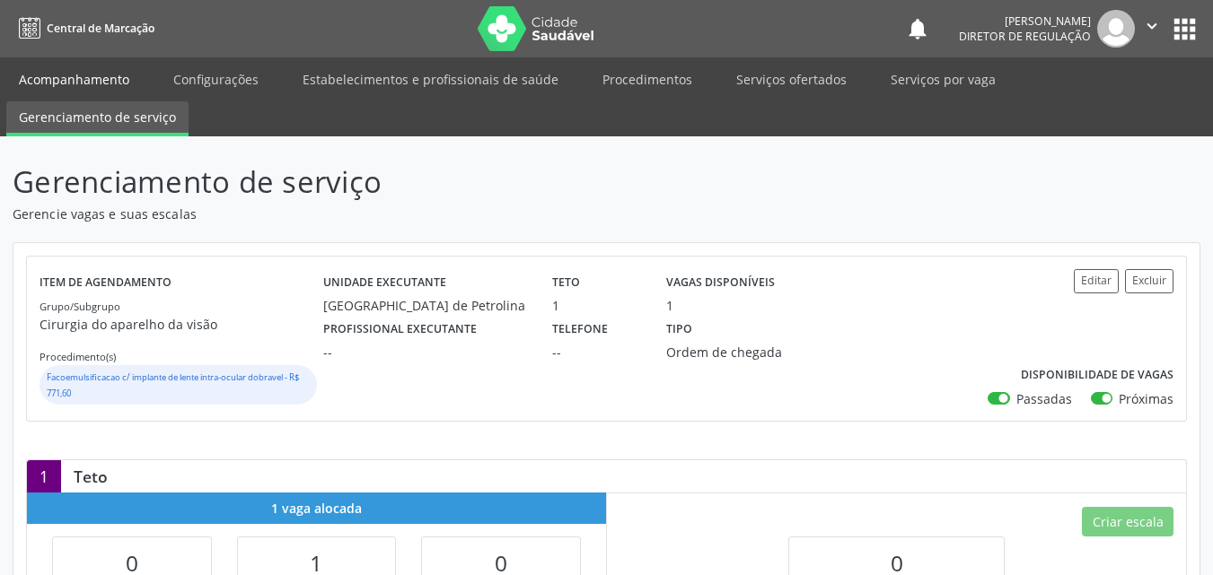
click at [123, 77] on link "Acompanhamento" at bounding box center [74, 79] width 136 height 31
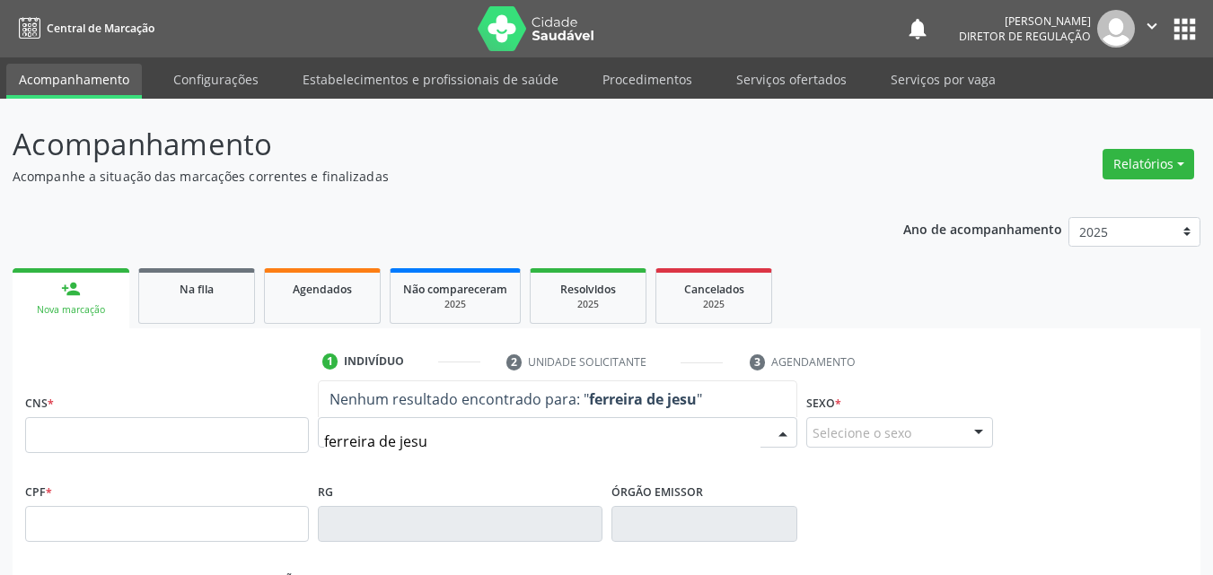
type input "[PERSON_NAME]"
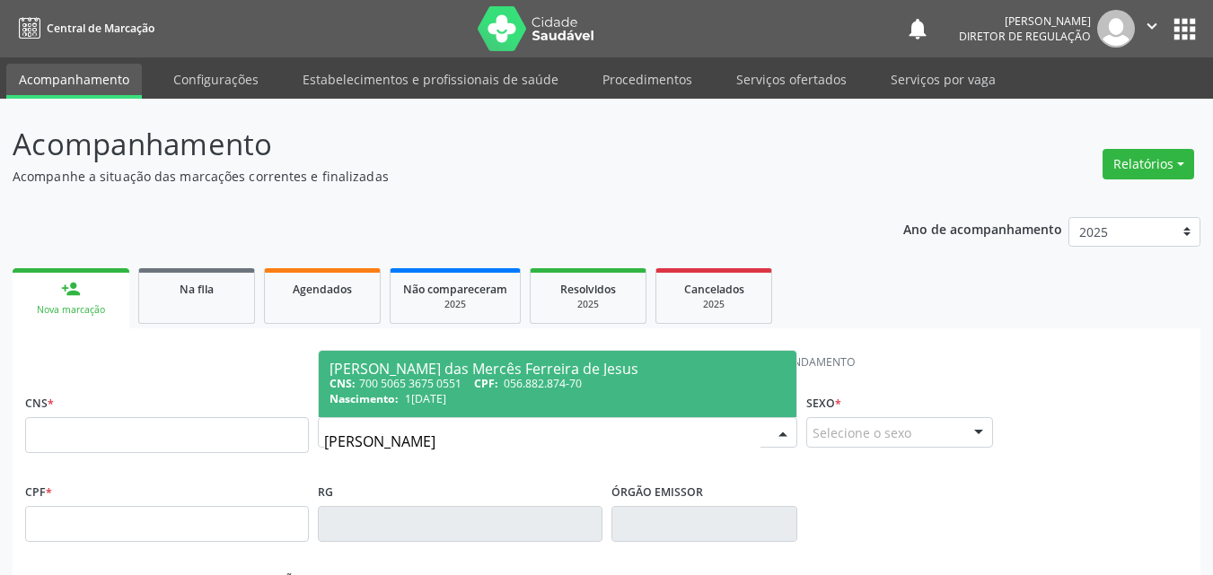
click at [423, 391] on div "CNS: 700 5065 3675 0551 CPF: 056.882.874-70" at bounding box center [557, 383] width 456 height 15
type input "700 5065 3675 0551"
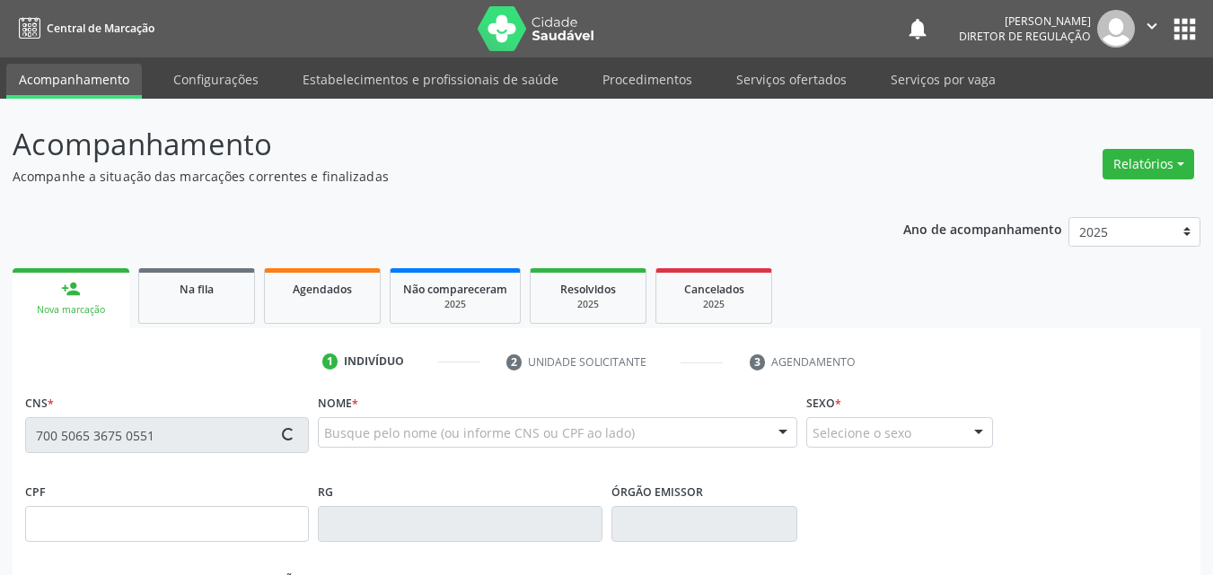
type input "1[DATE]"
type input "[PERSON_NAME]"
type input "[PHONE_NUMBER]"
type input "45"
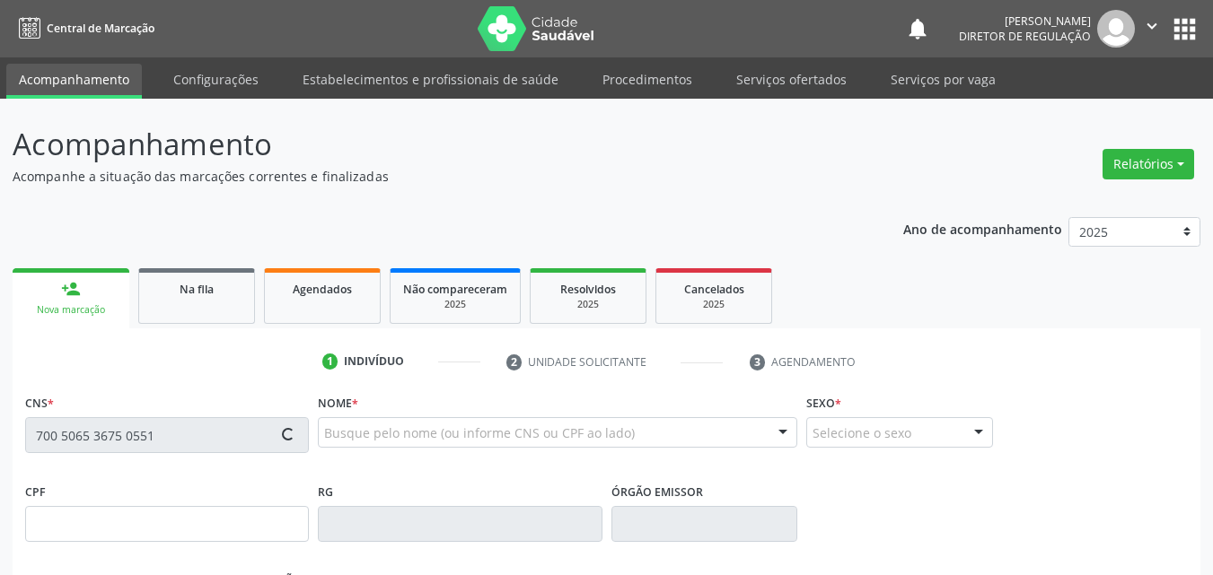
type input "056.882.874-70"
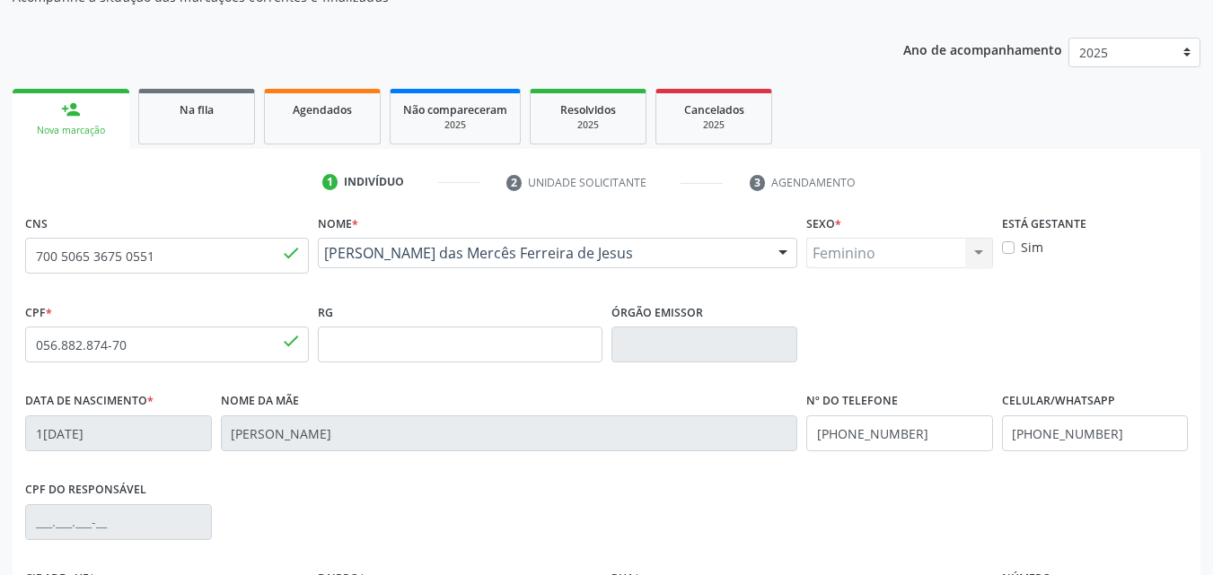
scroll to position [398, 0]
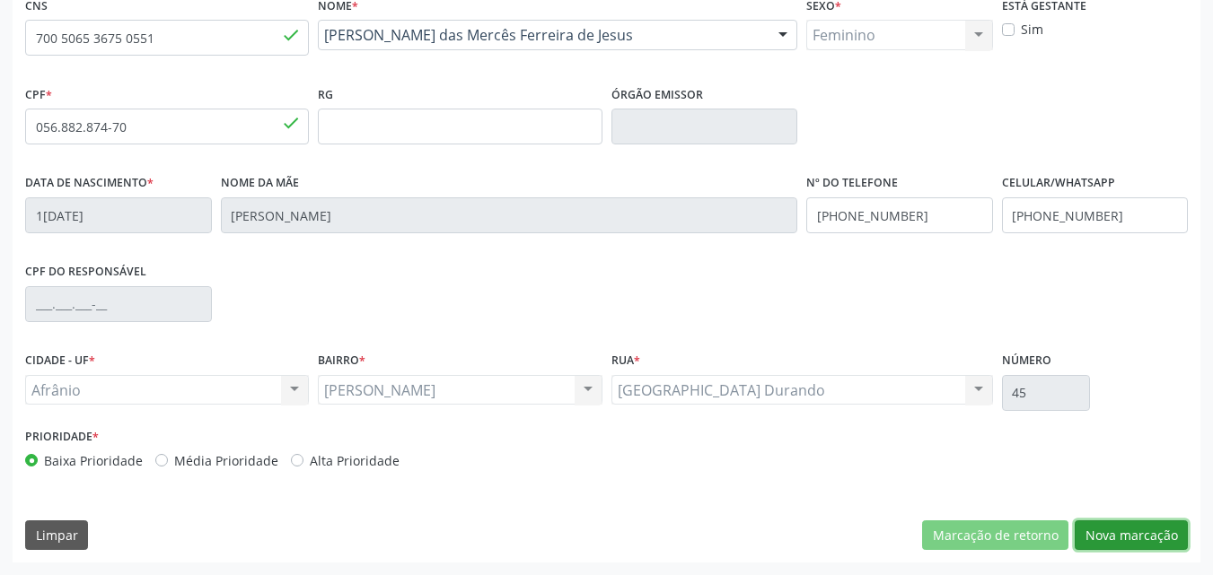
click at [1133, 531] on button "Nova marcação" at bounding box center [1131, 536] width 113 height 31
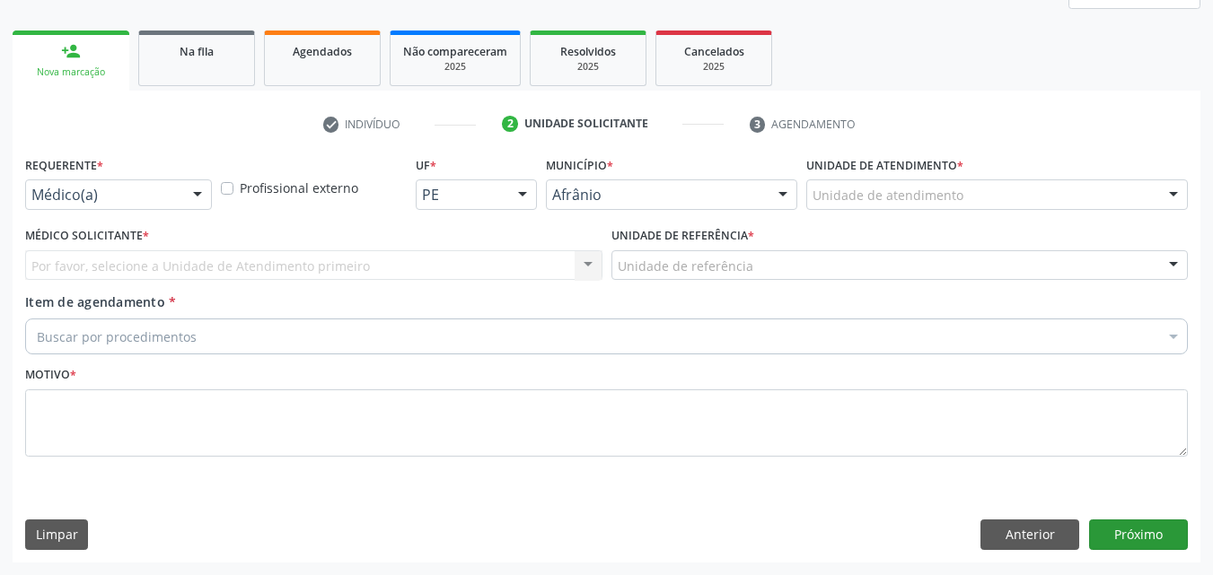
scroll to position [238, 0]
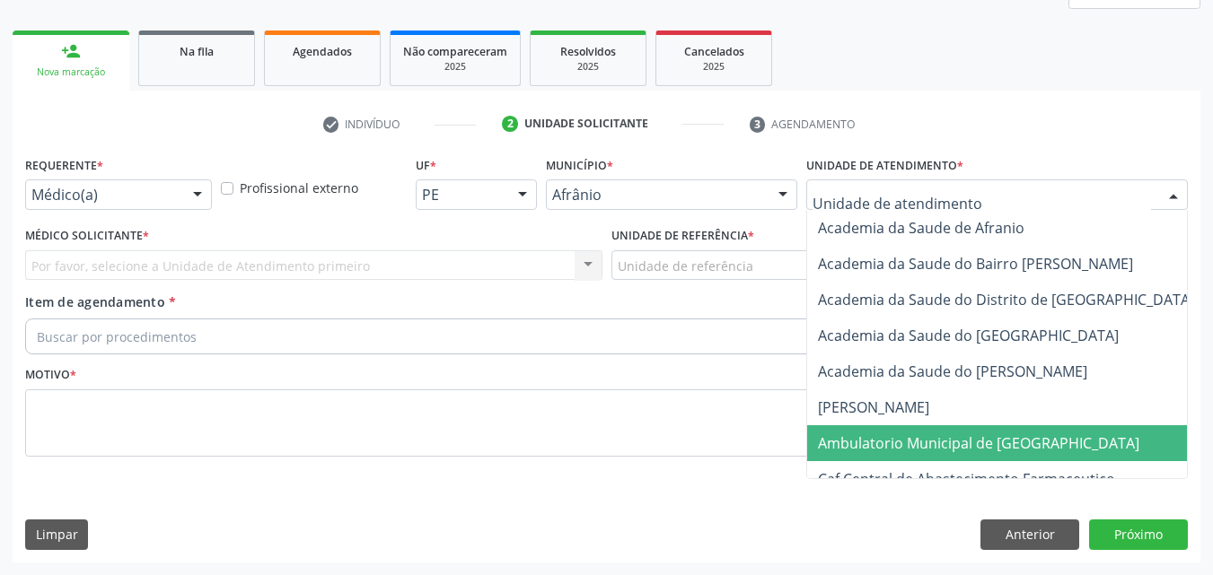
click at [898, 439] on span "Ambulatorio Municipal de [GEOGRAPHIC_DATA]" at bounding box center [978, 444] width 321 height 20
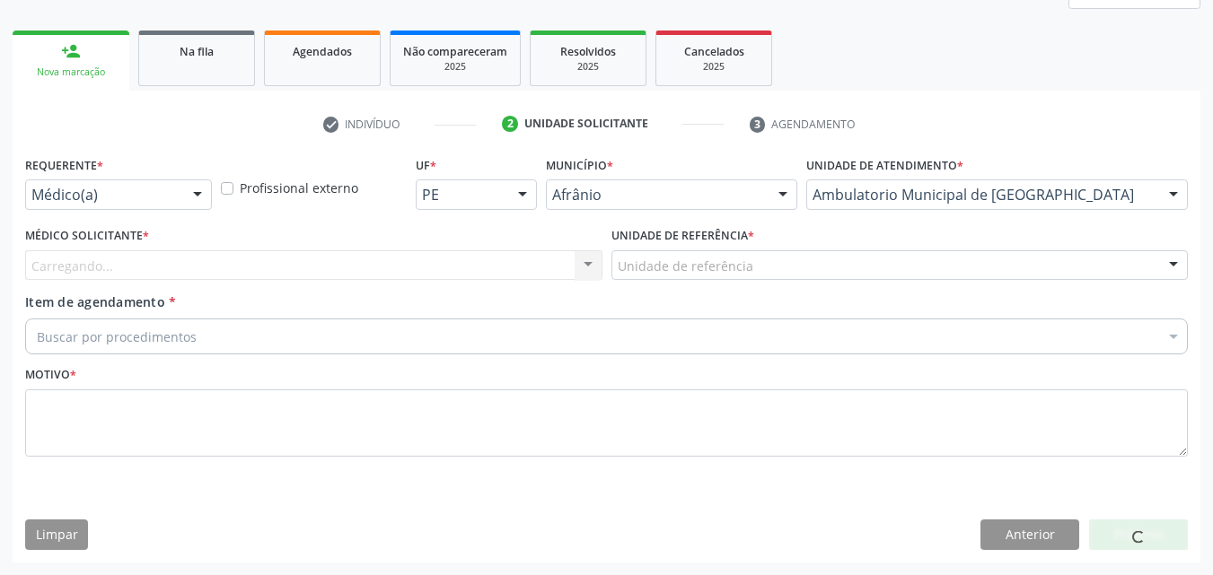
click at [766, 254] on div "Unidade de referência" at bounding box center [899, 265] width 577 height 31
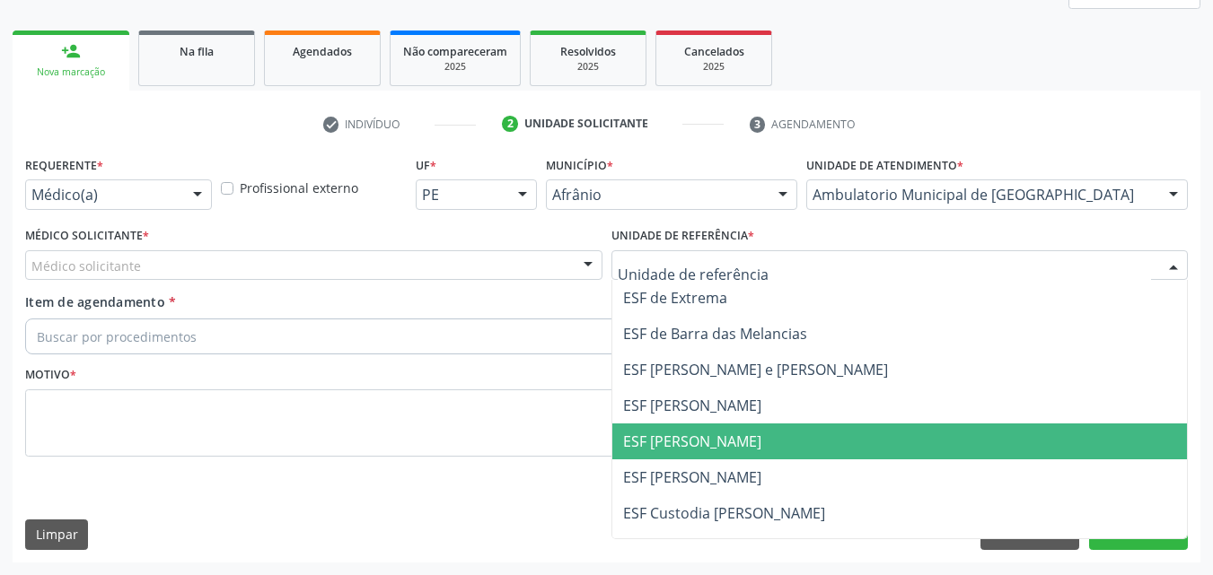
drag, startPoint x: 768, startPoint y: 437, endPoint x: 679, endPoint y: 408, distance: 94.5
click at [768, 438] on span "ESF [PERSON_NAME]" at bounding box center [899, 442] width 575 height 36
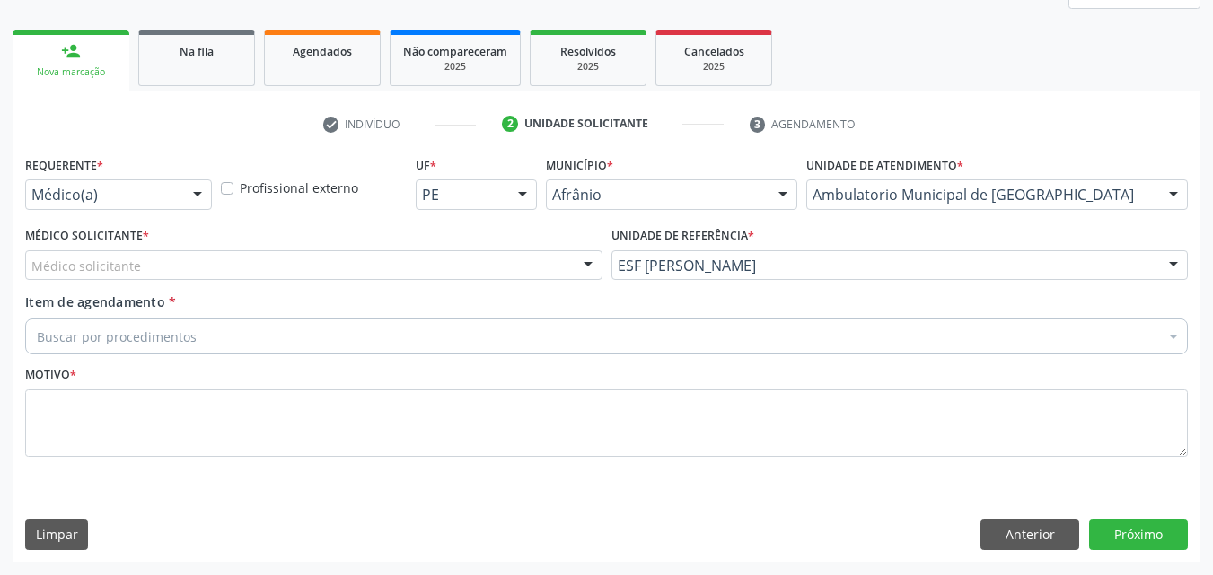
click at [542, 259] on div "Médico solicitante" at bounding box center [313, 265] width 577 height 31
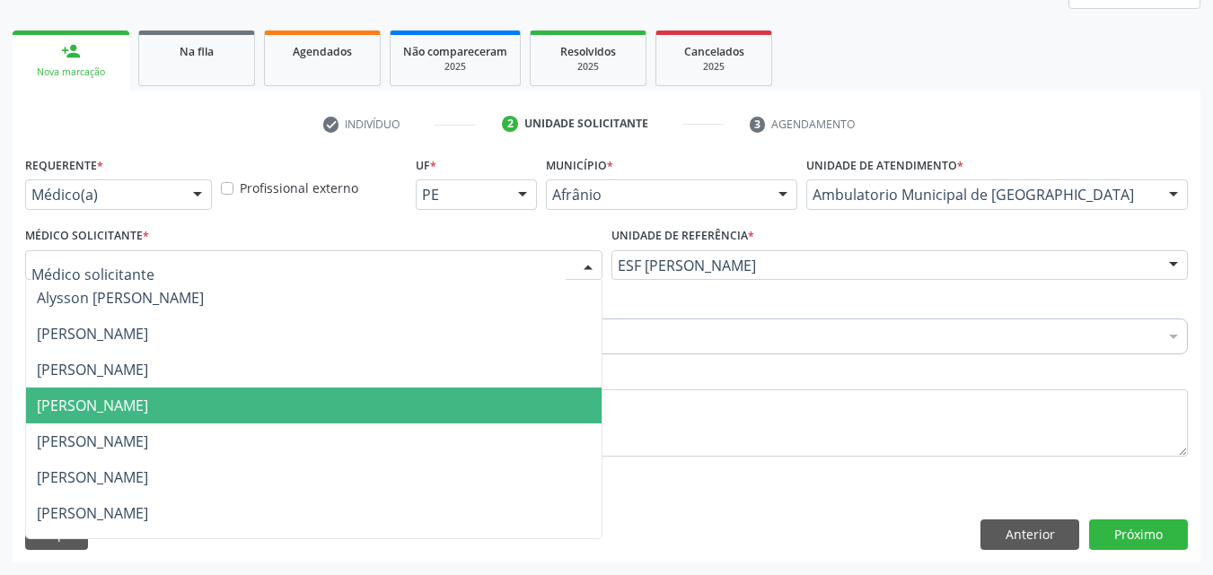
click at [475, 396] on span "[PERSON_NAME]" at bounding box center [313, 406] width 575 height 36
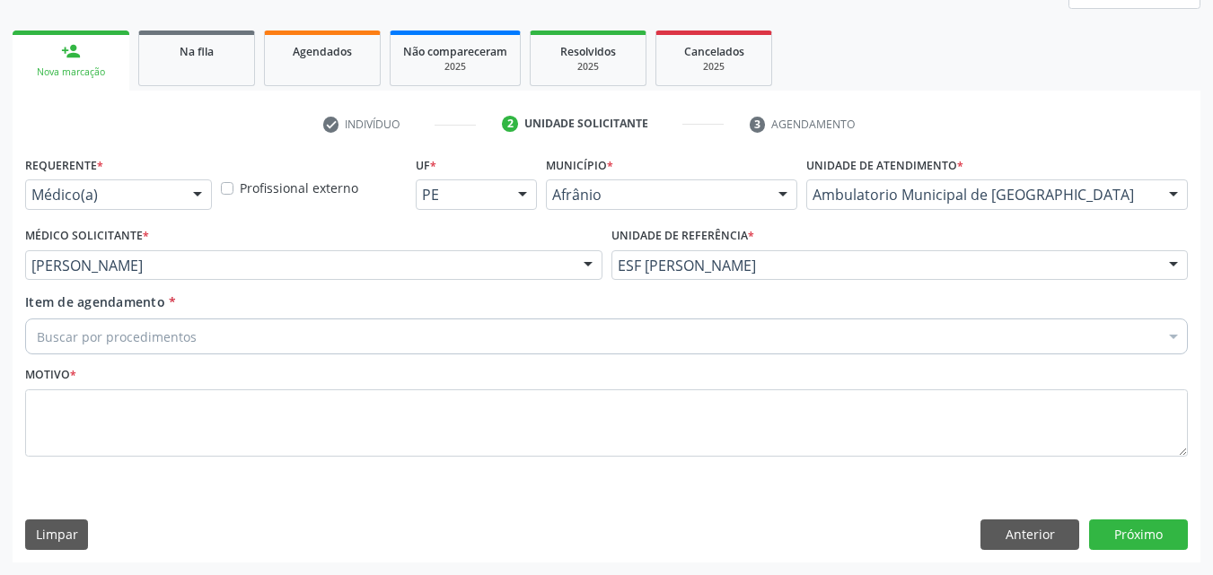
click at [375, 332] on div "Buscar por procedimentos" at bounding box center [606, 337] width 1163 height 36
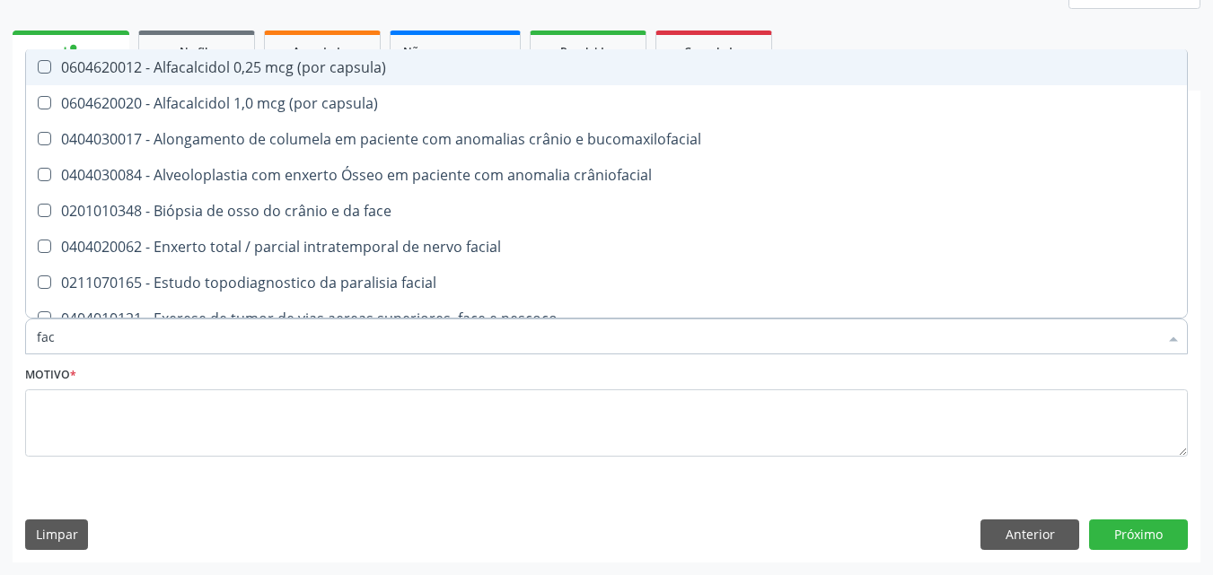
type input "faco"
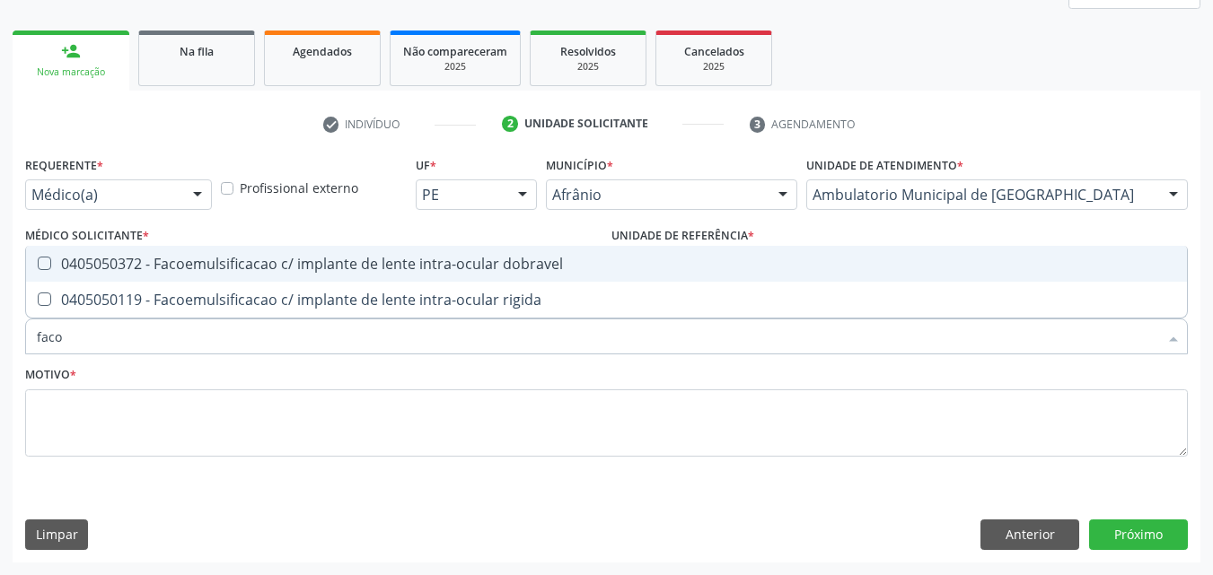
click at [314, 263] on div "0405050372 - Facoemulsificacao c/ implante de lente intra-ocular dobravel" at bounding box center [606, 264] width 1139 height 14
checkbox dobravel "true"
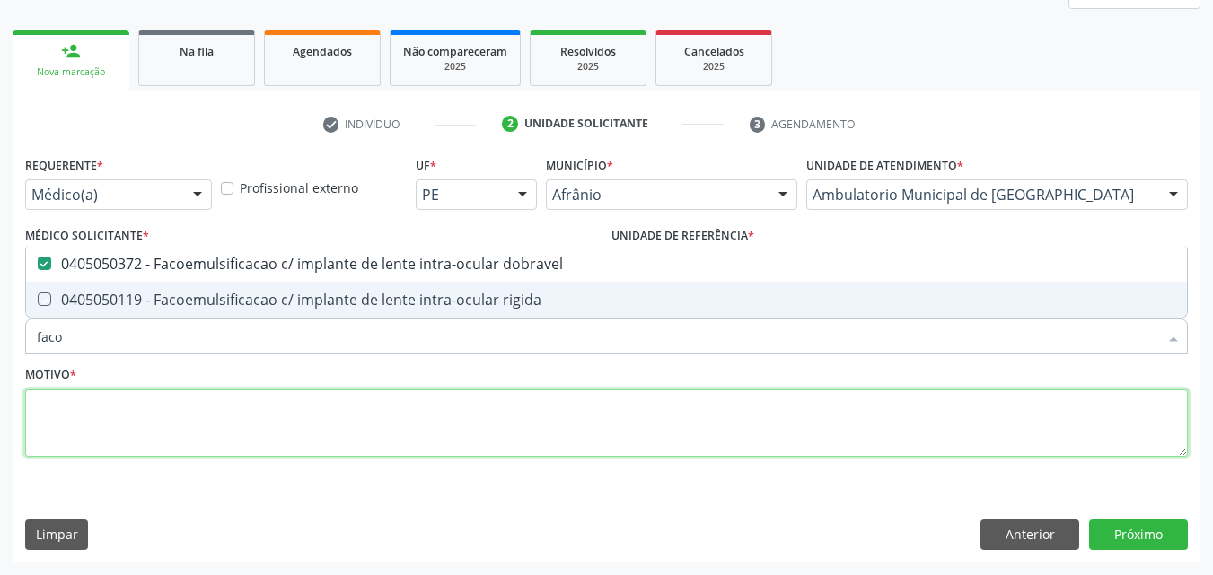
click at [228, 419] on textarea at bounding box center [606, 424] width 1163 height 68
checkbox rigida "true"
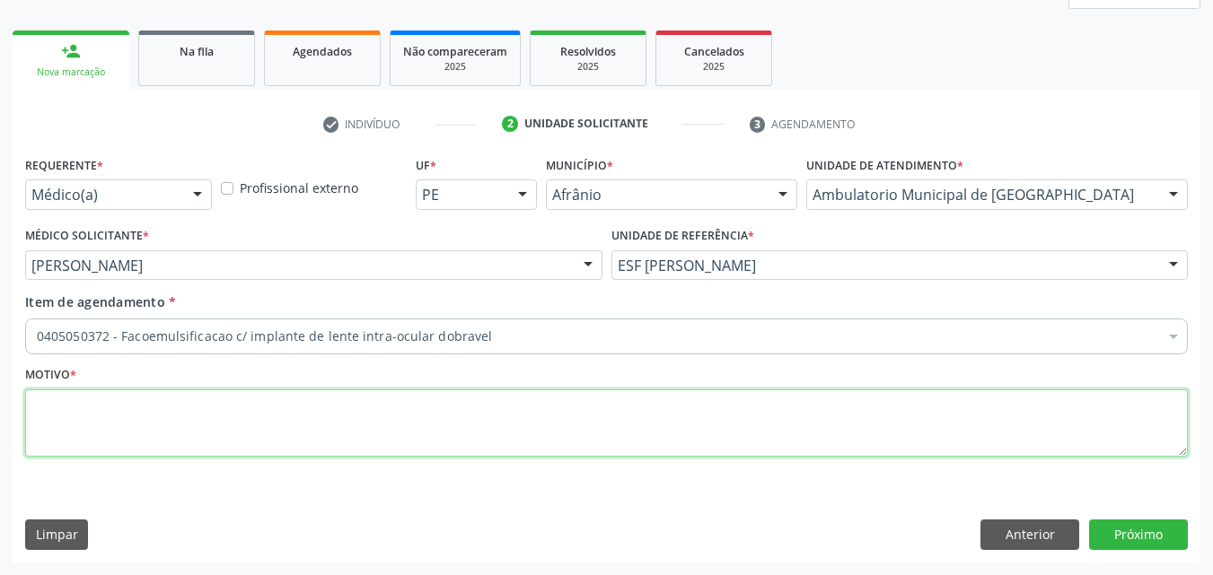
paste textarea "alimentação LEVE até as 20:00h da noite anterior, após esse horário não pode ma…"
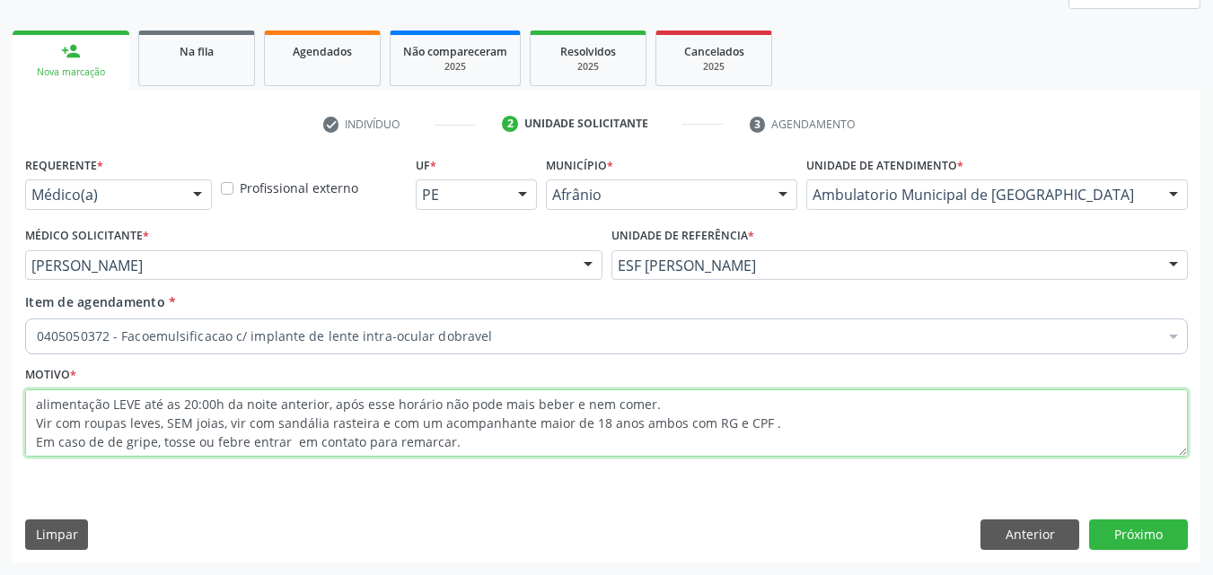
scroll to position [51, 0]
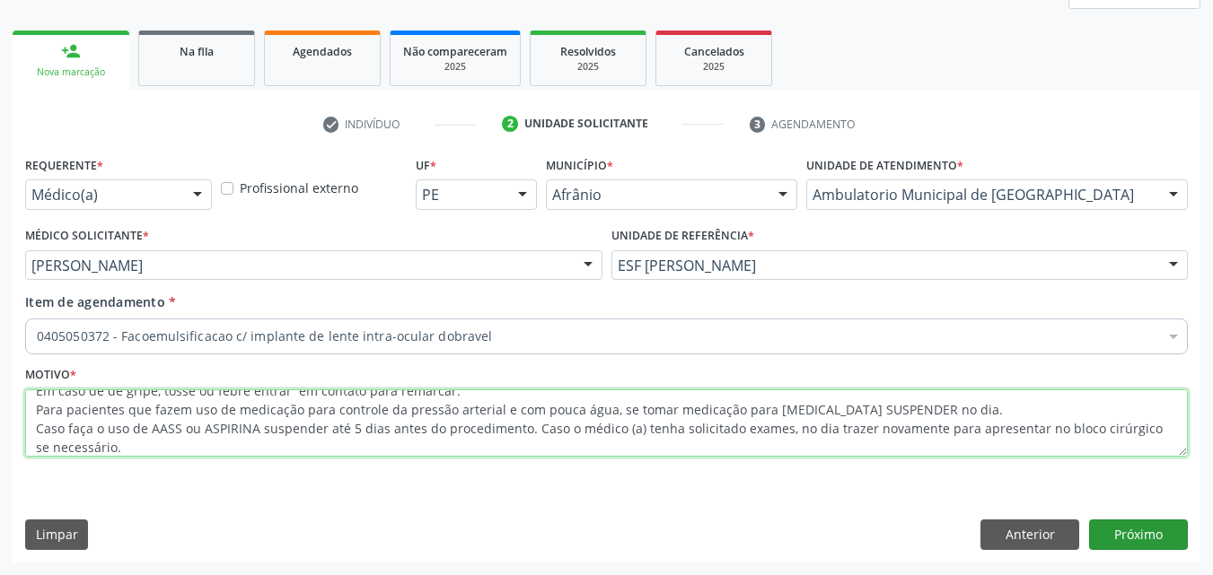
type textarea "alimentação LEVE até as 20:00h da noite anterior, após esse horário não pode ma…"
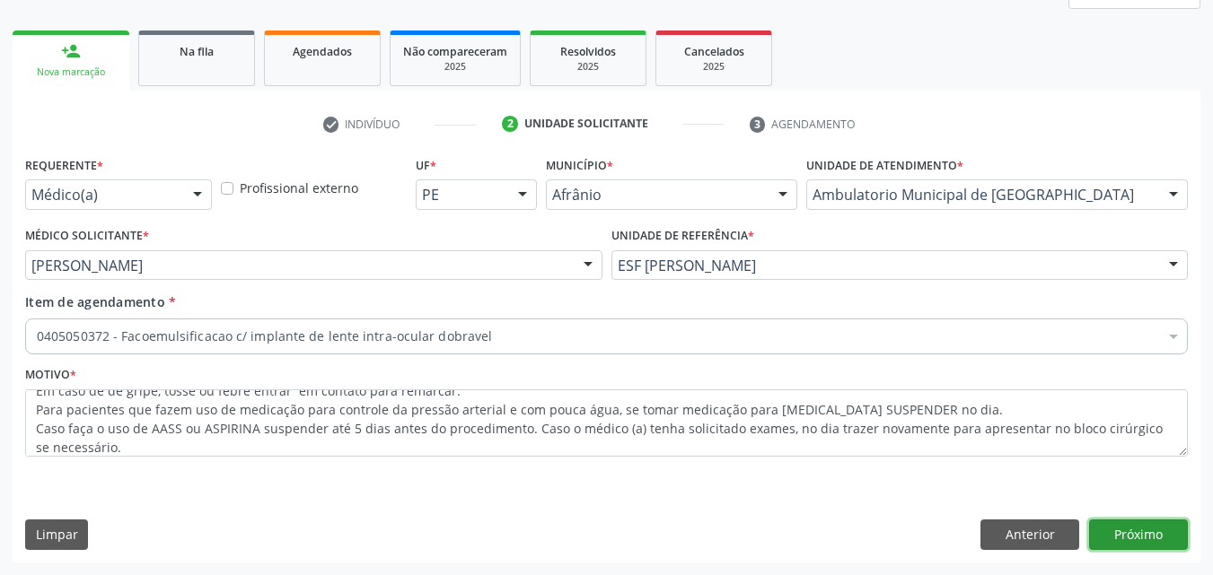
click at [1140, 533] on button "Próximo" at bounding box center [1138, 535] width 99 height 31
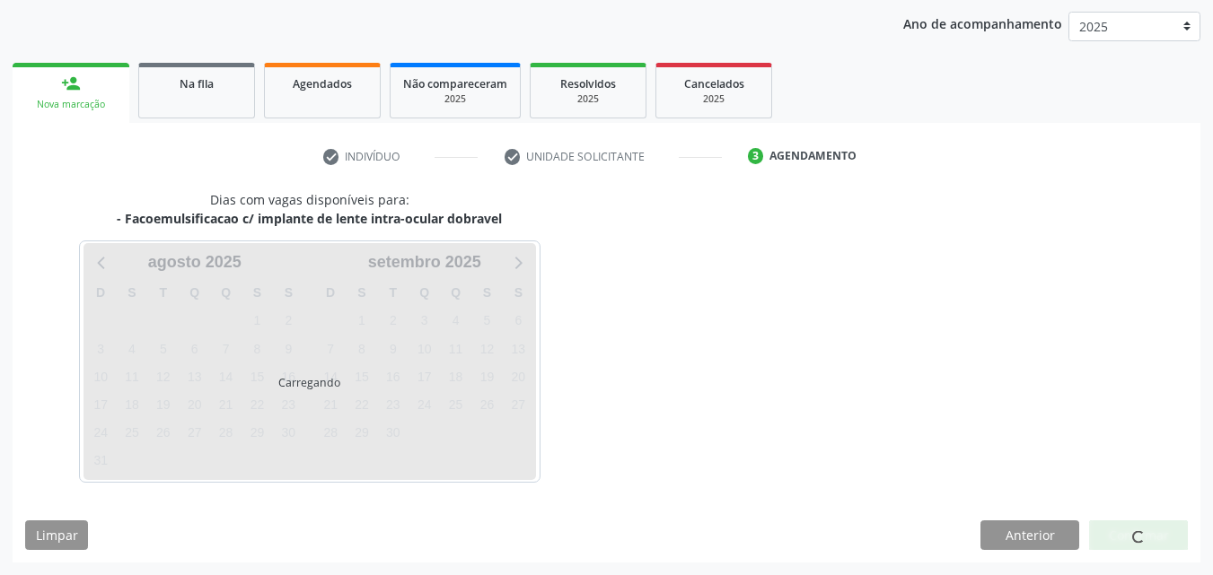
scroll to position [206, 0]
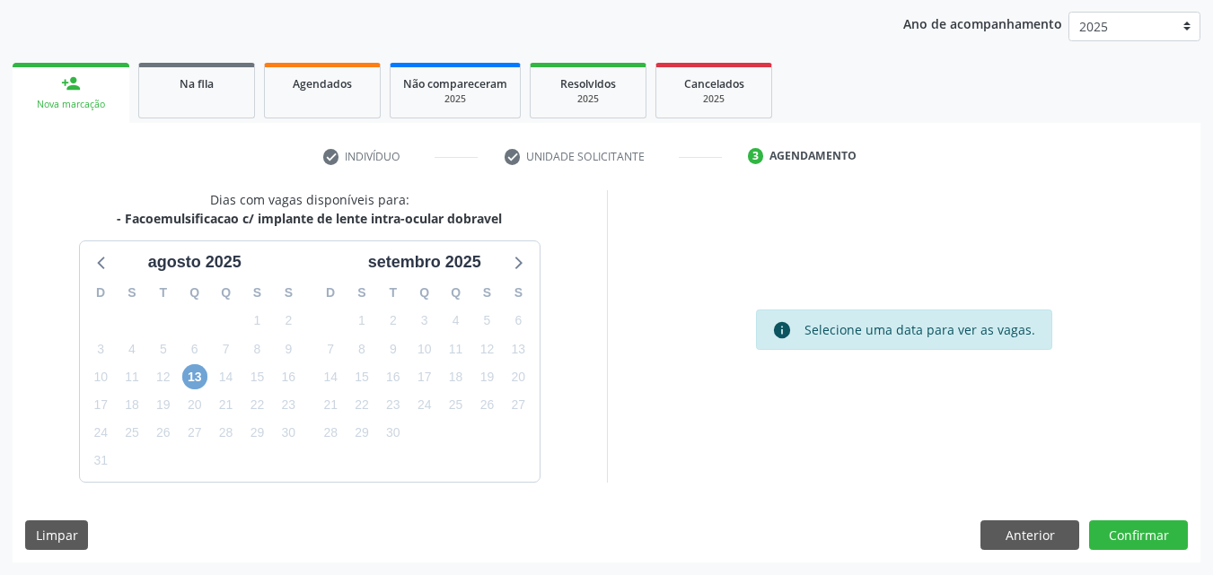
click at [195, 373] on span "13" at bounding box center [194, 376] width 25 height 25
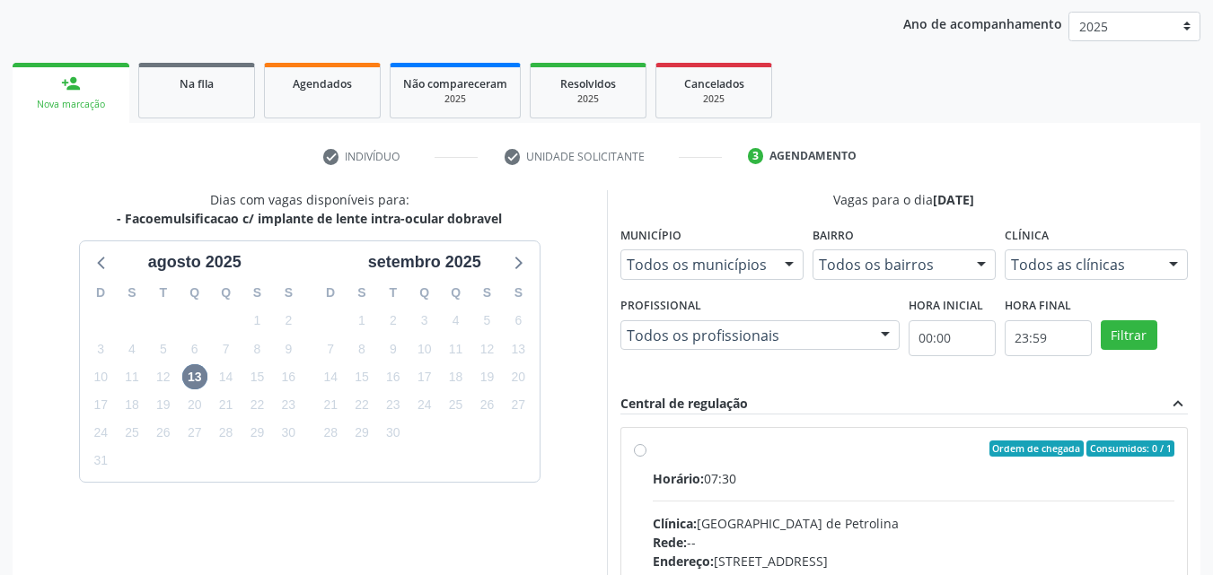
click at [832, 458] on label "Ordem de chegada Consumidos: 0 / 1 Horário: 07:30 Clínica: [GEOGRAPHIC_DATA] Re…" at bounding box center [914, 579] width 522 height 276
click at [646, 457] on input "Ordem de chegada Consumidos: 0 / 1 Horário: 07:30 Clínica: [GEOGRAPHIC_DATA] Re…" at bounding box center [640, 449] width 13 height 16
radio input "true"
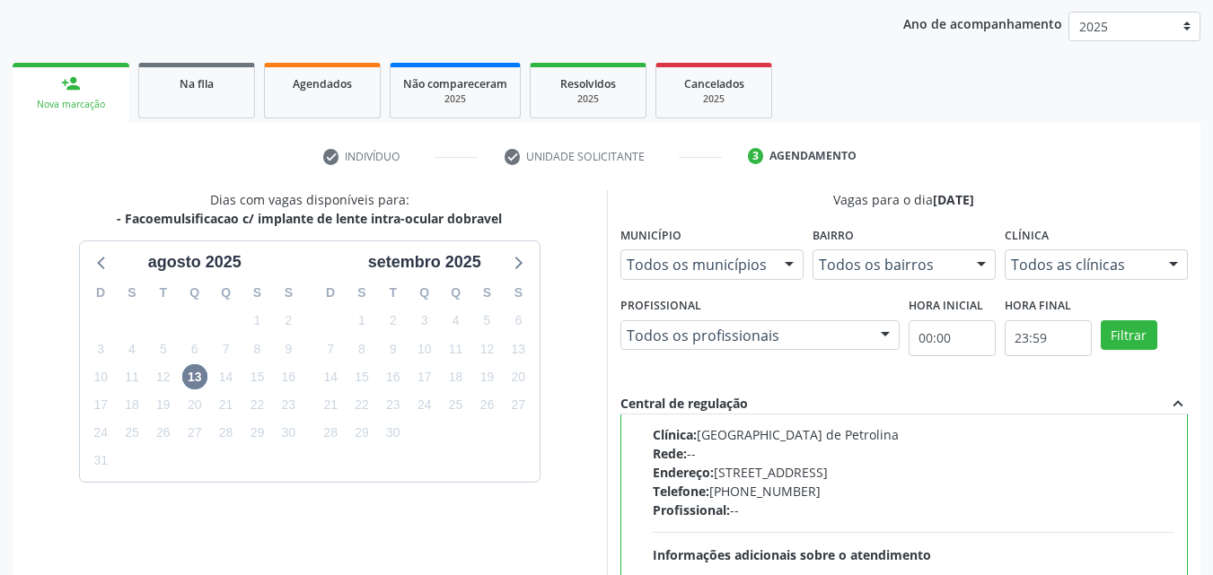
scroll to position [497, 0]
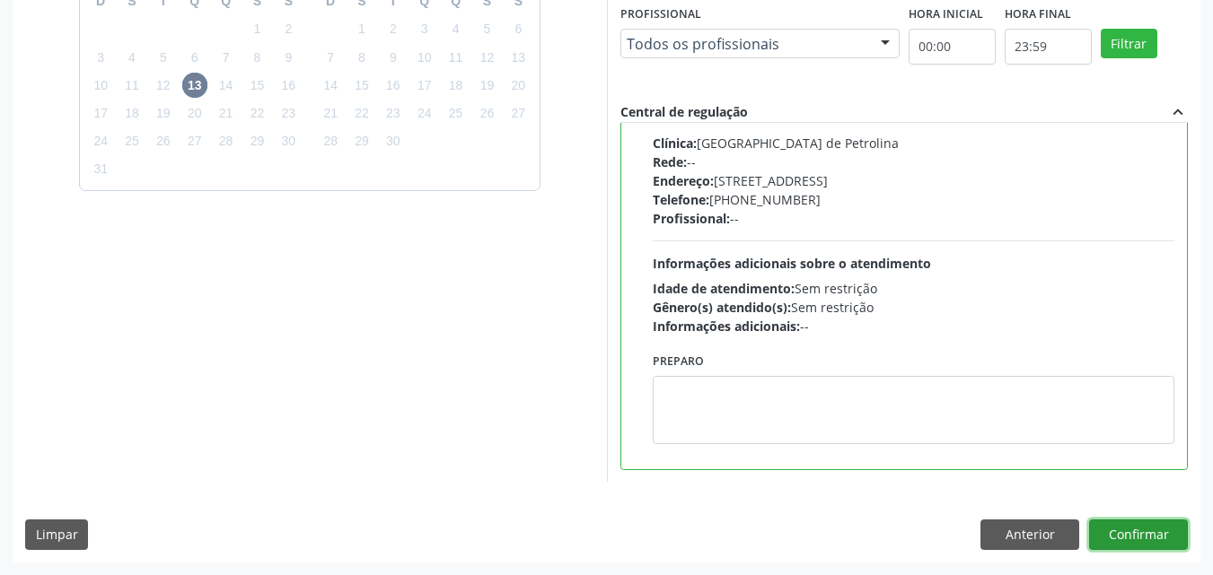
click at [1119, 538] on button "Confirmar" at bounding box center [1138, 535] width 99 height 31
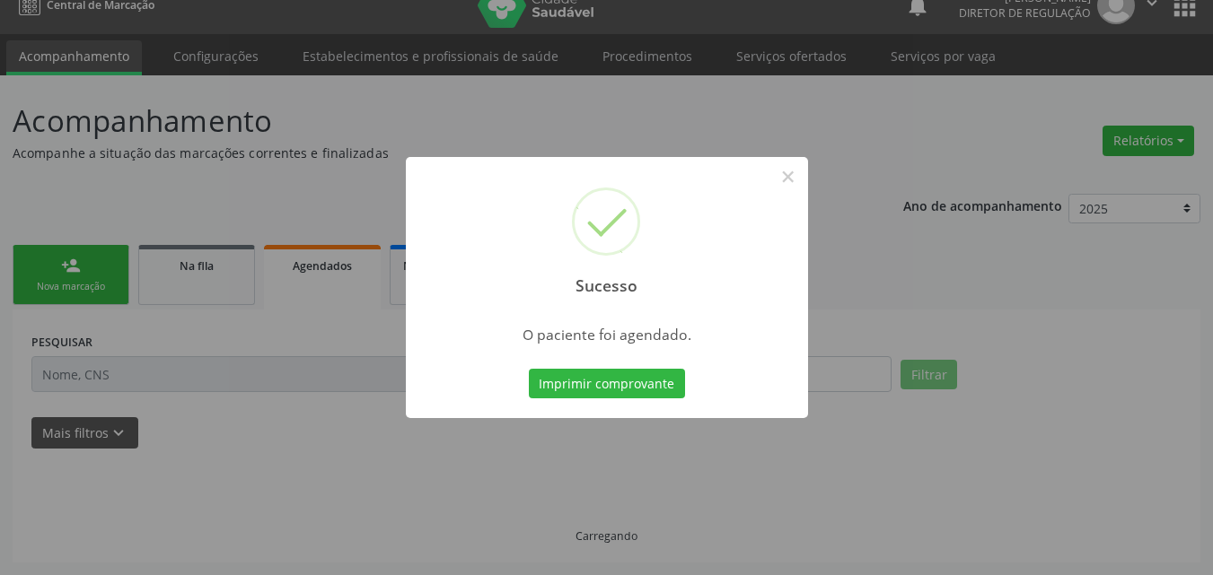
scroll to position [23, 0]
click at [637, 374] on button "Imprimir comprovante" at bounding box center [607, 384] width 156 height 31
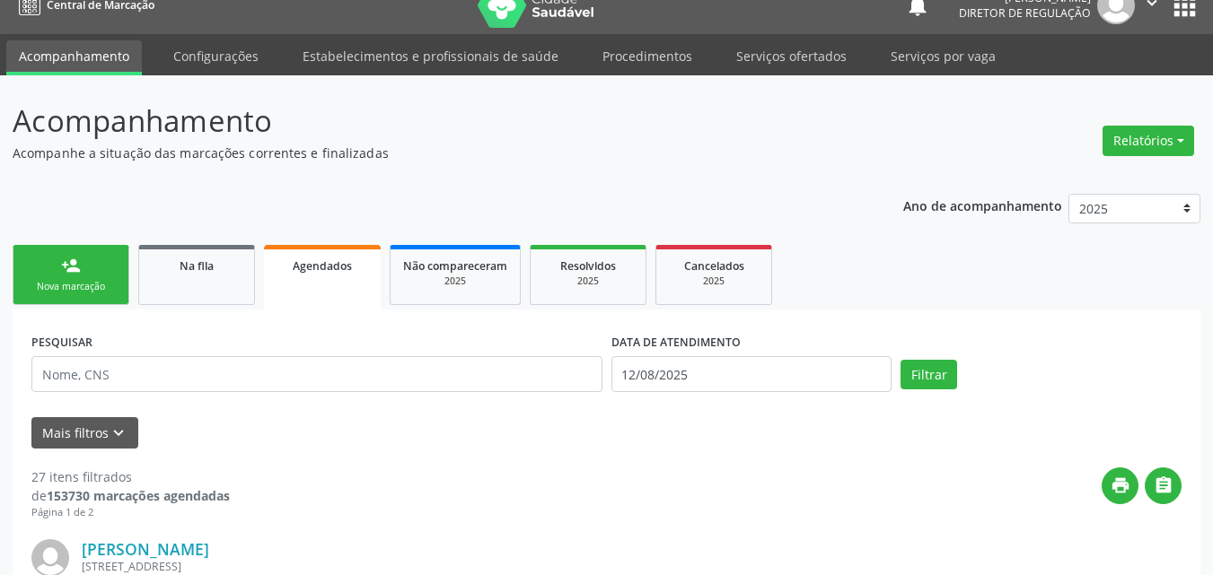
click at [91, 289] on div "Nova marcação" at bounding box center [71, 286] width 90 height 13
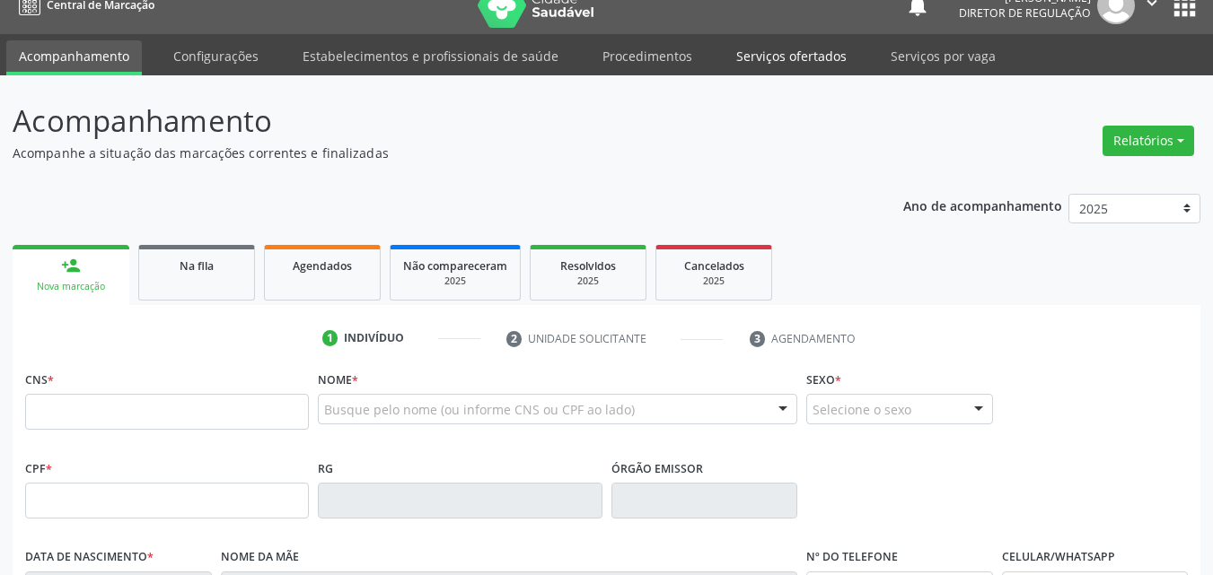
click at [806, 54] on link "Serviços ofertados" at bounding box center [792, 55] width 136 height 31
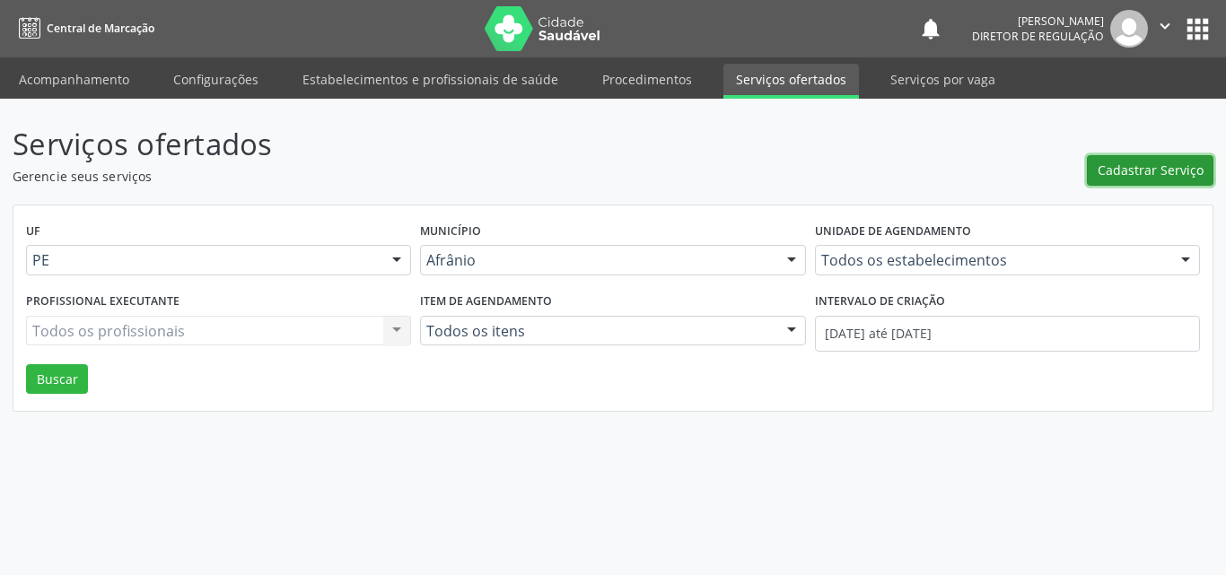
click at [1162, 178] on span "Cadastrar Serviço" at bounding box center [1151, 170] width 106 height 19
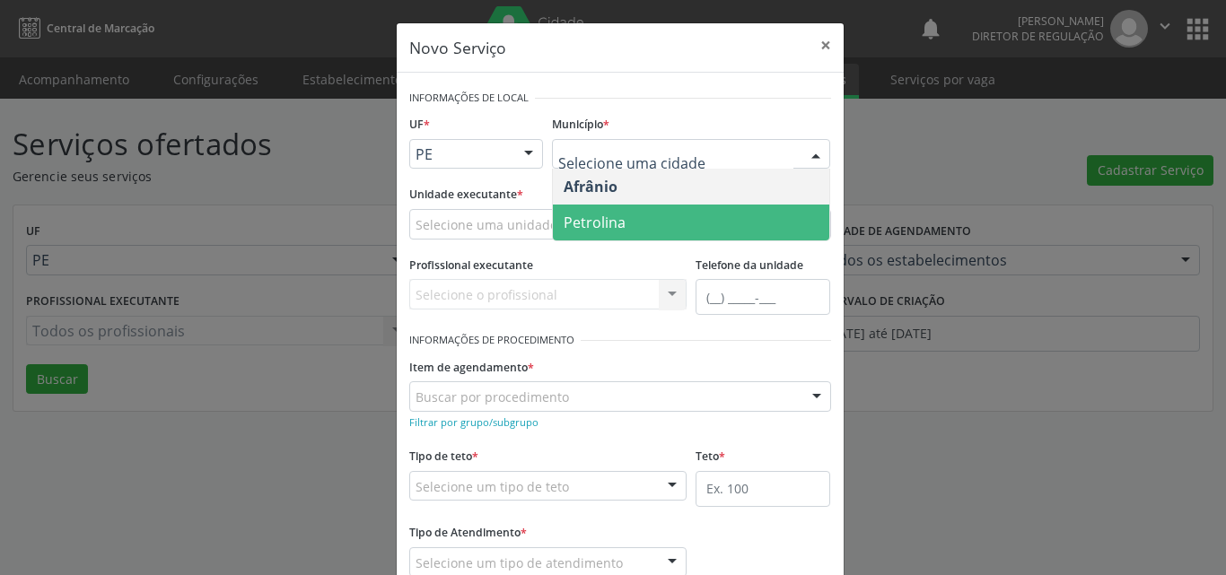
click at [632, 224] on span "Petrolina" at bounding box center [691, 223] width 276 height 36
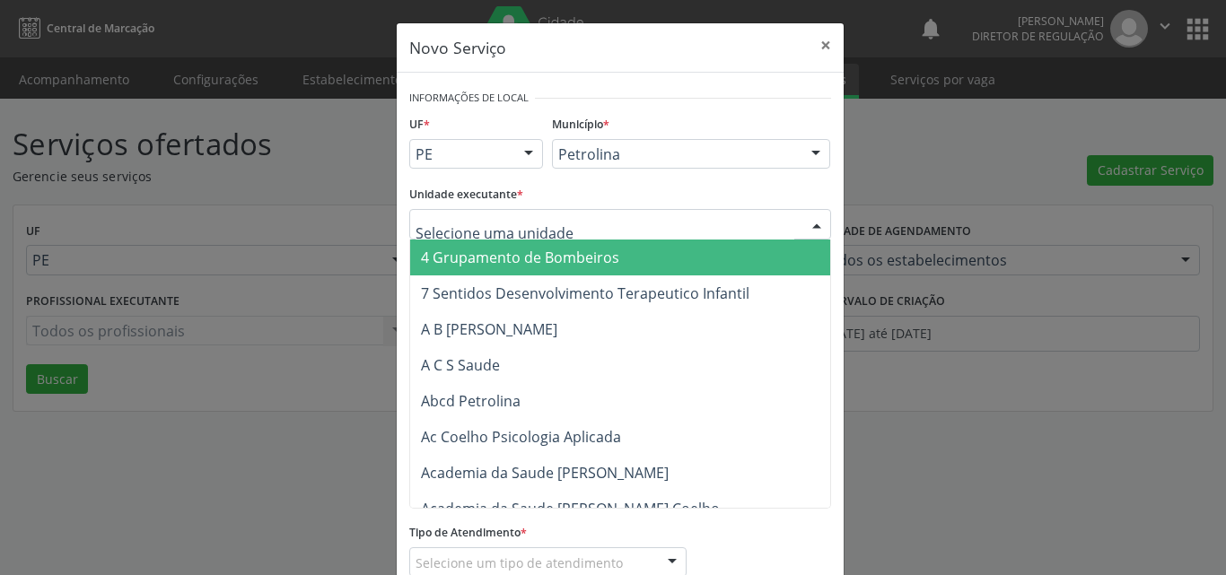
click at [565, 224] on div at bounding box center [620, 224] width 422 height 31
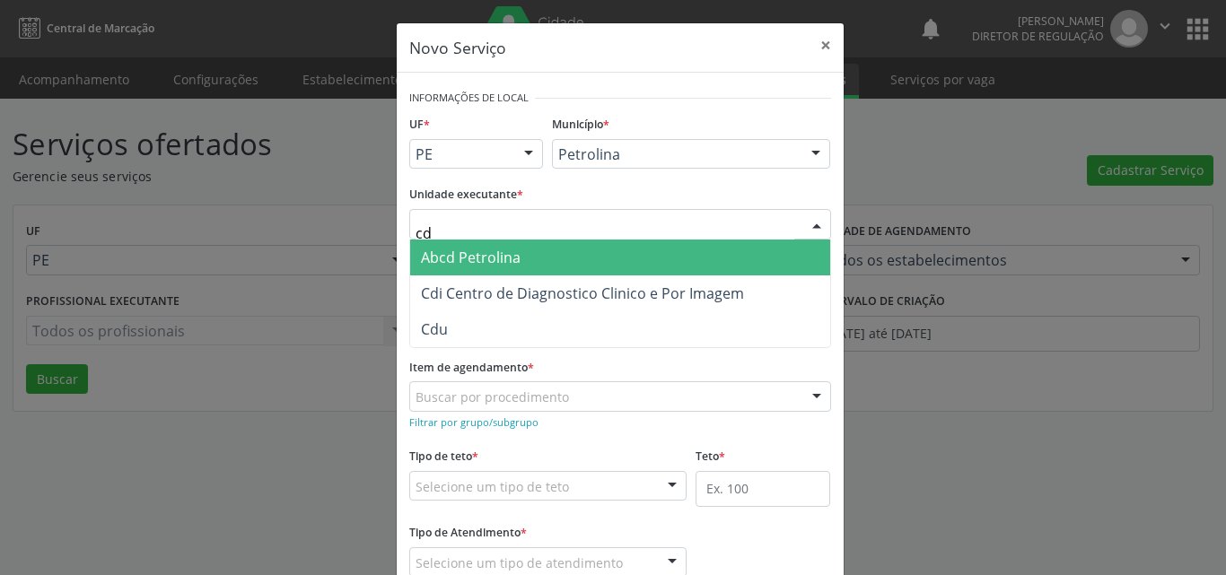
type input "cdi"
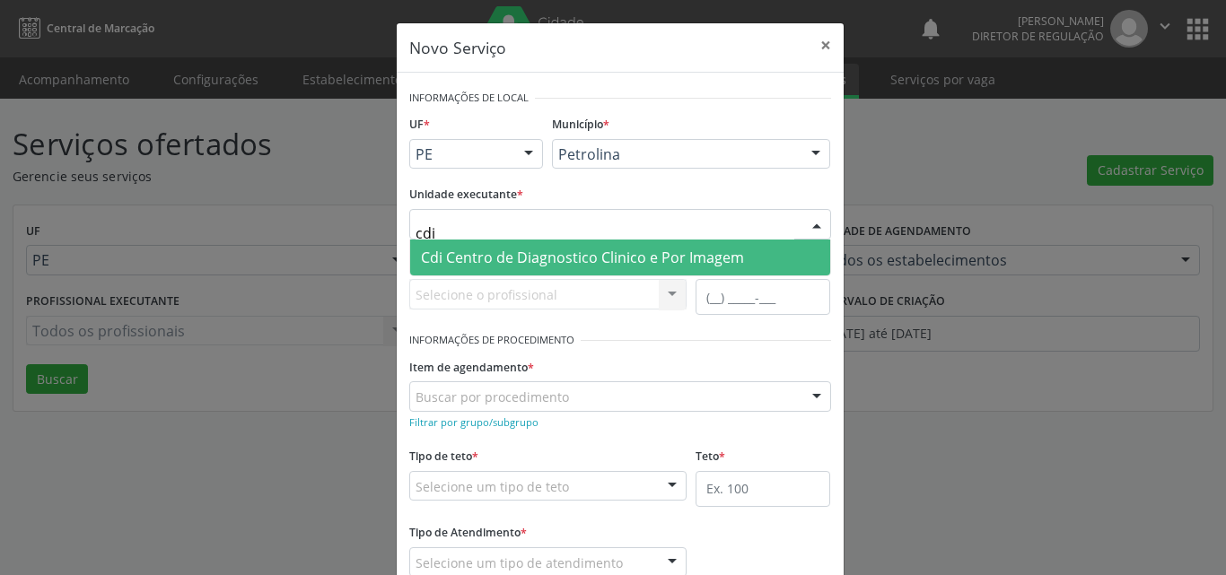
click at [554, 258] on span "Cdi Centro de Diagnostico Clinico e Por Imagem" at bounding box center [582, 258] width 323 height 20
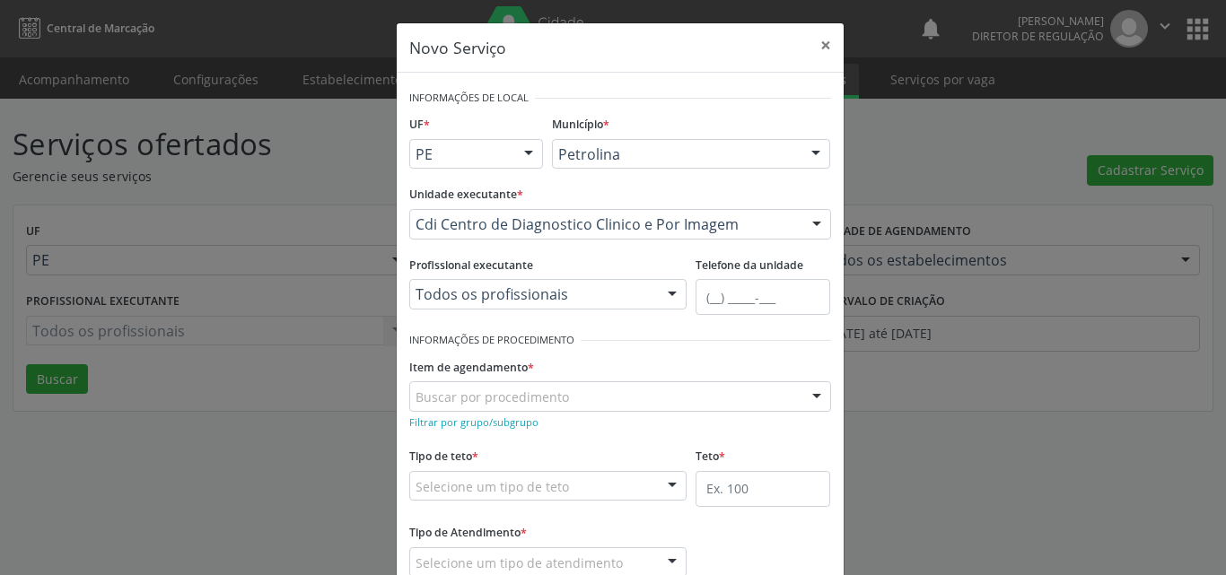
click at [565, 396] on div "Buscar por procedimento" at bounding box center [620, 397] width 422 height 31
type input "m"
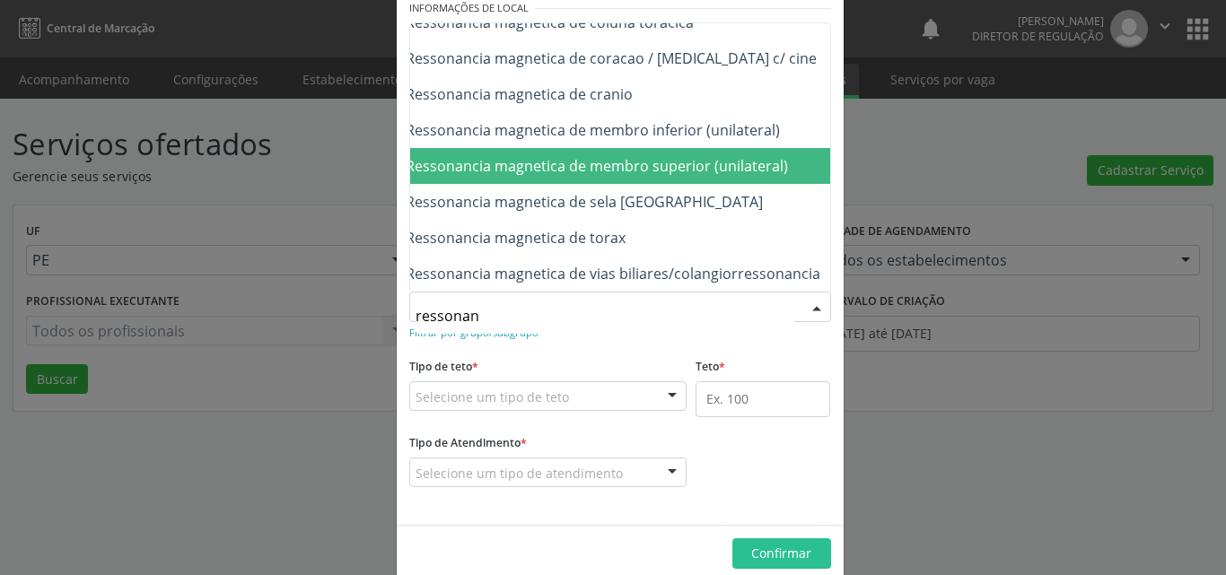
scroll to position [118, 0]
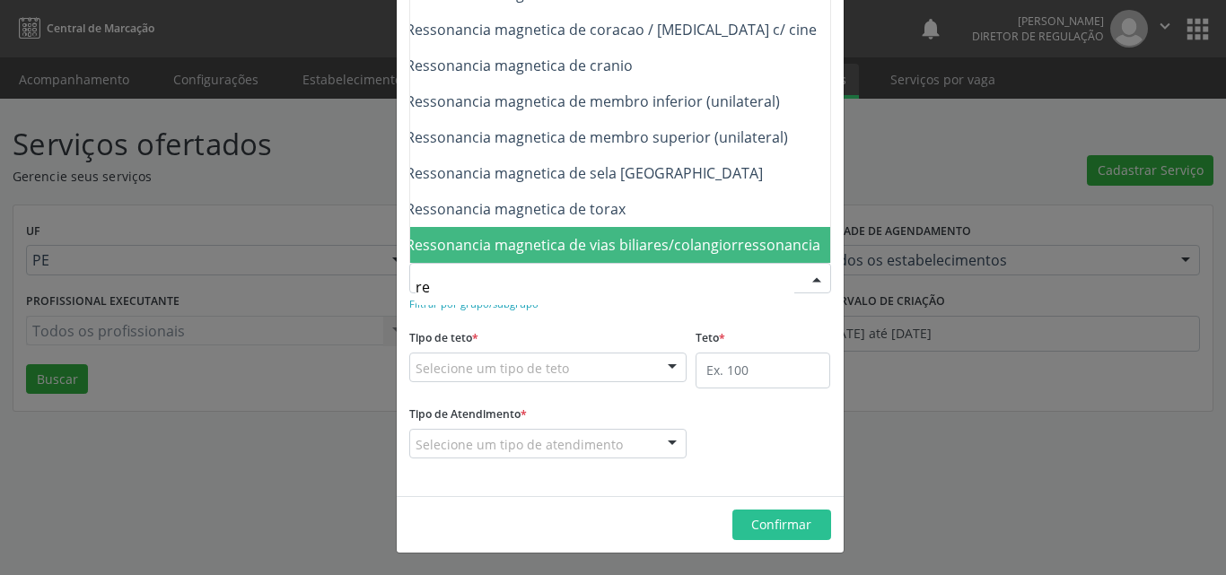
type input "r"
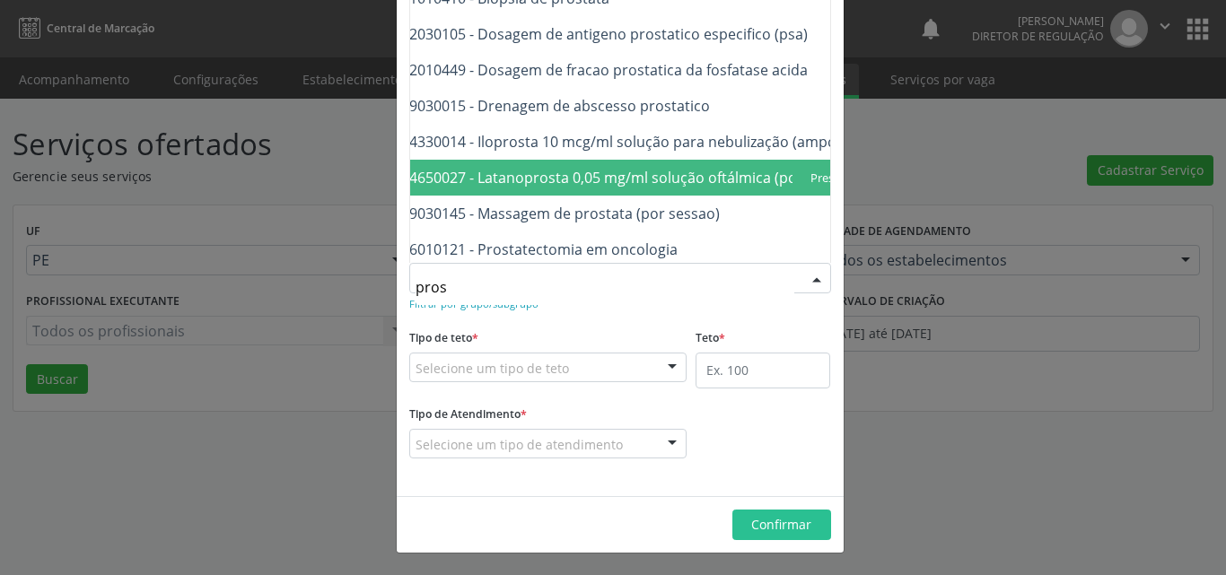
scroll to position [0, 36]
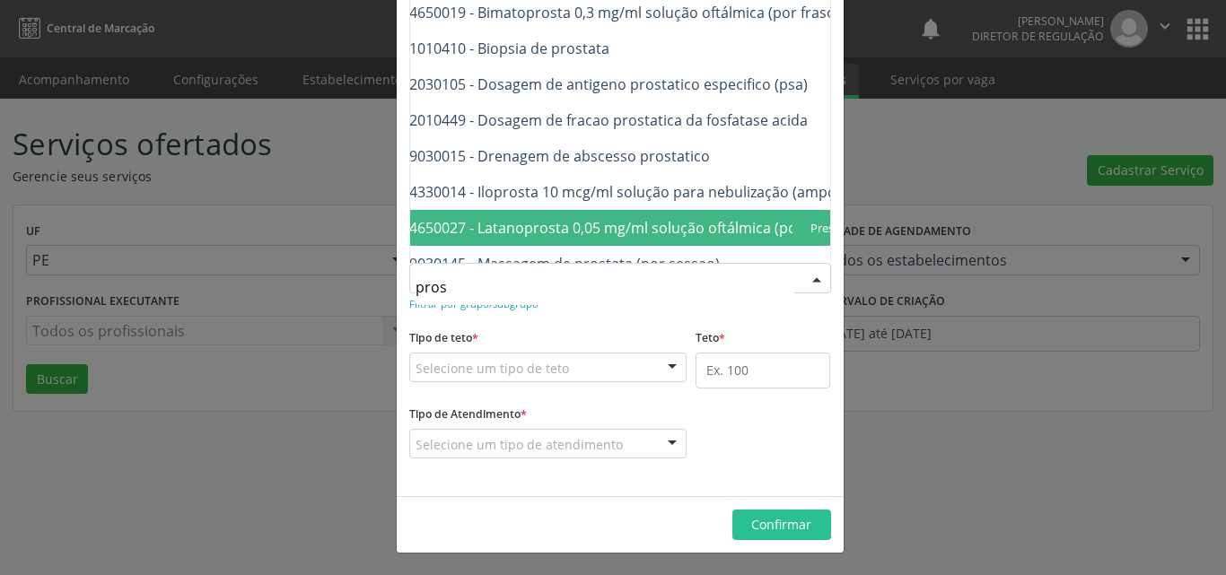
click at [456, 285] on input "pros" at bounding box center [605, 287] width 379 height 36
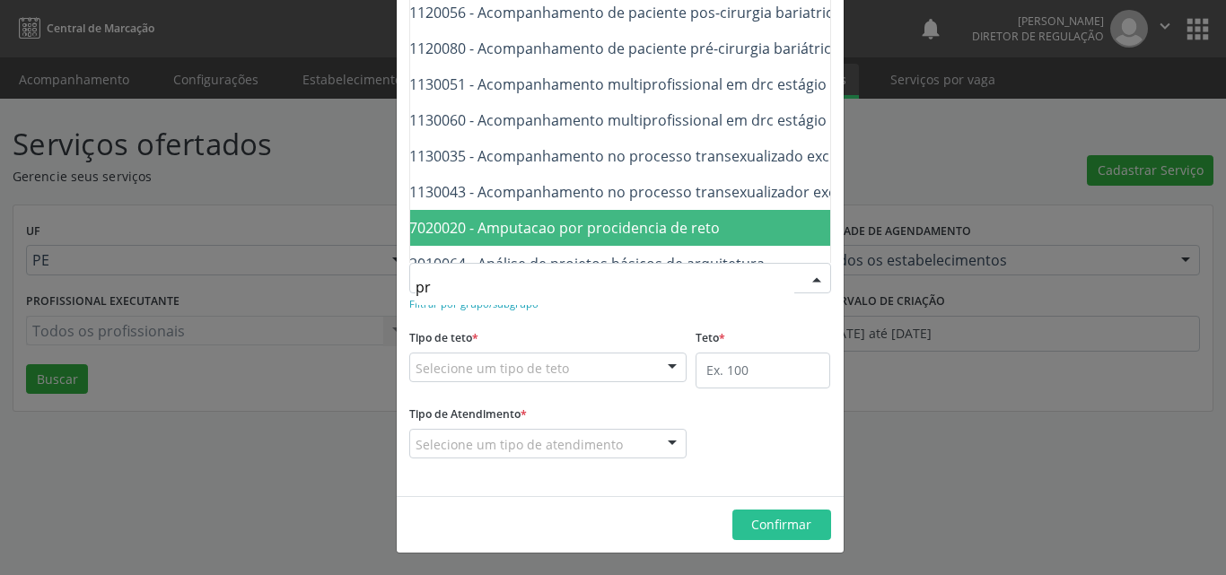
type input "p"
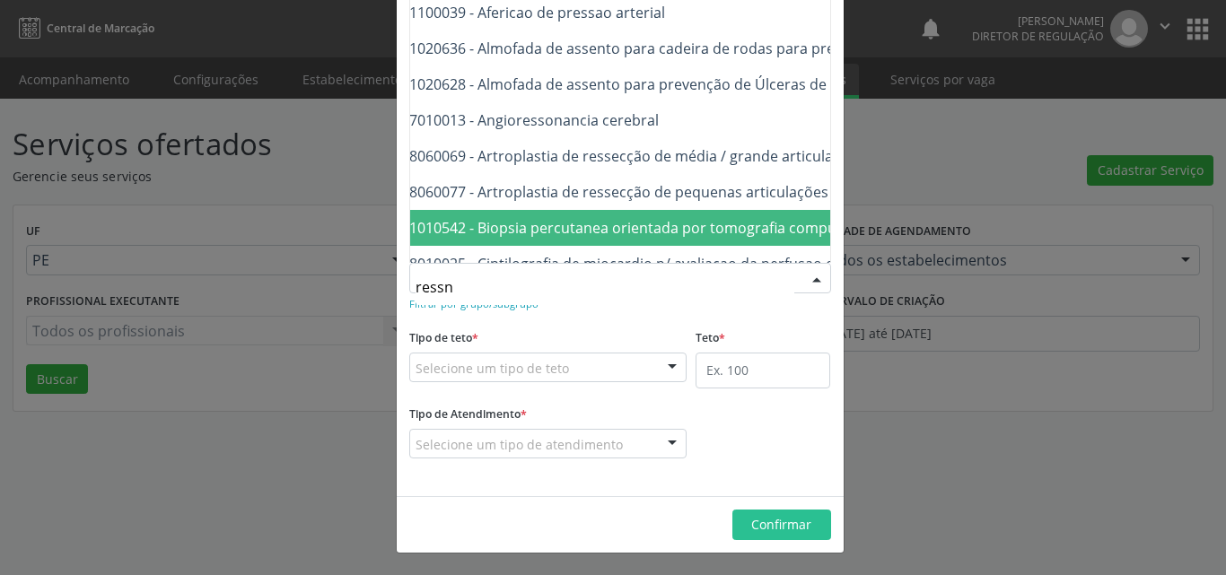
scroll to position [0, 0]
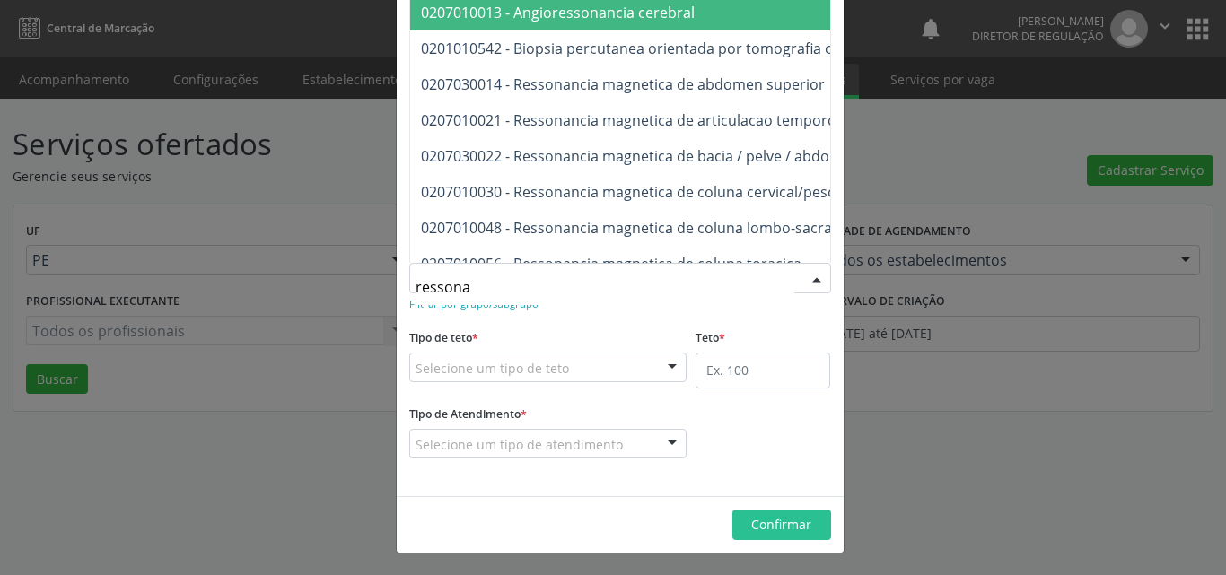
type input "ressonan"
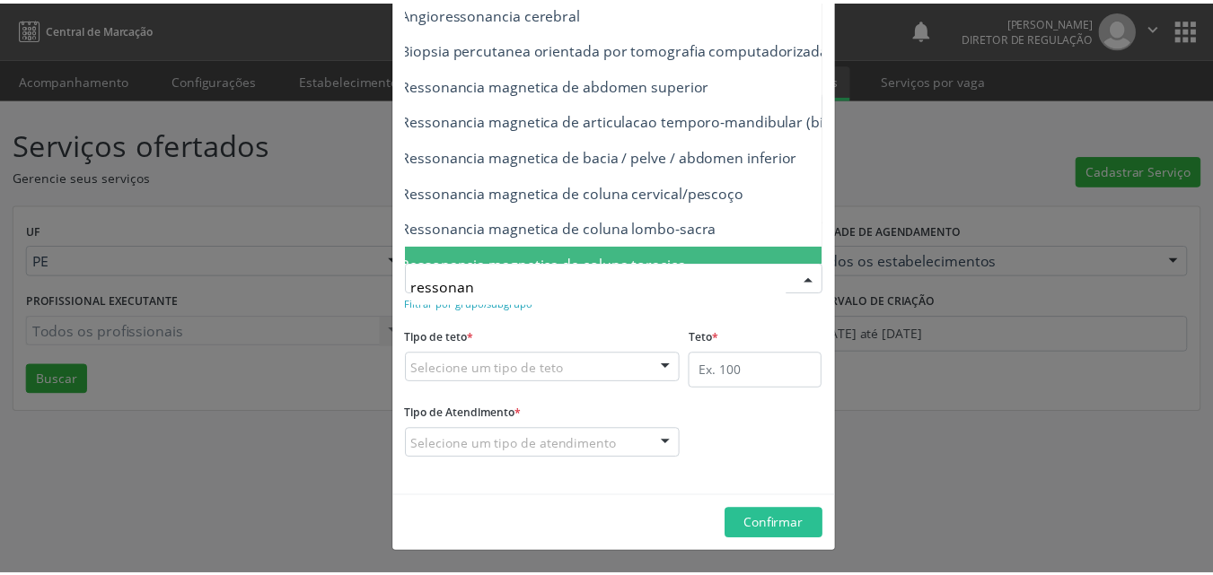
scroll to position [0, 144]
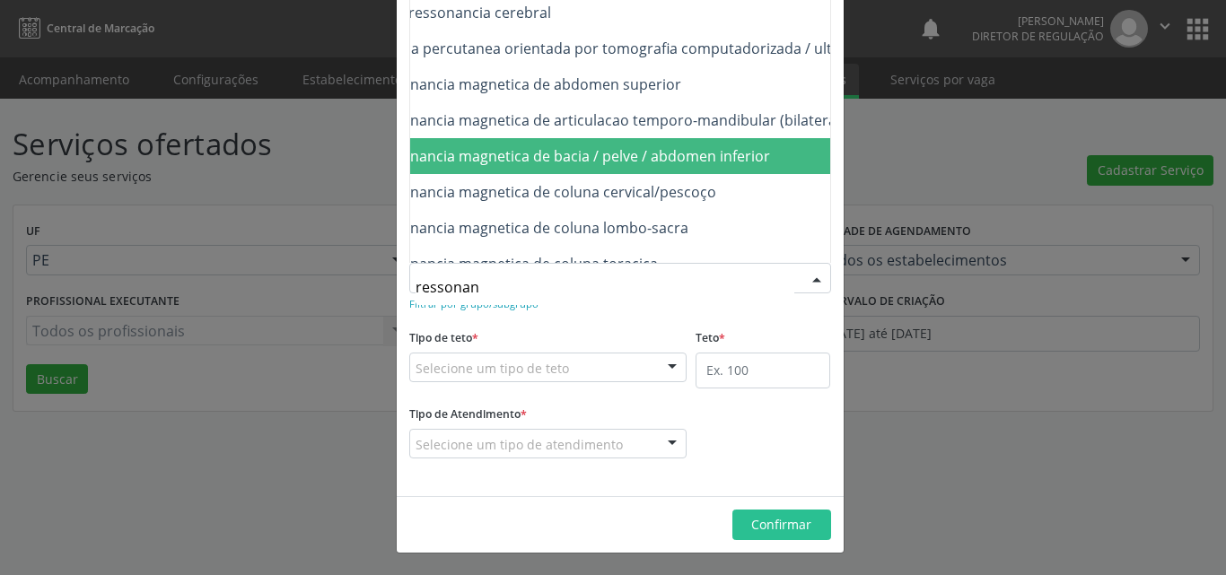
click at [764, 159] on span "0207030022 - Ressonancia magnetica de bacia / pelve / abdomen inferior" at bounding box center [712, 156] width 891 height 36
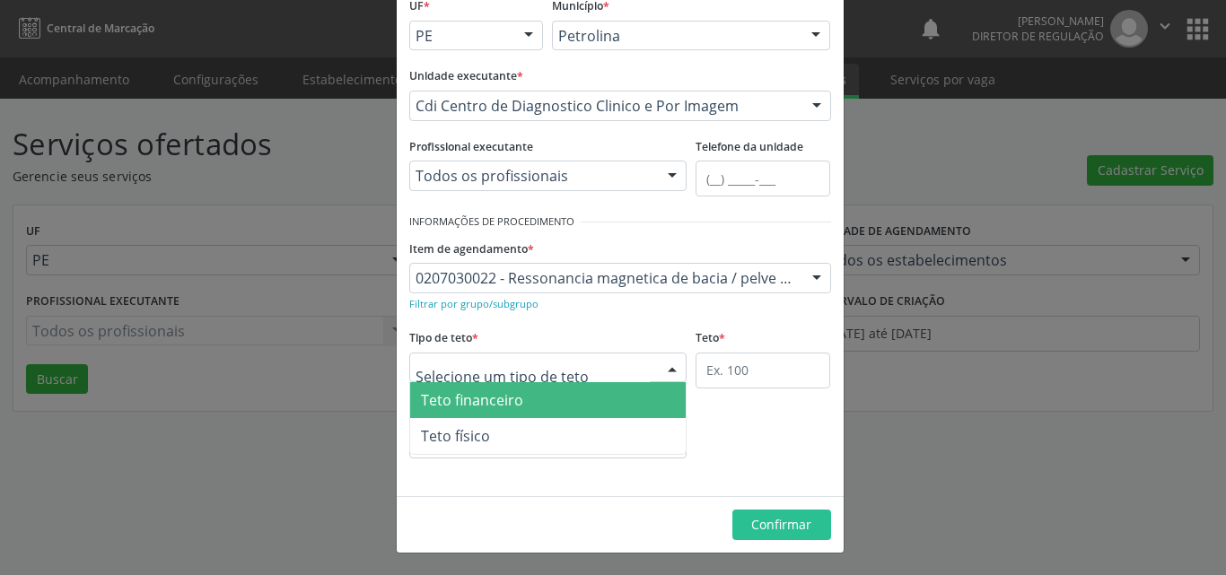
click at [604, 363] on div at bounding box center [548, 368] width 278 height 31
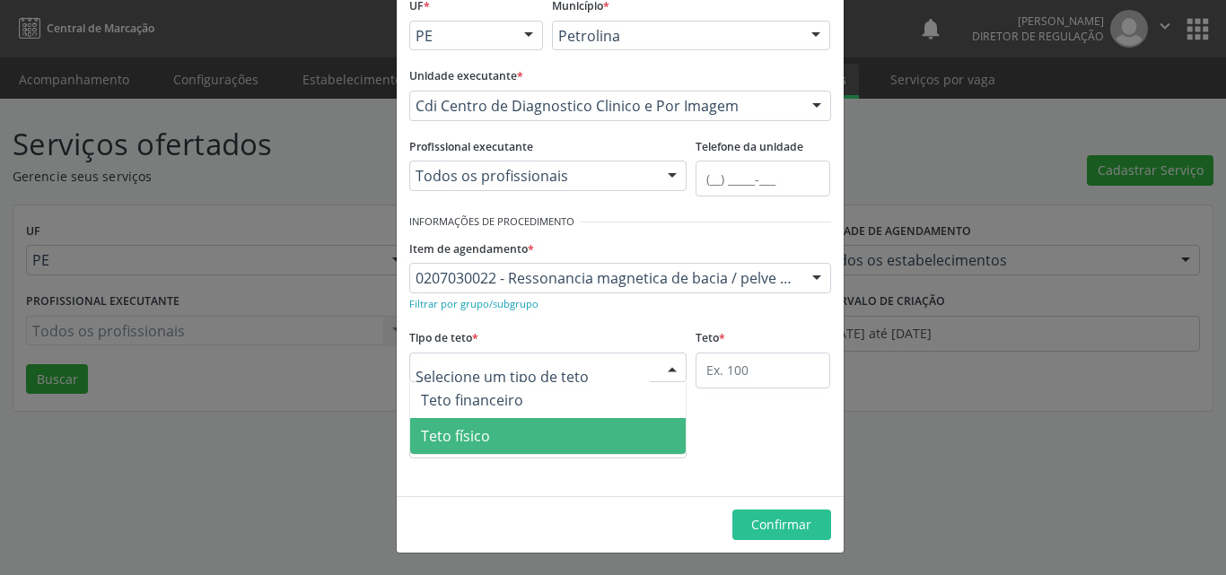
drag, startPoint x: 557, startPoint y: 436, endPoint x: 566, endPoint y: 436, distance: 9.9
click at [558, 436] on span "Teto físico" at bounding box center [548, 436] width 276 height 36
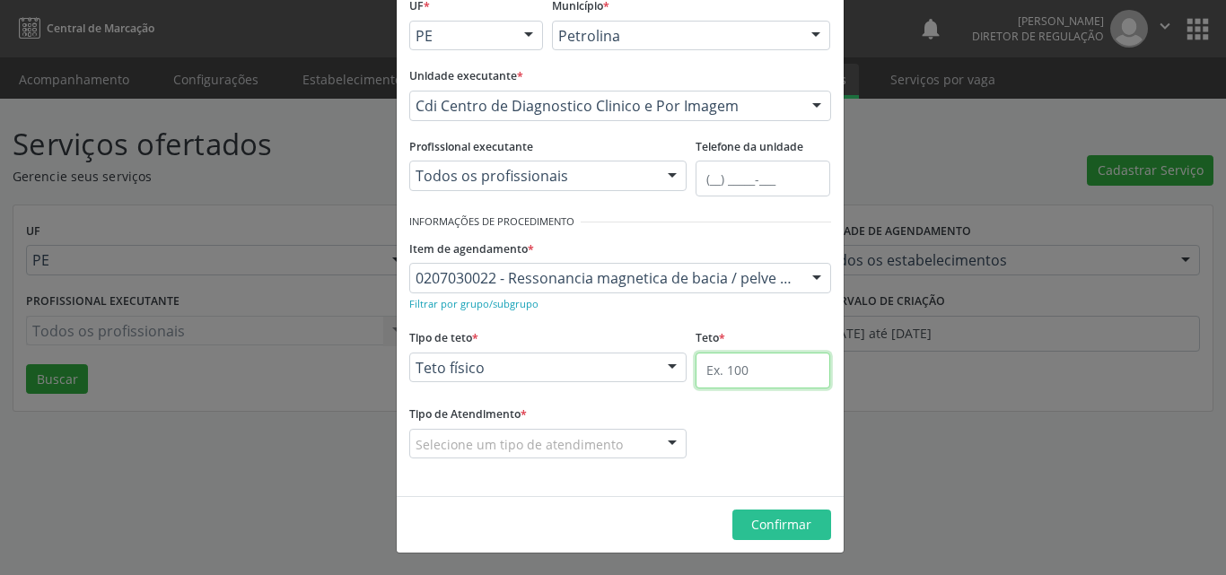
click at [759, 370] on input "text" at bounding box center [763, 371] width 135 height 36
type input "1"
click at [628, 451] on div "Selecione um tipo de atendimento" at bounding box center [548, 444] width 278 height 31
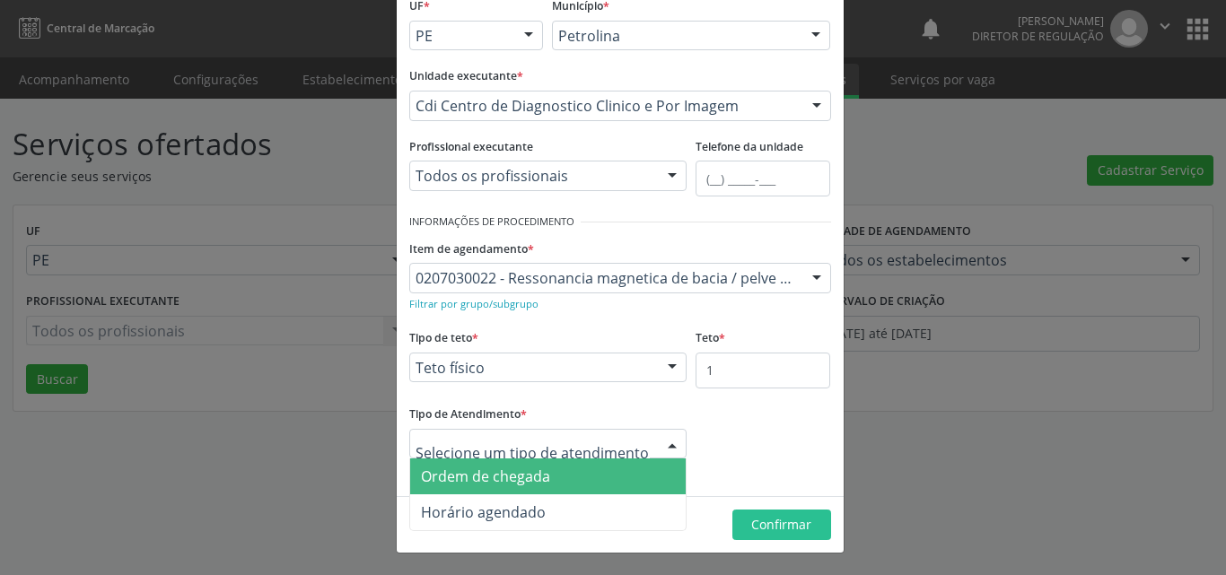
click at [601, 480] on span "Ordem de chegada" at bounding box center [548, 477] width 276 height 36
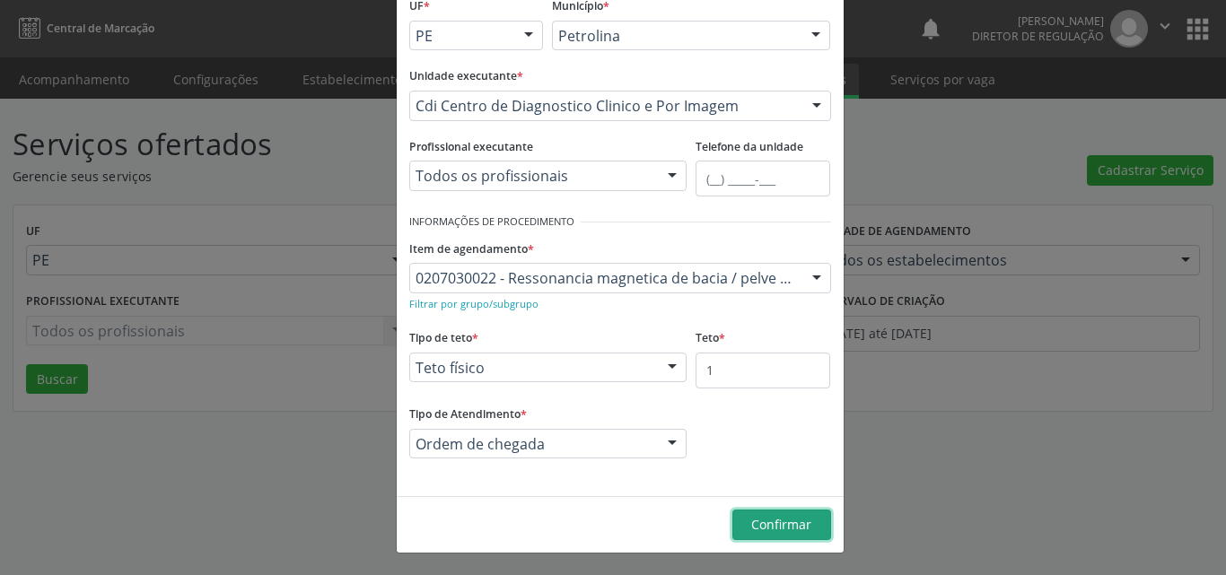
click at [768, 522] on span "Confirmar" at bounding box center [781, 524] width 60 height 17
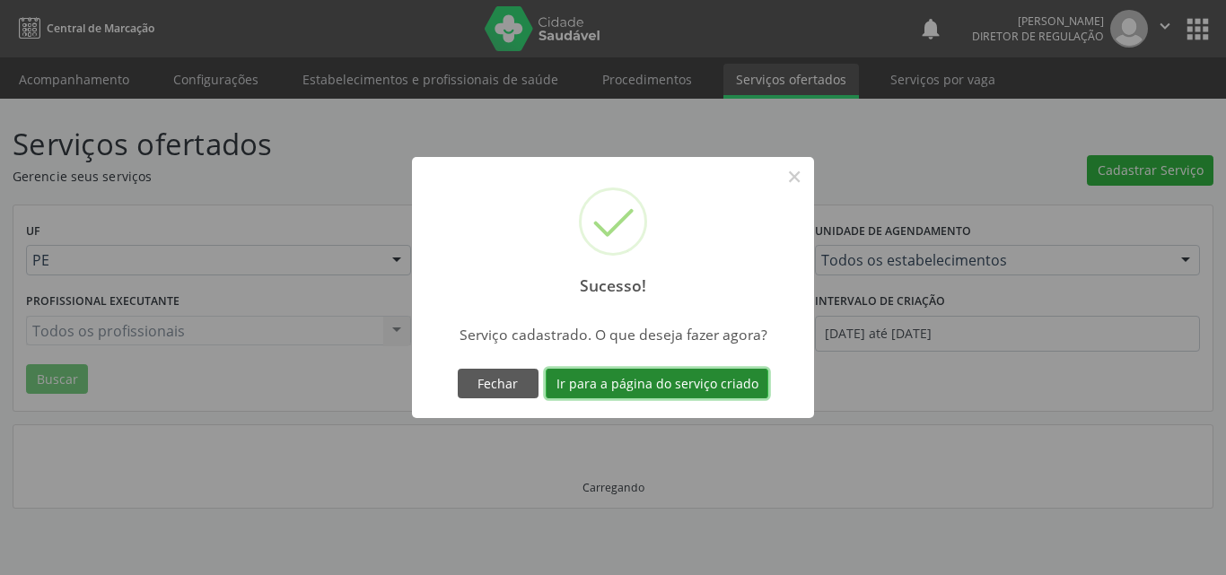
click at [715, 387] on button "Ir para a página do serviço criado" at bounding box center [657, 384] width 223 height 31
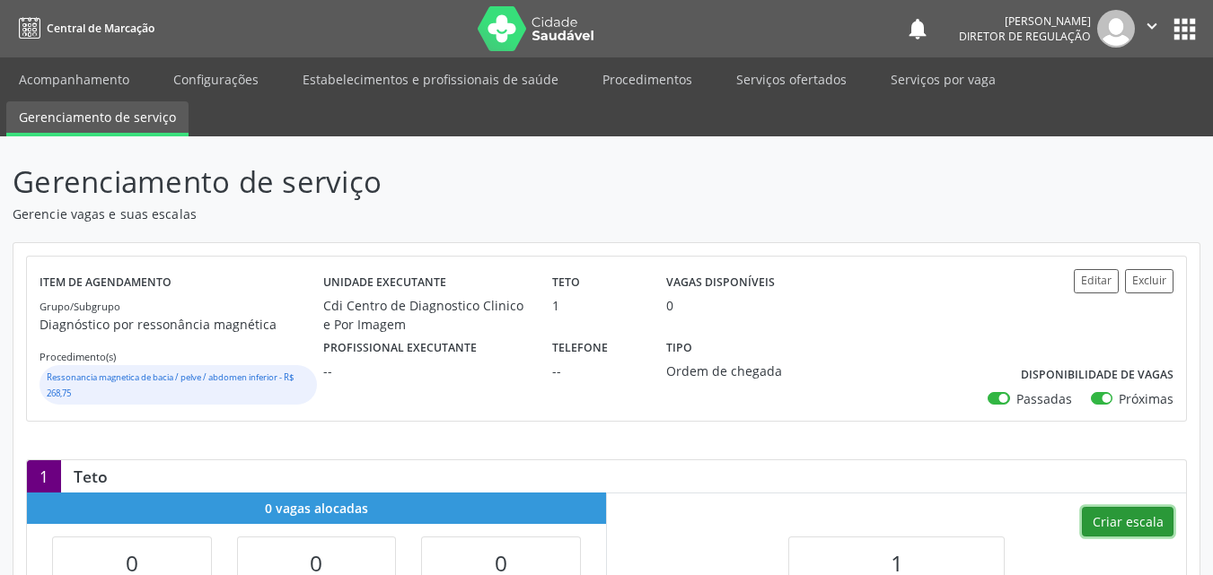
click at [1131, 514] on button "Criar escala" at bounding box center [1128, 522] width 92 height 31
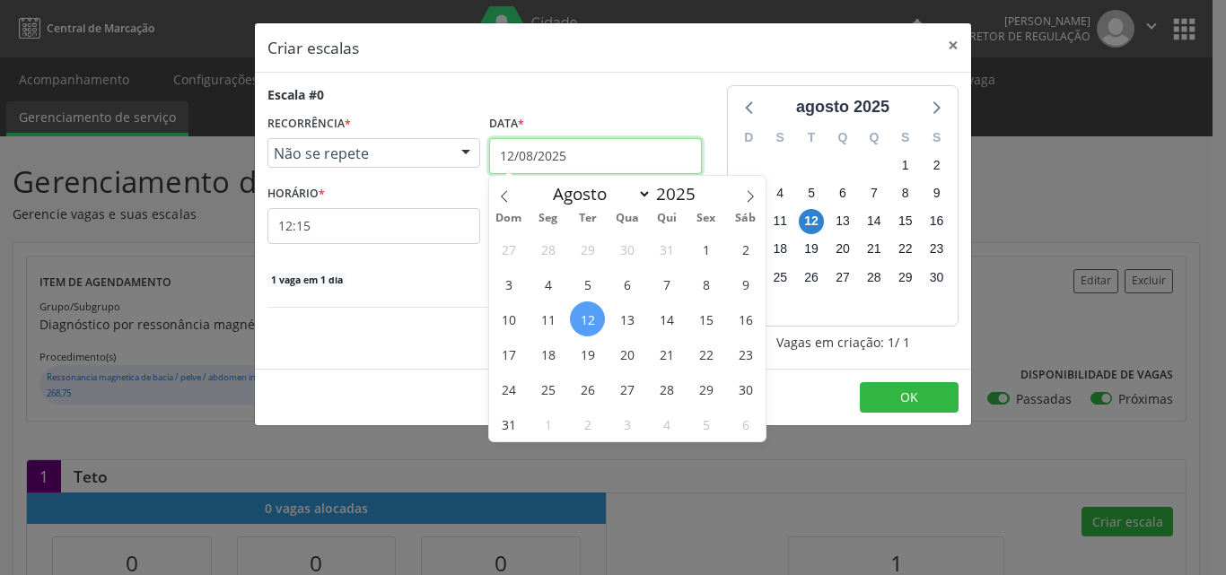
click at [629, 149] on input "12/08/2025" at bounding box center [595, 156] width 213 height 36
click at [548, 354] on span "18" at bounding box center [548, 354] width 35 height 35
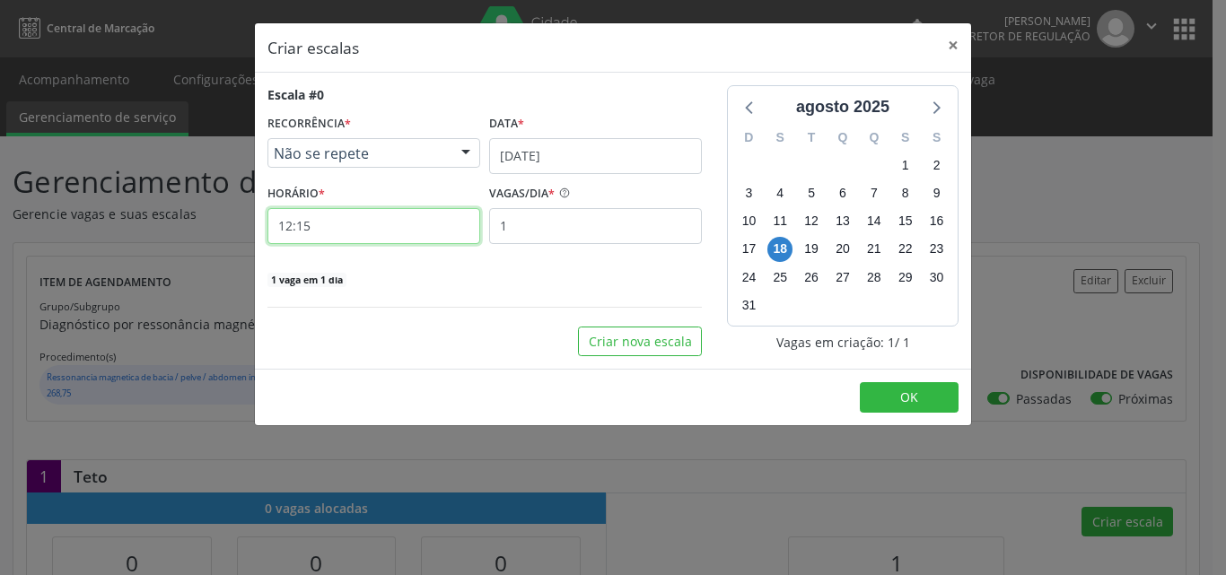
click at [362, 226] on input "12:15" at bounding box center [374, 226] width 213 height 36
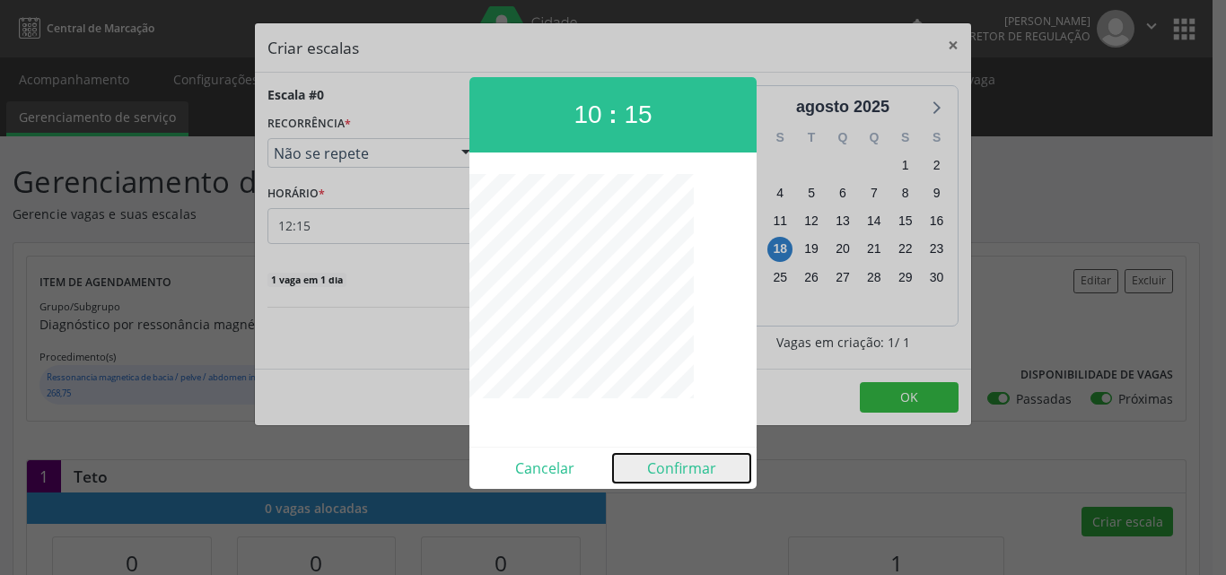
click at [687, 469] on button "Confirmar" at bounding box center [681, 468] width 137 height 29
type input "10:15"
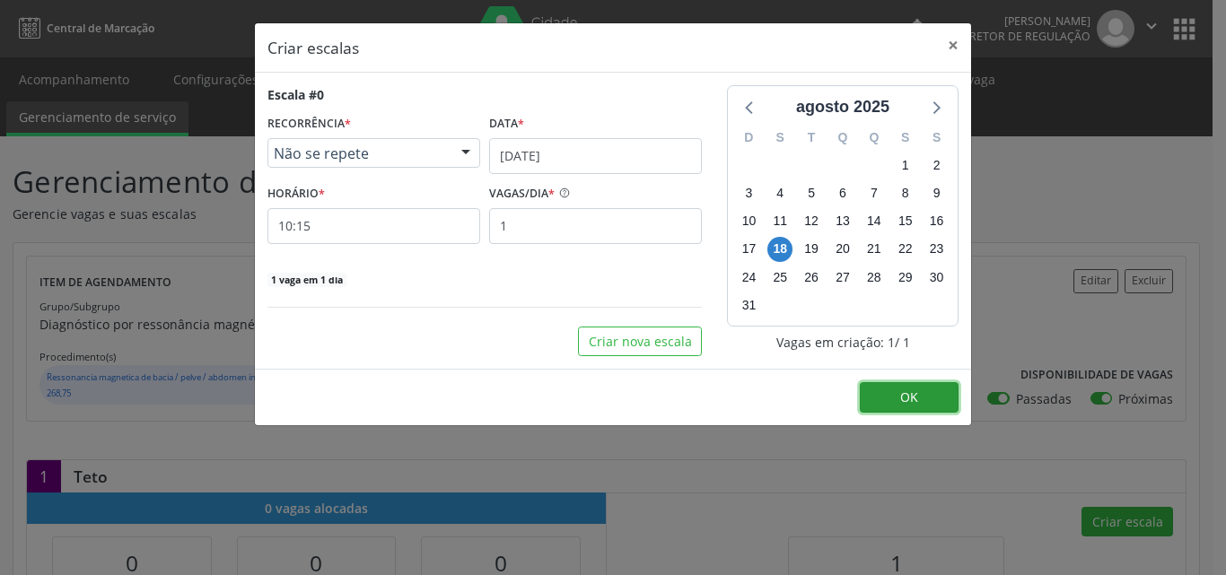
click at [929, 389] on button "OK" at bounding box center [909, 397] width 99 height 31
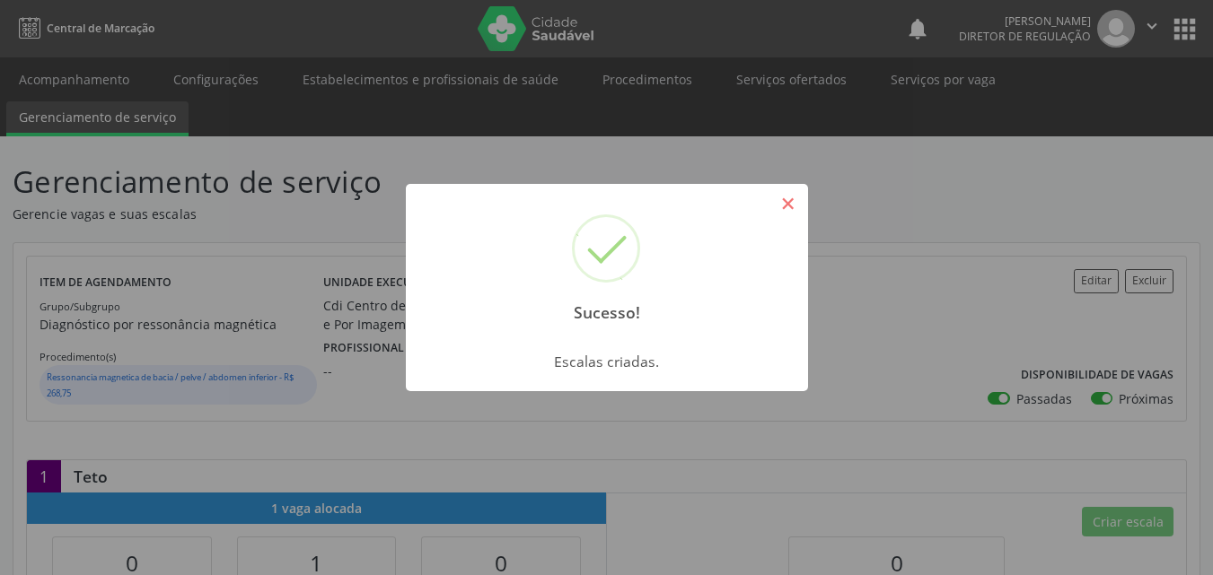
click at [785, 202] on button "×" at bounding box center [788, 204] width 31 height 31
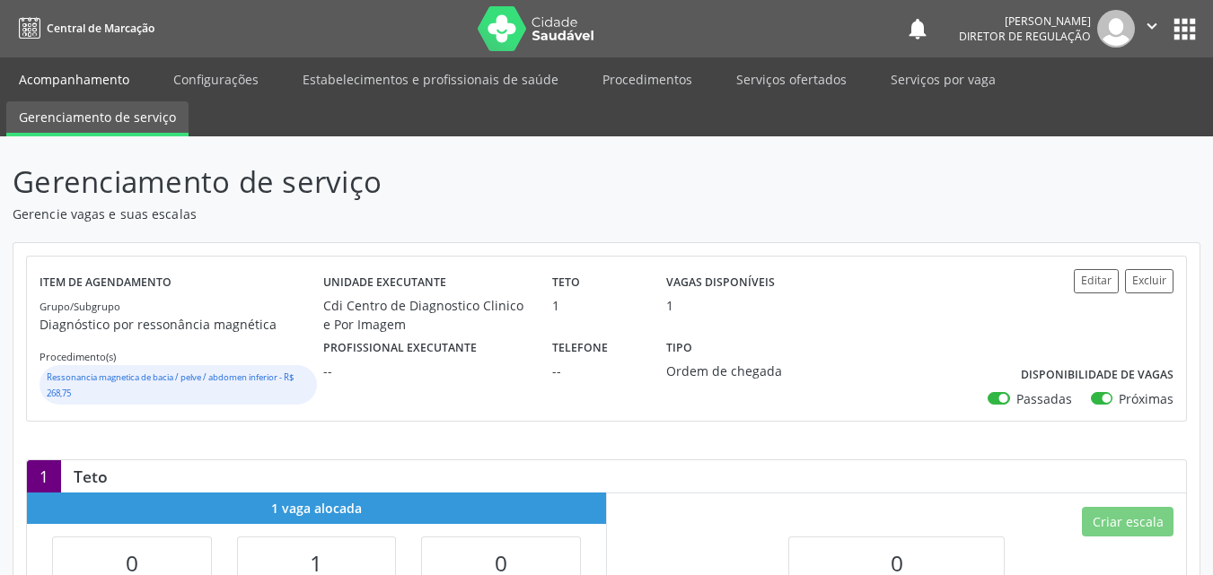
click at [92, 75] on link "Acompanhamento" at bounding box center [74, 79] width 136 height 31
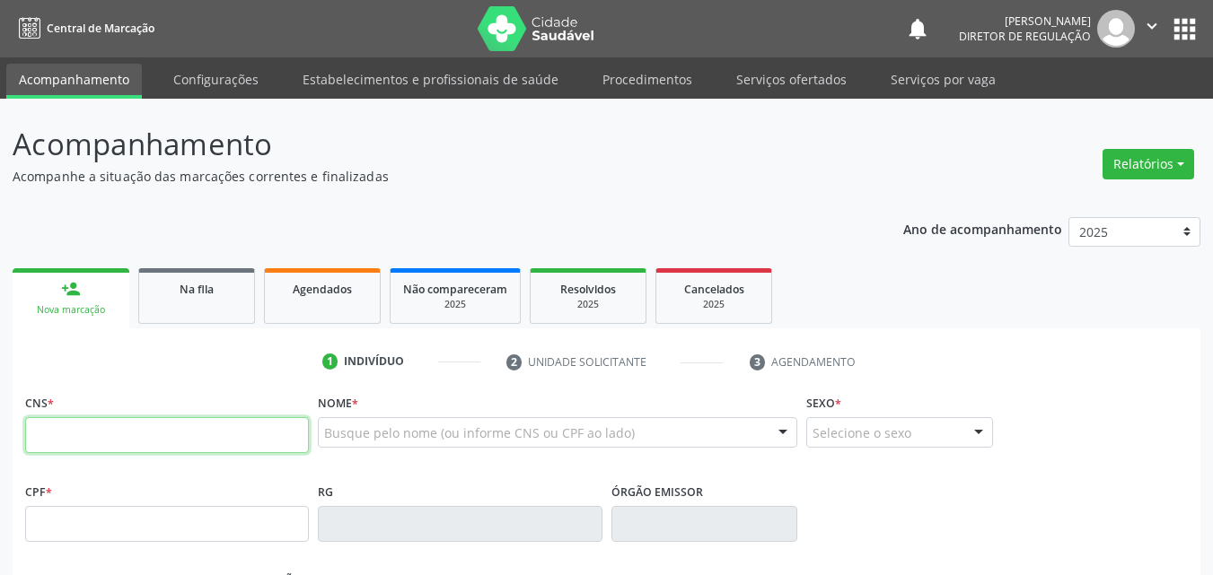
click at [184, 432] on input "text" at bounding box center [167, 435] width 284 height 36
type input "702 4075 0905 7822"
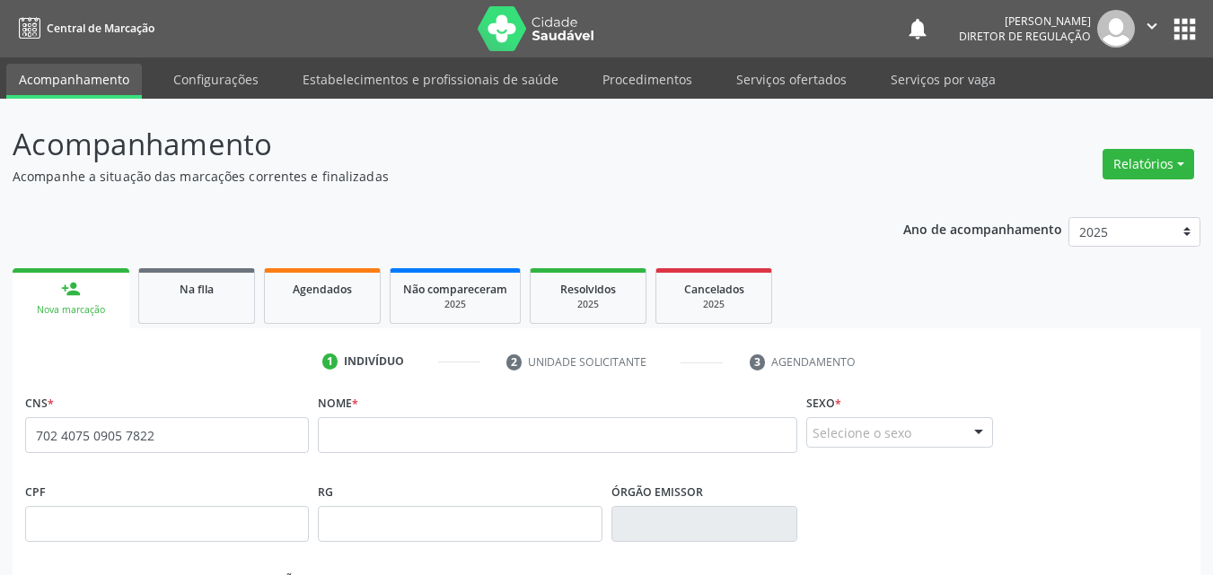
click at [314, 430] on div "Nome *" at bounding box center [557, 434] width 488 height 89
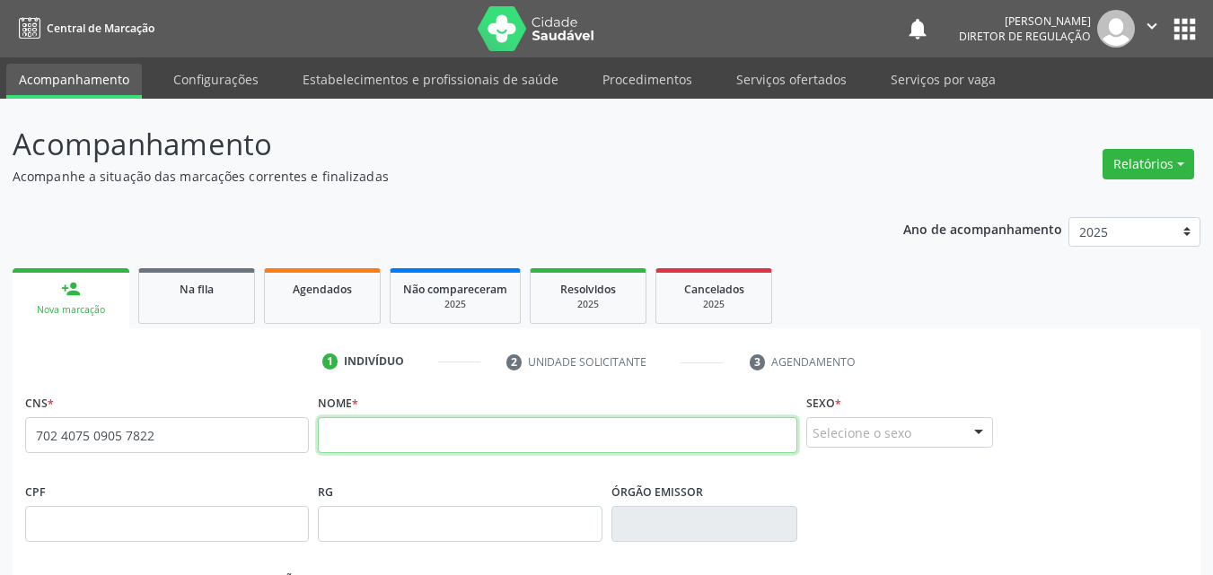
click at [382, 419] on input "text" at bounding box center [557, 435] width 479 height 36
type input "[PERSON_NAME]"
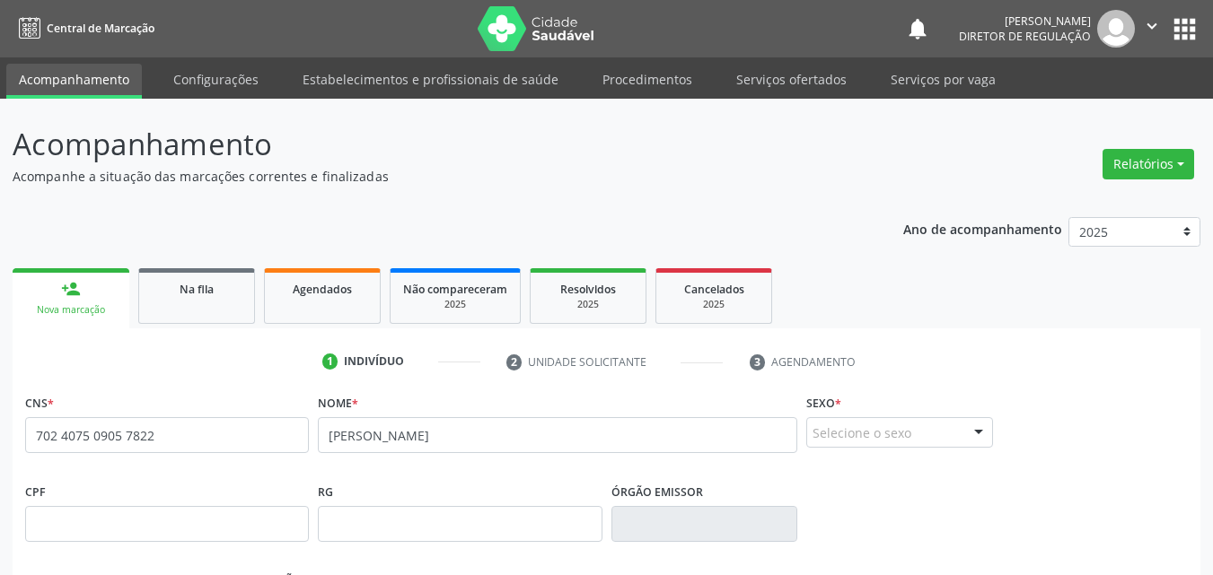
click at [850, 427] on div "Selecione o sexo" at bounding box center [899, 432] width 187 height 31
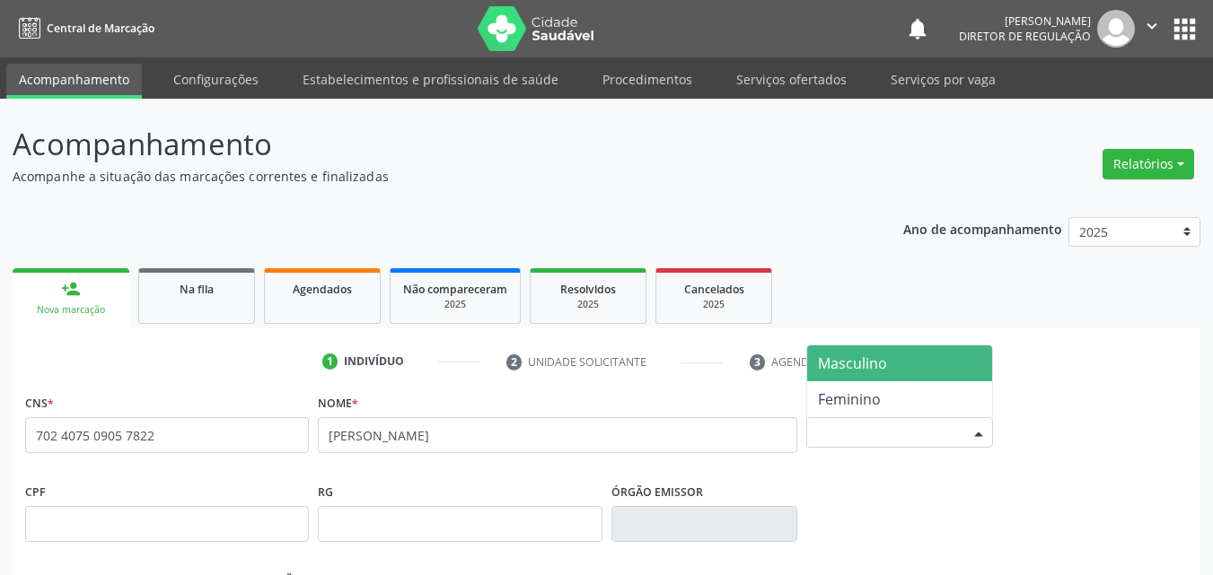
click at [862, 364] on span "Masculino" at bounding box center [852, 364] width 69 height 20
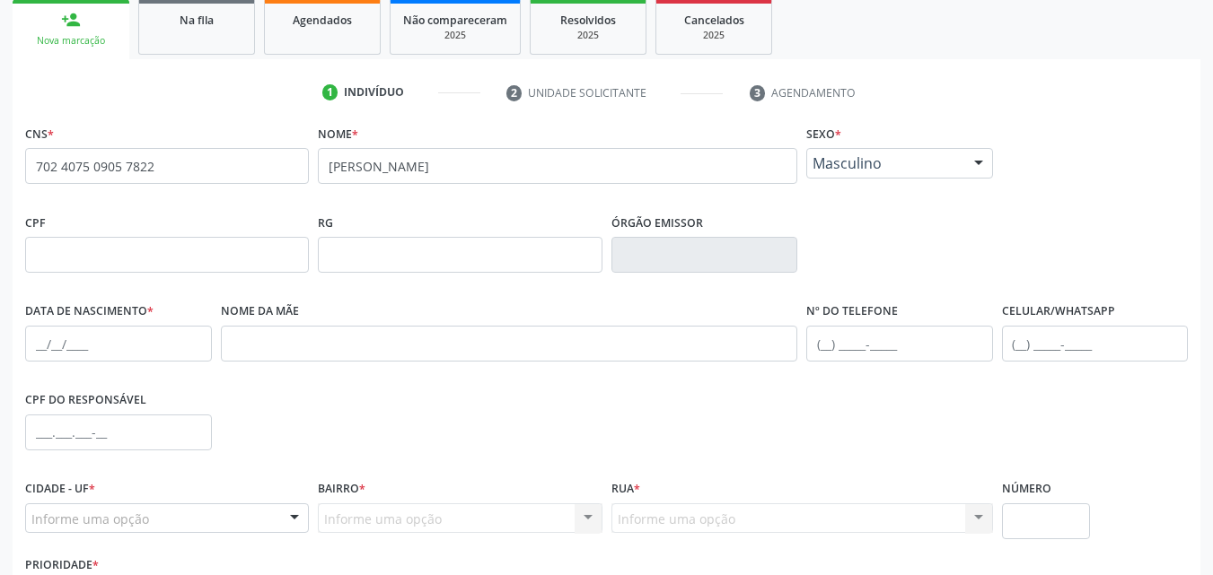
scroll to position [359, 0]
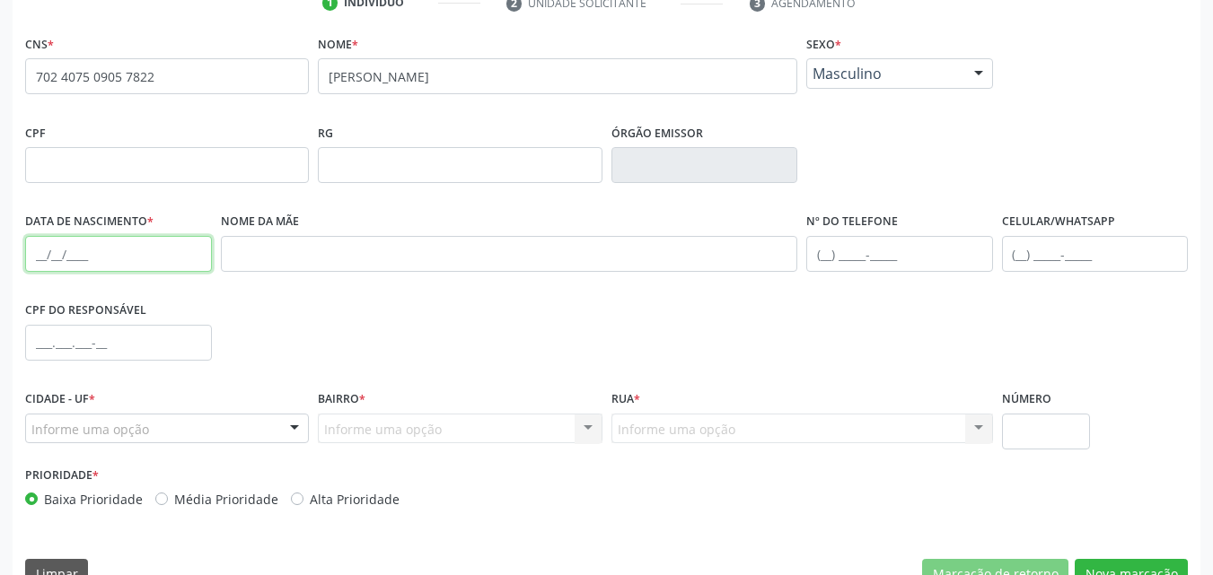
click at [52, 253] on input "text" at bounding box center [118, 254] width 187 height 36
type input "2[DATE]"
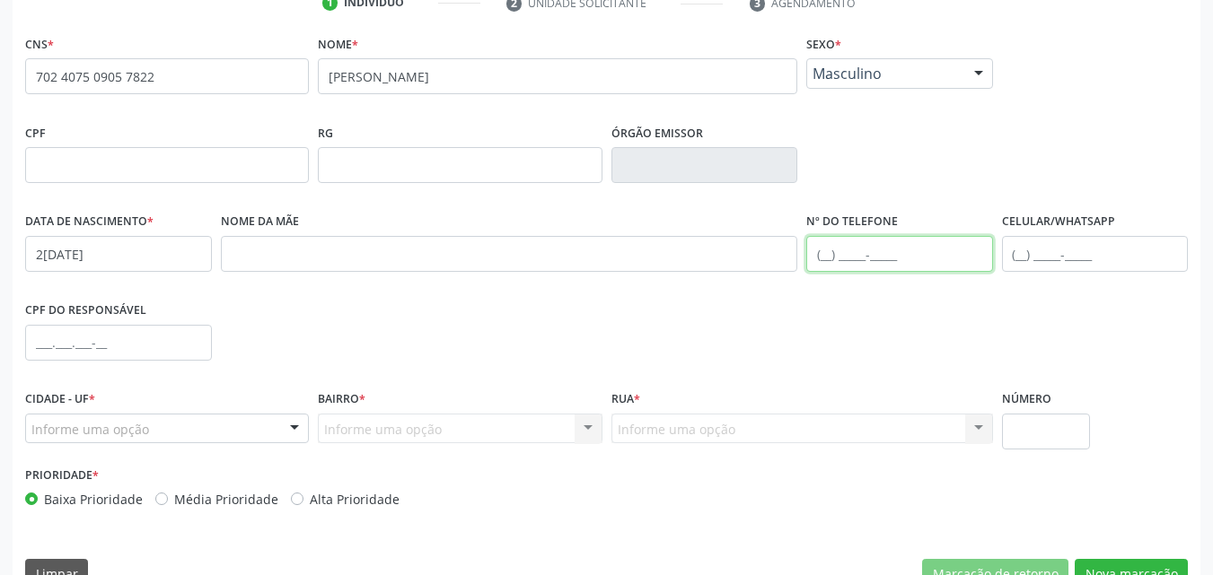
click at [822, 254] on input "text" at bounding box center [899, 254] width 187 height 36
type input "[PHONE_NUMBER]"
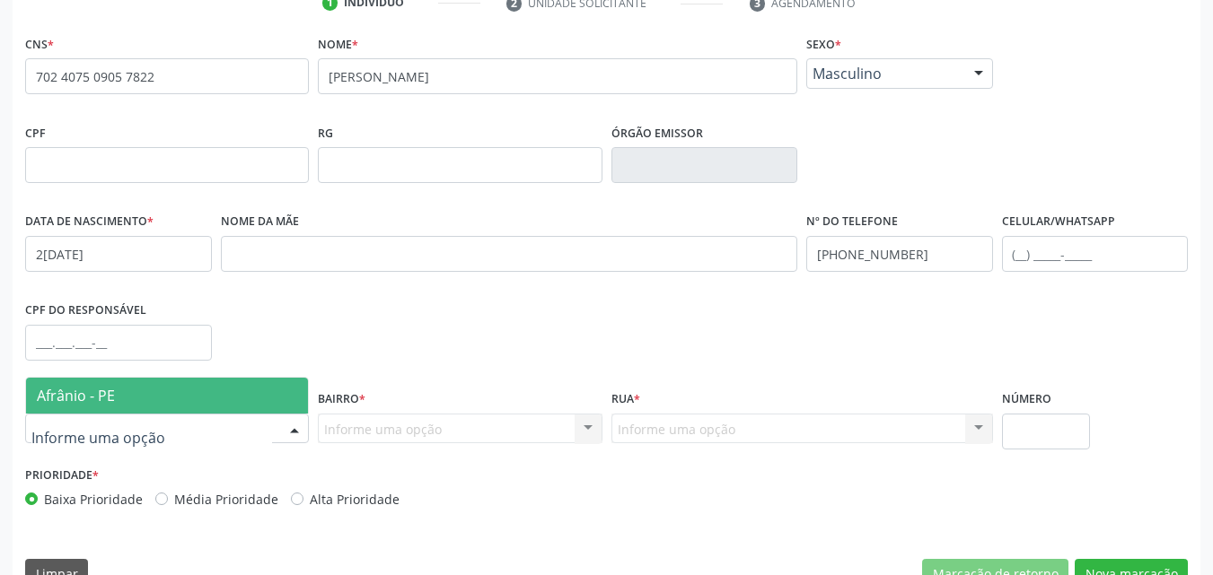
click at [273, 429] on div at bounding box center [167, 429] width 284 height 31
click at [192, 393] on span "Afrânio - PE" at bounding box center [167, 396] width 282 height 36
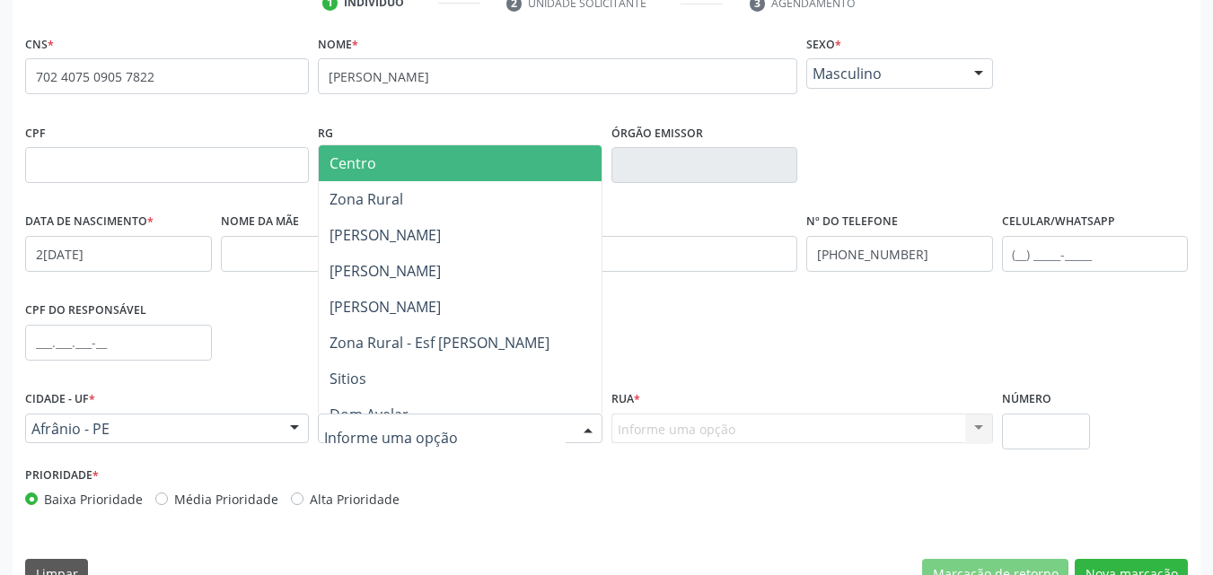
click at [382, 169] on span "Centro" at bounding box center [460, 163] width 282 height 36
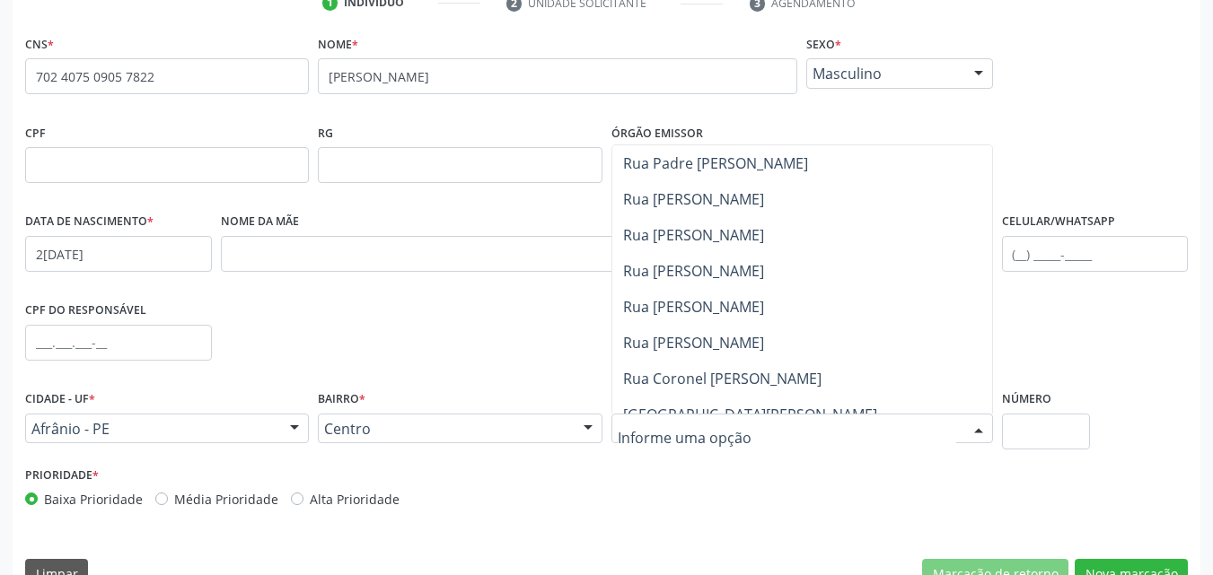
scroll to position [0, 0]
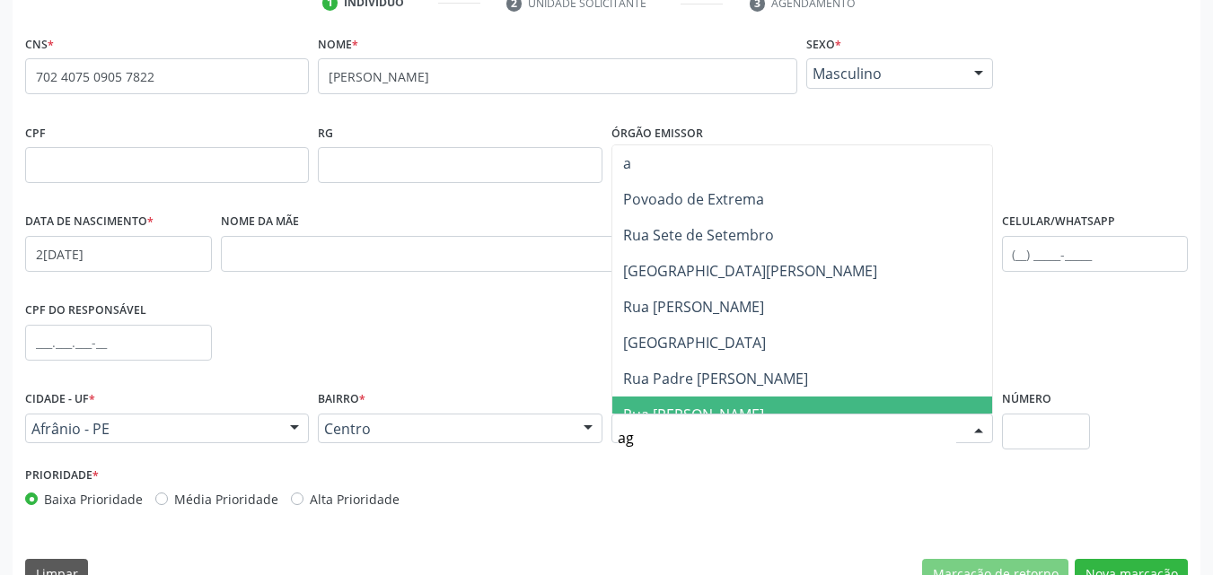
type input "aga"
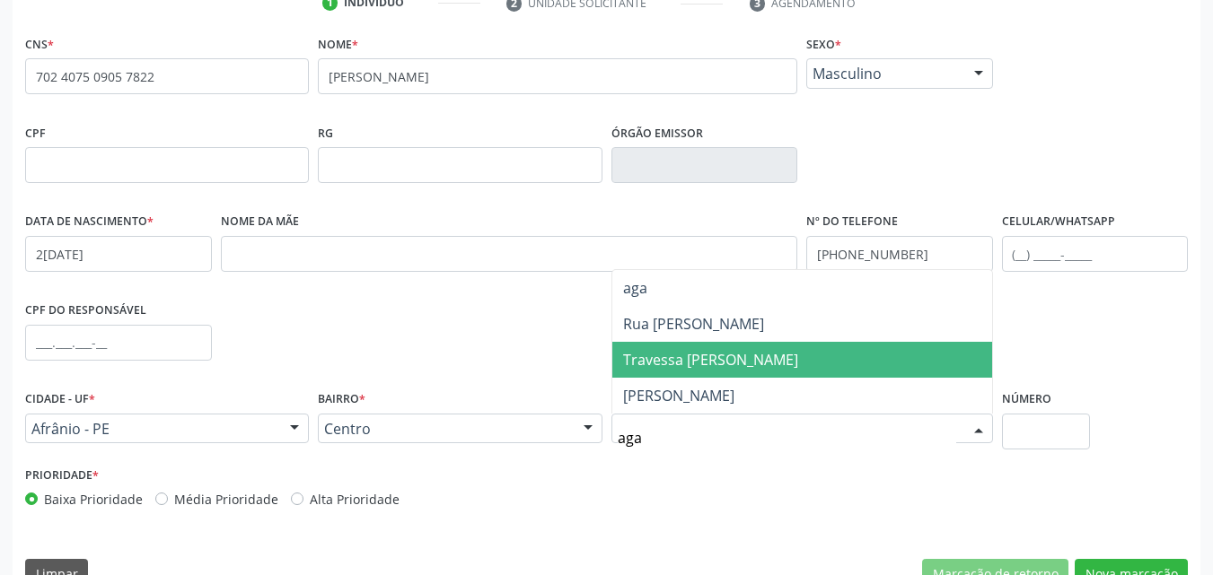
click at [722, 360] on span "Travessa [PERSON_NAME]" at bounding box center [710, 360] width 175 height 20
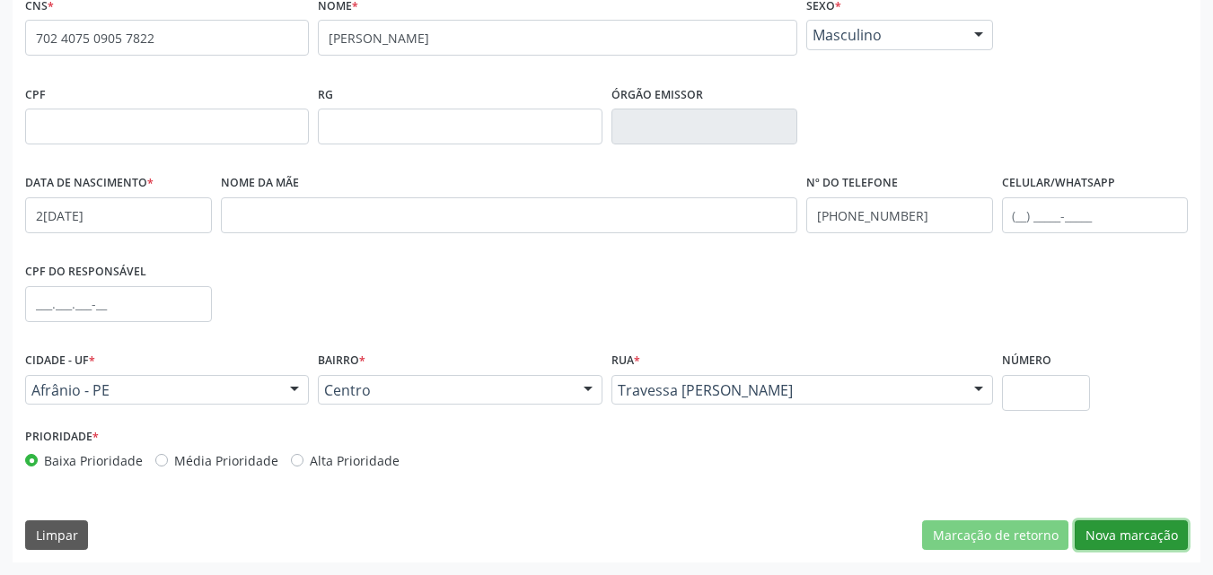
click at [1151, 533] on button "Nova marcação" at bounding box center [1131, 536] width 113 height 31
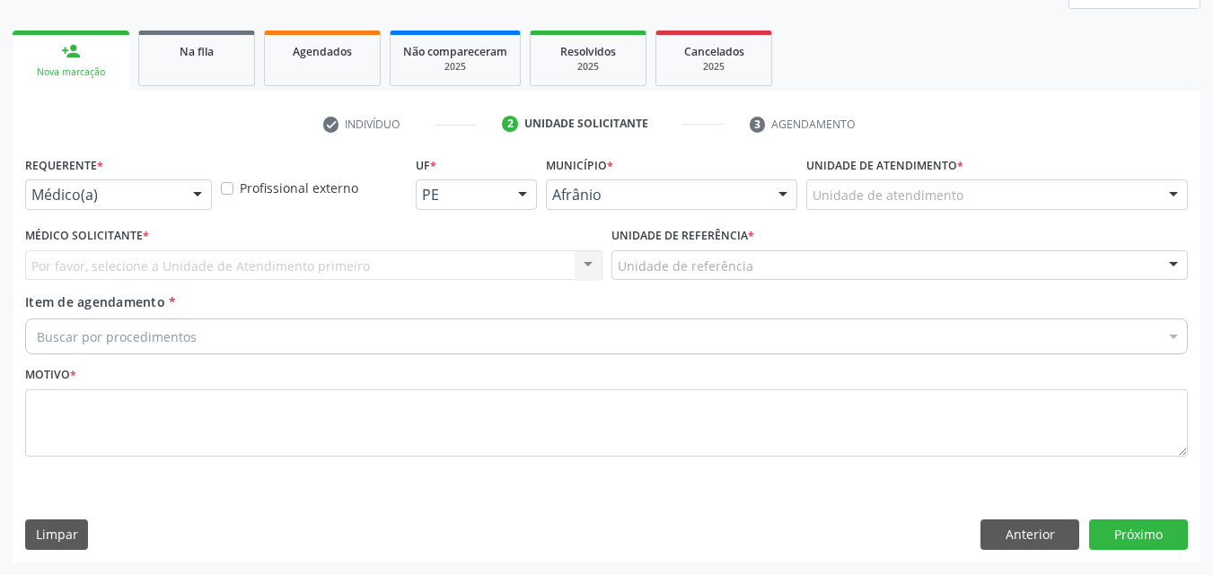
click at [972, 193] on div "Unidade de atendimento" at bounding box center [997, 195] width 382 height 31
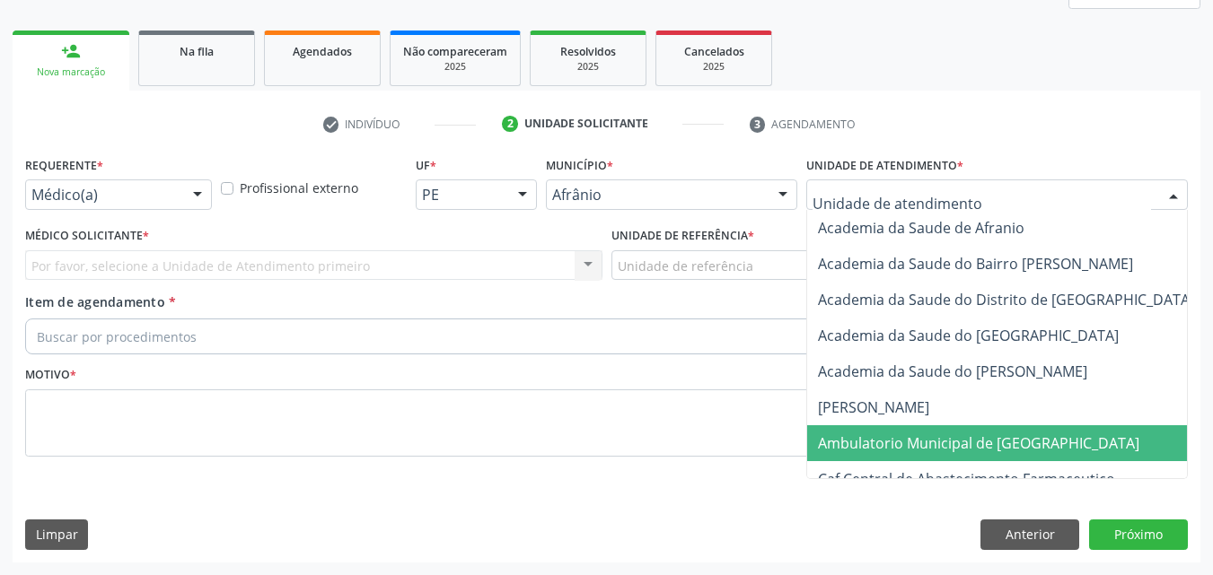
click at [982, 442] on span "Ambulatorio Municipal de [GEOGRAPHIC_DATA]" at bounding box center [978, 444] width 321 height 20
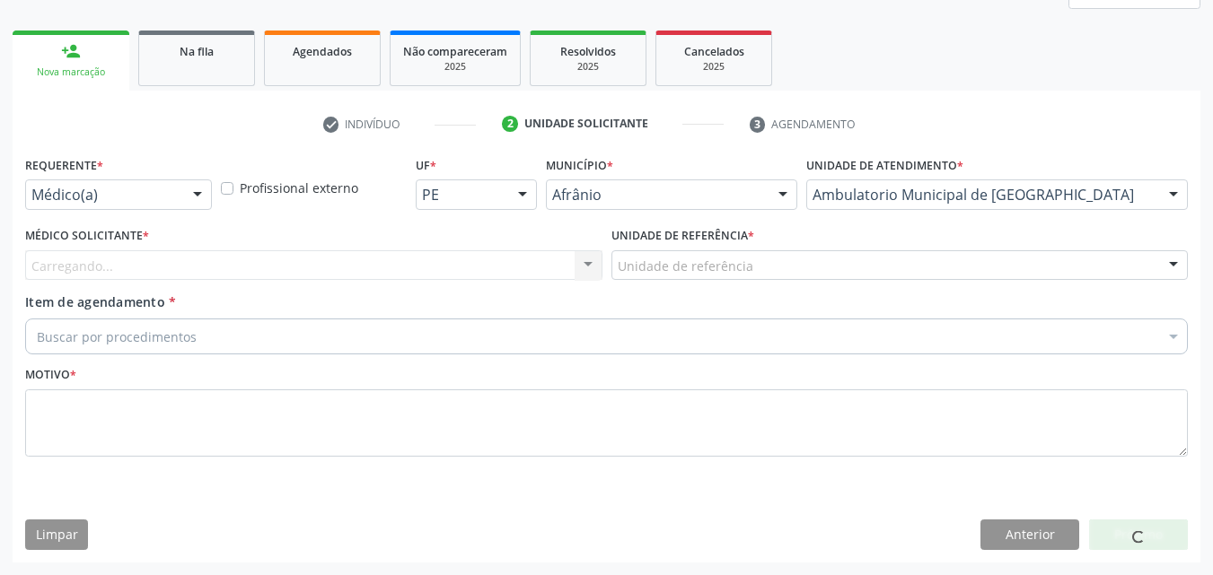
click at [749, 261] on div "Unidade de referência" at bounding box center [899, 265] width 577 height 31
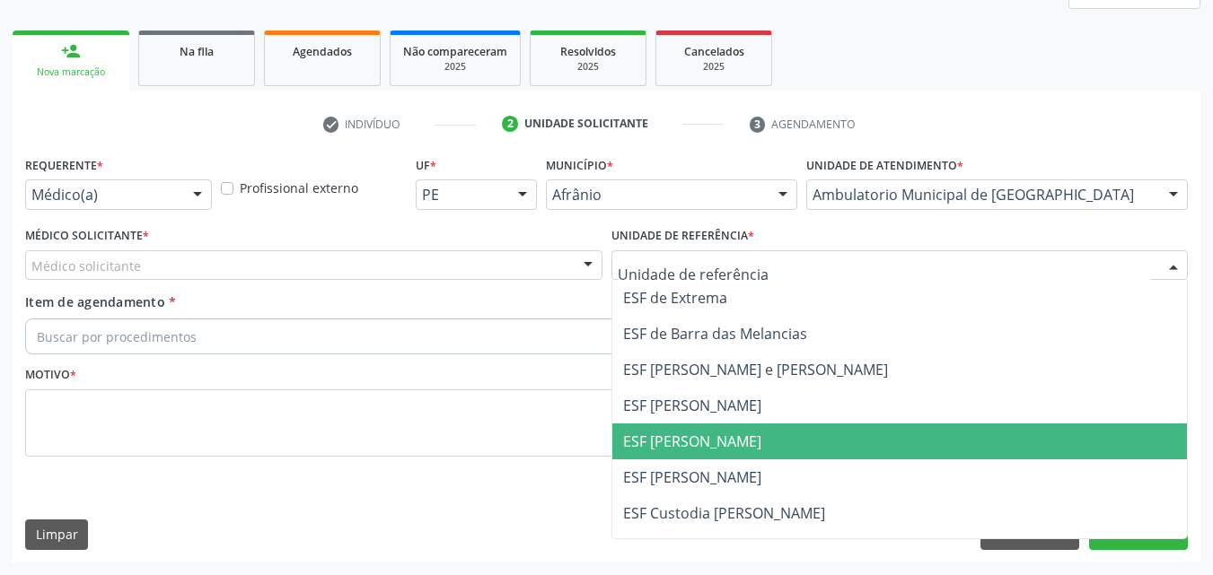
click at [718, 447] on span "ESF [PERSON_NAME]" at bounding box center [692, 442] width 138 height 20
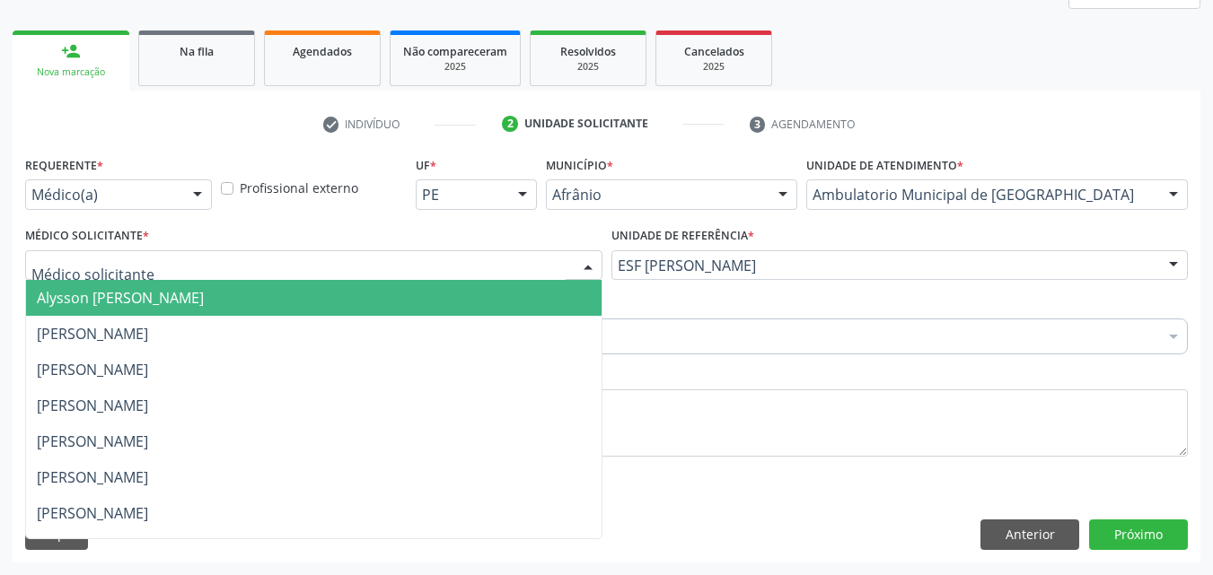
click at [519, 259] on div at bounding box center [313, 265] width 577 height 31
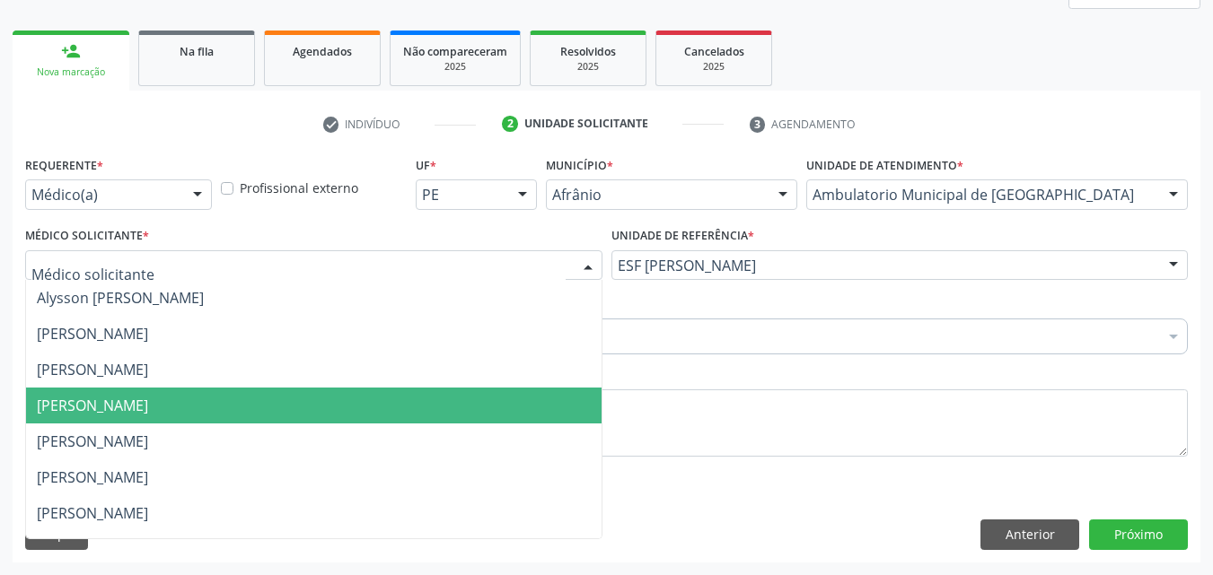
click at [464, 414] on span "[PERSON_NAME]" at bounding box center [313, 406] width 575 height 36
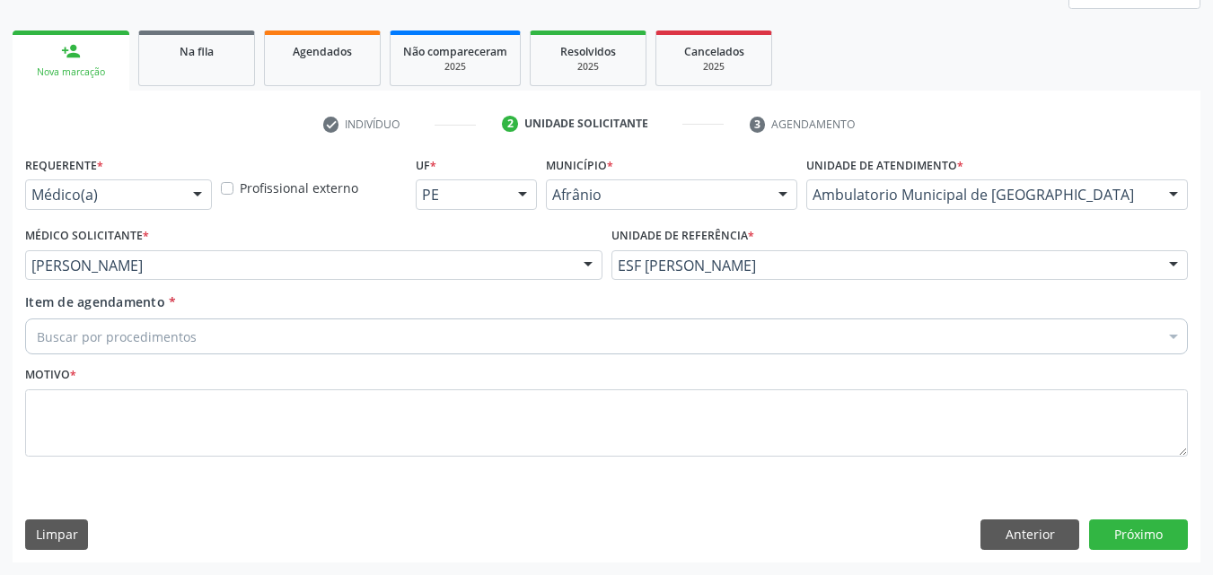
click at [239, 334] on div "Buscar por procedimentos" at bounding box center [606, 337] width 1163 height 36
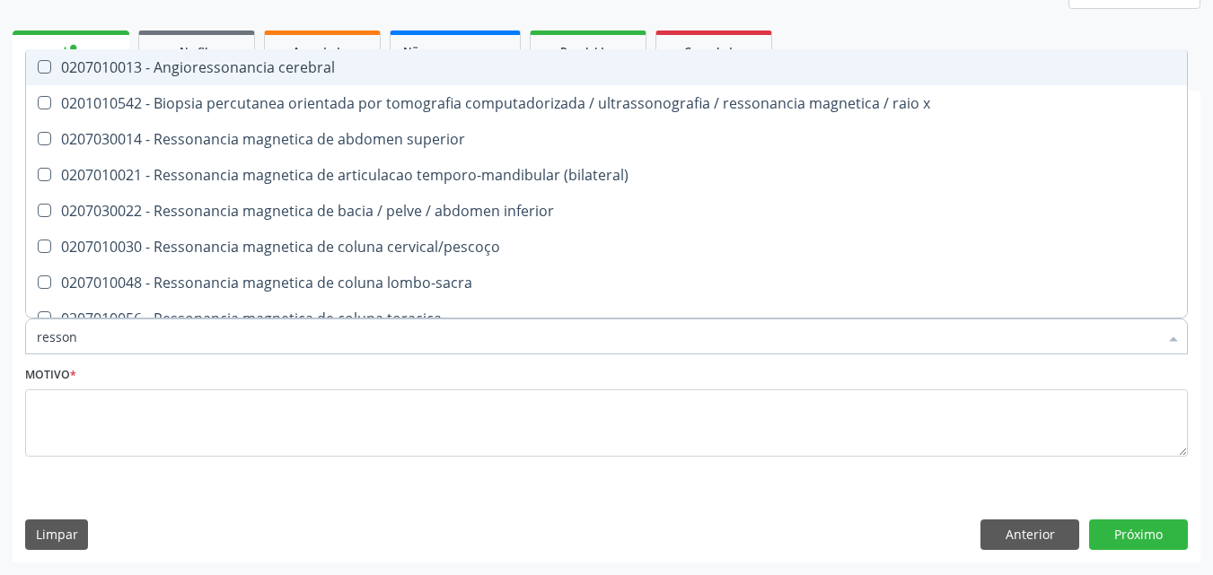
type input "ressona"
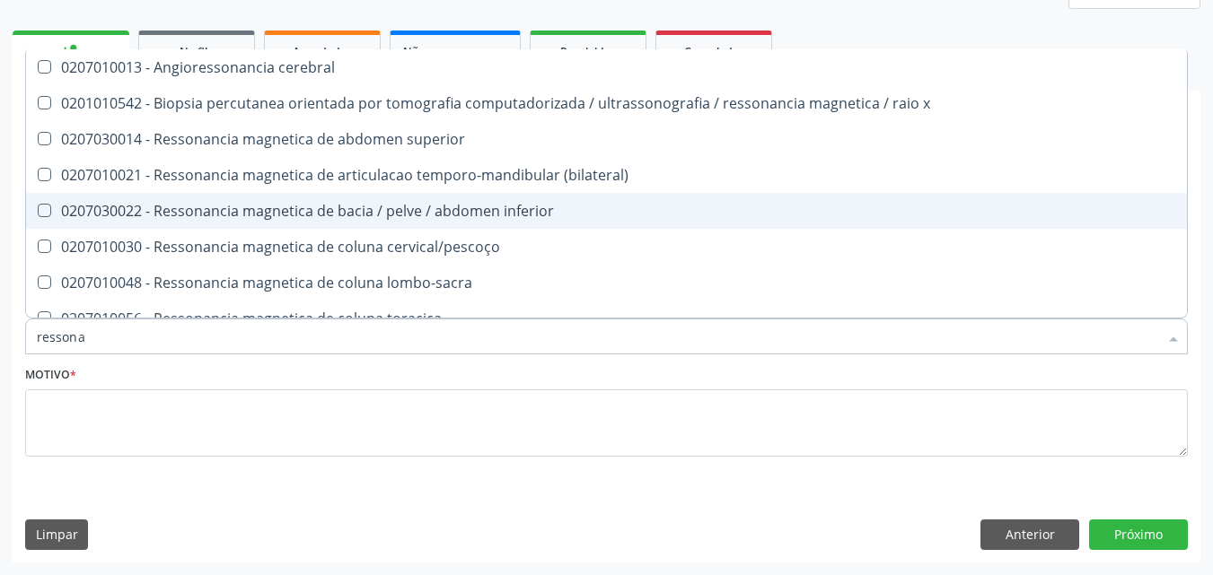
click at [330, 217] on div "0207030022 - Ressonancia magnetica de bacia / pelve / abdomen inferior" at bounding box center [606, 211] width 1139 height 14
checkbox inferior "true"
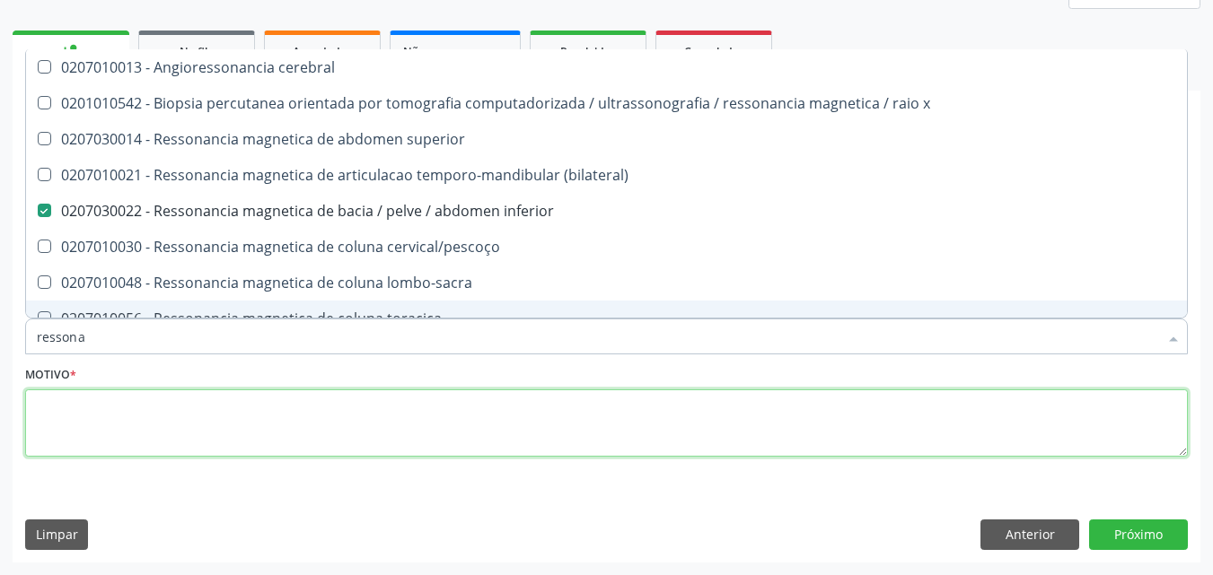
click at [357, 417] on textarea at bounding box center [606, 424] width 1163 height 68
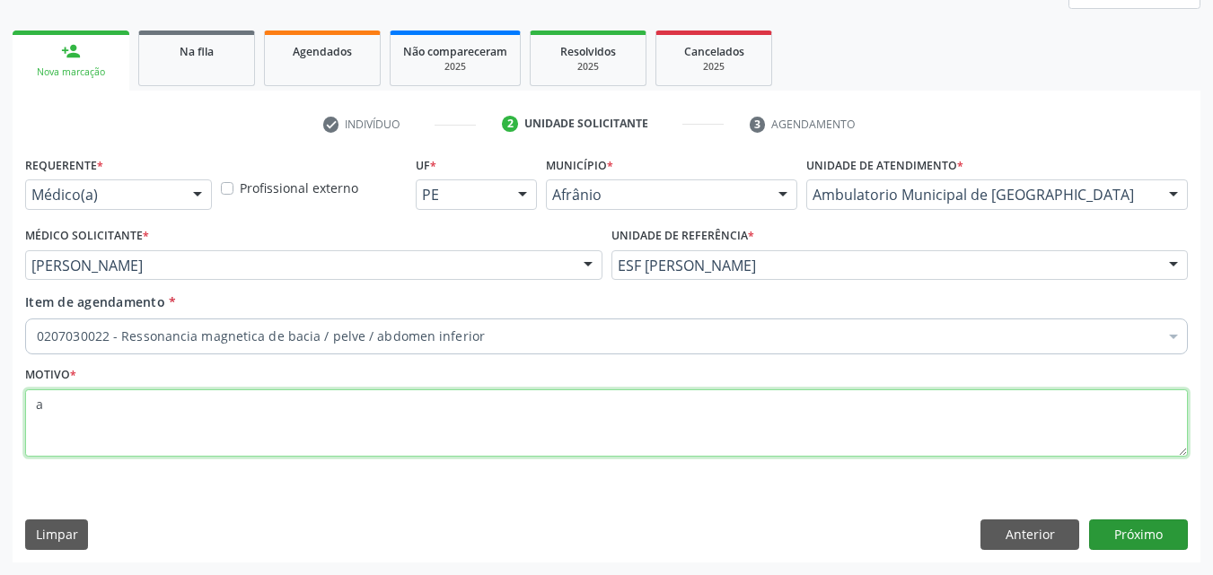
type textarea "a"
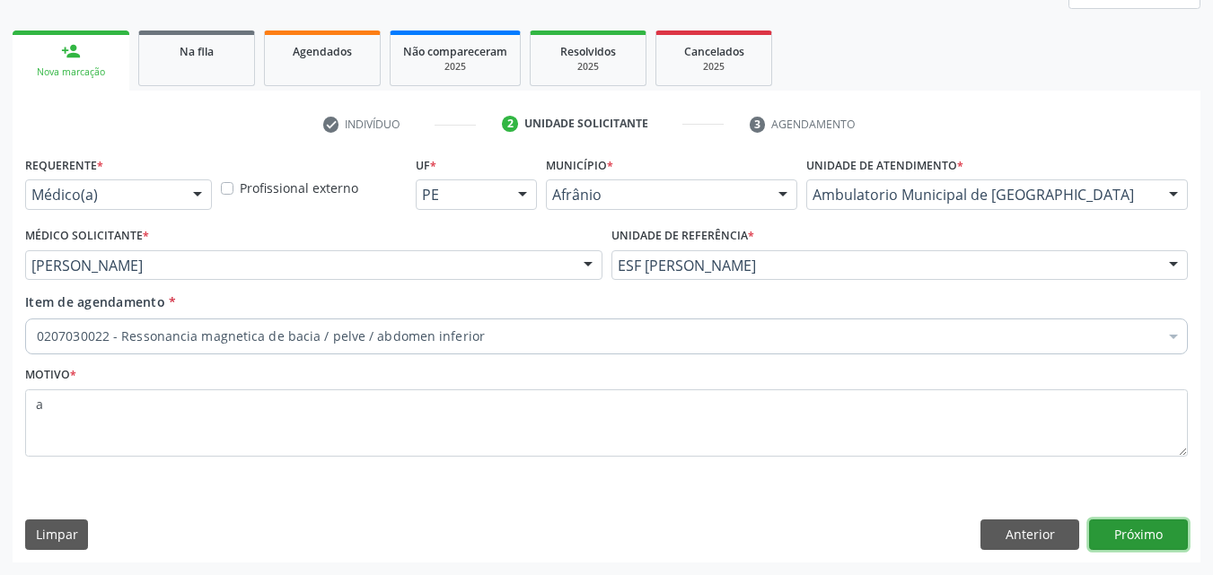
click at [1128, 532] on button "Próximo" at bounding box center [1138, 535] width 99 height 31
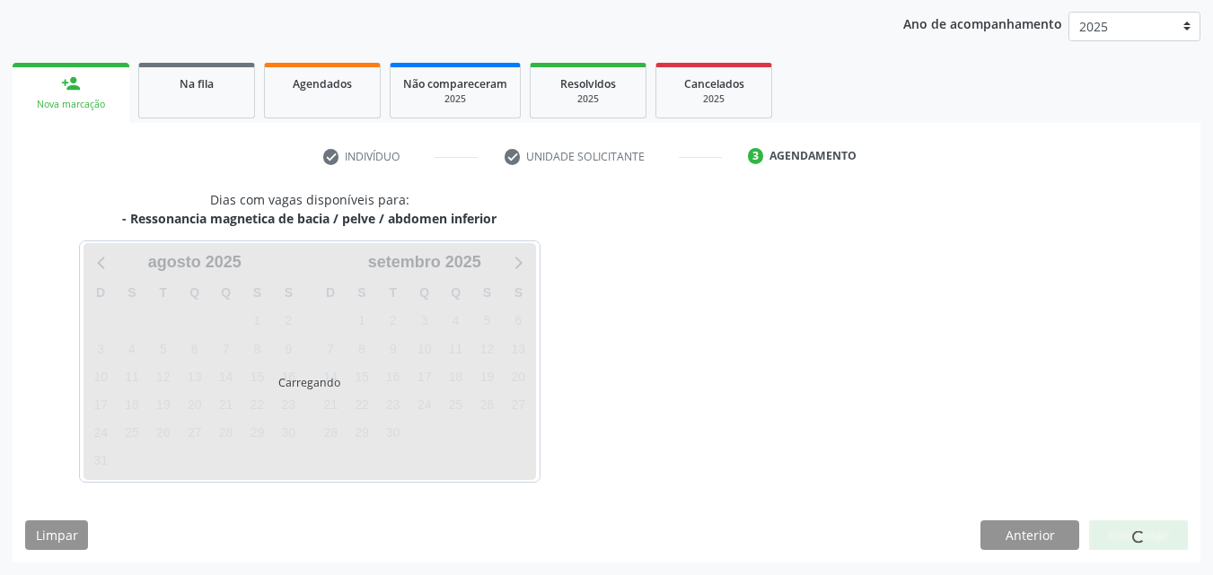
scroll to position [206, 0]
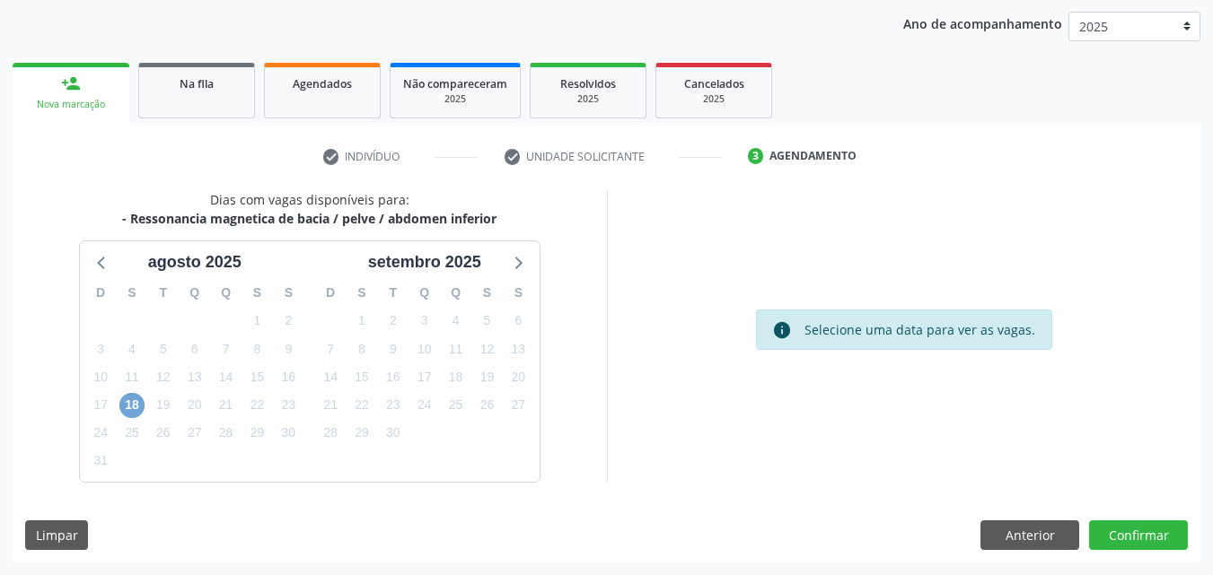
click at [133, 402] on span "18" at bounding box center [131, 405] width 25 height 25
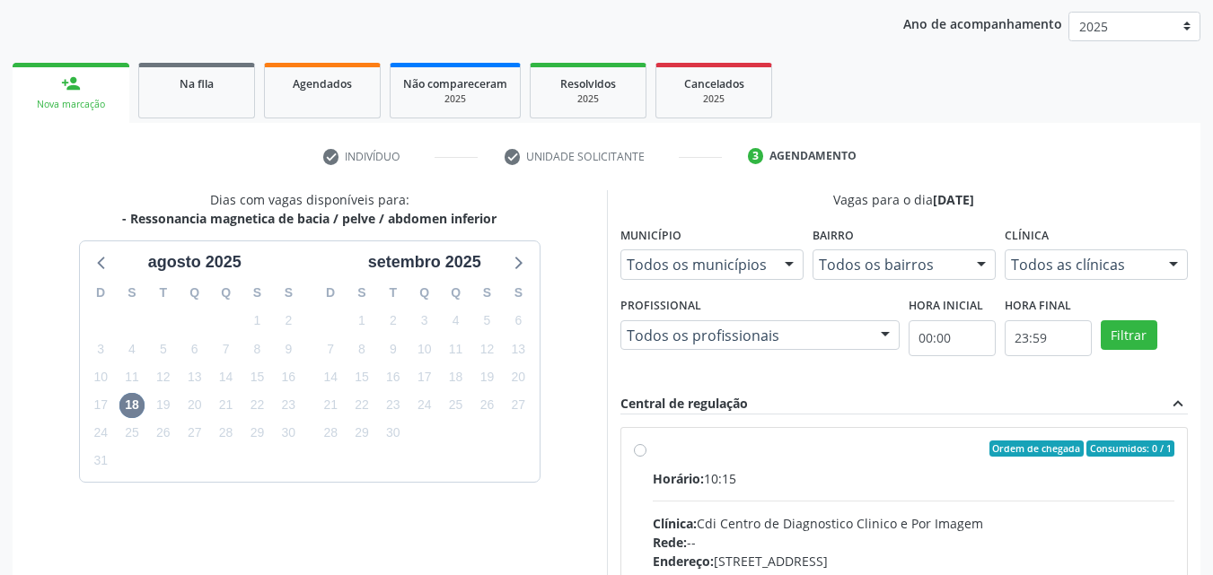
click at [696, 448] on div "Ordem de chegada Consumidos: 0 / 1" at bounding box center [914, 449] width 522 height 16
click at [646, 448] on input "Ordem de chegada Consumidos: 0 / 1 Horário: 10:15 Clínica: Cdi Centro de Diagno…" at bounding box center [640, 449] width 13 height 16
radio input "true"
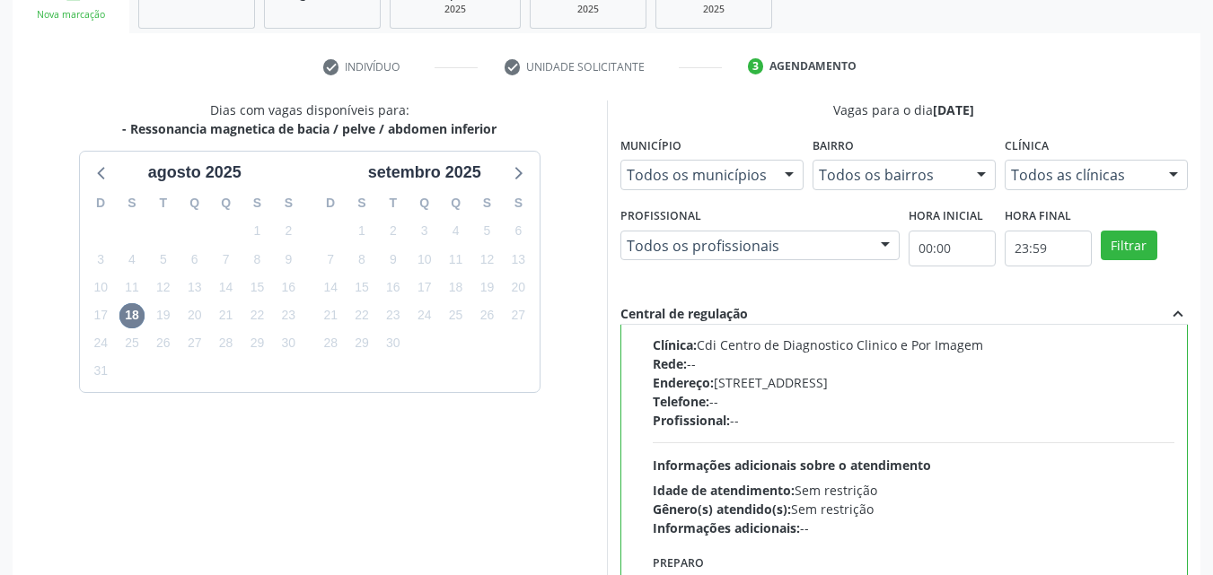
scroll to position [497, 0]
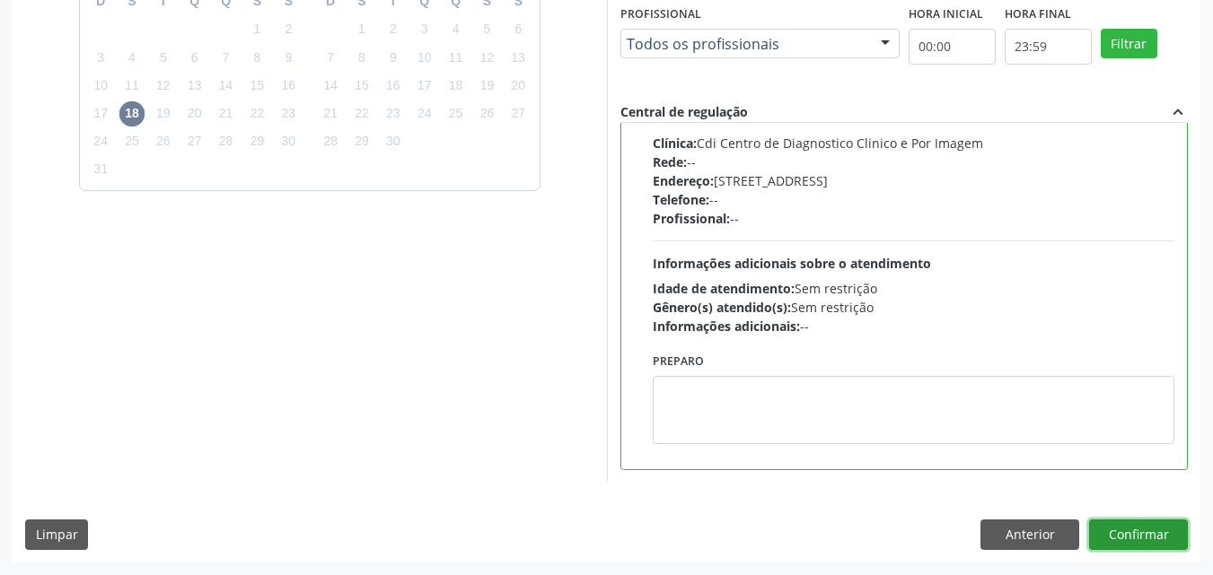
click at [1138, 540] on button "Confirmar" at bounding box center [1138, 535] width 99 height 31
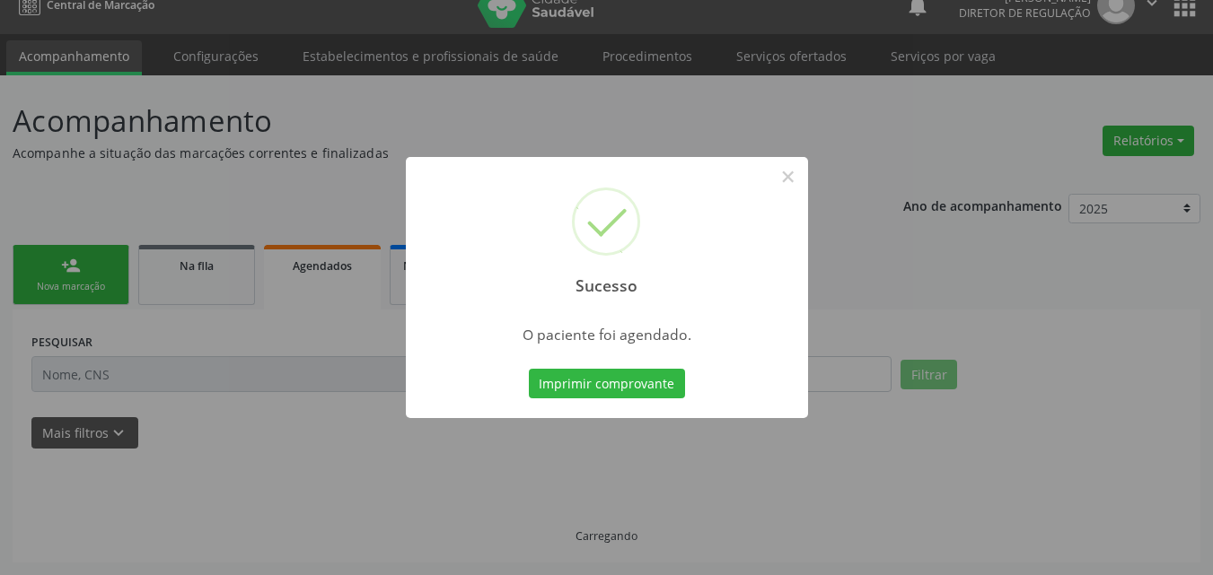
scroll to position [23, 0]
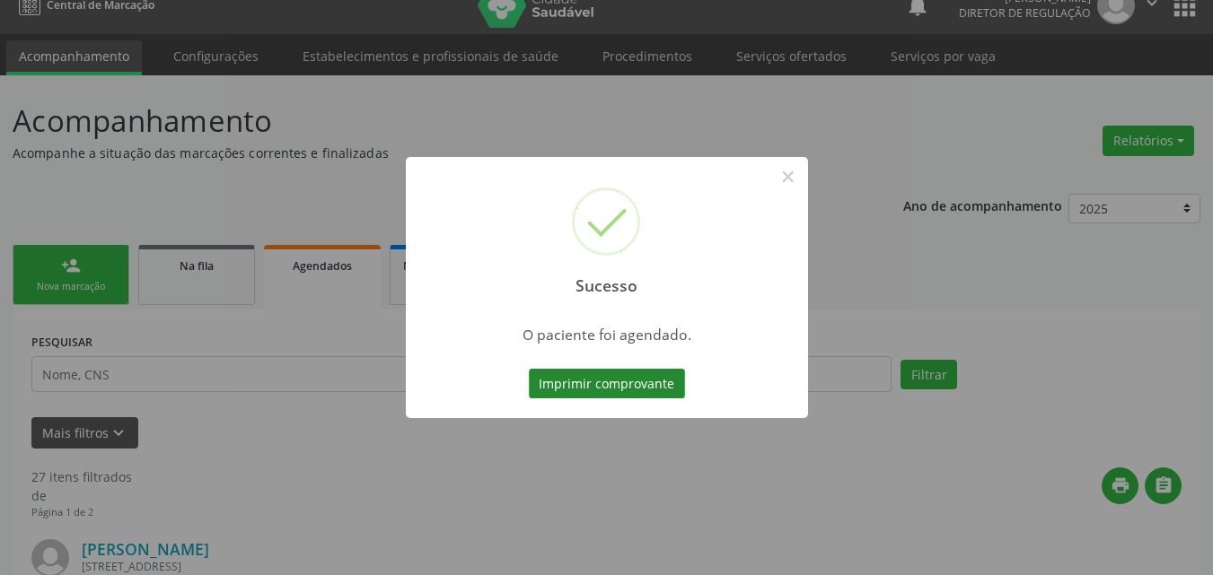
click at [593, 378] on button "Imprimir comprovante" at bounding box center [607, 384] width 156 height 31
